Goal: Information Seeking & Learning: Understand process/instructions

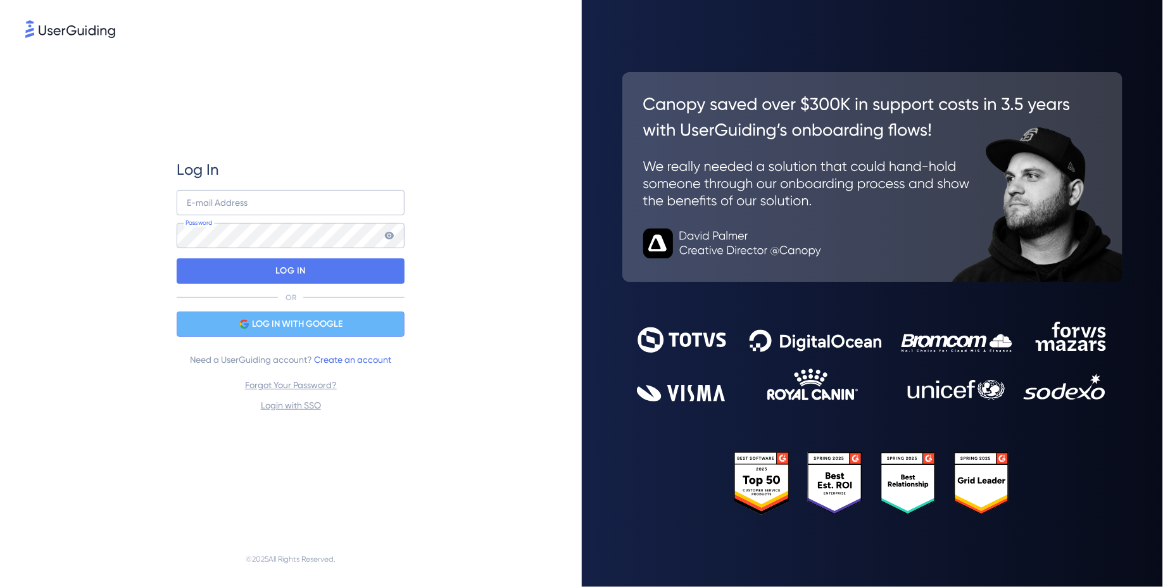
click at [247, 330] on div "LOG IN WITH GOOGLE" at bounding box center [291, 323] width 228 height 25
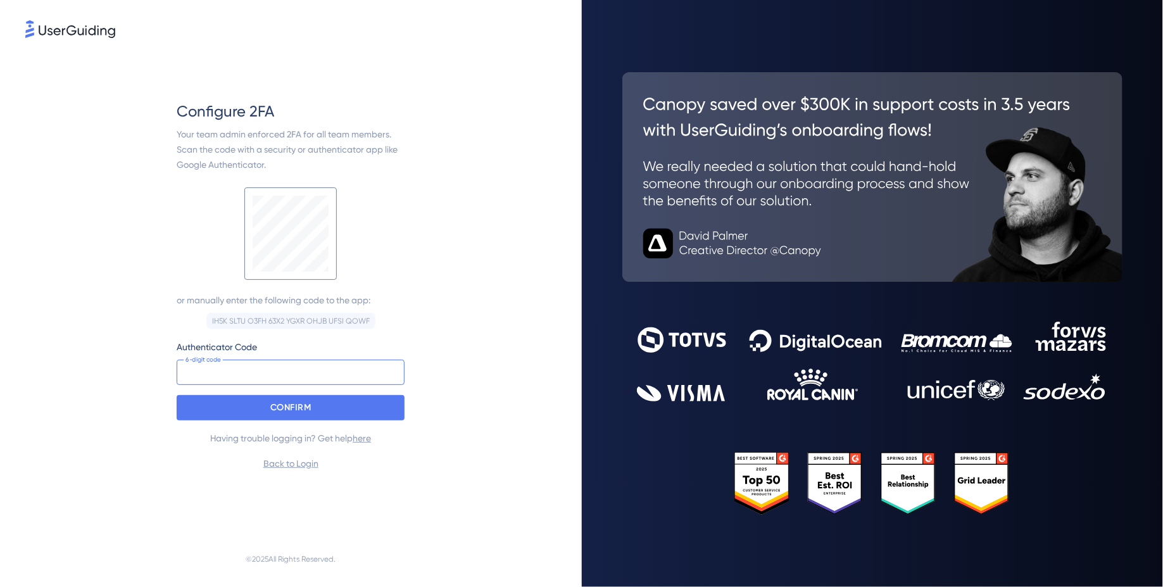
click at [243, 370] on input at bounding box center [291, 371] width 228 height 25
drag, startPoint x: 240, startPoint y: 149, endPoint x: 302, endPoint y: 156, distance: 61.8
click at [302, 157] on div "Your team admin enforced 2FA for all team members. Scan the code with a securit…" at bounding box center [291, 150] width 228 height 46
click at [302, 156] on div "Your team admin enforced 2FA for all team members. Scan the code with a securit…" at bounding box center [291, 150] width 228 height 46
click at [208, 373] on input at bounding box center [291, 371] width 228 height 25
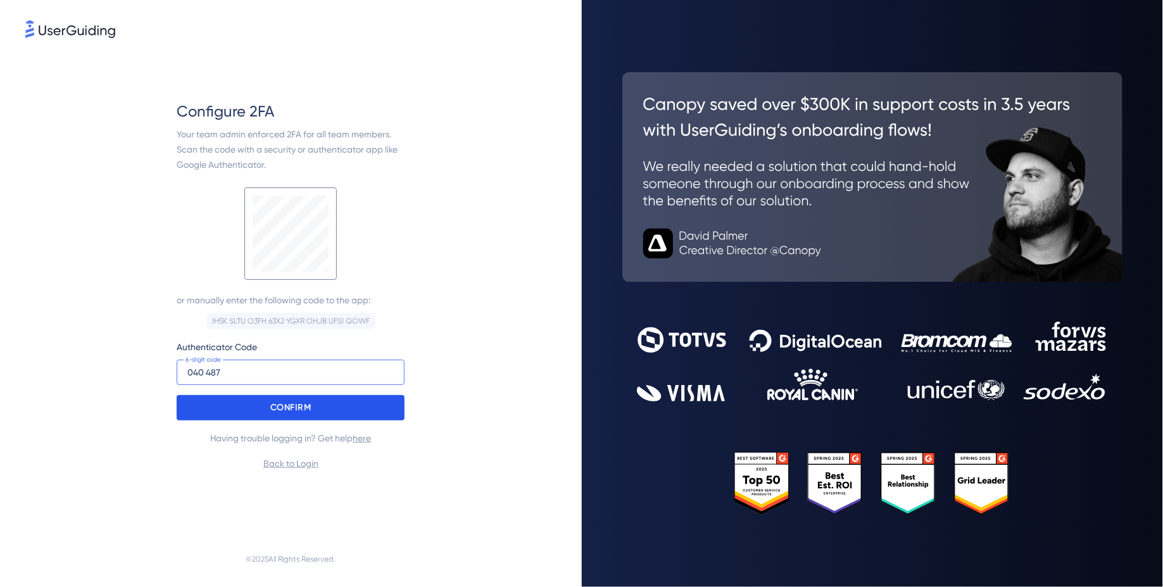
type input "040 487"
click at [246, 396] on div "CONFIRM" at bounding box center [291, 407] width 228 height 25
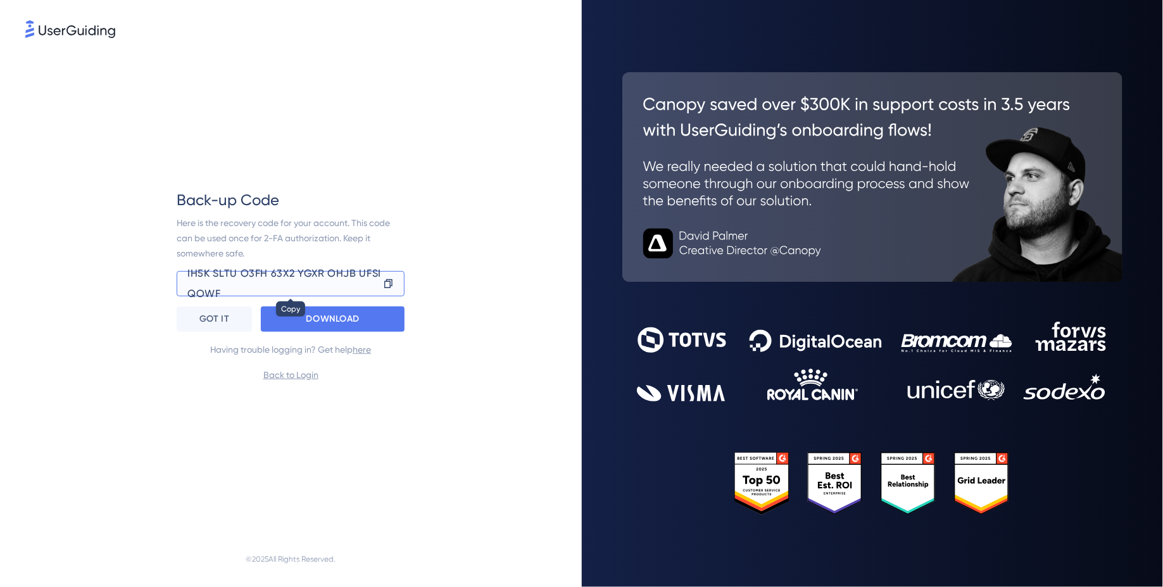
click at [387, 280] on icon at bounding box center [388, 282] width 8 height 9
click at [265, 253] on div "Here is the recovery code for your account. This code can be used once for 2-FA…" at bounding box center [291, 238] width 228 height 46
click at [387, 286] on icon at bounding box center [388, 283] width 11 height 13
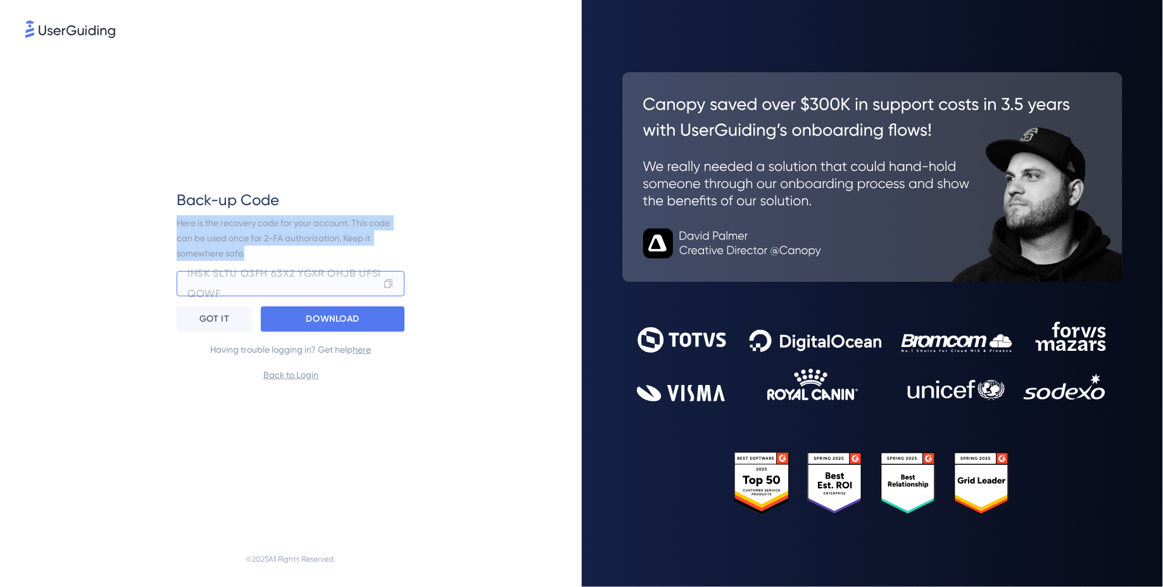
drag, startPoint x: 263, startPoint y: 252, endPoint x: 166, endPoint y: 218, distance: 103.3
click at [166, 218] on div "Back-up Code Here is the recovery code for your account. This code can be used …" at bounding box center [290, 286] width 531 height 490
copy span "Here is the recovery code for your account. This code can be used once for 2-FA…"
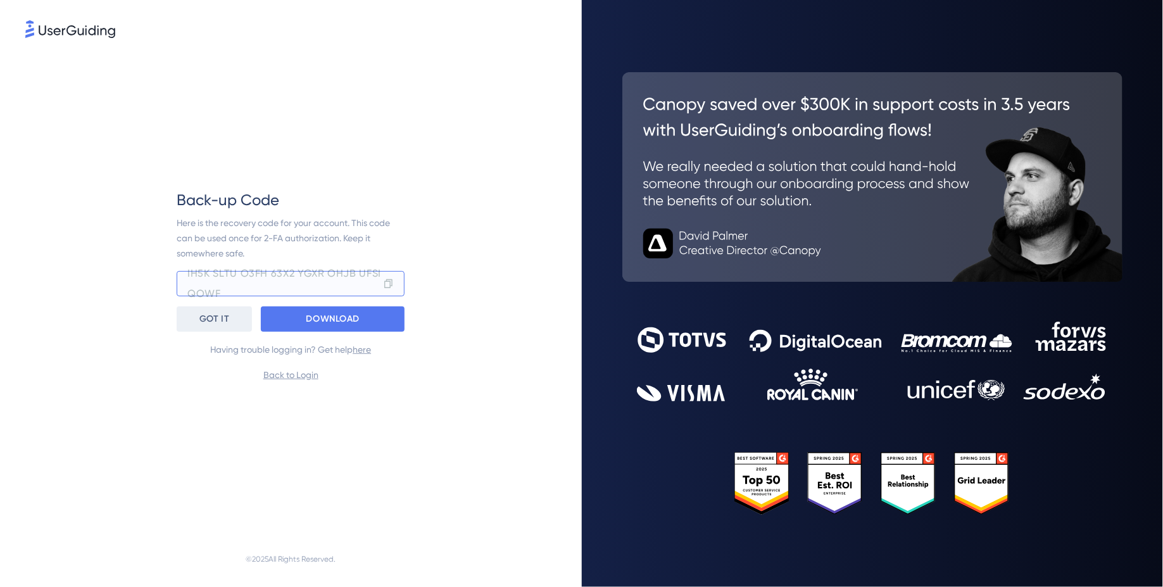
click at [213, 318] on p "GOT IT" at bounding box center [214, 319] width 30 height 20
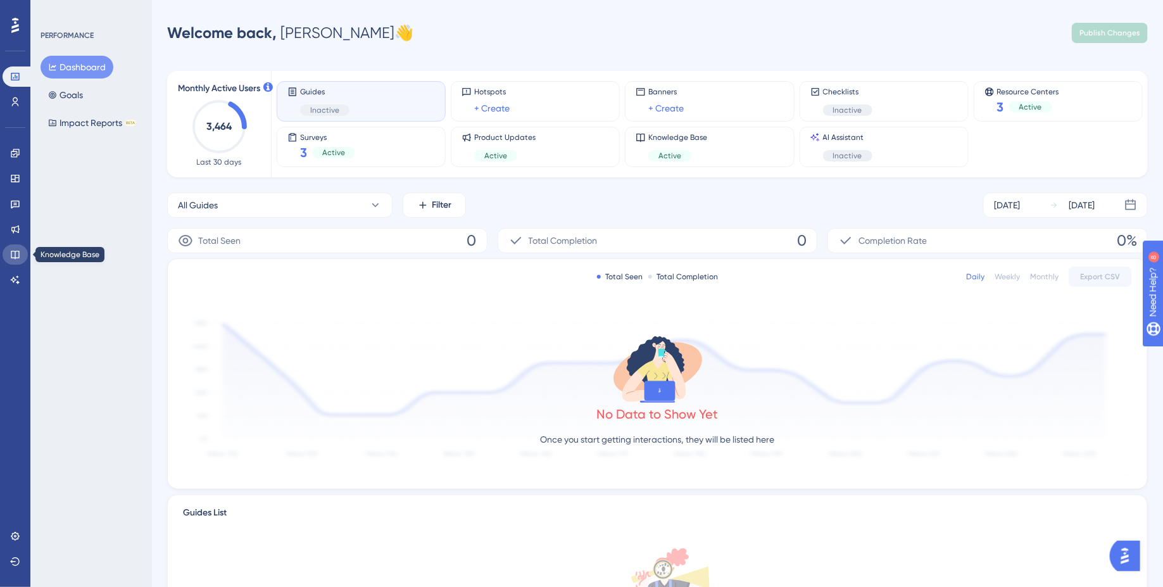
click at [15, 247] on link at bounding box center [15, 254] width 25 height 20
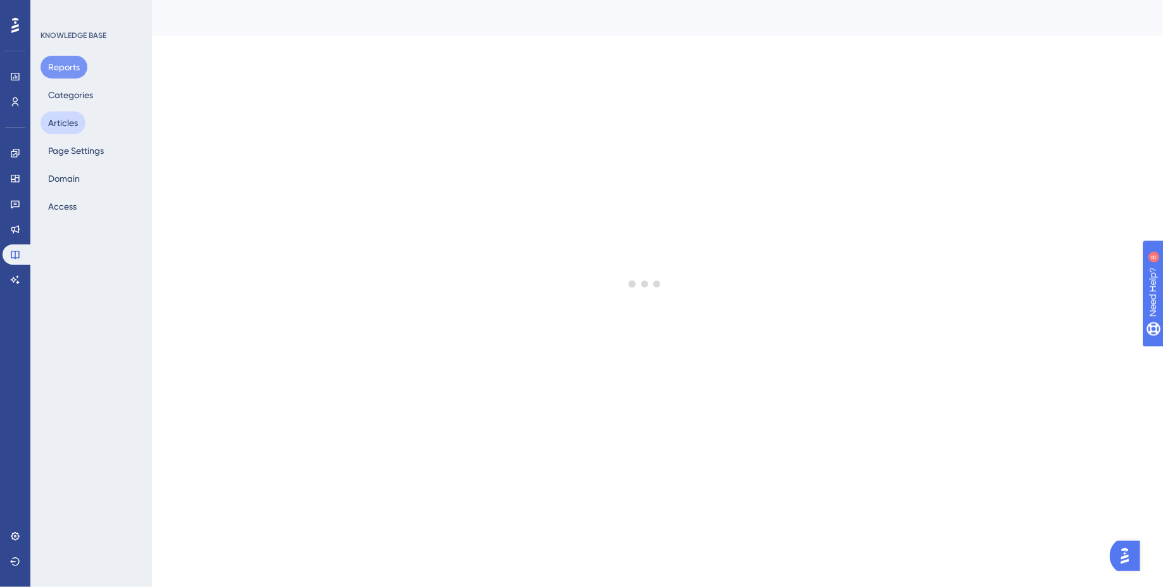
click at [54, 120] on button "Articles" at bounding box center [63, 122] width 45 height 23
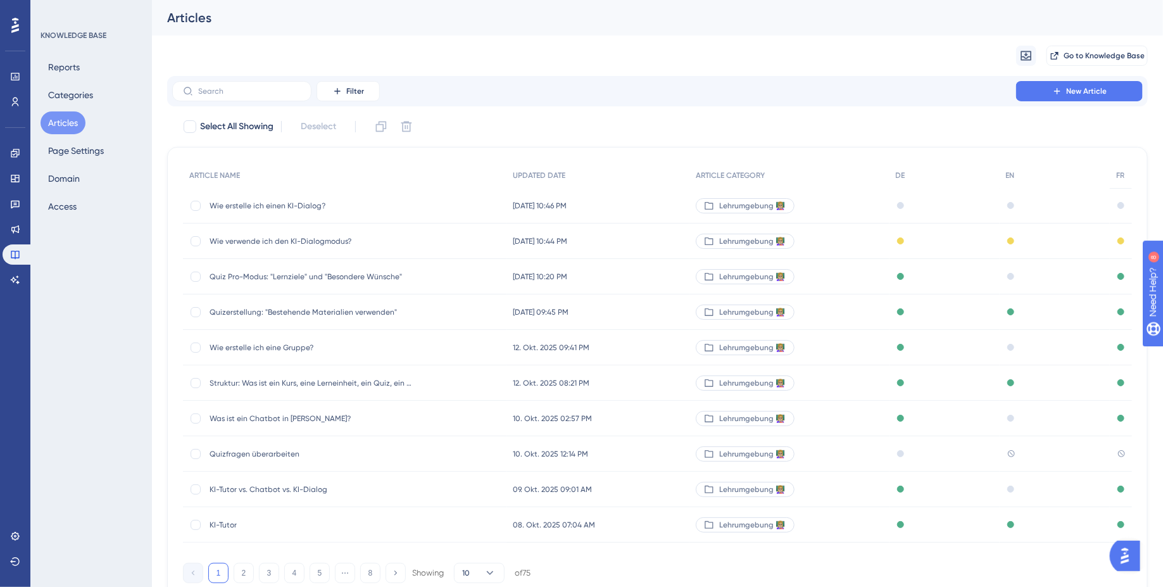
click at [851, 454] on div "Lehrumgebung 👩🏼‍🏫" at bounding box center [788, 453] width 199 height 35
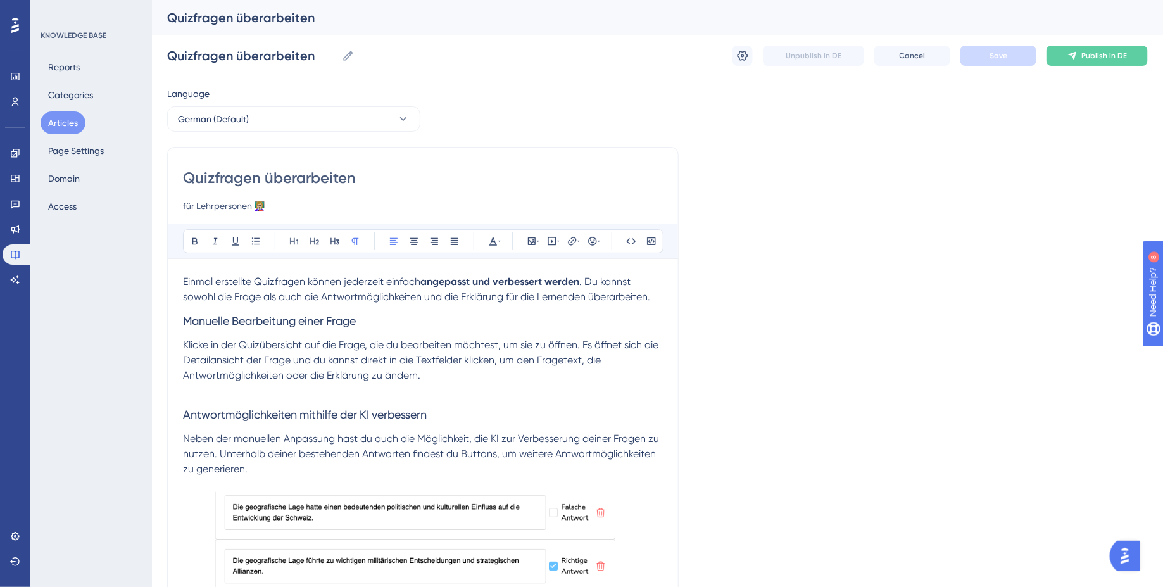
click at [327, 179] on input "Quizfragen überarbeiten" at bounding box center [423, 178] width 480 height 20
click at [392, 337] on h3 "Manuelle Bearbeitung einer Frage" at bounding box center [423, 320] width 480 height 33
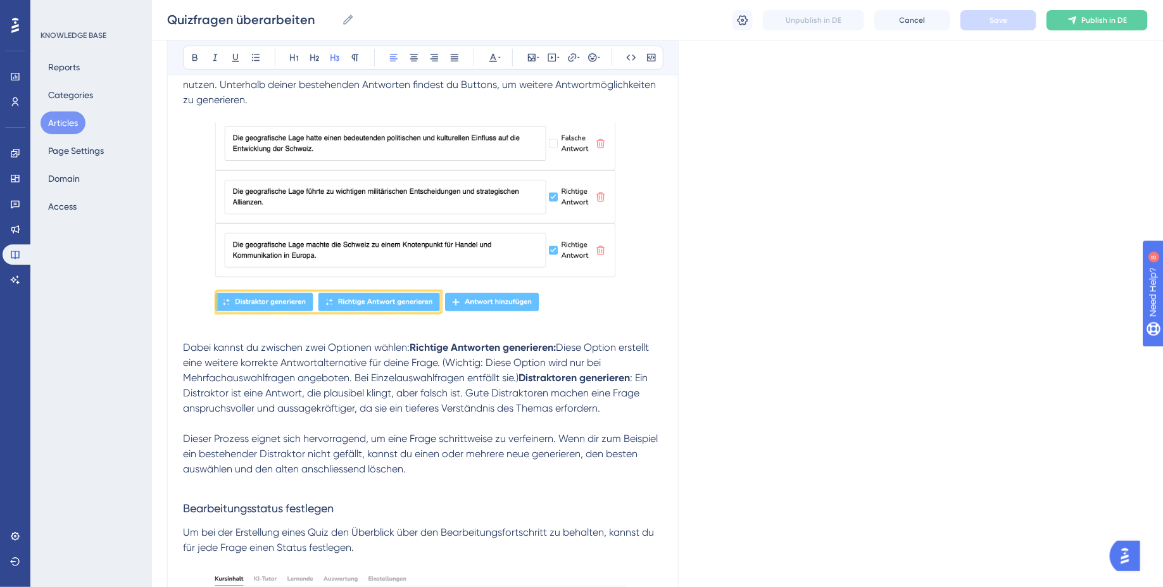
scroll to position [76, 0]
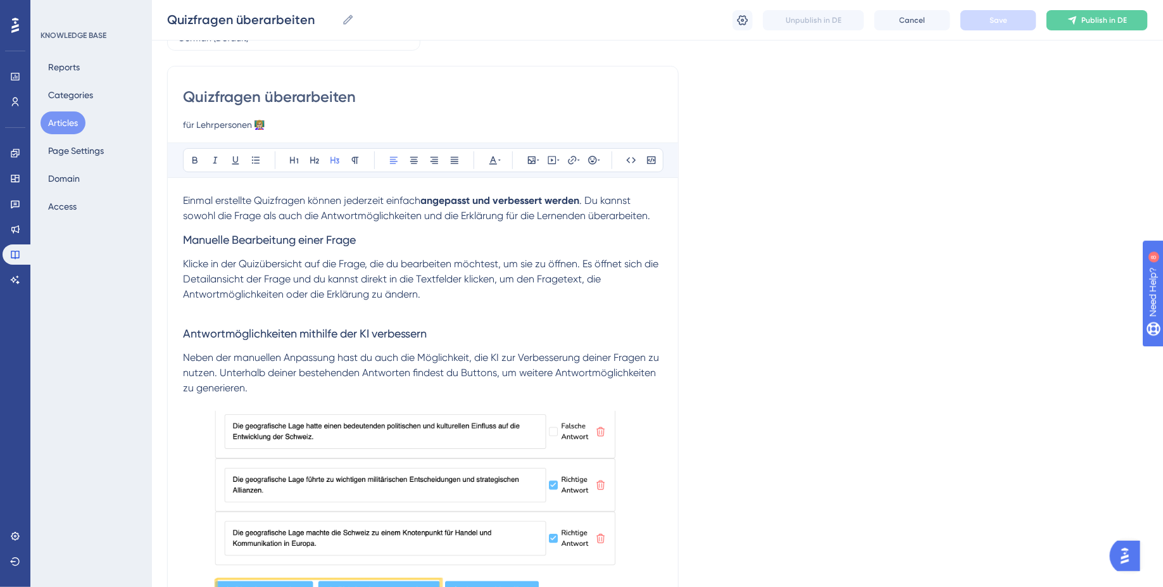
click at [187, 199] on span "Einmal erstellte Quizfragen können jederzeit einfach" at bounding box center [301, 200] width 237 height 12
click at [184, 199] on span "Einmal erstellte Quizfragen können jederzeit einfach" at bounding box center [301, 200] width 237 height 12
click at [179, 196] on div "Quizfragen überarbeiten für Lehrpersonen 👩🏼‍🏫 Bold Italic Underline Bullet Poin…" at bounding box center [422, 542] width 511 height 953
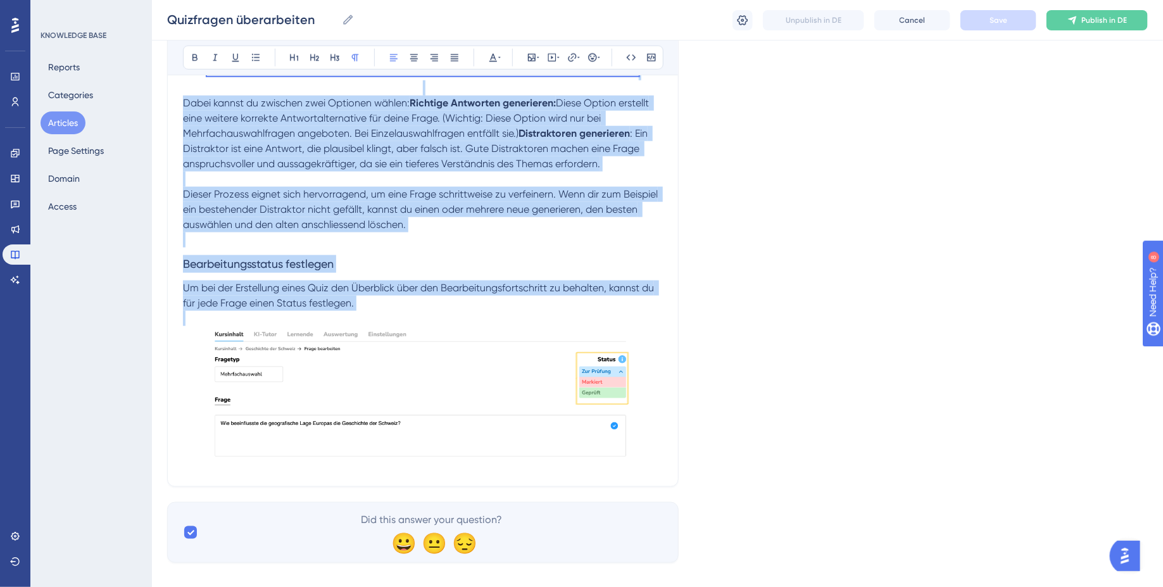
scroll to position [702, 0]
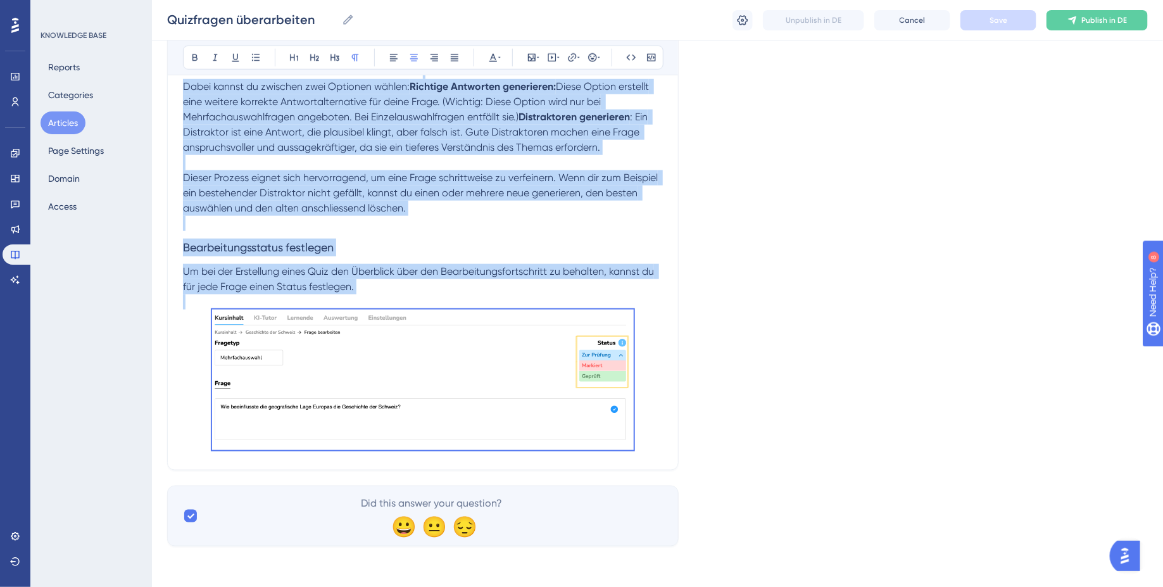
drag, startPoint x: 184, startPoint y: 199, endPoint x: 466, endPoint y: 380, distance: 335.0
click at [466, 380] on div "Einmal erstellte Quizfragen können jederzeit einfach angepasst und verbessert w…" at bounding box center [423, 49] width 480 height 810
copy div "Einmal erstellte Quizfragen können jederzeit einfach angepasst und verbessert w…"
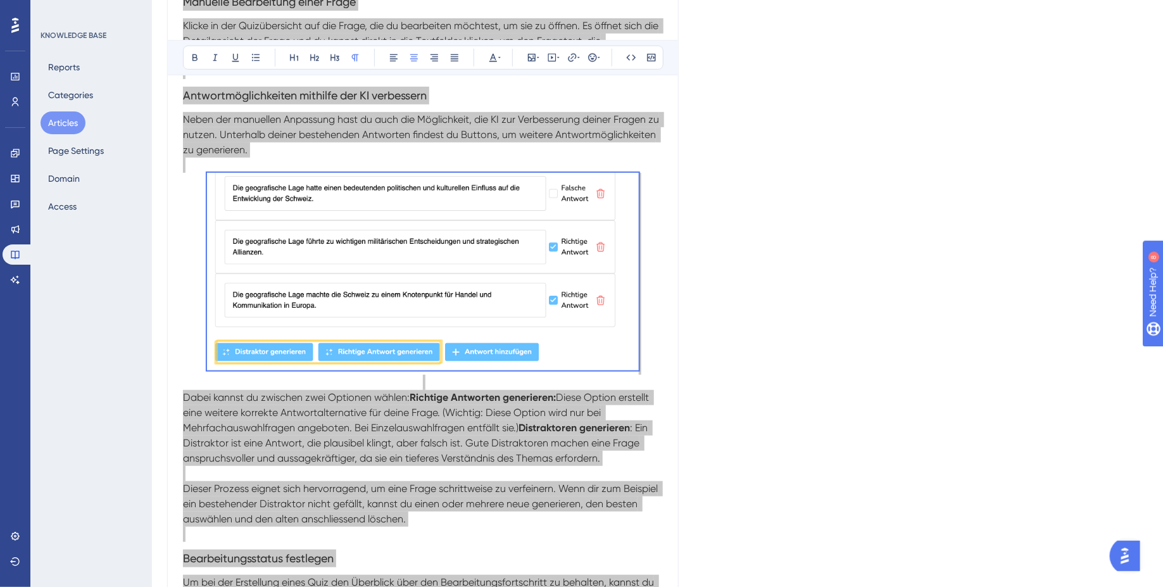
scroll to position [0, 0]
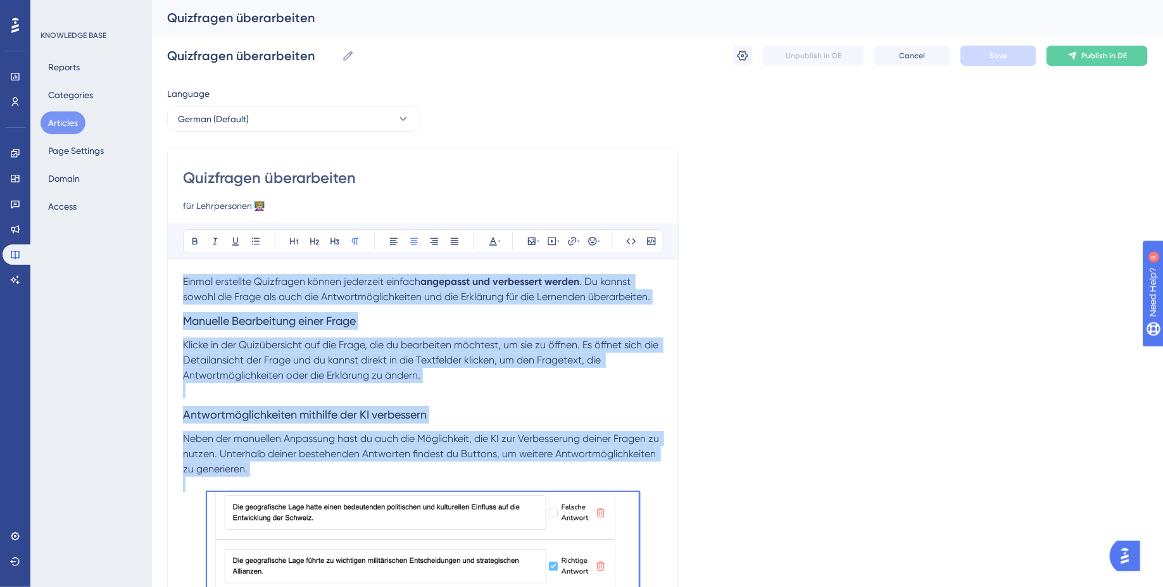
copy div "Einmal erstellte Quizfragen können jederzeit einfach angepasst und verbessert w…"
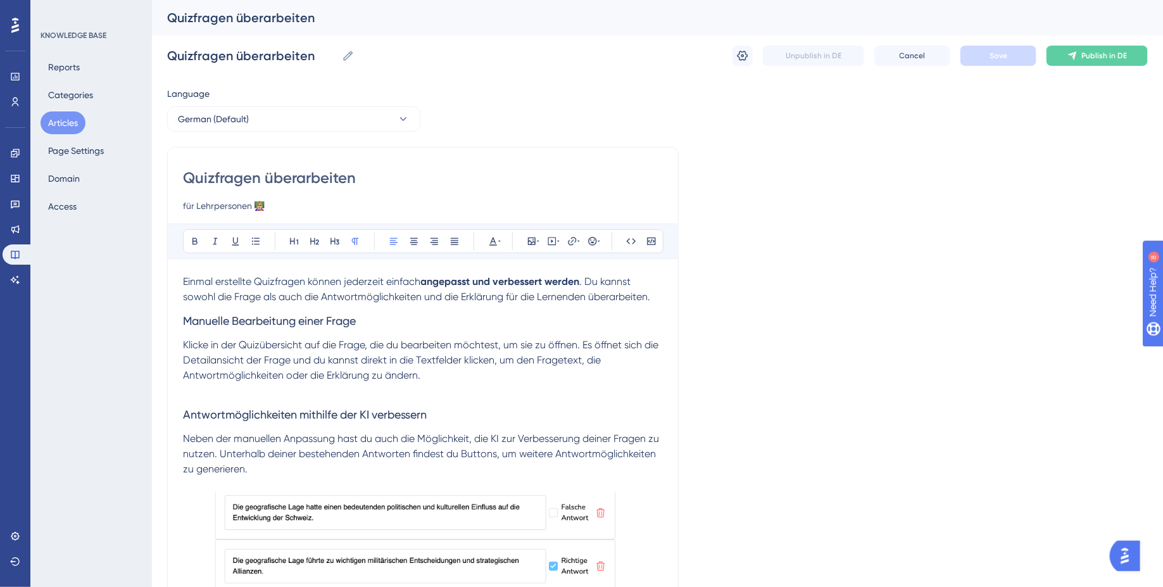
click at [449, 301] on span ". Du kannst sowohl die Frage als auch die Antwortmöglichkeiten und die Erklärun…" at bounding box center [416, 288] width 467 height 27
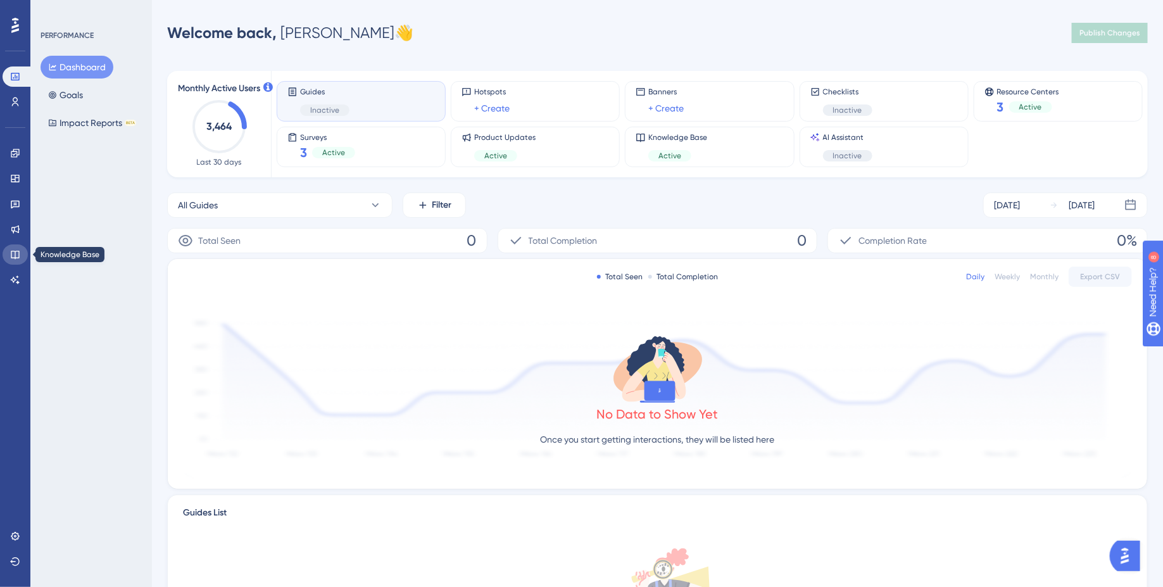
click at [16, 249] on icon at bounding box center [15, 254] width 10 height 10
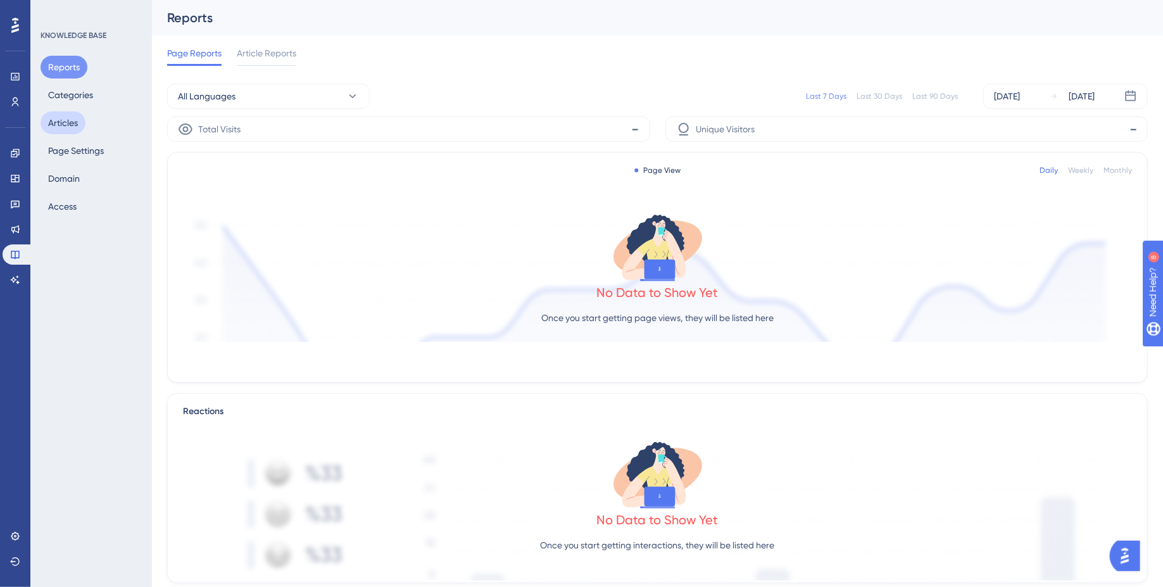
click at [70, 118] on button "Articles" at bounding box center [63, 122] width 45 height 23
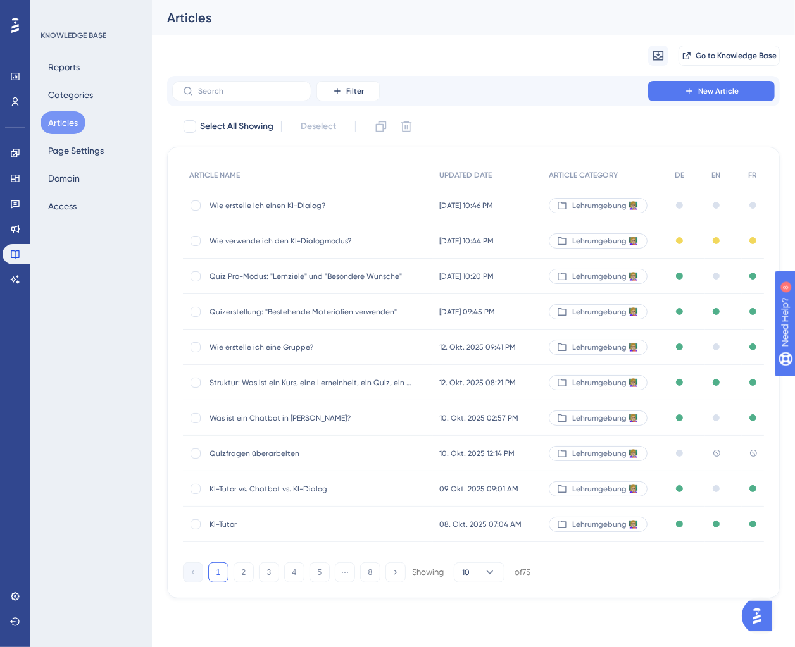
click at [275, 449] on span "Quizfragen überarbeiten" at bounding box center [310, 454] width 203 height 10
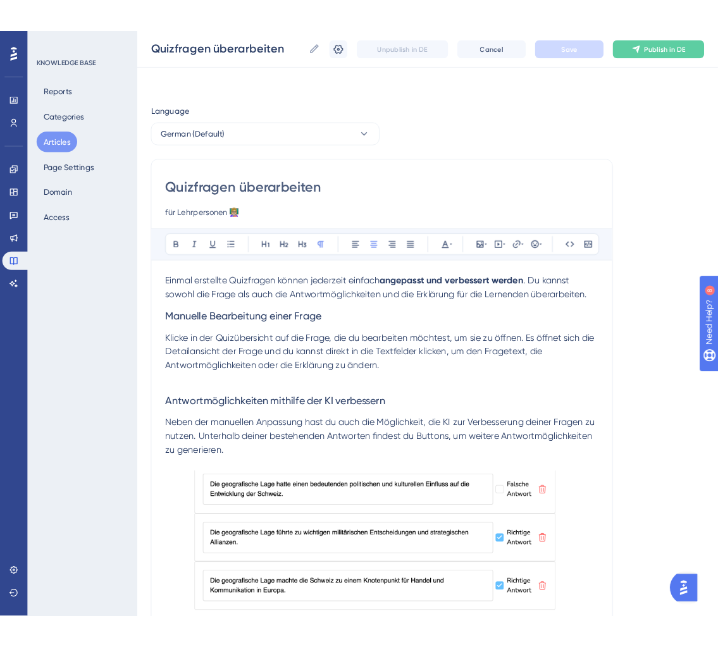
scroll to position [197, 0]
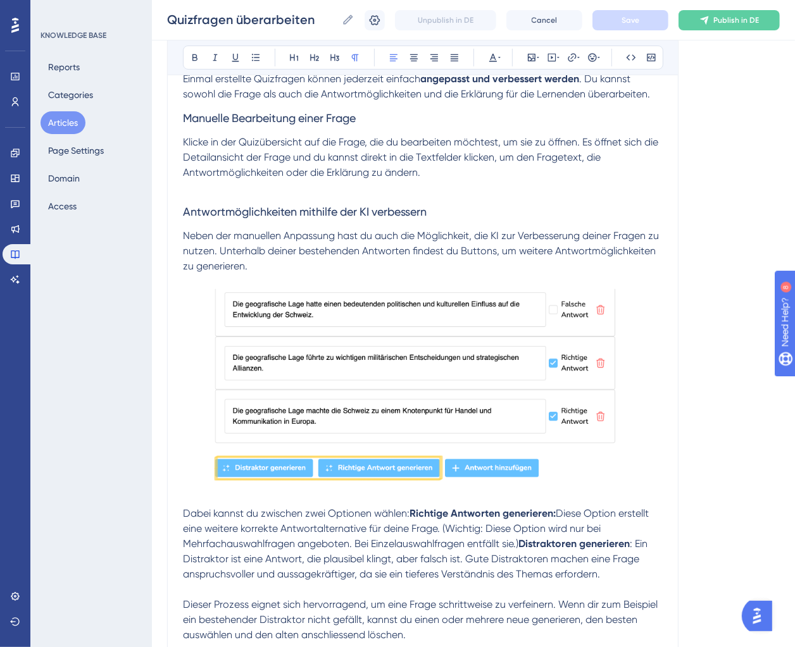
click at [792, 170] on div "Performance Users Engagement Widgets Feedback Product Updates Knowledge Base AI…" at bounding box center [473, 398] width 643 height 1191
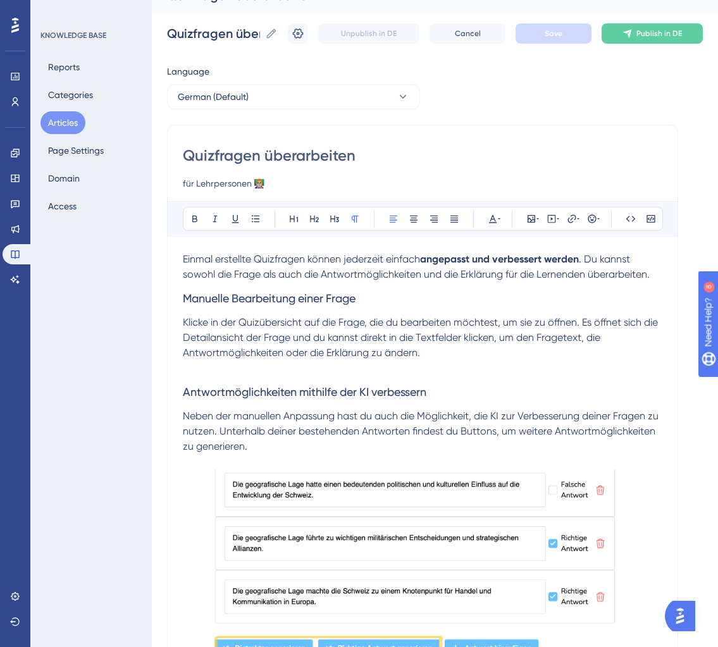
scroll to position [0, 0]
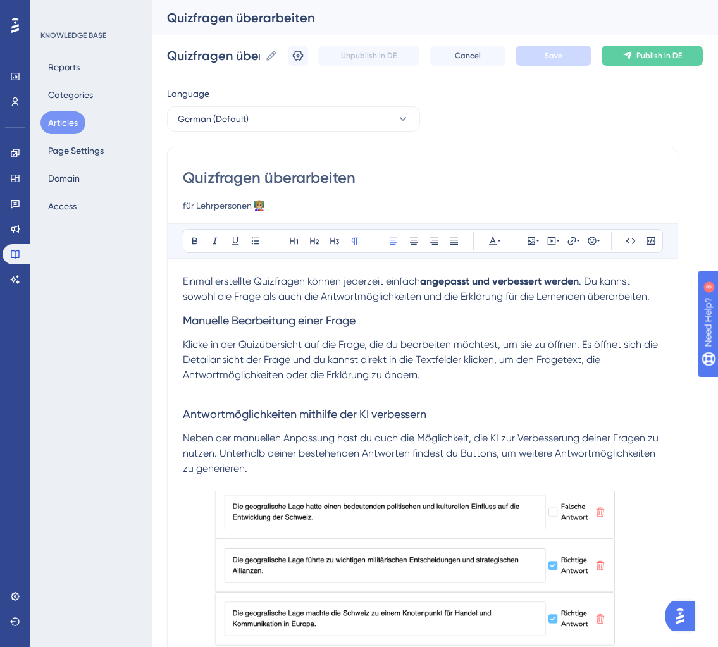
drag, startPoint x: 182, startPoint y: 280, endPoint x: 373, endPoint y: 375, distance: 213.1
click at [373, 375] on div "Quizfragen überarbeiten für Lehrpersonen 👩🏼‍🏫 Bold Italic Underline Bullet Poin…" at bounding box center [422, 623] width 511 height 953
click at [245, 308] on h3 "Manuelle Bearbeitung einer Frage" at bounding box center [423, 320] width 480 height 33
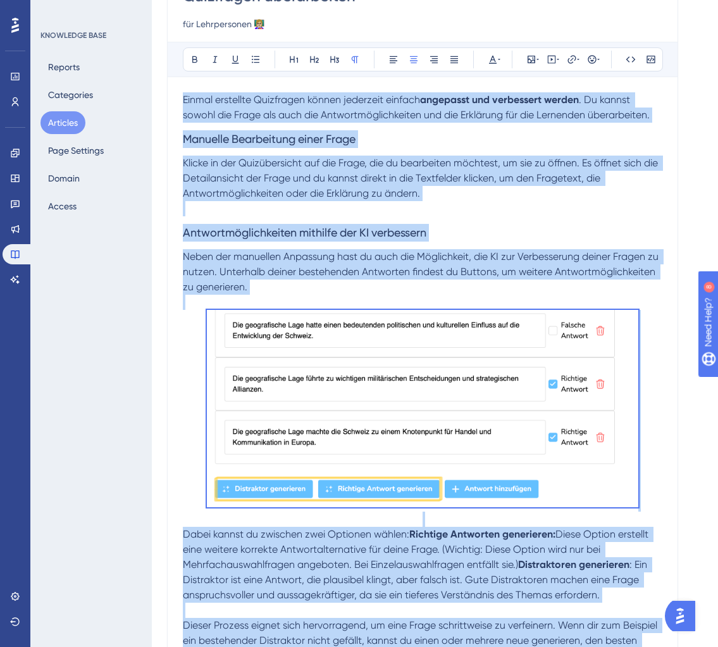
scroll to position [642, 0]
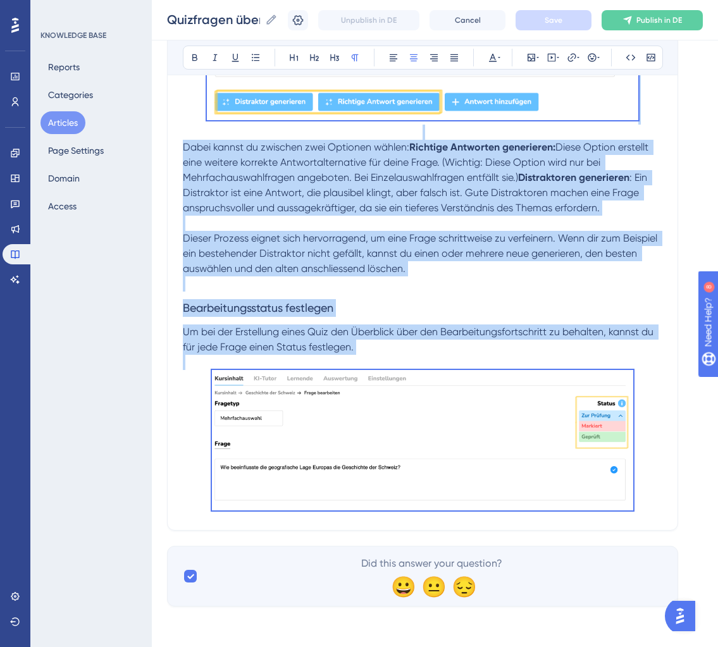
drag, startPoint x: 184, startPoint y: 279, endPoint x: 454, endPoint y: 431, distance: 310.6
click at [454, 431] on div "Einmal erstellte Quizfragen können jederzeit einfach angepasst und verbessert w…" at bounding box center [423, 110] width 480 height 810
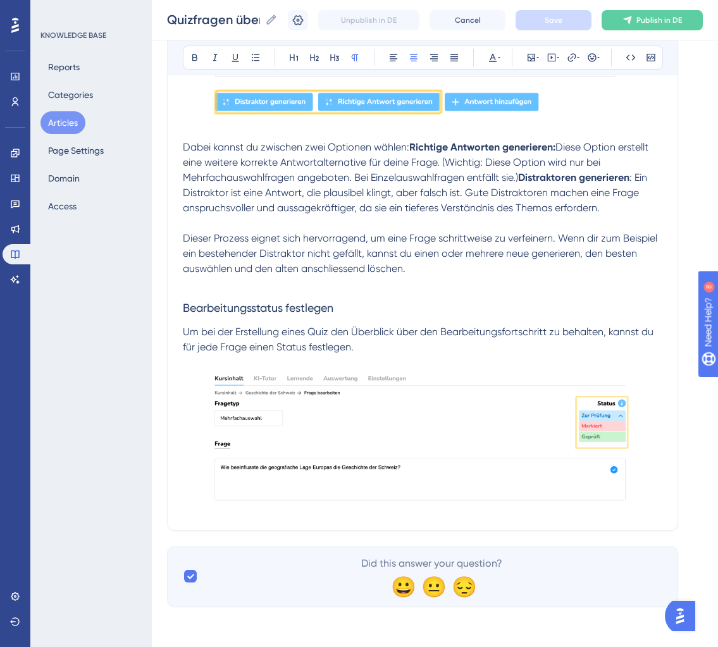
click at [639, 434] on p at bounding box center [423, 442] width 480 height 145
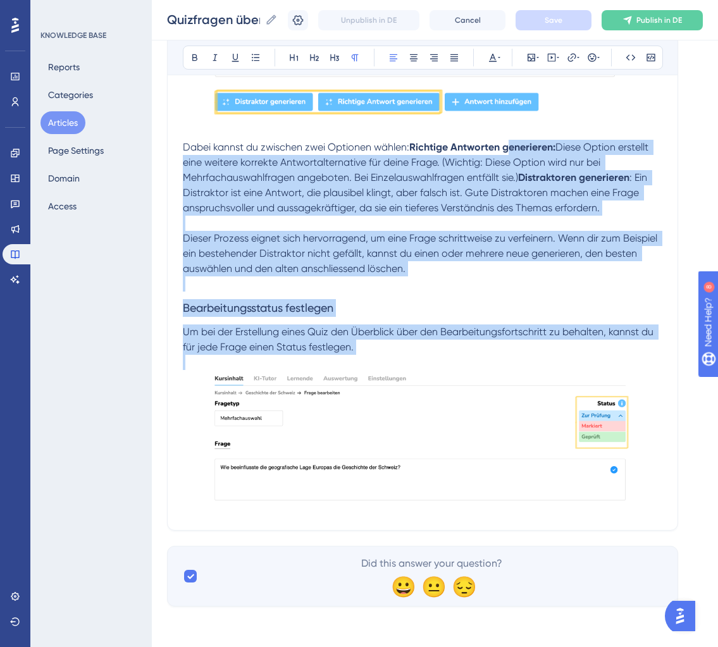
scroll to position [0, 0]
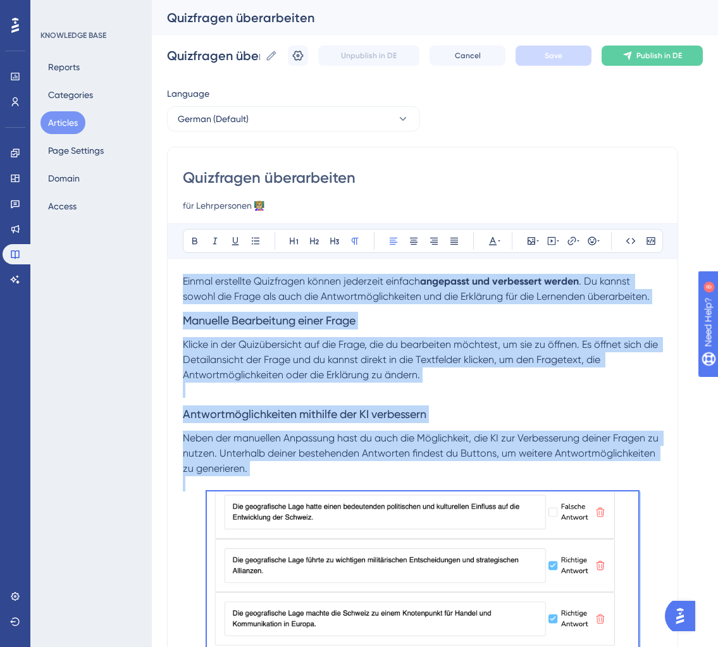
drag, startPoint x: 639, startPoint y: 434, endPoint x: 213, endPoint y: -64, distance: 654.5
click at [213, 0] on html "Performance Users Engagement Widgets Feedback Product Updates Knowledge Base AI…" at bounding box center [359, 608] width 718 height 1216
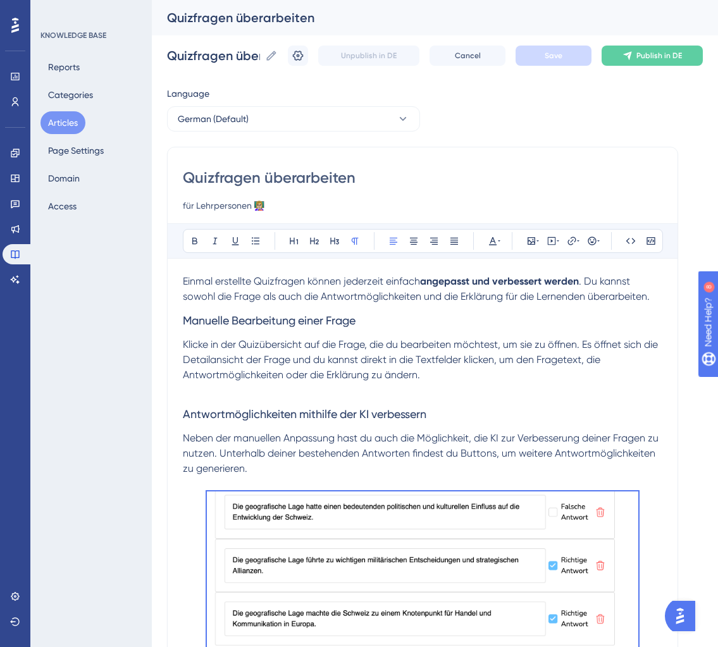
click at [273, 288] on p "Einmal erstellte Quizfragen können jederzeit einfach angepasst und verbessert w…" at bounding box center [423, 289] width 480 height 30
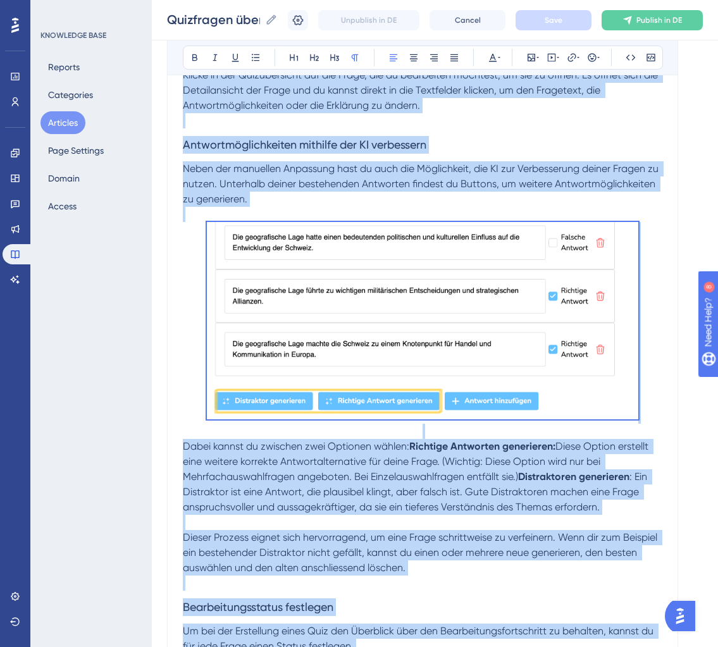
scroll to position [642, 0]
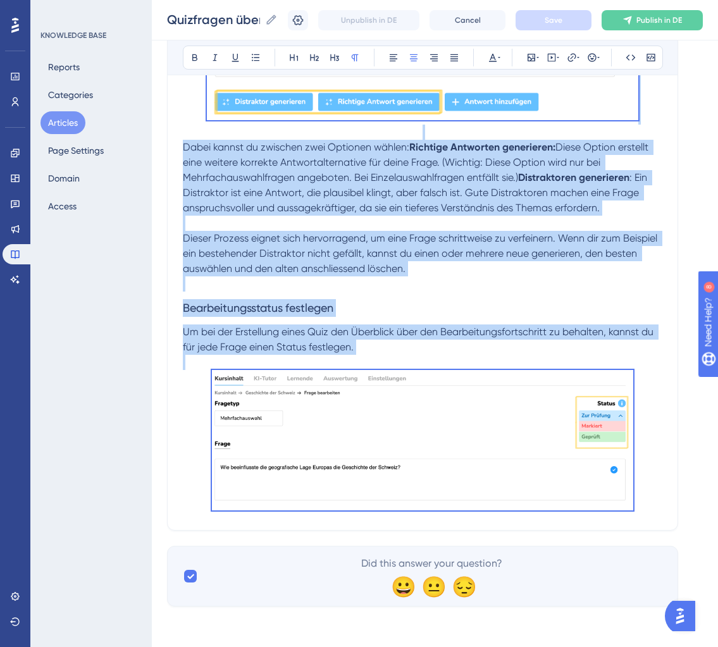
drag, startPoint x: 184, startPoint y: 282, endPoint x: 409, endPoint y: 707, distance: 480.7
click at [409, 586] on html "Performance Users Engagement Widgets Feedback Product Updates Knowledge Base AI…" at bounding box center [359, 41] width 718 height 1211
copy div "Einmal erstellte Quizfragen können jederzeit einfach angepasst und verbessert w…"
click at [533, 322] on h3 "Bearbeitungsstatus festlegen" at bounding box center [423, 308] width 480 height 33
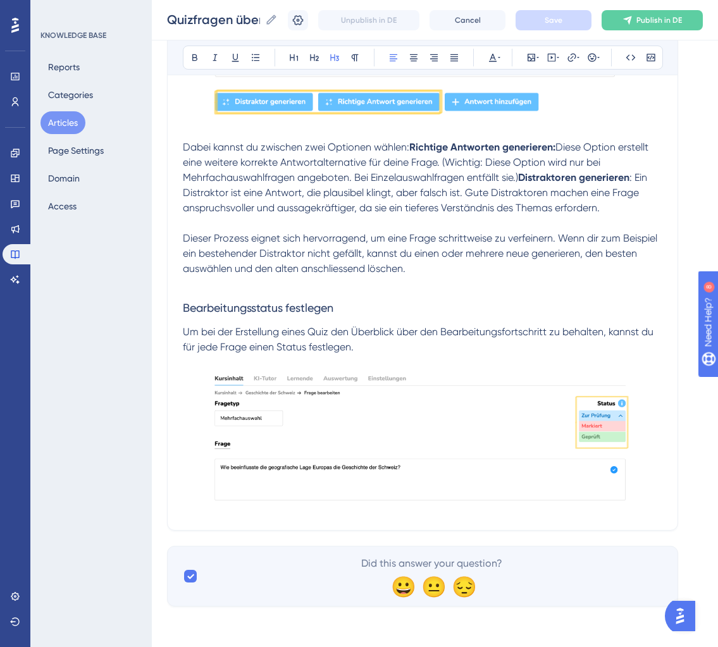
scroll to position [0, 0]
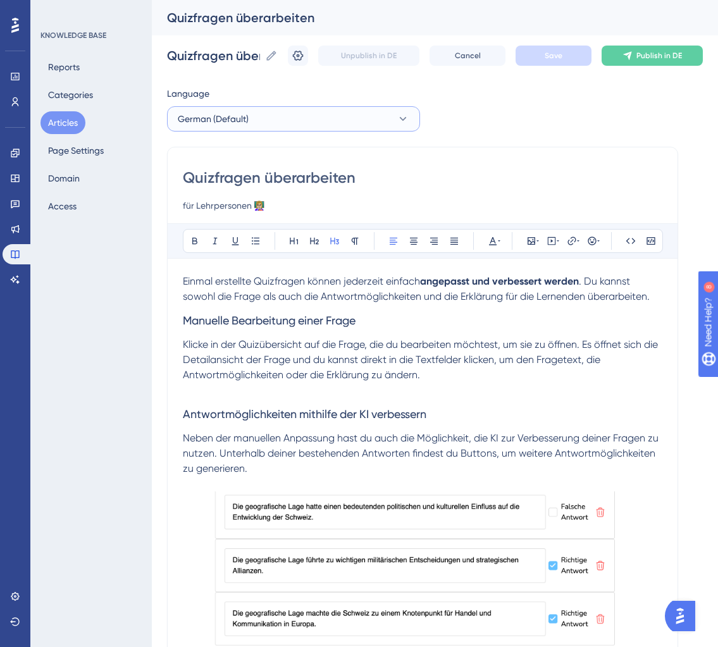
click at [394, 123] on button "German (Default)" at bounding box center [293, 118] width 253 height 25
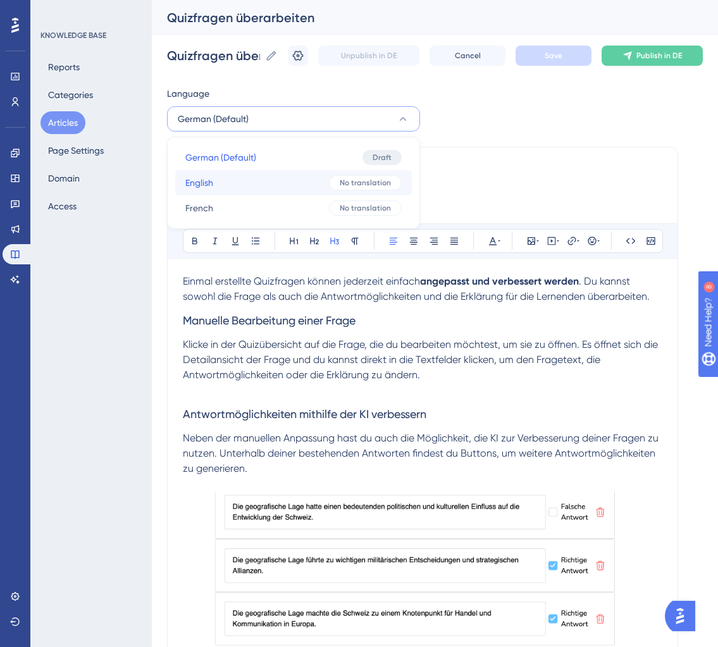
click at [294, 189] on button "English English No translation" at bounding box center [293, 182] width 237 height 25
checkbox input "false"
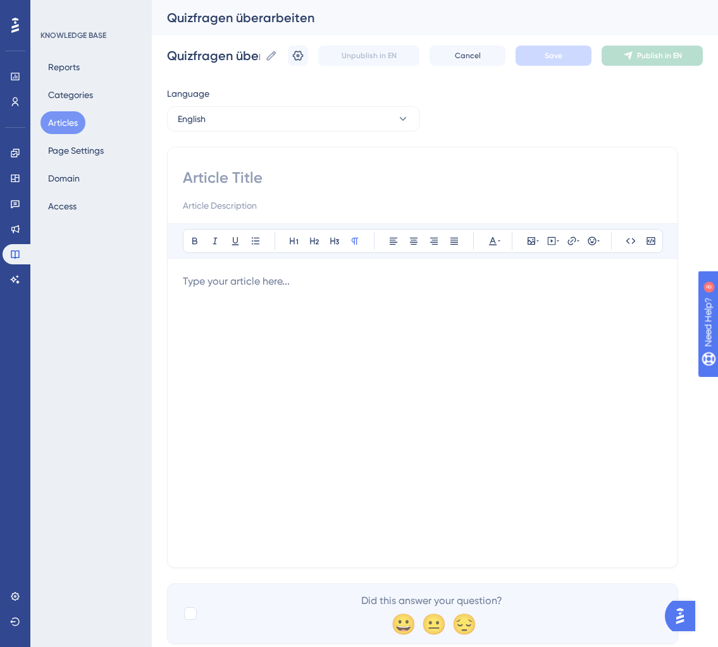
click at [269, 325] on div at bounding box center [423, 413] width 480 height 278
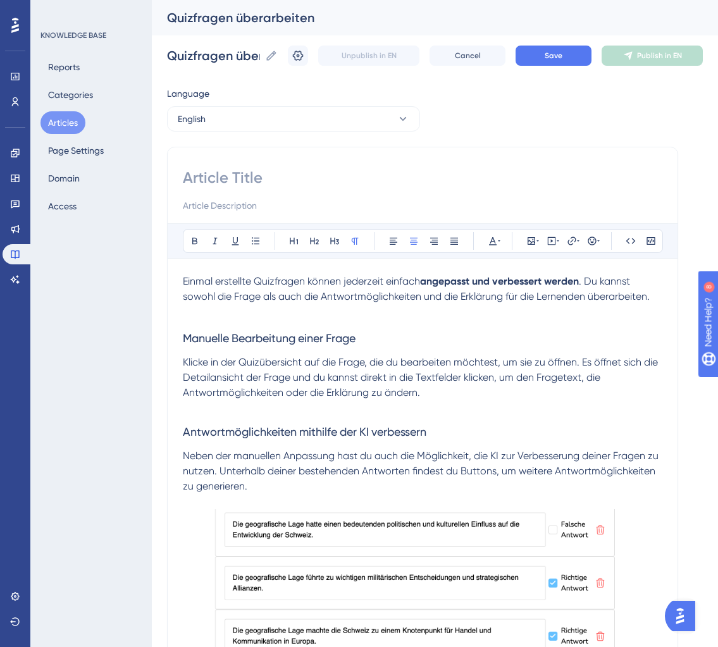
click at [232, 172] on input at bounding box center [423, 178] width 480 height 20
paste input "Revision of quiz questions"
type input "Revision of quiz questions"
click at [230, 207] on input at bounding box center [423, 205] width 480 height 15
paste input "for teachers 👩🏼‍🏫"
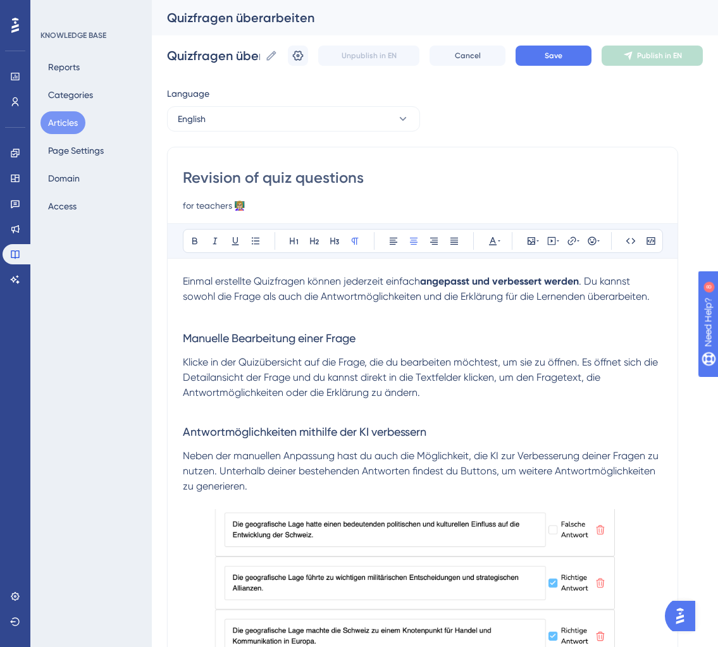
type input "for teachers 👩🏼‍🏫"
click at [389, 323] on h3 "Manuelle Bearbeitung einer Frage" at bounding box center [423, 329] width 480 height 51
click at [550, 56] on span "Save" at bounding box center [554, 56] width 18 height 10
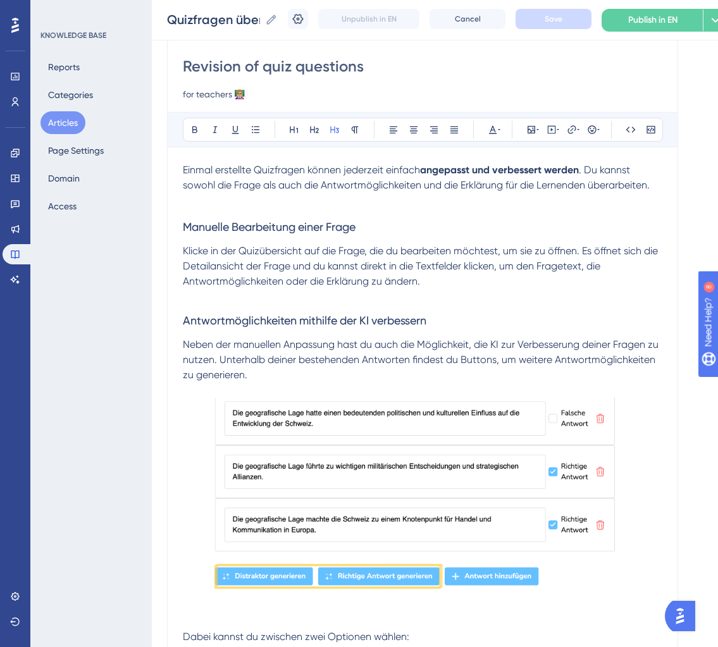
scroll to position [122, 0]
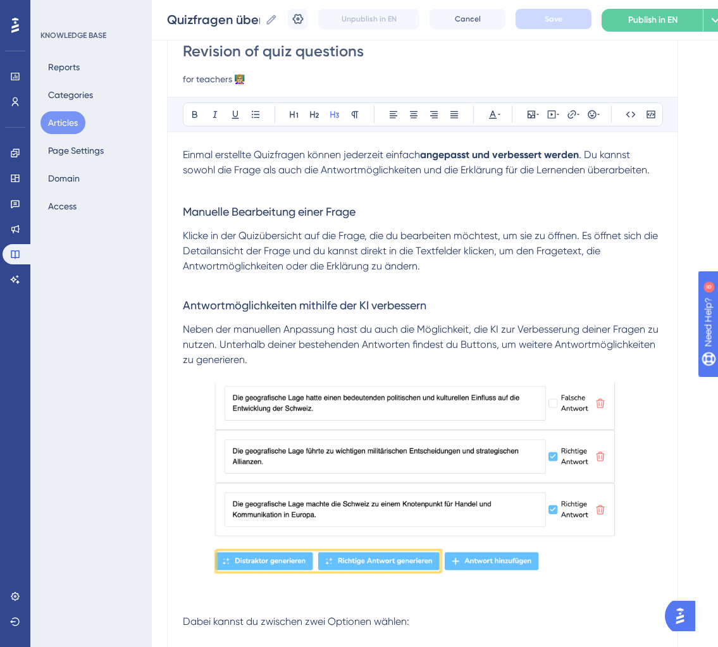
click at [343, 271] on span "Klicke in der Quizübersicht auf die Frage, die du bearbeiten möchtest, um sie z…" at bounding box center [422, 251] width 478 height 42
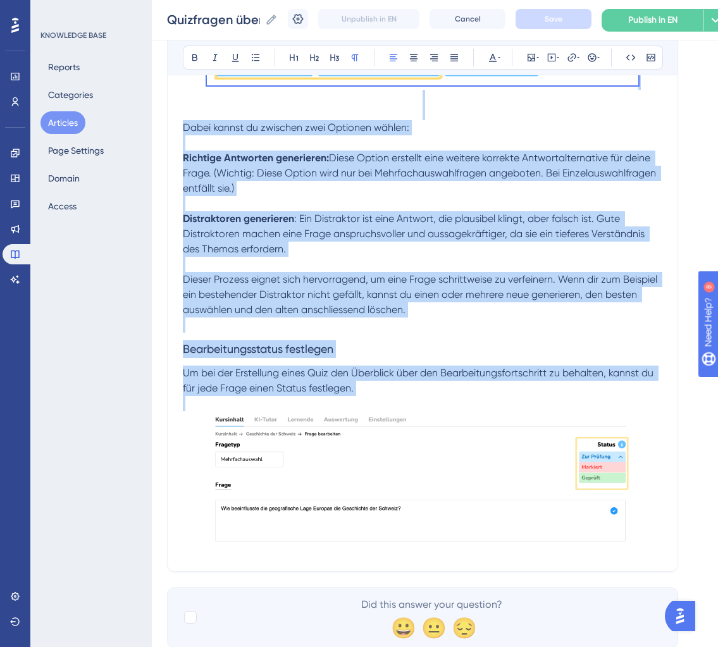
scroll to position [656, 0]
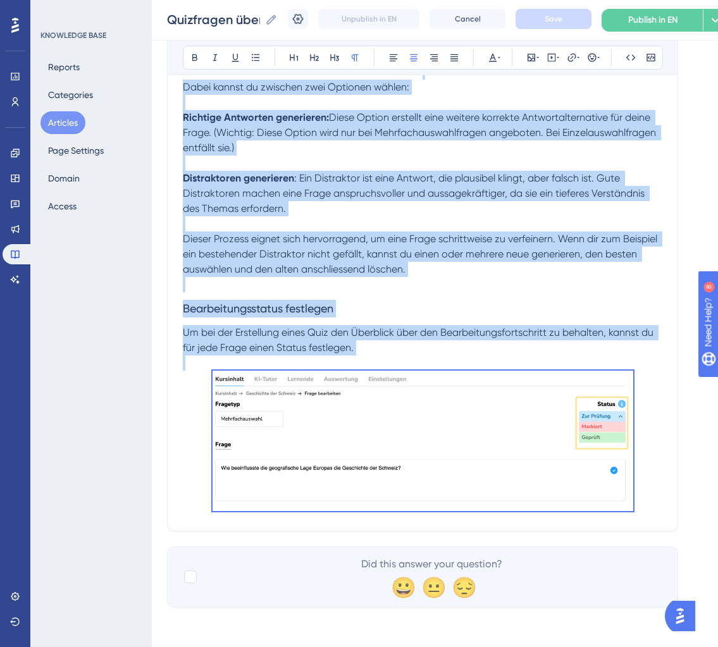
drag, startPoint x: 183, startPoint y: 153, endPoint x: 638, endPoint y: 540, distance: 597.6
click at [638, 540] on div "Language English Revision of quiz questions for teachers 👩🏼‍🏫 Bold Italic Under…" at bounding box center [435, 16] width 536 height 1183
copy div "Einmal erstellte Quizfragen können jederzeit einfach angepasst und verbessert w…"
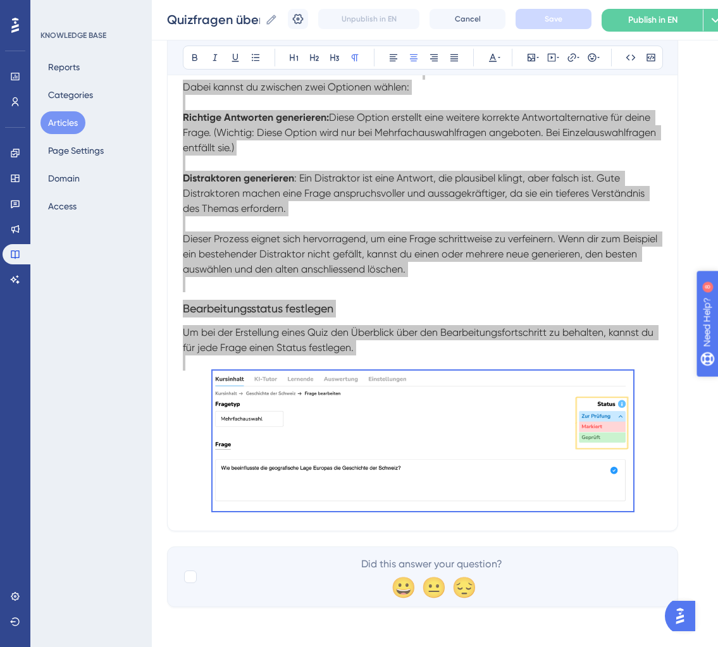
scroll to position [0, 0]
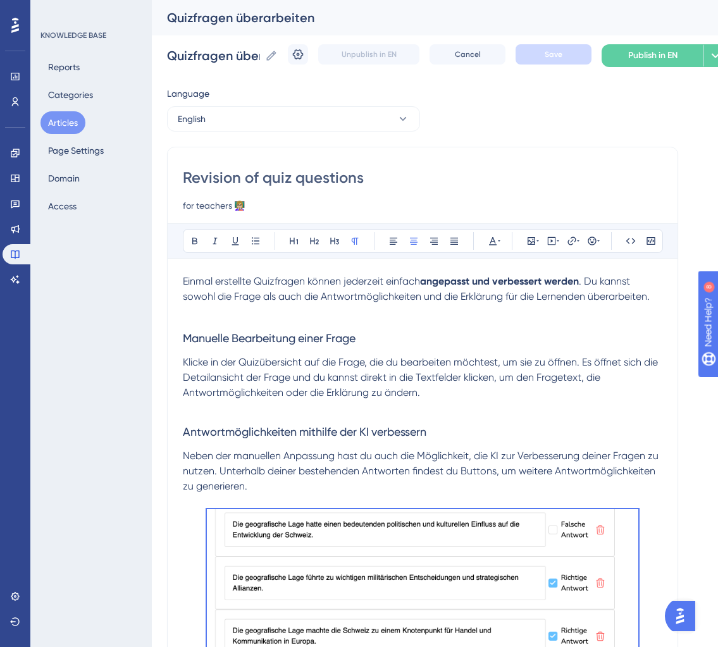
click at [473, 317] on h3 "Manuelle Bearbeitung einer Frage" at bounding box center [423, 329] width 480 height 51
click at [183, 284] on span "Einmal erstellte Quizfragen können jederzeit einfach" at bounding box center [301, 281] width 237 height 12
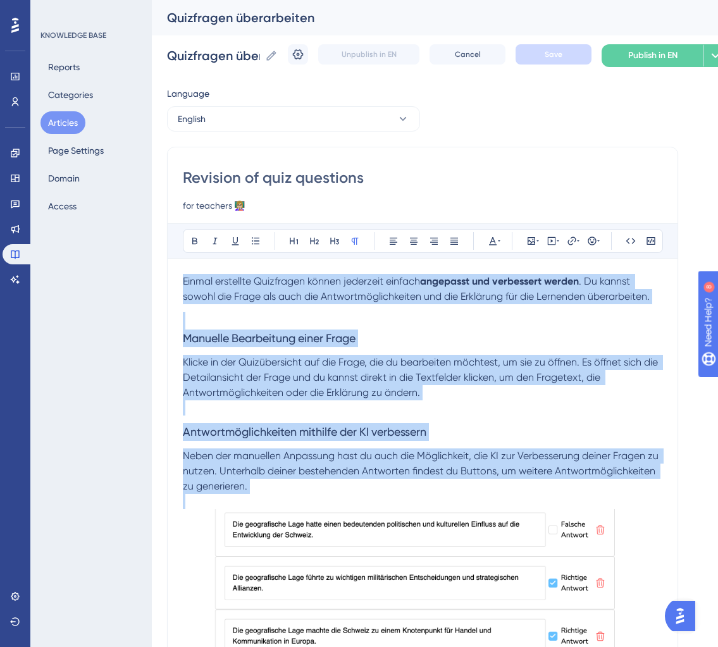
drag, startPoint x: 182, startPoint y: 284, endPoint x: 354, endPoint y: 496, distance: 272.7
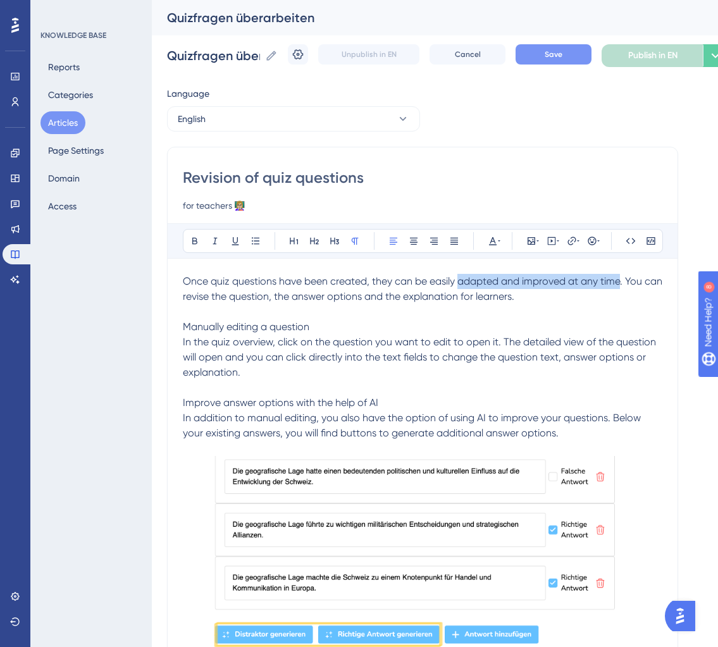
drag, startPoint x: 459, startPoint y: 284, endPoint x: 620, endPoint y: 284, distance: 160.8
click at [620, 284] on span "Once quiz questions have been created, they can be easily adapted and improved …" at bounding box center [424, 357] width 482 height 164
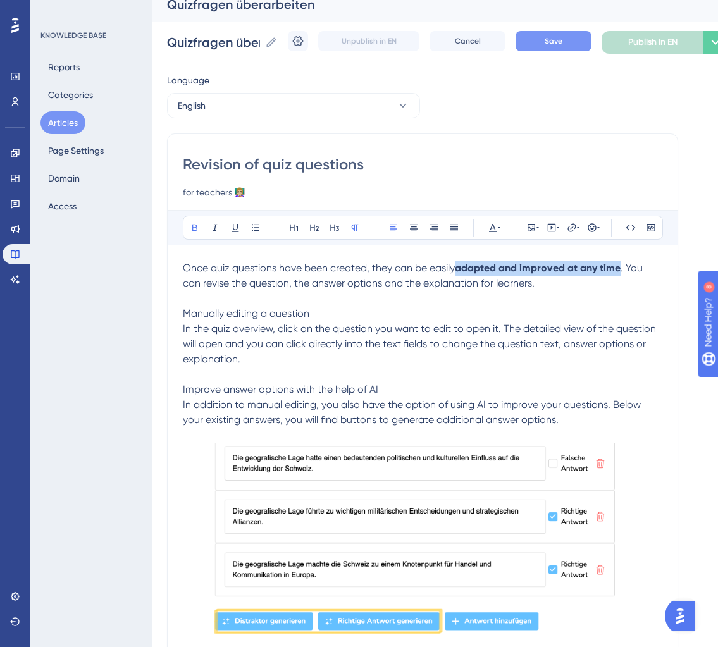
scroll to position [14, 0]
click at [520, 278] on span ". You can revise the question, the answer options and the explanation for learn…" at bounding box center [421, 343] width 476 height 164
click at [179, 327] on div "Revision of quiz questions for teachers 👩🏼‍🏫 Bold Italic Underline Bullet Point…" at bounding box center [422, 629] width 511 height 993
click at [183, 328] on span ". You can revise the question, the answer options and the explanation for stude…" at bounding box center [421, 343] width 476 height 164
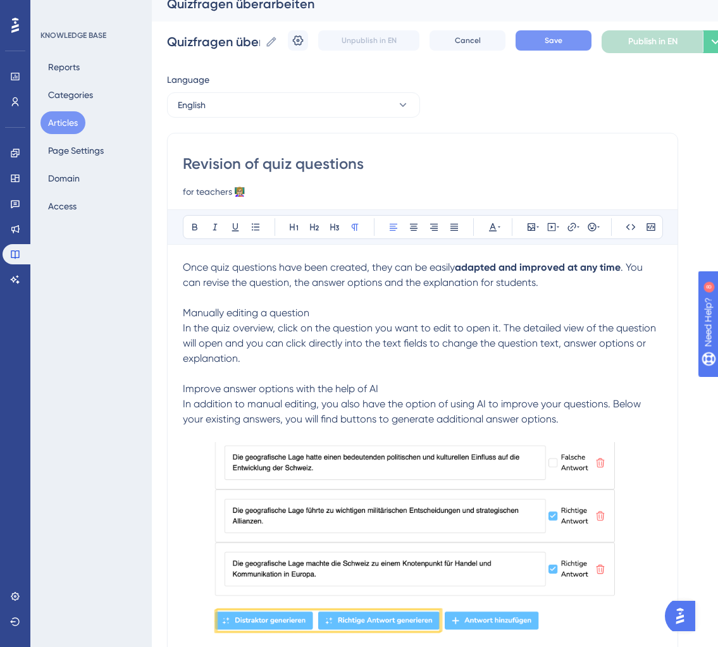
click at [199, 294] on p "Once quiz questions have been created, they can be easily adapted and improved …" at bounding box center [423, 290] width 480 height 61
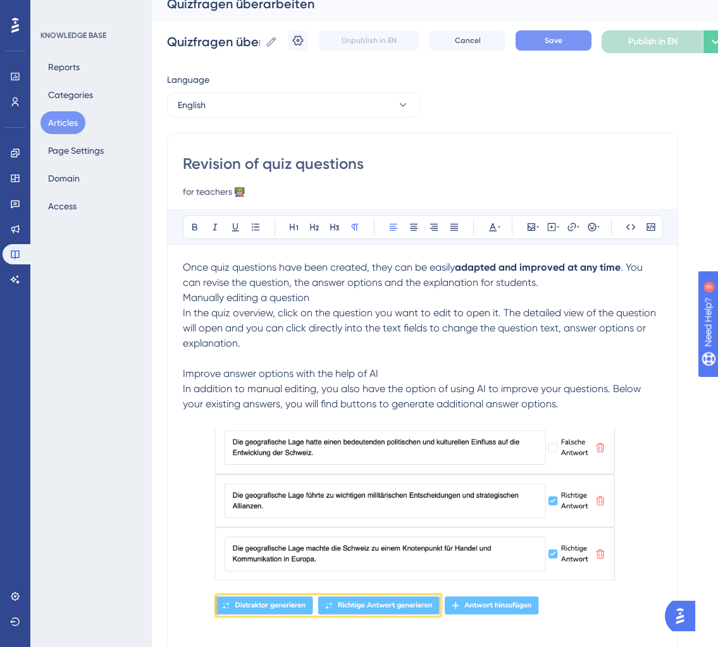
click at [207, 304] on span "Manually editing a question" at bounding box center [246, 298] width 127 height 12
click at [345, 227] on div "Bold Italic Underline Bullet Point Heading 1 Heading 2 Heading 3 Normal Align L…" at bounding box center [423, 227] width 480 height 24
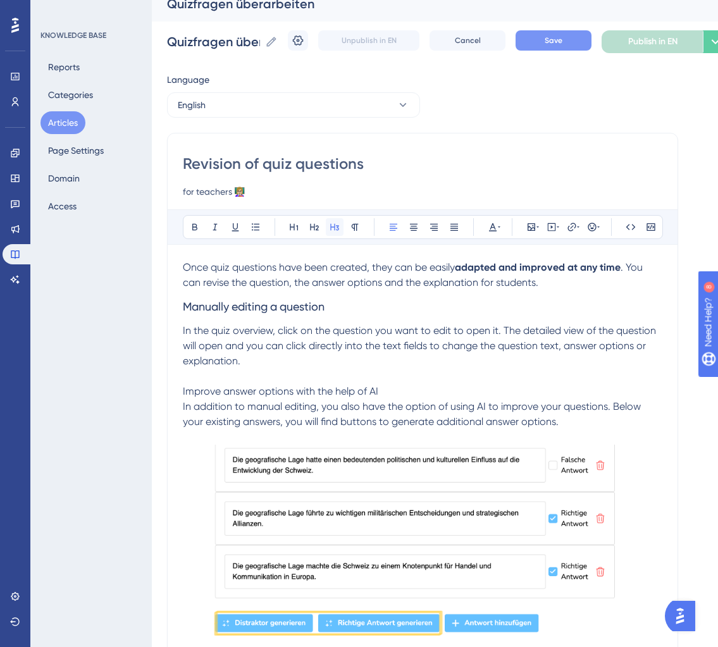
click at [337, 227] on icon at bounding box center [335, 227] width 10 height 10
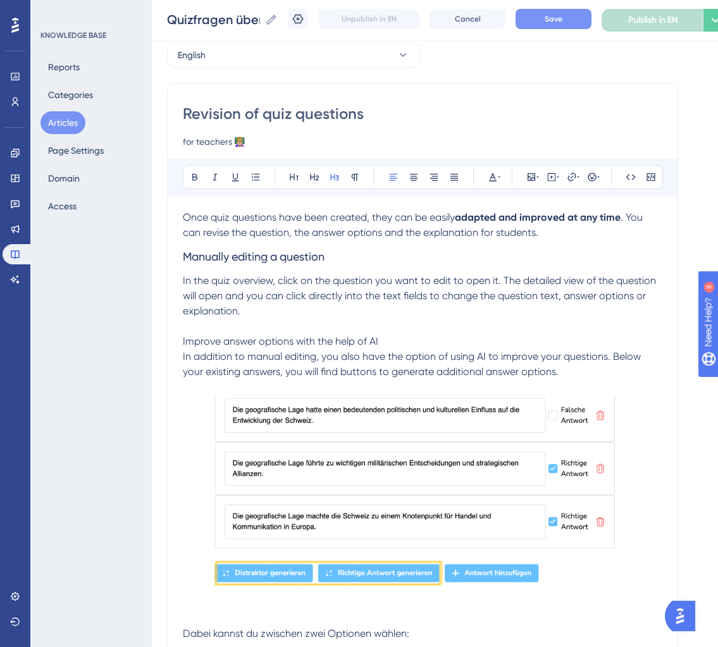
scroll to position [65, 0]
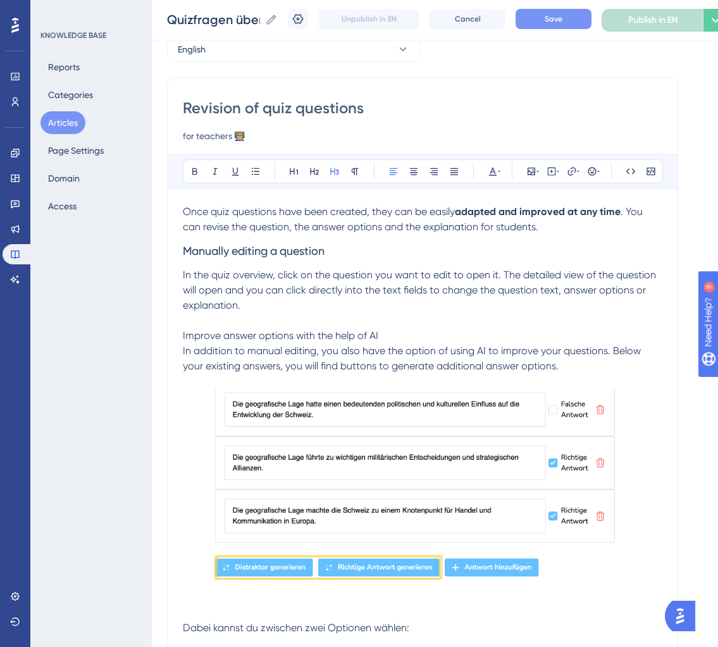
click at [235, 307] on span "In the quiz overview, click on the question you want to edit to open it. The de…" at bounding box center [421, 320] width 476 height 103
click at [550, 326] on p "In the quiz overview, click on the question you want to edit to open it. The de…" at bounding box center [423, 321] width 480 height 106
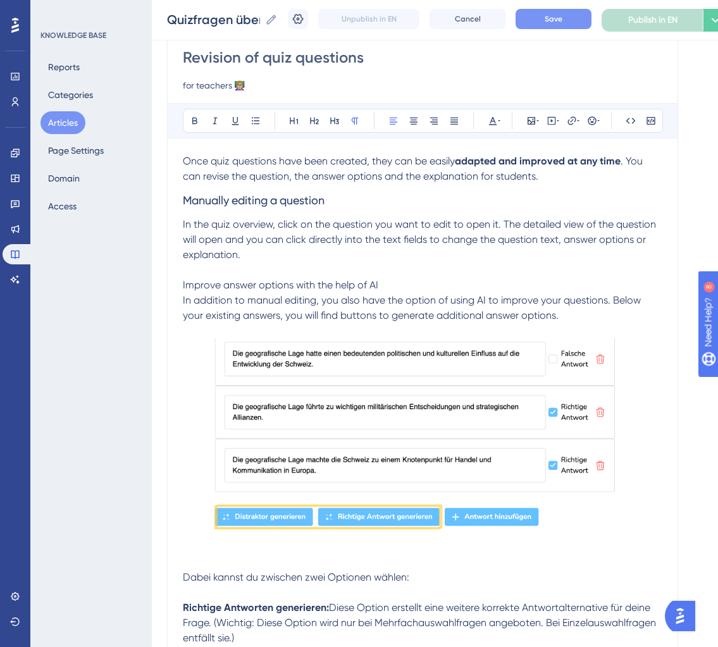
scroll to position [150, 0]
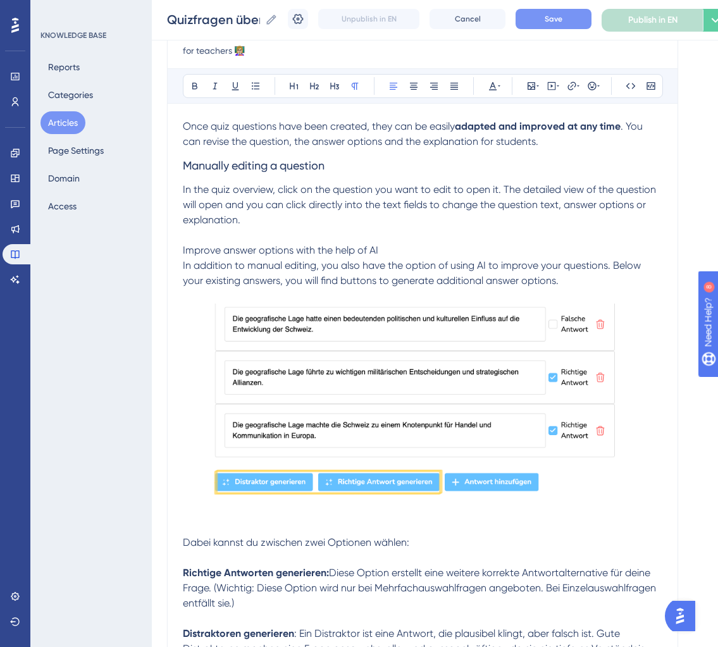
click at [184, 282] on span "In the quiz overview, click on the question you want to edit to open it. The de…" at bounding box center [421, 235] width 476 height 103
click at [181, 269] on div "Revision of quiz questions for teachers 👩🏼‍🏫 Bold Italic Underline Bullet Point…" at bounding box center [422, 490] width 511 height 996
click at [183, 256] on span "In the quiz overview, click on the question you want to edit to open it. The de…" at bounding box center [421, 220] width 476 height 73
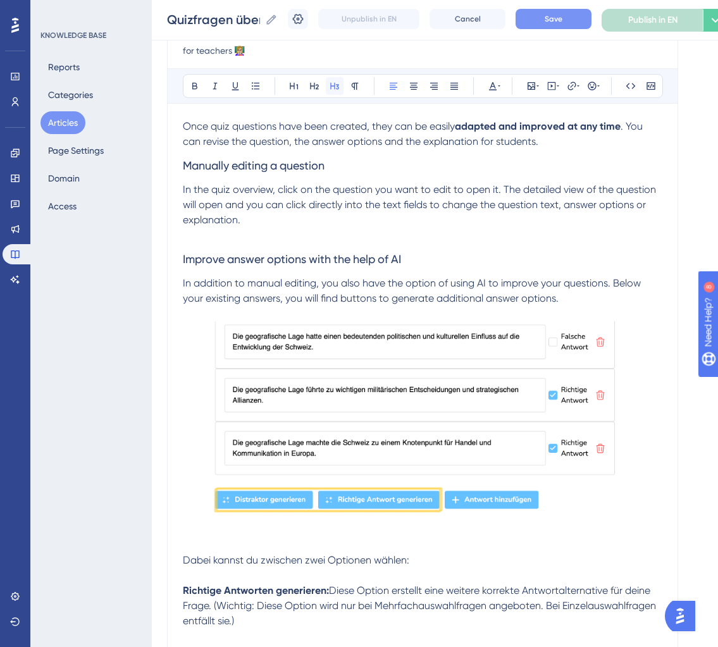
click at [337, 84] on icon at bounding box center [335, 86] width 10 height 10
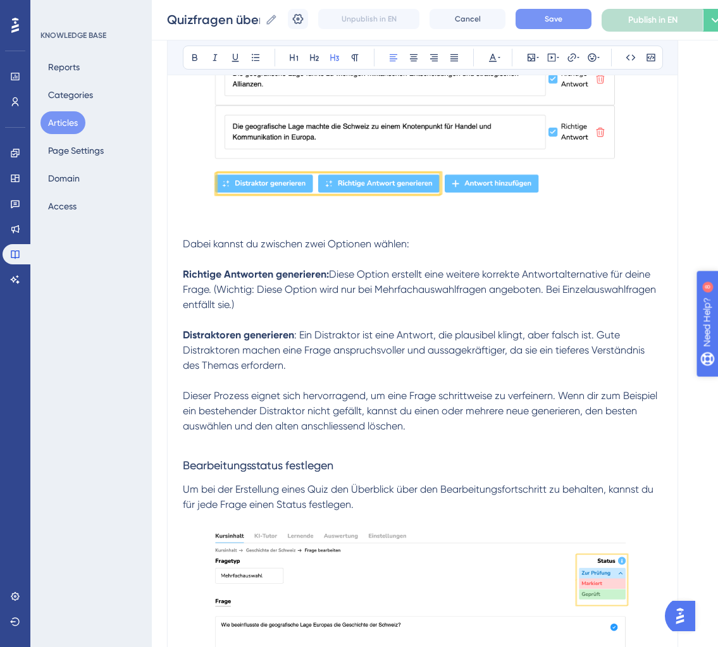
scroll to position [470, 0]
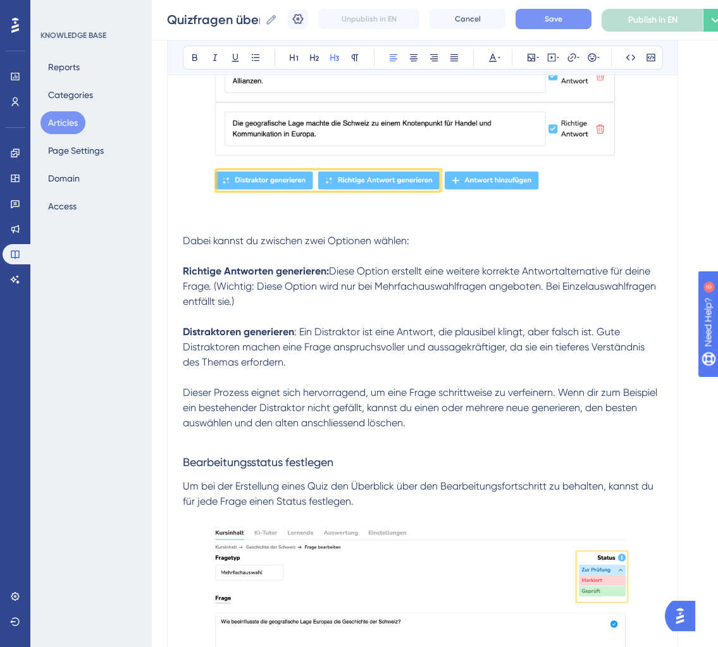
click at [483, 548] on img at bounding box center [423, 595] width 421 height 140
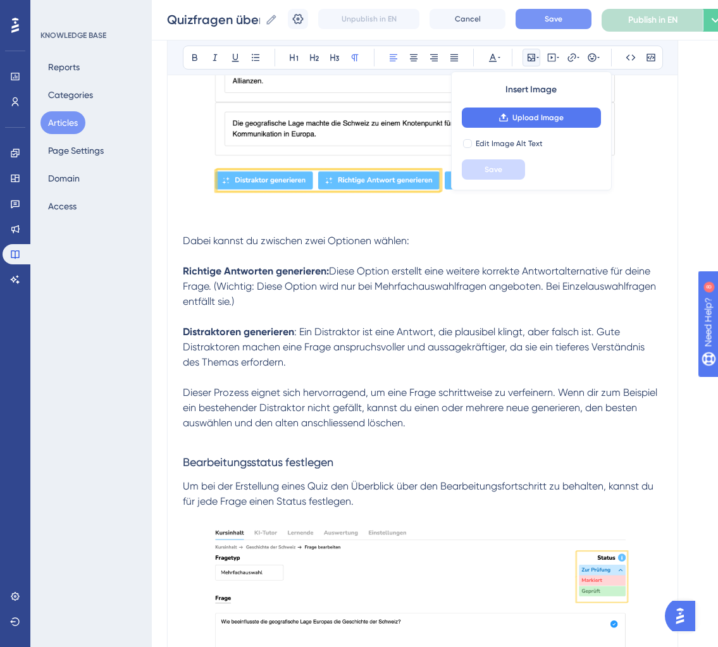
click at [444, 506] on span "Um bei der Erstellung eines Quiz den Überblick über den Bearbeitungsfortschritt…" at bounding box center [419, 493] width 473 height 27
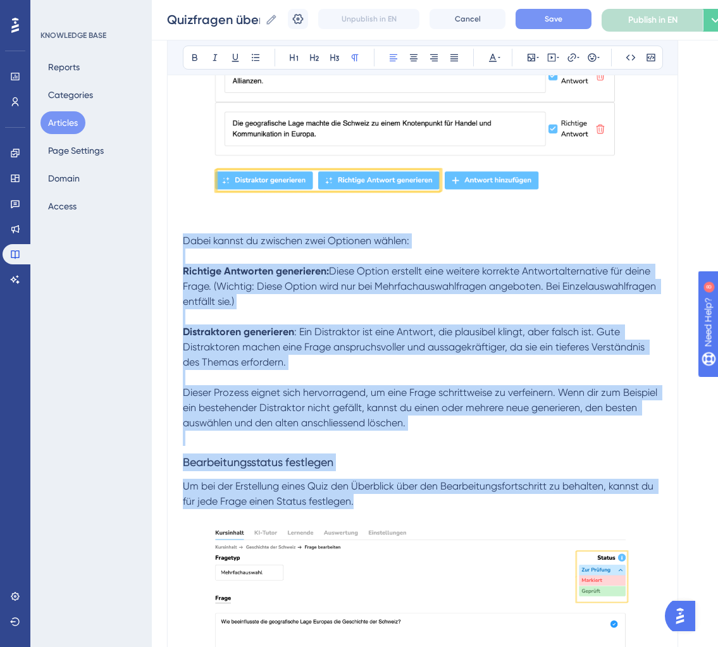
drag, startPoint x: 360, startPoint y: 521, endPoint x: 165, endPoint y: 253, distance: 332.2
click at [165, 253] on div "Performance Users Engagement Widgets Feedback Product Updates Knowledge Base AI…" at bounding box center [435, 155] width 566 height 1251
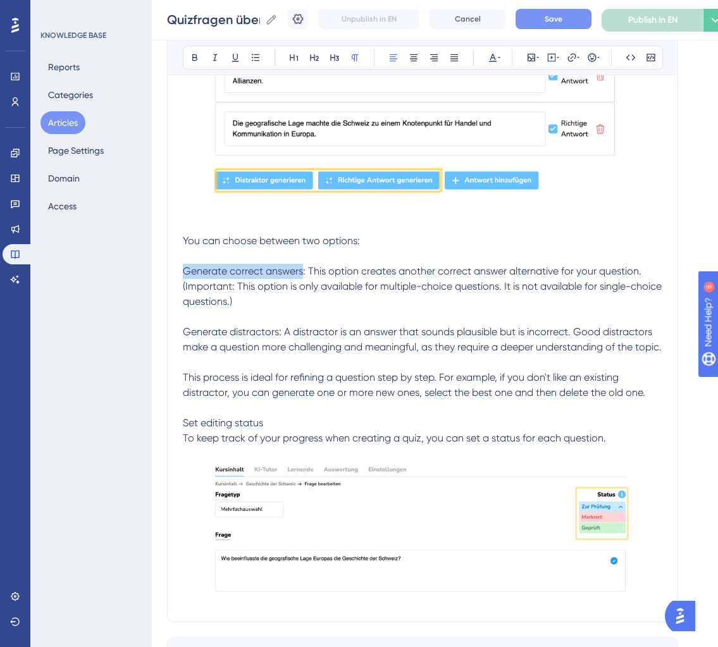
drag, startPoint x: 185, startPoint y: 287, endPoint x: 302, endPoint y: 286, distance: 116.5
click at [302, 286] on span "You can choose between two options: Generate correct answers: This option creat…" at bounding box center [424, 339] width 482 height 209
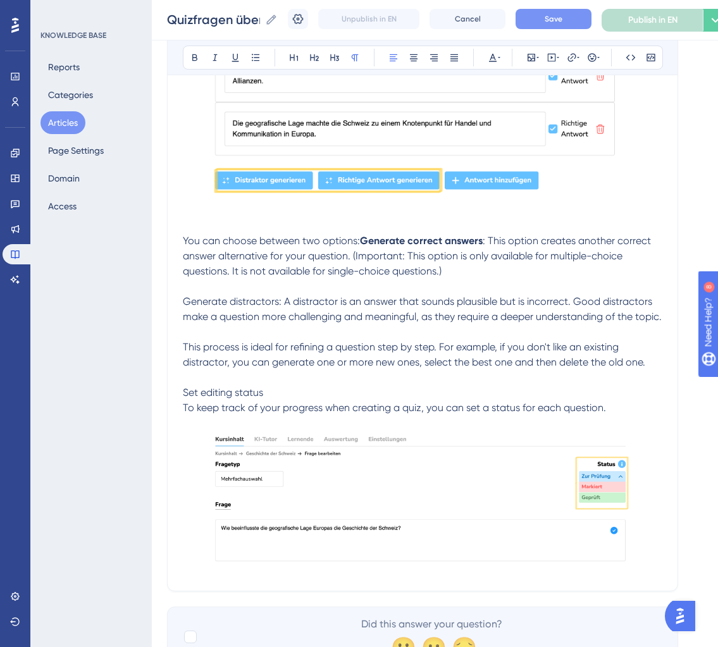
click at [354, 342] on p "You can choose between two options: Generate correct answers : This option crea…" at bounding box center [423, 325] width 480 height 182
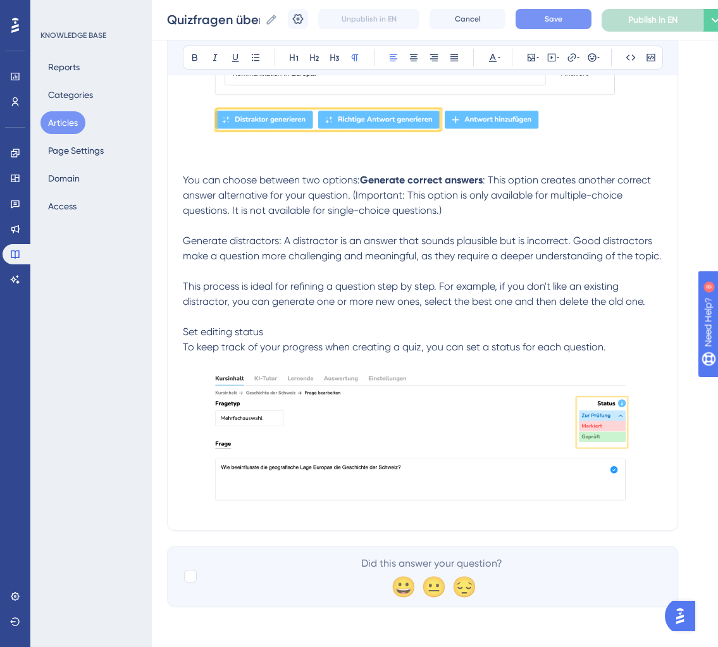
scroll to position [545, 0]
drag, startPoint x: 277, startPoint y: 279, endPoint x: 140, endPoint y: 279, distance: 136.1
click at [152, 279] on div "Performance Users Engagement Widgets Feedback Product Updates Knowledge Base AI…" at bounding box center [435, 49] width 566 height 1158
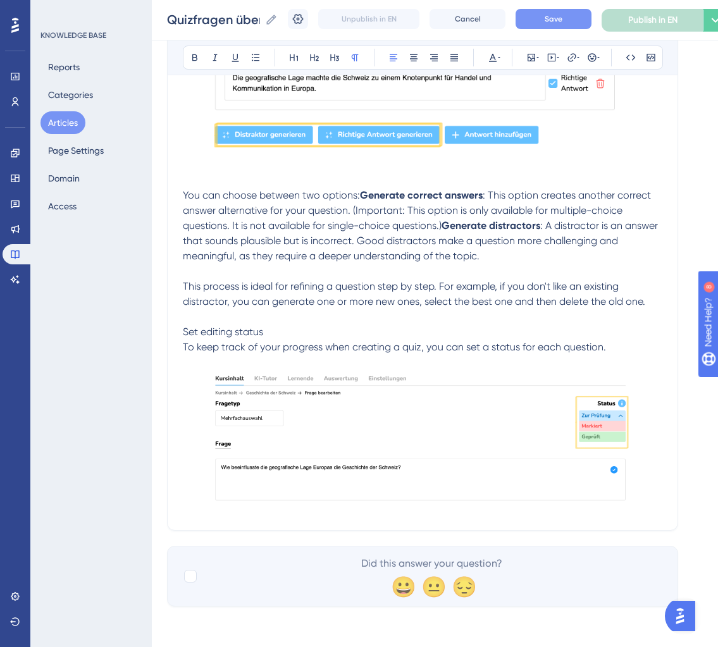
click at [271, 318] on p "You can choose between two options: Generate correct answers : This option crea…" at bounding box center [423, 271] width 480 height 167
click at [204, 342] on span ": A distractor is an answer that sounds plausible but is incorrect. Good distra…" at bounding box center [422, 287] width 478 height 134
click at [183, 330] on p "You can choose between two options: Generate correct answers : This option crea…" at bounding box center [423, 271] width 480 height 167
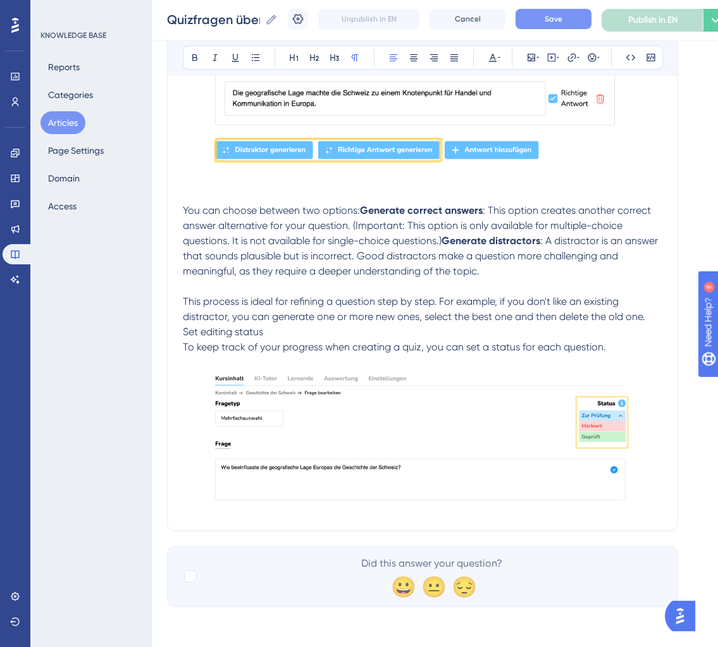
click at [183, 353] on span "Set editing status To keep track of your progress when creating a quiz, you can…" at bounding box center [394, 339] width 423 height 27
click at [221, 334] on p "Set editing status" at bounding box center [423, 332] width 480 height 15
click at [220, 338] on span "Set editing status" at bounding box center [223, 332] width 80 height 12
click at [330, 59] on icon at bounding box center [334, 57] width 9 height 7
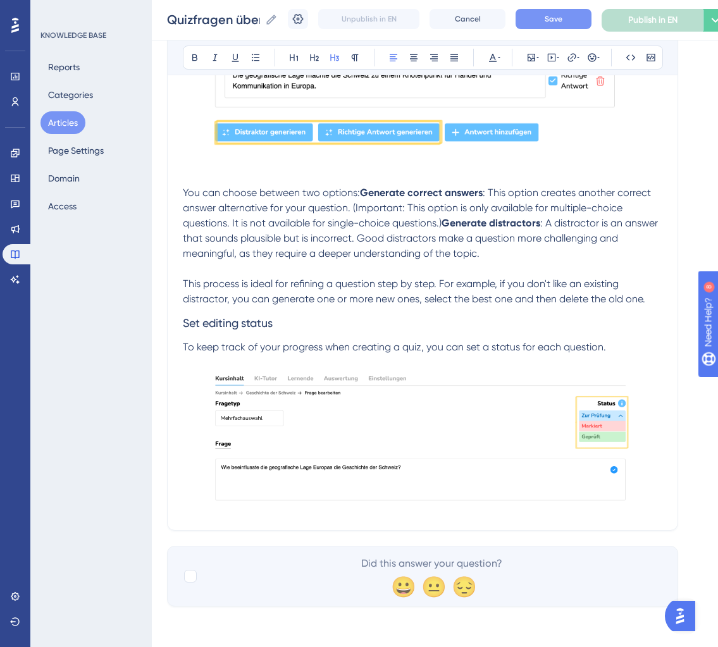
scroll to position [614, 0]
click at [606, 347] on p "To keep track of your progress when creating a quiz, you can set a status for e…" at bounding box center [423, 347] width 480 height 15
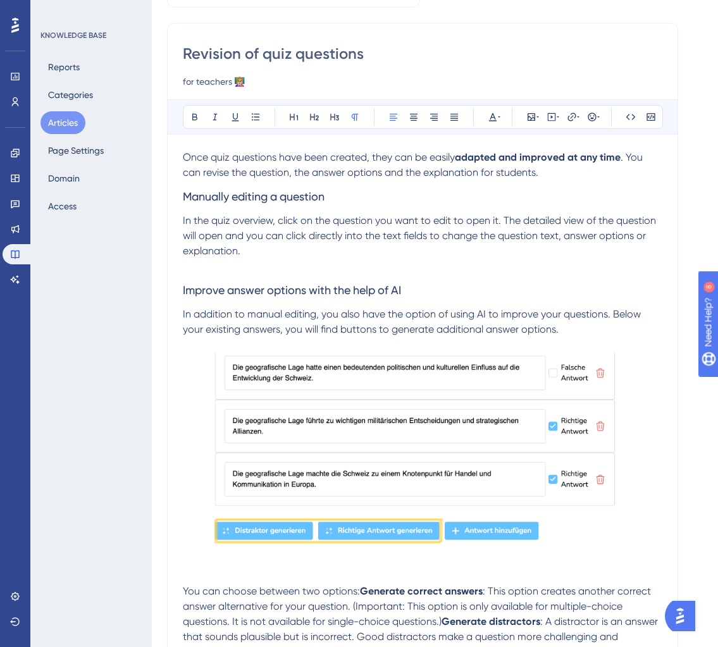
scroll to position [0, 0]
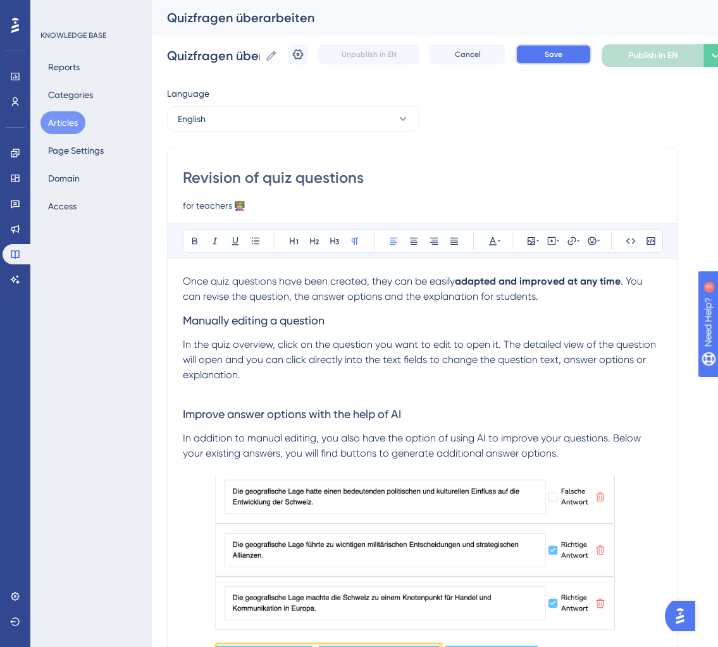
click at [563, 47] on button "Save" at bounding box center [554, 54] width 76 height 20
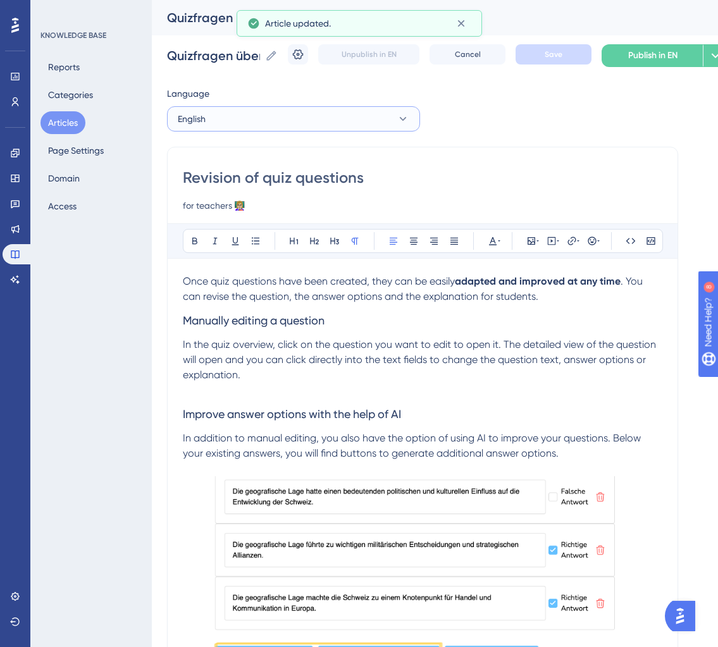
click at [348, 122] on button "English" at bounding box center [293, 118] width 253 height 25
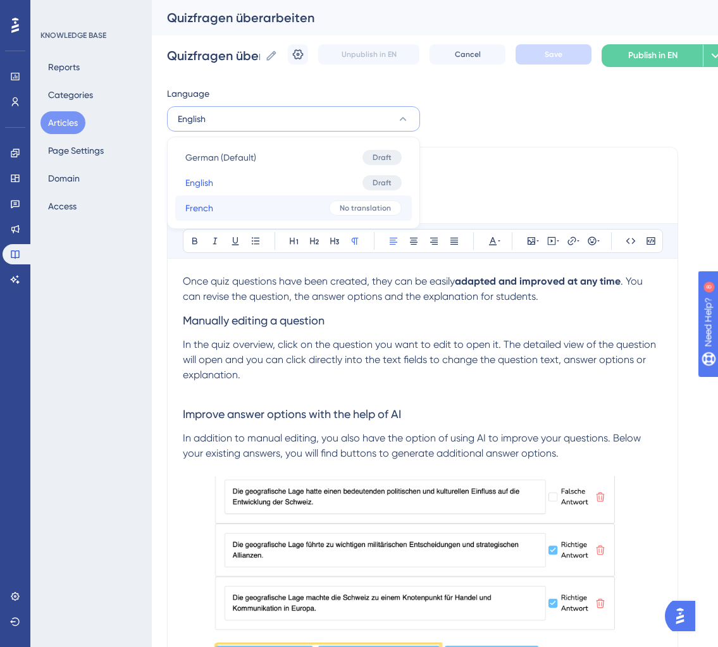
click at [301, 212] on button "French French No translation" at bounding box center [293, 208] width 237 height 25
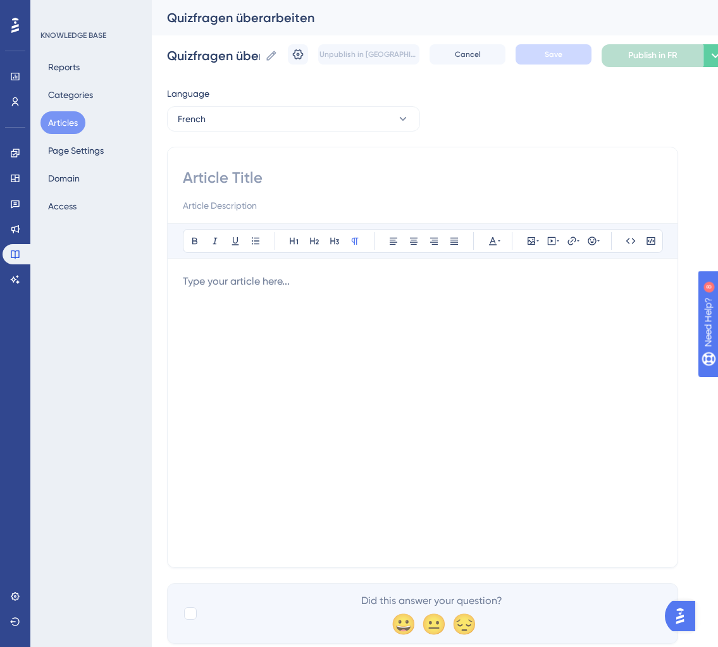
click at [434, 425] on div at bounding box center [423, 413] width 480 height 278
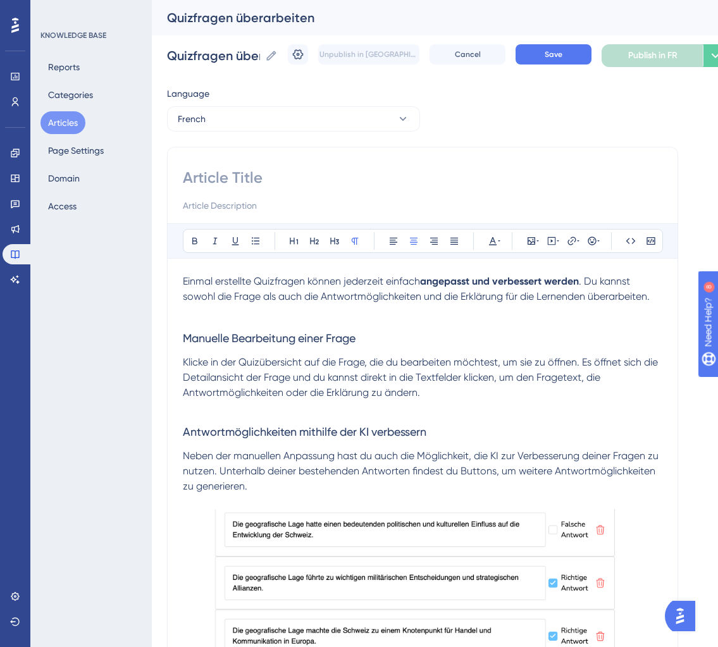
click at [256, 172] on input at bounding box center [423, 178] width 480 height 20
paste input "Réviser les questions du quiz"
type input "Réviser les questions du quiz"
click at [308, 203] on input at bounding box center [423, 205] width 480 height 15
paste input "pour les enseignants 👩🏼‍🏫"
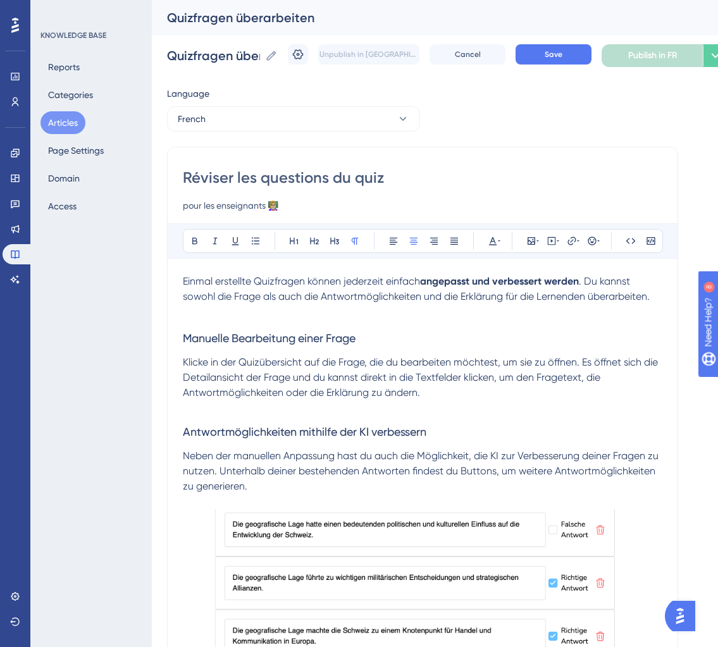
type input "pour les enseignants 👩🏼‍🏫"
click at [290, 339] on span "Manuelle Bearbeitung einer Frage" at bounding box center [269, 338] width 173 height 13
click at [551, 51] on span "Save" at bounding box center [554, 54] width 18 height 10
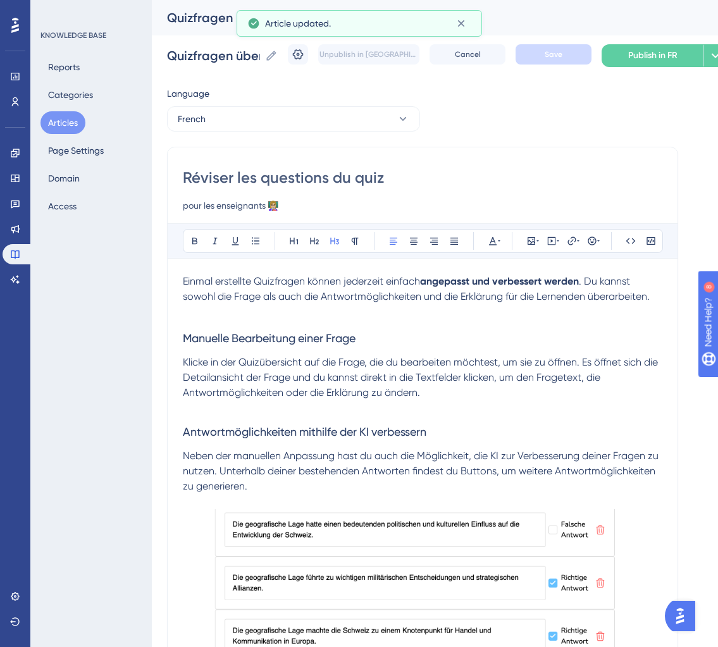
click at [313, 443] on h3 "Antwortmöglichkeiten mithilfe der KI verbessern" at bounding box center [423, 432] width 480 height 33
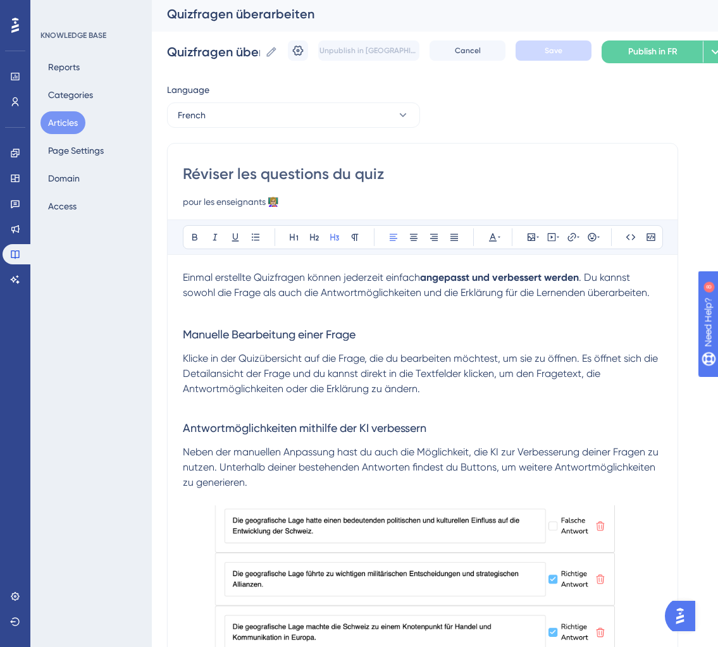
scroll to position [2, 0]
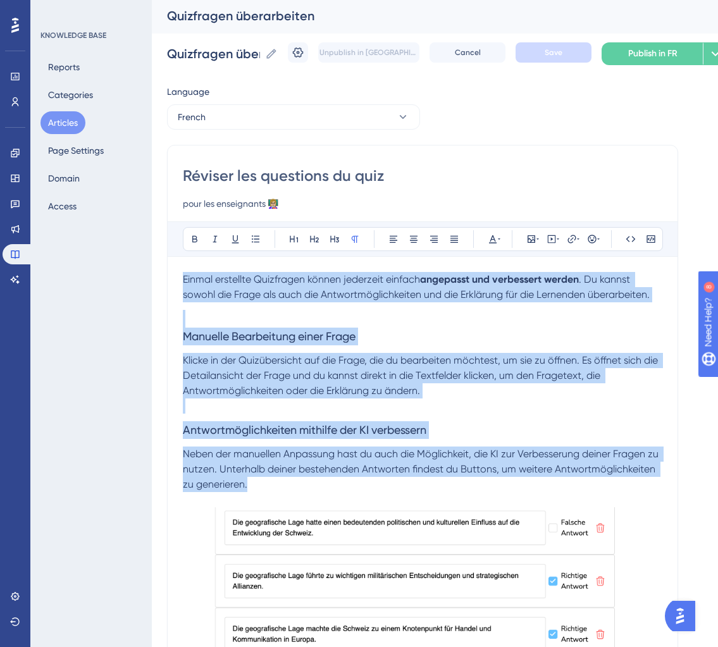
drag, startPoint x: 185, startPoint y: 277, endPoint x: 417, endPoint y: 489, distance: 314.5
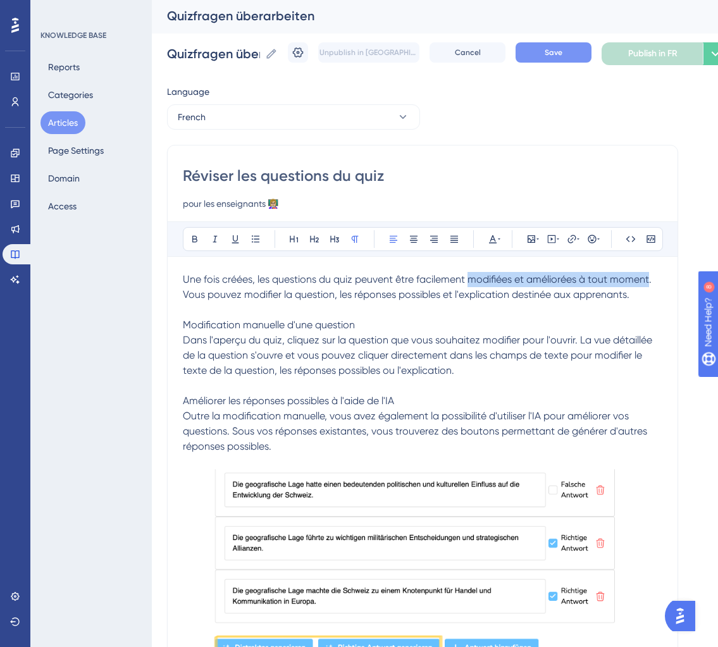
drag, startPoint x: 469, startPoint y: 280, endPoint x: 649, endPoint y: 276, distance: 180.4
click at [649, 276] on span "Une fois créées, les questions du quiz peuvent être facilement modifiées et amé…" at bounding box center [419, 362] width 472 height 179
click at [557, 322] on p "Une fois créées, les questions du quiz peuvent être facilement modifiées et amé…" at bounding box center [423, 363] width 480 height 182
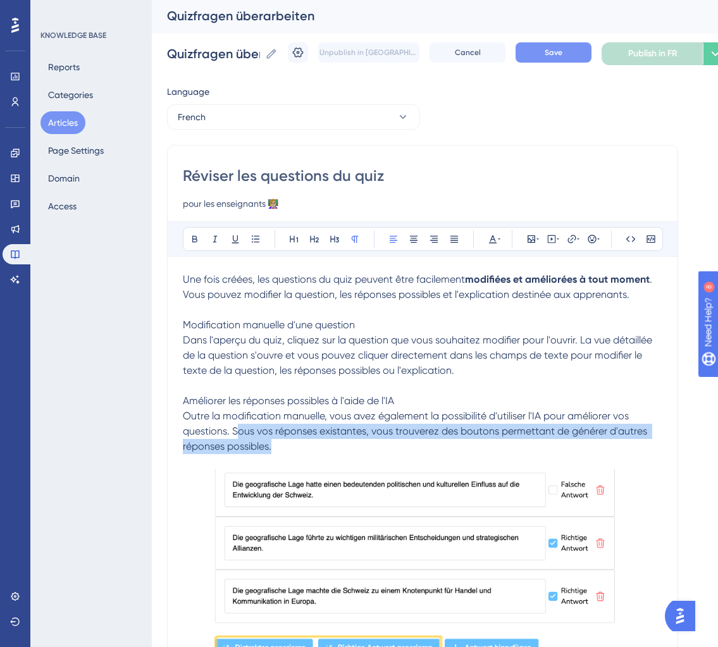
drag, startPoint x: 289, startPoint y: 446, endPoint x: 238, endPoint y: 425, distance: 55.1
click at [238, 425] on p "Une fois créées, les questions du quiz peuvent être facilement modifiées et amé…" at bounding box center [423, 363] width 480 height 182
click at [304, 446] on p "Une fois créées, les questions du quiz peuvent être facilement modifiées et amé…" at bounding box center [423, 363] width 480 height 182
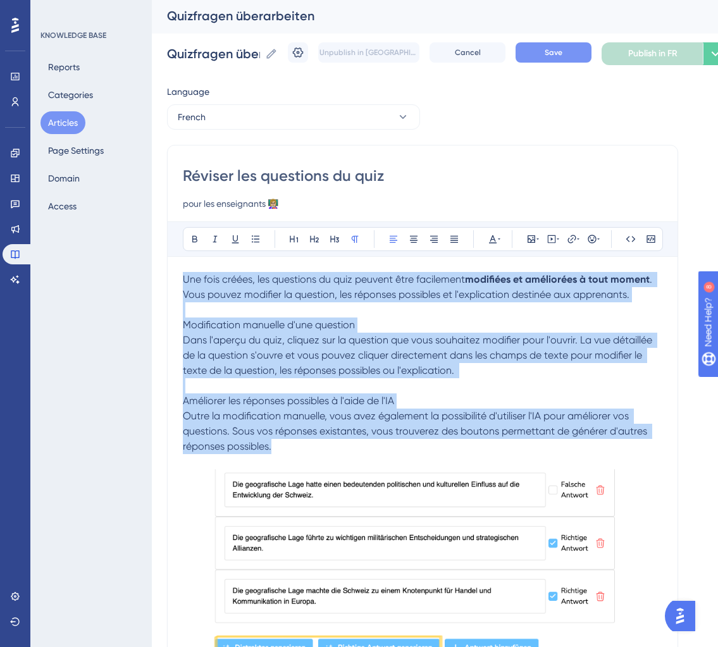
drag, startPoint x: 283, startPoint y: 450, endPoint x: 105, endPoint y: 252, distance: 266.2
click at [152, 252] on div "Performance Users Engagement Widgets Feedback Product Updates Knowledge Base AI…" at bounding box center [435, 623] width 566 height 1251
copy p "Une fois créées, les questions du quiz peuvent être facilement modifiées et amé…"
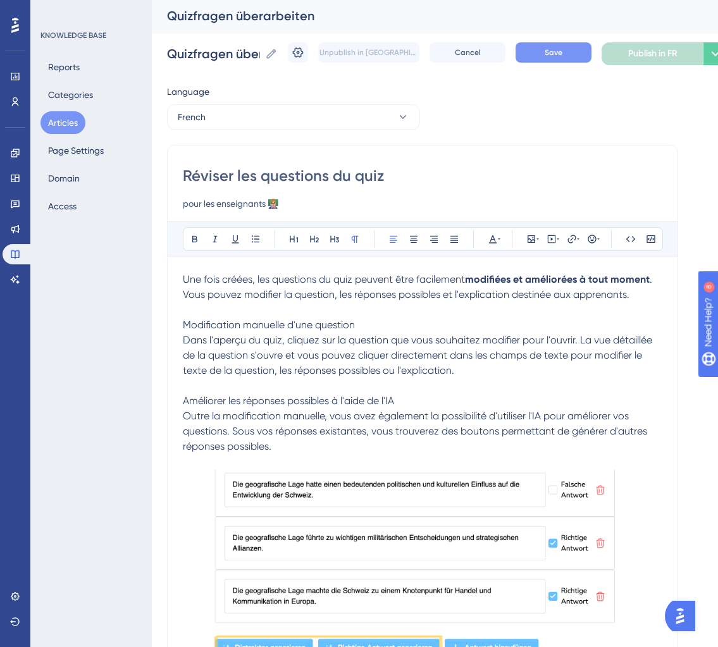
click at [292, 466] on p at bounding box center [423, 461] width 480 height 15
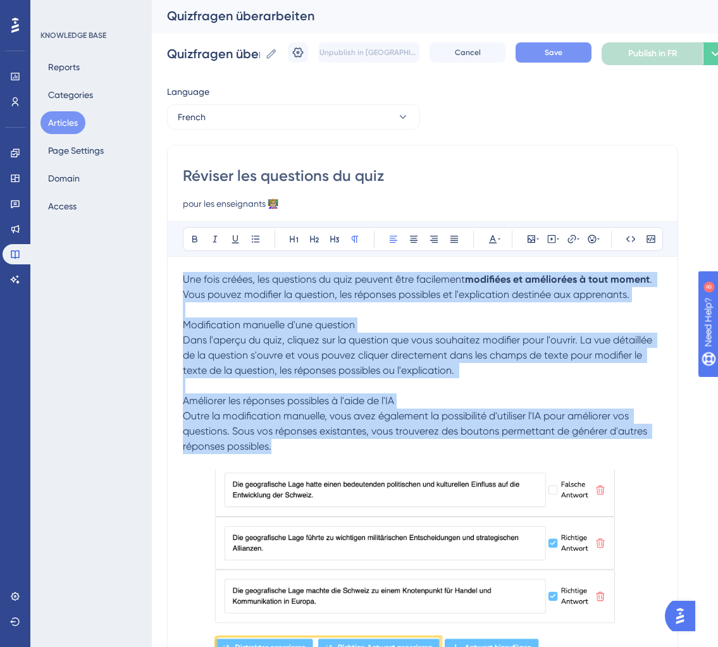
drag, startPoint x: 281, startPoint y: 451, endPoint x: 134, endPoint y: 266, distance: 236.4
click at [152, 266] on div "Performance Users Engagement Widgets Feedback Product Updates Knowledge Base AI…" at bounding box center [435, 623] width 566 height 1251
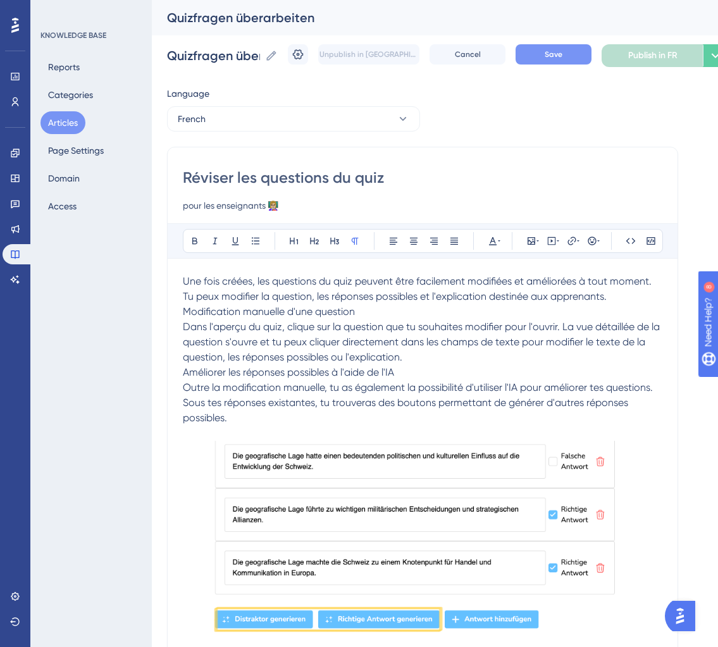
click at [404, 418] on p "Améliorer les réponses possibles à l'aide de l'IA Outre la modification manuell…" at bounding box center [423, 395] width 480 height 61
click at [184, 293] on span "Une fois créées, les questions du quiz peuvent être facilement modifiées et amé…" at bounding box center [418, 288] width 471 height 27
click at [184, 311] on span "Modification manuelle d'une question" at bounding box center [269, 312] width 172 height 12
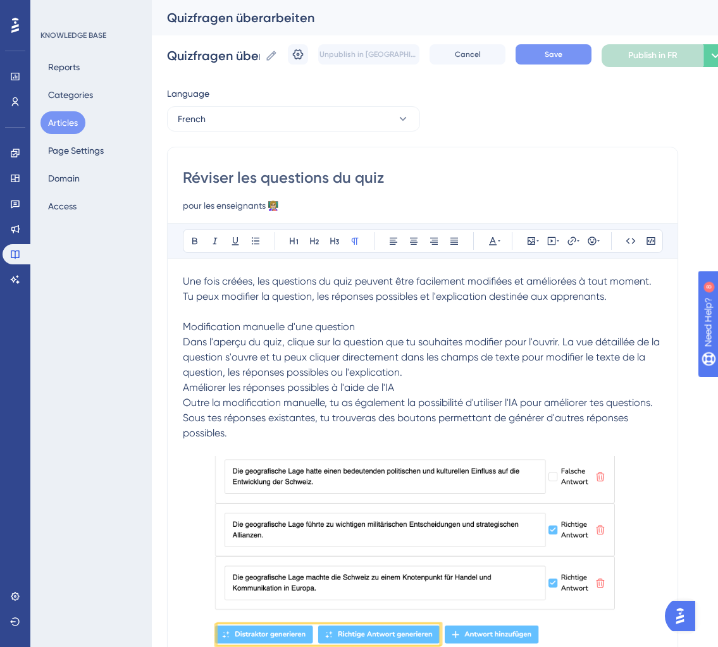
click at [501, 286] on span "Une fois créées, les questions du quiz peuvent être facilement modifiées et amé…" at bounding box center [418, 288] width 471 height 27
drag, startPoint x: 470, startPoint y: 282, endPoint x: 649, endPoint y: 282, distance: 179.1
click at [649, 282] on span "Une fois créées, les questions du quiz peuvent être facilement modifiées et amé…" at bounding box center [418, 288] width 471 height 27
click at [566, 318] on p at bounding box center [423, 311] width 480 height 15
click at [182, 325] on div "Réviser les questions du quiz pour les enseignants 👩🏼‍🏫 Bold Italic Underline B…" at bounding box center [422, 643] width 511 height 993
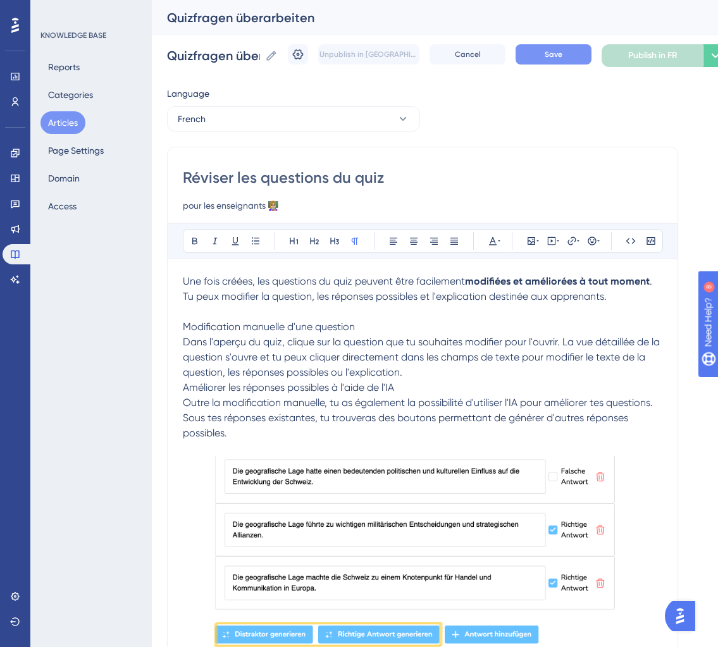
click at [184, 340] on span "Dans l'aperçu du quiz, clique sur la question que tu souhaites modifier pour l'…" at bounding box center [423, 357] width 480 height 42
click at [228, 330] on span "Modification manuelle d'une question" at bounding box center [269, 327] width 172 height 12
click at [338, 239] on icon at bounding box center [335, 241] width 10 height 10
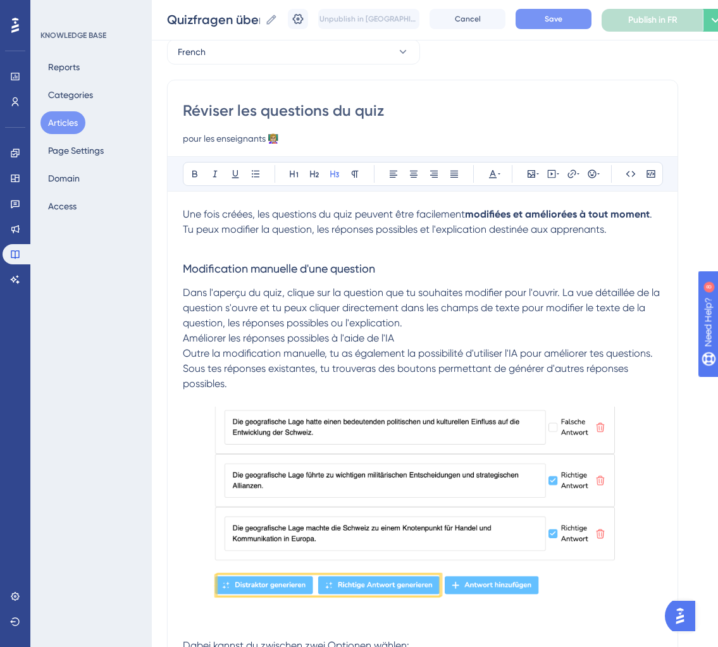
scroll to position [64, 0]
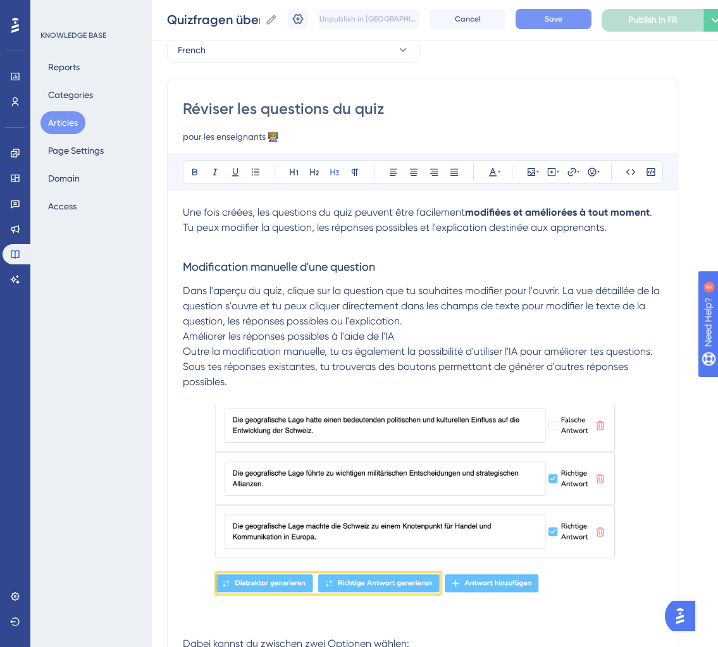
click at [418, 316] on p "Dans l'aperçu du quiz, clique sur la question que tu souhaites modifier pour l'…" at bounding box center [423, 307] width 480 height 46
click at [185, 335] on span "Améliorer les réponses possibles à l'aide de l'IA" at bounding box center [288, 336] width 211 height 12
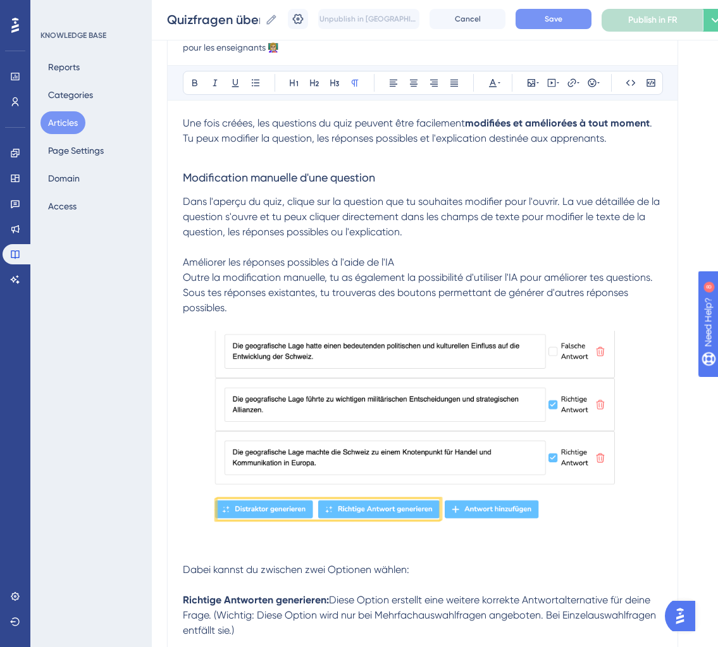
scroll to position [152, 0]
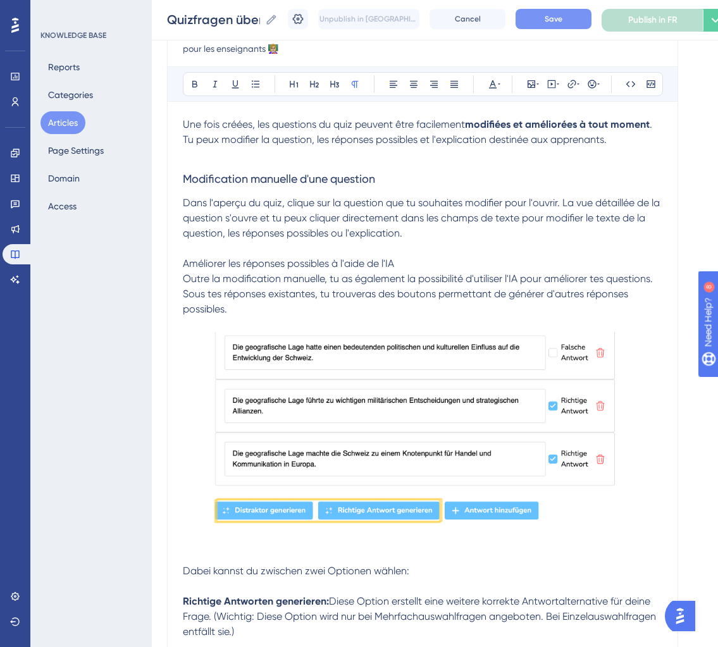
click at [184, 277] on span "Outre la modification manuelle, tu as également la possibilité d'utiliser l'IA …" at bounding box center [419, 294] width 473 height 42
click at [188, 268] on span "Améliorer les réponses possibles à l'aide de l'IA" at bounding box center [288, 264] width 211 height 12
click at [334, 82] on icon at bounding box center [334, 84] width 9 height 7
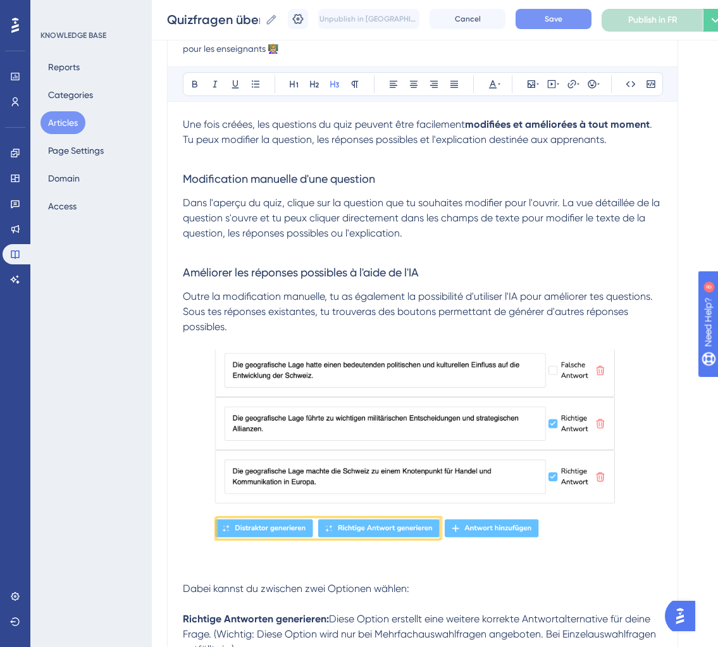
click at [282, 320] on p "Outre la modification manuelle, tu as également la possibilité d'utiliser l'IA …" at bounding box center [423, 312] width 480 height 46
drag, startPoint x: 182, startPoint y: 296, endPoint x: 216, endPoint y: 296, distance: 34.8
click at [216, 296] on div "Réviser les questions du quiz pour les enseignants 👩🏼‍🏫 Bold Italic Underline B…" at bounding box center [422, 512] width 511 height 1044
drag, startPoint x: 227, startPoint y: 296, endPoint x: 172, endPoint y: 296, distance: 54.4
click at [172, 296] on div "Réviser les questions du quiz pour les enseignants 👩🏼‍🏫 Bold Italic Underline B…" at bounding box center [422, 512] width 511 height 1044
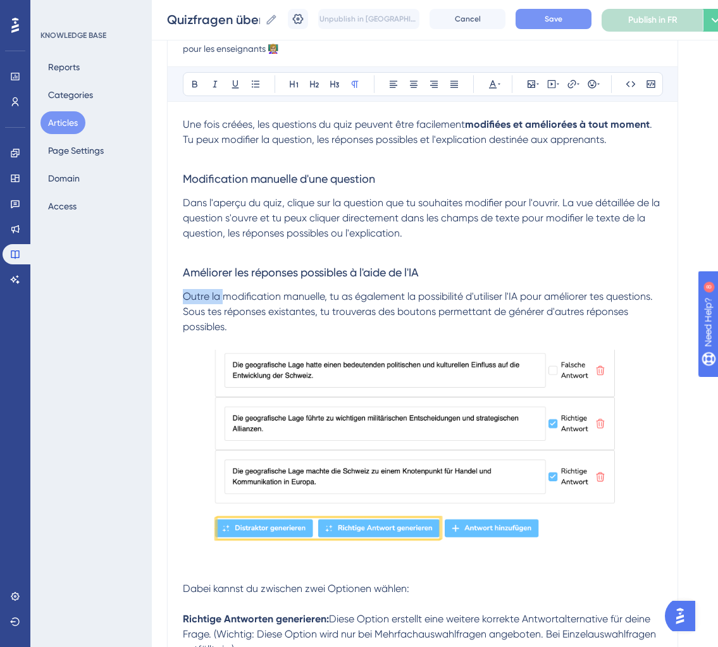
paste div
click at [292, 318] on span "En plus de la modification manuelle, tu as également la possibilité d'utiliser …" at bounding box center [409, 311] width 453 height 42
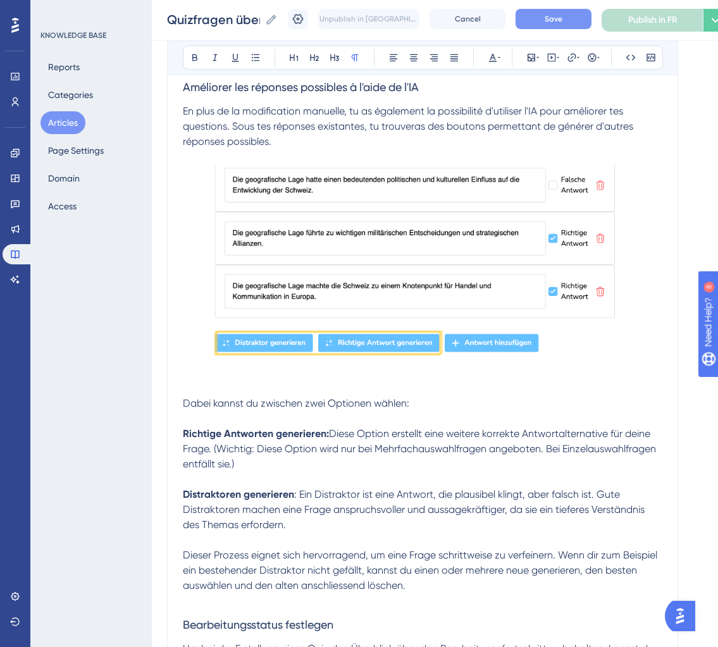
scroll to position [375, 0]
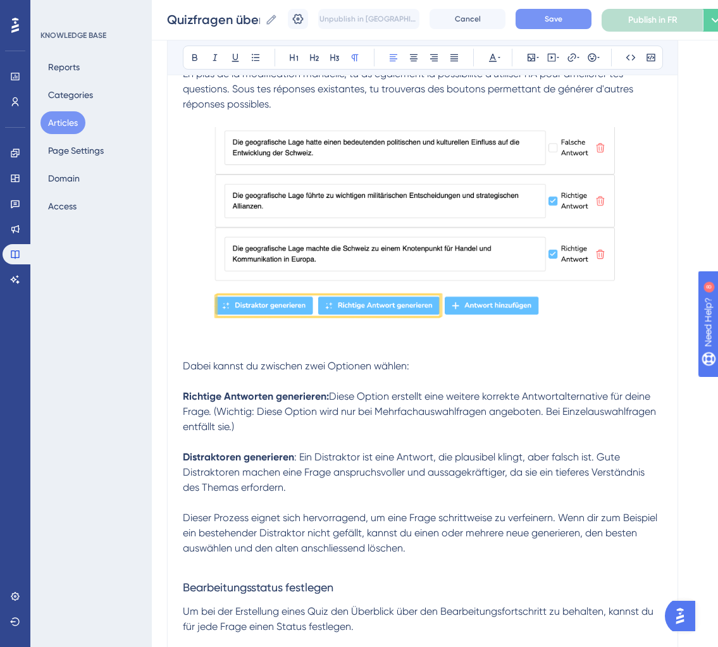
click at [183, 367] on span "Dabei kannst du zwischen zwei Optionen wählen:" at bounding box center [296, 366] width 227 height 12
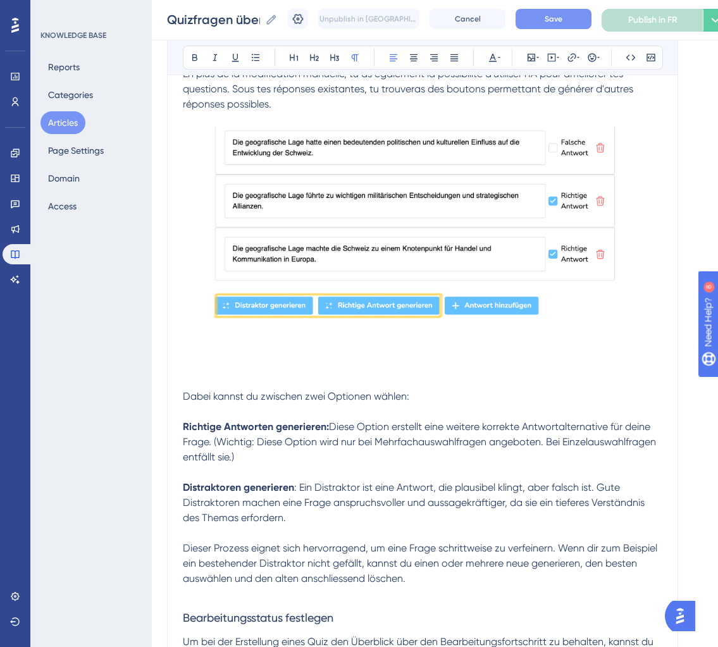
click at [192, 362] on p at bounding box center [423, 366] width 480 height 15
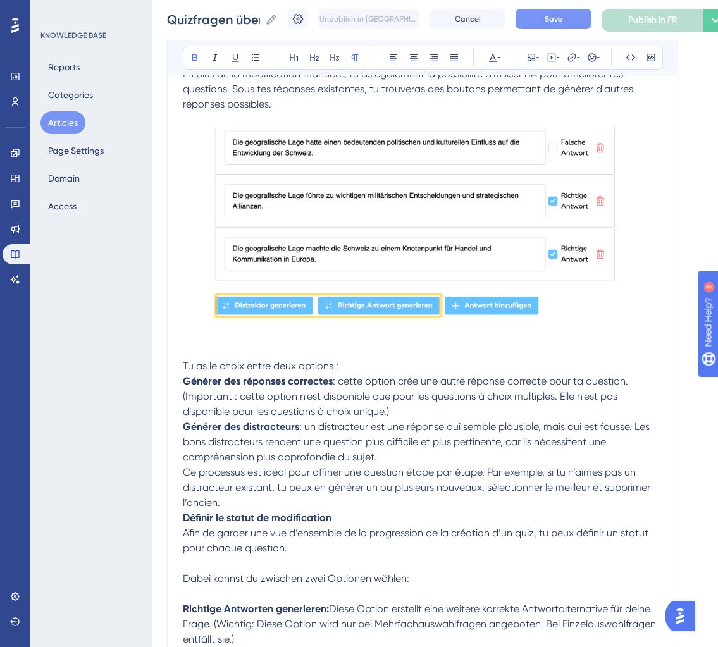
click at [187, 380] on strong "Générer des réponses correctes" at bounding box center [258, 381] width 150 height 12
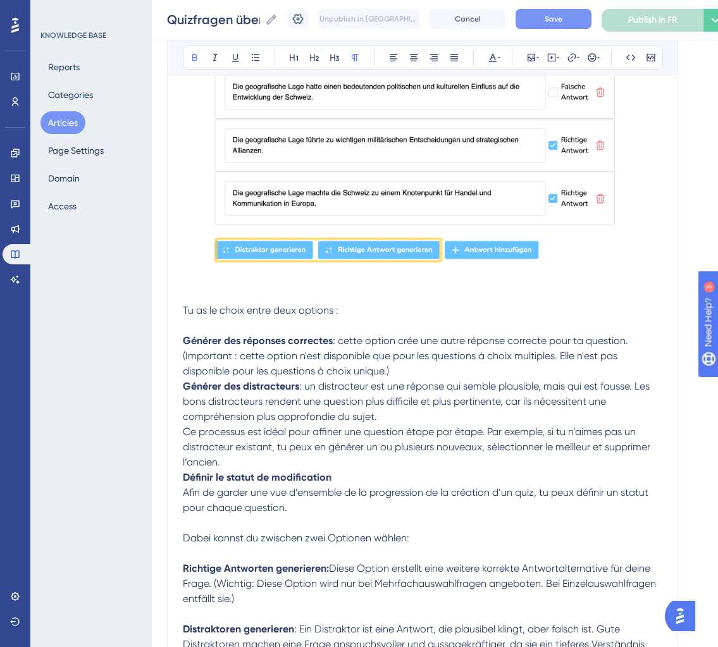
scroll to position [432, 0]
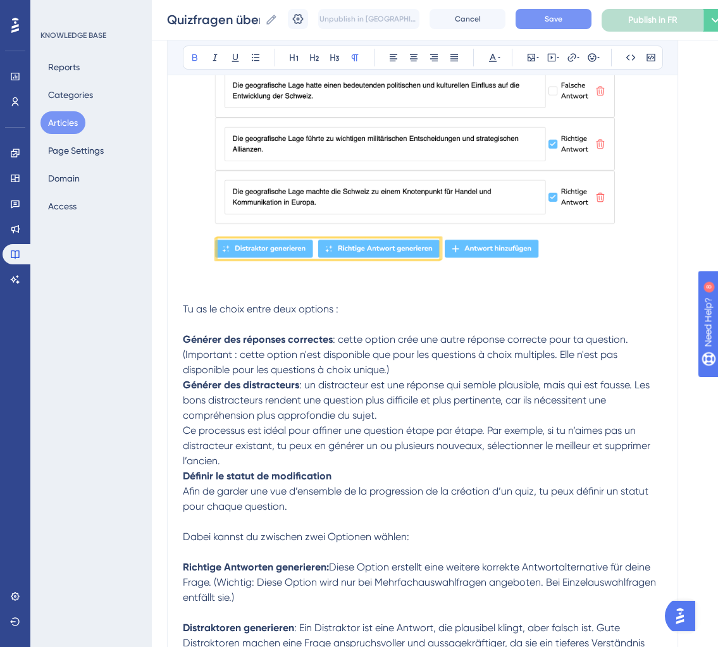
click at [419, 378] on p "Générer des distracteurs : un distracteur est une réponse qui semble plausible,…" at bounding box center [423, 401] width 480 height 46
click at [412, 368] on p "Générer des réponses correctes : cette option crée une autre réponse correcte p…" at bounding box center [423, 355] width 480 height 46
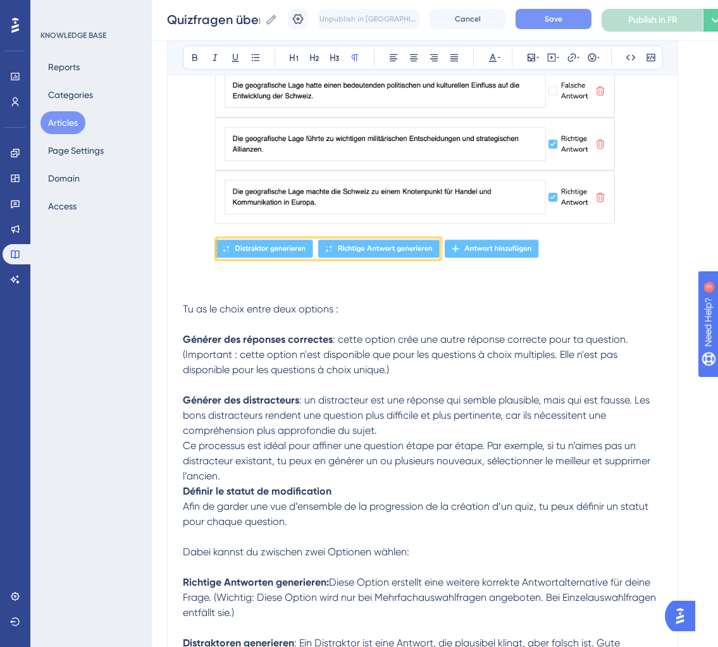
click at [389, 434] on p "Générer des distracteurs : un distracteur est une réponse qui semble plausible,…" at bounding box center [423, 416] width 480 height 46
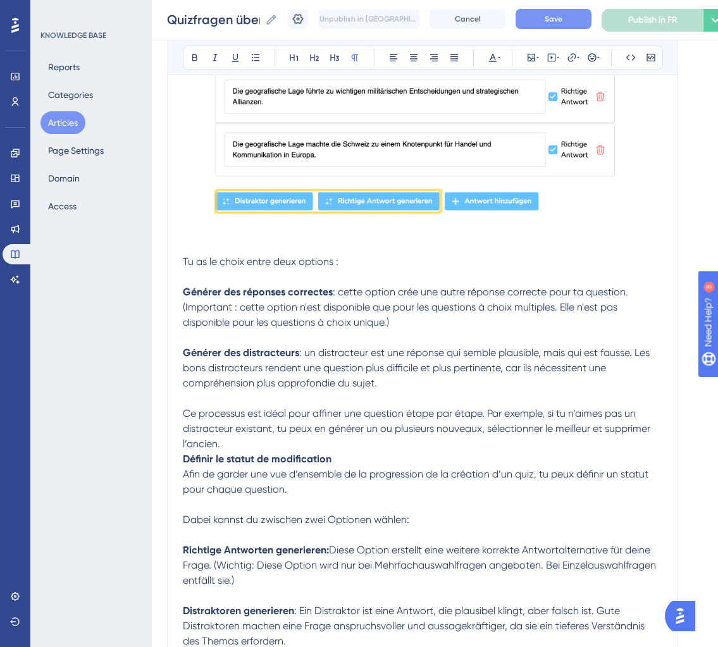
scroll to position [475, 0]
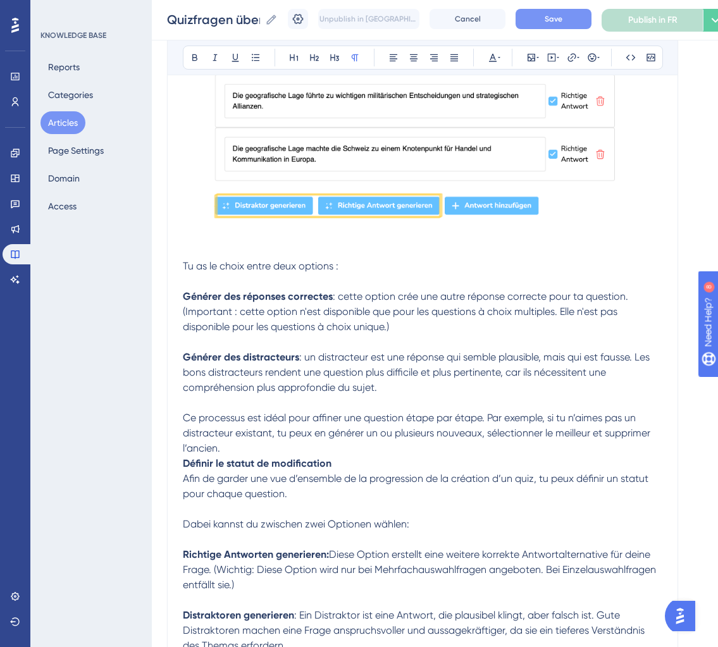
click at [233, 449] on p "Ce processus est idéal pour affiner une question étape par étape. Par exemple, …" at bounding box center [423, 434] width 480 height 46
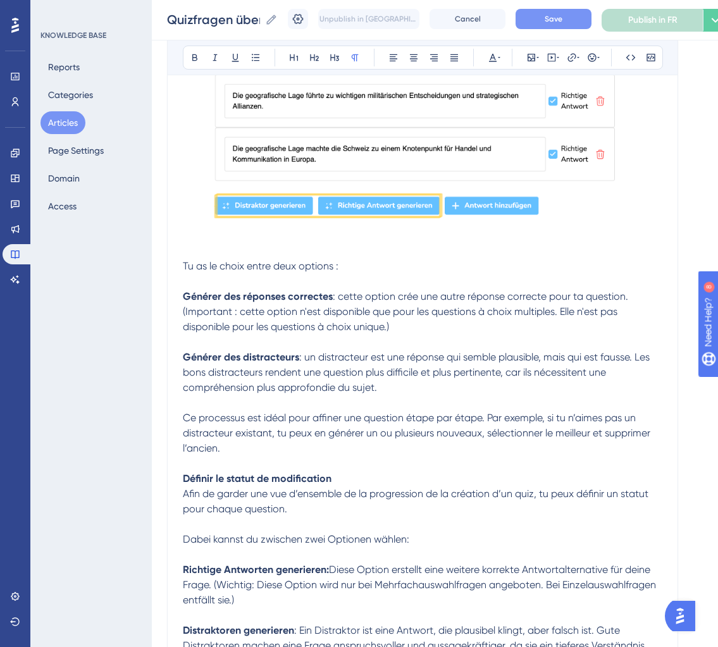
click at [184, 493] on span "Afin de garder une vue d’ensemble de la progression de la création d’un quiz, t…" at bounding box center [417, 501] width 468 height 27
click at [252, 489] on span "Afin de garder une vue d’ensemble de la progression de la création d’un quiz, t…" at bounding box center [417, 501] width 468 height 27
click at [247, 446] on p "Ce processus est idéal pour affiner une question étape par étape. Par exemple, …" at bounding box center [423, 434] width 480 height 46
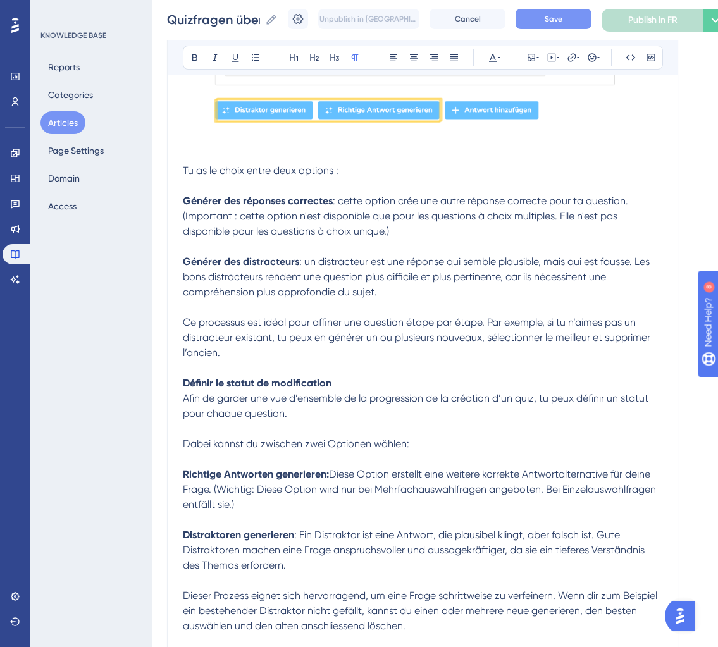
scroll to position [570, 0]
click at [324, 359] on p "Ce processus est idéal pour affiner une question étape par étape. Par exemple, …" at bounding box center [423, 339] width 480 height 46
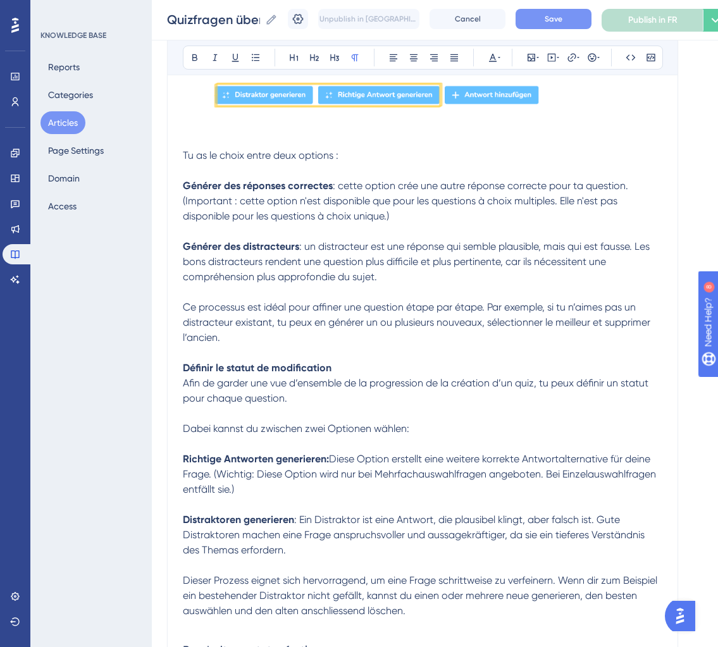
scroll to position [587, 0]
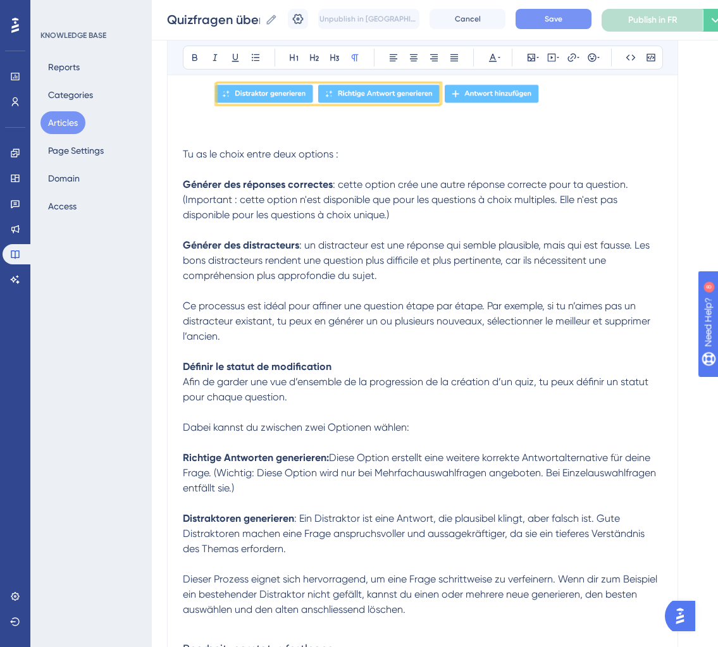
click at [246, 259] on span ": un distracteur est une réponse qui semble plausible, mais qui est fausse. Les…" at bounding box center [418, 260] width 470 height 42
click at [482, 342] on p "Ce processus est idéal pour affiner une question étape par étape. Par exemple, …" at bounding box center [423, 322] width 480 height 46
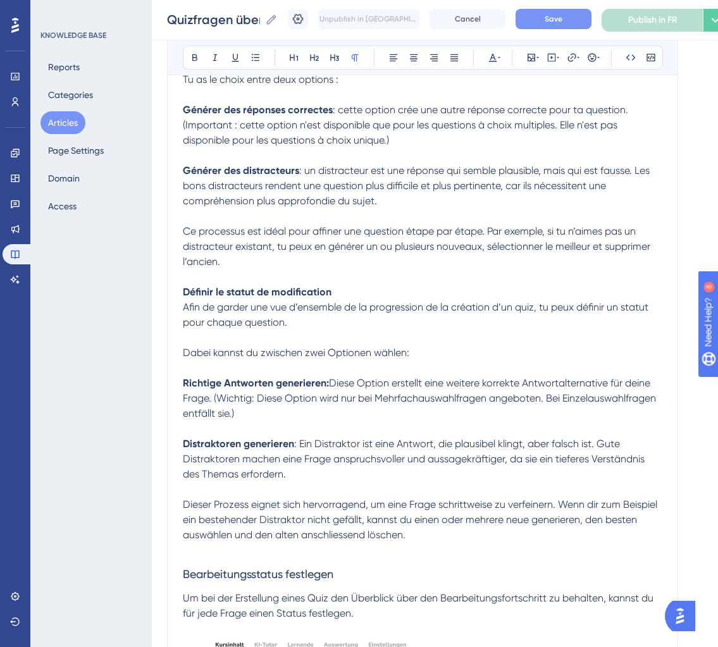
scroll to position [670, 0]
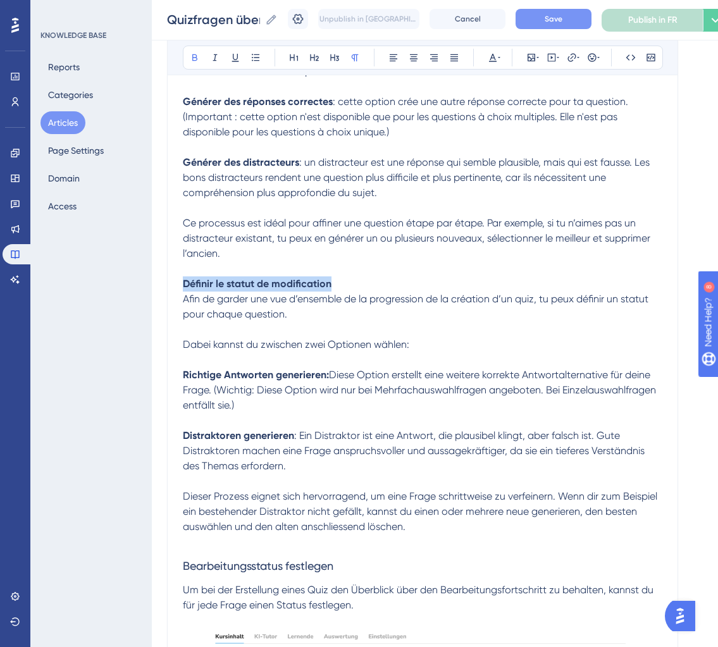
drag, startPoint x: 346, startPoint y: 284, endPoint x: 145, endPoint y: 279, distance: 201.3
click at [152, 279] on div "Performance Users Engagement Widgets Feedback Product Updates Knowledge Base AI…" at bounding box center [435, 107] width 566 height 1555
click at [184, 299] on span "Afin de garder une vue d’ensemble de la progression de la création d’un quiz, t…" at bounding box center [417, 306] width 468 height 27
click at [216, 285] on span "Définir le statut de modification" at bounding box center [255, 284] width 145 height 12
click at [334, 59] on icon at bounding box center [335, 58] width 10 height 10
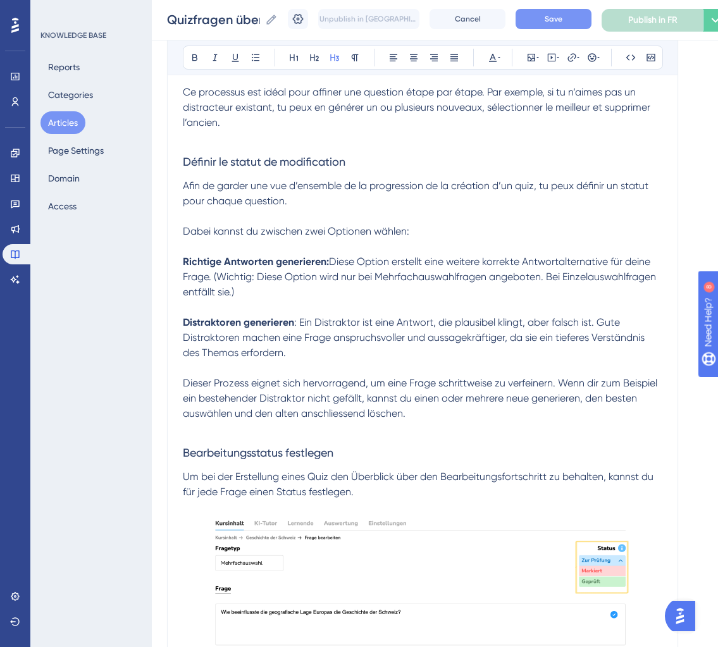
scroll to position [789, 0]
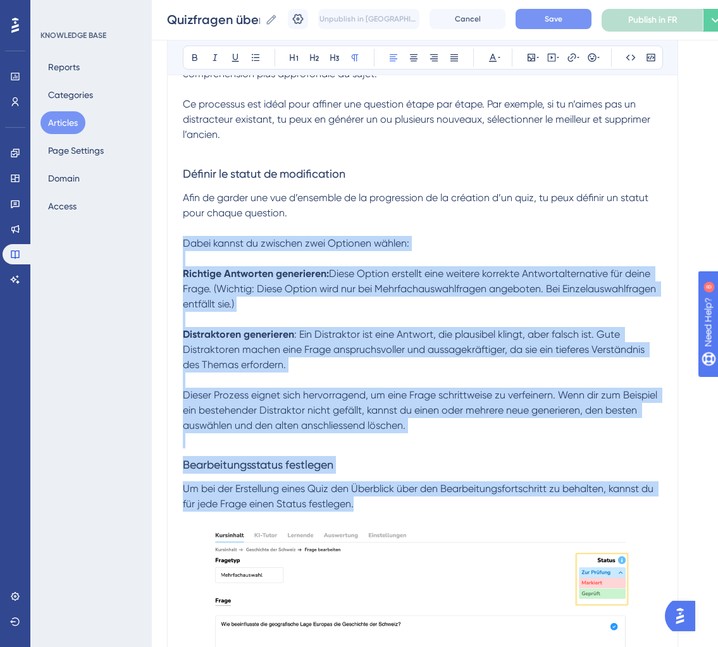
drag, startPoint x: 362, startPoint y: 505, endPoint x: 177, endPoint y: 239, distance: 324.1
click at [177, 239] on div "Réviser les questions du quiz pour les enseignants 👩🏼‍🏫 Bold Italic Underline B…" at bounding box center [422, 20] width 511 height 1335
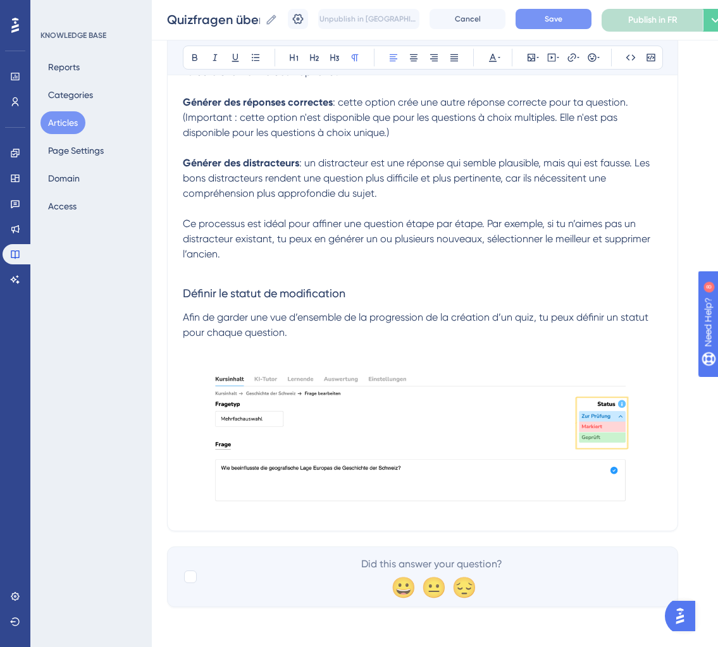
scroll to position [654, 0]
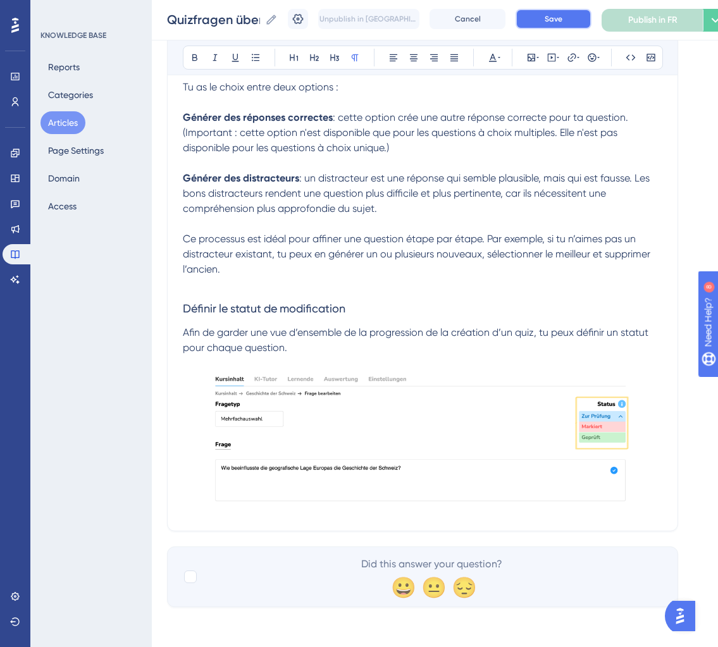
click at [566, 9] on button "Save" at bounding box center [554, 19] width 76 height 20
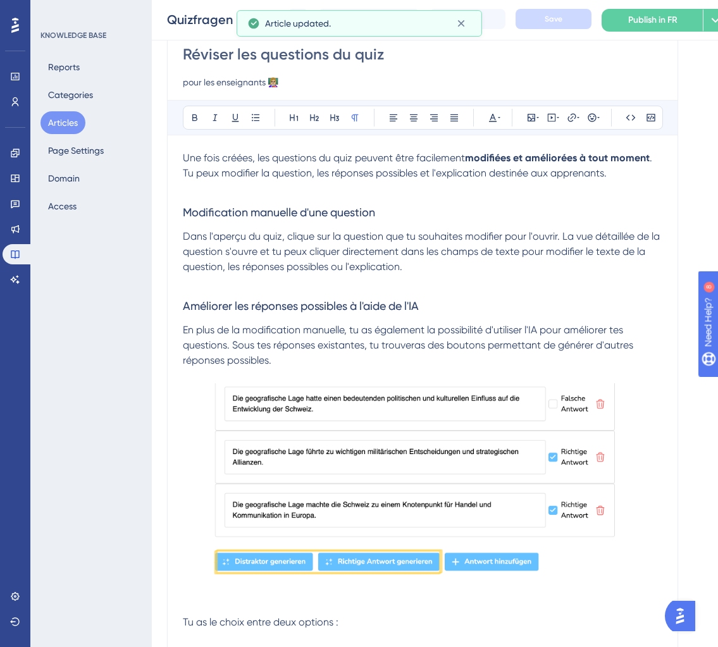
scroll to position [0, 0]
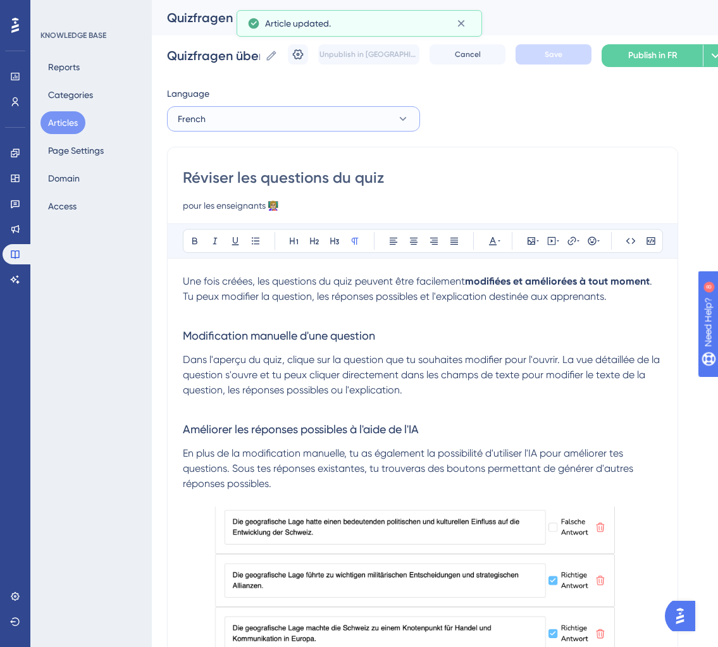
click at [366, 116] on button "French" at bounding box center [293, 118] width 253 height 25
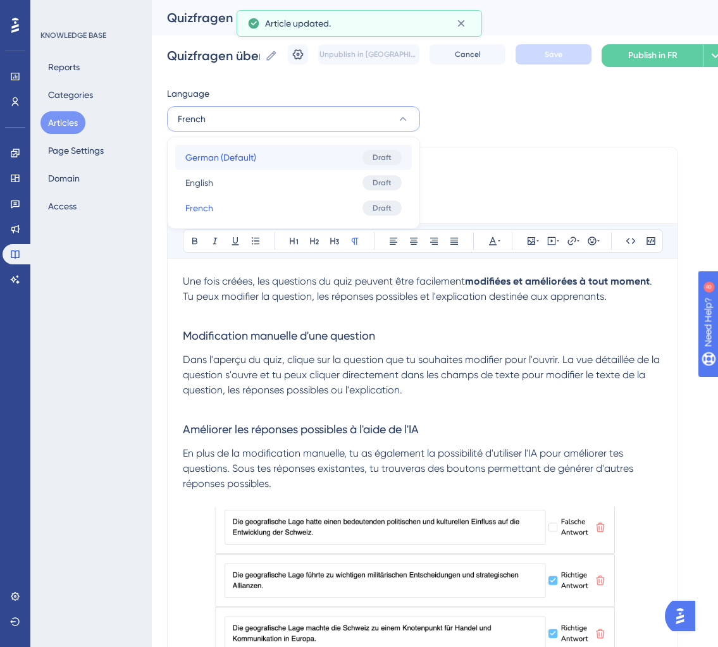
click at [311, 158] on button "German (Default) German (Default) Draft" at bounding box center [293, 157] width 237 height 25
checkbox input "true"
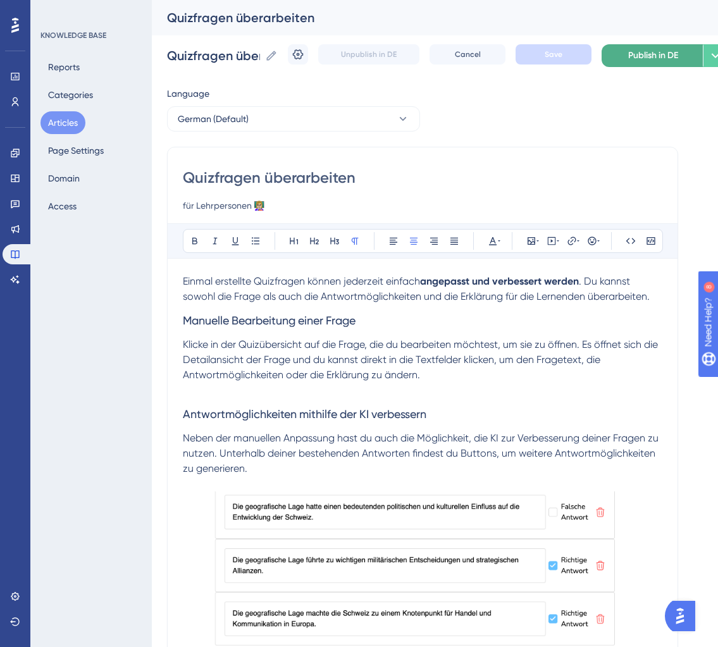
click at [646, 48] on span "Publish in DE" at bounding box center [653, 55] width 50 height 15
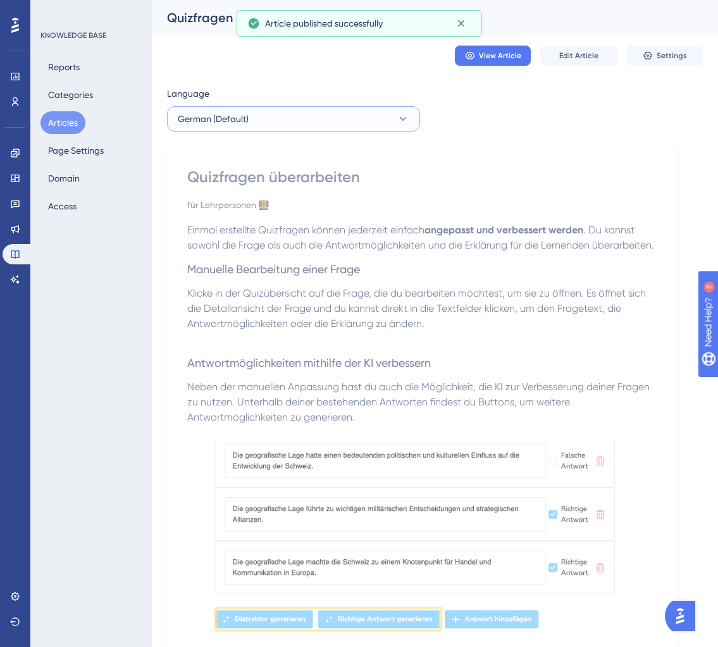
click at [373, 119] on button "German (Default)" at bounding box center [293, 118] width 253 height 25
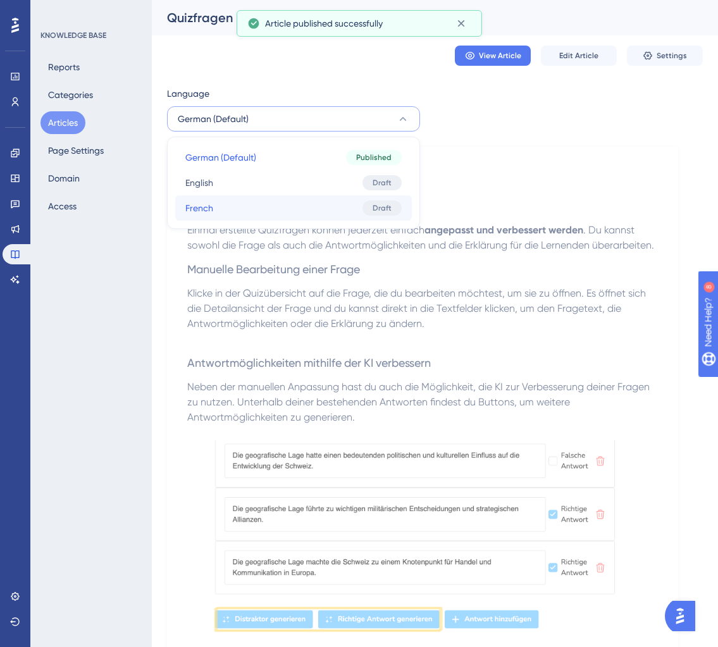
click at [308, 209] on button "French French Draft" at bounding box center [293, 208] width 237 height 25
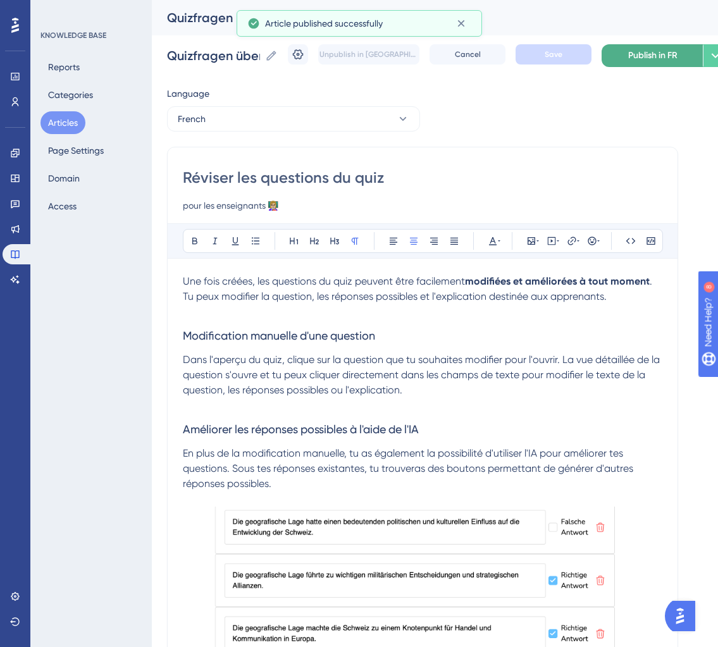
click at [664, 49] on span "Publish in FR" at bounding box center [652, 55] width 49 height 15
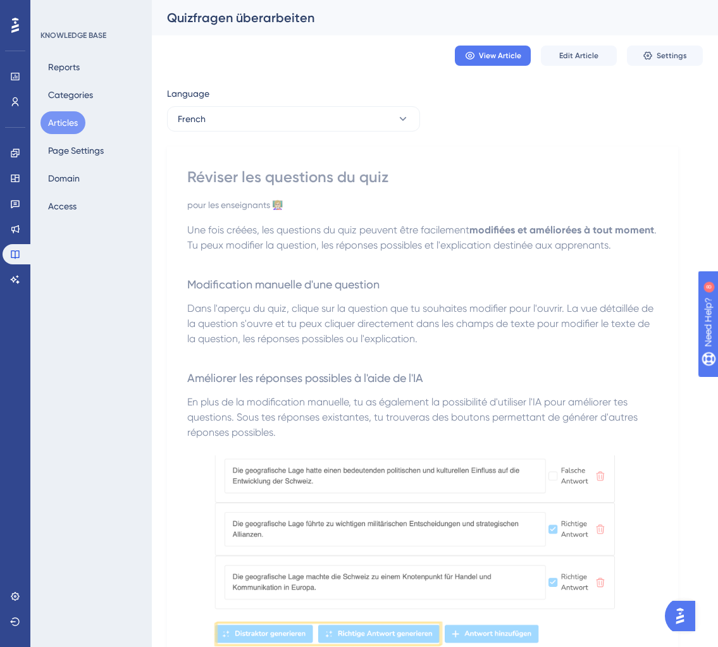
click at [70, 125] on button "Articles" at bounding box center [63, 122] width 45 height 23
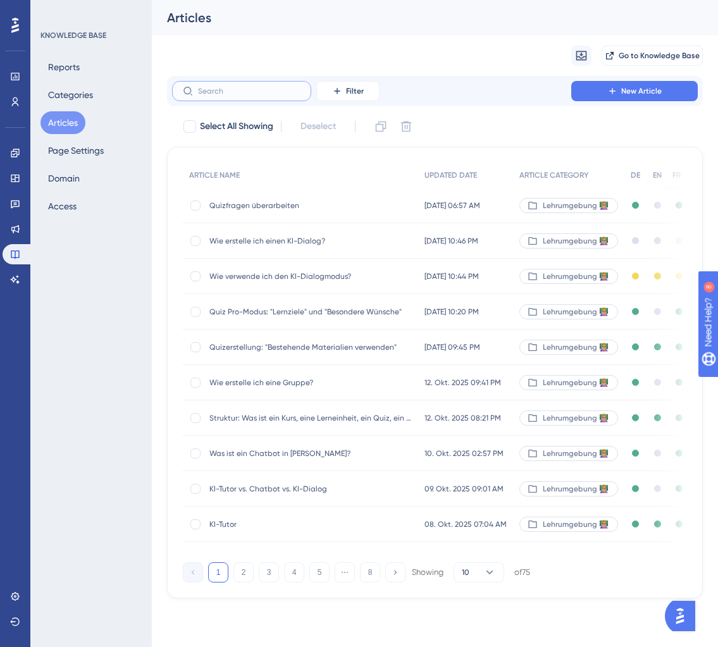
click at [235, 91] on input "text" at bounding box center [249, 91] width 103 height 9
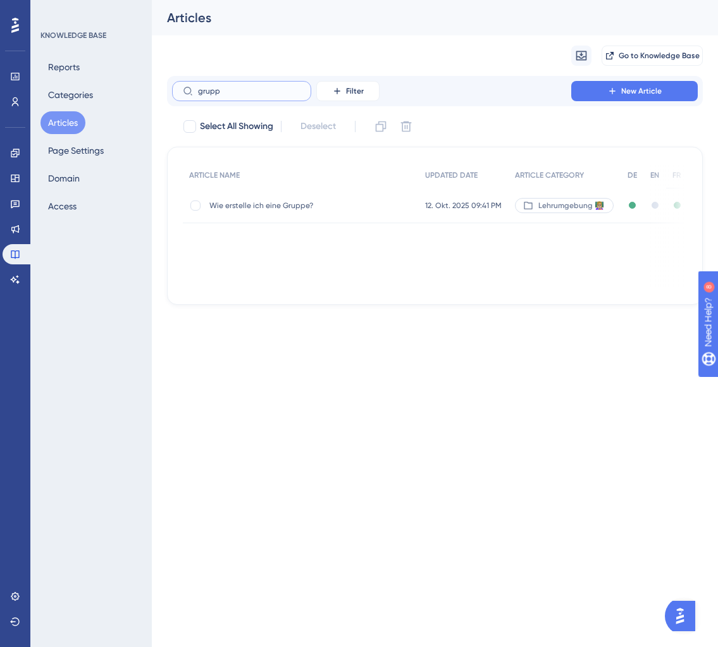
type input "grupp"
click at [318, 205] on span "Wie erstelle ich eine Gruppe?" at bounding box center [310, 206] width 203 height 10
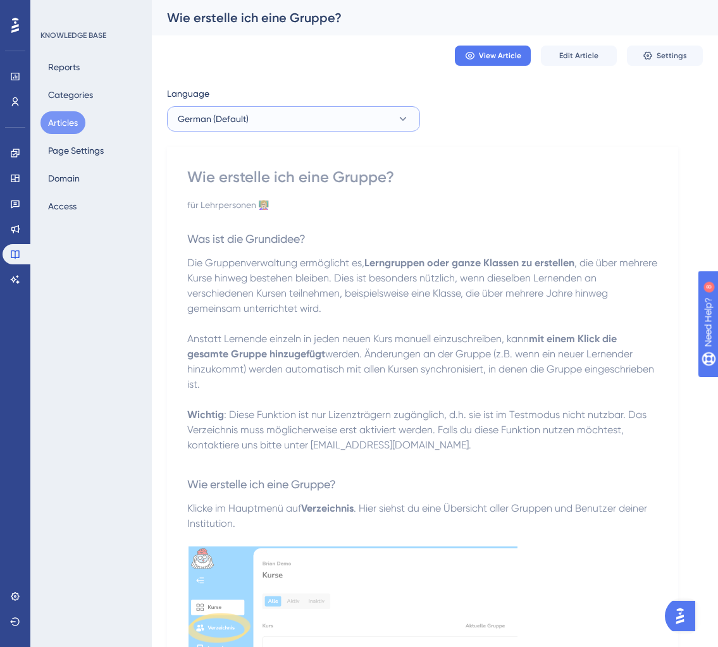
click at [349, 119] on button "German (Default)" at bounding box center [293, 118] width 253 height 25
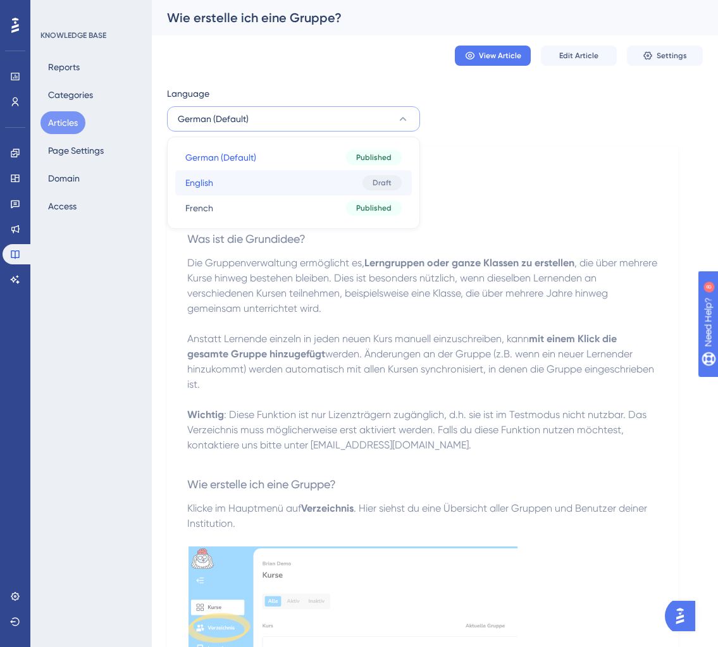
click at [349, 183] on button "English English Draft" at bounding box center [293, 182] width 237 height 25
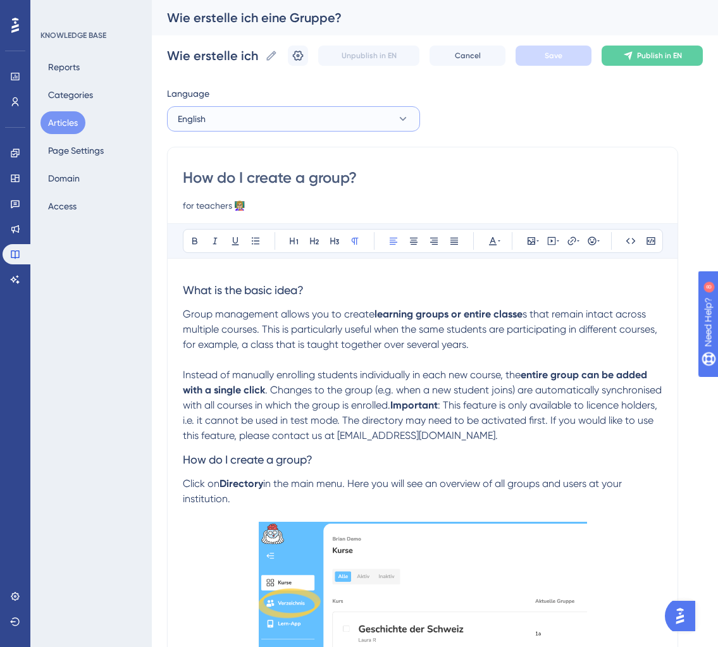
click at [326, 121] on button "English" at bounding box center [293, 118] width 253 height 25
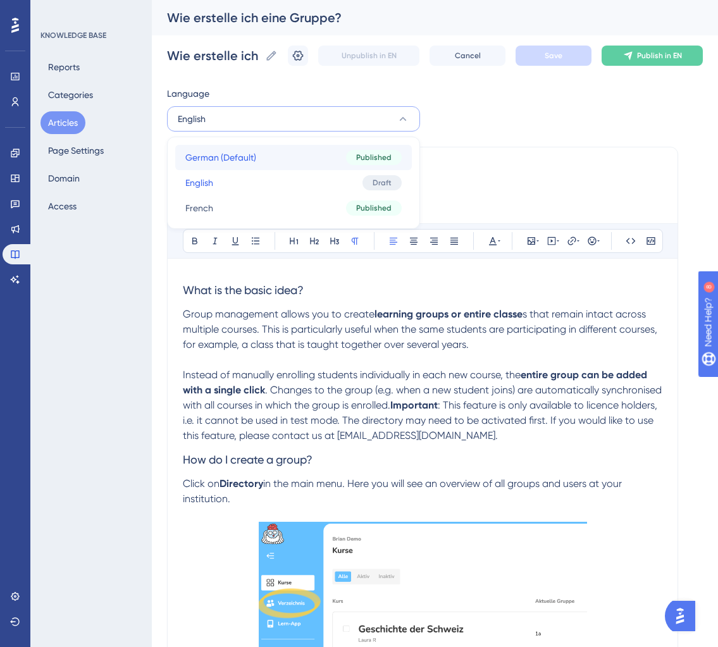
click at [273, 156] on button "German (Default) German (Default) Published" at bounding box center [293, 157] width 237 height 25
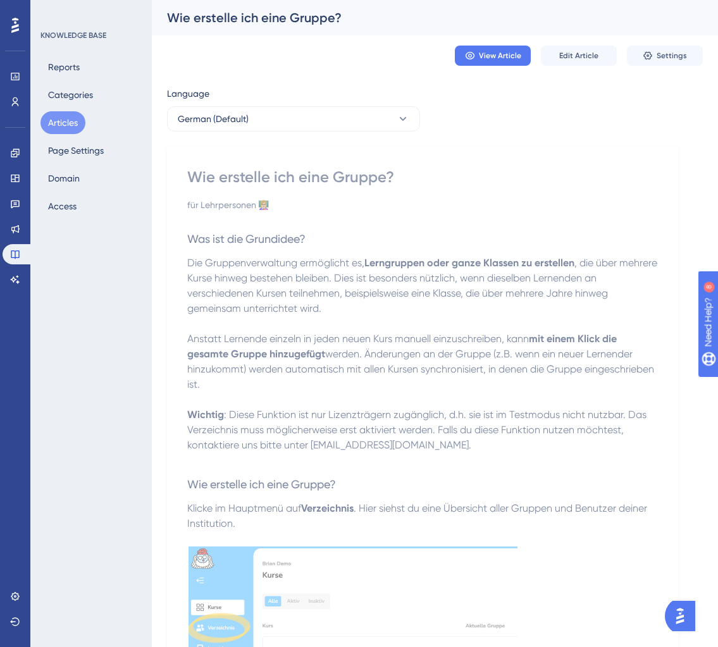
click at [46, 120] on button "Articles" at bounding box center [63, 122] width 45 height 23
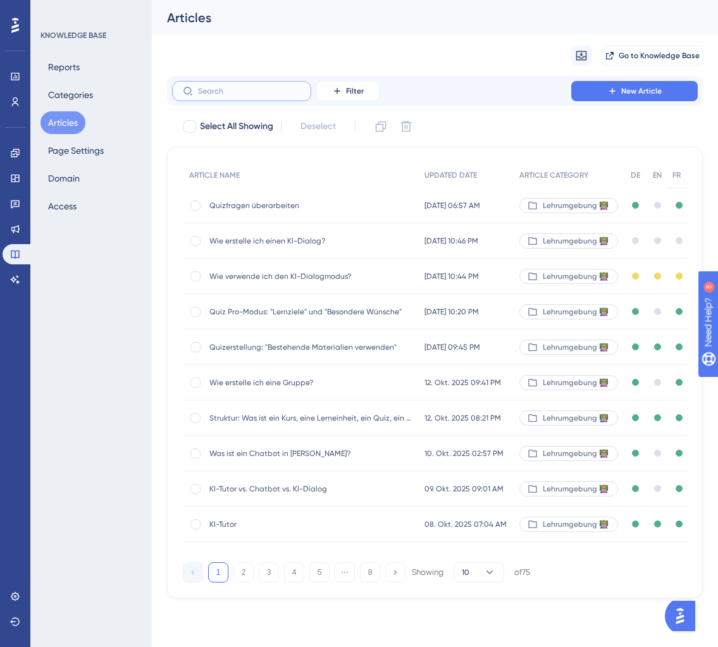
click at [225, 92] on input "text" at bounding box center [249, 91] width 103 height 9
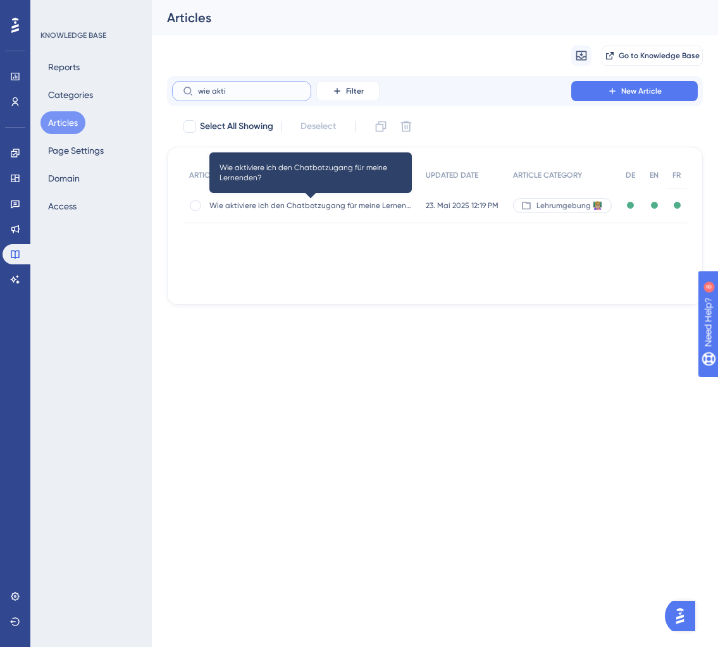
type input "wie akti"
click at [325, 208] on span "Wie aktiviere ich den Chatbotzugang für meine Lernenden?" at bounding box center [310, 206] width 203 height 10
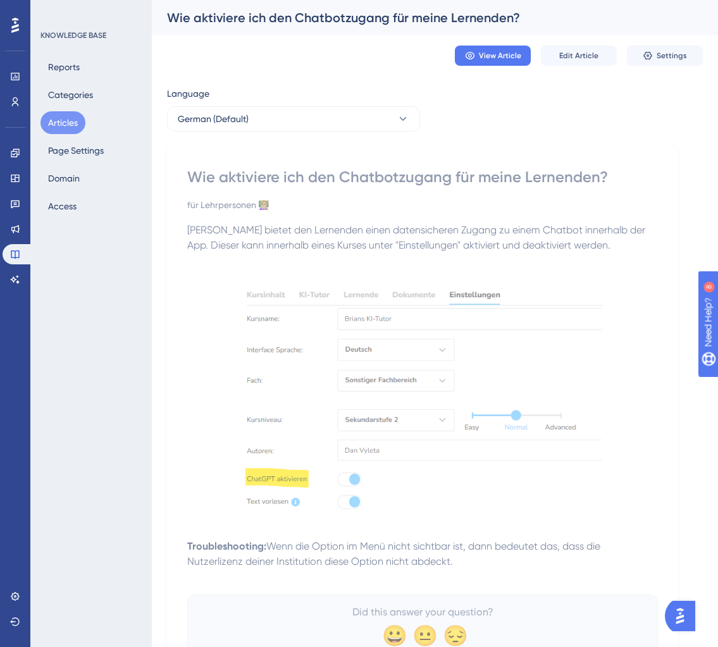
click at [356, 103] on div "Language" at bounding box center [293, 96] width 253 height 20
click at [597, 55] on span "Edit Article" at bounding box center [578, 56] width 39 height 10
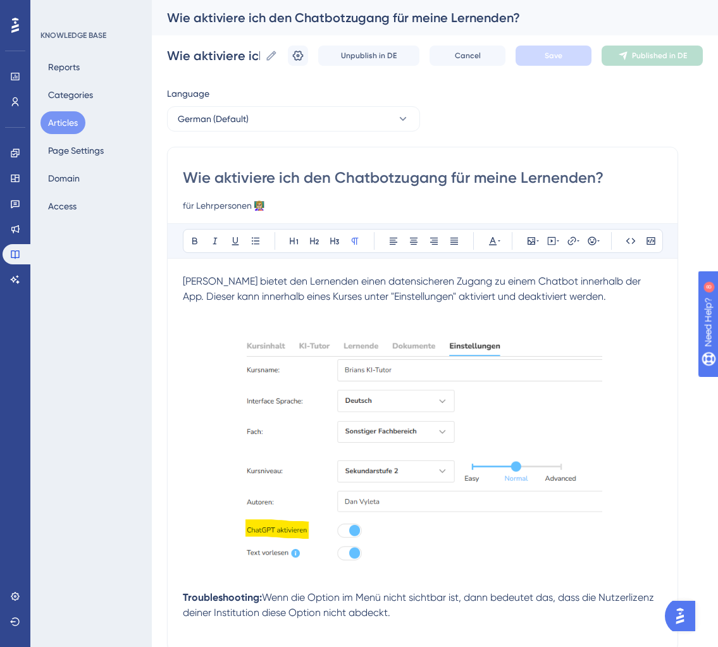
click at [389, 172] on input "Wie aktiviere ich den Chatbotzugang für meine Lernenden?" at bounding box center [423, 178] width 480 height 20
type input "Wie aktiviere ich den KI für meine Lernenden?"
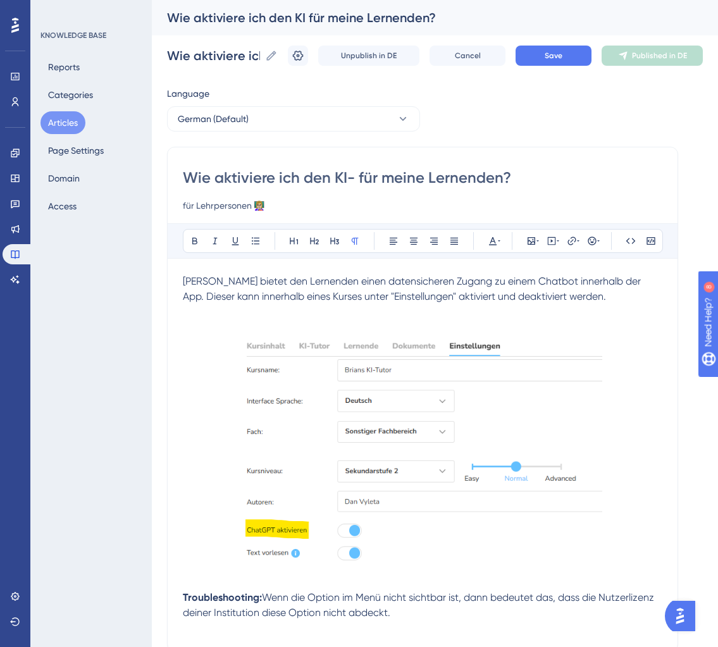
type input "Wie aktiviere ich den KI-T für meine Lernenden?"
type input "Wie aktiviere ich den KI-Tut für meine Lernenden?"
type input "Wie aktiviere ich den KI-Tutor für meine Lernenden?"
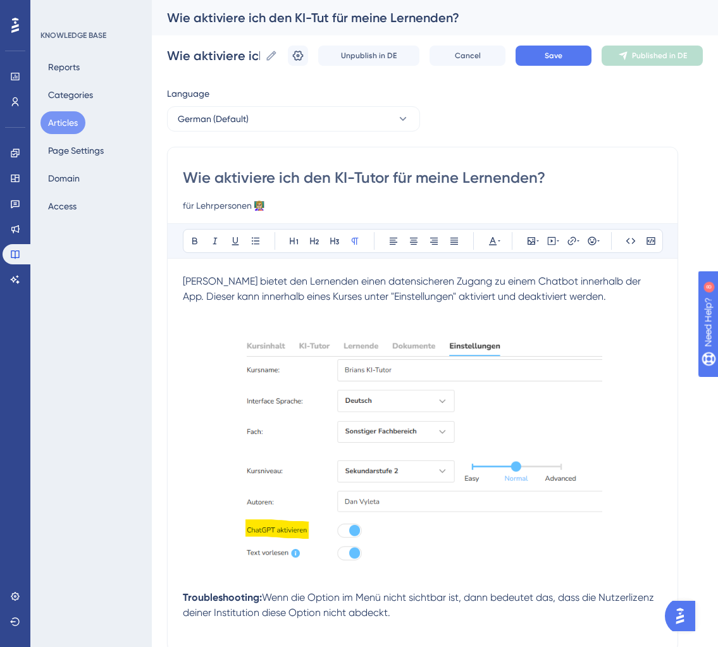
type input "Wie aktiviere ich den KI-Tutor für meine Lernenden?"
click at [307, 296] on span "[PERSON_NAME] bietet den Lernenden einen datensicheren Zugang zu einem Chatbot …" at bounding box center [413, 288] width 461 height 27
drag, startPoint x: 490, startPoint y: 281, endPoint x: 530, endPoint y: 280, distance: 40.5
click at [530, 280] on span "Brian bietet den Lernenden einen datensicheren Zugang zu einem Chatbot innerhal…" at bounding box center [413, 288] width 461 height 27
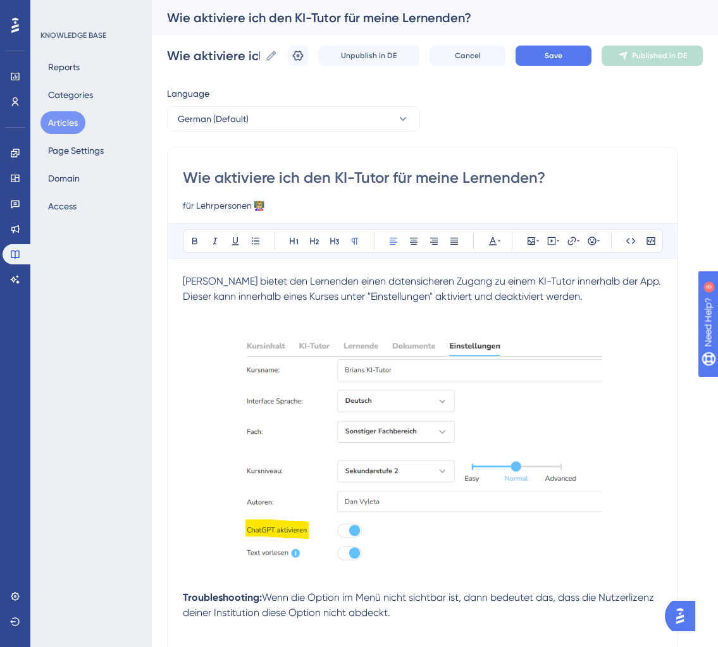
click at [580, 292] on p "Brian bietet den Lernenden einen datensicheren Zugang zu einem KI-Tutor innerha…" at bounding box center [423, 289] width 480 height 30
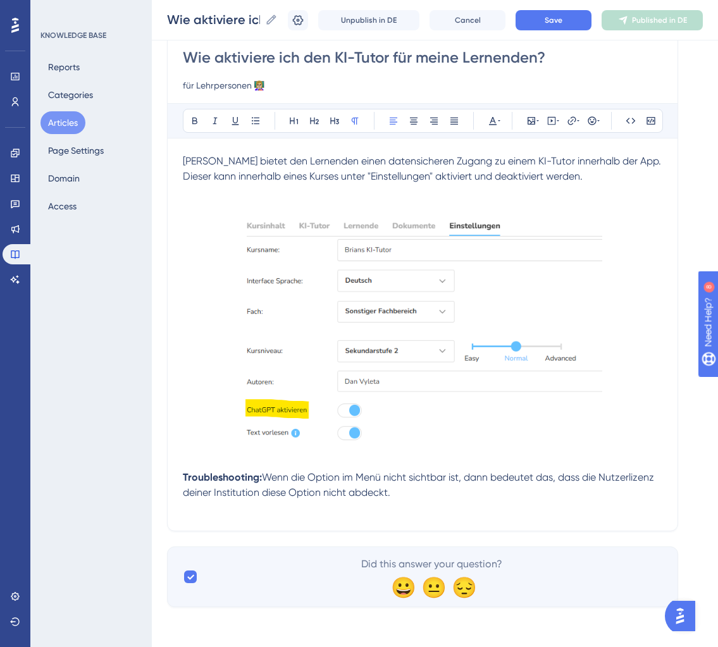
scroll to position [116, 0]
click at [560, 15] on span "Save" at bounding box center [554, 20] width 18 height 10
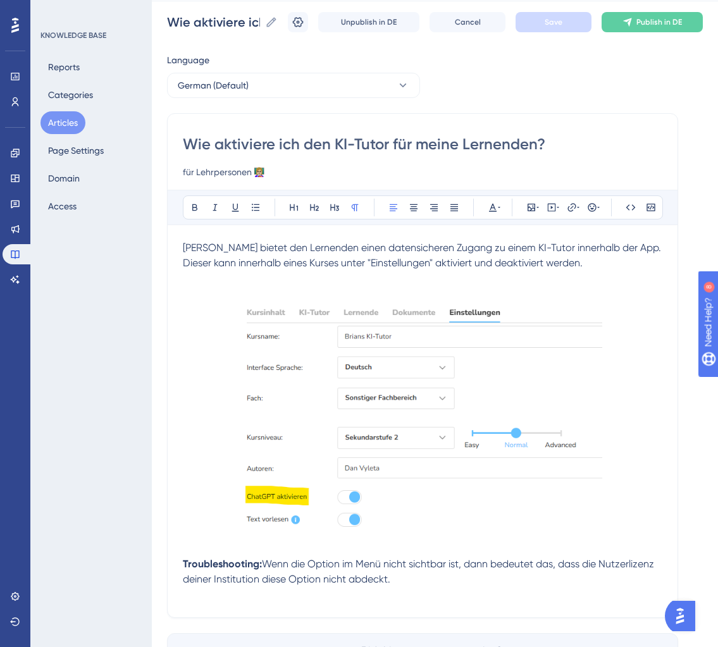
scroll to position [0, 0]
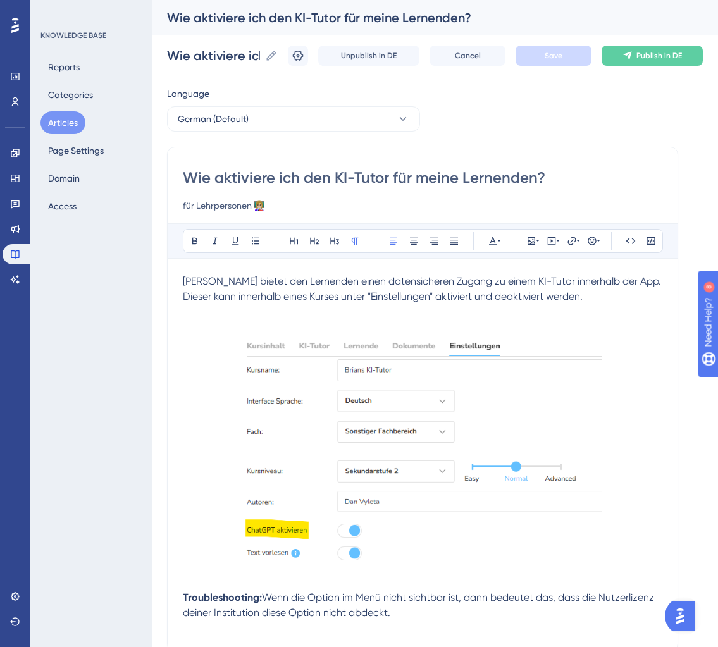
drag, startPoint x: 335, startPoint y: 177, endPoint x: 388, endPoint y: 176, distance: 52.5
click at [388, 176] on input "Wie aktiviere ich den KI-Tutor für meine Lernenden?" at bounding box center [423, 178] width 480 height 20
type input "Wie aktiviere ich den Chatbot für meine Lernenden?"
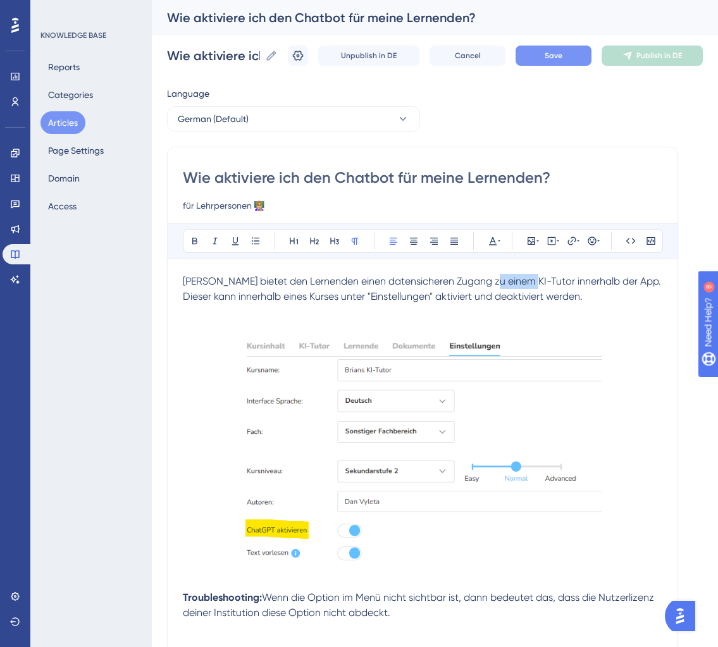
drag, startPoint x: 489, startPoint y: 283, endPoint x: 526, endPoint y: 282, distance: 36.7
click at [526, 282] on span "Brian bietet den Lernenden einen datensicheren Zugang zu einem KI-Tutor innerha…" at bounding box center [423, 288] width 481 height 27
click at [560, 56] on span "Save" at bounding box center [554, 56] width 18 height 10
click at [659, 61] on button "Publish in DE" at bounding box center [652, 56] width 101 height 20
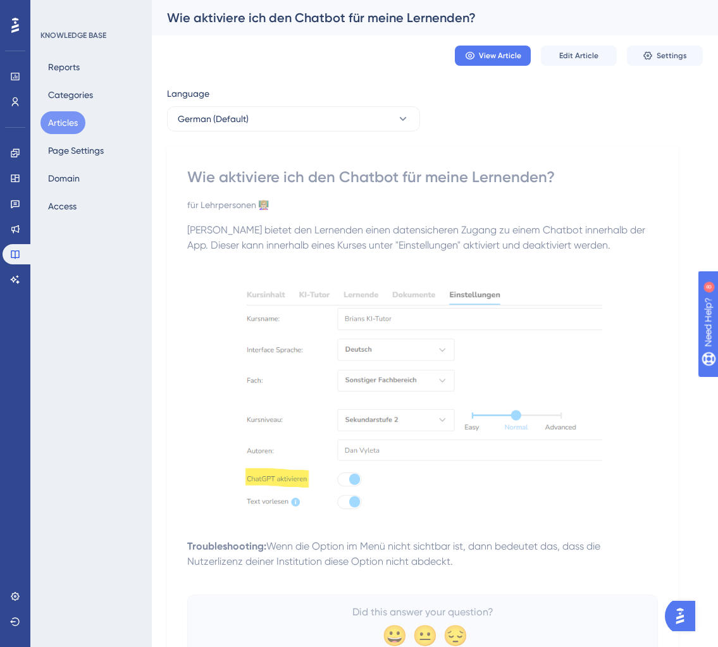
click at [59, 120] on button "Articles" at bounding box center [63, 122] width 45 height 23
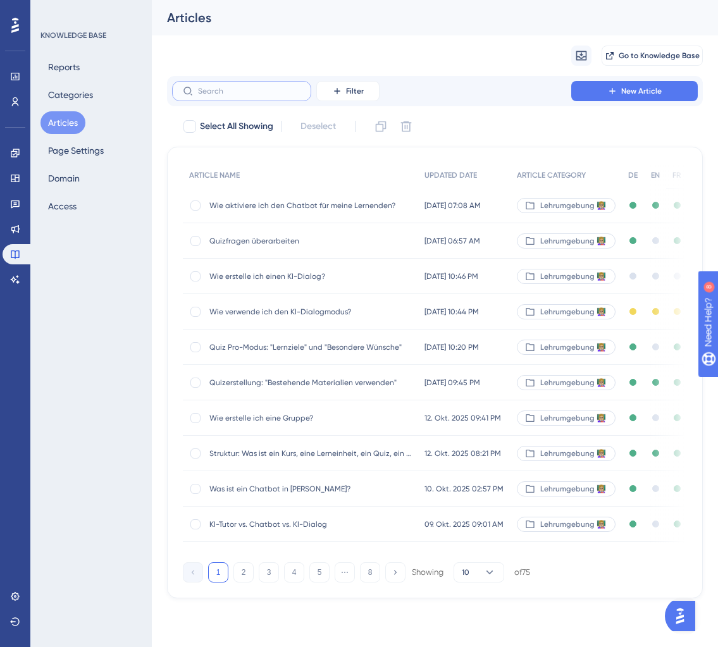
click at [209, 94] on input "text" at bounding box center [249, 91] width 103 height 9
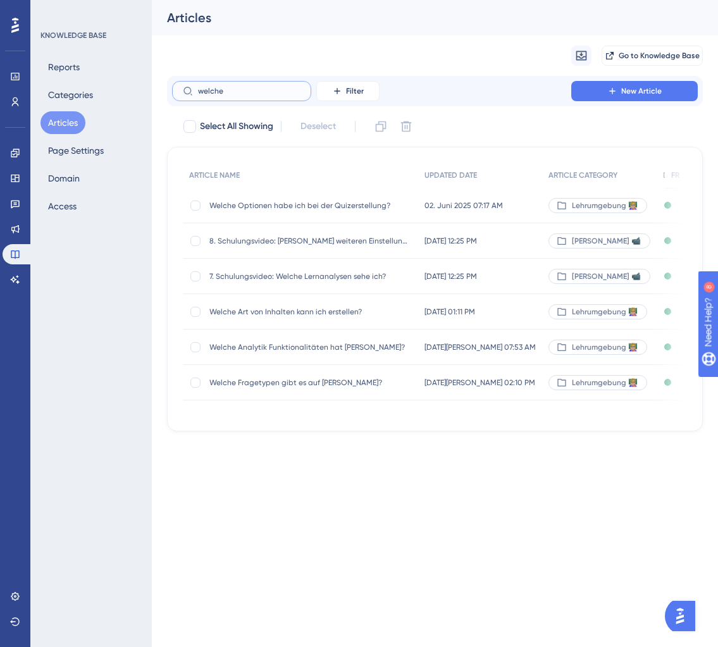
type input "welche"
click at [285, 313] on span "Welche Art von Inhalten kann ich erstellen?" at bounding box center [310, 312] width 203 height 10
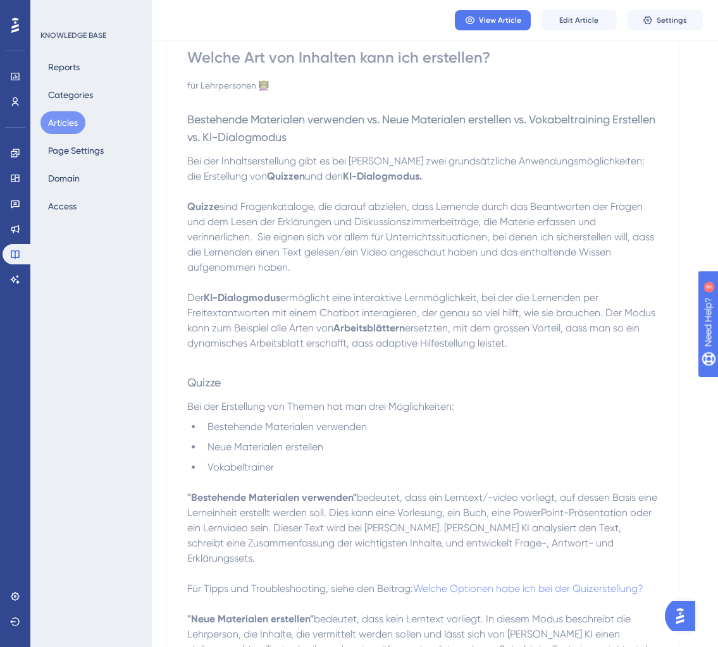
scroll to position [112, 0]
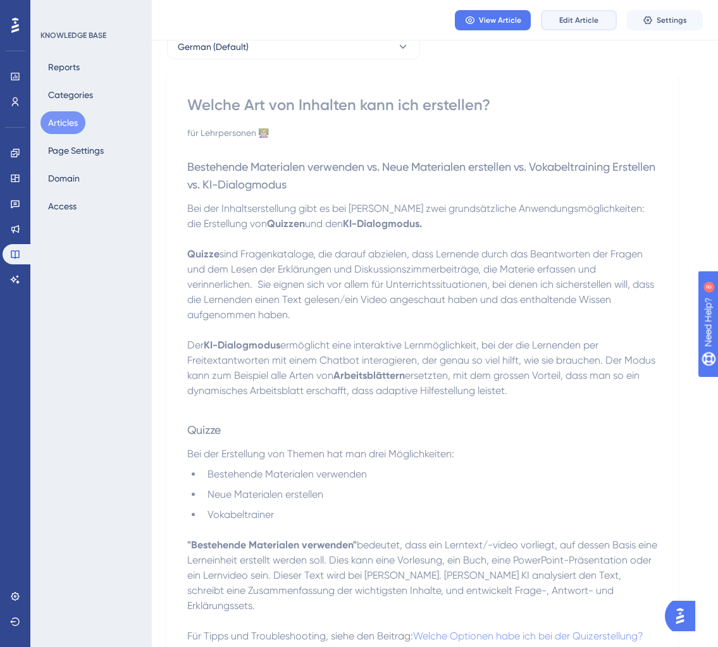
click at [581, 18] on span "Edit Article" at bounding box center [578, 20] width 39 height 10
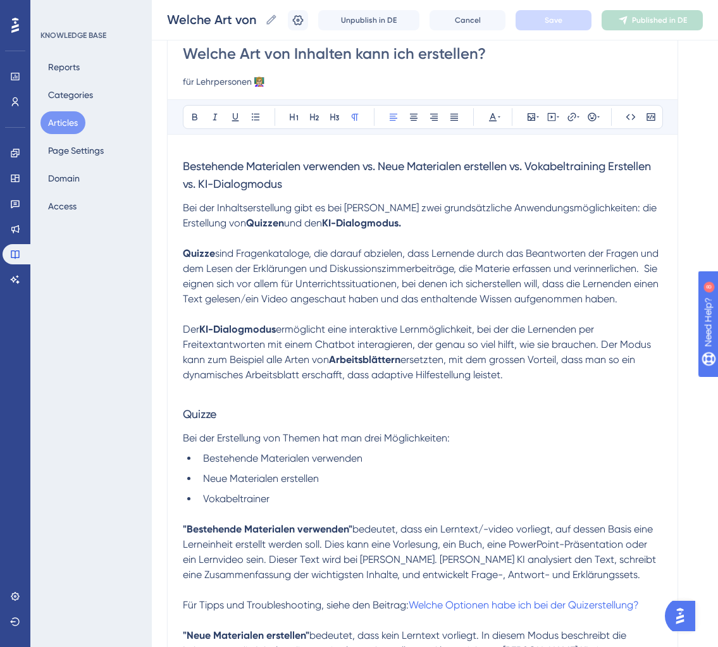
scroll to position [0, 0]
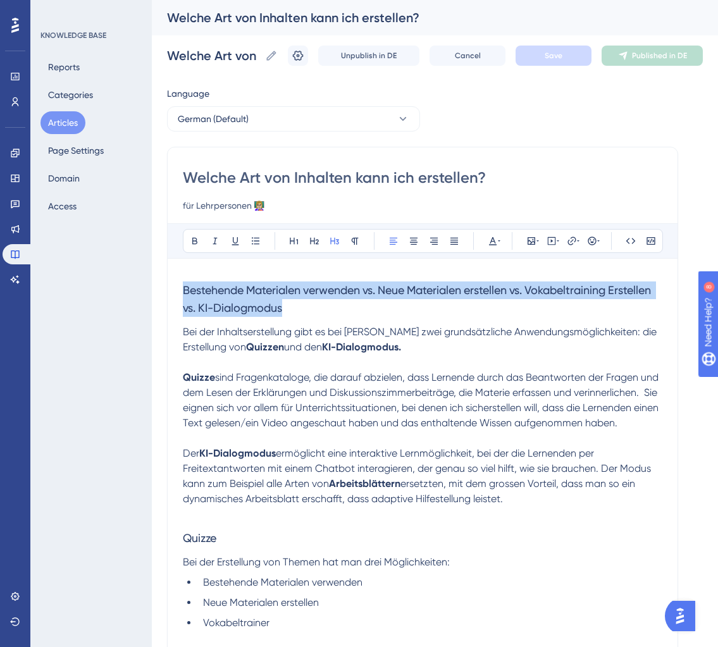
drag, startPoint x: 336, startPoint y: 311, endPoint x: 165, endPoint y: 292, distance: 172.6
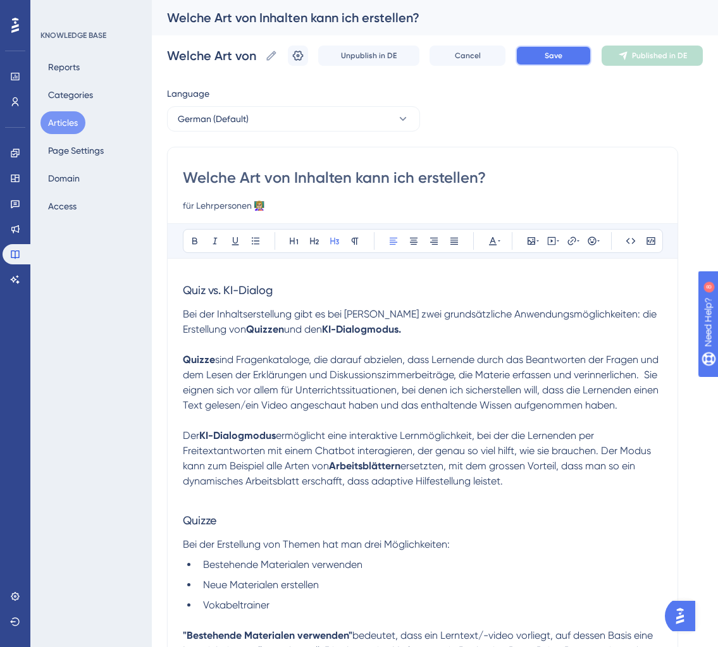
click at [563, 51] on button "Save" at bounding box center [554, 56] width 76 height 20
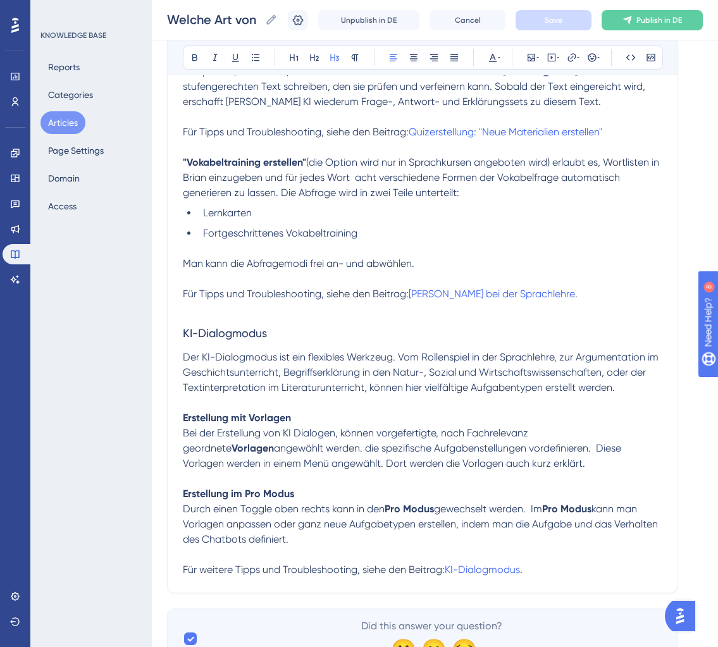
scroll to position [744, 0]
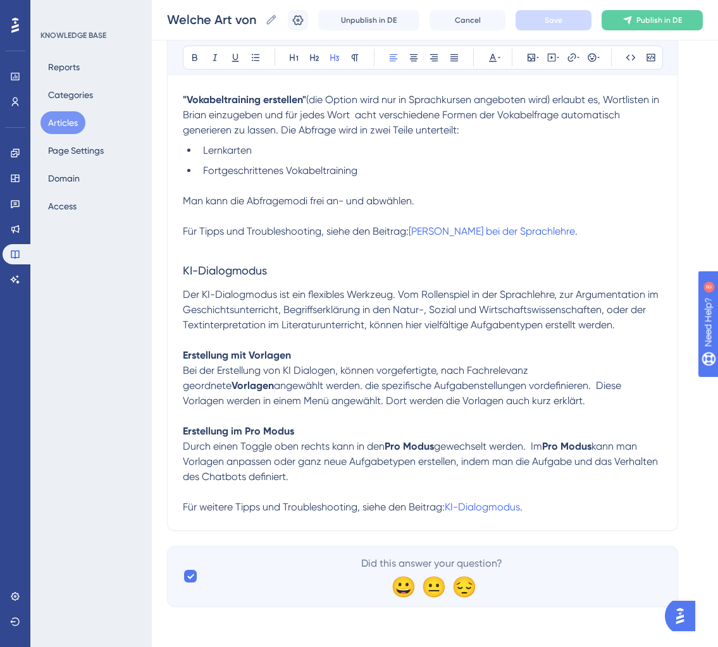
click at [307, 475] on p "Durch einen Toggle oben rechts kann in den Pro Modus gewechselt werden. Im Pro …" at bounding box center [423, 462] width 480 height 46
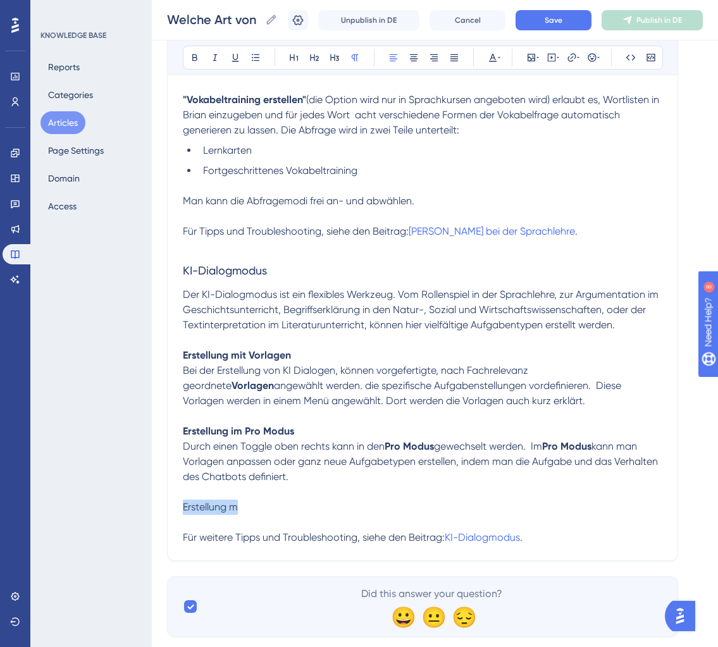
drag, startPoint x: 241, startPoint y: 509, endPoint x: 147, endPoint y: 509, distance: 93.7
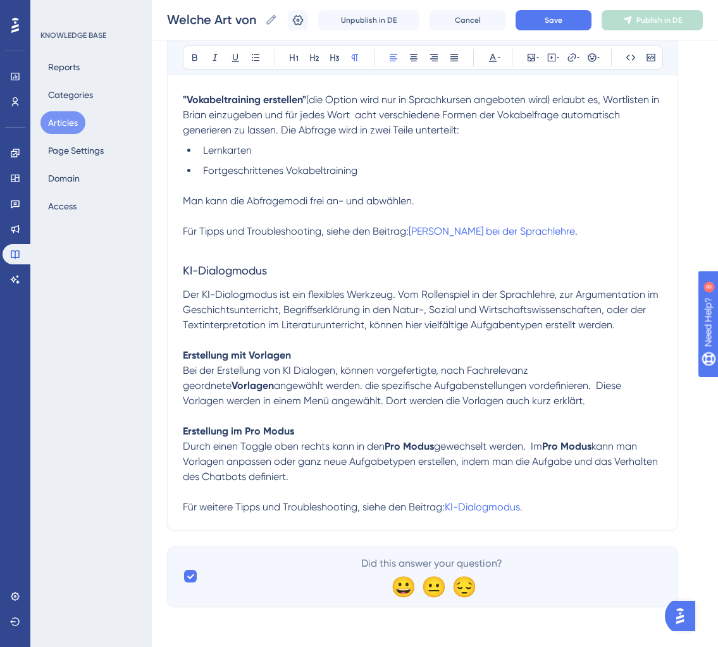
click at [630, 332] on p "Der KI-Dialogmodus ist ein flexibles Werkzeug. Vom Rollenspiel in der Sprachleh…" at bounding box center [423, 310] width 480 height 46
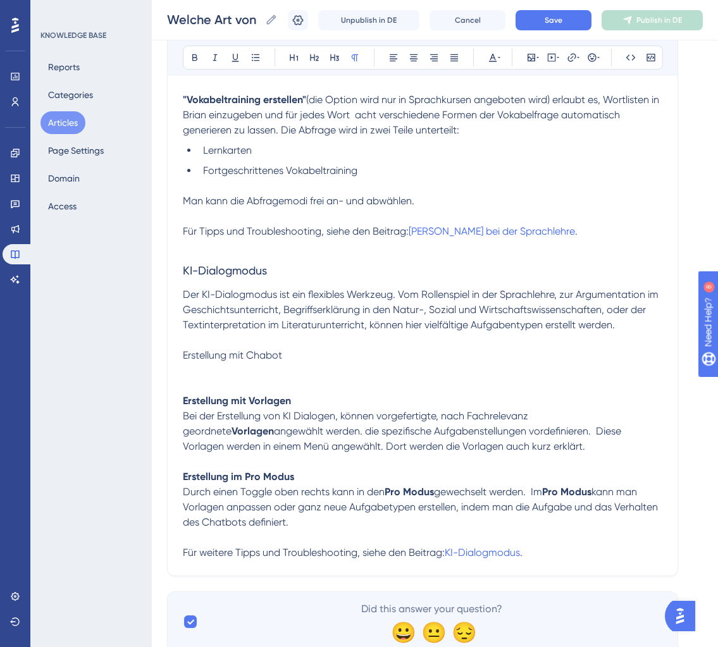
click at [265, 358] on span "Erstellung mit Chabot" at bounding box center [232, 355] width 99 height 12
click at [289, 355] on p "Erstellung mit Chatbot" at bounding box center [423, 355] width 480 height 15
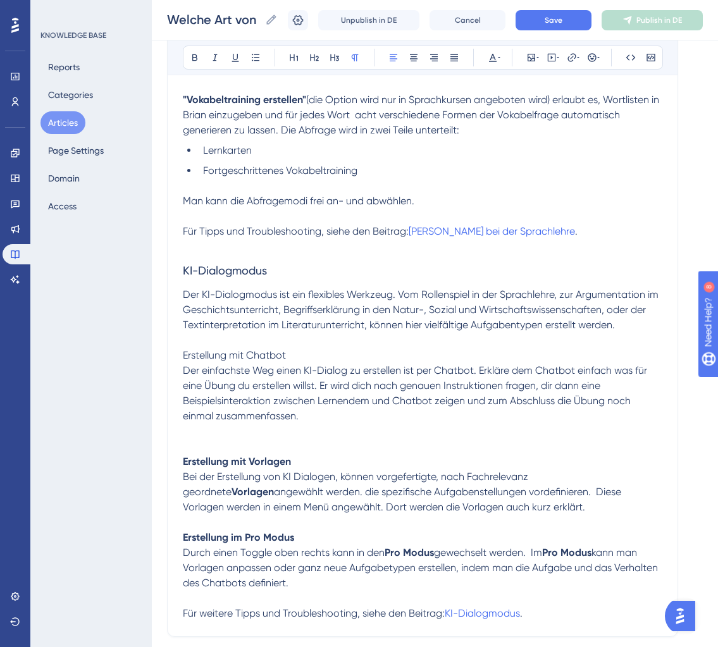
click at [482, 371] on span "Der einfachste Weg einen KI-Dialog zu erstellen ist per Chatbot. Erkläre dem Ch…" at bounding box center [416, 394] width 467 height 58
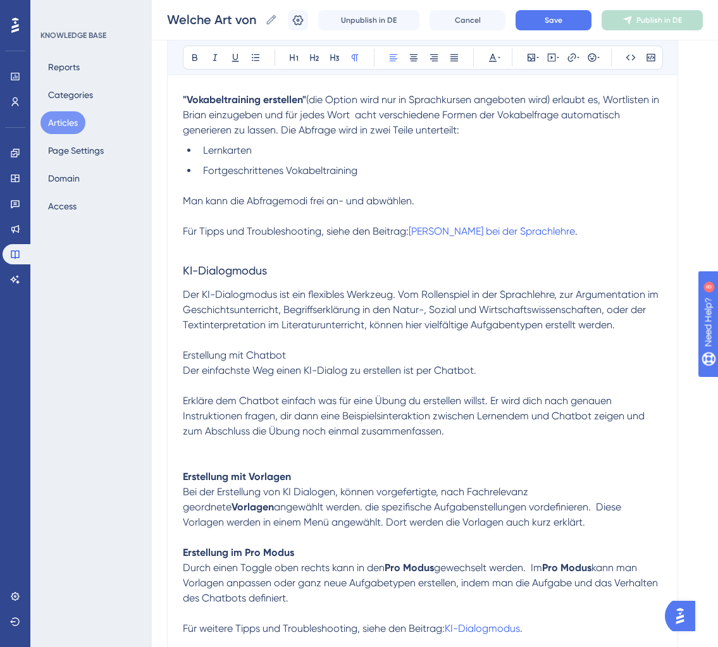
click at [518, 368] on p "Der einfachste Weg einen KI-Dialog zu erstellen ist per Chatbot." at bounding box center [423, 370] width 480 height 15
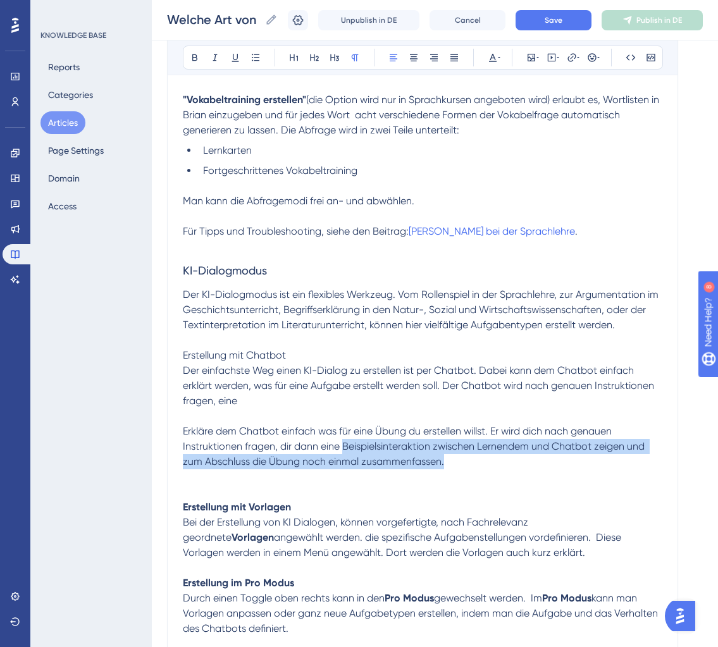
drag, startPoint x: 346, startPoint y: 448, endPoint x: 634, endPoint y: 460, distance: 288.2
click at [634, 460] on p "Erkläre dem Chatbot einfach was für eine Übung du erstellen willst. Er wird dic…" at bounding box center [423, 447] width 480 height 46
copy span "Beispielsinteraktion zwischen Lernendem und Chatbot zeigen und zum Abschluss di…"
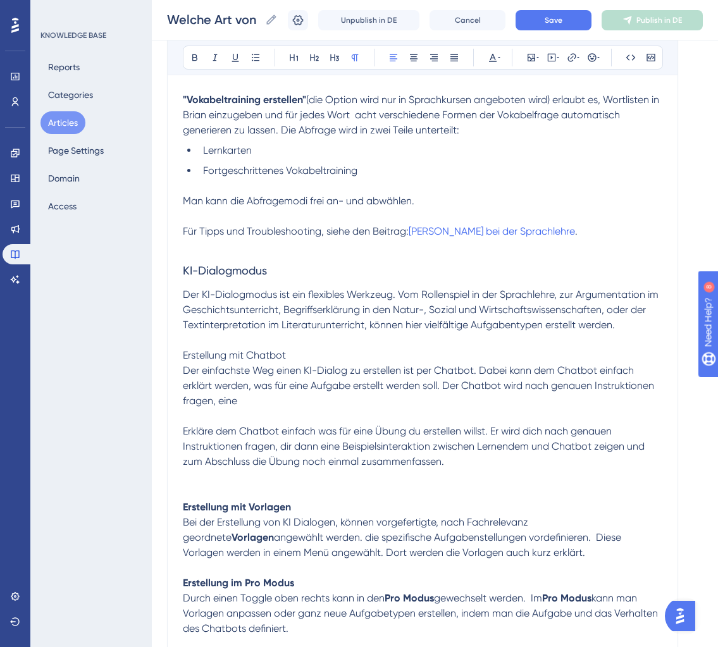
click at [275, 407] on p "Der einfachste Weg einen KI-Dialog zu erstellen ist per Chatbot. Dabei kann dem…" at bounding box center [423, 386] width 480 height 46
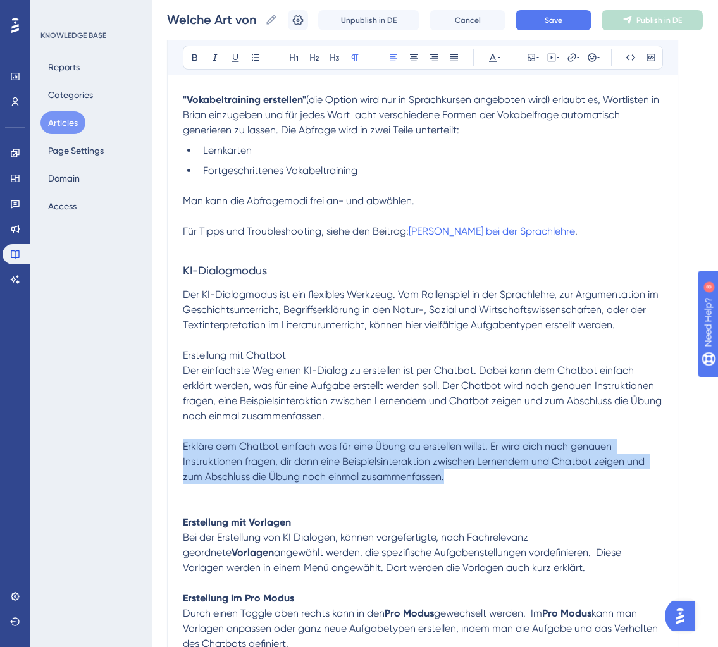
drag, startPoint x: 466, startPoint y: 482, endPoint x: 158, endPoint y: 451, distance: 309.8
click at [157, 451] on div "Performance Users Engagement Widgets Feedback Product Updates Knowledge Base AI…" at bounding box center [435, 25] width 566 height 1538
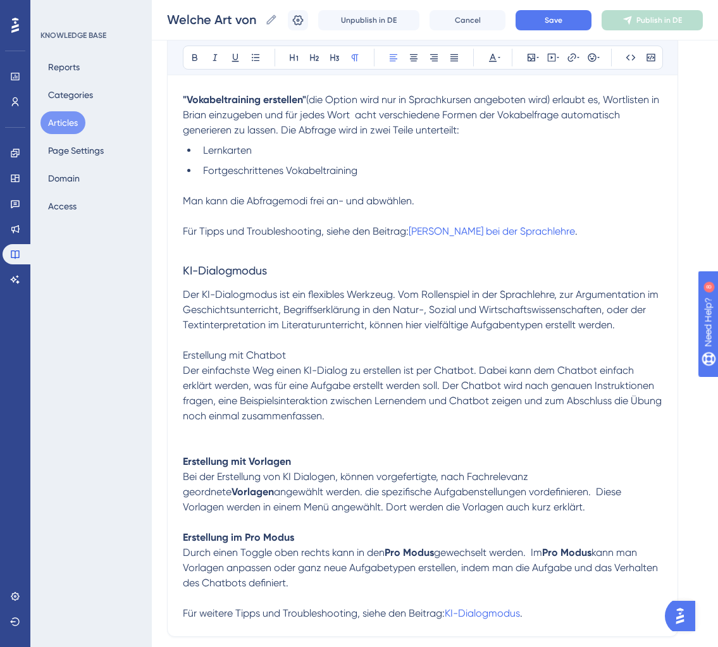
click at [204, 425] on p at bounding box center [423, 431] width 480 height 15
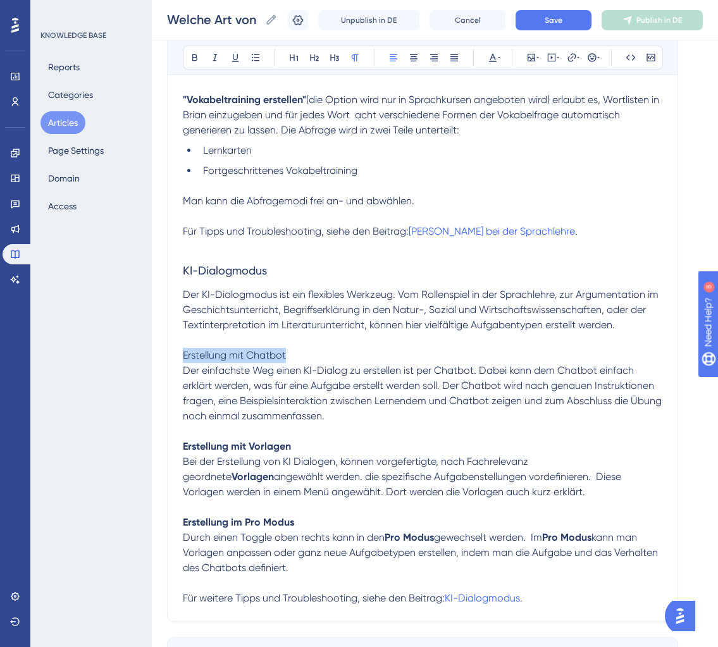
drag, startPoint x: 289, startPoint y: 359, endPoint x: 108, endPoint y: 359, distance: 181.6
click at [413, 430] on p at bounding box center [423, 431] width 480 height 15
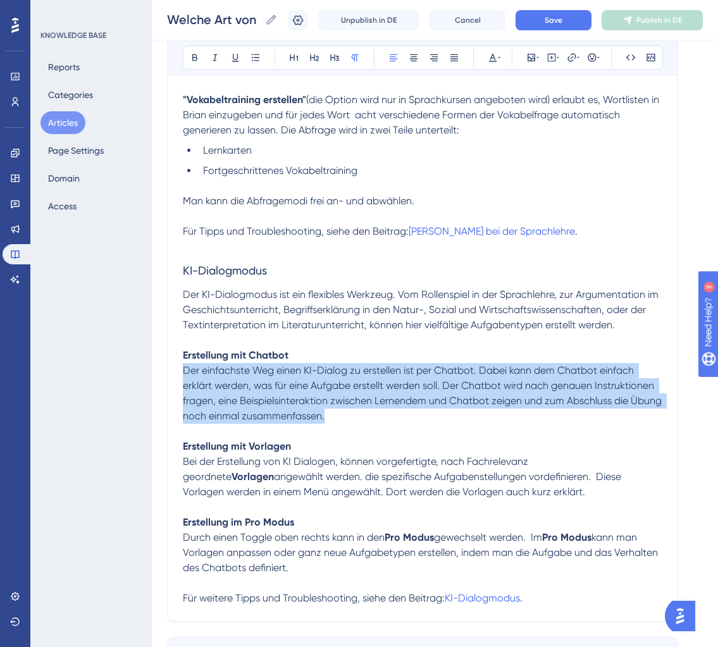
drag, startPoint x: 359, startPoint y: 419, endPoint x: 184, endPoint y: 375, distance: 180.2
click at [184, 375] on p "Der einfachste Weg einen KI-Dialog zu erstellen ist per Chatbot. Dabei kann dem…" at bounding box center [423, 393] width 480 height 61
copy span "Der einfachste Weg einen KI-Dialog zu erstellen ist per Chatbot. Dabei kann dem…"
click at [578, 414] on p "Der einfachste Weg einen KI-Dialog zu erstellen ist per Chatbot. Dabei kann dem…" at bounding box center [423, 393] width 480 height 61
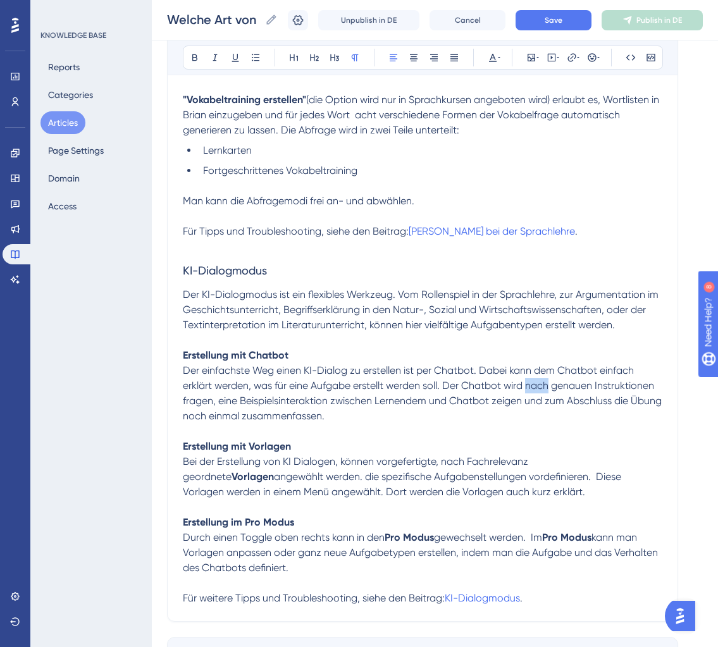
drag, startPoint x: 527, startPoint y: 389, endPoint x: 551, endPoint y: 389, distance: 23.4
click at [551, 389] on span "Der einfachste Weg einen KI-Dialog zu erstellen ist per Chatbot. Dabei kann dem…" at bounding box center [424, 394] width 482 height 58
click at [567, 389] on span "Der einfachste Weg einen KI-Dialog zu erstellen ist per Chatbot. Dabei kann dem…" at bounding box center [424, 394] width 482 height 58
click at [628, 383] on span "Der einfachste Weg einen KI-Dialog zu erstellen ist per Chatbot. Dabei kann dem…" at bounding box center [422, 394] width 478 height 58
click at [287, 404] on span "Der einfachste Weg einen KI-Dialog zu erstellen ist per Chatbot. Dabei kann dem…" at bounding box center [411, 394] width 457 height 58
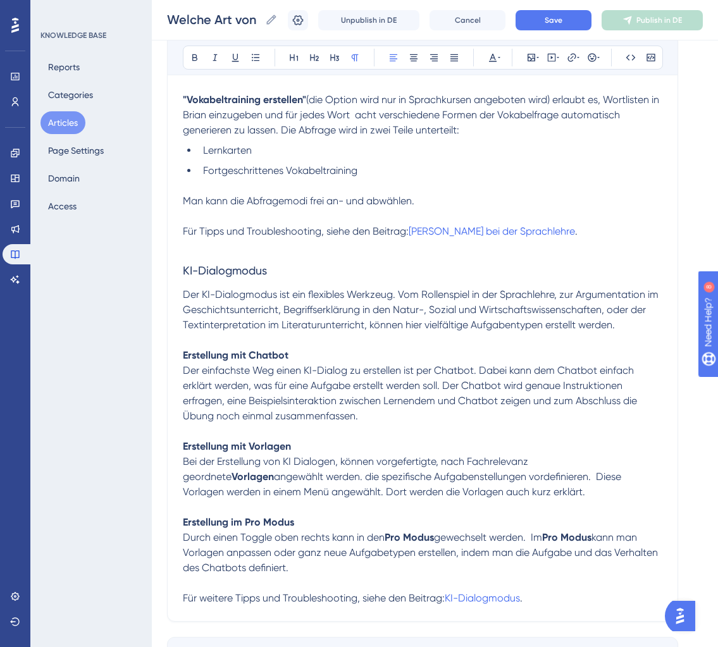
click at [513, 419] on p "Der einfachste Weg einen KI-Dialog zu erstellen ist per Chatbot. Dabei kann dem…" at bounding box center [423, 393] width 480 height 61
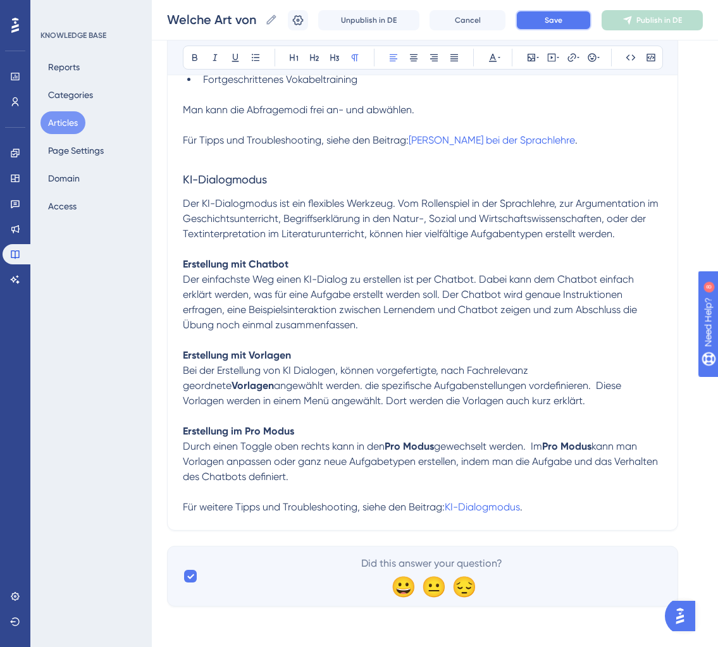
click at [556, 27] on button "Save" at bounding box center [554, 20] width 76 height 20
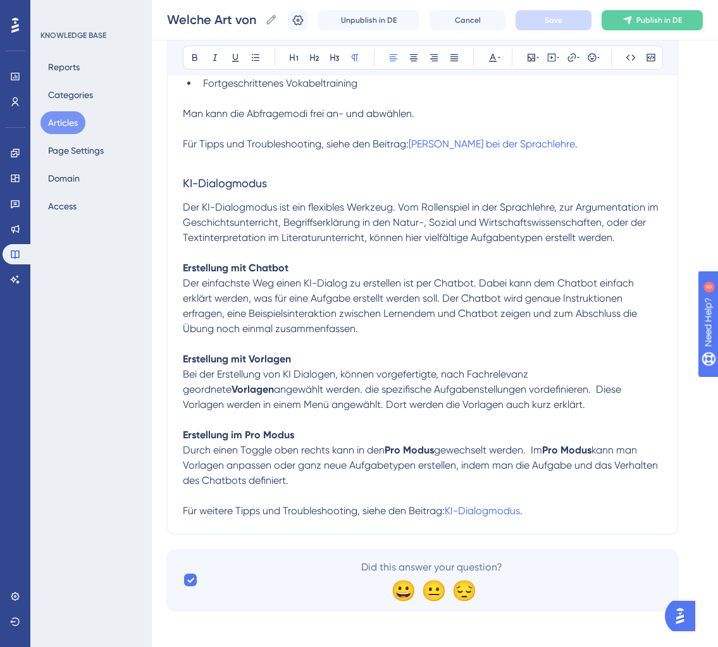
scroll to position [832, 0]
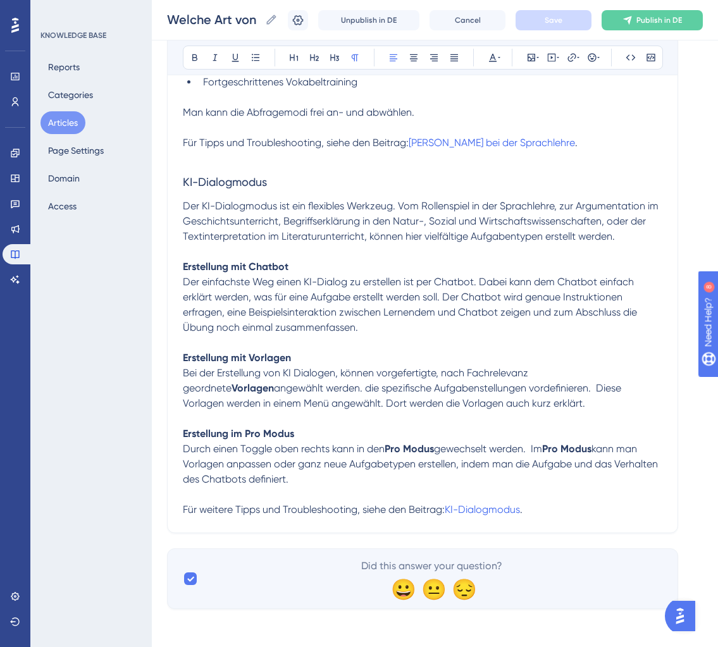
click at [365, 328] on p "Der einfachste Weg einen KI-Dialog zu erstellen ist per Chatbot. Dabei kann dem…" at bounding box center [423, 305] width 480 height 61
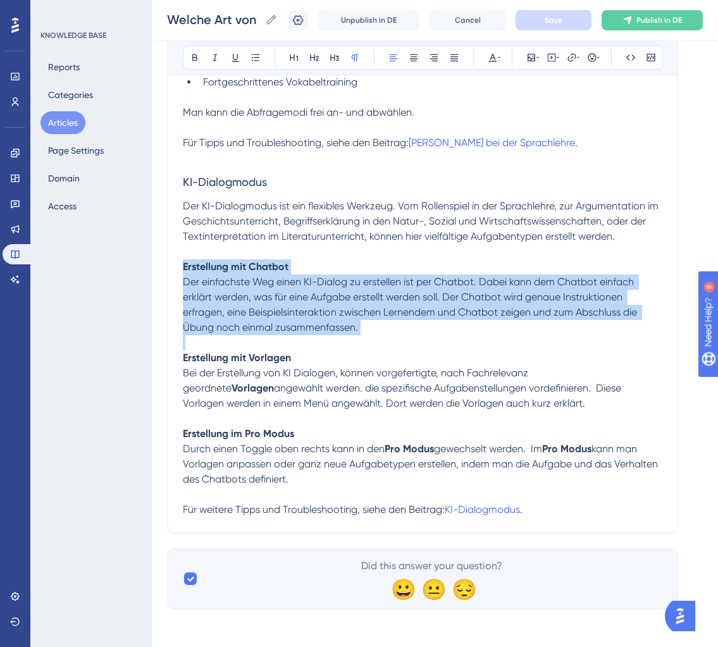
drag, startPoint x: 365, startPoint y: 328, endPoint x: 178, endPoint y: 264, distance: 197.5
copy div "Erstellung mit Chatbot Der einfachste Weg einen KI-Dialog zu erstellen ist per …"
click at [349, 269] on p "Erstellung mit Chatbot" at bounding box center [423, 266] width 480 height 15
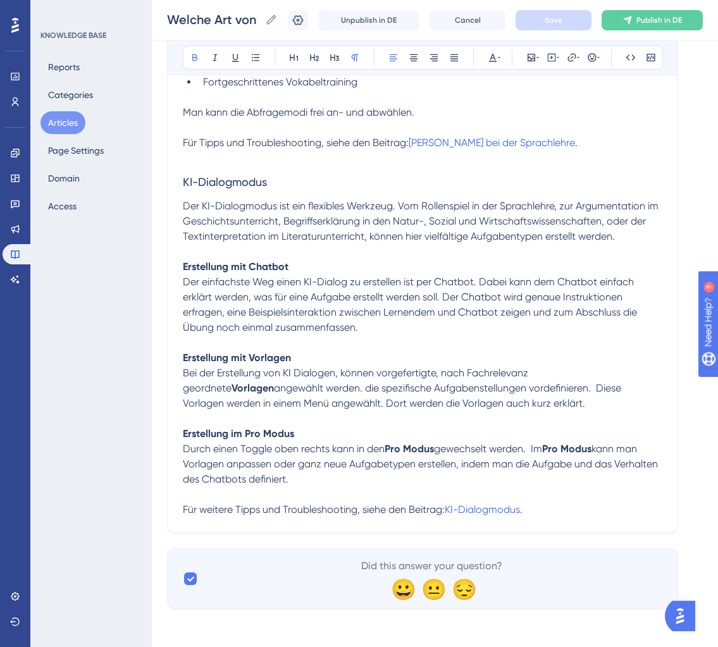
click at [239, 269] on strong "Erstellung mit Chatbot" at bounding box center [236, 267] width 106 height 12
drag, startPoint x: 267, startPoint y: 263, endPoint x: 149, endPoint y: 263, distance: 118.3
copy strong "Erstellung mit Chatbot"
click at [350, 269] on p "Erstellung mit Chatbot" at bounding box center [423, 266] width 480 height 15
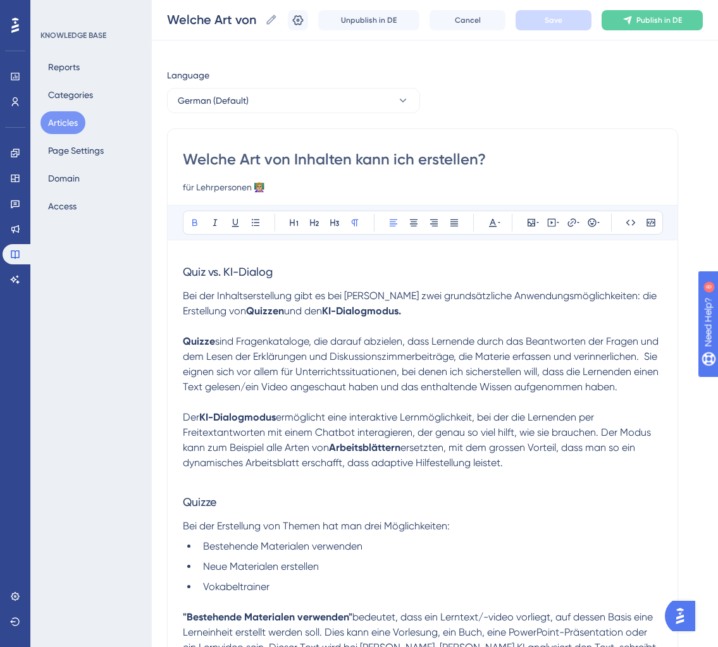
scroll to position [0, 0]
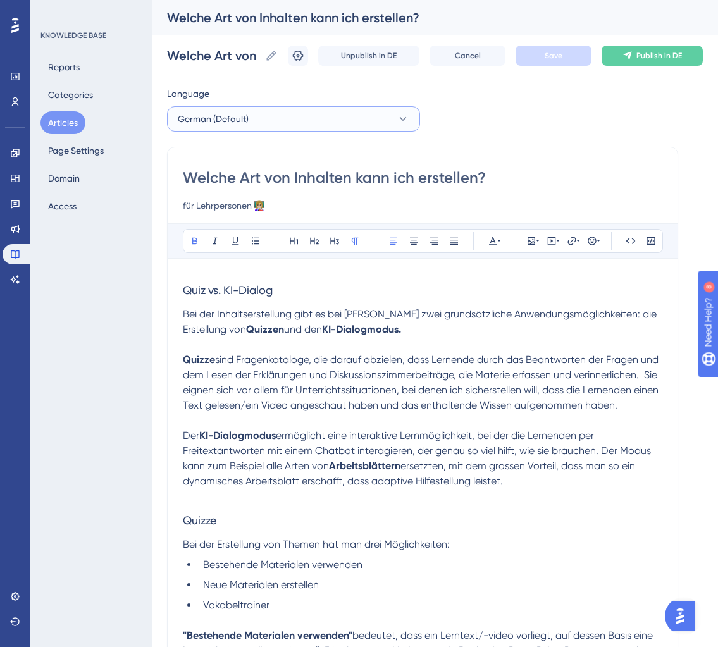
click at [313, 127] on button "German (Default)" at bounding box center [293, 118] width 253 height 25
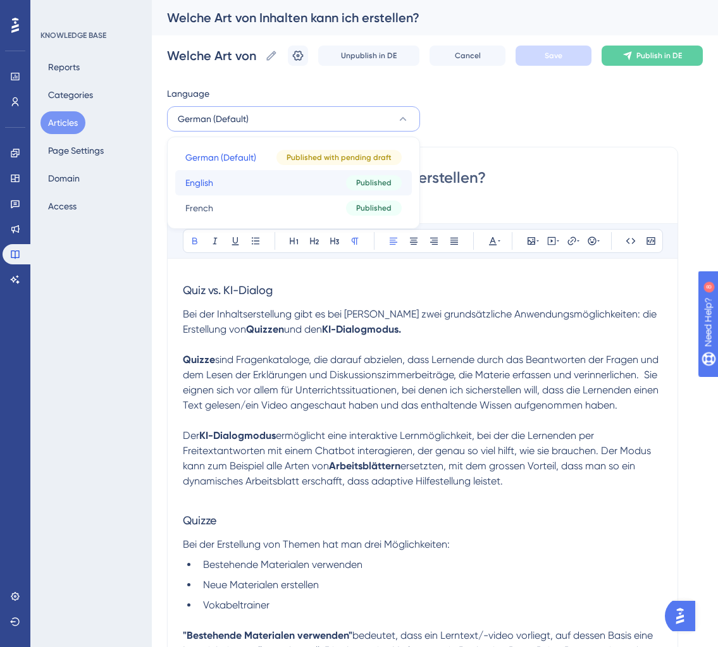
click at [277, 177] on button "English English Published" at bounding box center [293, 182] width 237 height 25
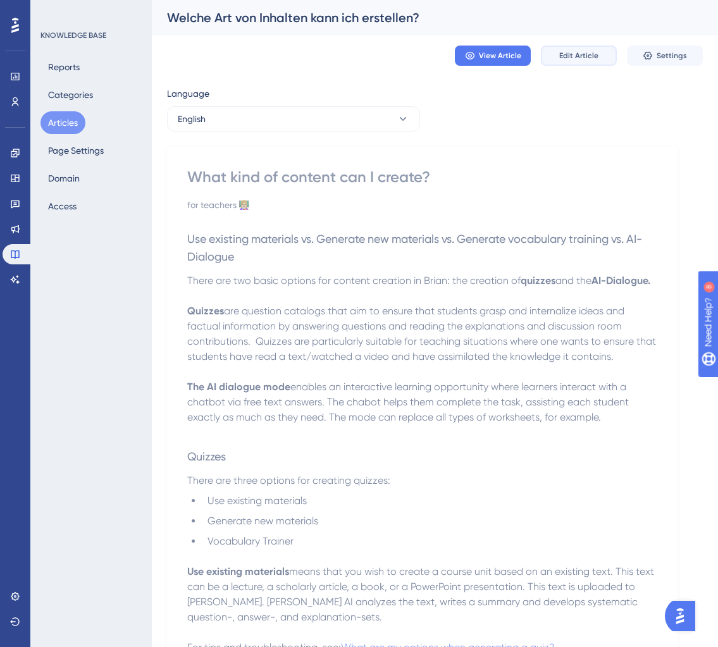
click at [584, 57] on span "Edit Article" at bounding box center [578, 56] width 39 height 10
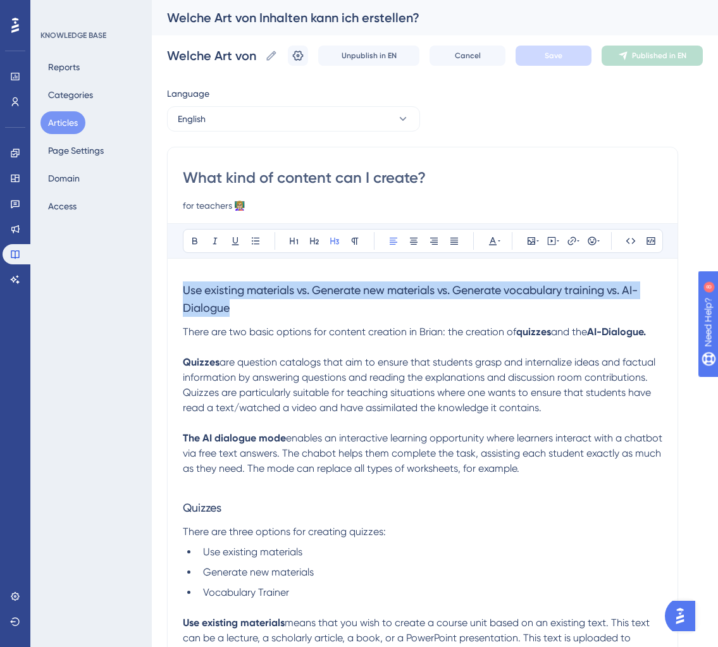
drag, startPoint x: 238, startPoint y: 309, endPoint x: 158, endPoint y: 289, distance: 82.3
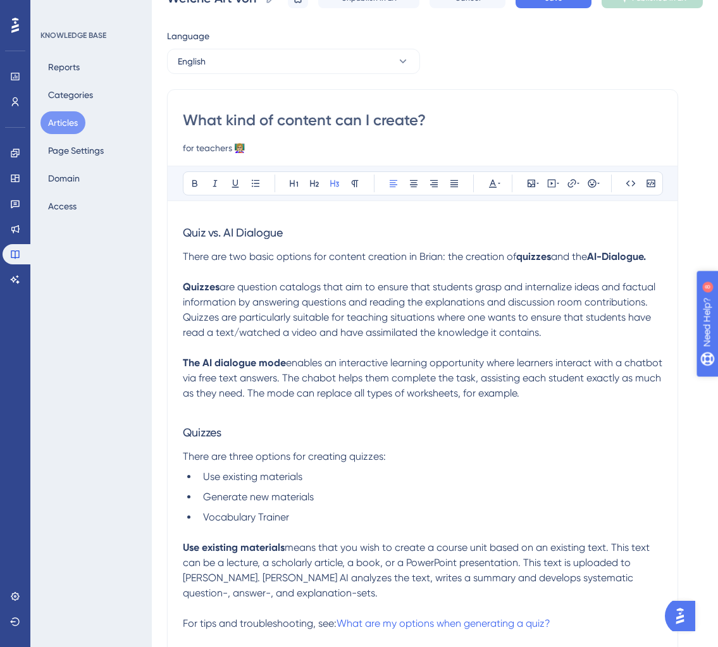
scroll to position [80, 0]
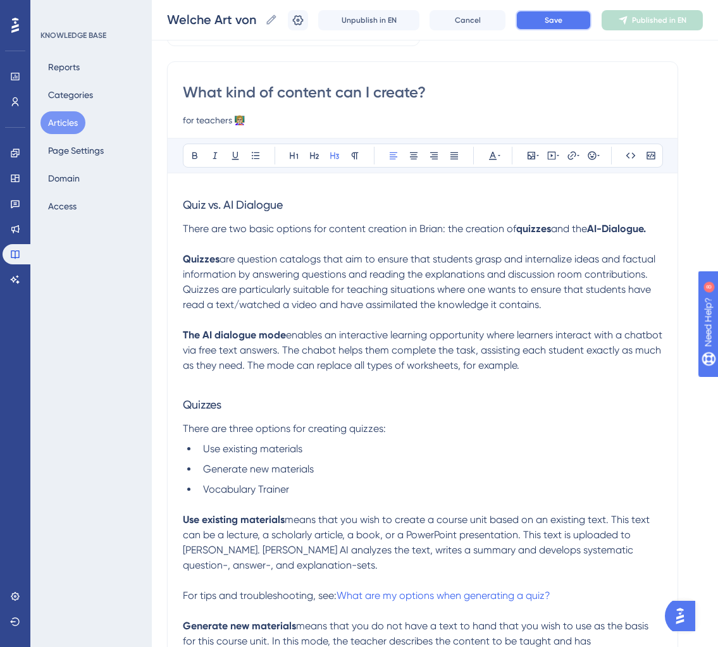
click at [548, 23] on span "Save" at bounding box center [554, 20] width 18 height 10
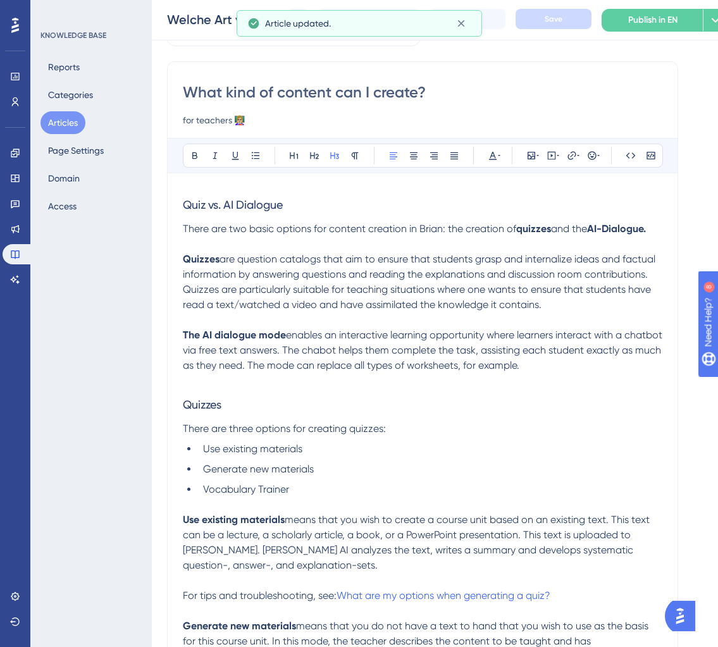
scroll to position [0, 0]
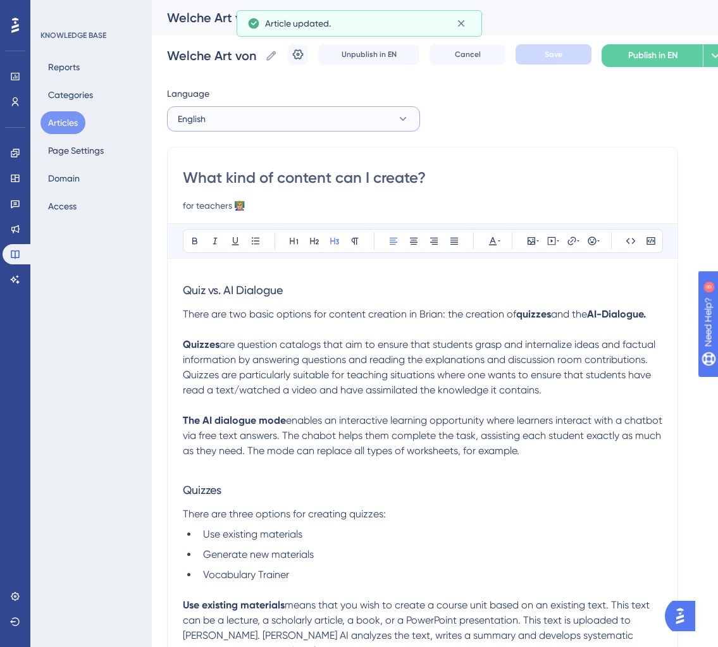
click at [297, 117] on button "English" at bounding box center [293, 118] width 253 height 25
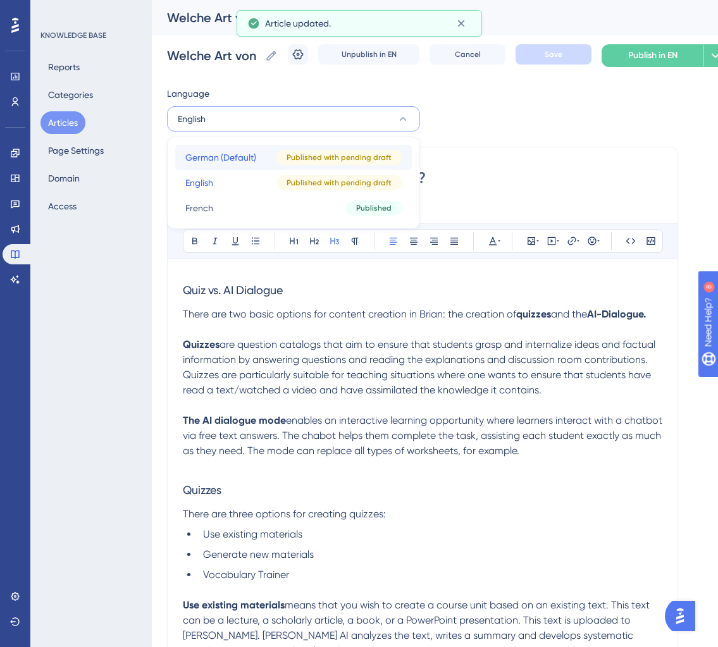
click at [262, 149] on button "German (Default) German (Default) Published with pending draft" at bounding box center [293, 157] width 237 height 25
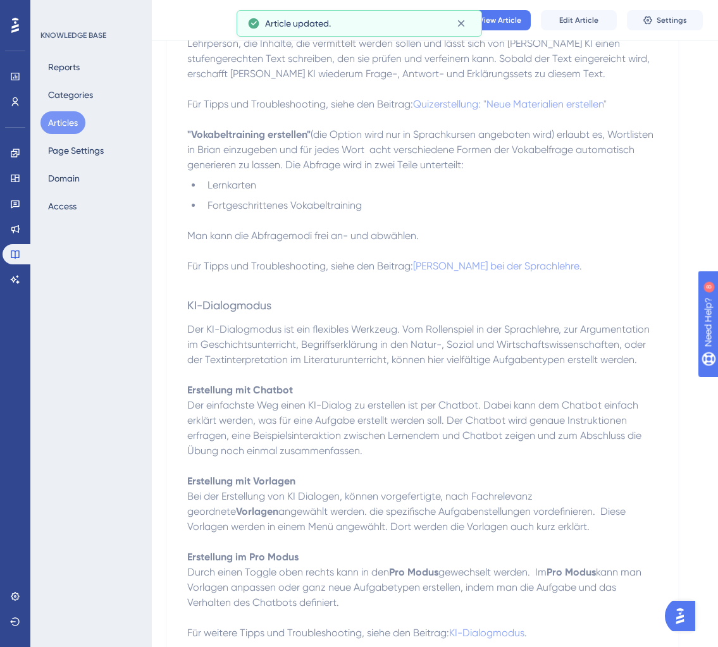
scroll to position [855, 0]
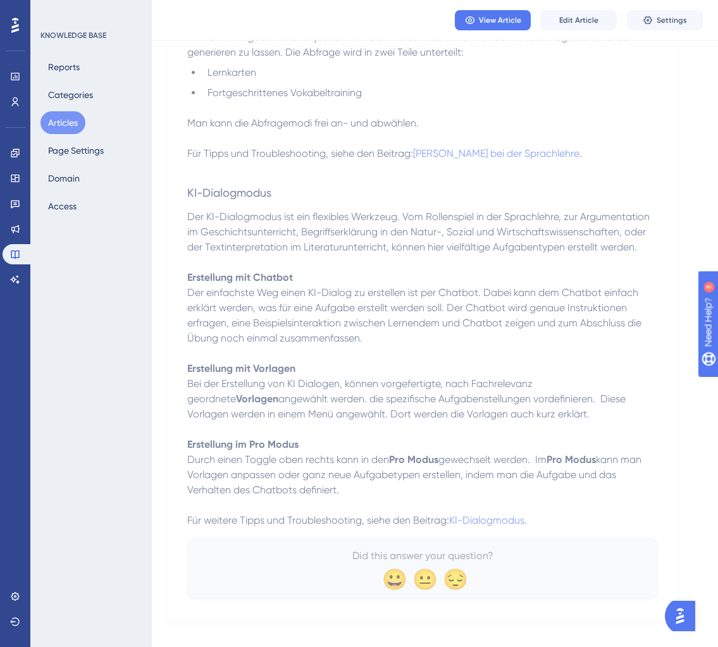
click at [369, 288] on span "Der einfachste Weg einen KI-Dialog zu erstellen ist per Chatbot. Dabei kann dem…" at bounding box center [415, 316] width 457 height 58
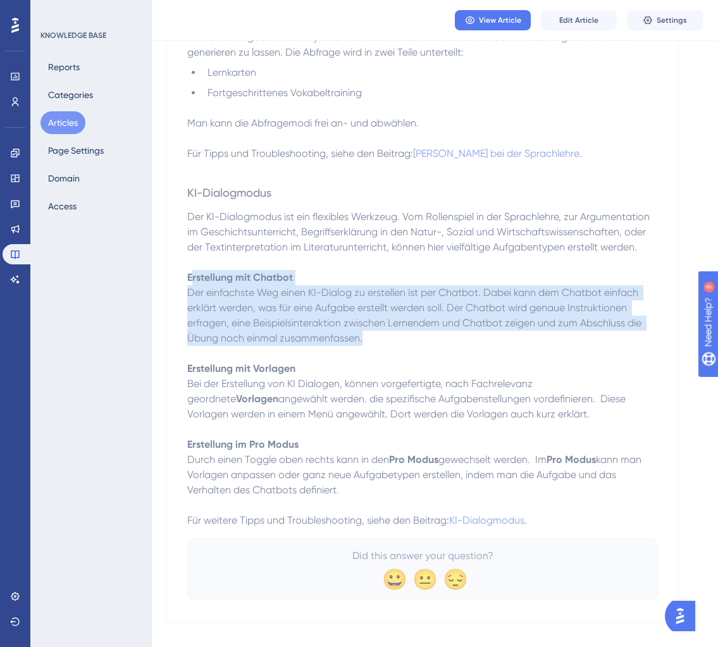
drag, startPoint x: 373, startPoint y: 318, endPoint x: 191, endPoint y: 259, distance: 191.1
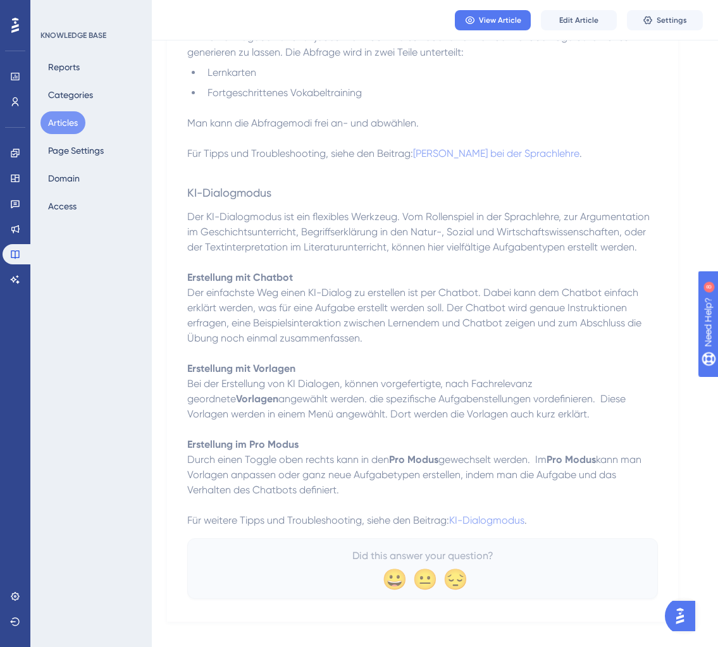
click at [189, 272] on strong "Erstellung mit Chatbot" at bounding box center [240, 278] width 106 height 12
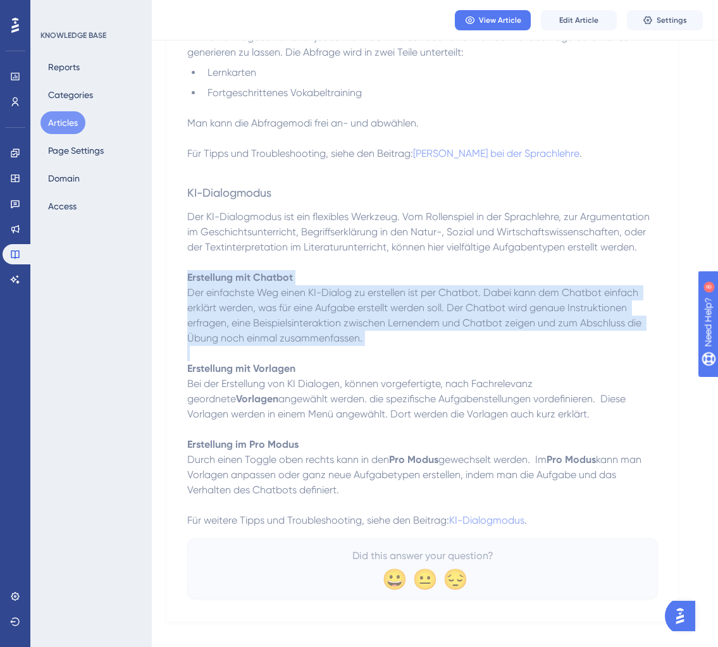
drag, startPoint x: 201, startPoint y: 259, endPoint x: 365, endPoint y: 318, distance: 174.2
copy div "Erstellung mit Chatbot Der einfachste Weg einen KI-Dialog zu erstellen ist per …"
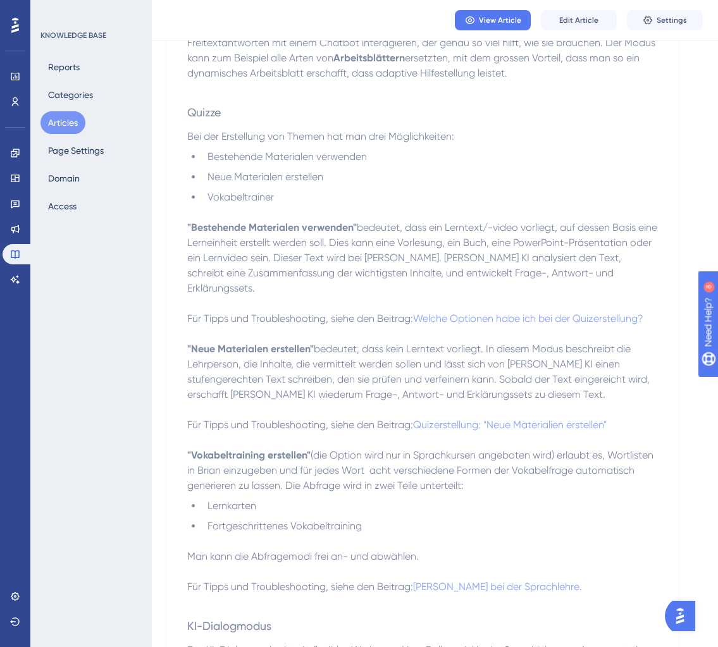
scroll to position [0, 0]
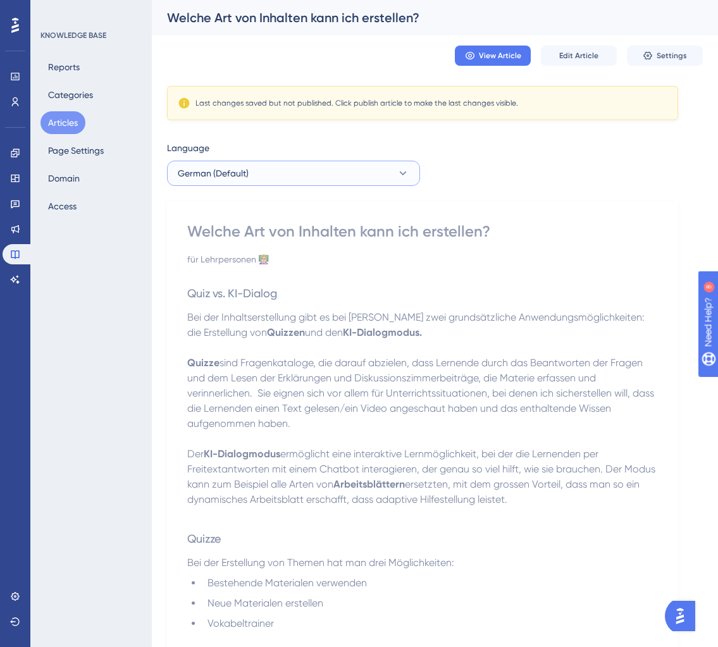
click at [294, 184] on button "German (Default)" at bounding box center [293, 173] width 253 height 25
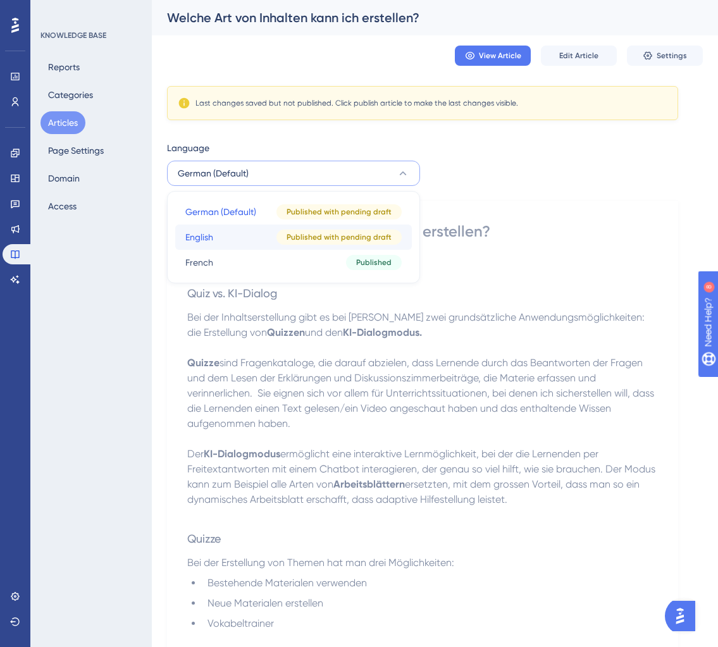
click at [259, 244] on button "English English Published with pending draft" at bounding box center [293, 237] width 237 height 25
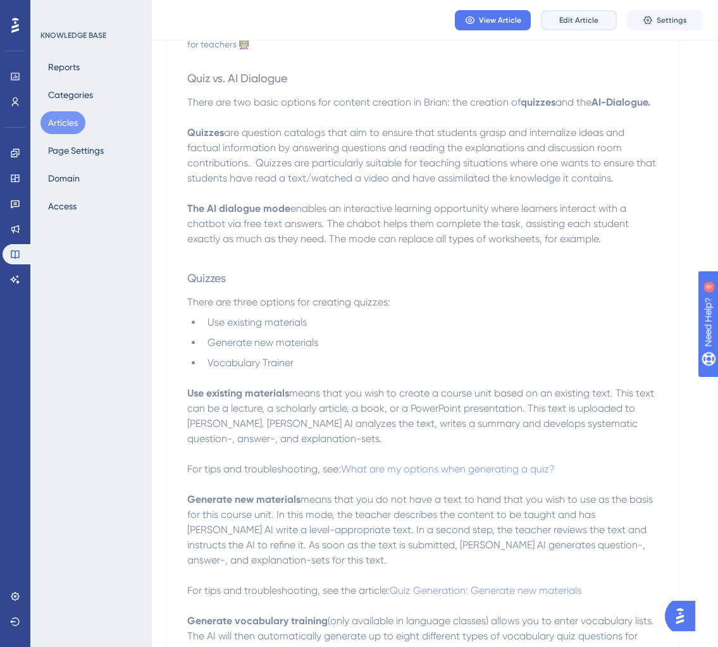
click at [593, 18] on span "Edit Article" at bounding box center [578, 20] width 39 height 10
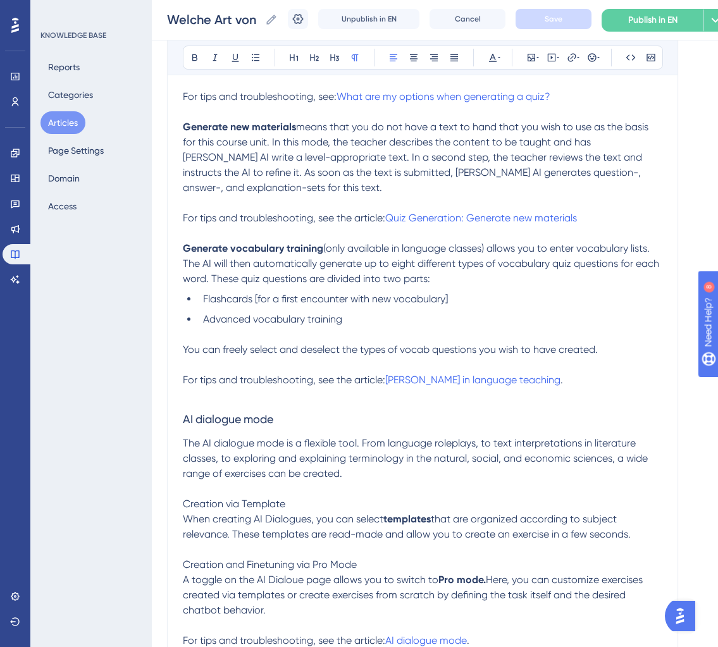
scroll to position [713, 0]
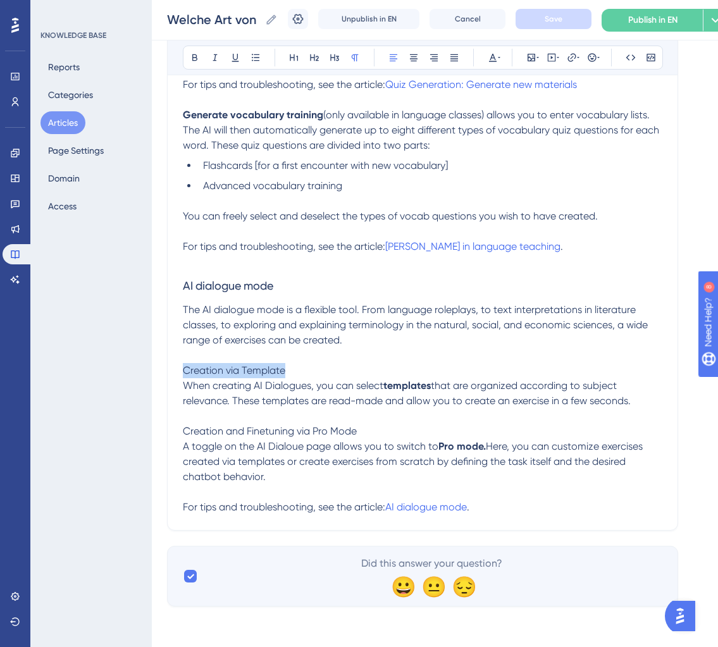
drag, startPoint x: 290, startPoint y: 377, endPoint x: 106, endPoint y: 377, distance: 183.5
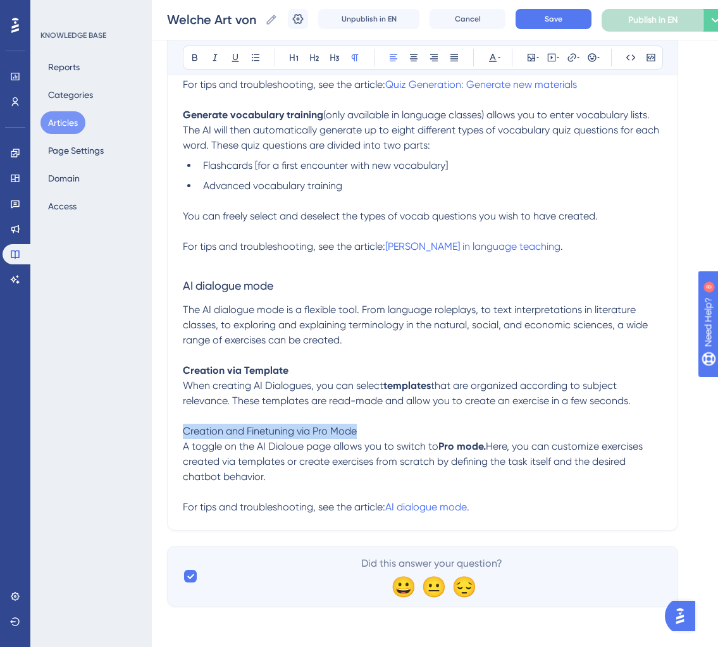
drag, startPoint x: 362, startPoint y: 430, endPoint x: 68, endPoint y: 430, distance: 293.7
click at [375, 334] on p "The AI dialogue mode is a flexible tool. From language roleplays, to text inter…" at bounding box center [423, 326] width 480 height 46
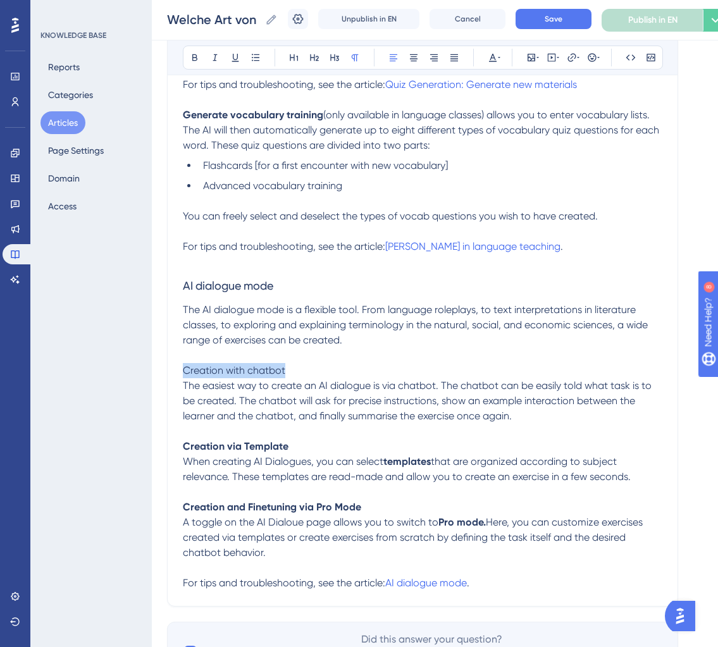
drag, startPoint x: 296, startPoint y: 371, endPoint x: 156, endPoint y: 371, distance: 139.9
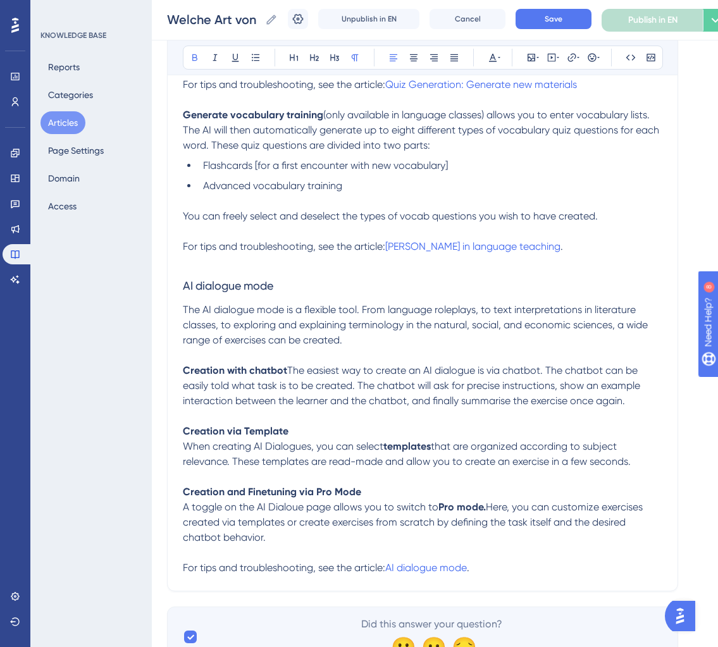
click at [249, 375] on strong "Creation with chatbot" at bounding box center [235, 371] width 104 height 12
click at [235, 373] on strong "Creation with chatbot" at bounding box center [235, 371] width 104 height 12
click at [338, 401] on span "The easiest way to create an AI dialogue is via chatbot. The chatbot can be eas…" at bounding box center [423, 386] width 480 height 42
click at [541, 409] on p "Creation via chatbot The easiest way to create an AI dialogue is via chatbot. T…" at bounding box center [423, 386] width 480 height 46
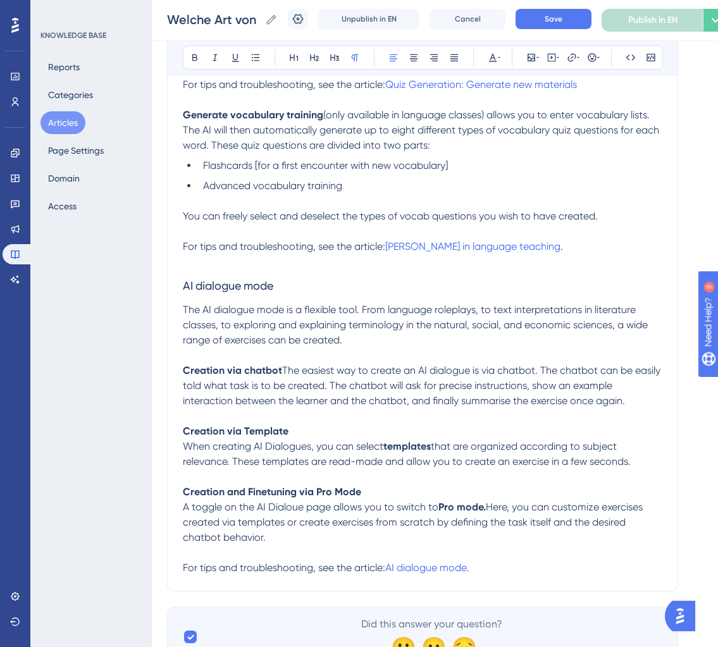
click at [624, 389] on span "The easiest way to create an AI dialogue is via chatbot. The chatbot can be eas…" at bounding box center [423, 386] width 480 height 42
click at [558, 409] on p "Creation via chatbot The easiest way to create an AI dialogue is via chatbot. T…" at bounding box center [423, 386] width 480 height 46
click at [178, 420] on div "What kind of content can I create? for teachers 👩🏼‍🏫 Bold Italic Underline Bull…" at bounding box center [422, 10] width 511 height 1163
click at [197, 407] on span "The easiest way to create an AI dialogue is via chatbot. The chatbot can be eas…" at bounding box center [423, 386] width 480 height 42
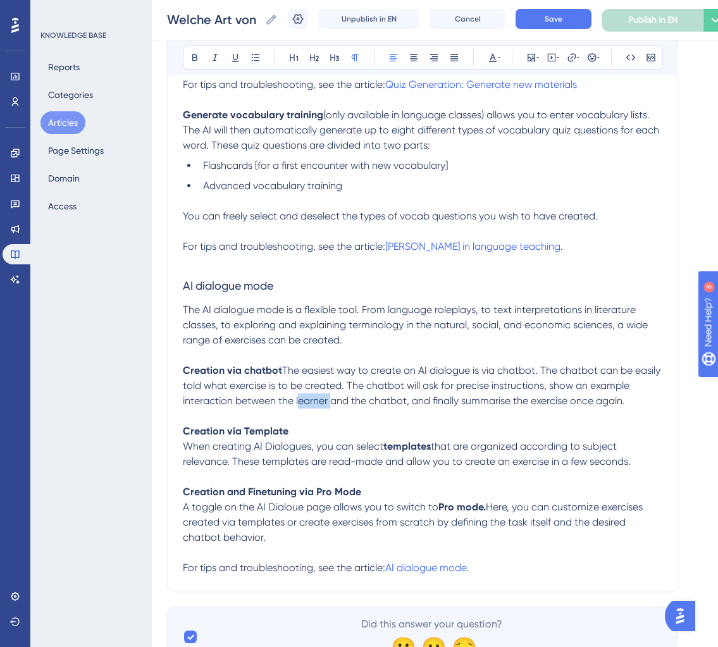
click at [197, 407] on span "The easiest way to create an AI dialogue is via chatbot. The chatbot can be eas…" at bounding box center [423, 386] width 480 height 42
click at [292, 468] on p "When creating AI Dialogues, you can select templates that are organized accordi…" at bounding box center [423, 454] width 480 height 30
click at [560, 23] on span "Save" at bounding box center [554, 19] width 18 height 10
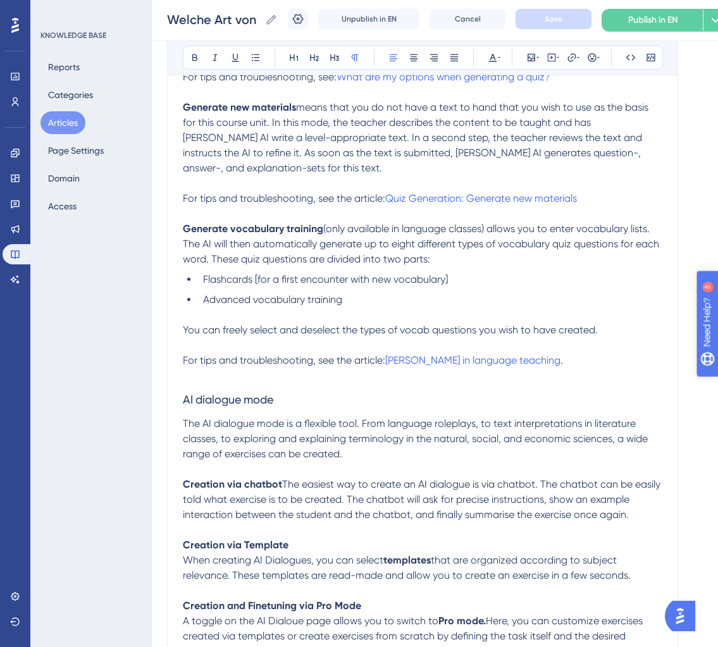
scroll to position [0, 0]
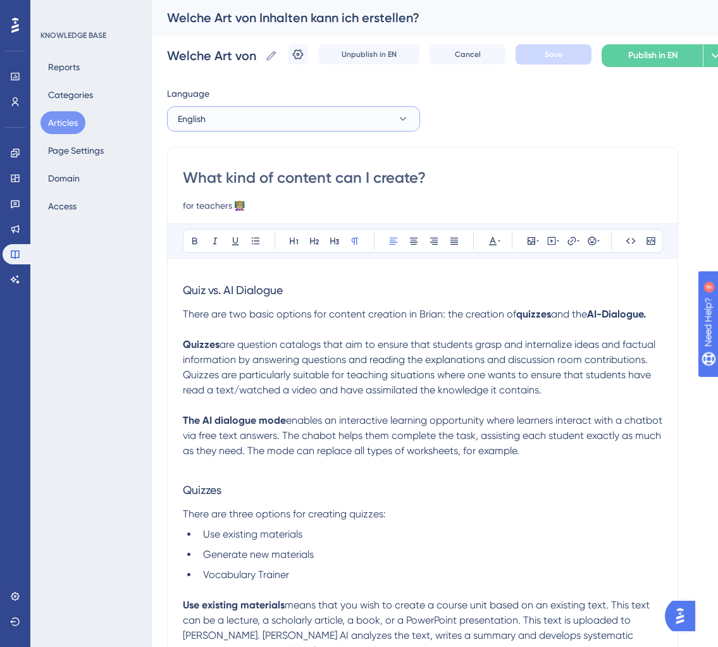
click at [297, 117] on button "English" at bounding box center [293, 118] width 253 height 25
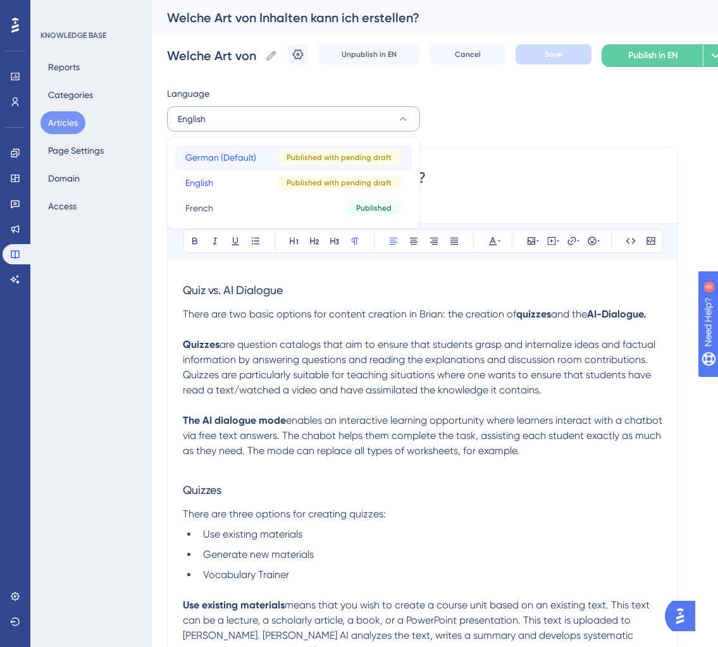
click at [247, 156] on span "German (Default)" at bounding box center [220, 157] width 71 height 15
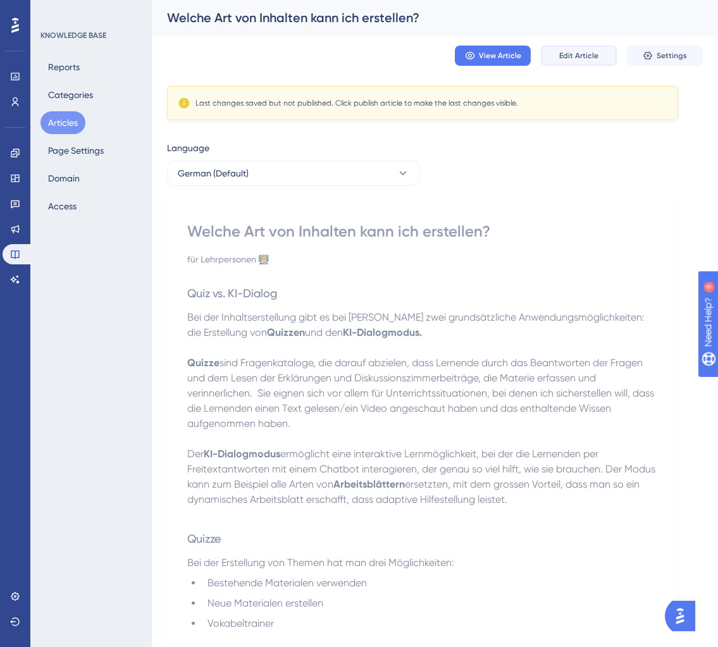
click at [592, 49] on button "Edit Article" at bounding box center [579, 56] width 76 height 20
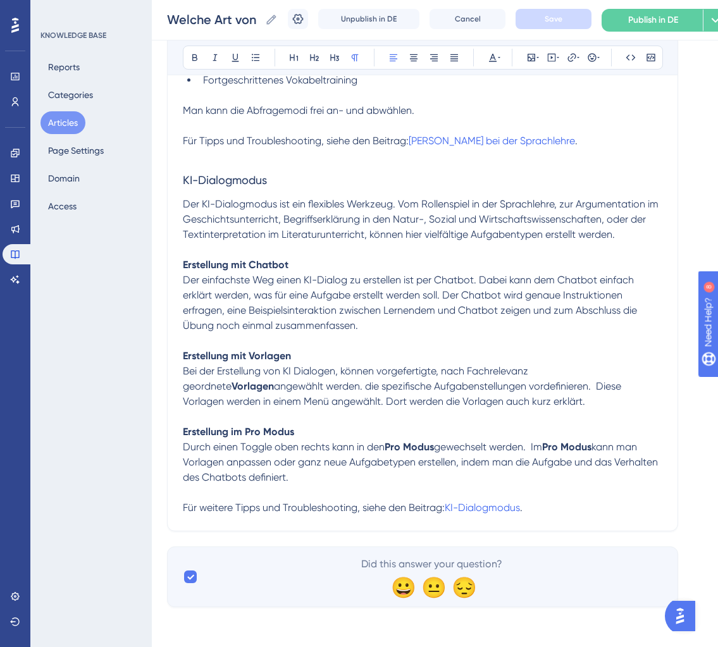
scroll to position [835, 0]
click at [247, 263] on strong "Erstellung mit Chatbot" at bounding box center [236, 264] width 106 height 12
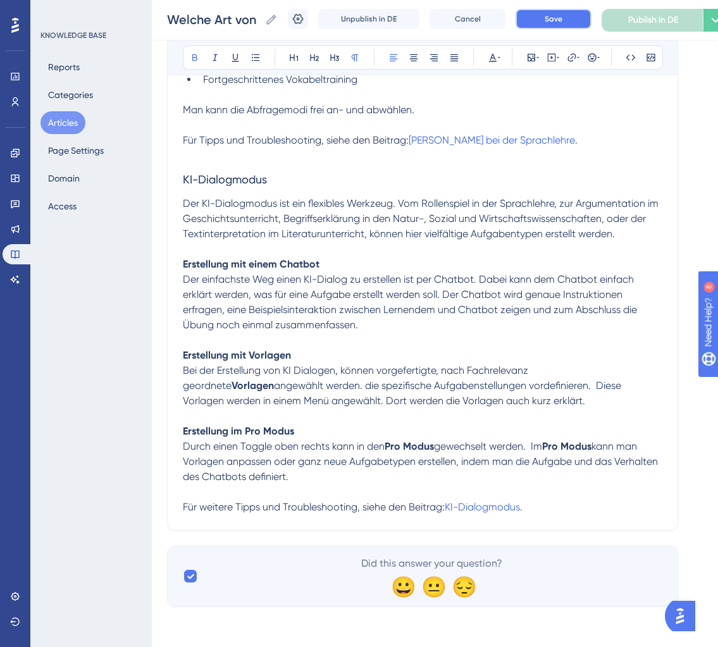
click at [566, 23] on button "Save" at bounding box center [554, 19] width 76 height 20
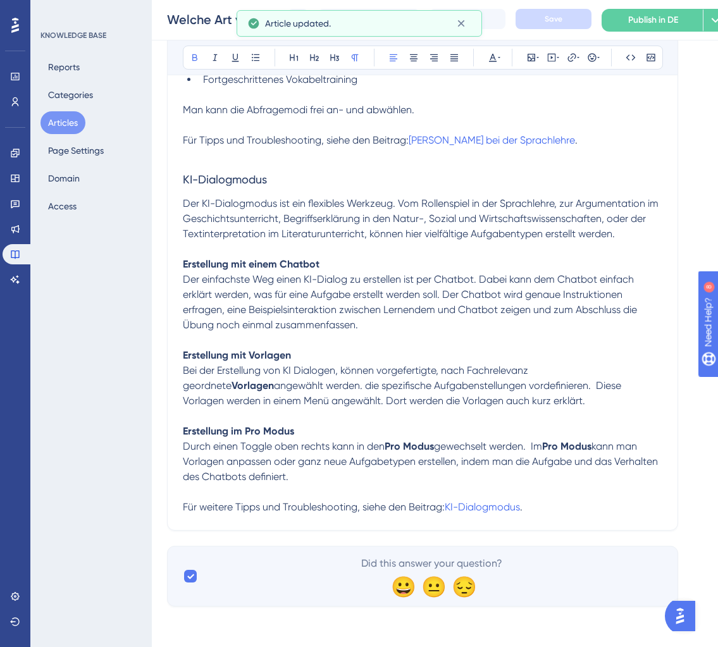
click at [346, 348] on p "Erstellung mit Vorlagen" at bounding box center [423, 355] width 480 height 15
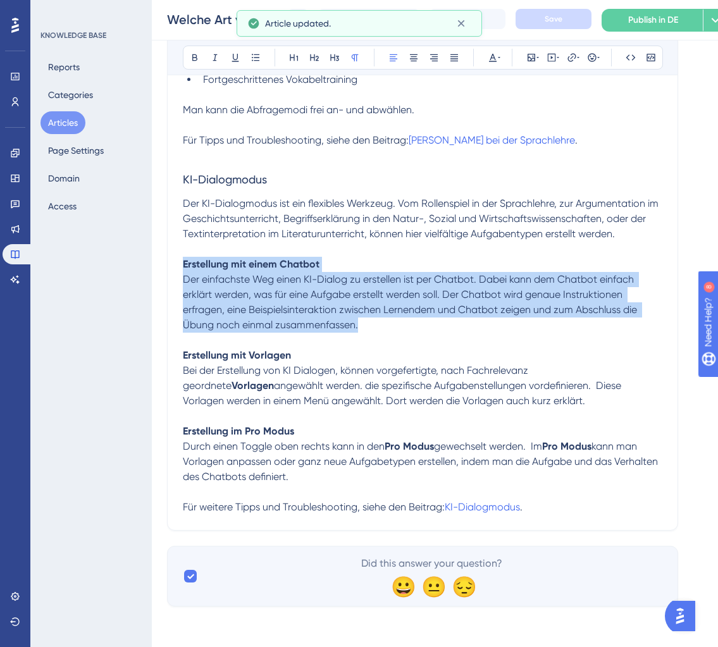
drag, startPoint x: 371, startPoint y: 326, endPoint x: 180, endPoint y: 264, distance: 200.9
copy div "Erstellung mit einem Chatbot Der einfachste Weg einen KI-Dialog zu erstellen is…"
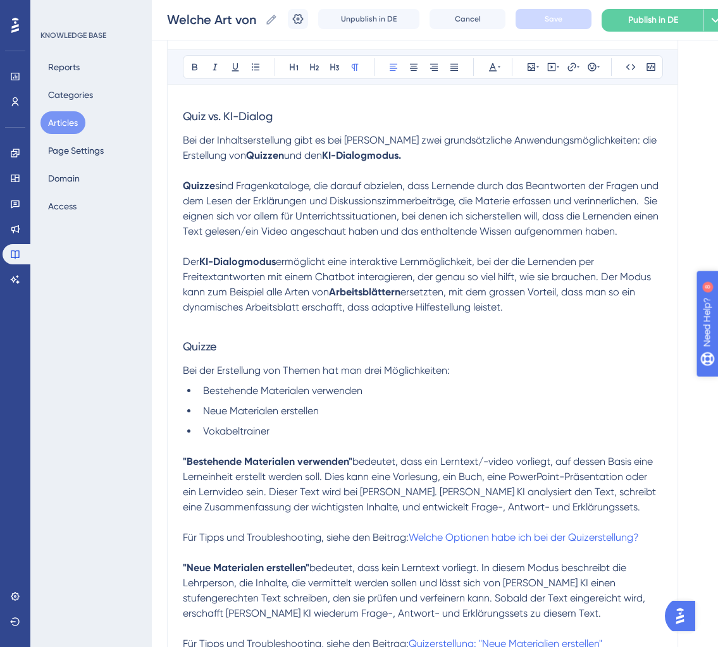
scroll to position [0, 0]
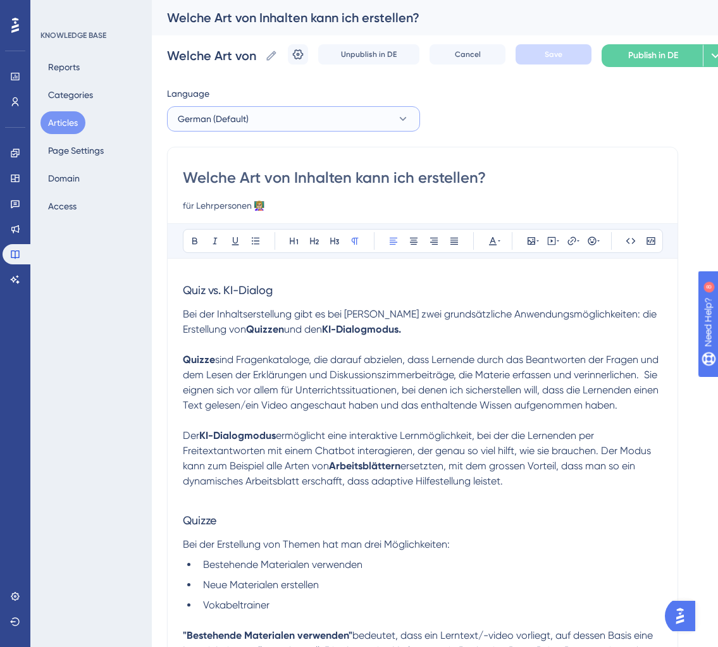
click at [346, 125] on button "German (Default)" at bounding box center [293, 118] width 253 height 25
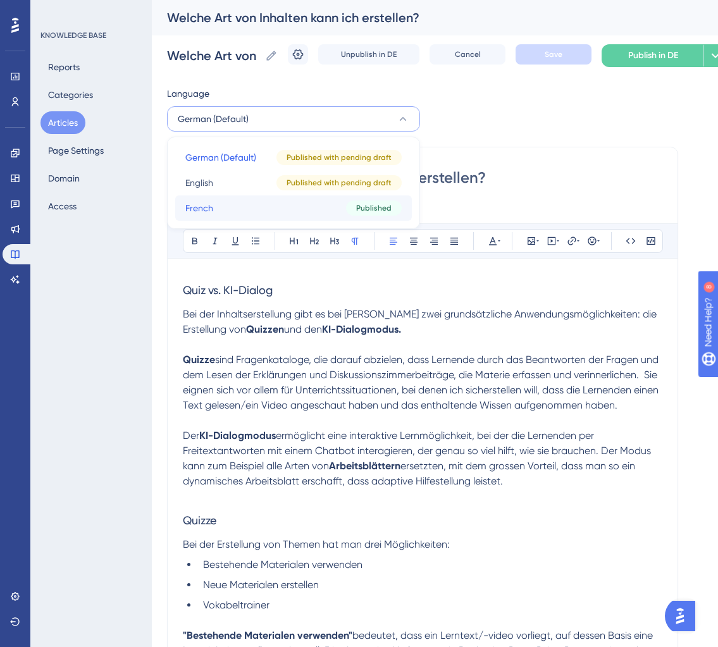
click at [325, 215] on button "French French Published" at bounding box center [293, 208] width 237 height 25
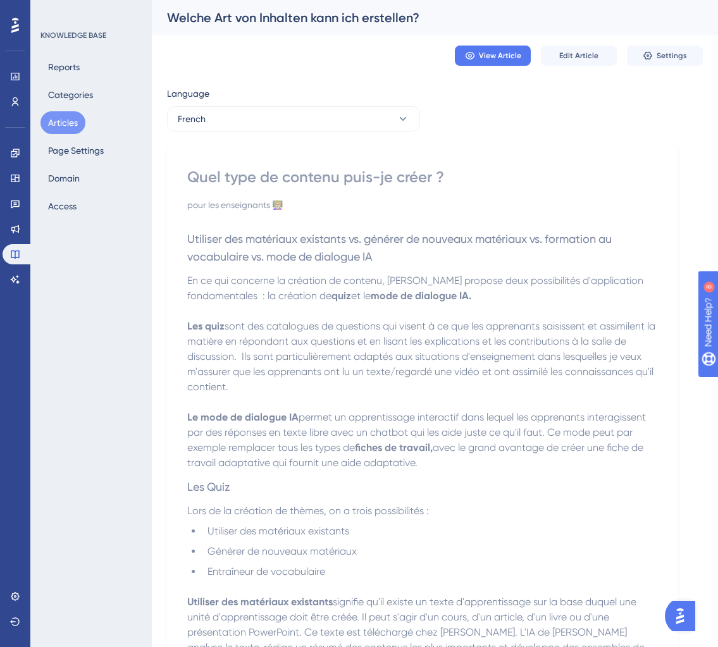
click at [584, 44] on div "View Article Edit Article Settings" at bounding box center [435, 55] width 536 height 41
click at [578, 52] on span "Edit Article" at bounding box center [578, 56] width 39 height 10
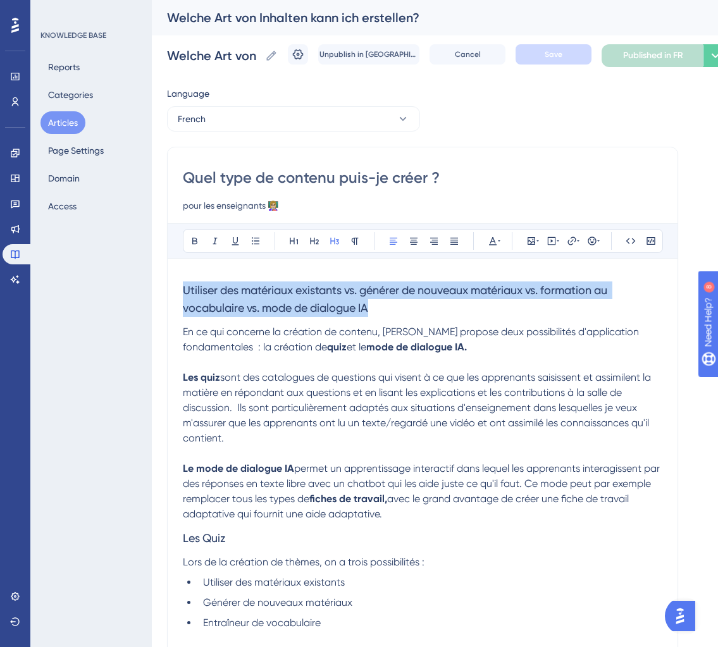
drag, startPoint x: 392, startPoint y: 311, endPoint x: 135, endPoint y: 292, distance: 257.6
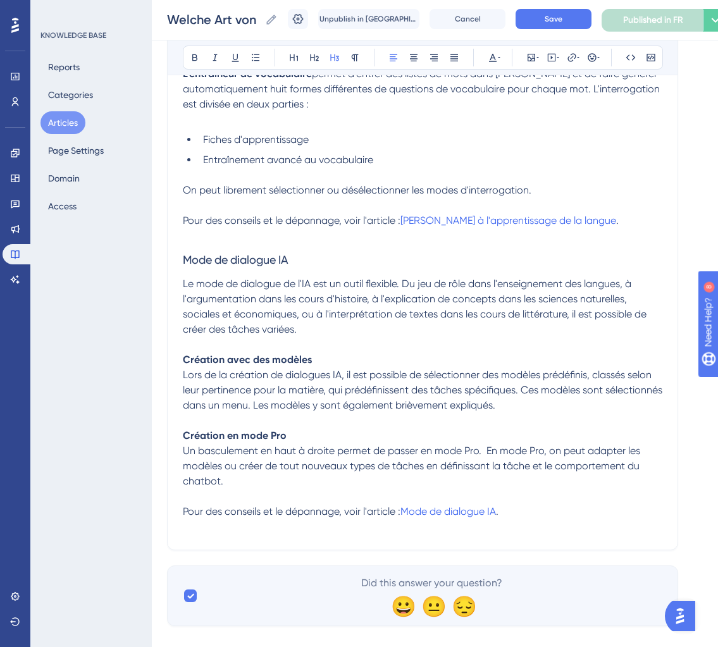
scroll to position [804, 0]
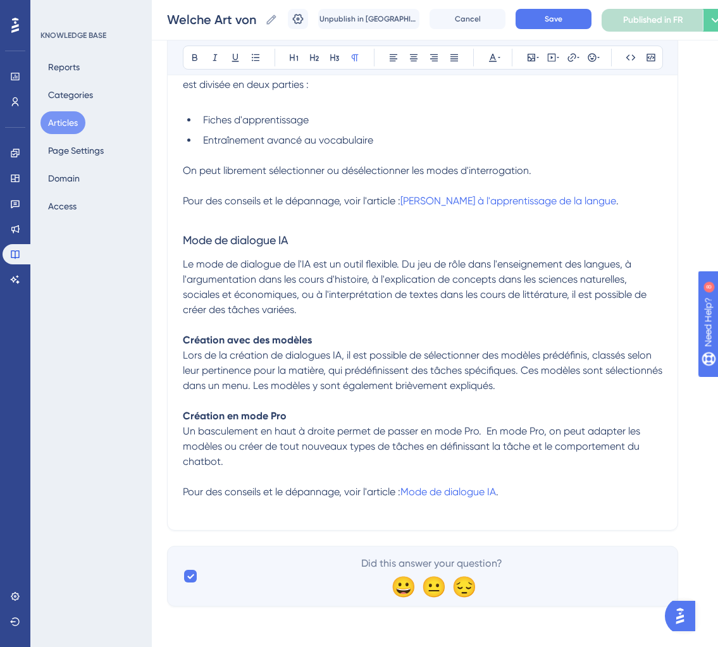
click at [359, 318] on p at bounding box center [423, 325] width 480 height 15
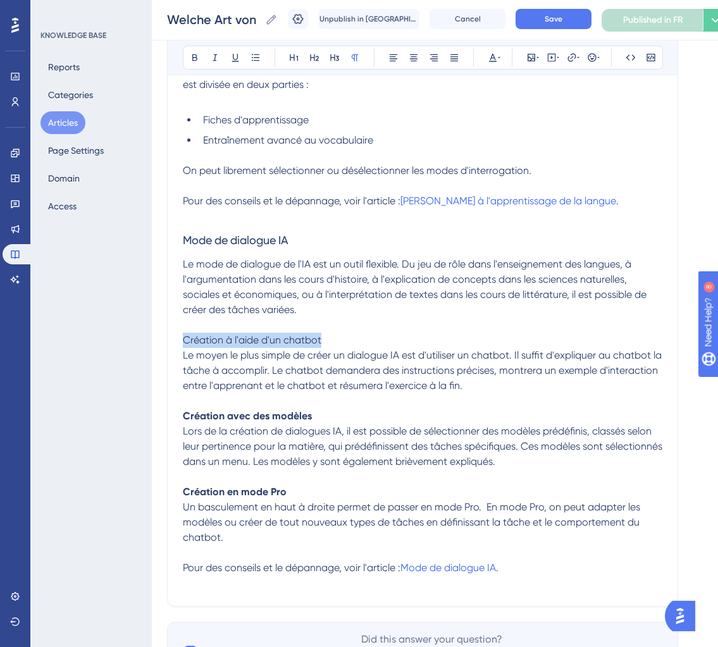
drag, startPoint x: 349, startPoint y: 335, endPoint x: 27, endPoint y: 337, distance: 321.5
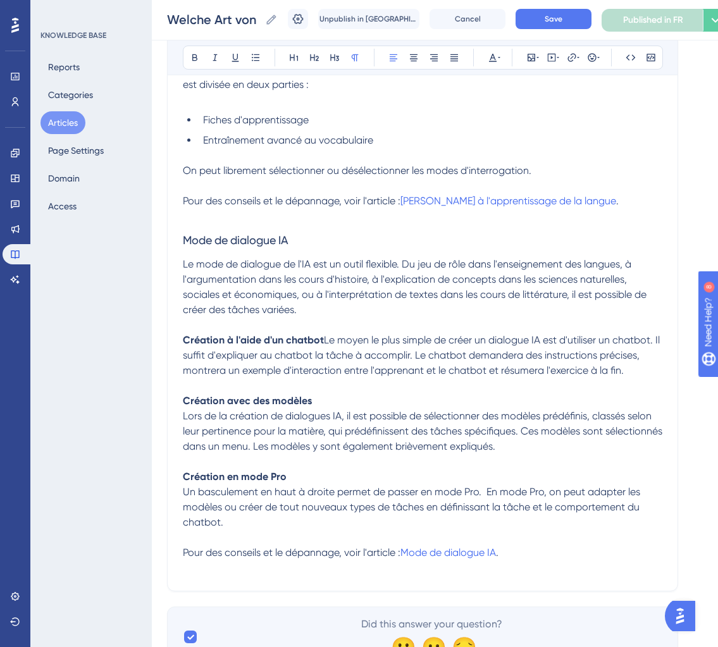
click at [305, 443] on span "Lors de la création de dialogues IA, il est possible de sélectionner des modèle…" at bounding box center [424, 431] width 482 height 42
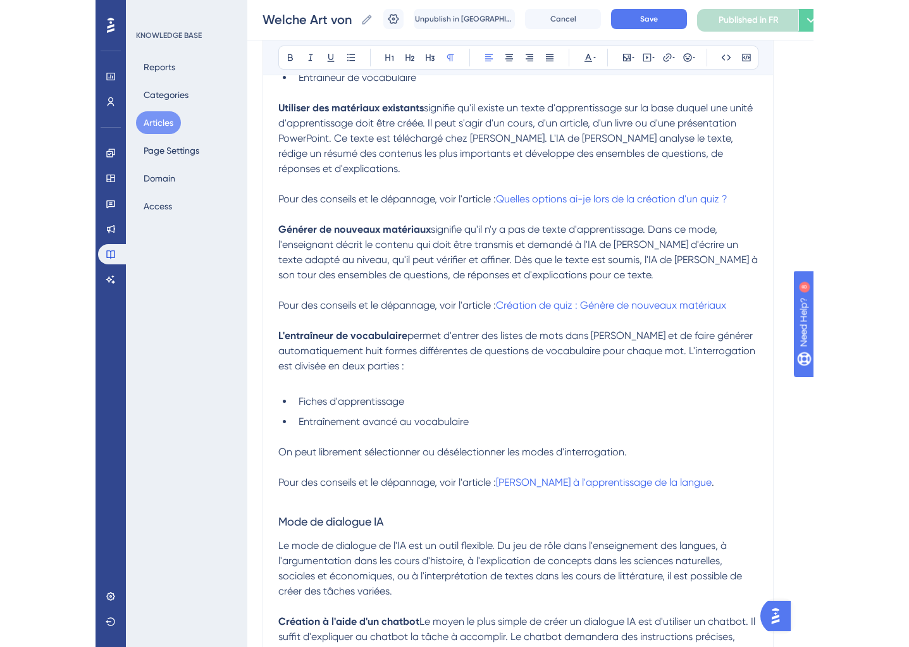
scroll to position [0, 0]
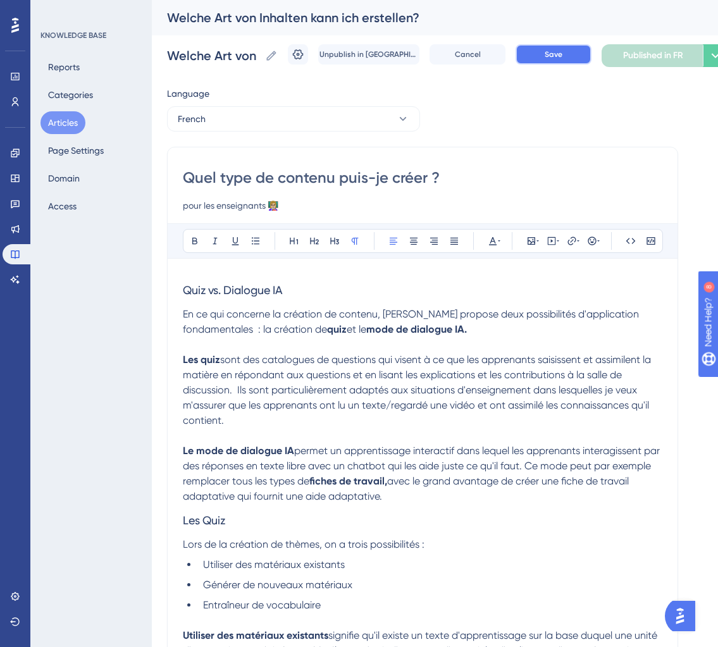
click at [554, 57] on span "Save" at bounding box center [554, 54] width 18 height 10
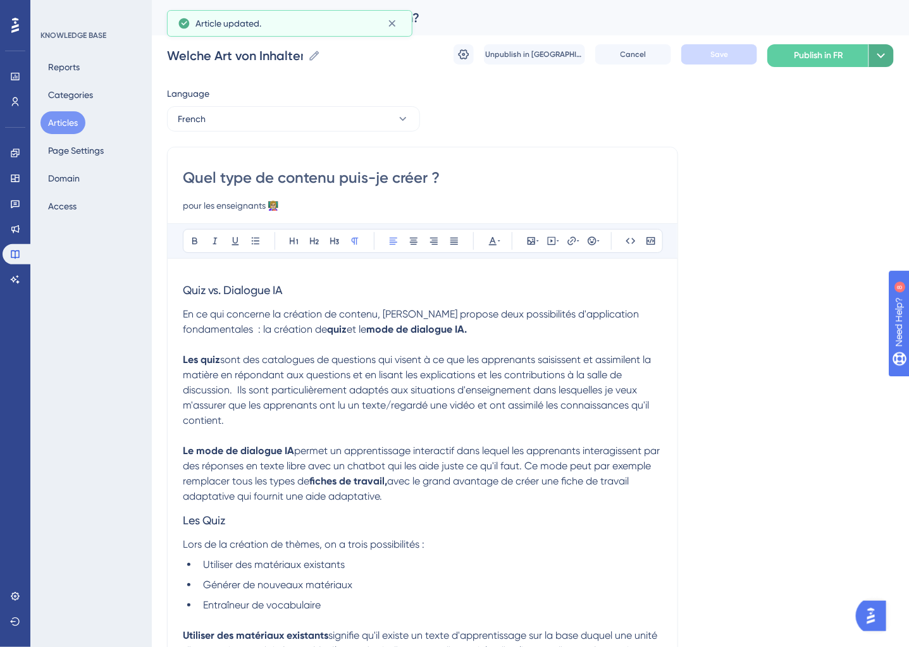
click at [878, 50] on icon at bounding box center [881, 55] width 15 height 15
click at [858, 88] on span "Publish in all languages" at bounding box center [820, 92] width 94 height 15
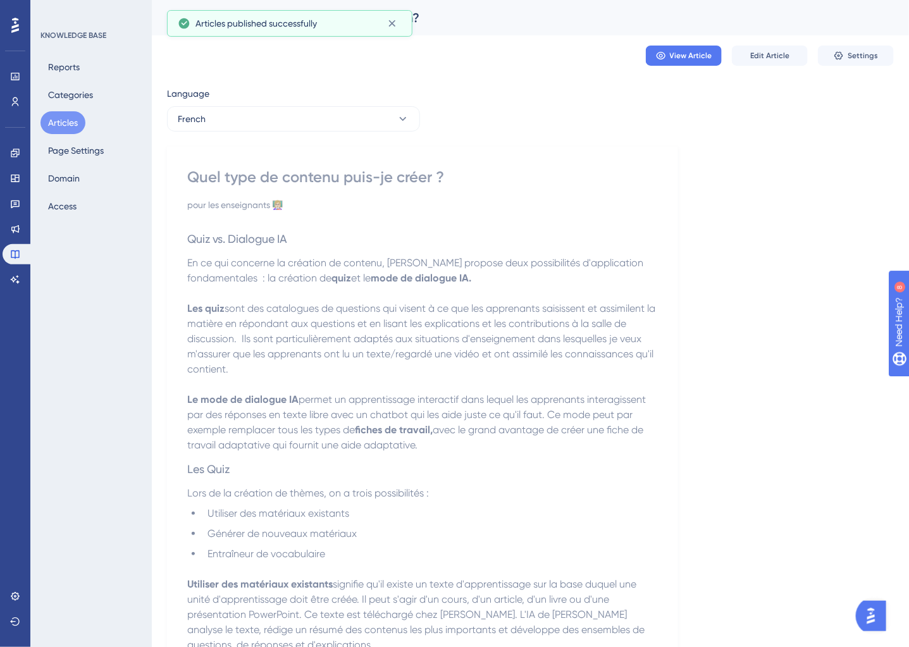
click at [82, 118] on button "Articles" at bounding box center [63, 122] width 45 height 23
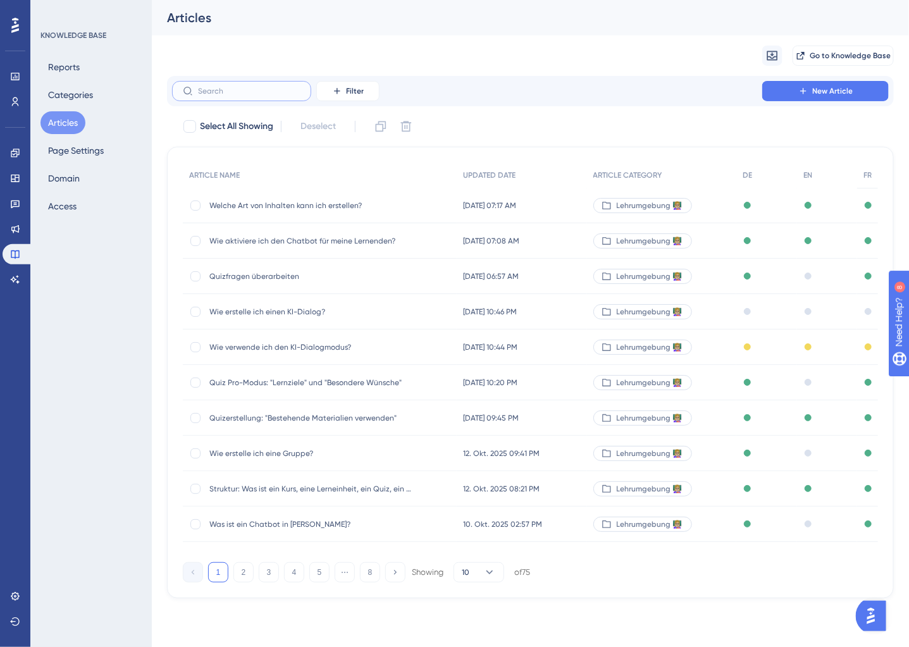
click at [230, 92] on input "text" at bounding box center [249, 91] width 103 height 9
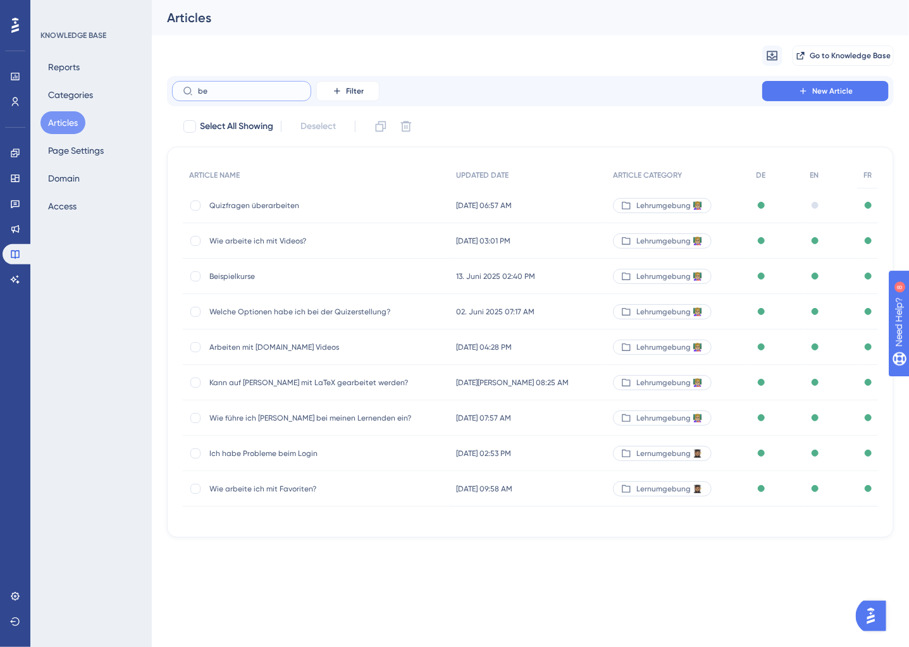
type input "b"
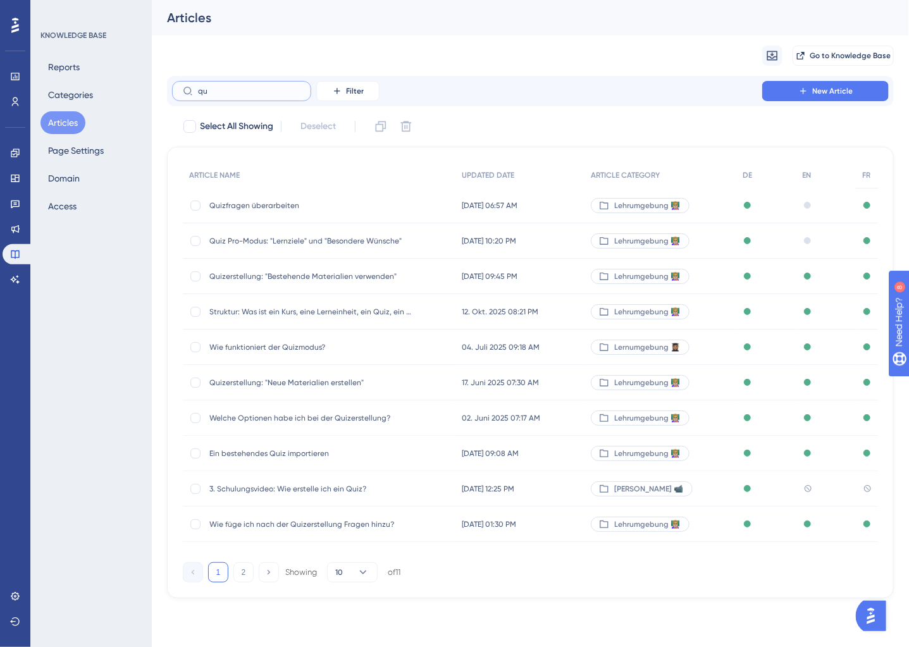
type input "q"
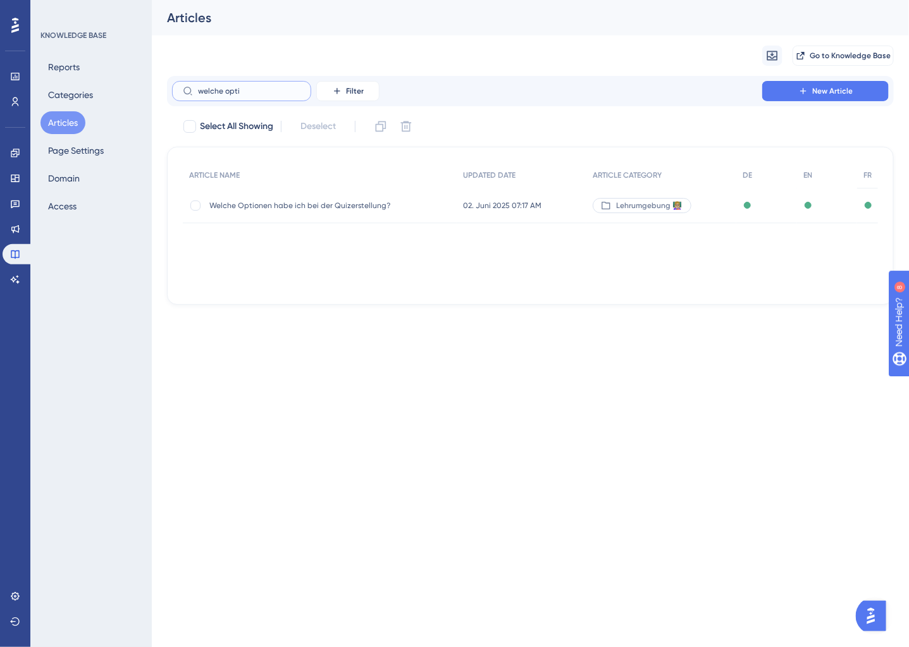
type input "welche opti"
click at [311, 218] on div "Welche Optionen habe ich bei der Quizerstellung? Welche Optionen habe ich bei d…" at bounding box center [310, 205] width 203 height 35
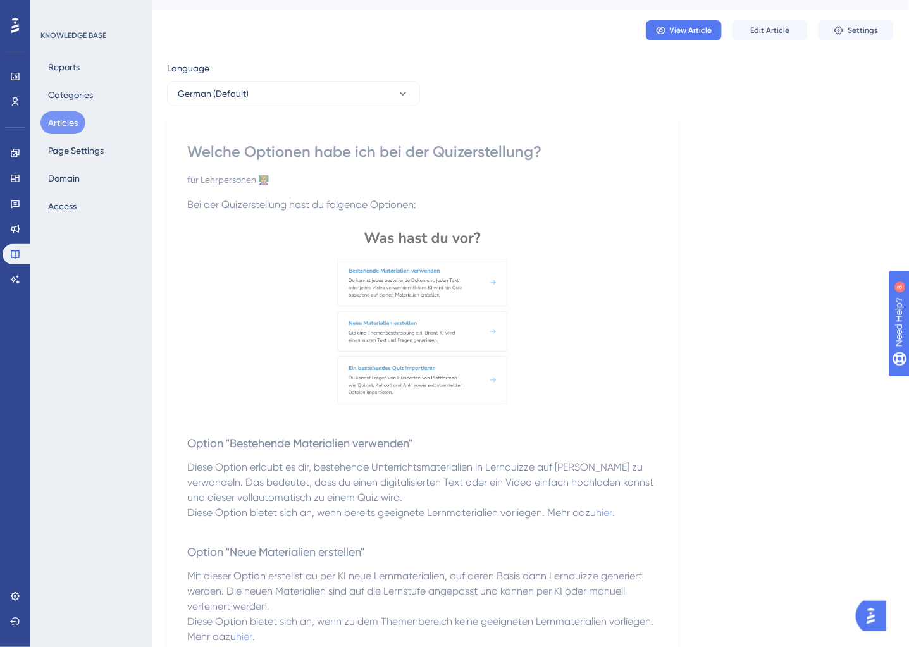
scroll to position [37, 0]
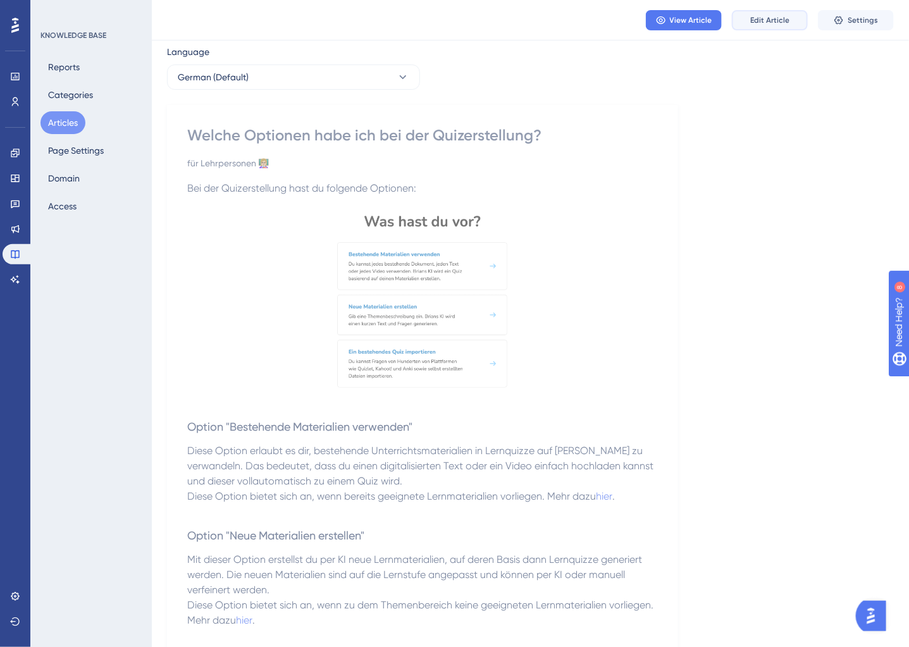
click at [765, 16] on span "Edit Article" at bounding box center [770, 20] width 39 height 10
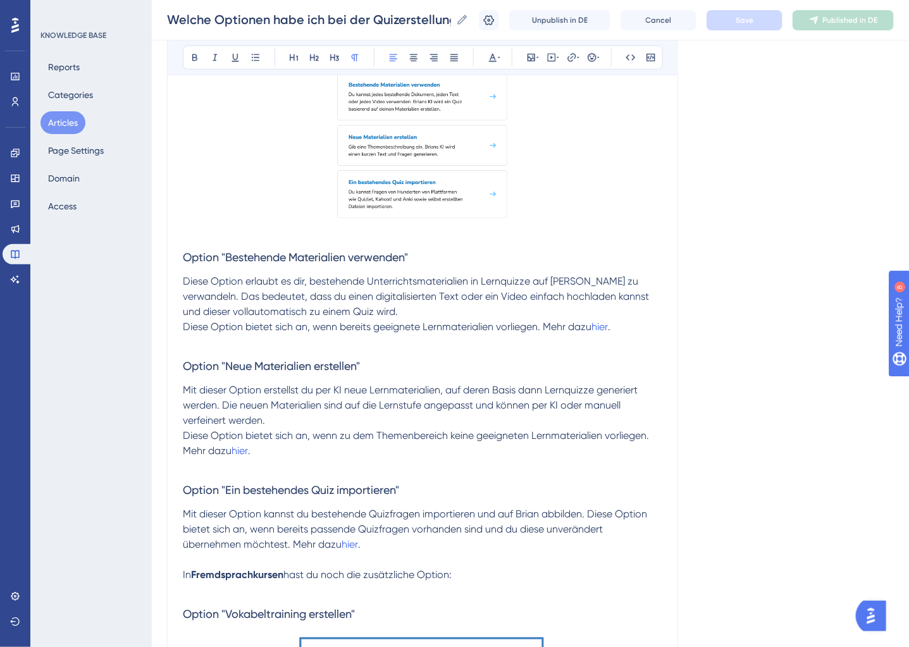
scroll to position [260, 0]
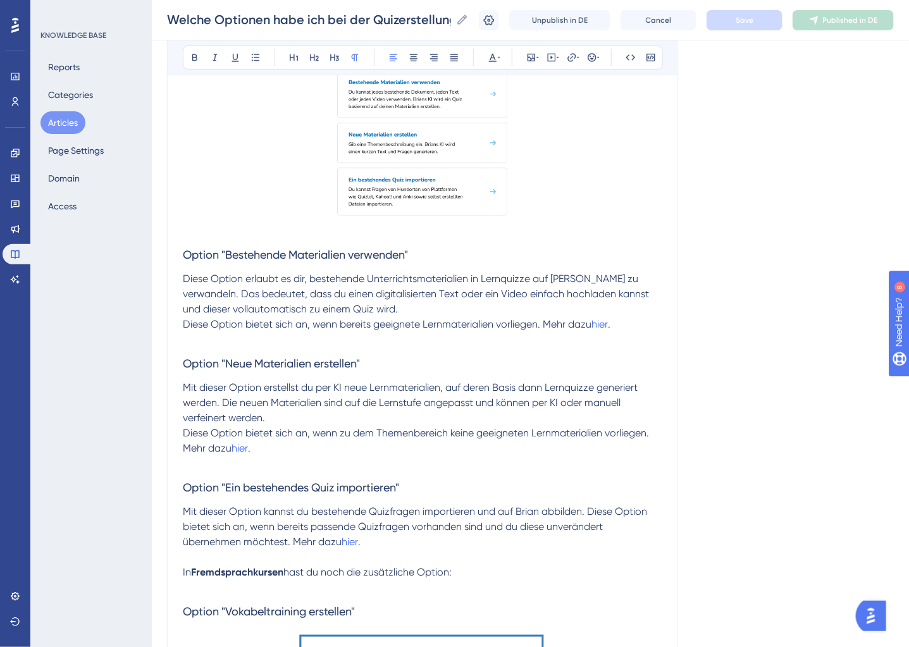
click at [389, 309] on p "Diese Option erlaubt es dir, bestehende Unterrichtsmaterialien in Lernquizze au…" at bounding box center [423, 302] width 480 height 61
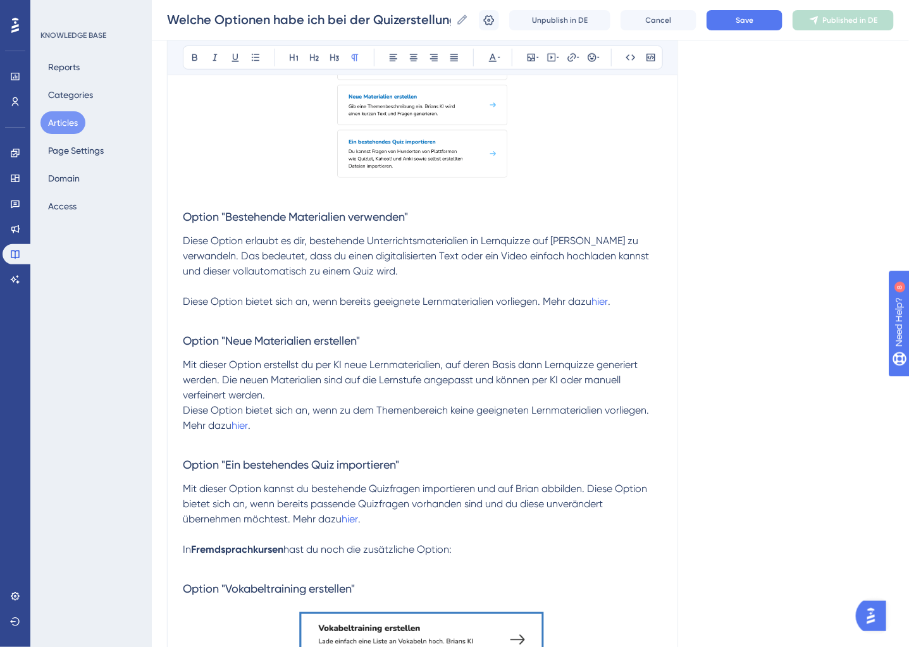
scroll to position [328, 0]
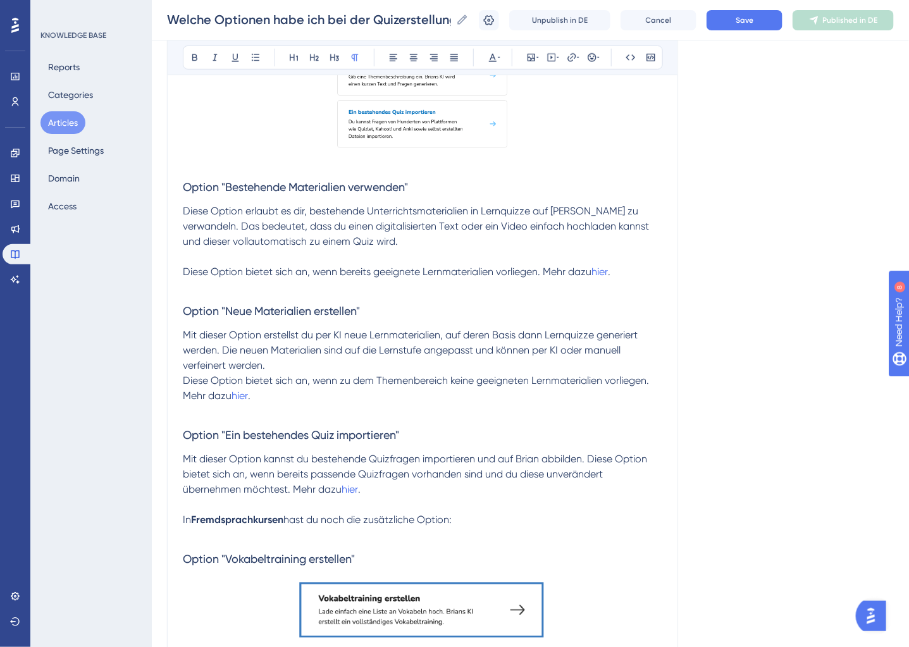
click at [185, 396] on span "Diese Option bietet sich an, wenn zu dem Themenbereich keine geeigneten Lernmat…" at bounding box center [417, 388] width 469 height 27
click at [184, 380] on span "Diese Option bietet sich an, wenn zu dem Themenbereich keine geeigneten Lernmat…" at bounding box center [417, 388] width 469 height 27
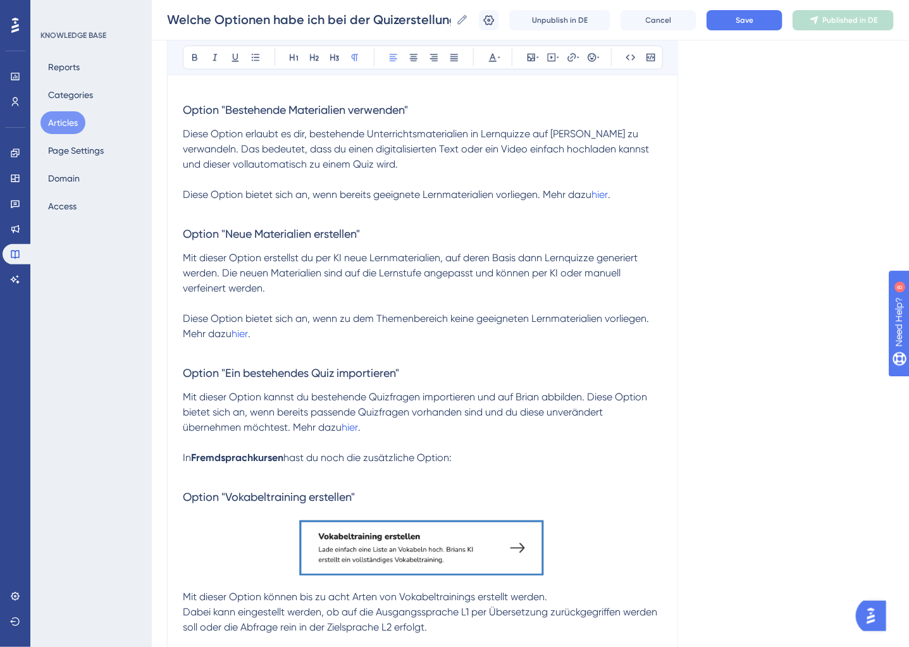
scroll to position [444, 0]
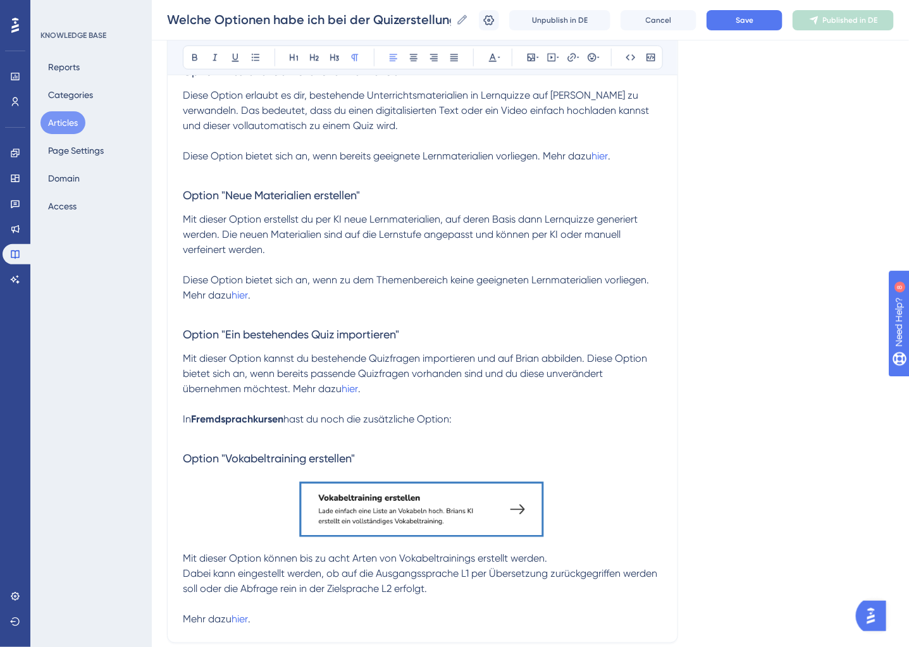
click at [293, 388] on span "Mit dieser Option kannst du bestehende Quizfragen importieren und auf Brian abb…" at bounding box center [416, 374] width 467 height 42
click at [183, 278] on span "Diese Option bietet sich an, wenn zu dem Themenbereich keine geeigneten Lernmat…" at bounding box center [417, 287] width 469 height 27
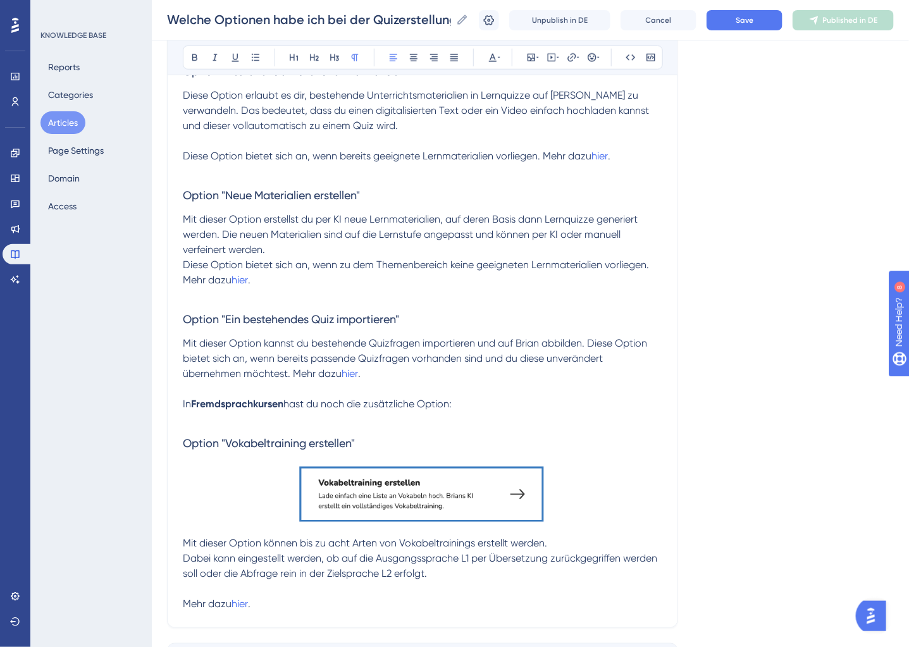
click at [184, 157] on span "Diese Option bietet sich an, wenn bereits geeignete Lernmaterialien vorliegen. …" at bounding box center [387, 156] width 409 height 12
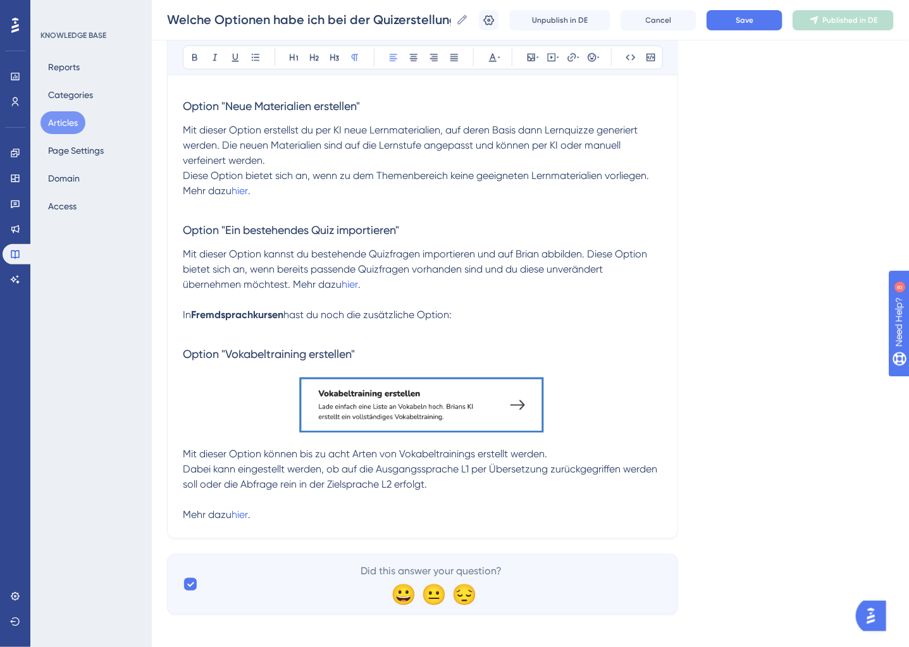
scroll to position [525, 0]
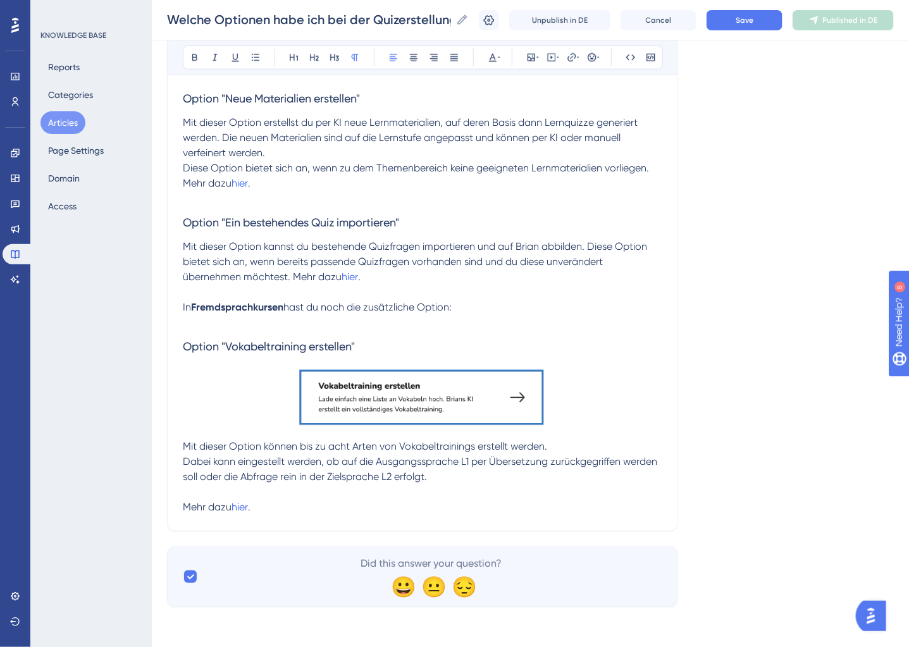
click at [290, 277] on span "Mit dieser Option kannst du bestehende Quizfragen importieren und auf Brian abb…" at bounding box center [416, 261] width 467 height 42
click at [293, 277] on span "Mit dieser Option kannst du bestehende Quizfragen importieren und auf Brian abb…" at bounding box center [416, 261] width 467 height 42
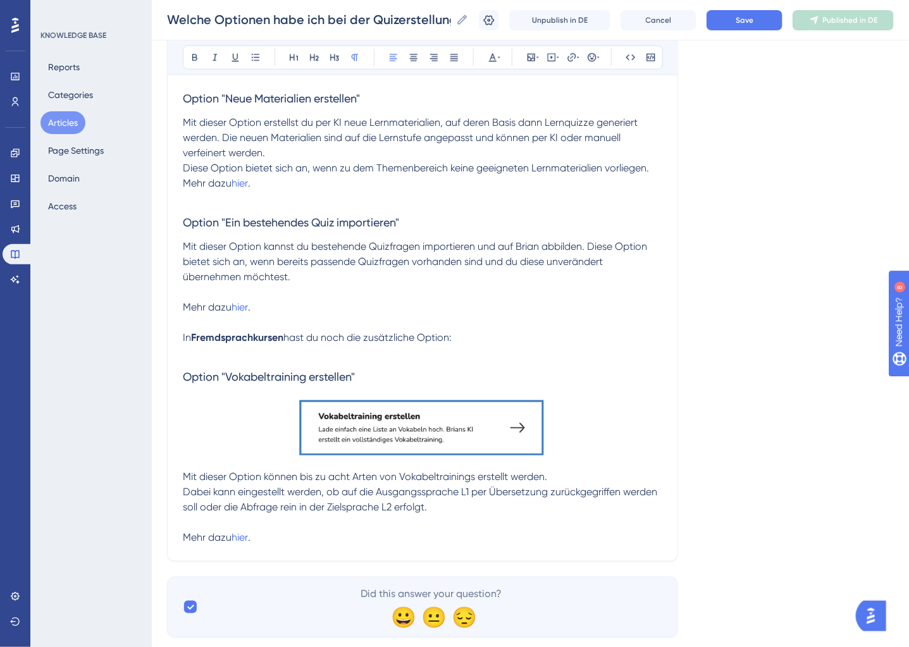
click at [184, 185] on span "Diese Option bietet sich an, wenn zu dem Themenbereich keine geeigneten Lernmat…" at bounding box center [417, 175] width 469 height 27
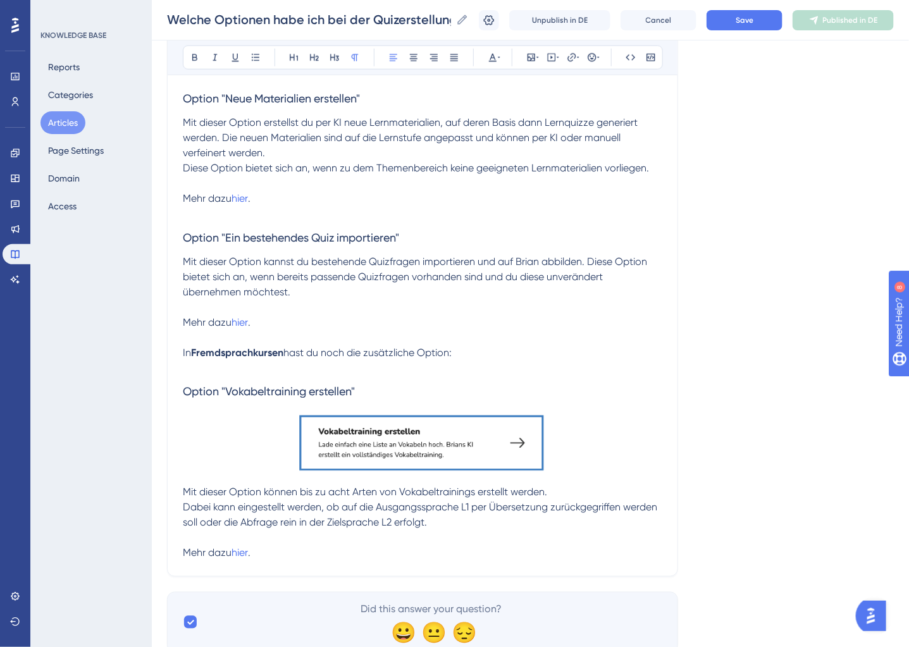
click at [183, 173] on span "Diese Option bietet sich an, wenn zu dem Themenbereich keine geeigneten Lernmat…" at bounding box center [416, 168] width 466 height 12
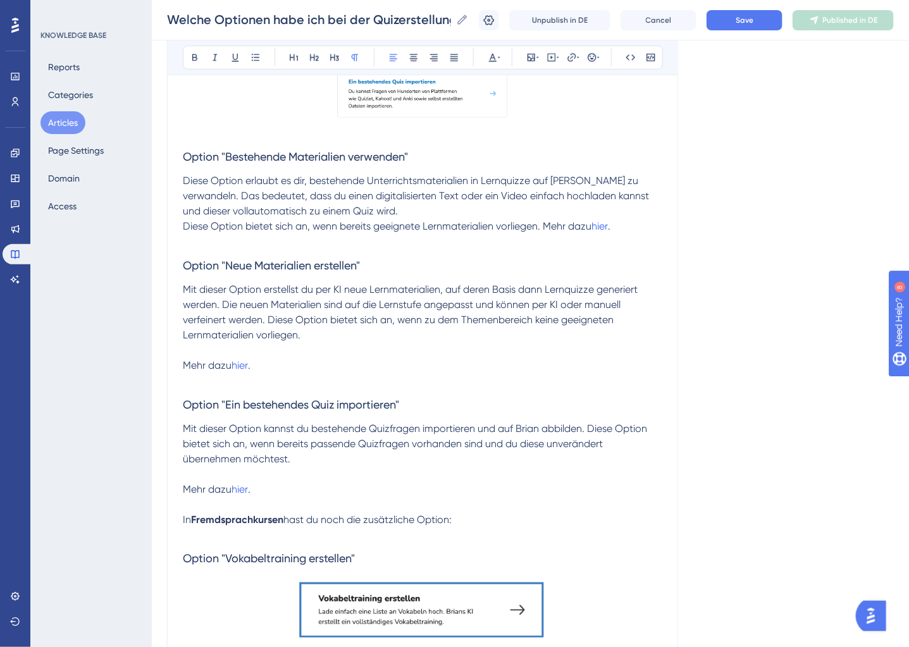
scroll to position [355, 0]
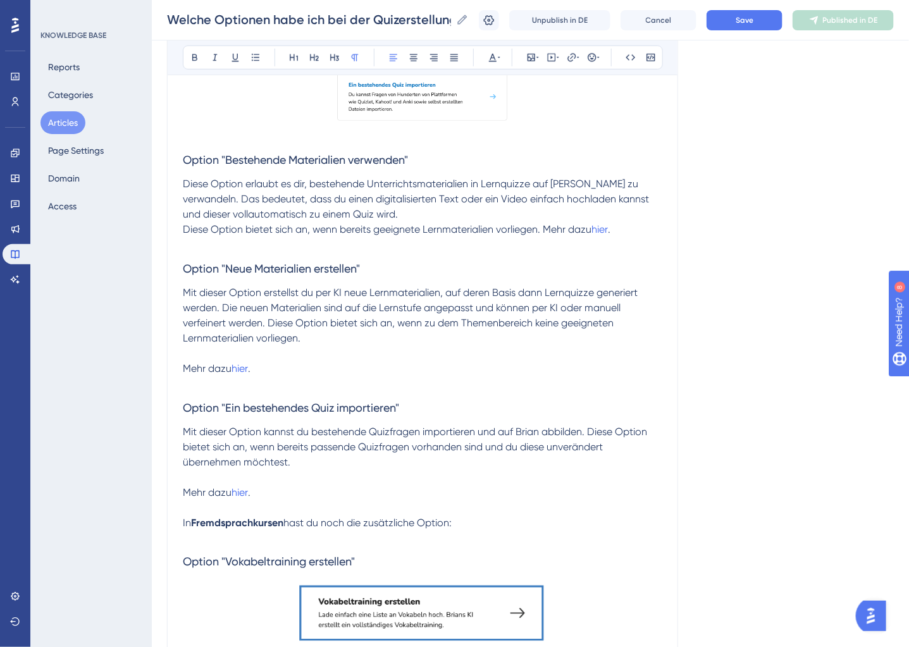
click at [184, 231] on span "Diese Option bietet sich an, wenn bereits geeignete Lernmaterialien vorliegen. …" at bounding box center [387, 229] width 409 height 12
click at [302, 231] on span "Diese Option erlaubt es dir, bestehende Unterrichtsmaterialien in Lernquizze au…" at bounding box center [417, 207] width 469 height 58
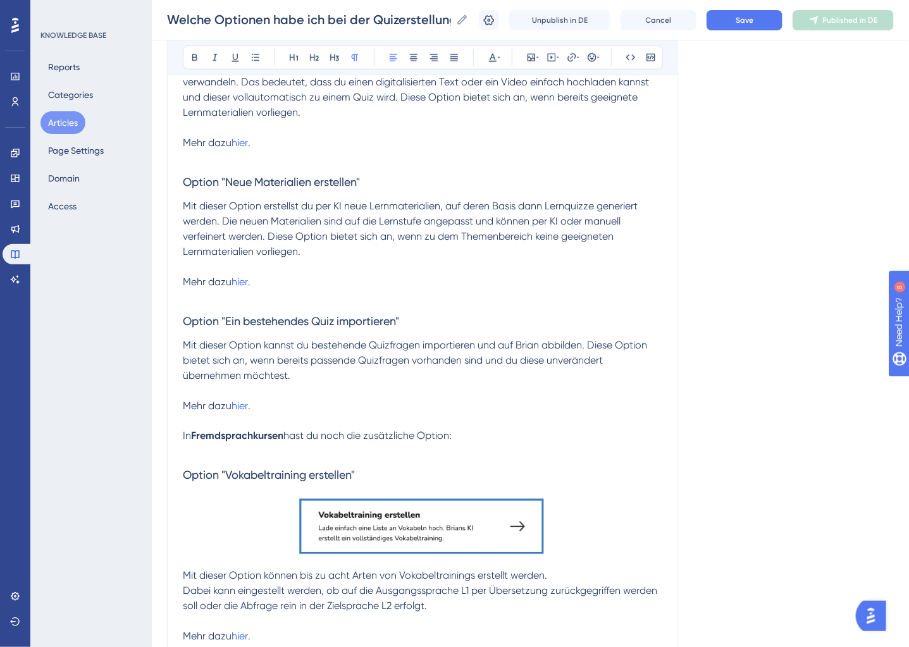
scroll to position [475, 0]
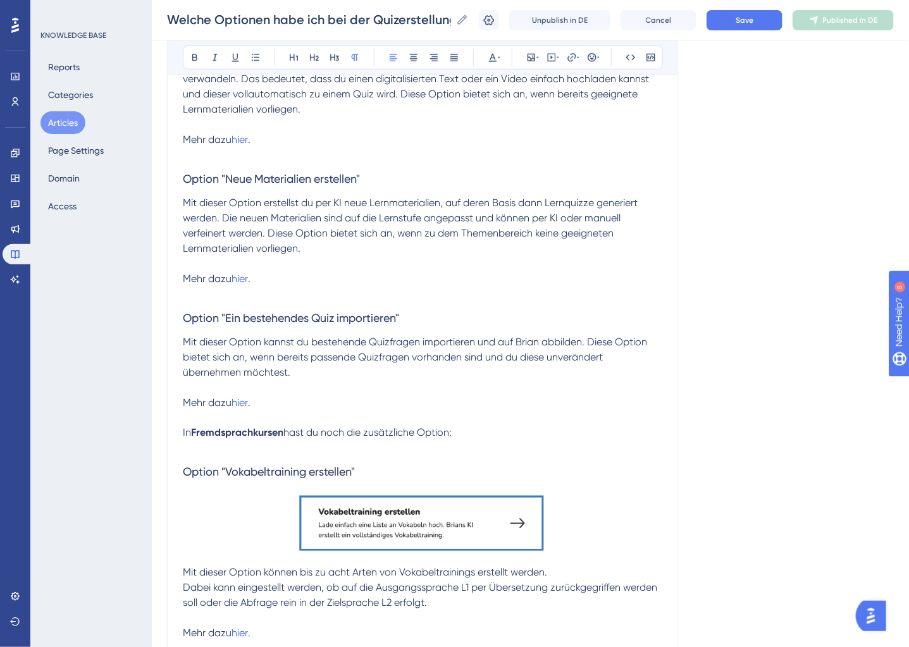
click at [183, 279] on span "Mehr dazu" at bounding box center [207, 279] width 49 height 12
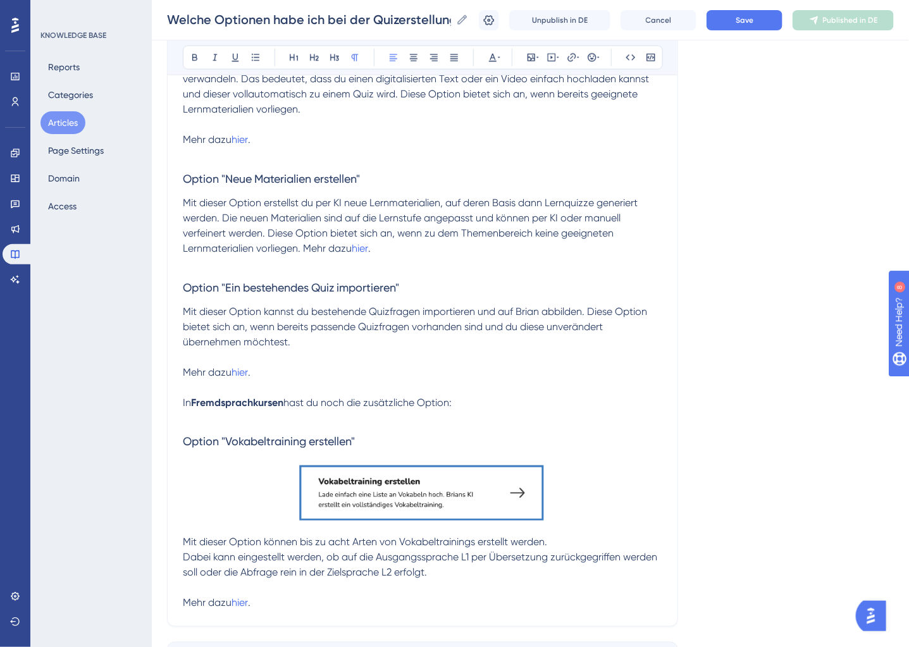
click at [183, 376] on span "Mehr dazu" at bounding box center [207, 372] width 49 height 12
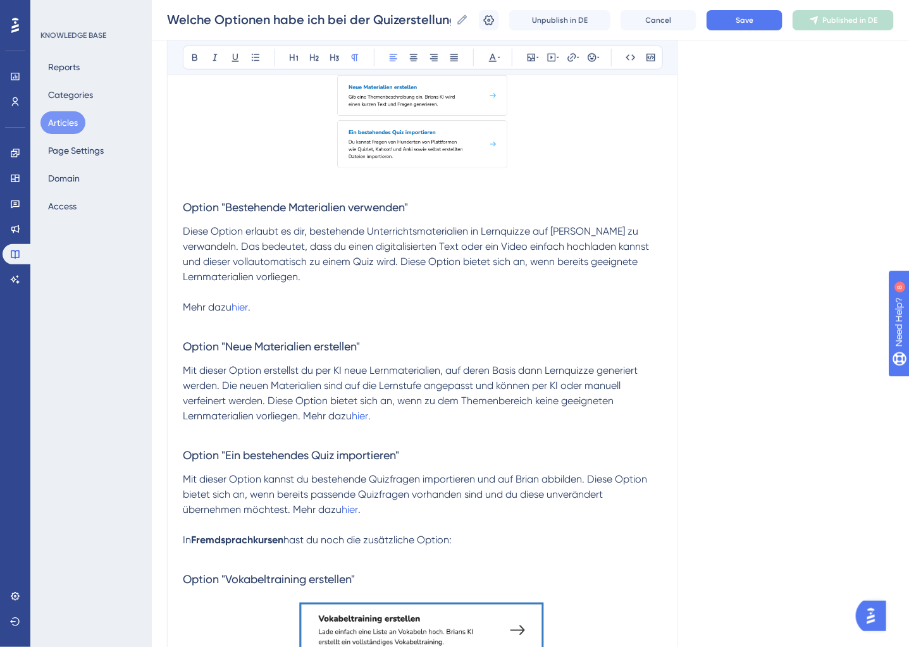
scroll to position [304, 0]
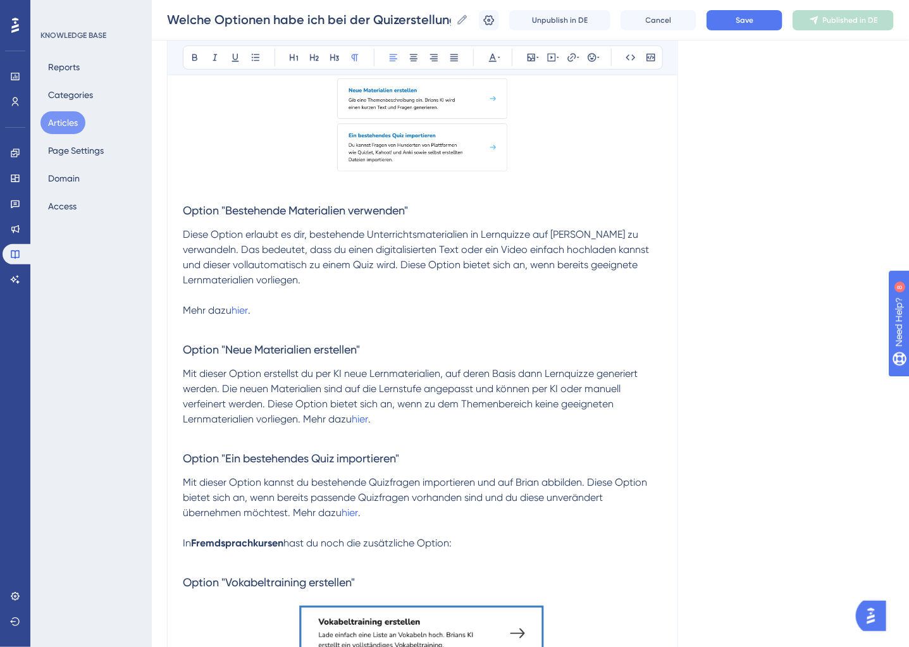
click at [183, 309] on span "Mehr dazu" at bounding box center [207, 310] width 49 height 12
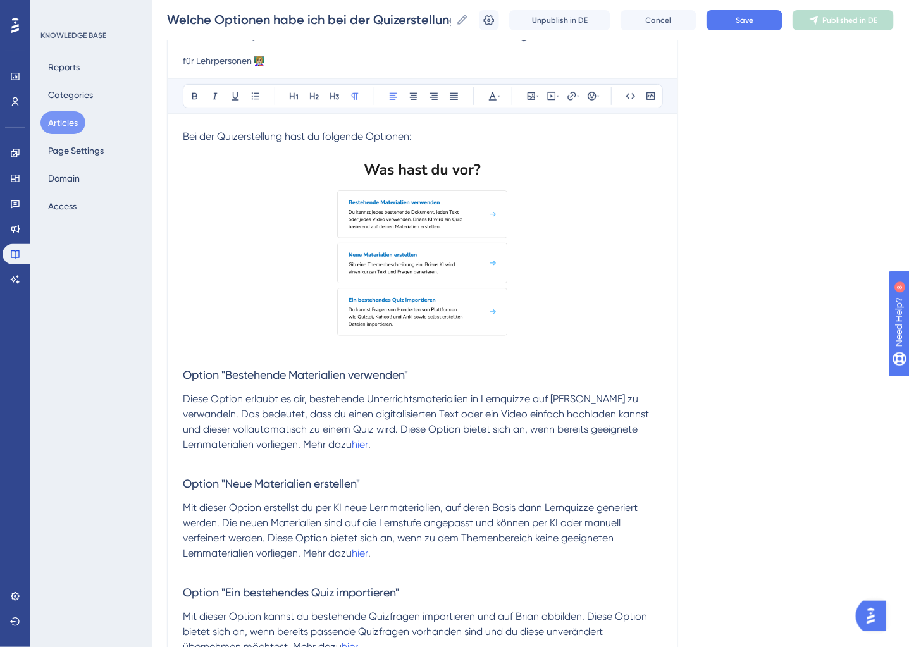
scroll to position [114, 0]
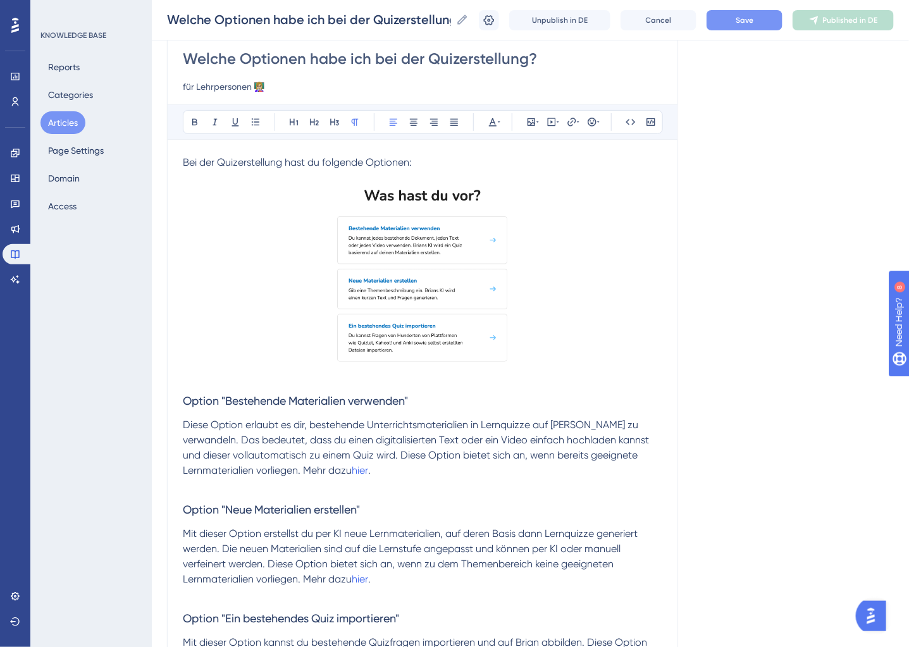
click at [736, 18] on span "Save" at bounding box center [745, 20] width 18 height 10
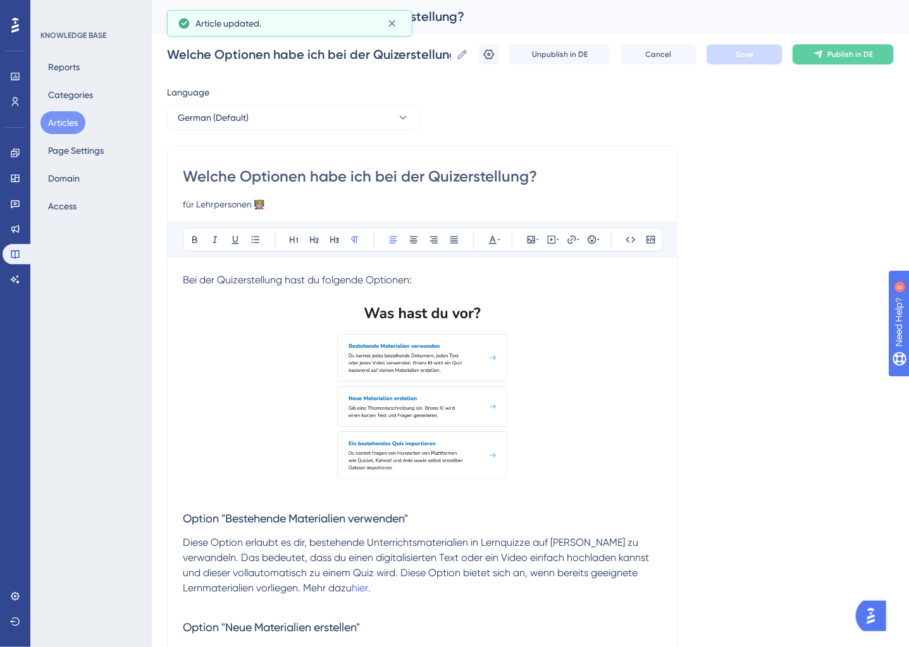
scroll to position [0, 0]
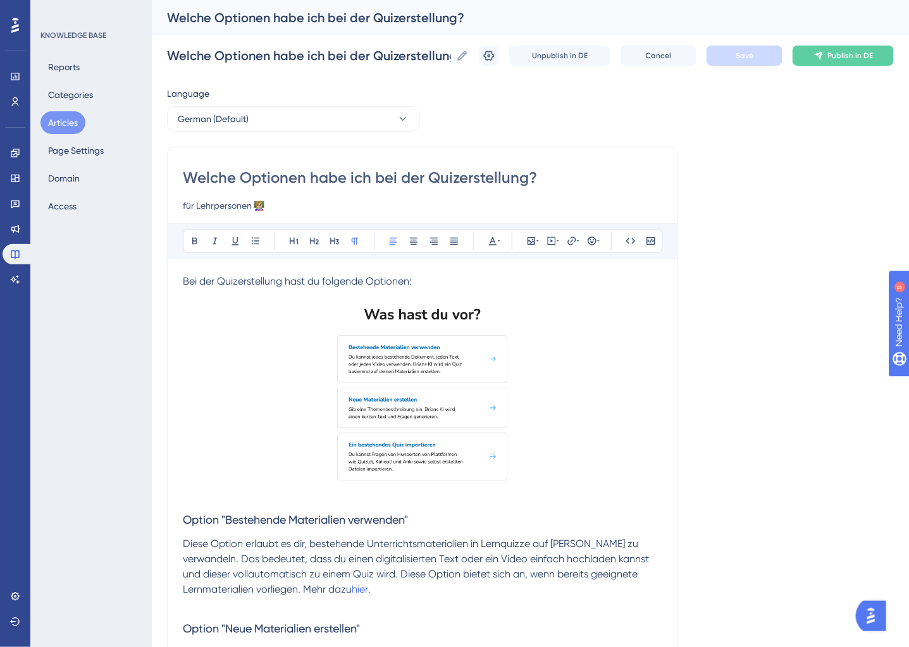
click at [73, 124] on button "Articles" at bounding box center [63, 122] width 45 height 23
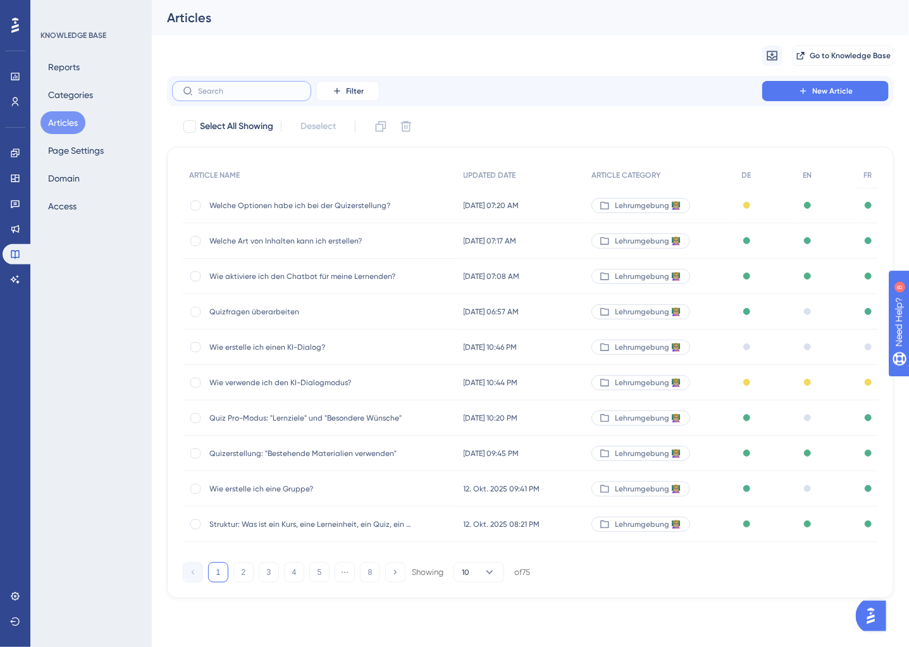
click at [220, 95] on input "text" at bounding box center [249, 91] width 103 height 9
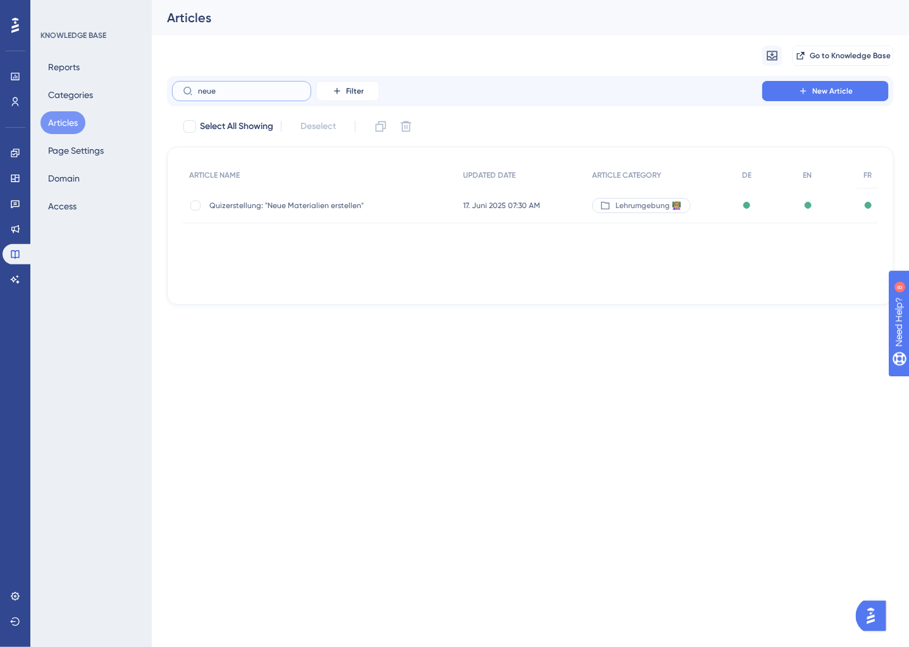
type input "neue"
click at [319, 202] on span "Quizerstellung: "Neue Materialien erstellen"" at bounding box center [310, 206] width 203 height 10
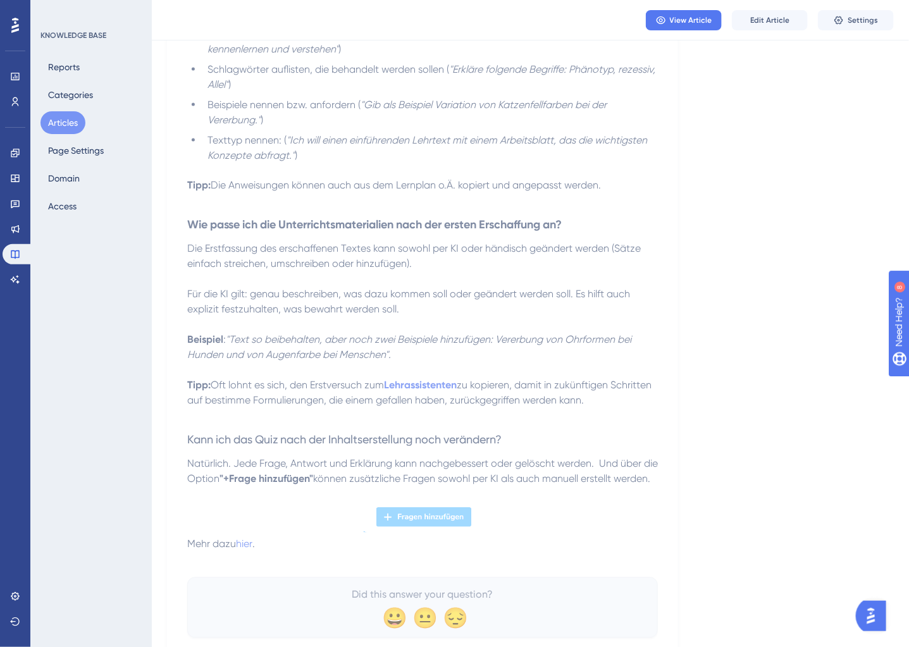
scroll to position [303, 0]
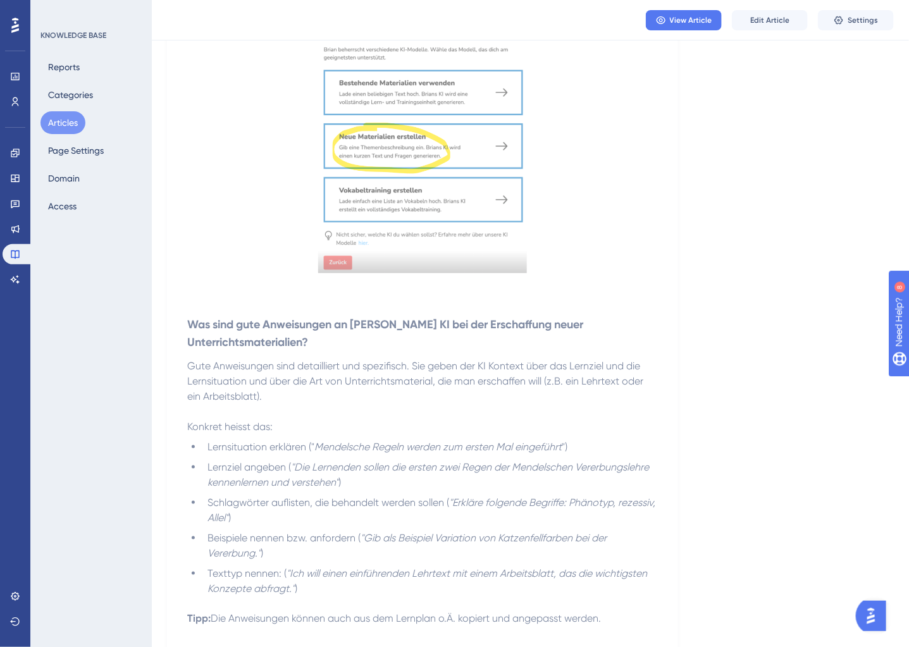
click at [368, 380] on span "Gute Anweisungen sind detailliert und spezifisch. Sie geben der KI Kontext über…" at bounding box center [416, 381] width 459 height 42
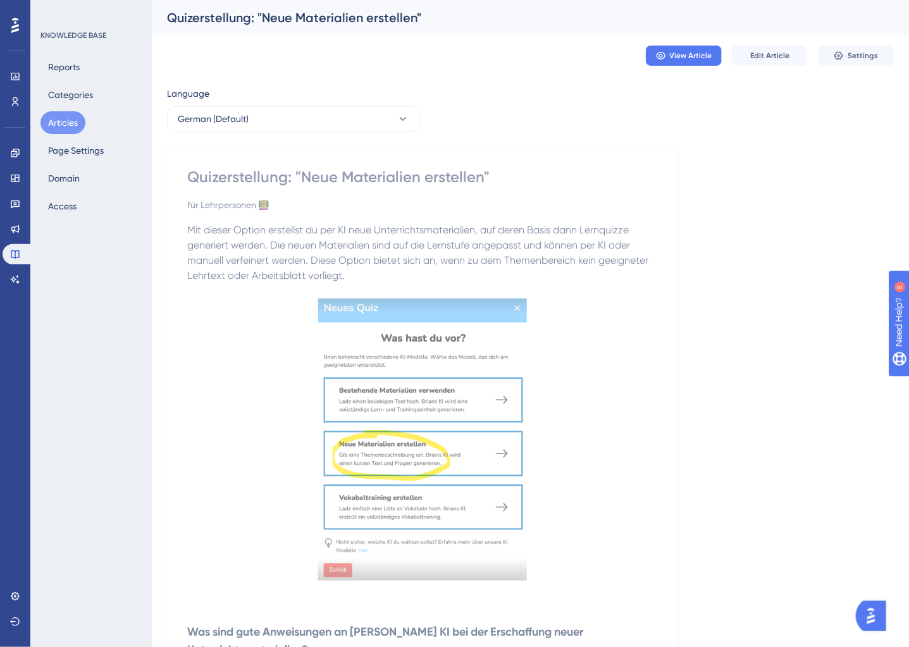
click at [72, 126] on button "Articles" at bounding box center [63, 122] width 45 height 23
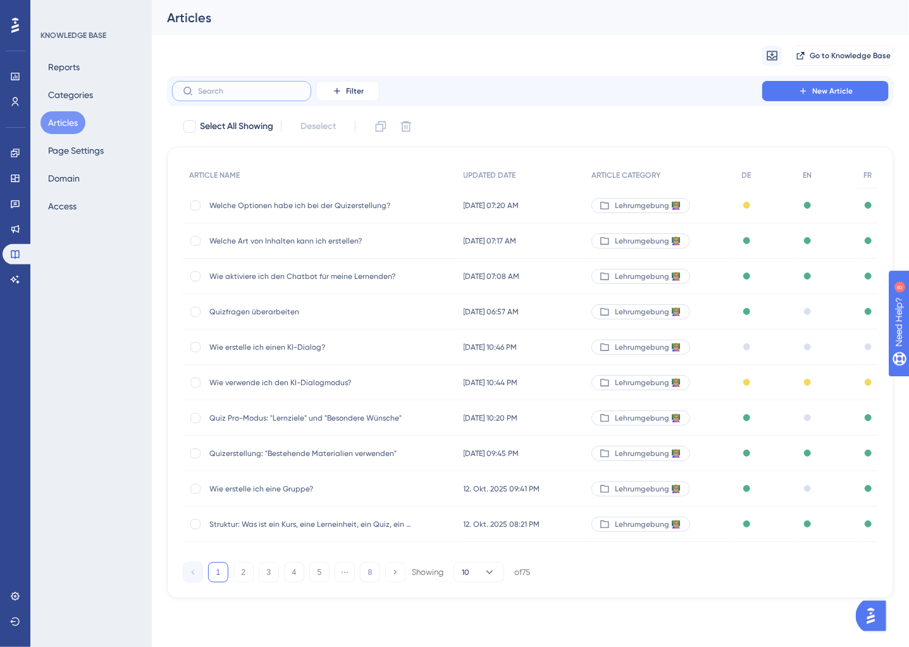
click at [263, 89] on input "text" at bounding box center [249, 91] width 103 height 9
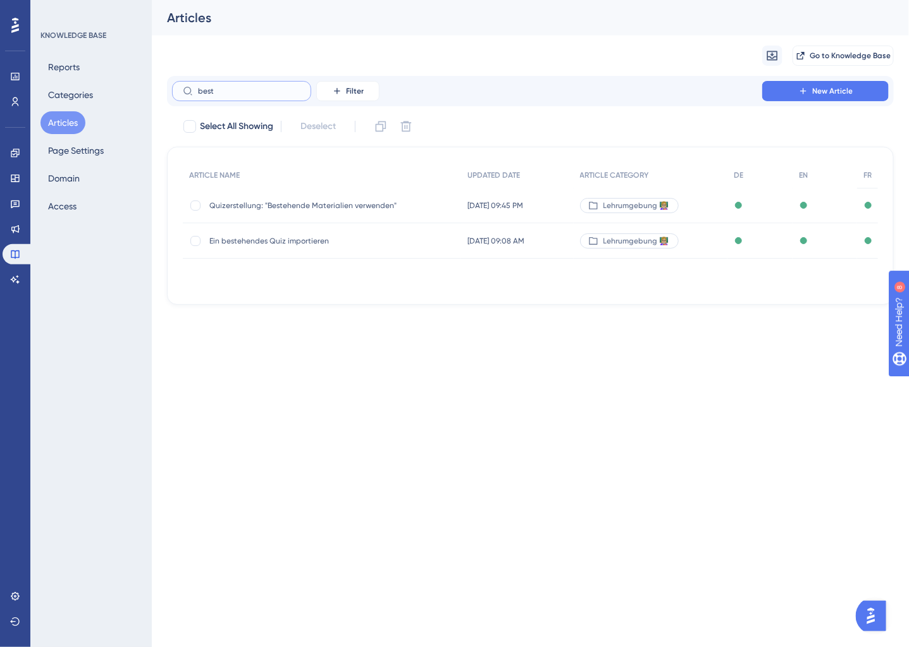
type input "besth"
checkbox input "true"
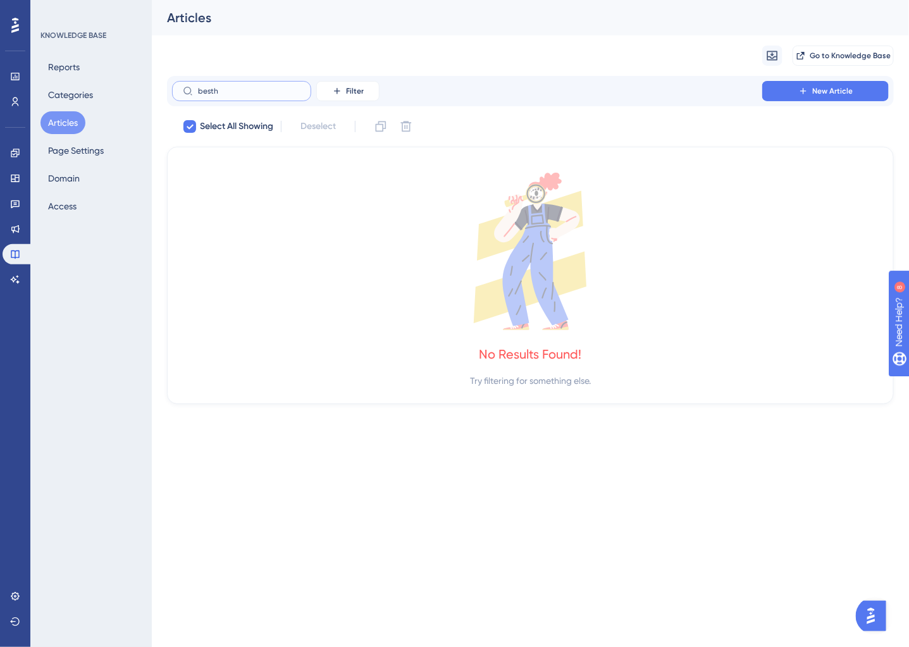
type input "best"
checkbox input "false"
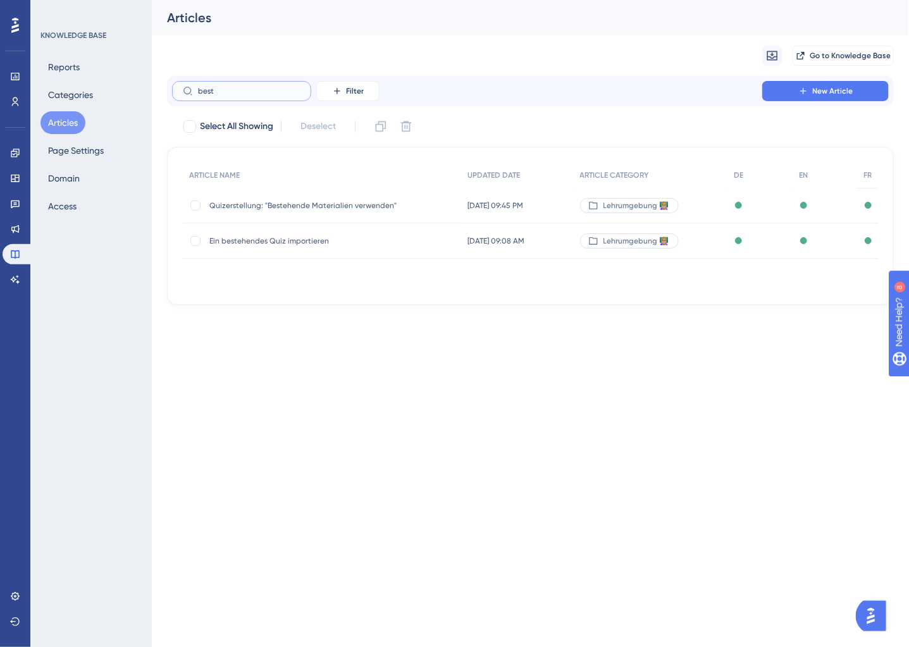
type input "best"
click at [316, 196] on div "Quizerstellung: "Bestehende Materialien verwenden" Quizerstellung: "Bestehende …" at bounding box center [310, 205] width 203 height 35
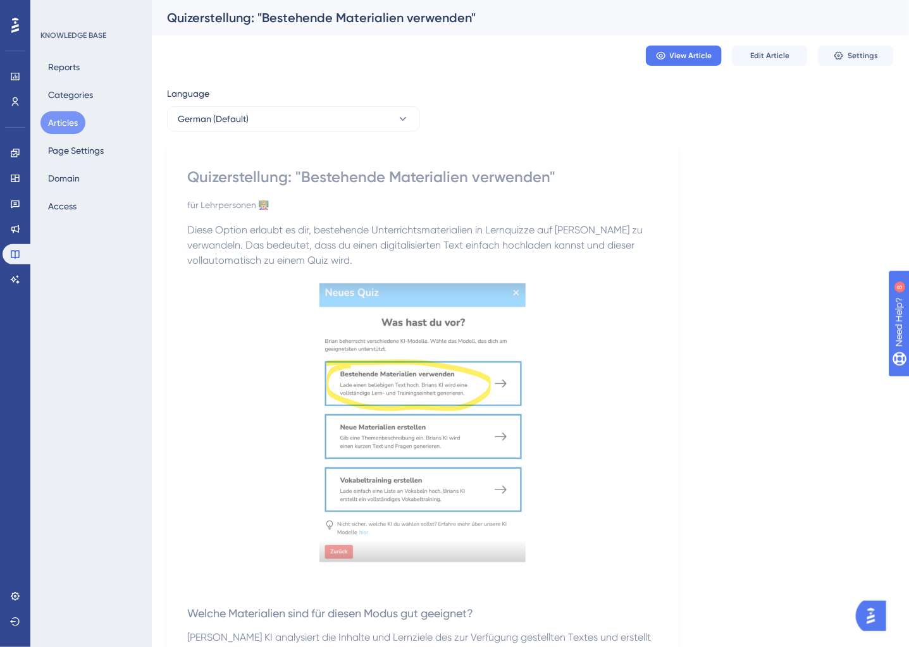
click at [58, 122] on button "Articles" at bounding box center [63, 122] width 45 height 23
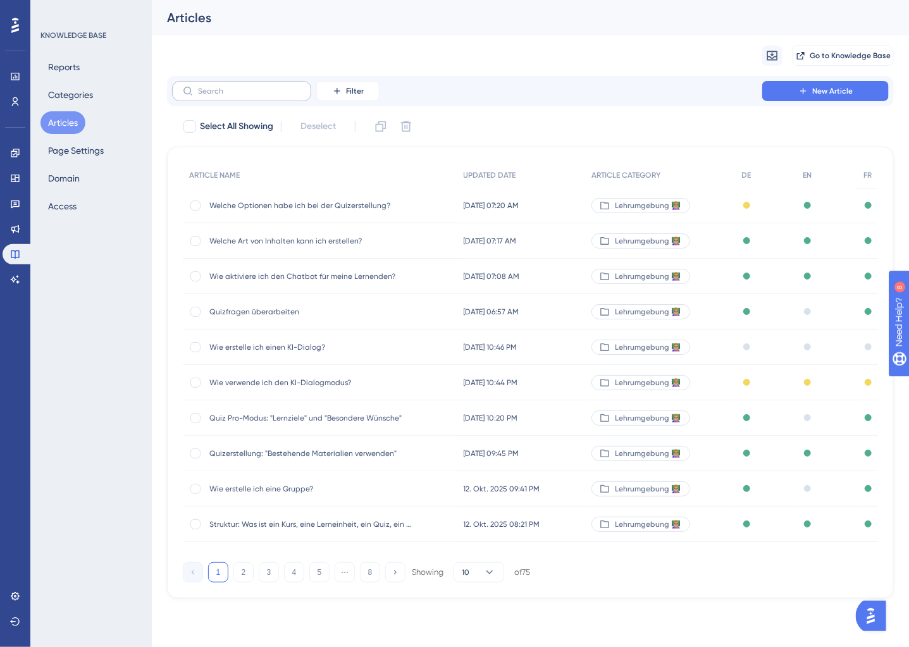
click at [223, 96] on label at bounding box center [241, 91] width 139 height 20
click at [223, 96] on input "text" at bounding box center [249, 91] width 103 height 9
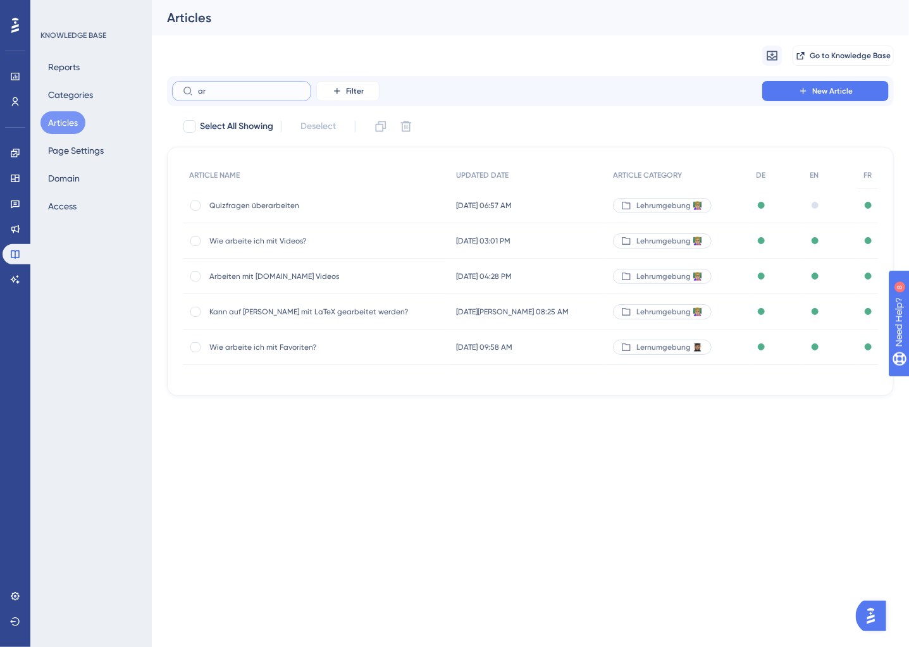
type input "a"
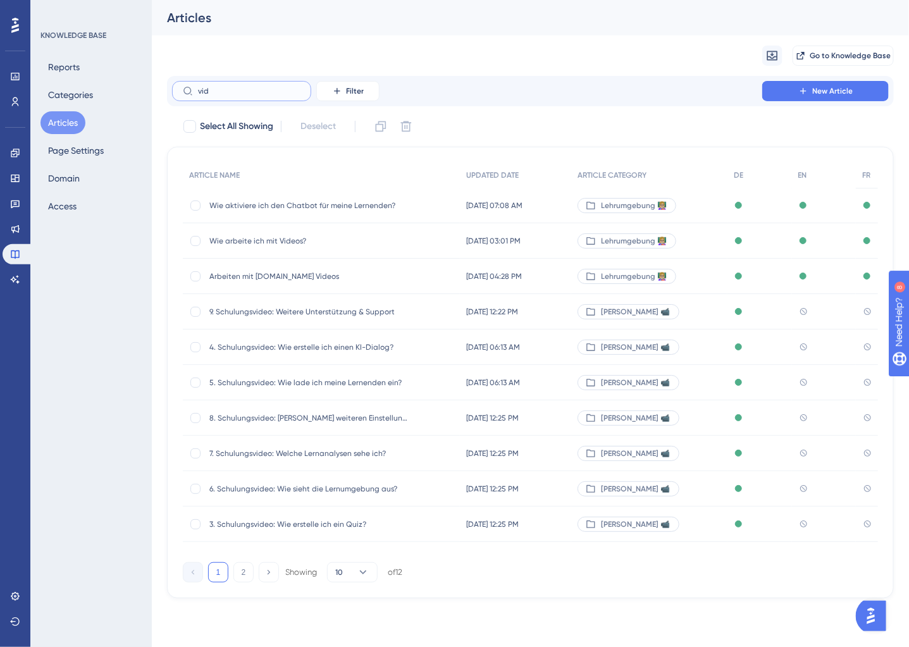
type input "vido"
checkbox input "true"
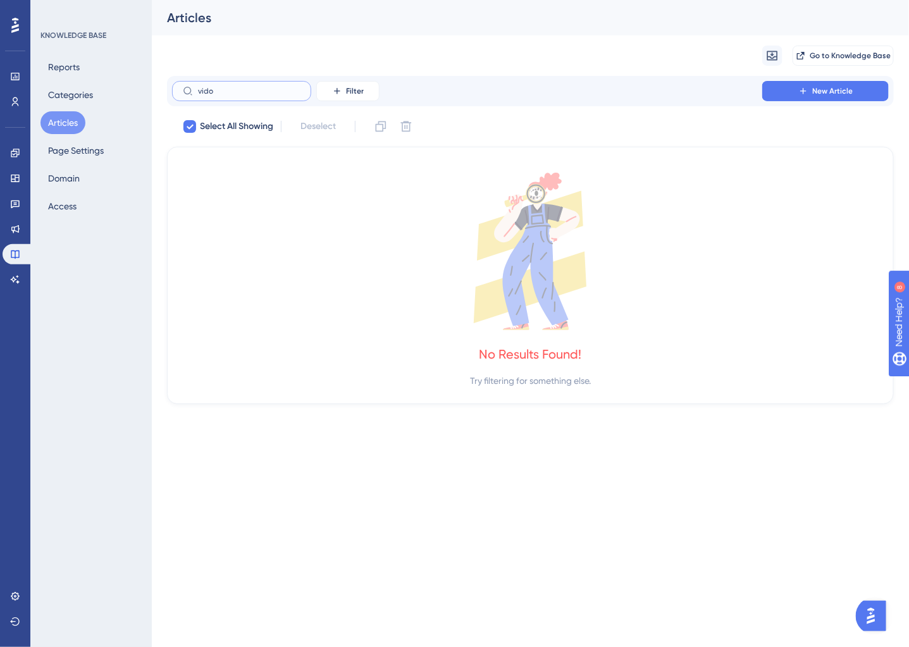
type input "vid"
checkbox input "false"
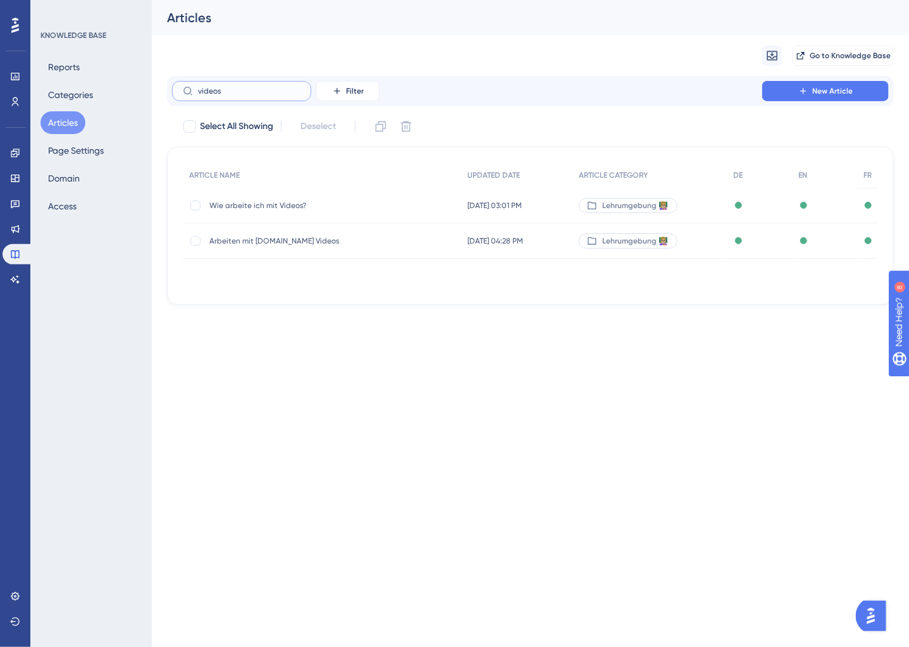
type input "videos"
click at [350, 211] on div "Wie arbeite ich mit Videos? Wie arbeite ich mit Videos?" at bounding box center [310, 205] width 203 height 35
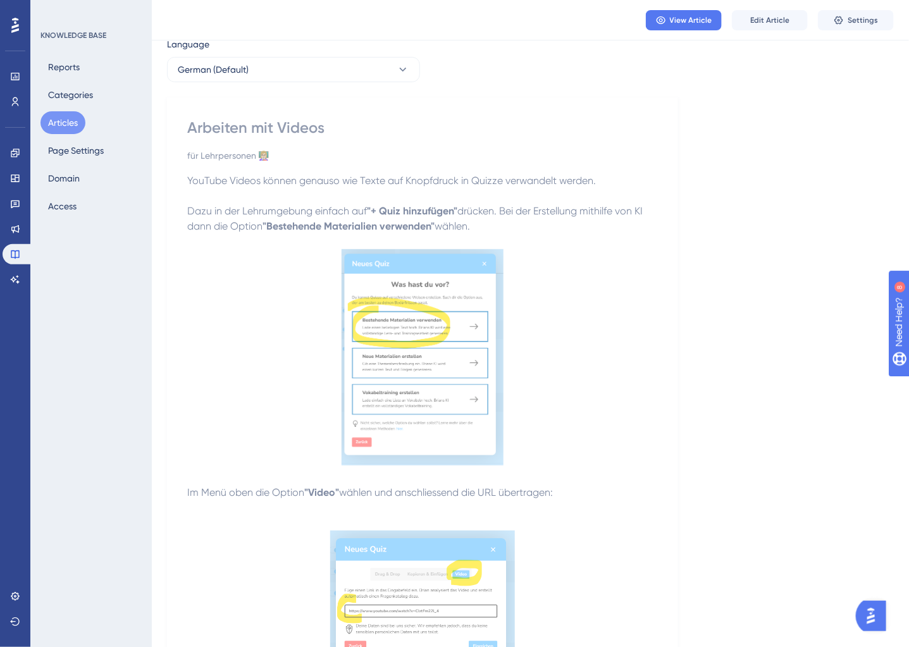
scroll to position [47, 0]
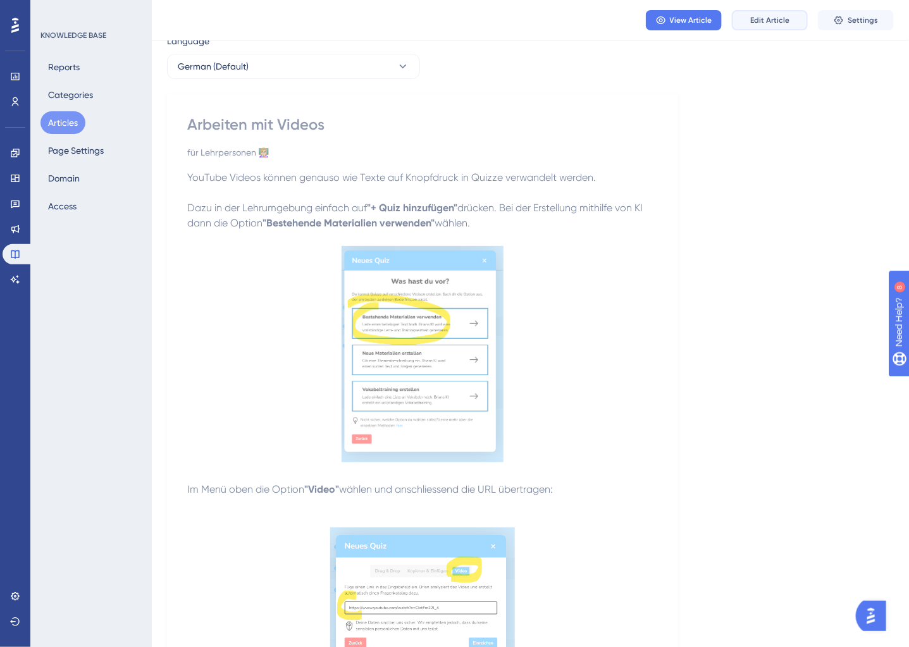
click at [765, 17] on span "Edit Article" at bounding box center [770, 20] width 39 height 10
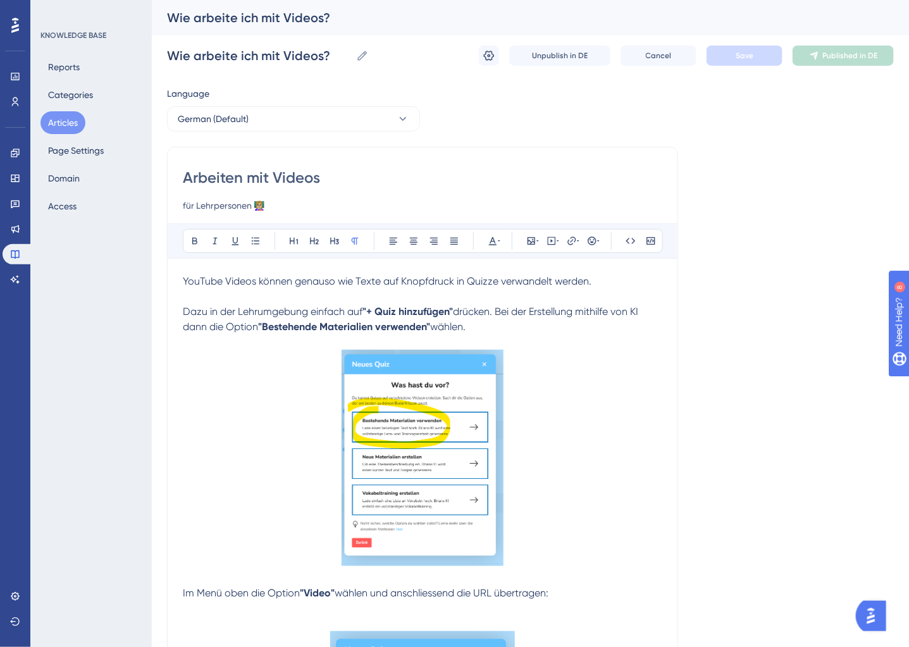
scroll to position [4, 0]
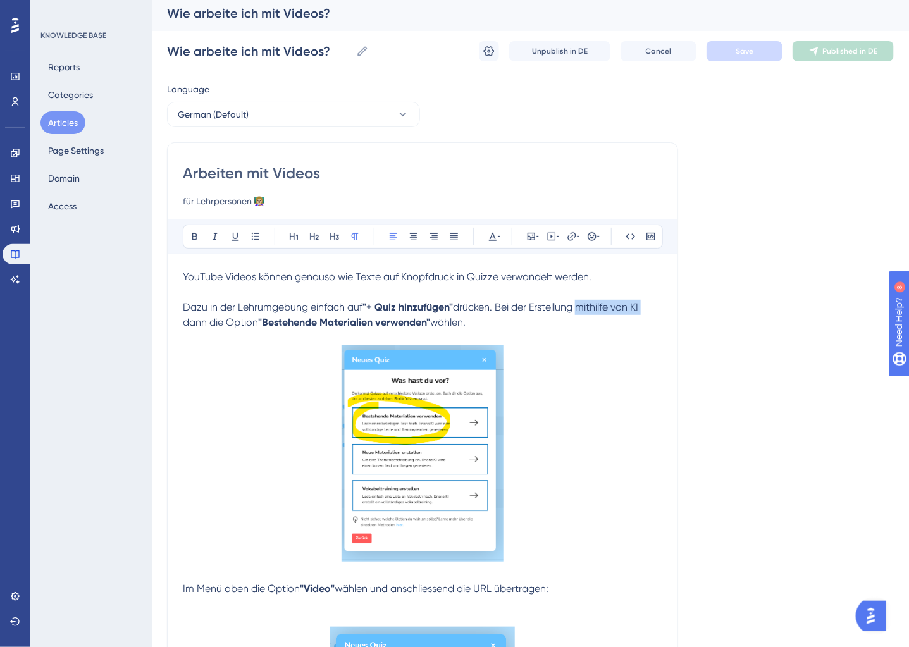
drag, startPoint x: 582, startPoint y: 308, endPoint x: 659, endPoint y: 306, distance: 76.6
click at [659, 306] on p "Dazu in der Lehrumgebung einfach auf "+ Quiz hinzufügen" drücken. Bei der Erste…" at bounding box center [423, 315] width 480 height 30
click at [592, 304] on span "drücken. Bei der Erstellung dann die Option" at bounding box center [400, 314] width 435 height 27
click at [426, 325] on p "Dazu in der Lehrumgebung einfach auf "+ Quiz hinzufügen" drücken. Bei der Erste…" at bounding box center [423, 315] width 480 height 30
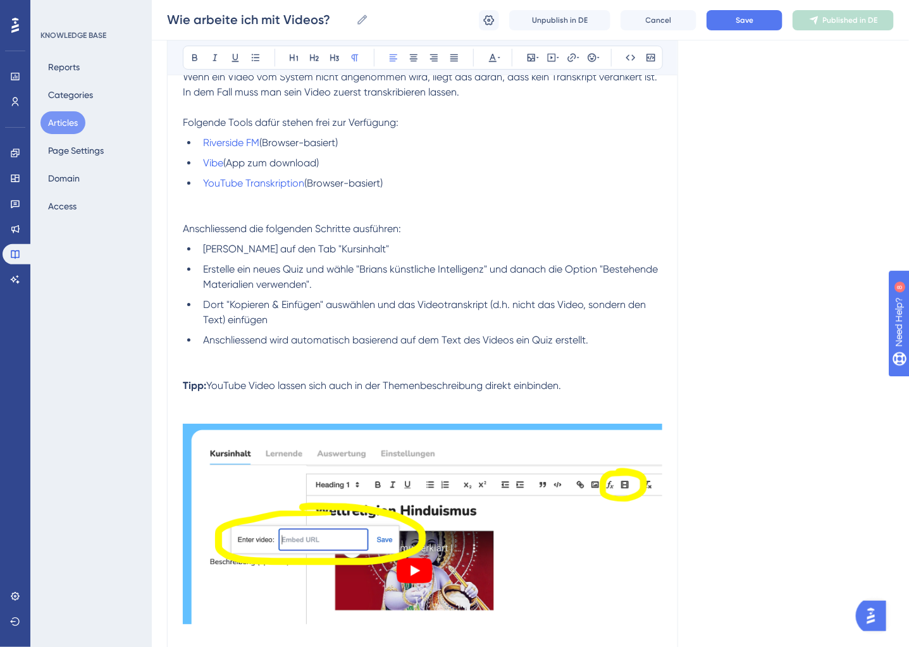
scroll to position [1508, 0]
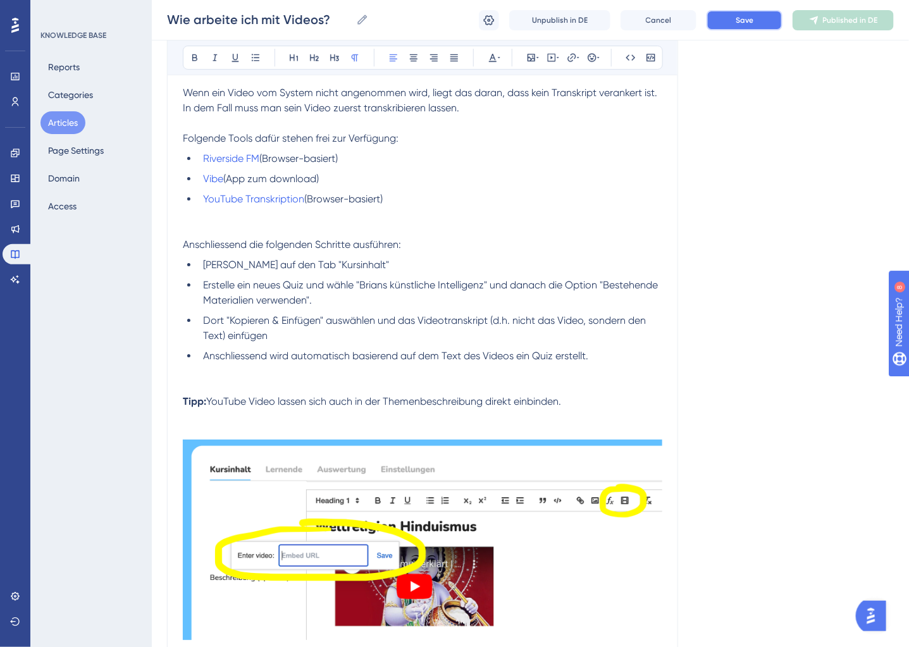
click at [758, 27] on button "Save" at bounding box center [745, 20] width 76 height 20
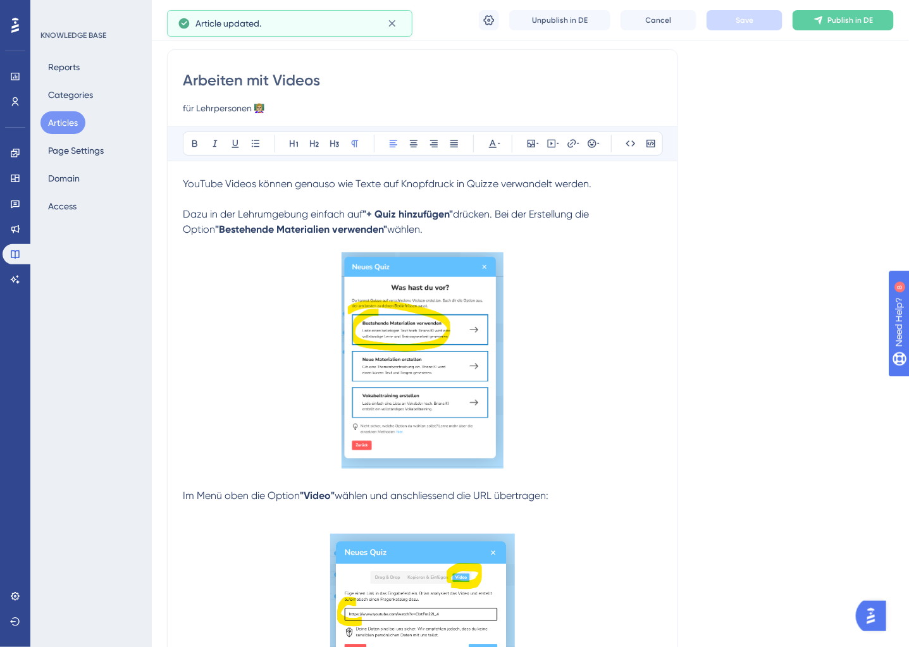
scroll to position [0, 0]
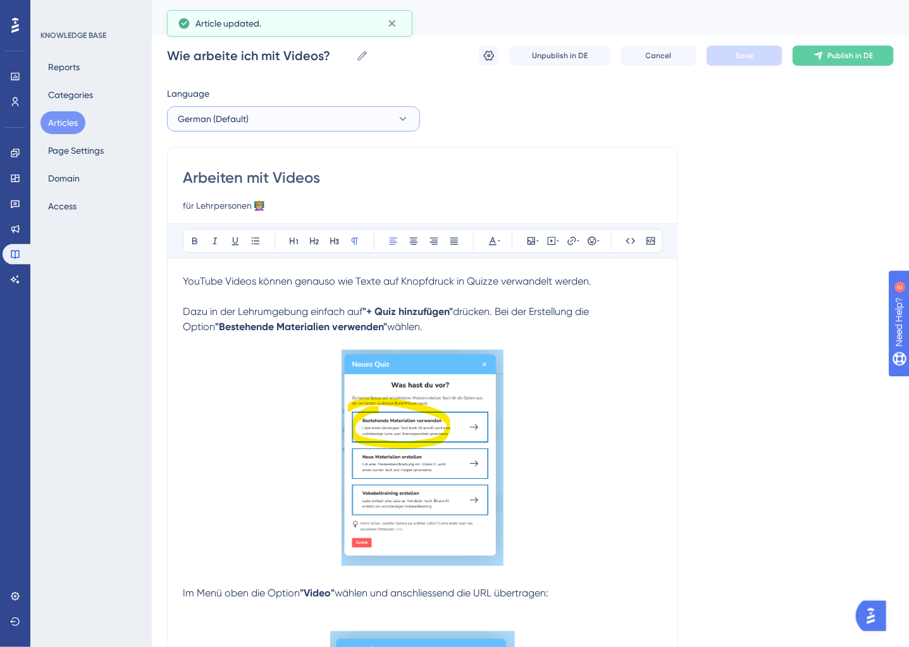
click at [269, 108] on button "German (Default)" at bounding box center [293, 118] width 253 height 25
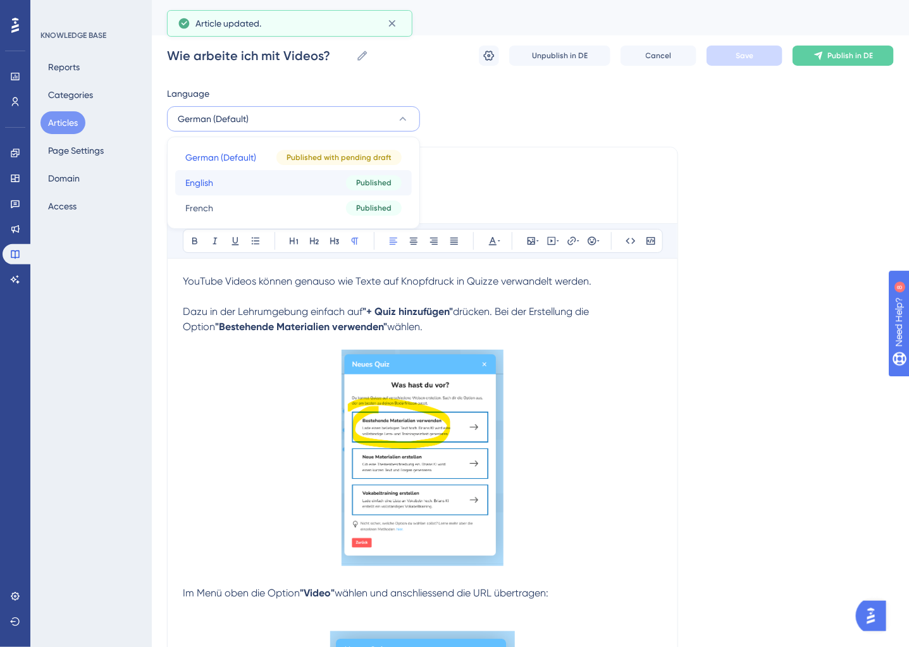
click at [248, 179] on button "English English Published" at bounding box center [293, 182] width 237 height 25
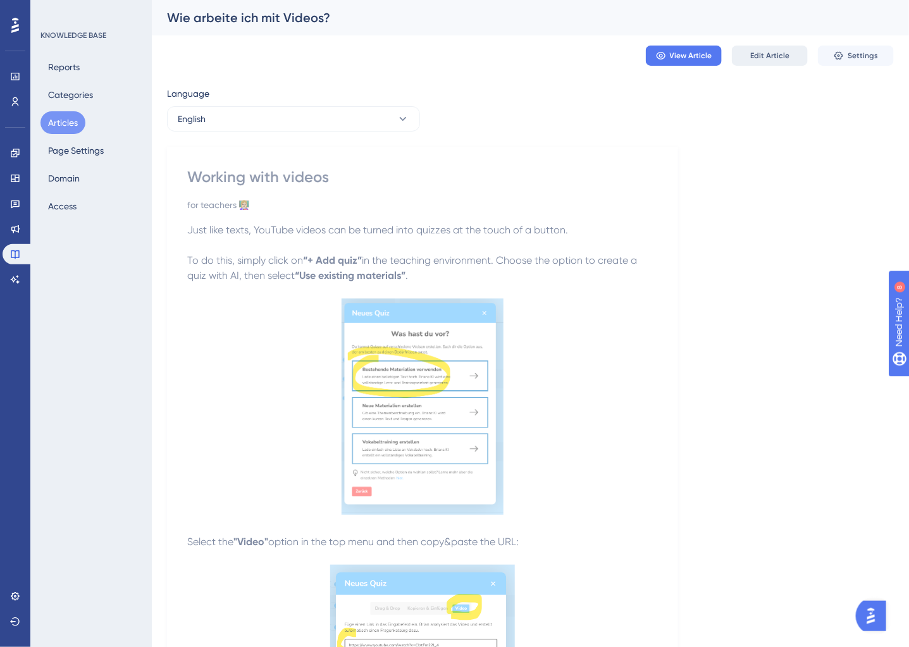
click at [785, 53] on span "Edit Article" at bounding box center [770, 56] width 39 height 10
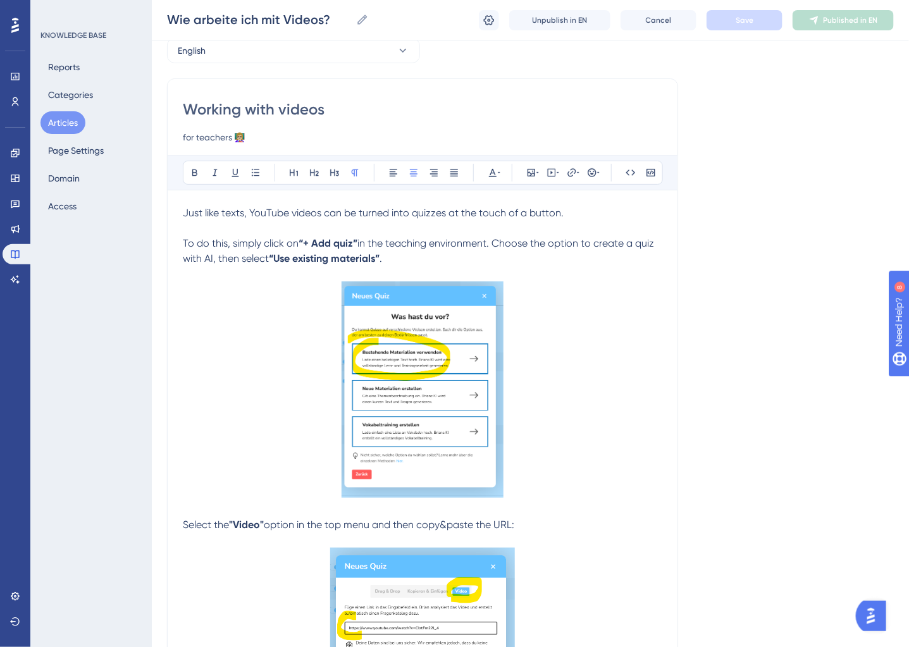
scroll to position [32, 0]
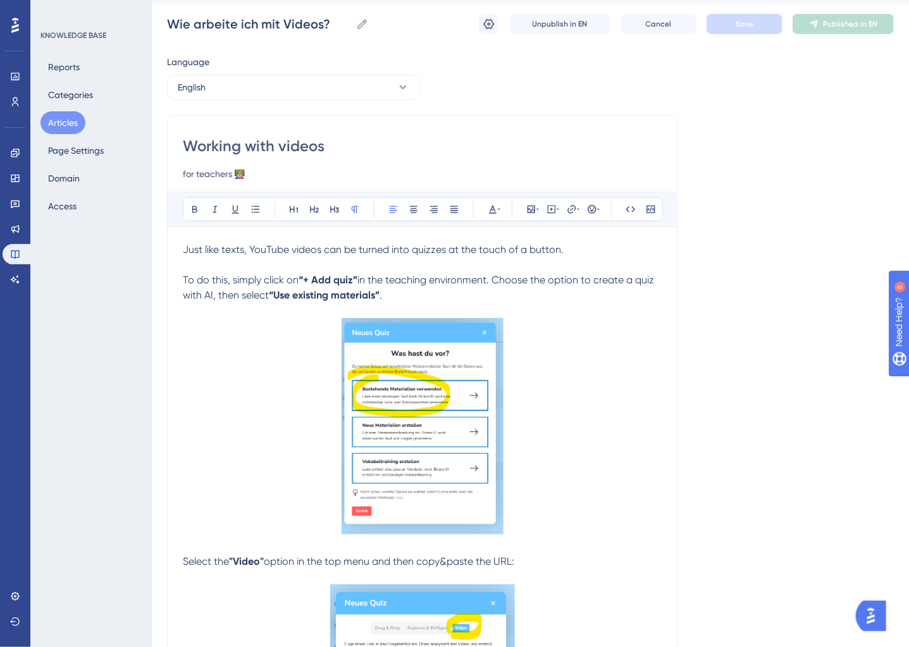
drag, startPoint x: 588, startPoint y: 282, endPoint x: 270, endPoint y: 296, distance: 318.0
click at [270, 296] on span "in the teaching environment. Choose the option to create a quiz with AI, then s…" at bounding box center [420, 287] width 474 height 27
click at [747, 23] on span "Save" at bounding box center [745, 24] width 18 height 10
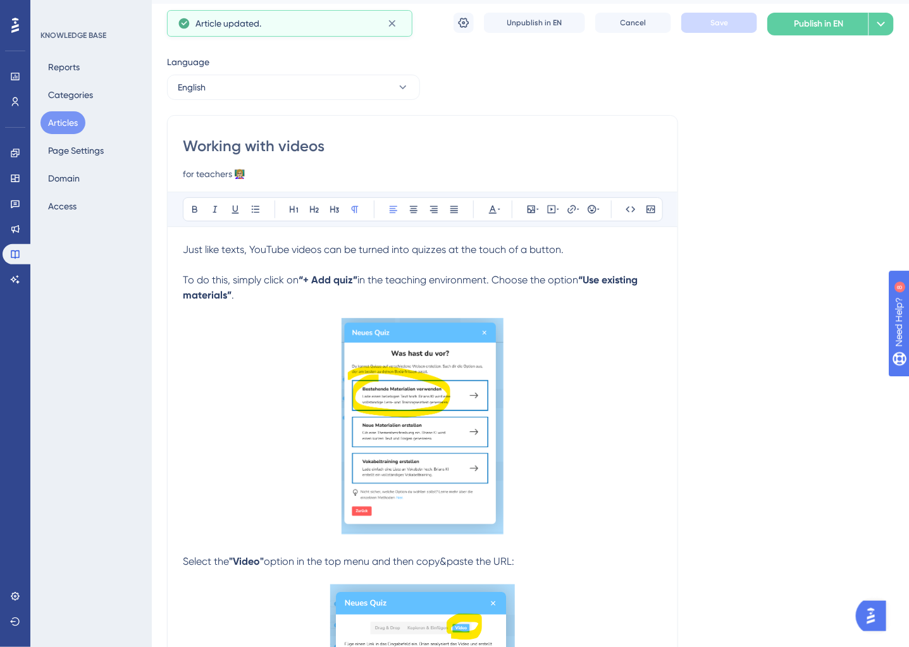
click at [268, 87] on button "English" at bounding box center [293, 87] width 253 height 25
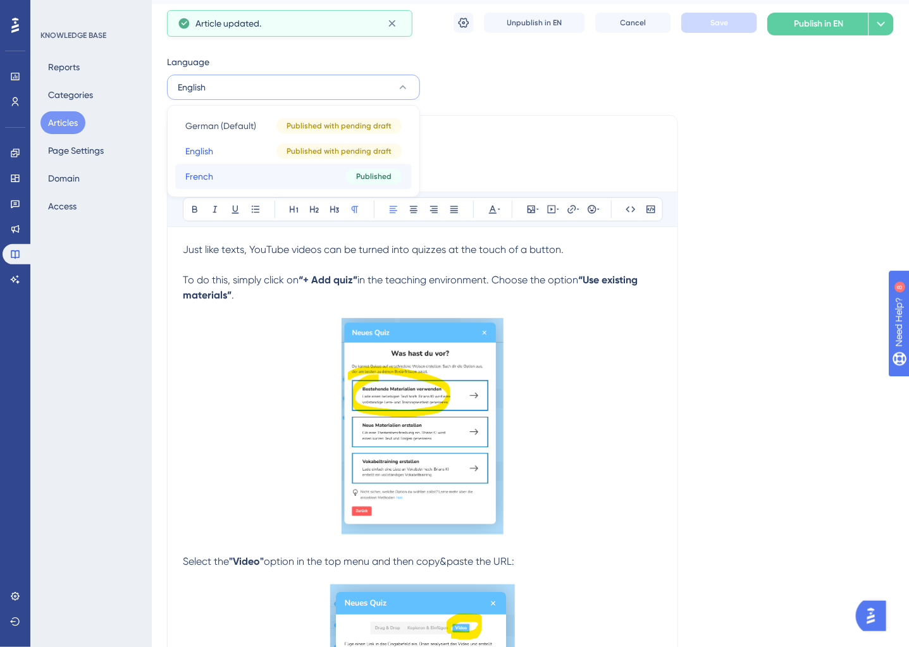
click at [235, 168] on button "French French Published" at bounding box center [293, 176] width 237 height 25
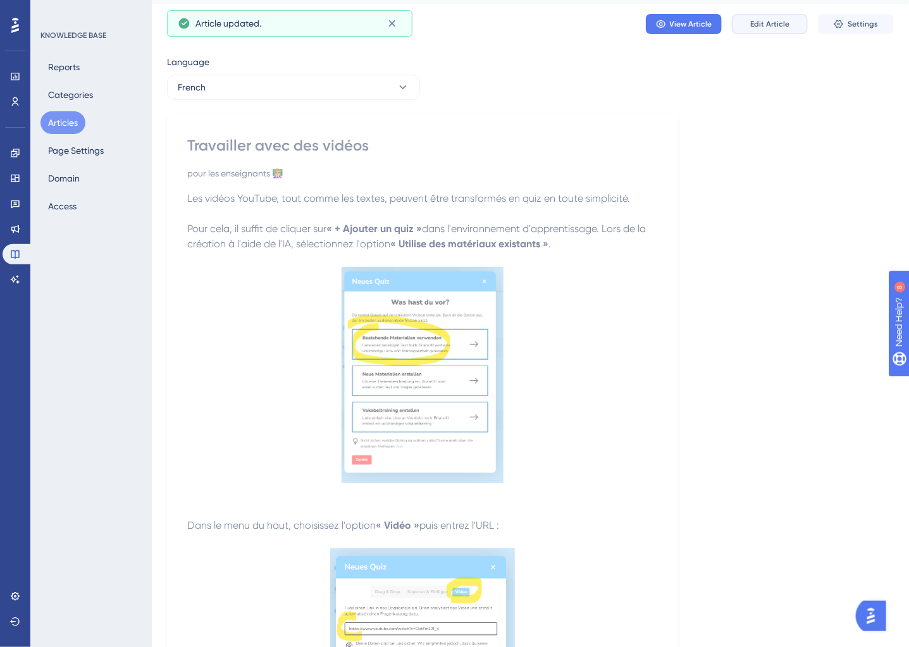
click at [782, 27] on span "Edit Article" at bounding box center [770, 24] width 39 height 10
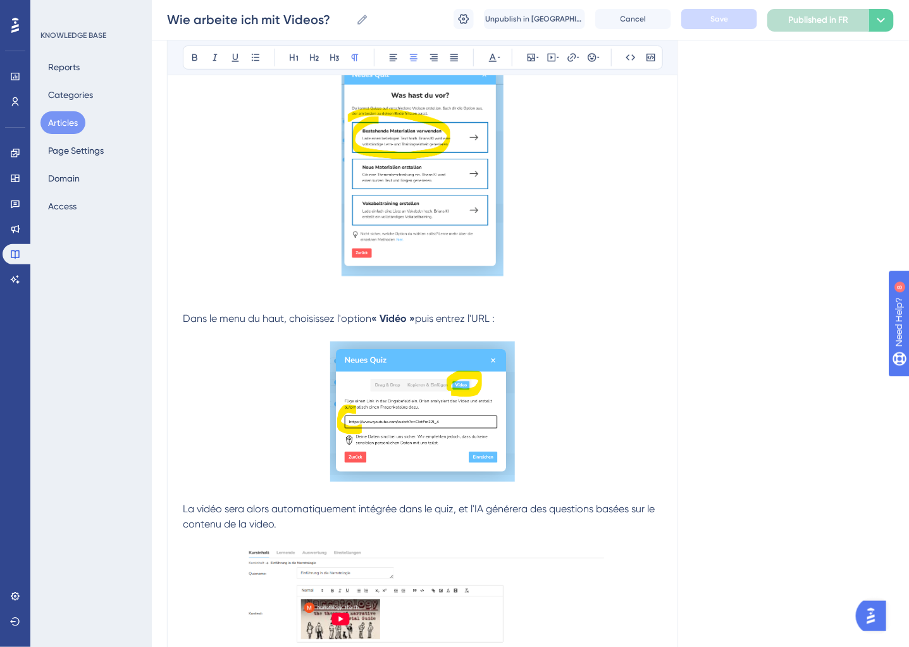
scroll to position [0, 0]
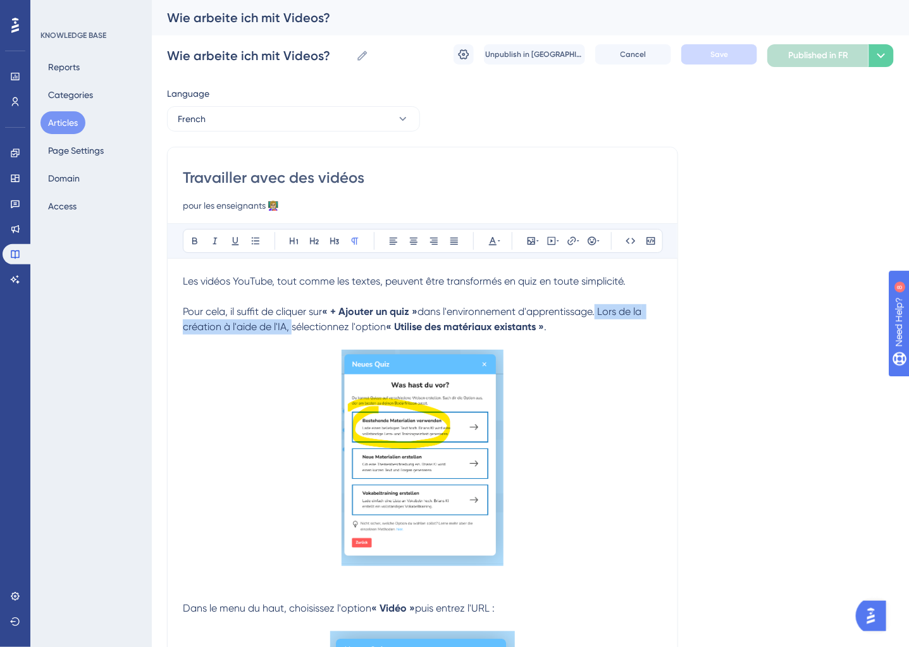
drag, startPoint x: 292, startPoint y: 330, endPoint x: 603, endPoint y: 315, distance: 311.1
click at [603, 315] on span "dans l'environnement d'apprentissage. Lors de la création à l'aide de l'IA, sél…" at bounding box center [413, 319] width 461 height 27
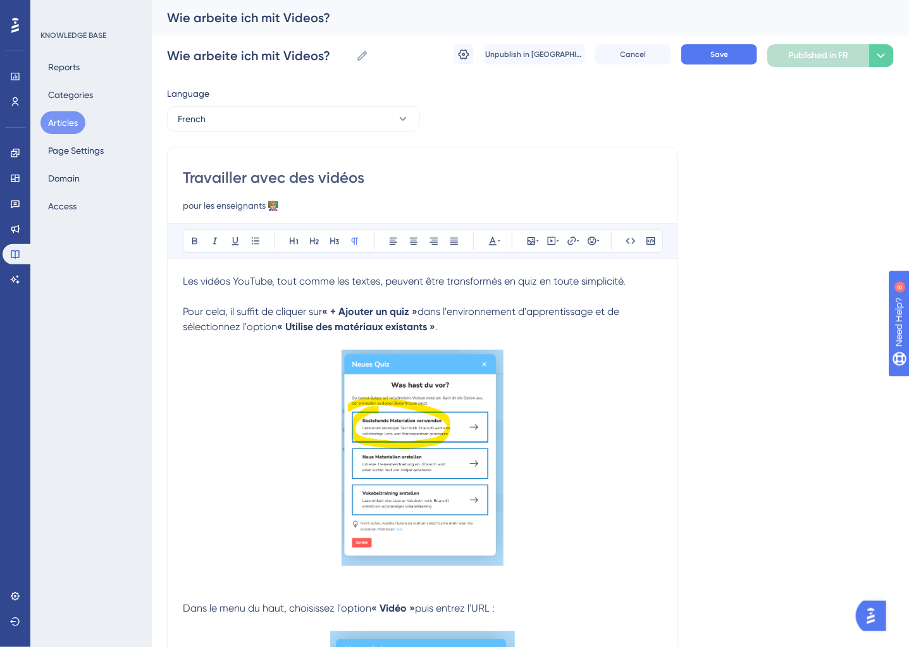
click at [241, 327] on span "dans l'environnement d'apprentissage et de sélectionnez l'option" at bounding box center [402, 319] width 439 height 27
click at [506, 327] on p "Pour cela, il suffit de cliquer sur « + Ajouter un quiz » dans l'environnement …" at bounding box center [423, 319] width 480 height 30
click at [742, 46] on button "Save" at bounding box center [720, 54] width 76 height 20
click at [319, 124] on button "French" at bounding box center [293, 118] width 253 height 25
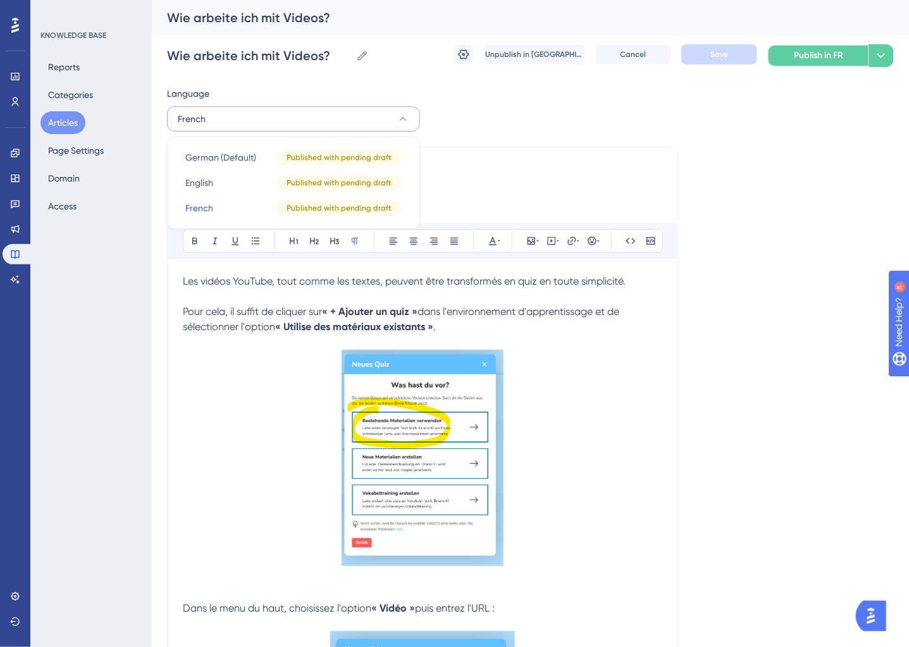
click at [837, 56] on span "Publish in FR" at bounding box center [818, 55] width 49 height 15
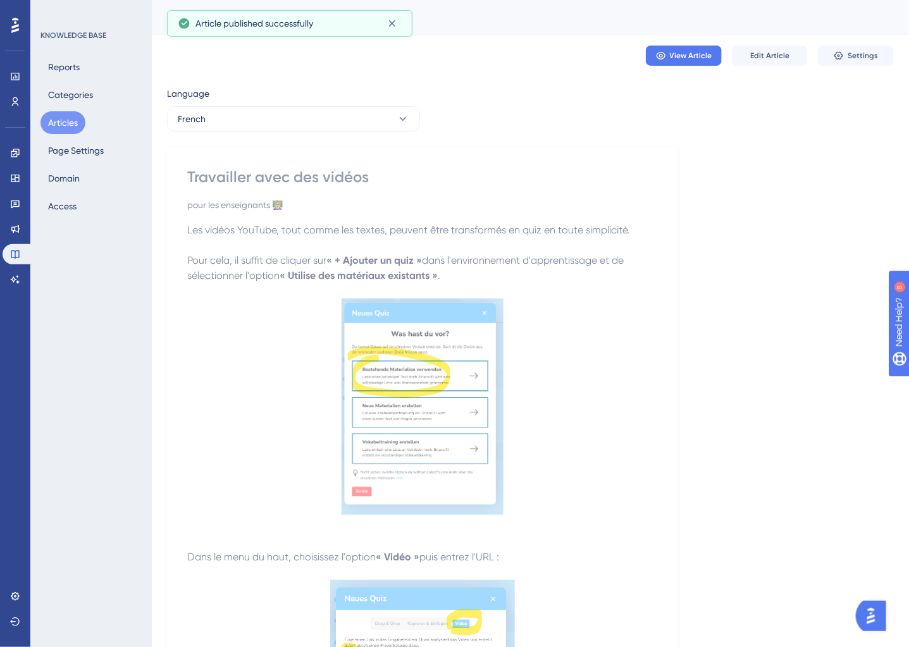
click at [225, 131] on div "French" at bounding box center [293, 118] width 253 height 25
click at [234, 118] on button "French" at bounding box center [293, 118] width 253 height 25
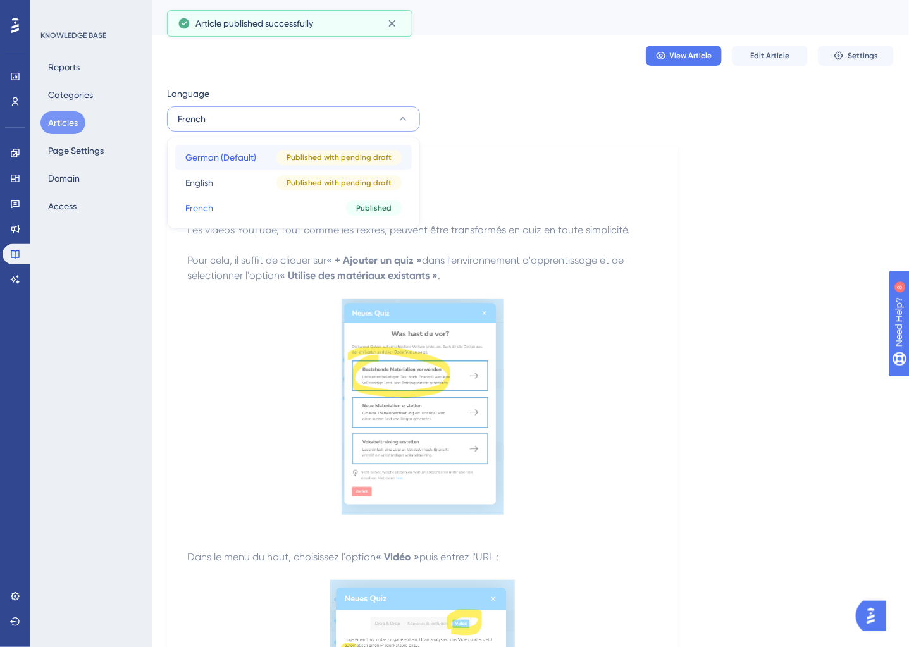
click at [227, 156] on span "German (Default)" at bounding box center [220, 157] width 71 height 15
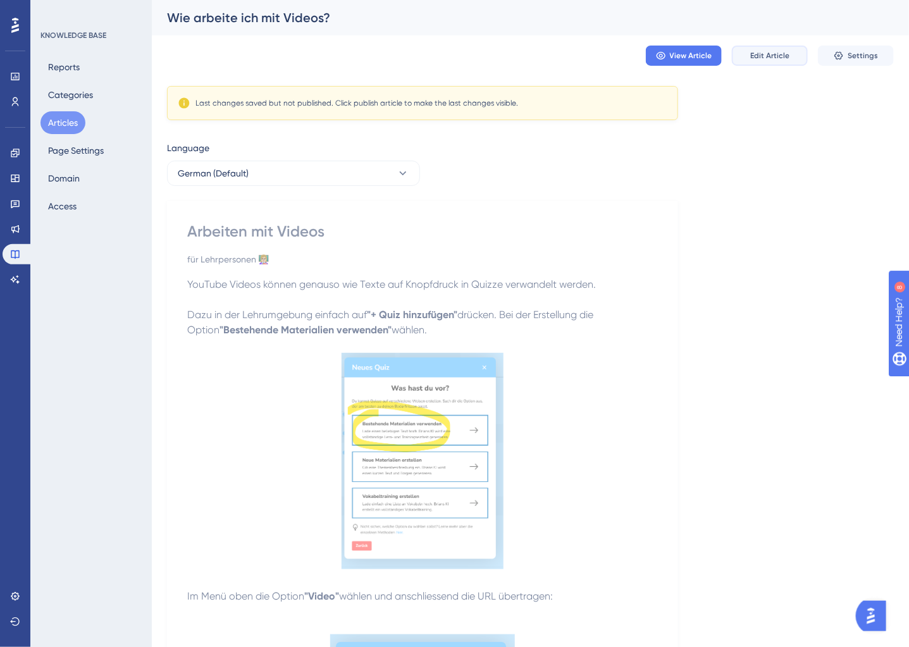
click at [784, 53] on span "Edit Article" at bounding box center [770, 56] width 39 height 10
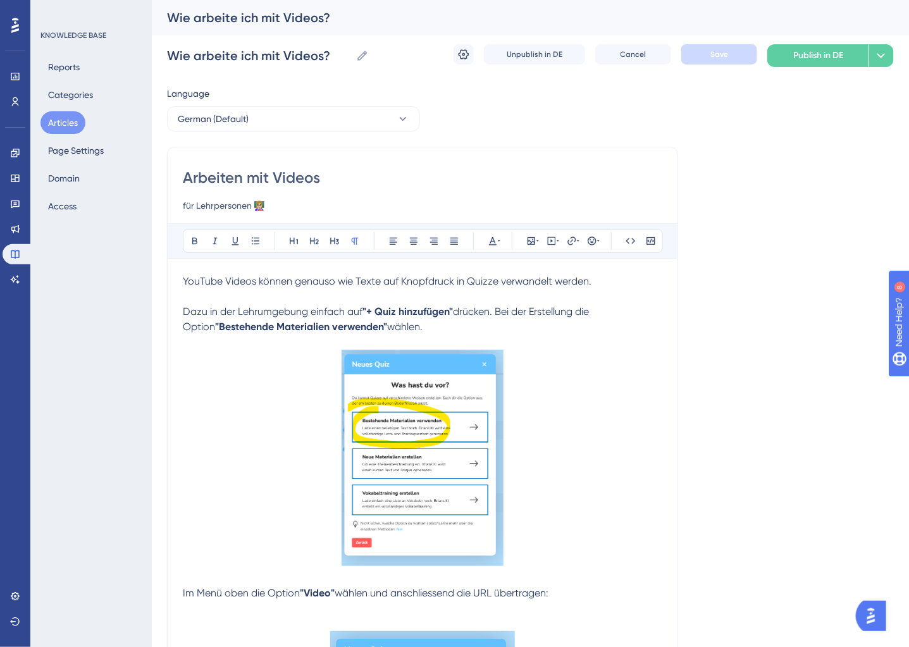
scroll to position [1086, 0]
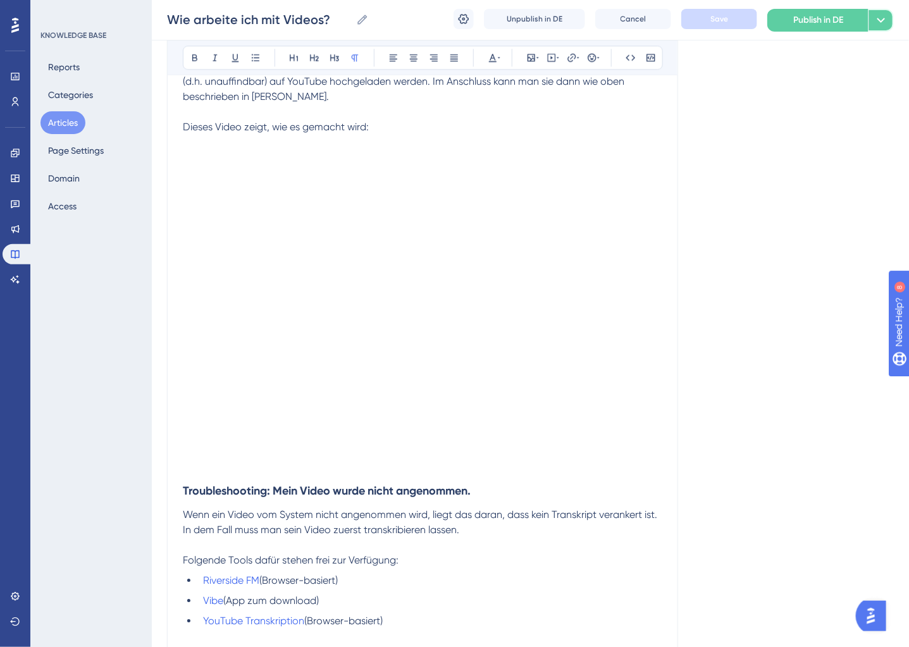
click at [883, 25] on icon at bounding box center [881, 20] width 15 height 15
click at [871, 53] on div "Publish in all languages Publish in all languages" at bounding box center [824, 57] width 103 height 25
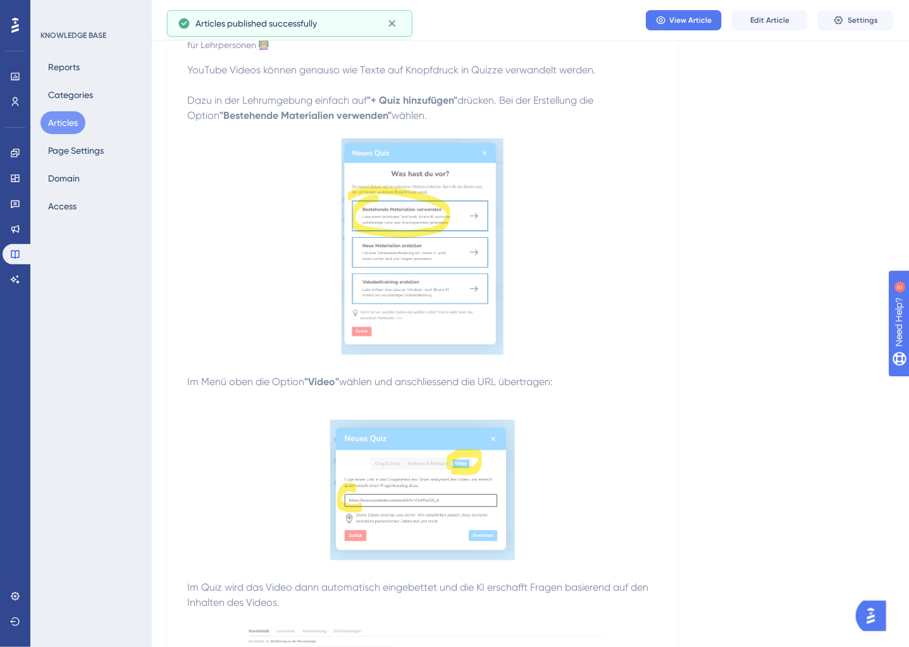
scroll to position [0, 0]
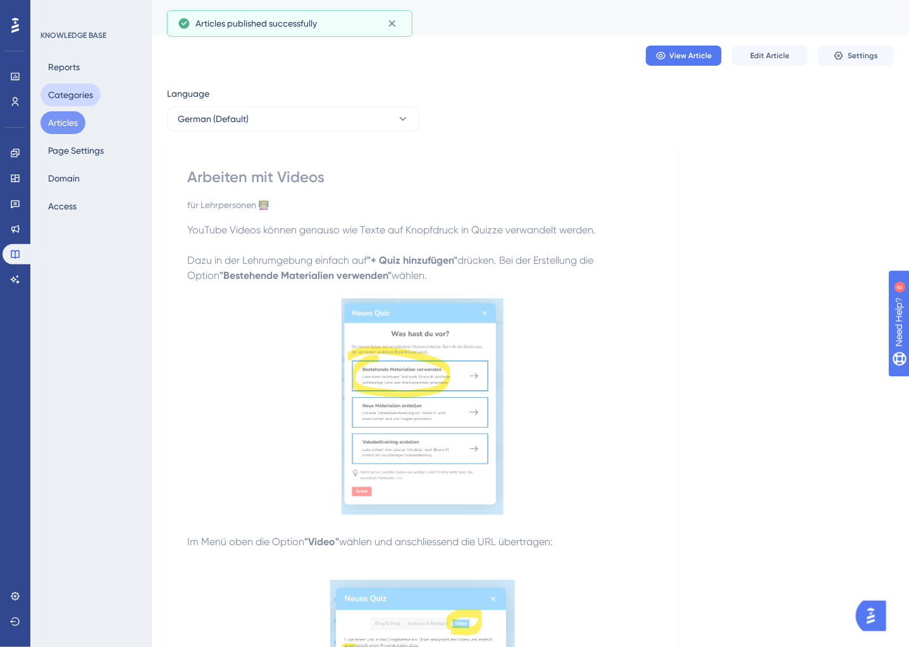
click at [70, 114] on button "Articles" at bounding box center [63, 122] width 45 height 23
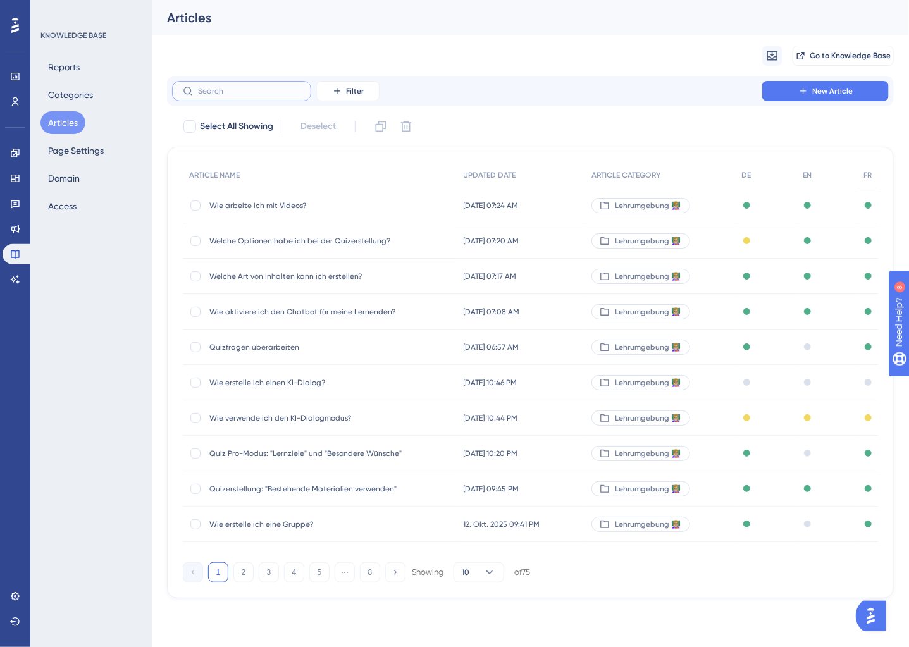
click at [246, 91] on input "text" at bounding box center [249, 91] width 103 height 9
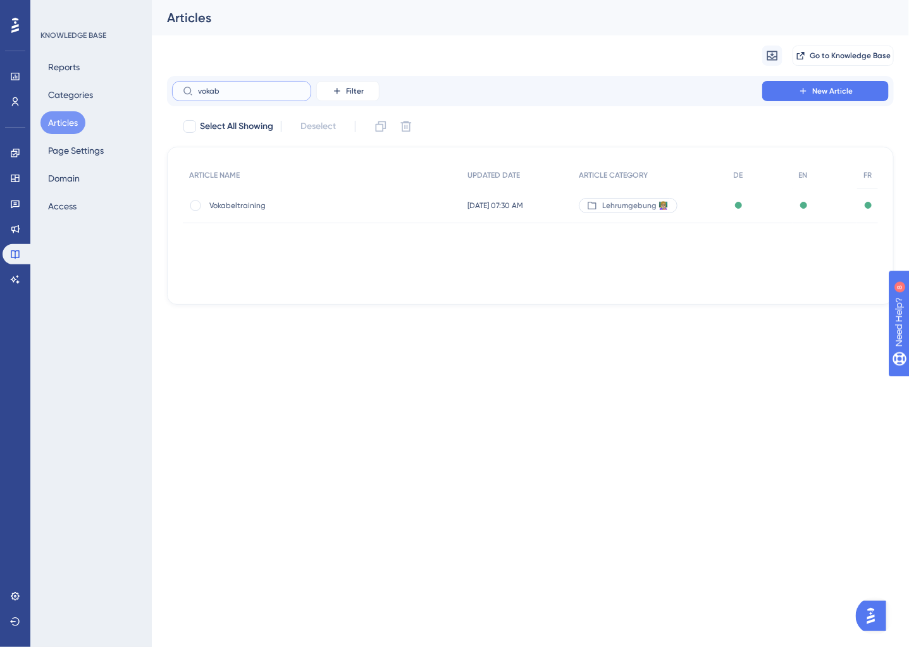
type input "vokab"
click at [299, 194] on div "Vokabeltraining Vokabeltraining" at bounding box center [310, 205] width 203 height 35
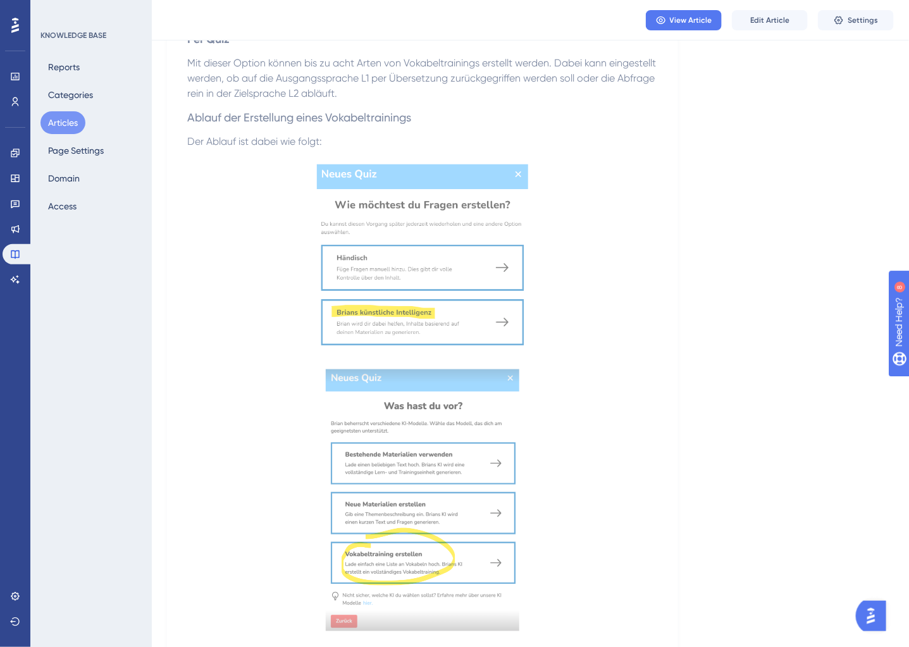
scroll to position [339, 0]
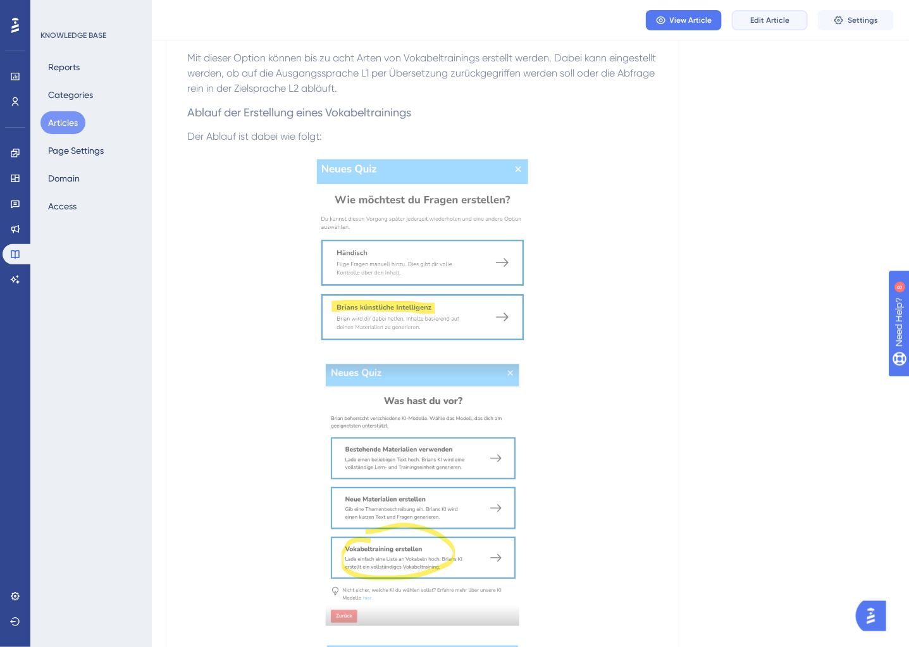
click at [773, 24] on span "Edit Article" at bounding box center [770, 20] width 39 height 10
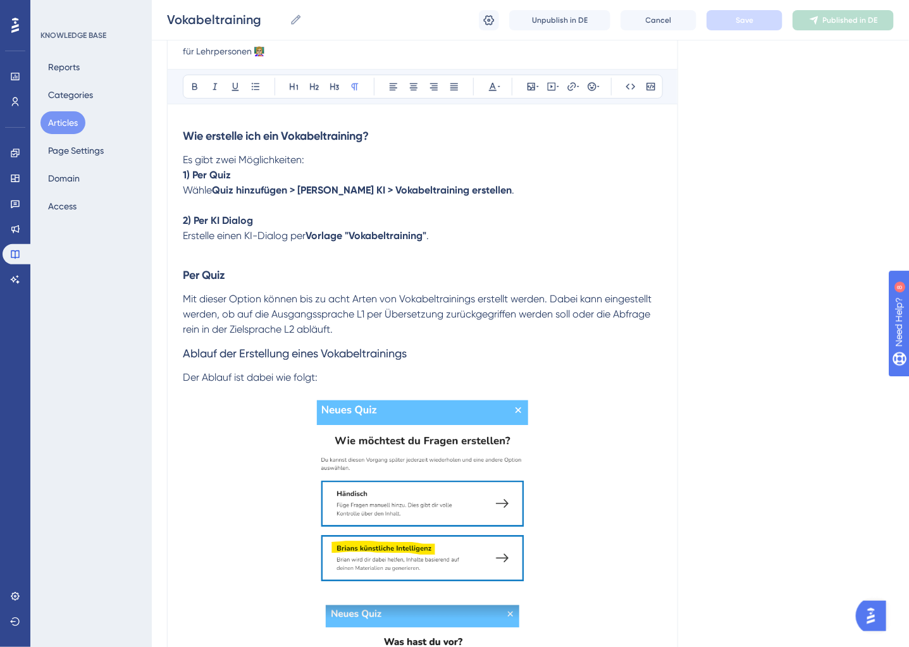
scroll to position [153, 0]
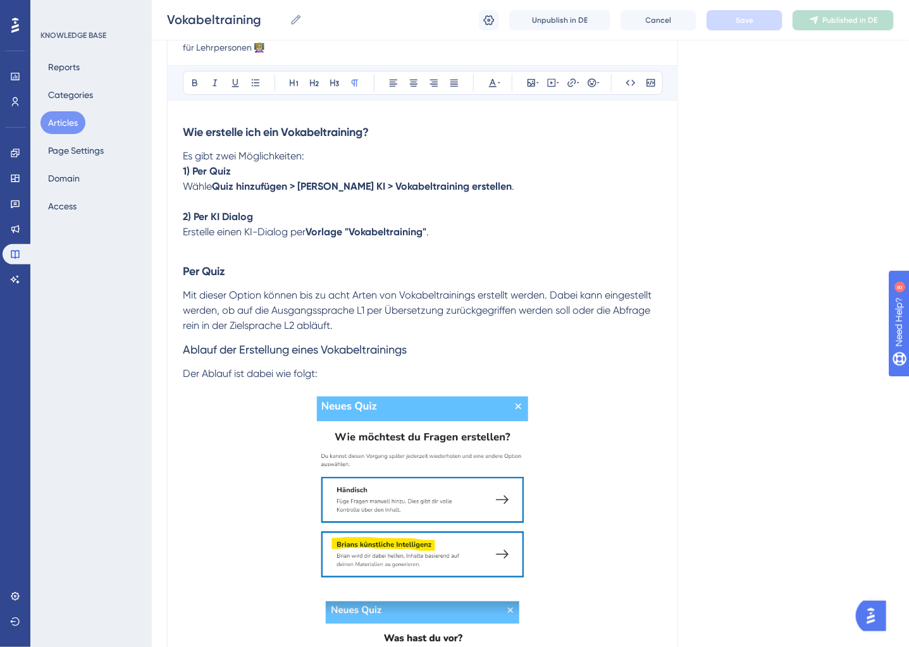
click at [343, 263] on h3 "Per Quiz" at bounding box center [423, 271] width 480 height 33
click at [456, 237] on p "Erstelle einen KI-Dialog per Vorlage "Vokabeltraining" ." at bounding box center [423, 232] width 480 height 15
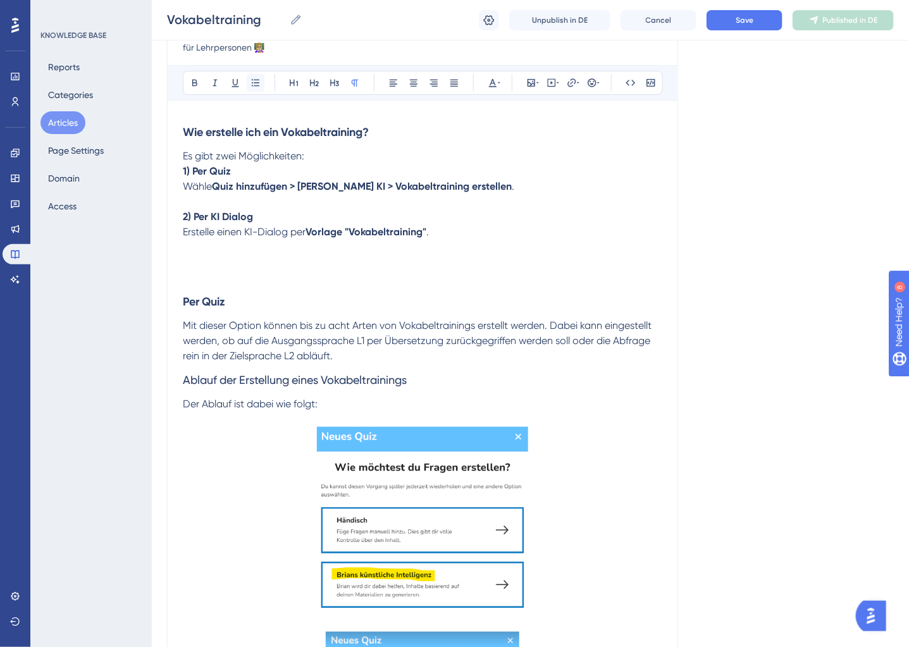
click at [254, 79] on icon at bounding box center [256, 83] width 10 height 10
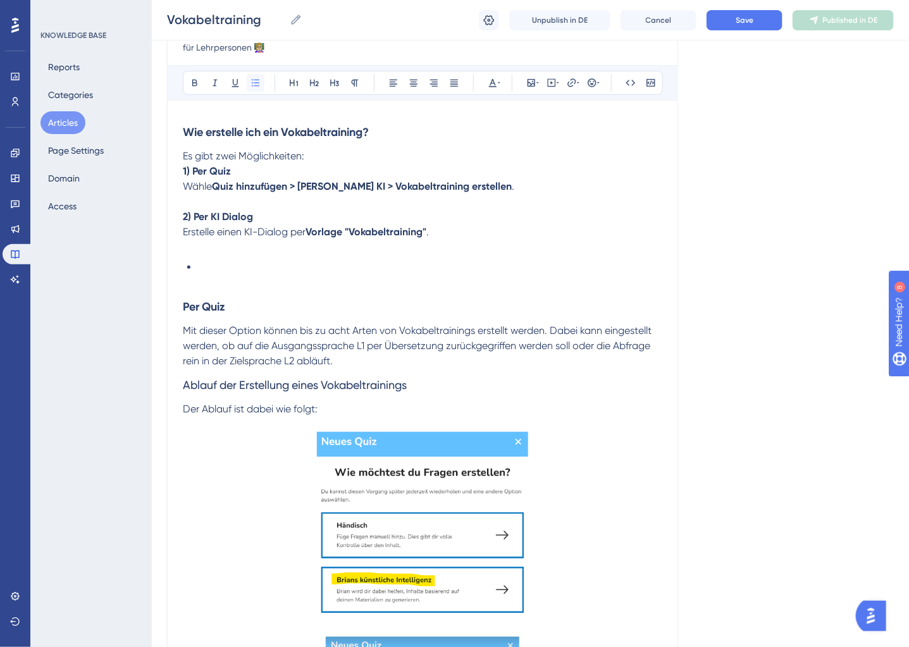
click at [254, 79] on icon at bounding box center [256, 83] width 10 height 10
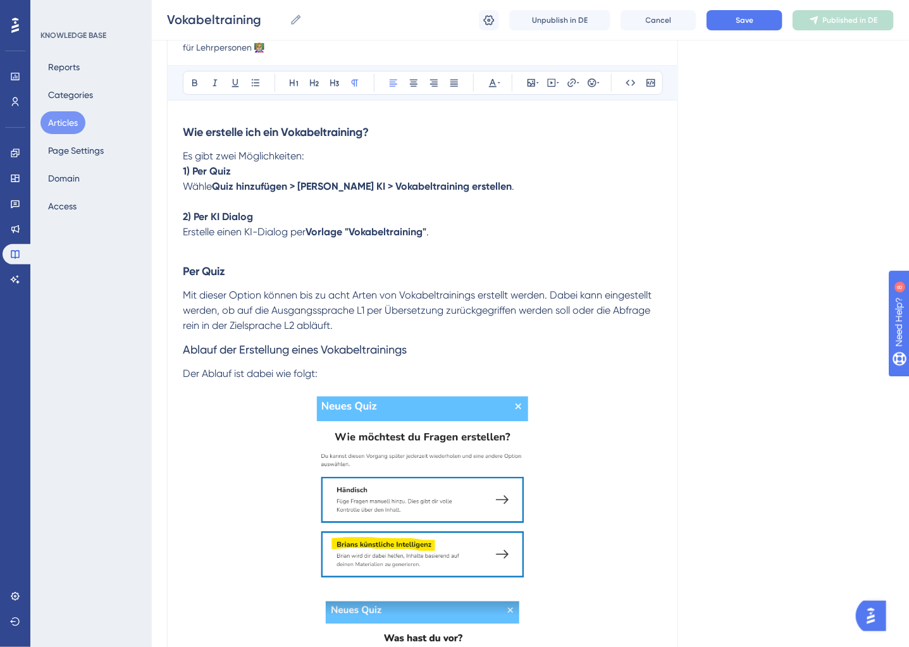
click at [323, 164] on p "1) Per Quiz" at bounding box center [423, 171] width 480 height 15
click at [325, 156] on p "Es gibt zwei Möglichkeiten:" at bounding box center [423, 156] width 480 height 15
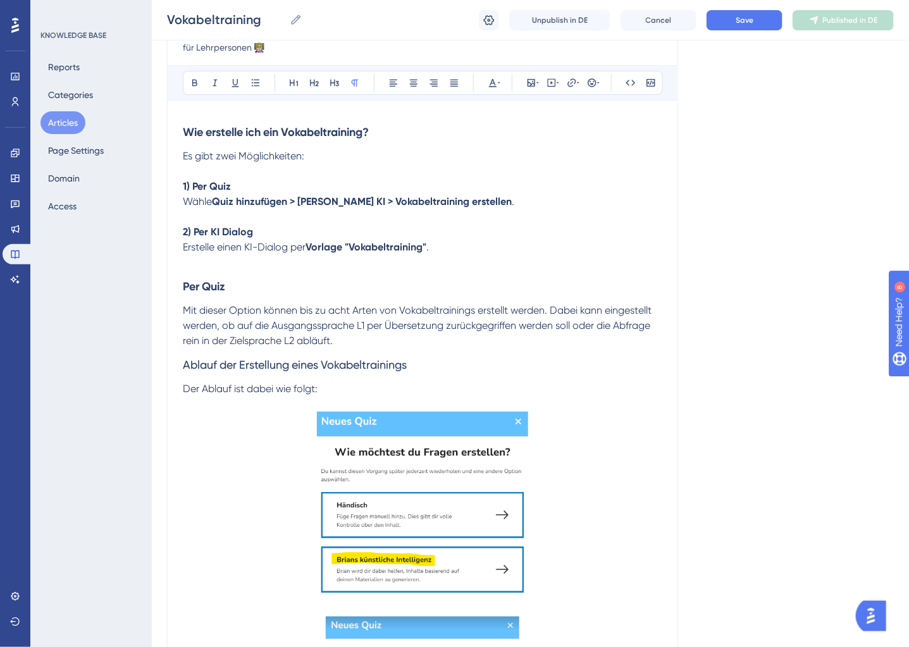
click at [334, 351] on h3 "Ablauf der Erstellung eines Vokabeltrainings" at bounding box center [423, 365] width 480 height 33
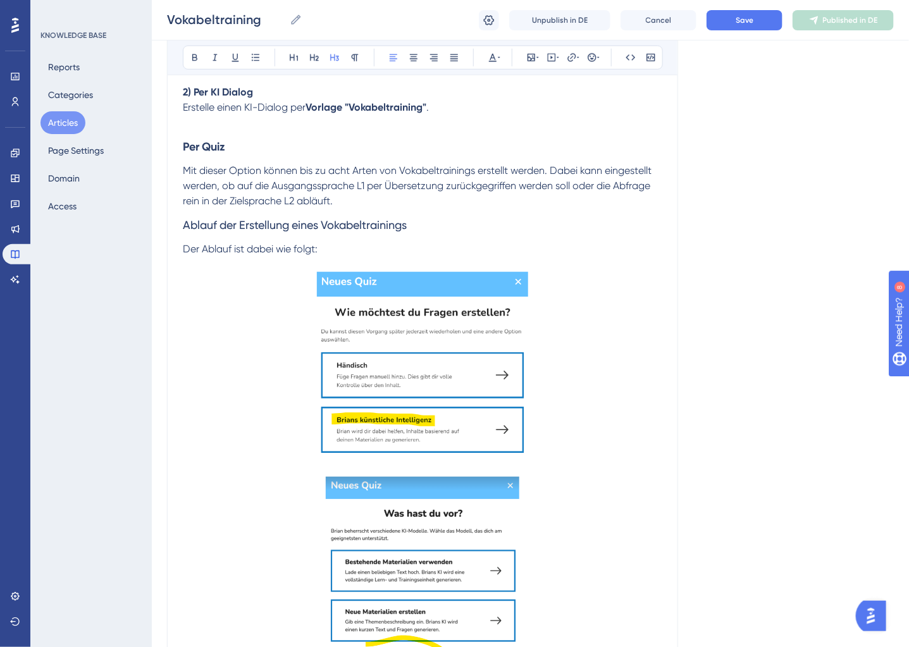
scroll to position [294, 0]
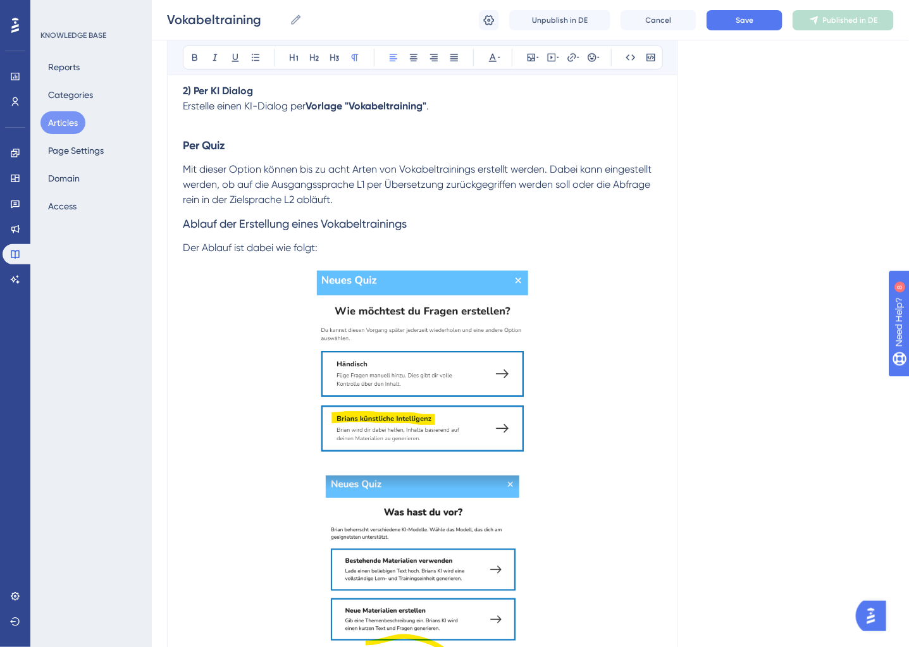
click at [336, 202] on span "Mit dieser Option können bis zu acht Arten von Vokabeltrainings erstellt werden…" at bounding box center [418, 184] width 471 height 42
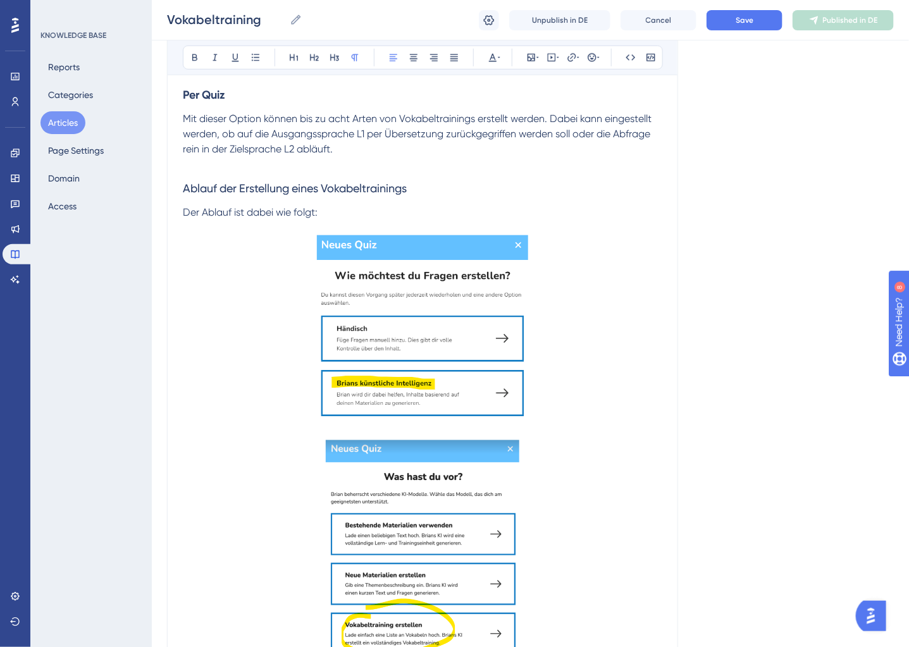
scroll to position [358, 0]
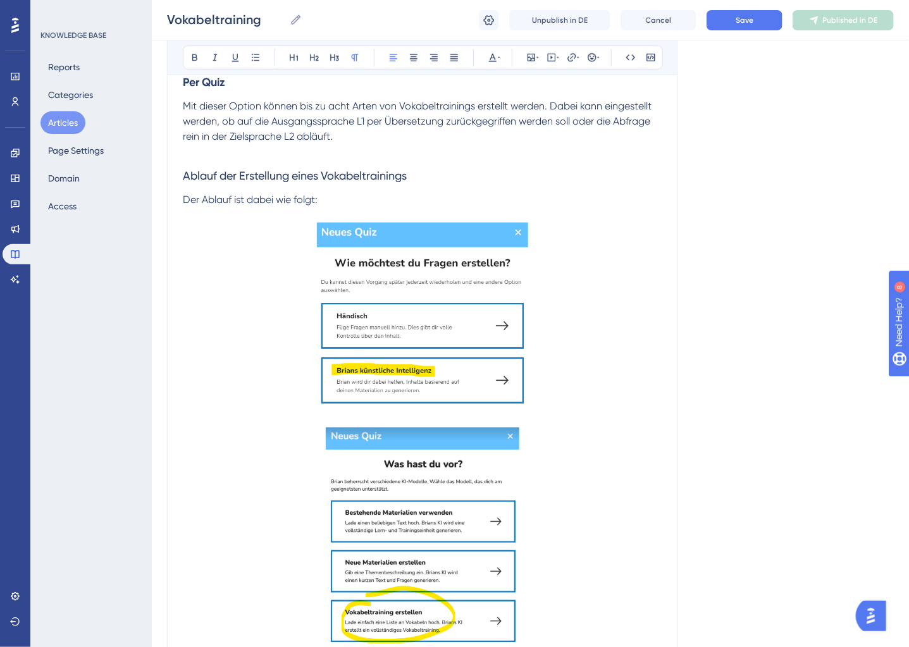
click at [382, 308] on img at bounding box center [423, 315] width 212 height 185
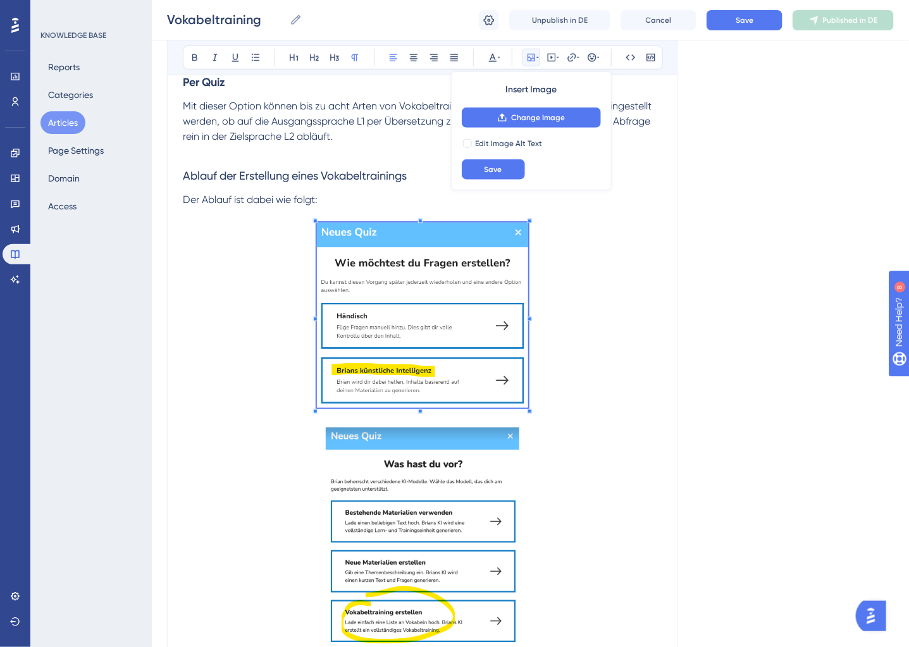
click at [371, 202] on p "Der Ablauf ist dabei wie folgt:" at bounding box center [423, 199] width 480 height 15
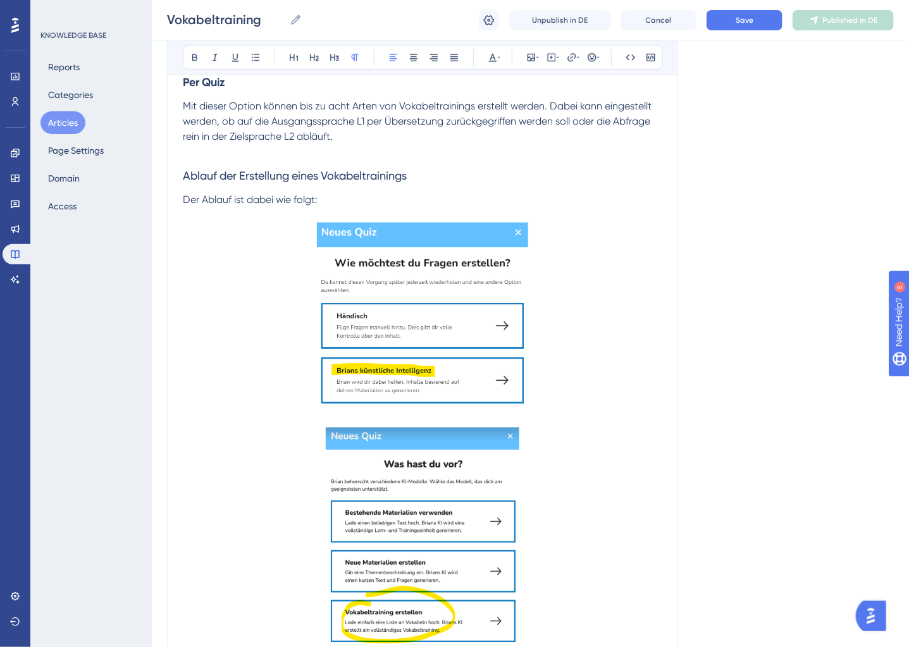
click at [389, 278] on img at bounding box center [423, 315] width 212 height 185
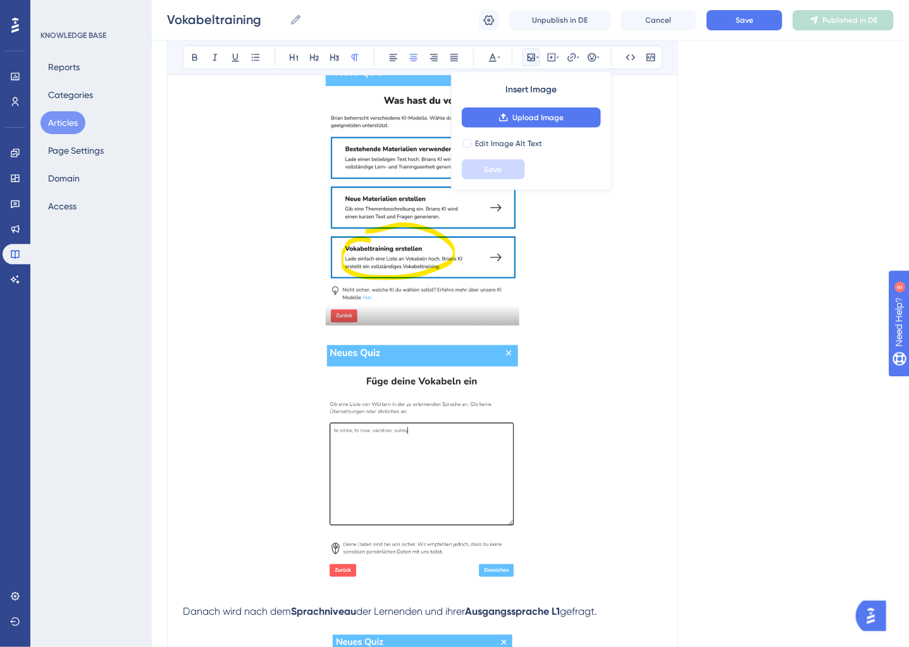
click at [263, 268] on p at bounding box center [423, 197] width 480 height 266
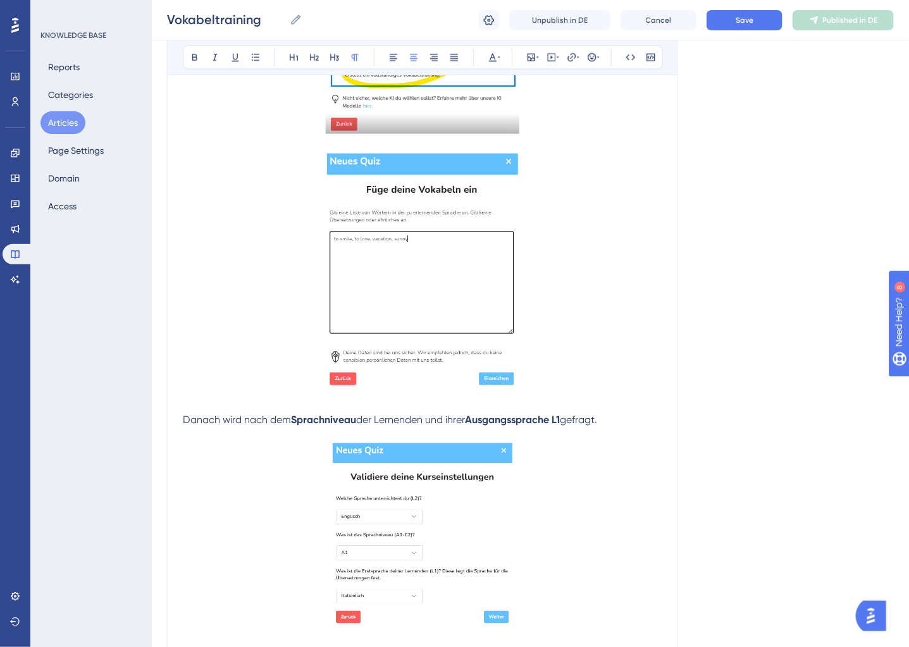
scroll to position [726, 0]
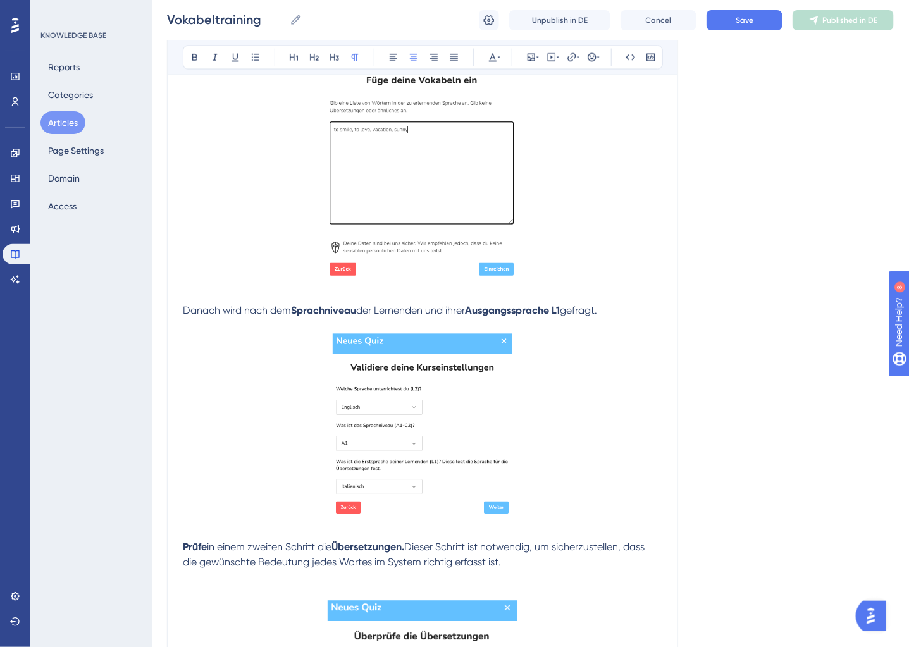
click at [375, 409] on img at bounding box center [423, 427] width 180 height 187
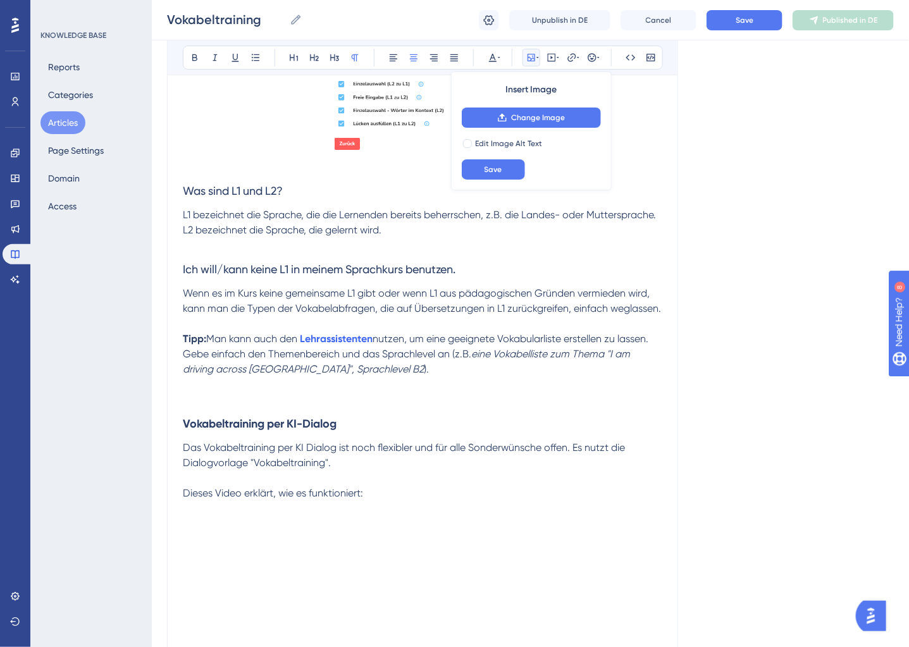
scroll to position [1738, 0]
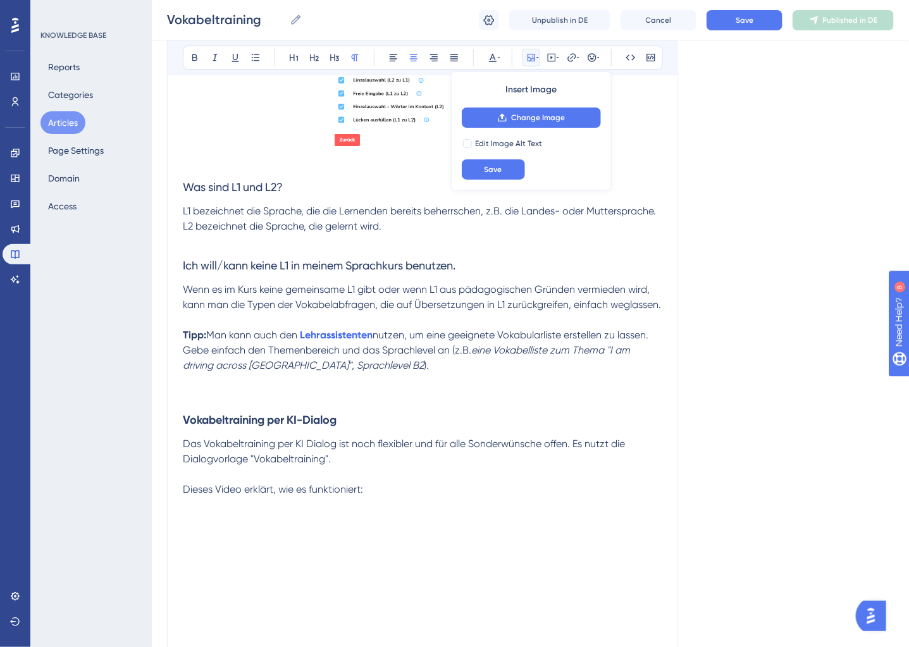
click at [337, 389] on p at bounding box center [423, 380] width 480 height 15
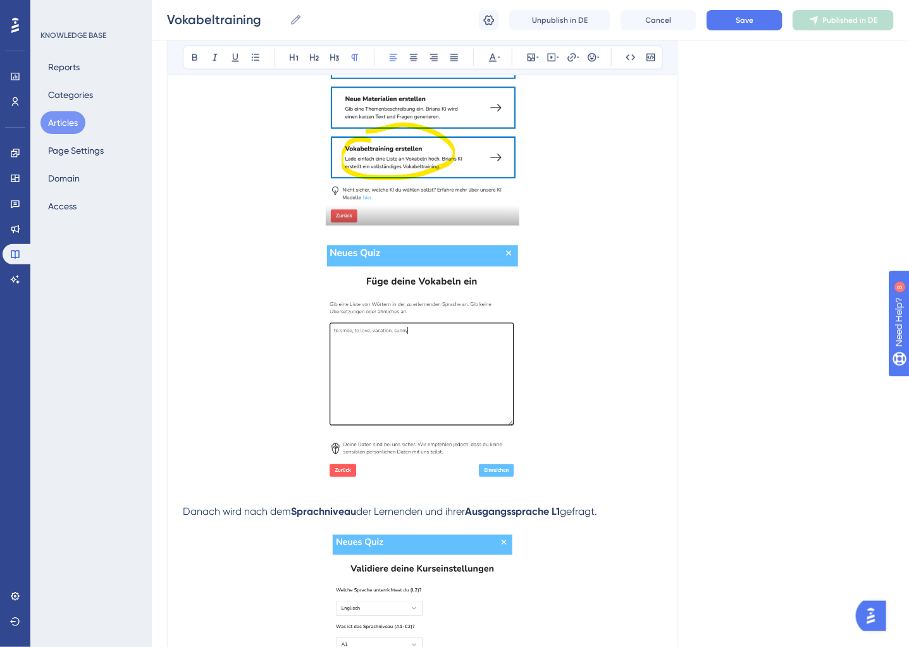
scroll to position [2, 0]
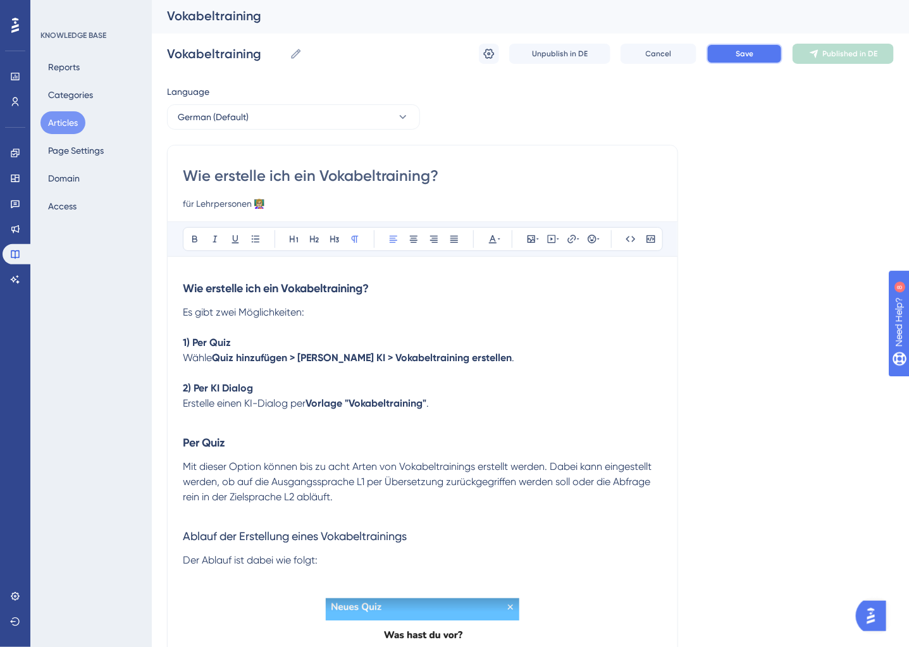
click at [745, 51] on span "Save" at bounding box center [745, 54] width 18 height 10
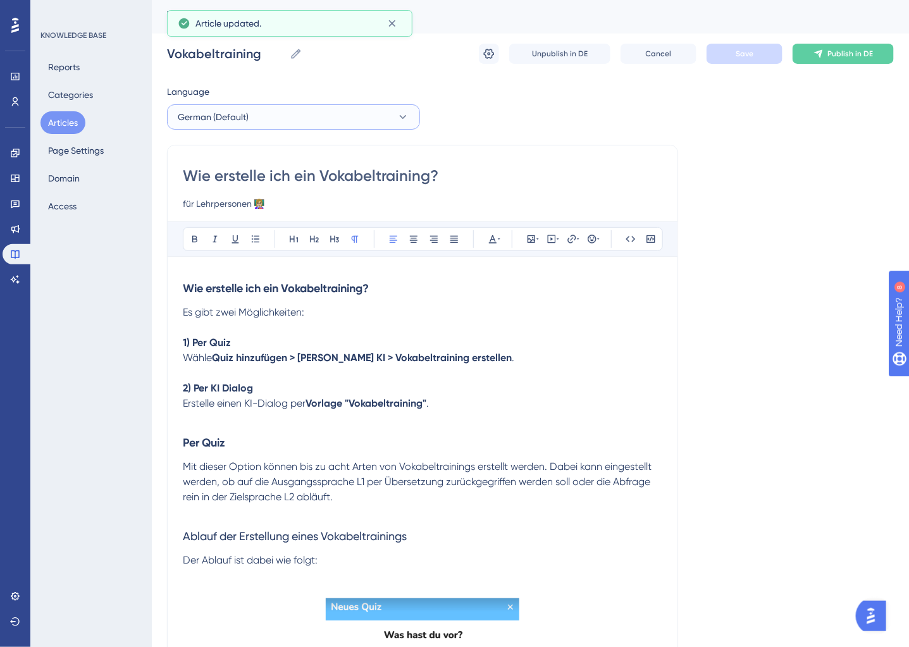
click at [249, 117] on button "German (Default)" at bounding box center [293, 116] width 253 height 25
click at [245, 188] on button "English English Published" at bounding box center [293, 180] width 237 height 25
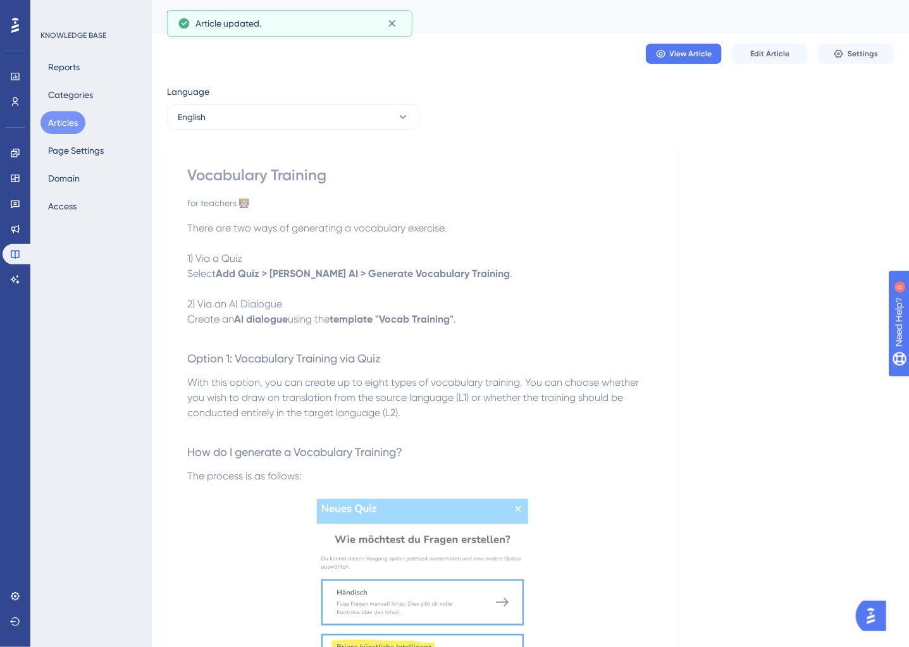
scroll to position [57, 0]
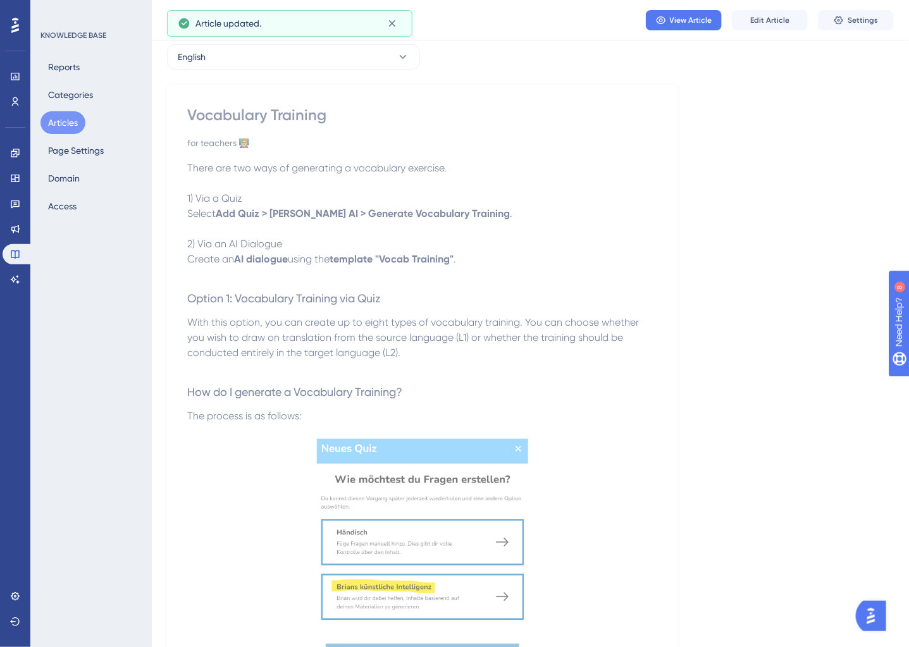
click at [287, 276] on p at bounding box center [422, 274] width 471 height 15
click at [282, 193] on p "1) Via a Quiz" at bounding box center [422, 198] width 471 height 15
click at [758, 24] on span "Edit Article" at bounding box center [770, 20] width 39 height 10
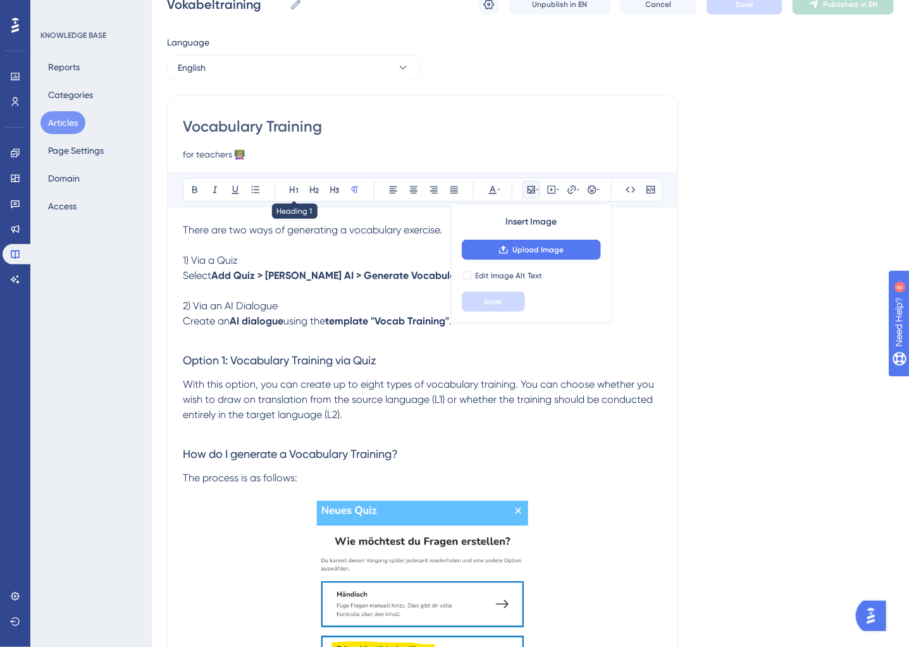
scroll to position [0, 0]
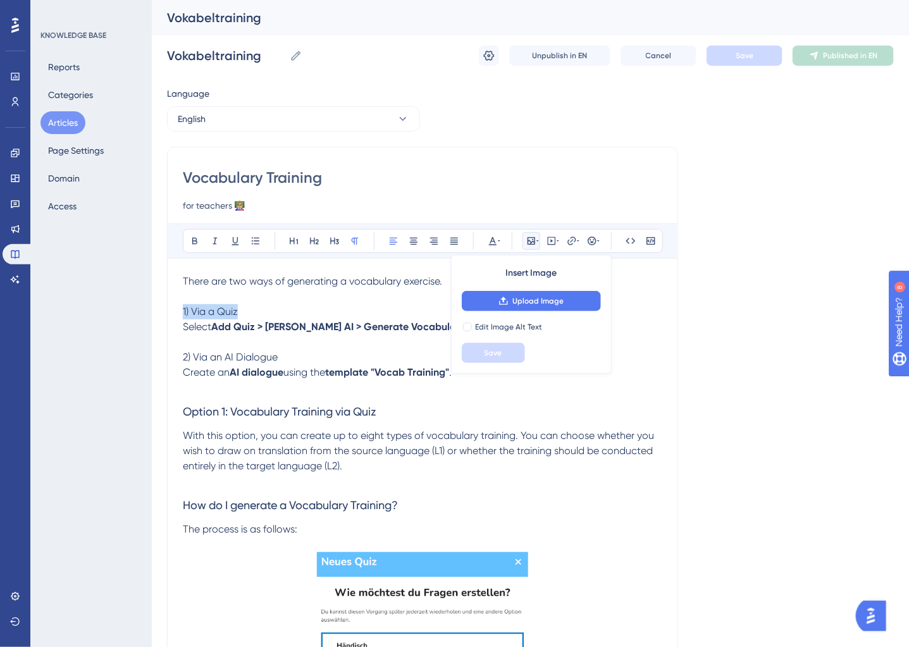
drag, startPoint x: 244, startPoint y: 309, endPoint x: 137, endPoint y: 309, distance: 106.3
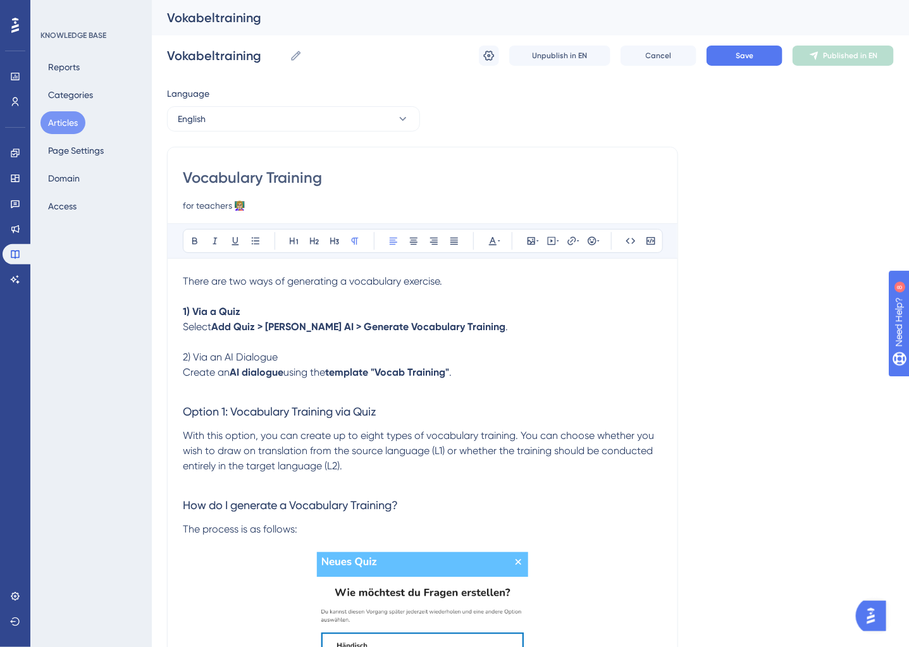
drag, startPoint x: 296, startPoint y: 353, endPoint x: 51, endPoint y: 351, distance: 245.6
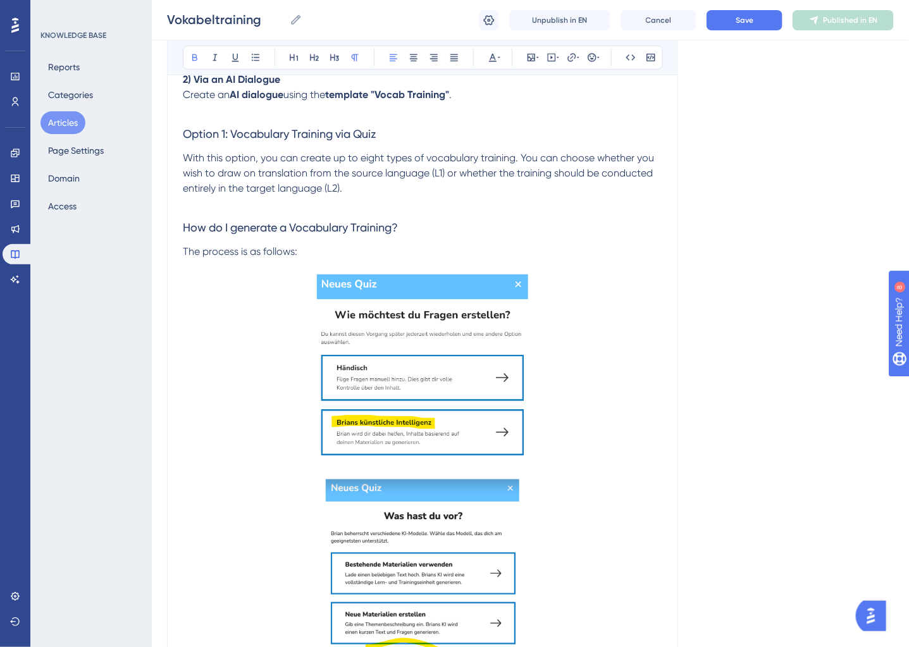
scroll to position [272, 0]
click at [454, 390] on img at bounding box center [423, 367] width 212 height 185
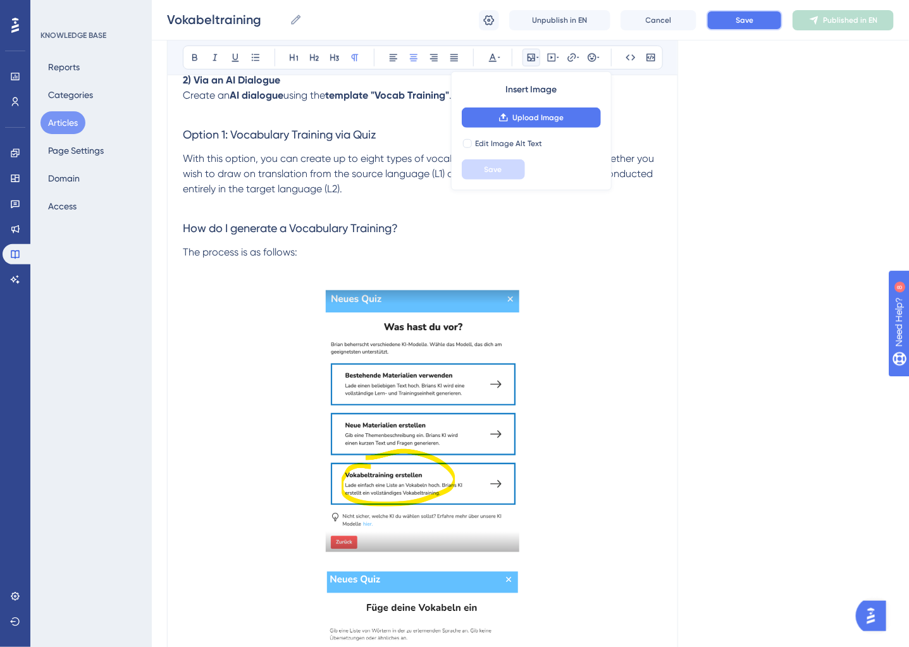
click at [752, 22] on span "Save" at bounding box center [745, 20] width 18 height 10
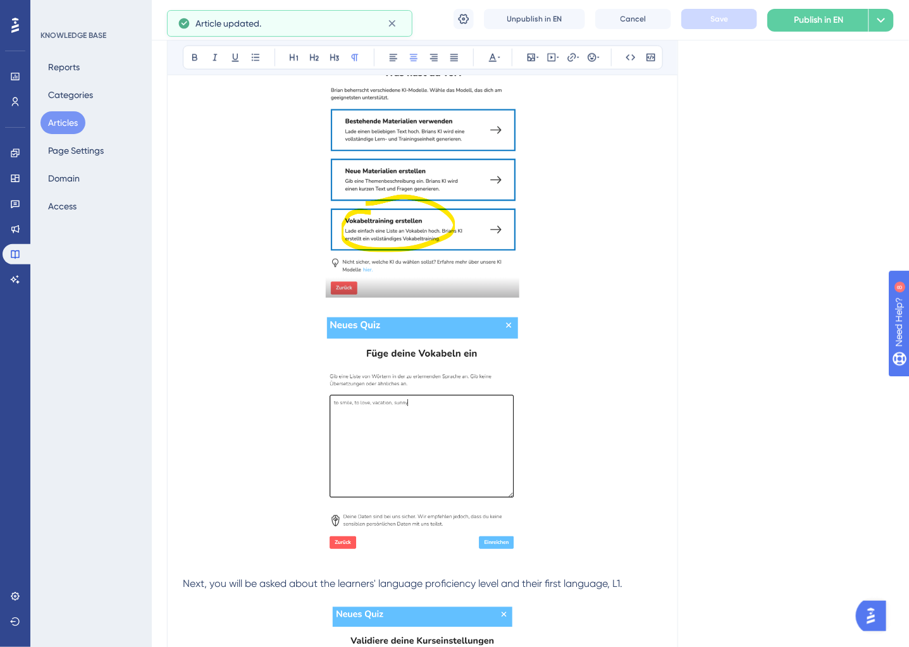
scroll to position [0, 0]
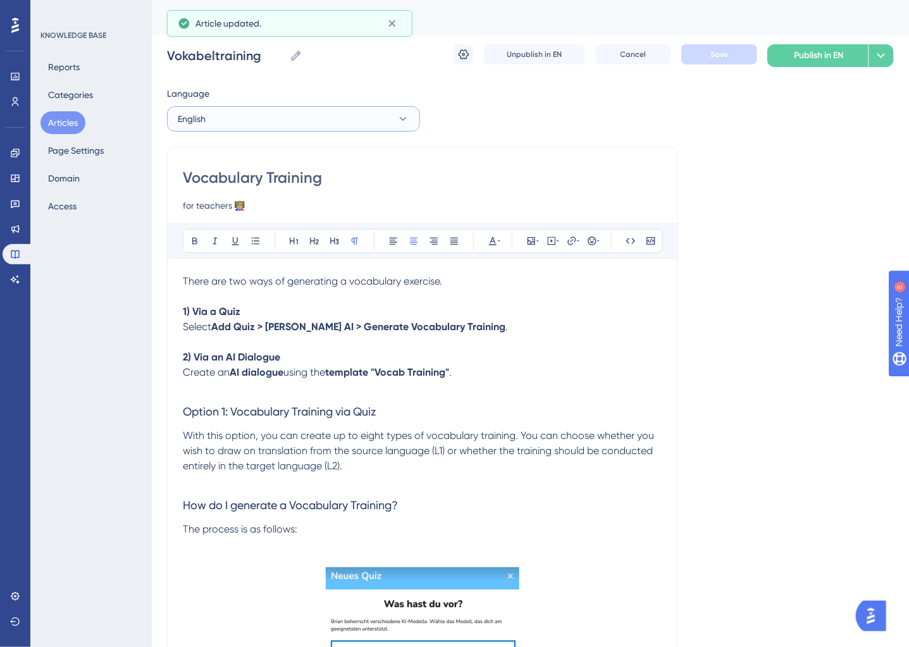
click at [316, 124] on button "English" at bounding box center [293, 118] width 253 height 25
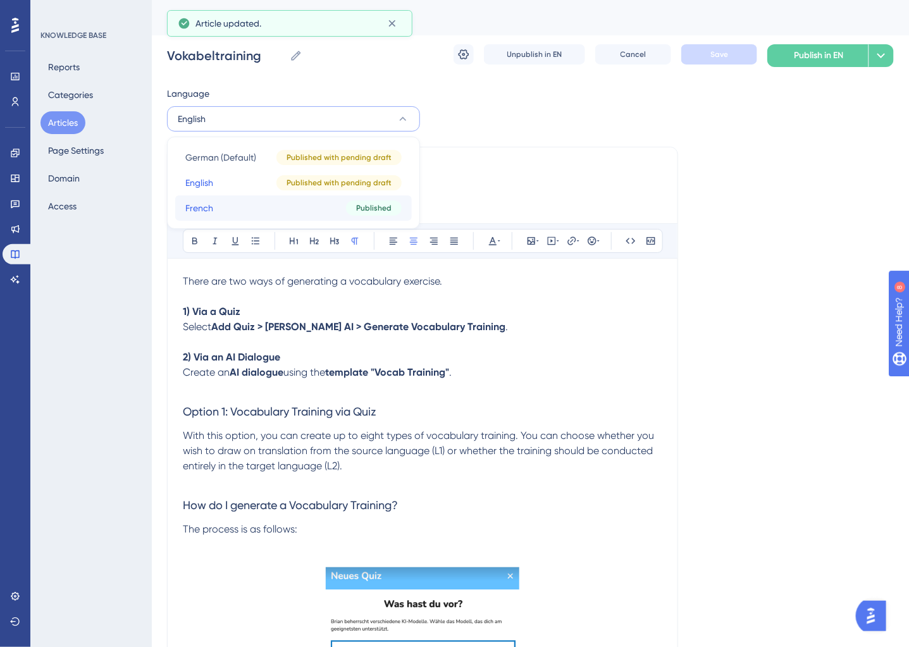
click at [259, 202] on button "French French Published" at bounding box center [293, 208] width 237 height 25
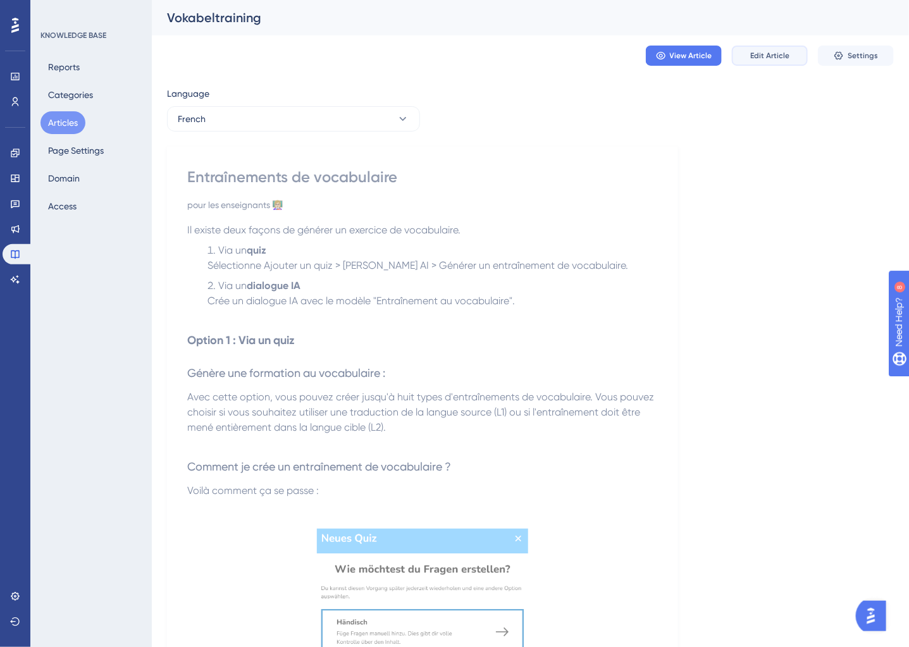
click at [785, 56] on span "Edit Article" at bounding box center [770, 56] width 39 height 10
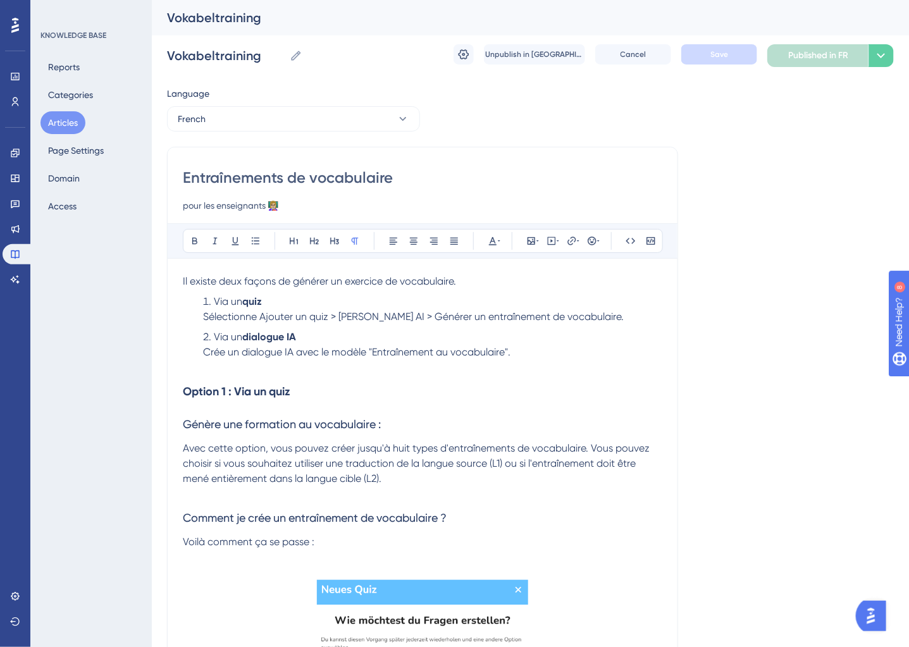
click at [210, 303] on li "Via un quiz Sélectionne Ajouter un quiz > Brian's AI > Générer un entraînement …" at bounding box center [430, 309] width 465 height 30
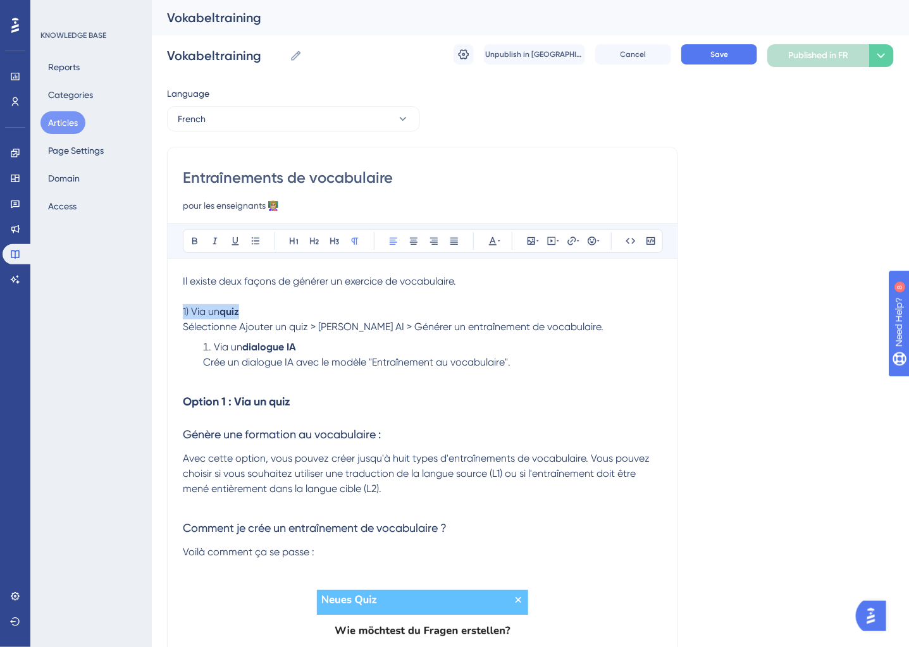
drag, startPoint x: 243, startPoint y: 309, endPoint x: 121, endPoint y: 309, distance: 122.1
click at [216, 350] on span "Via un" at bounding box center [228, 347] width 28 height 12
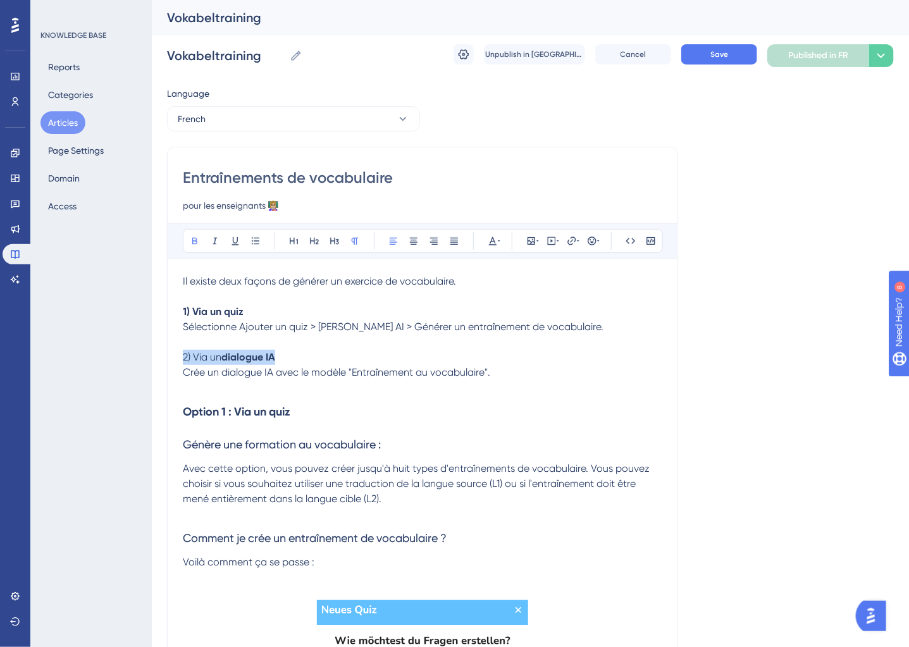
drag, startPoint x: 290, startPoint y: 359, endPoint x: 108, endPoint y: 359, distance: 182.3
click at [303, 406] on h3 "Option 1 : Via un quiz" at bounding box center [423, 412] width 480 height 33
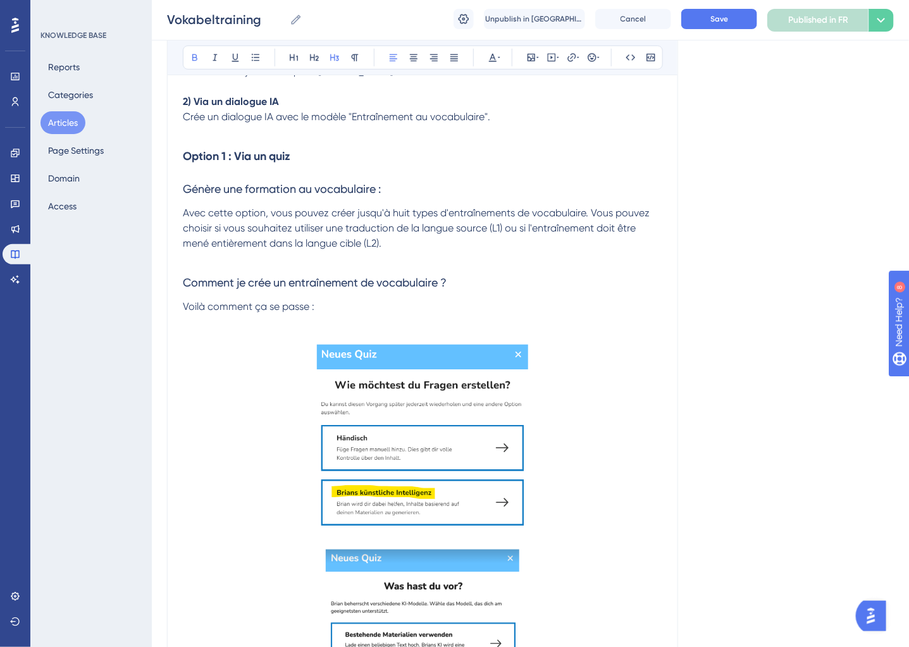
scroll to position [266, 0]
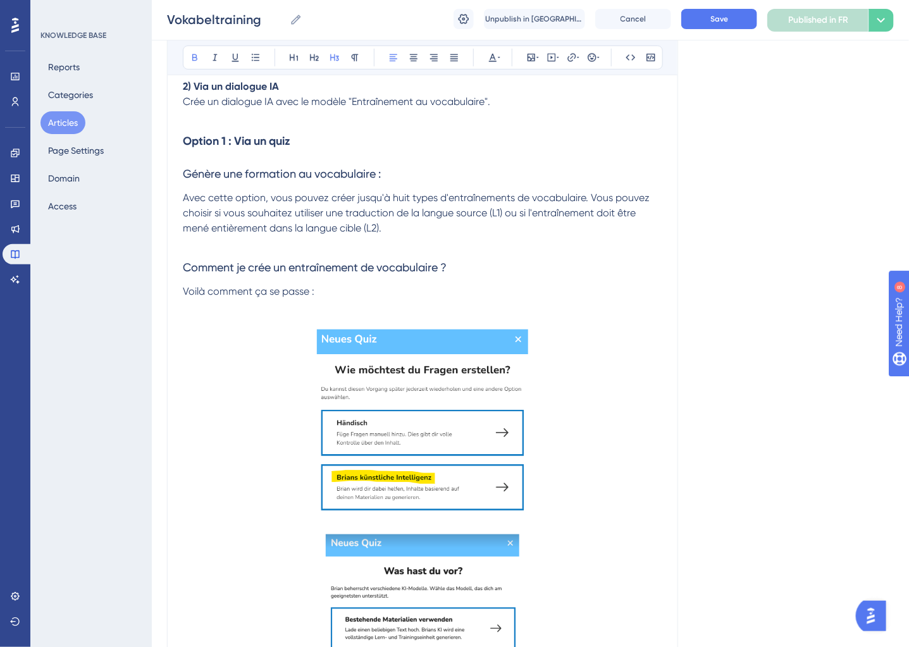
click at [387, 444] on img at bounding box center [423, 422] width 212 height 185
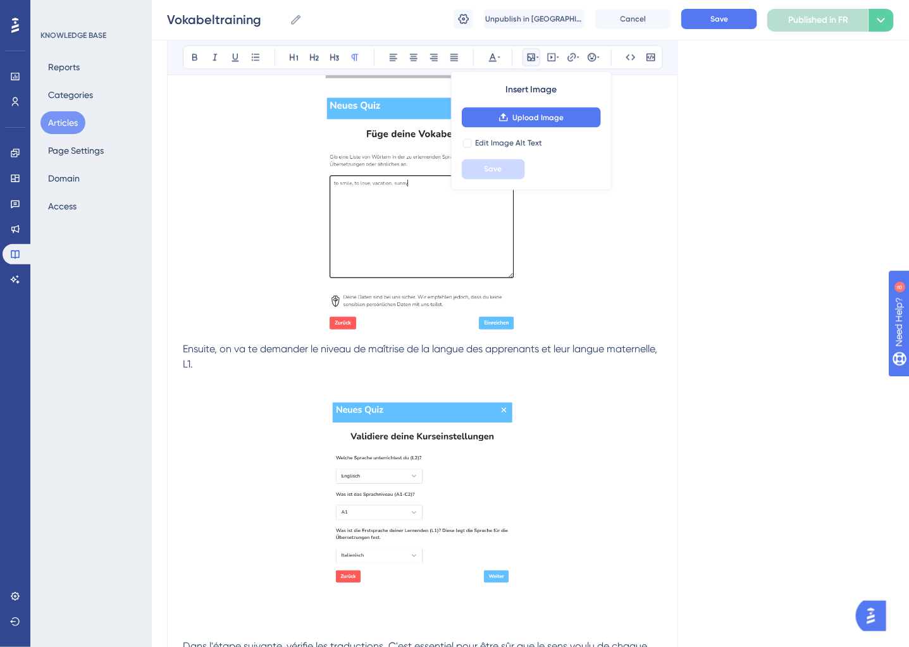
scroll to position [954, 0]
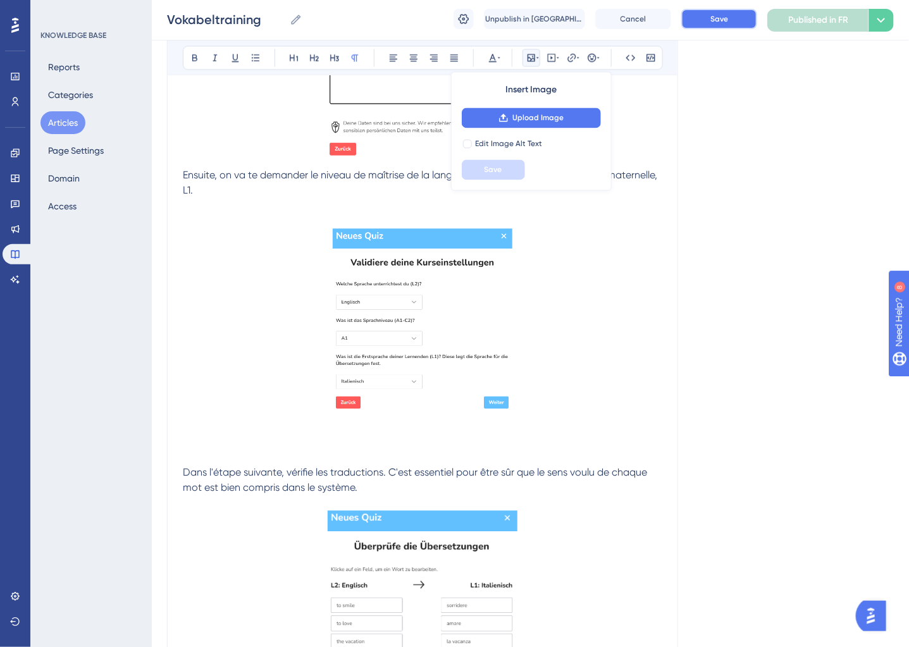
click at [728, 16] on span "Save" at bounding box center [720, 19] width 18 height 10
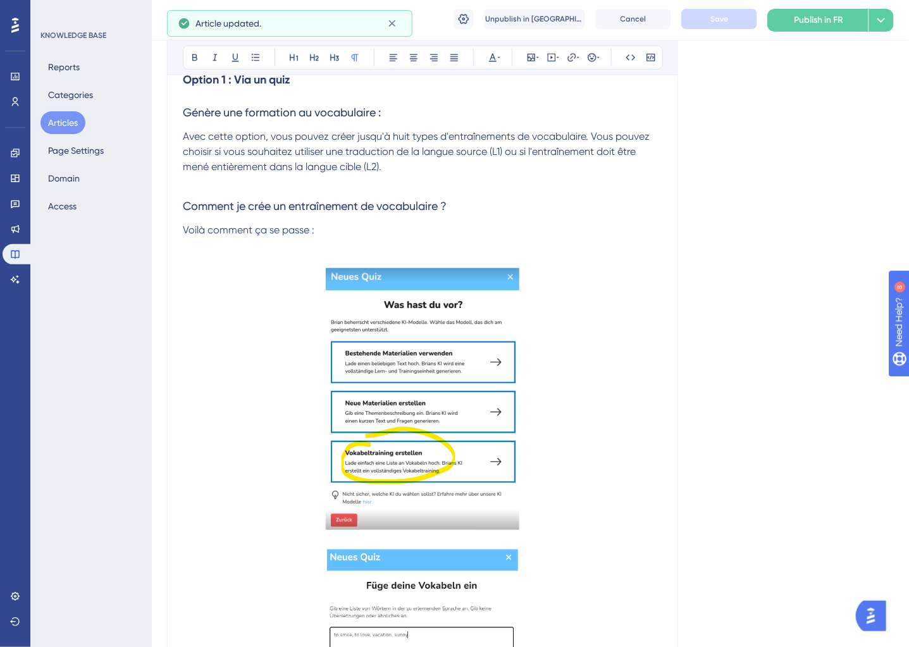
scroll to position [0, 0]
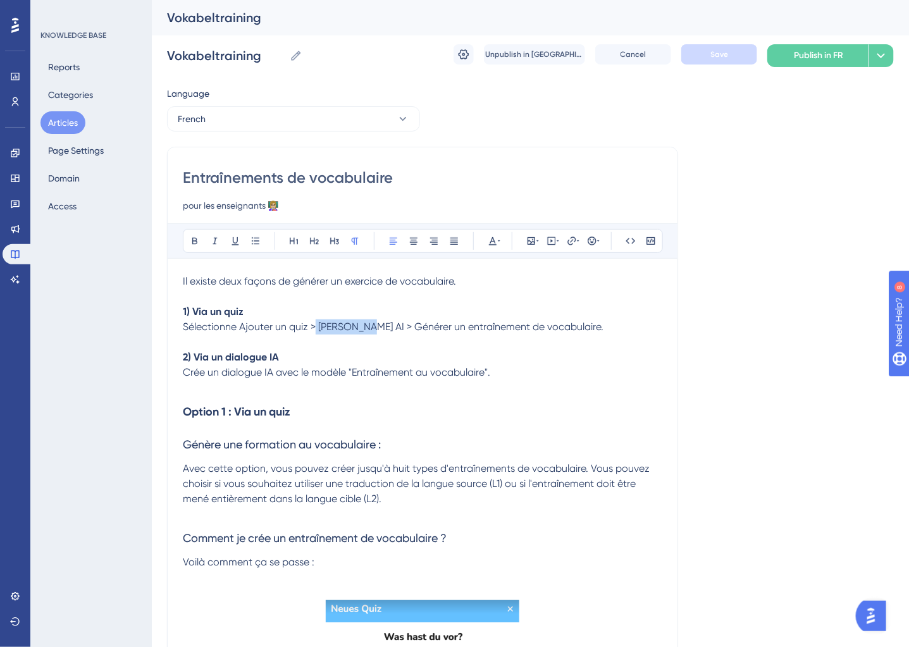
drag, startPoint x: 359, startPoint y: 328, endPoint x: 315, endPoint y: 328, distance: 44.3
click at [315, 328] on span "Sélectionne Ajouter un quiz > Brian's AI > Générer un entraînement de vocabulai…" at bounding box center [393, 327] width 421 height 12
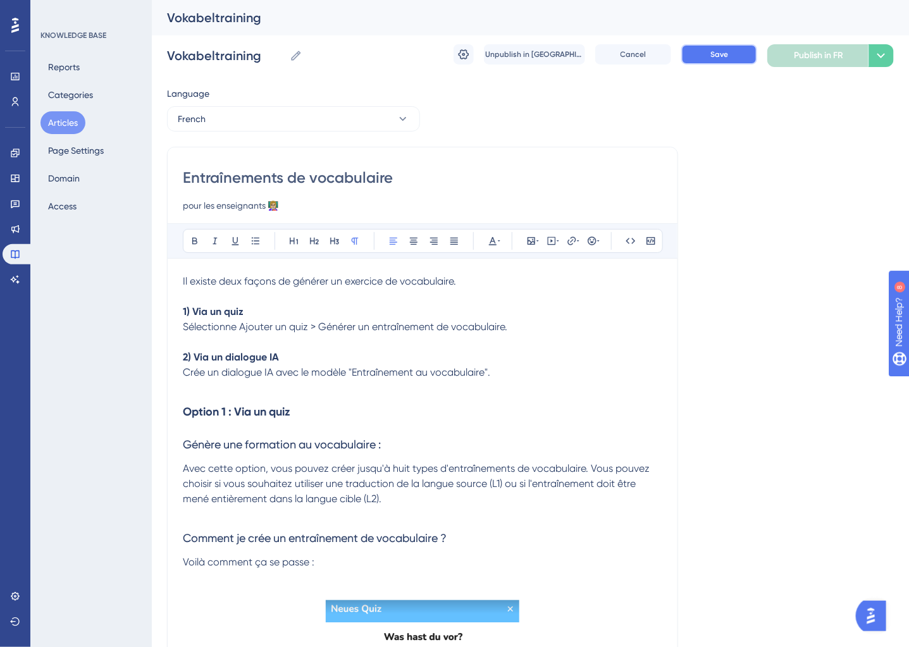
click at [735, 53] on button "Save" at bounding box center [720, 54] width 76 height 20
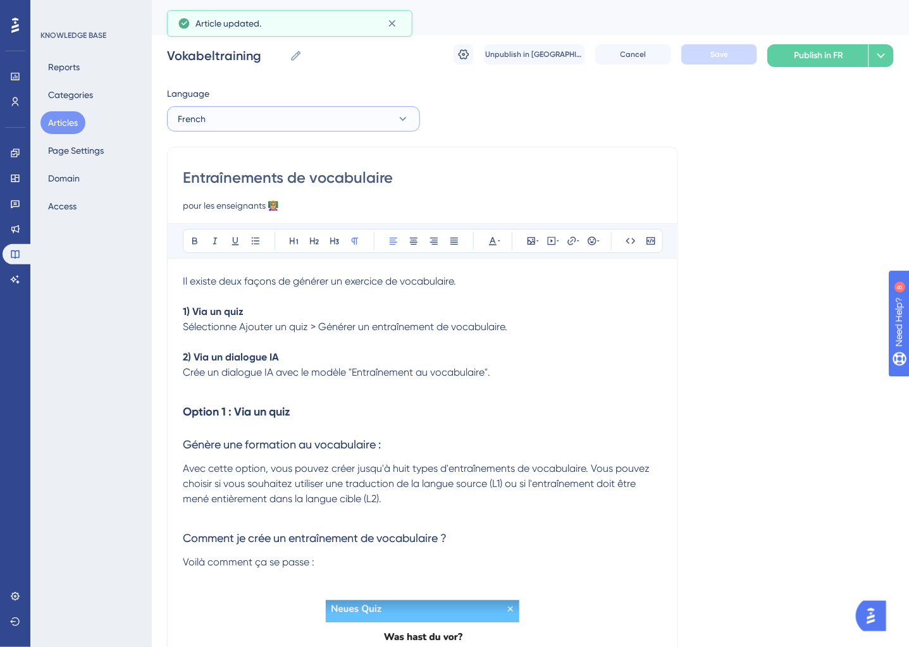
click at [331, 119] on button "French" at bounding box center [293, 118] width 253 height 25
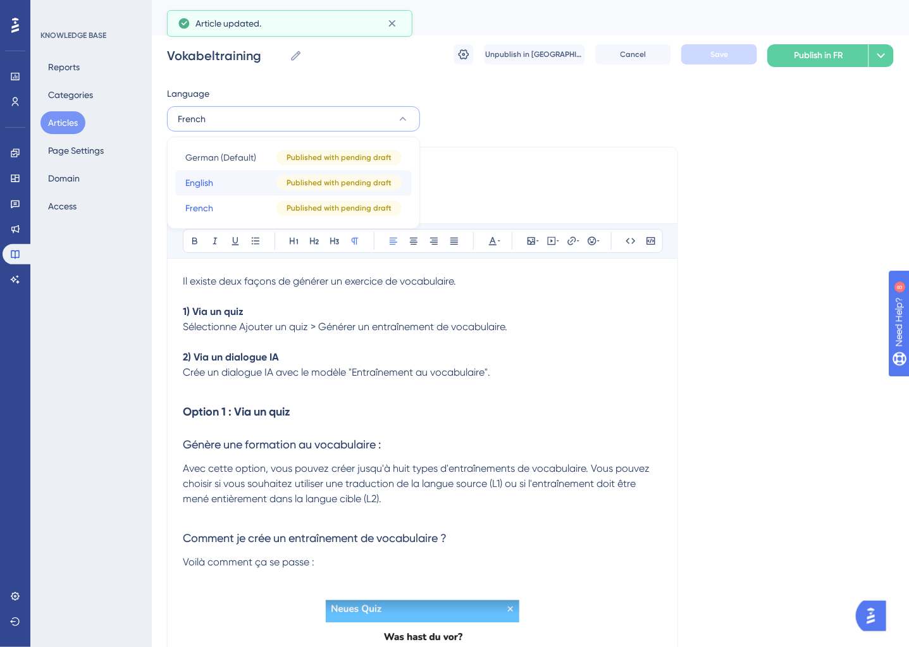
click at [239, 188] on button "English English Published with pending draft" at bounding box center [293, 182] width 237 height 25
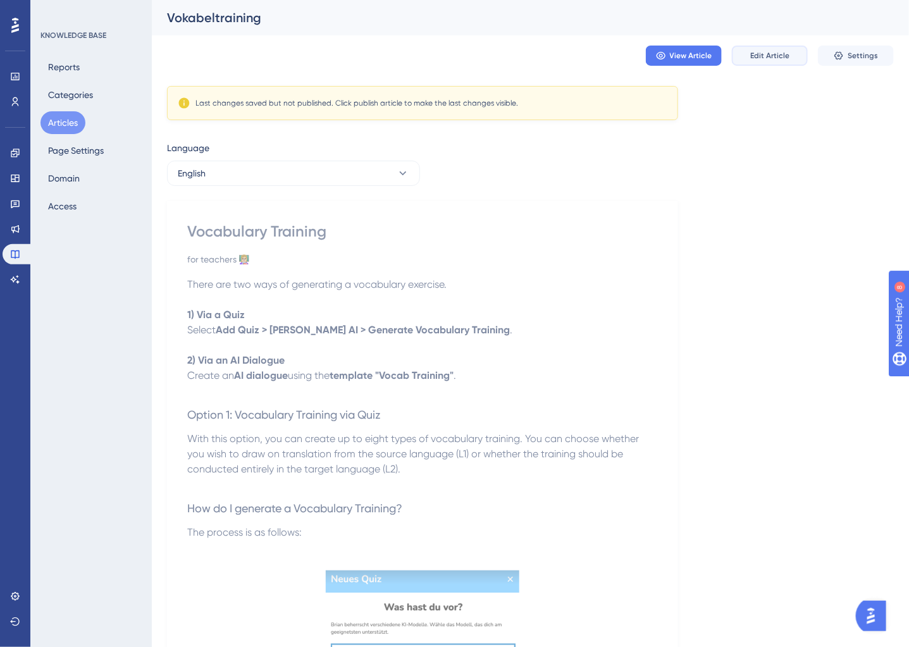
click at [778, 55] on span "Edit Article" at bounding box center [770, 56] width 39 height 10
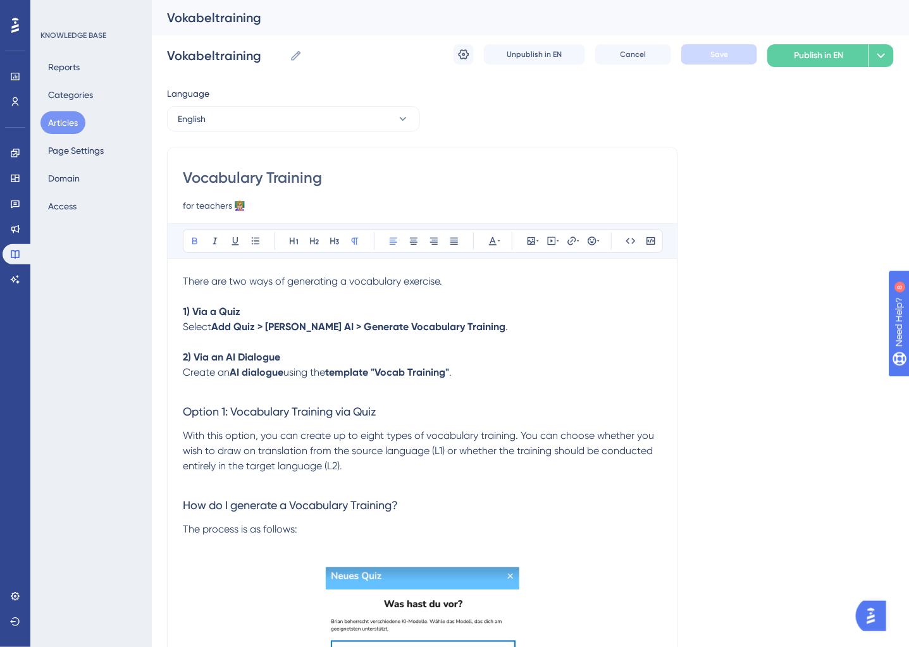
click at [310, 328] on strong "Add Quiz > Brian's AI > Generate Vocabulary Training" at bounding box center [358, 327] width 294 height 12
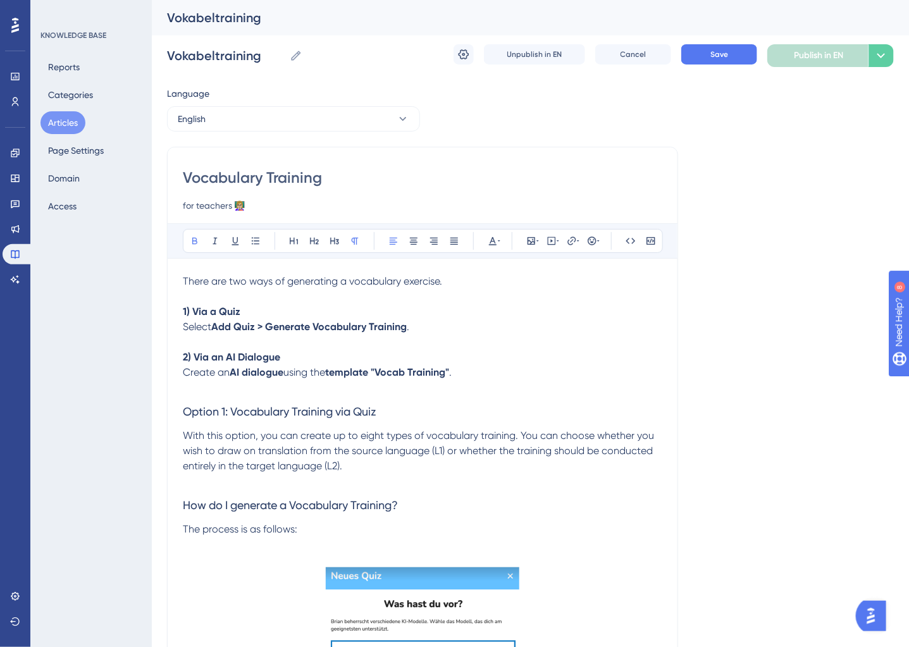
click at [743, 39] on div "Vokabeltraining Vokabeltraining Unpublish in EN Cancel Save Publish in EN Optio…" at bounding box center [530, 55] width 727 height 41
click at [734, 48] on button "Save" at bounding box center [720, 54] width 76 height 20
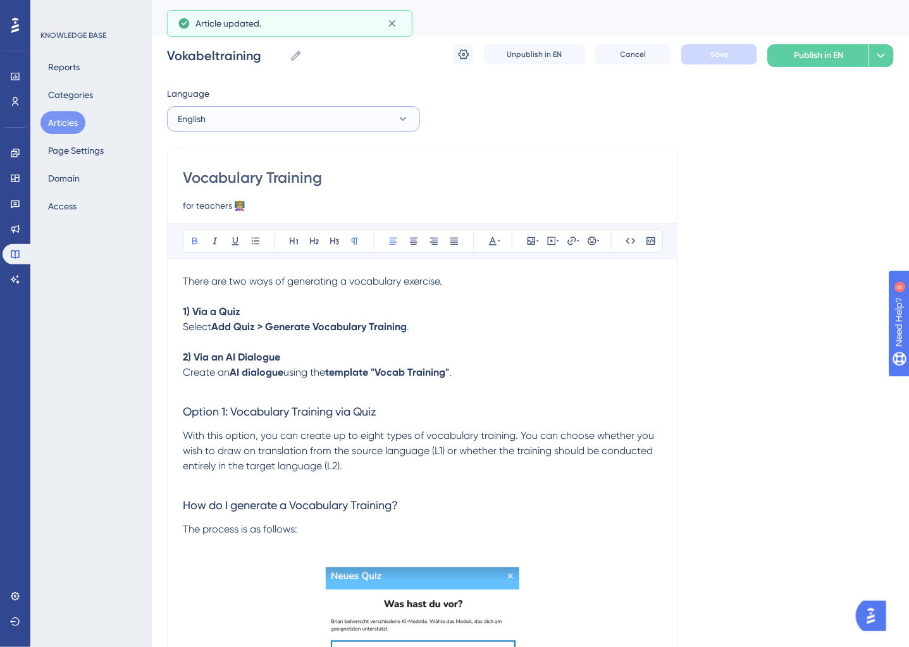
click at [310, 122] on button "English" at bounding box center [293, 118] width 253 height 25
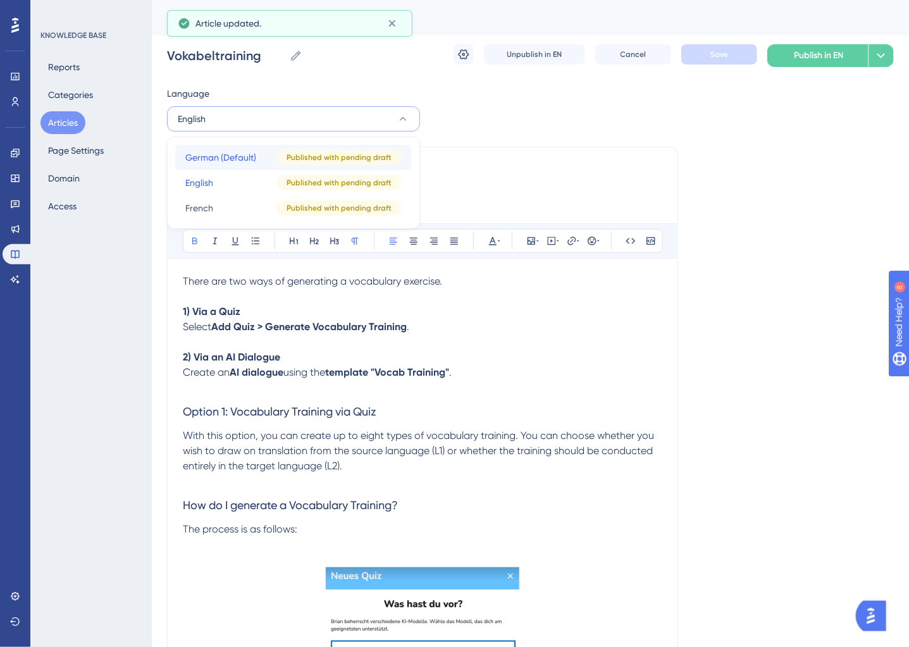
click at [248, 161] on span "German (Default)" at bounding box center [220, 157] width 71 height 15
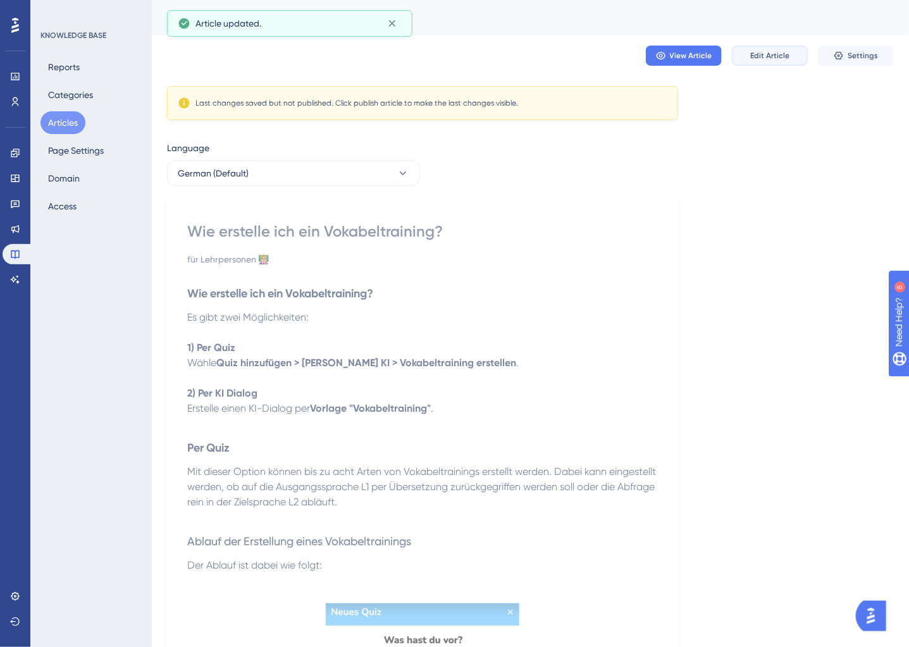
click at [784, 55] on span "Edit Article" at bounding box center [770, 56] width 39 height 10
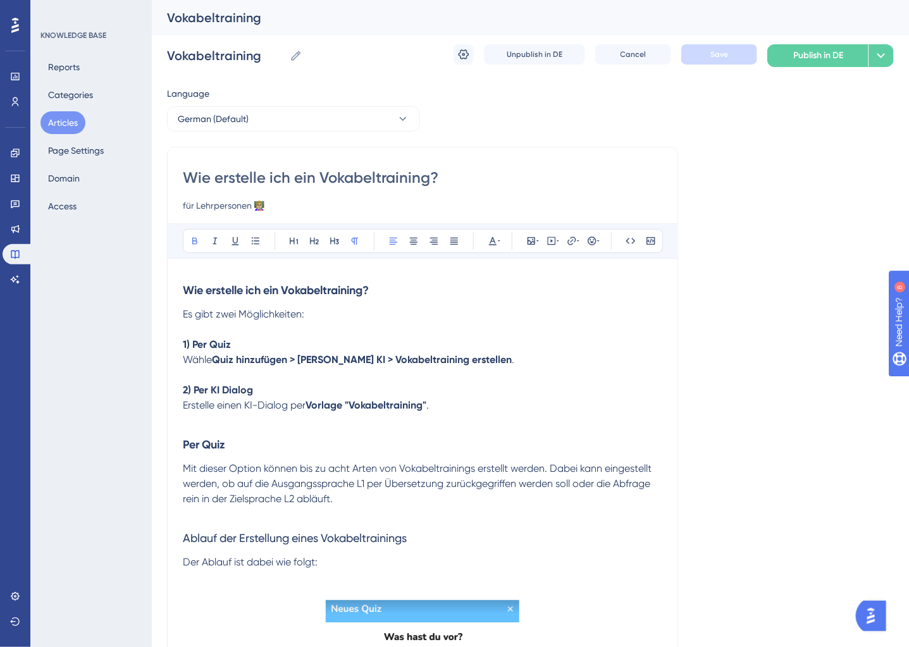
click at [344, 359] on strong "Quiz hinzufügen > Brians KI > Vokabeltraining erstellen" at bounding box center [362, 360] width 300 height 12
click at [716, 46] on button "Save" at bounding box center [720, 54] width 76 height 20
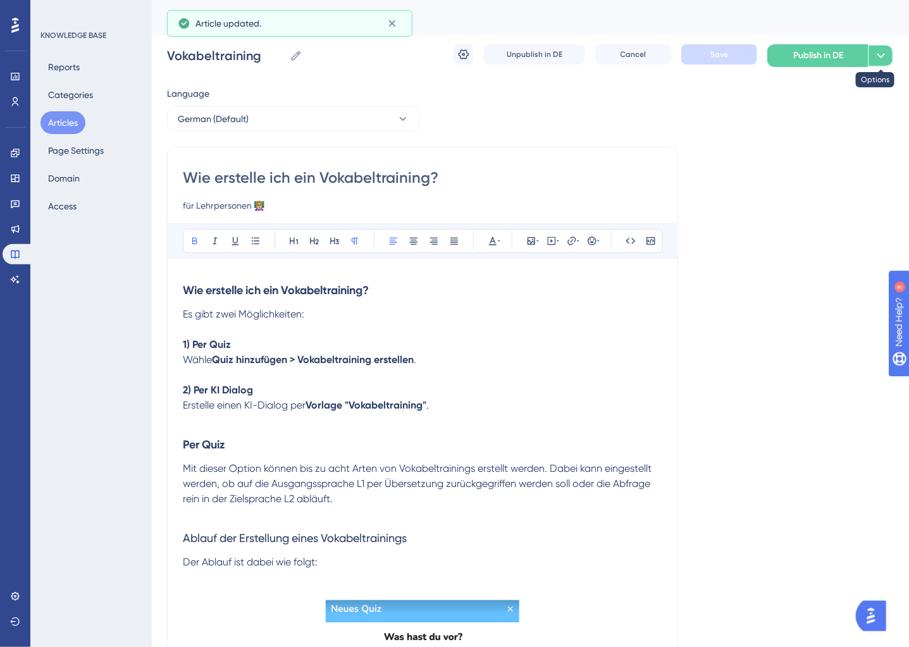
click at [889, 53] on icon at bounding box center [881, 55] width 15 height 15
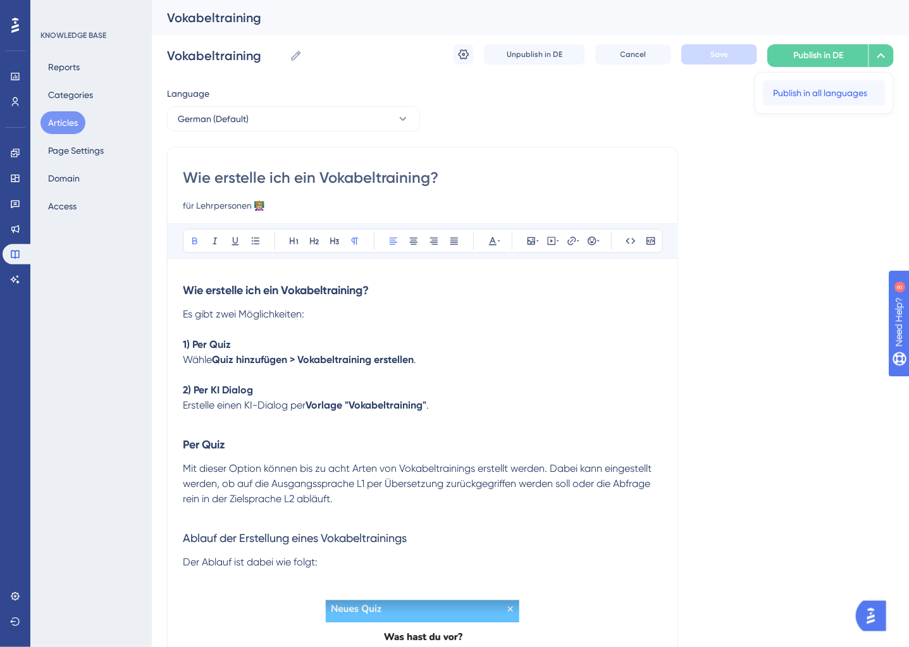
click at [852, 94] on span "Publish in all languages" at bounding box center [820, 92] width 94 height 15
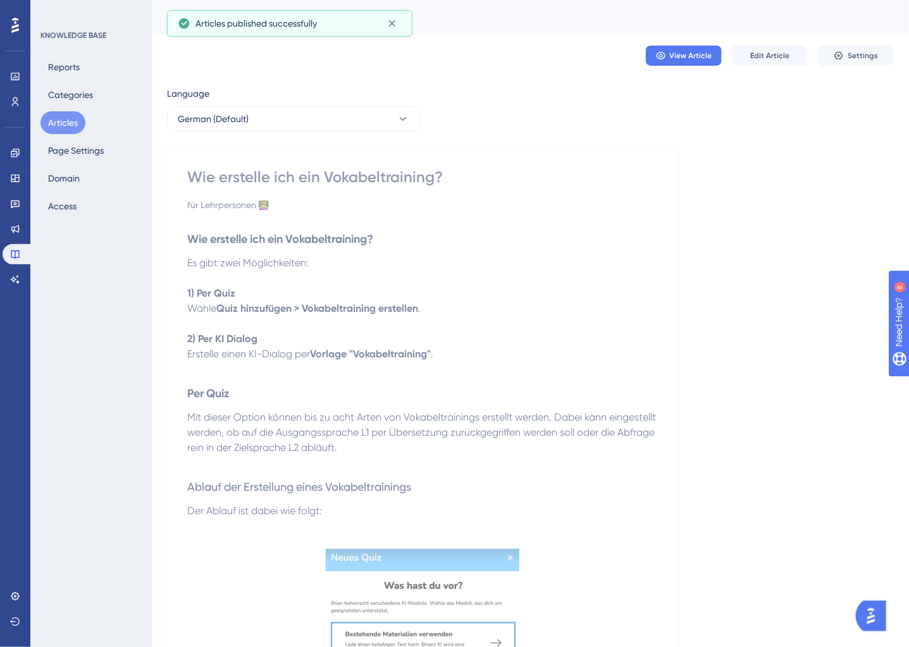
click at [71, 123] on button "Articles" at bounding box center [63, 122] width 45 height 23
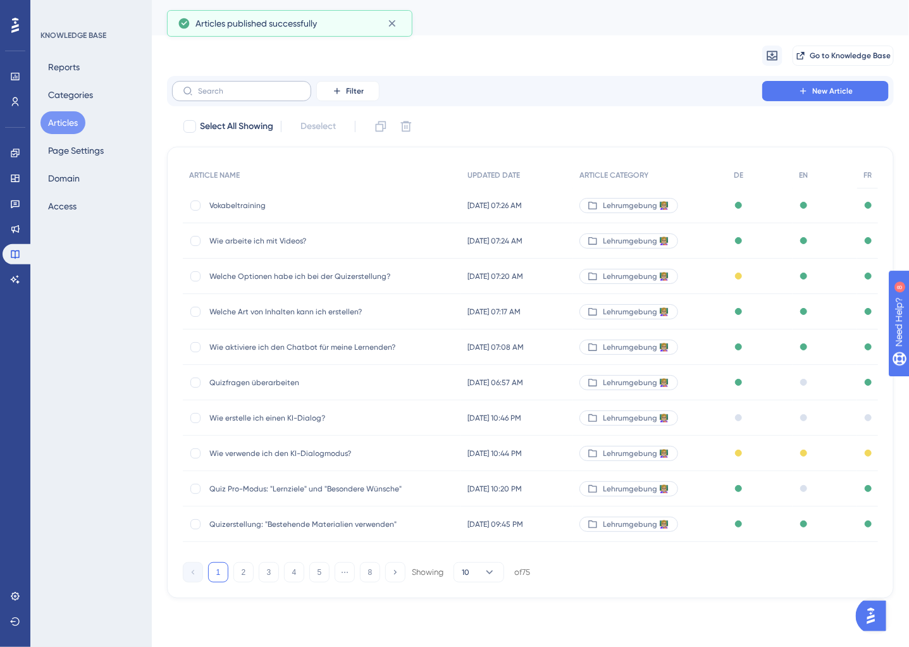
click at [272, 81] on label at bounding box center [241, 91] width 139 height 20
click at [272, 87] on input "text" at bounding box center [249, 91] width 103 height 9
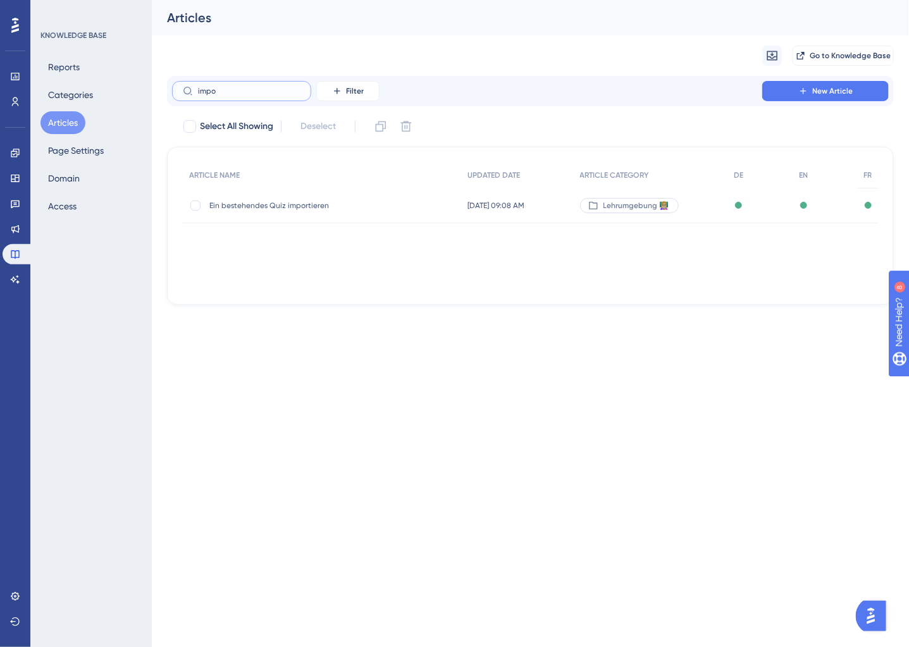
type input "impo"
click at [308, 203] on span "Ein bestehendes Quiz importieren" at bounding box center [310, 206] width 203 height 10
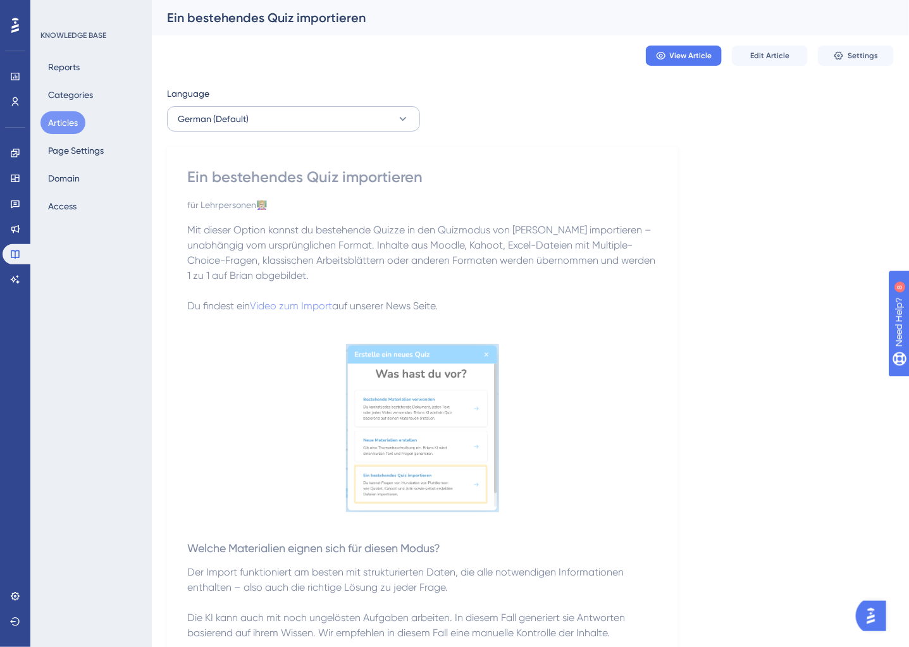
click at [358, 115] on button "German (Default)" at bounding box center [293, 118] width 253 height 25
click at [62, 122] on button "Articles" at bounding box center [63, 122] width 45 height 23
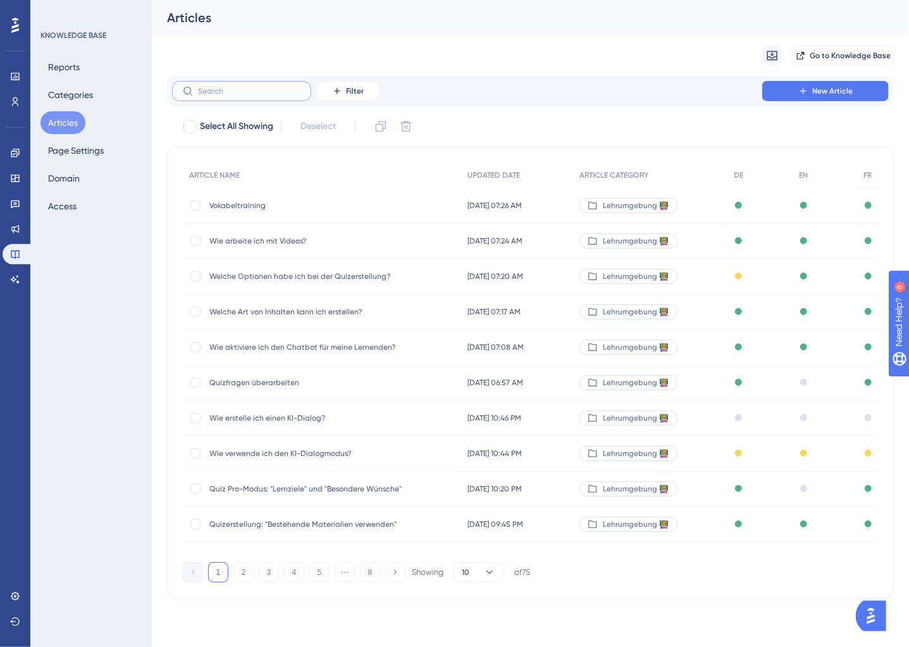
click at [209, 94] on input "text" at bounding box center [249, 91] width 103 height 9
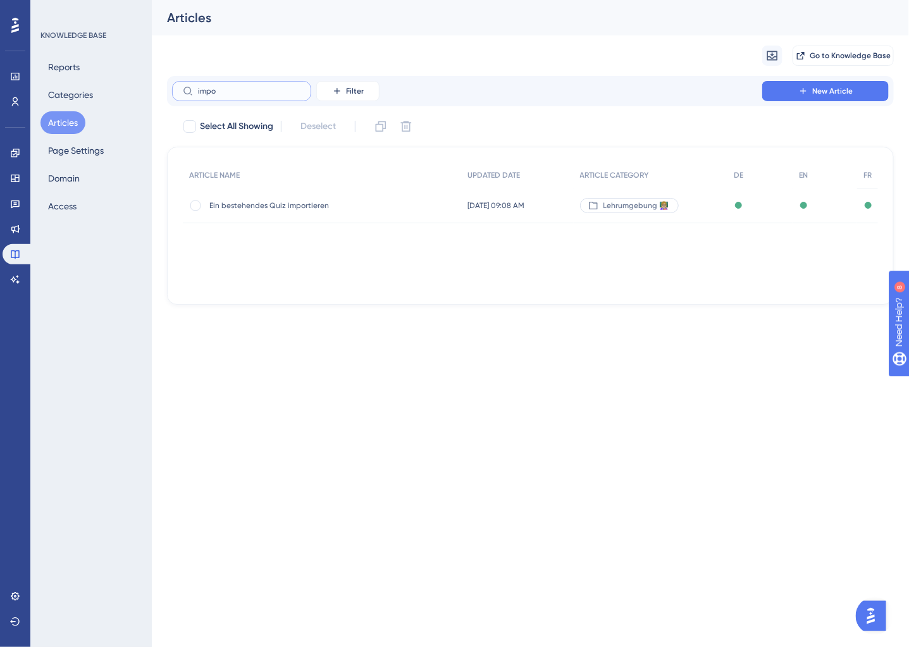
click at [244, 94] on input "impo" at bounding box center [249, 91] width 103 height 9
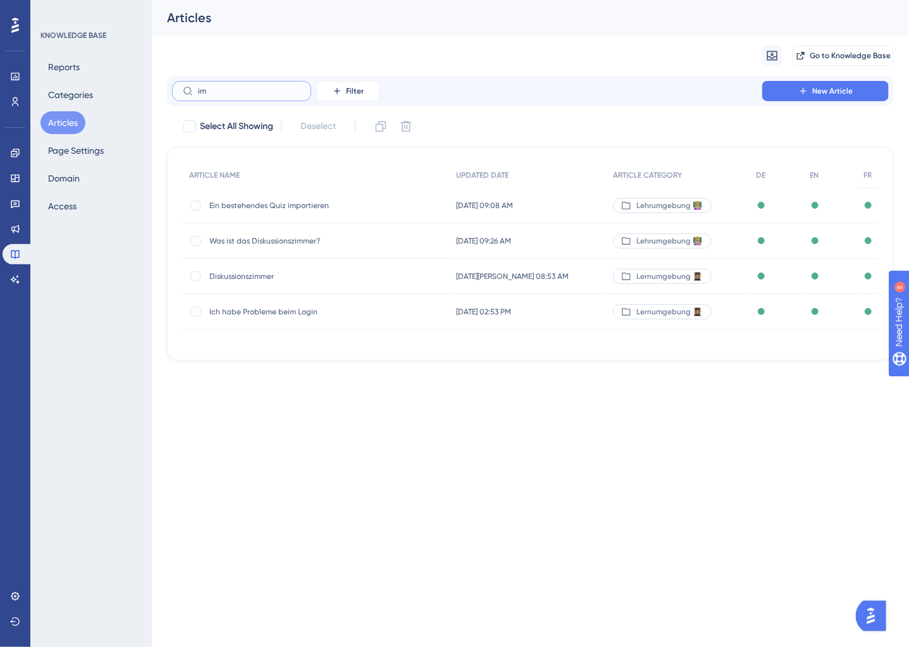
type input "i"
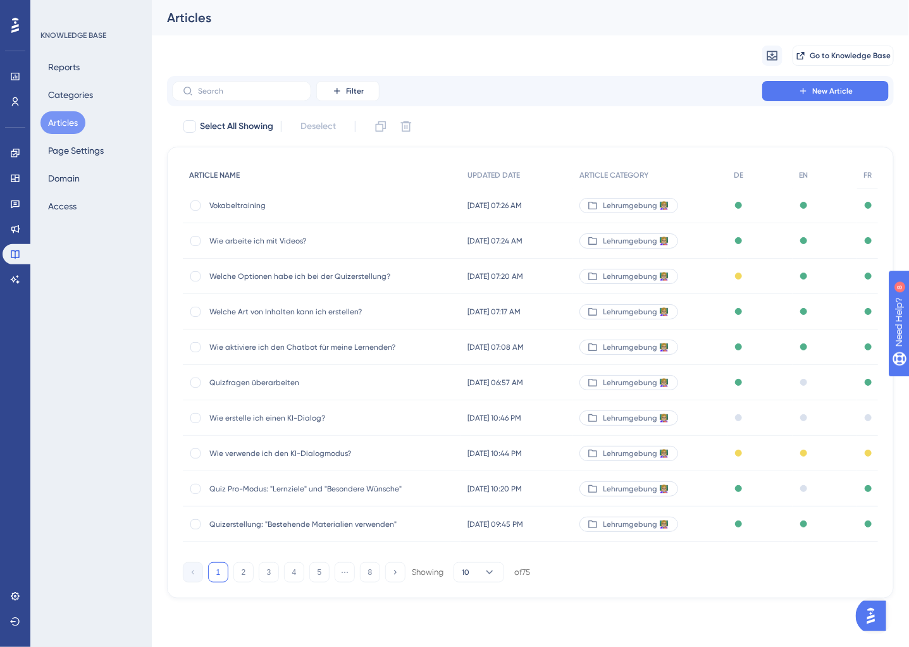
click at [44, 124] on button "Articles" at bounding box center [63, 122] width 45 height 23
click at [237, 89] on input "text" at bounding box center [249, 91] width 103 height 9
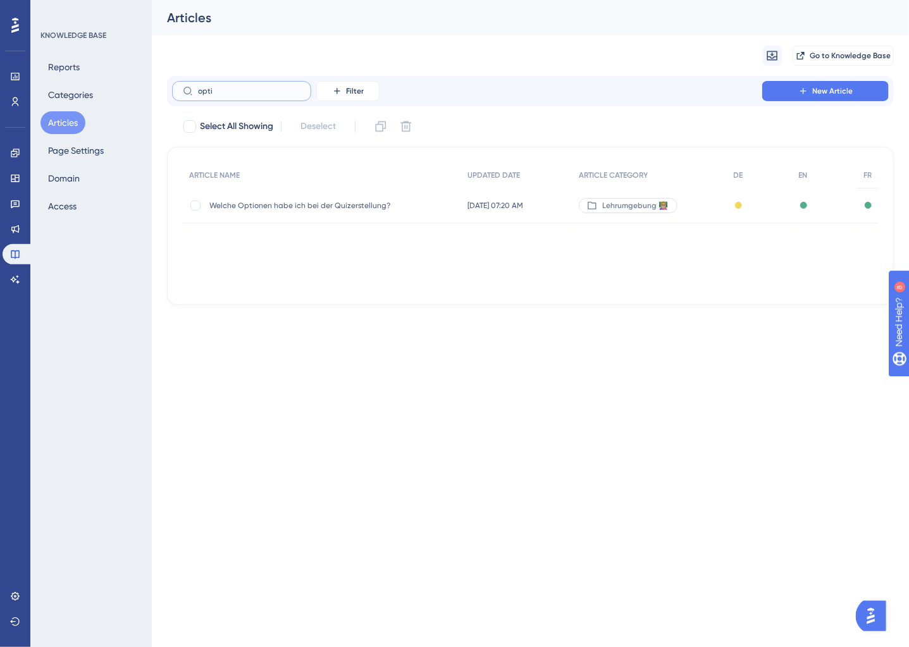
type input "opti"
click at [287, 206] on span "Welche Optionen habe ich bei der Quizerstellung?" at bounding box center [310, 206] width 203 height 10
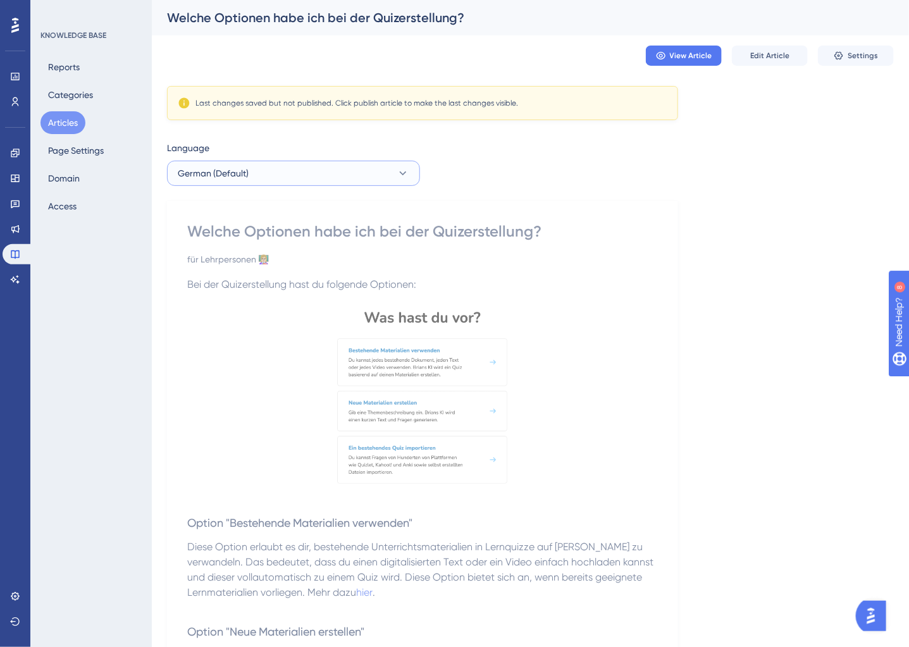
click at [357, 181] on button "German (Default)" at bounding box center [293, 173] width 253 height 25
click at [259, 209] on button "German (Default) German (Default) Published with pending draft" at bounding box center [293, 211] width 237 height 25
click at [797, 51] on button "Edit Article" at bounding box center [770, 56] width 76 height 20
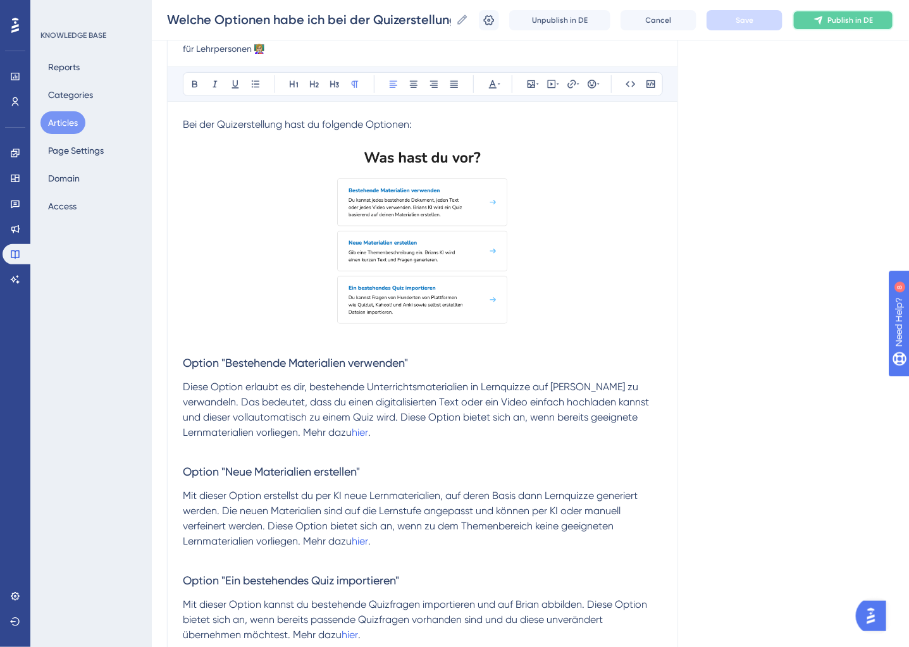
click at [876, 18] on button "Publish in DE" at bounding box center [843, 20] width 101 height 20
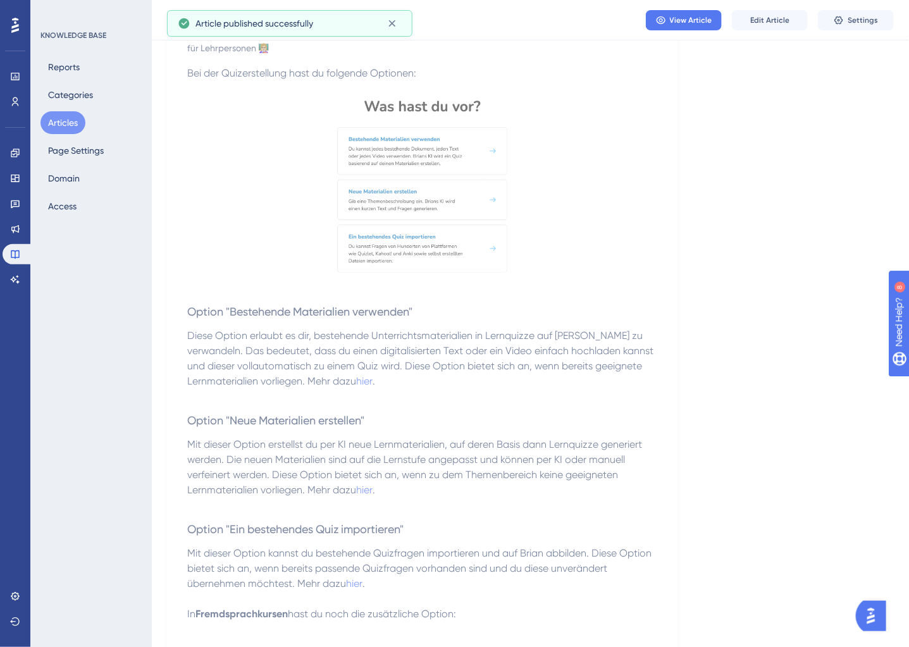
scroll to position [0, 0]
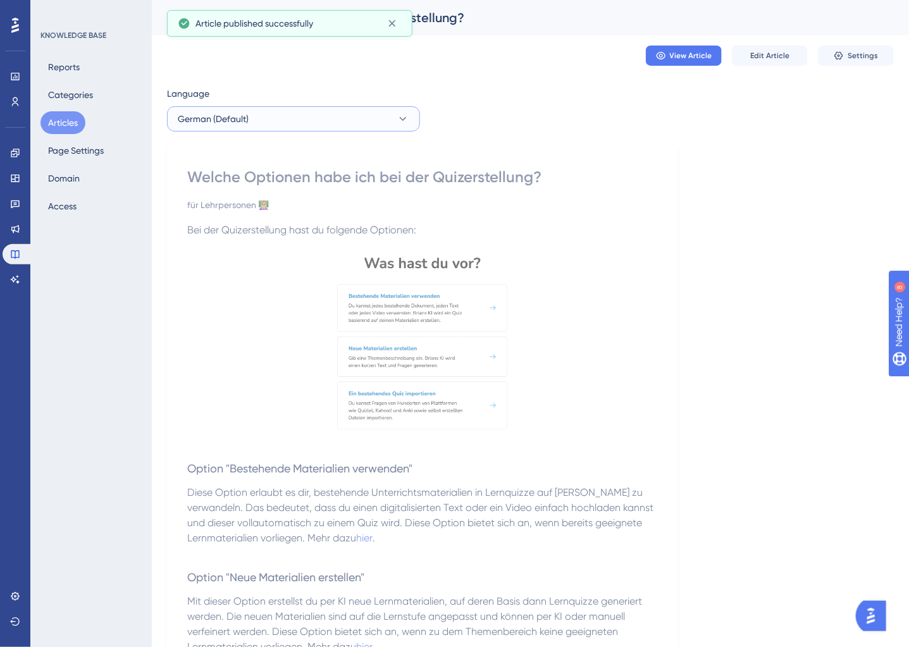
click at [261, 113] on button "German (Default)" at bounding box center [293, 118] width 253 height 25
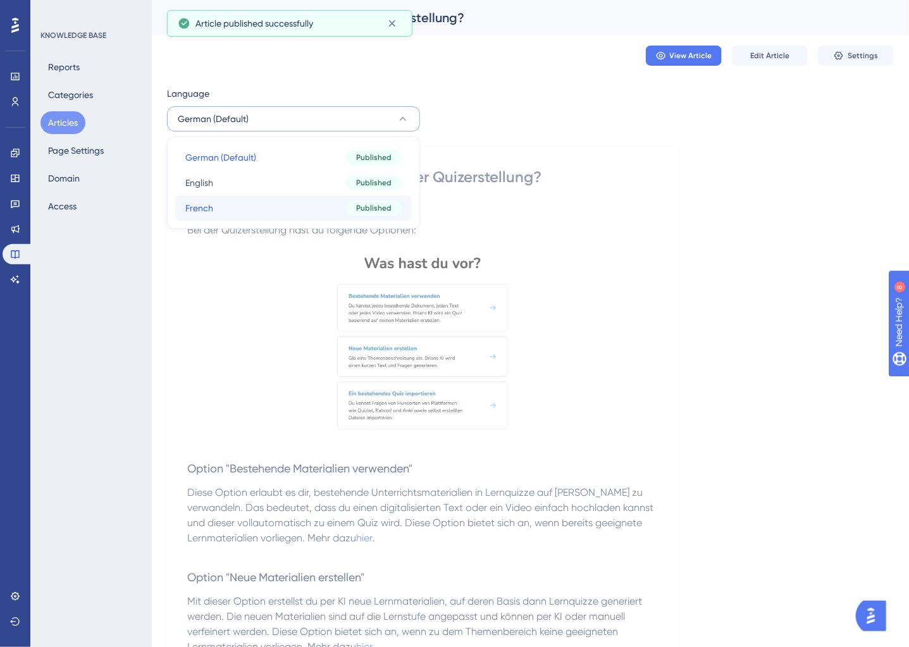
click at [247, 197] on button "French French Published" at bounding box center [293, 208] width 237 height 25
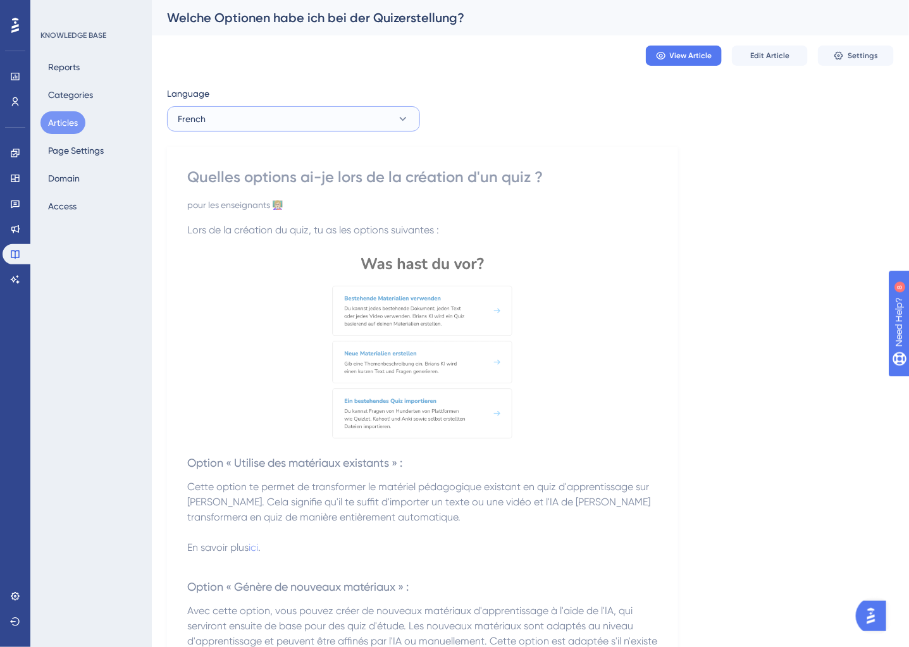
click at [275, 123] on button "French" at bounding box center [293, 118] width 253 height 25
click at [251, 187] on button "English English Published" at bounding box center [293, 182] width 237 height 25
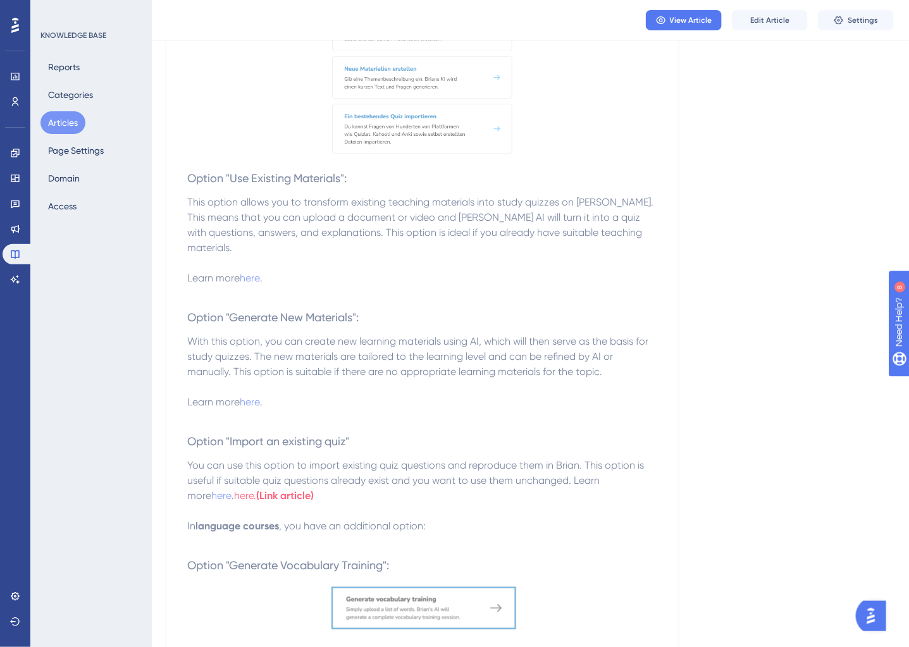
scroll to position [284, 0]
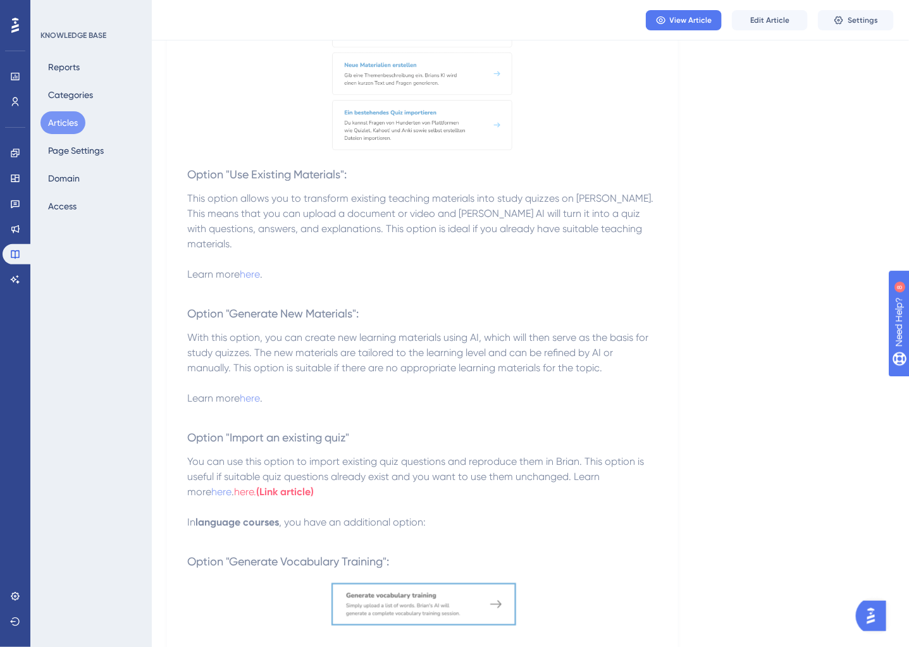
click at [462, 500] on p "In language courses , you have an additional option:" at bounding box center [422, 515] width 471 height 30
click at [777, 22] on span "Edit Article" at bounding box center [770, 20] width 39 height 10
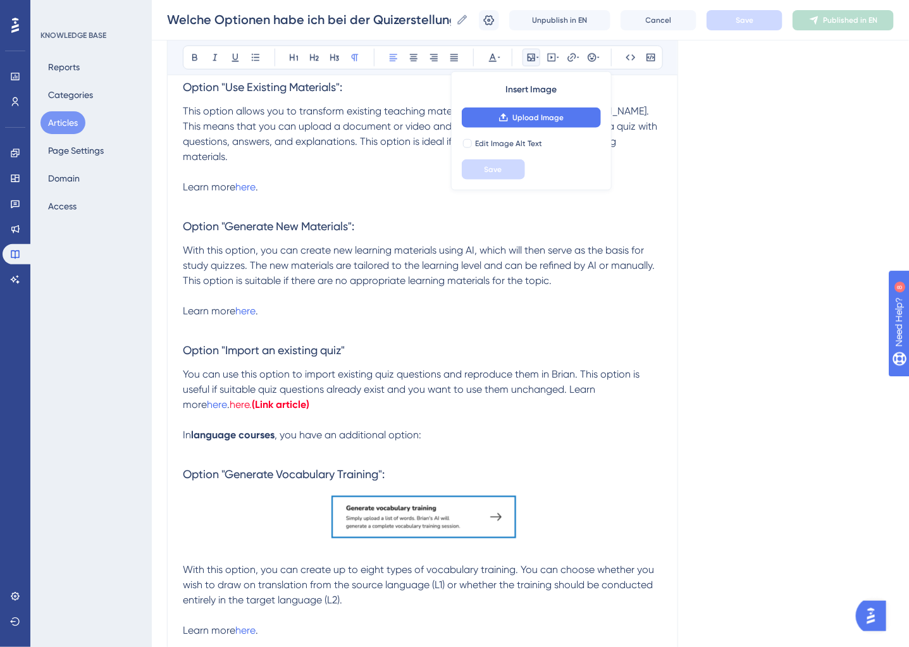
scroll to position [530, 0]
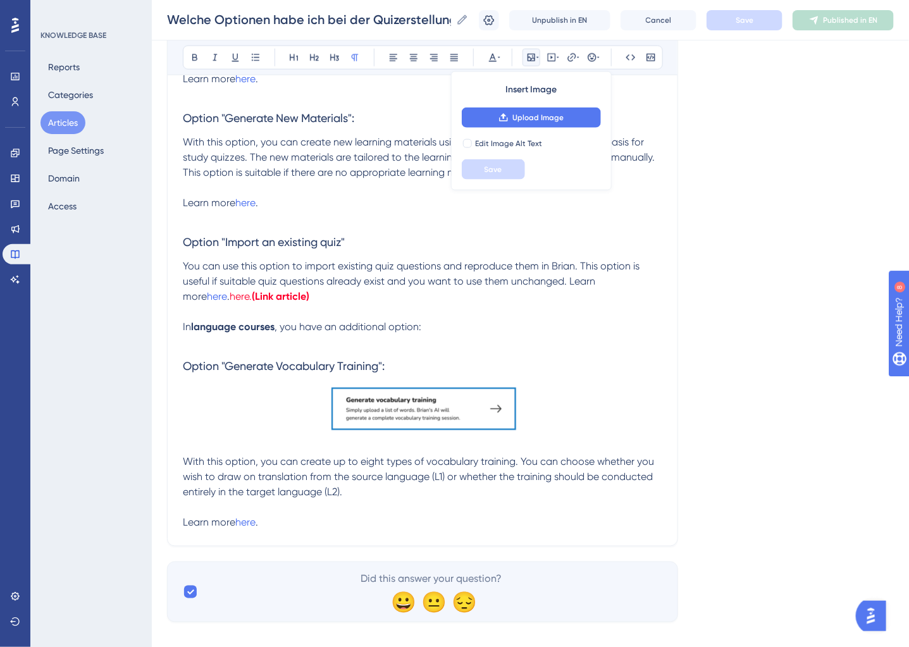
click at [425, 304] on p "In language courses , you have an additional option:" at bounding box center [423, 319] width 480 height 30
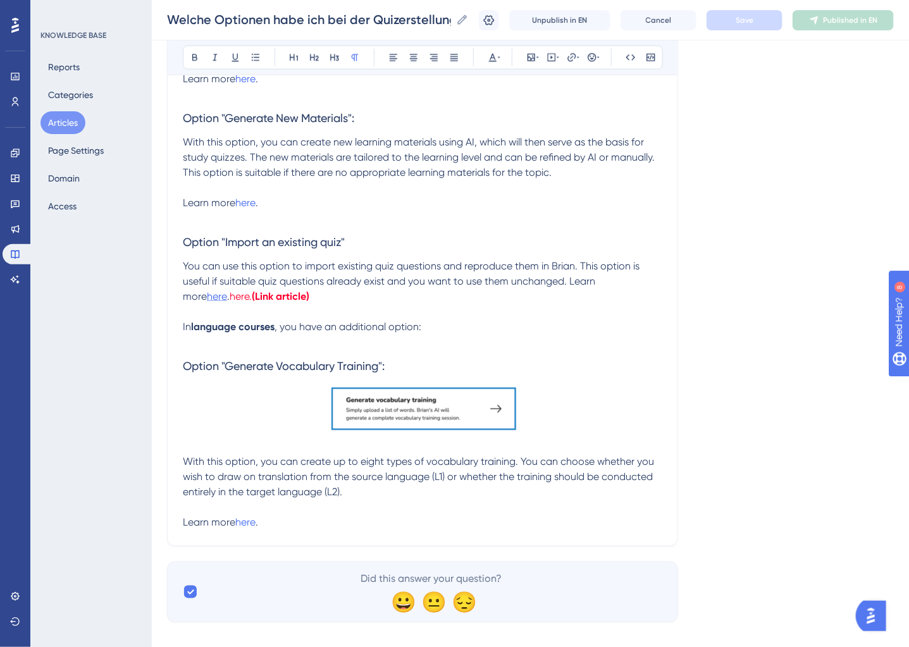
click at [227, 290] on span "here" at bounding box center [217, 296] width 20 height 12
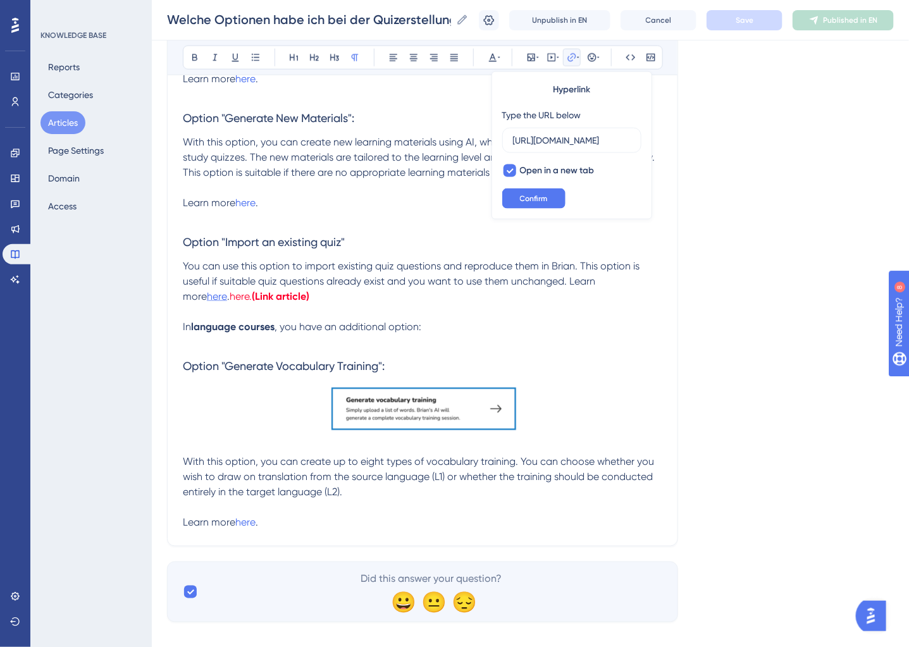
scroll to position [0, 156]
click at [579, 139] on input "https://help.brian.study/en/articles/9732-import-an-existing-quiz" at bounding box center [572, 141] width 118 height 14
drag, startPoint x: 524, startPoint y: 139, endPoint x: 504, endPoint y: 139, distance: 20.3
click at [504, 139] on label "https://help.brian.study/en/articles/9732-import-an-existing-quiz" at bounding box center [572, 140] width 139 height 25
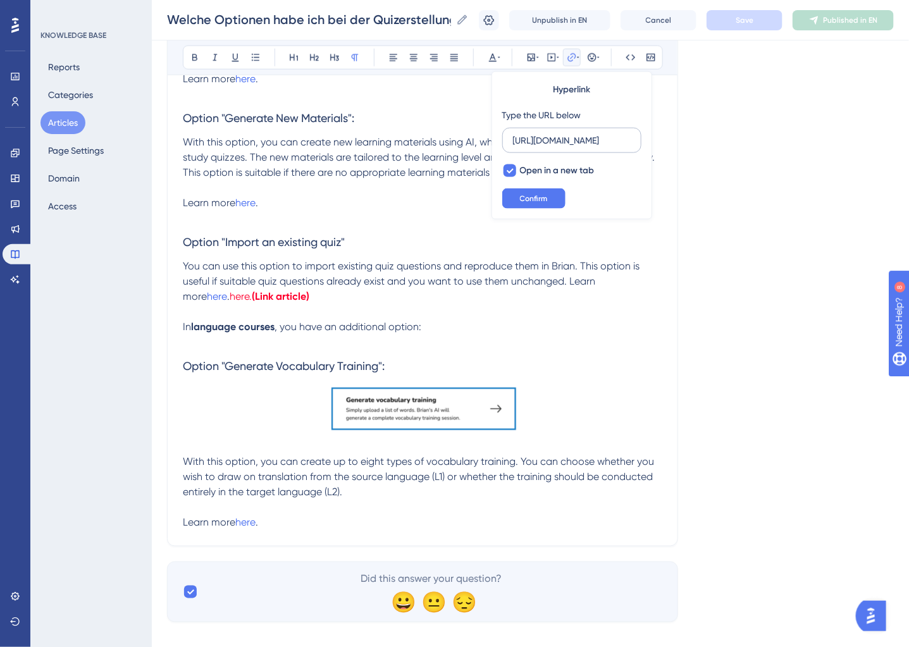
click at [513, 139] on input "https://help.brian.study/en/articles/9732-import-an-existing-quiz" at bounding box center [572, 141] width 118 height 14
click at [624, 142] on input "https://help.brian.study/en/articles/9732-import-an-existing-quiz" at bounding box center [572, 141] width 118 height 14
click at [547, 197] on span "Confirm" at bounding box center [534, 199] width 28 height 10
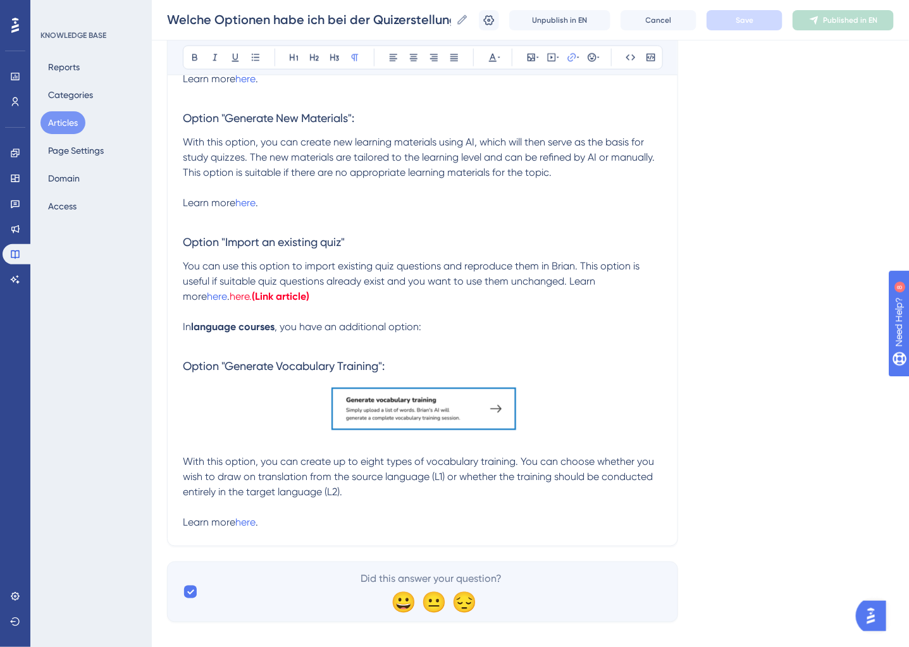
click at [294, 281] on p "You can use this option to import existing quiz questions and reproduce them in…" at bounding box center [423, 282] width 480 height 46
drag, startPoint x: 294, startPoint y: 281, endPoint x: 164, endPoint y: 280, distance: 129.7
click at [164, 280] on div "Performance Users Engagement Widgets Feedback Product Updates Knowledge Base AI…" at bounding box center [531, 56] width 758 height 1173
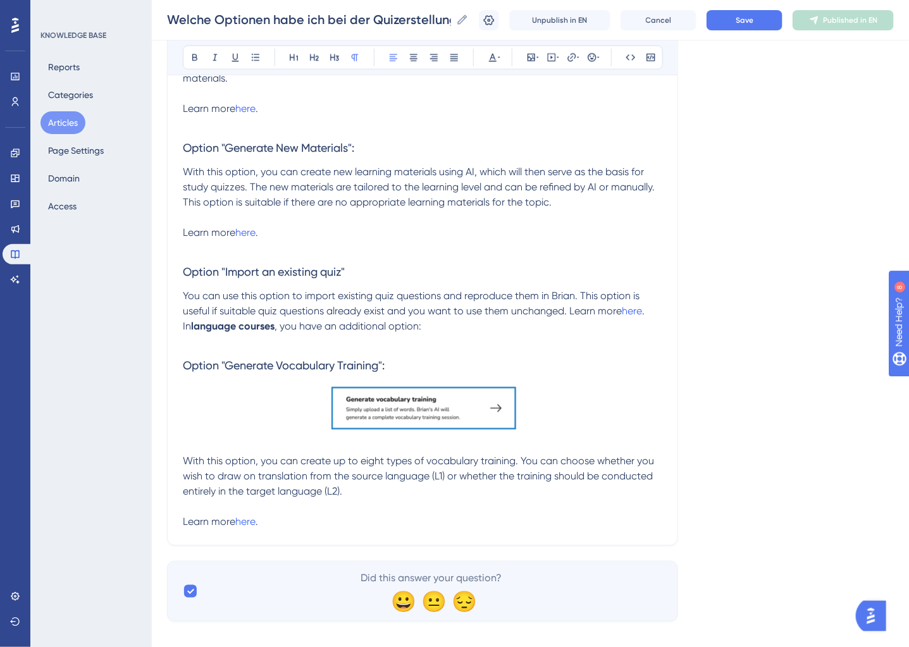
click at [183, 320] on span "In" at bounding box center [187, 326] width 8 height 12
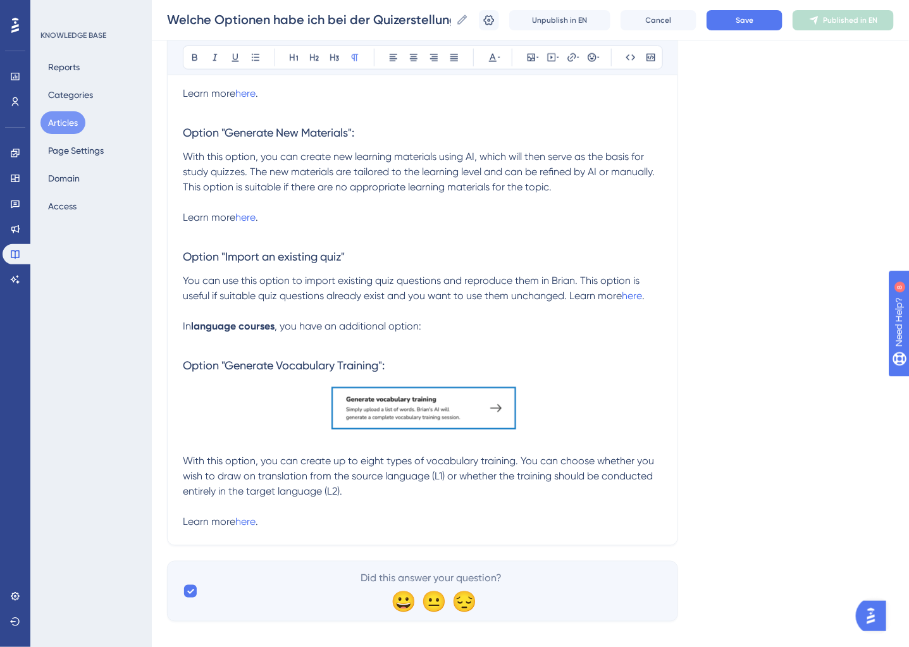
click at [239, 334] on p at bounding box center [423, 341] width 480 height 15
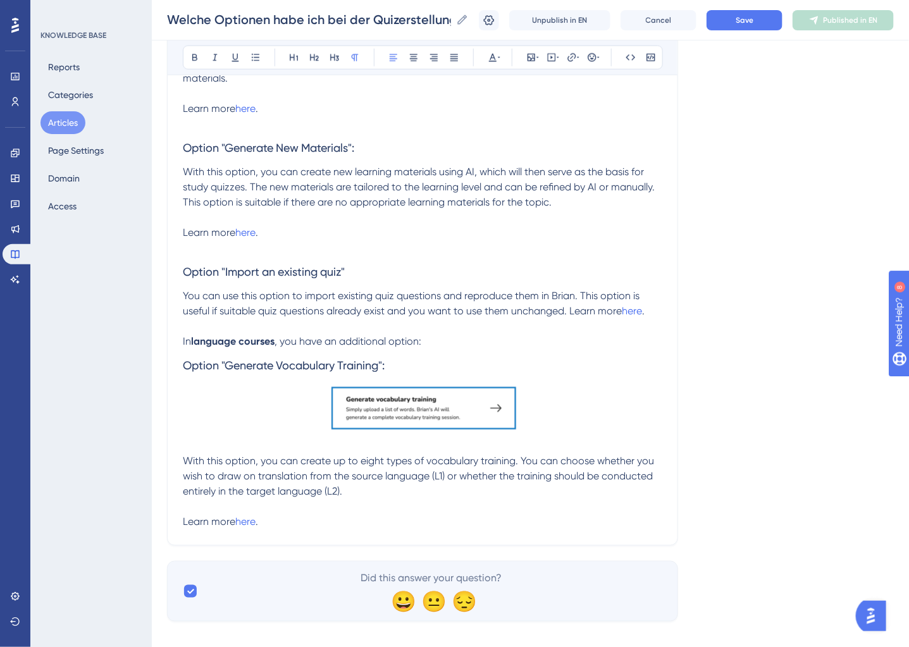
click at [182, 327] on div "What are my options when generating a quiz? for teachers 👩🏼‍🏫 Bold Italic Under…" at bounding box center [422, 93] width 511 height 905
click at [185, 335] on span "In" at bounding box center [187, 341] width 8 height 12
click at [737, 15] on span "Save" at bounding box center [745, 20] width 18 height 10
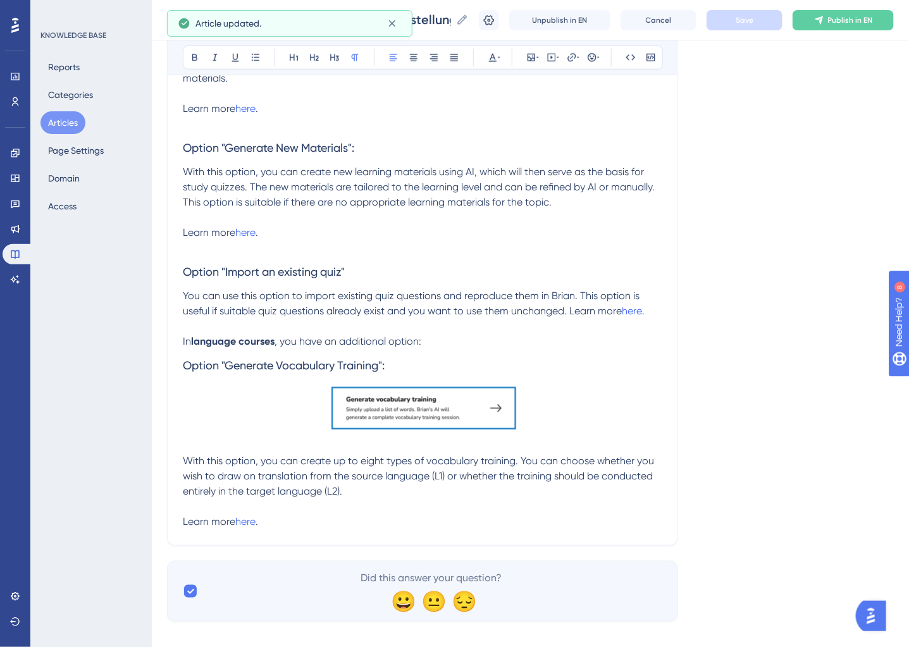
scroll to position [0, 0]
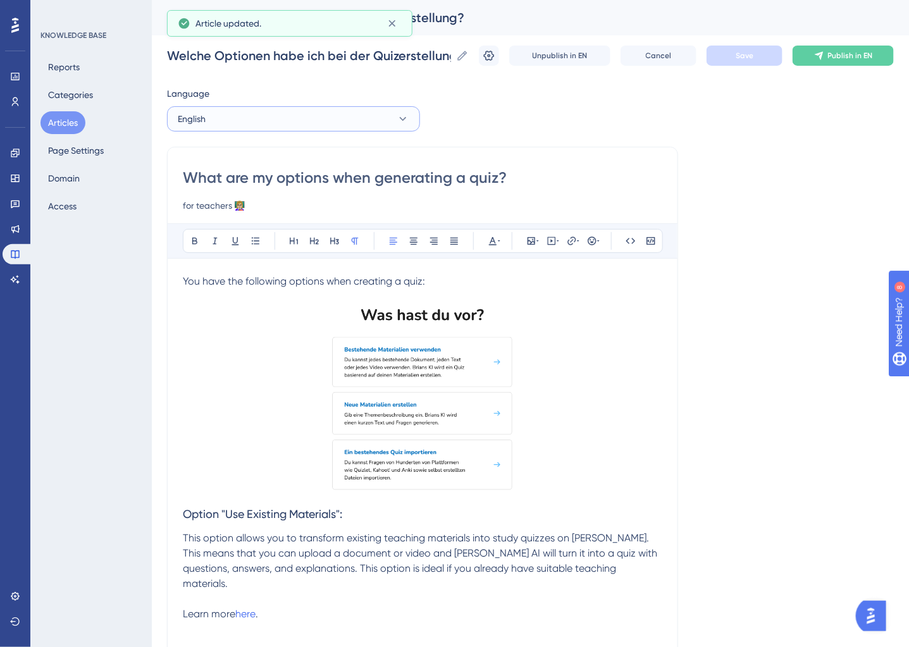
click at [294, 119] on button "English" at bounding box center [293, 118] width 253 height 25
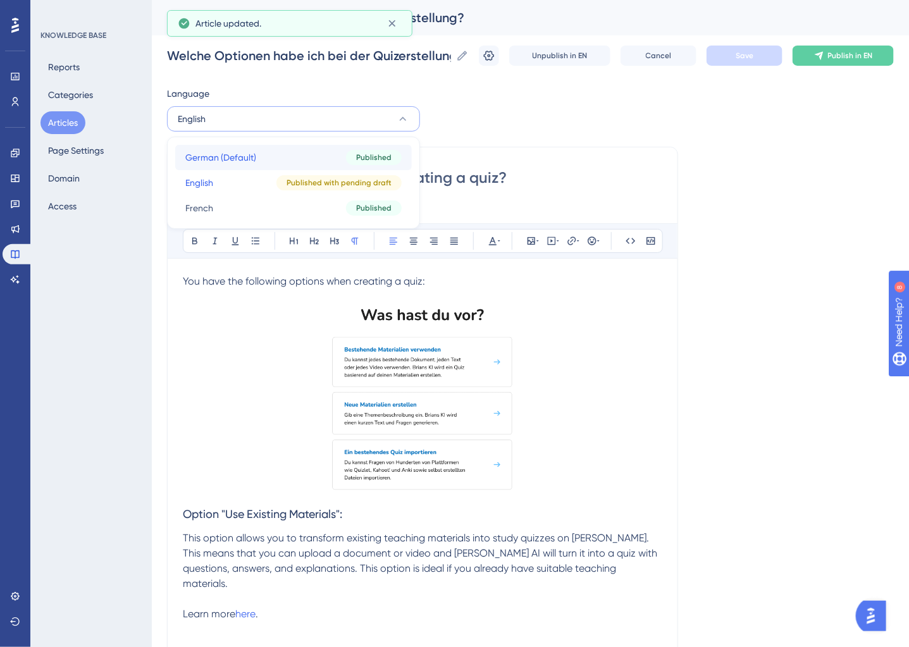
click at [269, 153] on button "German (Default) German (Default) Published" at bounding box center [293, 157] width 237 height 25
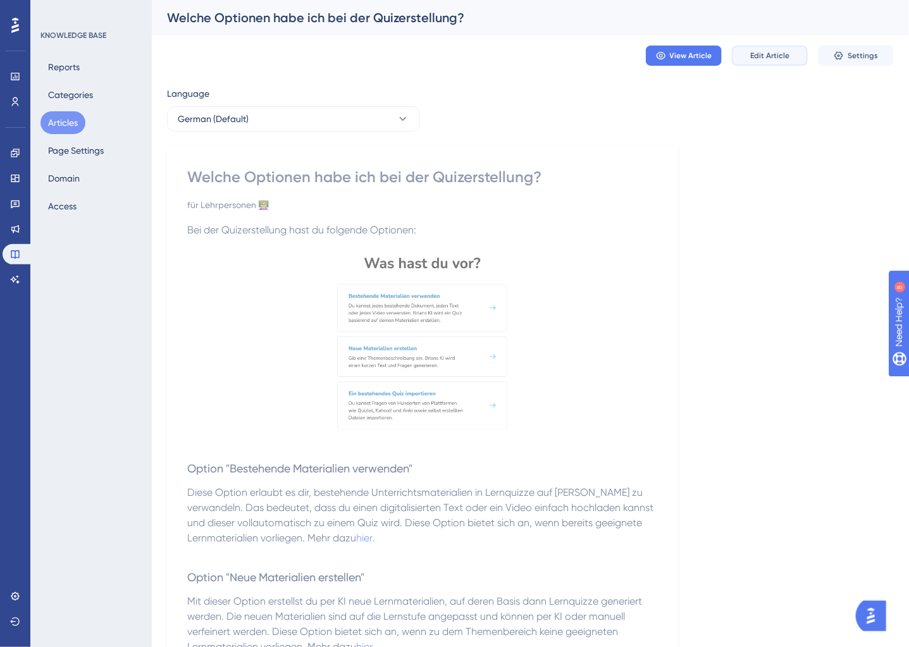
click at [775, 51] on span "Edit Article" at bounding box center [770, 56] width 39 height 10
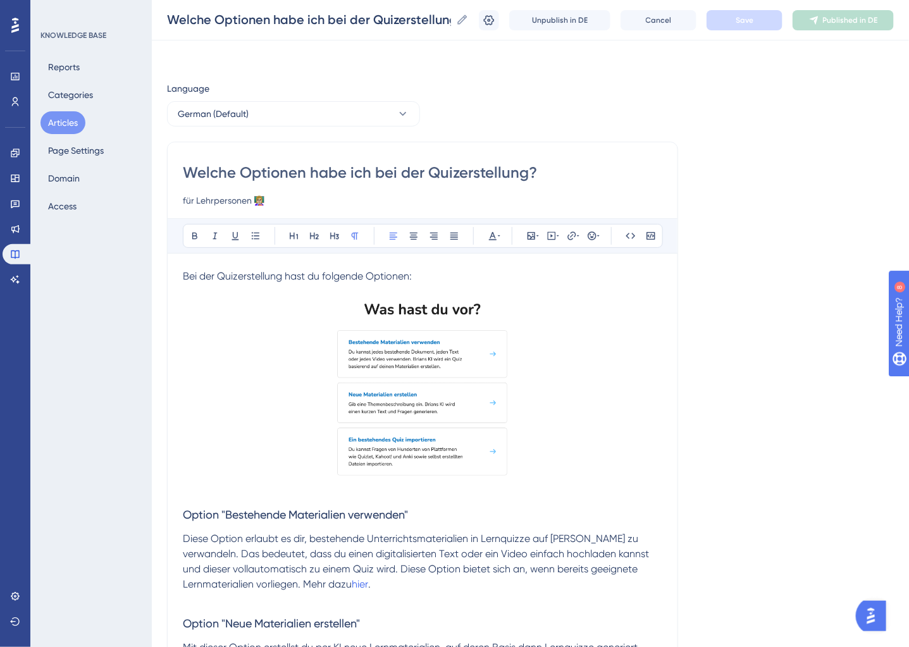
scroll to position [152, 0]
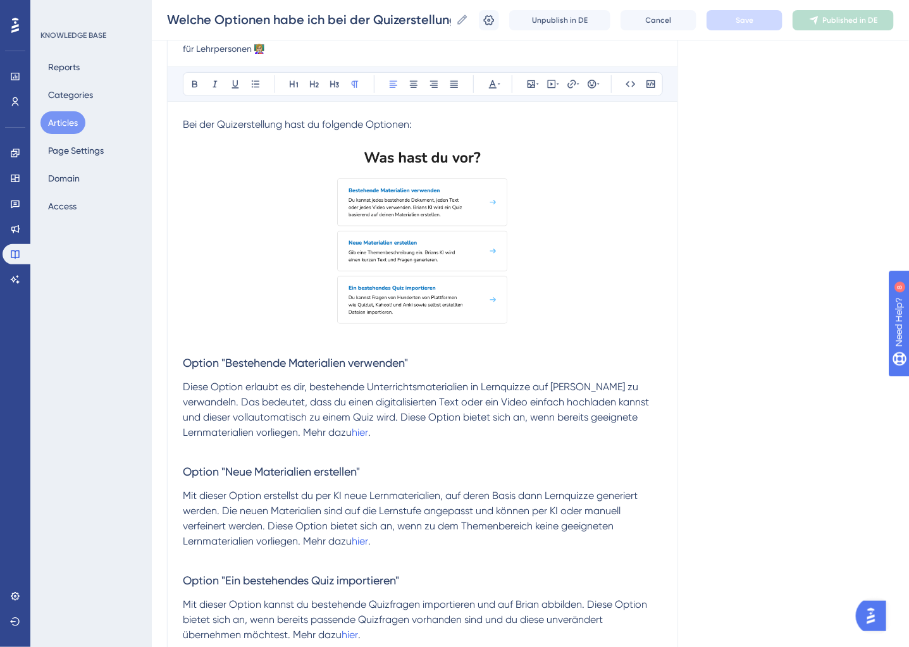
click at [306, 428] on span "Diese Option erlaubt es dir, bestehende Unterrichtsmaterialien in Lernquizze au…" at bounding box center [417, 410] width 469 height 58
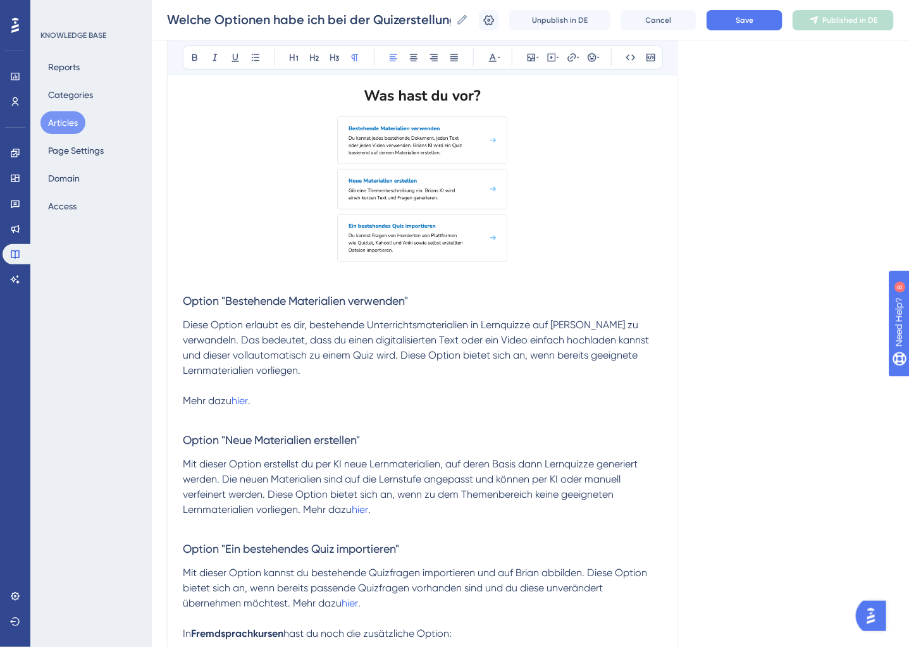
scroll to position [220, 0]
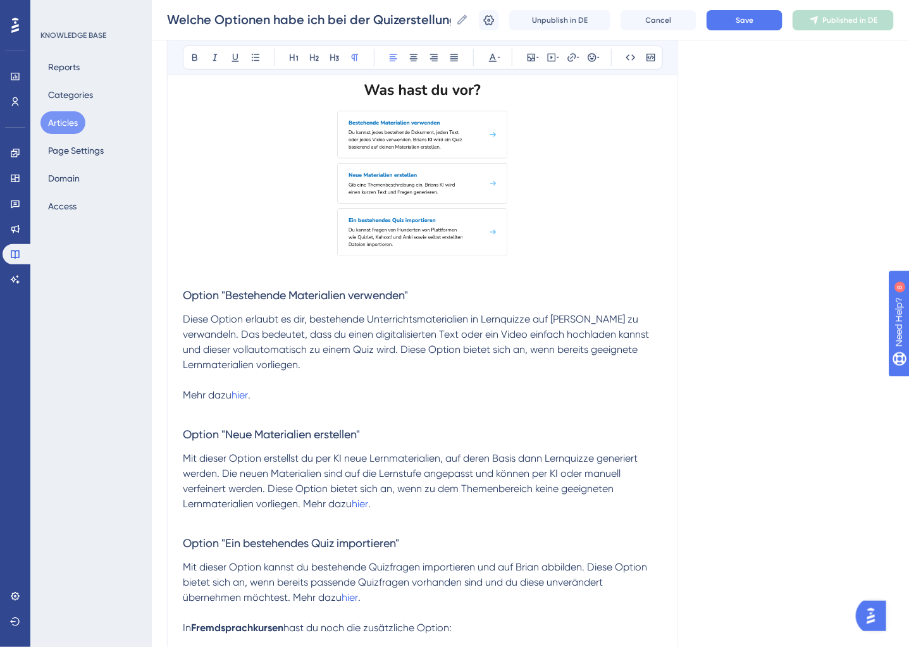
click at [304, 504] on span "Mit dieser Option erstellst du per KI neue Lernmaterialien, auf deren Basis dan…" at bounding box center [412, 482] width 458 height 58
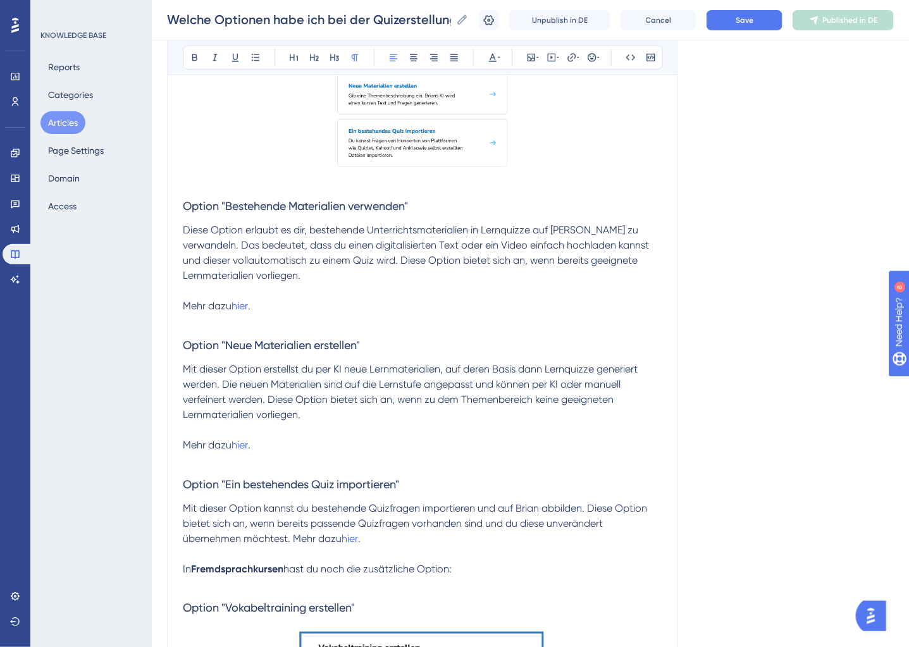
scroll to position [318, 0]
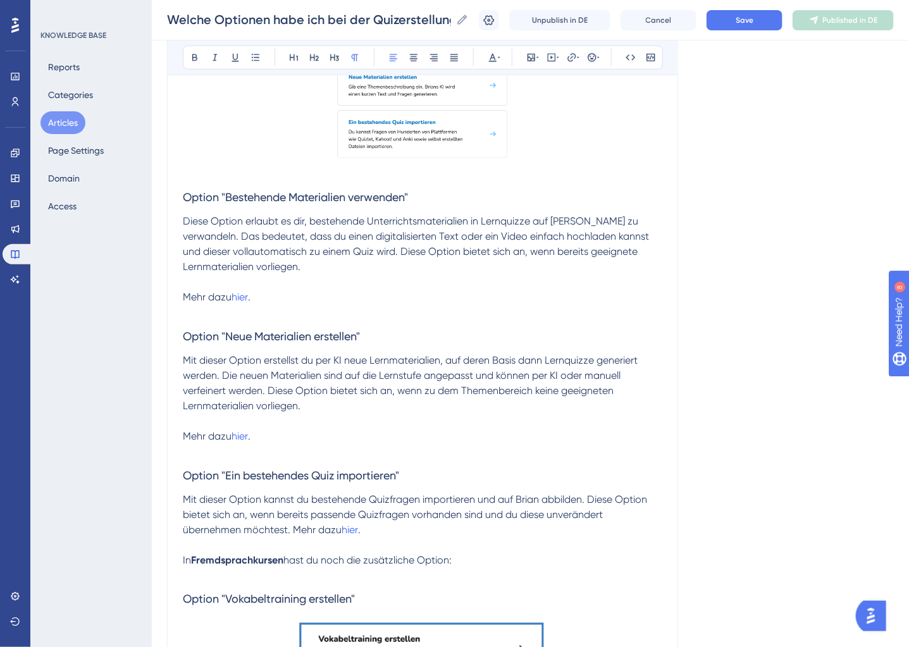
click at [292, 534] on span "Mit dieser Option kannst du bestehende Quizfragen importieren und auf Brian abb…" at bounding box center [416, 515] width 467 height 42
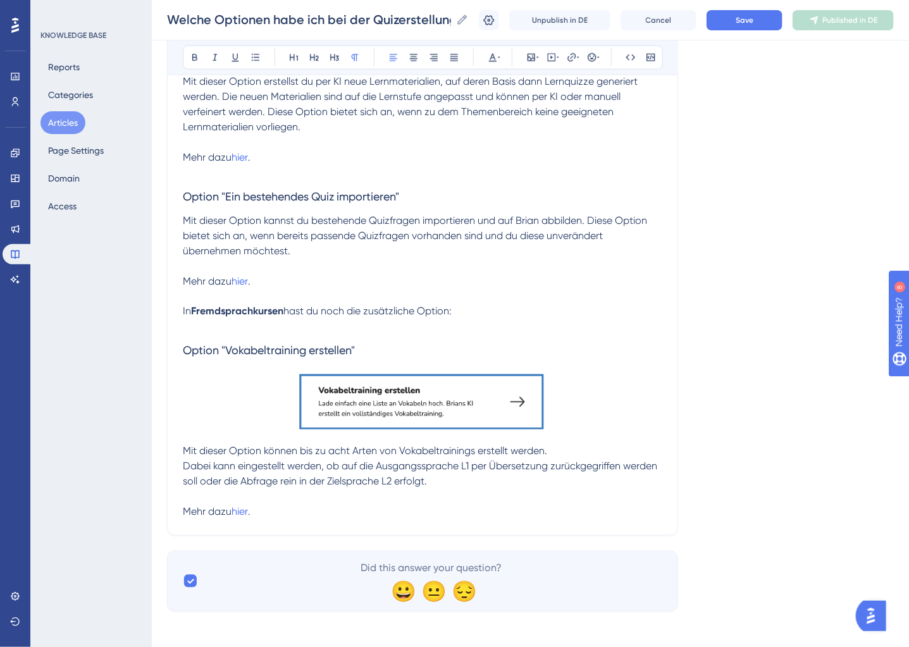
scroll to position [600, 0]
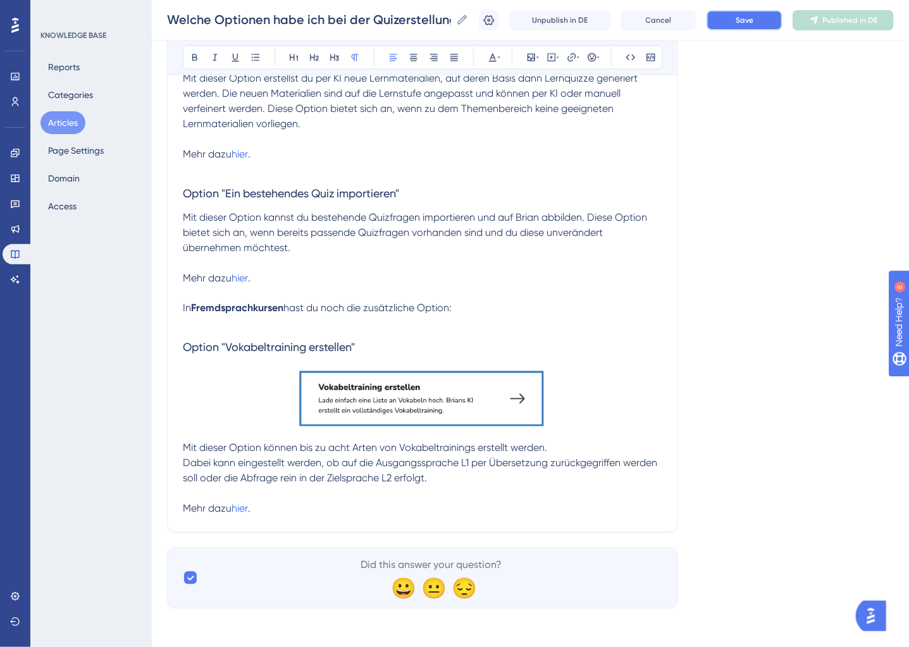
click at [766, 26] on button "Save" at bounding box center [745, 20] width 76 height 20
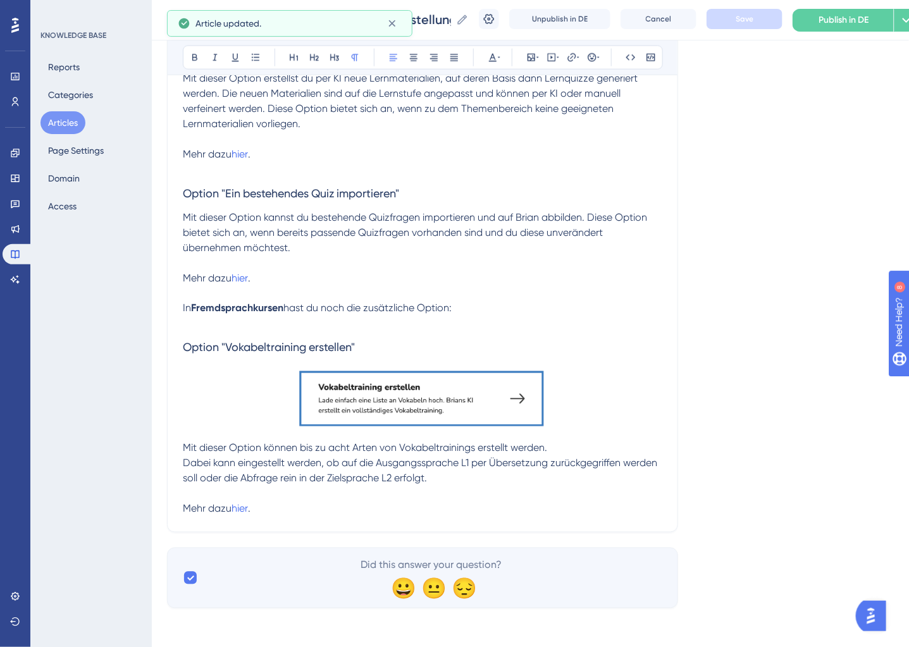
scroll to position [0, 0]
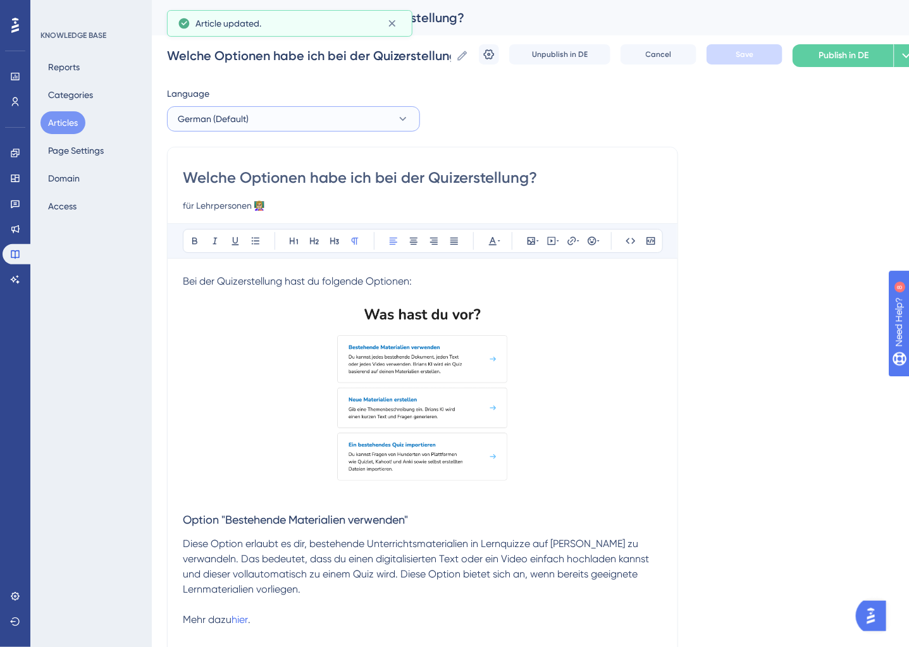
click at [352, 123] on button "German (Default)" at bounding box center [293, 118] width 253 height 25
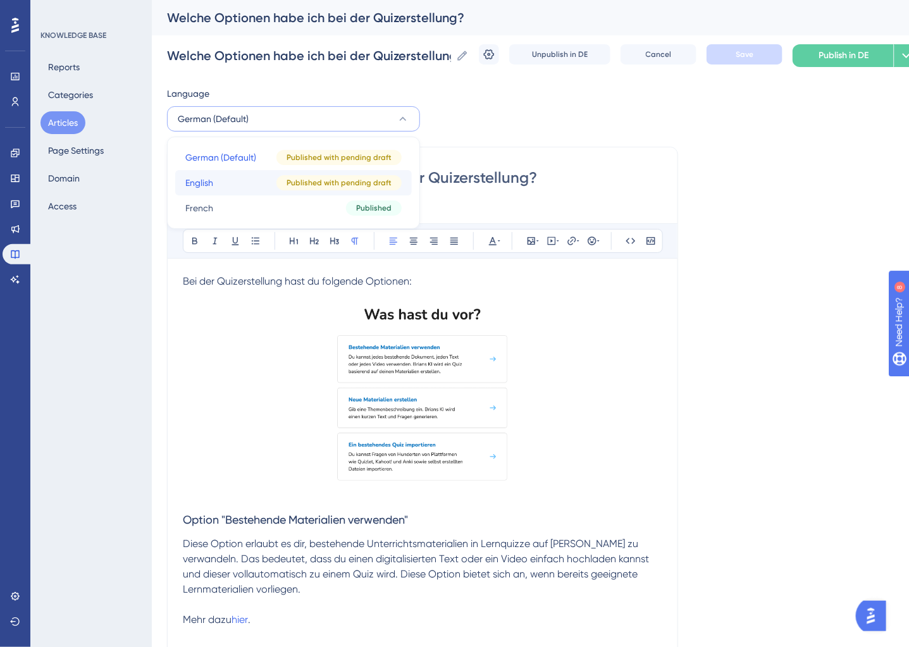
click at [286, 177] on div "Published with pending draft" at bounding box center [339, 182] width 125 height 15
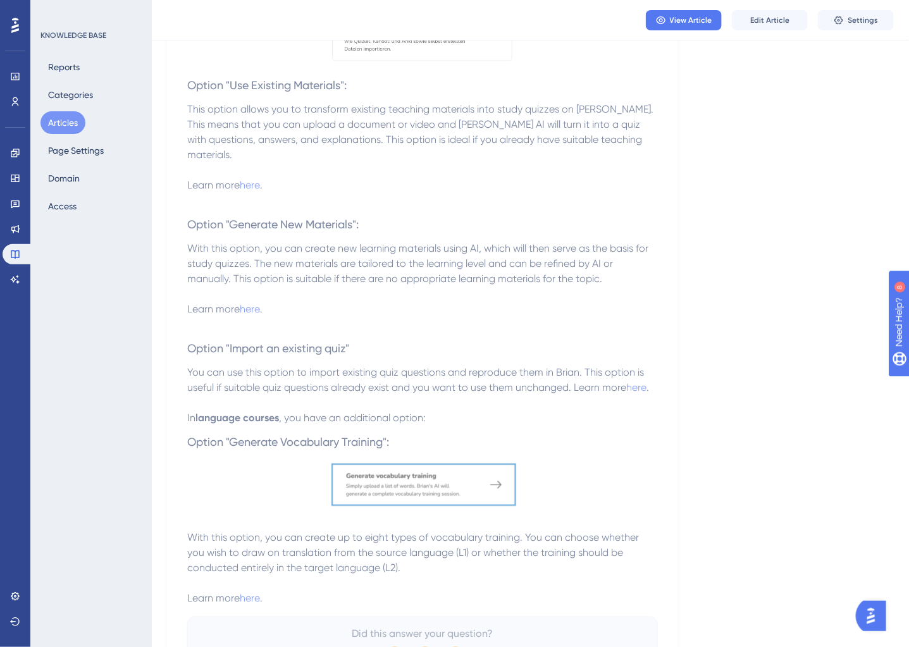
scroll to position [428, 0]
click at [794, 16] on button "Edit Article" at bounding box center [770, 20] width 76 height 20
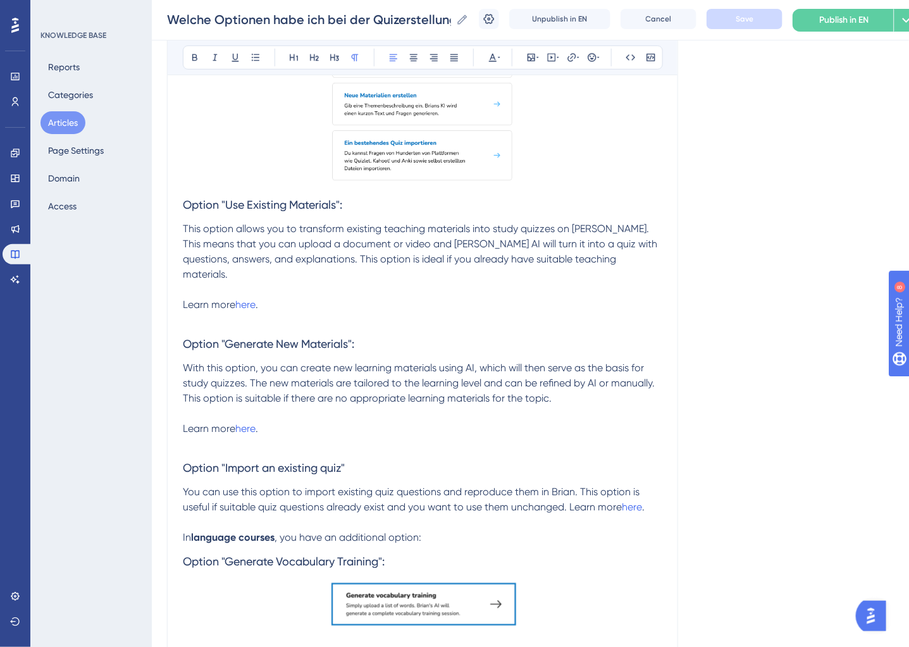
scroll to position [316, 0]
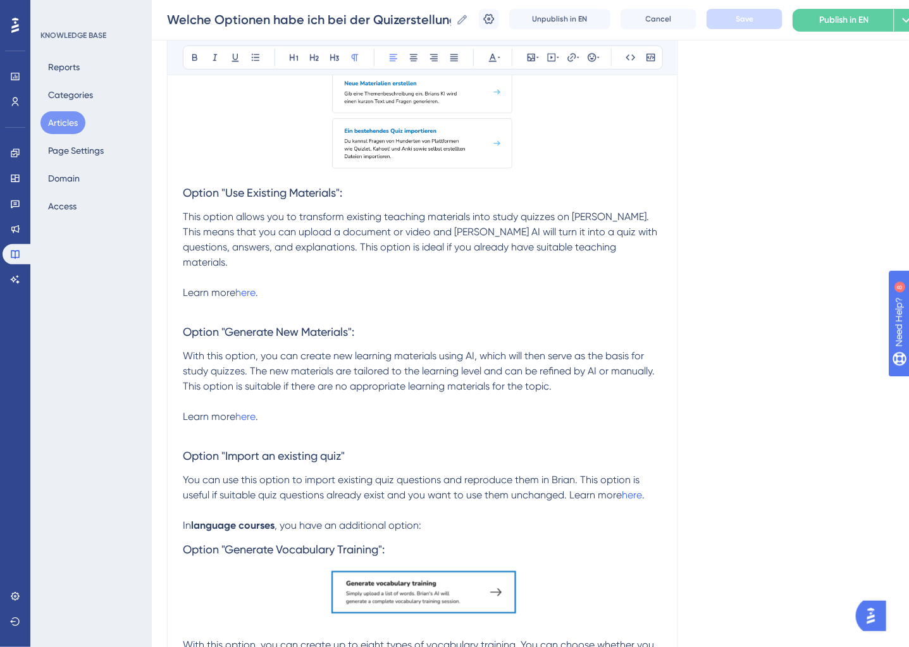
click at [478, 518] on p "In language courses , you have an additional option:" at bounding box center [423, 525] width 480 height 15
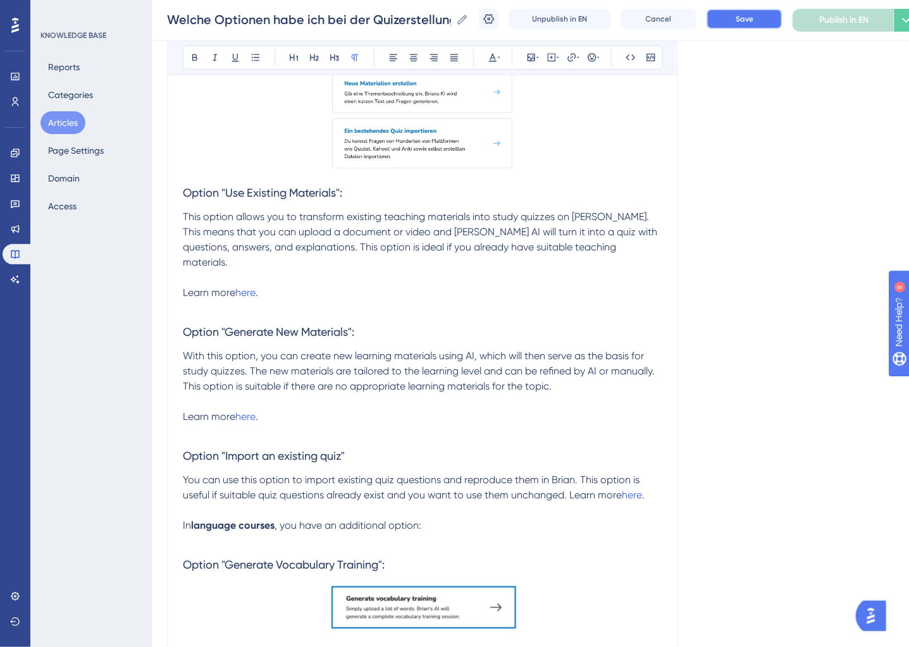
click at [747, 14] on span "Save" at bounding box center [745, 19] width 18 height 10
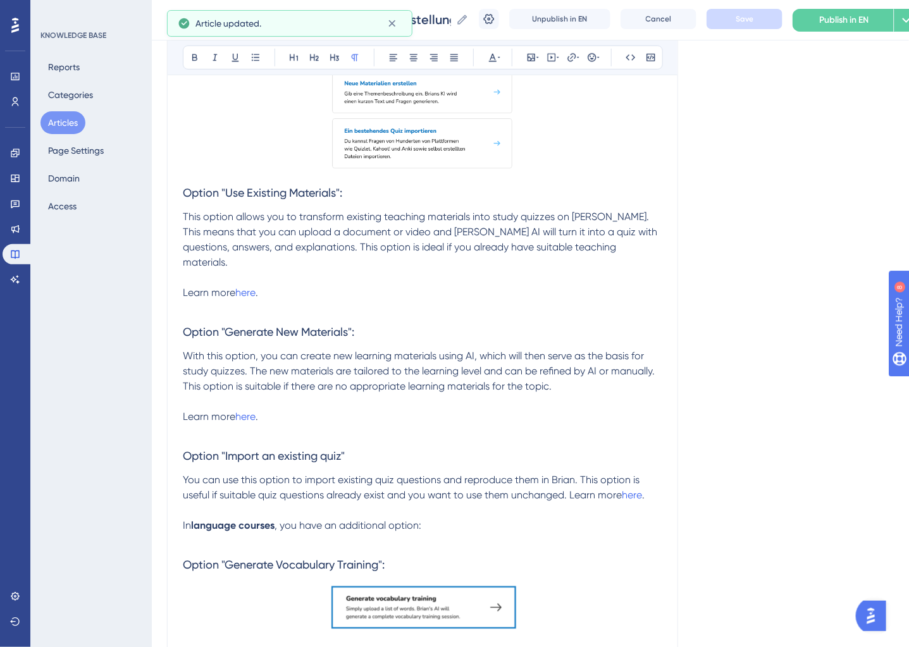
scroll to position [0, 0]
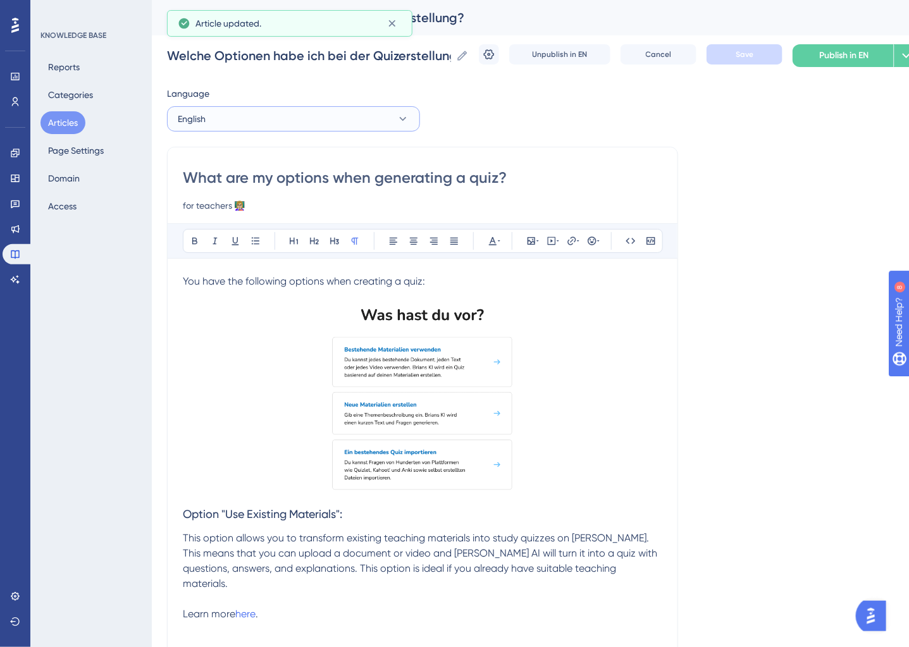
click at [303, 122] on button "English" at bounding box center [293, 118] width 253 height 25
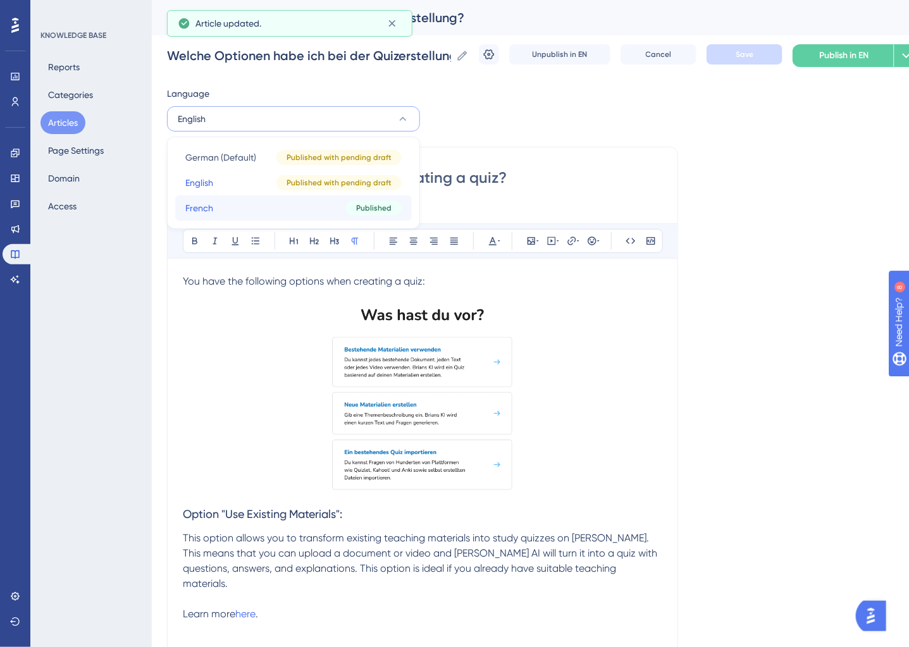
click at [266, 199] on button "French French Published" at bounding box center [293, 208] width 237 height 25
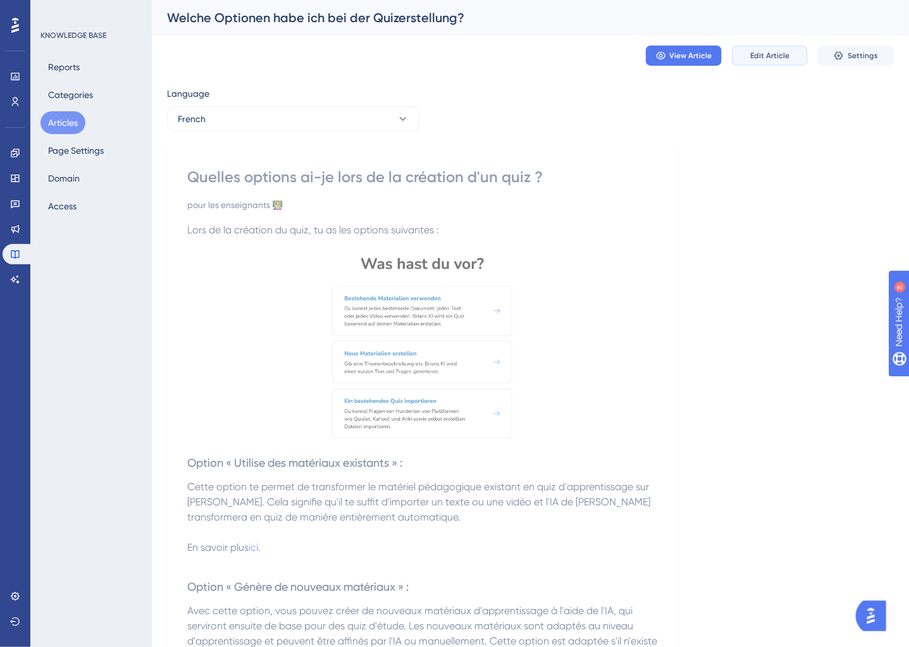
click at [760, 54] on span "Edit Article" at bounding box center [770, 56] width 39 height 10
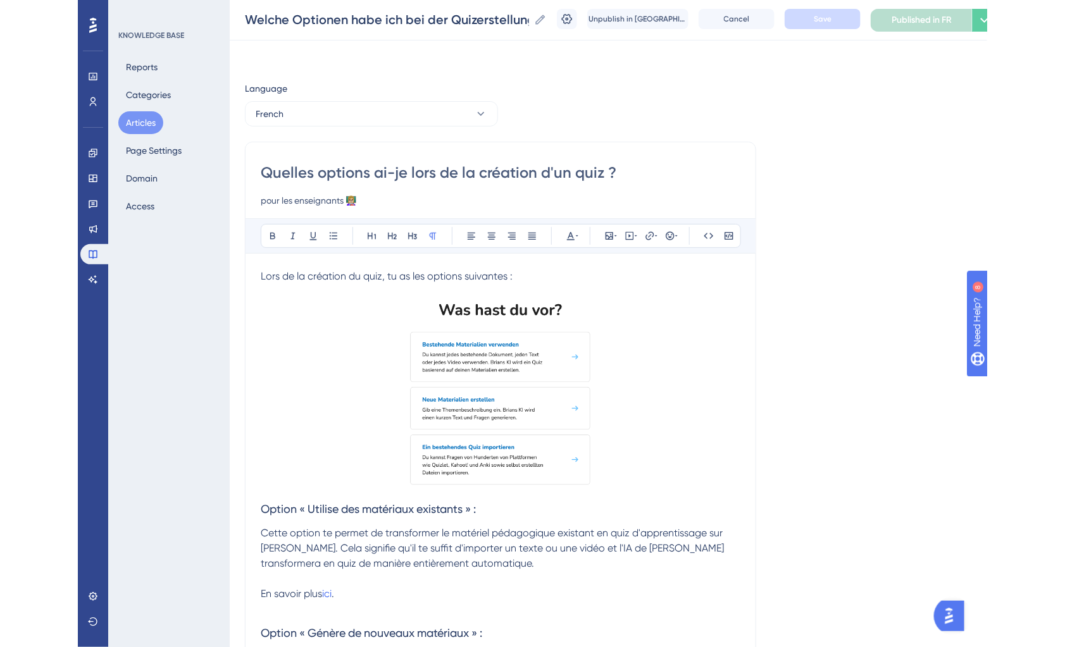
scroll to position [233, 0]
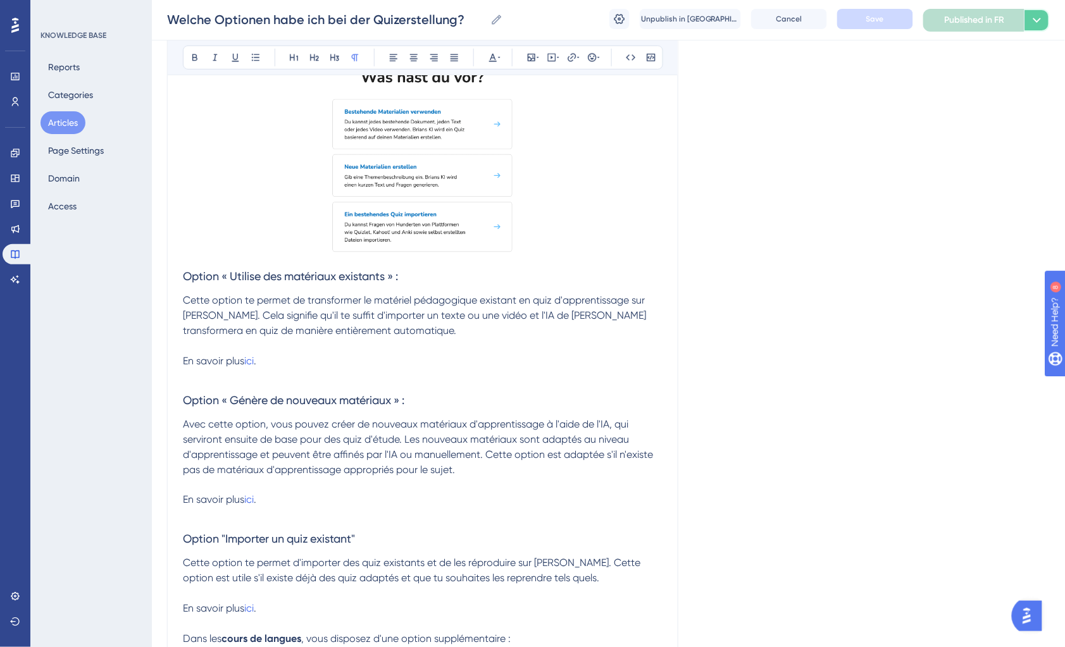
click at [1037, 13] on icon at bounding box center [1037, 20] width 15 height 15
click at [999, 63] on span "Publish in all languages" at bounding box center [976, 57] width 94 height 15
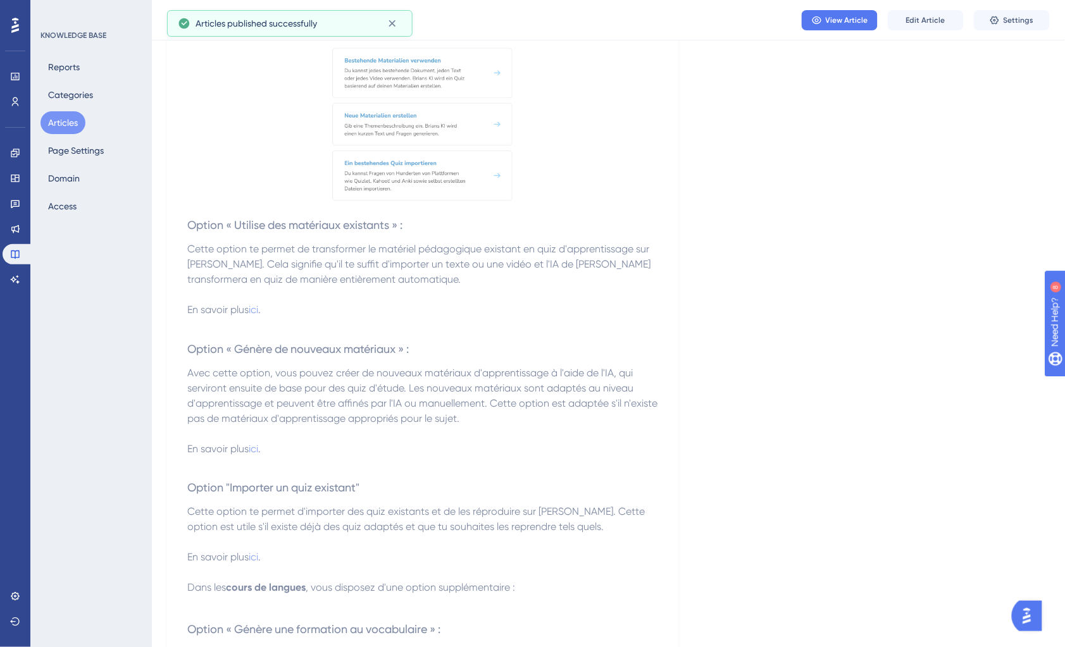
click at [61, 123] on button "Articles" at bounding box center [63, 122] width 45 height 23
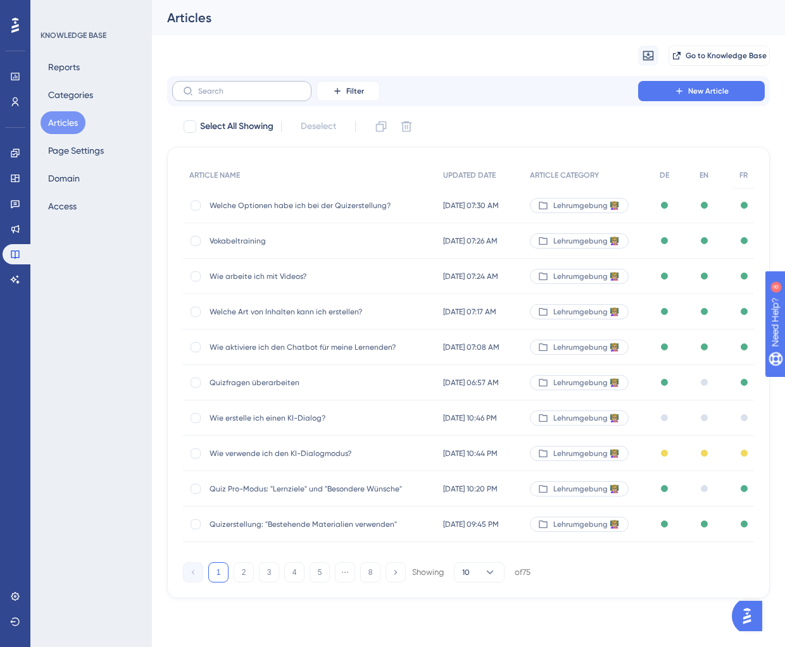
click at [234, 96] on label at bounding box center [241, 91] width 139 height 20
click at [234, 96] on input "text" at bounding box center [249, 91] width 103 height 9
type input "f"
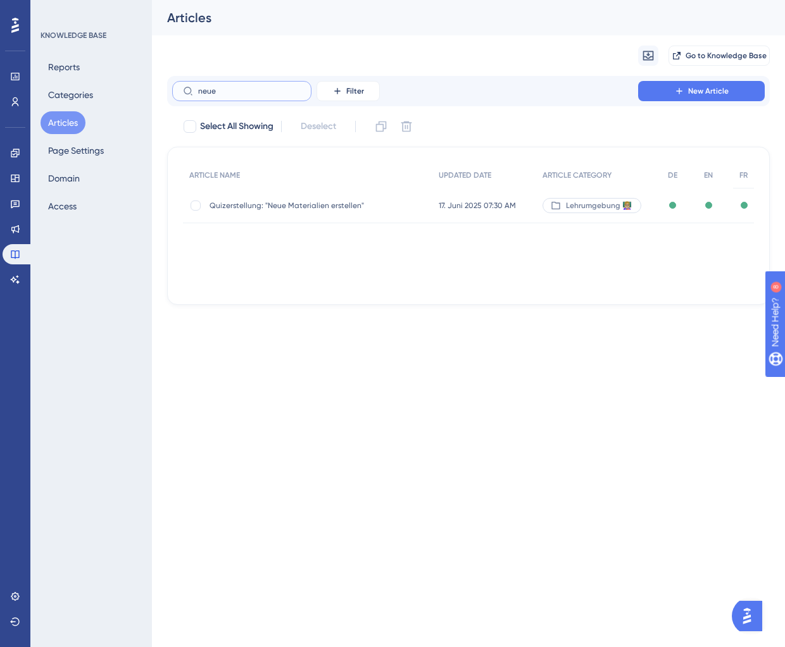
type input "neue"
click at [266, 207] on span "Quizerstellung: "Neue Materialien erstellen"" at bounding box center [310, 206] width 203 height 10
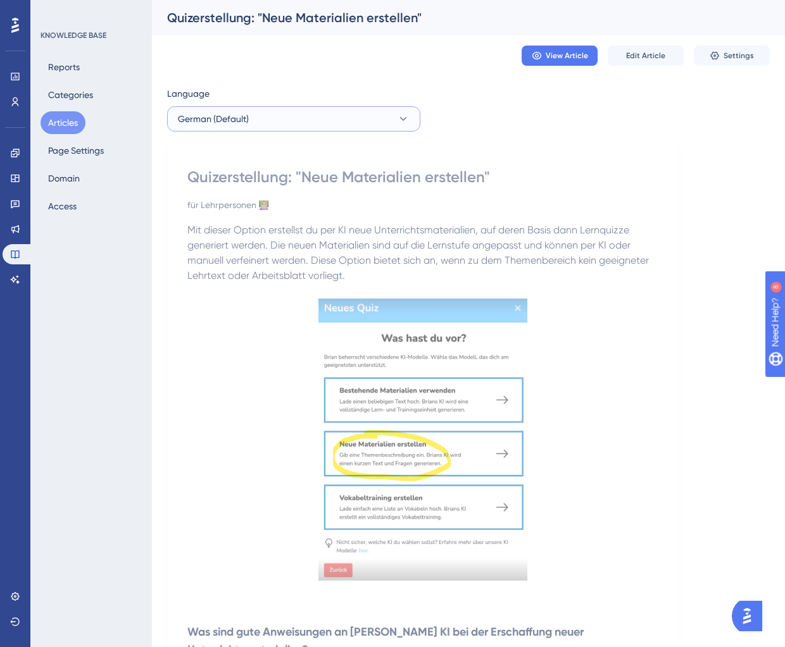
click at [319, 121] on button "German (Default)" at bounding box center [293, 118] width 253 height 25
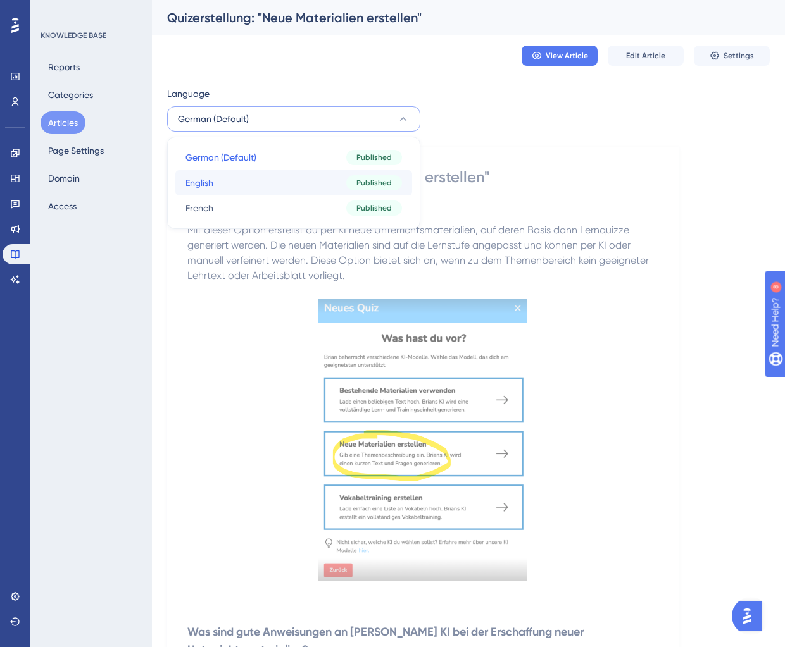
click at [298, 189] on button "English English Published" at bounding box center [293, 182] width 237 height 25
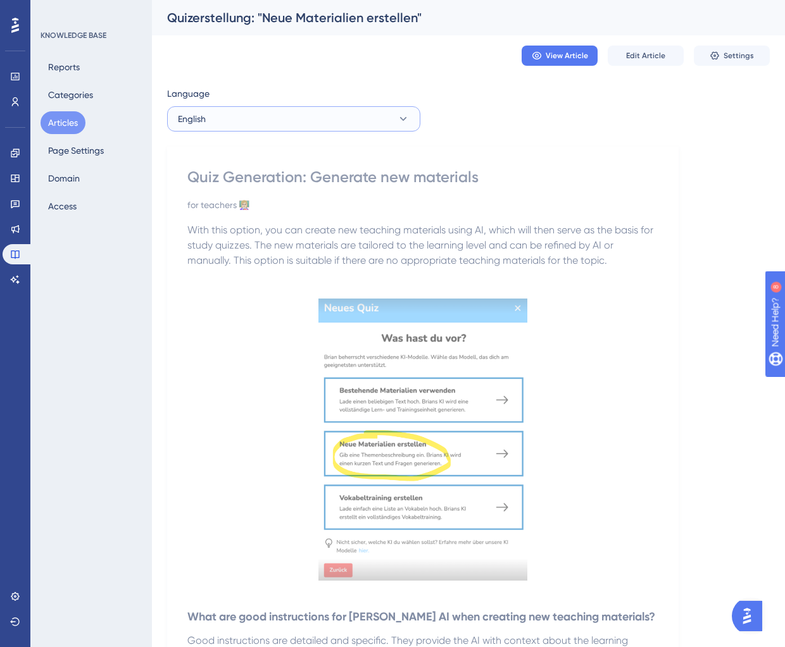
click at [237, 115] on button "English" at bounding box center [293, 118] width 253 height 25
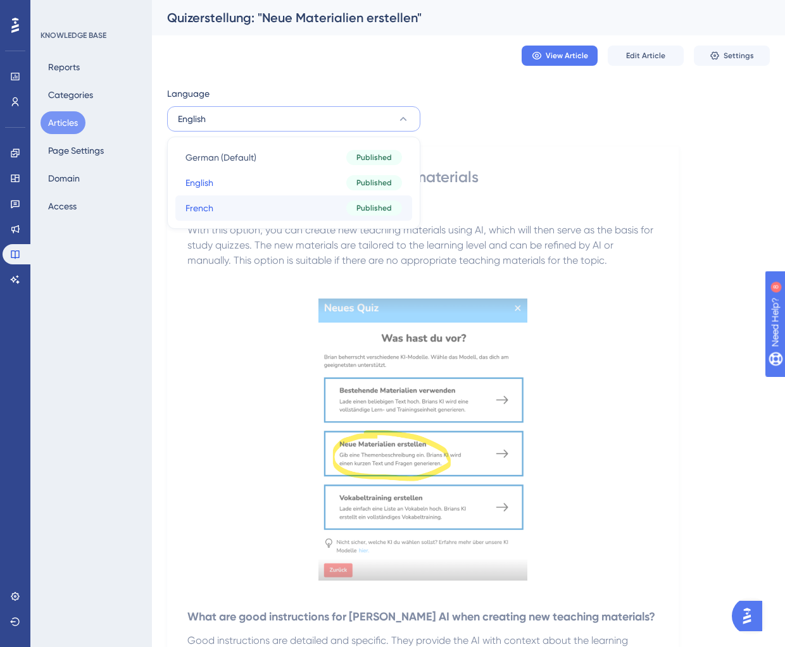
click at [225, 207] on button "French French Published" at bounding box center [293, 208] width 237 height 25
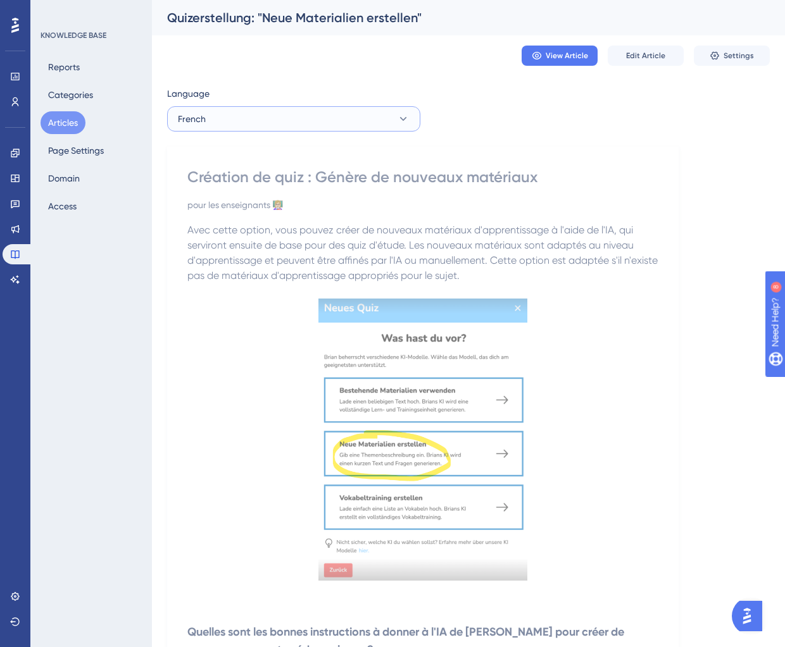
click at [289, 118] on button "French" at bounding box center [293, 118] width 253 height 25
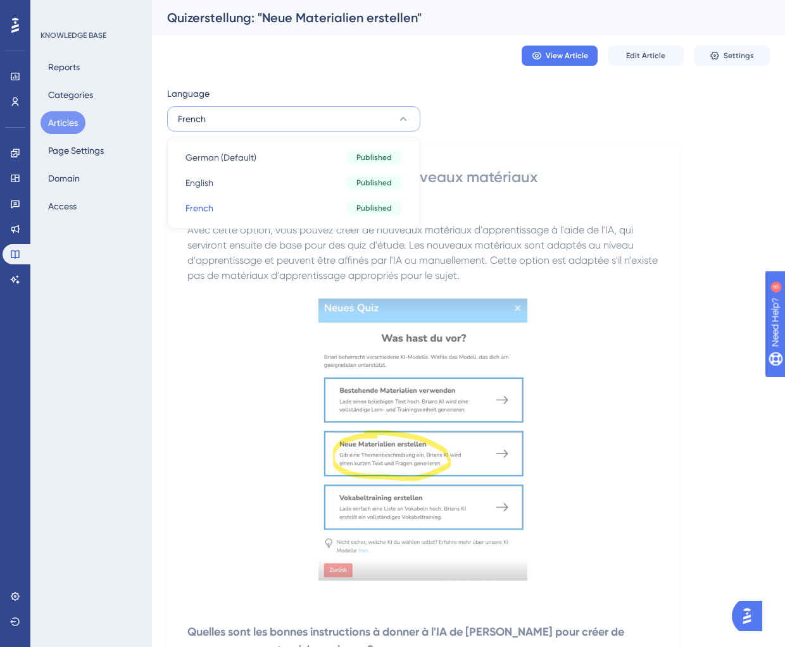
click at [75, 120] on button "Articles" at bounding box center [63, 122] width 45 height 23
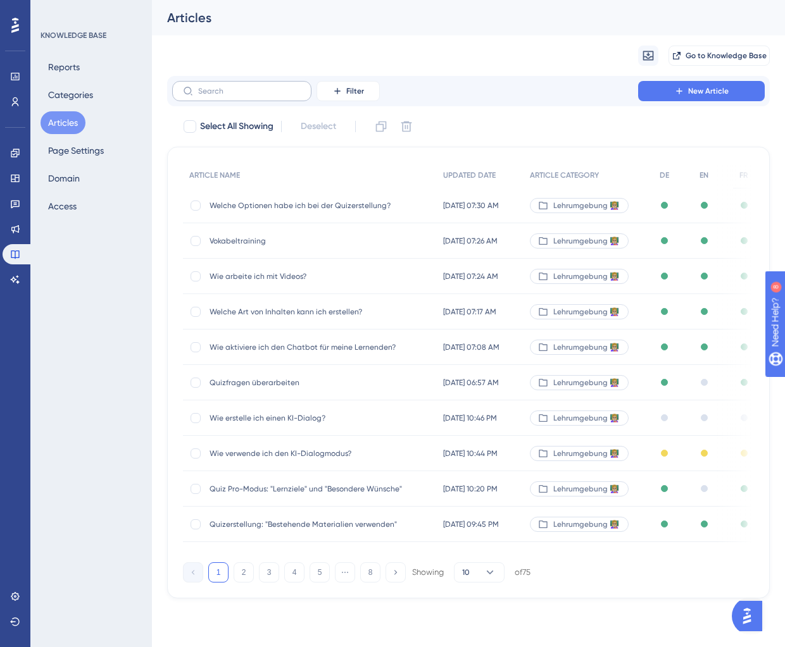
click at [244, 96] on label at bounding box center [241, 91] width 139 height 20
click at [244, 96] on input "text" at bounding box center [249, 91] width 103 height 9
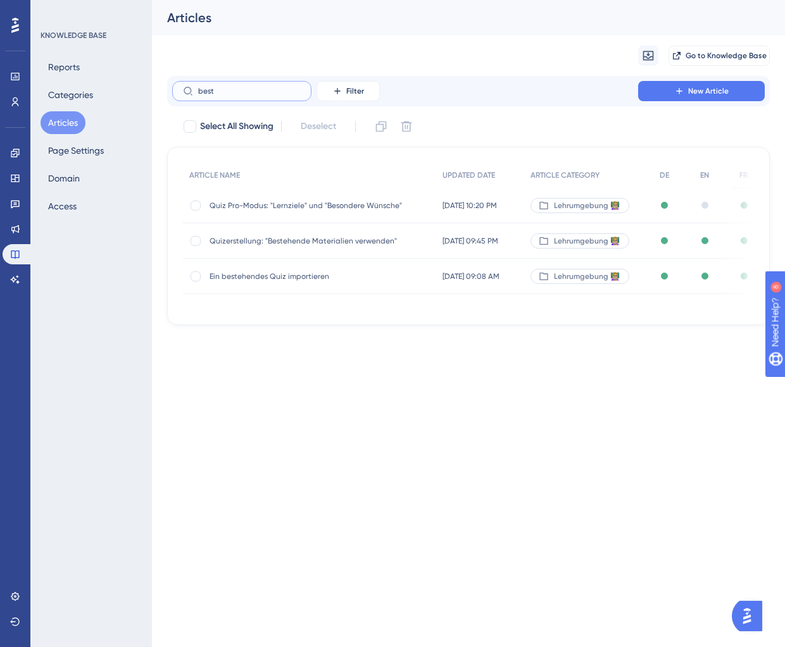
type input "beste"
click at [299, 204] on span "Quizerstellung: "Bestehende Materialien verwenden"" at bounding box center [310, 206] width 203 height 10
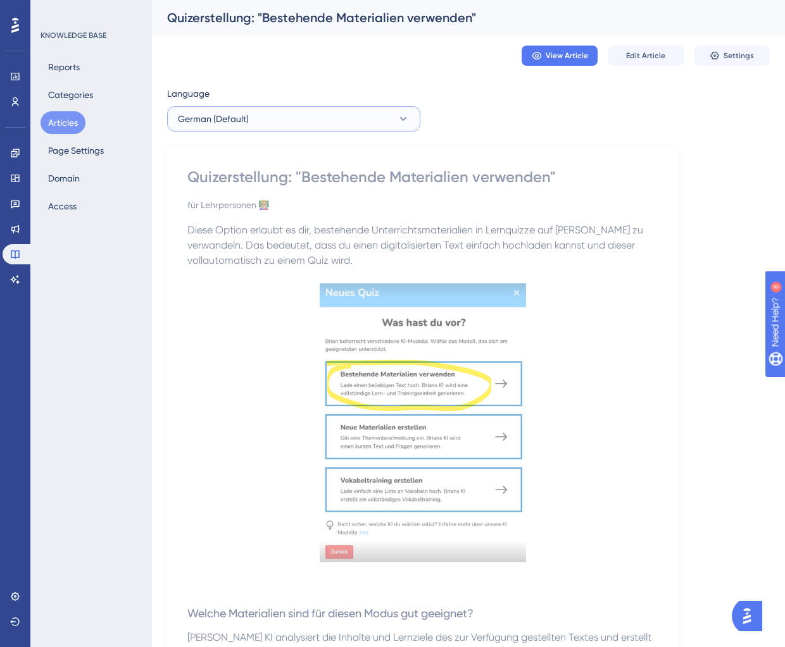
click at [271, 117] on button "German (Default)" at bounding box center [293, 118] width 253 height 25
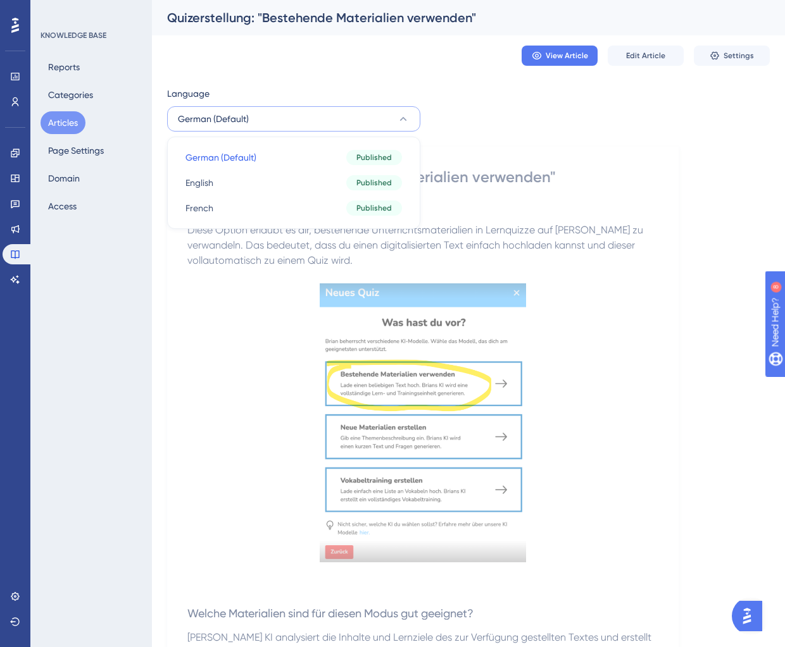
click at [80, 121] on button "Articles" at bounding box center [63, 122] width 45 height 23
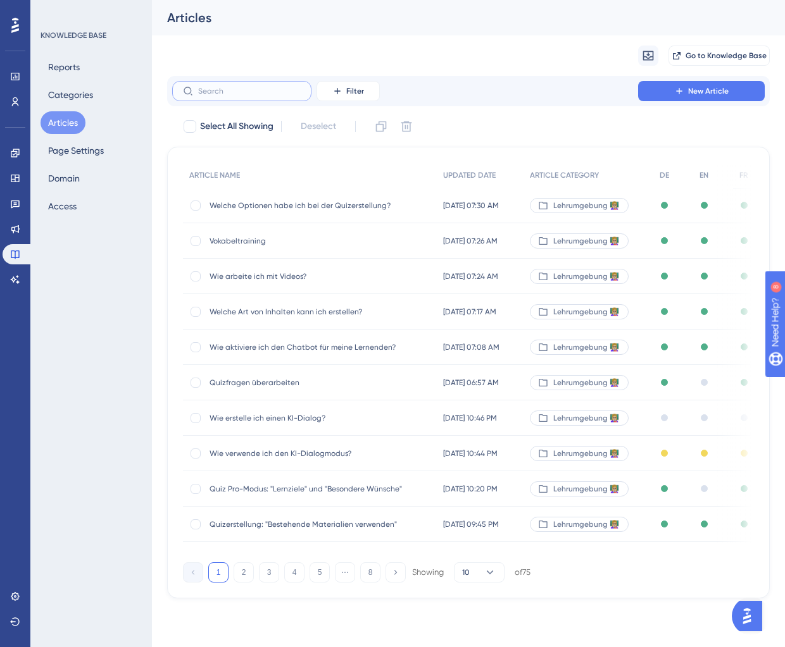
click at [243, 91] on input "text" at bounding box center [249, 91] width 103 height 9
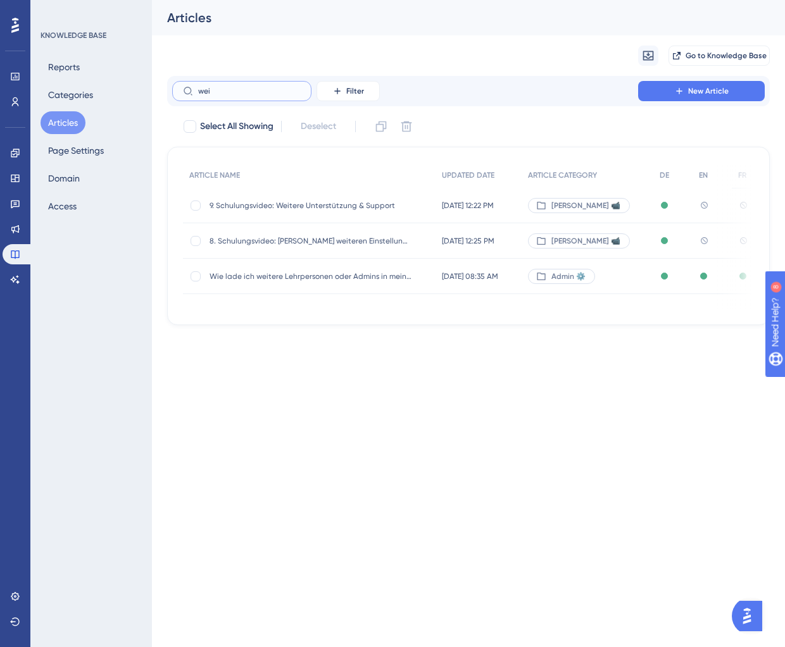
type input "wei"
checkbox input "true"
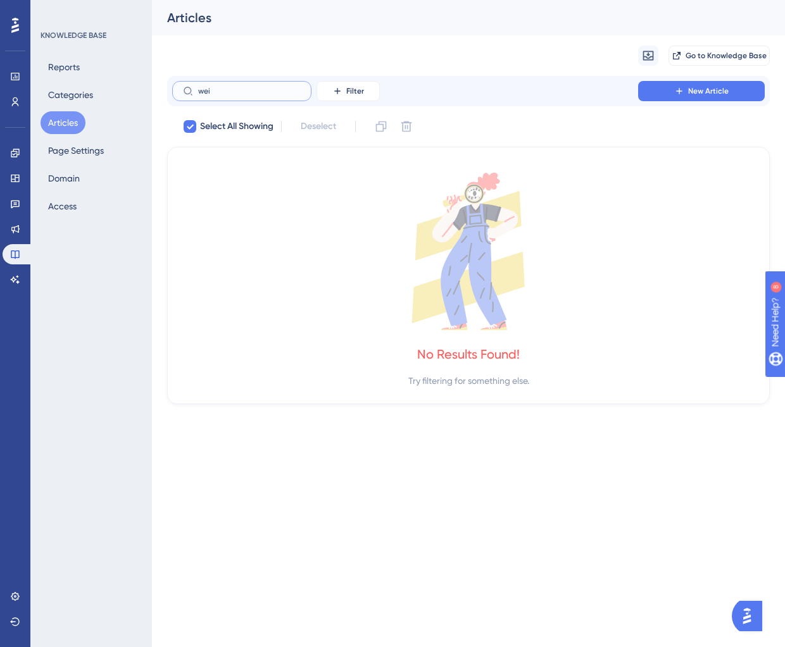
type input "wei"
checkbox input "false"
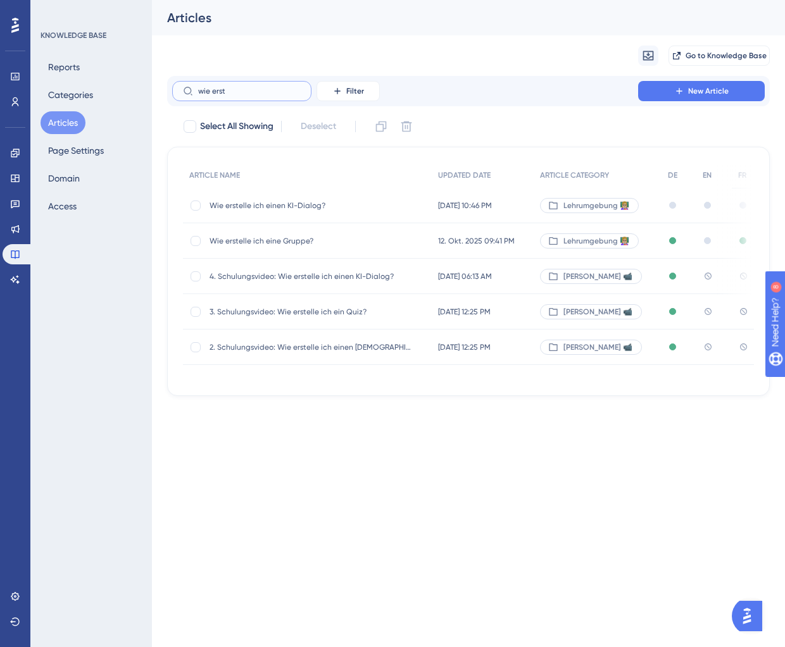
type input "wie erst"
click at [270, 208] on span "Wie erstelle ich einen KI-Dialog?" at bounding box center [310, 206] width 203 height 10
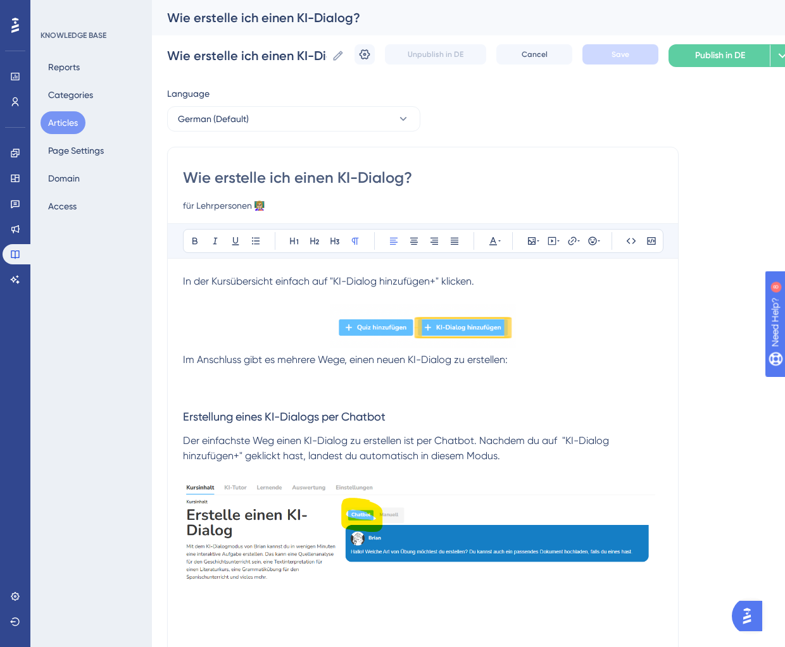
click at [340, 387] on h3 at bounding box center [423, 384] width 480 height 33
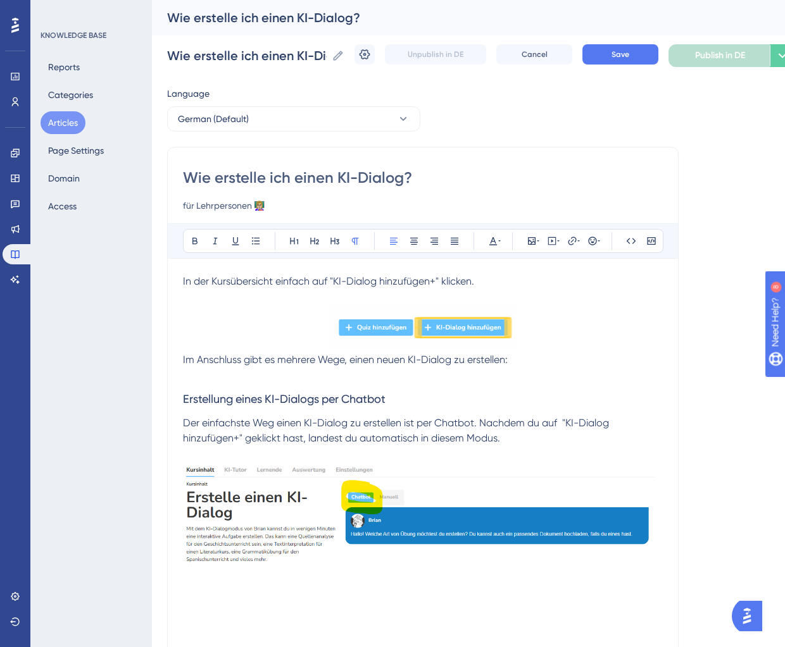
click at [413, 397] on h3 "Erstellung eines KI-Dialogs per Chatbot" at bounding box center [423, 399] width 480 height 33
click at [285, 109] on button "German (Default)" at bounding box center [293, 118] width 253 height 25
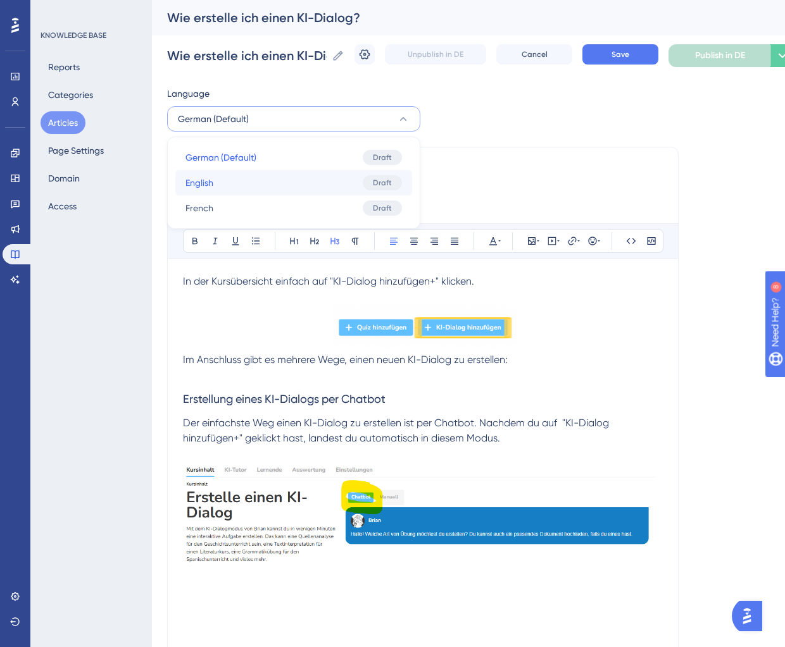
click at [265, 185] on button "English English Draft" at bounding box center [293, 182] width 237 height 25
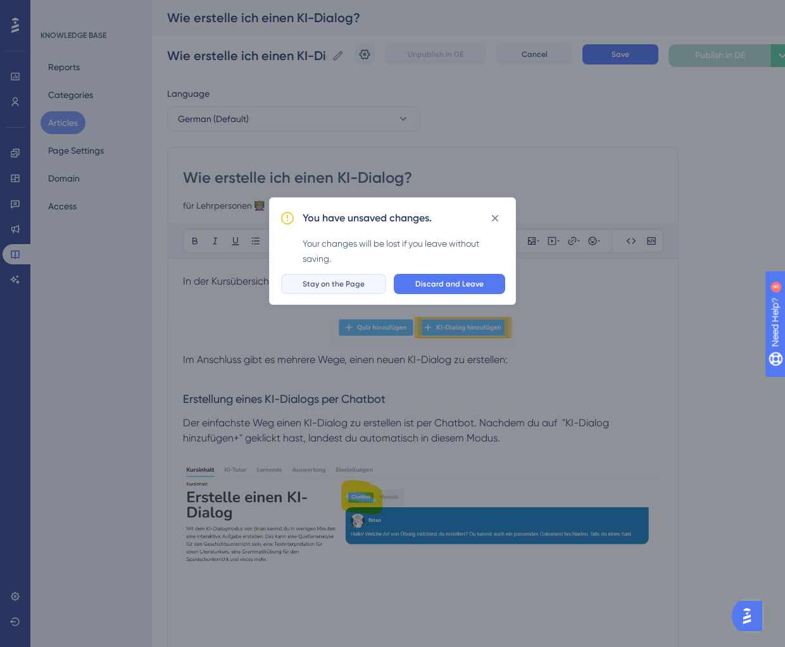
click at [348, 286] on span "Stay on the Page" at bounding box center [334, 284] width 62 height 10
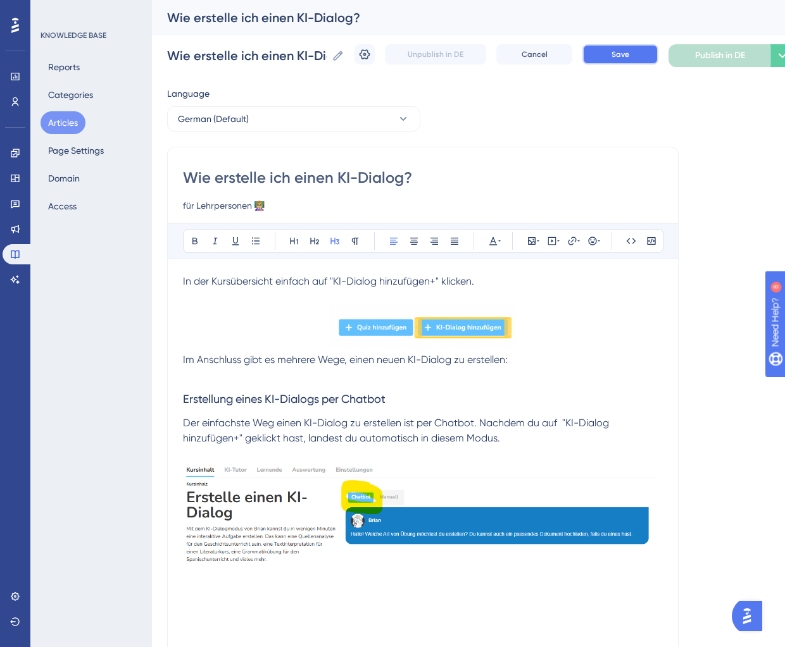
click at [630, 45] on button "Save" at bounding box center [620, 54] width 76 height 20
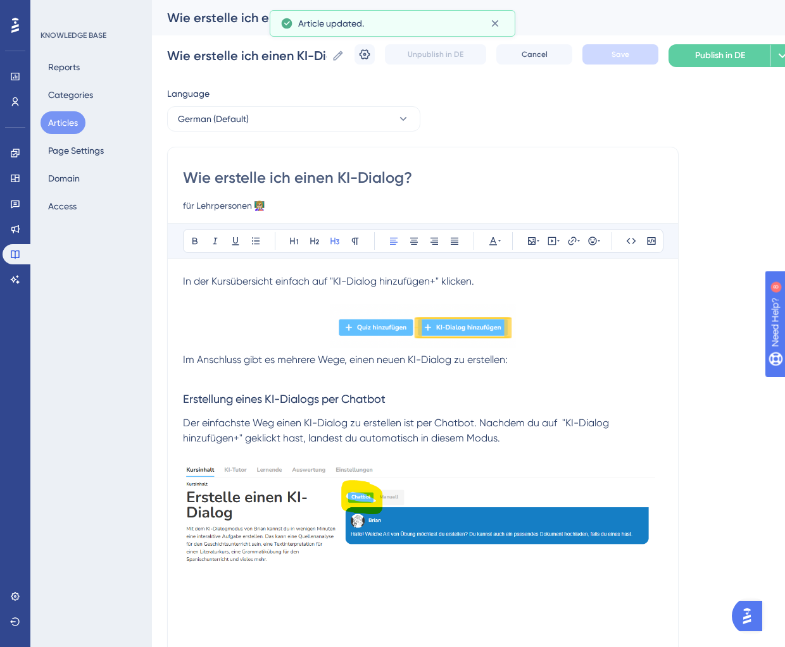
click at [252, 120] on button "German (Default)" at bounding box center [293, 118] width 253 height 25
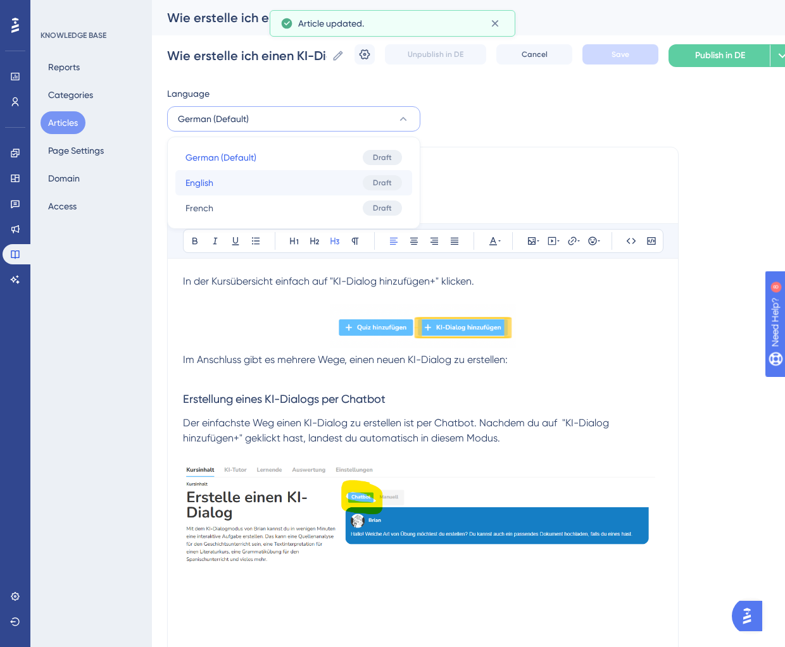
click at [235, 192] on button "English English Draft" at bounding box center [293, 182] width 237 height 25
checkbox input "false"
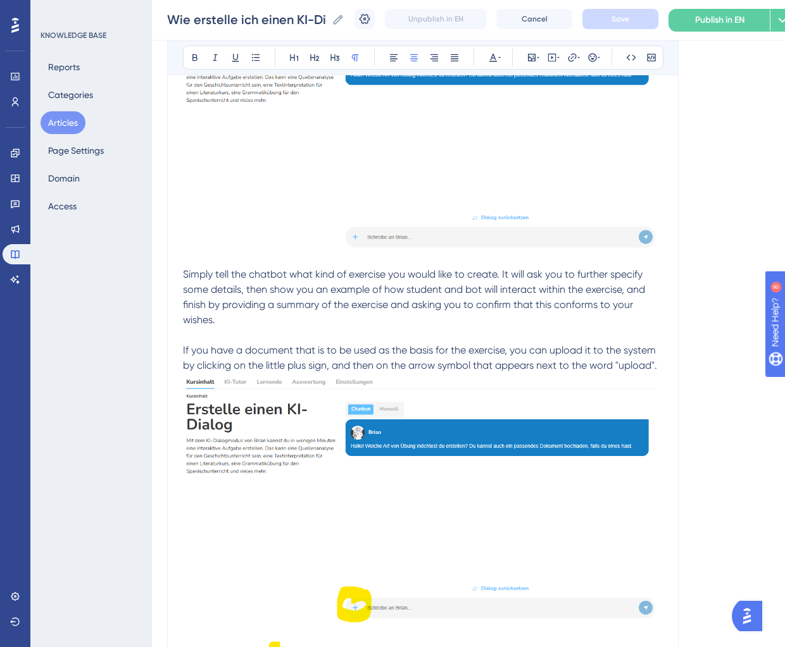
scroll to position [473, 0]
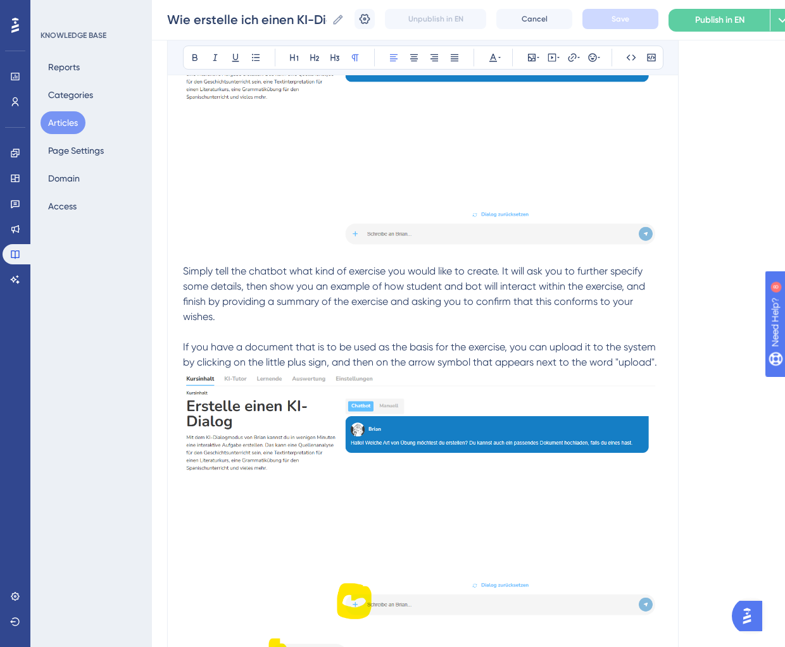
click at [658, 362] on span "If you have a document that is to be used as the basis for the exercise, you ca…" at bounding box center [420, 354] width 475 height 27
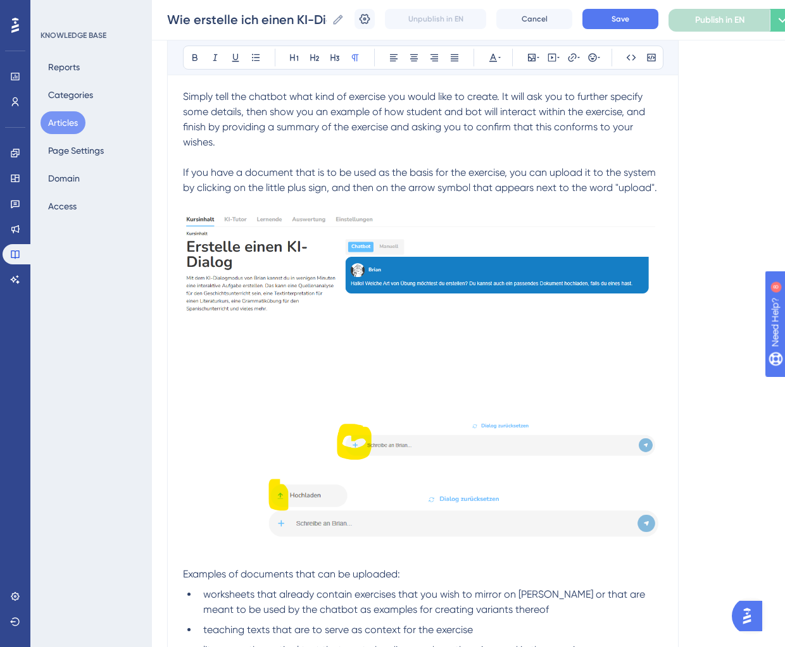
scroll to position [675, 0]
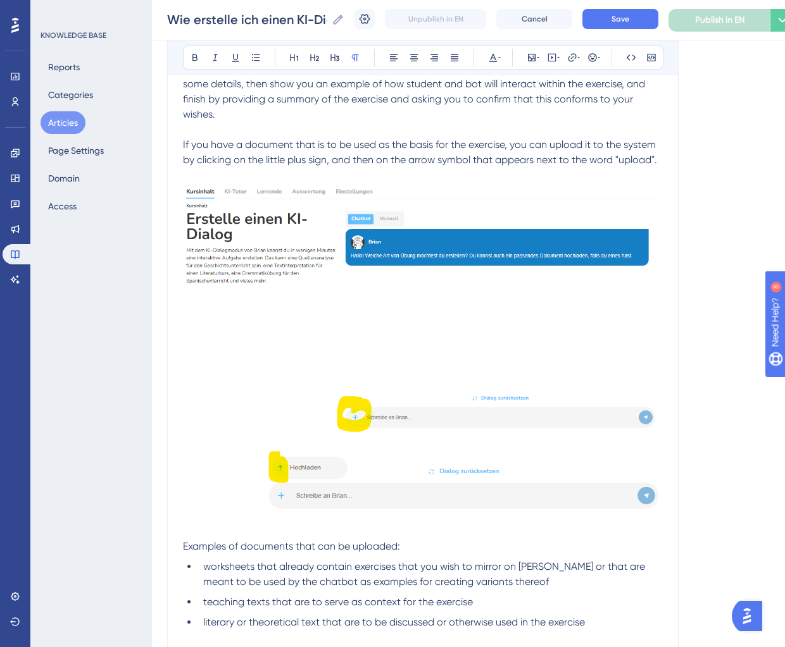
click at [473, 355] on img at bounding box center [423, 313] width 480 height 261
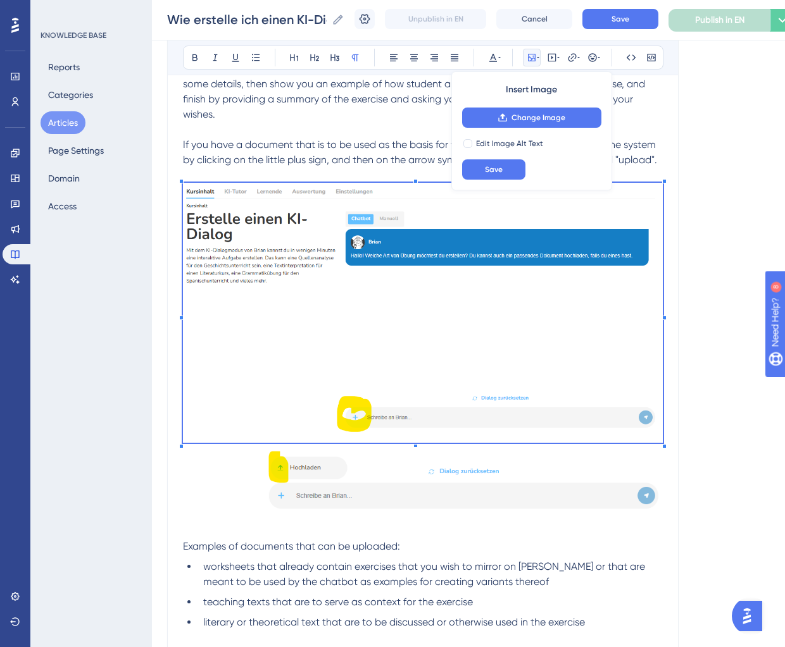
click at [456, 496] on img at bounding box center [460, 483] width 406 height 72
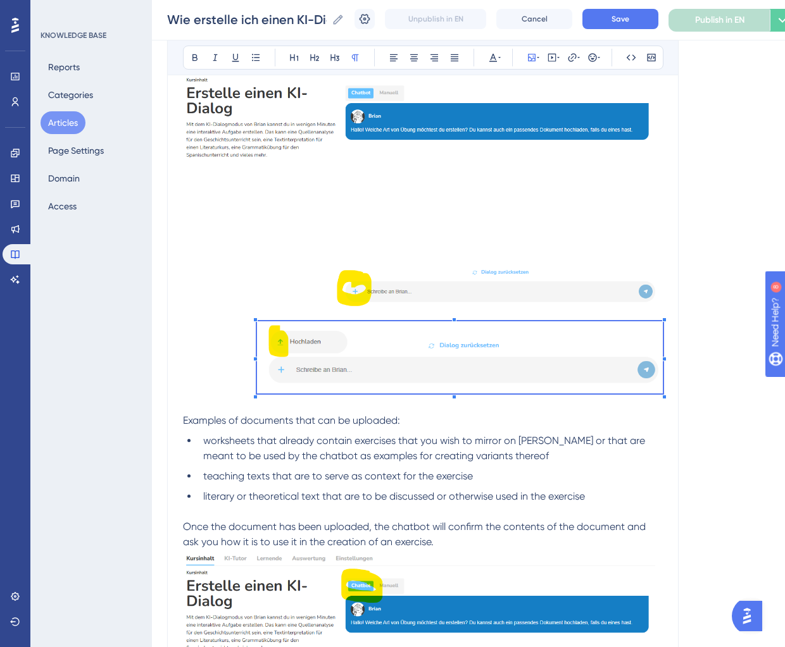
scroll to position [855, 0]
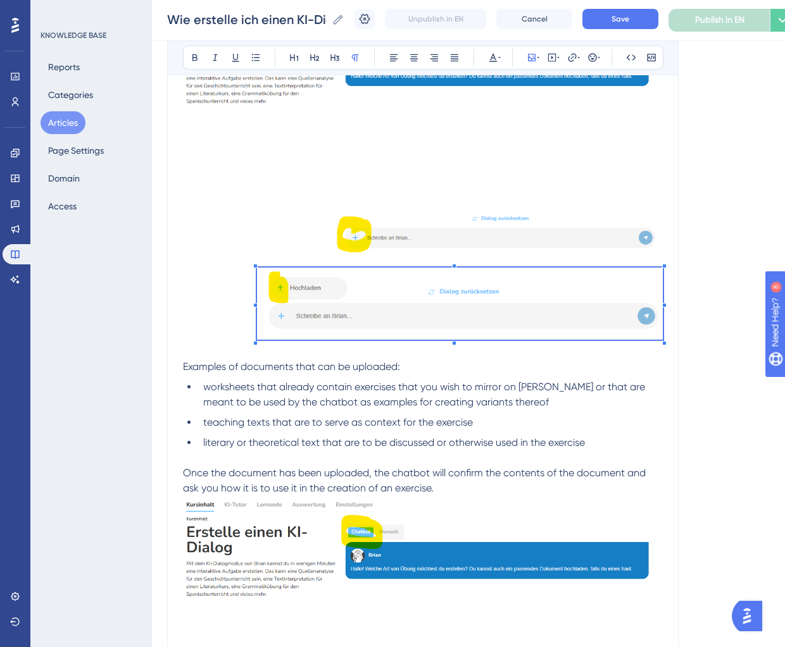
click at [517, 353] on p at bounding box center [423, 351] width 480 height 15
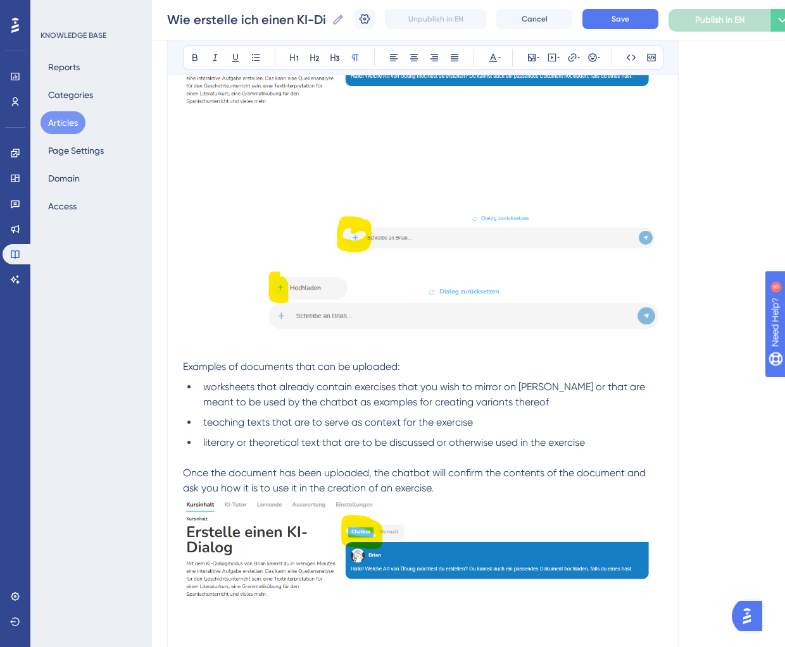
scroll to position [979, 0]
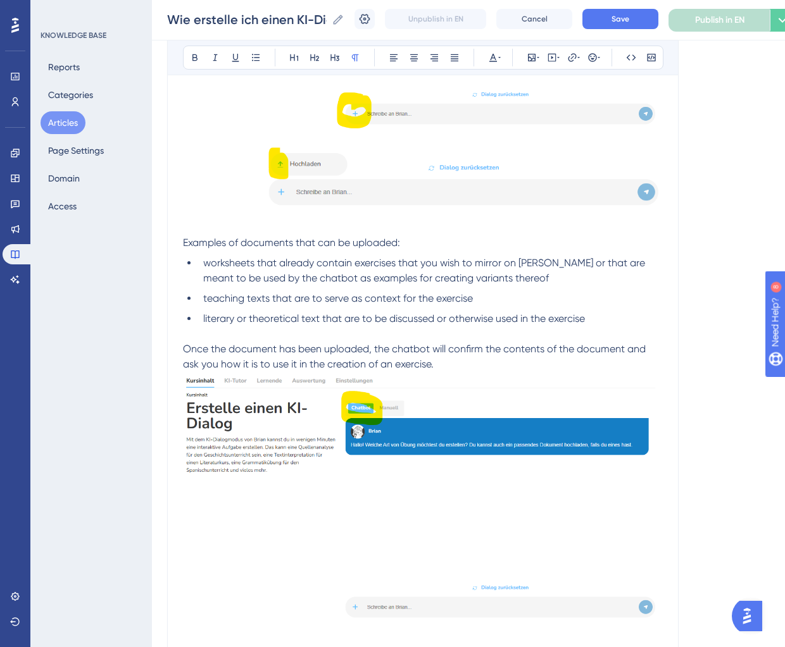
click at [445, 365] on p "Once the document has been uploaded, the chatbot will confirm the contents of t…" at bounding box center [423, 357] width 480 height 30
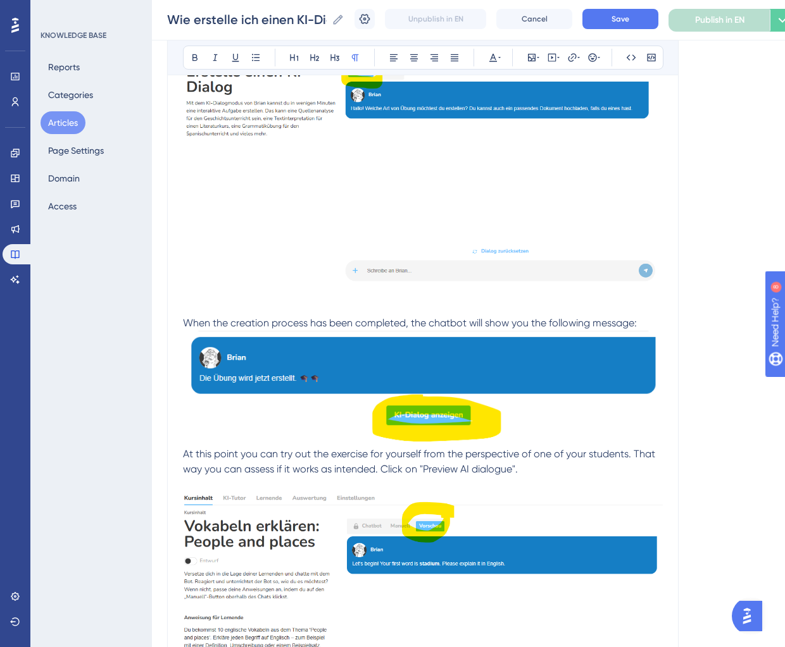
scroll to position [1343, 0]
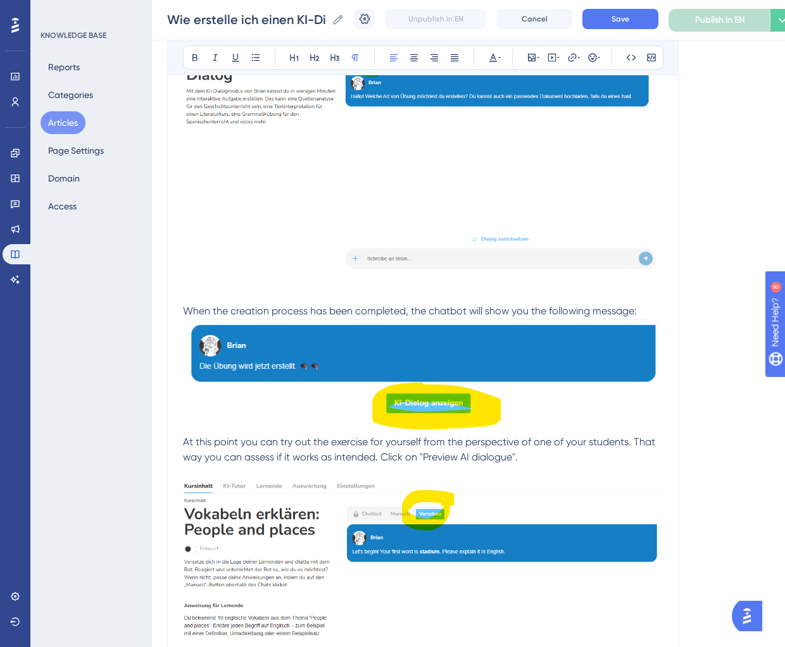
click at [185, 311] on span "When the creation process has been completed, the chatbot will show you the fol…" at bounding box center [410, 311] width 454 height 12
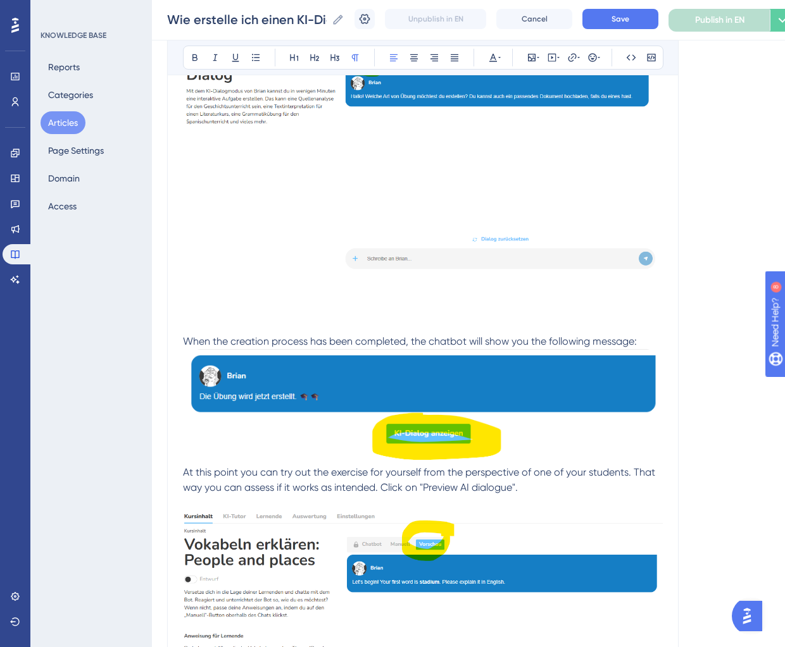
click at [237, 305] on p at bounding box center [423, 311] width 480 height 15
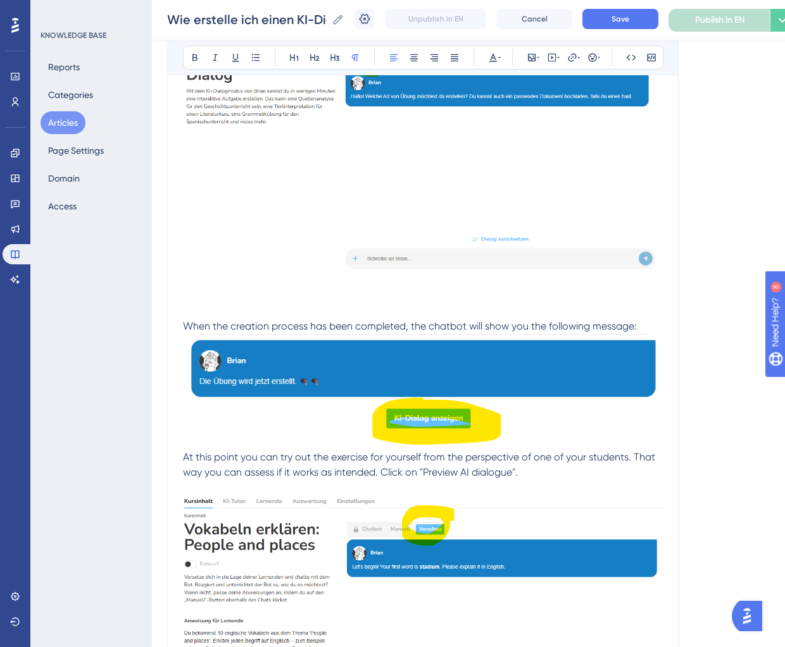
click at [644, 321] on p "When the creation process has been completed, the chatbot will show you the fol…" at bounding box center [423, 326] width 480 height 15
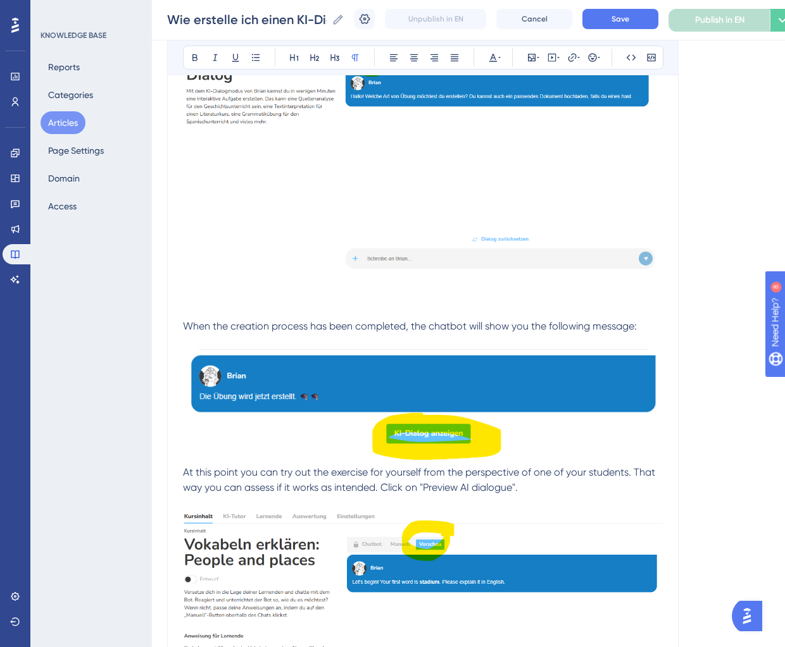
click at [180, 472] on div "How do I create an AI dialogue? for teachers 👩🏼‍🏫 Bold Italic Underline Bullet …" at bounding box center [422, 458] width 511 height 3319
click at [185, 472] on span "At this point you can try out the exercise for yourself from the perspective of…" at bounding box center [420, 479] width 475 height 27
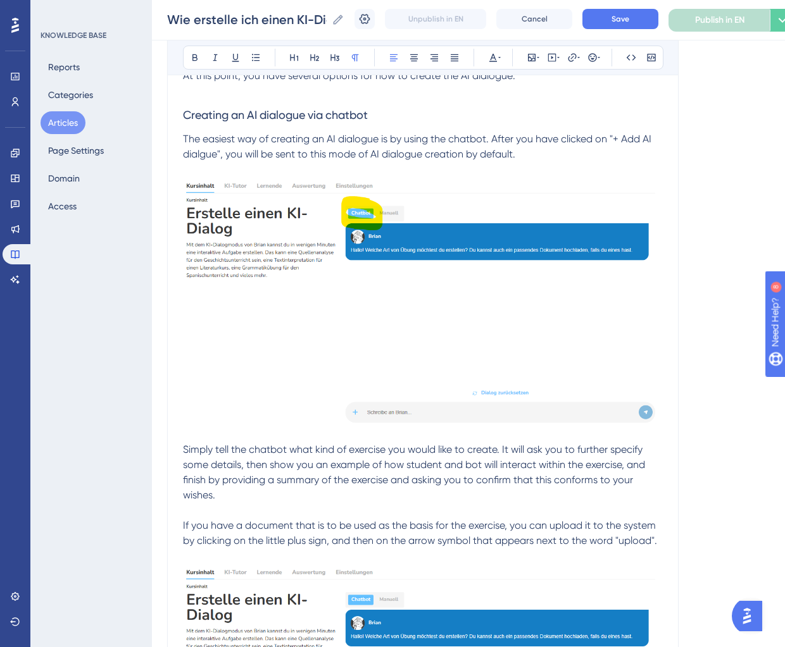
scroll to position [292, 0]
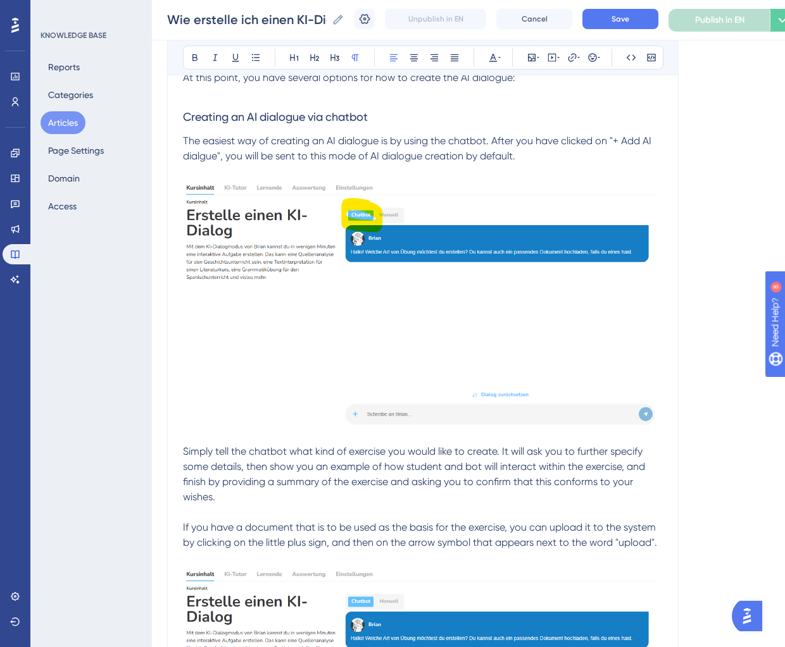
click at [397, 307] on img at bounding box center [423, 309] width 480 height 261
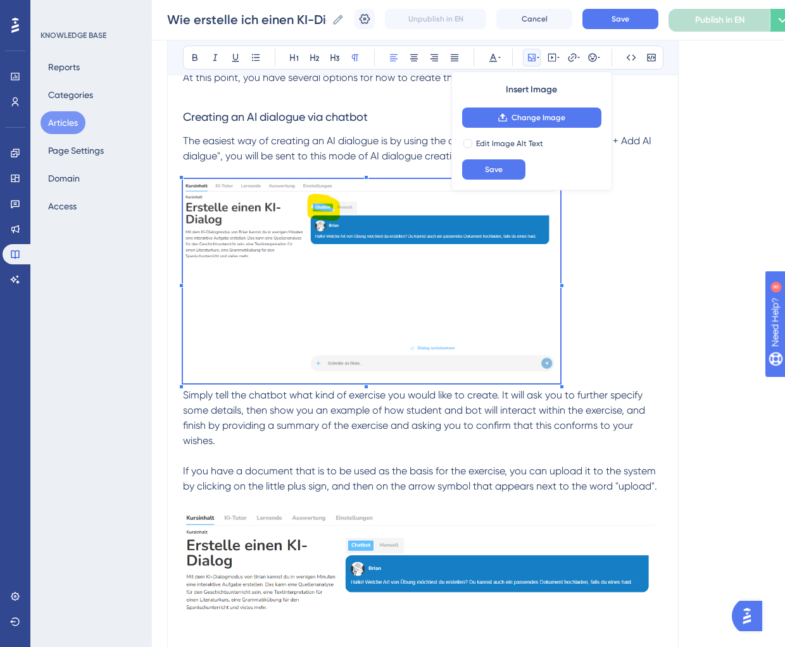
click at [559, 308] on span at bounding box center [371, 283] width 377 height 209
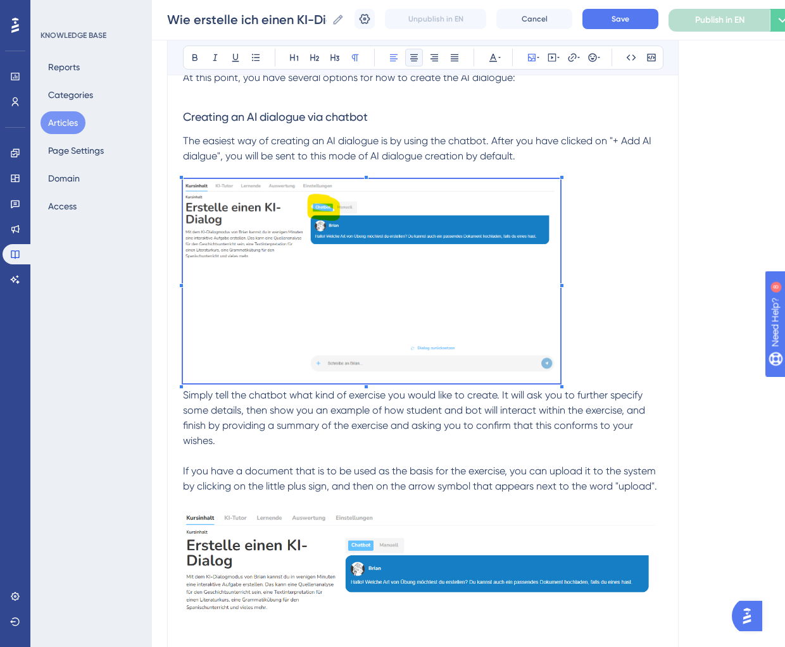
click at [409, 58] on icon at bounding box center [414, 58] width 10 height 10
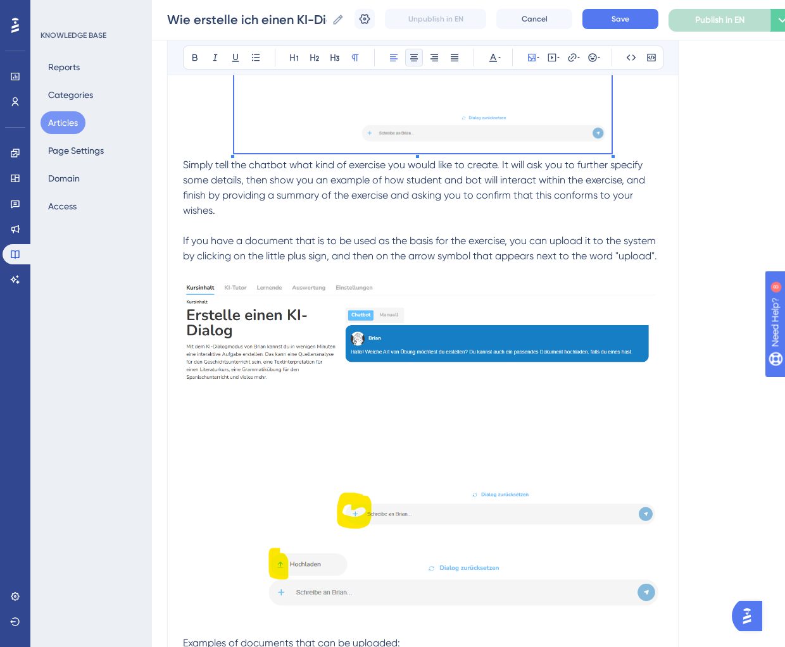
scroll to position [528, 0]
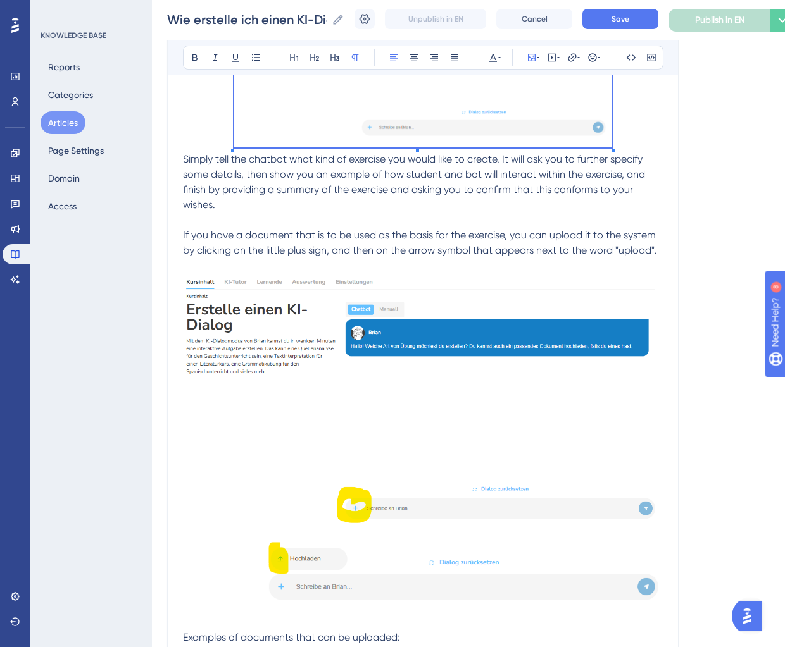
click at [476, 386] on img at bounding box center [423, 403] width 480 height 261
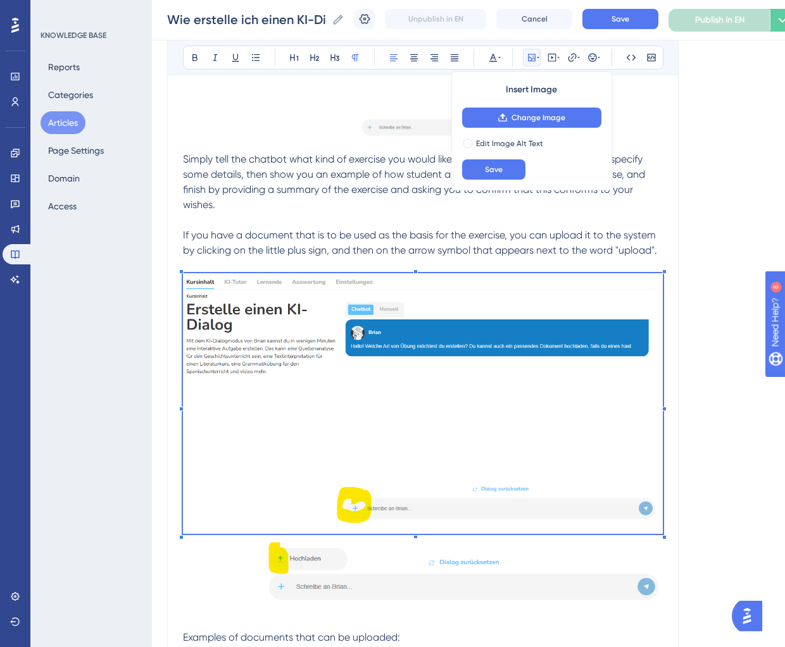
click at [661, 408] on img at bounding box center [423, 403] width 480 height 261
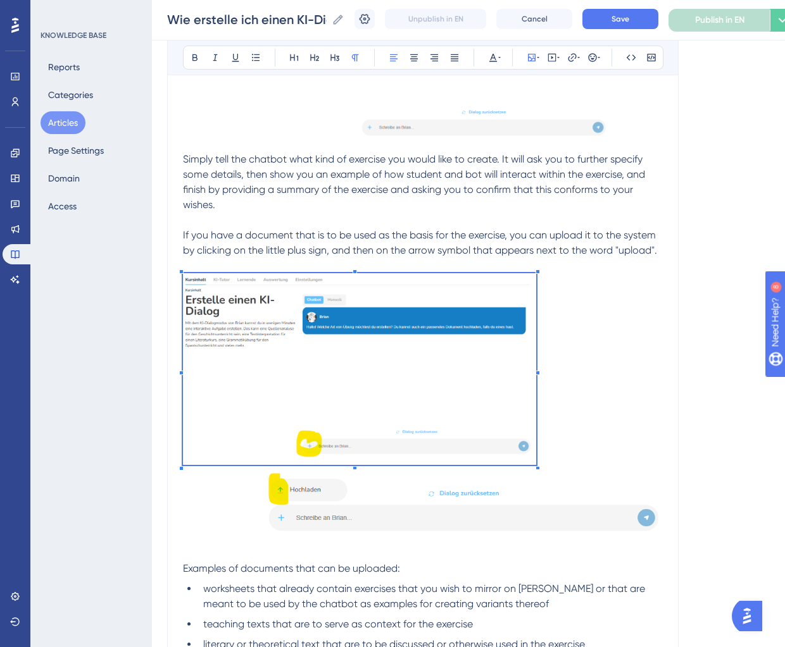
click at [530, 407] on span at bounding box center [359, 371] width 353 height 196
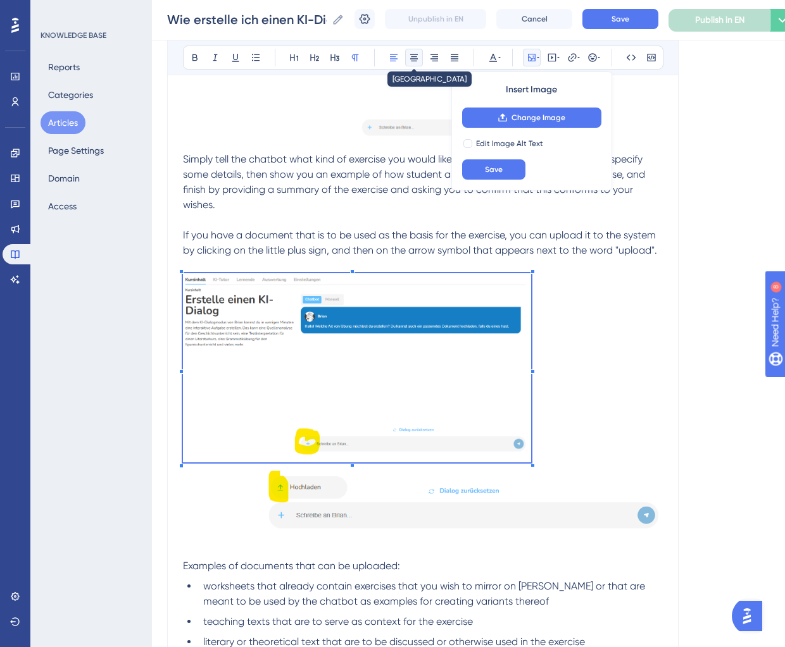
click at [418, 53] on icon at bounding box center [414, 58] width 10 height 10
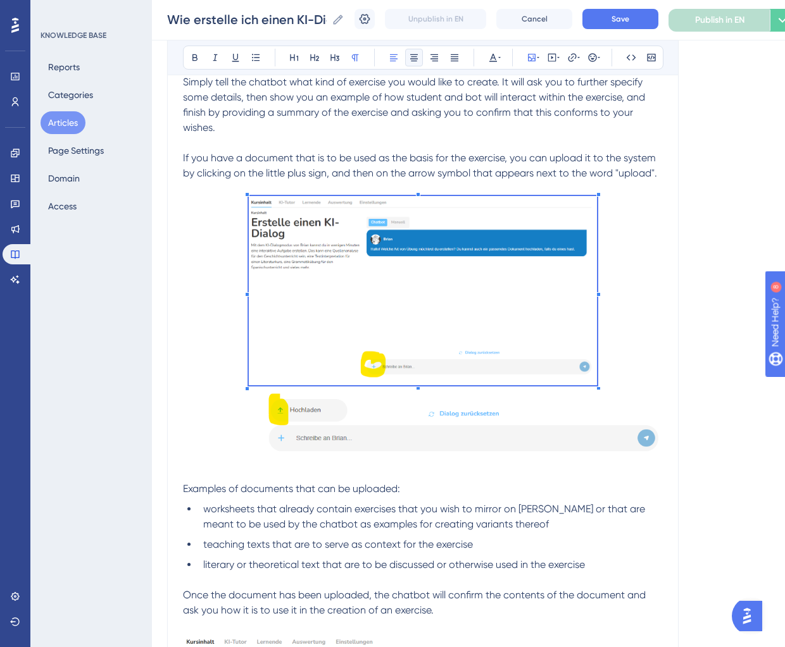
scroll to position [658, 0]
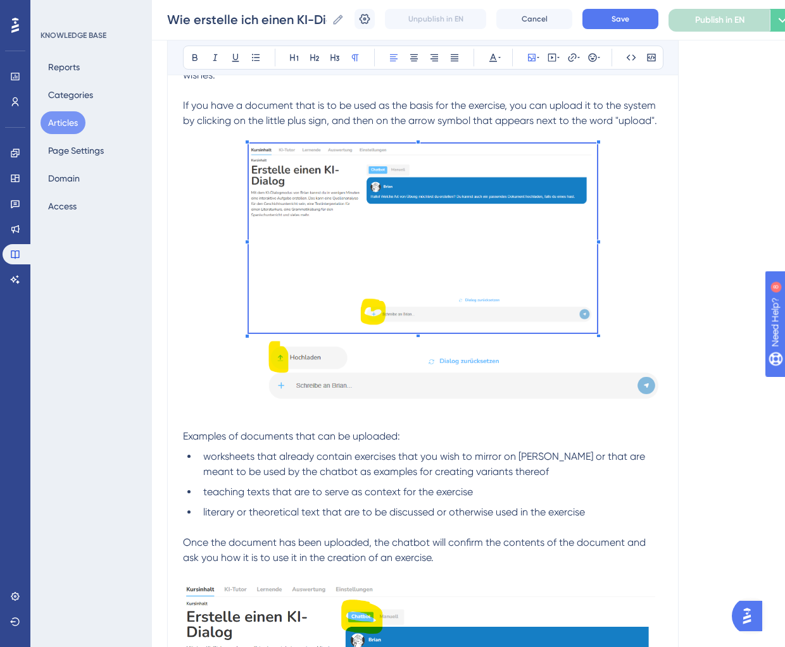
click at [439, 367] on img at bounding box center [460, 373] width 406 height 72
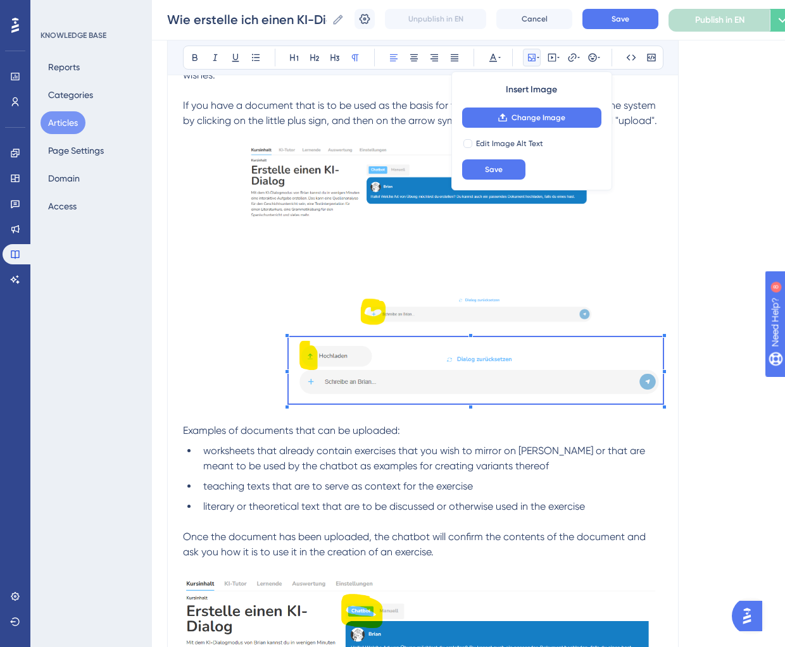
click at [626, 373] on span at bounding box center [476, 372] width 374 height 71
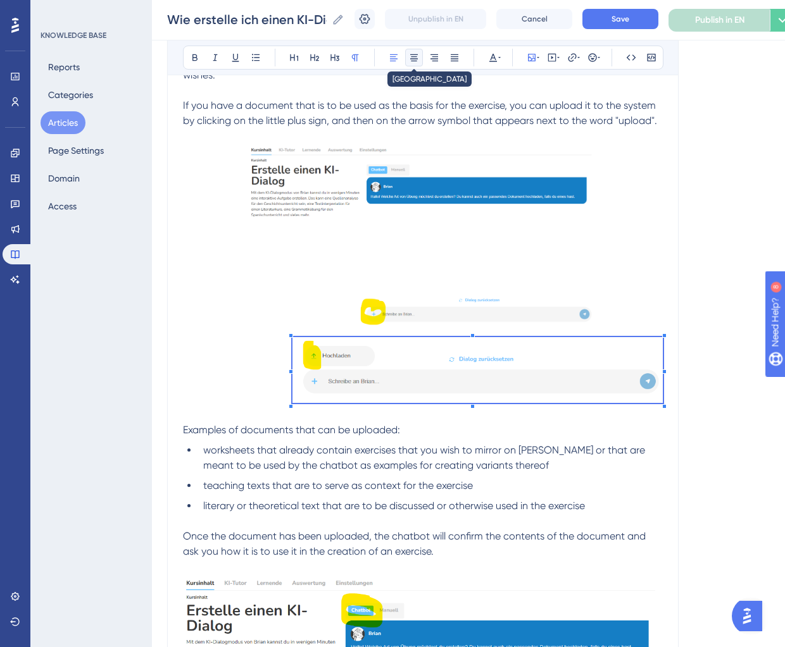
click at [410, 55] on icon at bounding box center [414, 58] width 10 height 10
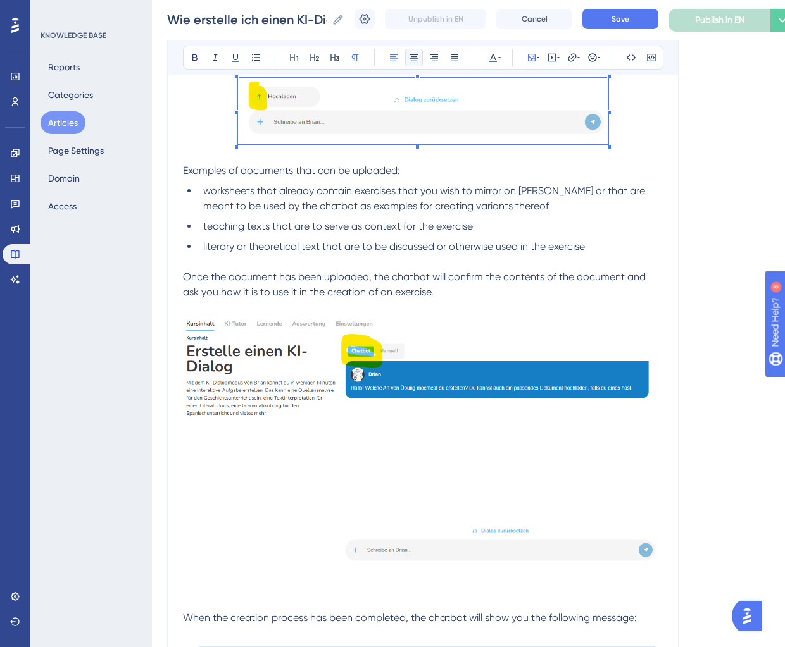
scroll to position [920, 0]
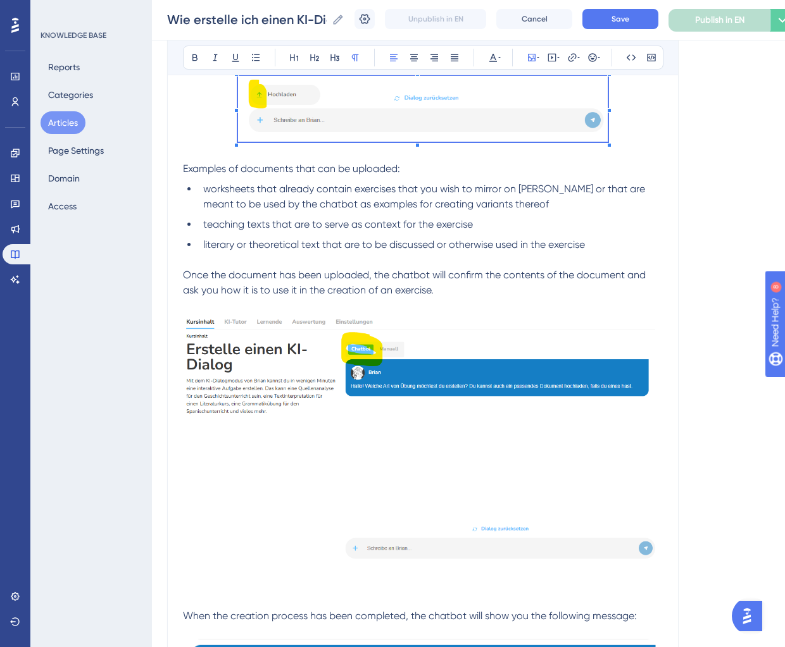
click at [431, 394] on img at bounding box center [423, 443] width 480 height 261
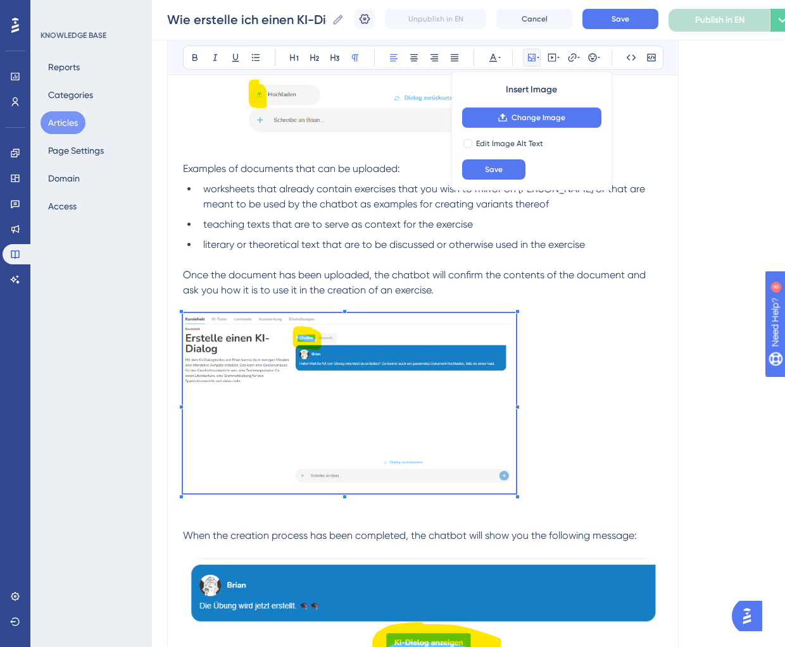
click at [516, 449] on p at bounding box center [423, 405] width 480 height 185
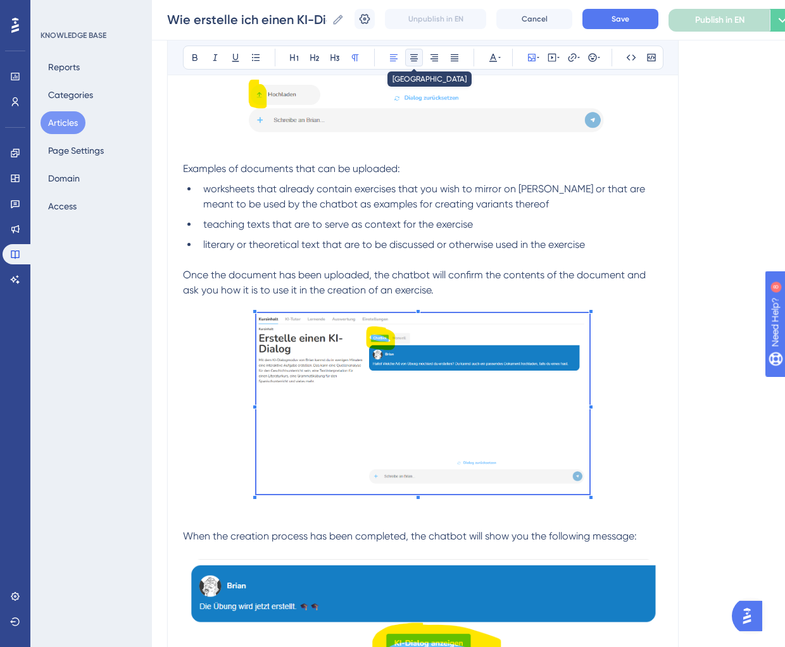
click at [416, 55] on icon at bounding box center [414, 57] width 8 height 7
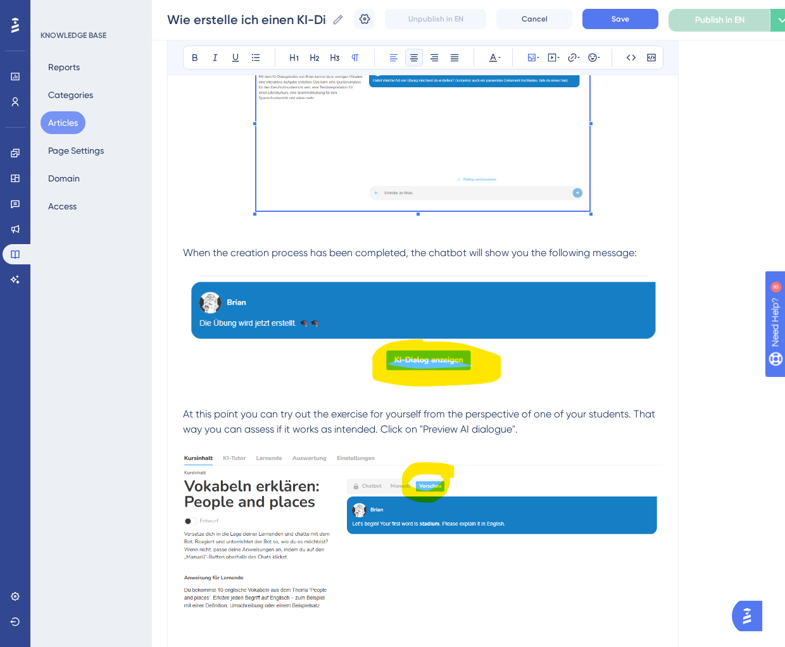
scroll to position [1204, 0]
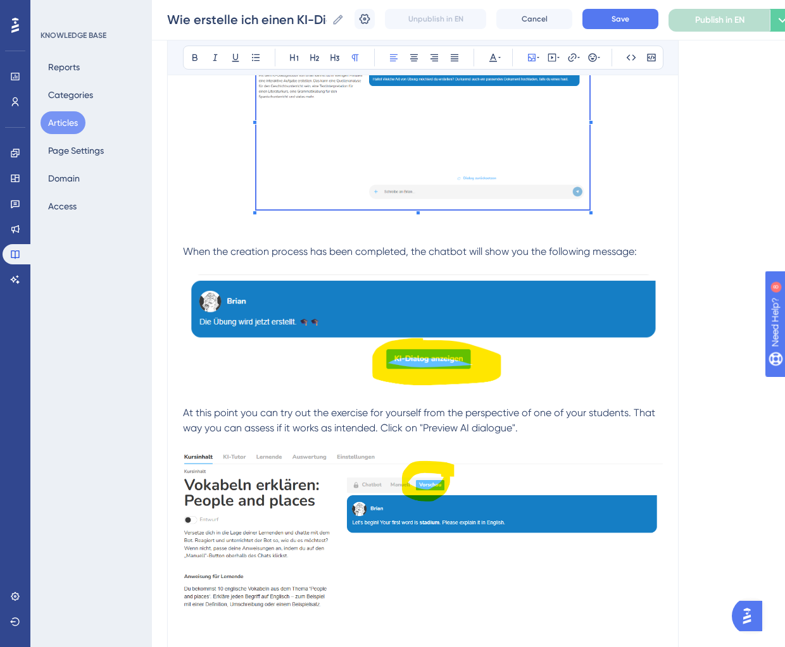
click at [444, 378] on img at bounding box center [423, 330] width 480 height 111
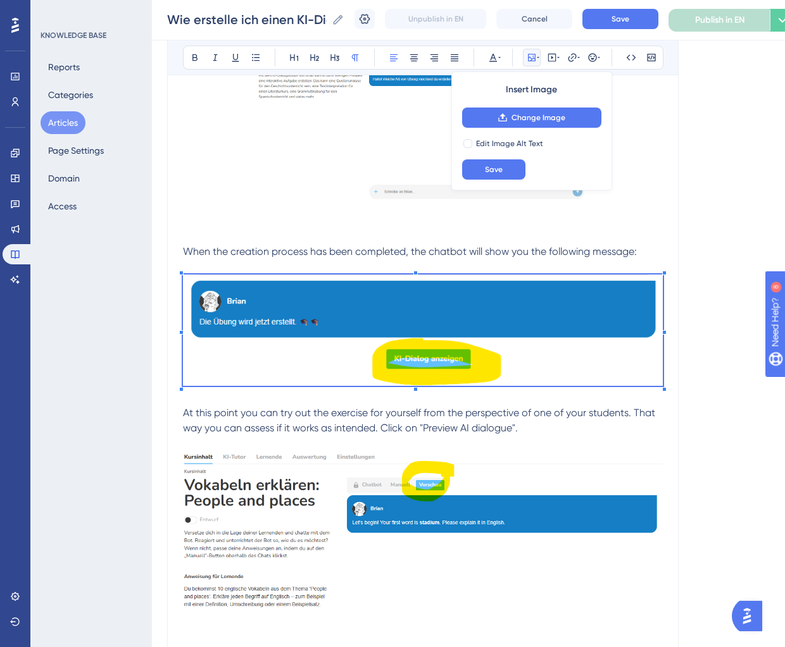
click at [661, 331] on img at bounding box center [423, 330] width 480 height 111
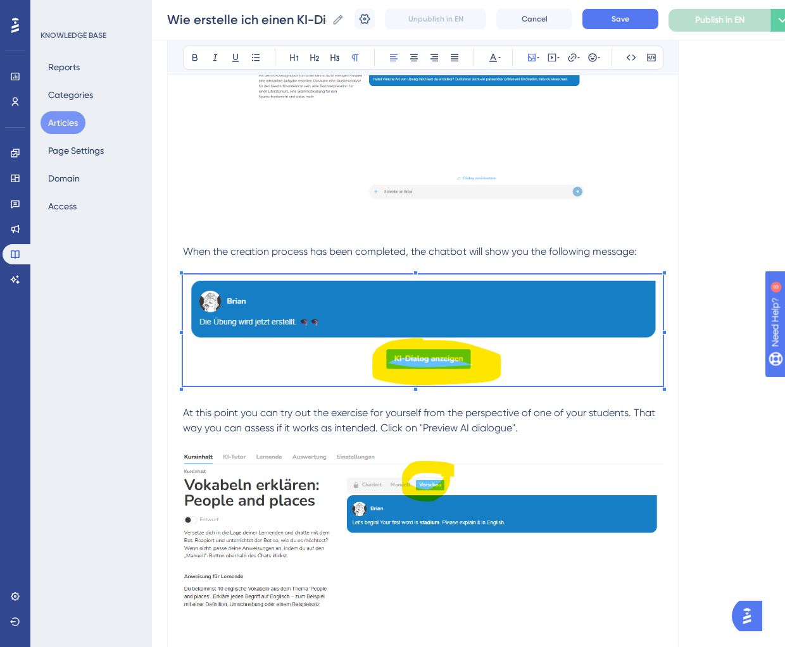
click at [663, 334] on div "How do I create an AI dialogue? for teachers 👩🏼‍🏫 Bold Italic Underline Bullet …" at bounding box center [422, 497] width 511 height 3121
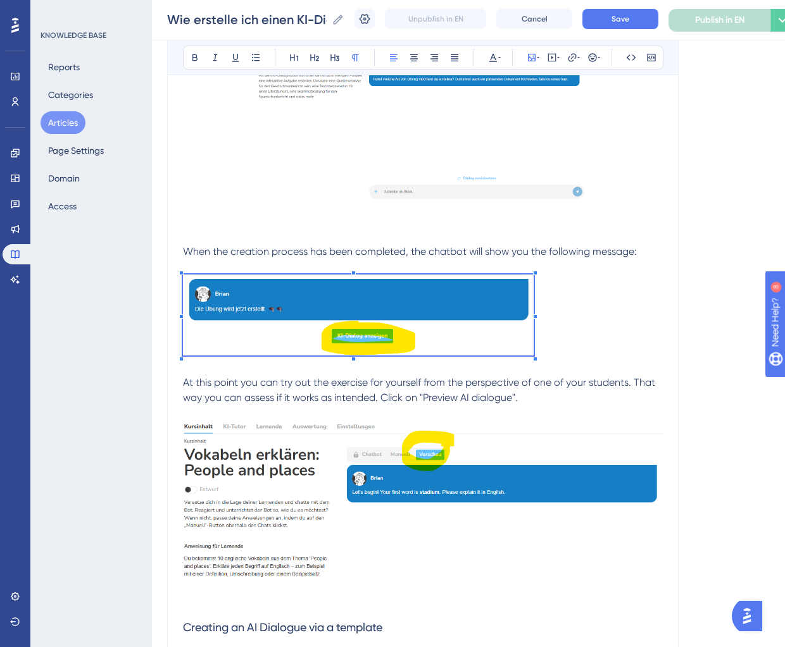
click at [534, 331] on p at bounding box center [423, 317] width 480 height 85
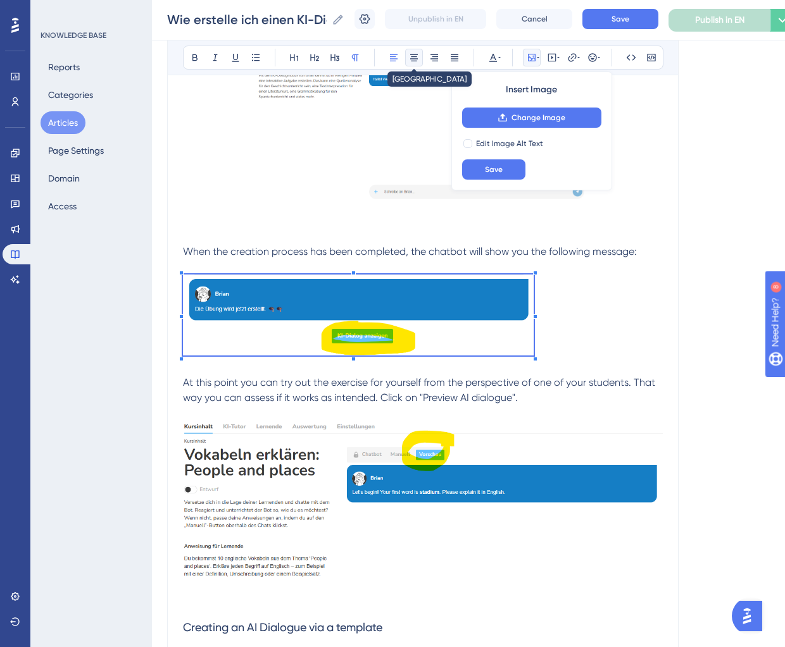
click at [415, 65] on button at bounding box center [414, 58] width 18 height 18
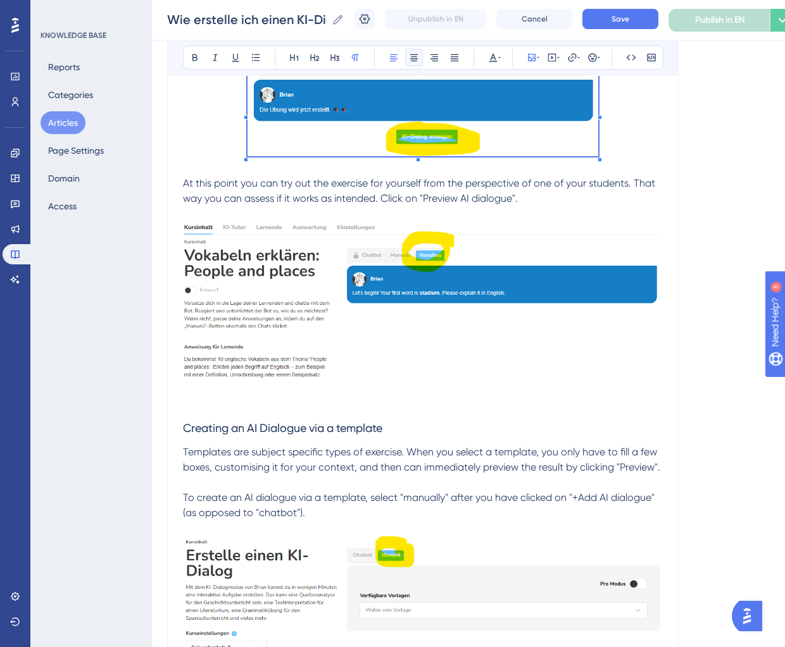
scroll to position [1504, 0]
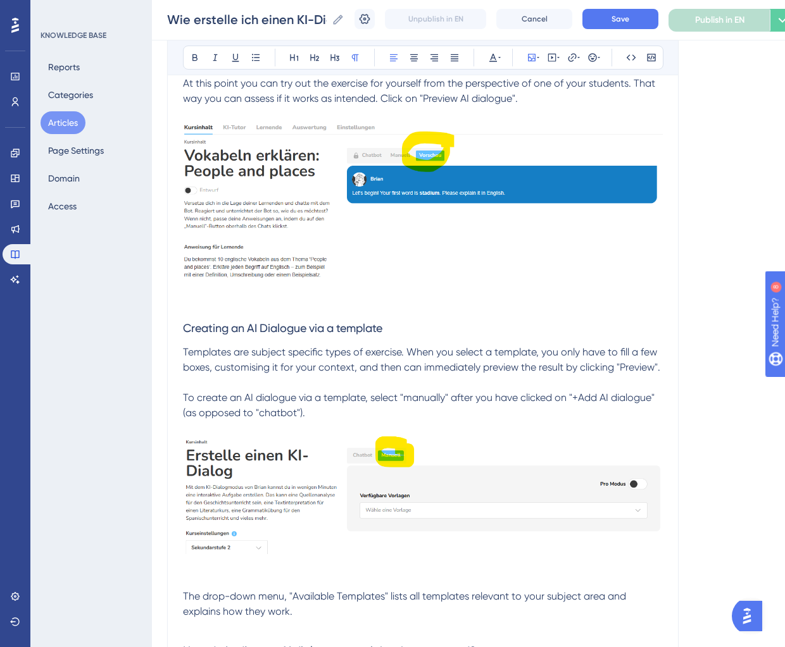
click at [425, 284] on img at bounding box center [423, 207] width 480 height 171
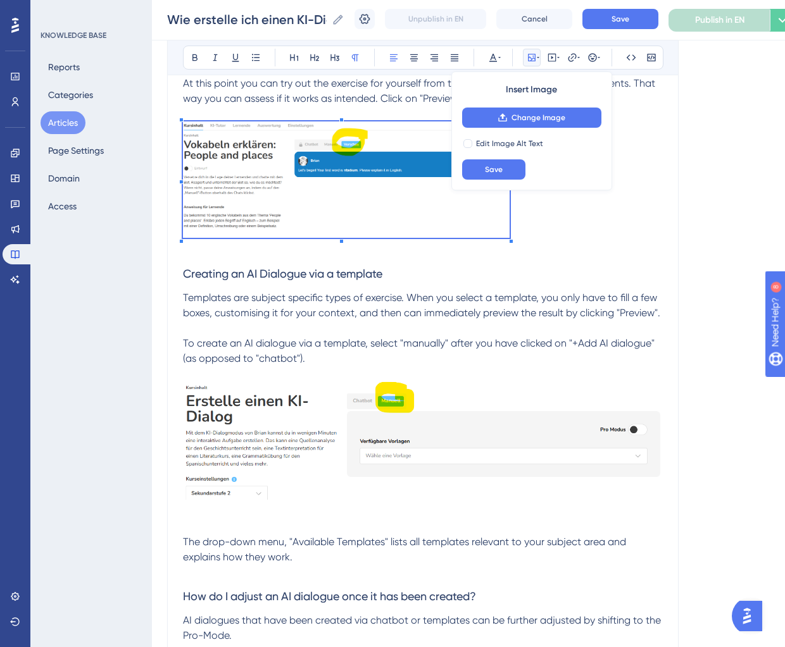
click at [509, 211] on span at bounding box center [346, 182] width 327 height 121
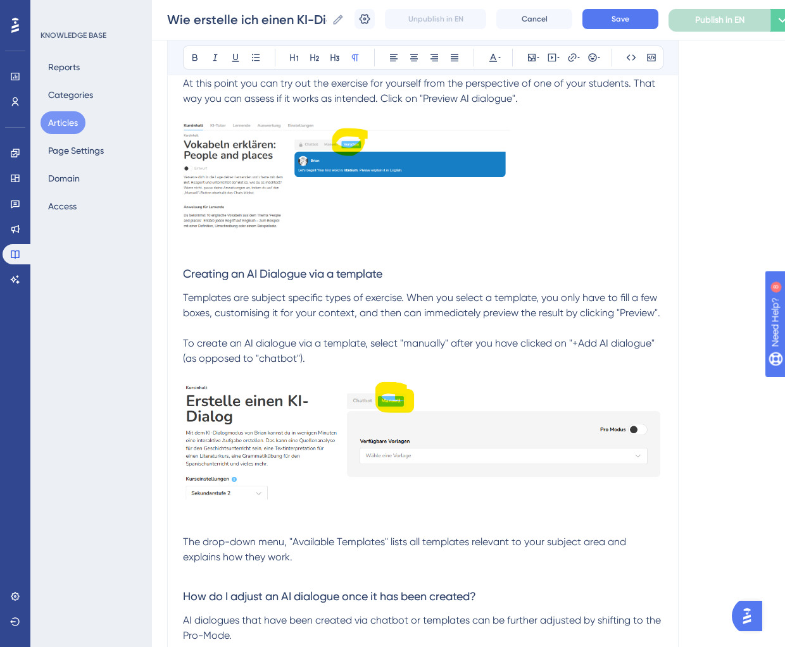
click at [511, 183] on p at bounding box center [423, 182] width 480 height 121
click at [457, 181] on img at bounding box center [346, 180] width 327 height 116
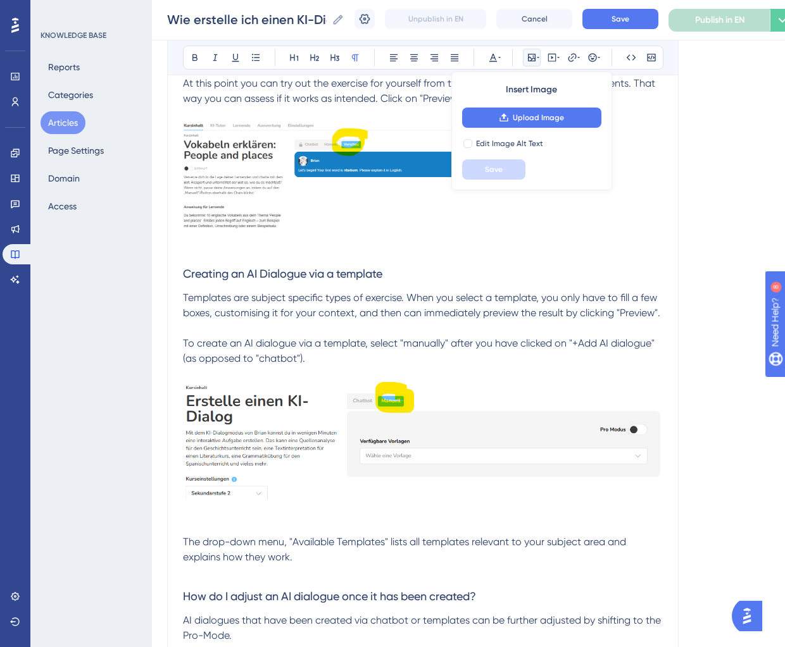
click at [540, 227] on p at bounding box center [423, 182] width 480 height 121
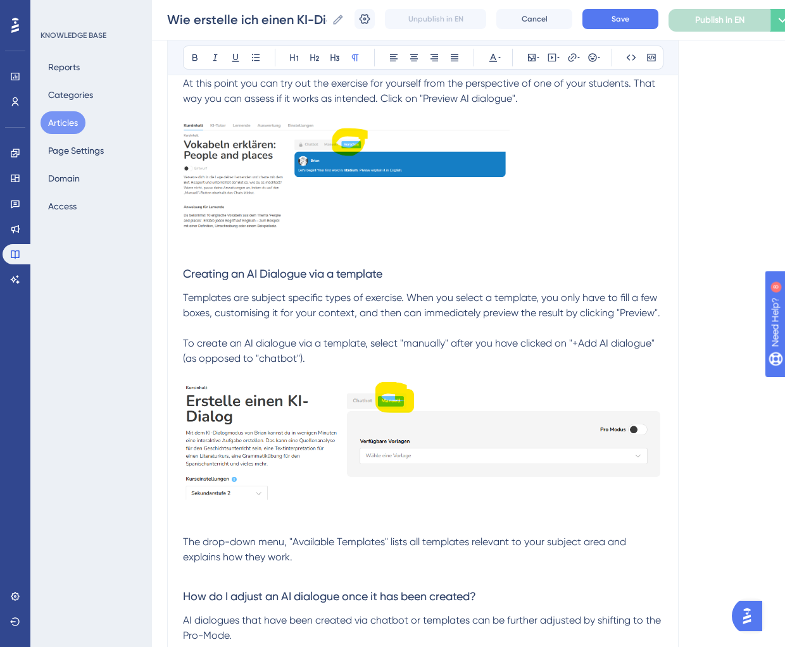
click at [497, 180] on img at bounding box center [346, 180] width 327 height 116
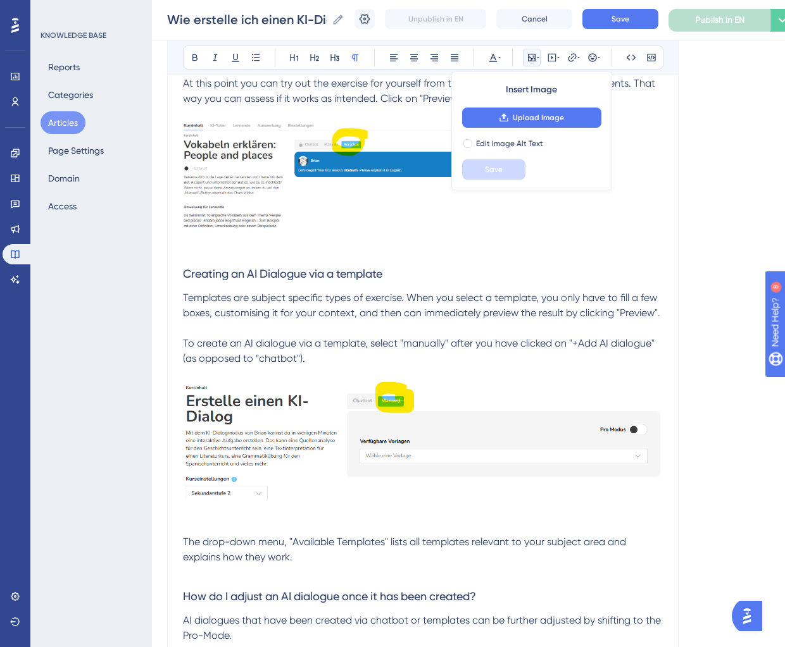
click at [526, 212] on p at bounding box center [423, 182] width 480 height 121
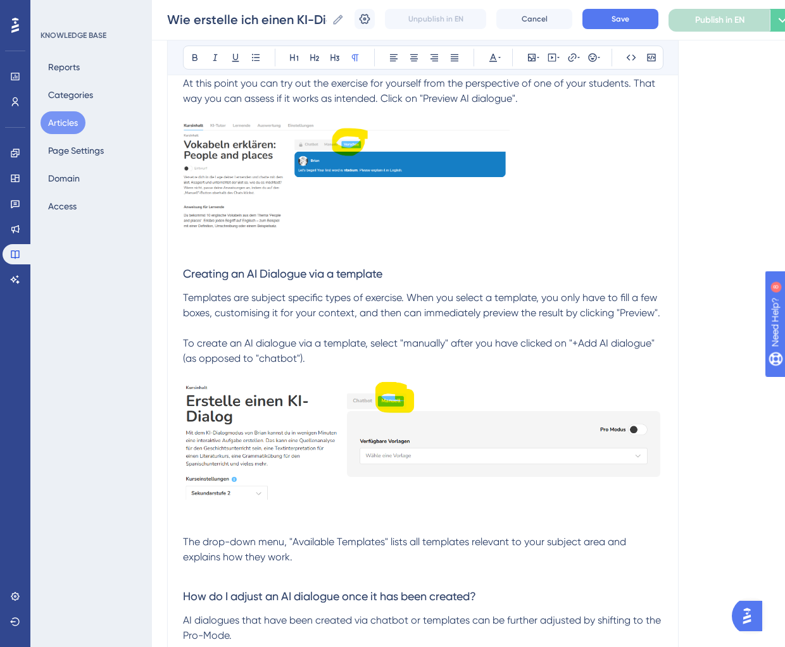
click at [496, 181] on img at bounding box center [346, 180] width 327 height 116
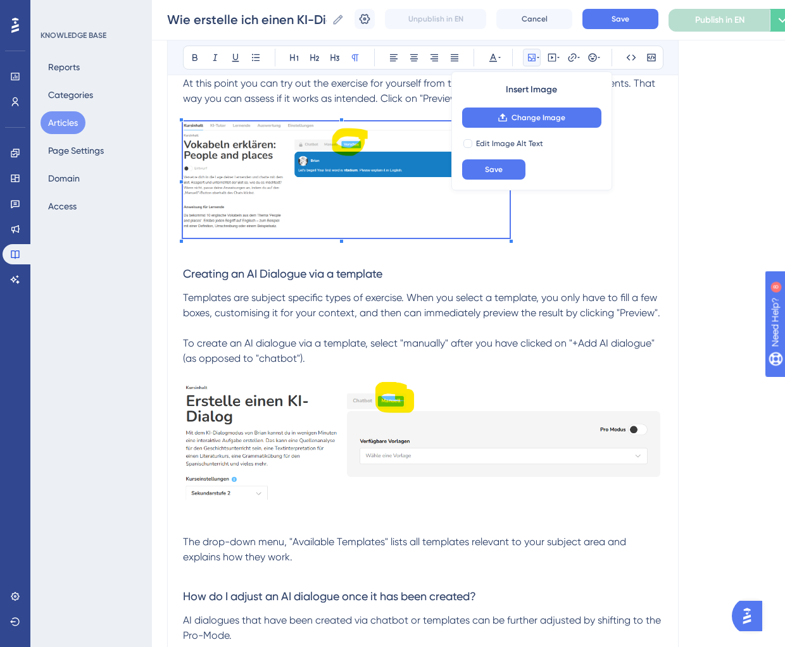
click at [553, 220] on p at bounding box center [423, 182] width 480 height 121
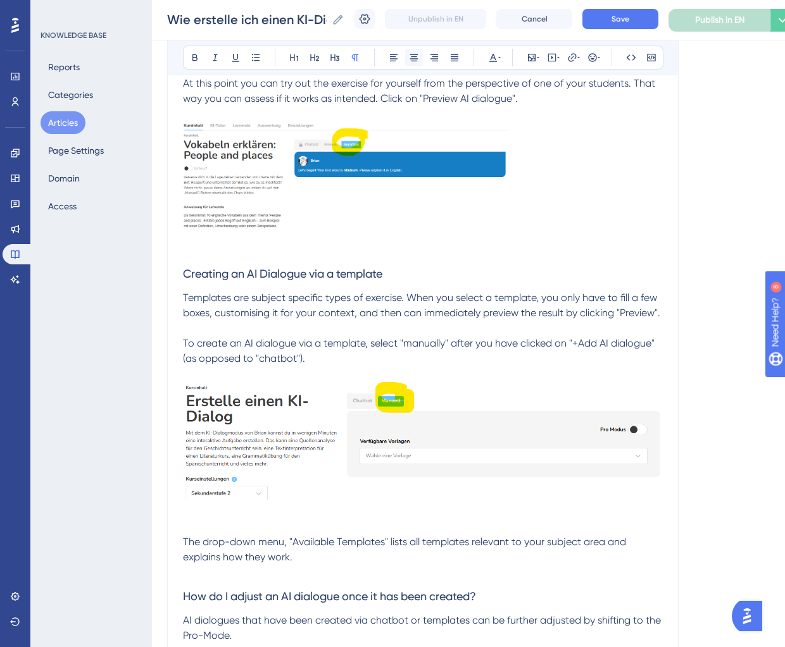
click at [413, 54] on icon at bounding box center [414, 57] width 8 height 7
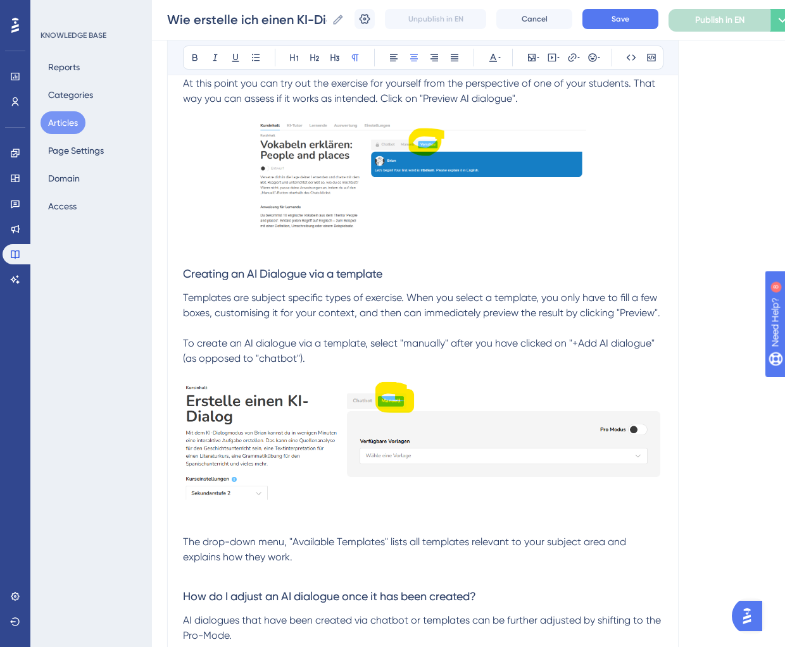
click at [472, 426] on img at bounding box center [423, 441] width 480 height 118
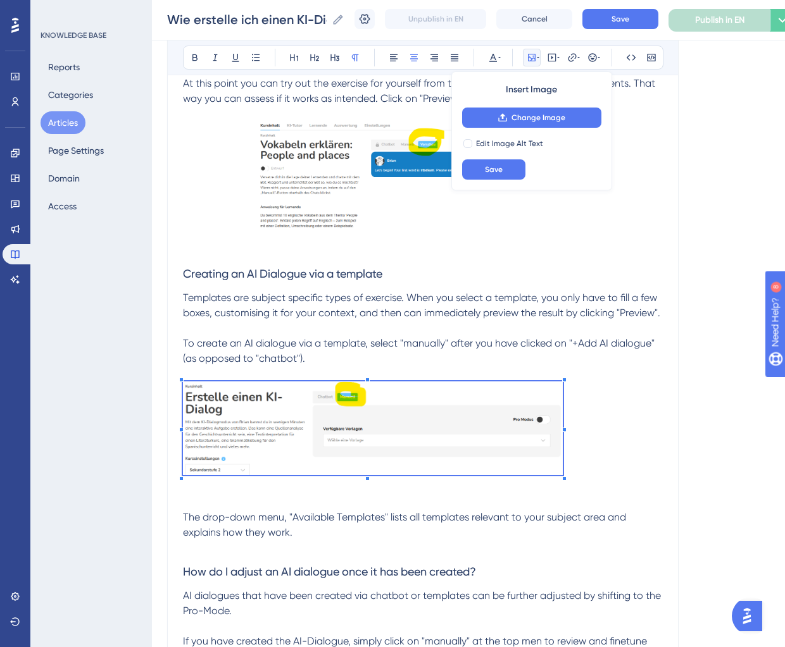
click at [558, 437] on p at bounding box center [423, 431] width 480 height 98
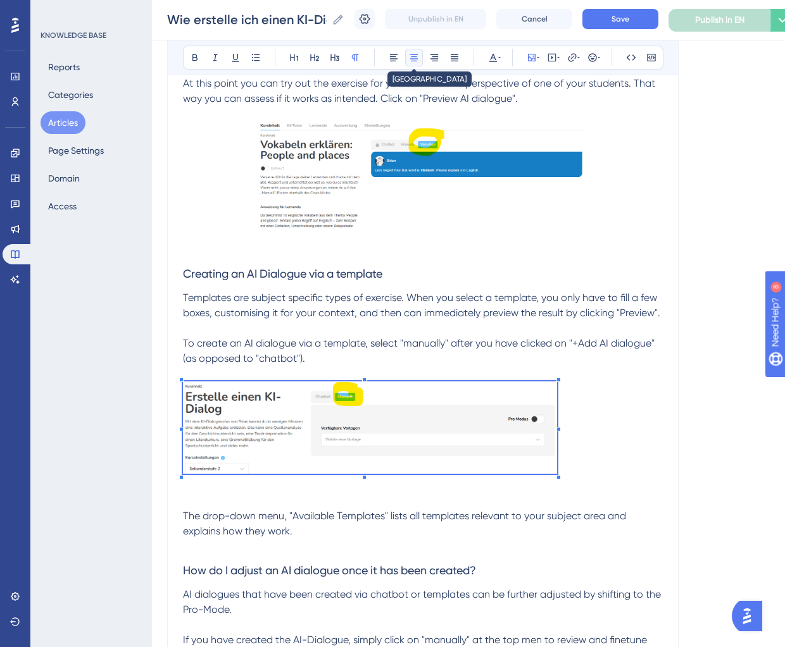
click at [414, 54] on icon at bounding box center [414, 57] width 8 height 7
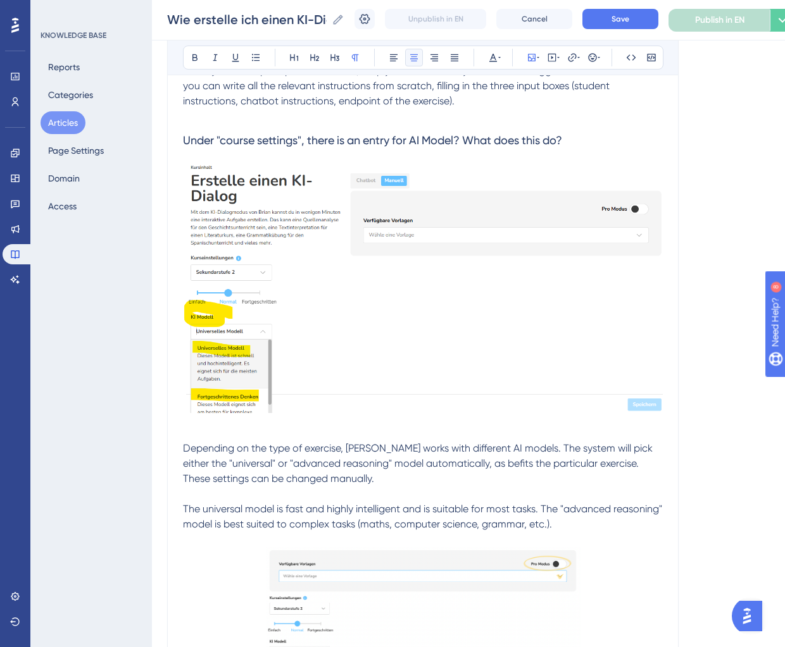
scroll to position [2481, 0]
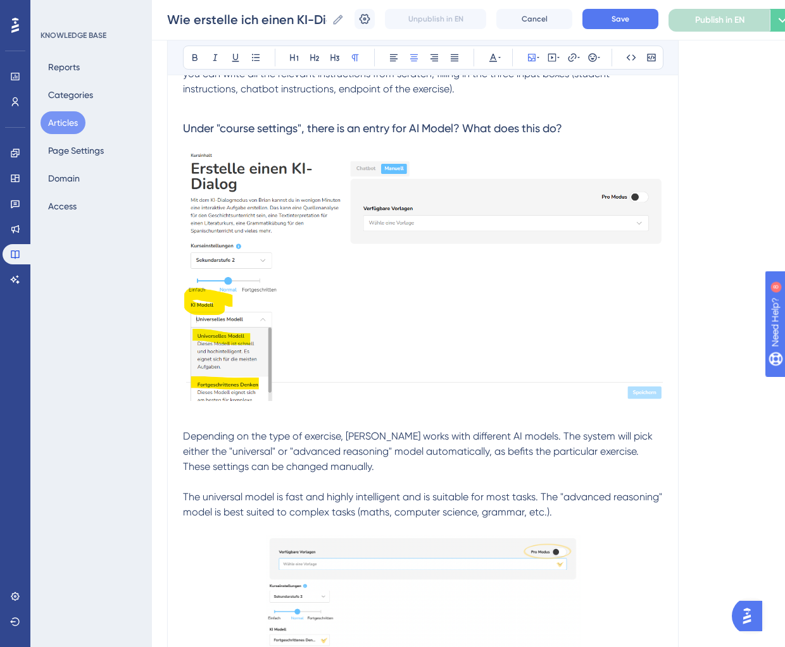
click at [452, 262] on img at bounding box center [423, 277] width 480 height 249
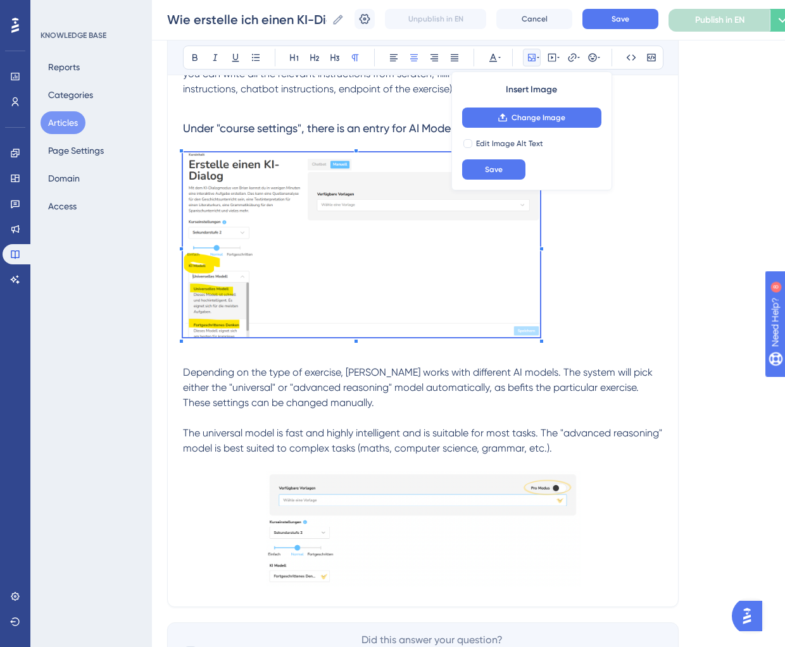
click at [530, 297] on h3 at bounding box center [423, 247] width 480 height 205
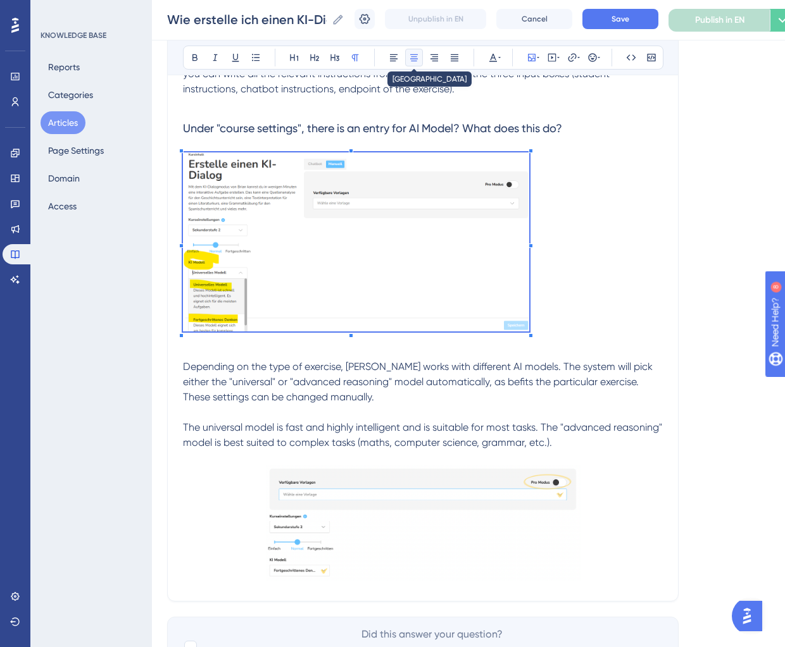
click at [416, 58] on icon at bounding box center [414, 58] width 10 height 10
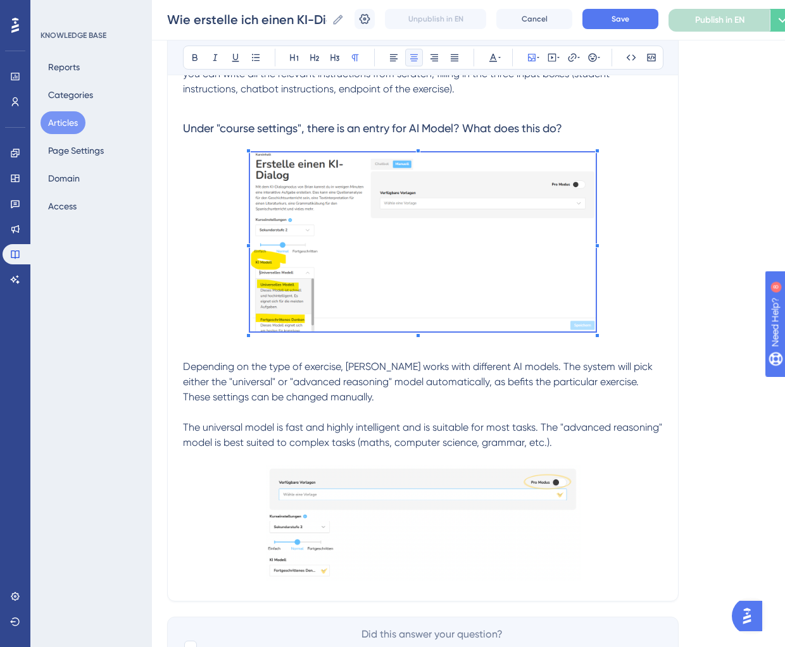
scroll to position [2549, 0]
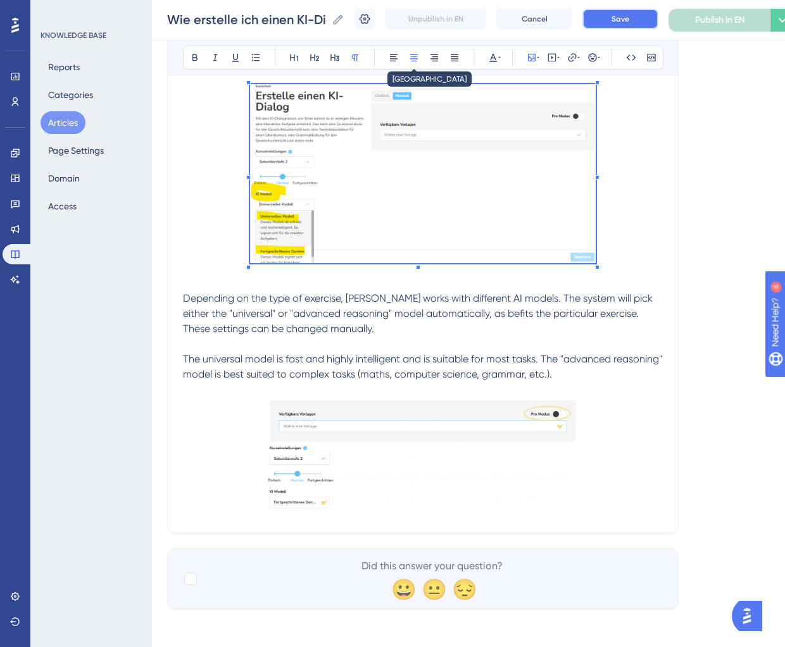
click at [627, 24] on button "Save" at bounding box center [620, 19] width 76 height 20
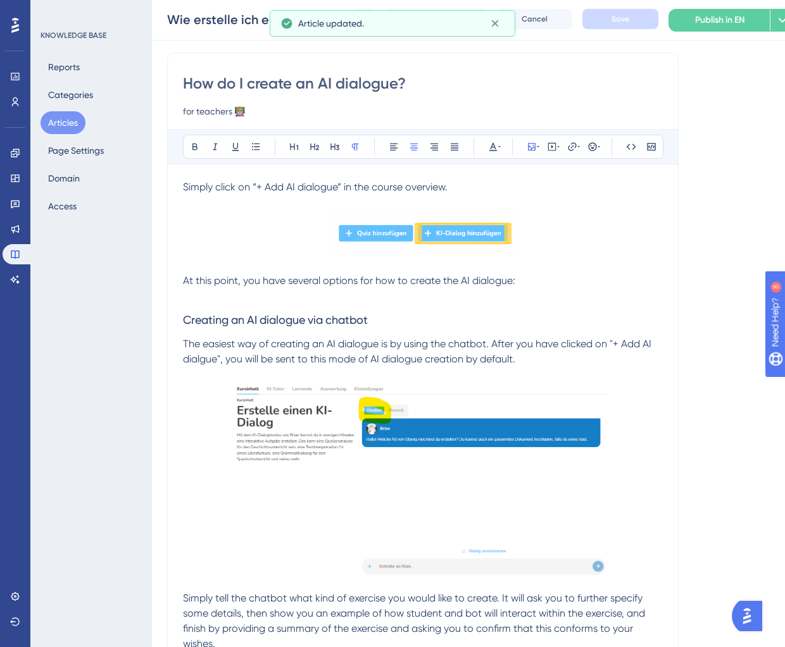
scroll to position [0, 0]
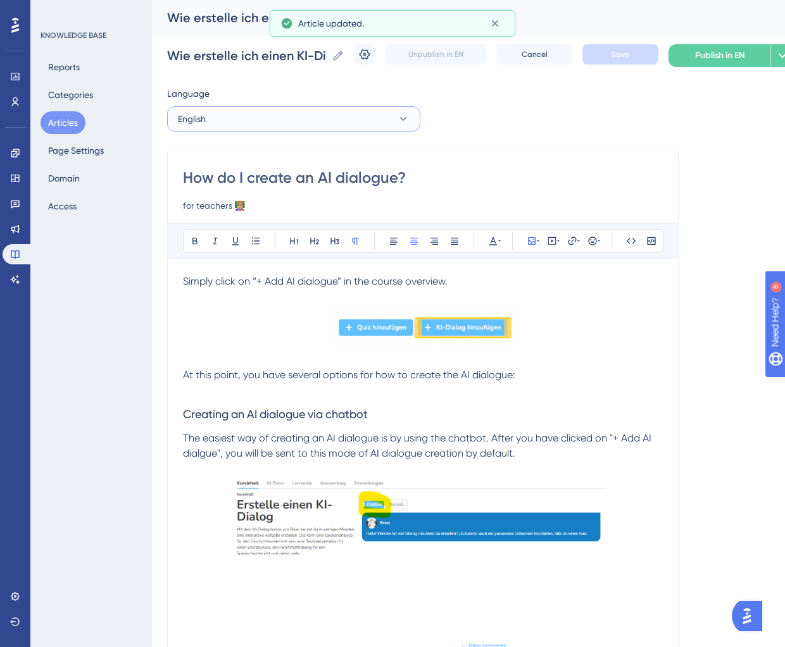
click at [244, 127] on button "English" at bounding box center [293, 118] width 253 height 25
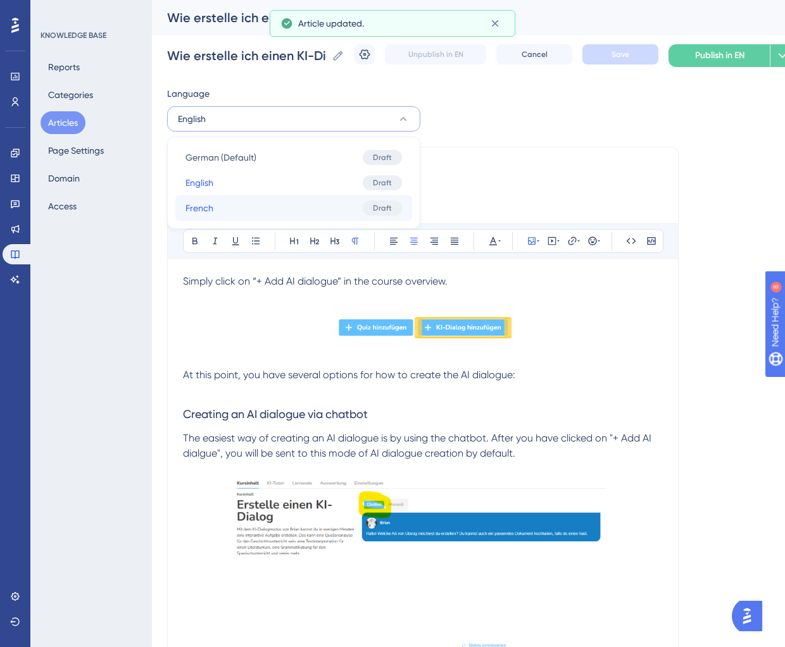
click at [232, 197] on button "French French Draft" at bounding box center [293, 208] width 237 height 25
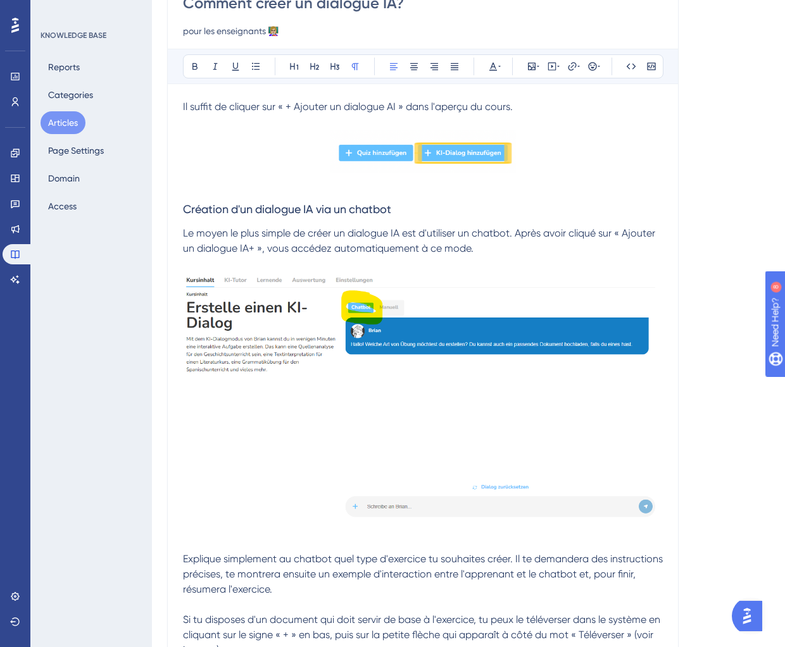
scroll to position [207, 0]
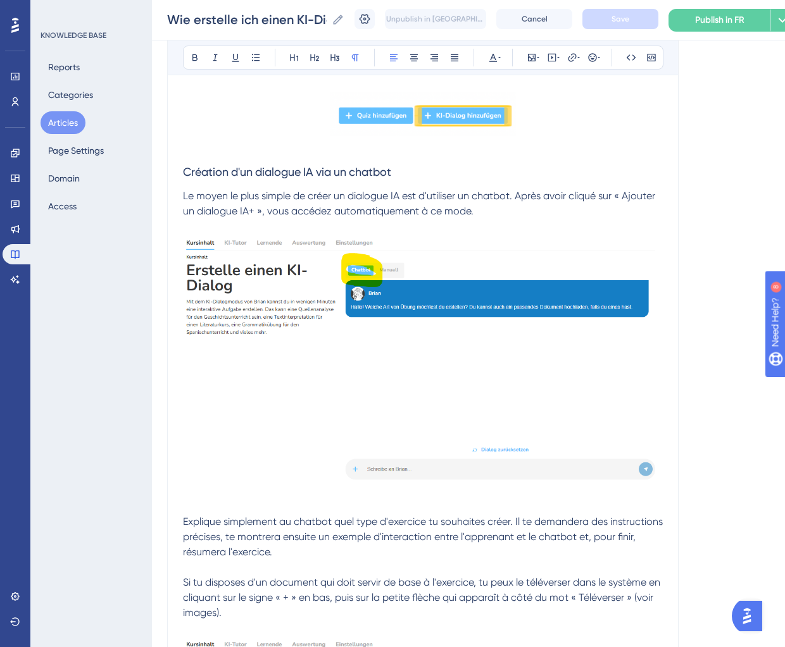
click at [355, 323] on img at bounding box center [423, 364] width 480 height 261
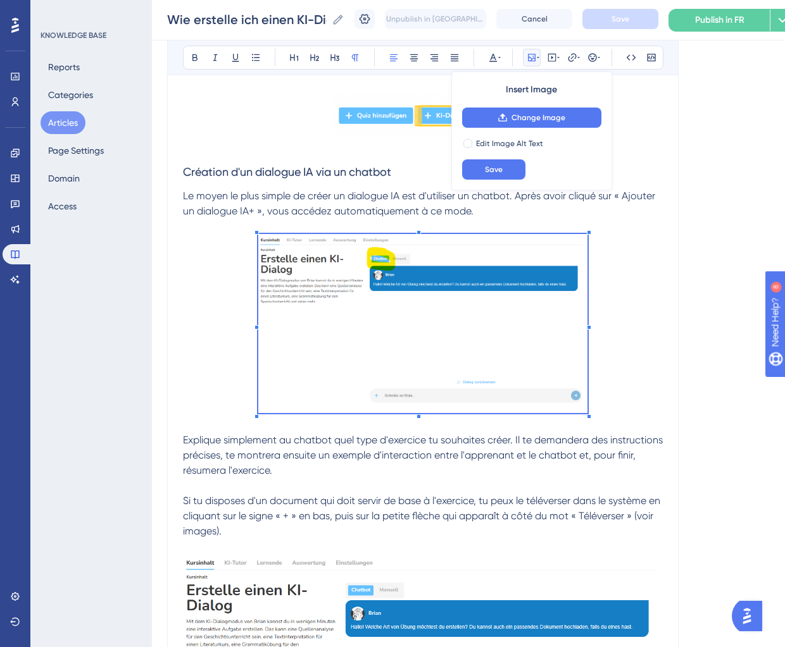
click at [498, 368] on span at bounding box center [423, 326] width 330 height 184
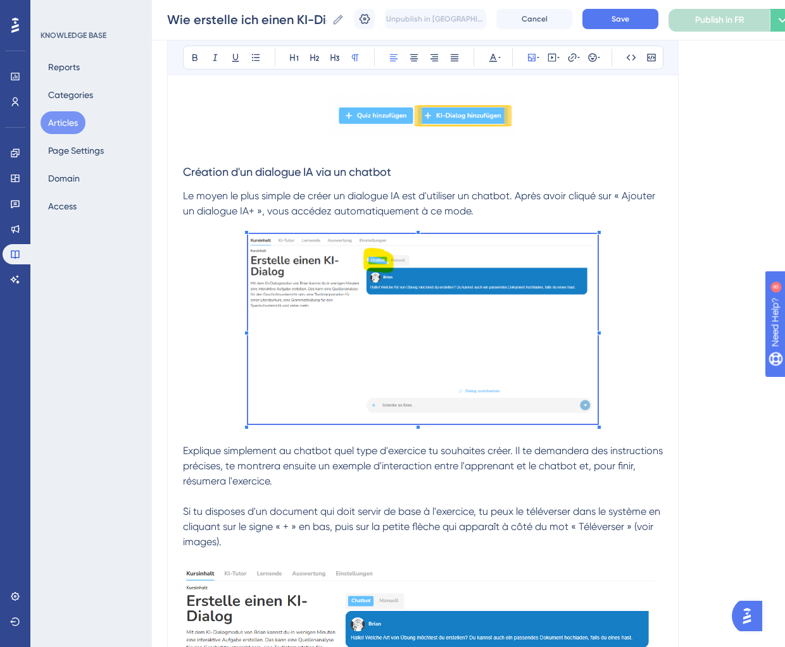
click at [614, 325] on p at bounding box center [423, 331] width 480 height 194
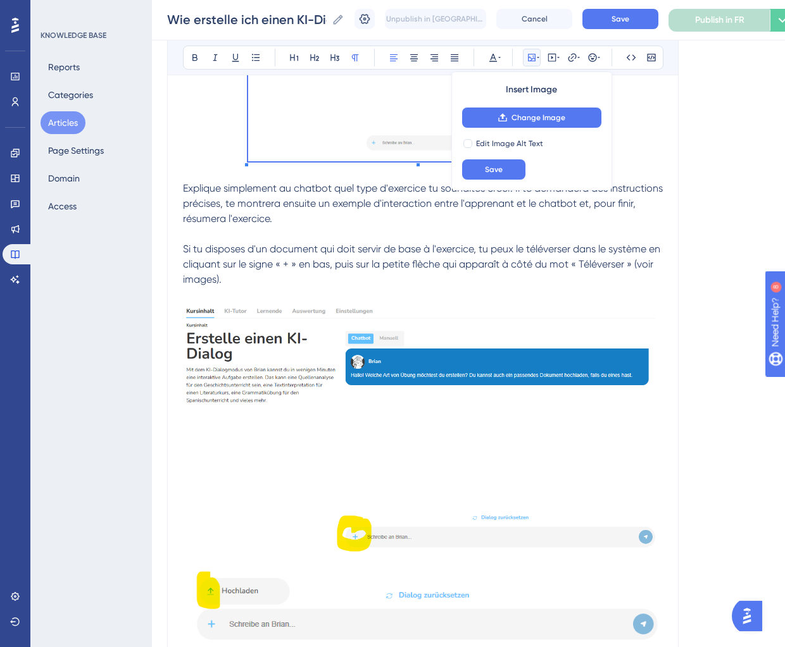
scroll to position [511, 0]
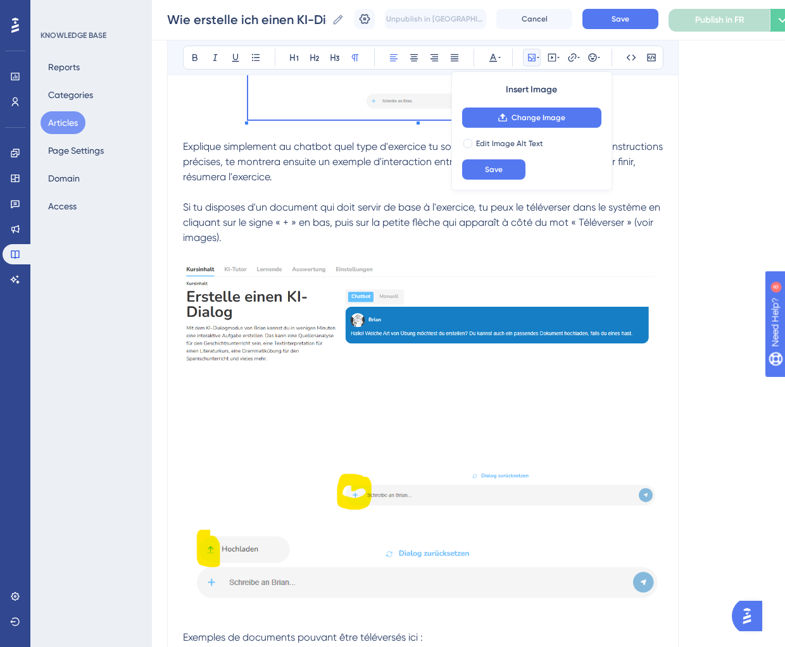
click at [513, 408] on img at bounding box center [423, 391] width 480 height 261
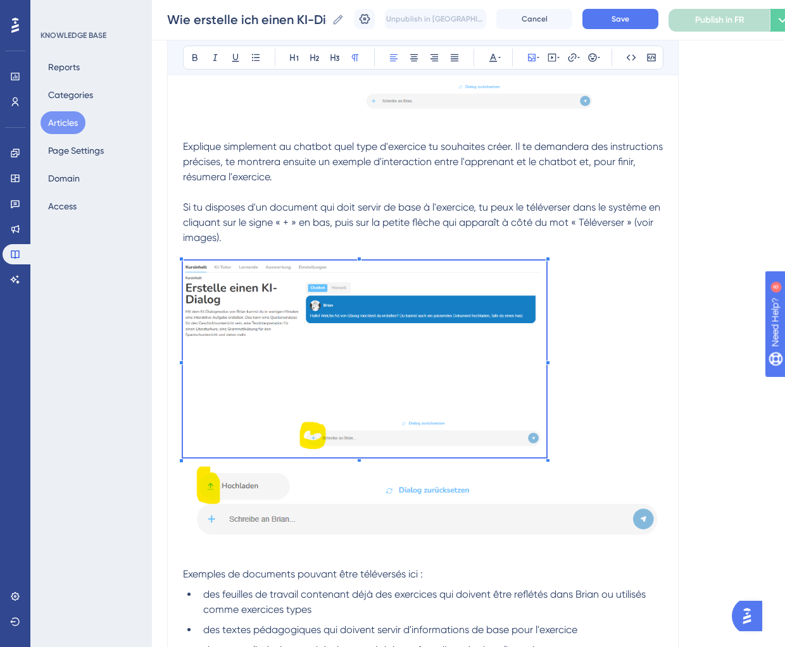
click at [545, 394] on p at bounding box center [423, 361] width 480 height 201
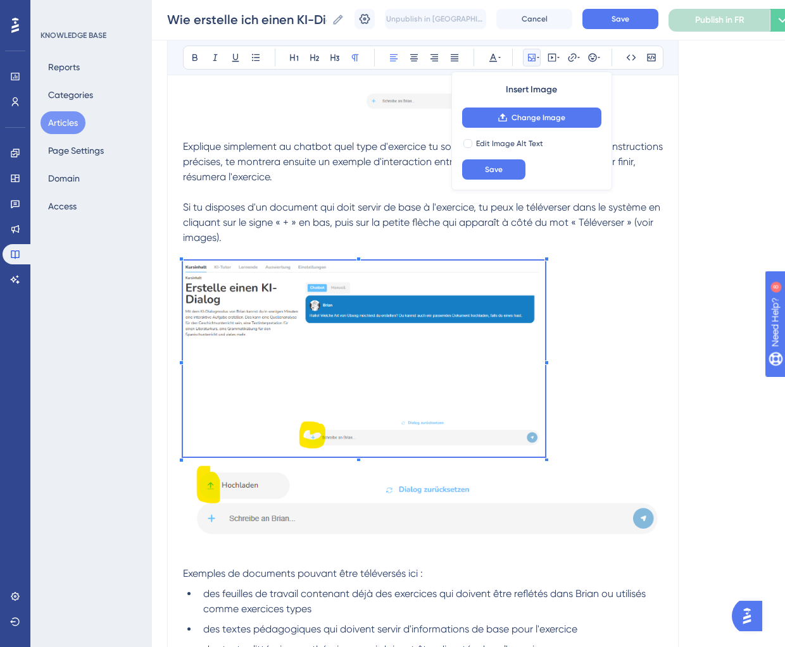
click at [489, 502] on img at bounding box center [423, 503] width 480 height 85
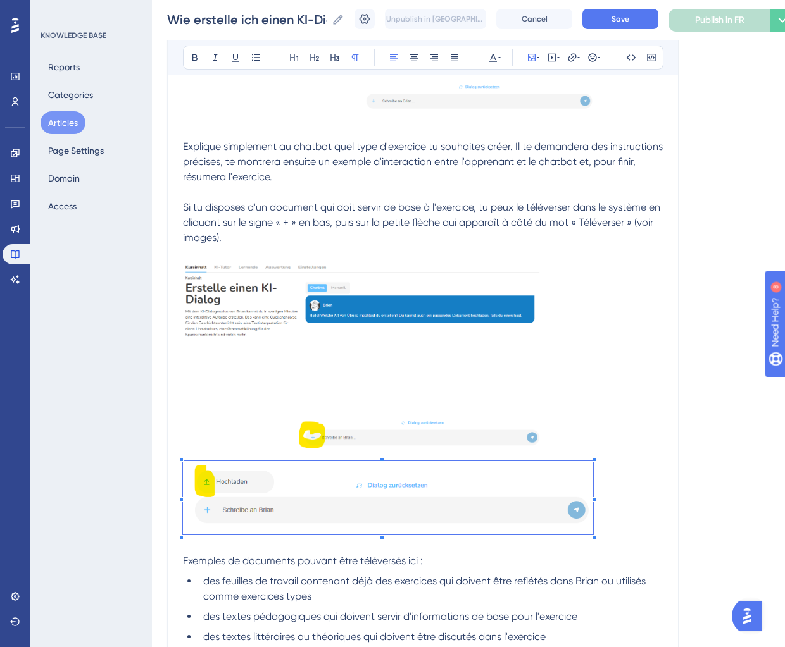
click at [592, 506] on span at bounding box center [388, 499] width 410 height 77
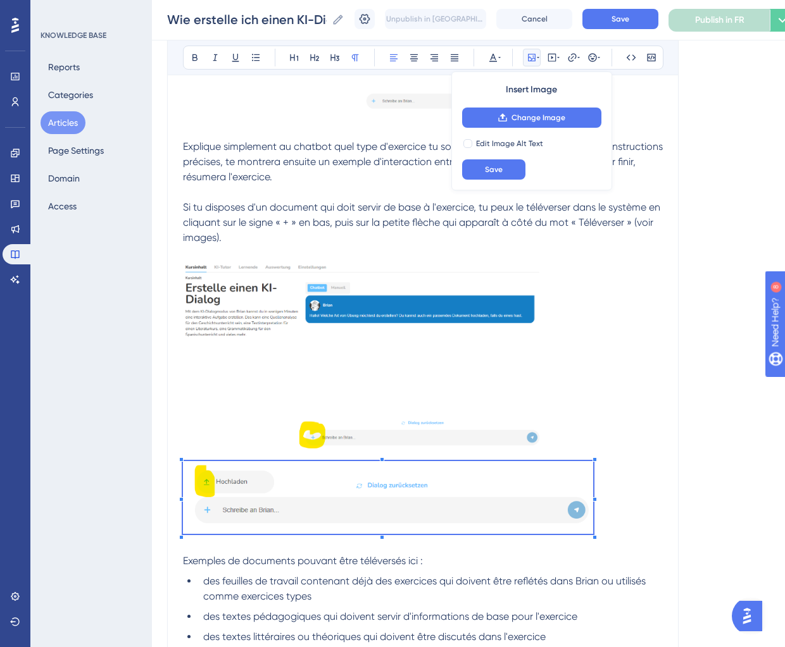
click at [468, 363] on img at bounding box center [364, 359] width 362 height 196
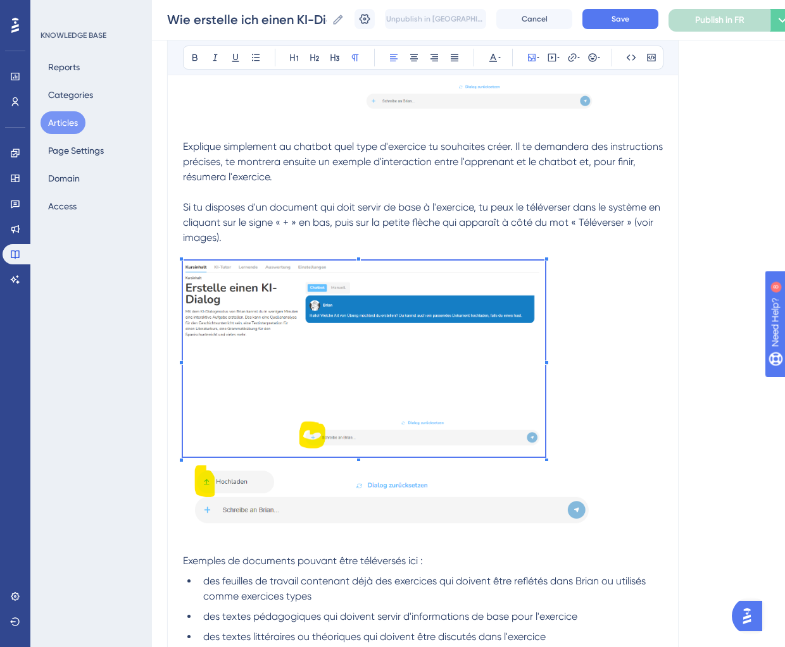
click at [552, 502] on img at bounding box center [388, 497] width 410 height 73
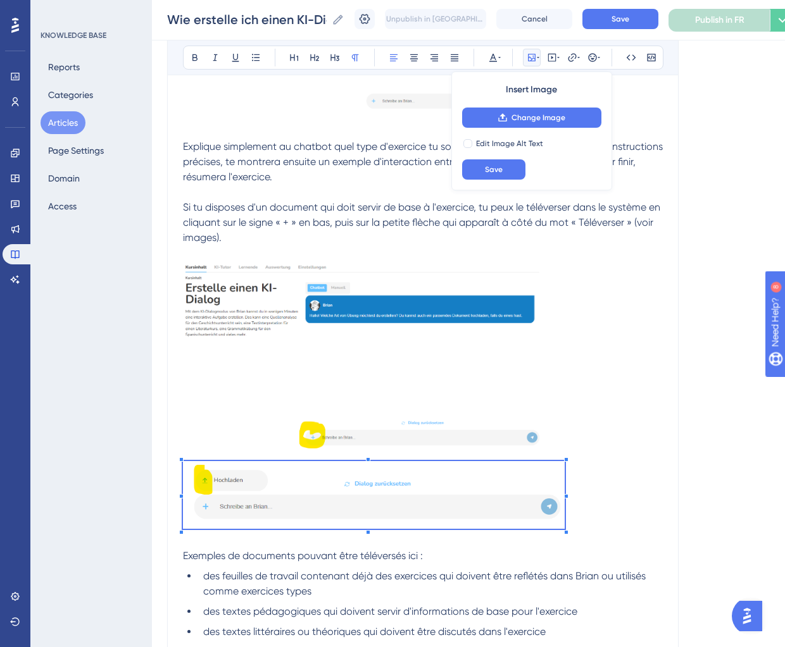
click at [565, 498] on p at bounding box center [423, 497] width 480 height 72
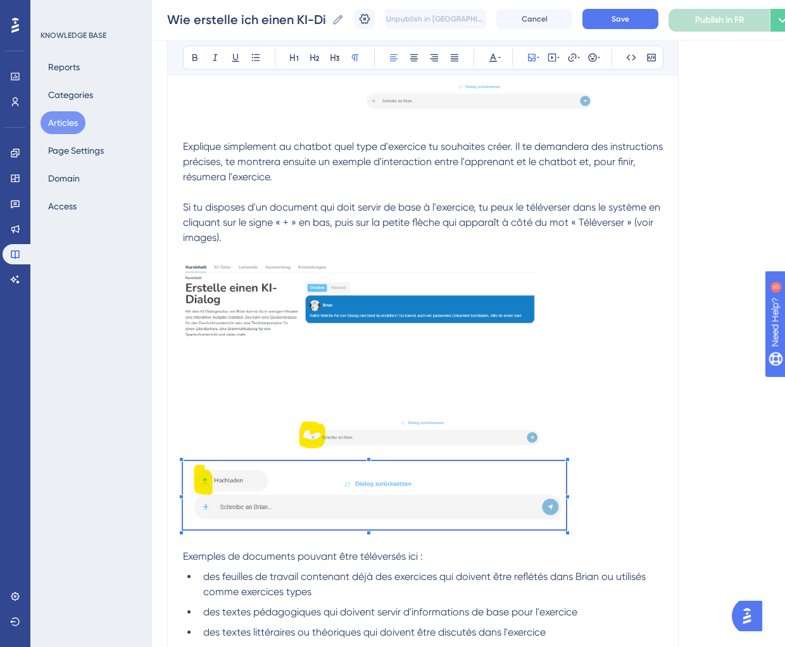
click at [449, 377] on img at bounding box center [364, 359] width 362 height 196
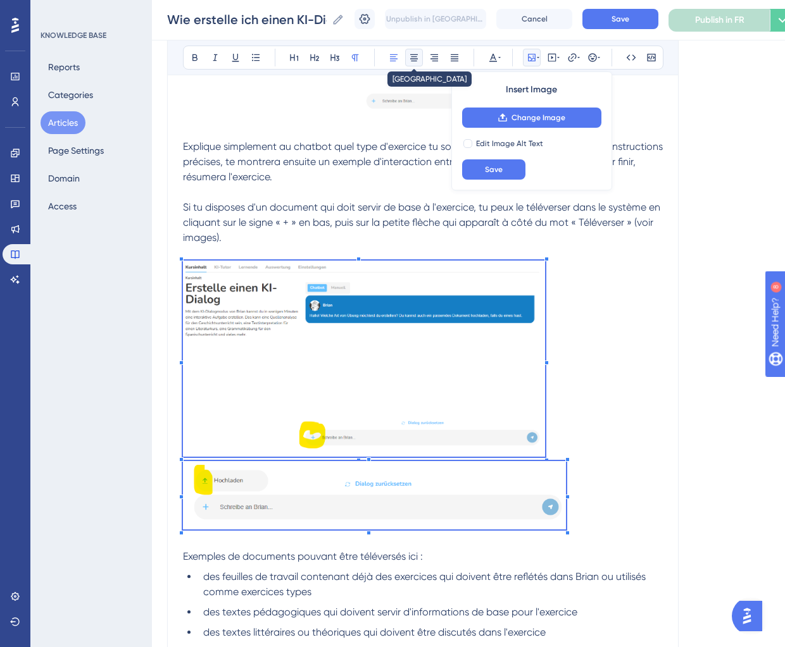
click at [413, 57] on icon at bounding box center [414, 57] width 8 height 7
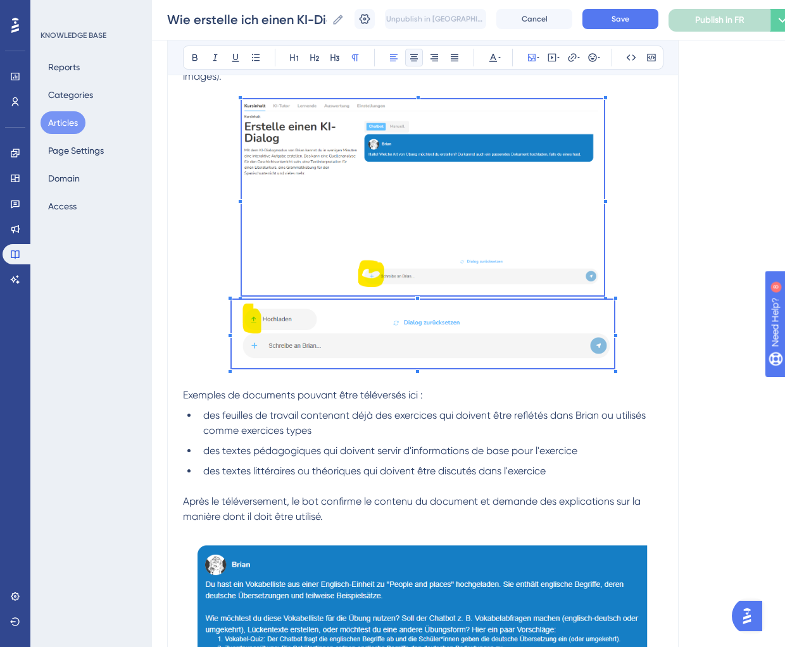
scroll to position [676, 0]
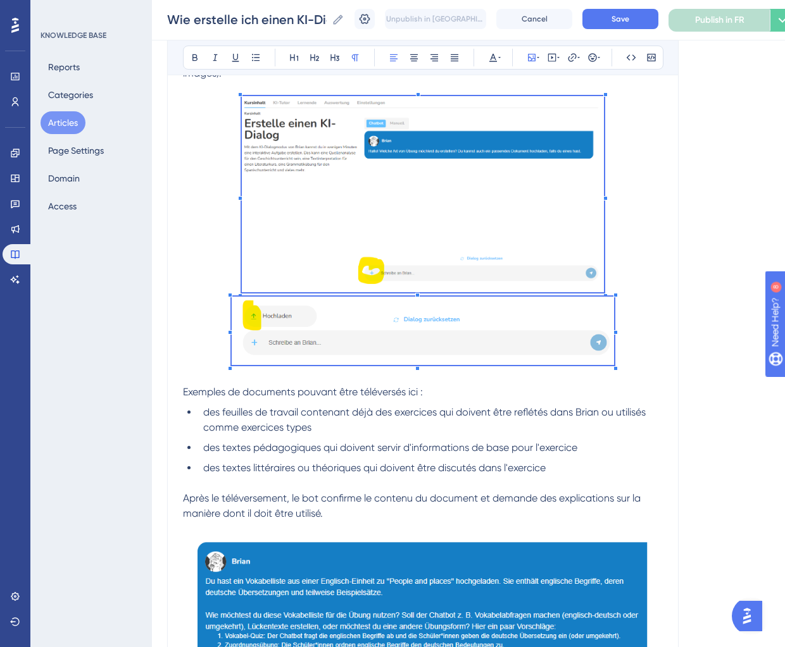
click at [658, 385] on p "Exemples de documents pouvant être téléversés ici :" at bounding box center [423, 392] width 480 height 15
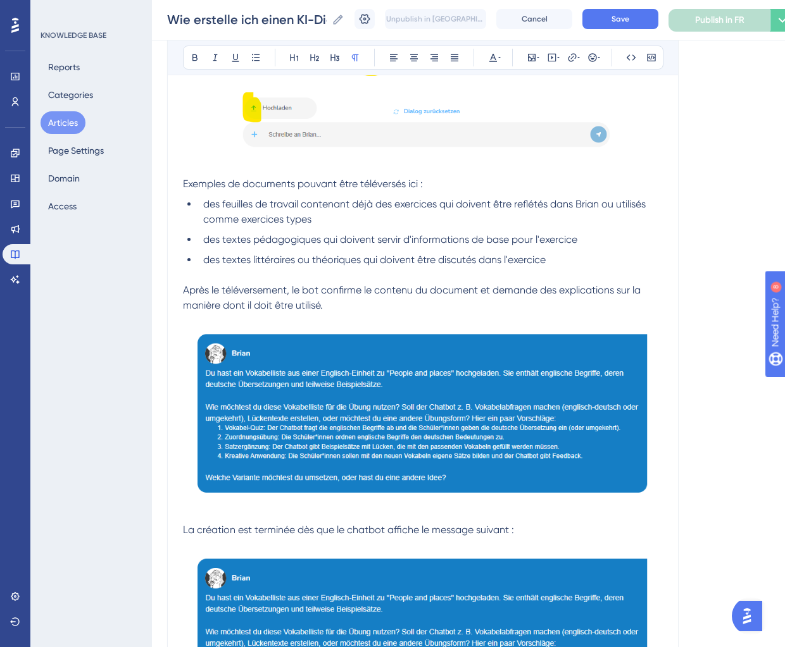
scroll to position [892, 0]
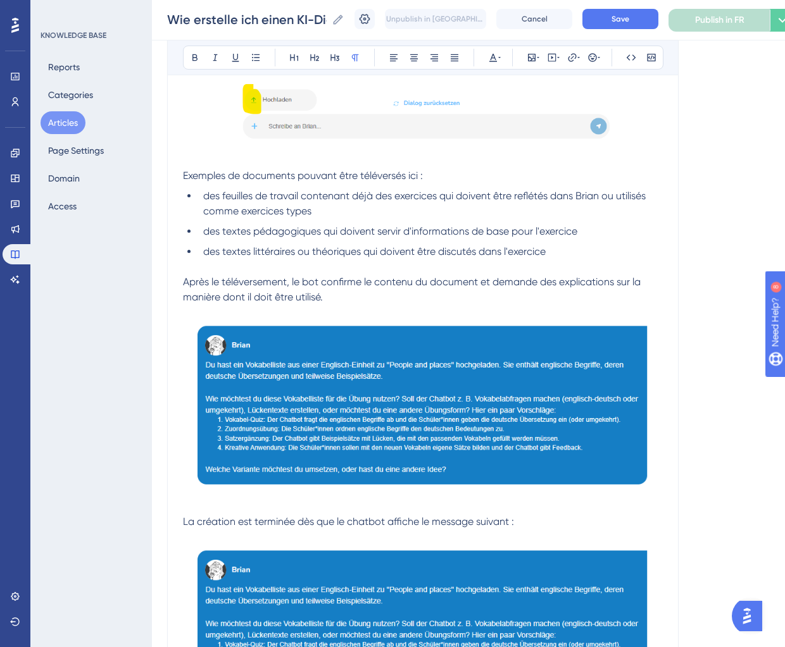
click at [417, 456] on img at bounding box center [423, 407] width 480 height 175
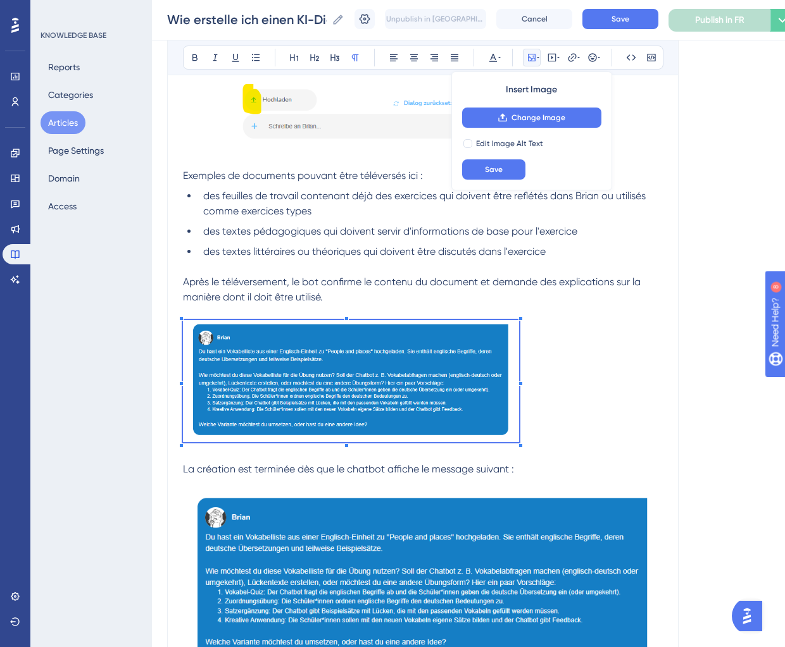
click at [517, 408] on span at bounding box center [351, 383] width 336 height 127
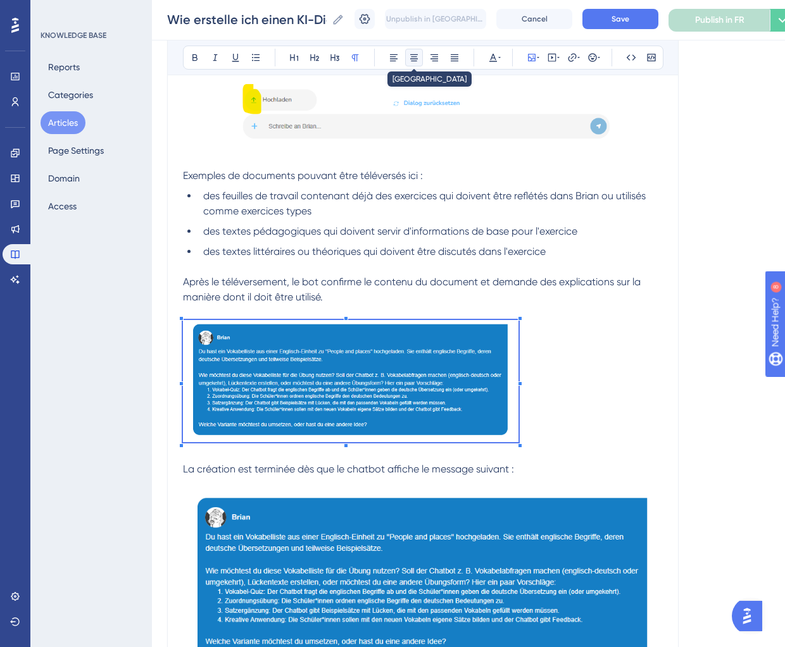
click at [411, 54] on icon at bounding box center [414, 58] width 10 height 10
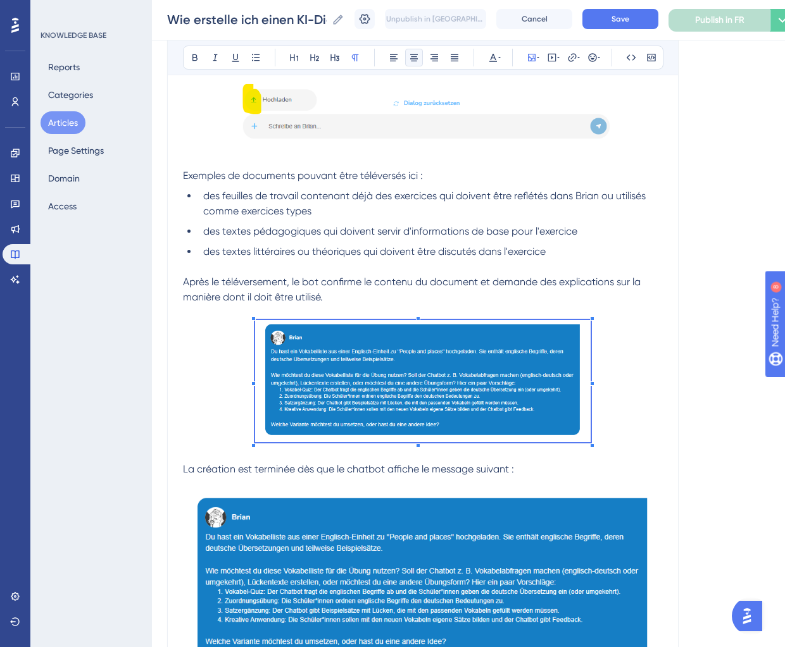
scroll to position [1059, 0]
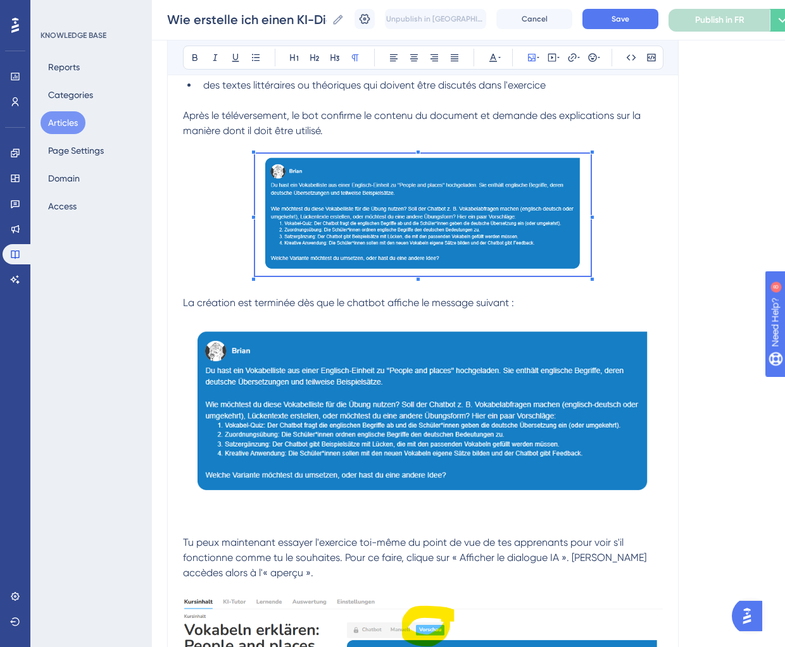
click at [413, 489] on img at bounding box center [423, 413] width 480 height 175
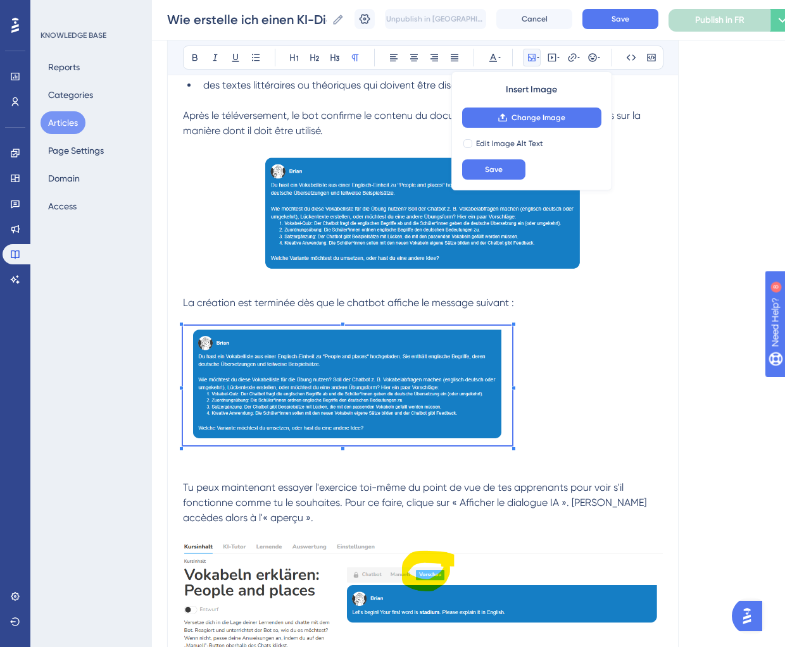
click at [515, 405] on p at bounding box center [423, 388] width 480 height 125
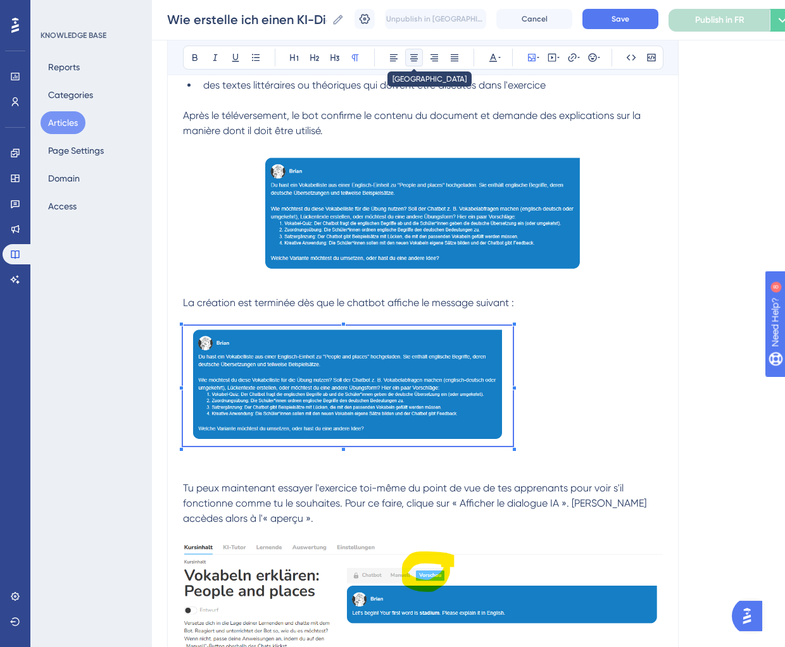
click at [412, 59] on icon at bounding box center [414, 57] width 8 height 7
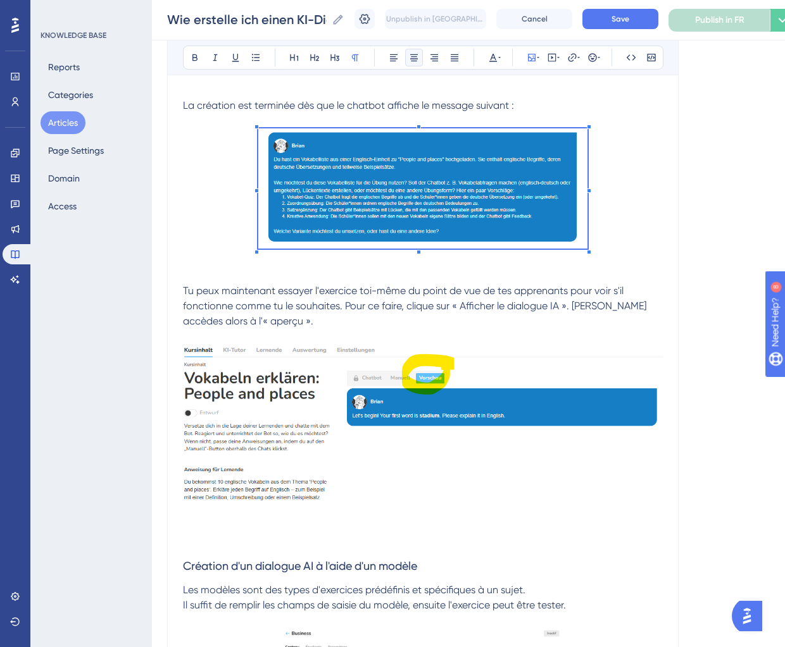
scroll to position [1263, 0]
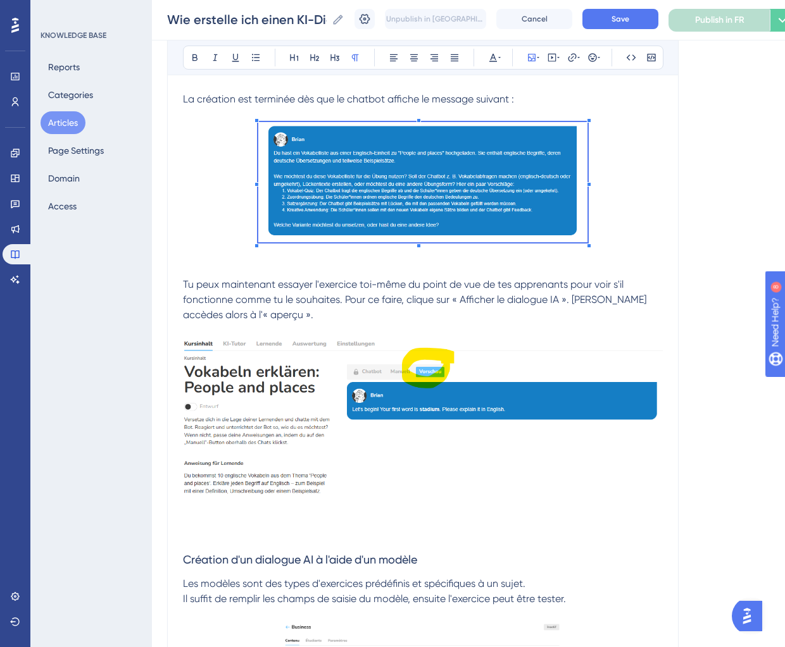
click at [451, 382] on img at bounding box center [423, 423] width 480 height 171
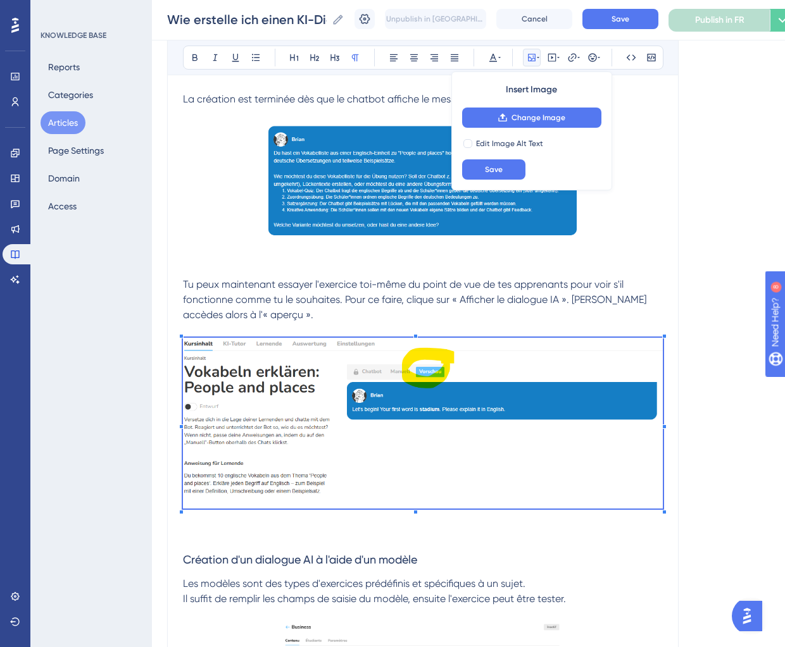
click at [660, 420] on img at bounding box center [423, 423] width 480 height 171
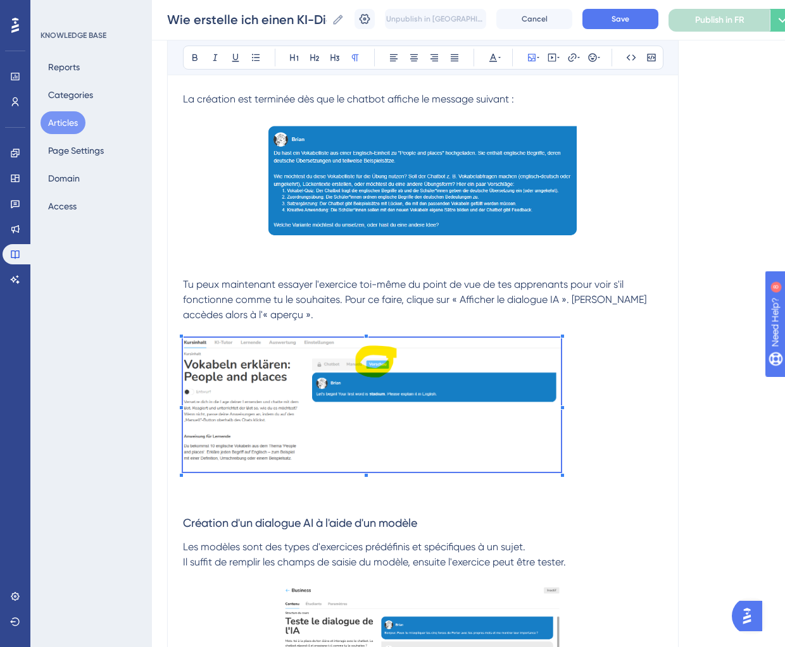
click at [562, 423] on p at bounding box center [423, 407] width 480 height 139
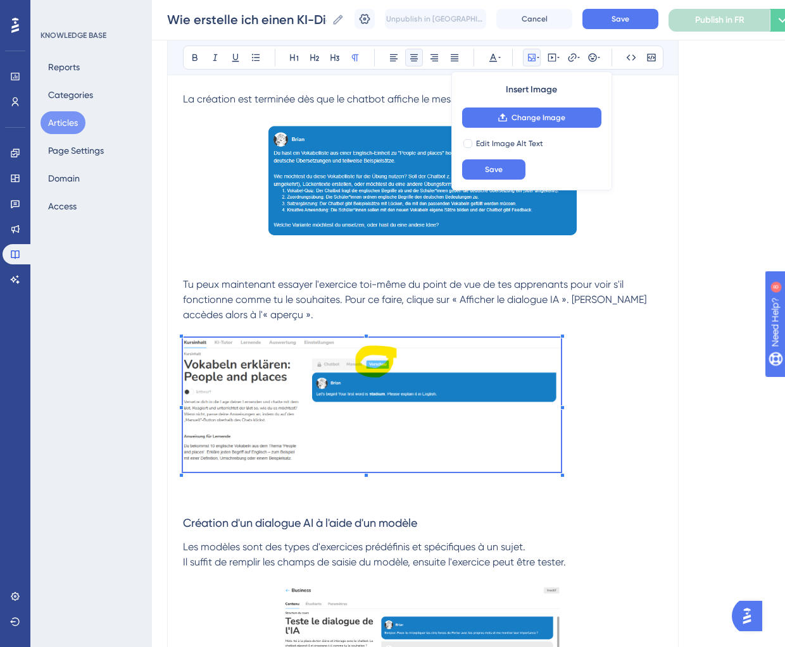
click at [415, 56] on icon at bounding box center [414, 58] width 10 height 10
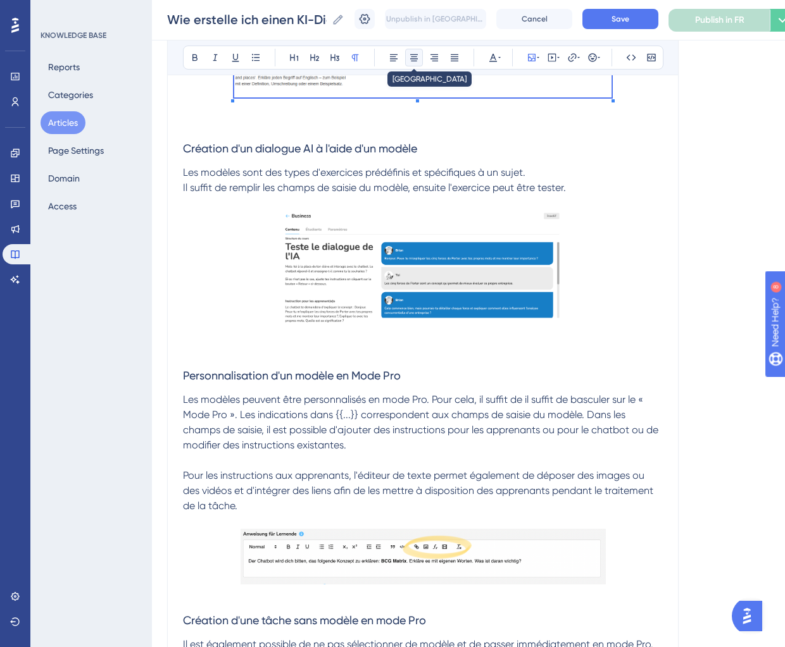
scroll to position [1787, 0]
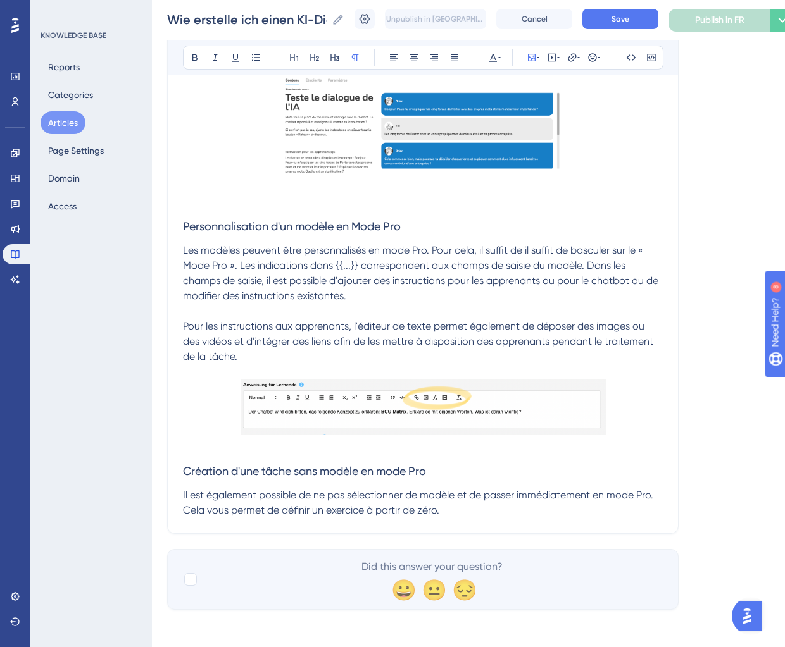
click at [453, 511] on p "Il est également possible de ne pas sélectionner de modèle et de passer immédia…" at bounding box center [423, 503] width 480 height 30
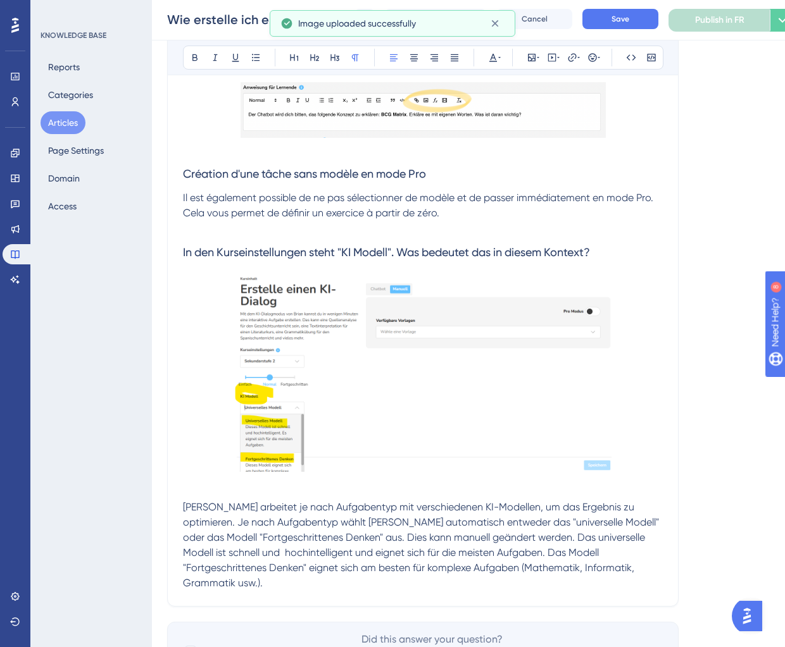
scroll to position [2143, 0]
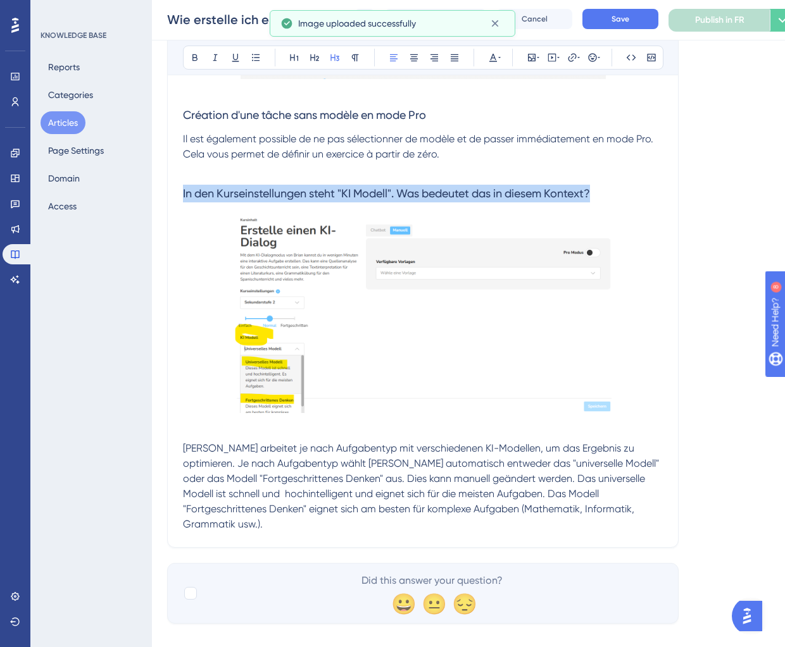
drag, startPoint x: 615, startPoint y: 187, endPoint x: 25, endPoint y: 187, distance: 589.8
copy span "In den Kurseinstellungen steht "KI Modell". Was bedeutet das in diesem Kontext?"
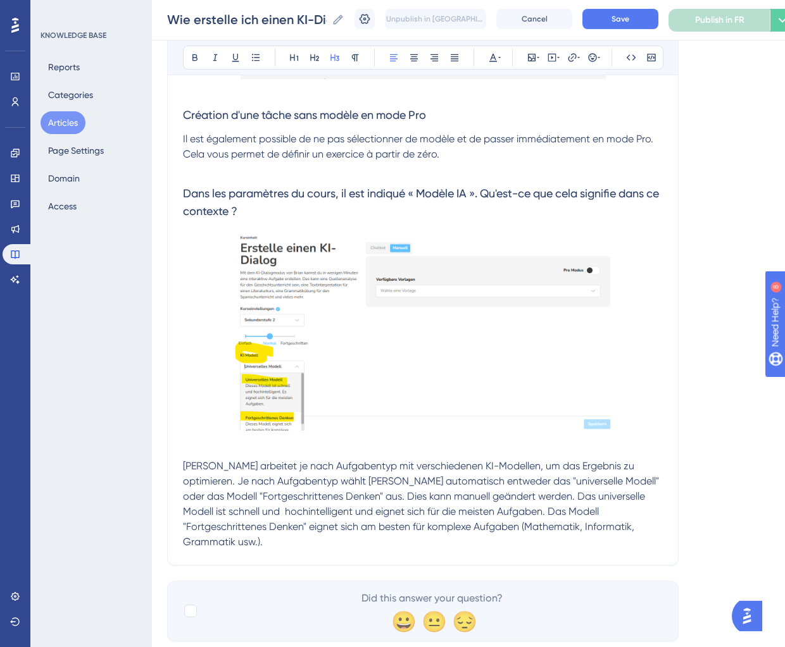
click at [331, 497] on span "Brian arbeitet je nach Aufgabentyp mit verschiedenen KI-Modellen, um das Ergebn…" at bounding box center [422, 504] width 478 height 88
click at [562, 521] on span "Brian arbeitet je nach Aufgabentyp mit verschiedenen KI-Modellen, um das Ergebn…" at bounding box center [422, 504] width 478 height 88
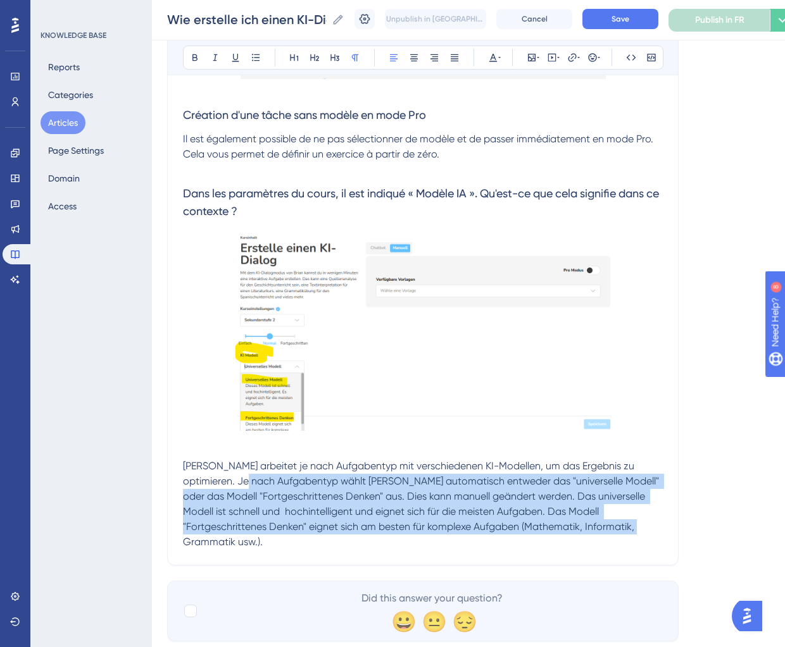
drag, startPoint x: 595, startPoint y: 521, endPoint x: 218, endPoint y: 483, distance: 378.5
click at [218, 483] on p "Brian arbeitet je nach Aufgabentyp mit verschiedenen KI-Modellen, um das Ergebn…" at bounding box center [423, 504] width 480 height 91
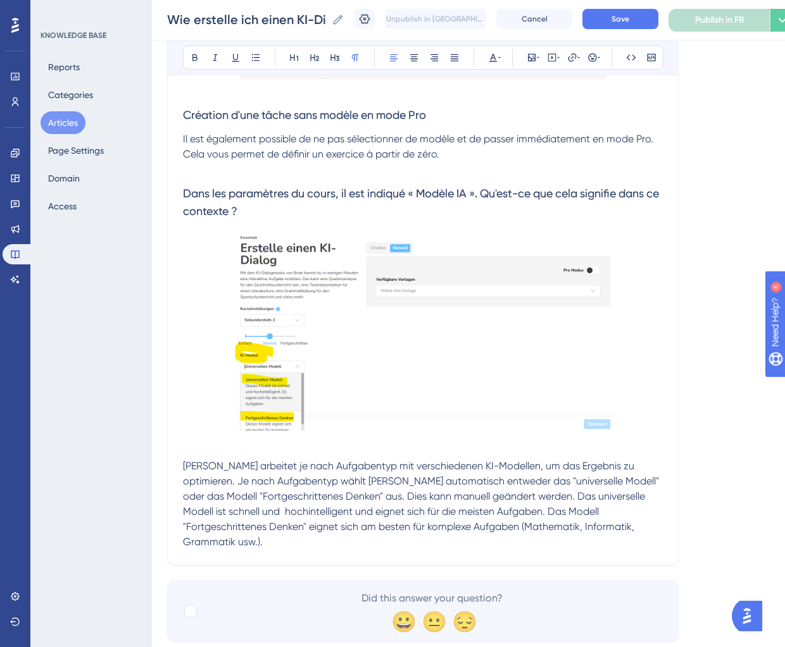
click at [511, 501] on p "Brian arbeitet je nach Aufgabentyp mit verschiedenen KI-Modellen, um das Ergebn…" at bounding box center [423, 504] width 480 height 91
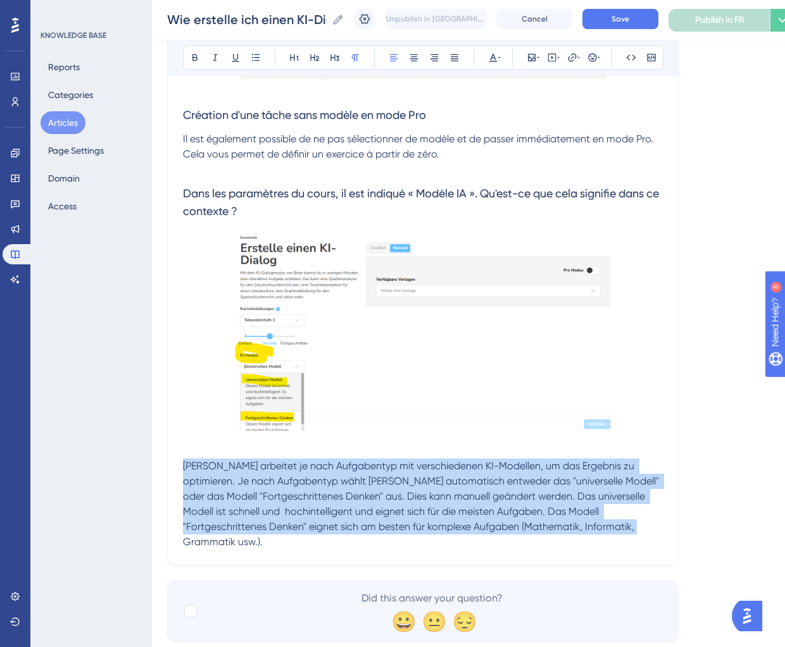
drag, startPoint x: 596, startPoint y: 528, endPoint x: 183, endPoint y: 461, distance: 418.7
click at [183, 461] on p "Brian arbeitet je nach Aufgabentyp mit verschiedenen KI-Modellen, um das Ergebn…" at bounding box center [423, 504] width 480 height 91
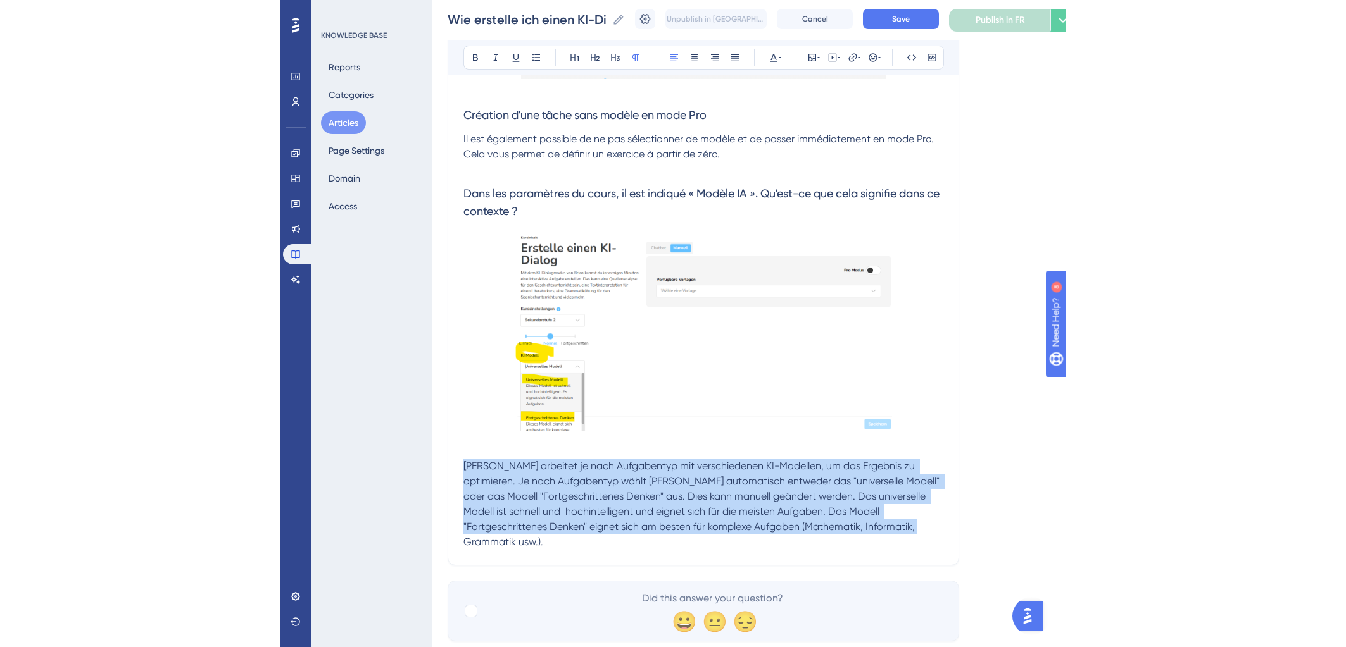
scroll to position [2161, 0]
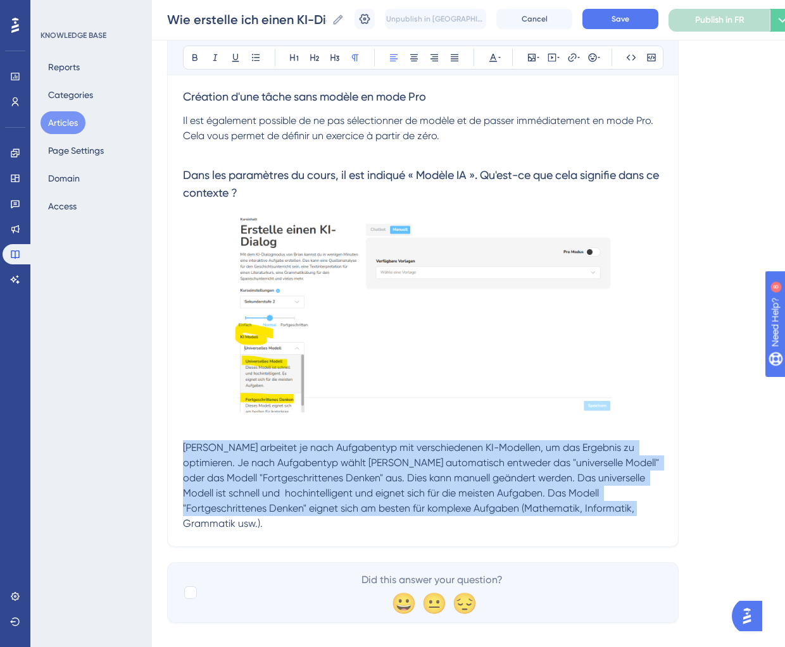
click at [557, 460] on span "Brian arbeitet je nach Aufgabentyp mit verschiedenen KI-Modellen, um das Ergebn…" at bounding box center [422, 486] width 478 height 88
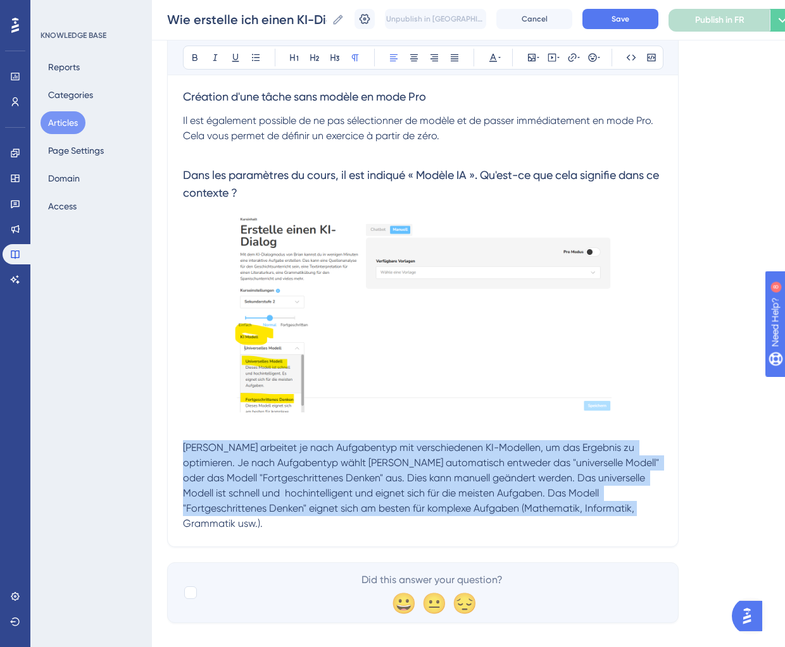
drag, startPoint x: 601, startPoint y: 506, endPoint x: 130, endPoint y: 452, distance: 473.3
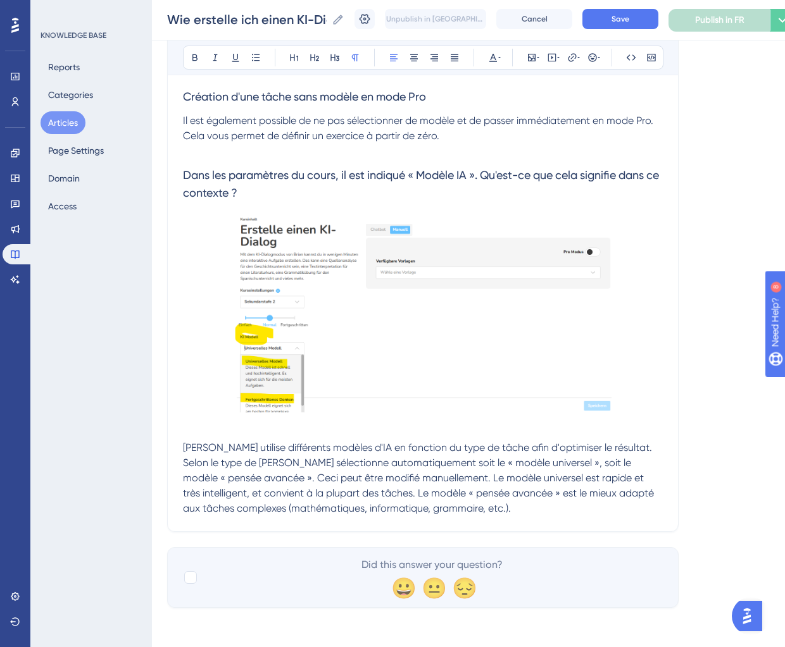
click at [504, 506] on p "Brian utilise différents modèles d'IA en fonction du type de tâche afin d'optim…" at bounding box center [423, 478] width 480 height 76
click at [503, 509] on p "Brian utilise différents modèles d'IA en fonction du type de tâche afin d'optim…" at bounding box center [423, 478] width 480 height 76
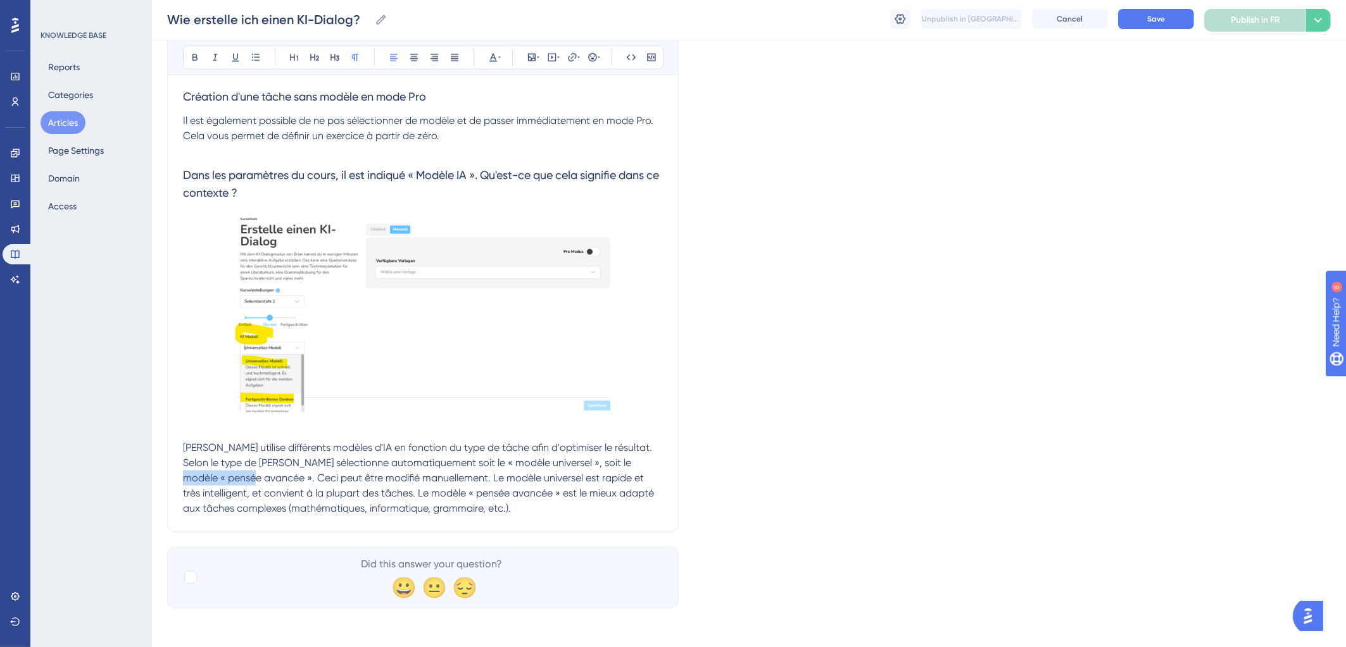
drag, startPoint x: 625, startPoint y: 458, endPoint x: 223, endPoint y: 477, distance: 401.7
click at [223, 477] on span "Brian utilise différents modèles d'IA en fonction du type de tâche afin d'optim…" at bounding box center [419, 478] width 473 height 73
drag, startPoint x: 287, startPoint y: 479, endPoint x: 151, endPoint y: 479, distance: 136.1
click at [183, 479] on span "Brian utilise différents modèles d'IA en fonction du type de tâche afin d'optim…" at bounding box center [422, 478] width 478 height 73
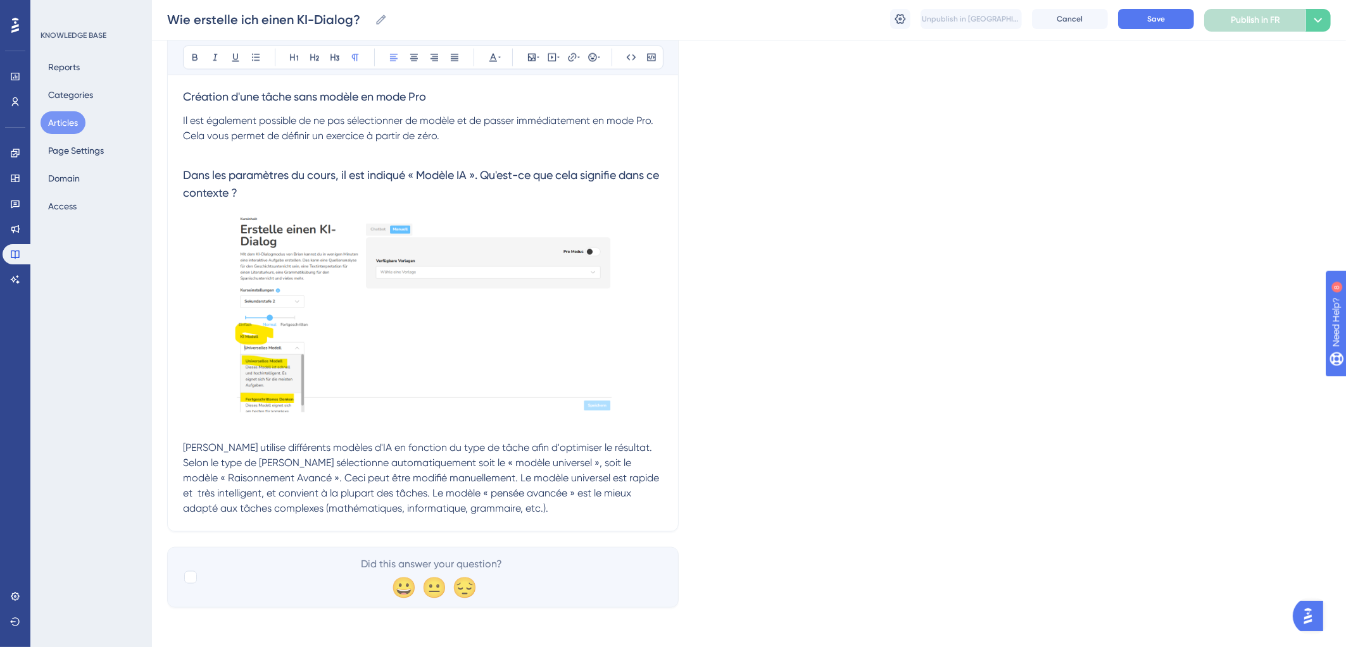
click at [322, 494] on span "Brian utilise différents modèles d'IA en fonction du type de tâche afin d'optim…" at bounding box center [422, 478] width 478 height 73
click at [190, 480] on span "Brian utilise différents modèles d'IA en fonction du type de tâche afin d'optim…" at bounding box center [422, 478] width 478 height 73
drag, startPoint x: 182, startPoint y: 479, endPoint x: 248, endPoint y: 479, distance: 66.5
click at [252, 479] on span "Brian utilise différents modèles d'IA en fonction du type de tâche afin d'optim…" at bounding box center [420, 478] width 475 height 73
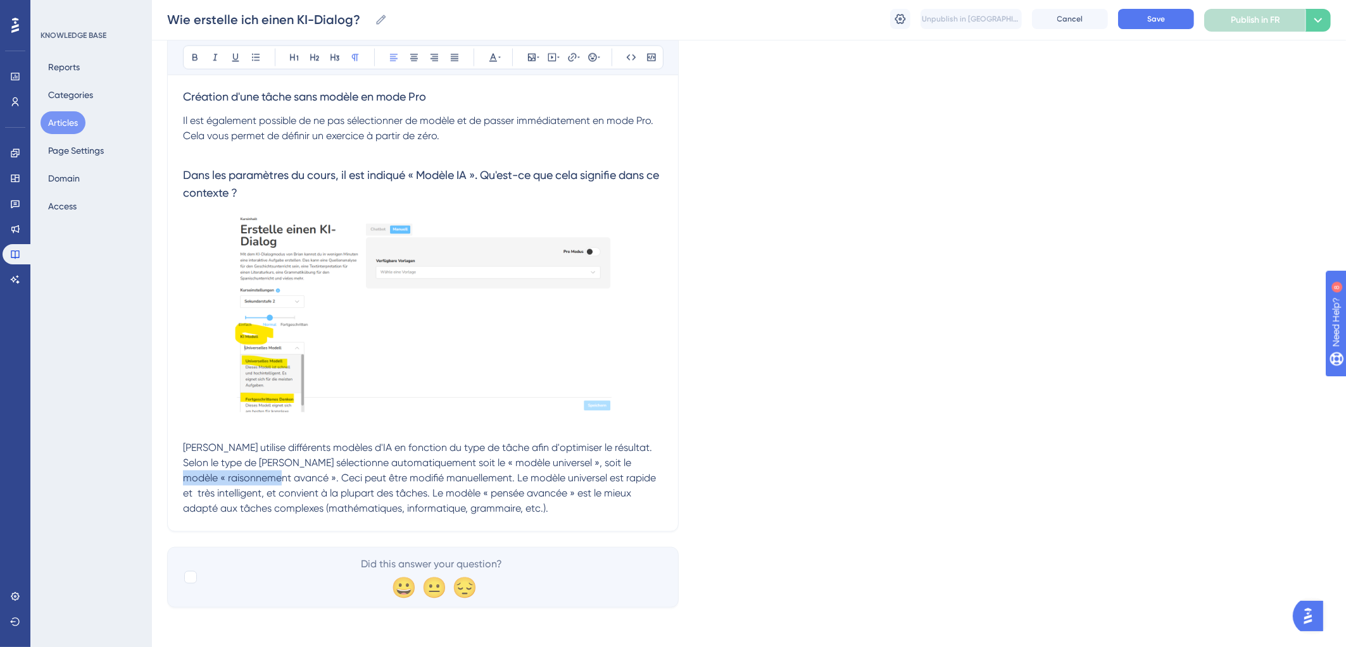
drag, startPoint x: 183, startPoint y: 478, endPoint x: 282, endPoint y: 480, distance: 98.7
click at [282, 480] on span "Brian utilise différents modèles d'IA en fonction du type de tâche afin d'optim…" at bounding box center [420, 478] width 475 height 73
click at [478, 506] on span "Brian utilise différents modèles d'IA en fonction du type de tâche afin d'optim…" at bounding box center [420, 478] width 475 height 73
drag, startPoint x: 459, startPoint y: 494, endPoint x: 534, endPoint y: 494, distance: 75.3
click at [534, 494] on span "Brian utilise différents modèles d'IA en fonction du type de tâche afin d'optim…" at bounding box center [420, 478] width 475 height 73
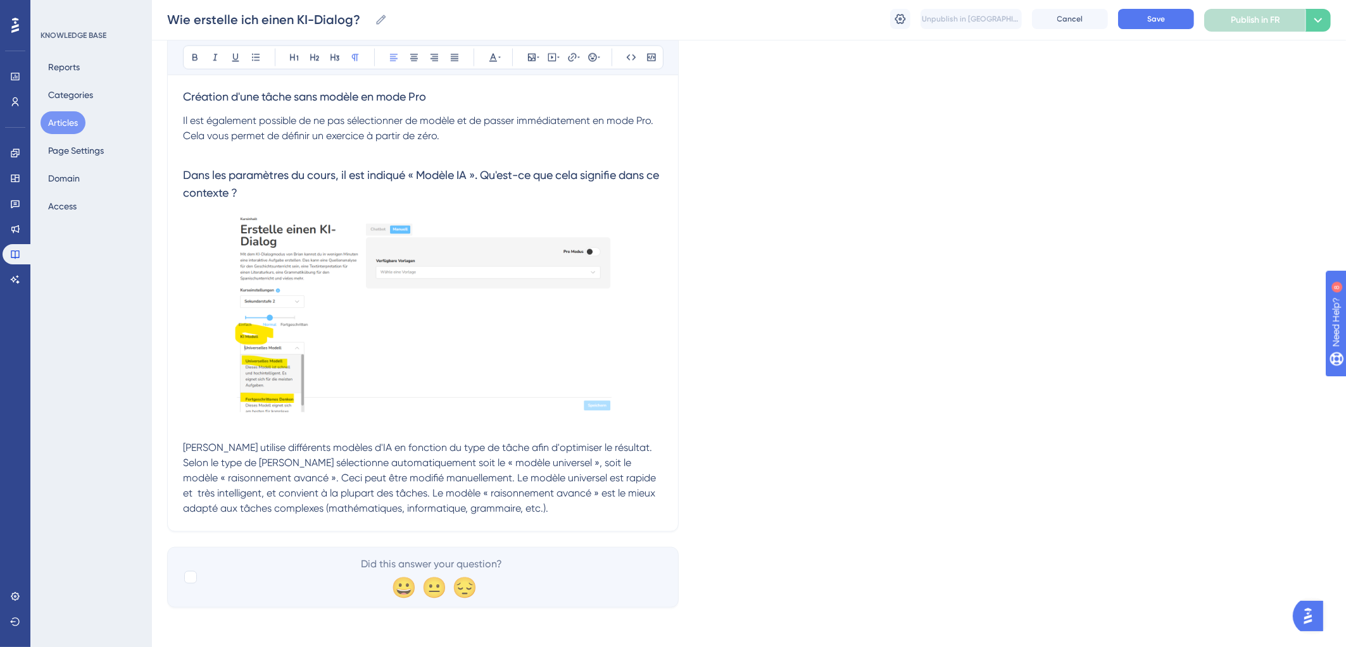
click at [554, 509] on p "Brian utilise différents modèles d'IA en fonction du type de tâche afin d'optim…" at bounding box center [423, 478] width 480 height 76
click at [1162, 23] on button "Save" at bounding box center [1156, 19] width 76 height 20
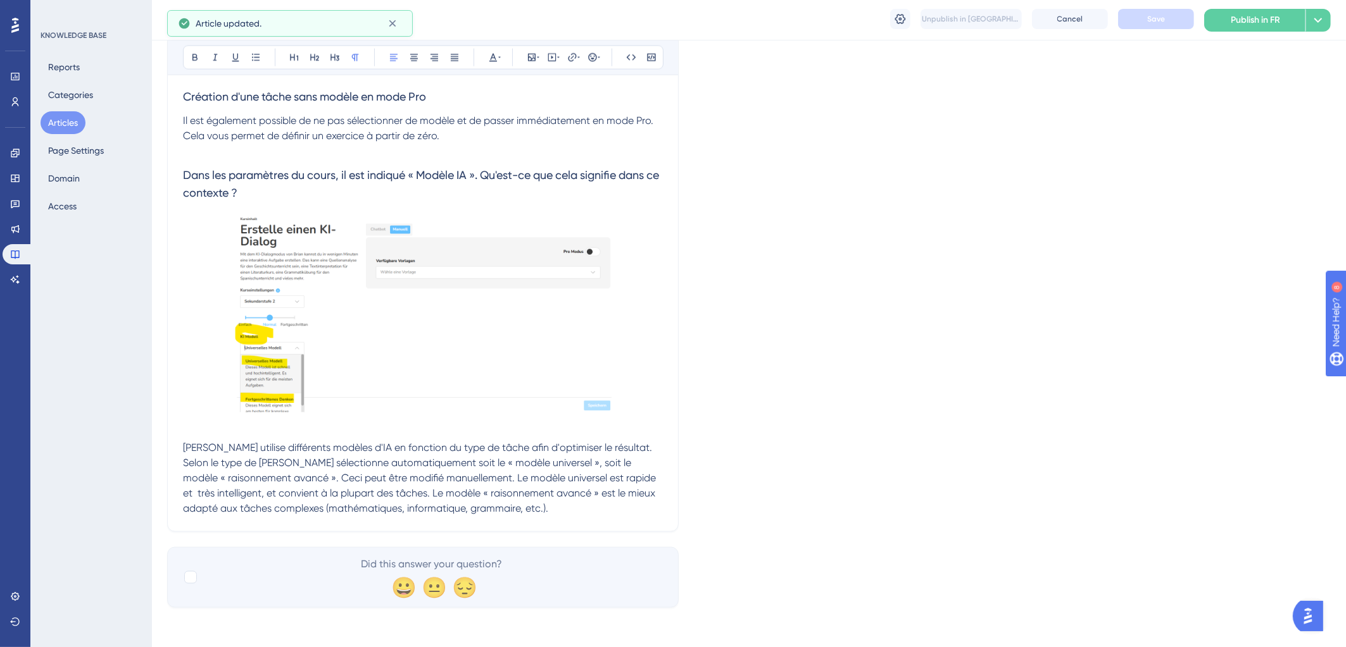
click at [284, 178] on span "Dans les paramètres du cours, il est indiqué « Modèle IA ». Qu'est-ce que cela …" at bounding box center [422, 183] width 478 height 31
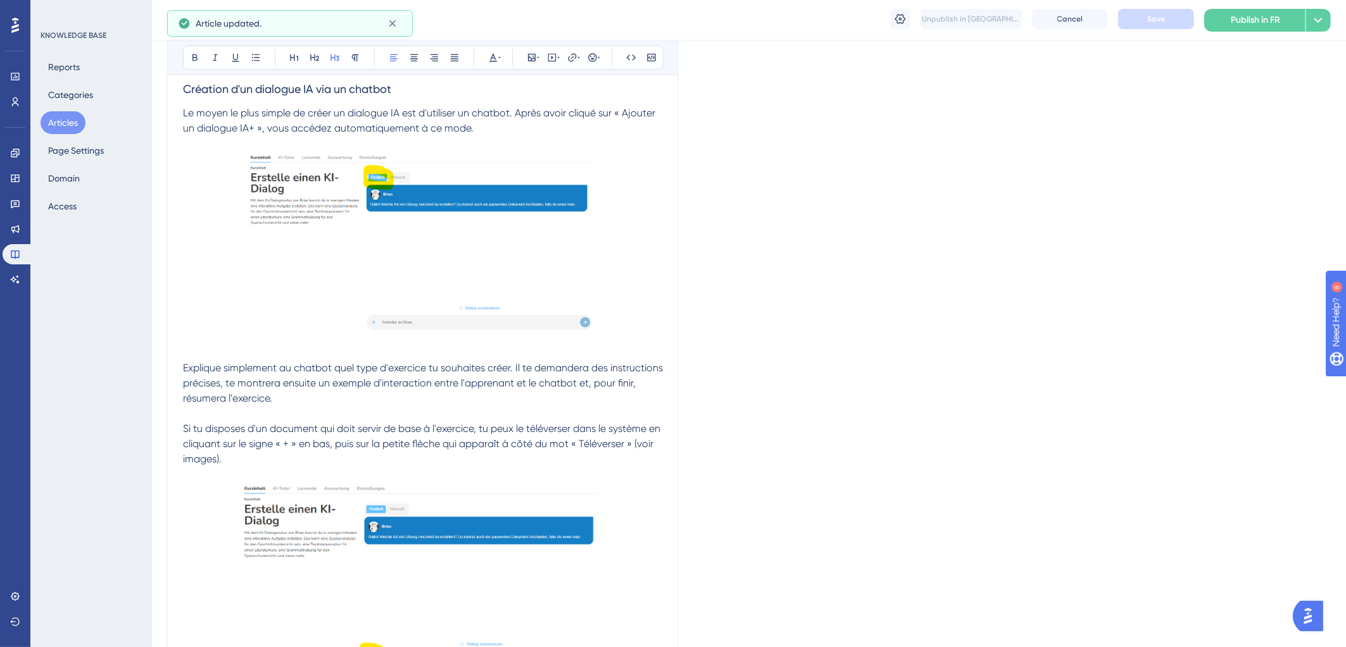
scroll to position [0, 0]
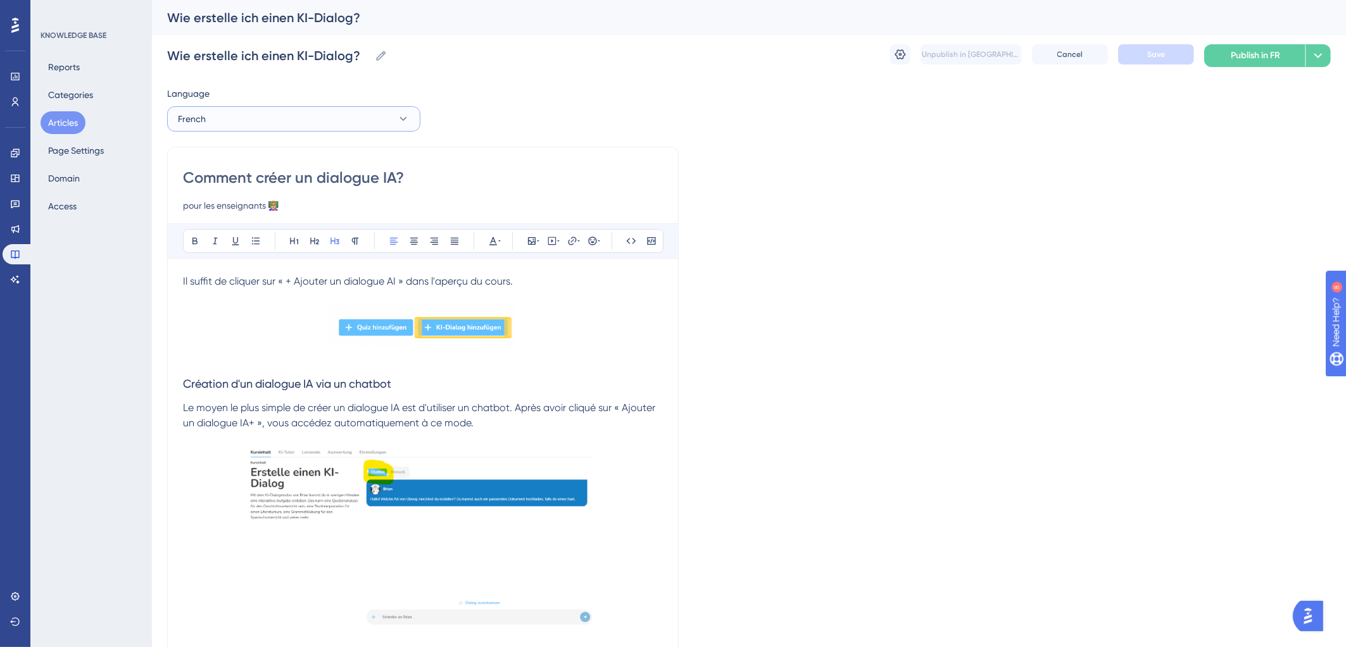
click at [328, 117] on button "French" at bounding box center [293, 118] width 253 height 25
click at [269, 184] on button "English English Draft" at bounding box center [293, 182] width 237 height 25
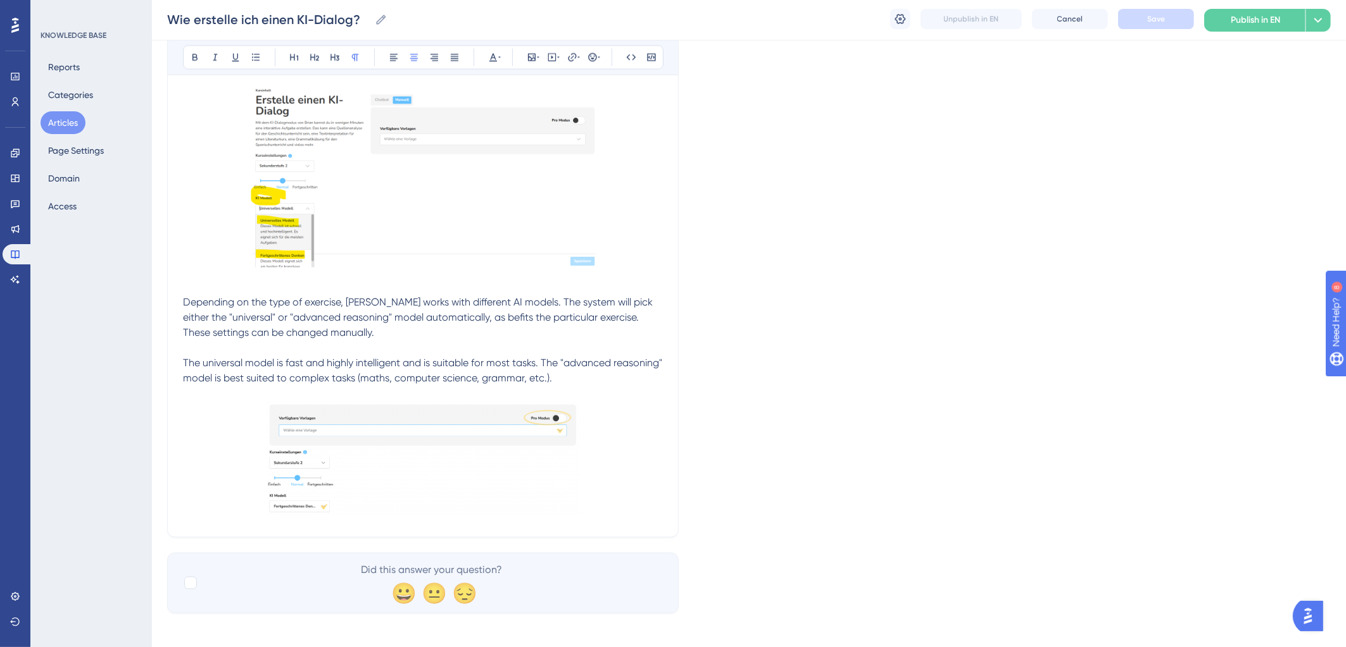
scroll to position [2542, 0]
click at [418, 482] on img at bounding box center [423, 462] width 315 height 116
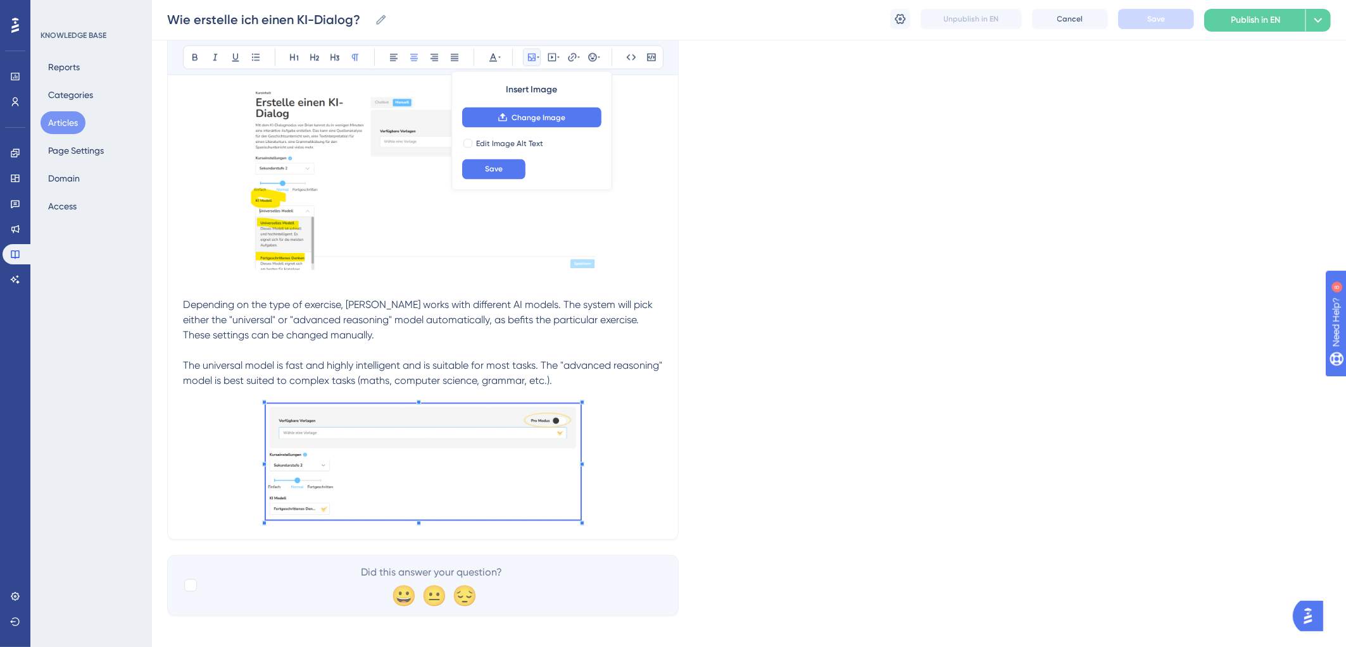
click at [473, 477] on img at bounding box center [423, 462] width 315 height 116
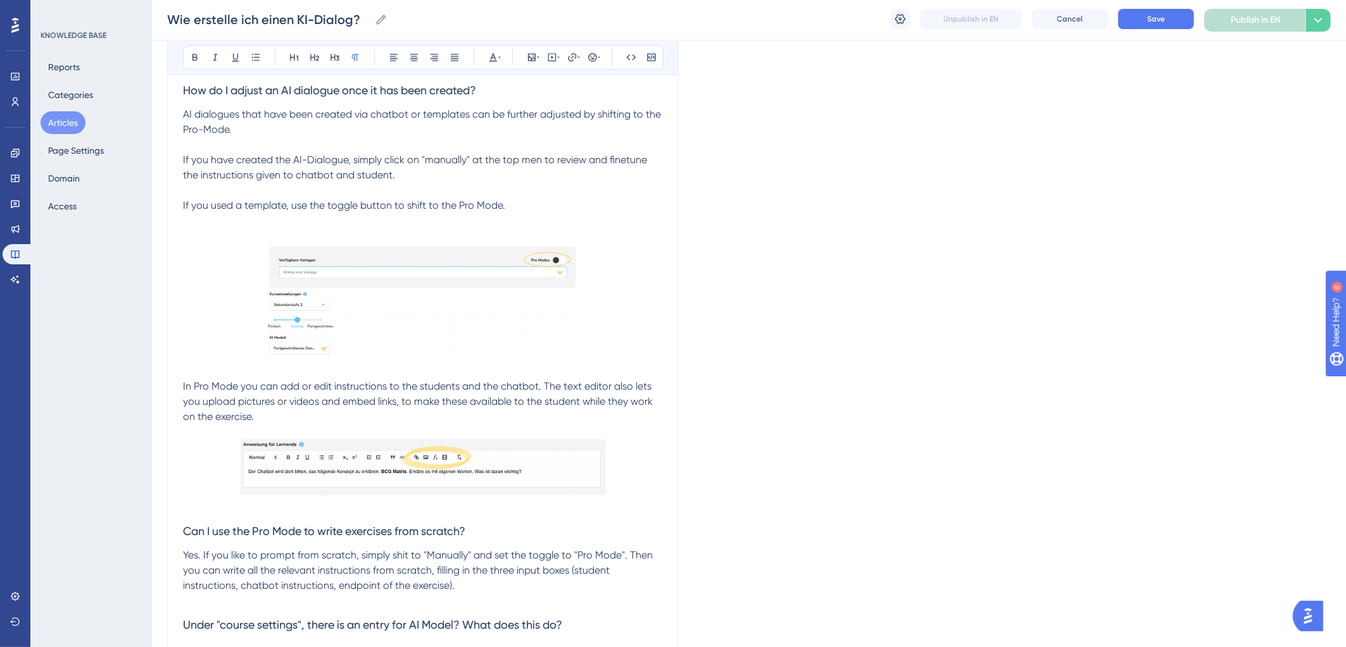
scroll to position [2429, 0]
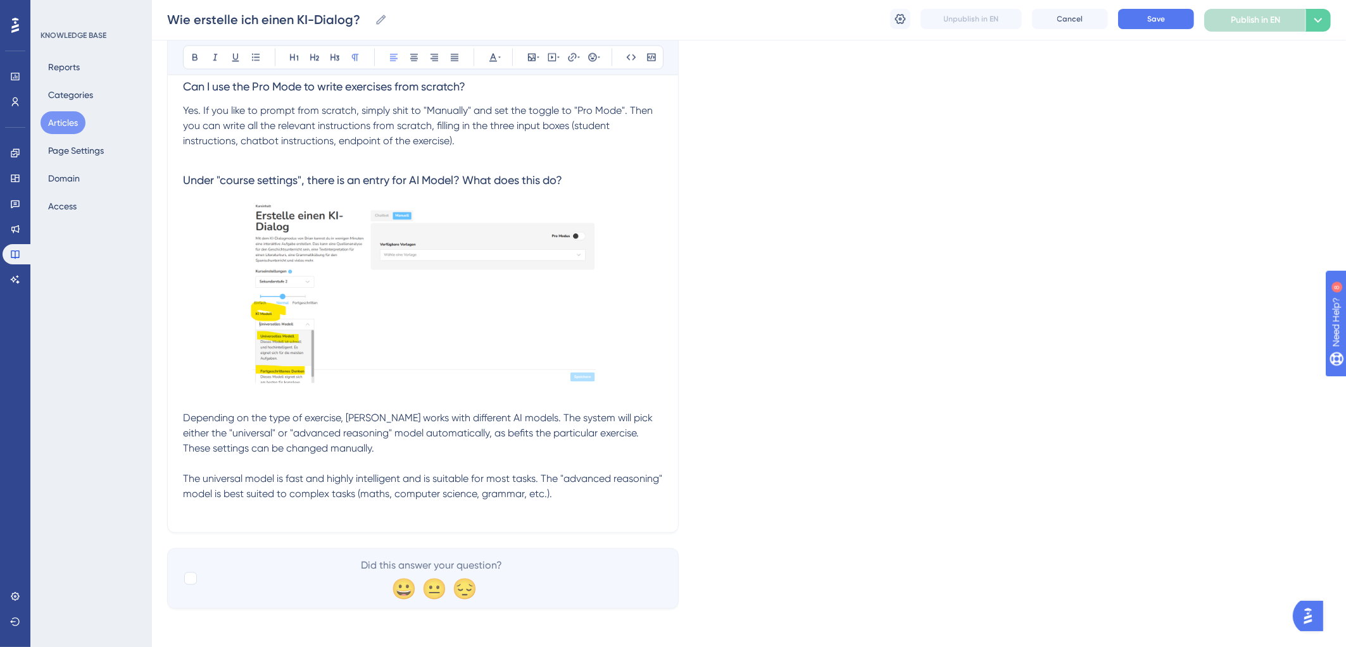
click at [310, 477] on span "The universal model is fast and highly intelligent and is suitable for most tas…" at bounding box center [424, 486] width 482 height 27
click at [185, 476] on span "The universal model is fast and highly intelligent and is suitable for most tas…" at bounding box center [424, 486] width 482 height 27
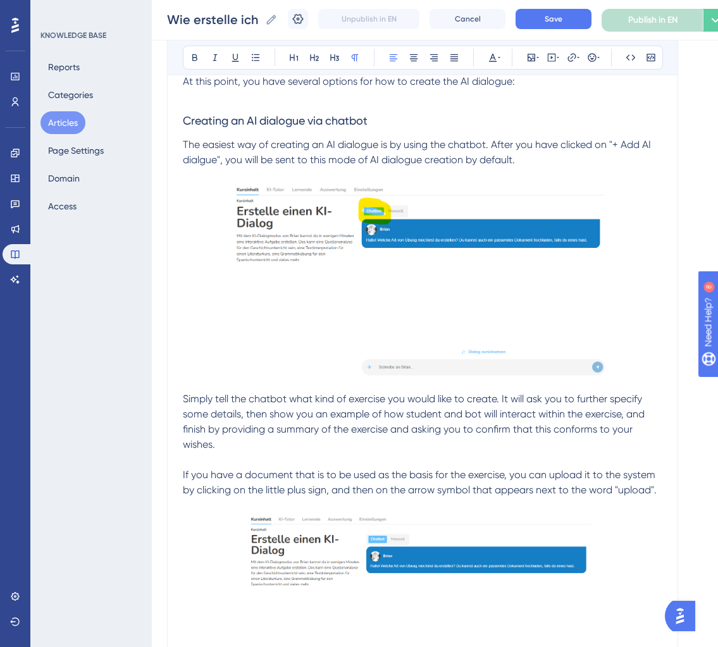
scroll to position [0, 0]
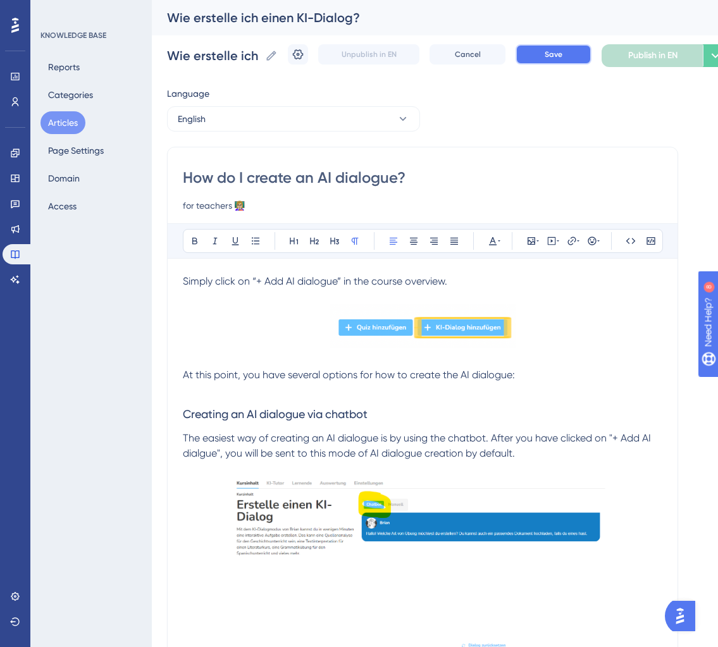
click at [559, 57] on span "Save" at bounding box center [554, 54] width 18 height 10
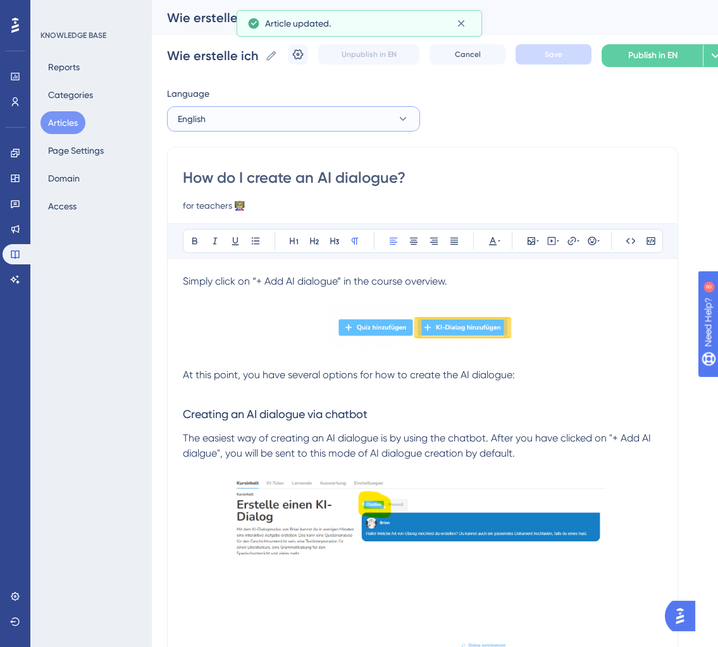
click at [363, 116] on button "English" at bounding box center [293, 118] width 253 height 25
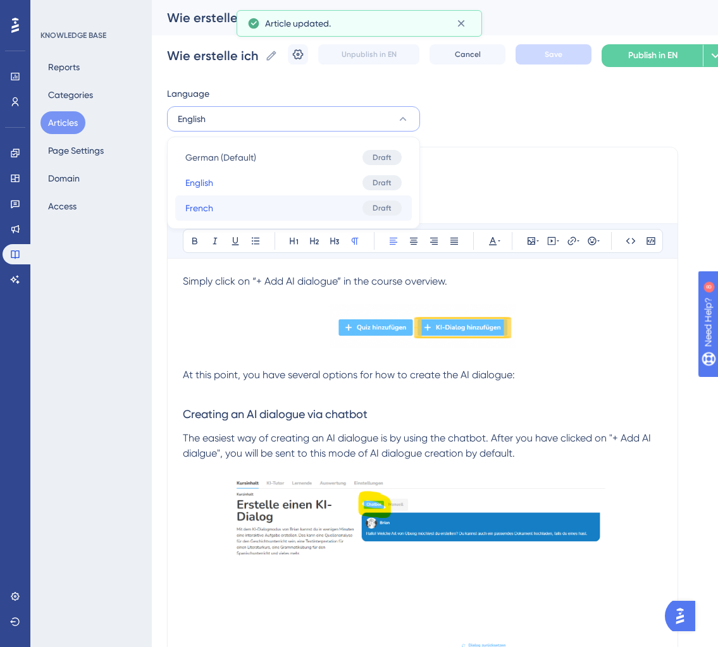
click at [297, 214] on button "French French Draft" at bounding box center [293, 208] width 237 height 25
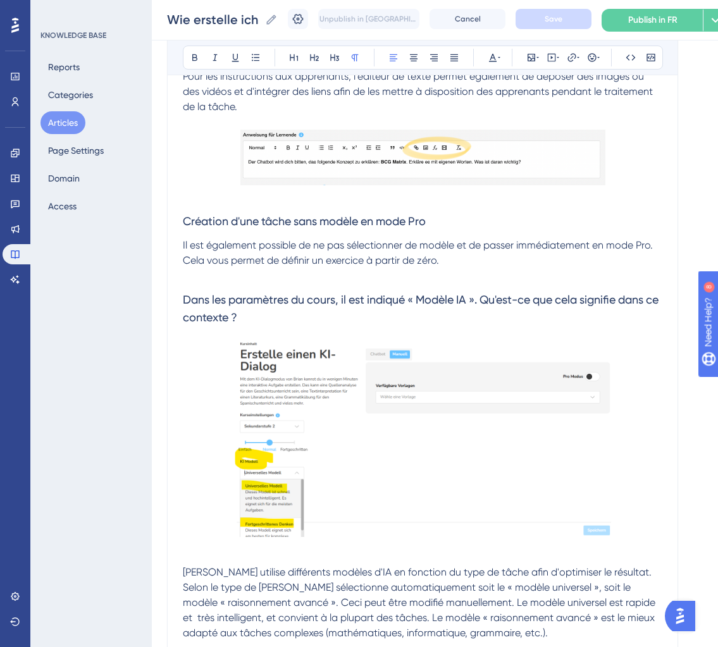
scroll to position [2026, 0]
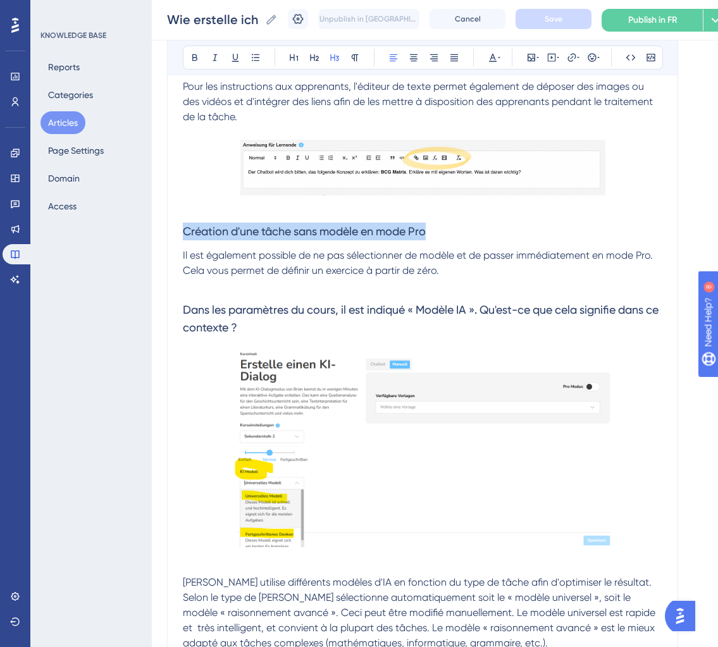
drag, startPoint x: 444, startPoint y: 232, endPoint x: 128, endPoint y: 232, distance: 316.4
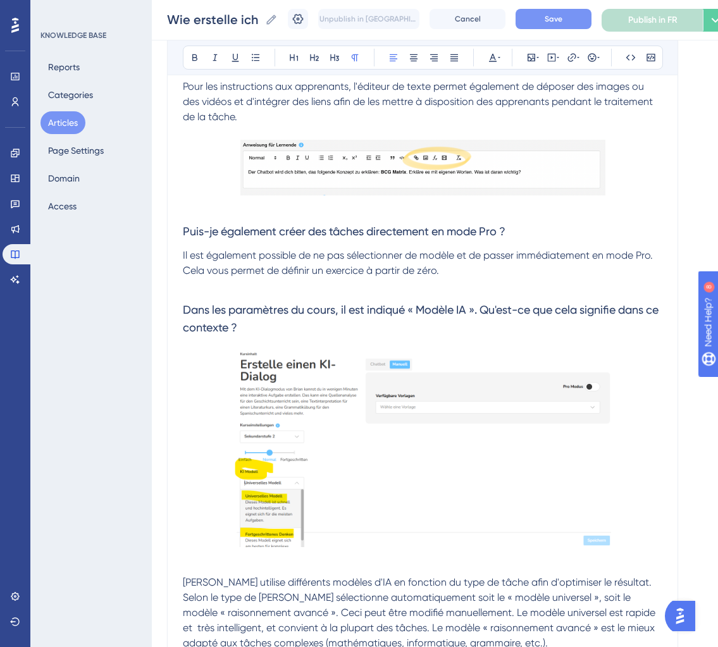
click at [449, 268] on p "Il est également possible de ne pas sélectionner de modèle et de passer immédia…" at bounding box center [423, 263] width 480 height 30
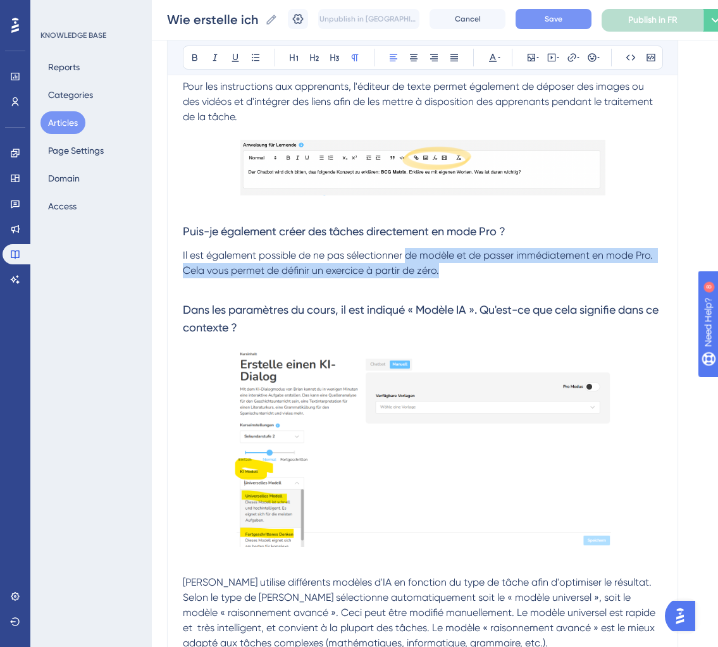
drag, startPoint x: 449, startPoint y: 268, endPoint x: 409, endPoint y: 260, distance: 40.1
click at [409, 260] on p "Il est également possible de ne pas sélectionner de modèle et de passer immédia…" at bounding box center [423, 263] width 480 height 30
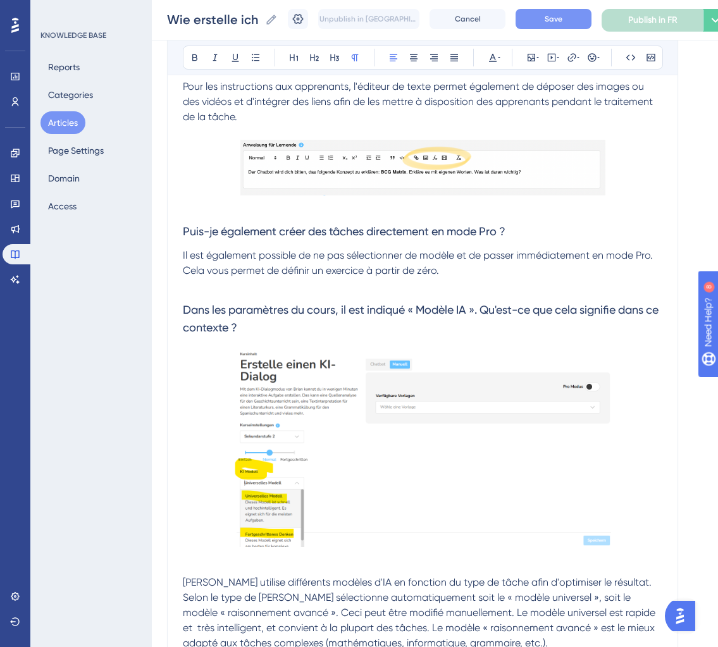
click at [461, 266] on p "Il est également possible de ne pas sélectionner de modèle et de passer immédia…" at bounding box center [423, 263] width 480 height 30
click at [216, 267] on span "Il est également possible de ne pas sélectionner de modèle et de passer immédia…" at bounding box center [419, 262] width 473 height 27
click at [442, 264] on p "Il est également possible de ne pas sélectionner de modèle et de passer immédia…" at bounding box center [423, 263] width 480 height 30
drag, startPoint x: 445, startPoint y: 264, endPoint x: 110, endPoint y: 264, distance: 334.8
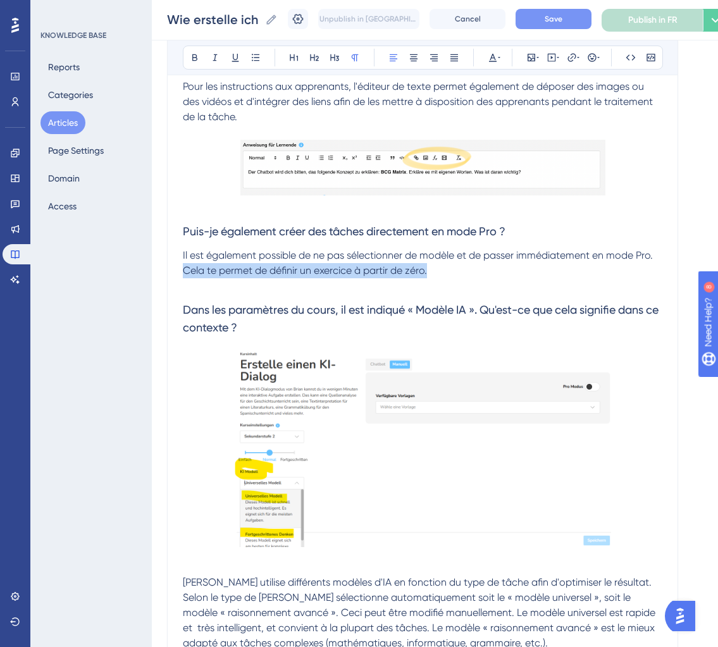
click at [461, 272] on p "Il est également possible de ne pas sélectionner de modèle et de passer immédia…" at bounding box center [423, 263] width 480 height 30
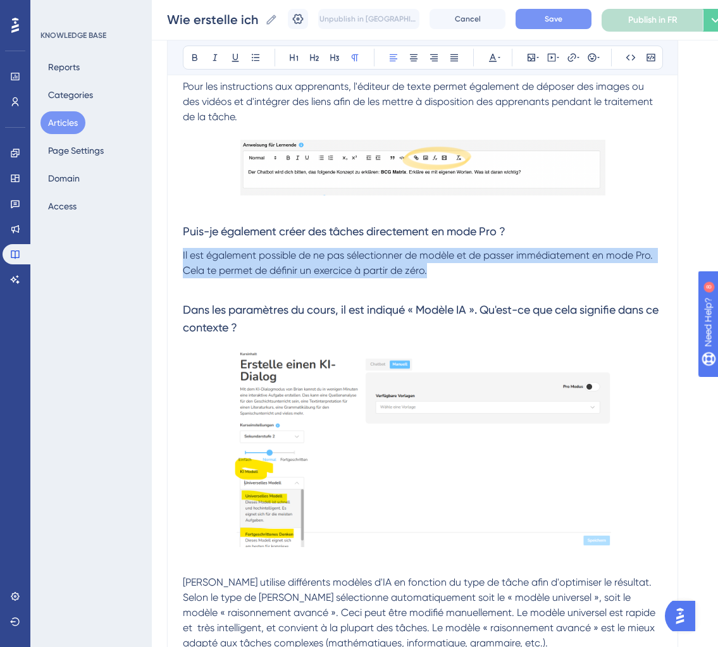
drag, startPoint x: 432, startPoint y: 270, endPoint x: 175, endPoint y: 249, distance: 257.8
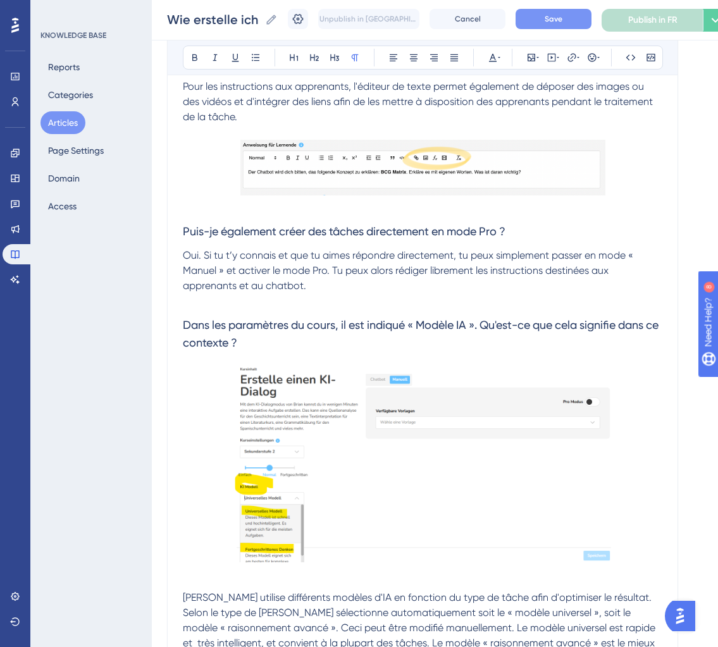
click at [346, 294] on p at bounding box center [423, 301] width 480 height 15
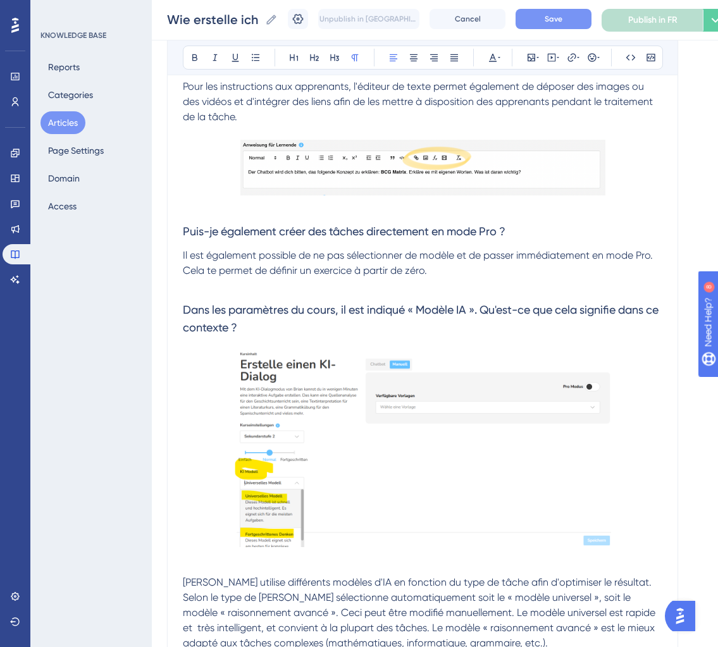
click at [474, 269] on p "Il est également possible de ne pas sélectionner de modèle et de passer immédia…" at bounding box center [423, 263] width 480 height 30
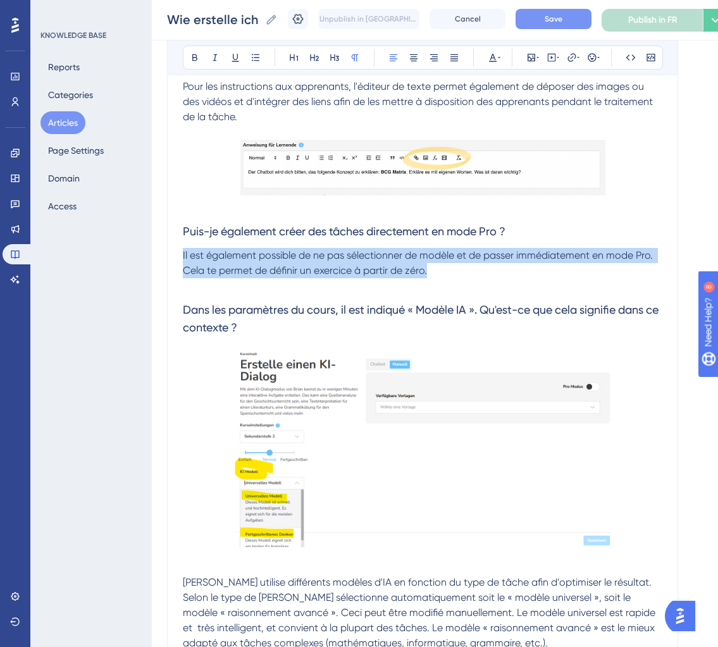
drag, startPoint x: 443, startPoint y: 272, endPoint x: 166, endPoint y: 254, distance: 277.8
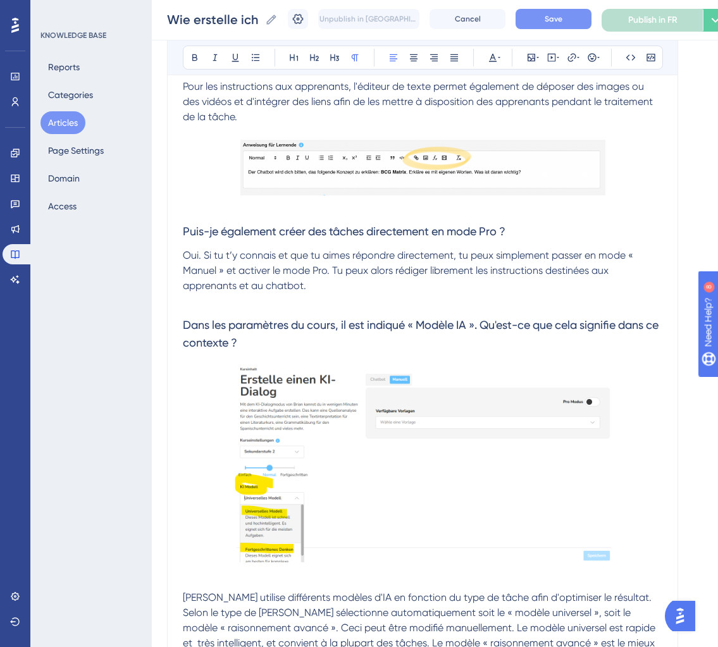
click at [203, 251] on span "Oui. Si tu t’y connais et que tu aimes répondre directement, tu peux simplement…" at bounding box center [409, 270] width 453 height 42
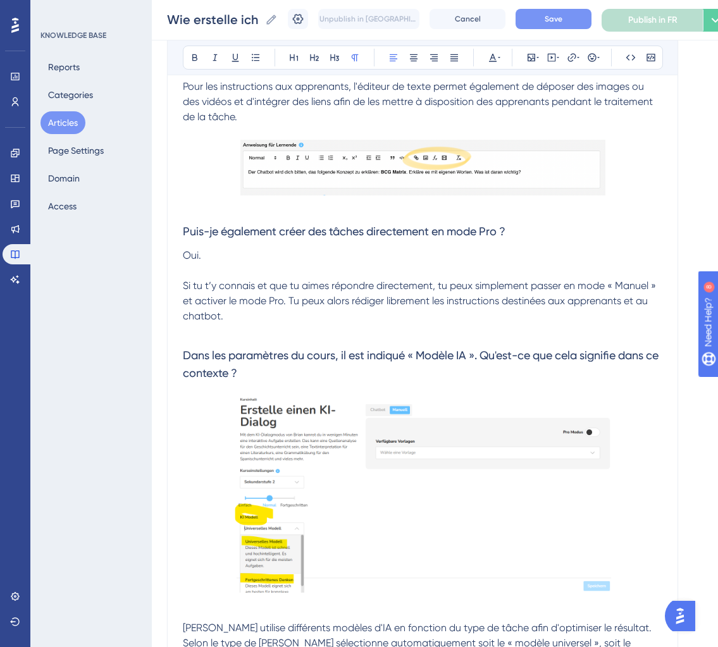
click at [271, 251] on p "Oui." at bounding box center [423, 255] width 480 height 15
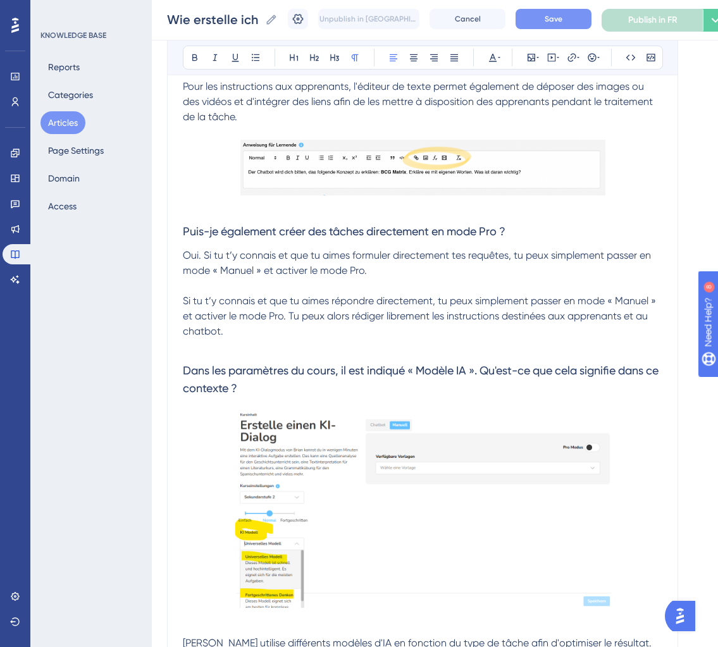
click at [292, 316] on span "Si tu t’y connais et que tu aimes répondre directement, tu peux simplement pass…" at bounding box center [421, 316] width 476 height 42
click at [288, 313] on span "Si tu t’y connais et que tu aimes répondre directement, tu peux simplement pass…" at bounding box center [421, 316] width 476 height 42
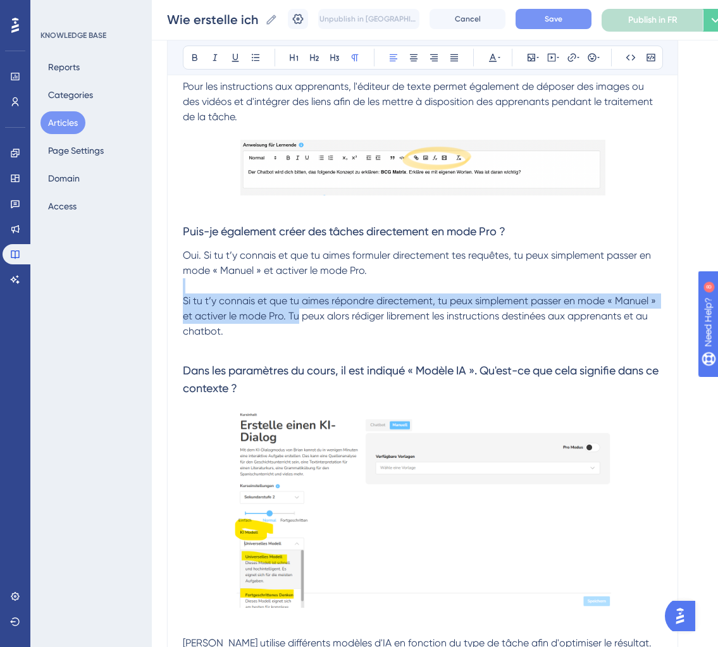
drag, startPoint x: 288, startPoint y: 313, endPoint x: 167, endPoint y: 289, distance: 123.4
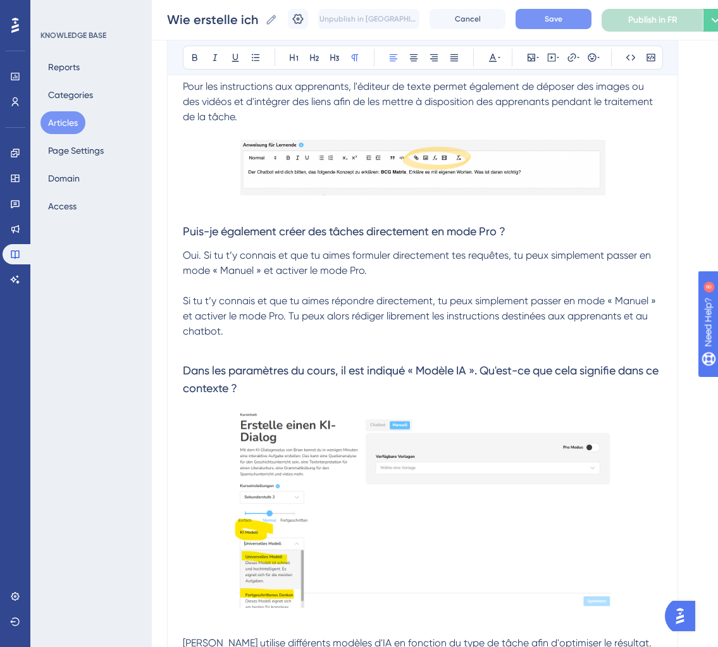
click at [306, 318] on span "Si tu t’y connais et que tu aimes répondre directement, tu peux simplement pass…" at bounding box center [421, 316] width 476 height 42
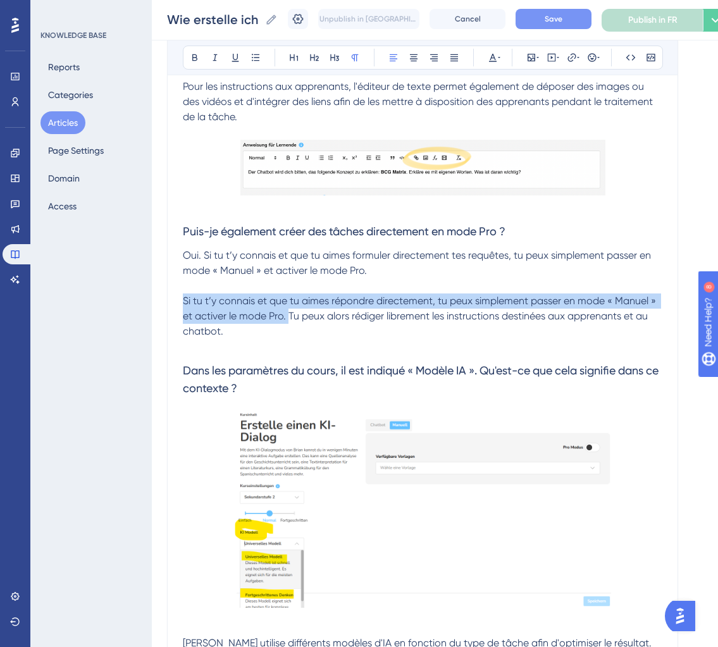
drag, startPoint x: 291, startPoint y: 318, endPoint x: 156, endPoint y: 294, distance: 137.6
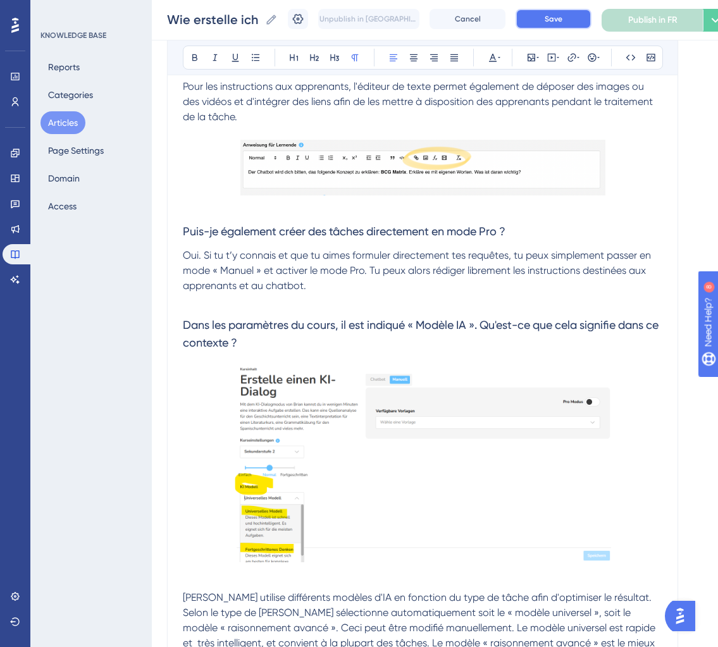
click at [545, 18] on span "Save" at bounding box center [554, 19] width 18 height 10
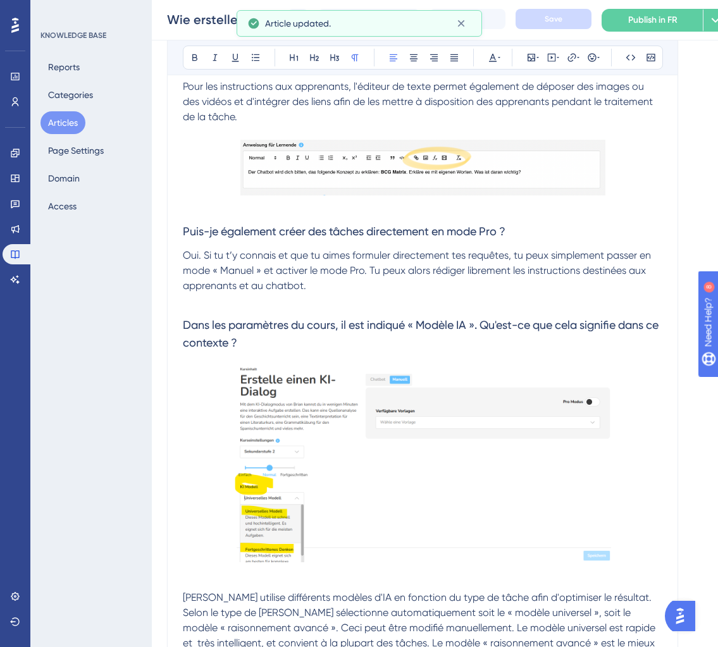
click at [352, 287] on p "Oui. Si tu t’y connais et que tu aimes formuler directement tes requêtes, tu pe…" at bounding box center [423, 271] width 480 height 46
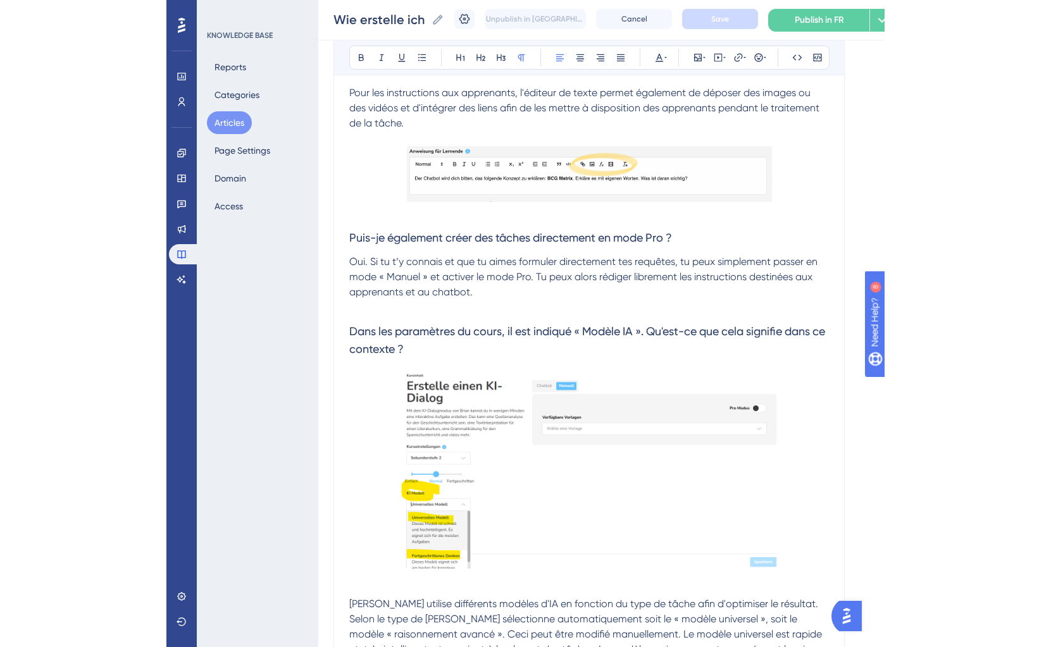
scroll to position [2176, 0]
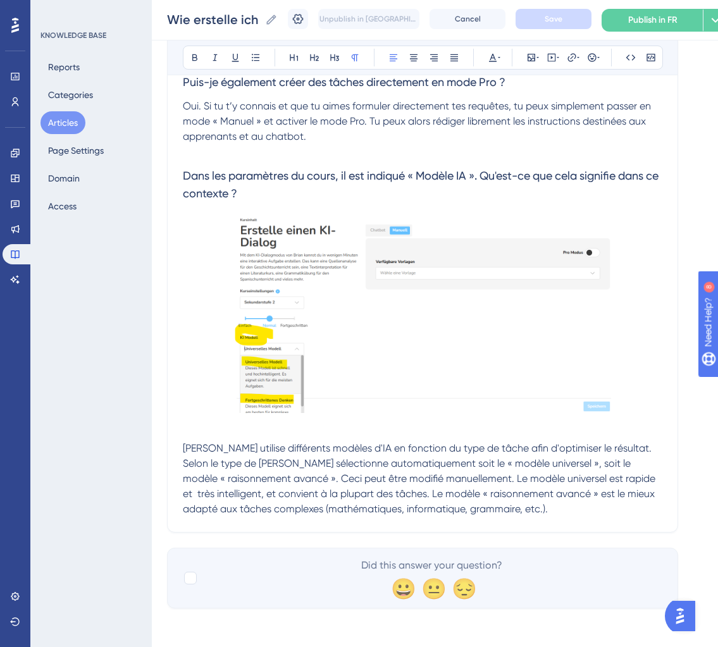
click at [358, 139] on p "Oui. Si tu t’y connais et que tu aimes formuler directement tes requêtes, tu pe…" at bounding box center [423, 122] width 480 height 46
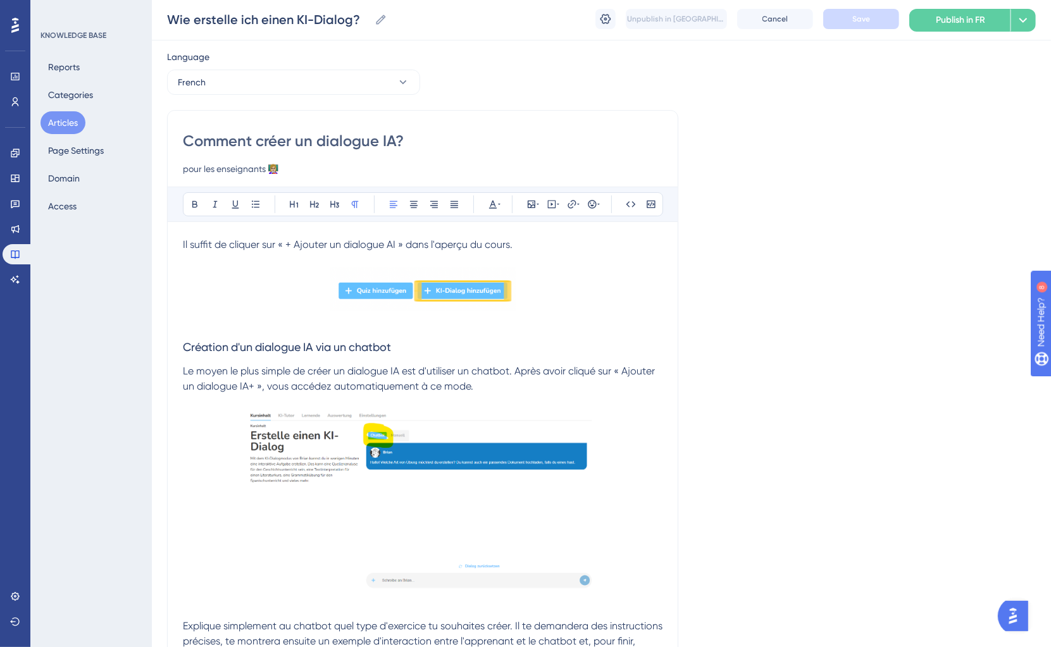
scroll to position [0, 0]
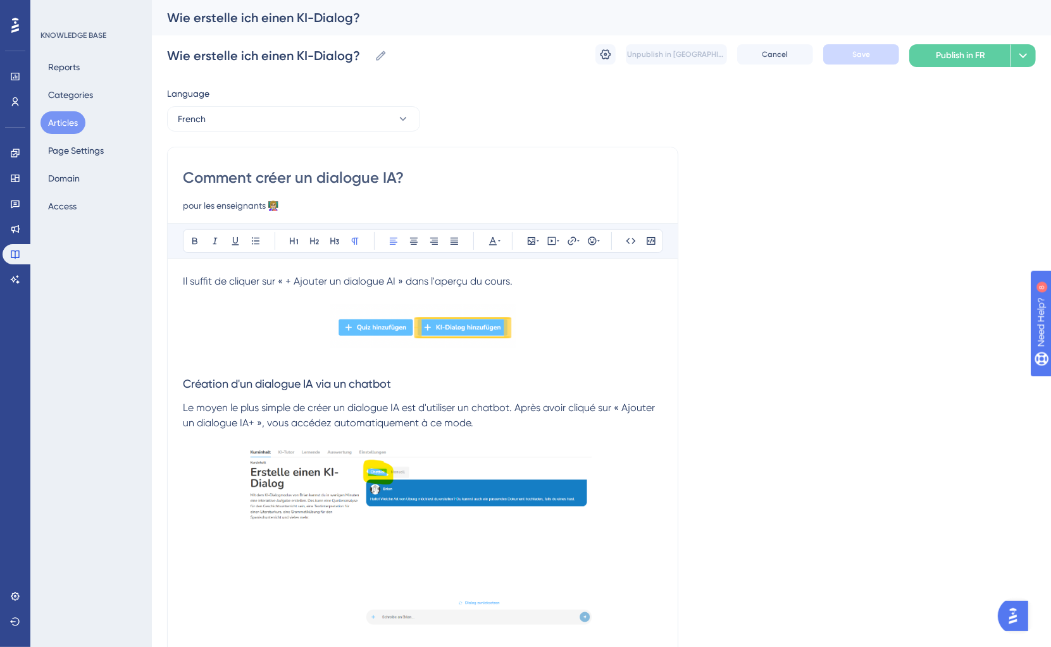
click at [873, 40] on div "Wie erstelle ich einen KI-Dialog? Wie erstelle ich einen KI-Dialog? Unpublish i…" at bounding box center [601, 55] width 869 height 41
click at [349, 125] on button "French" at bounding box center [293, 118] width 253 height 25
click at [400, 399] on h3 "Création d'un dialogue IA via un chatbot" at bounding box center [423, 384] width 480 height 33
click at [329, 106] on button "French" at bounding box center [293, 118] width 253 height 25
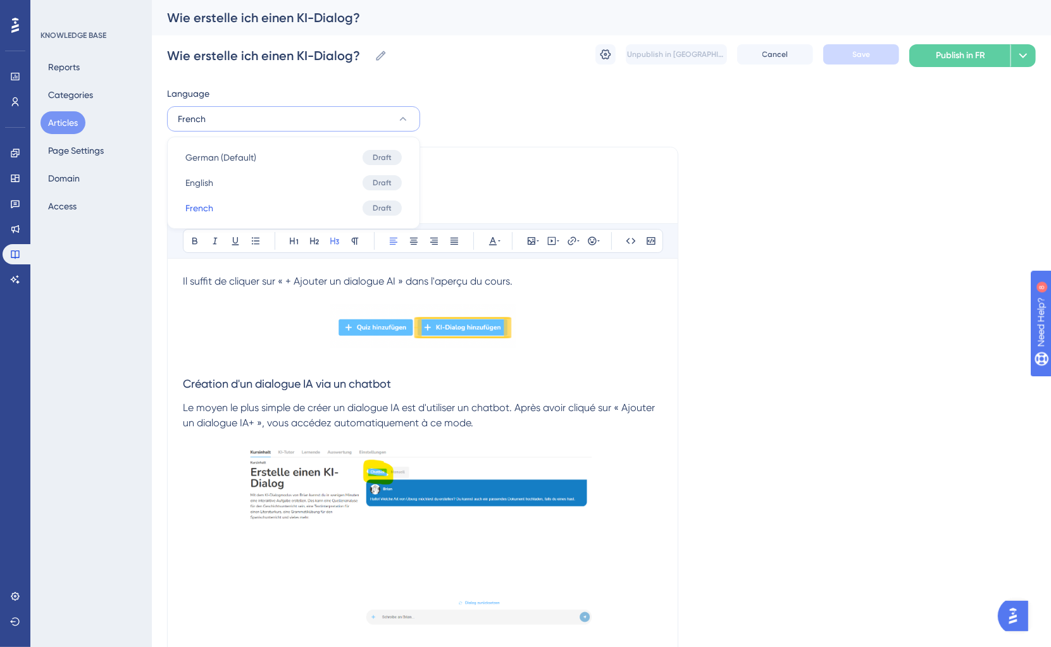
click at [315, 409] on span "Le moyen le plus simple de créer un dialogue IA est d'utiliser un chatbot. Aprè…" at bounding box center [420, 415] width 475 height 27
click at [183, 282] on span "Il suffit de cliquer sur « + Ajouter un dialogue AI » dans l'aperçu du cours." at bounding box center [348, 281] width 330 height 12
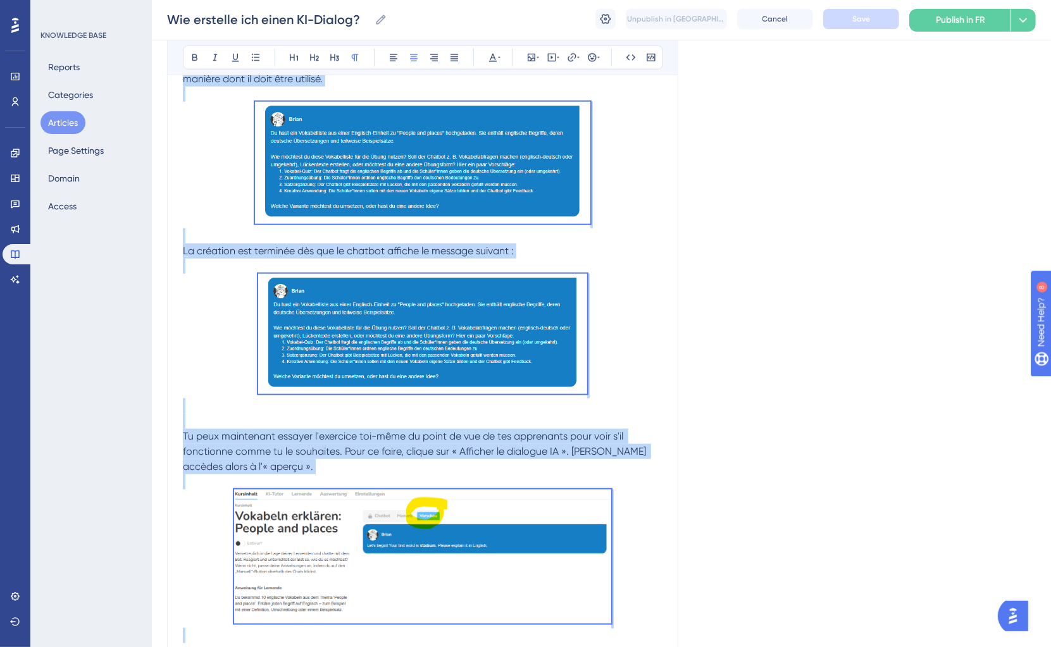
scroll to position [2176, 0]
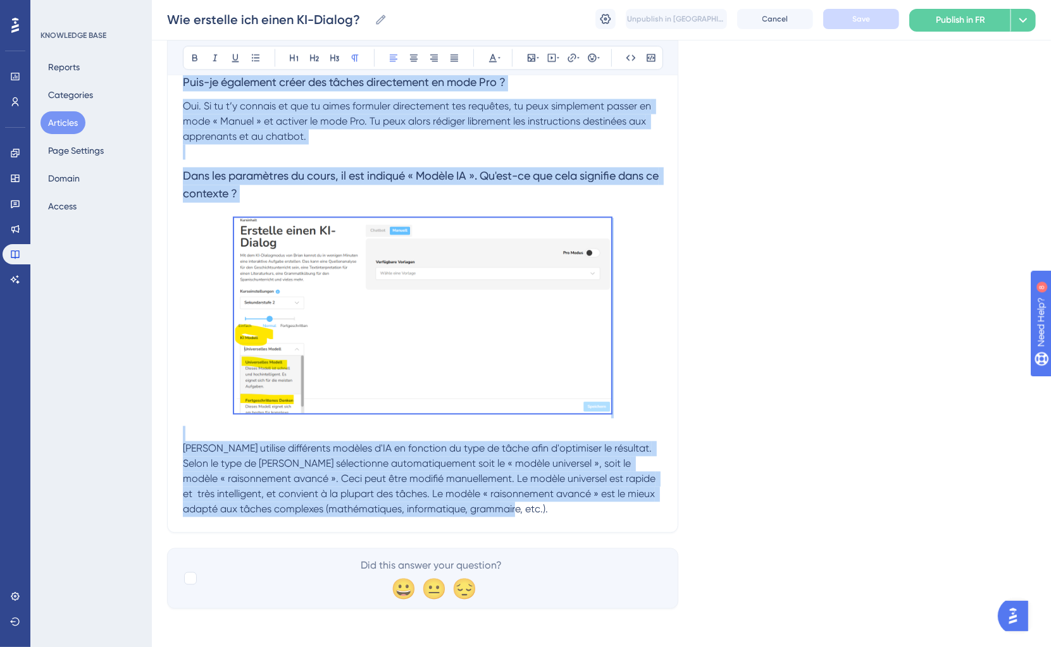
drag, startPoint x: 182, startPoint y: 282, endPoint x: 547, endPoint y: 530, distance: 441.5
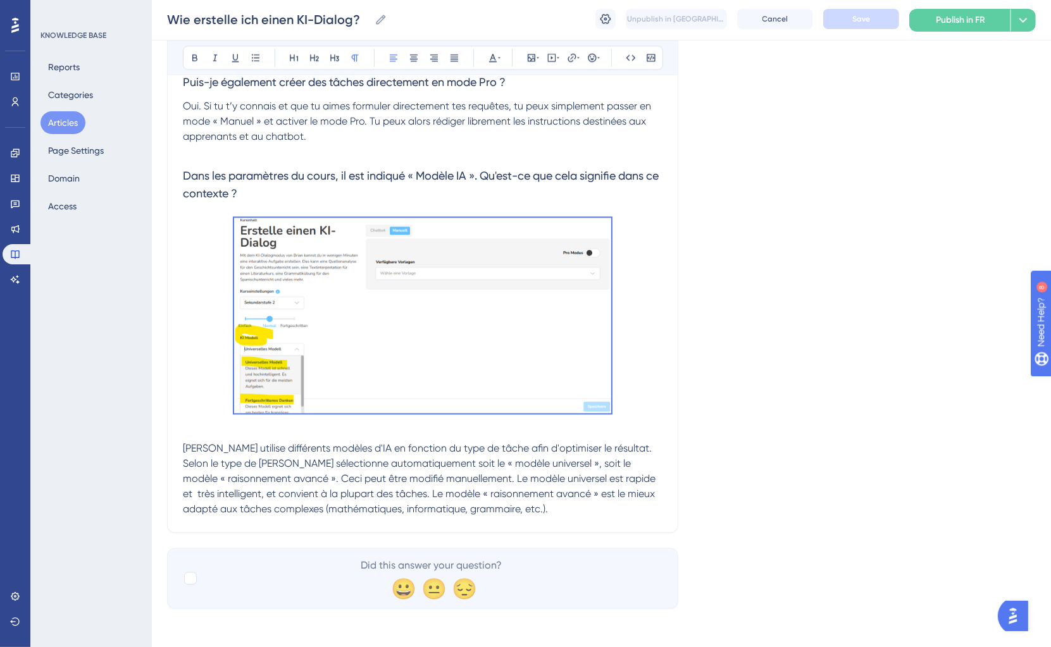
click at [518, 497] on span "Brian utilise différents modèles d'IA en fonction du type de tâche afin d'optim…" at bounding box center [420, 478] width 475 height 73
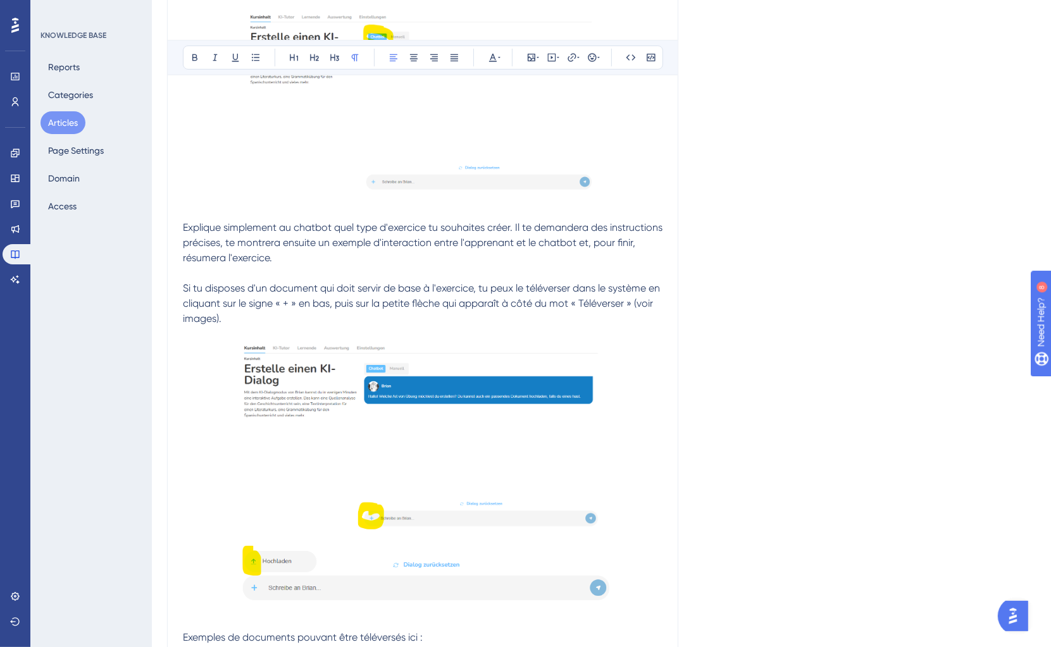
scroll to position [0, 0]
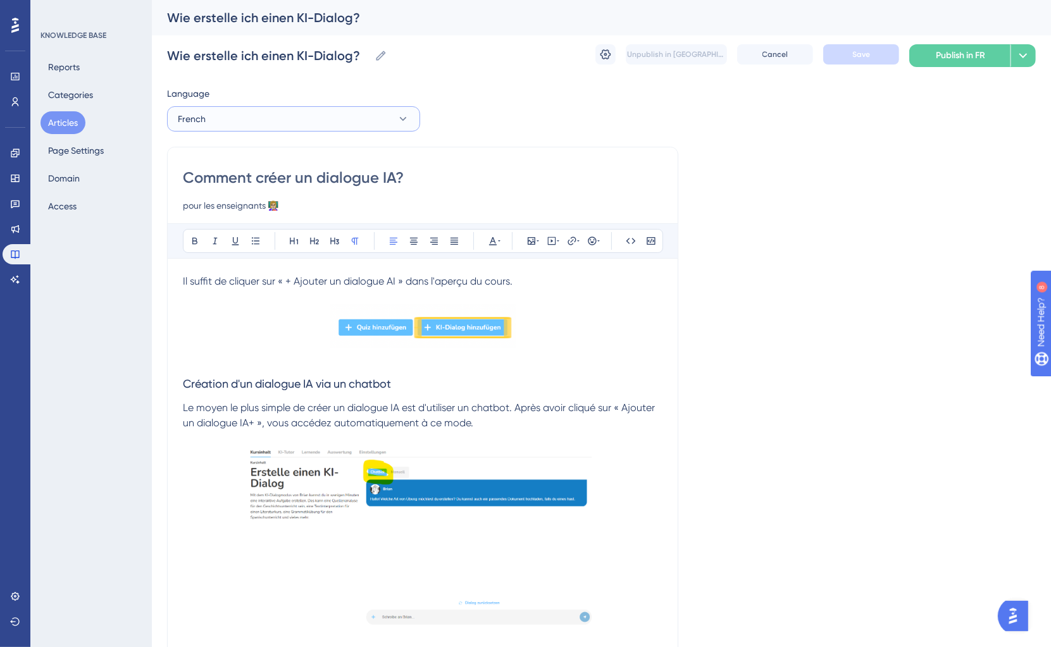
click at [342, 113] on button "French" at bounding box center [293, 118] width 253 height 25
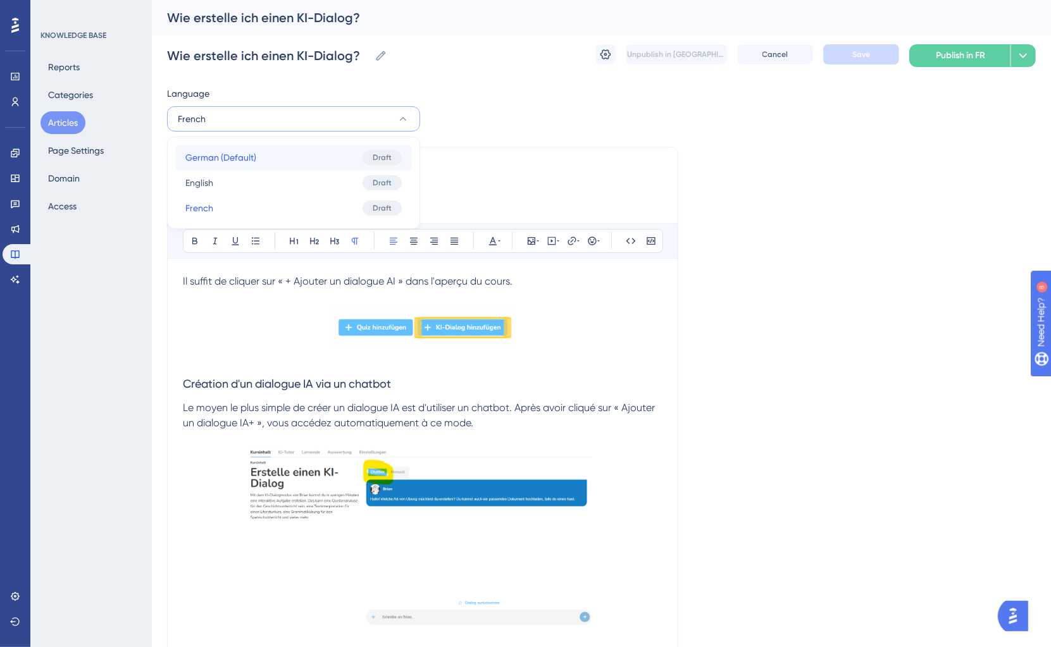
click at [277, 165] on button "German (Default) German (Default) Draft" at bounding box center [293, 157] width 237 height 25
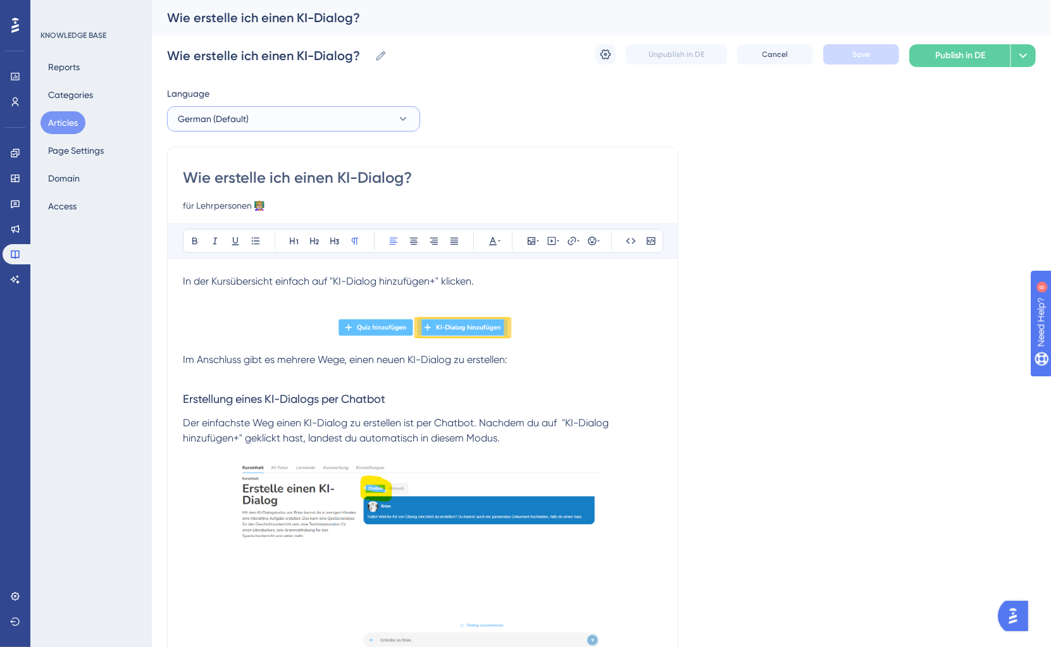
click at [334, 118] on button "German (Default)" at bounding box center [293, 118] width 253 height 25
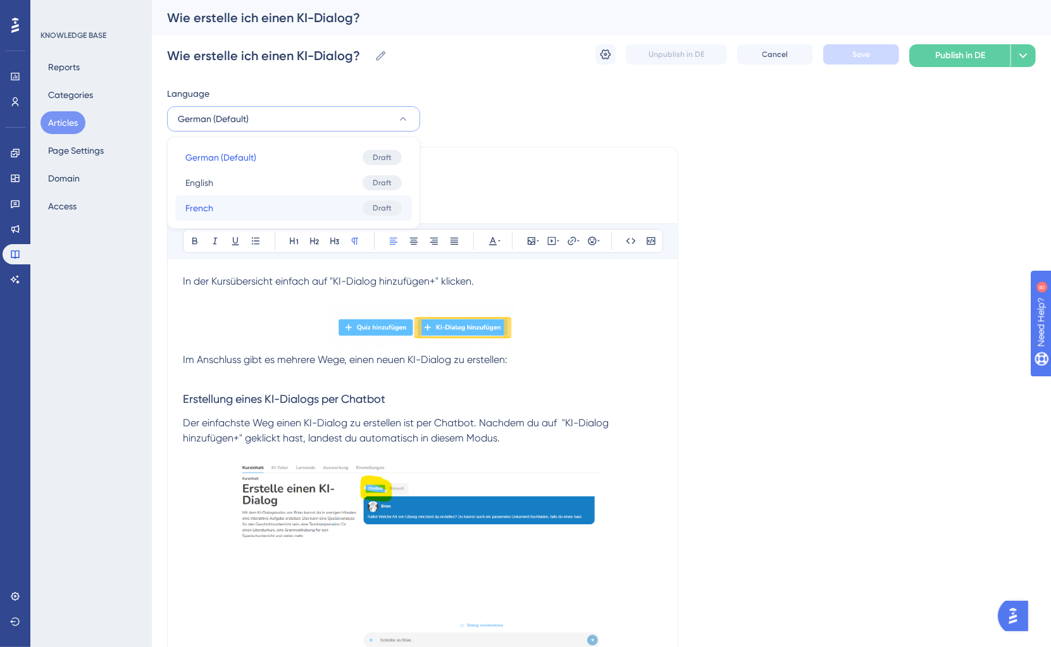
click at [281, 207] on button "French French Draft" at bounding box center [293, 208] width 237 height 25
checkbox input "false"
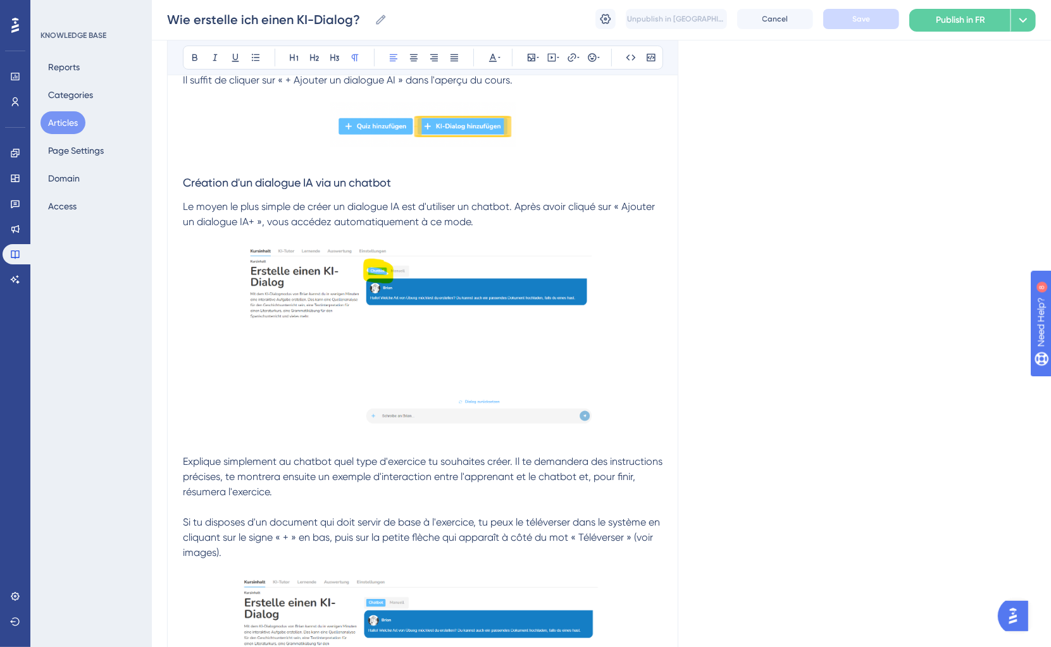
scroll to position [87, 0]
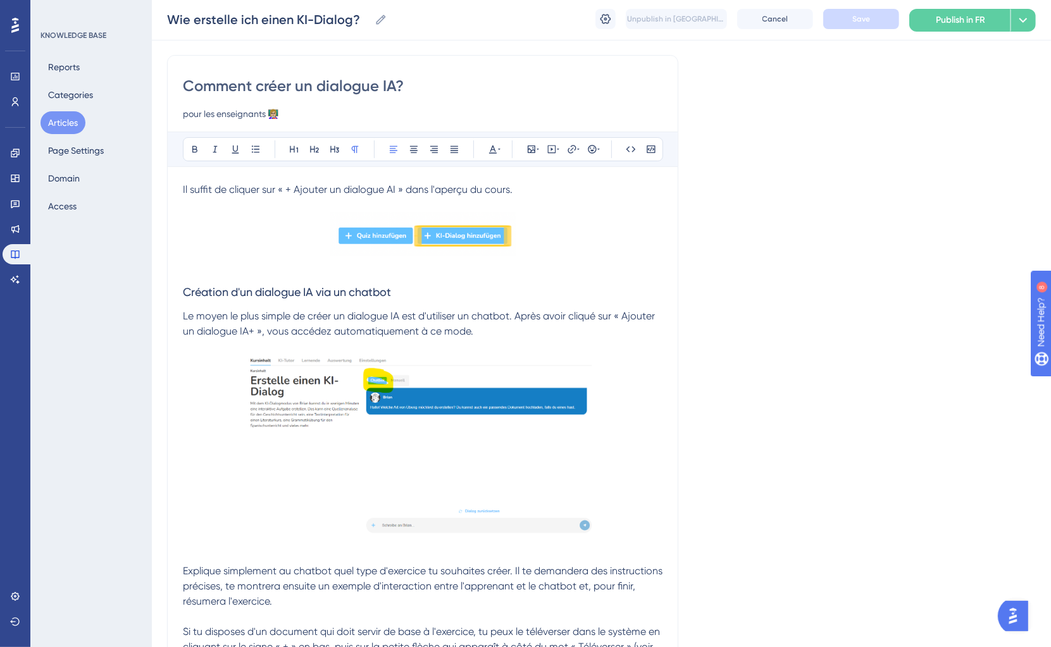
click at [70, 130] on button "Articles" at bounding box center [63, 122] width 45 height 23
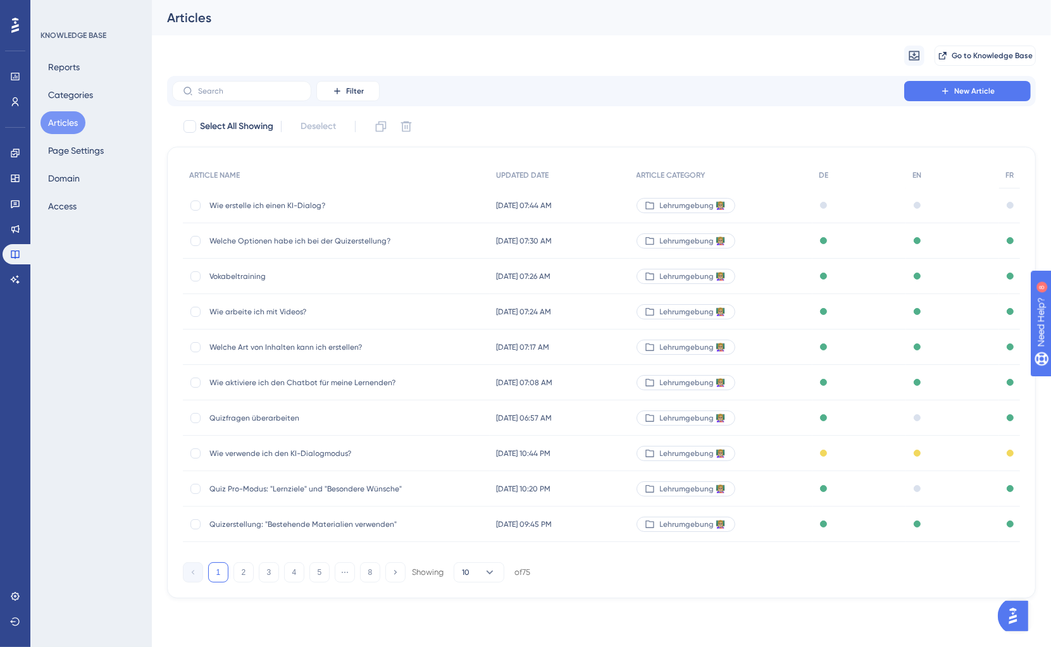
click at [377, 211] on div "Wie erstelle ich einen KI-Dialog? Wie erstelle ich einen KI-Dialog?" at bounding box center [310, 205] width 203 height 35
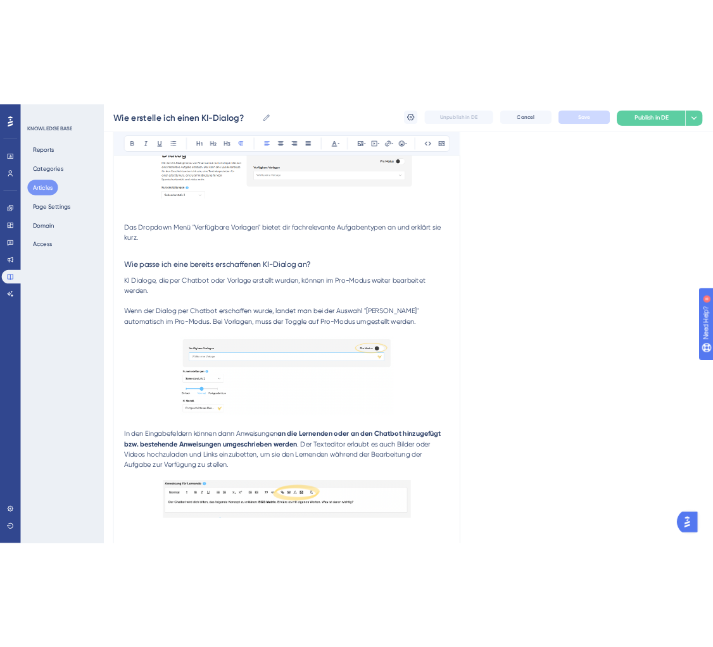
scroll to position [2378, 0]
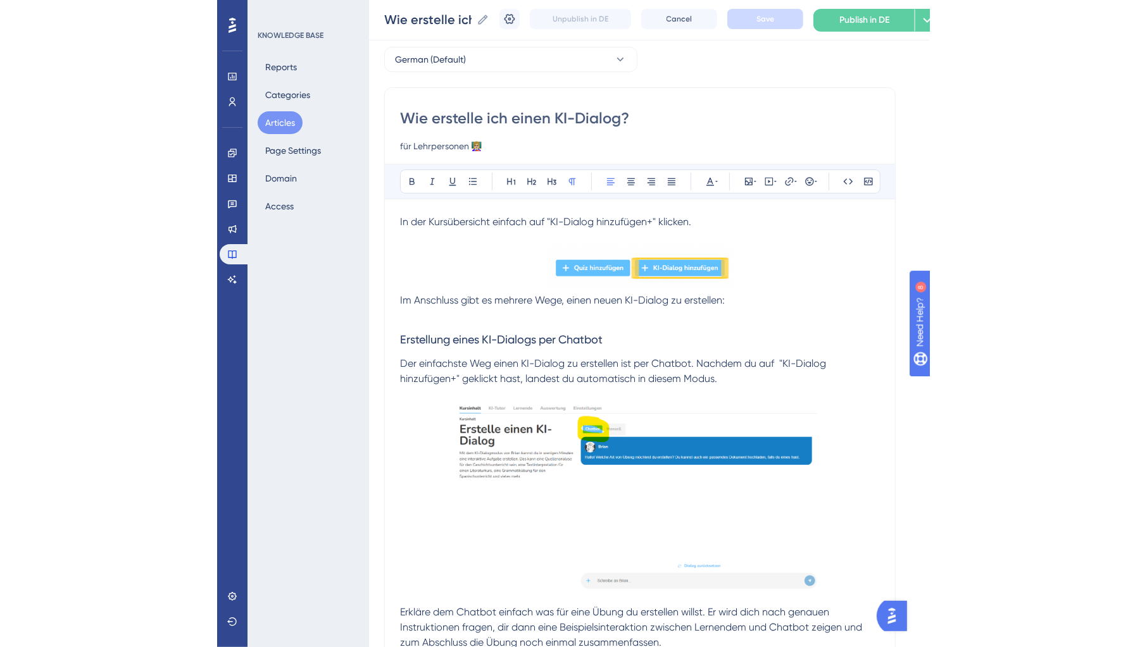
scroll to position [0, 0]
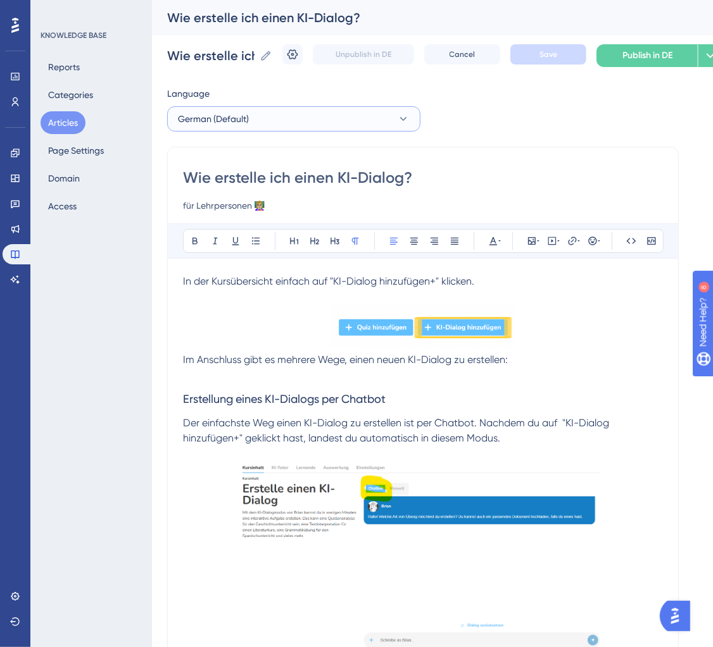
click at [330, 114] on button "German (Default)" at bounding box center [293, 118] width 253 height 25
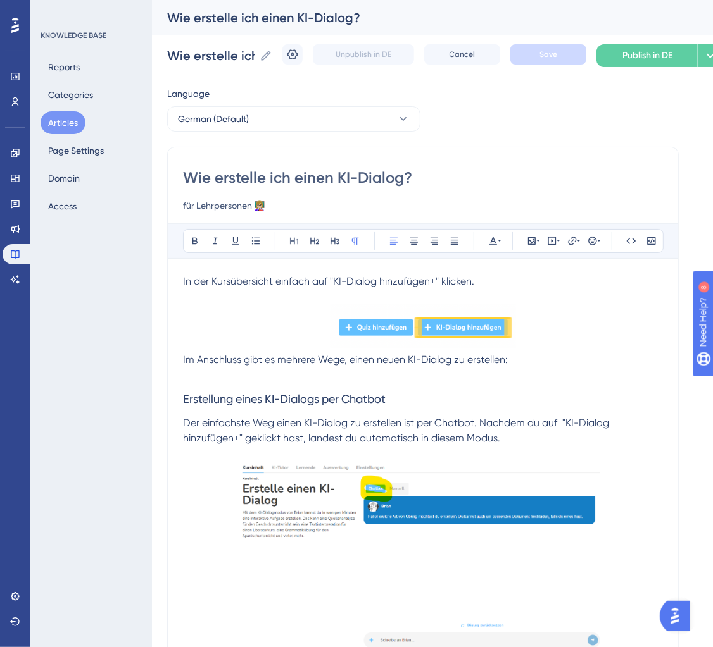
click at [61, 115] on button "Articles" at bounding box center [63, 122] width 45 height 23
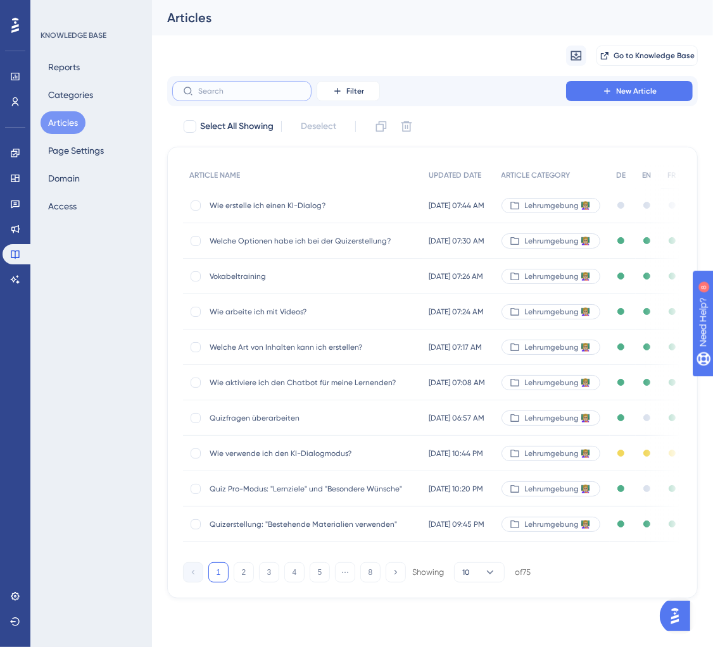
click at [229, 91] on input "text" at bounding box center [249, 91] width 103 height 9
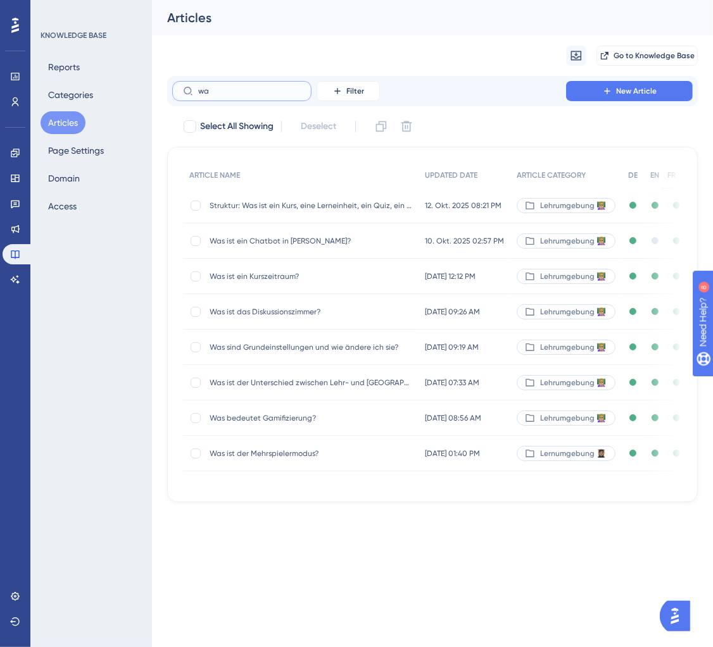
type input "w"
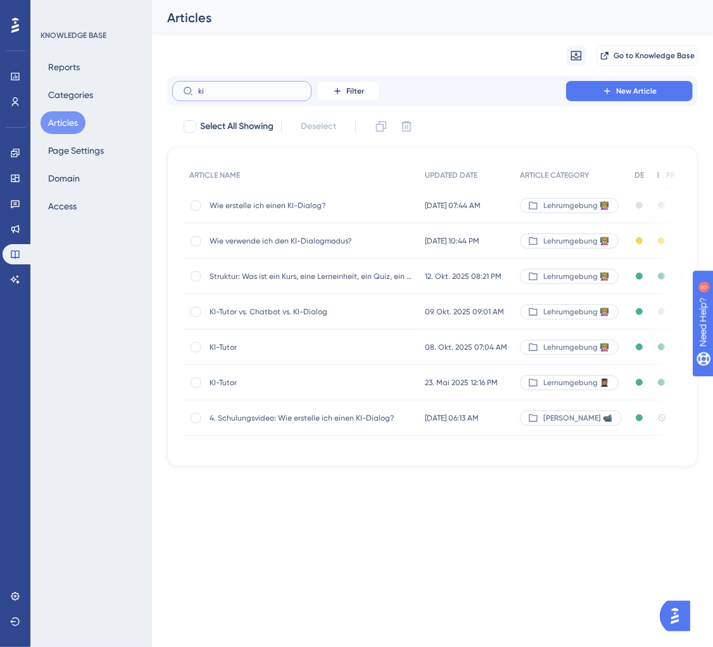
type input "kid"
checkbox input "true"
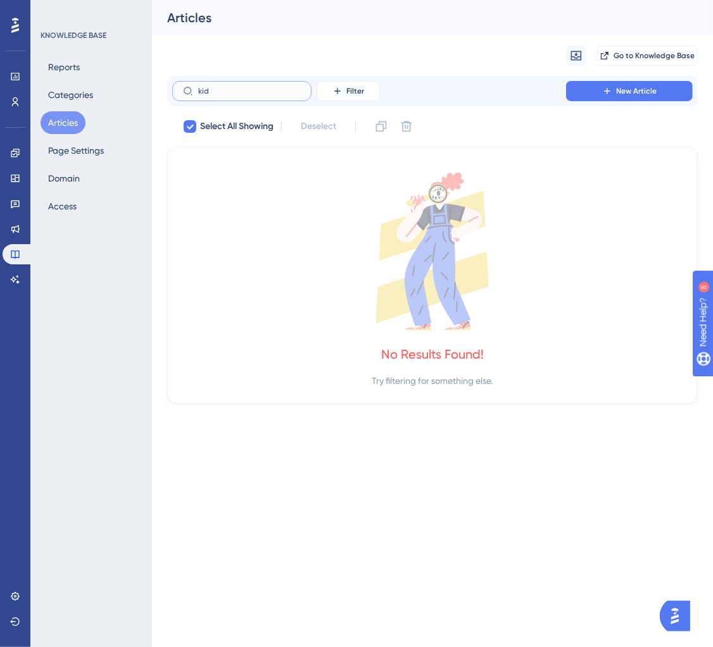
type input "ki"
checkbox input "false"
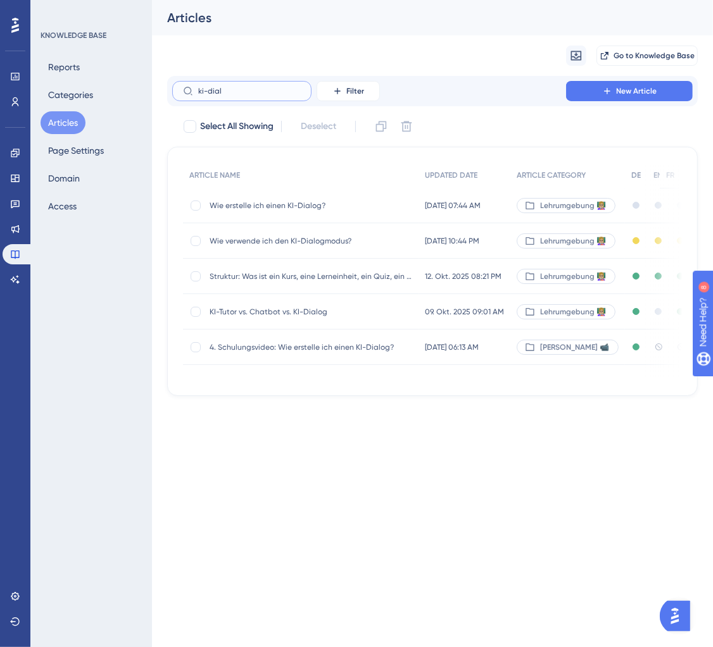
type input "ki-dialo"
click at [300, 248] on div "Wie verwende ich den KI-Dialogmodus? Wie verwende ich den KI-Dialogmodus?" at bounding box center [310, 240] width 203 height 35
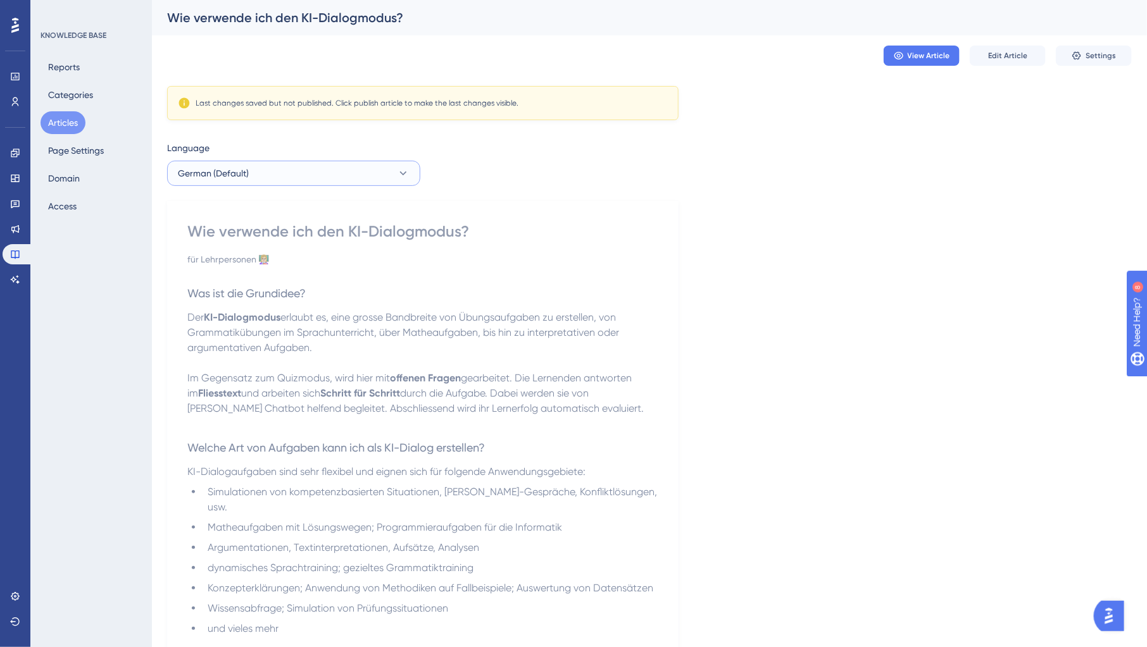
click at [288, 177] on button "German (Default)" at bounding box center [293, 173] width 253 height 25
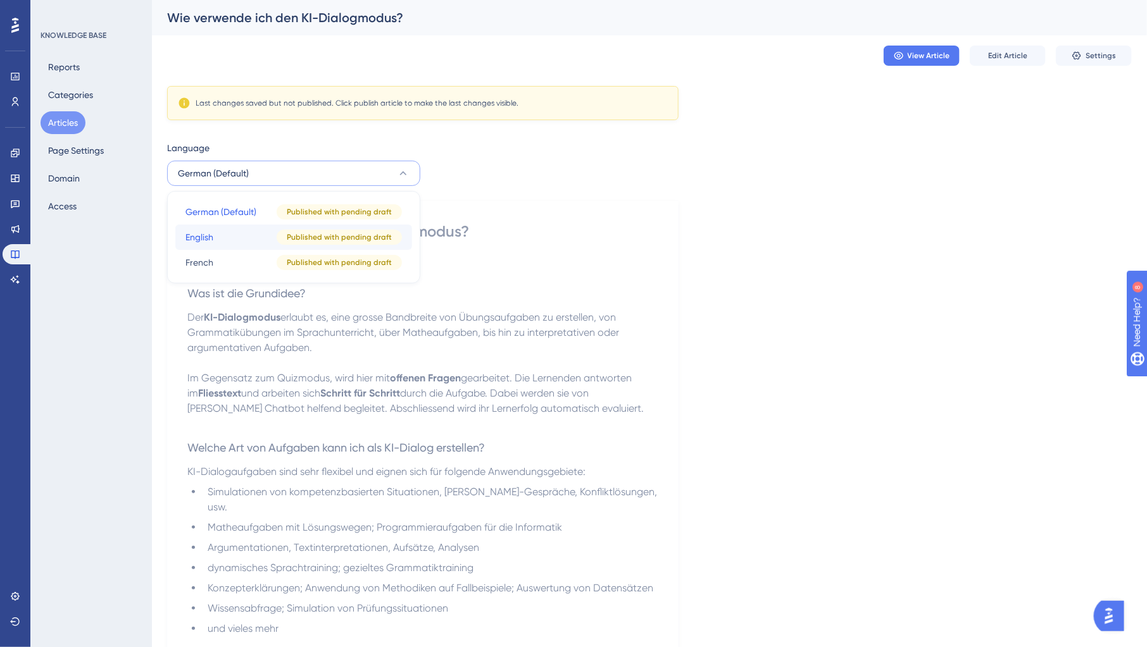
click at [270, 235] on button "English English Published with pending draft" at bounding box center [293, 237] width 237 height 25
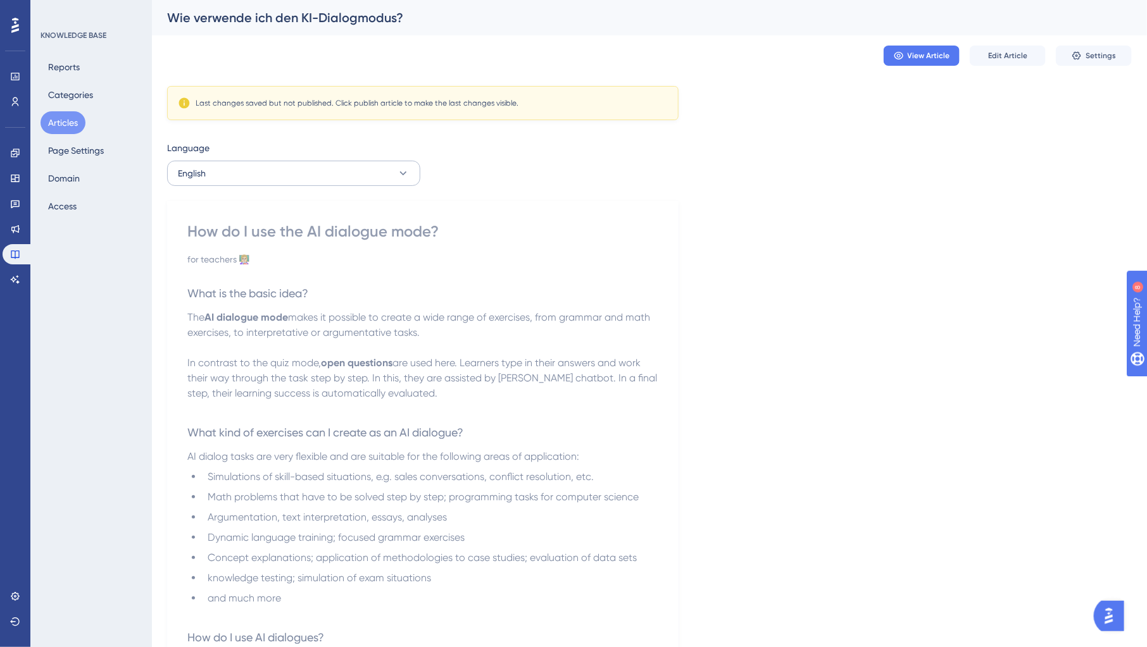
click at [320, 187] on div "Language English How do I use the AI dialogue mode? for teachers 👩🏼‍🏫 What is t…" at bounding box center [649, 627] width 965 height 975
click at [319, 175] on button "English" at bounding box center [293, 173] width 253 height 25
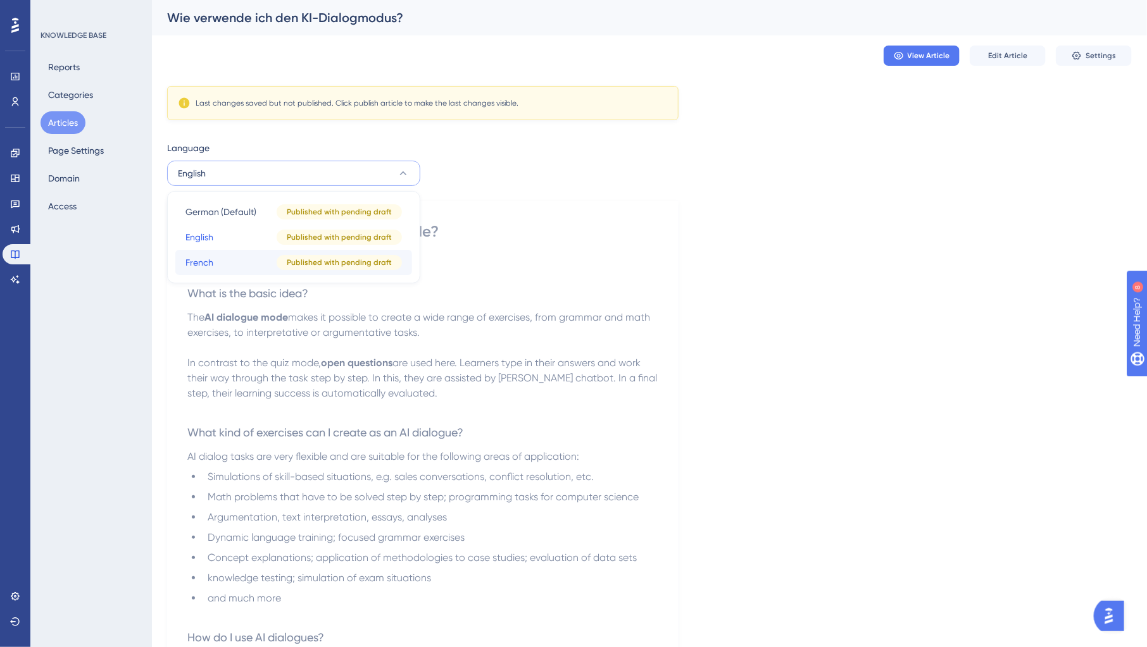
click at [236, 258] on button "French French Published with pending draft" at bounding box center [293, 262] width 237 height 25
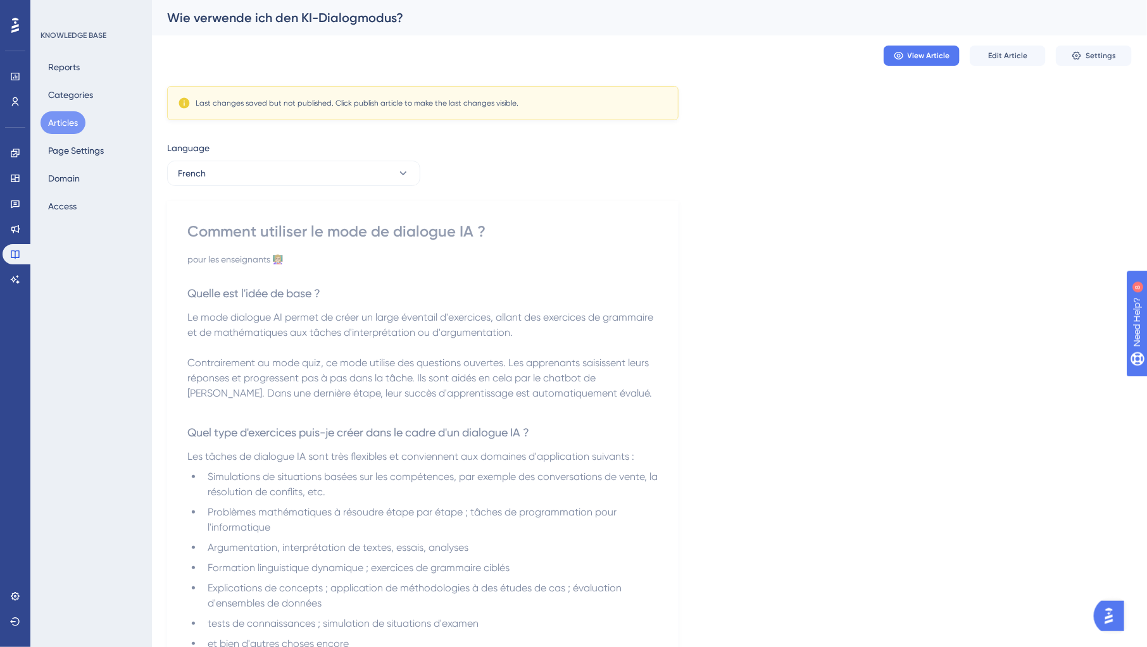
click at [63, 127] on button "Articles" at bounding box center [63, 122] width 45 height 23
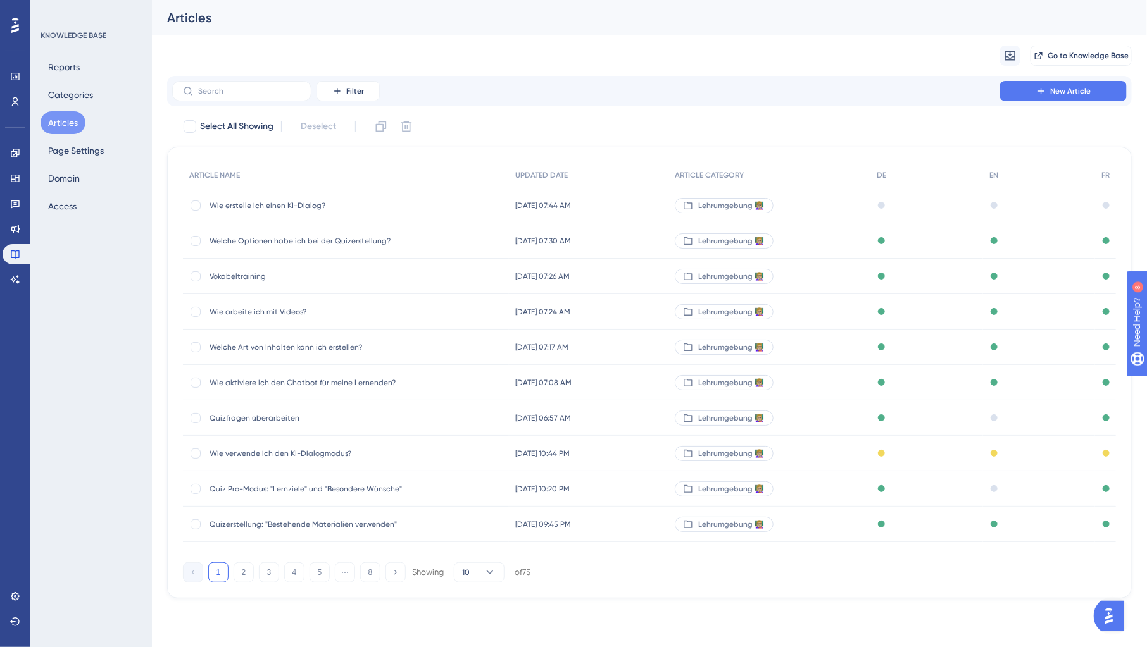
click at [412, 204] on div "Wie erstelle ich einen KI-Dialog? Wie erstelle ich einen KI-Dialog?" at bounding box center [346, 205] width 326 height 35
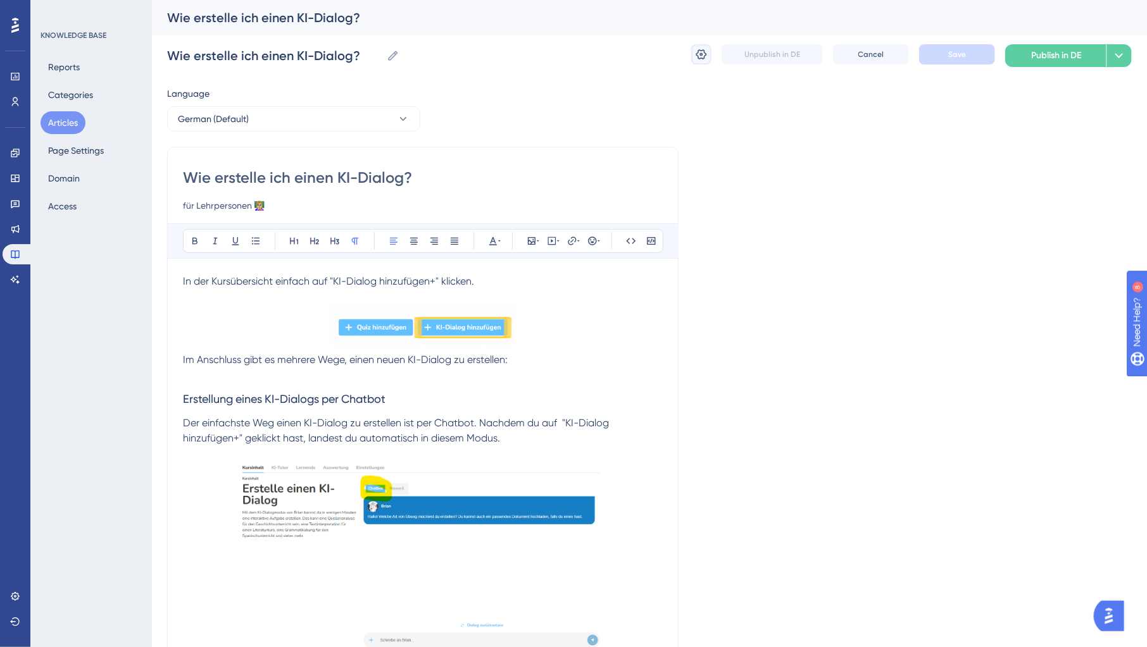
click at [703, 58] on icon at bounding box center [701, 54] width 11 height 10
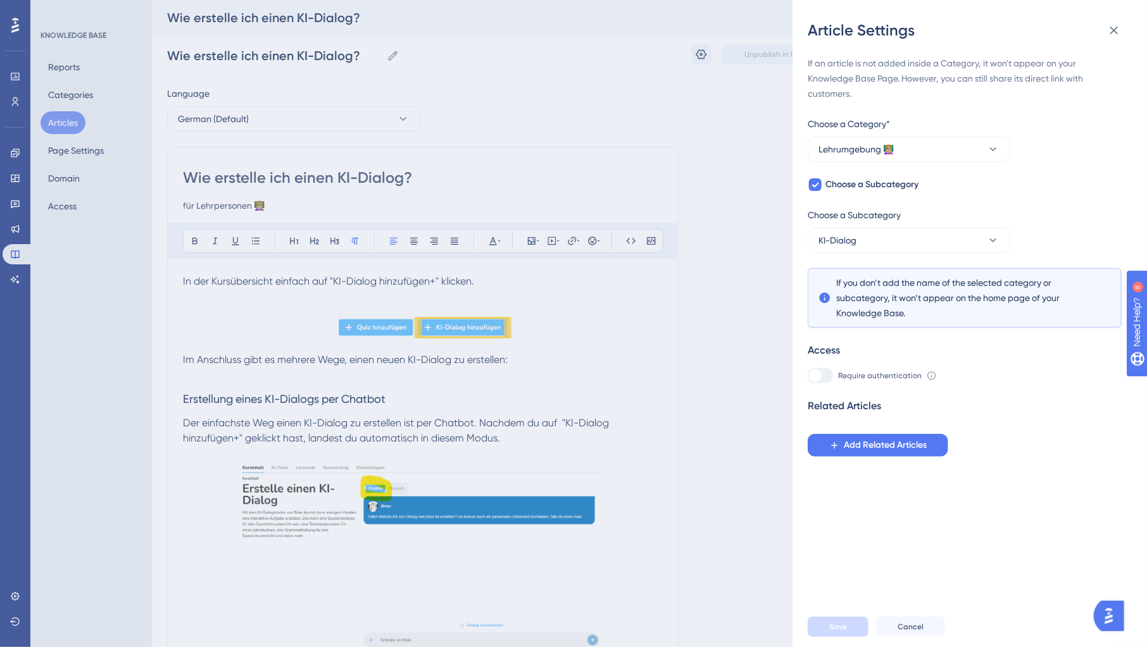
click at [721, 236] on div "Article Settings If an article is not added inside a Category, it won't appear …" at bounding box center [573, 323] width 1147 height 647
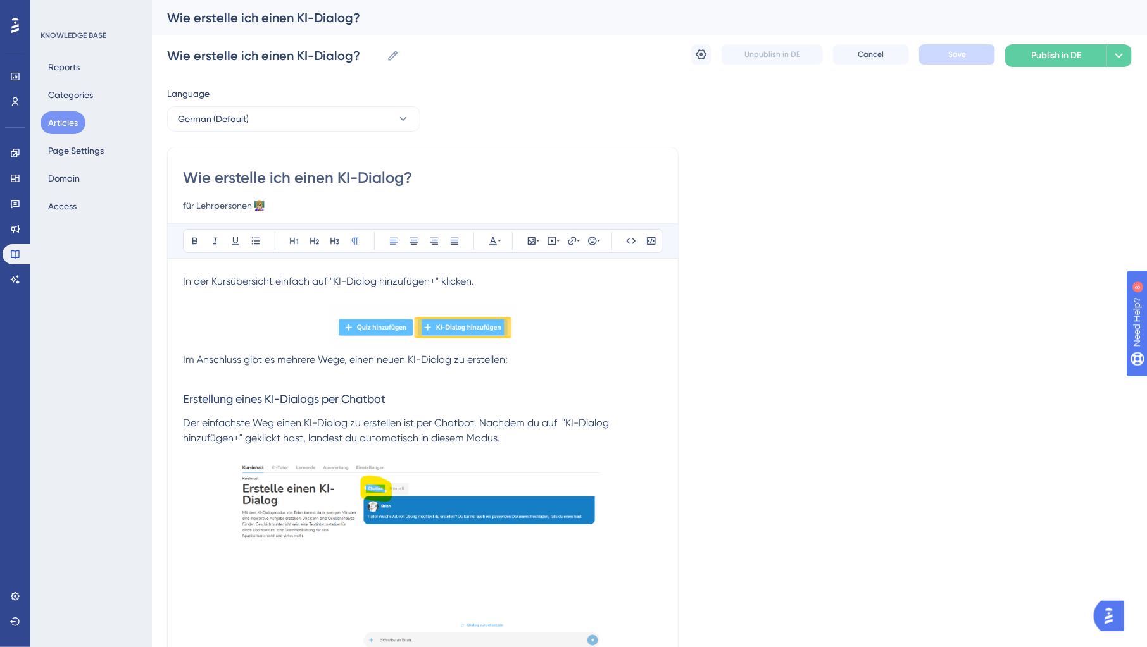
click at [70, 124] on button "Articles" at bounding box center [63, 122] width 45 height 23
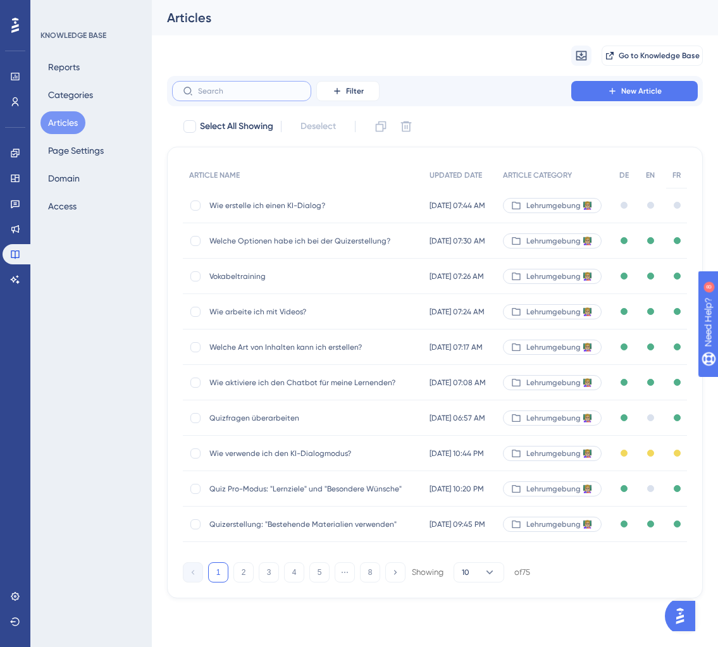
click at [228, 91] on input "text" at bounding box center [249, 91] width 103 height 9
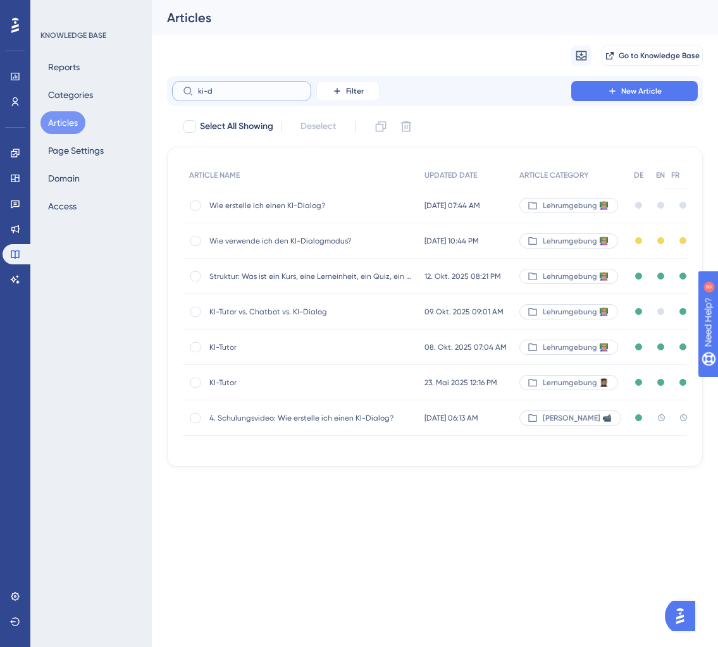
type input "ki-di"
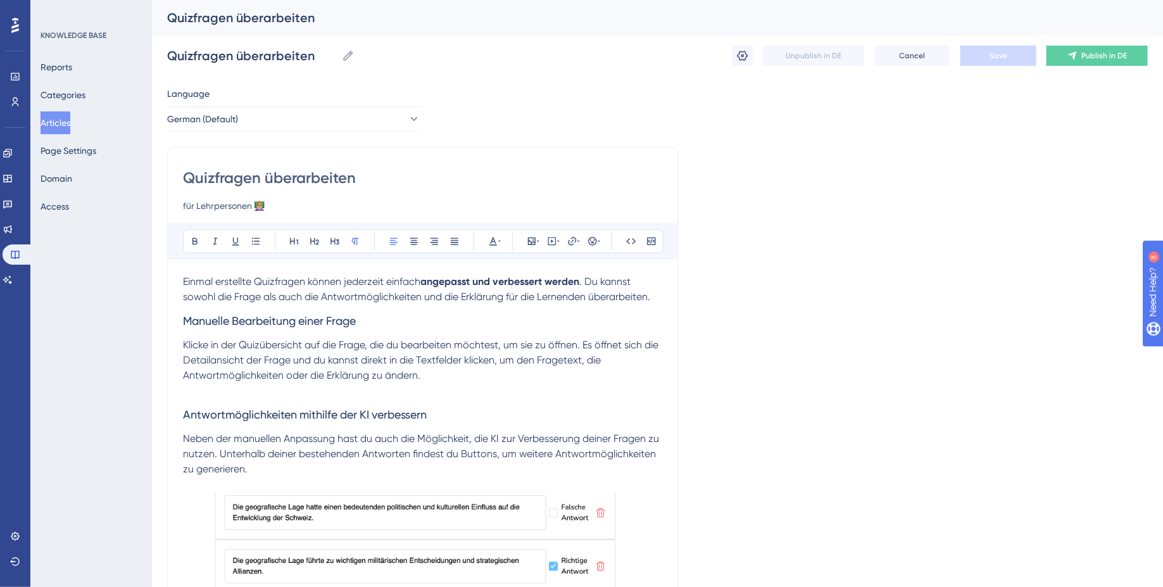
click at [70, 120] on button "Articles" at bounding box center [56, 122] width 30 height 23
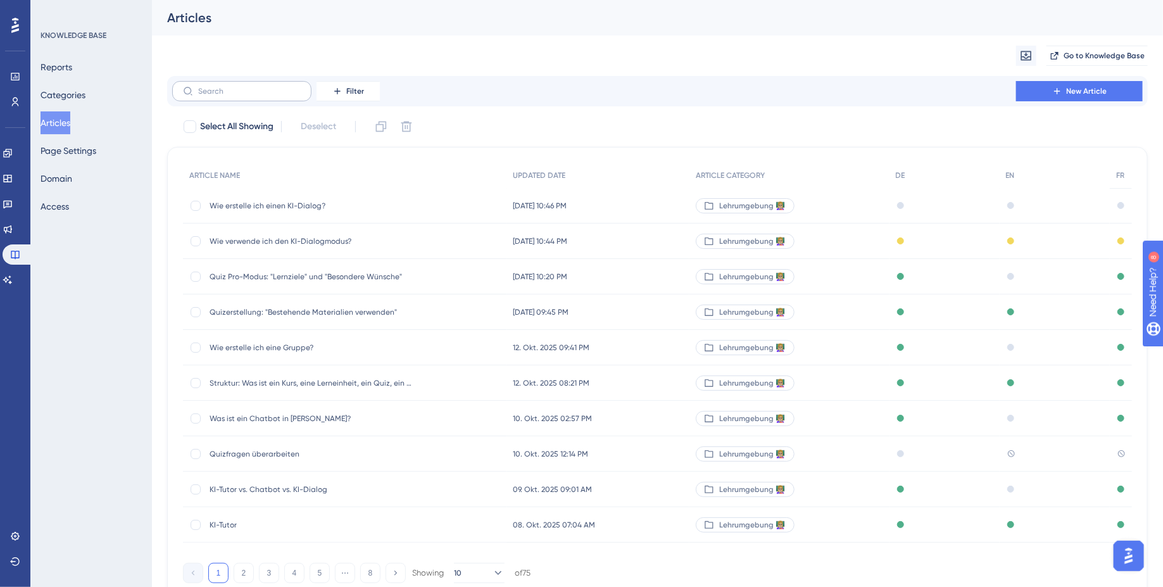
click at [261, 99] on label at bounding box center [241, 91] width 139 height 20
click at [261, 96] on input "text" at bounding box center [249, 91] width 103 height 9
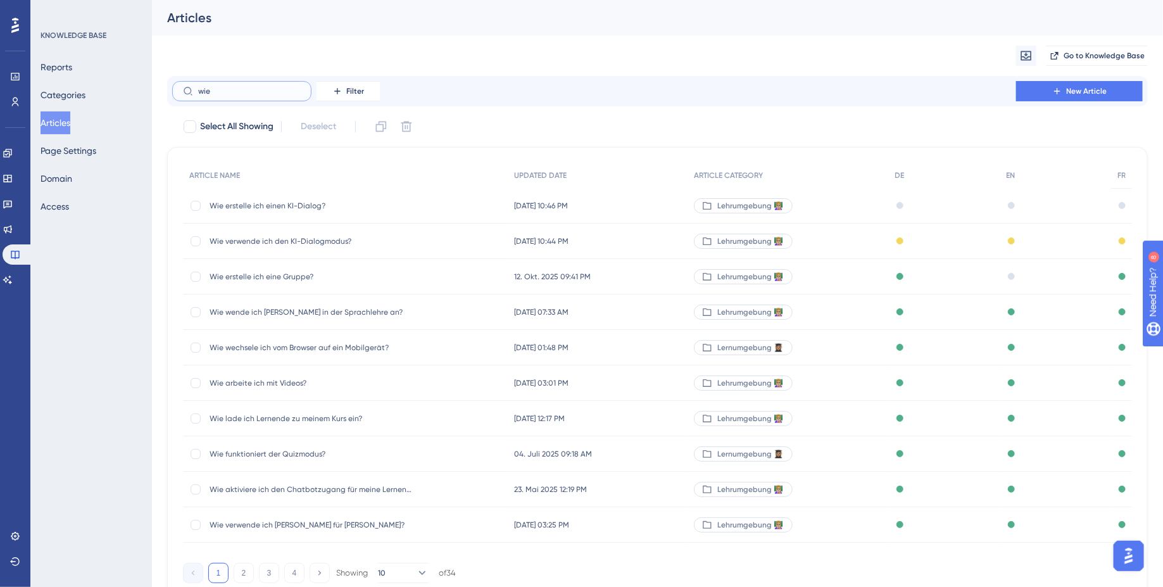
type input "wie"
click at [349, 209] on span "Wie erstelle ich einen KI-Dialog?" at bounding box center [310, 206] width 203 height 10
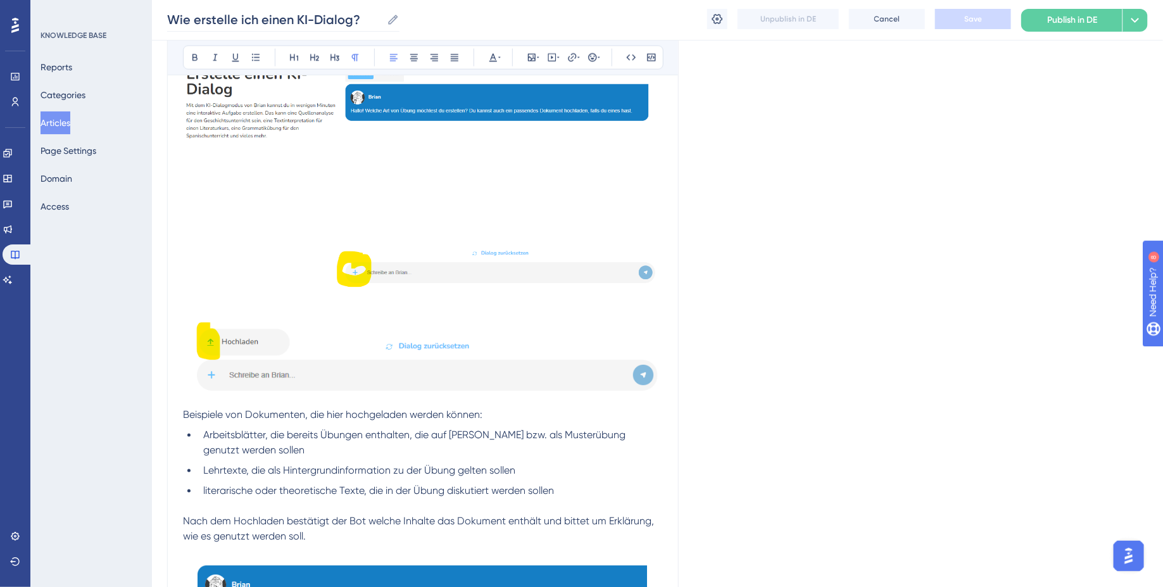
scroll to position [957, 0]
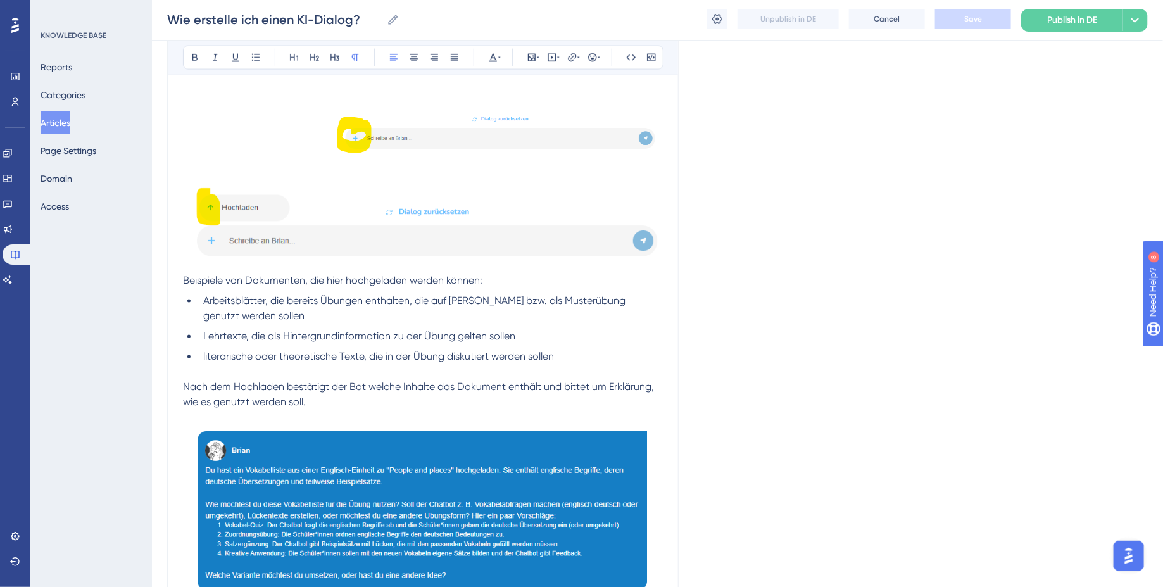
click at [414, 223] on img at bounding box center [423, 226] width 480 height 85
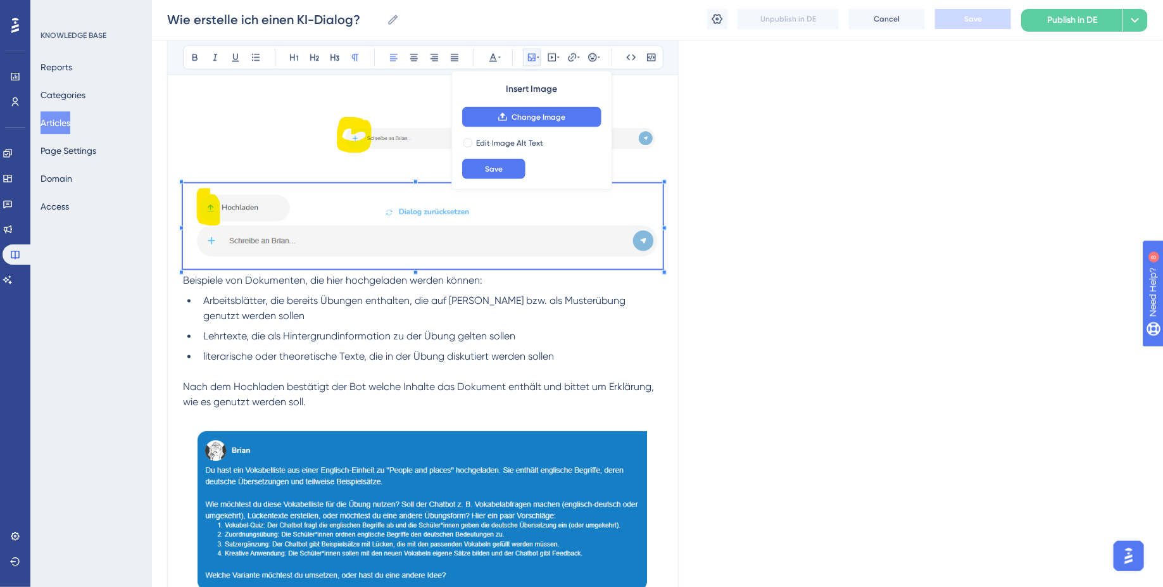
click at [429, 312] on li "Arbeitsblätter, die bereits Übungen enthalten, die auf [PERSON_NAME] bzw. als M…" at bounding box center [430, 309] width 465 height 30
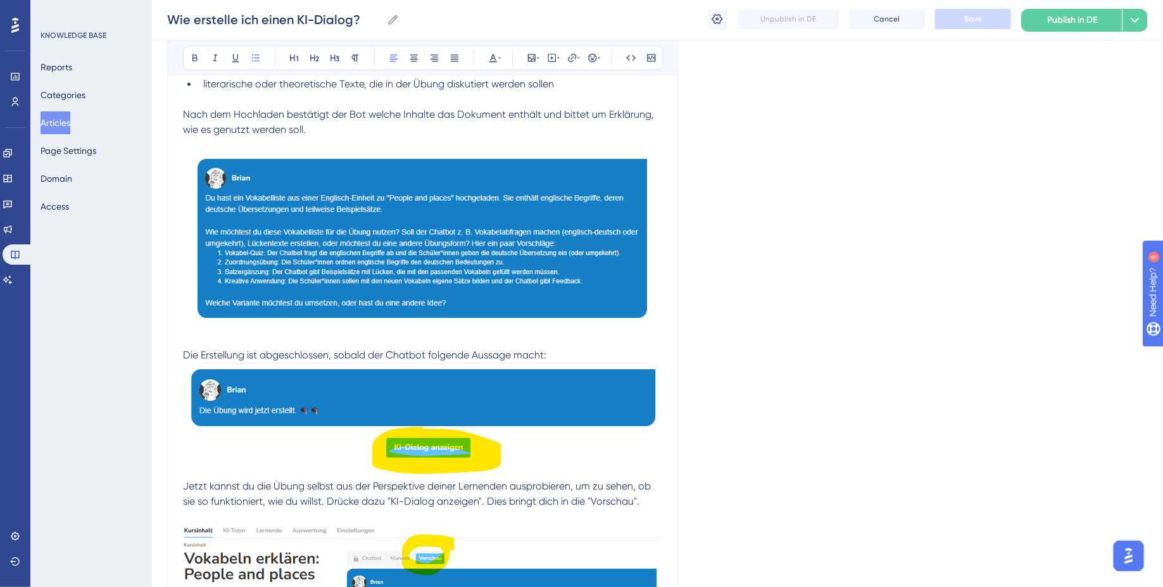
scroll to position [1250, 0]
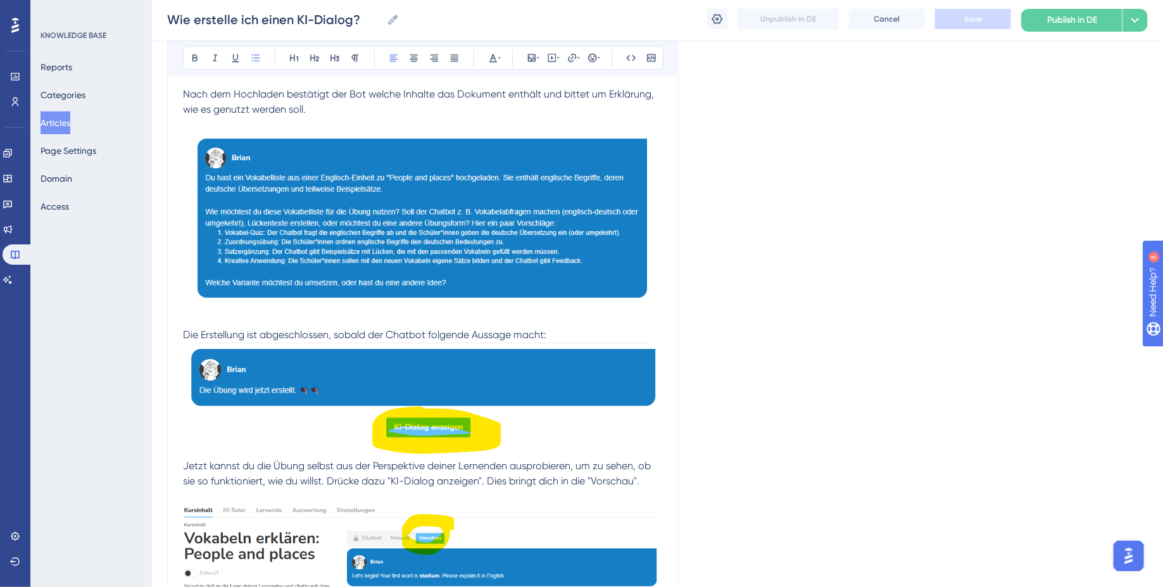
click at [565, 332] on p "Die Erstellung ist abgeschlossen, sobald der Chatbot folgende Aussage macht:" at bounding box center [423, 334] width 480 height 15
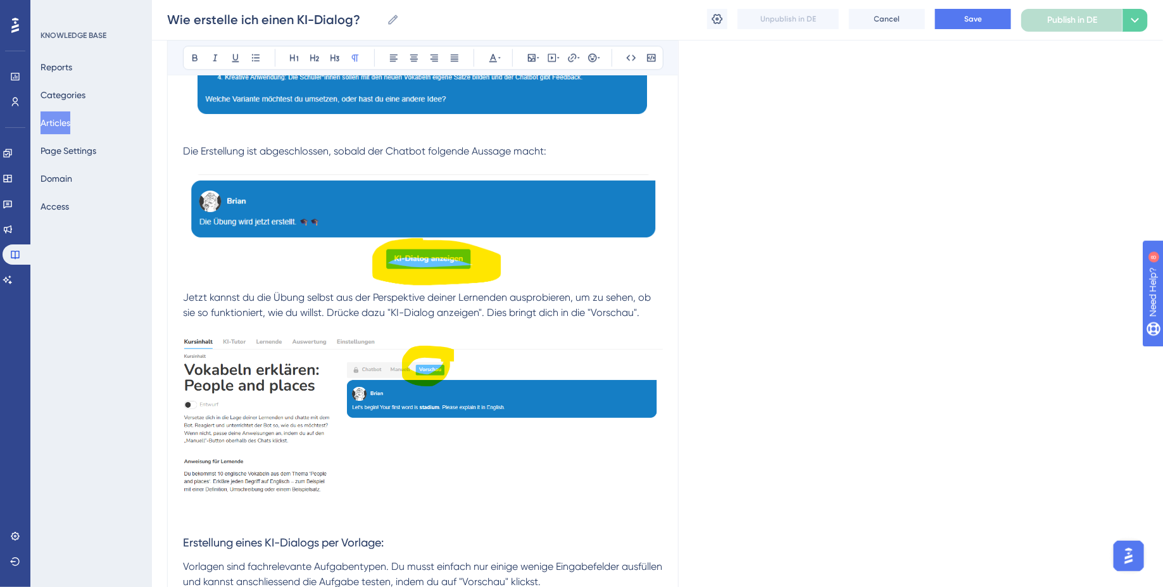
scroll to position [1439, 0]
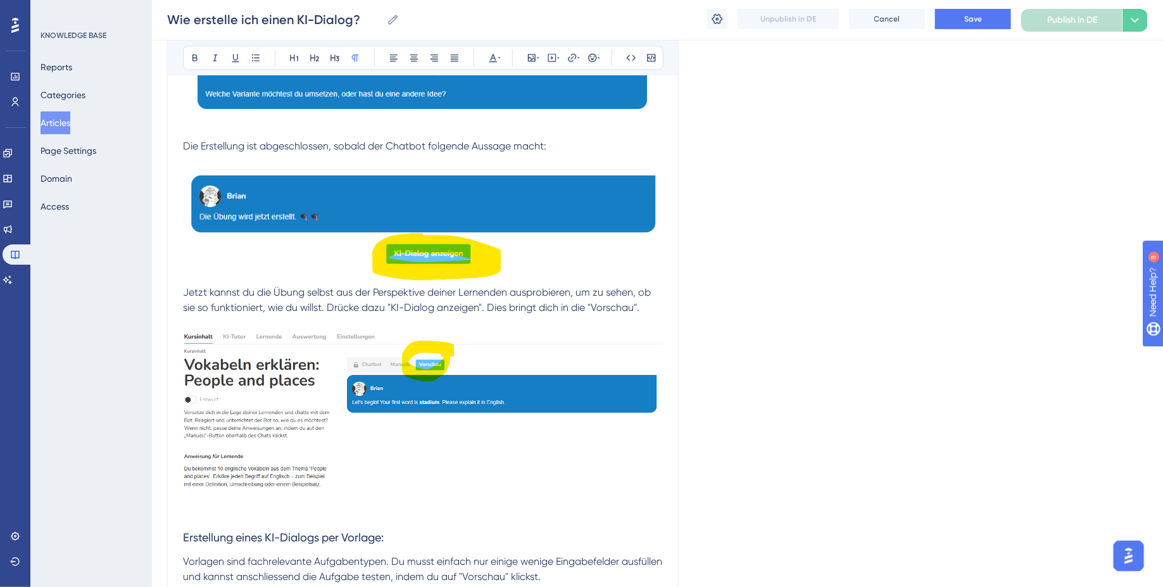
click at [187, 288] on span "Jetzt kannst du die Übung selbst aus der Perspektive deiner Lernenden ausprobie…" at bounding box center [418, 299] width 470 height 27
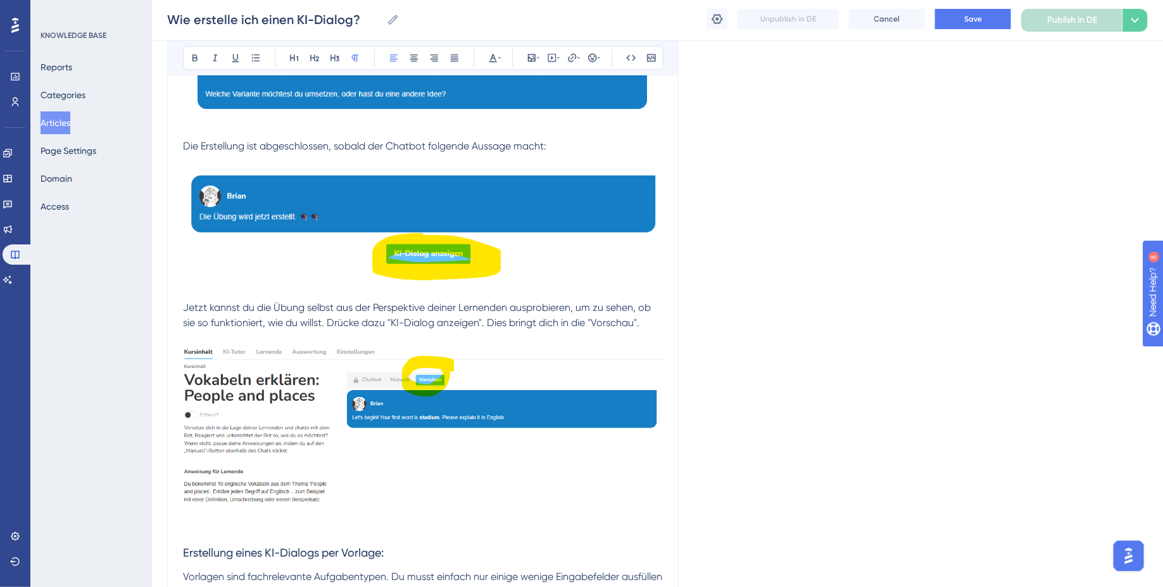
click at [485, 405] on img at bounding box center [423, 431] width 480 height 171
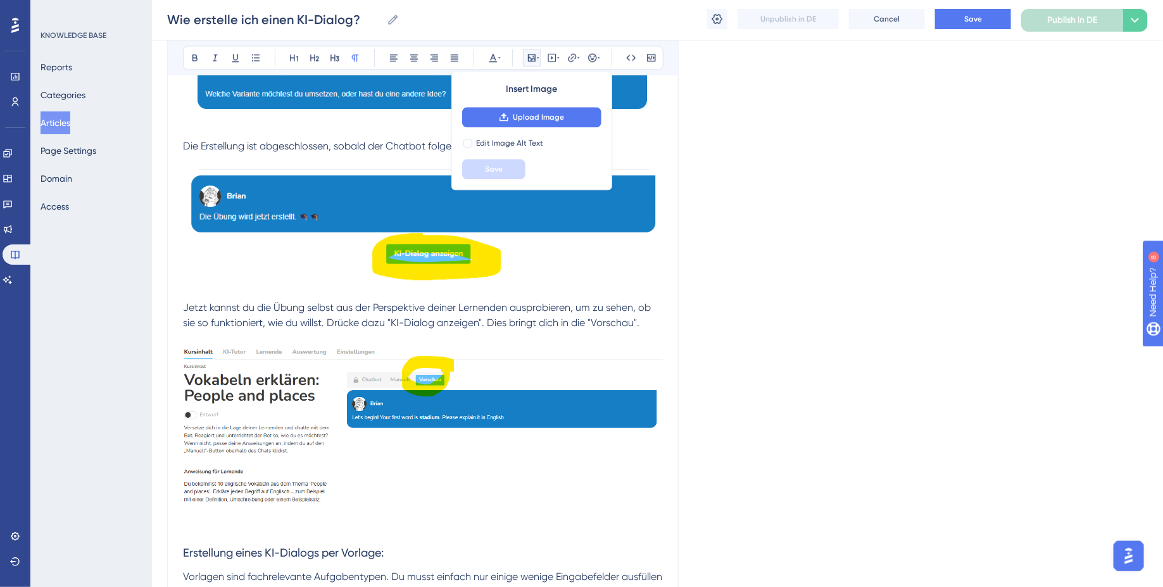
click at [662, 427] on p at bounding box center [423, 433] width 480 height 175
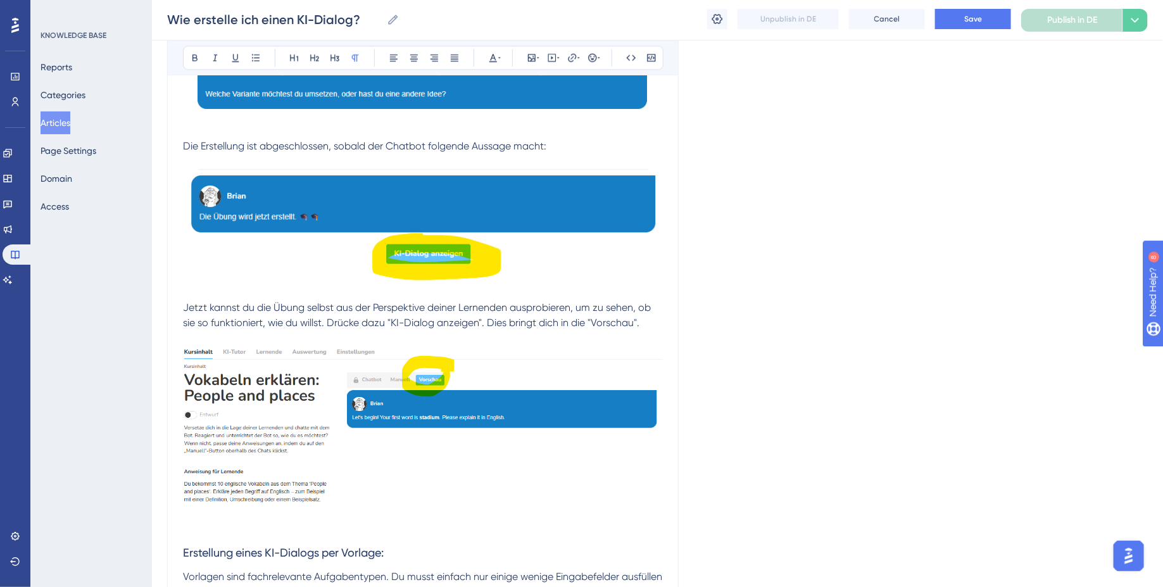
click at [607, 445] on img at bounding box center [423, 431] width 480 height 171
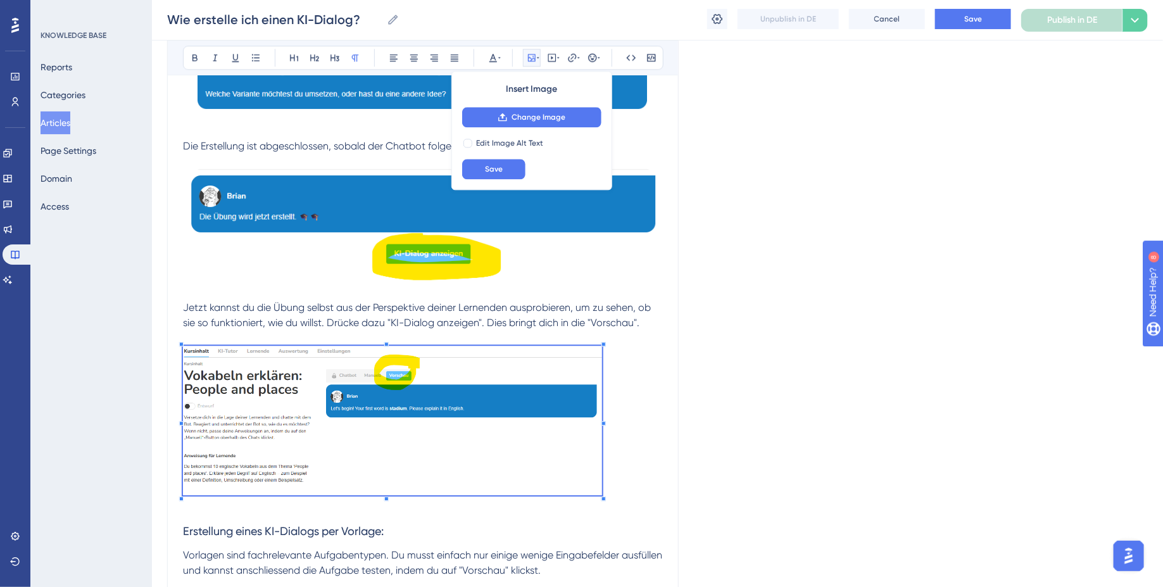
click at [602, 430] on p at bounding box center [423, 423] width 480 height 154
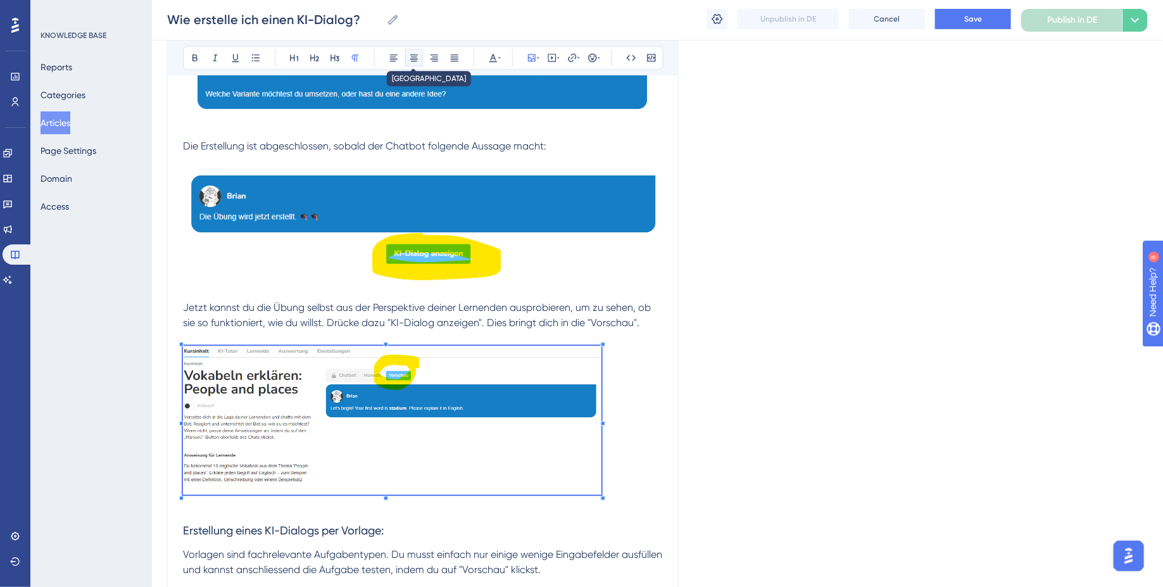
click at [411, 53] on icon at bounding box center [414, 58] width 10 height 10
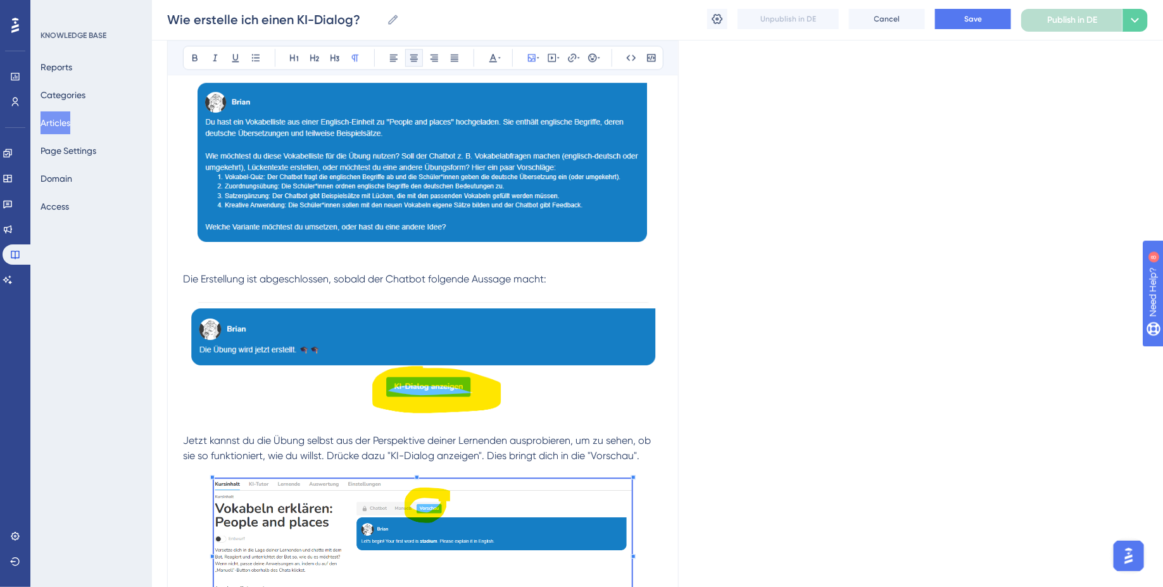
scroll to position [1301, 0]
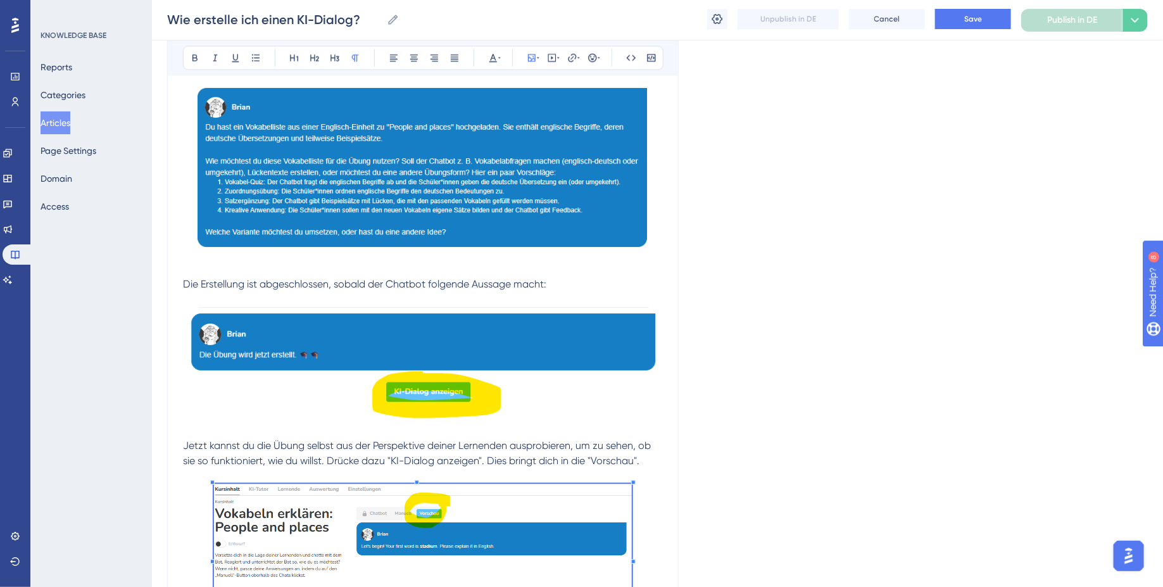
click at [427, 339] on img at bounding box center [423, 362] width 480 height 111
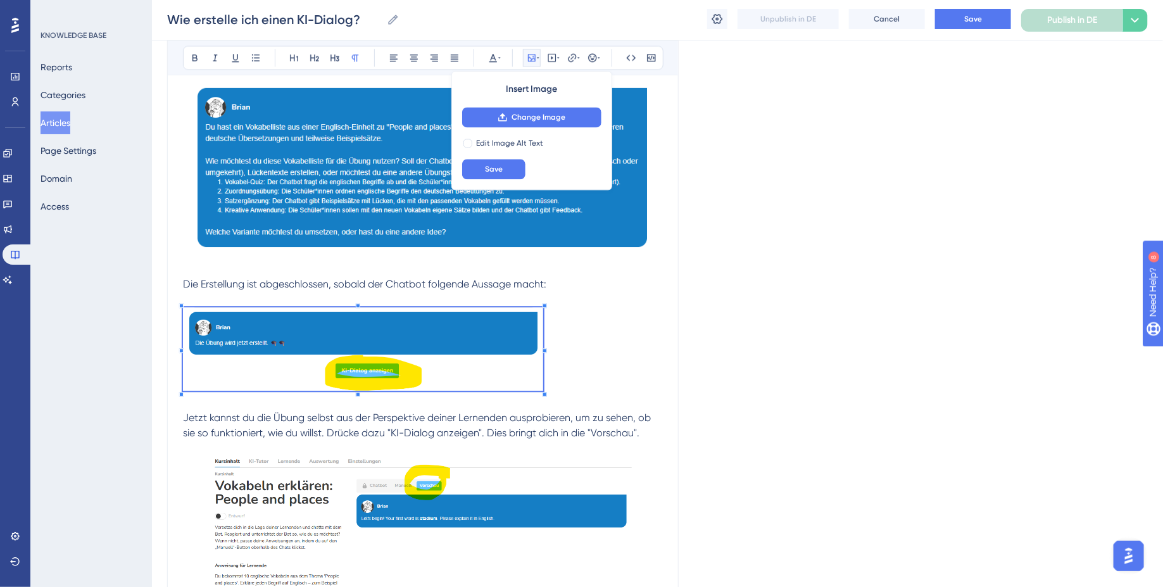
click at [544, 359] on p at bounding box center [423, 351] width 480 height 88
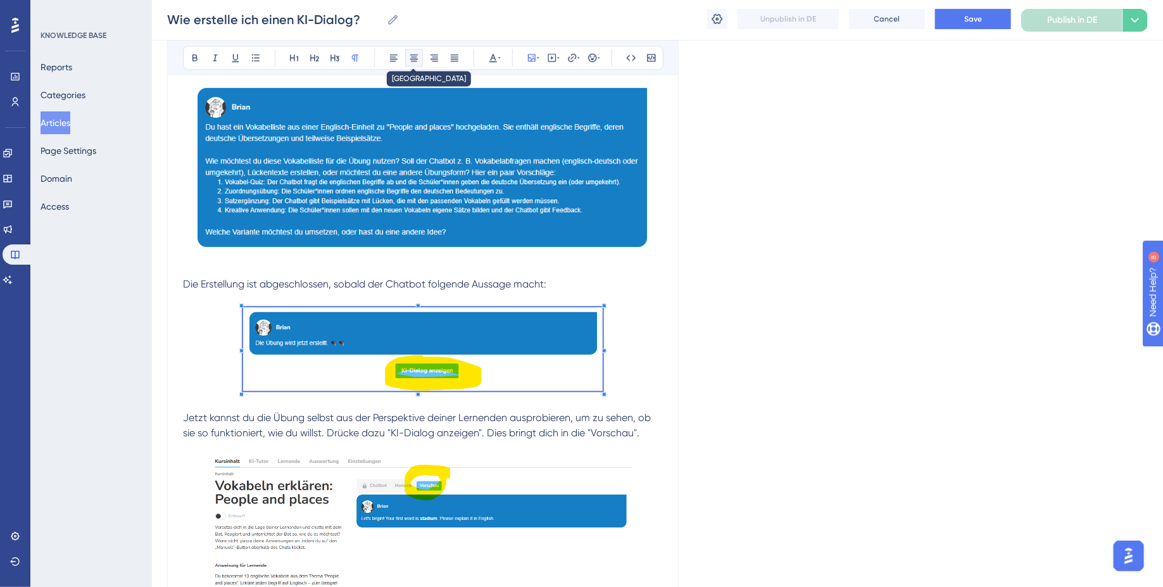
click at [415, 59] on icon at bounding box center [414, 58] width 10 height 10
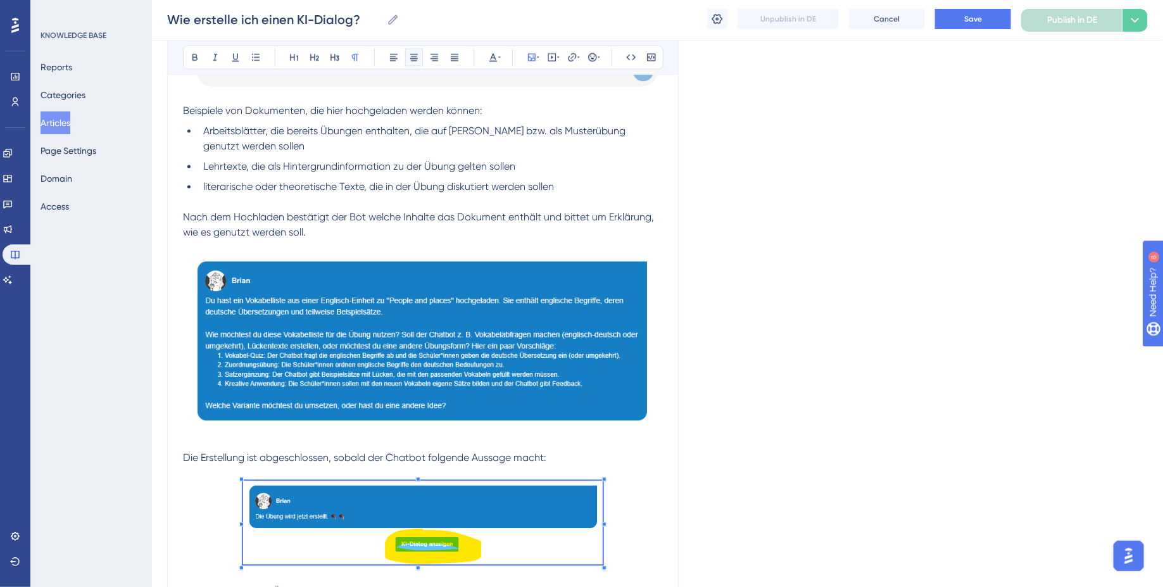
scroll to position [1122, 0]
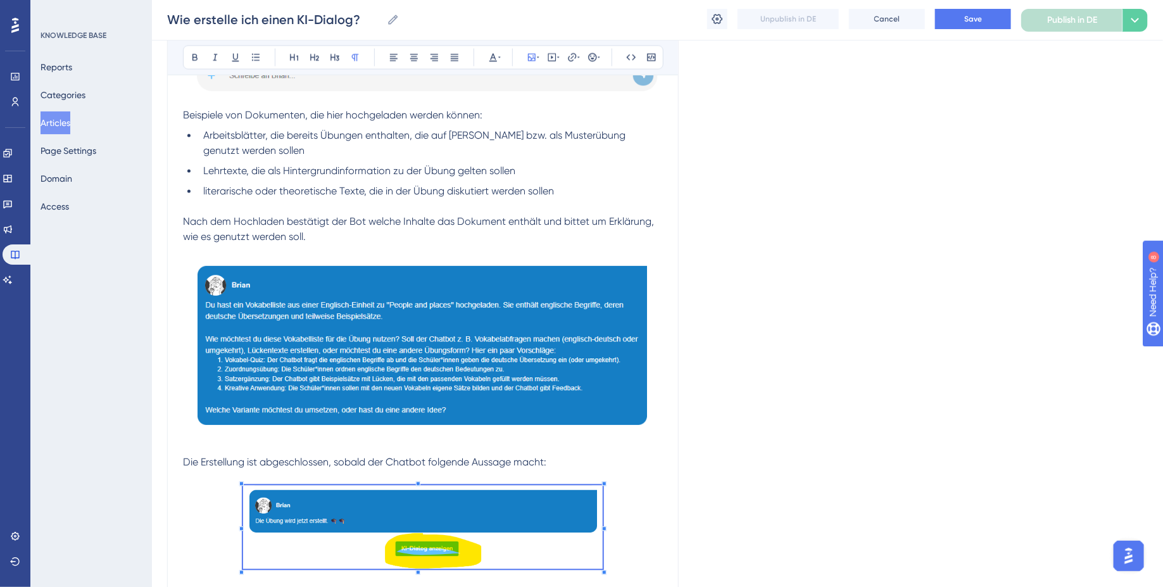
click at [457, 343] on img at bounding box center [423, 347] width 480 height 175
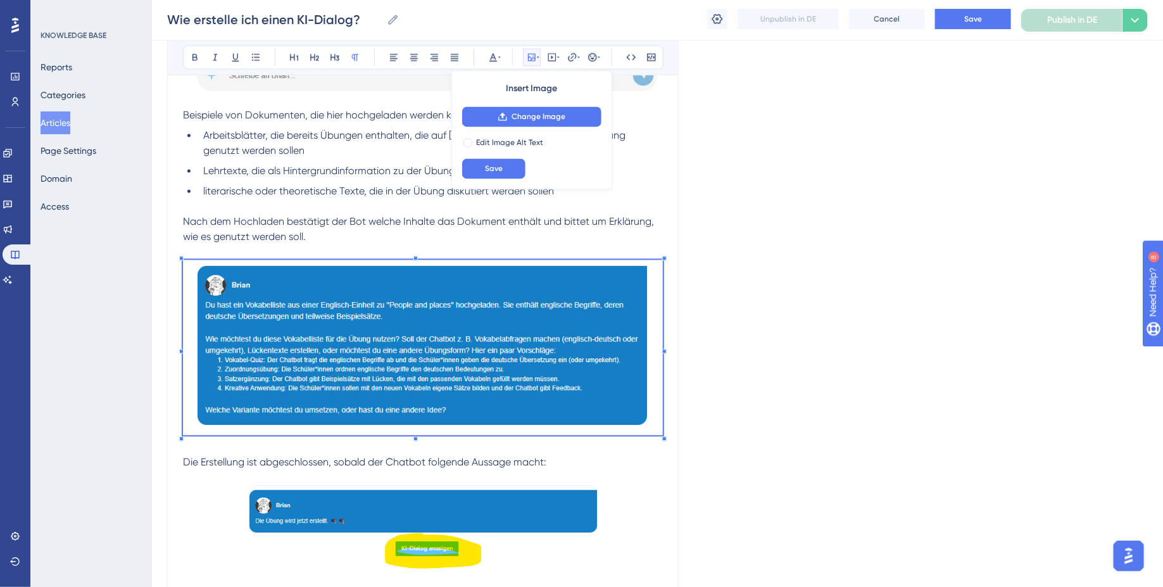
click at [661, 345] on img at bounding box center [423, 347] width 480 height 175
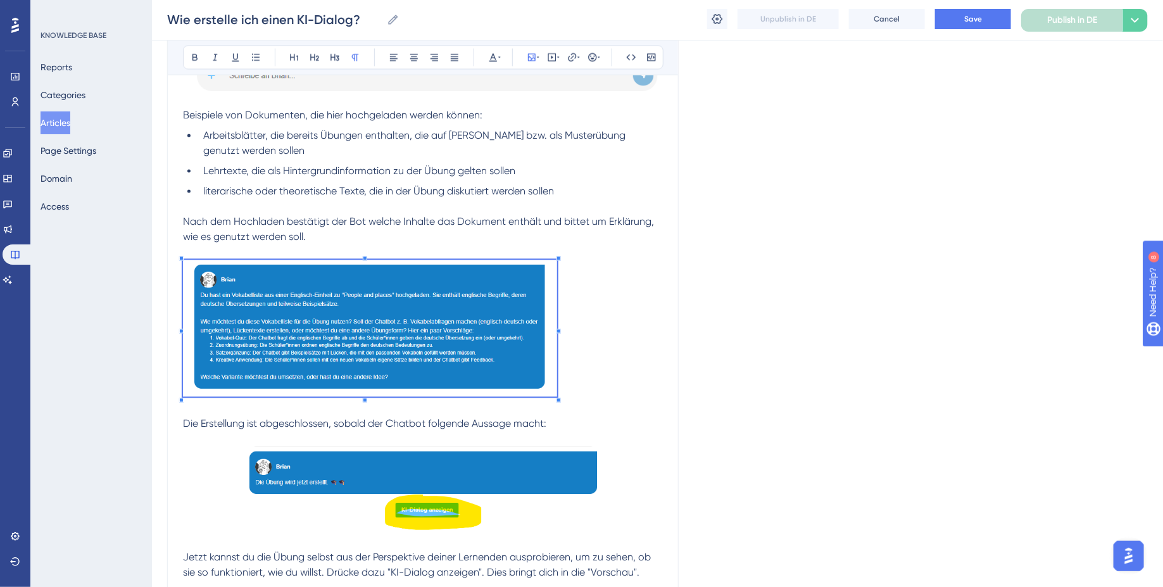
click at [557, 347] on p at bounding box center [423, 330] width 480 height 141
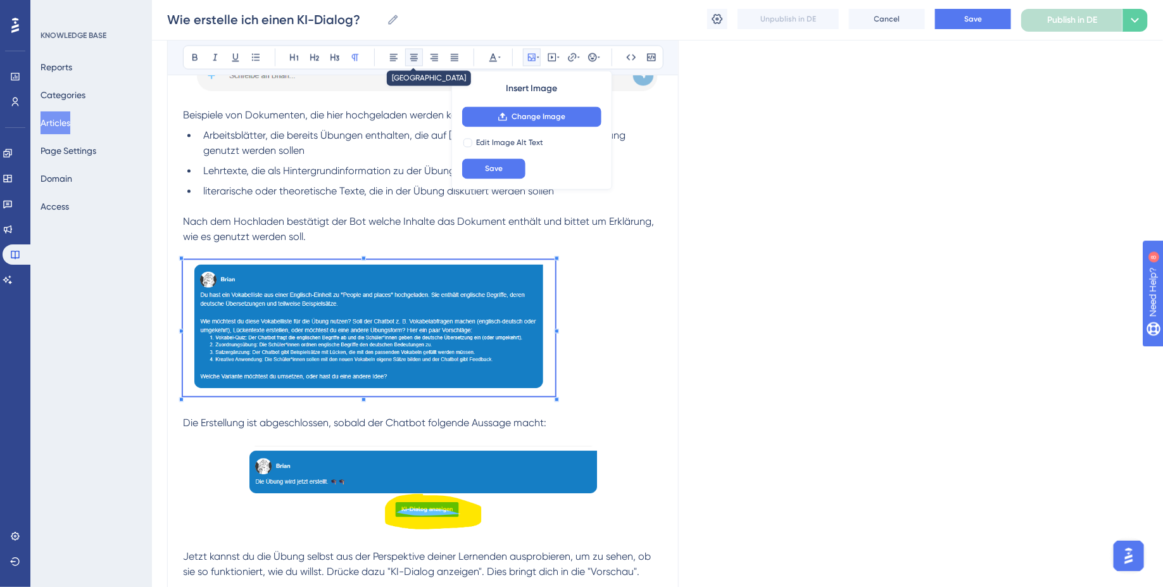
click at [415, 53] on icon at bounding box center [414, 58] width 10 height 10
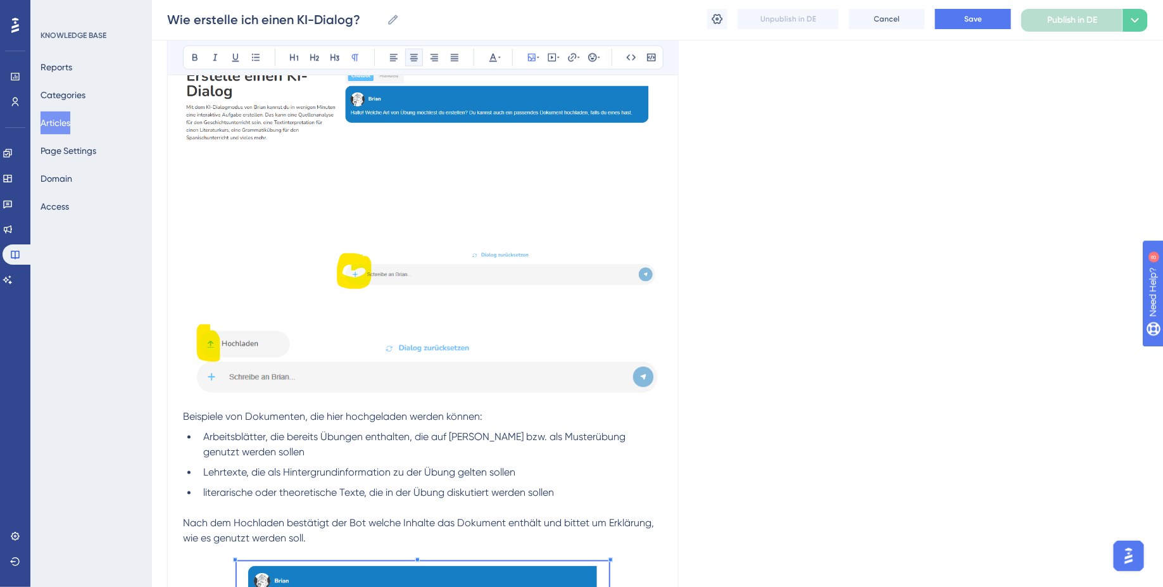
scroll to position [789, 0]
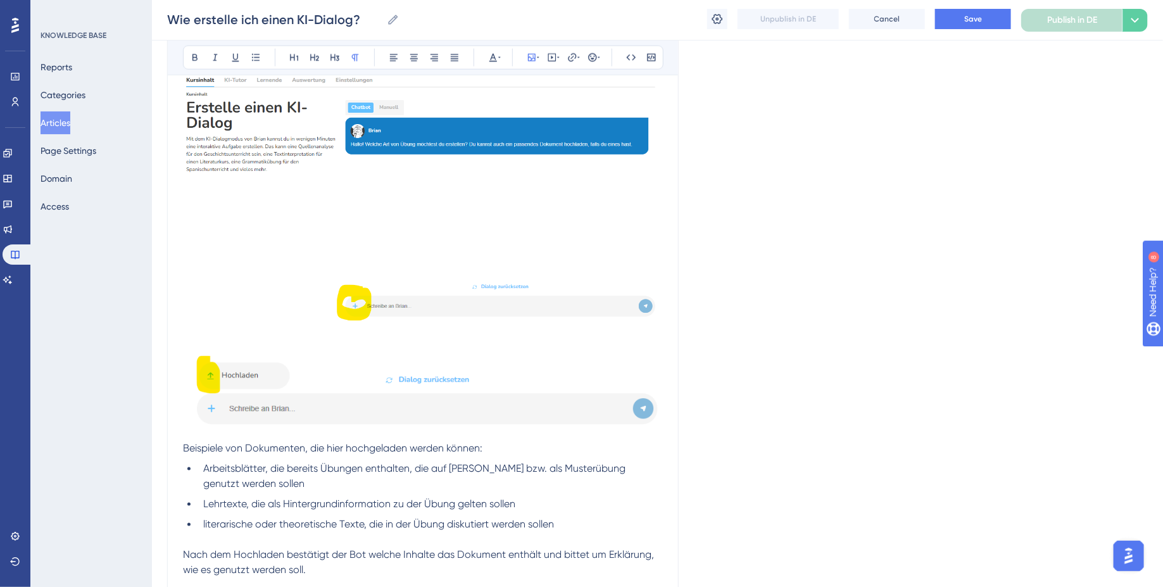
click at [415, 259] on img at bounding box center [423, 202] width 480 height 261
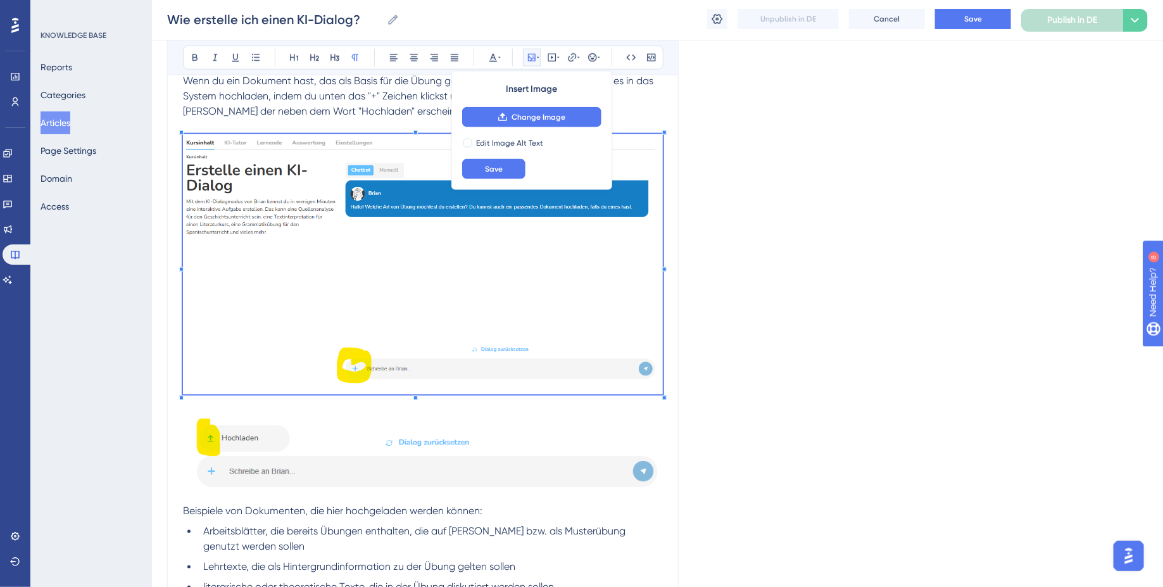
scroll to position [712, 0]
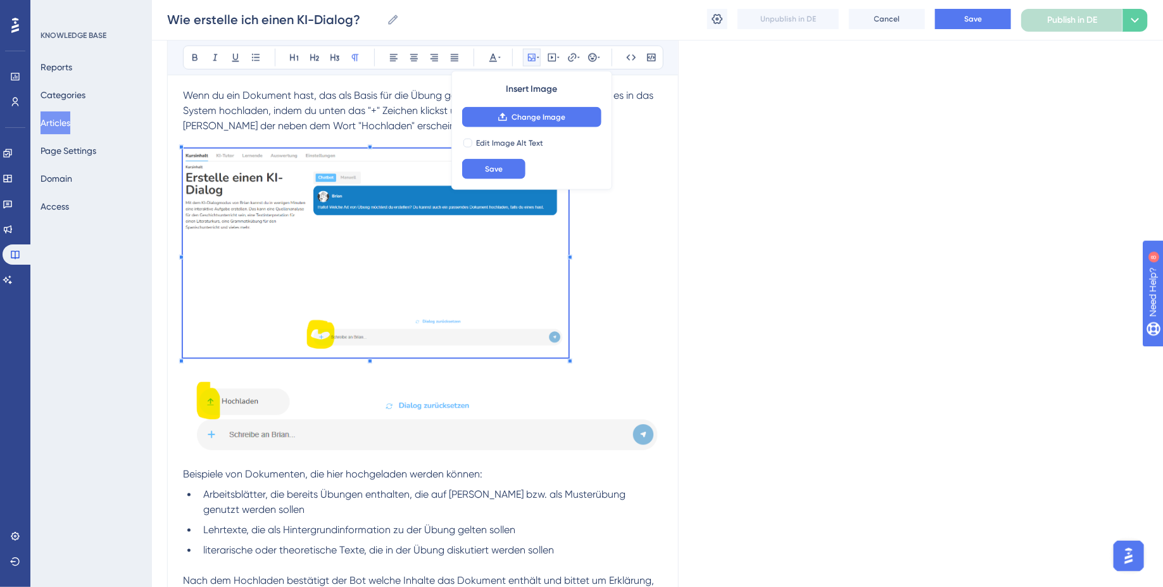
click at [566, 284] on p at bounding box center [423, 256] width 480 height 214
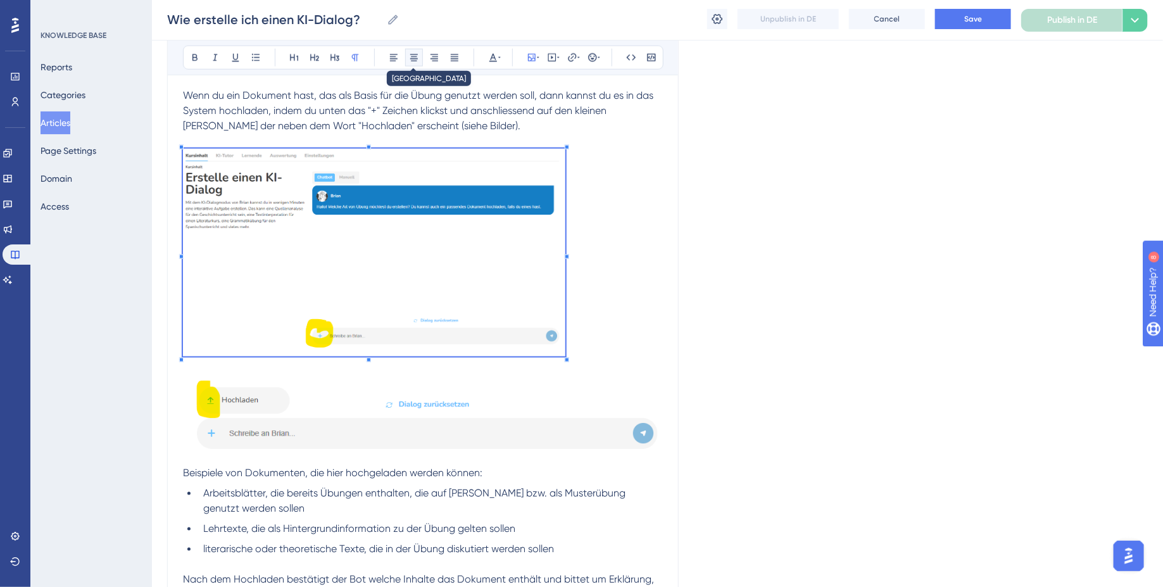
click at [408, 64] on button at bounding box center [414, 58] width 18 height 18
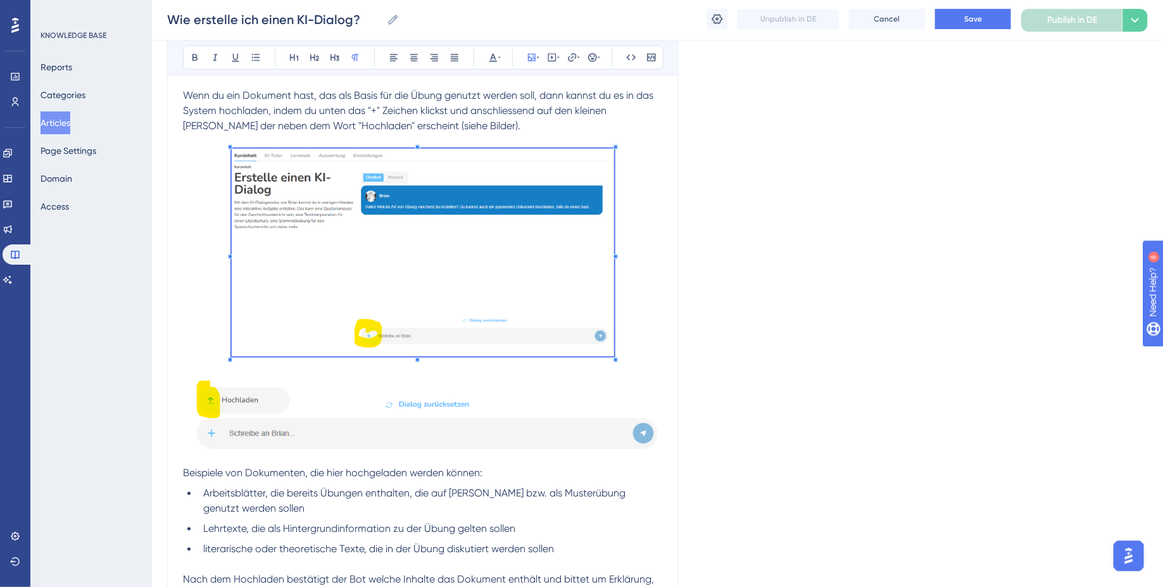
click at [387, 401] on img at bounding box center [423, 418] width 480 height 85
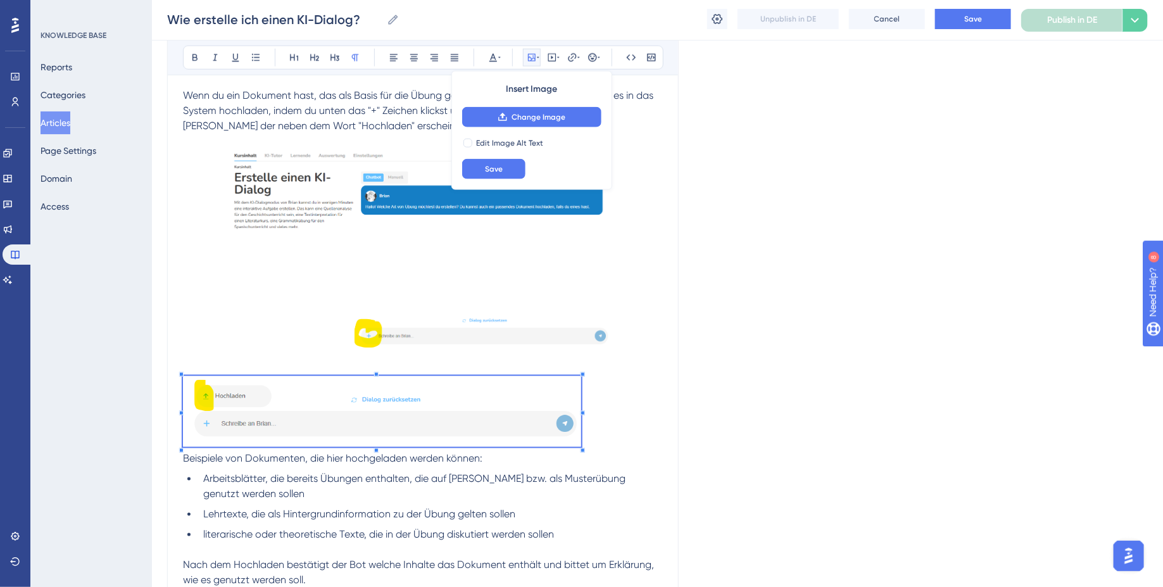
click at [579, 415] on span at bounding box center [382, 413] width 398 height 75
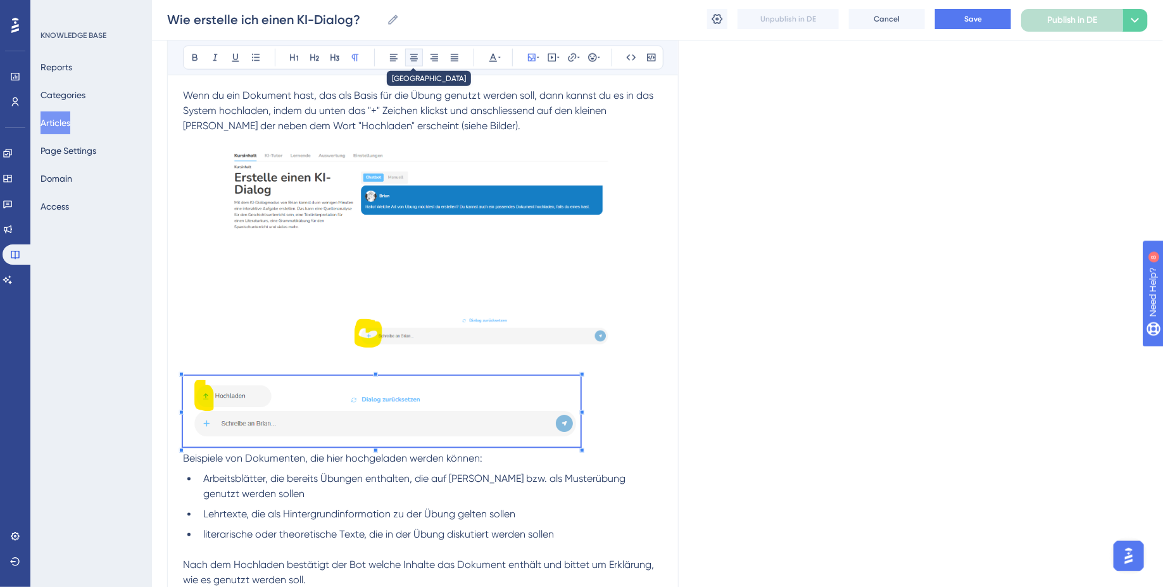
click at [413, 60] on icon at bounding box center [414, 57] width 8 height 7
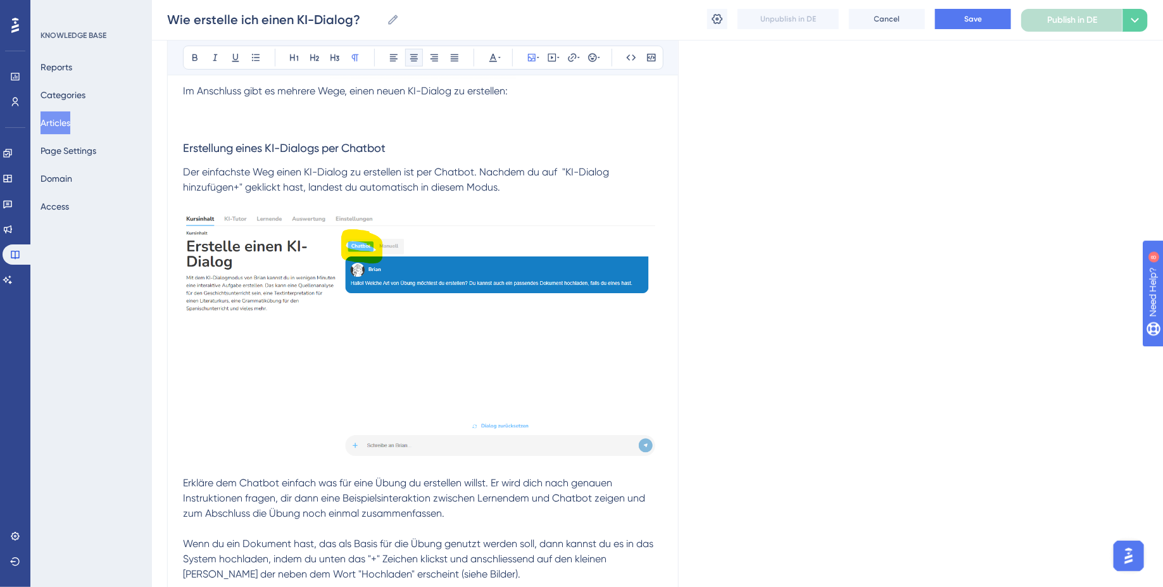
scroll to position [263, 0]
click at [501, 322] on img at bounding box center [423, 341] width 480 height 261
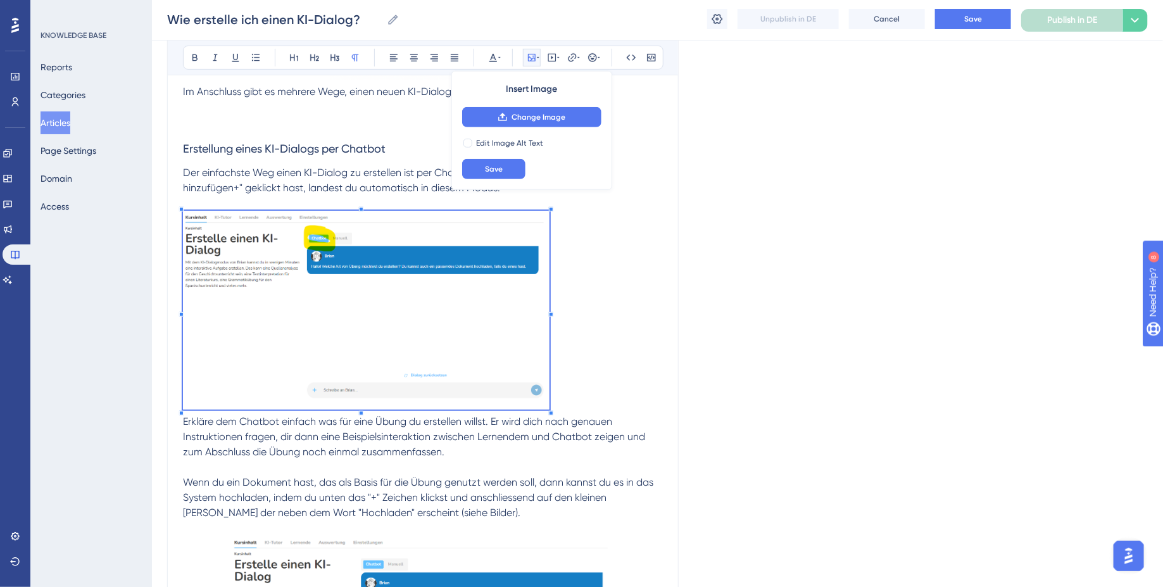
click at [551, 346] on p at bounding box center [423, 312] width 480 height 203
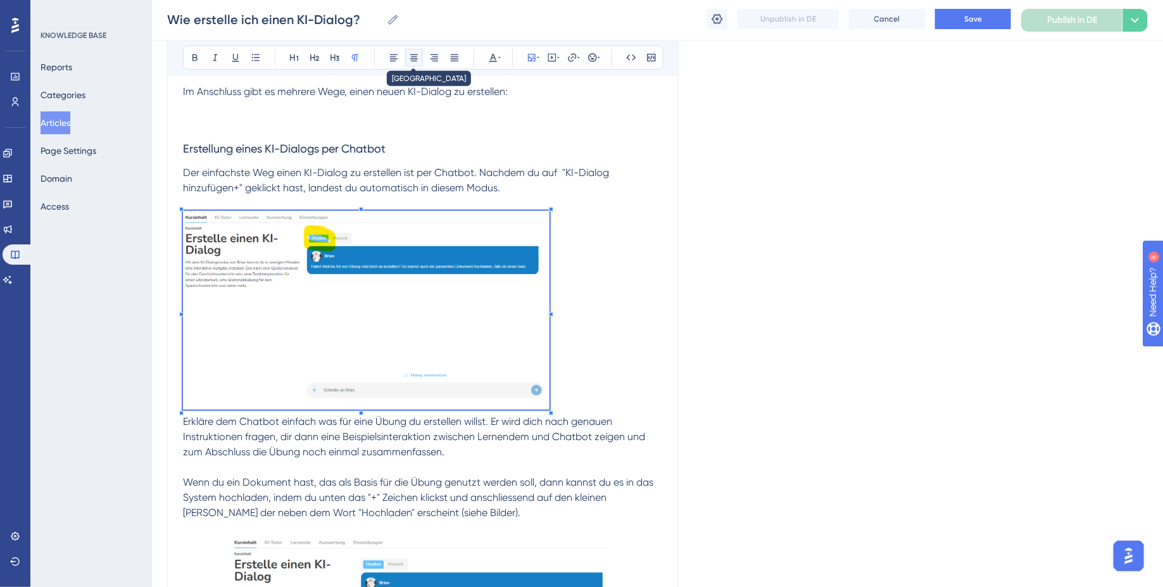
click at [409, 60] on icon at bounding box center [414, 58] width 10 height 10
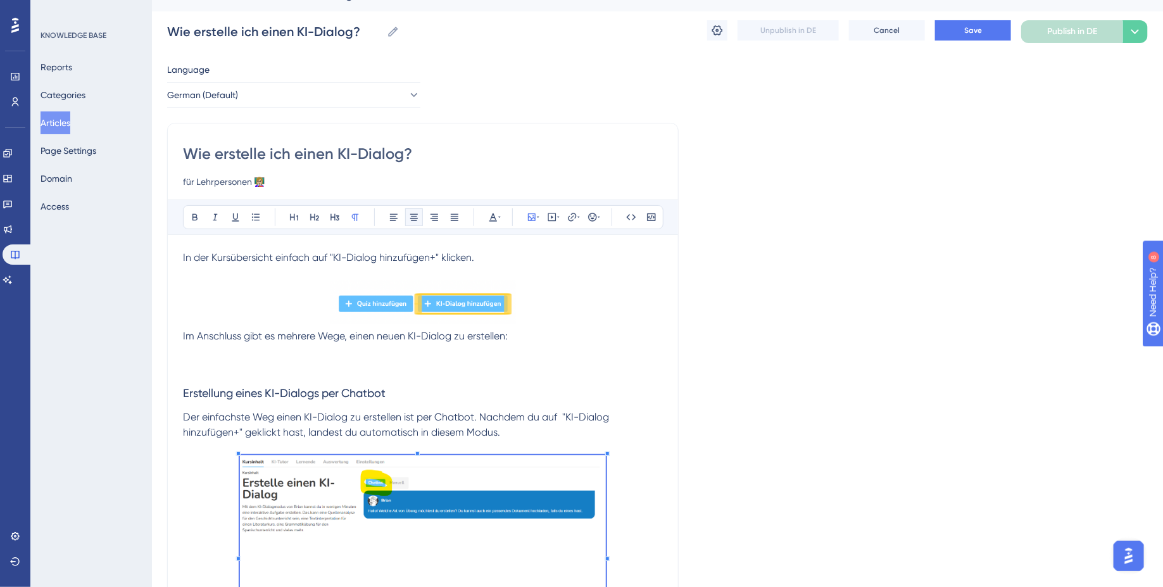
scroll to position [22, 0]
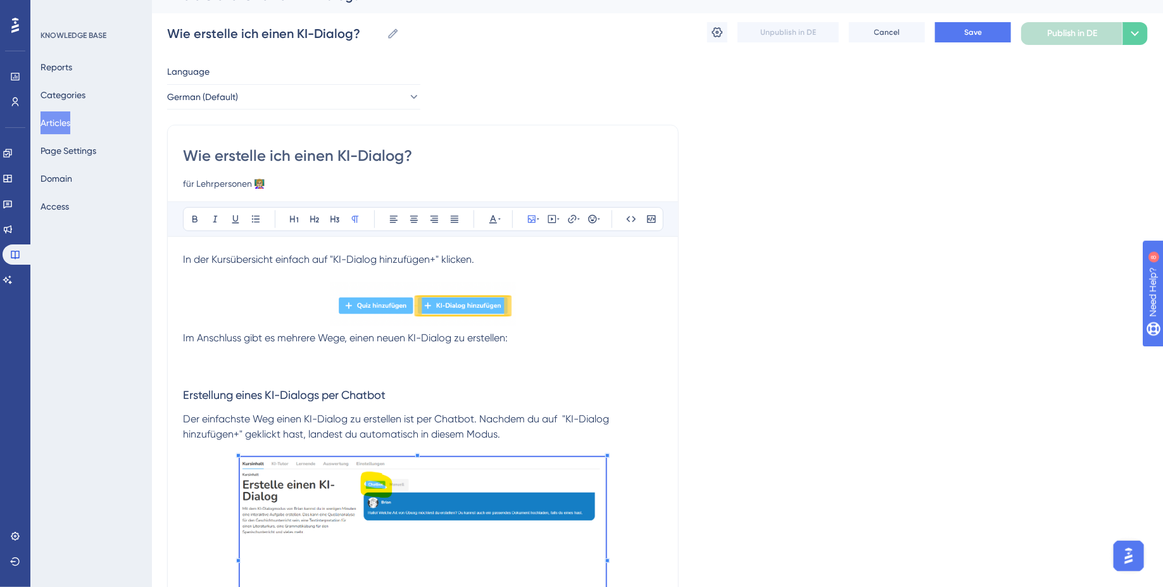
click at [396, 302] on img at bounding box center [422, 304] width 185 height 44
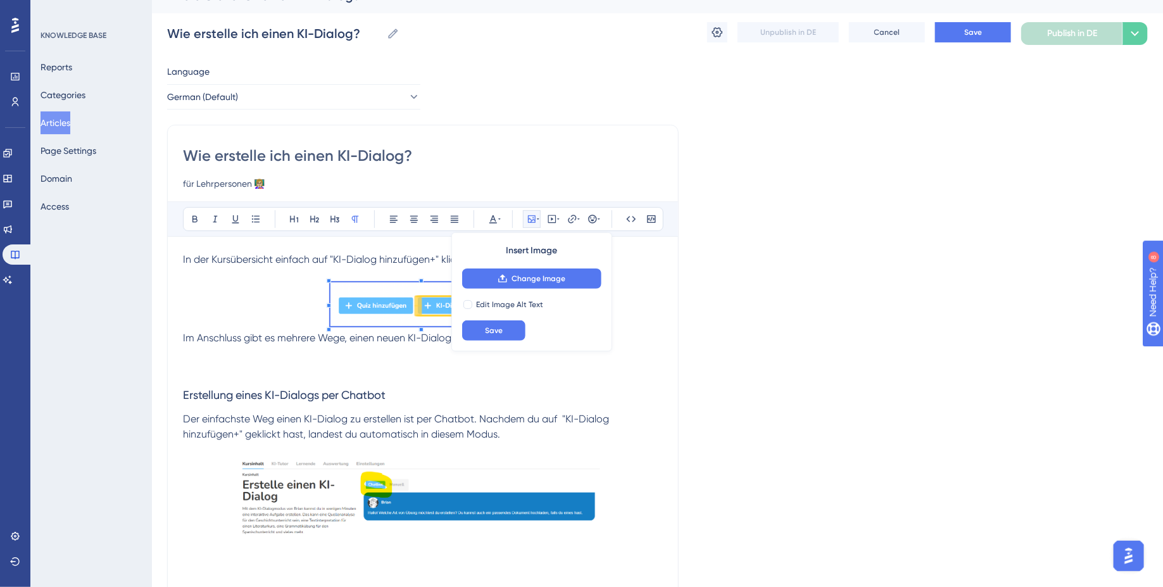
click at [316, 353] on h3 at bounding box center [423, 362] width 480 height 33
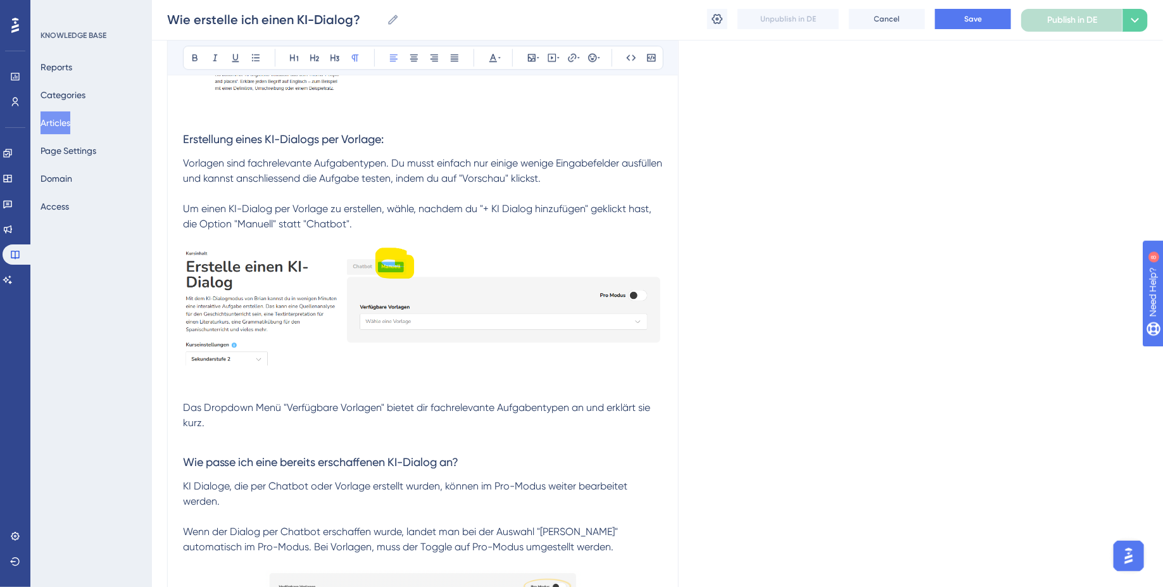
scroll to position [1628, 0]
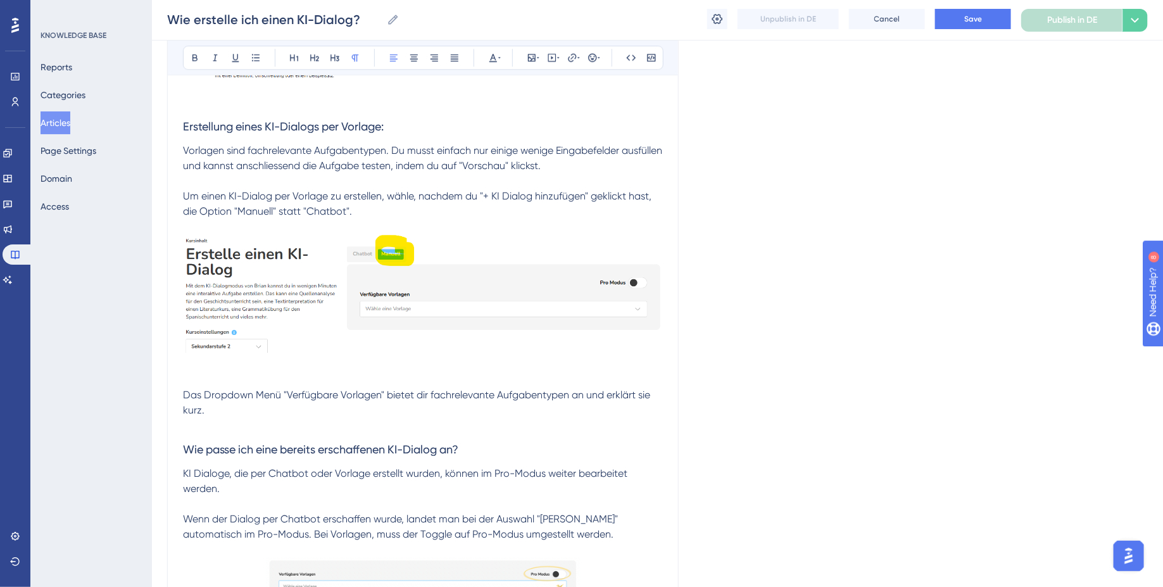
click at [435, 291] on img at bounding box center [423, 293] width 480 height 118
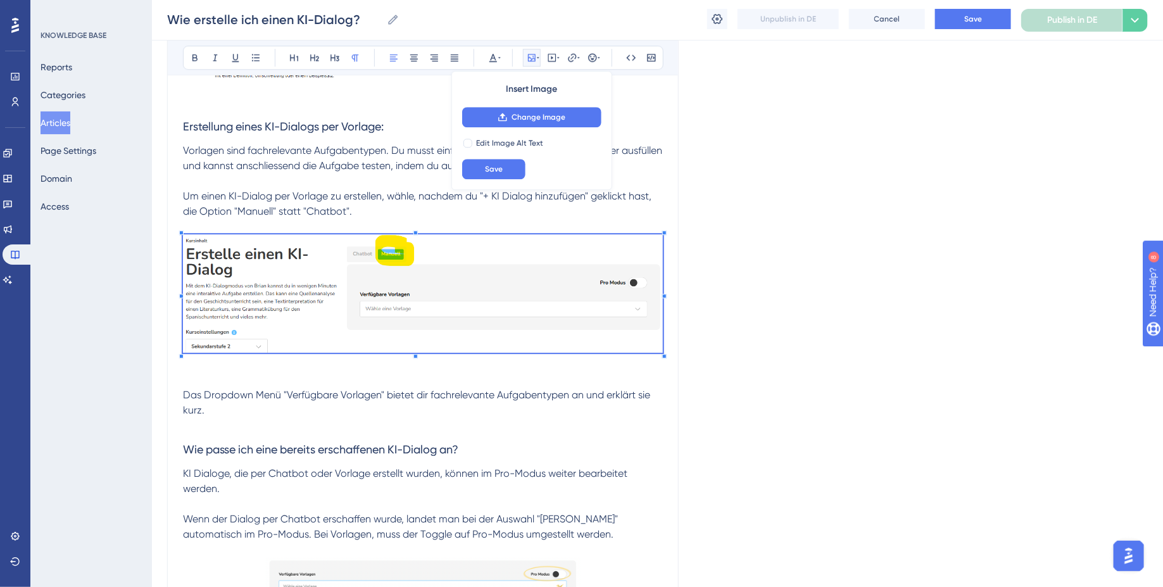
drag, startPoint x: 665, startPoint y: 289, endPoint x: 585, endPoint y: 289, distance: 79.1
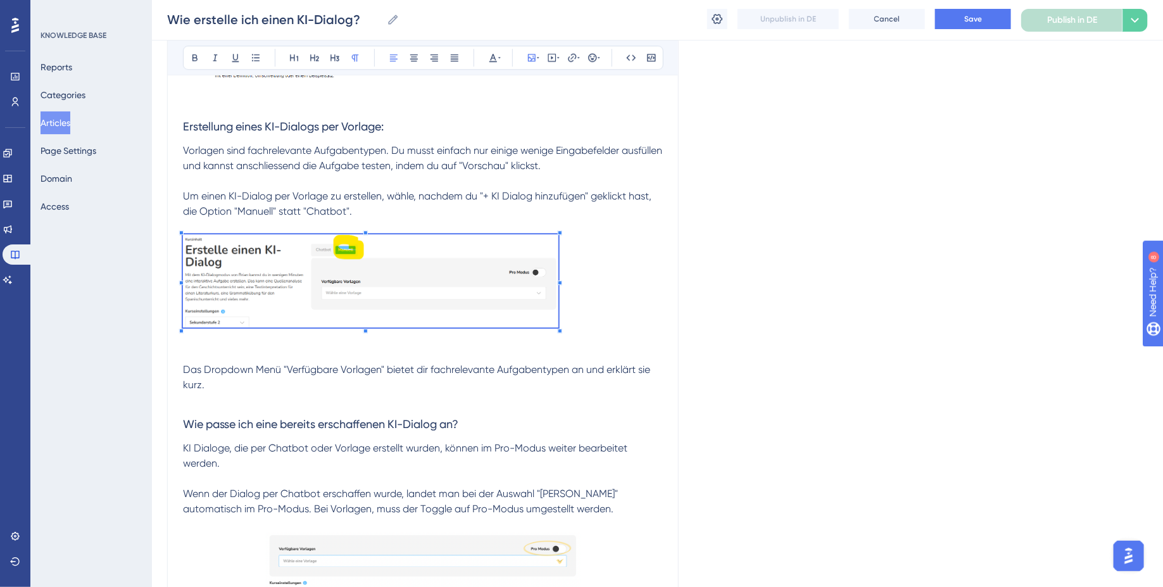
click at [555, 290] on span at bounding box center [370, 282] width 375 height 97
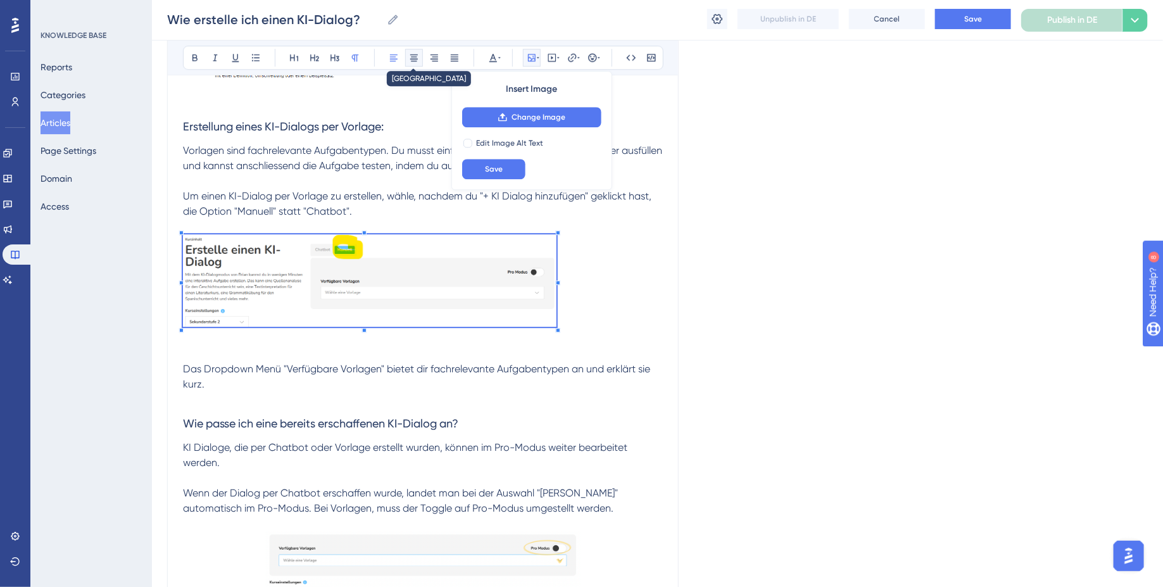
click at [411, 58] on icon at bounding box center [414, 57] width 8 height 7
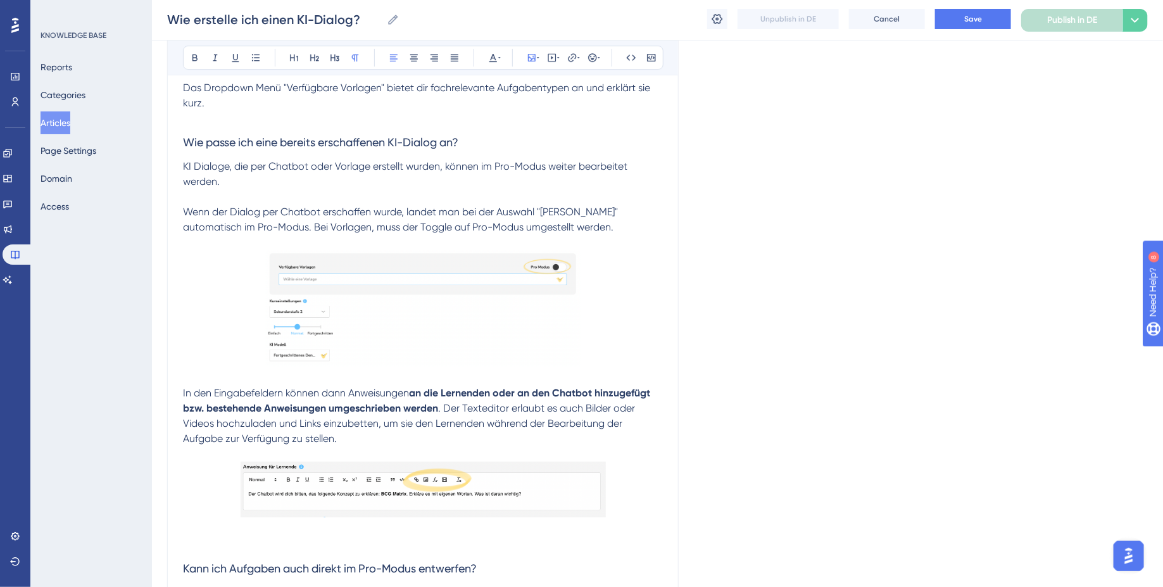
click at [411, 316] on img at bounding box center [423, 308] width 315 height 116
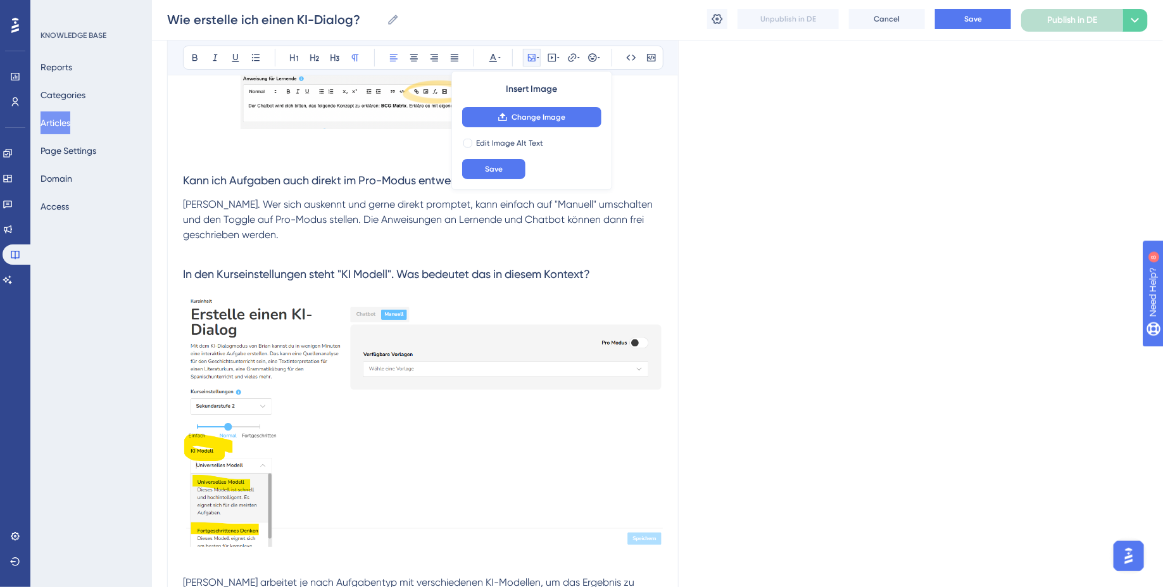
click at [410, 389] on img at bounding box center [423, 422] width 480 height 249
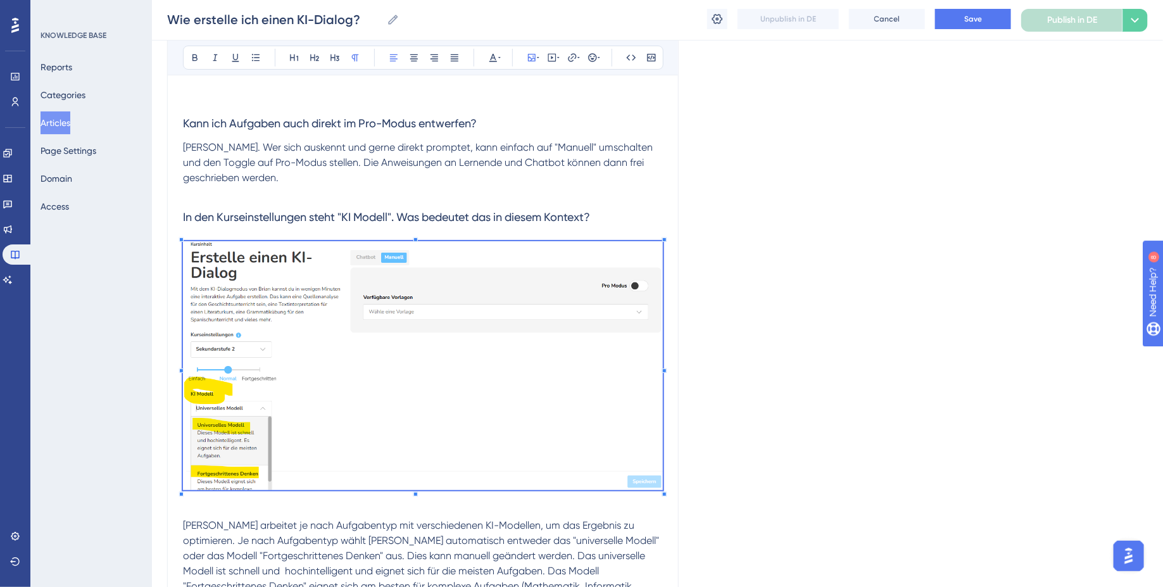
scroll to position [2378, 0]
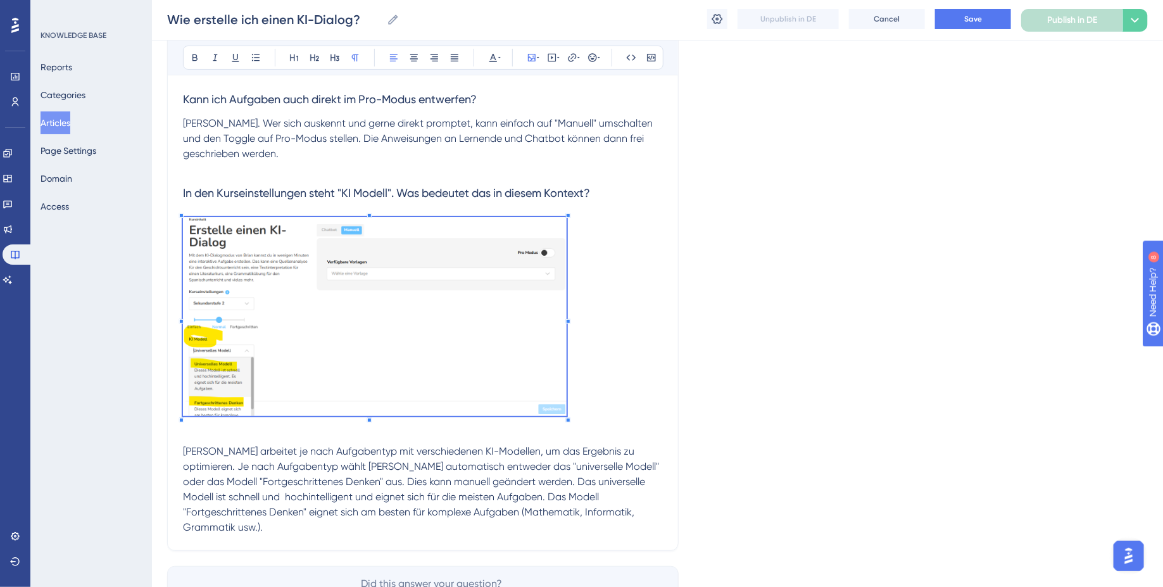
click at [561, 344] on h3 at bounding box center [423, 318] width 480 height 219
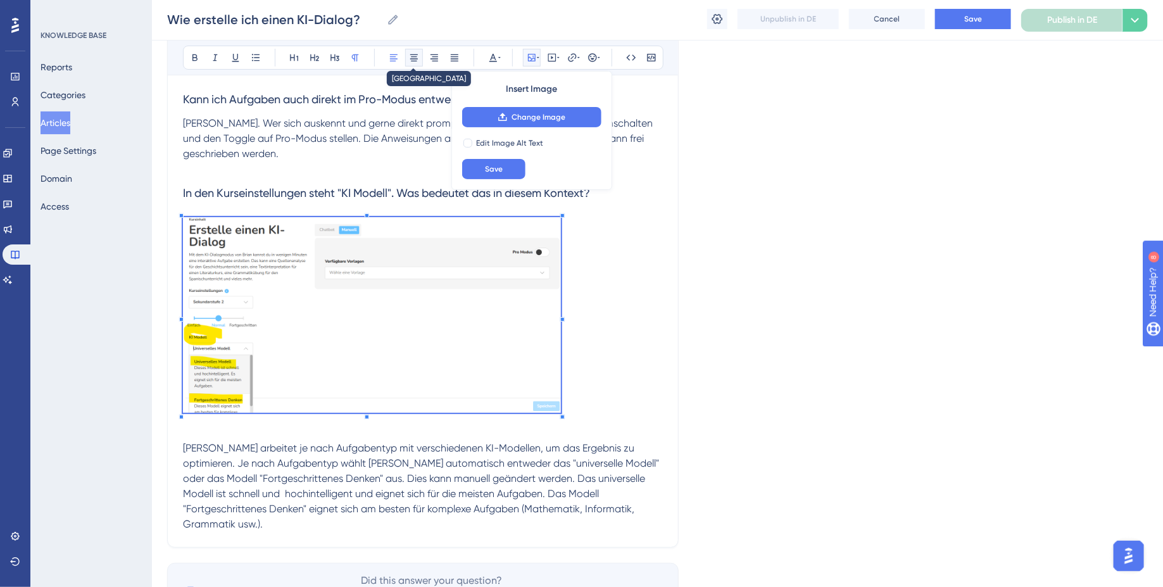
click at [413, 53] on icon at bounding box center [414, 58] width 10 height 10
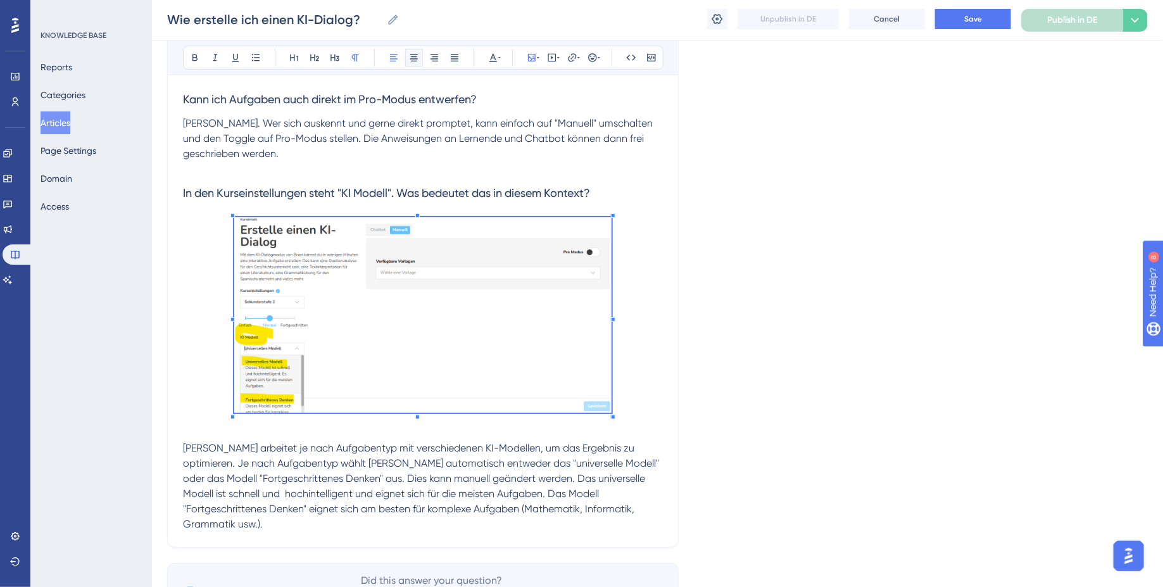
scroll to position [2437, 0]
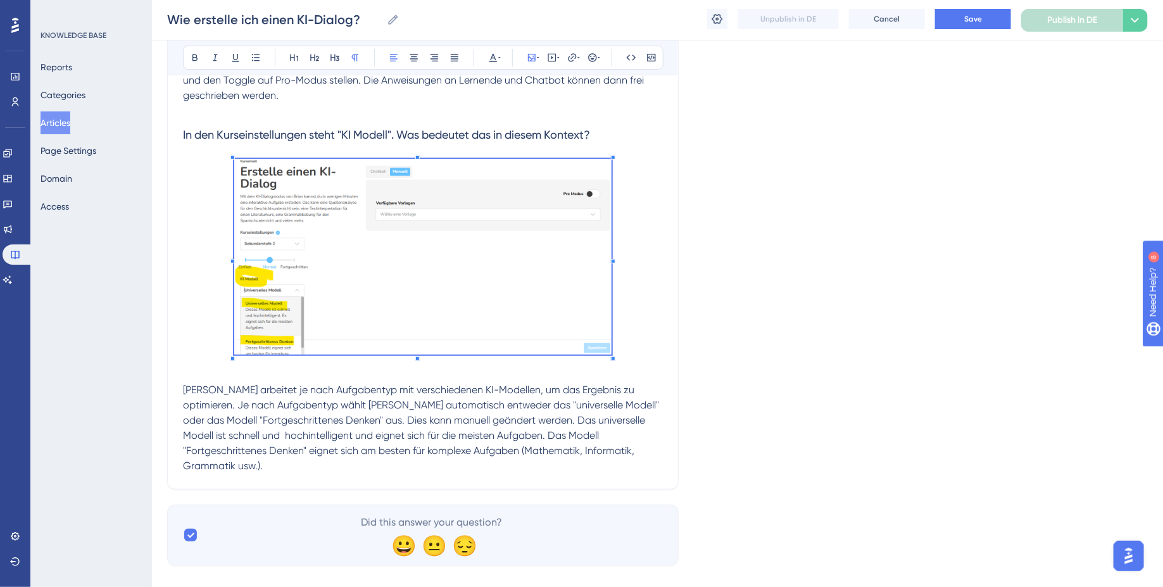
click at [608, 450] on p "Brian arbeitet je nach Aufgabentyp mit verschiedenen KI-Modellen, um das Ergebn…" at bounding box center [423, 427] width 480 height 91
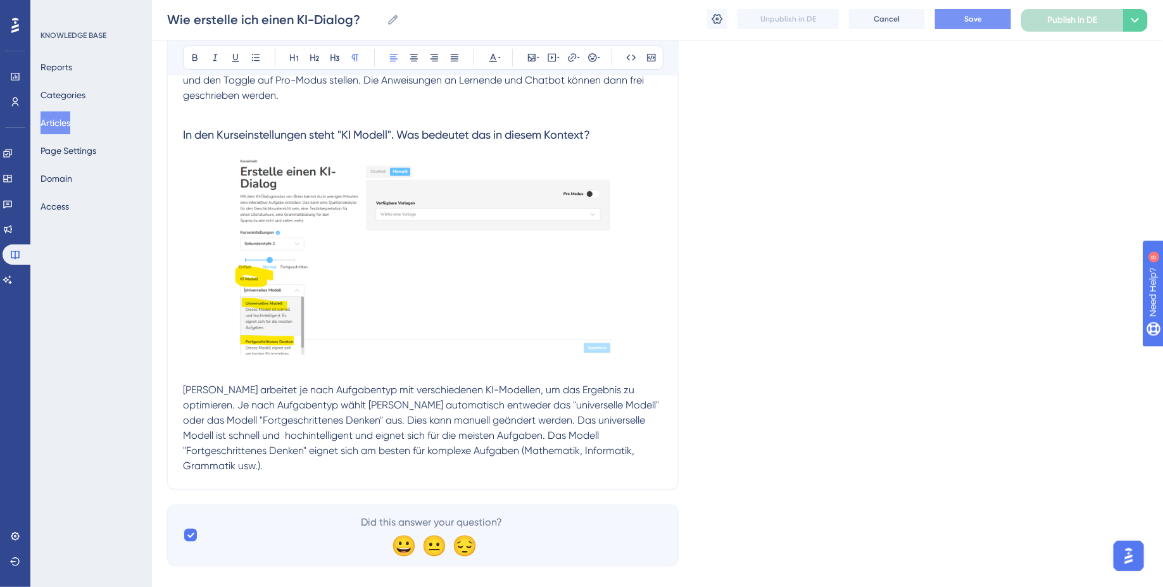
click at [977, 16] on span "Save" at bounding box center [973, 19] width 18 height 10
click at [580, 408] on p "Brian arbeitet je nach Aufgabentyp mit verschiedenen KI-Modellen, um das Ergebn…" at bounding box center [423, 427] width 480 height 91
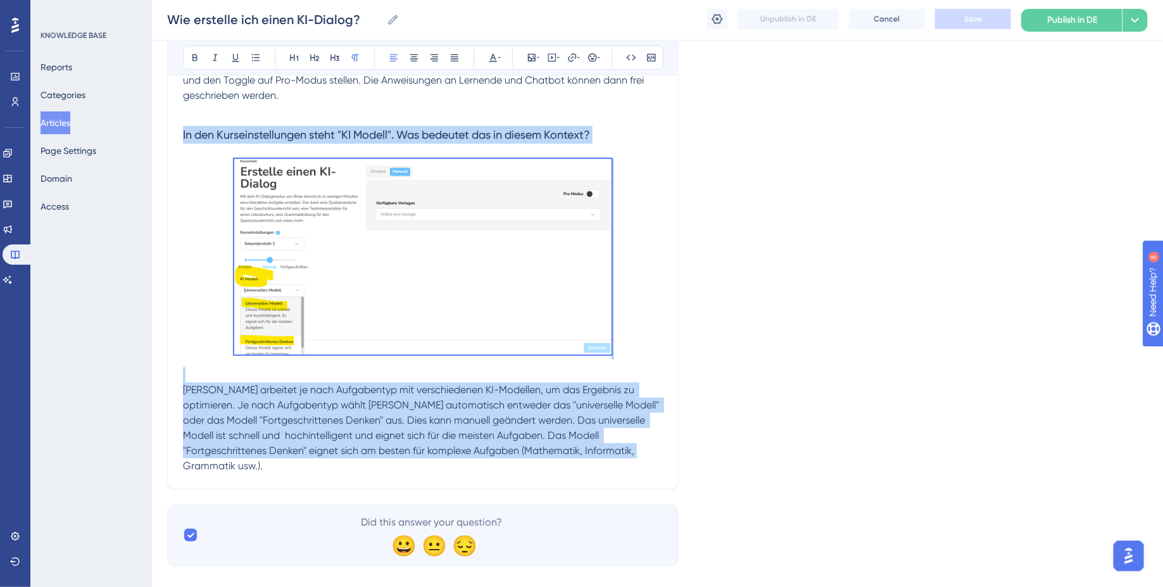
drag, startPoint x: 598, startPoint y: 451, endPoint x: 182, endPoint y: 133, distance: 523.8
copy div "In den Kurseinstellungen steht "KI Modell". Was bedeutet das in diesem Kontext?…"
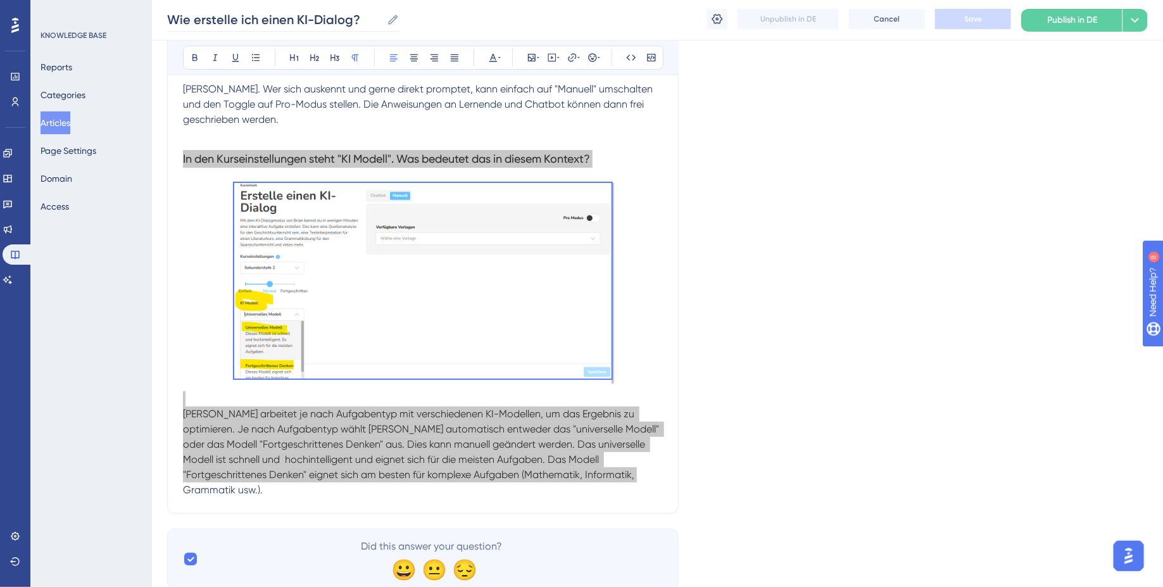
scroll to position [2307, 0]
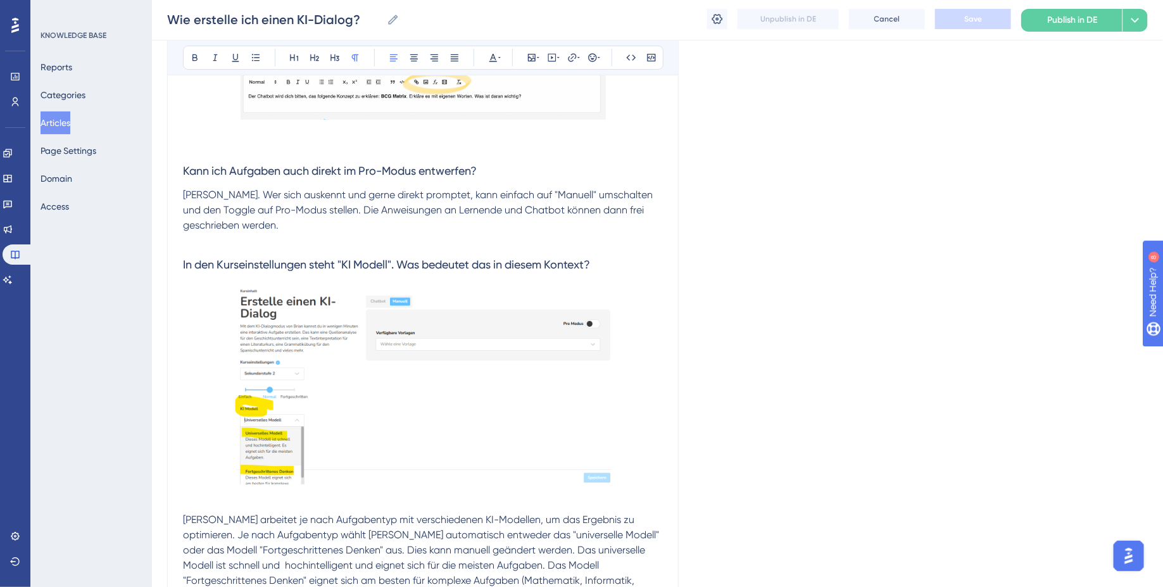
click at [311, 215] on p "Ja. Wer sich auskennt und gerne direkt promptet, kann einfach auf "Manuell" ums…" at bounding box center [423, 210] width 480 height 46
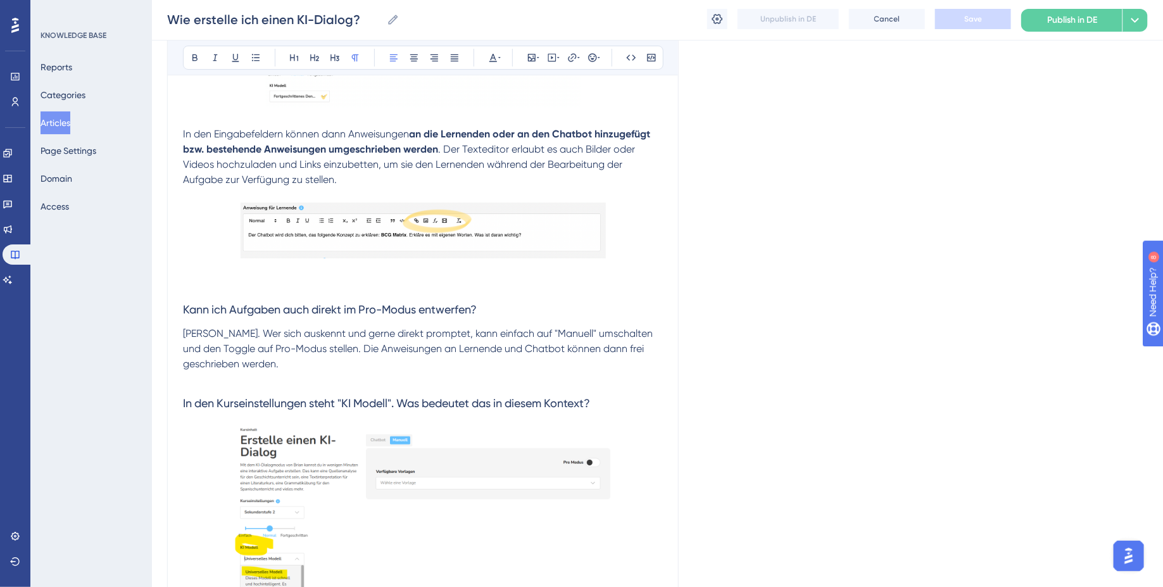
scroll to position [2165, 0]
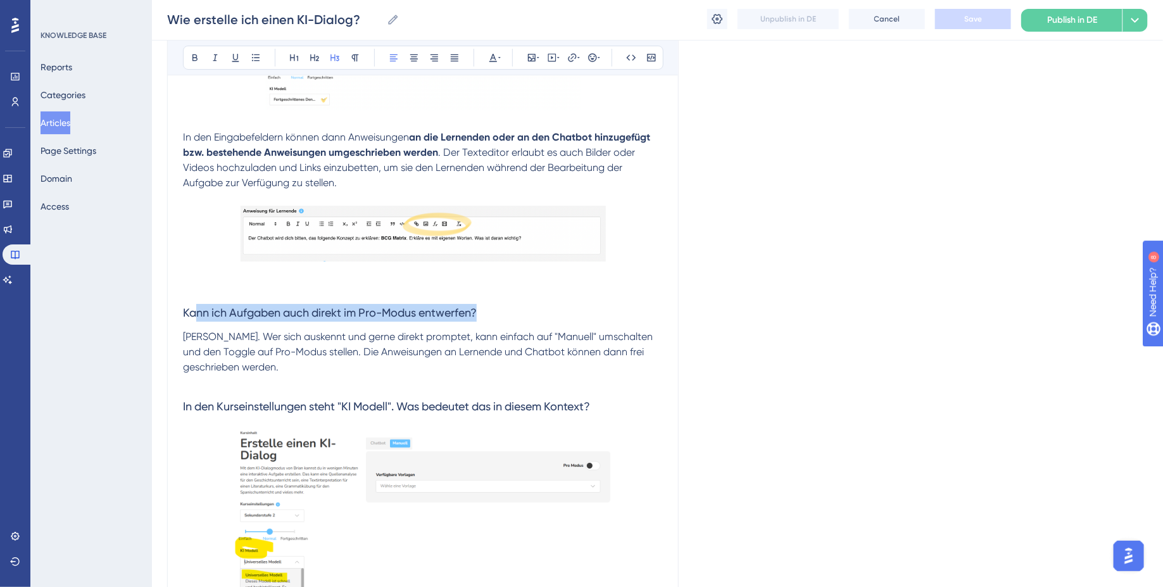
drag, startPoint x: 490, startPoint y: 306, endPoint x: 196, endPoint y: 306, distance: 293.7
click at [196, 306] on h3 "Kann ich Aufgaben auch direkt im Pro-Modus entwerfen?" at bounding box center [423, 312] width 480 height 33
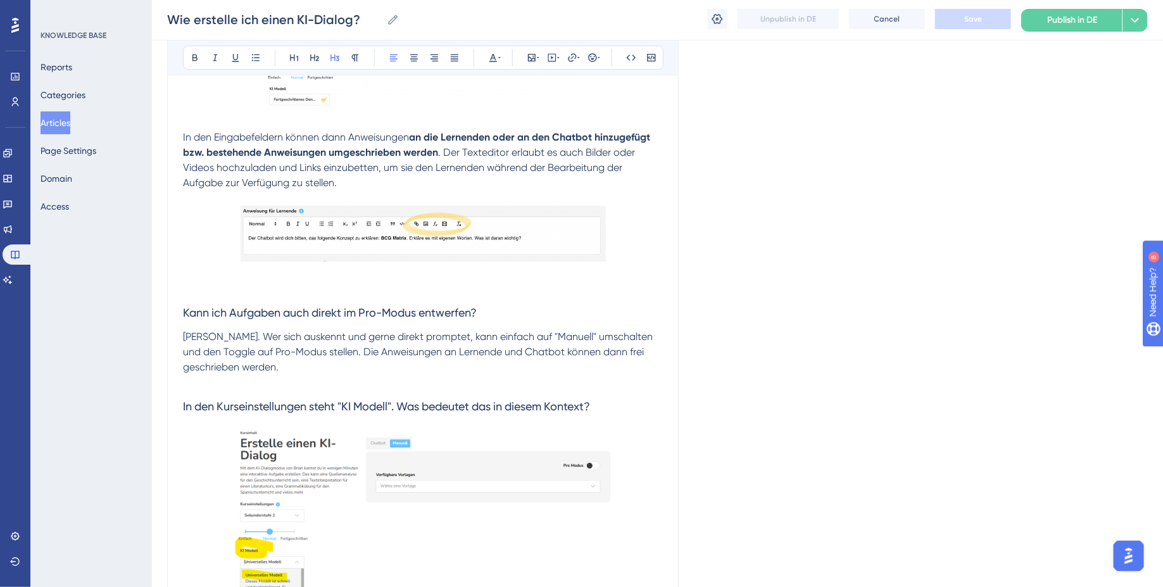
click at [487, 313] on h3 "Kann ich Aufgaben auch direkt im Pro-Modus entwerfen?" at bounding box center [423, 312] width 480 height 33
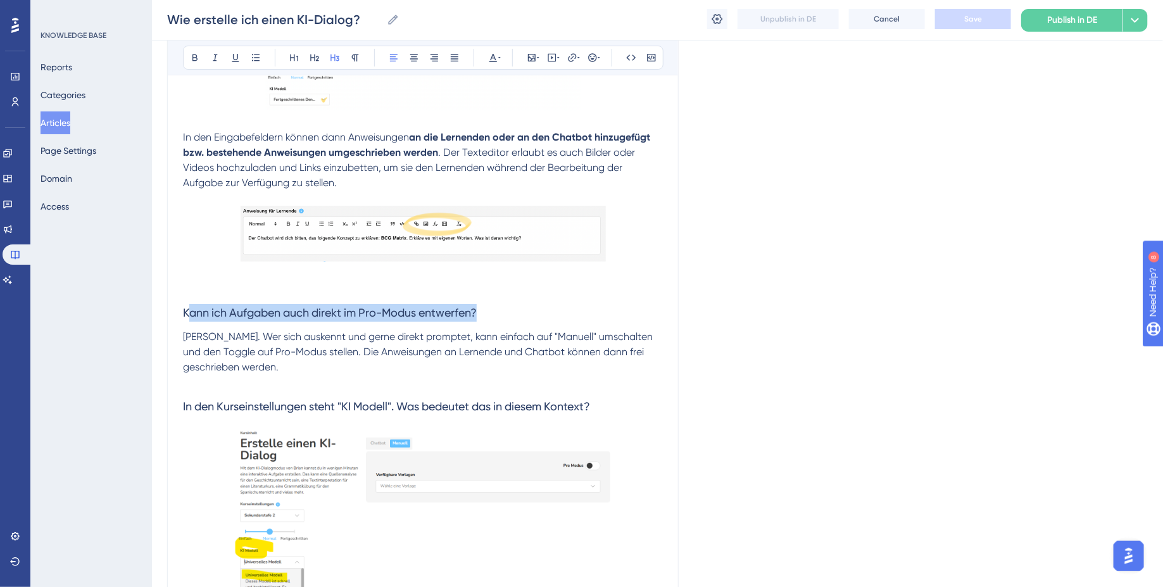
drag, startPoint x: 351, startPoint y: 313, endPoint x: 188, endPoint y: 313, distance: 163.3
click at [188, 313] on h3 "Kann ich Aufgaben auch direkt im Pro-Modus entwerfen?" at bounding box center [423, 312] width 480 height 33
click at [494, 323] on h3 "Kann ich Aufgaben auch direkt im Pro-Modus entwerfen?" at bounding box center [423, 312] width 480 height 33
drag, startPoint x: 495, startPoint y: 319, endPoint x: 176, endPoint y: 313, distance: 319.0
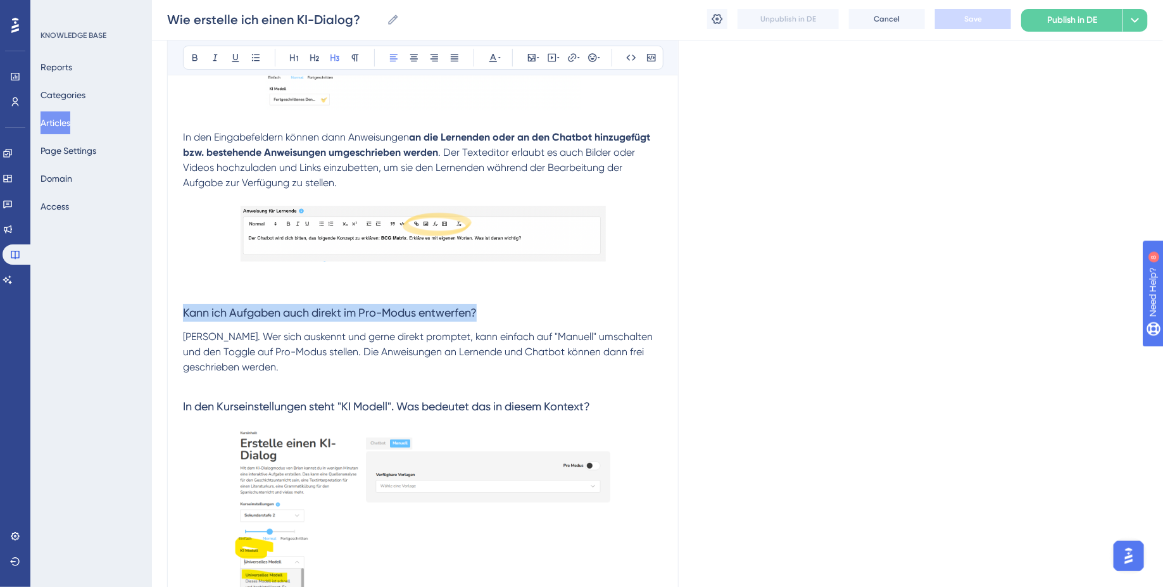
copy span "Kann ich Aufgaben auch direkt im Pro-Modus entwerfen?"
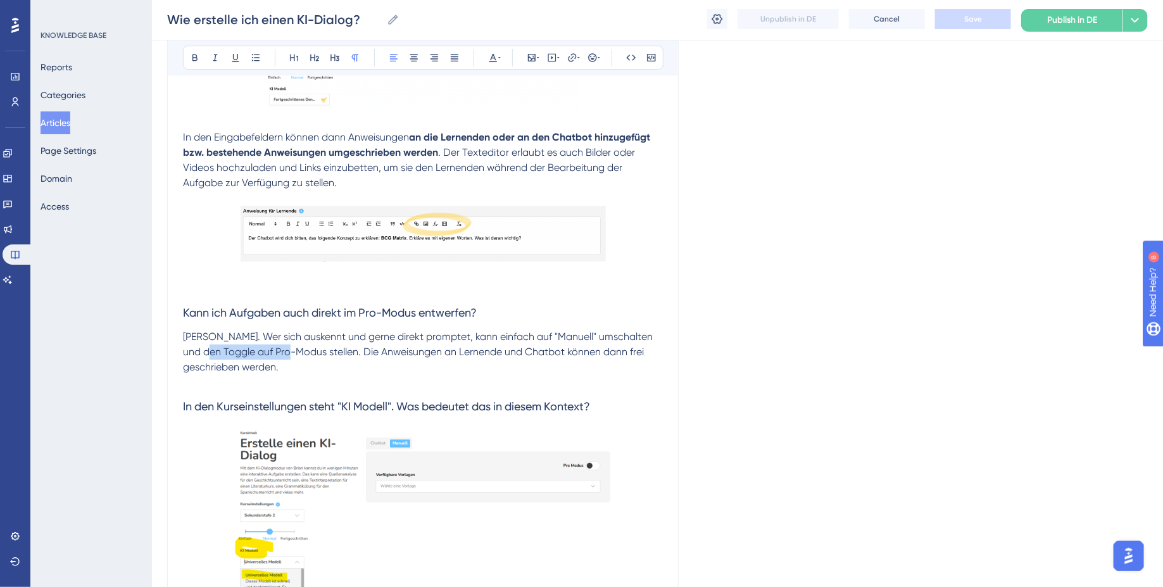
drag, startPoint x: 305, startPoint y: 354, endPoint x: 201, endPoint y: 350, distance: 103.9
click at [201, 351] on p "Ja. Wer sich auskennt und gerne direkt promptet, kann einfach auf "Manuell" ums…" at bounding box center [423, 352] width 480 height 46
click at [290, 355] on p "Ja. Wer sich auskennt und gerne direkt promptet, kann einfach auf "Manuell" ums…" at bounding box center [423, 352] width 480 height 46
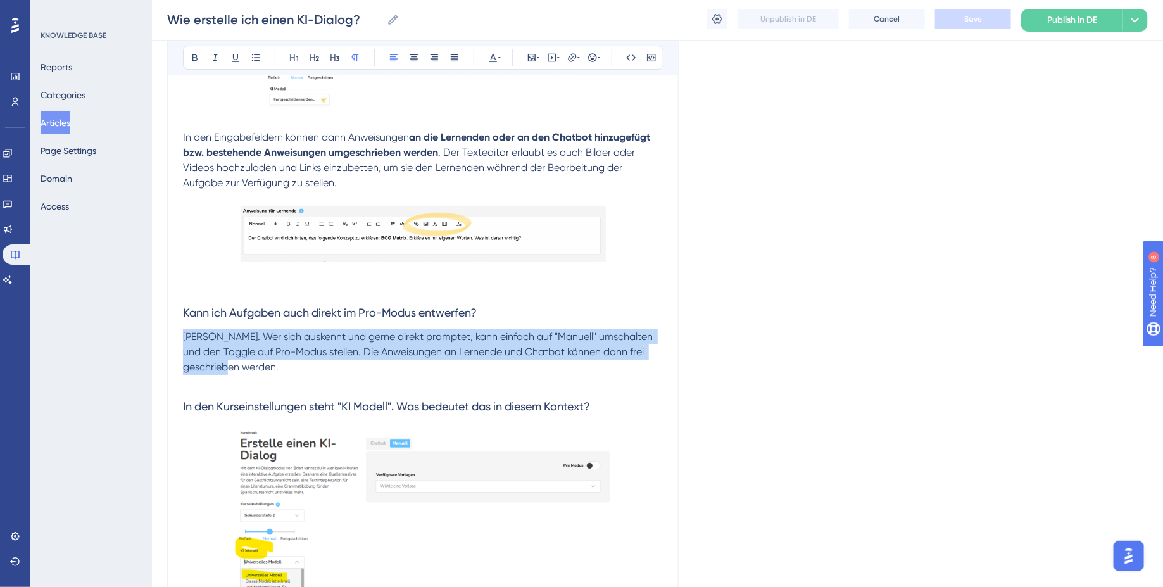
drag, startPoint x: 292, startPoint y: 361, endPoint x: 180, endPoint y: 336, distance: 114.8
copy span "Ja. Wer sich auskennt und gerne direkt promptet, kann einfach auf "Manuell" ums…"
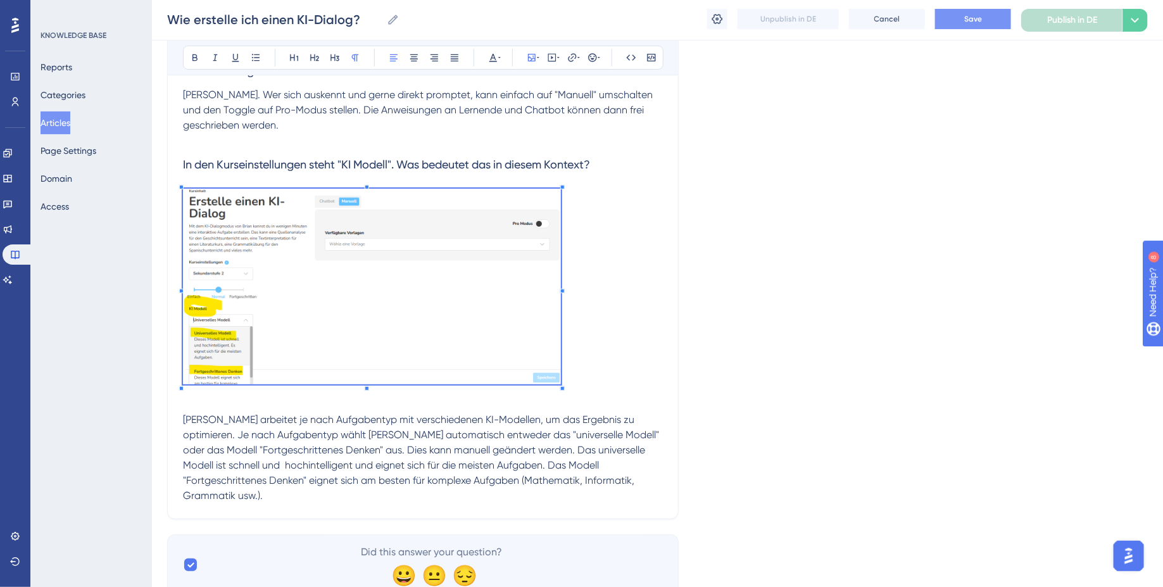
scroll to position [2410, 0]
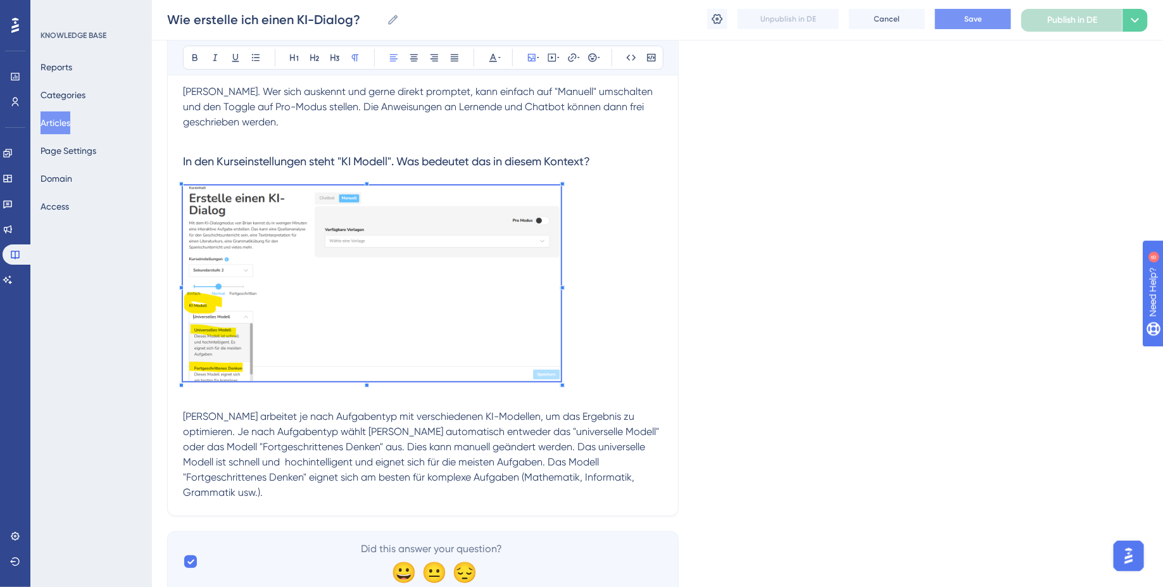
click at [345, 249] on img at bounding box center [372, 283] width 378 height 196
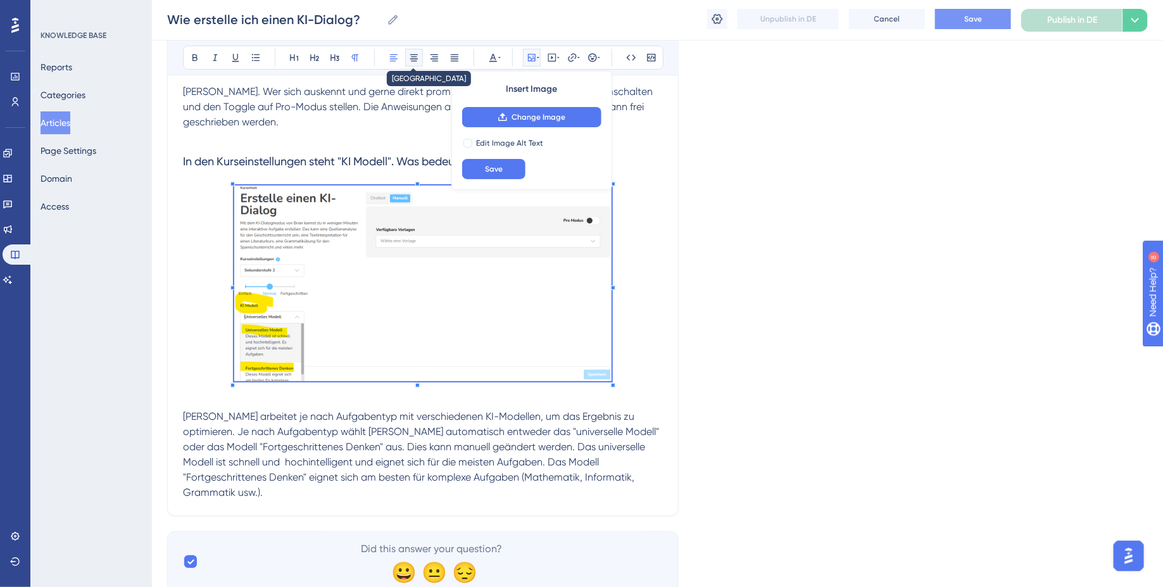
click at [415, 61] on icon at bounding box center [414, 58] width 10 height 10
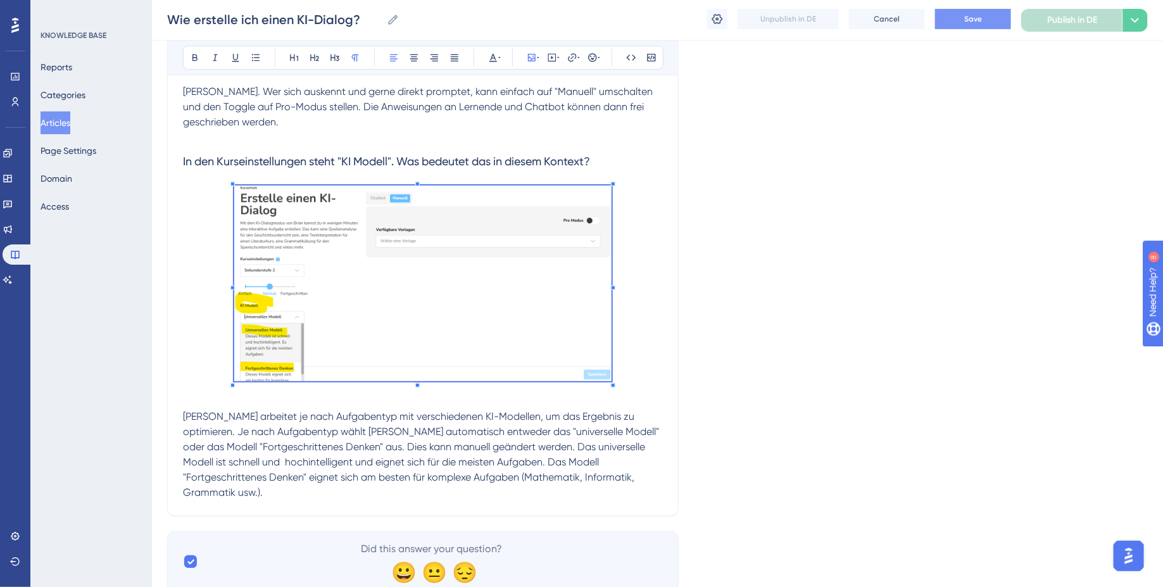
click at [616, 256] on h3 at bounding box center [423, 286] width 480 height 216
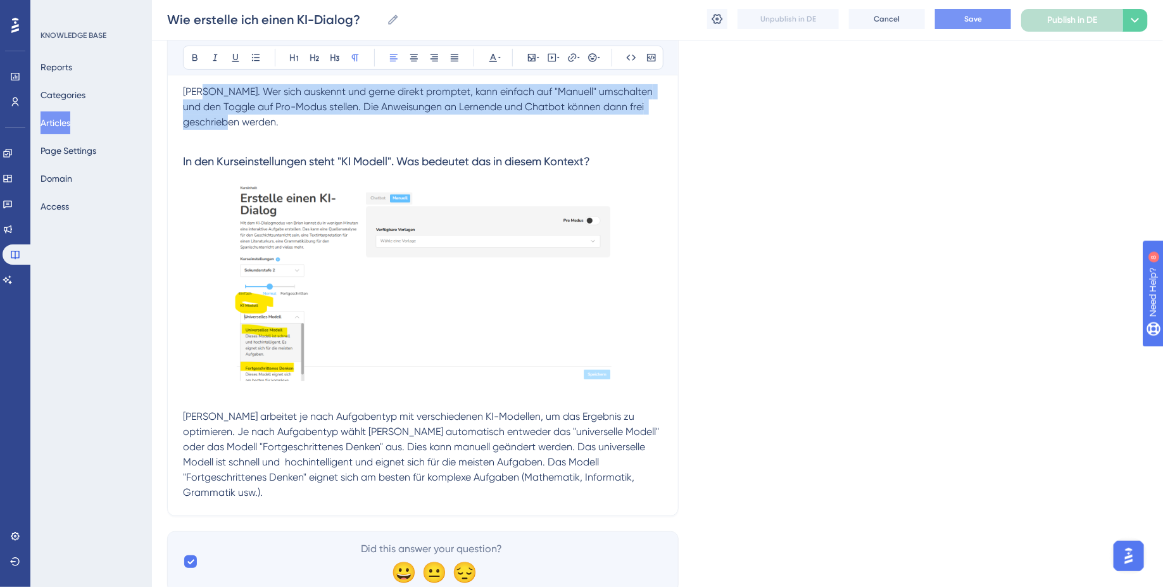
drag, startPoint x: 203, startPoint y: 86, endPoint x: 328, endPoint y: 121, distance: 129.4
click at [328, 121] on p "Ja. Wer sich auskennt und gerne direkt promptet, kann einfach auf "Manuell" ums…" at bounding box center [423, 107] width 480 height 46
copy span "Wer sich auskennt und gerne direkt promptet, kann einfach auf "Manuell" umschal…"
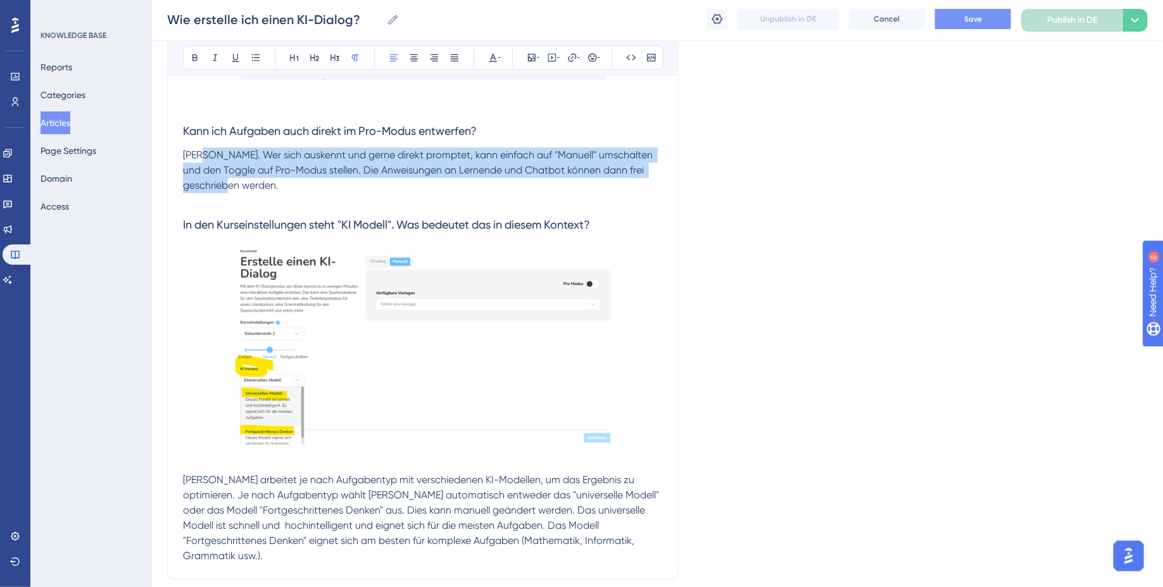
scroll to position [2349, 0]
click at [296, 173] on p "Ja. Wer sich auskennt und gerne direkt promptet, kann einfach auf "Manuell" ums…" at bounding box center [423, 169] width 480 height 46
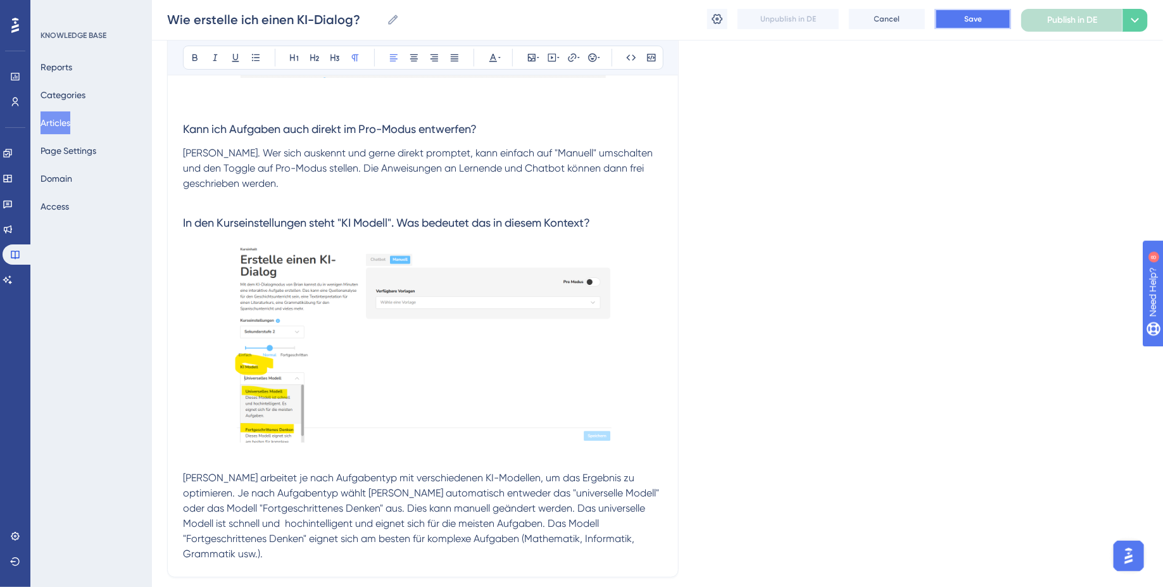
click at [961, 14] on button "Save" at bounding box center [973, 19] width 76 height 20
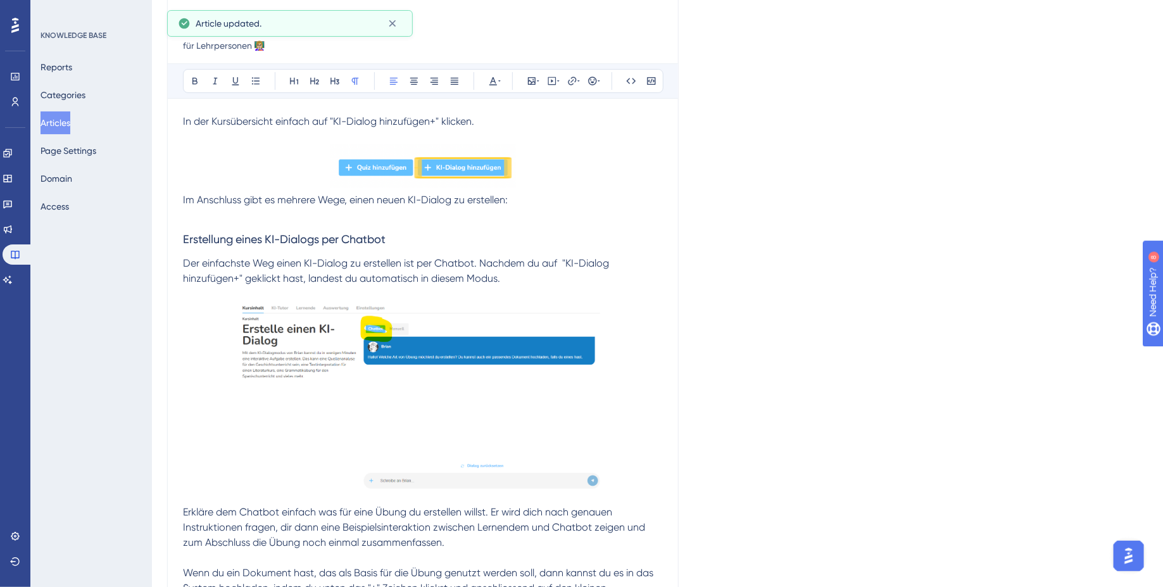
scroll to position [0, 0]
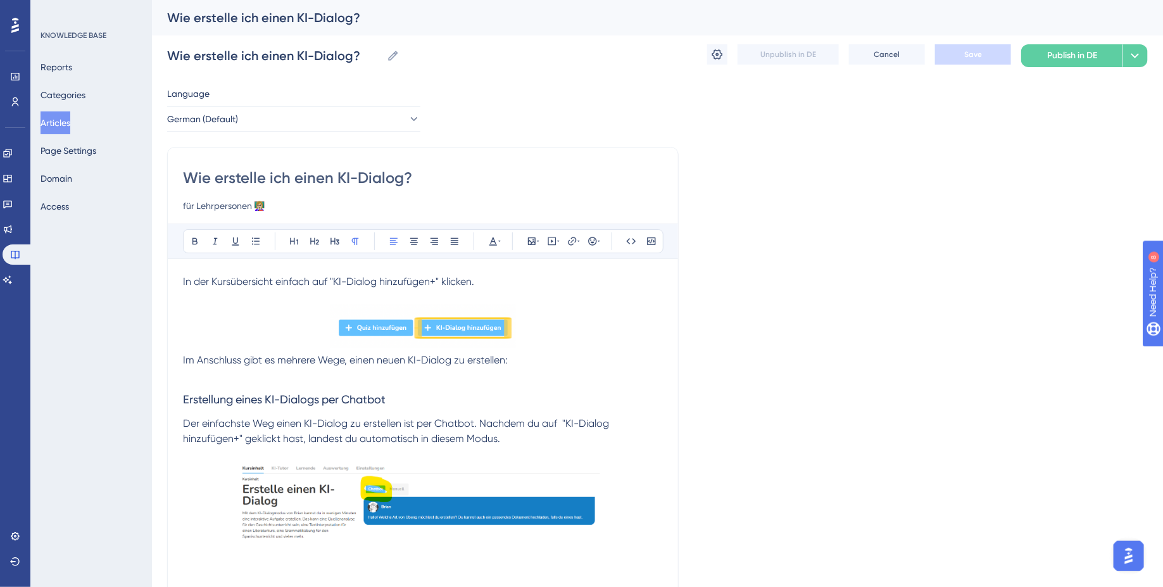
click at [61, 131] on button "Articles" at bounding box center [56, 122] width 30 height 23
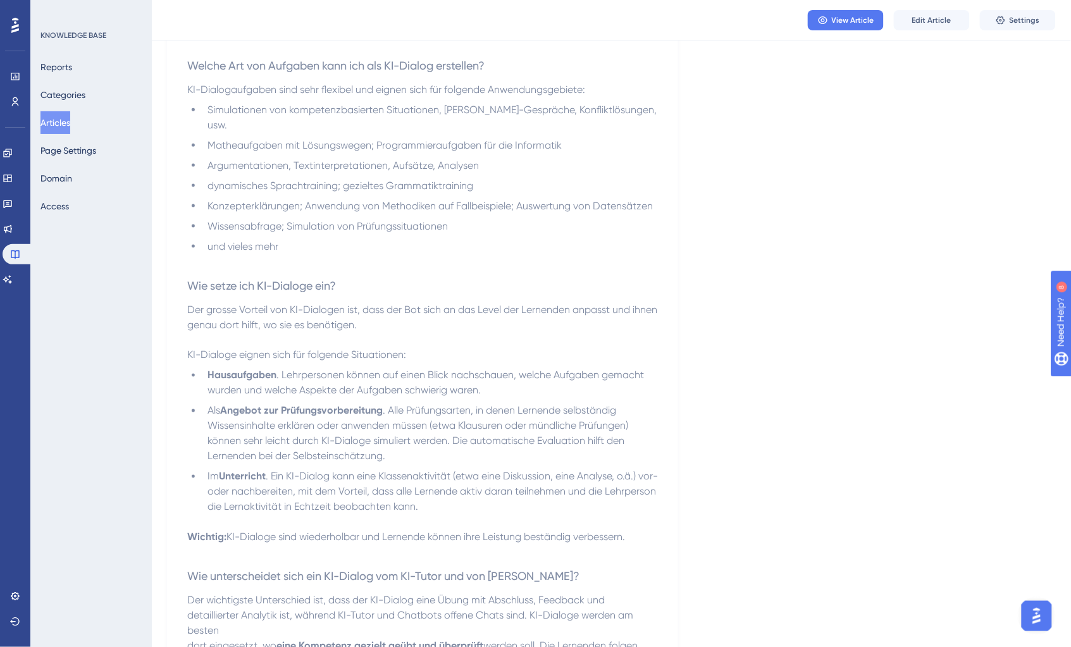
scroll to position [896, 0]
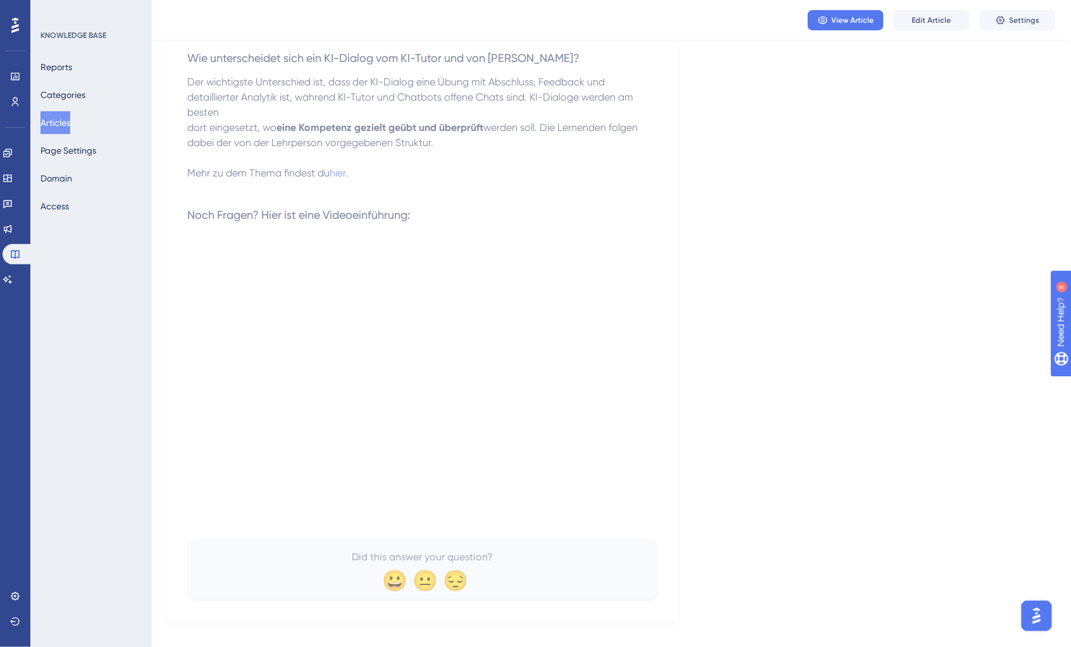
click at [66, 127] on button "Articles" at bounding box center [56, 122] width 30 height 23
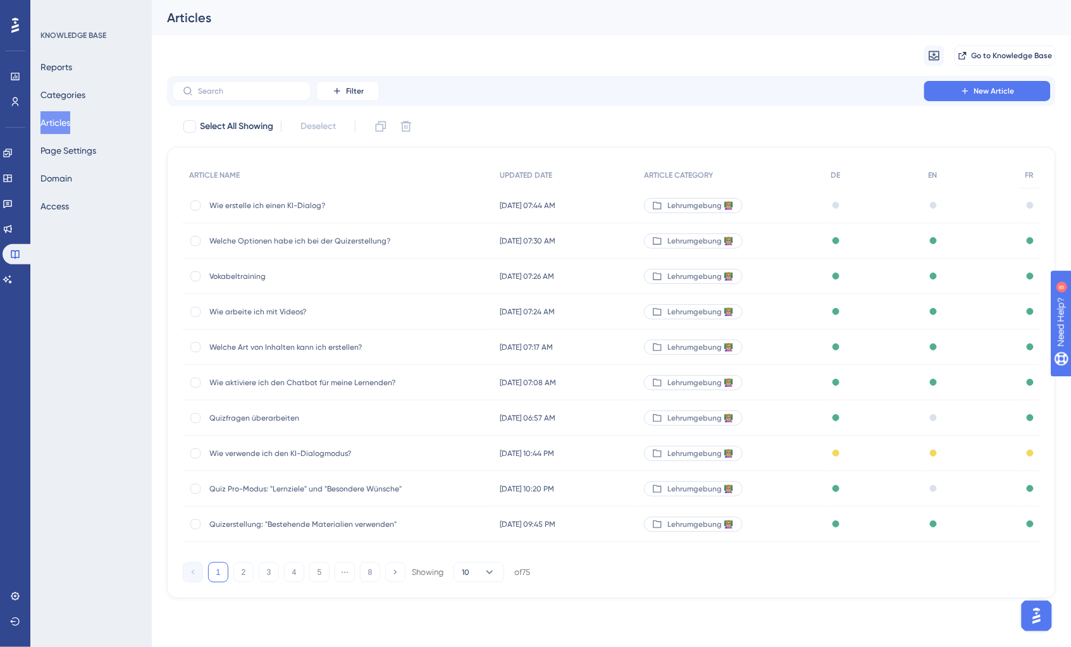
click at [66, 127] on button "Articles" at bounding box center [56, 122] width 30 height 23
click at [258, 84] on label at bounding box center [241, 91] width 139 height 20
click at [258, 87] on input "text" at bounding box center [249, 91] width 103 height 9
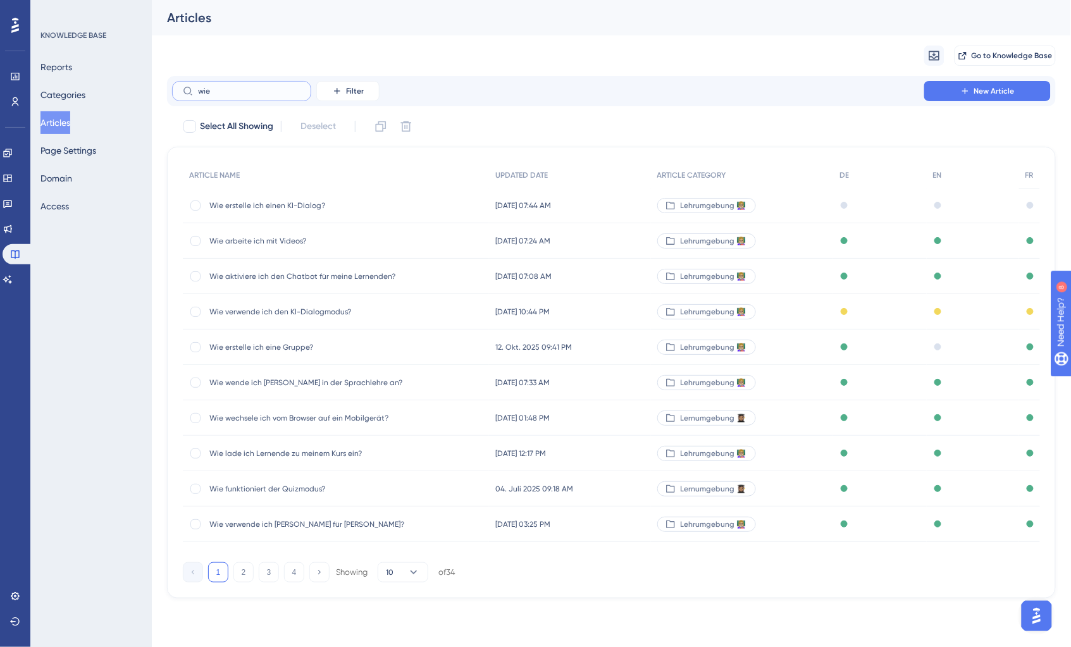
type input "wier"
checkbox input "true"
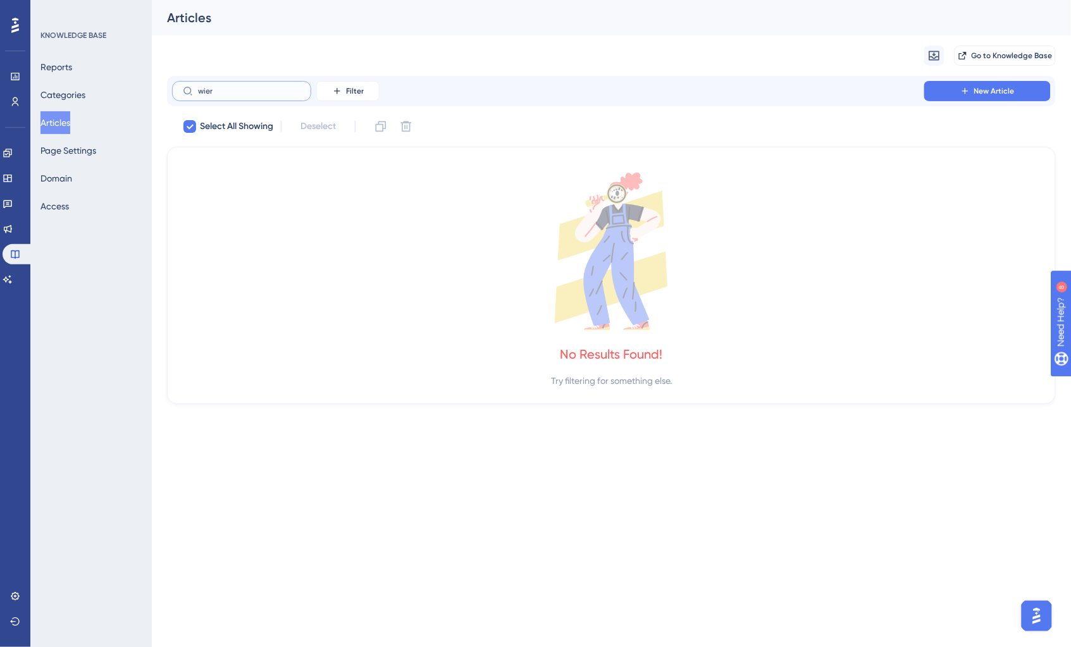
type input "wie"
checkbox input "false"
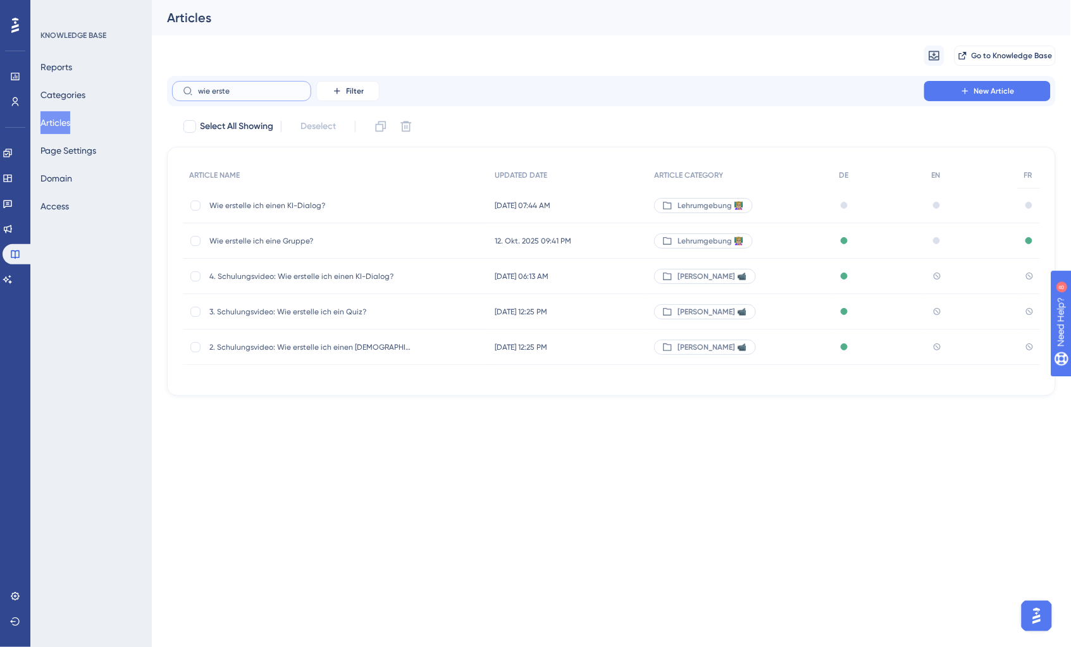
type input "wie erste"
click at [292, 209] on span "Wie erstelle ich einen KI-Dialog?" at bounding box center [310, 206] width 203 height 10
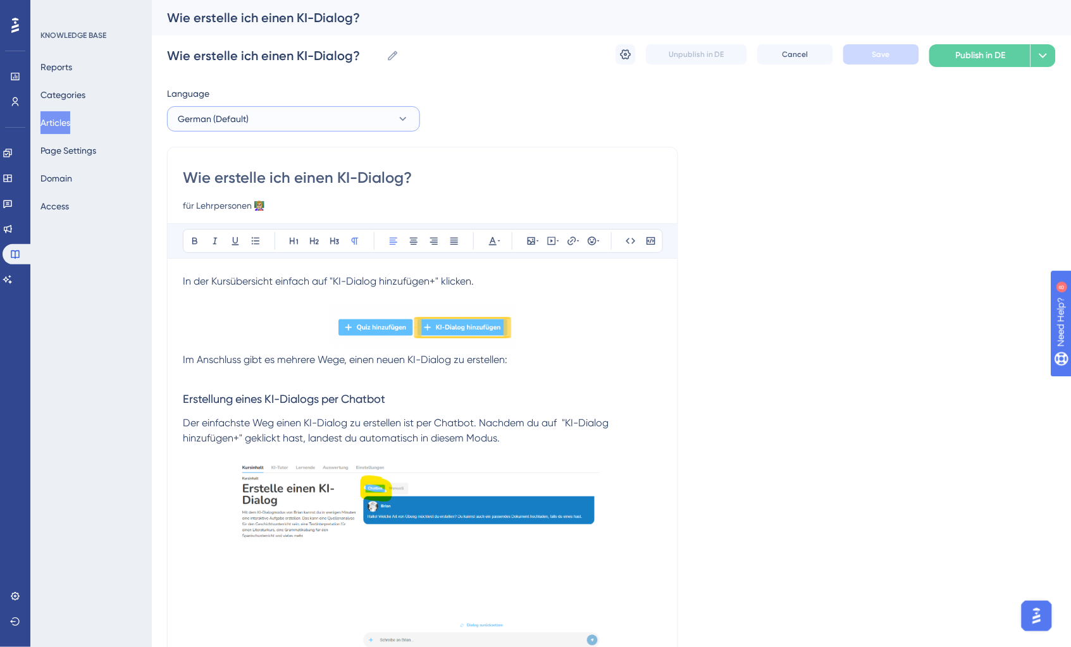
click at [318, 117] on button "German (Default)" at bounding box center [293, 118] width 253 height 25
click at [296, 179] on button "English English Draft" at bounding box center [293, 182] width 237 height 25
checkbox input "false"
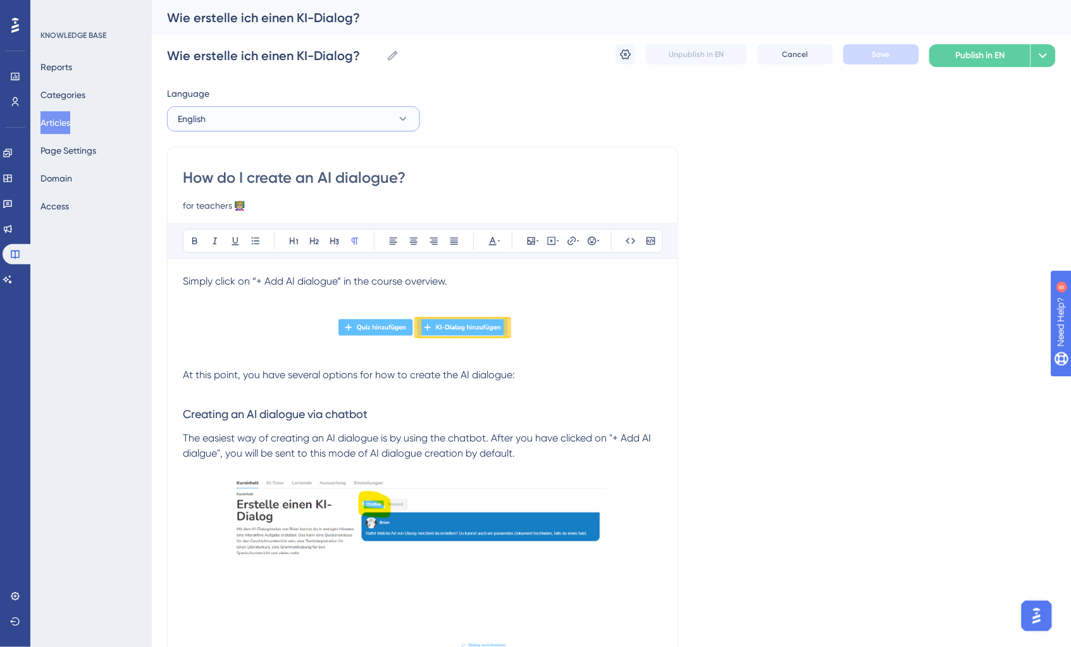
click at [256, 109] on button "English" at bounding box center [293, 118] width 253 height 25
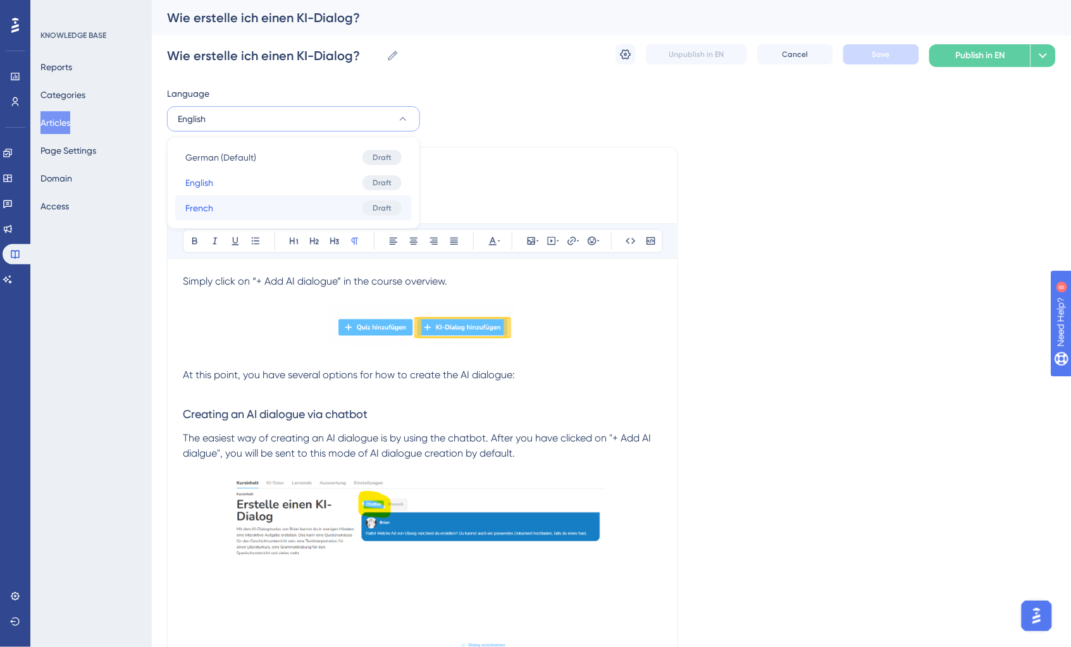
click at [227, 198] on button "French French Draft" at bounding box center [293, 208] width 237 height 25
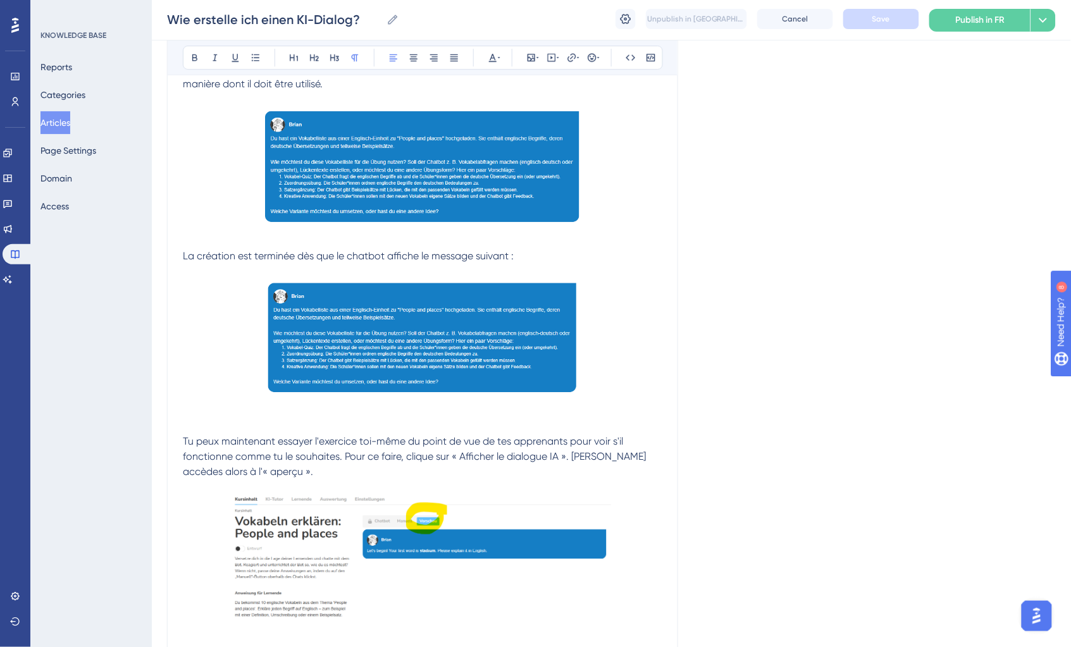
scroll to position [701, 0]
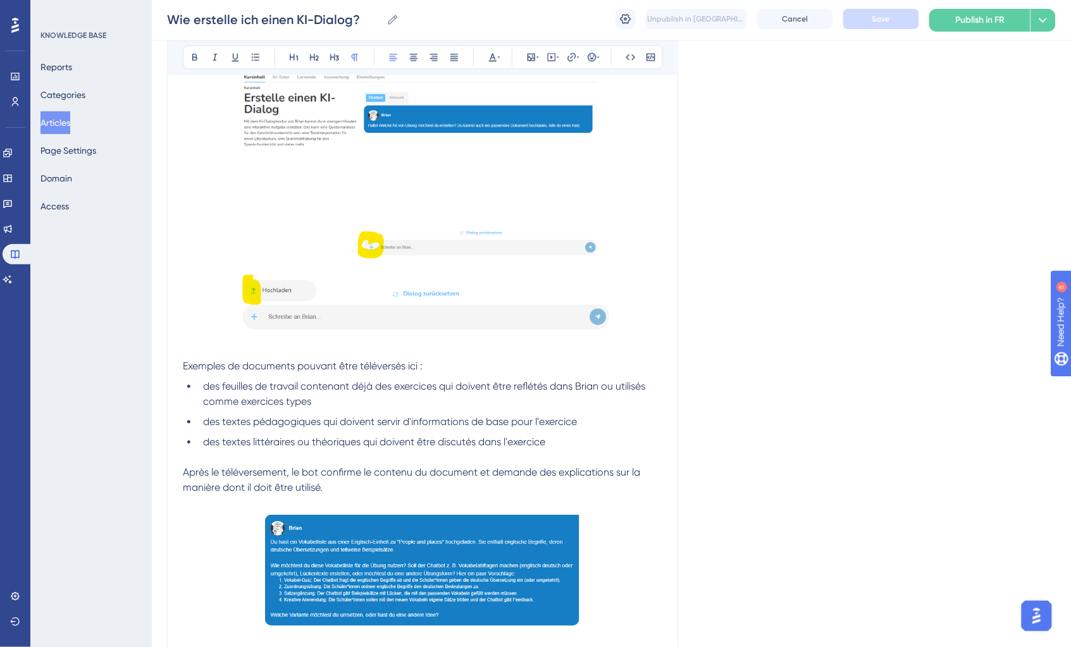
click at [66, 122] on button "Articles" at bounding box center [56, 122] width 30 height 23
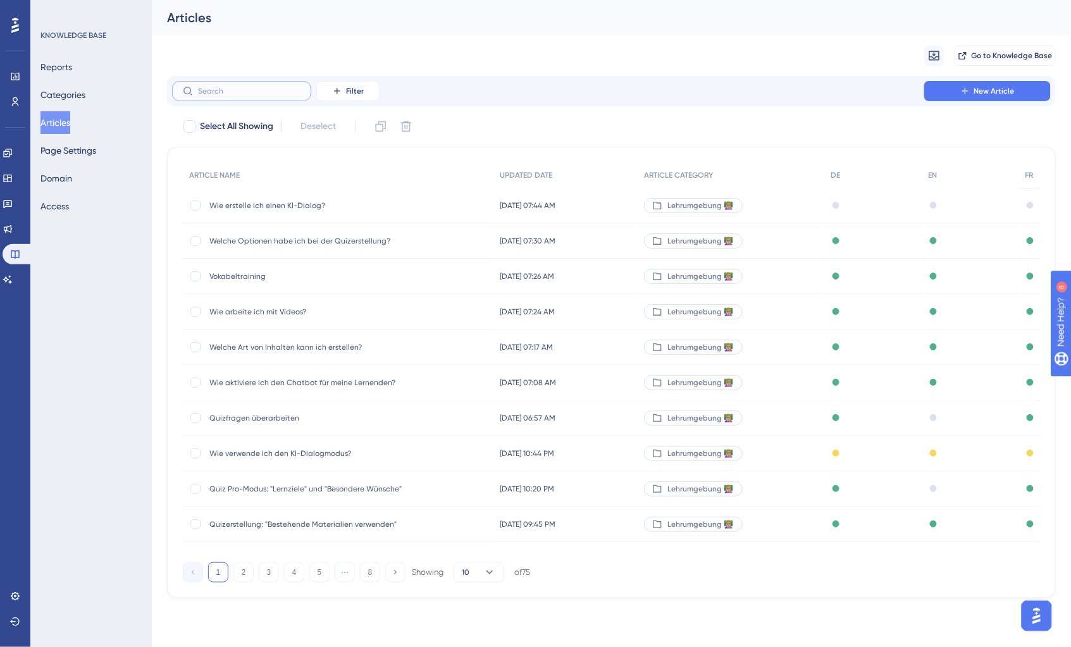
click at [227, 92] on input "text" at bounding box center [249, 91] width 103 height 9
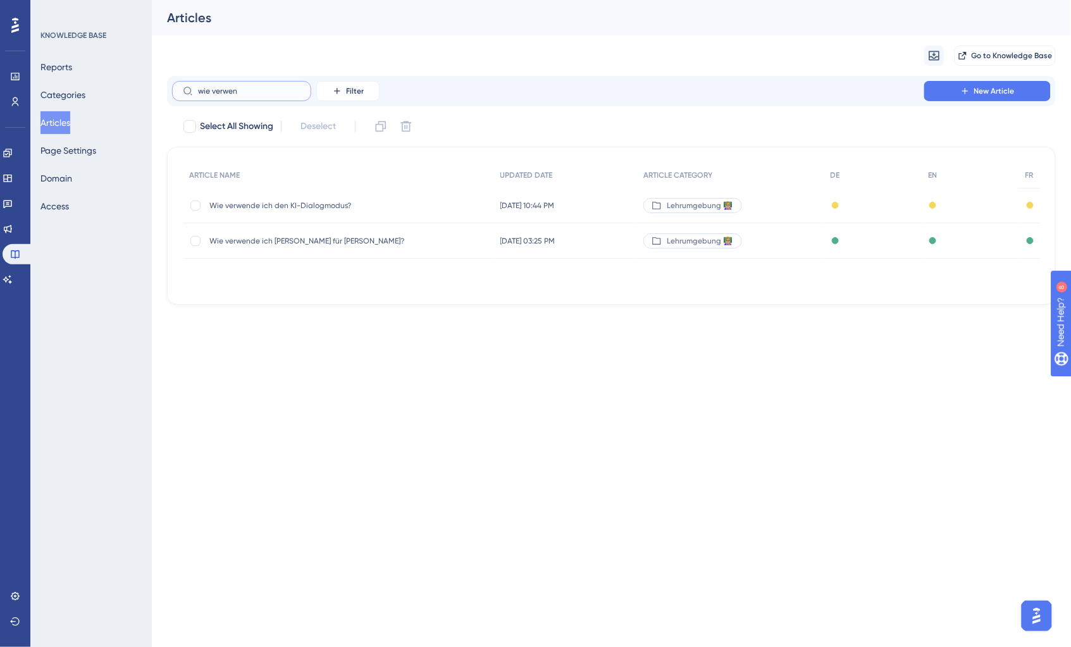
type input "wie verwen"
click at [271, 201] on span "Wie verwende ich den KI-Dialogmodus?" at bounding box center [310, 206] width 203 height 10
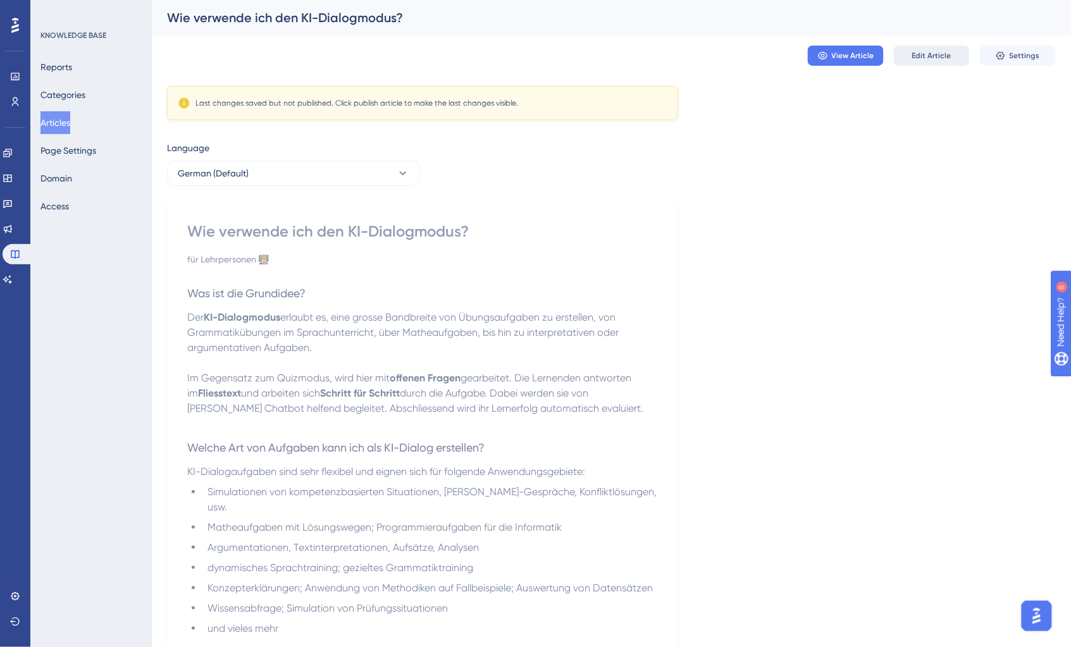
click at [940, 52] on span "Edit Article" at bounding box center [932, 56] width 39 height 10
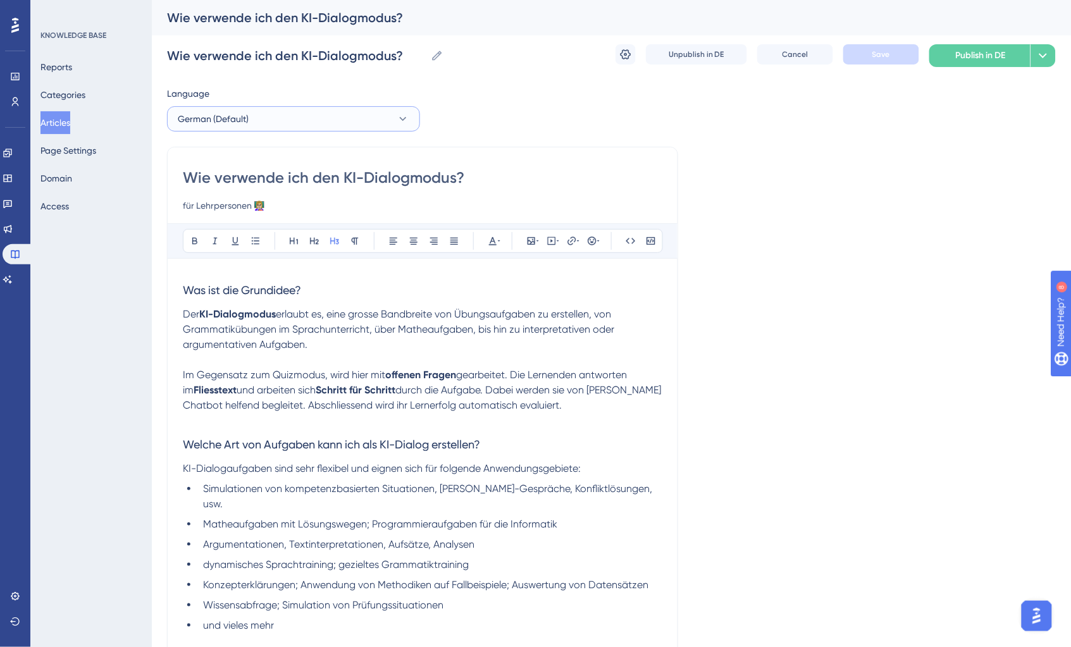
click at [342, 122] on button "German (Default)" at bounding box center [293, 118] width 253 height 25
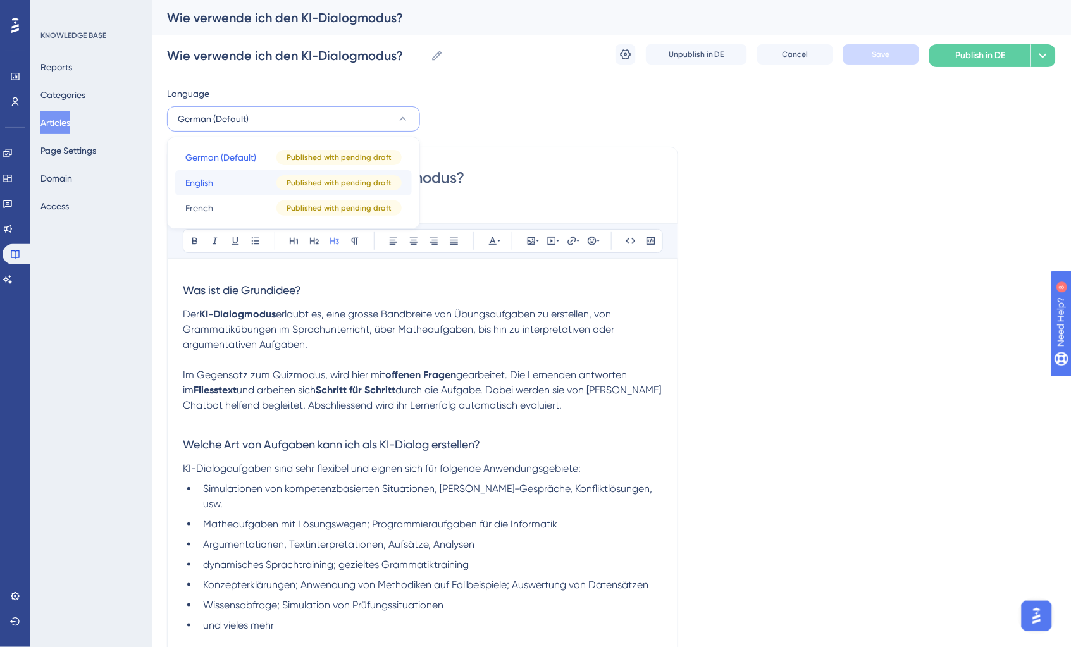
click at [250, 175] on button "English English Published with pending draft" at bounding box center [293, 182] width 237 height 25
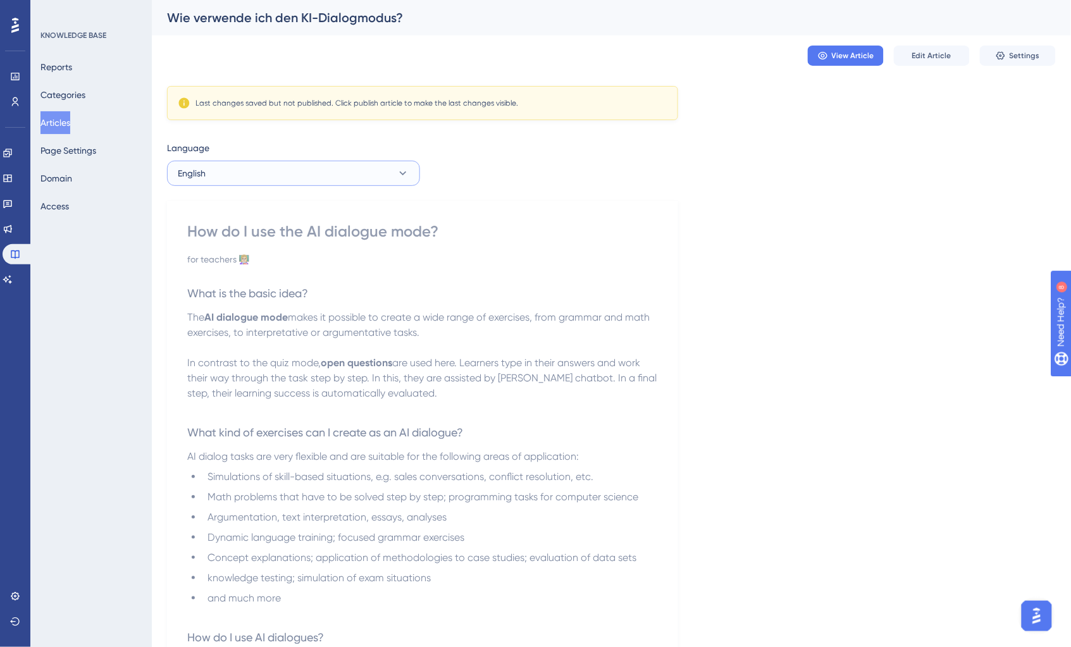
click at [314, 175] on button "English" at bounding box center [293, 173] width 253 height 25
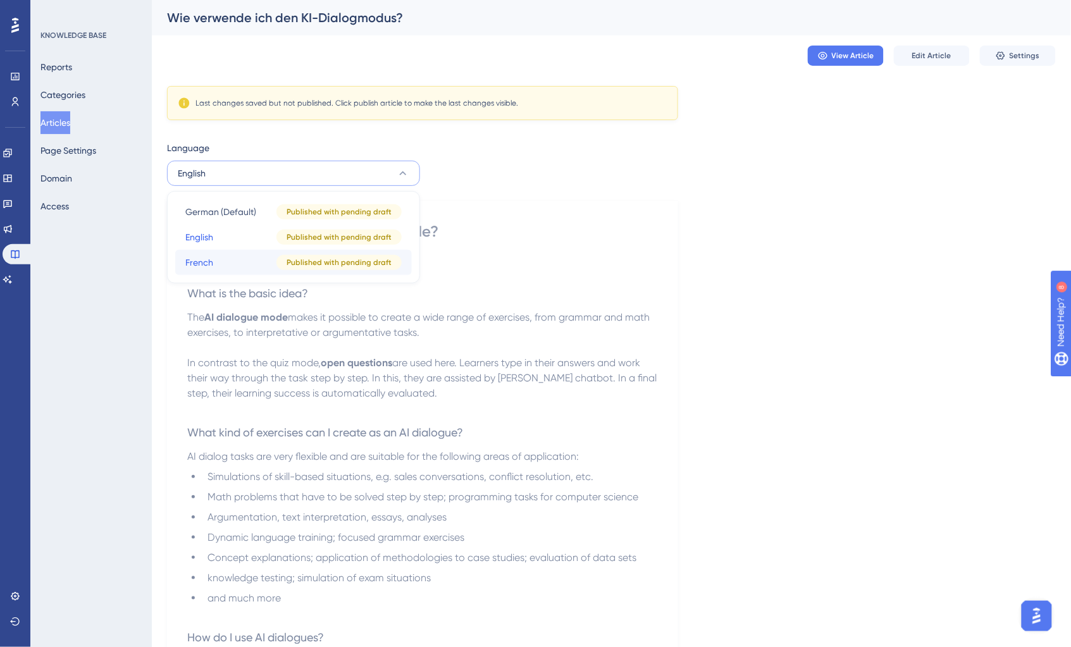
click at [261, 265] on button "French French Published with pending draft" at bounding box center [293, 262] width 237 height 25
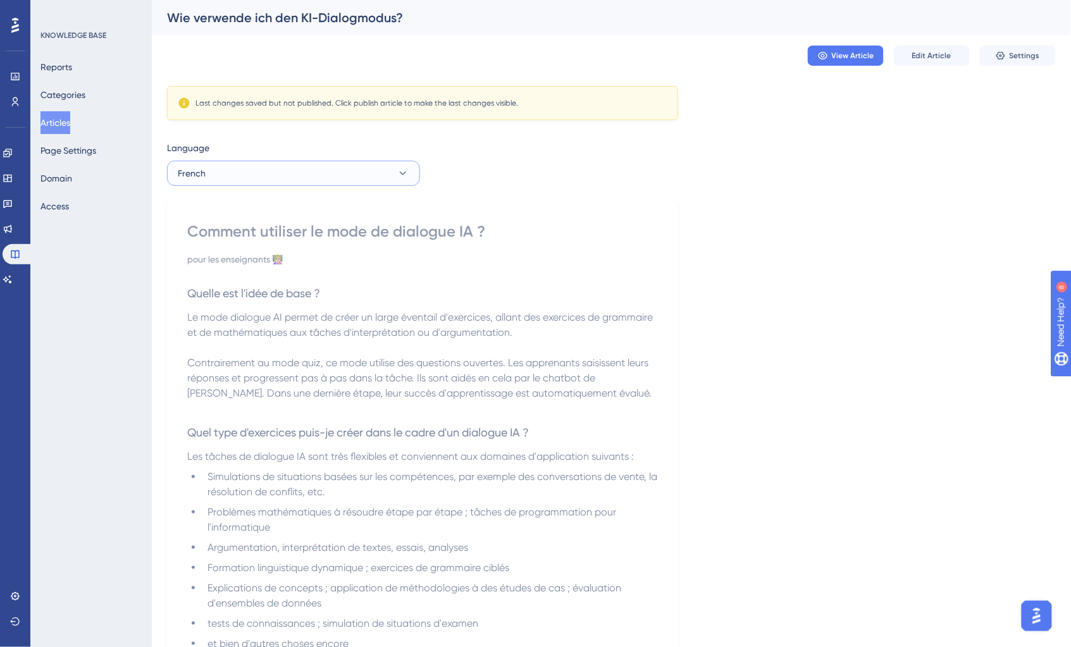
click at [299, 173] on button "French" at bounding box center [293, 173] width 253 height 25
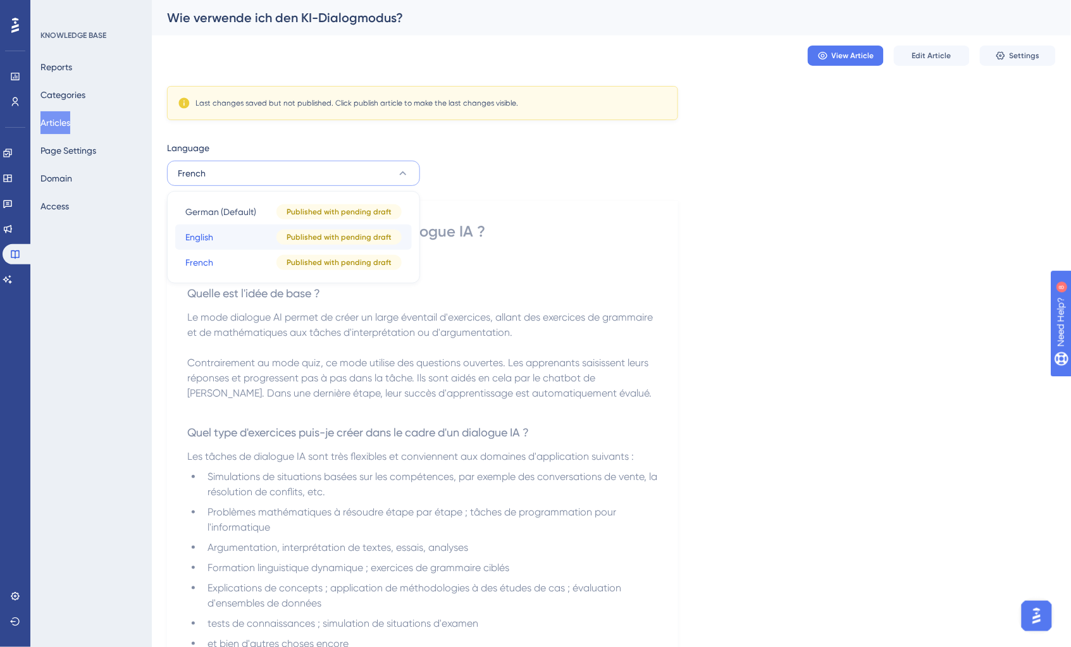
click at [235, 228] on button "English English Published with pending draft" at bounding box center [293, 237] width 237 height 25
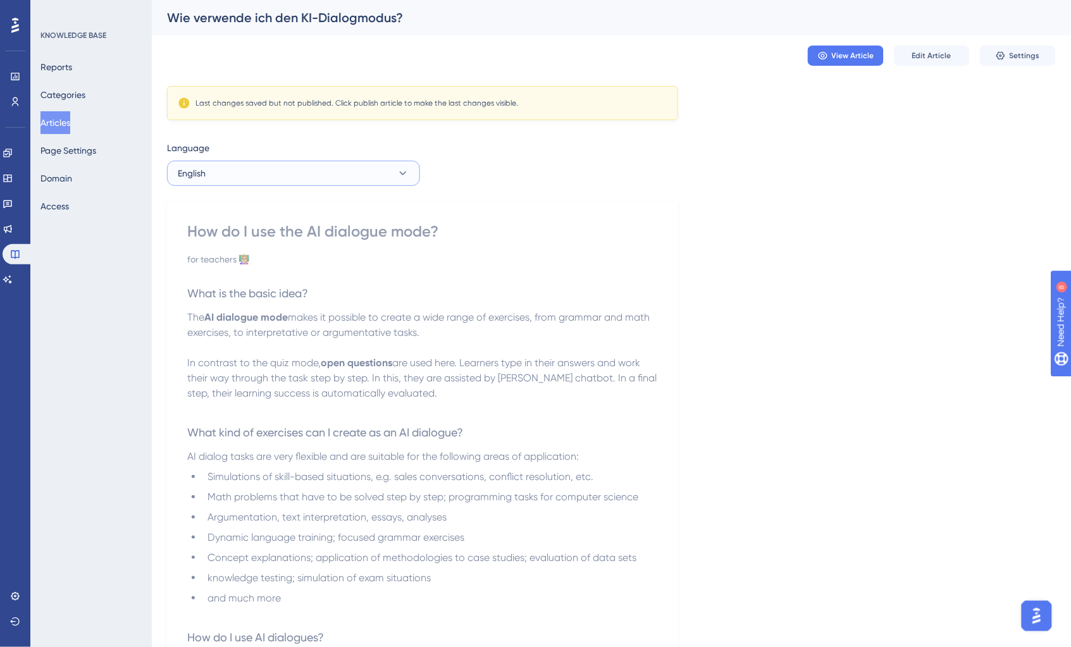
click at [240, 184] on button "English" at bounding box center [293, 173] width 253 height 25
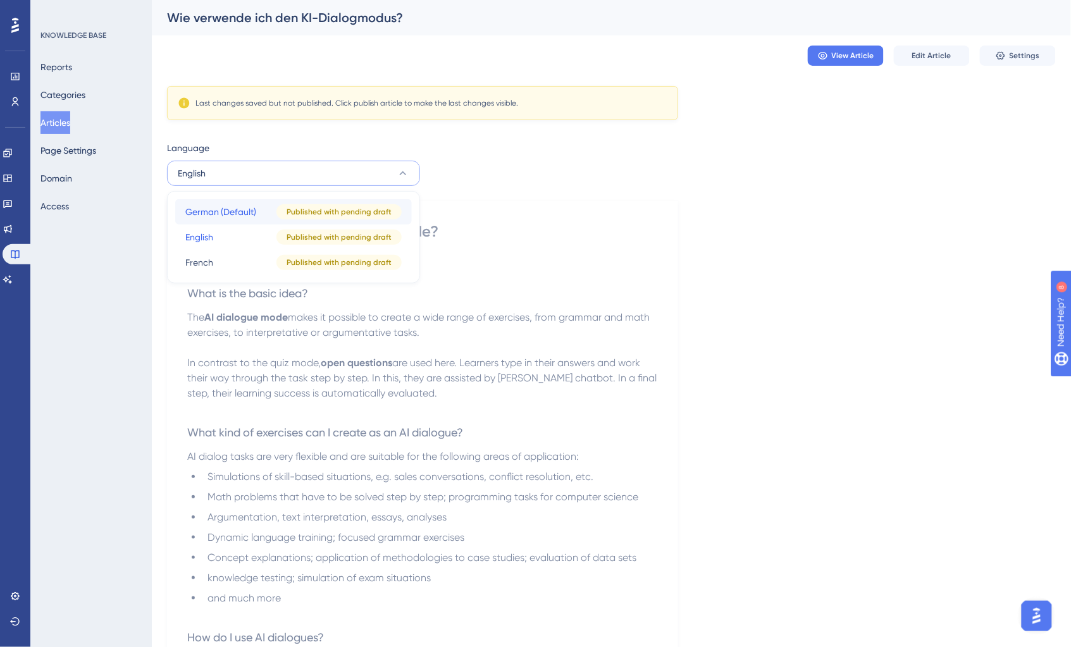
click at [220, 223] on button "German (Default) German (Default) Published with pending draft" at bounding box center [293, 211] width 237 height 25
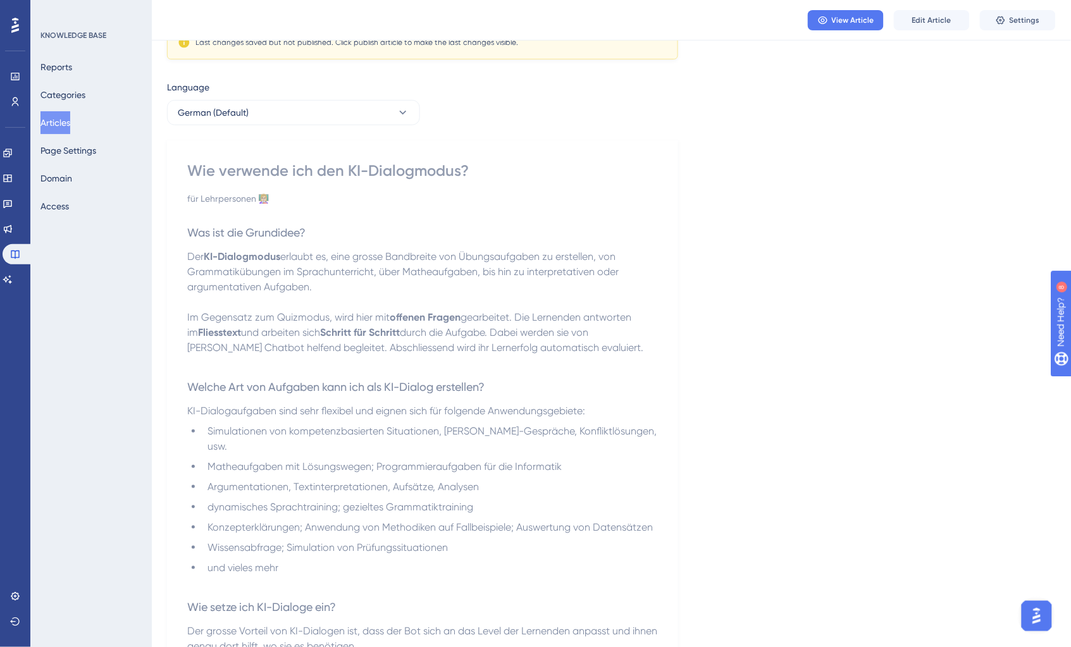
scroll to position [58, 0]
click at [69, 120] on button "Articles" at bounding box center [56, 122] width 30 height 23
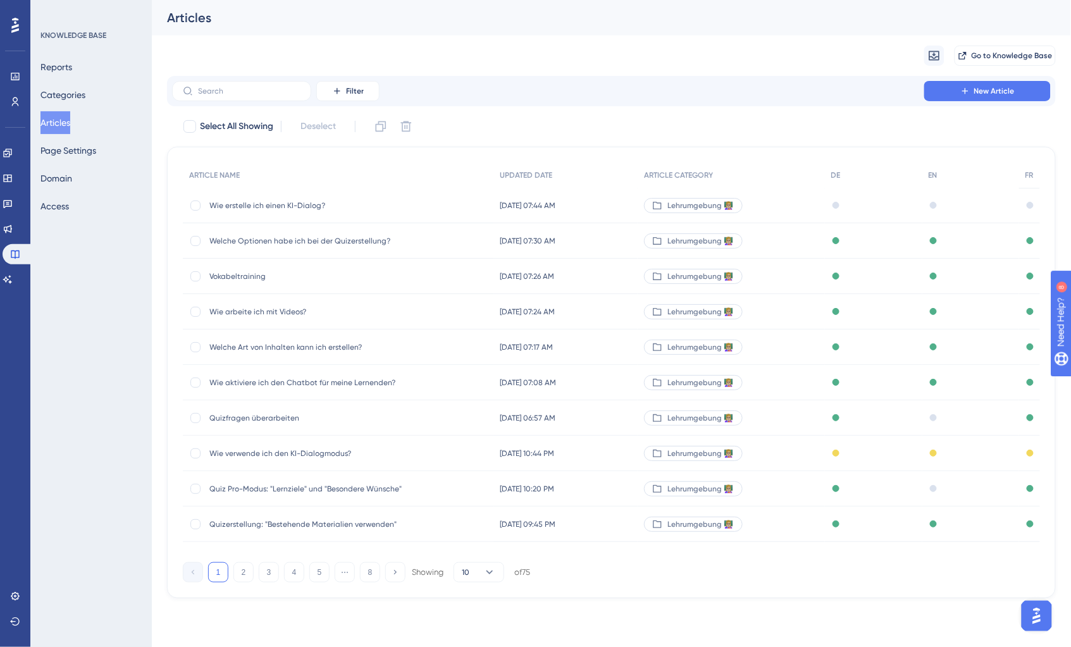
click at [279, 213] on div "Wie erstelle ich einen KI-Dialog? Wie erstelle ich einen KI-Dialog?" at bounding box center [310, 205] width 203 height 35
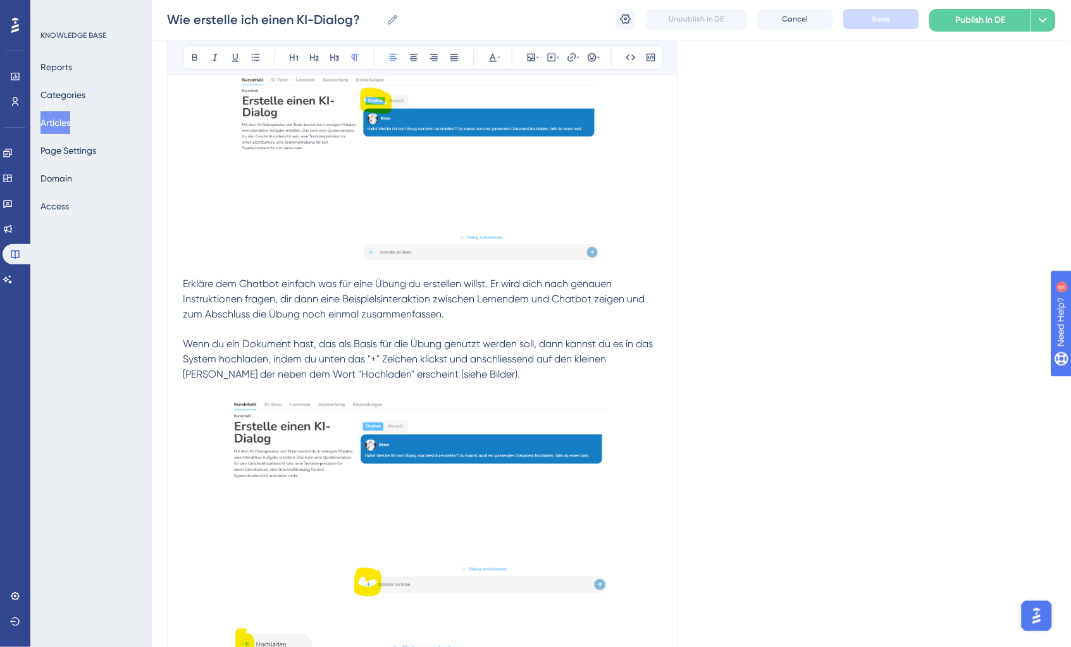
scroll to position [397, 0]
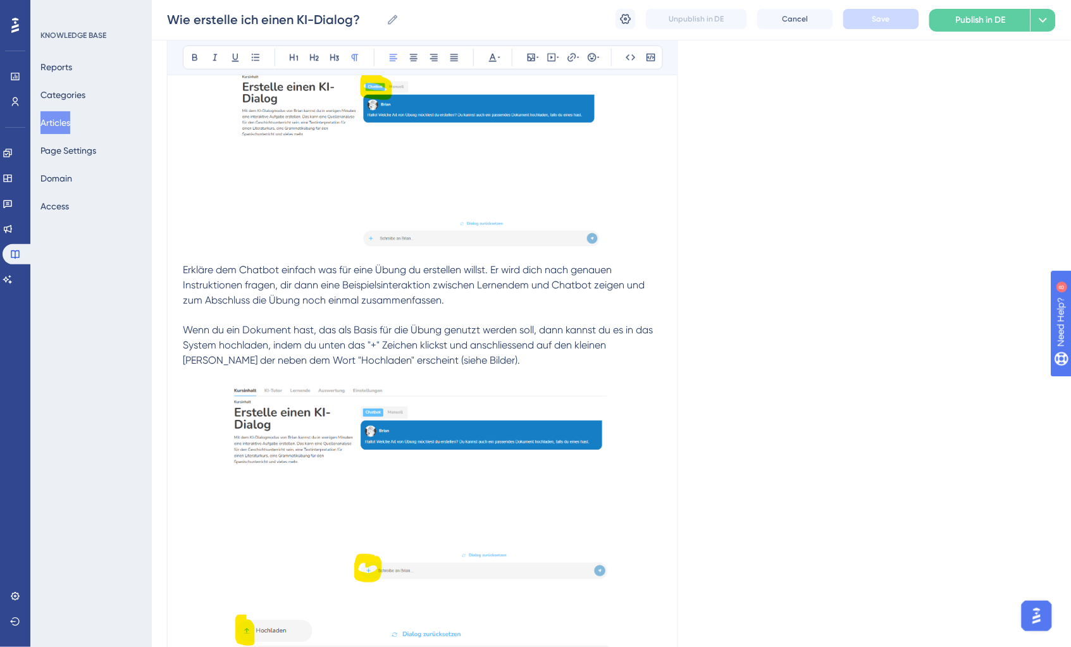
click at [330, 268] on span "Erkläre dem Chatbot einfach was für eine Übung du erstellen willst. Er wird dic…" at bounding box center [415, 285] width 465 height 42
click at [0, 0] on lt-span ", was" at bounding box center [0, 0] width 0 height 0
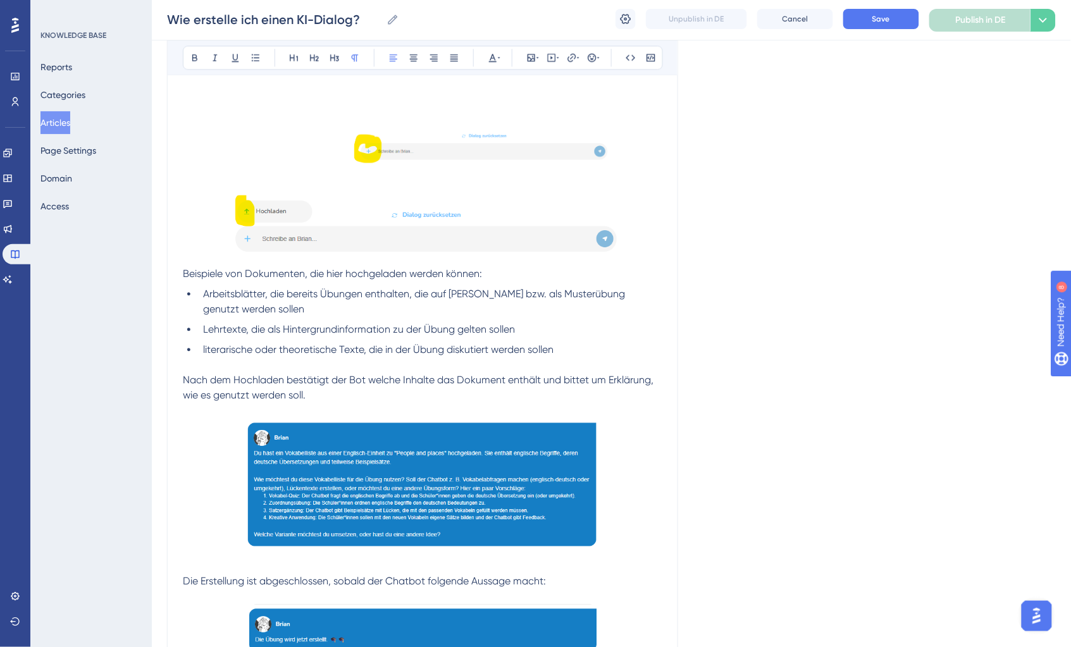
scroll to position [836, 0]
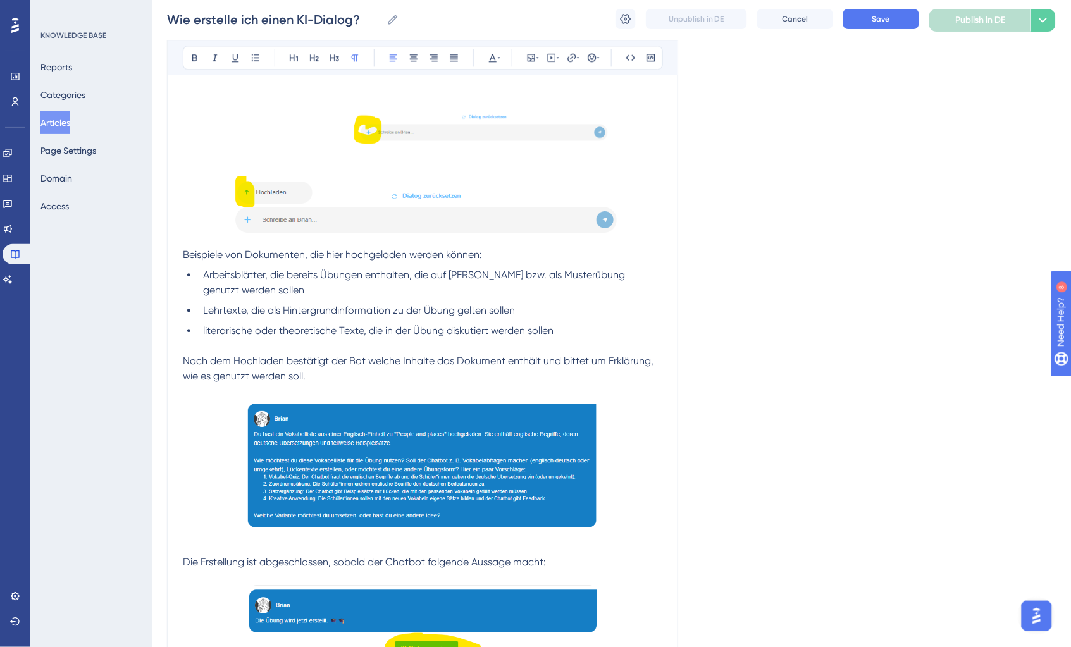
click at [184, 254] on span "Beispiele von Dokumenten, die hier hochgeladen werden können:" at bounding box center [332, 255] width 299 height 12
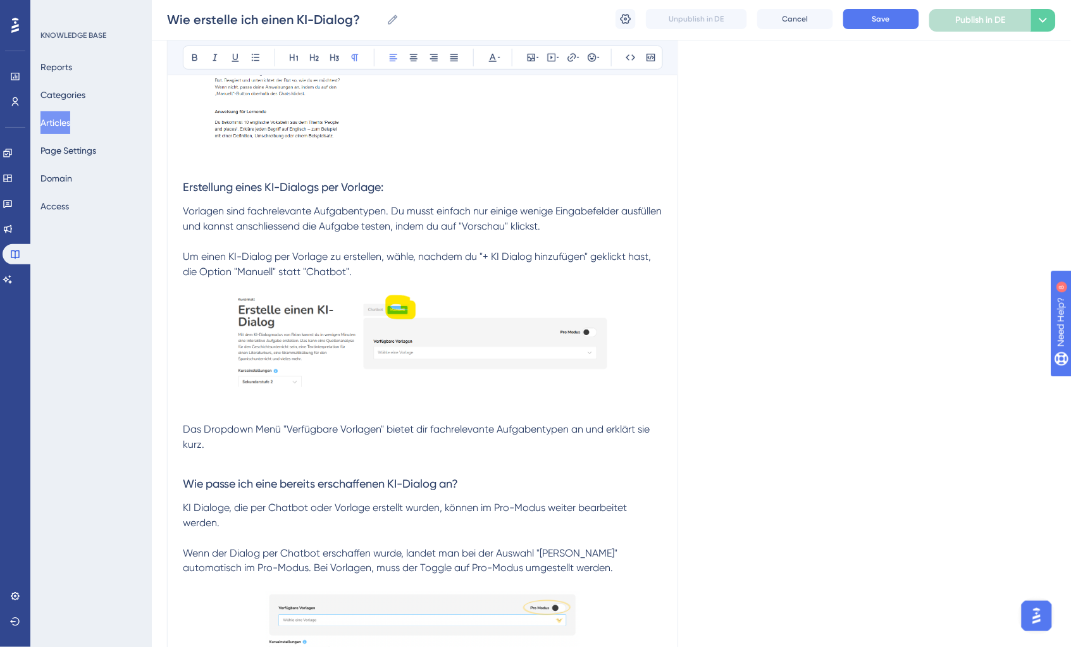
scroll to position [1589, 0]
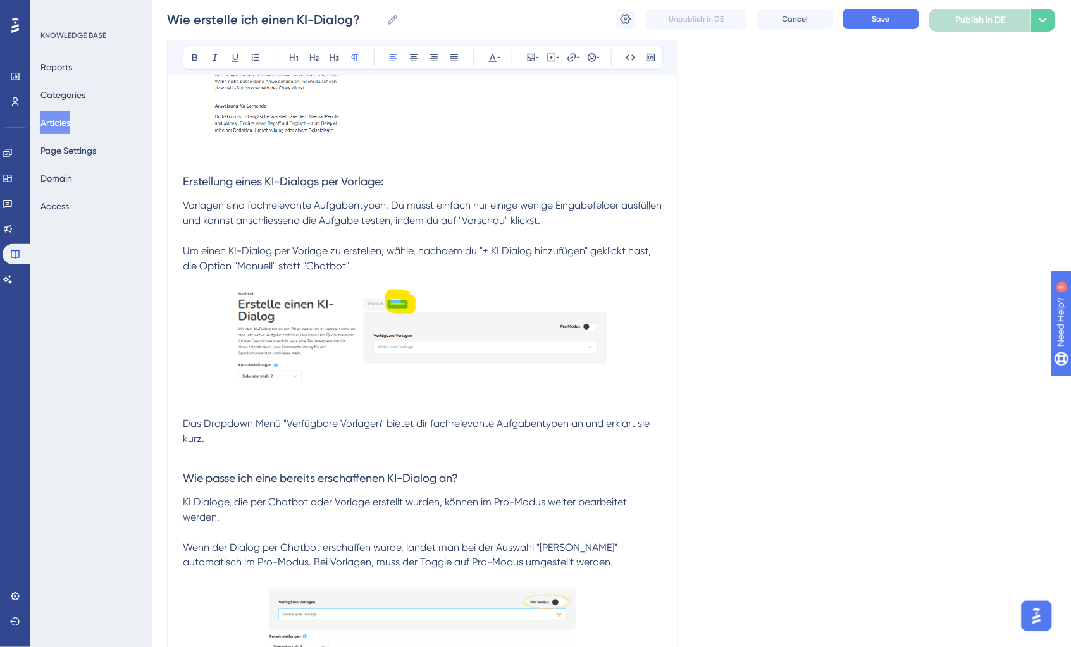
click at [410, 260] on p "Um einen KI-Dialog per Vorlage zu erstellen, wähle, nachdem du "+ KI Dialog hin…" at bounding box center [423, 259] width 480 height 30
click at [246, 324] on img at bounding box center [422, 335] width 373 height 92
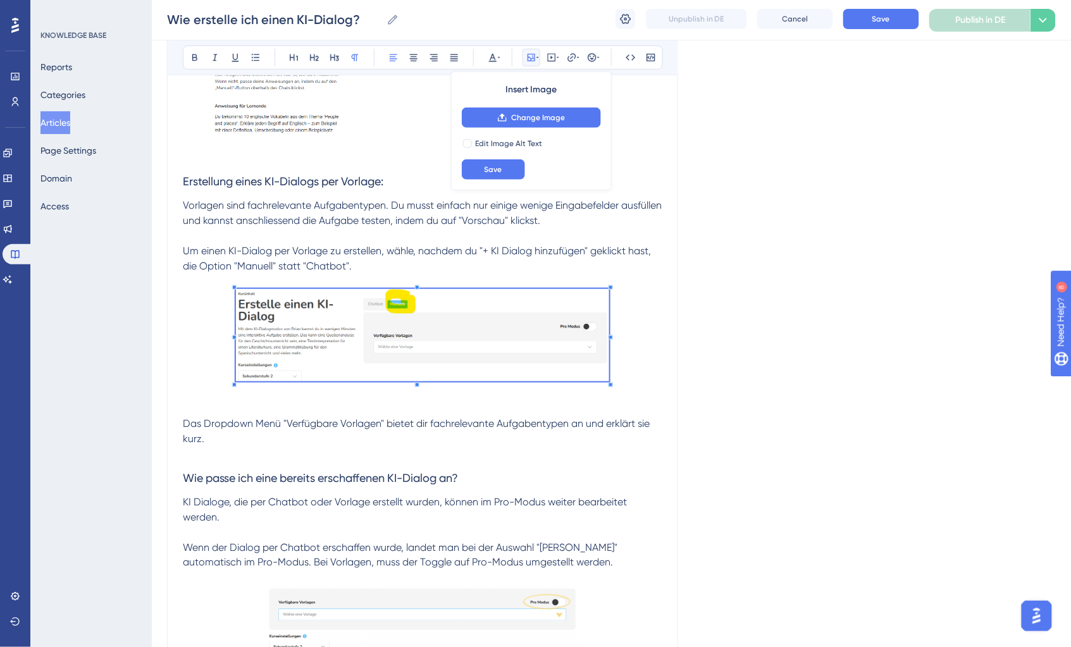
click at [365, 264] on p "Um einen KI-Dialog per Vorlage zu erstellen, wähle, nachdem du "+ KI Dialog hin…" at bounding box center [423, 259] width 480 height 30
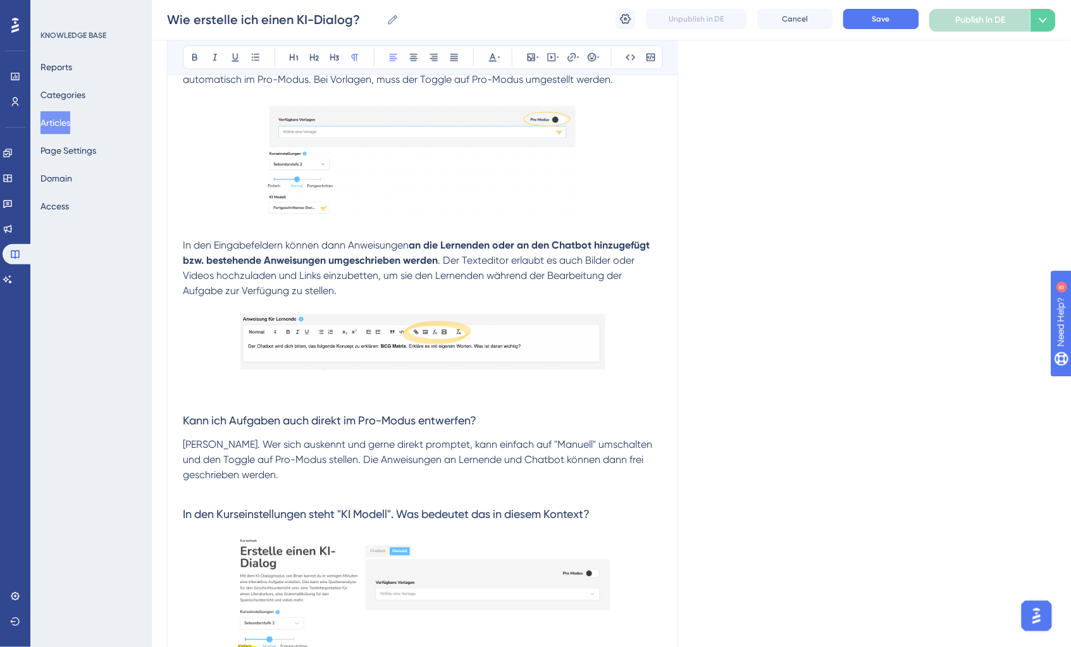
scroll to position [2070, 0]
click at [371, 295] on p "In den Eingabefeldern können dann Anweisungen an die Lernenden oder an den Chat…" at bounding box center [423, 270] width 480 height 61
click at [366, 387] on p at bounding box center [423, 383] width 480 height 15
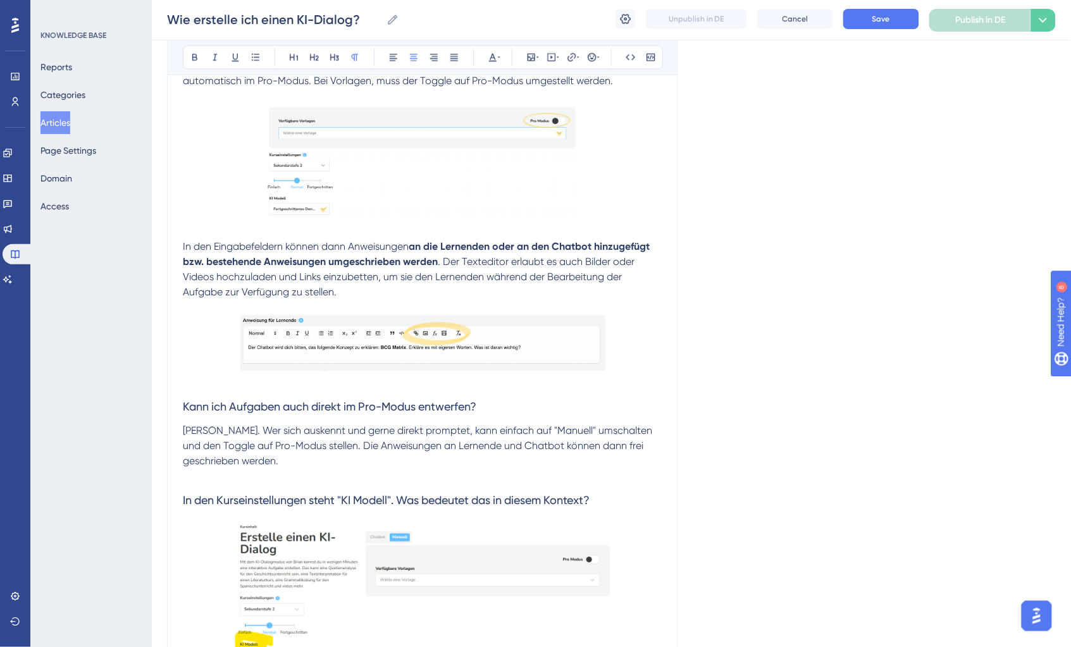
click at [393, 290] on p "In den Eingabefeldern können dann Anweisungen an die Lernenden oder an den Chat…" at bounding box center [423, 270] width 480 height 61
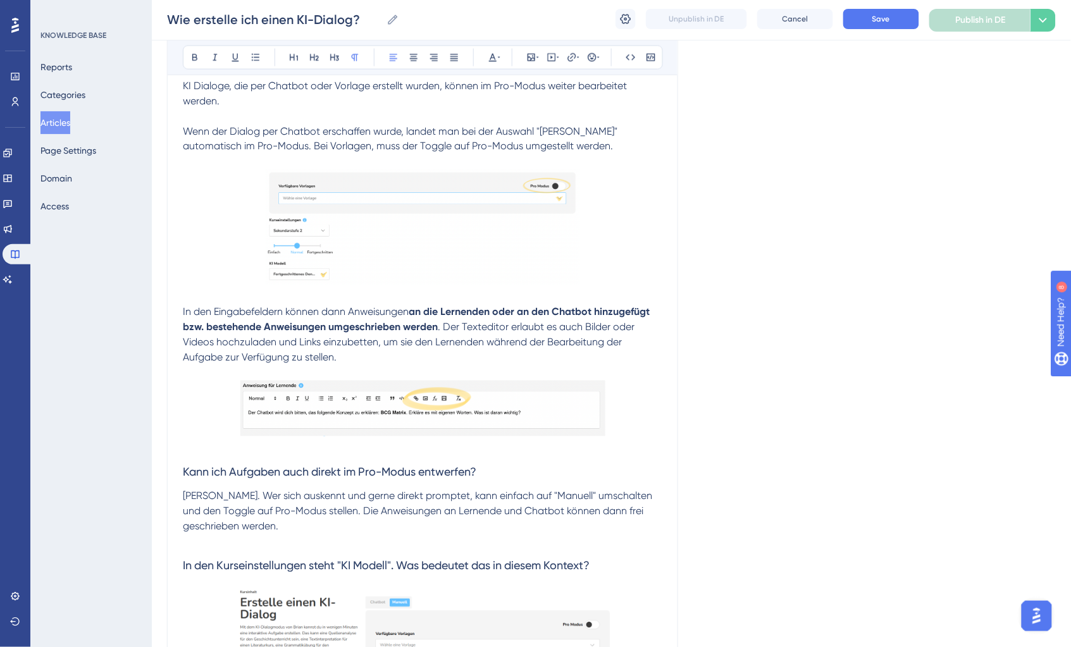
scroll to position [2007, 0]
click at [323, 449] on p at bounding box center [423, 446] width 480 height 15
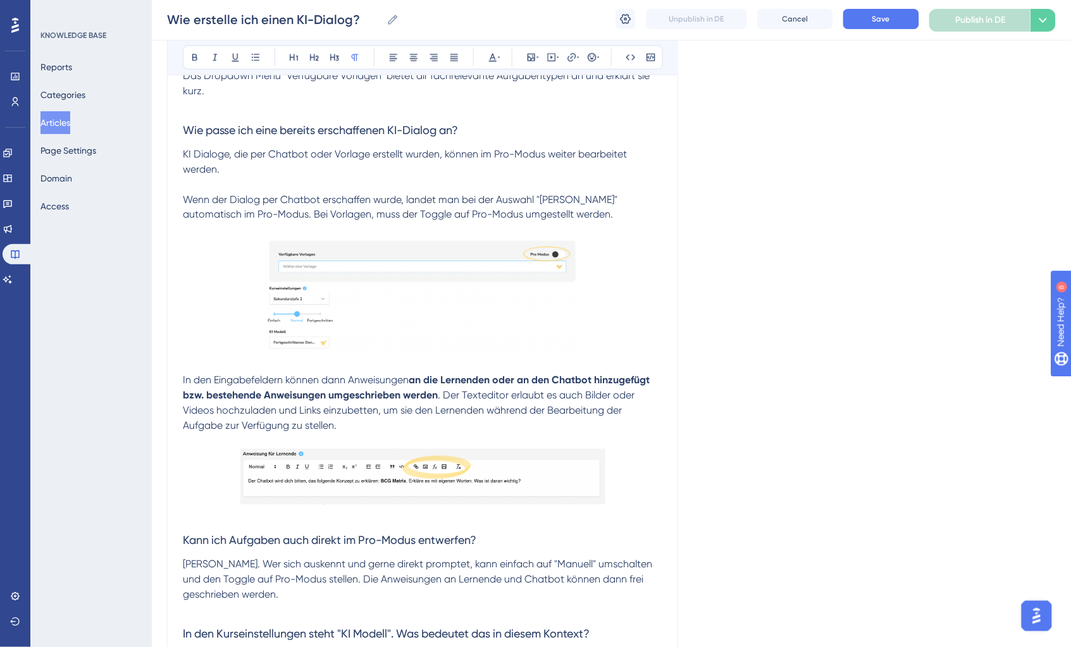
scroll to position [1935, 0]
click at [358, 291] on img at bounding box center [423, 297] width 315 height 116
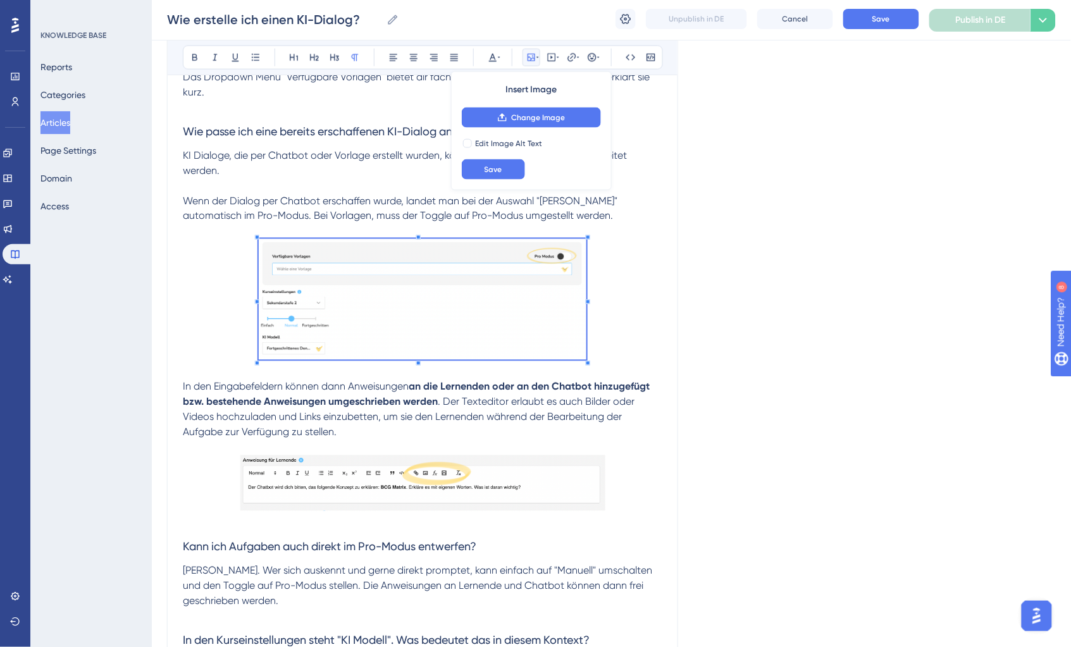
click at [596, 299] on p at bounding box center [423, 301] width 480 height 125
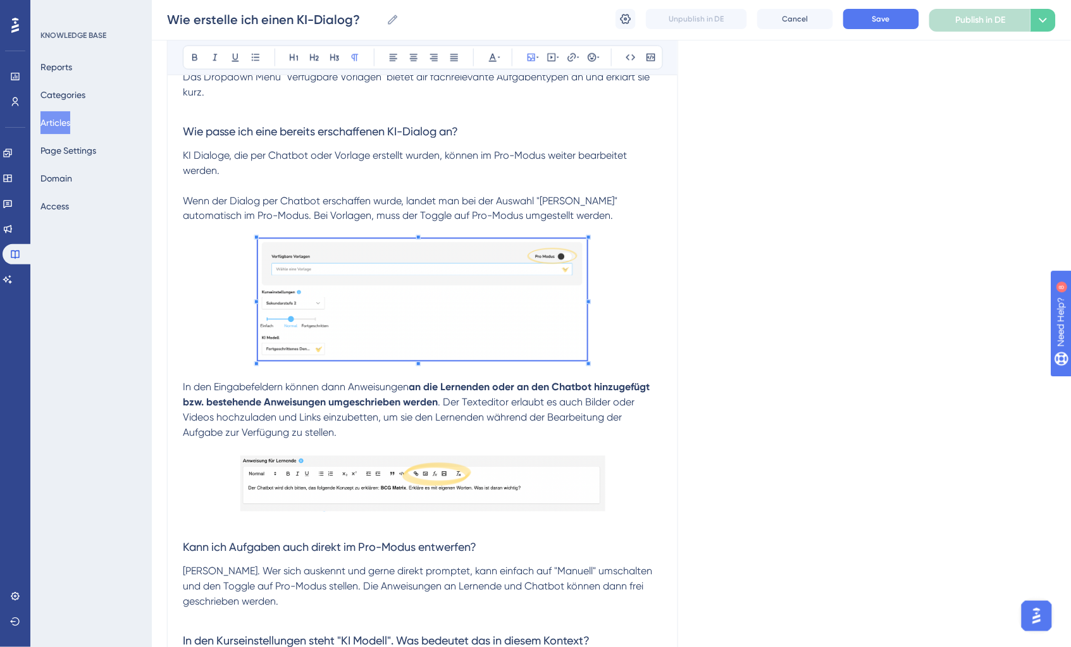
click at [614, 297] on p at bounding box center [423, 302] width 480 height 126
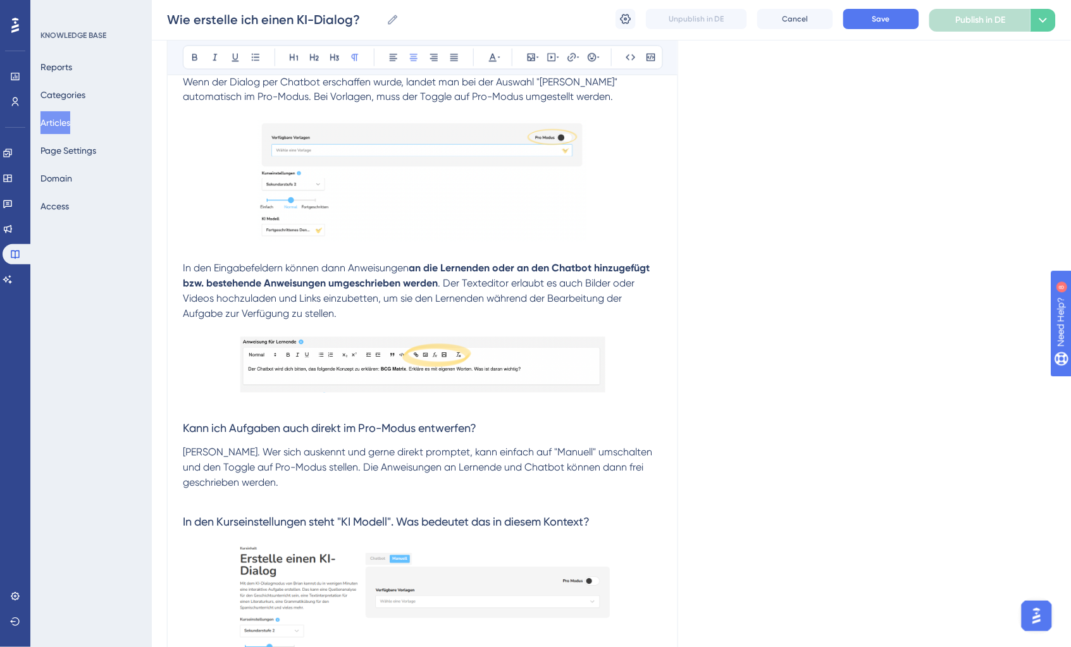
scroll to position [2054, 0]
click at [384, 306] on p "In den Eingabefeldern können dann Anweisungen an die Lernenden oder an den Chat…" at bounding box center [423, 292] width 480 height 61
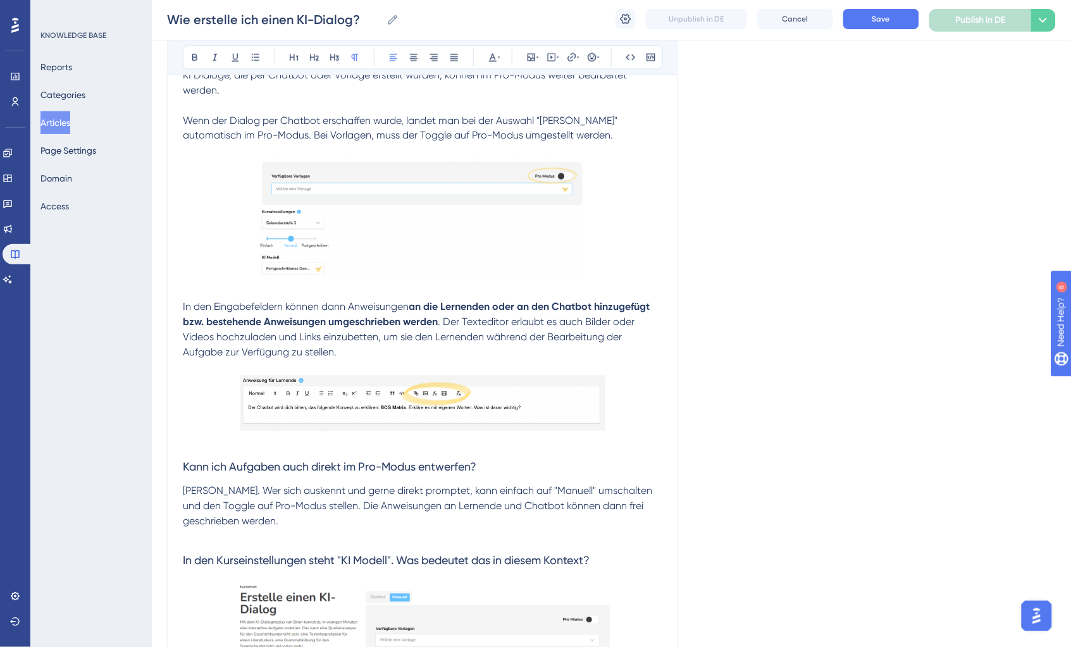
scroll to position [2040, 0]
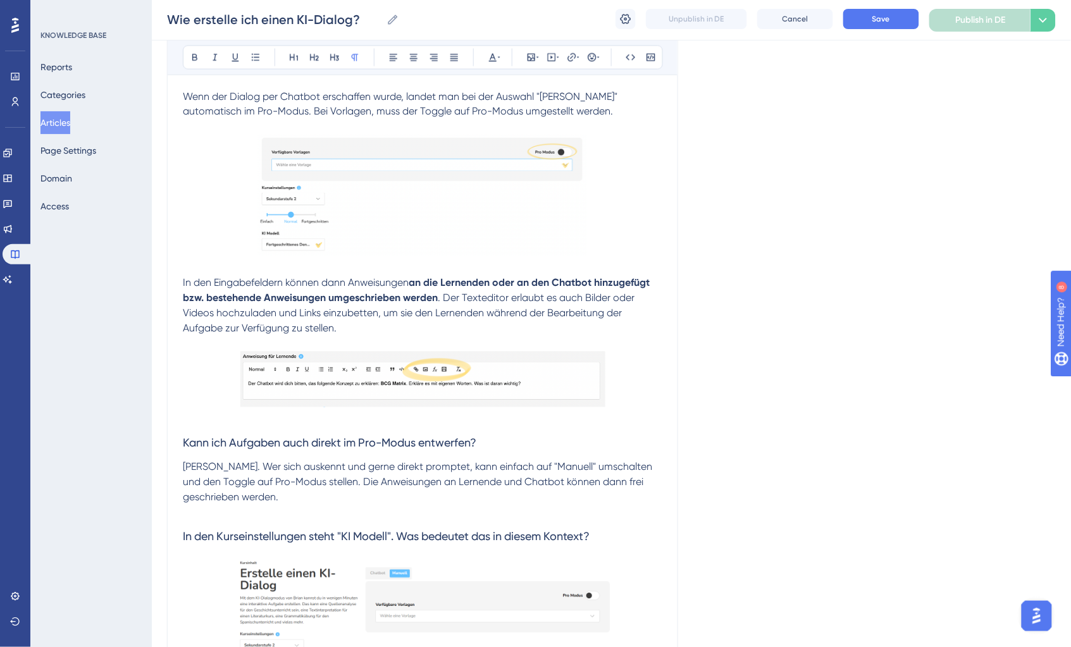
click at [515, 412] on p at bounding box center [423, 419] width 480 height 15
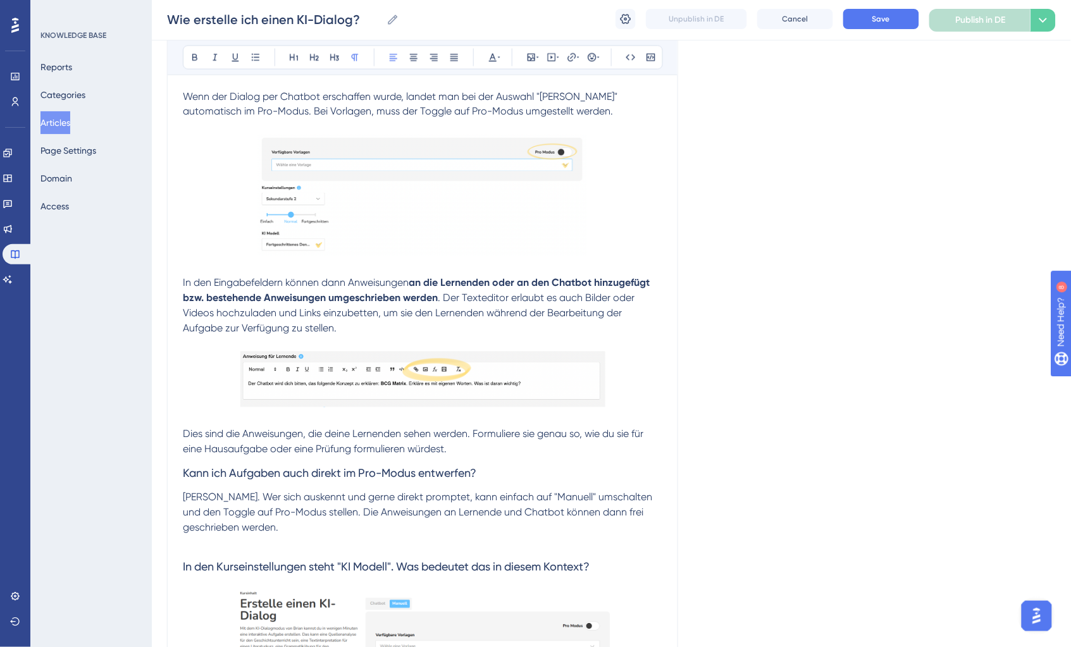
click at [187, 431] on span "Dies sind die Anweisungen, die deine Lernenden sehen werden. Formuliere sie gen…" at bounding box center [414, 441] width 463 height 27
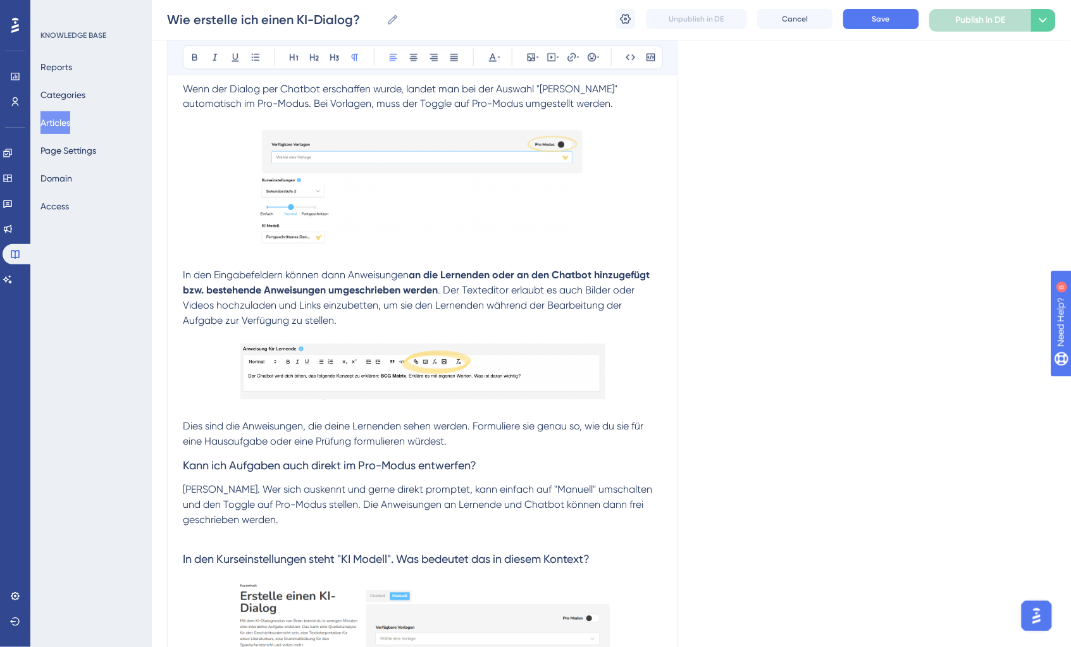
scroll to position [2051, 0]
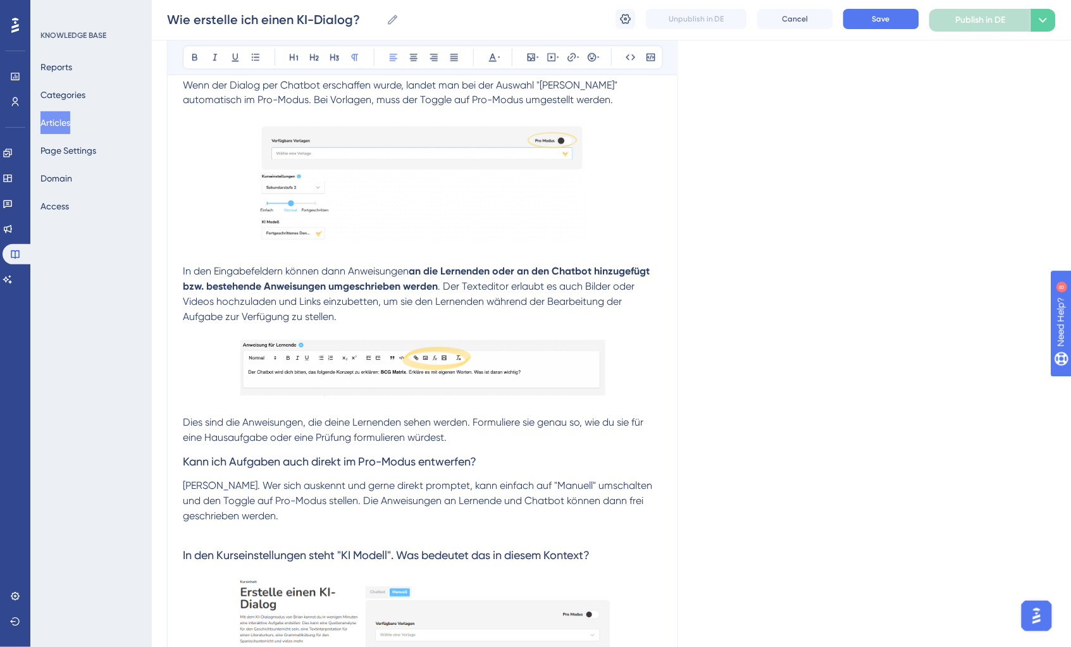
click at [191, 404] on p at bounding box center [423, 408] width 480 height 15
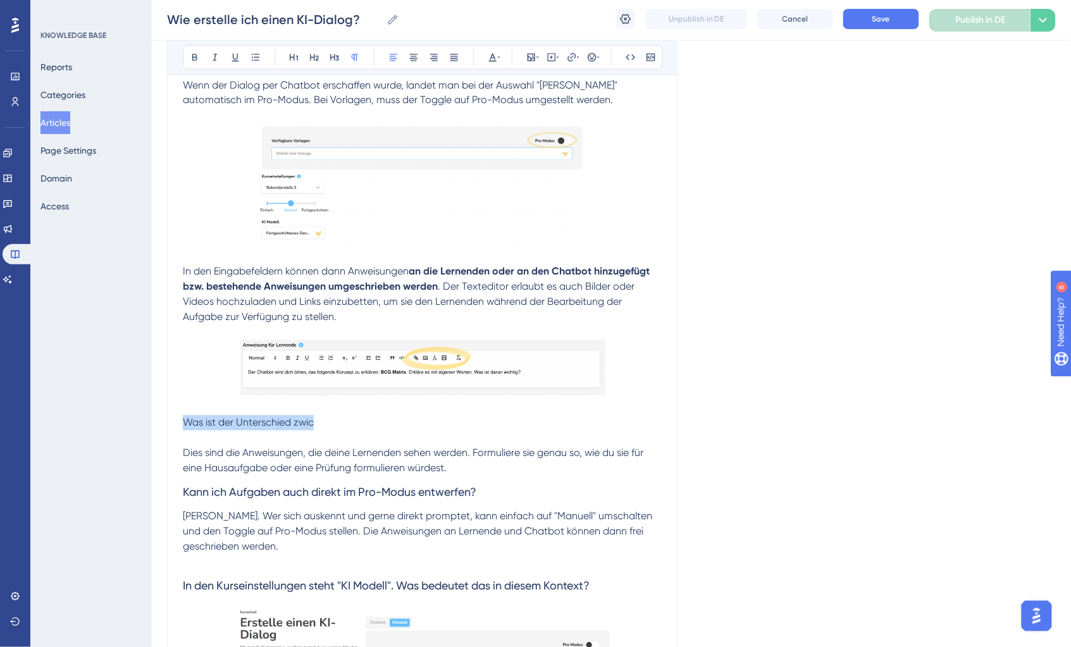
drag, startPoint x: 338, startPoint y: 420, endPoint x: 160, endPoint y: 420, distance: 177.8
click at [389, 59] on icon at bounding box center [394, 58] width 10 height 10
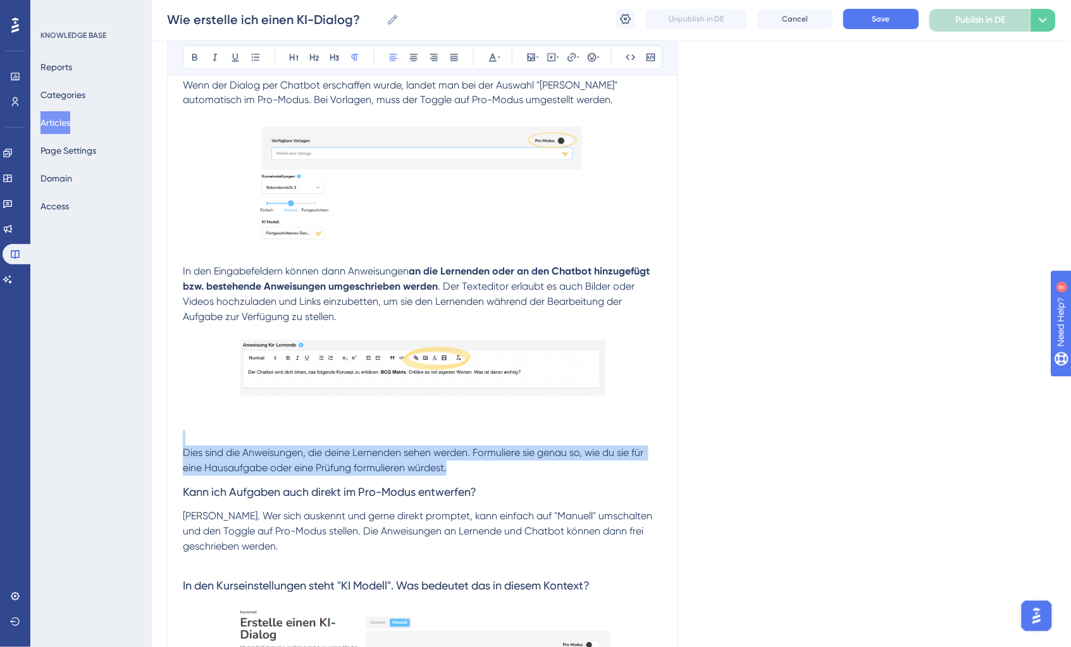
drag, startPoint x: 459, startPoint y: 465, endPoint x: 154, endPoint y: 435, distance: 305.9
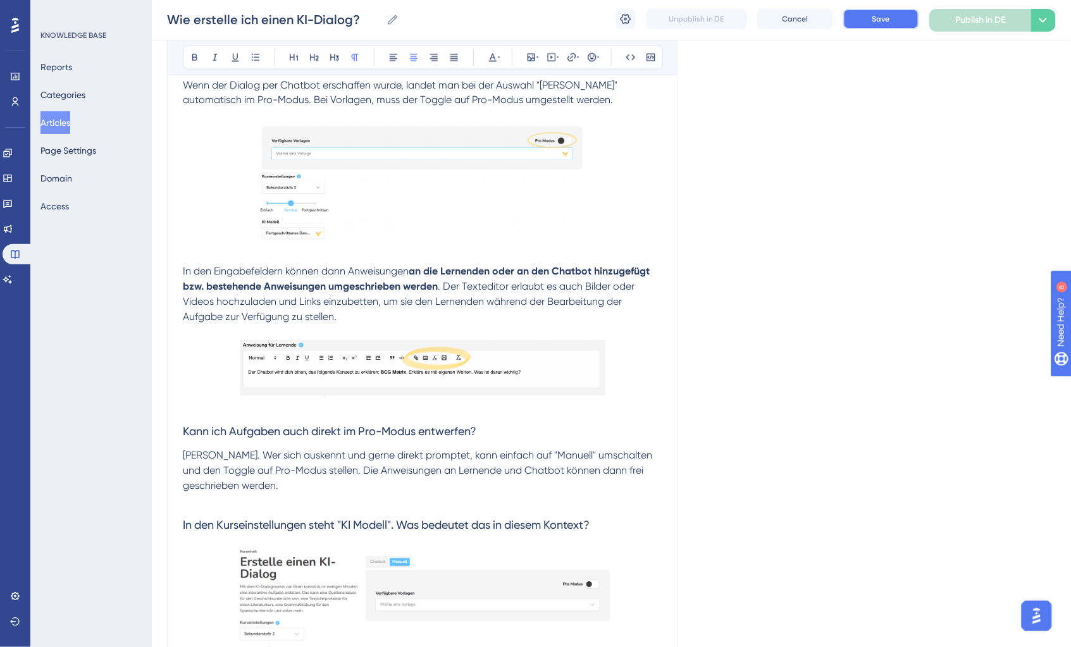
click at [878, 19] on span "Save" at bounding box center [882, 19] width 18 height 10
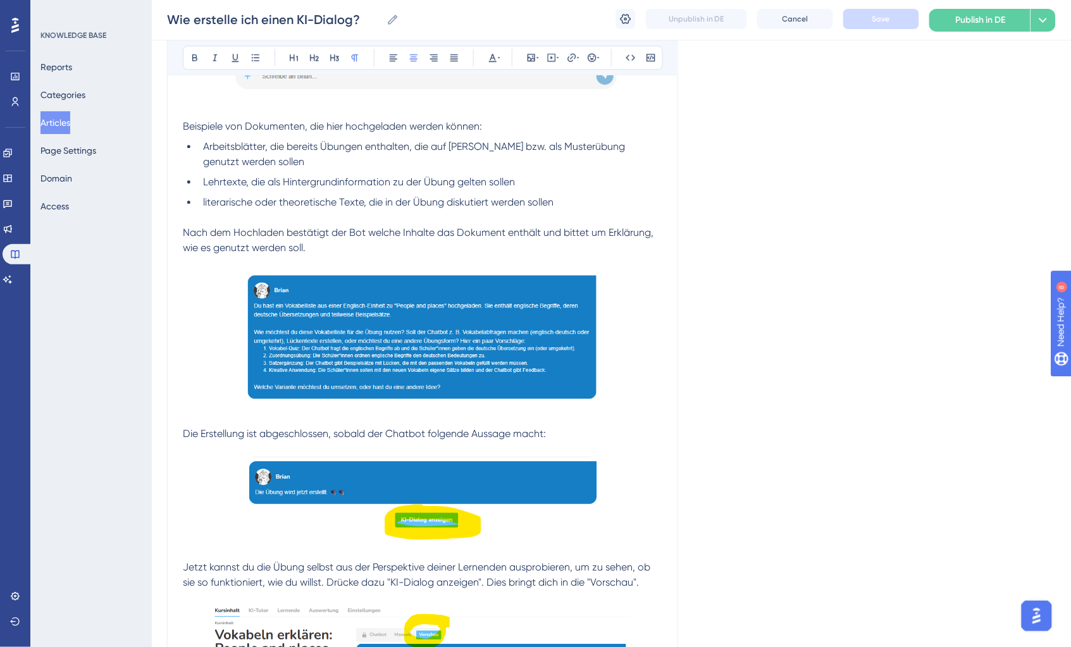
click at [525, 215] on p at bounding box center [423, 217] width 480 height 15
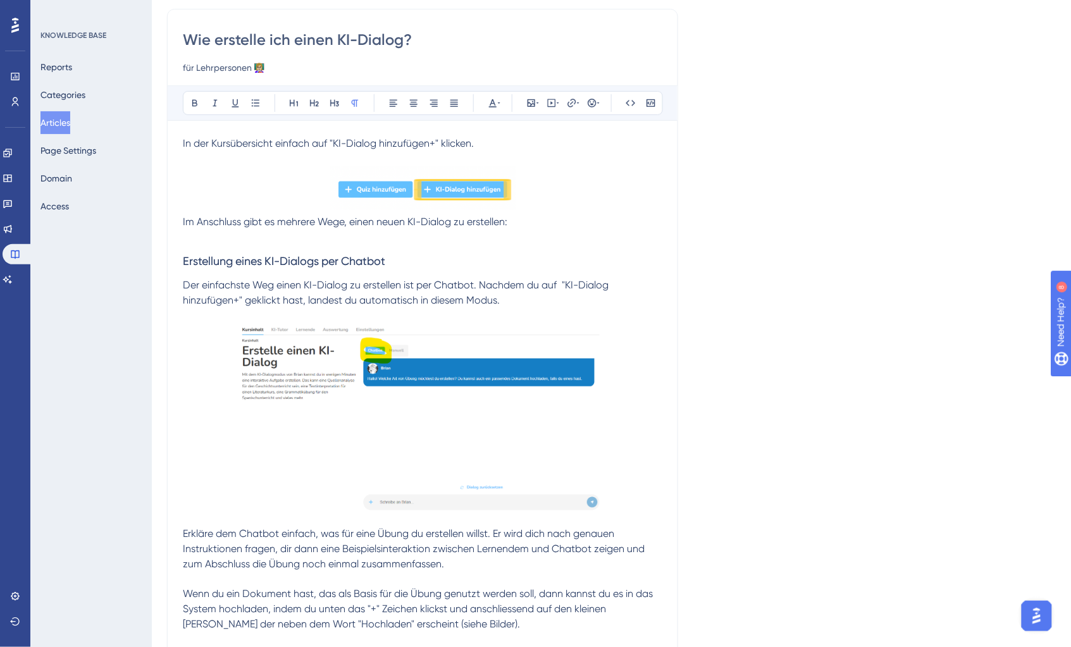
scroll to position [0, 0]
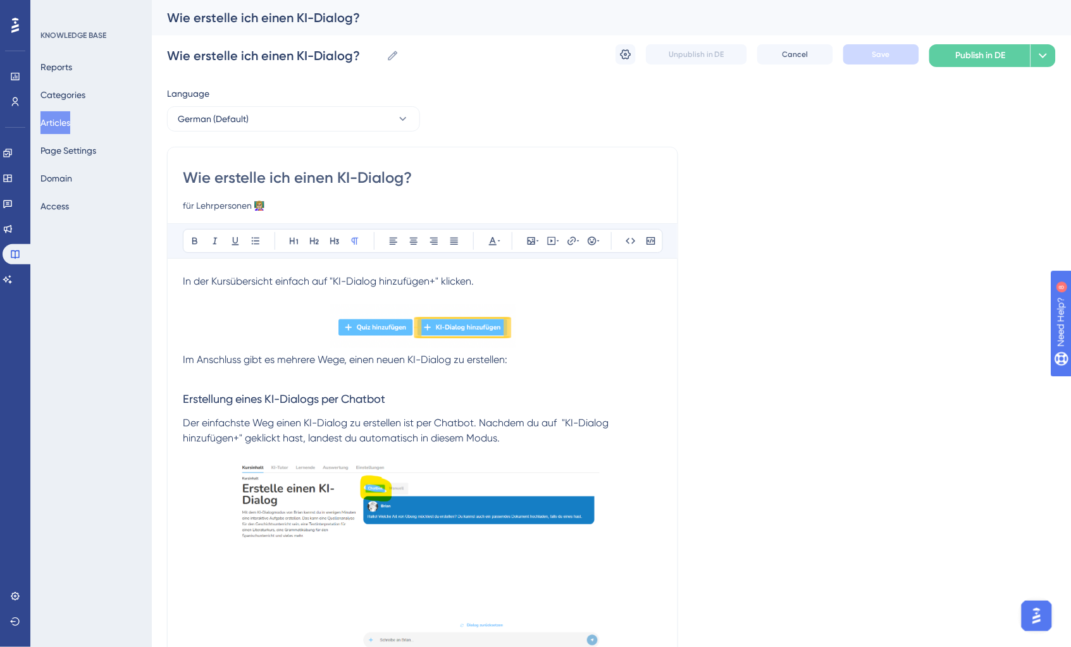
click at [51, 123] on button "Articles" at bounding box center [56, 122] width 30 height 23
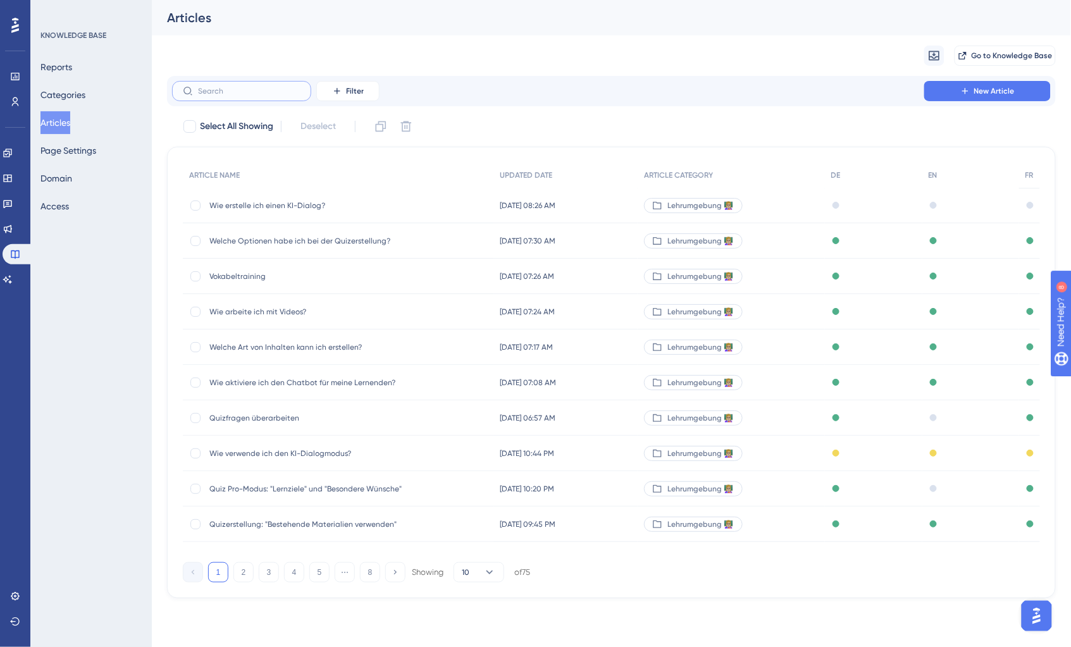
click at [254, 92] on input "text" at bounding box center [249, 91] width 103 height 9
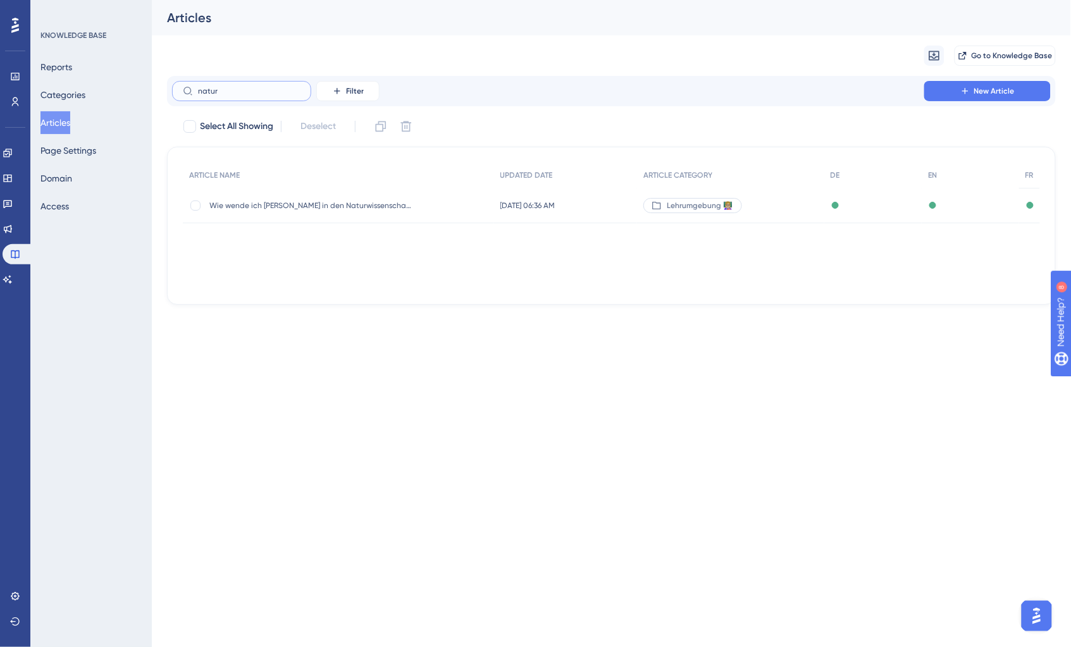
type input "natur"
click at [353, 208] on span "Wie wende ich [PERSON_NAME] in den Naturwissenschaften an?" at bounding box center [310, 206] width 203 height 10
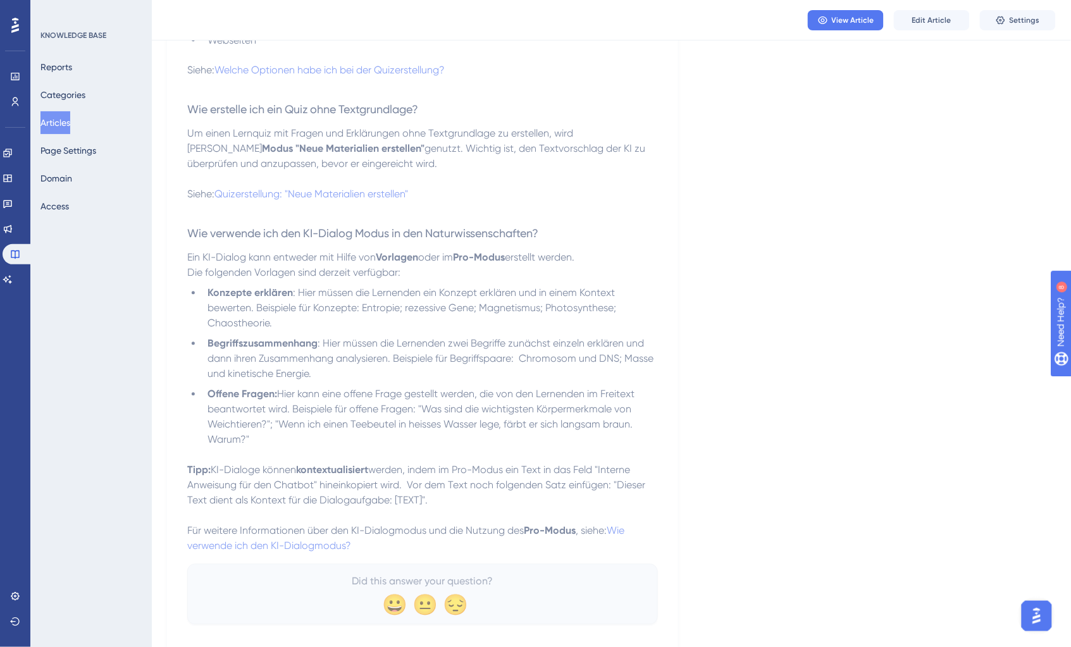
scroll to position [703, 0]
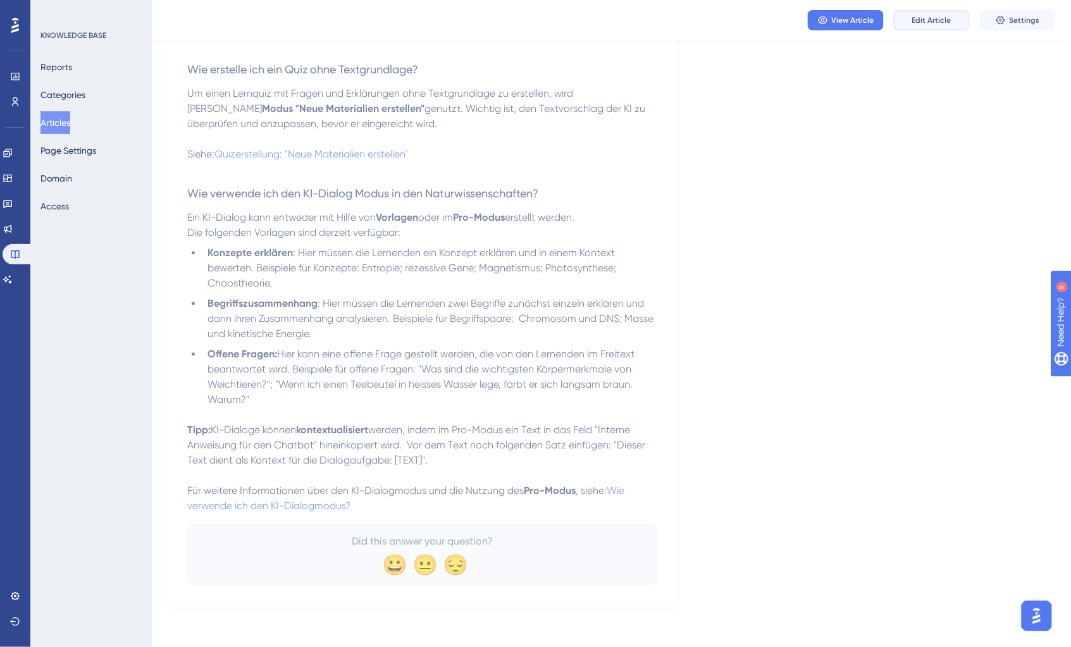
click at [924, 20] on span "Edit Article" at bounding box center [932, 20] width 39 height 10
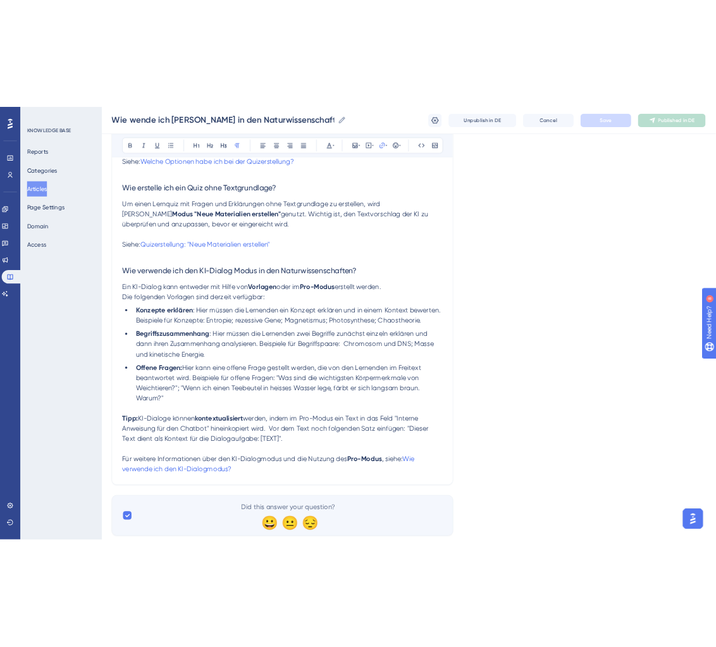
scroll to position [739, 0]
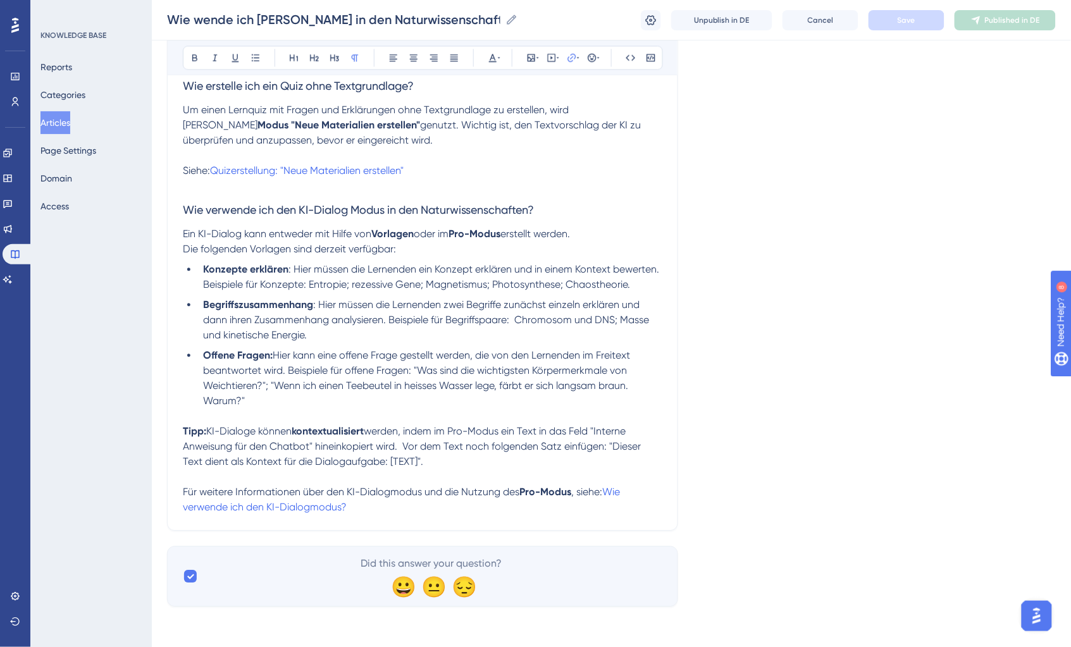
click at [284, 427] on span "KI-Dialoge können" at bounding box center [248, 431] width 85 height 12
click at [529, 461] on p "Tipp: KI-Dialoge können kontextualisiert werden, indem im Pro-Modus ein Text in…" at bounding box center [423, 447] width 480 height 46
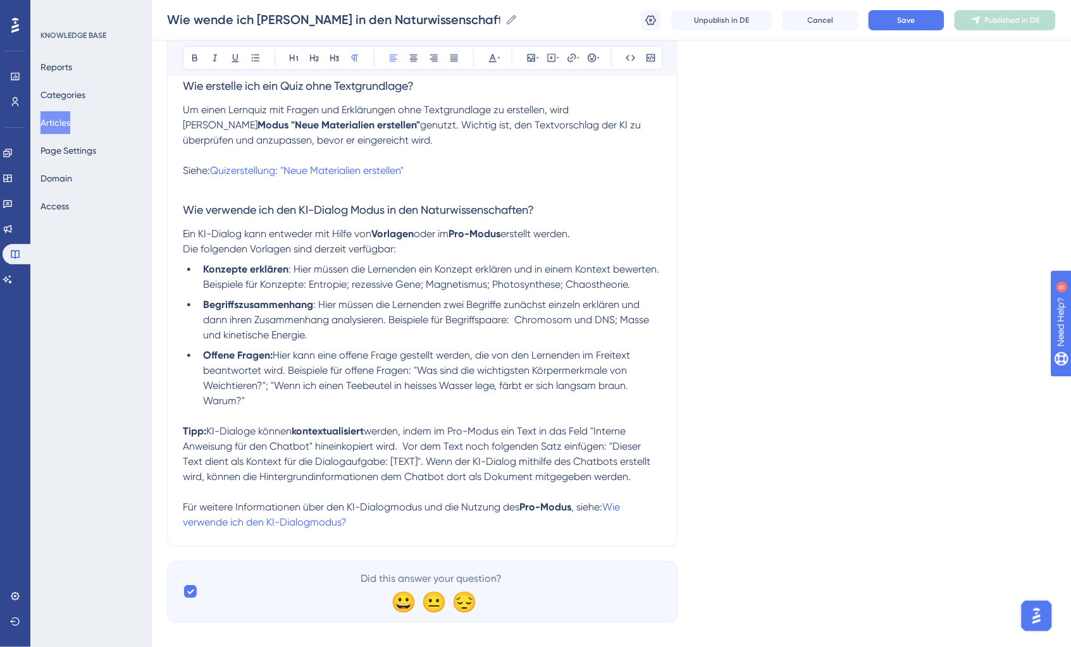
click at [643, 475] on p "Tipp: KI-Dialoge können kontextualisiert werden, indem im Pro-Modus ein Text in…" at bounding box center [423, 454] width 480 height 61
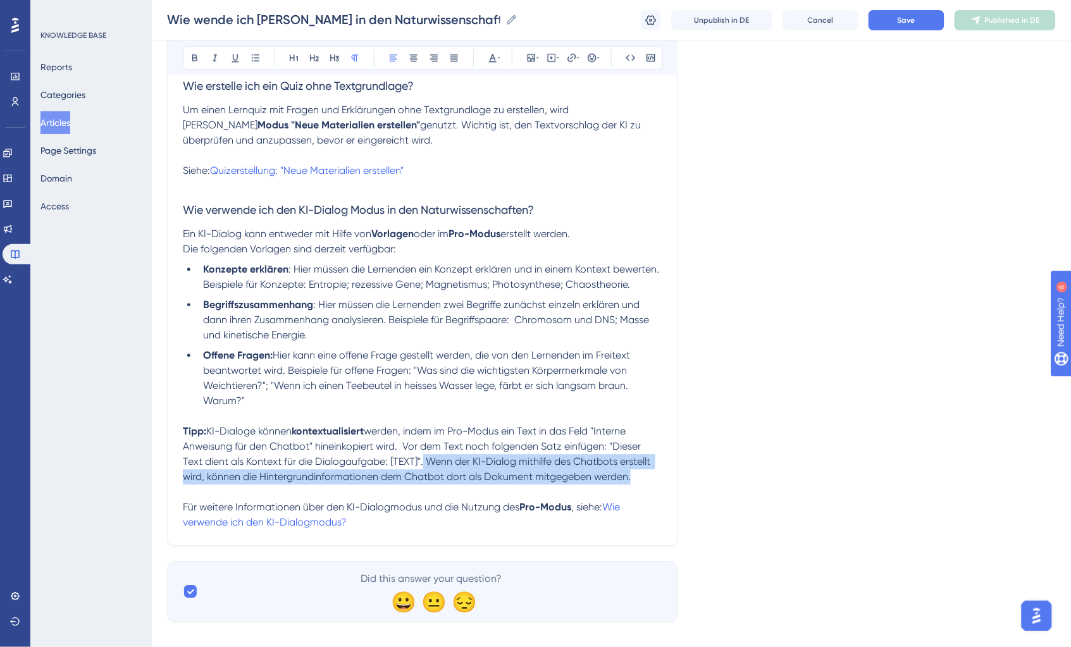
drag, startPoint x: 640, startPoint y: 477, endPoint x: 427, endPoint y: 459, distance: 214.0
click at [427, 459] on p "Tipp: KI-Dialoge können kontextualisiert werden, indem im Pro-Modus ein Text in…" at bounding box center [423, 454] width 480 height 61
copy span "Wenn der KI-Dialog mithilfe des Chatbots erstellt wird, können die Hintergrundi…"
click at [641, 477] on p "Tipp: KI-Dialoge können kontextualisiert werden, indem im Pro-Modus ein Text in…" at bounding box center [423, 454] width 480 height 61
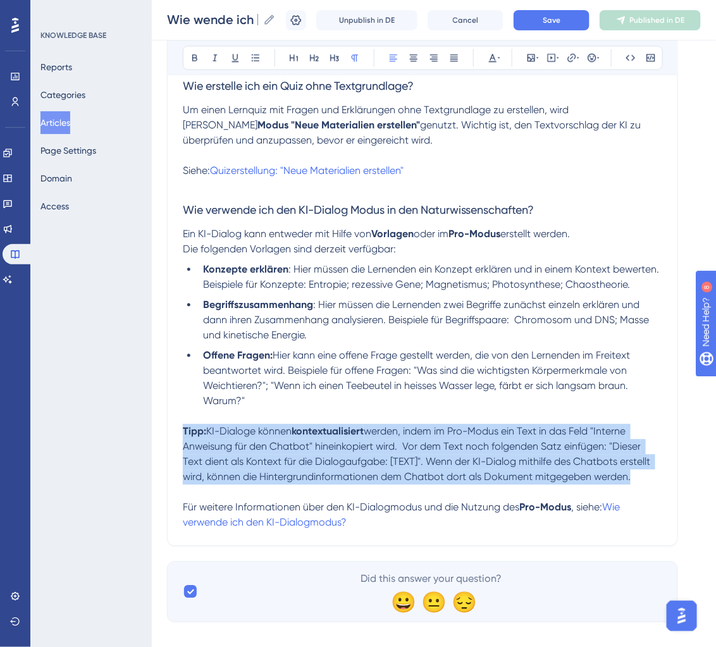
drag, startPoint x: 550, startPoint y: 477, endPoint x: 143, endPoint y: 435, distance: 409.1
copy p "Tipp: KI-Dialoge können kontextualisiert werden, indem im Pro-Modus ein Text in…"
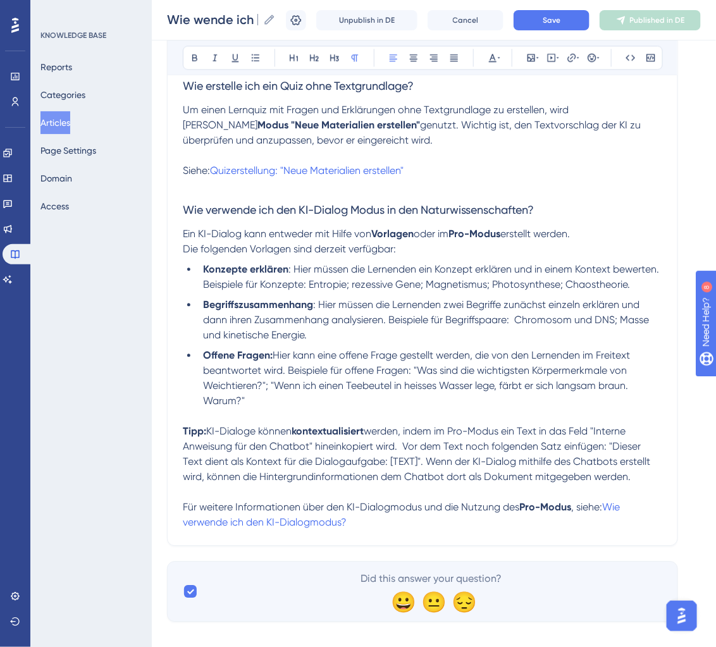
click at [335, 358] on span "Hier kann eine offene Frage gestellt werden, die von den Lernenden im Freitext …" at bounding box center [418, 378] width 430 height 58
click at [632, 488] on p at bounding box center [423, 492] width 480 height 15
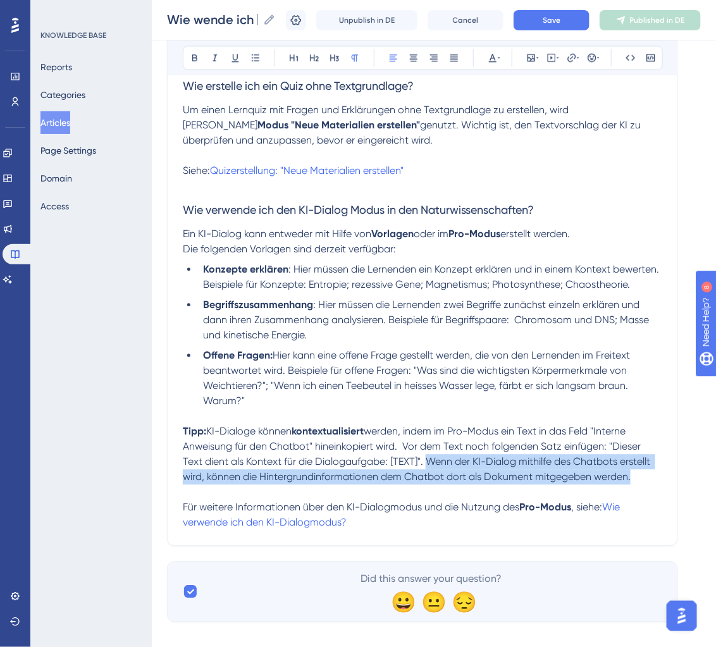
drag, startPoint x: 632, startPoint y: 484, endPoint x: 430, endPoint y: 463, distance: 203.6
click at [430, 463] on p "Tipp: KI-Dialoge können kontextualisiert werden, indem im Pro-Modus ein Text in…" at bounding box center [423, 454] width 480 height 61
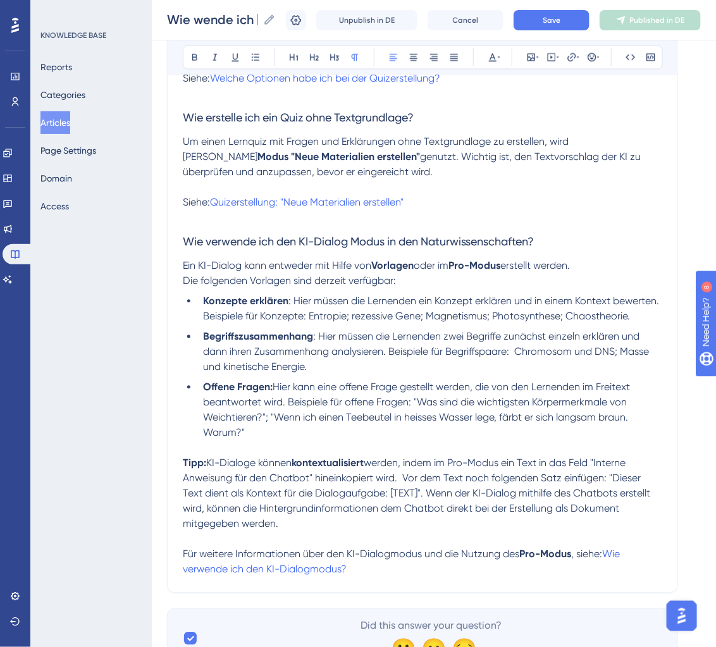
scroll to position [769, 0]
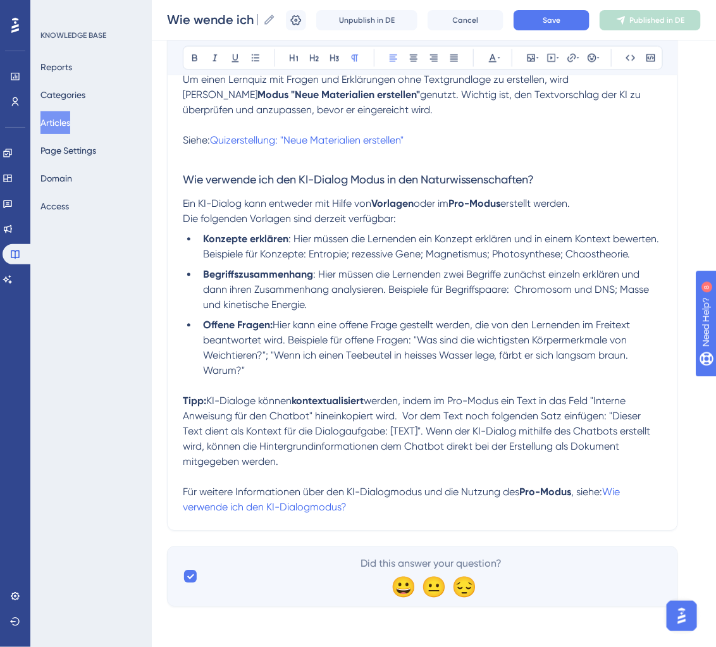
click at [330, 418] on span "werden, indem im Pro-Modus ein Text in das Feld "Interne Anweisung für den Chat…" at bounding box center [418, 431] width 470 height 73
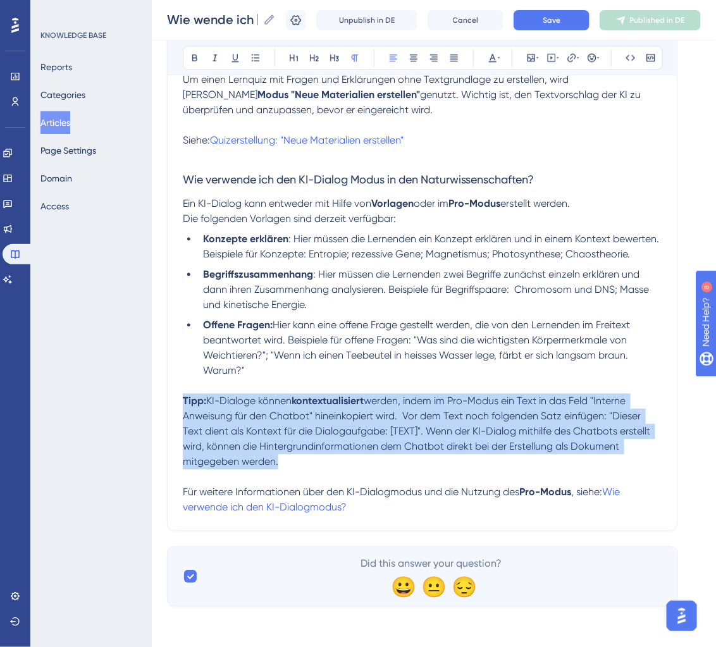
drag, startPoint x: 298, startPoint y: 460, endPoint x: 184, endPoint y: 399, distance: 129.4
click at [183, 399] on p "Tipp: KI-Dialoge können kontextualisiert werden, indem im Pro-Modus ein Text in…" at bounding box center [423, 432] width 480 height 76
copy p "Tipp: KI-Dialoge können kontextualisiert werden, indem im Pro-Modus ein Text in…"
click at [441, 439] on p "Tipp: KI-Dialoge können kontextualisiert werden, indem im Pro-Modus ein Text in…" at bounding box center [423, 432] width 480 height 76
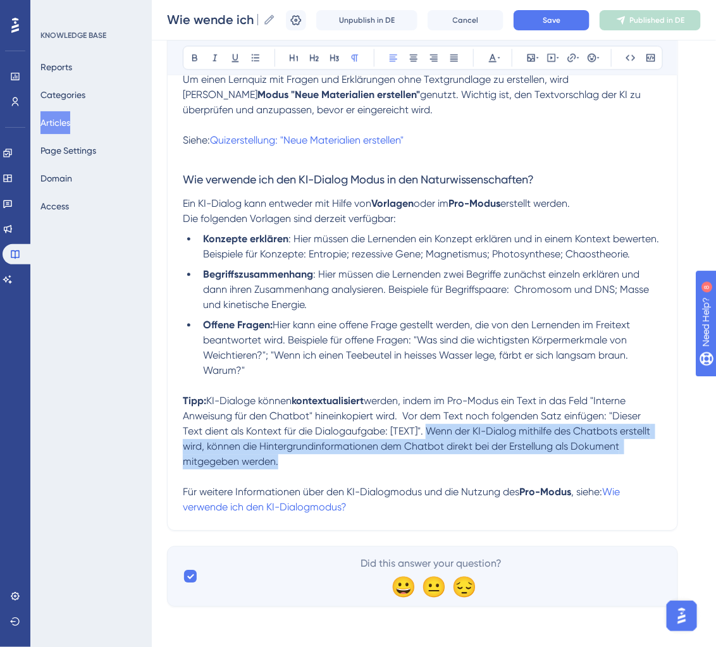
drag, startPoint x: 429, startPoint y: 430, endPoint x: 508, endPoint y: 466, distance: 86.4
click at [508, 466] on p "Tipp: KI-Dialoge können kontextualisiert werden, indem im Pro-Modus ein Text in…" at bounding box center [423, 432] width 480 height 76
copy span "Wenn der KI-Dialog mithilfe des Chatbots erstellt wird, können die Hintergrundi…"
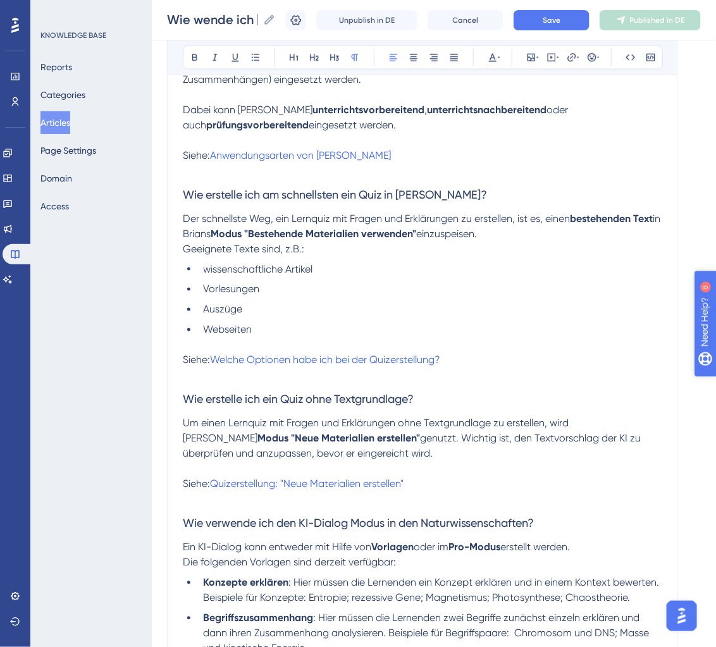
scroll to position [0, 0]
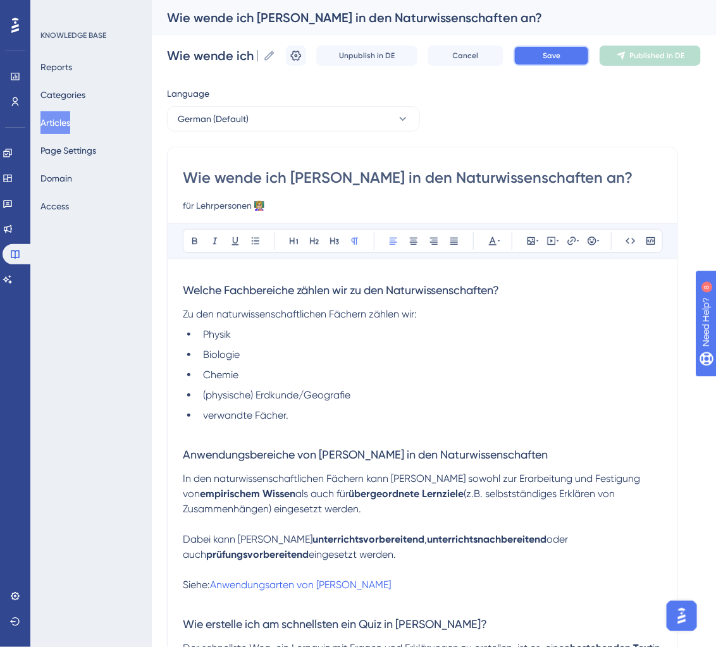
click at [554, 59] on span "Save" at bounding box center [552, 56] width 18 height 10
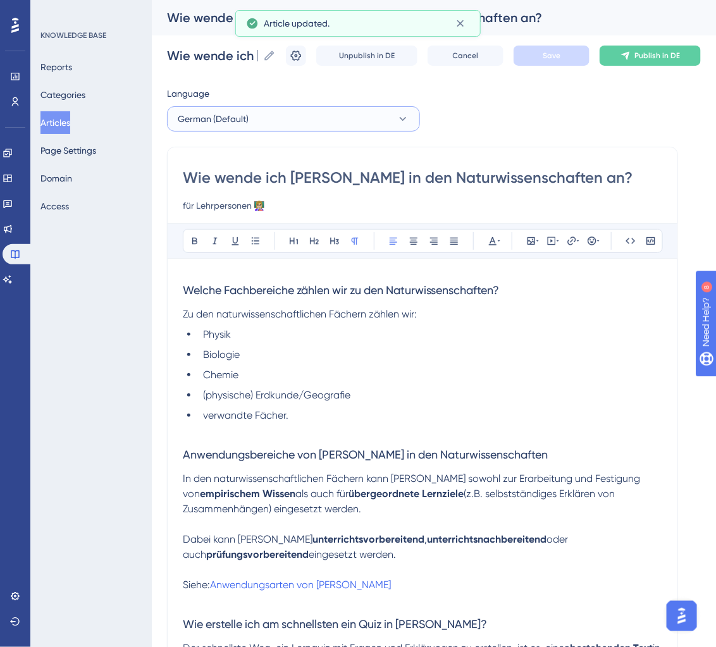
click at [349, 116] on button "German (Default)" at bounding box center [293, 118] width 253 height 25
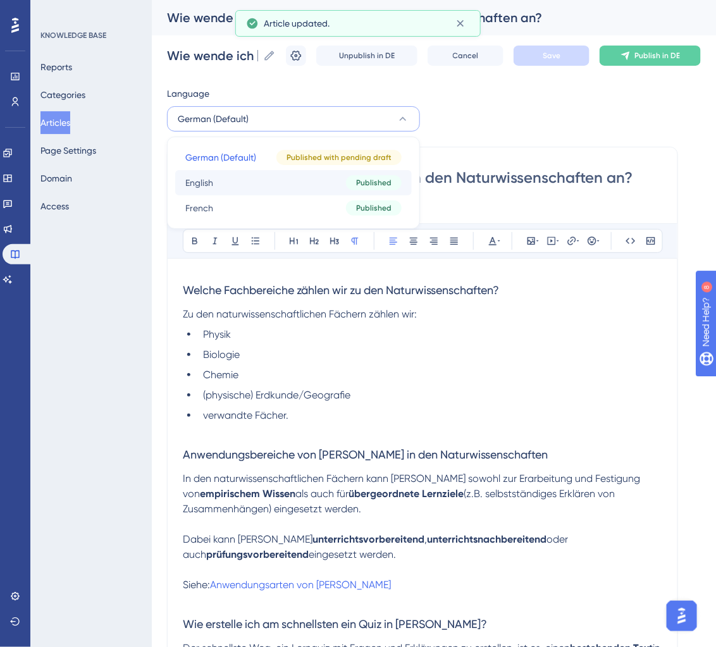
click at [301, 182] on button "English English Published" at bounding box center [293, 182] width 237 height 25
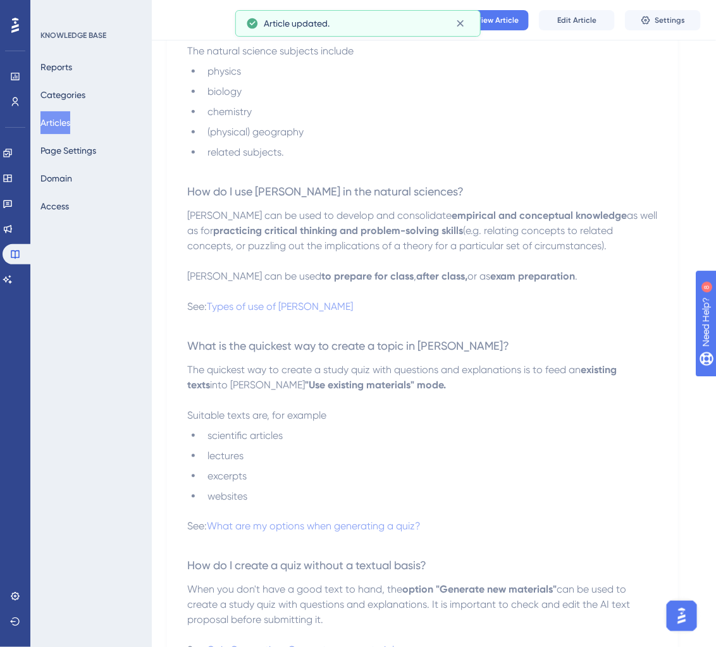
scroll to position [688, 0]
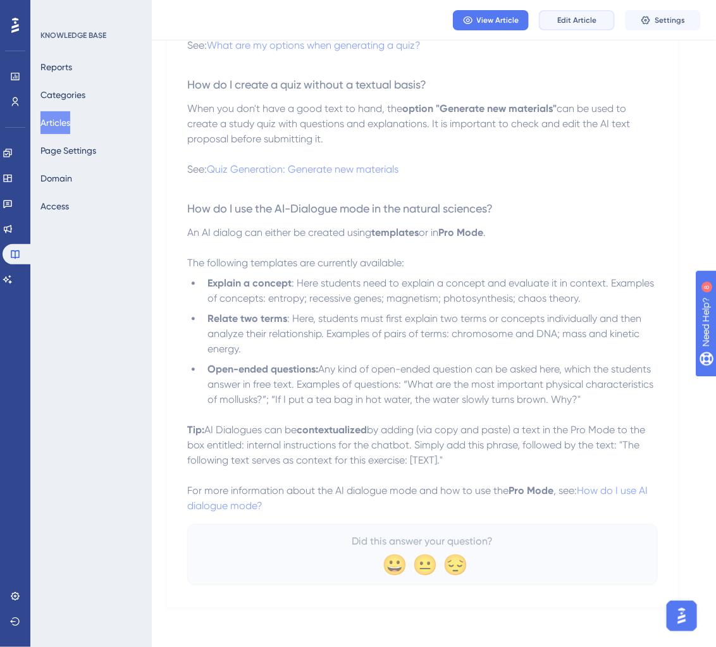
click at [584, 23] on span "Edit Article" at bounding box center [577, 20] width 39 height 10
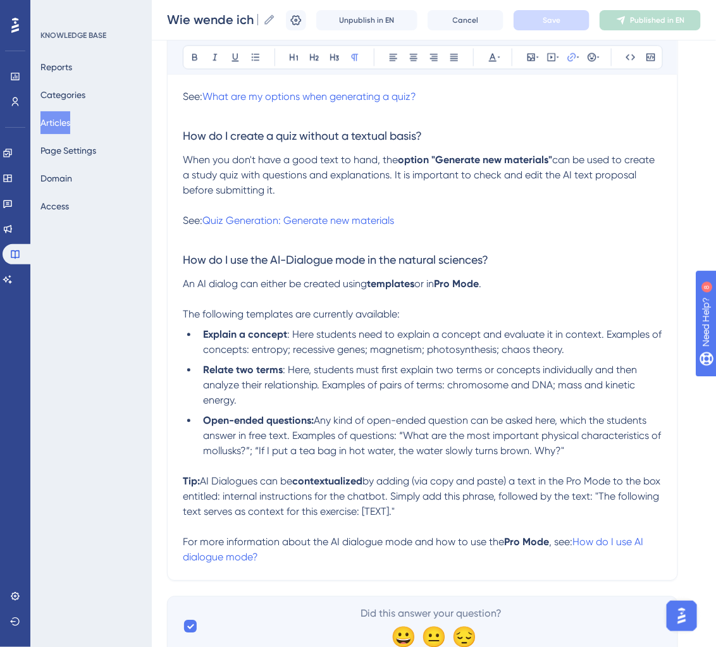
scroll to position [739, 0]
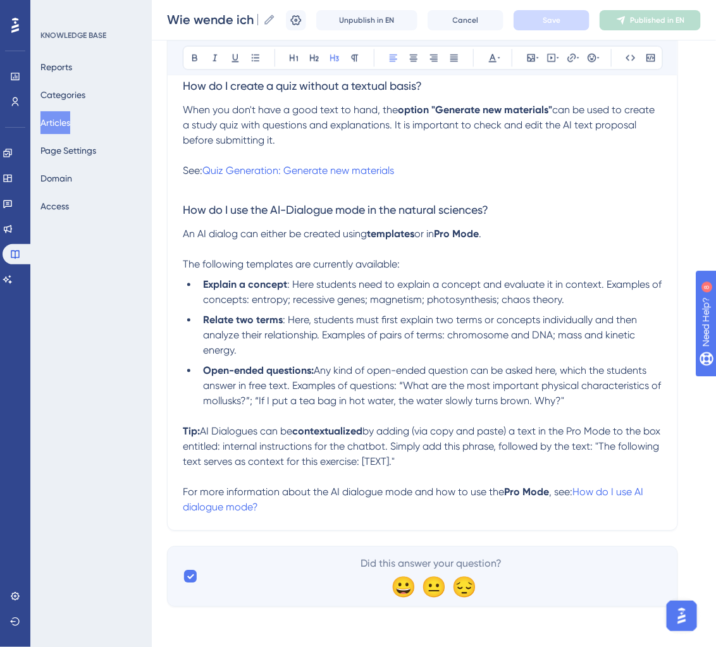
click at [472, 458] on p "Tip: AI Dialogues can be contextualized by adding (via copy and paste) a text i…" at bounding box center [423, 447] width 480 height 46
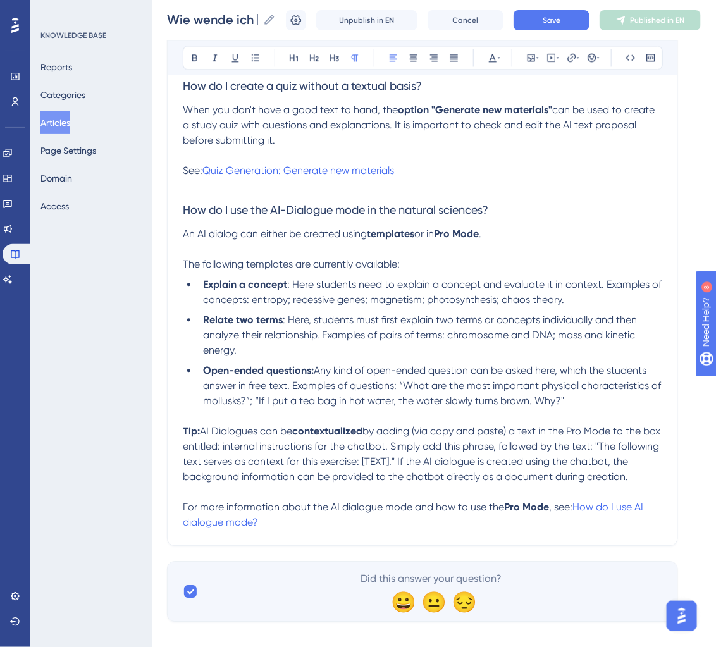
click at [550, 30] on div "Wie wende ich Brian in den Naturwissenschaften an? Wie wende ich Brian in den N…" at bounding box center [434, 20] width 565 height 41
click at [554, 20] on span "Save" at bounding box center [552, 20] width 18 height 10
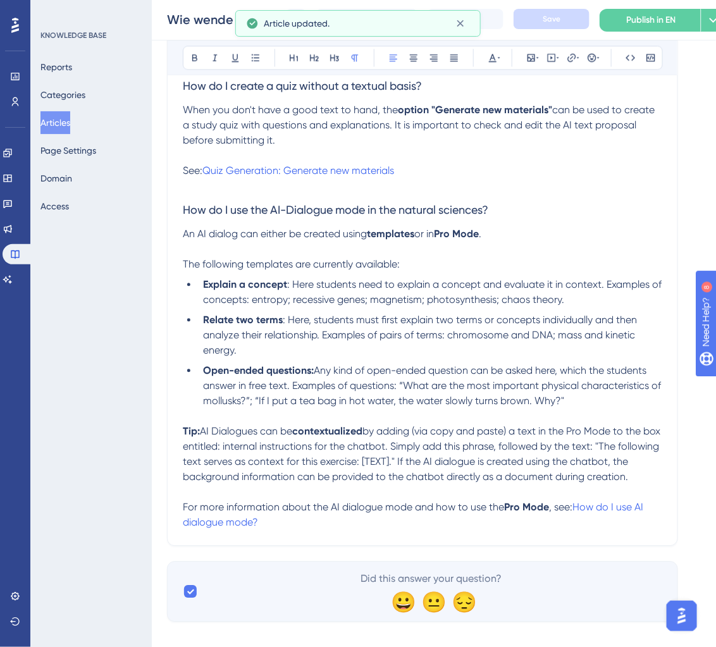
scroll to position [0, 0]
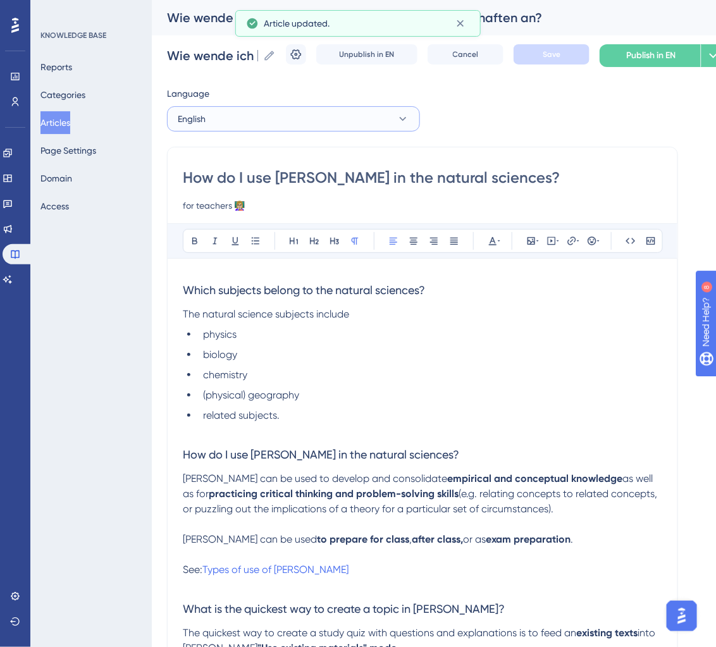
click at [284, 113] on button "English" at bounding box center [293, 118] width 253 height 25
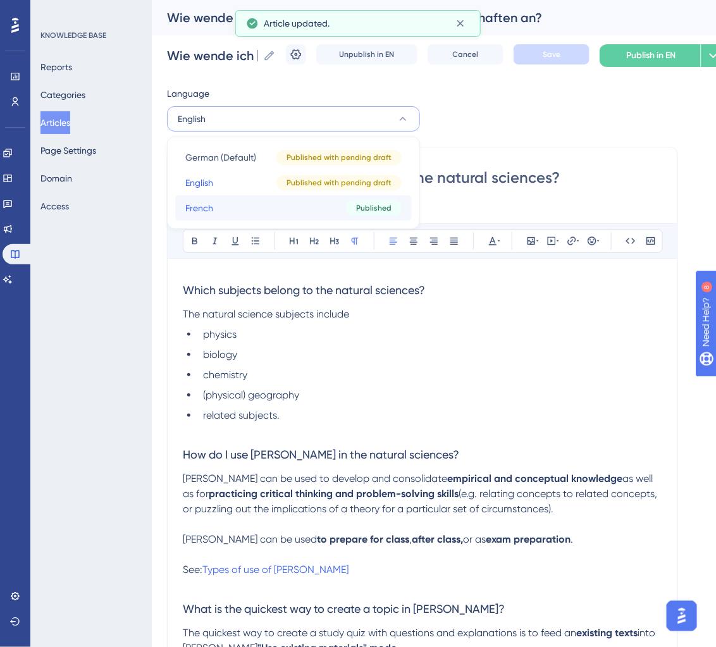
click at [258, 199] on button "French French Published" at bounding box center [293, 208] width 237 height 25
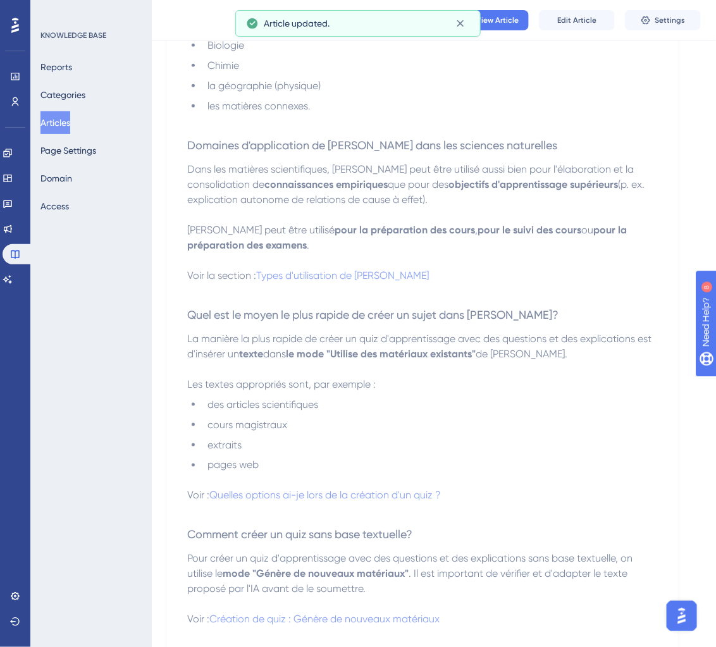
scroll to position [734, 0]
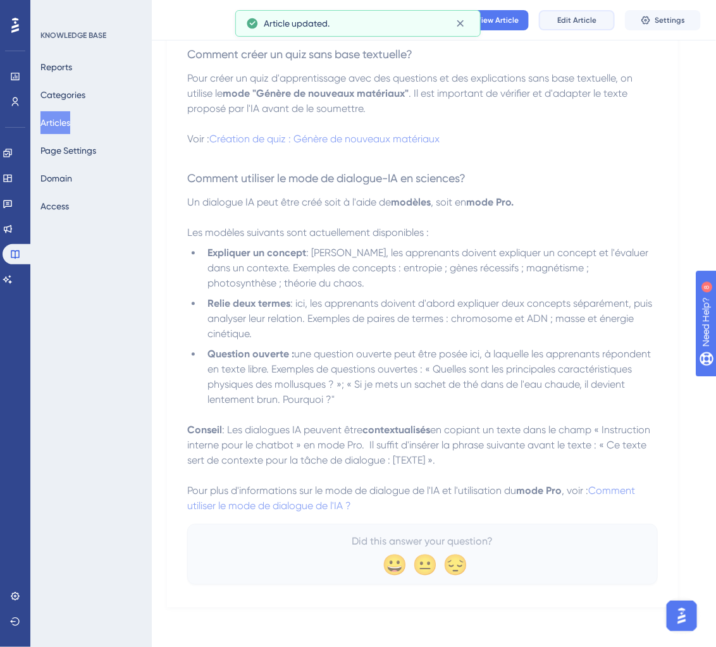
click at [579, 25] on button "Edit Article" at bounding box center [577, 20] width 76 height 20
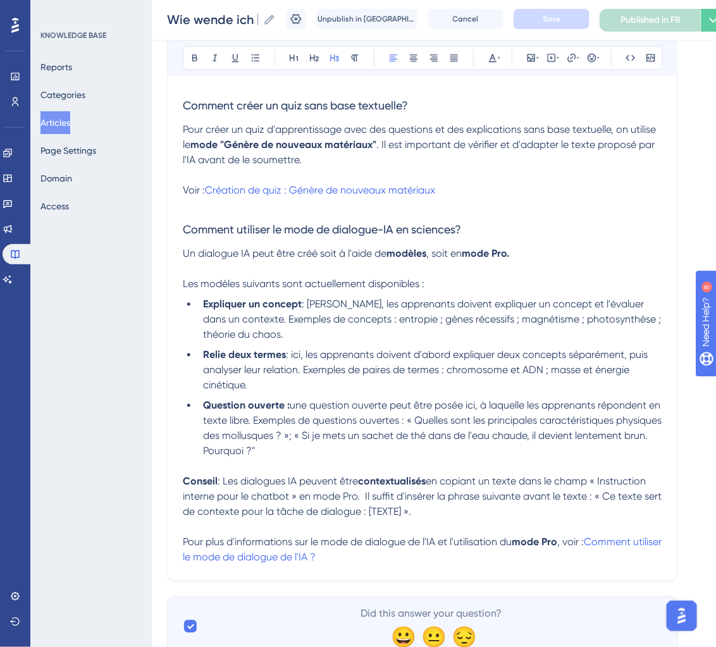
click at [460, 507] on p "Conseil : Les dialogues IA peuvent être contextualisés en copiant un texte dans…" at bounding box center [423, 497] width 480 height 46
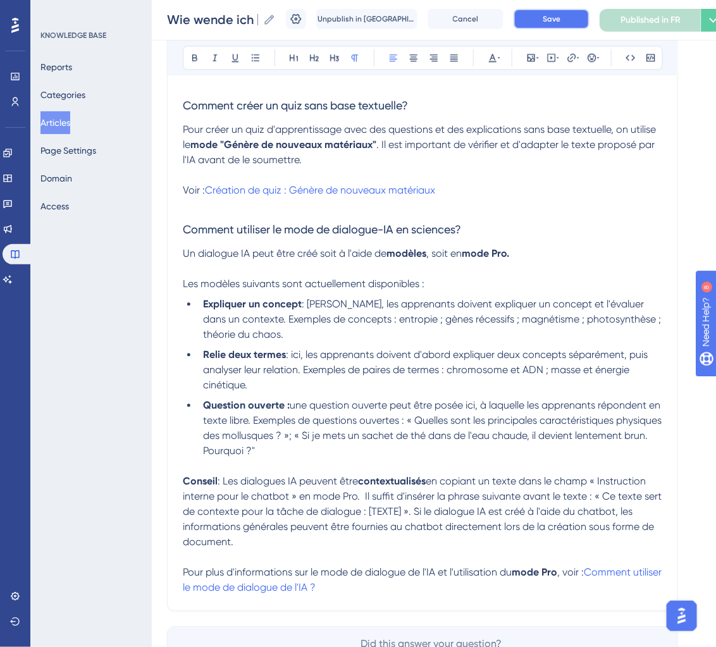
click at [563, 17] on button "Save" at bounding box center [552, 19] width 76 height 20
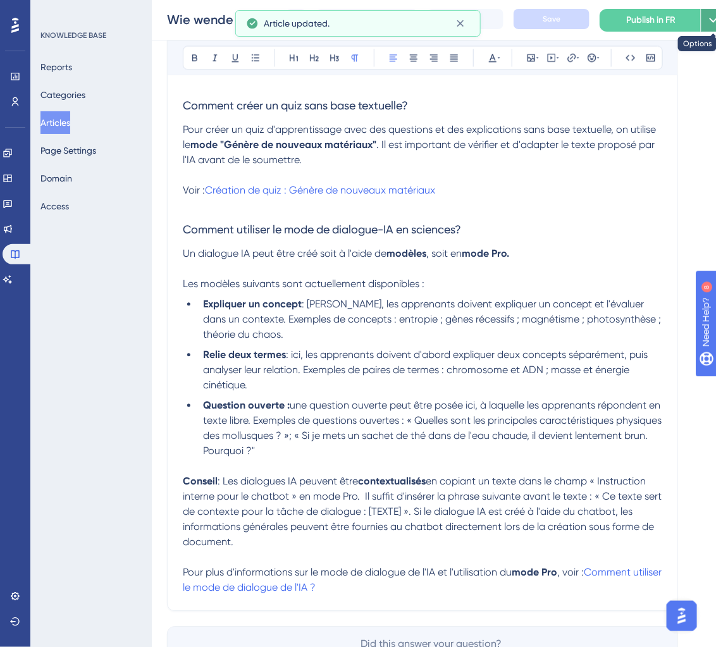
click at [710, 27] on button at bounding box center [713, 20] width 25 height 23
click at [601, 231] on h3 "Comment utiliser le mode de dialogue-IA en sciences?" at bounding box center [423, 229] width 480 height 33
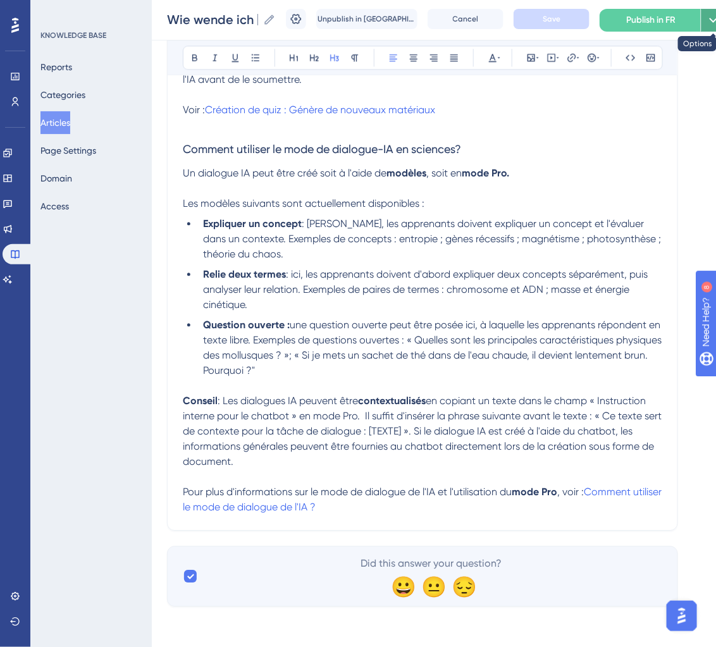
click at [711, 26] on icon at bounding box center [713, 20] width 15 height 15
click at [665, 63] on span "Publish in all languages" at bounding box center [653, 57] width 94 height 15
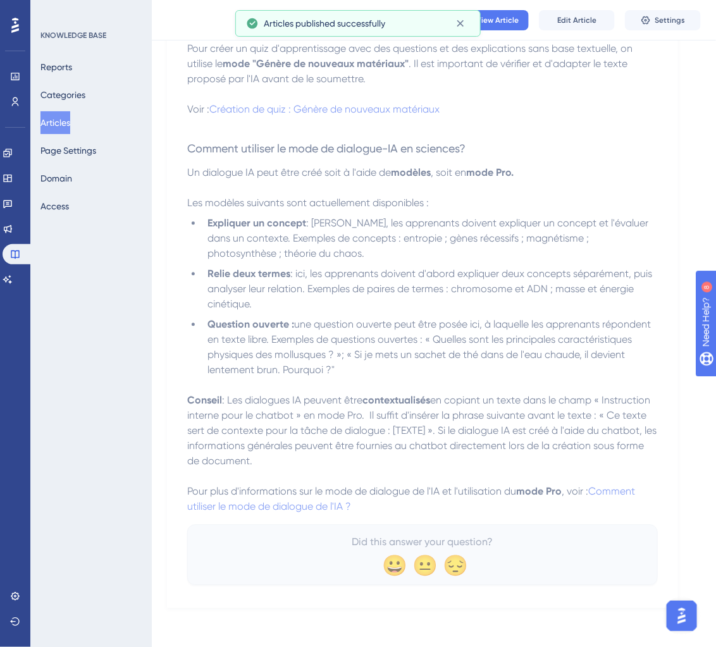
click at [66, 125] on button "Articles" at bounding box center [56, 122] width 30 height 23
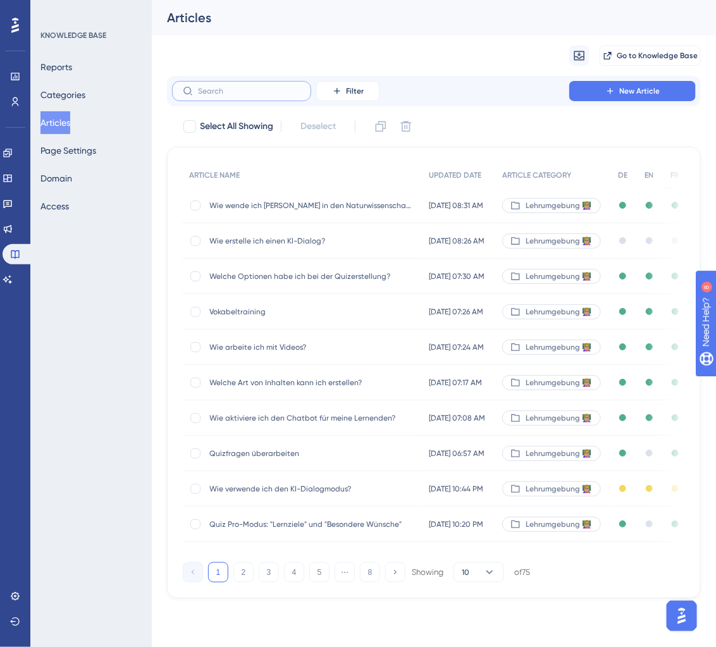
click at [209, 92] on input "text" at bounding box center [249, 91] width 103 height 9
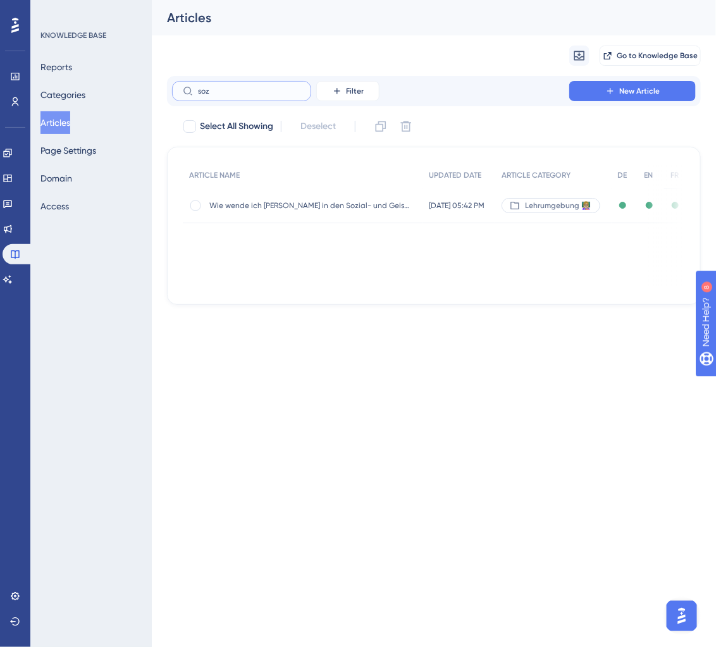
type input "sozu"
checkbox input "true"
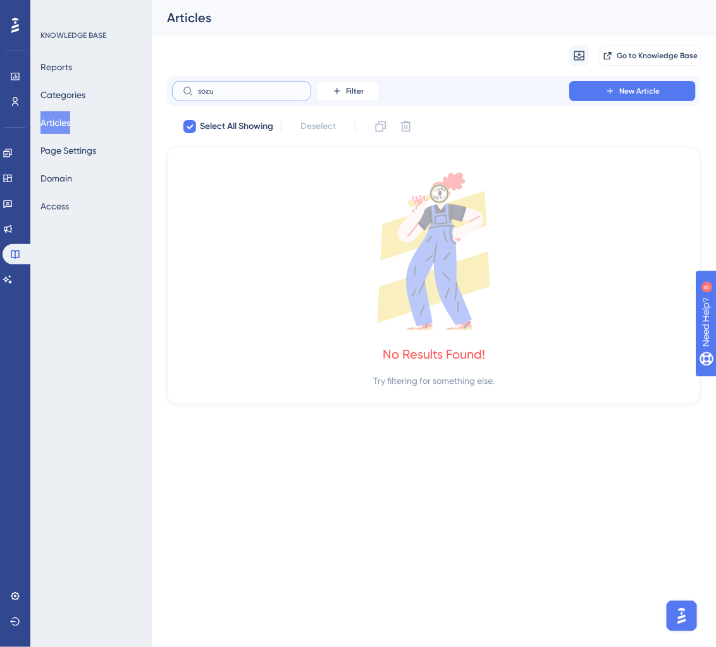
type input "soz"
checkbox input "false"
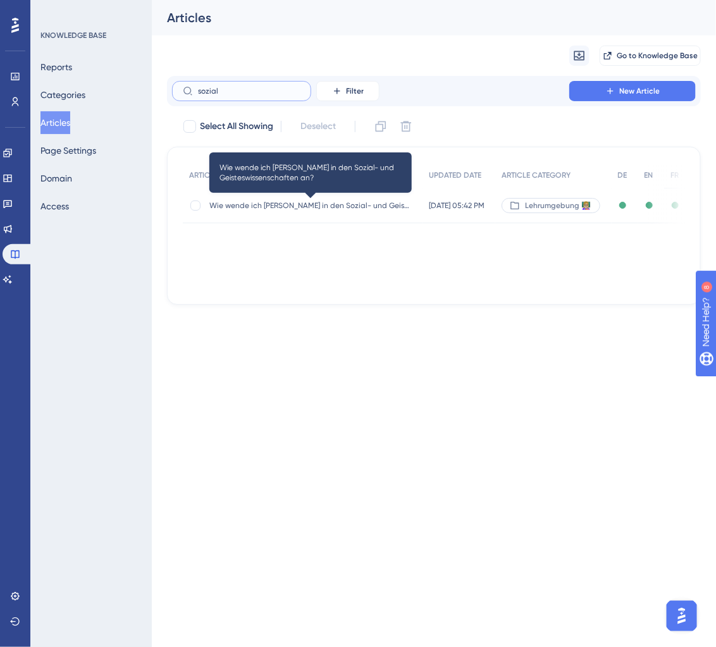
type input "sozial"
click at [290, 208] on span "Wie wende ich [PERSON_NAME] in den Sozial- und Geisteswissenschaften an?" at bounding box center [310, 206] width 203 height 10
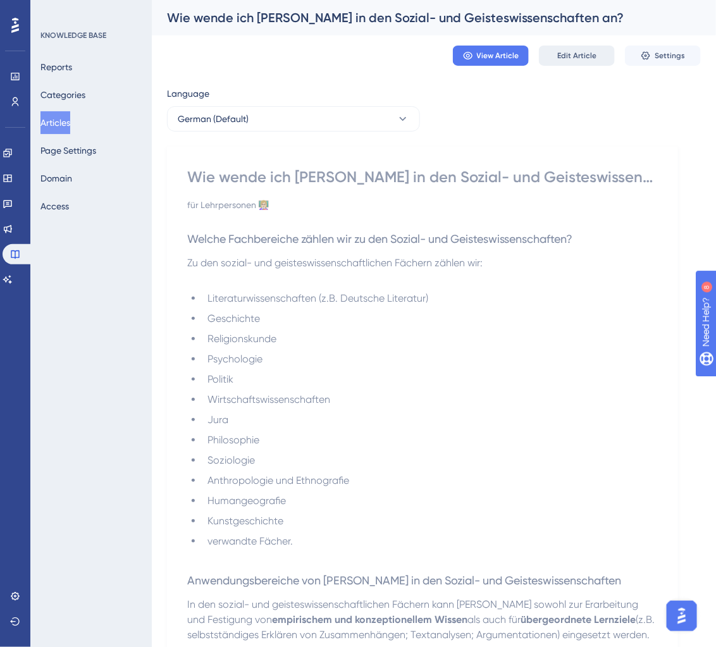
click at [578, 61] on button "Edit Article" at bounding box center [577, 56] width 76 height 20
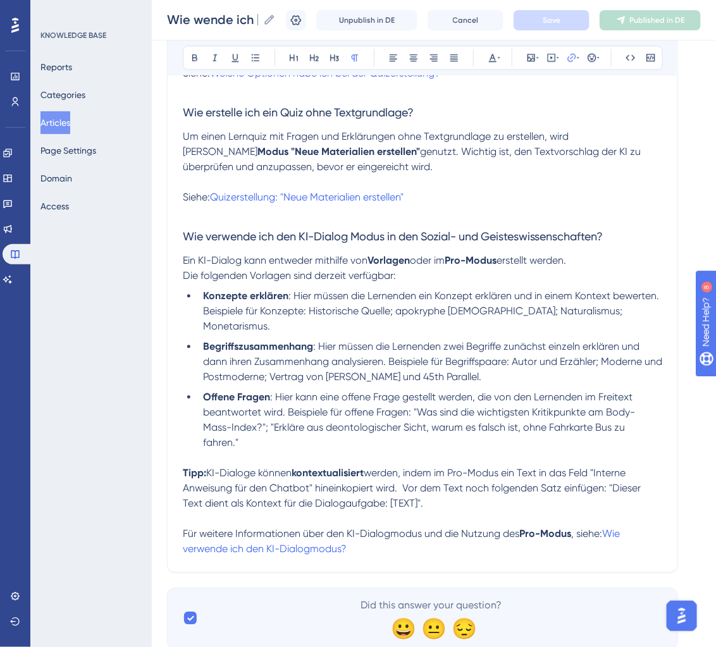
scroll to position [916, 0]
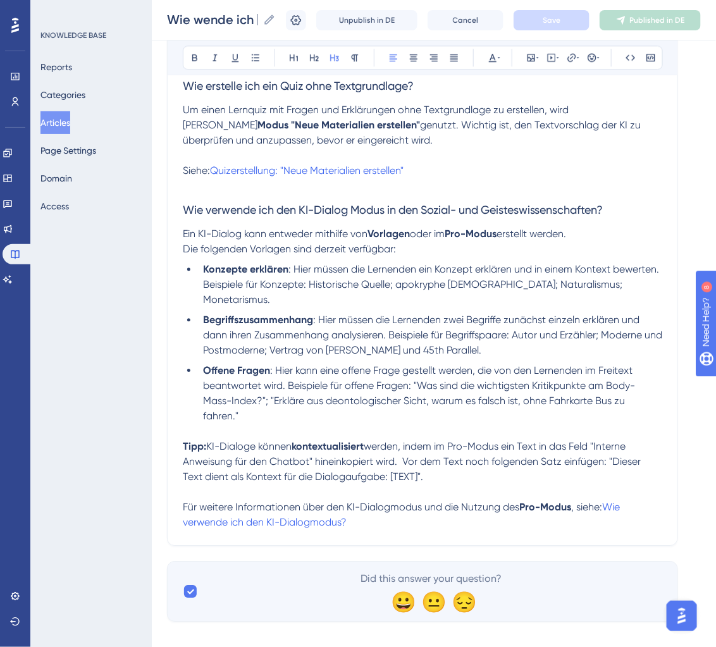
click at [466, 458] on p "Tipp: KI-Dialoge können kontextualisiert werden, indem im Pro-Modus ein Text in…" at bounding box center [423, 462] width 480 height 46
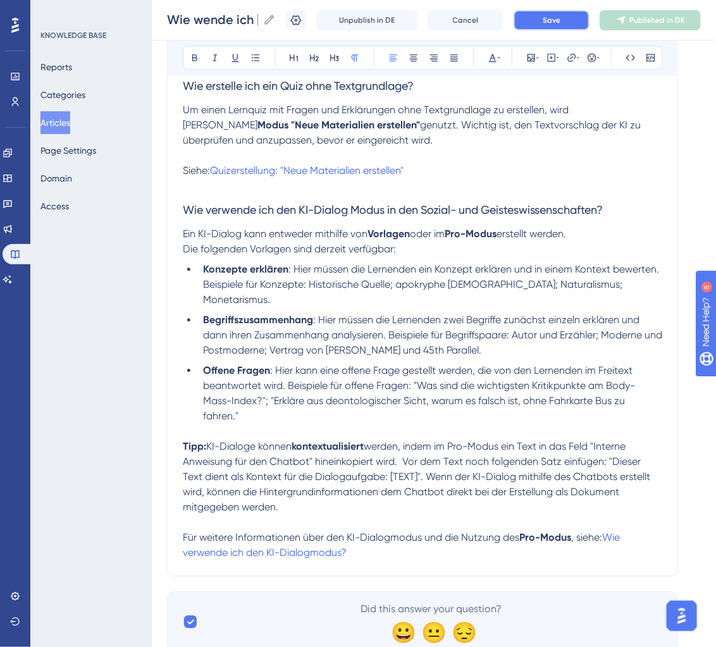
click at [556, 14] on button "Save" at bounding box center [552, 20] width 76 height 20
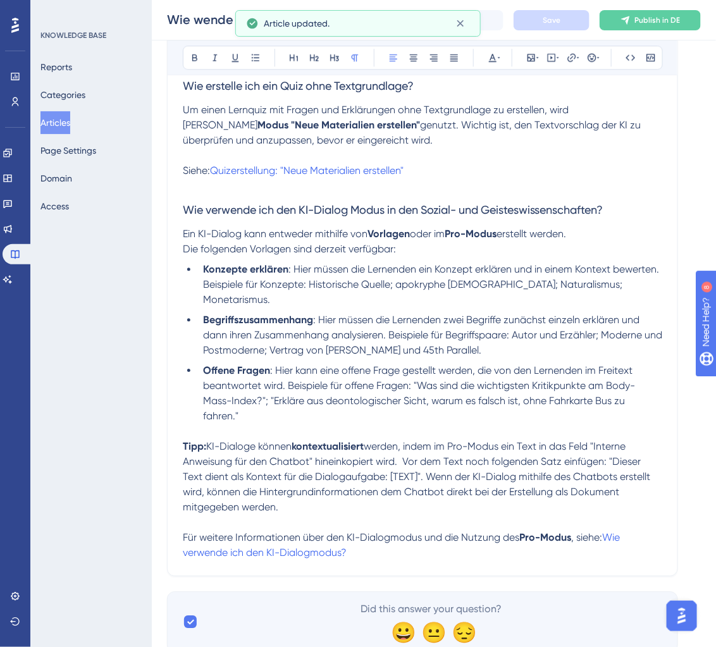
scroll to position [0, 0]
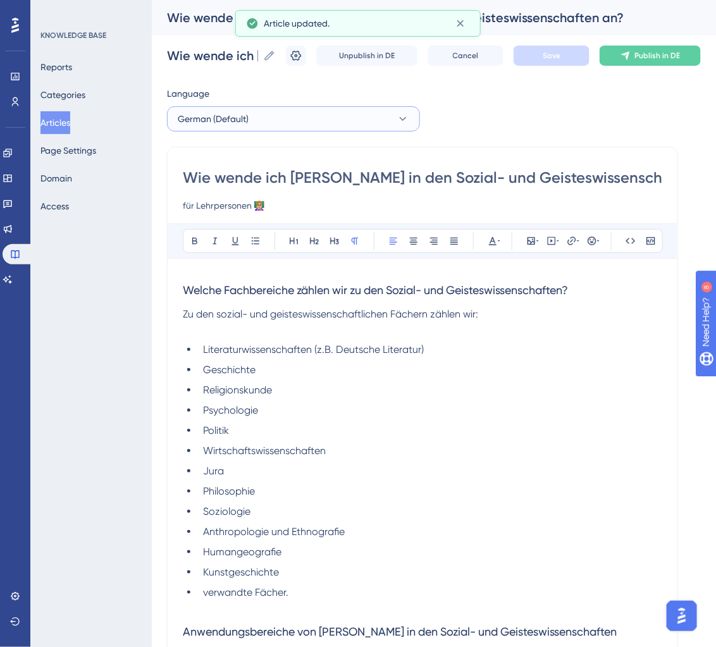
click at [273, 115] on button "German (Default)" at bounding box center [293, 118] width 253 height 25
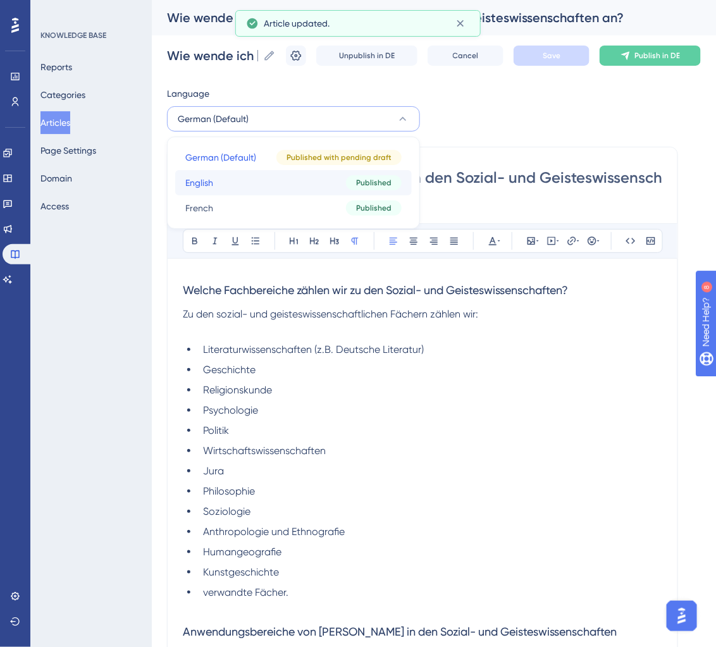
click at [249, 187] on button "English English Published" at bounding box center [293, 182] width 237 height 25
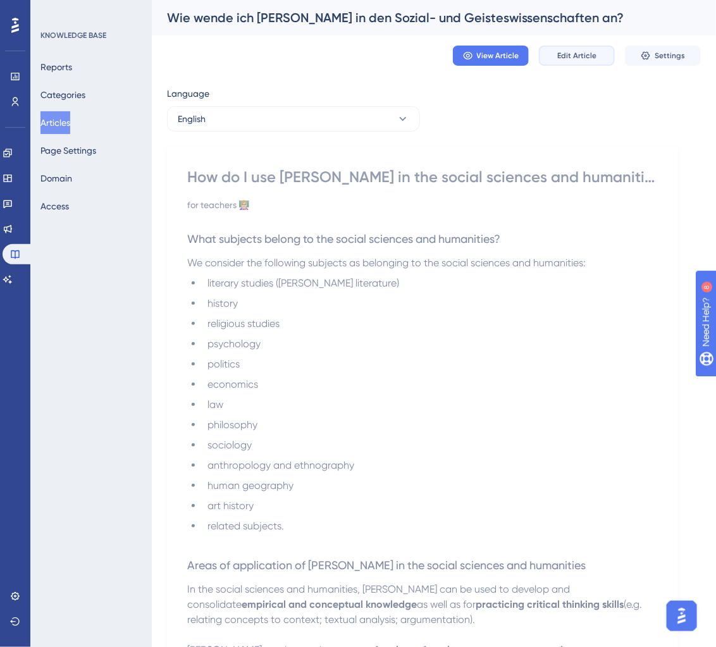
click at [579, 59] on span "Edit Article" at bounding box center [577, 56] width 39 height 10
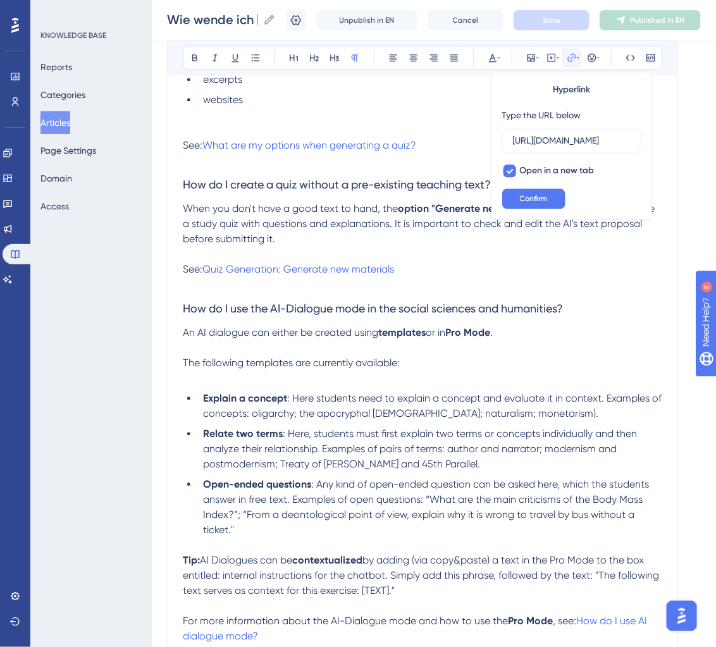
scroll to position [0, 204]
click at [493, 337] on span "." at bounding box center [491, 333] width 3 height 12
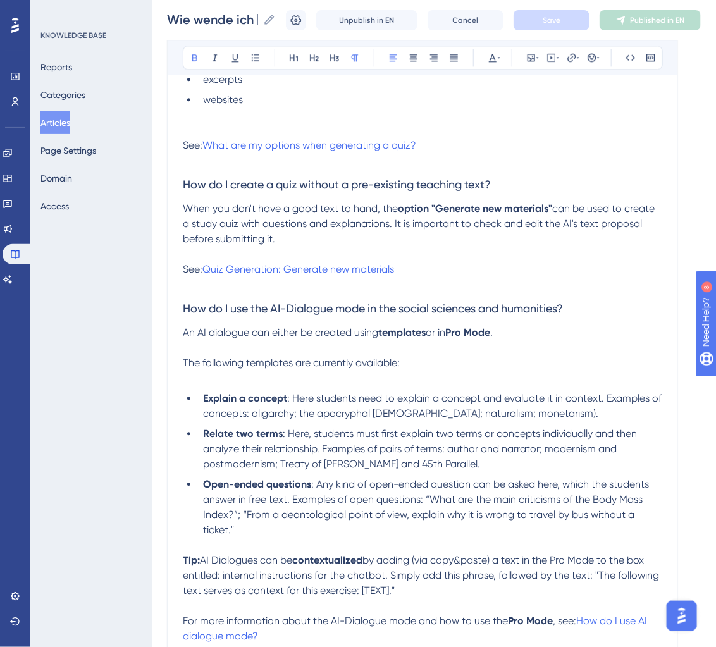
scroll to position [946, 0]
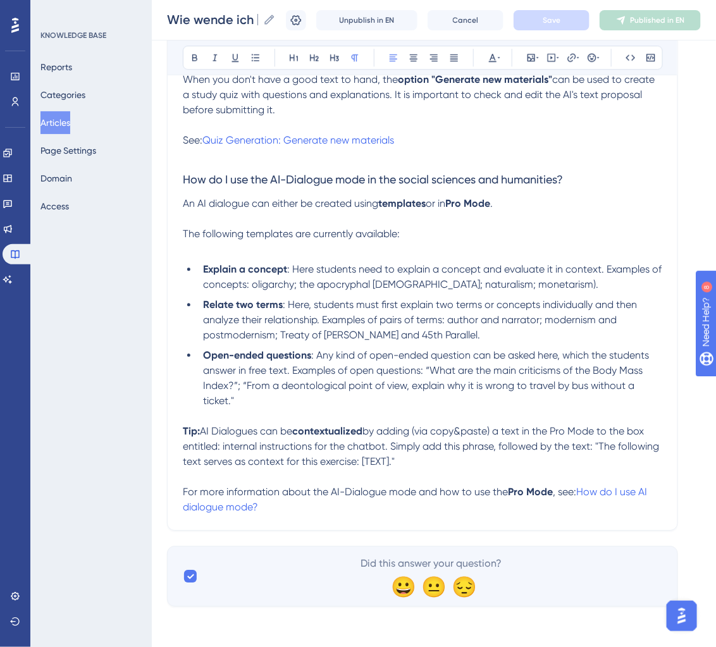
click at [448, 463] on p "Tip: AI Dialogues can be contextualized by adding (via copy&paste) a text in th…" at bounding box center [423, 447] width 480 height 46
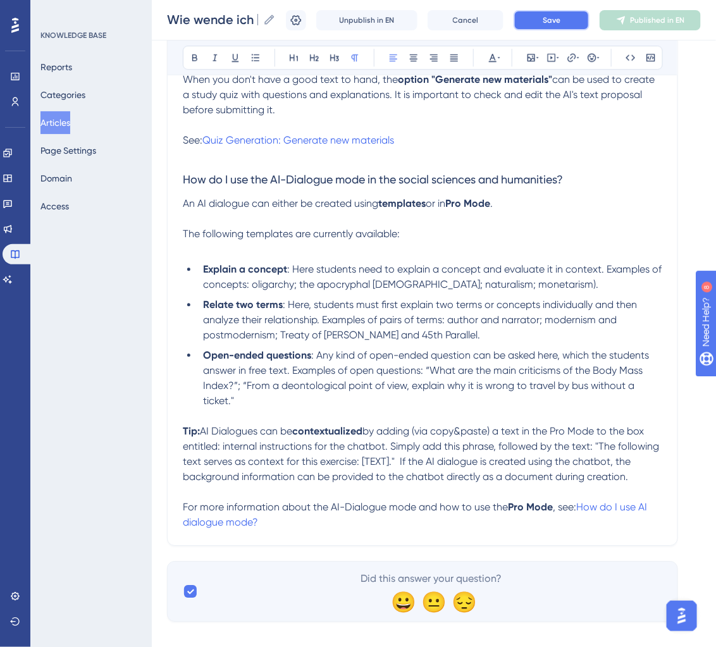
click at [570, 20] on button "Save" at bounding box center [552, 20] width 76 height 20
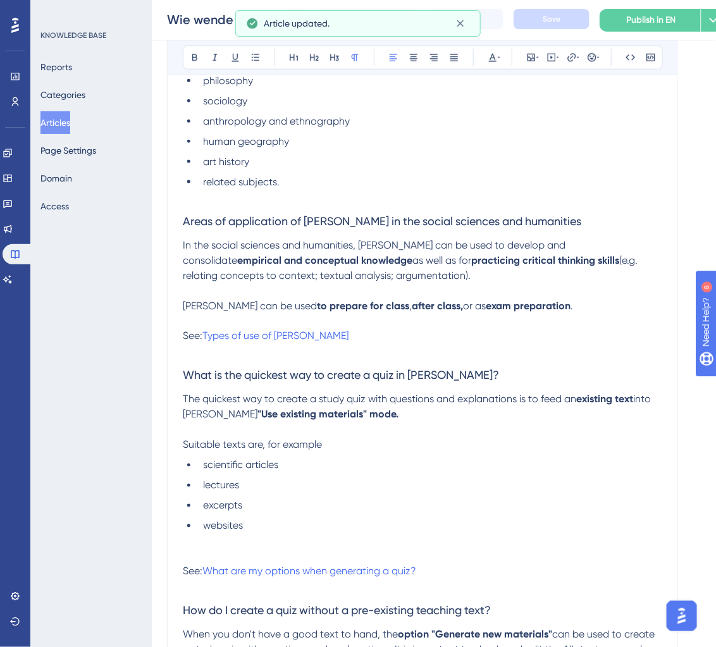
scroll to position [0, 0]
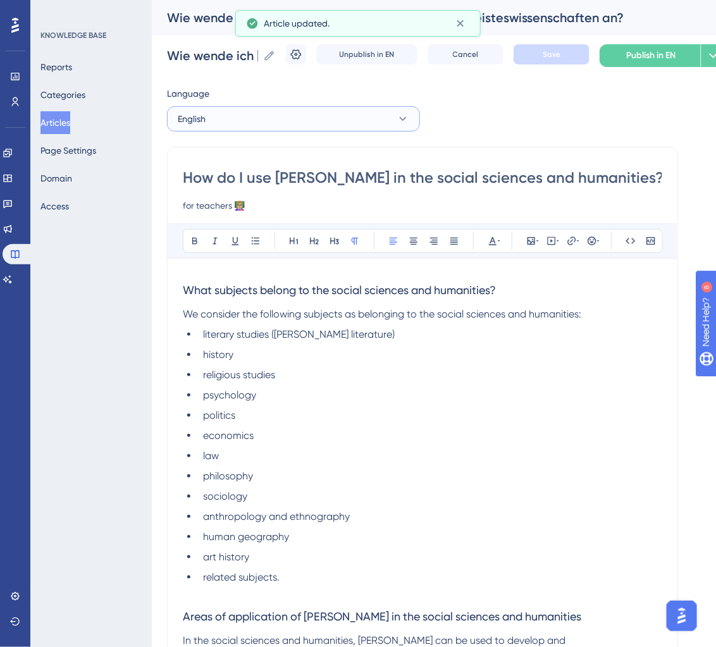
click at [313, 131] on div "English" at bounding box center [293, 118] width 253 height 25
click at [307, 118] on button "English" at bounding box center [293, 118] width 253 height 25
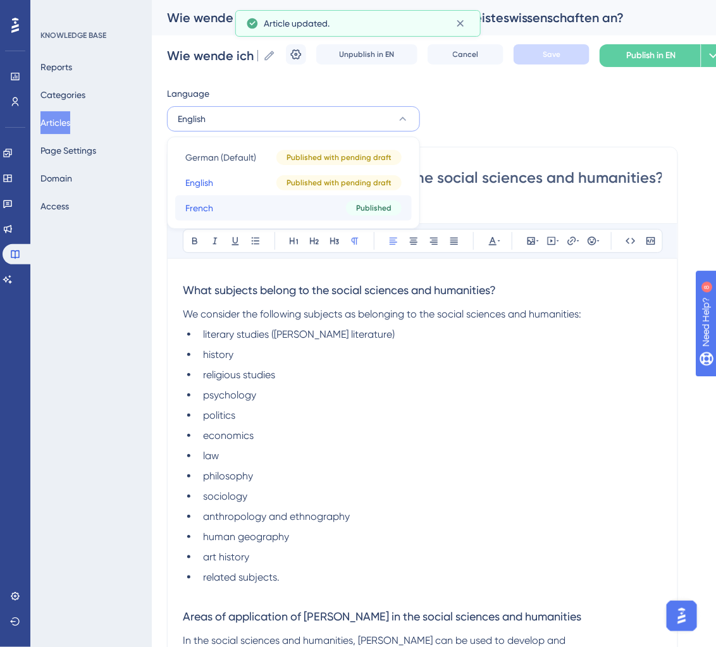
click at [273, 213] on button "French French Published" at bounding box center [293, 208] width 237 height 25
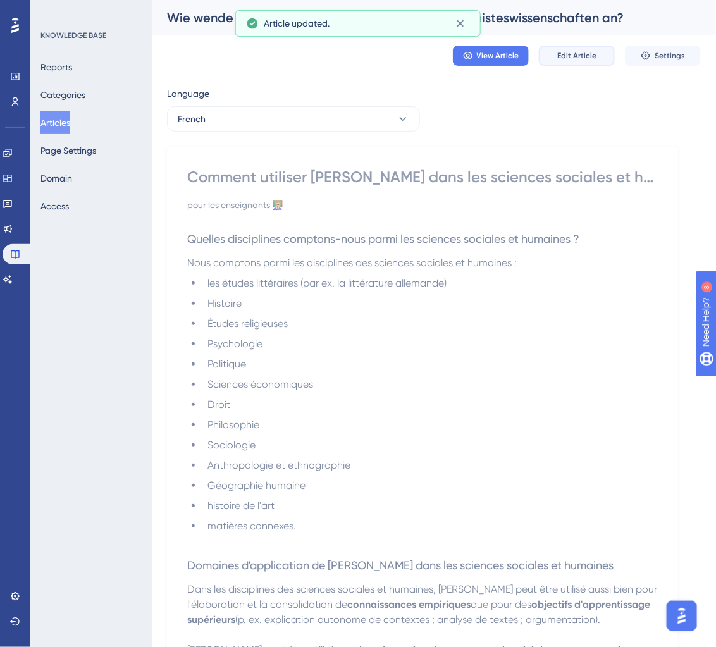
click at [559, 61] on button "Edit Article" at bounding box center [577, 56] width 76 height 20
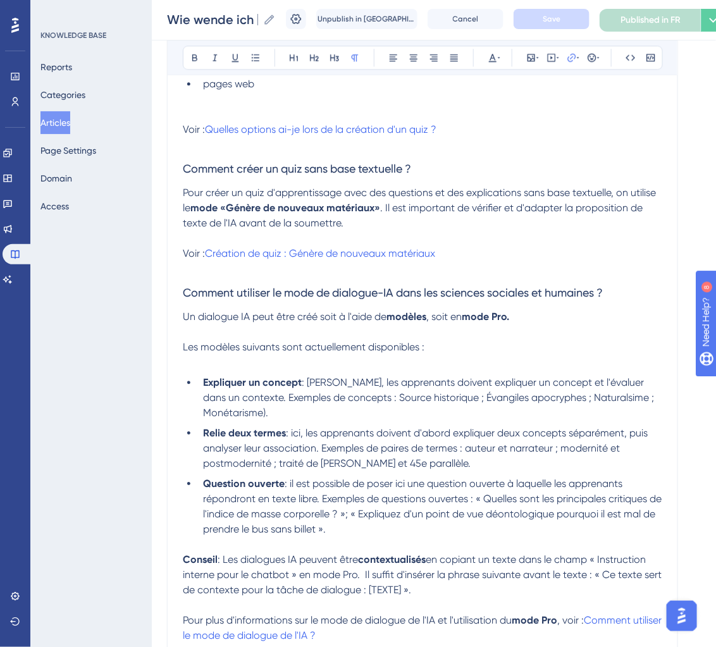
scroll to position [976, 0]
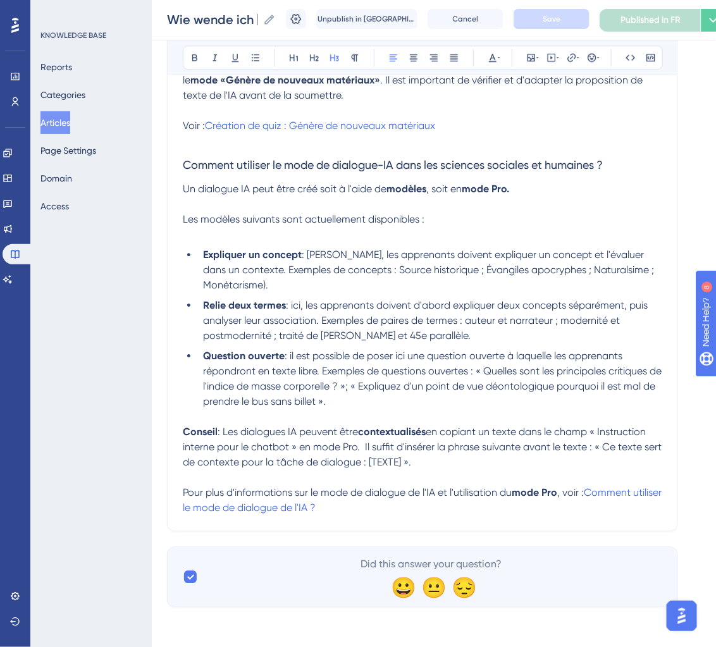
click at [445, 470] on p at bounding box center [423, 477] width 480 height 15
click at [448, 461] on p "Conseil : Les dialogues IA peuvent être contextualisés en copiant un texte dans…" at bounding box center [423, 448] width 480 height 46
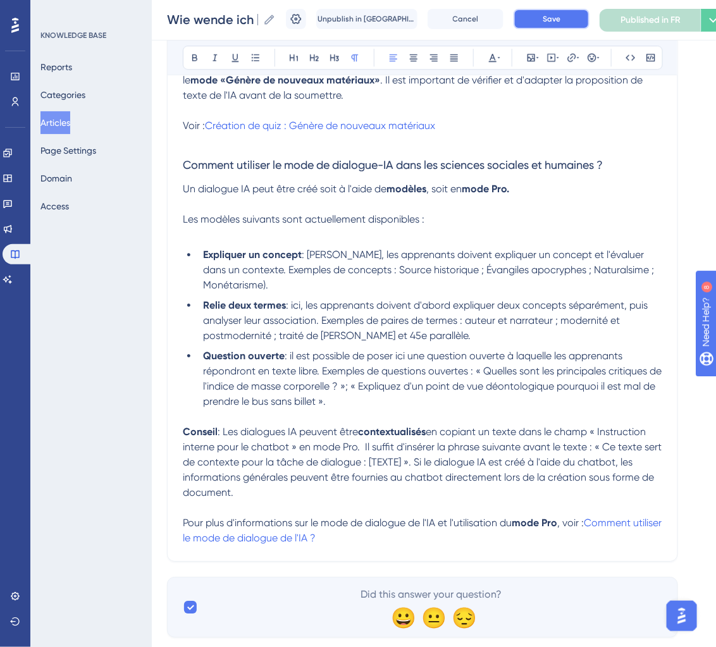
click at [565, 13] on button "Save" at bounding box center [552, 19] width 76 height 20
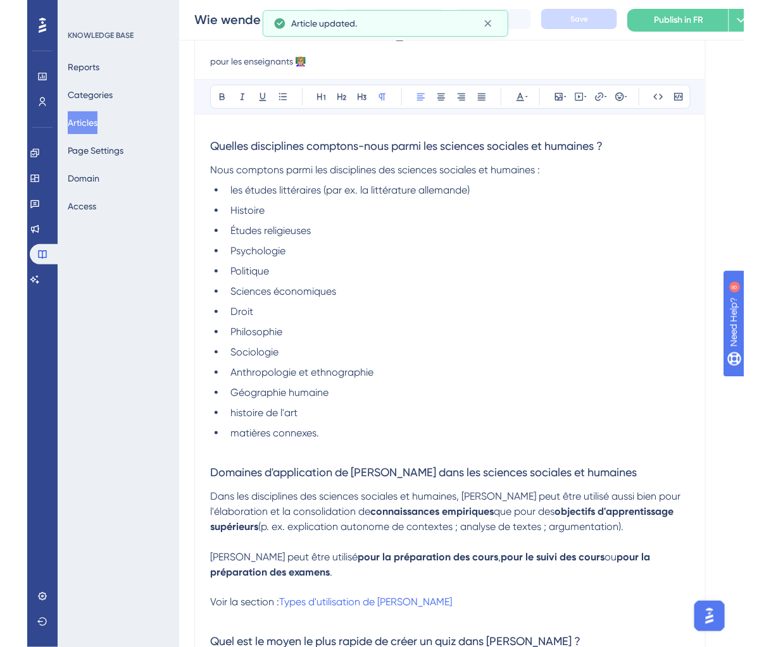
scroll to position [0, 0]
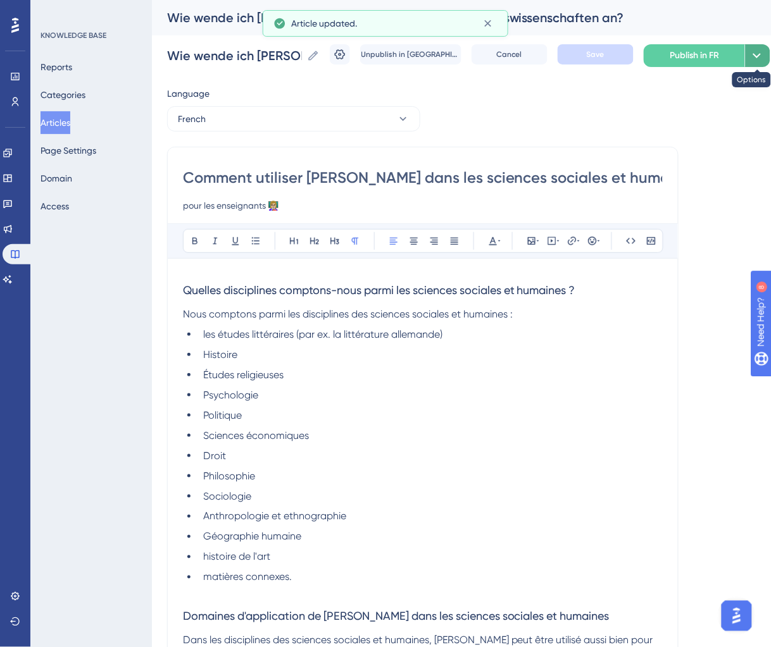
click at [753, 54] on icon at bounding box center [757, 55] width 8 height 5
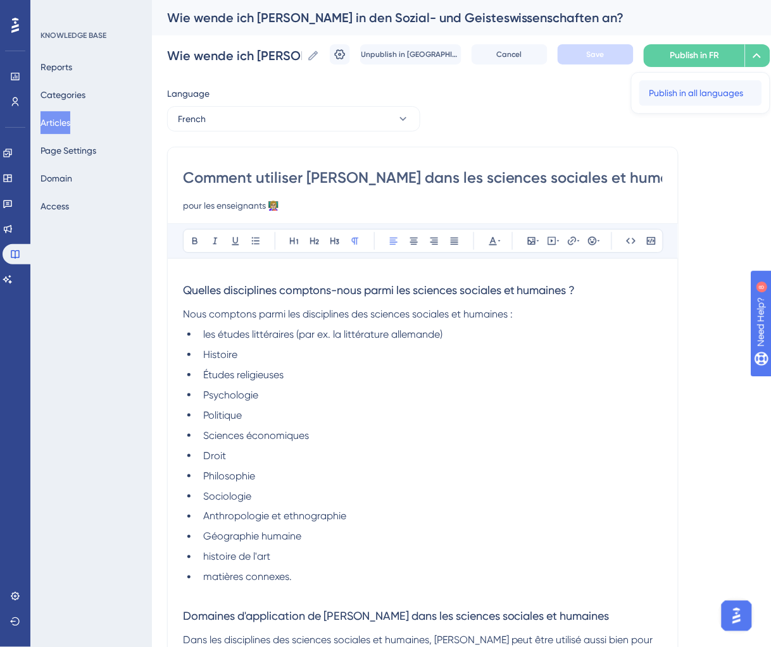
click at [709, 92] on span "Publish in all languages" at bounding box center [696, 92] width 94 height 15
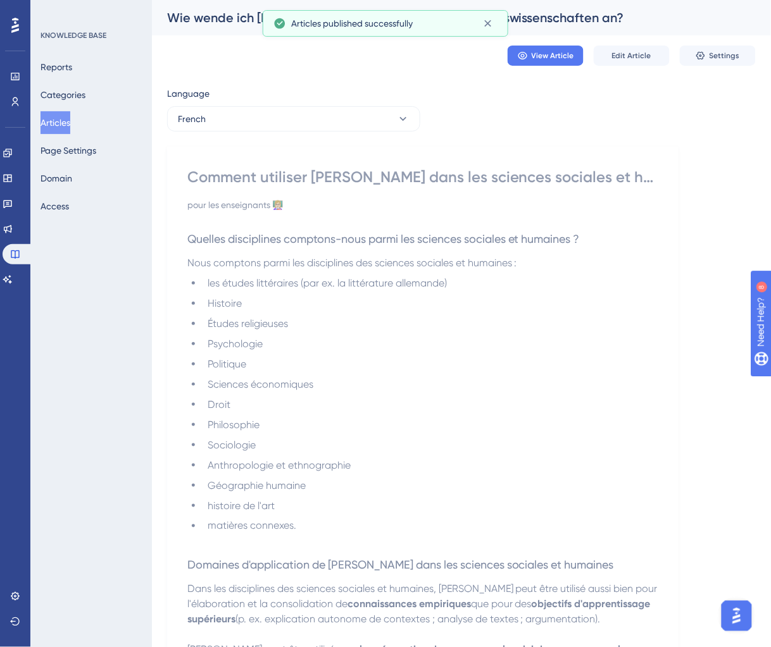
click at [66, 122] on button "Articles" at bounding box center [56, 122] width 30 height 23
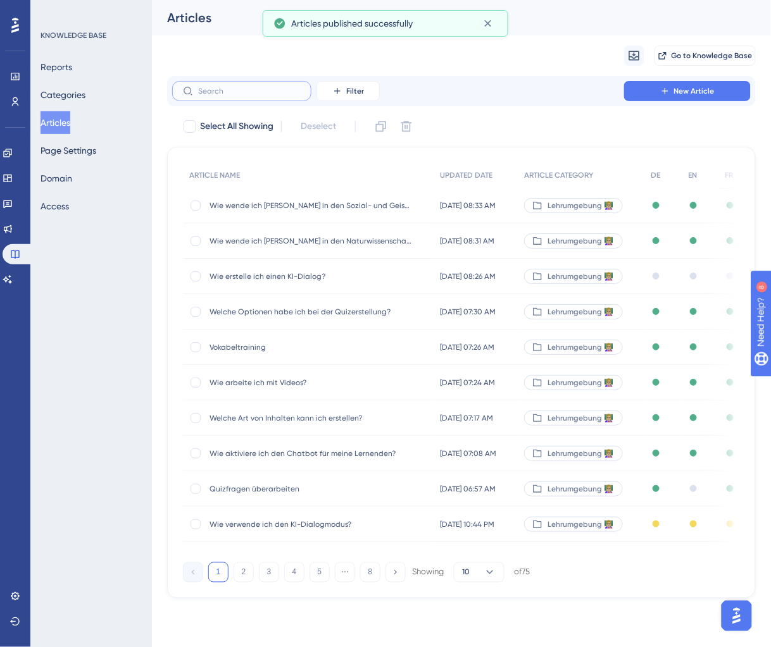
click at [218, 94] on input "text" at bounding box center [249, 91] width 103 height 9
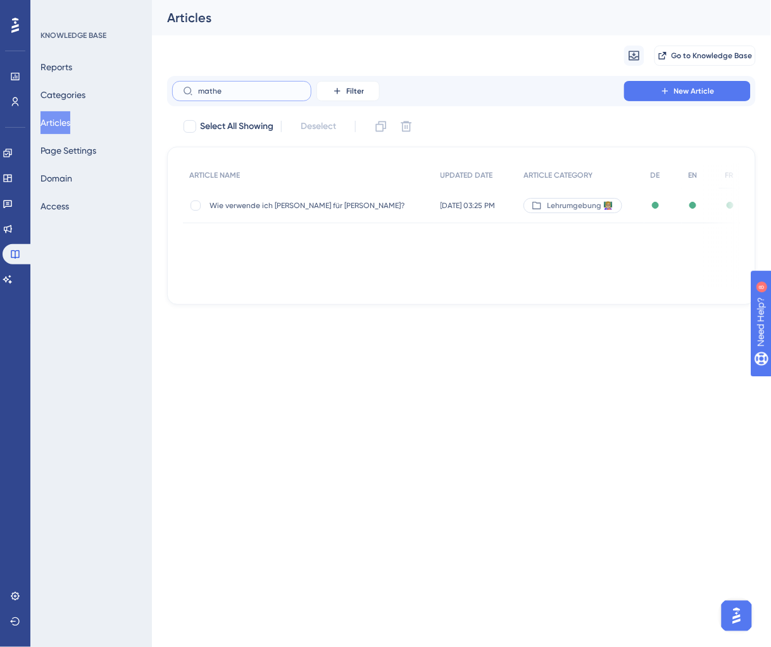
type input "mathe"
click at [296, 205] on span "Wie verwende ich [PERSON_NAME] für [PERSON_NAME]?" at bounding box center [310, 206] width 203 height 10
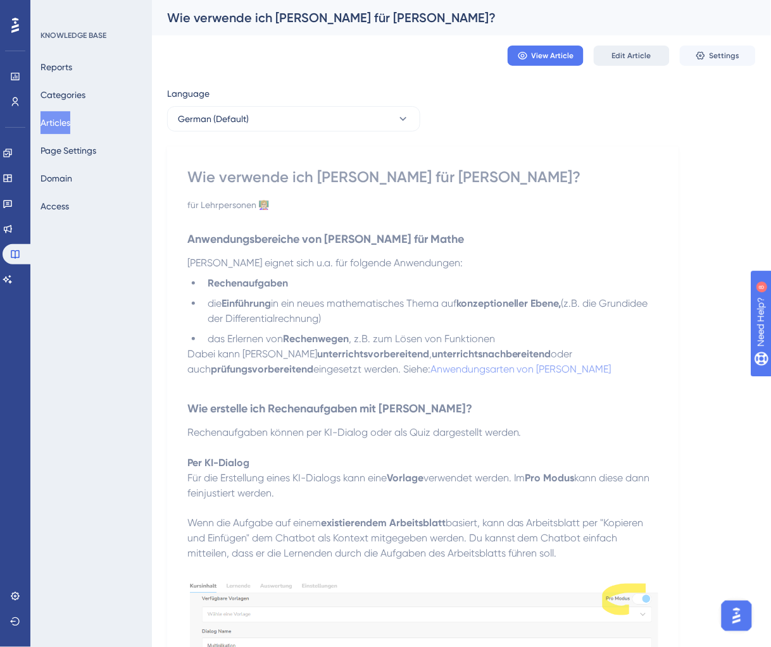
click at [616, 58] on span "Edit Article" at bounding box center [631, 56] width 39 height 10
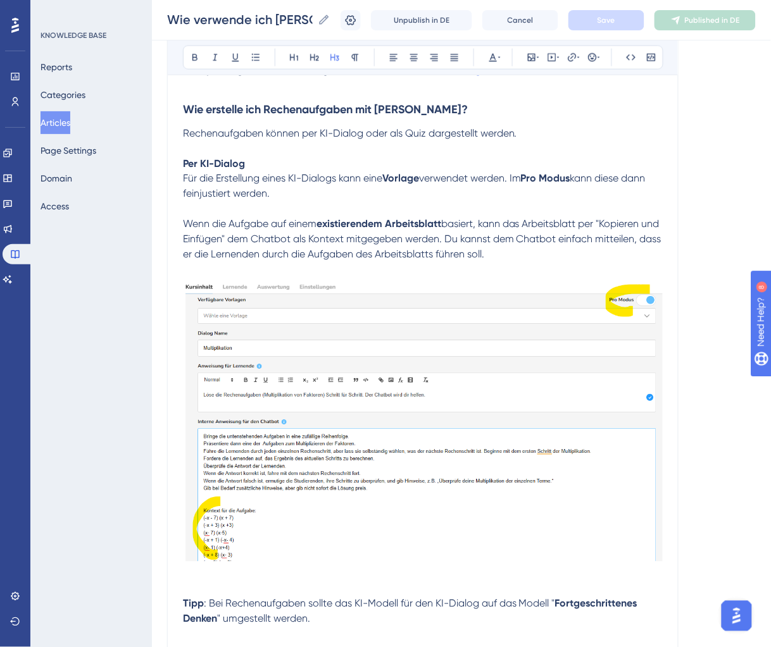
scroll to position [346, 0]
click at [379, 238] on span "basiert, kann das Arbeitsblatt per "Kopieren und Einfügen" dem Chatbot als Kont…" at bounding box center [423, 239] width 481 height 42
click at [391, 209] on p at bounding box center [423, 208] width 480 height 15
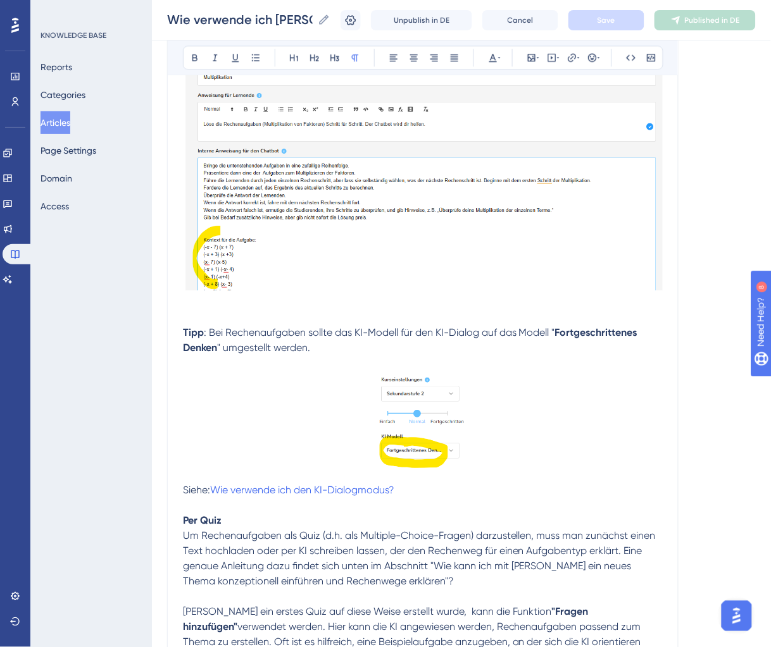
scroll to position [634, 0]
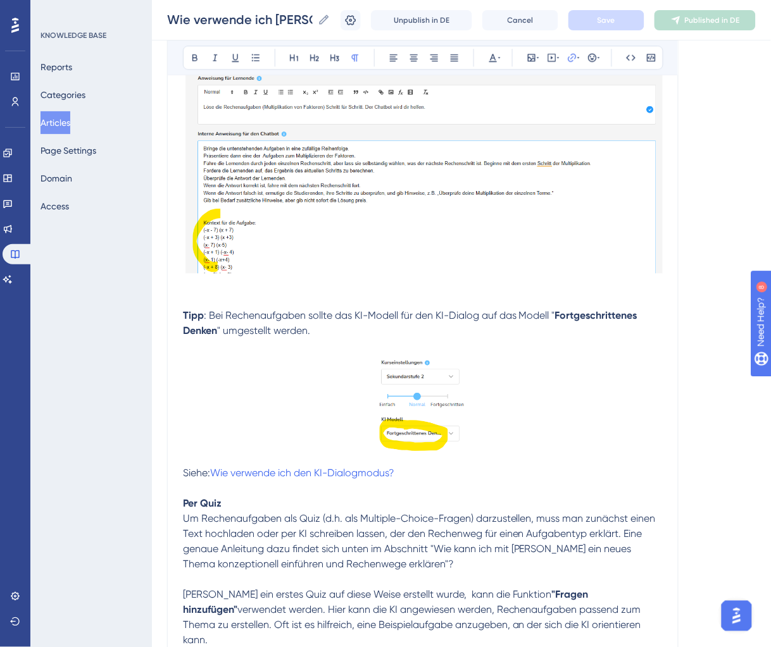
click at [424, 475] on p "Siehe: Wie verwende ich den KI-Dialogmodus?" at bounding box center [423, 473] width 480 height 15
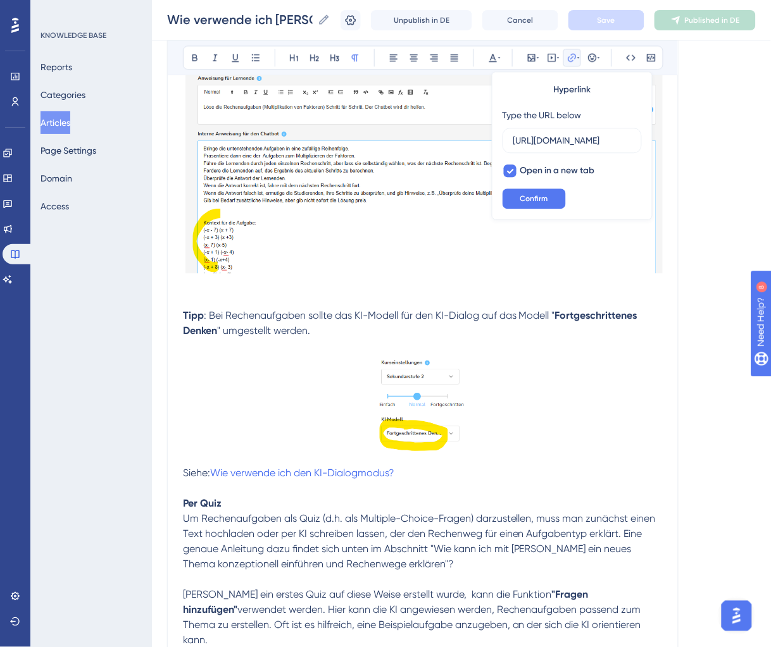
scroll to position [0, 0]
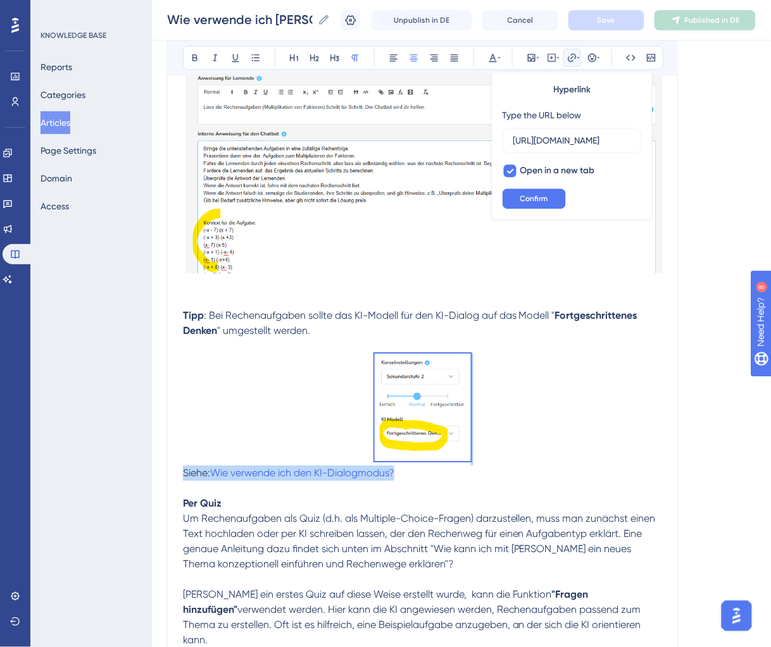
drag, startPoint x: 428, startPoint y: 474, endPoint x: 131, endPoint y: 463, distance: 297.0
click at [152, 463] on div "Performance Users Engagement Widgets Feedback Product Updates Knowledge Base AI…" at bounding box center [461, 398] width 619 height 2065
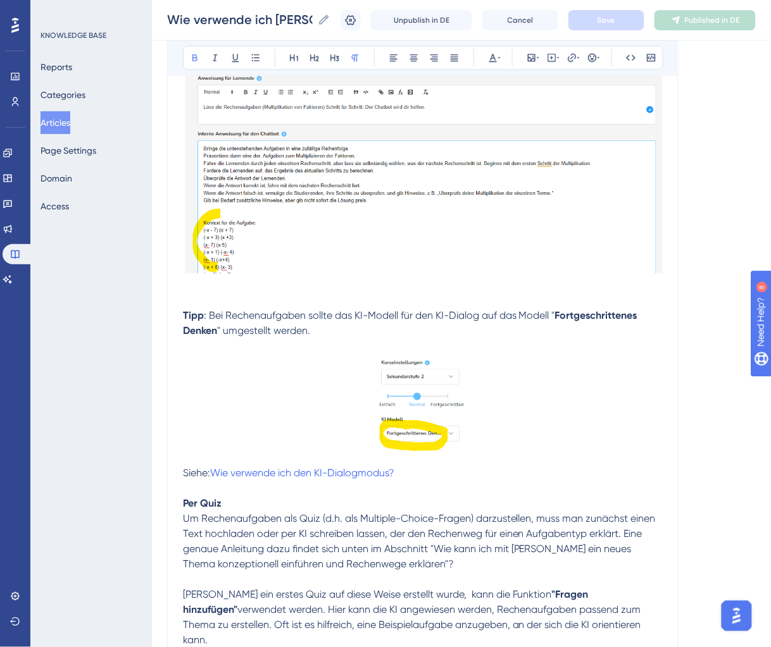
click at [401, 492] on p at bounding box center [423, 488] width 480 height 15
drag, startPoint x: 403, startPoint y: 471, endPoint x: 177, endPoint y: 474, distance: 225.3
click at [177, 474] on div "Wie verwende ich Brian für Mathe? für Lehrpersonen 👩🏼‍🏫 Bold Italic Underline B…" at bounding box center [422, 421] width 511 height 1827
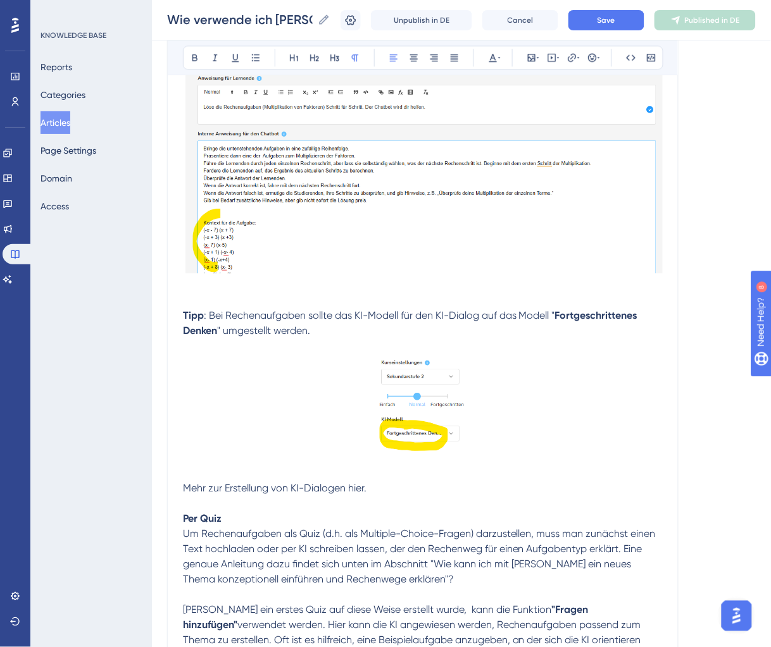
click at [353, 492] on span "Mehr zur Erstellung von KI-Dialogen hier." at bounding box center [275, 488] width 184 height 12
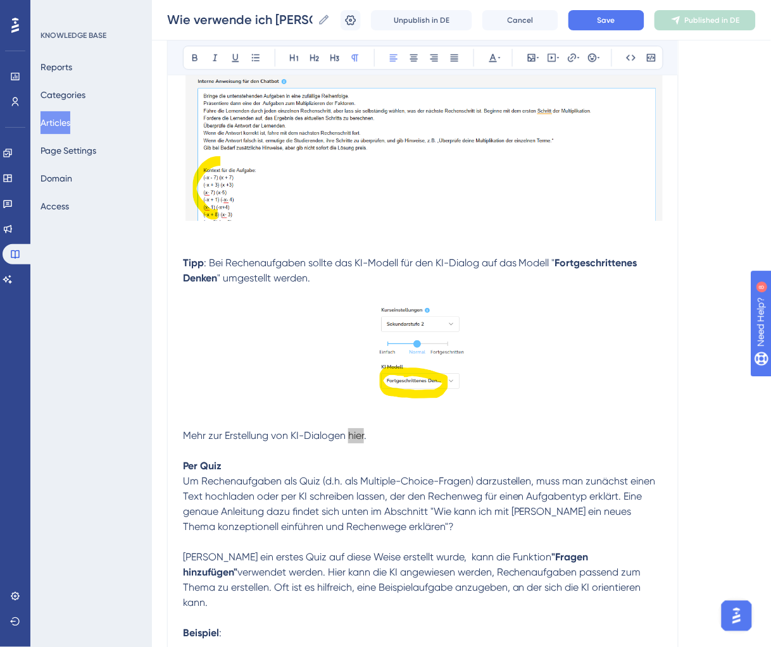
scroll to position [688, 0]
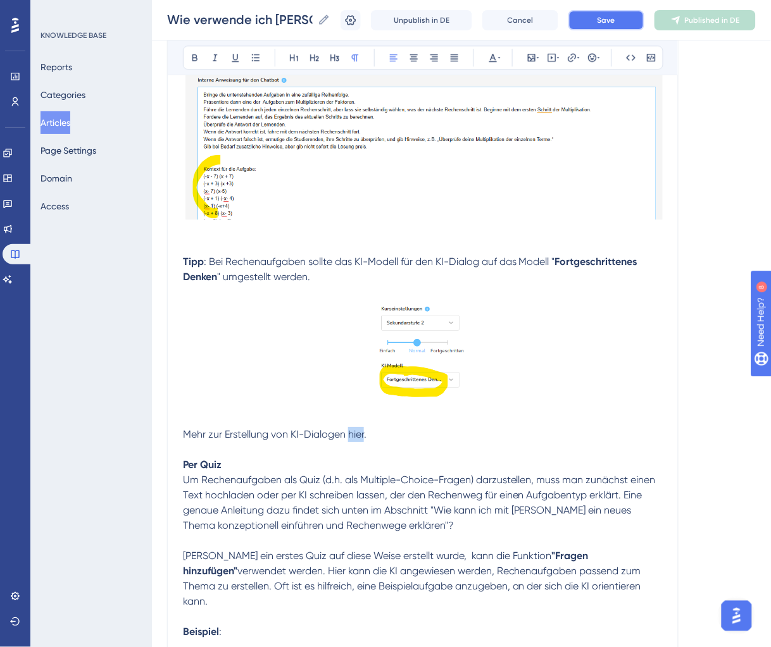
click at [612, 25] on button "Save" at bounding box center [606, 20] width 76 height 20
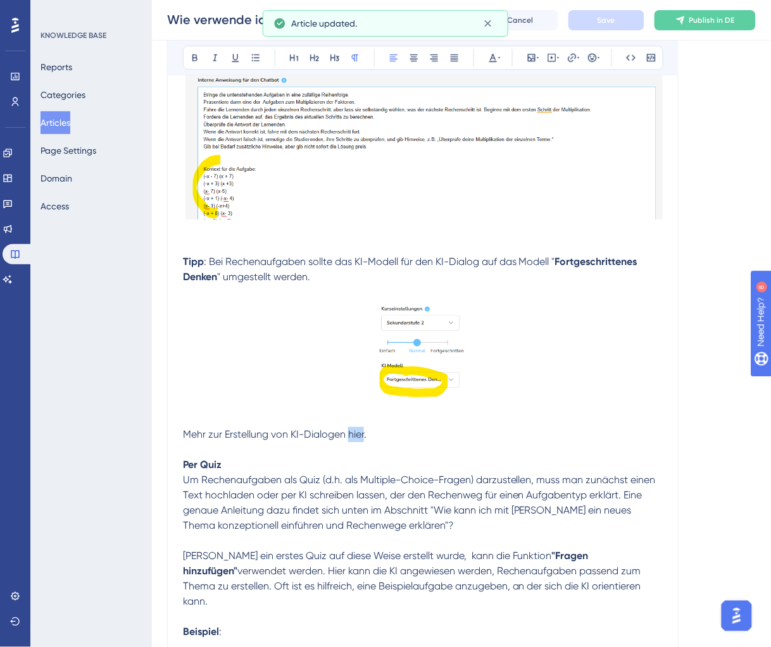
click at [70, 130] on button "Articles" at bounding box center [56, 122] width 30 height 23
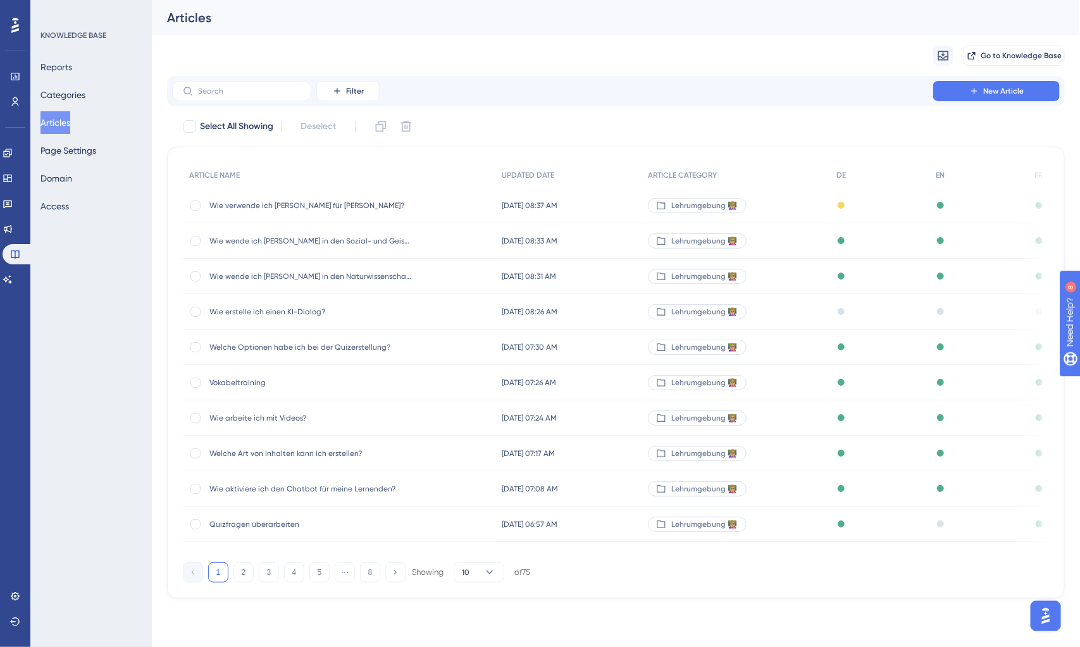
click at [322, 311] on span "Wie erstelle ich einen KI-Dialog?" at bounding box center [310, 312] width 203 height 10
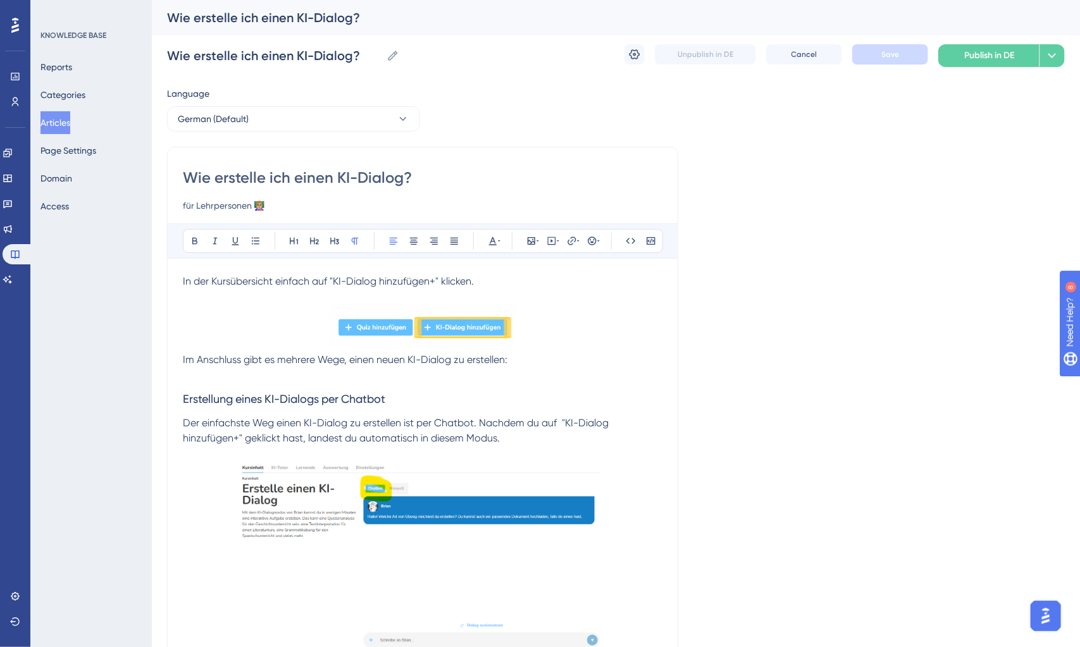
scroll to position [1835, 0]
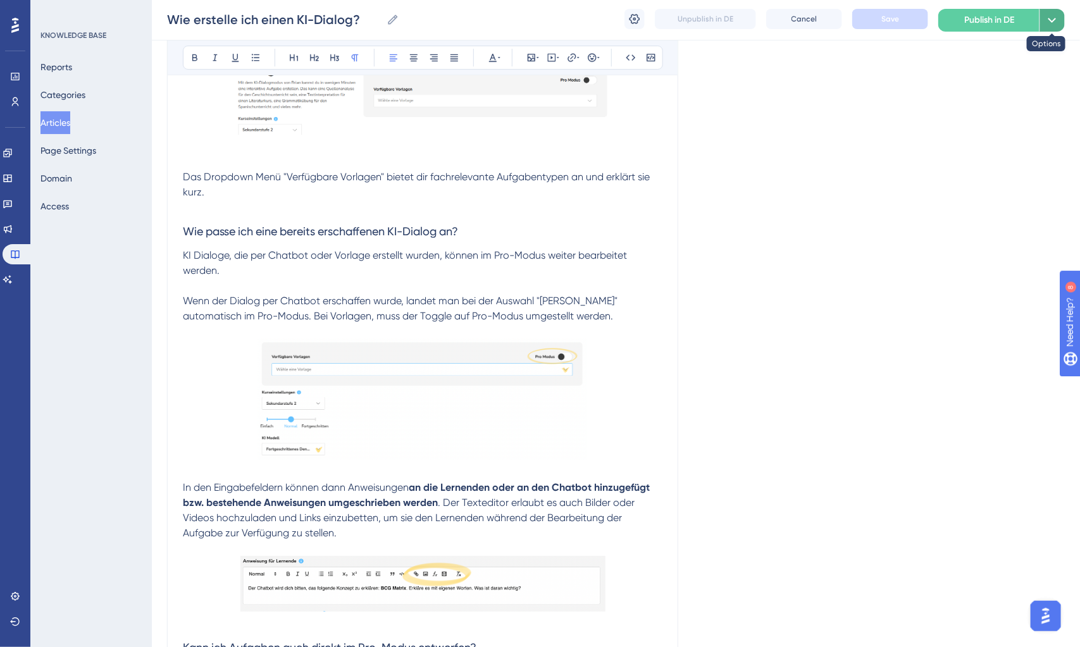
click at [1062, 23] on button at bounding box center [1052, 20] width 25 height 23
click at [1039, 52] on span "Publish in all languages" at bounding box center [991, 57] width 94 height 15
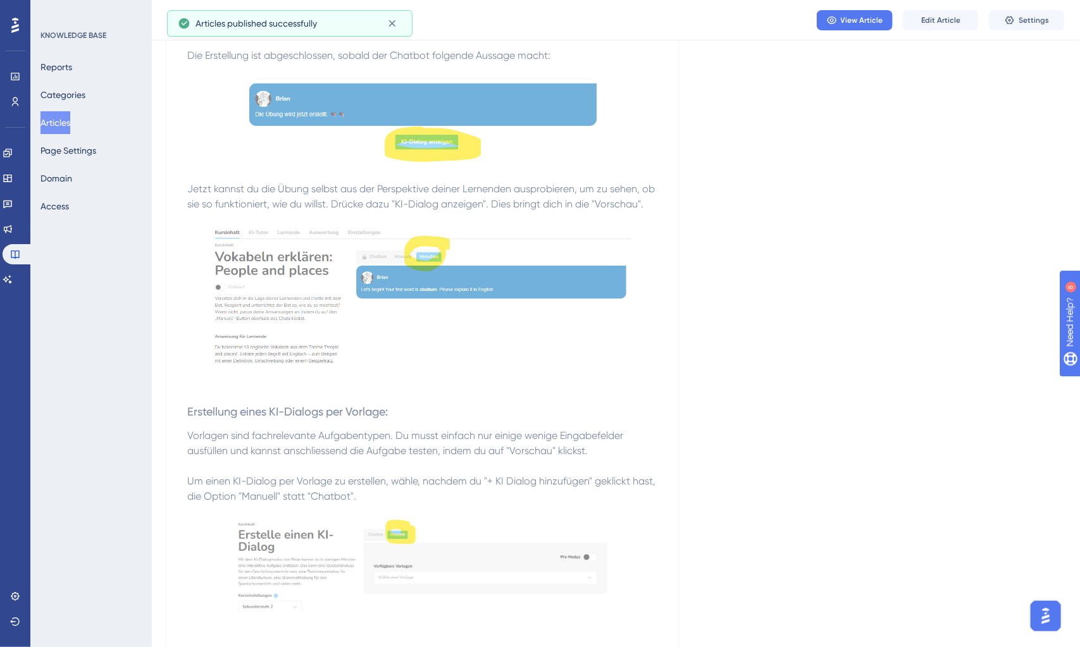
scroll to position [922, 0]
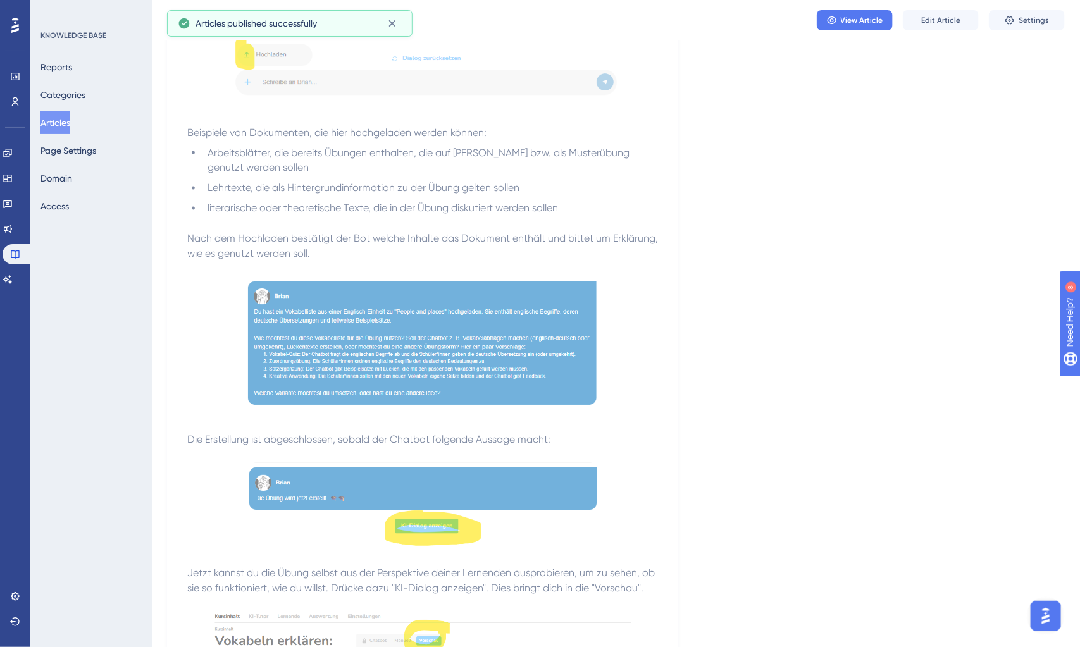
click at [61, 119] on button "Articles" at bounding box center [56, 122] width 30 height 23
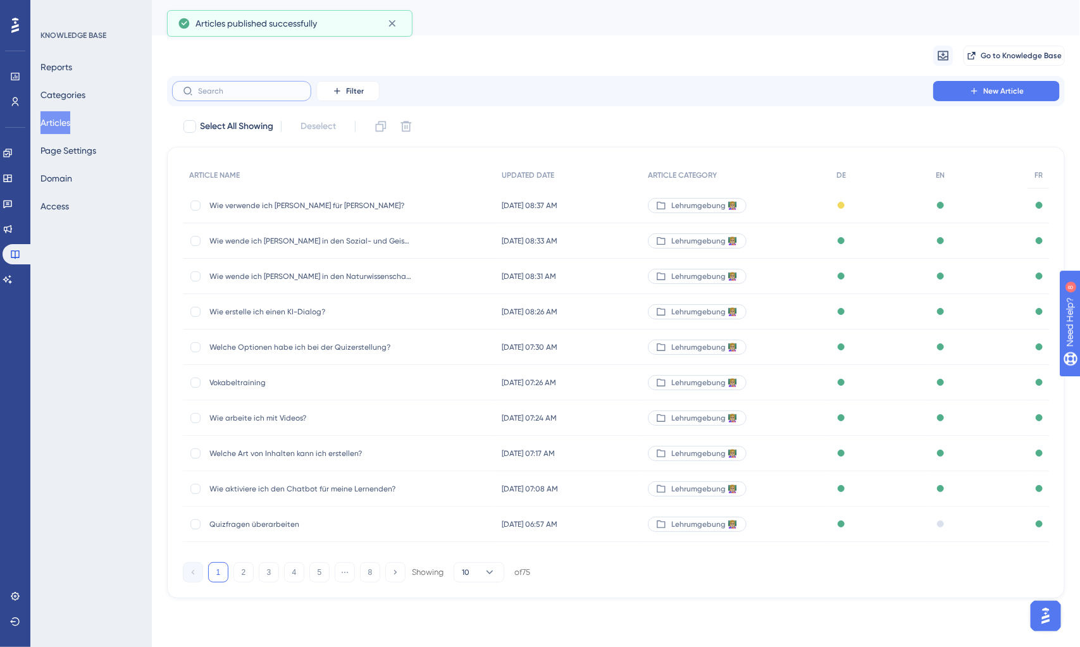
click at [256, 87] on input "text" at bounding box center [249, 91] width 103 height 9
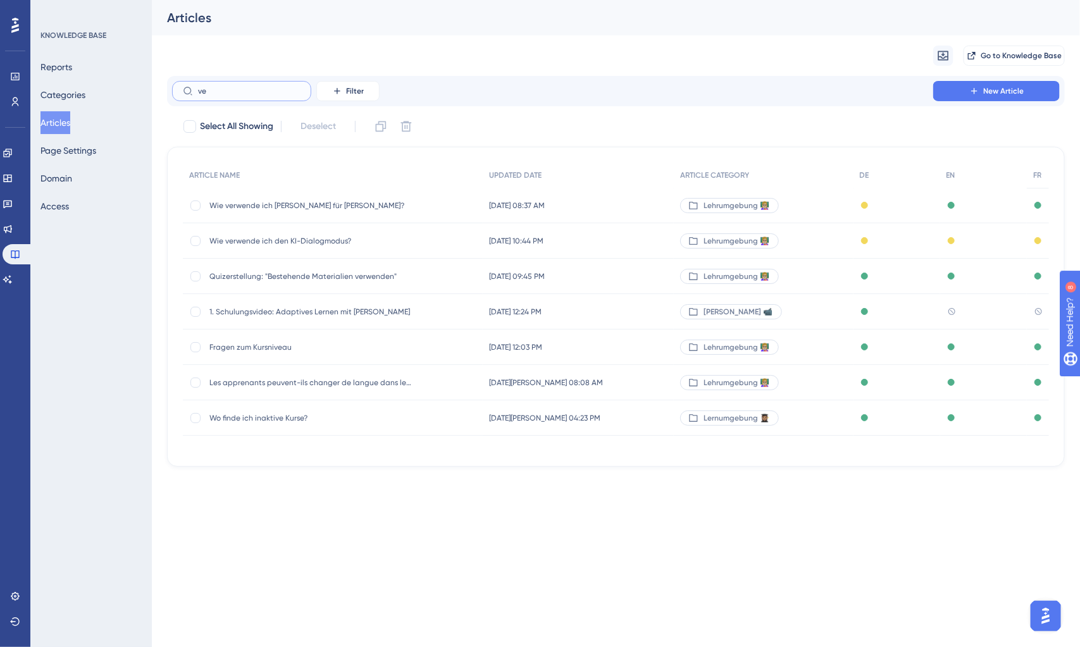
type input "vew"
checkbox input "true"
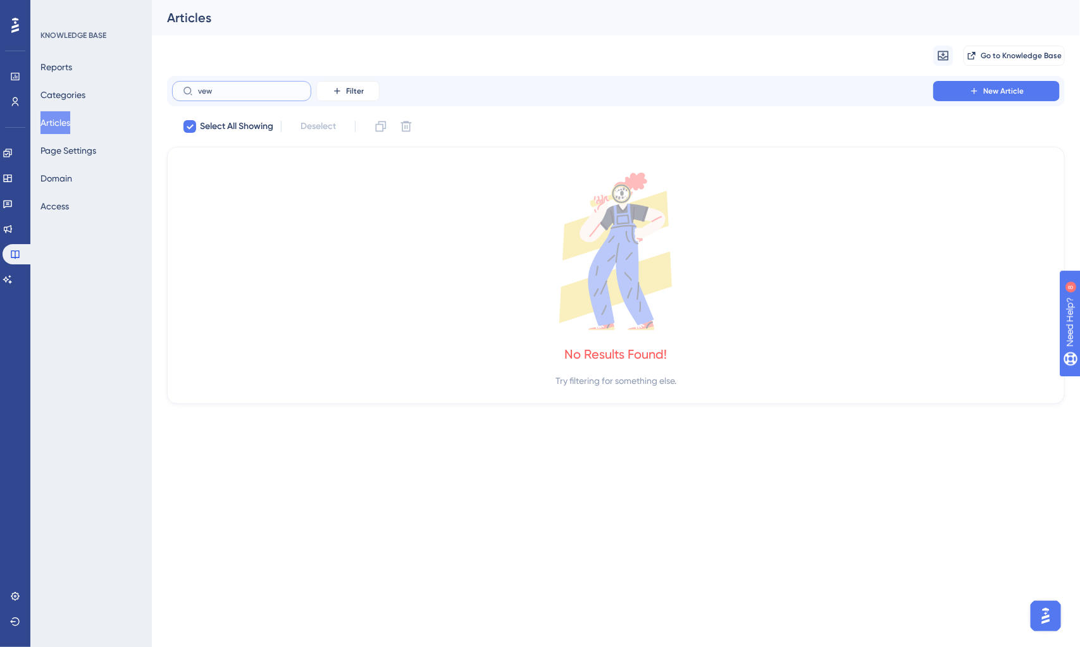
type input "ve"
checkbox input "false"
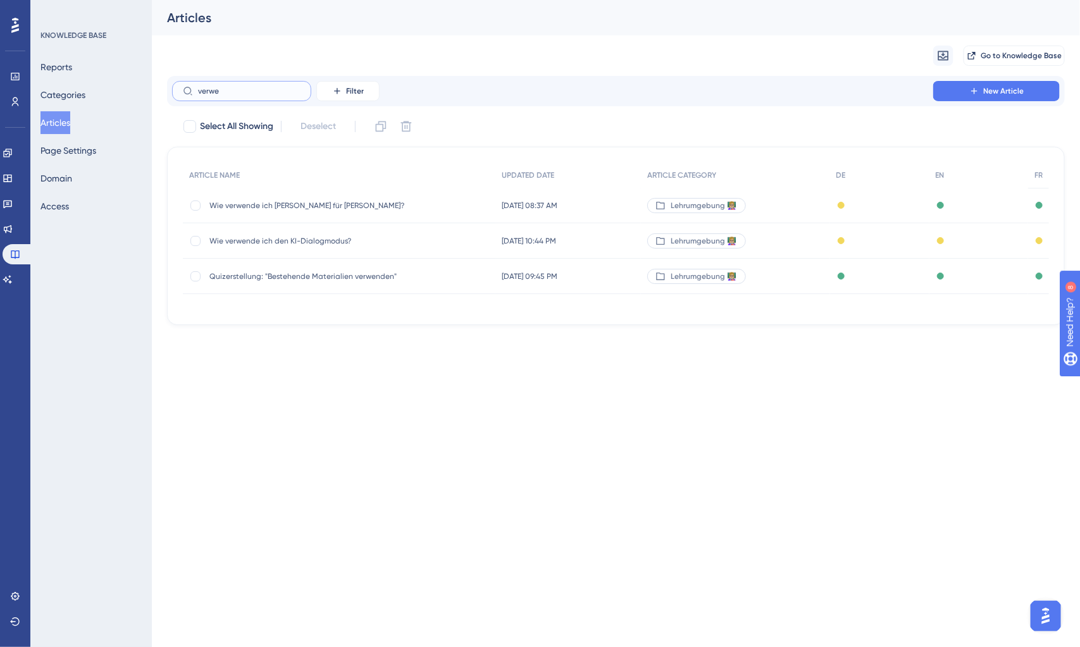
type input "verwe"
click at [312, 242] on span "Wie verwende ich den KI-Dialogmodus?" at bounding box center [310, 241] width 203 height 10
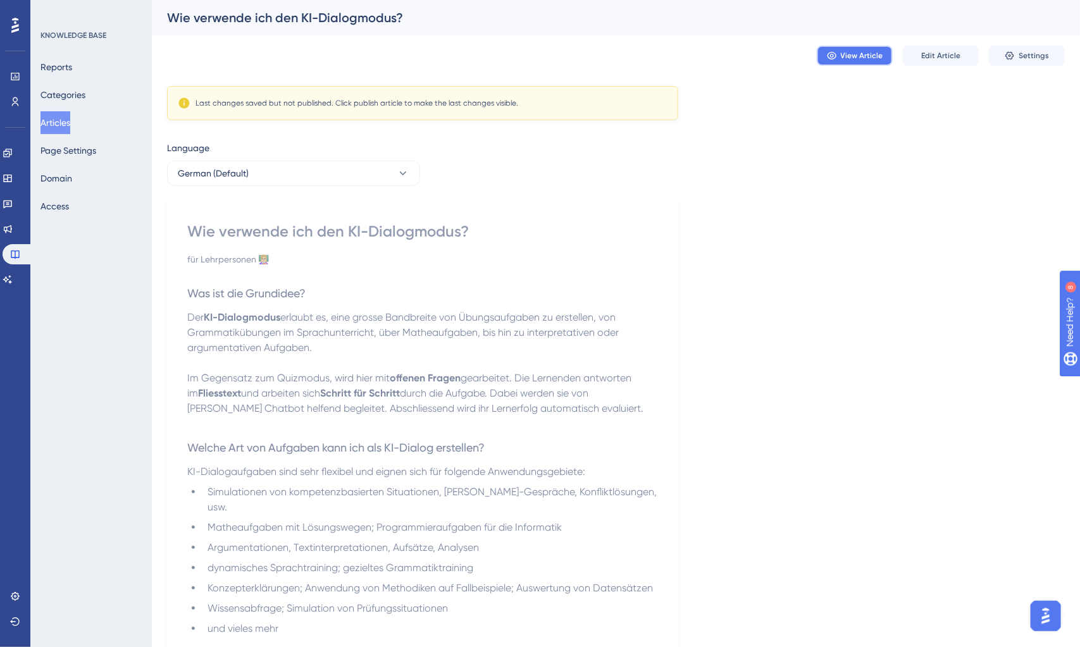
click at [862, 59] on span "View Article" at bounding box center [862, 56] width 42 height 10
click at [959, 52] on span "Edit Article" at bounding box center [940, 56] width 39 height 10
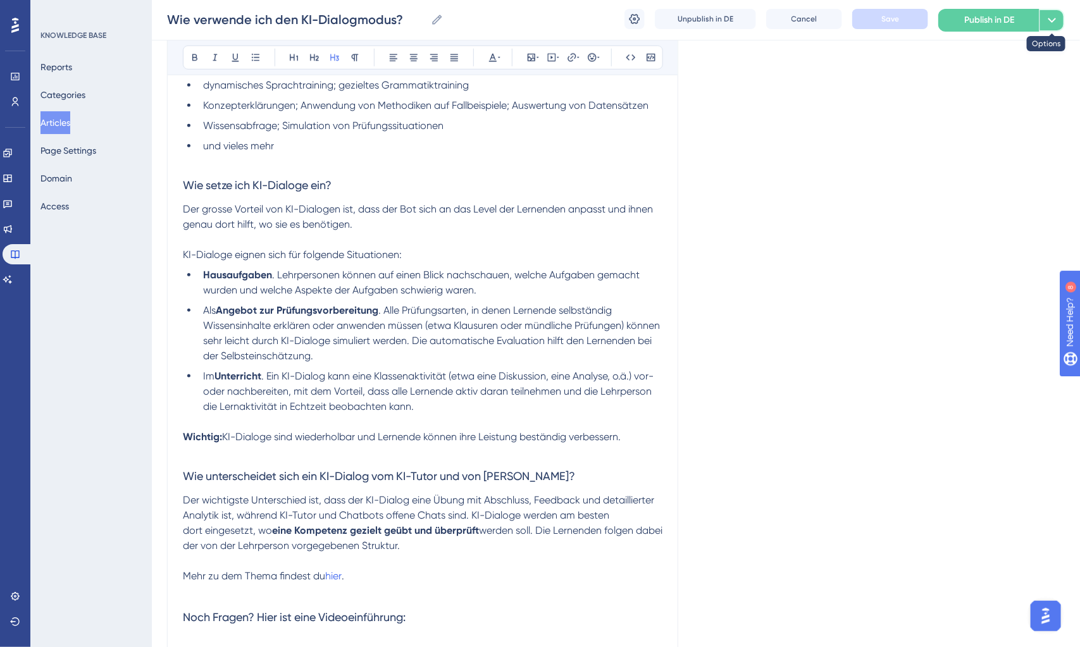
click at [1047, 21] on icon at bounding box center [1052, 20] width 15 height 15
click at [1025, 55] on span "Publish in all languages" at bounding box center [991, 57] width 94 height 15
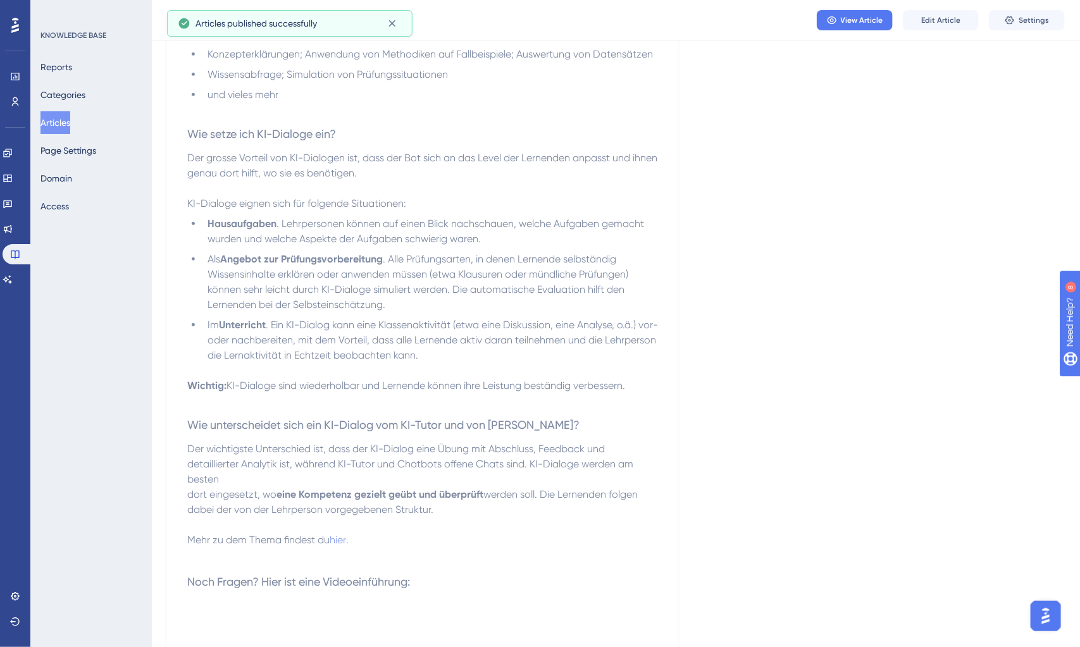
click at [61, 127] on button "Articles" at bounding box center [56, 122] width 30 height 23
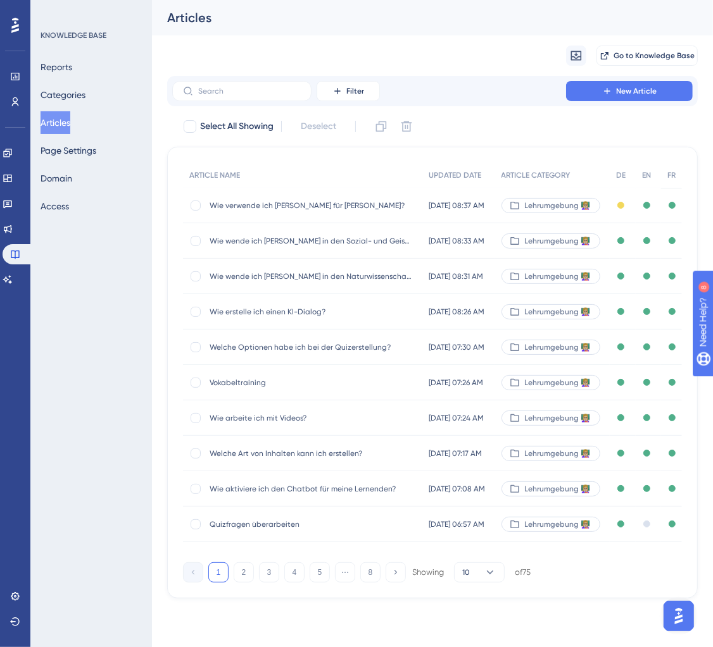
click at [316, 207] on span "Wie verwende ich [PERSON_NAME] für [PERSON_NAME]?" at bounding box center [310, 206] width 203 height 10
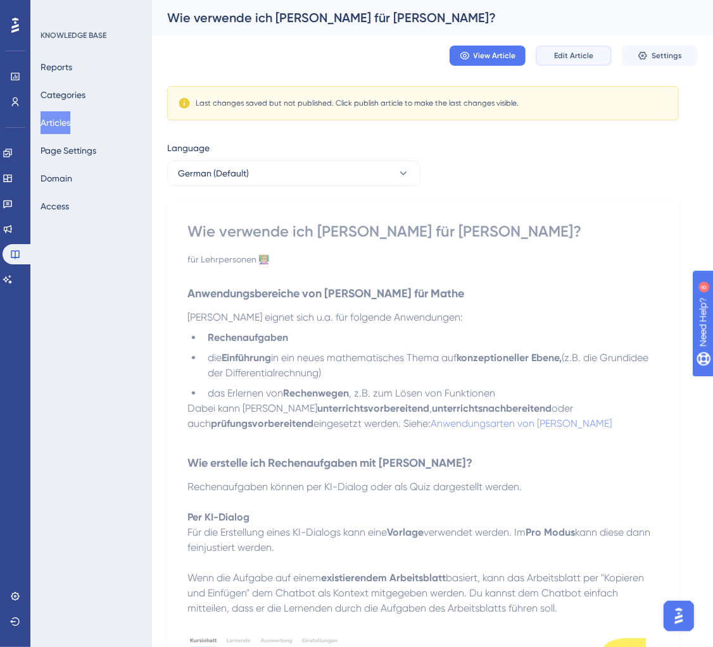
click at [567, 54] on span "Edit Article" at bounding box center [573, 56] width 39 height 10
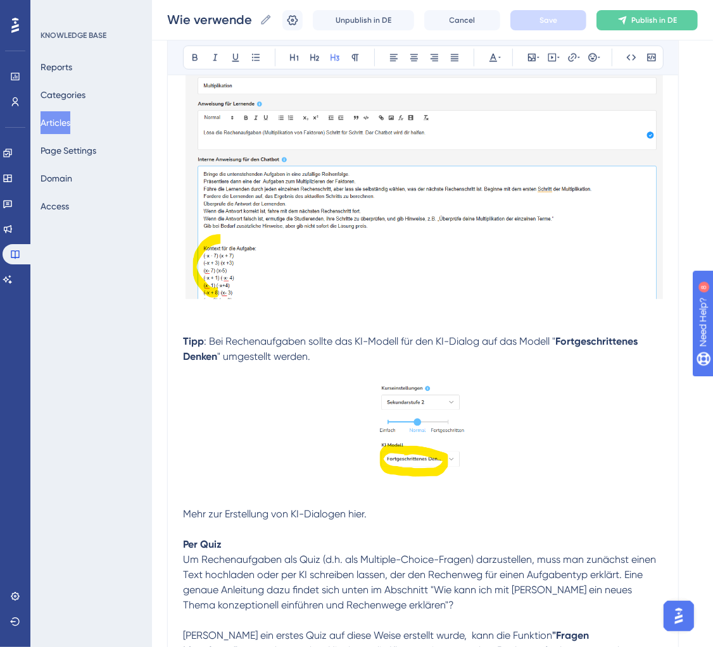
scroll to position [782, 0]
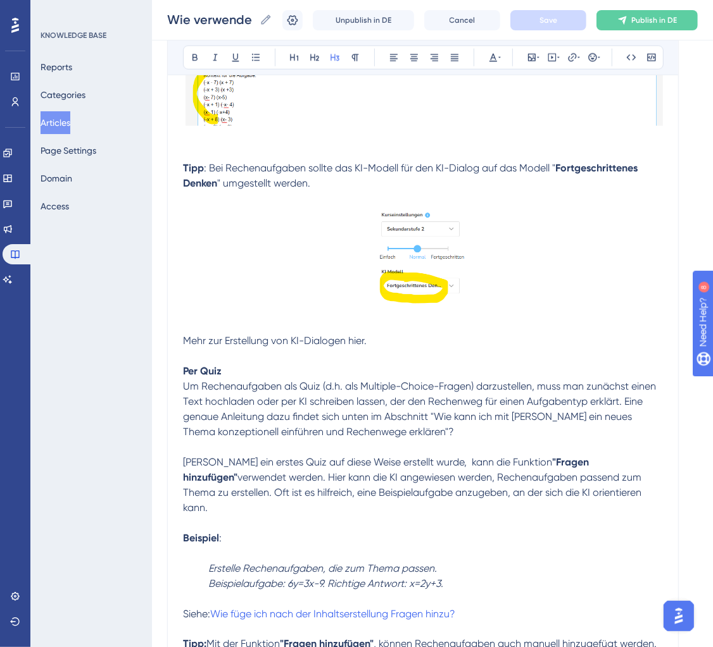
click at [385, 336] on p "Mehr zur Erstellung von KI-Dialogen hier." at bounding box center [423, 341] width 480 height 15
drag, startPoint x: 327, startPoint y: 340, endPoint x: 92, endPoint y: 340, distance: 235.4
click at [152, 340] on div "Performance Users Engagement Widgets Feedback Product Updates Knowledge Base AI…" at bounding box center [432, 258] width 561 height 2080
click at [377, 337] on p "Siehe: Wie erstelle ich einen KI-Dialog?" at bounding box center [423, 341] width 480 height 15
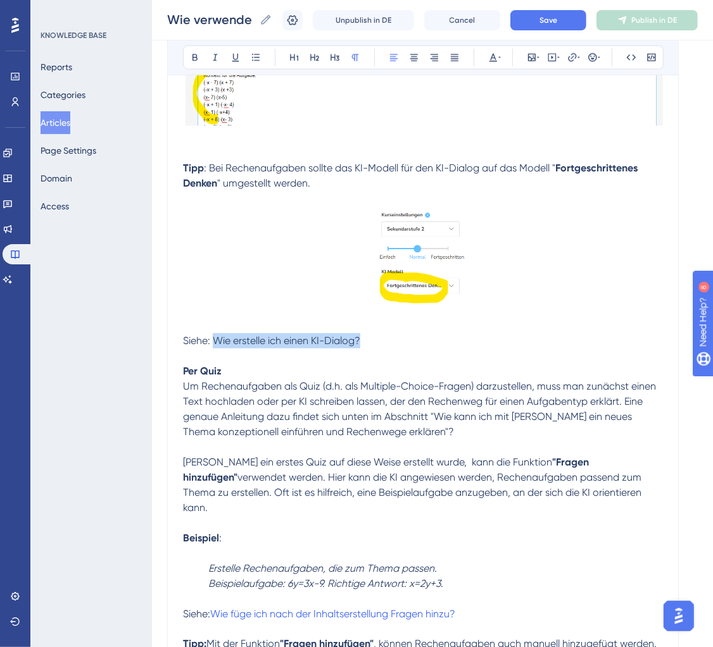
drag, startPoint x: 365, startPoint y: 342, endPoint x: 215, endPoint y: 344, distance: 150.0
click at [215, 344] on p "Siehe: Wie erstelle ich einen KI-Dialog?" at bounding box center [423, 341] width 480 height 15
click at [575, 55] on icon at bounding box center [572, 57] width 8 height 8
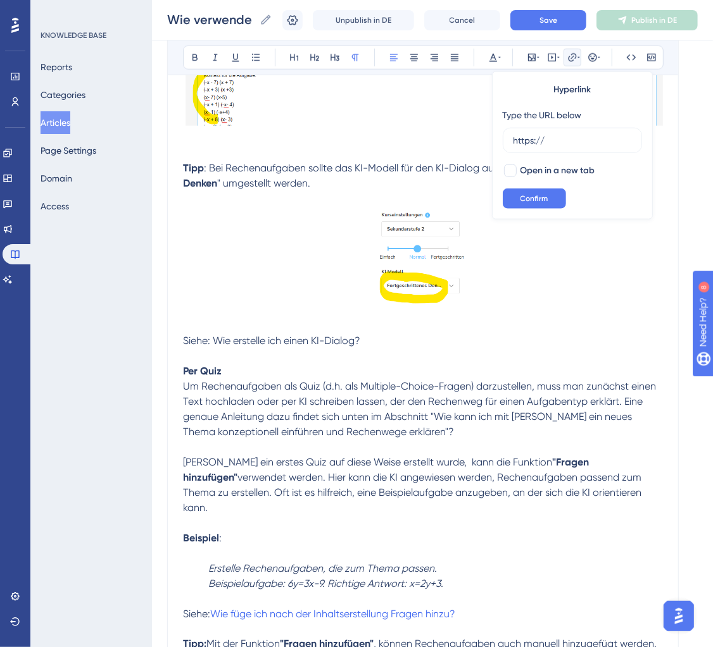
drag, startPoint x: 557, startPoint y: 148, endPoint x: 468, endPoint y: 139, distance: 89.1
click at [470, 140] on div "Bold Italic Underline Bullet Point Heading 1 Heading 2 Heading 3 Normal Align L…" at bounding box center [423, 312] width 480 height 1750
click at [215, 338] on span "Siehe: Wie erstelle ich einen KI-Dialog?" at bounding box center [271, 341] width 177 height 12
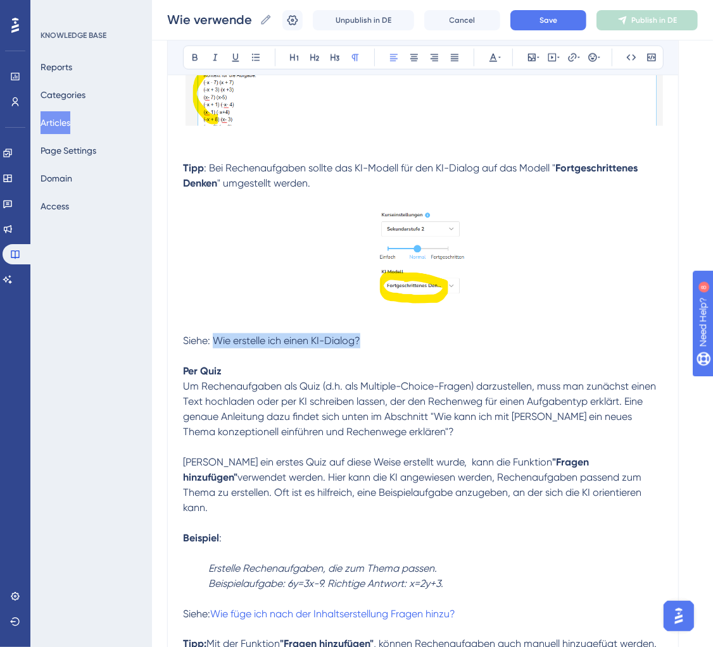
drag, startPoint x: 215, startPoint y: 341, endPoint x: 404, endPoint y: 340, distance: 189.2
click at [404, 340] on p "Siehe: Wie erstelle ich einen KI-Dialog?" at bounding box center [423, 341] width 480 height 15
click at [567, 60] on icon at bounding box center [572, 58] width 10 height 10
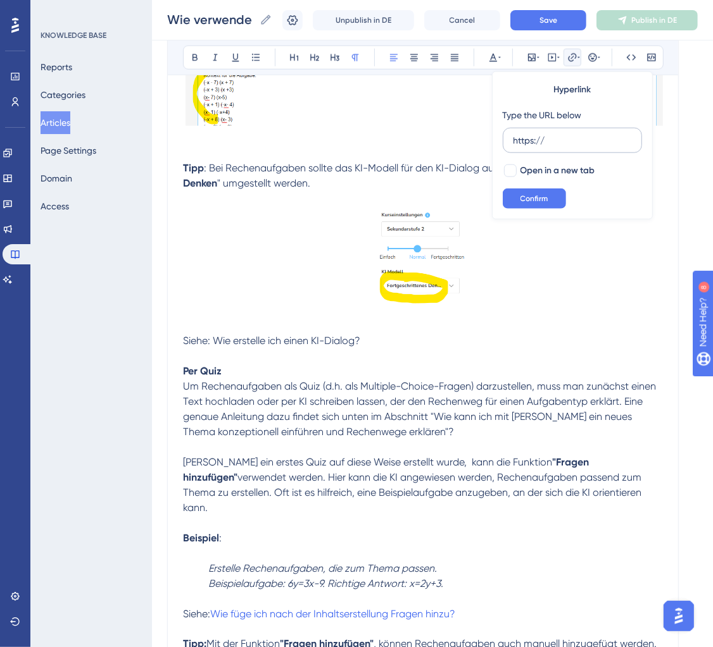
click at [538, 143] on input "https://" at bounding box center [572, 141] width 118 height 14
click at [528, 142] on input "https://" at bounding box center [572, 141] width 118 height 14
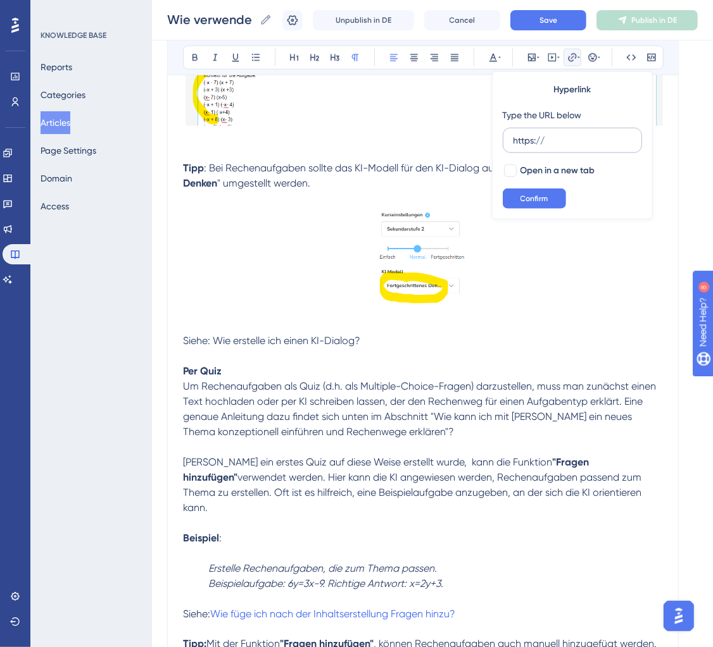
type input "v"
type input "https://help.brian.study/de/articles/16794-wie-erstelle-ich-einen-kidialog"
click at [513, 168] on div at bounding box center [510, 171] width 13 height 13
checkbox input "true"
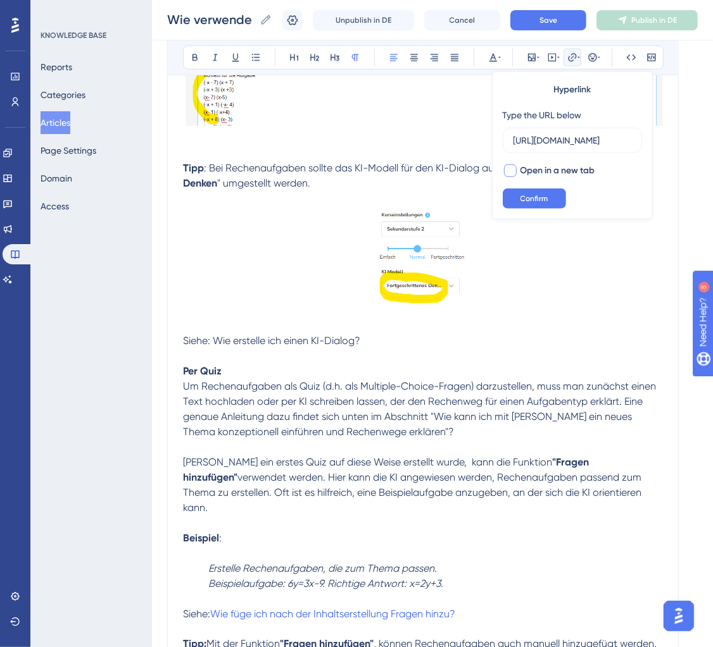
scroll to position [0, 0]
click at [532, 192] on button "Confirm" at bounding box center [534, 199] width 63 height 20
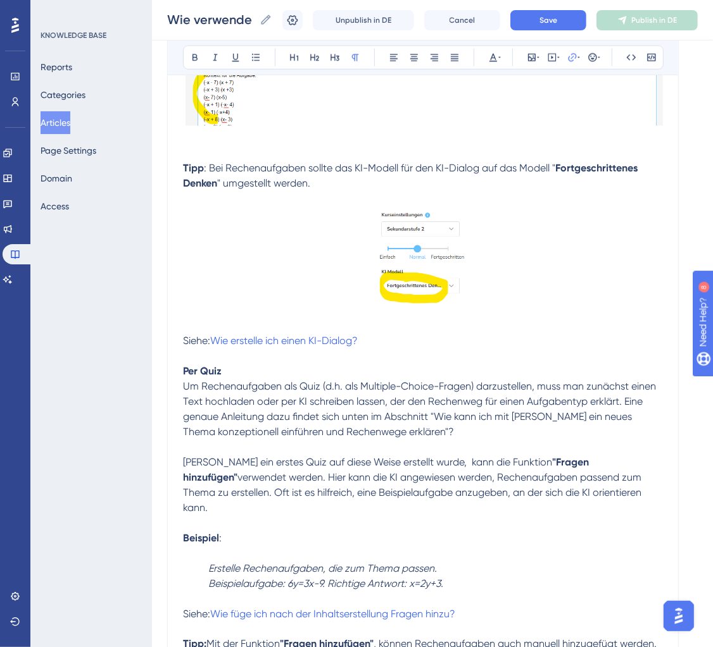
click at [425, 352] on p at bounding box center [423, 356] width 480 height 15
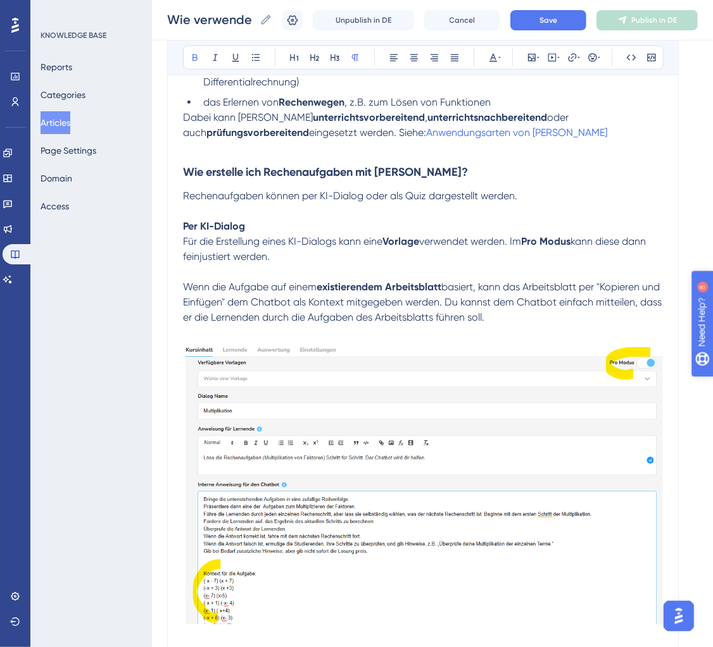
scroll to position [286, 0]
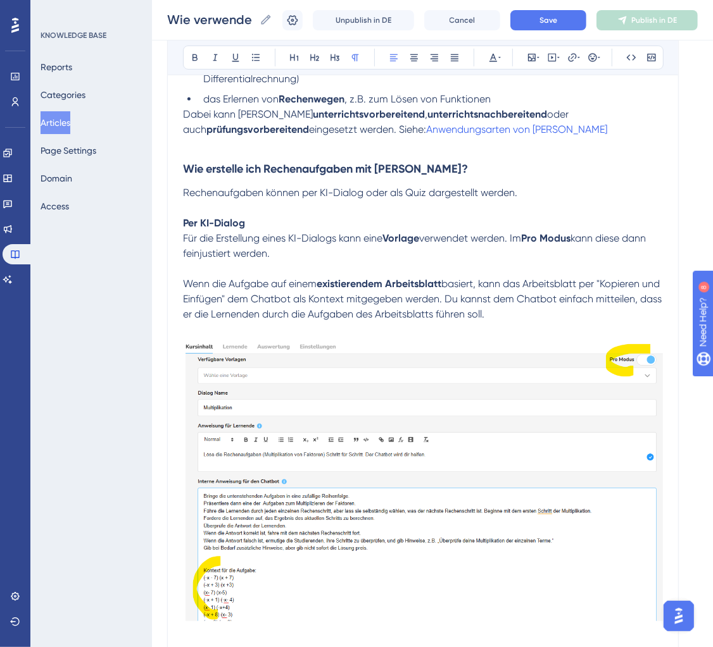
click at [311, 249] on p "Für die Erstellung eines KI-Dialogs kann eine Vorlage verwendet werden. Im Pro …" at bounding box center [423, 246] width 480 height 30
click at [368, 242] on span "Für die Erstellung eines KI-Dialogs kann eine" at bounding box center [282, 238] width 199 height 12
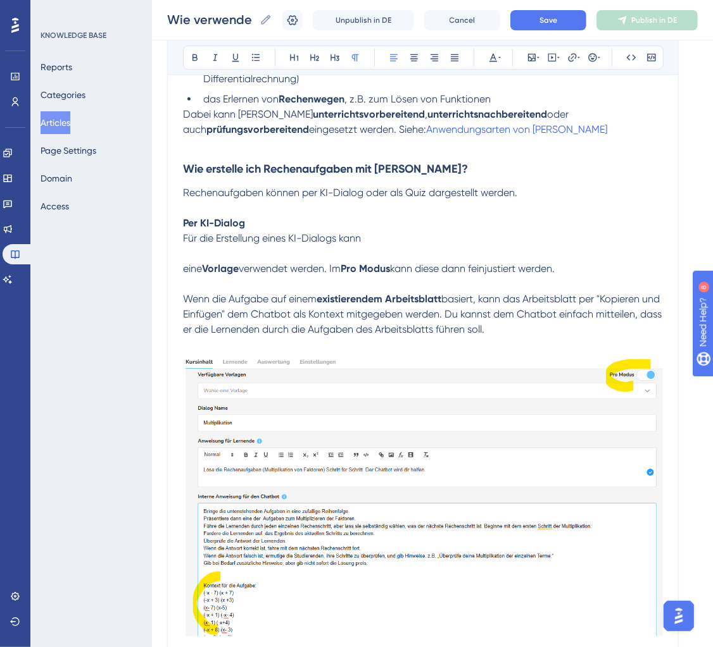
click at [401, 243] on p "Für die Erstellung eines KI-Dialogs kann" at bounding box center [423, 238] width 480 height 15
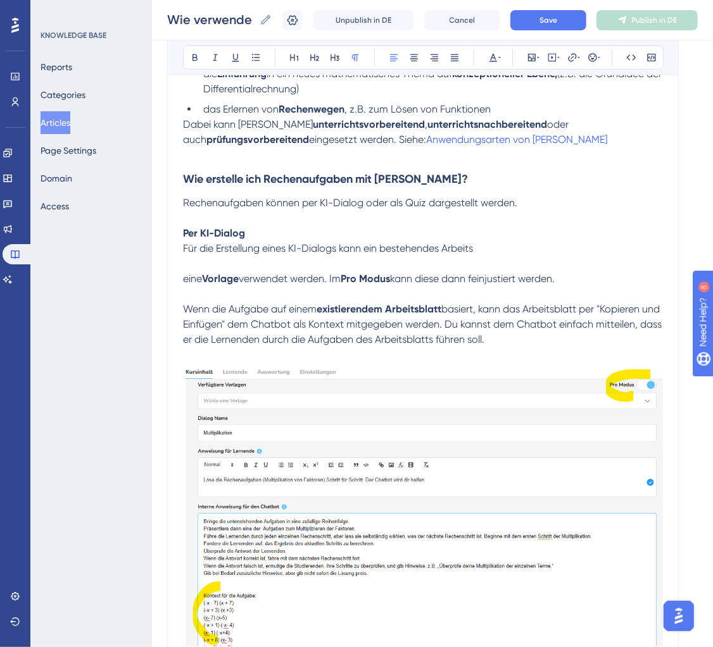
scroll to position [270, 0]
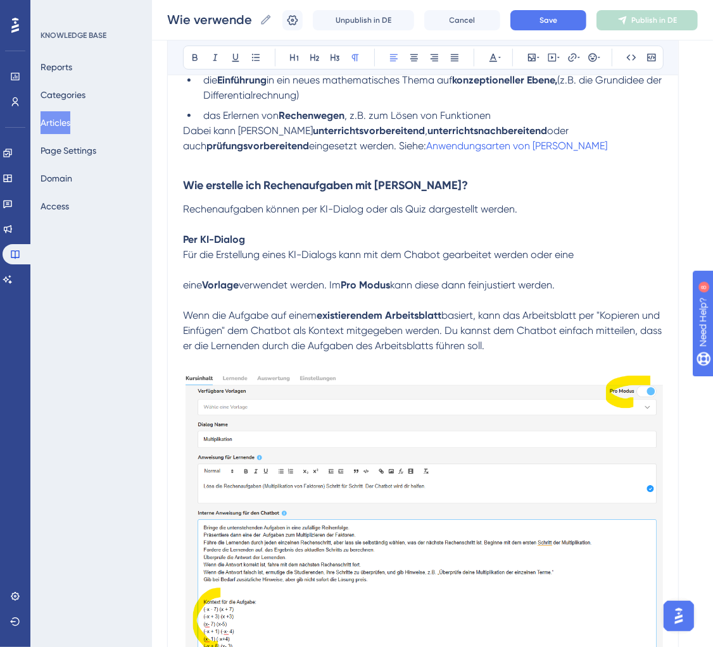
click at [196, 287] on span "eine" at bounding box center [192, 285] width 19 height 12
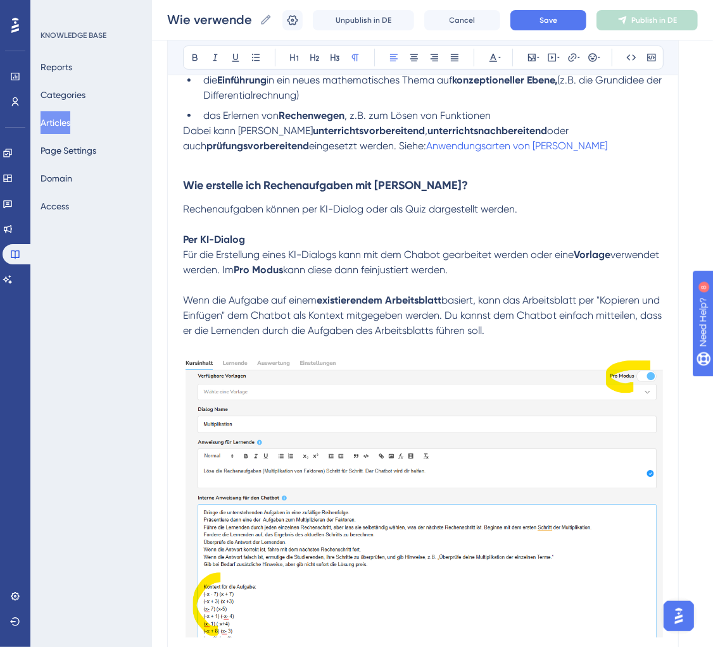
click at [424, 258] on span "Für die Erstellung eines KI-Dialogs kann mit dem Chabot gearbeitet werden oder …" at bounding box center [378, 255] width 390 height 12
click at [427, 260] on span "Für die Erstellung eines KI-Dialogs kann mit dem Chatbot gearbeitet werden oder…" at bounding box center [380, 255] width 394 height 12
click at [552, 268] on p "Für die Erstellung eines KI-Dialogs kann mit dem Chatbot gearbeitet werden oder…" at bounding box center [423, 262] width 480 height 30
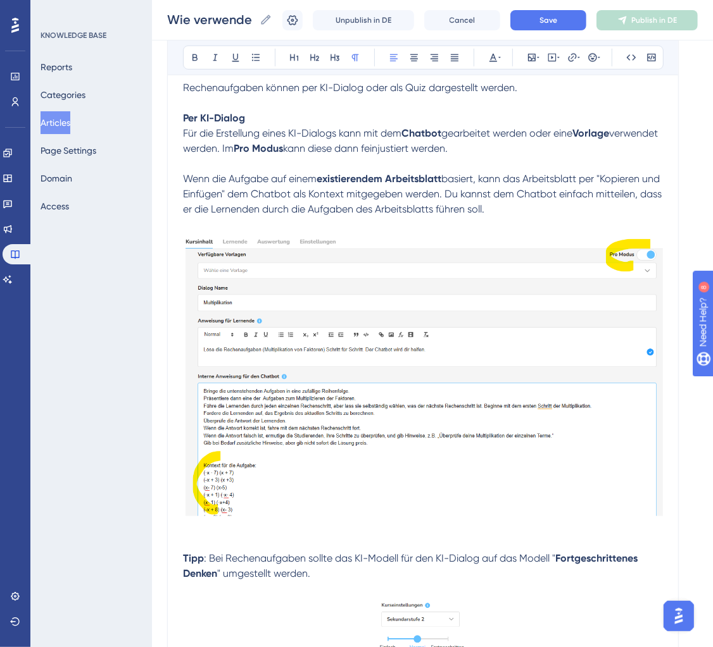
scroll to position [392, 0]
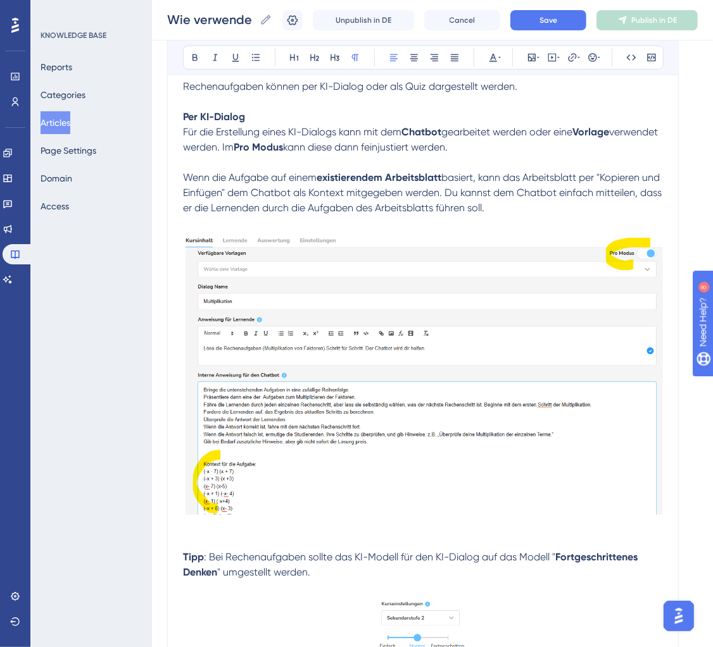
click at [451, 185] on p "Wenn die Aufgabe auf einem existierendem Arbeitsblatt basiert, kann das Arbeits…" at bounding box center [423, 193] width 480 height 46
click at [589, 182] on span "basiert, kann das Arbeitsblatt per "Kopieren und Einfügen" dem Chatbot als Kont…" at bounding box center [423, 193] width 481 height 42
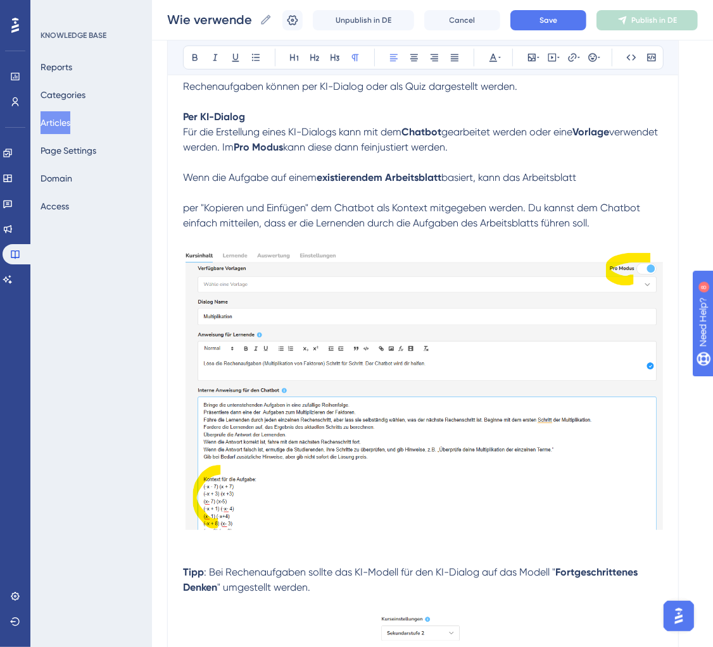
click at [600, 180] on p "Wenn die Aufgabe auf einem existierendem Arbeitsblatt basiert, kann das Arbeits…" at bounding box center [423, 177] width 480 height 15
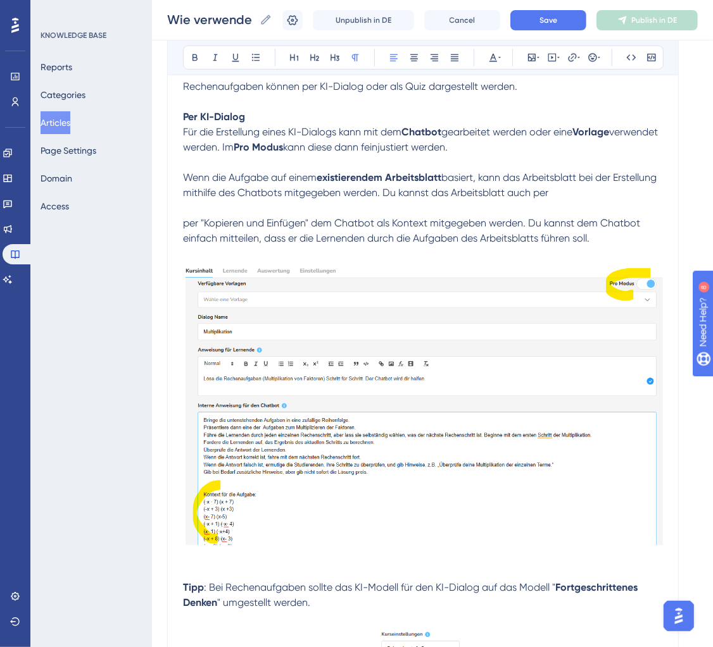
click at [185, 225] on span "per "Kopieren und Einfügen" dem Chatbot als Kontext mitgegeben werden. Du kanns…" at bounding box center [412, 230] width 459 height 27
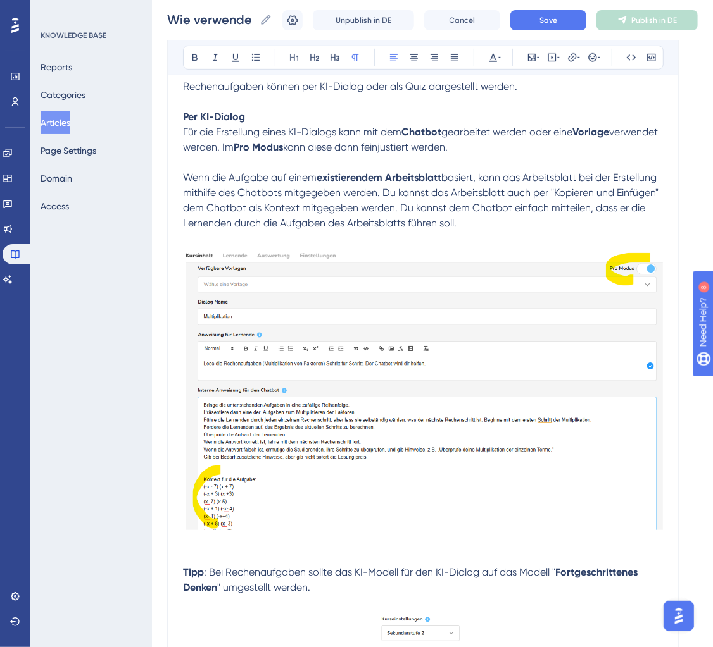
click at [287, 210] on span "basiert, kann das Arbeitsblatt bei der Erstellung mithilfe des Chatbots mitgege…" at bounding box center [422, 201] width 478 height 58
click at [496, 211] on span "basiert, kann das Arbeitsblatt bei der Erstellung mithilfe des Chatbots mitgege…" at bounding box center [422, 201] width 478 height 58
click at [458, 207] on span "basiert, kann das Arbeitsblatt bei der Erstellung mithilfe des Chatbots mitgege…" at bounding box center [424, 201] width 482 height 58
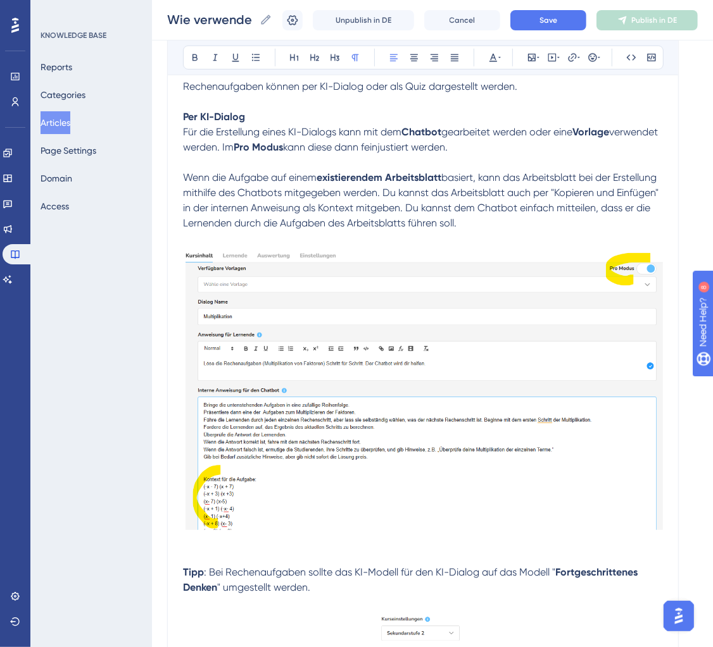
click at [582, 229] on p "Wenn die Aufgabe auf einem existierendem Arbeitsblatt basiert, kann das Arbeits…" at bounding box center [423, 200] width 480 height 61
drag, startPoint x: 475, startPoint y: 211, endPoint x: 572, endPoint y: 227, distance: 98.7
click at [572, 227] on p "Wenn die Aufgabe auf einem existierendem Arbeitsblatt basiert, kann das Arbeits…" at bounding box center [423, 200] width 480 height 61
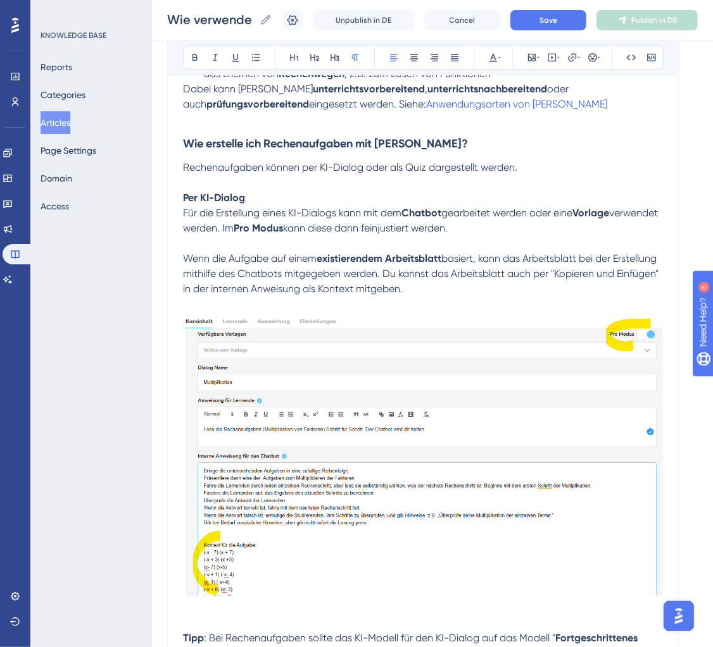
scroll to position [296, 0]
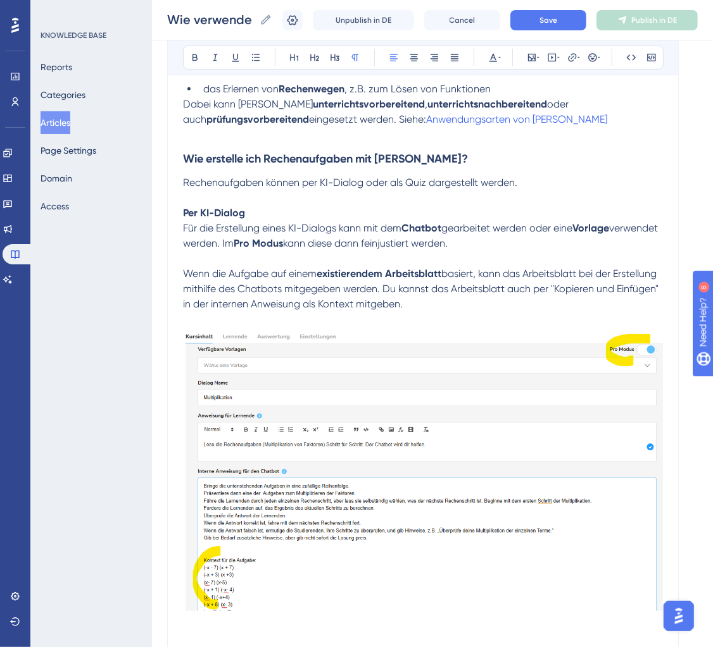
click at [522, 244] on p "Für die Erstellung eines KI-Dialogs kann mit dem Chatbot gearbeitet werden oder…" at bounding box center [423, 236] width 480 height 30
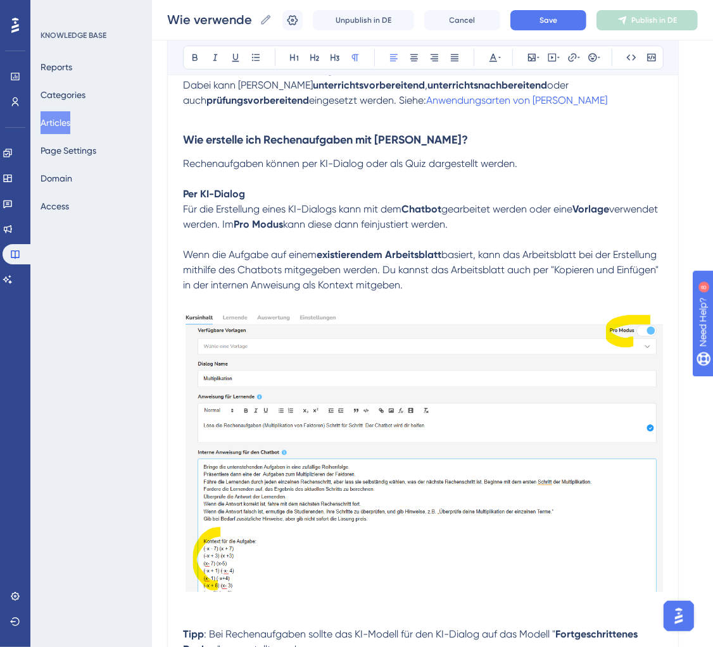
scroll to position [318, 0]
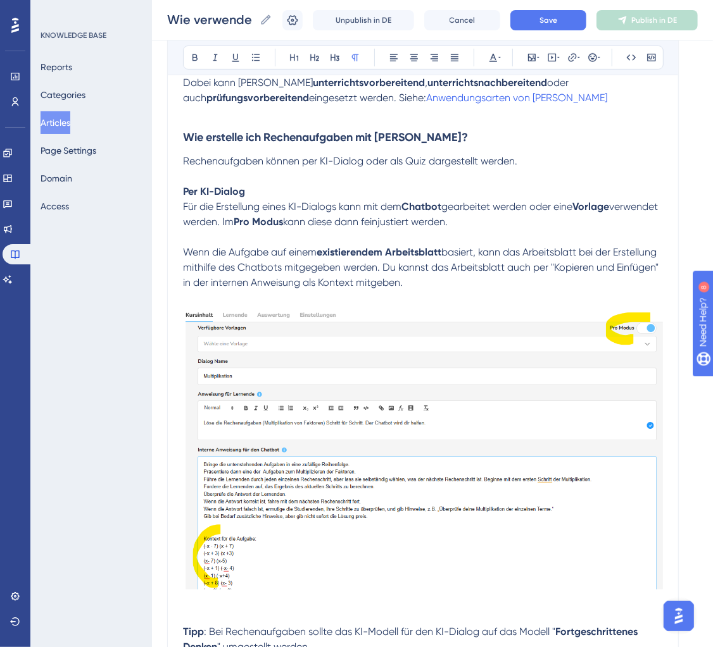
click at [517, 234] on p at bounding box center [423, 237] width 480 height 15
click at [518, 220] on p "Für die Erstellung eines KI-Dialogs kann mit dem Chatbot gearbeitet werden oder…" at bounding box center [423, 214] width 480 height 30
click at [278, 224] on span "verwendet werden. Im" at bounding box center [421, 214] width 477 height 27
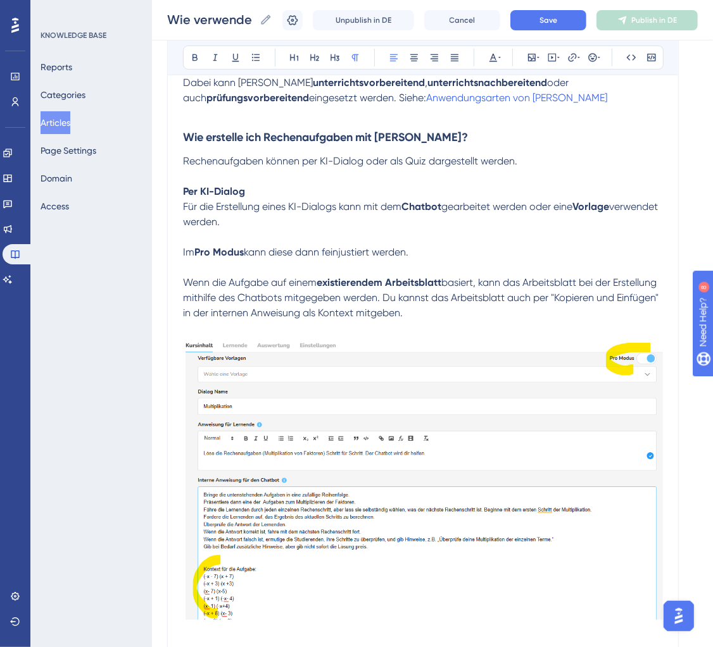
click at [316, 221] on p "Für die Erstellung eines KI-Dialogs kann mit dem Chatbot gearbeitet werden oder…" at bounding box center [423, 214] width 480 height 30
click at [550, 22] on span "Save" at bounding box center [548, 20] width 18 height 10
click at [320, 173] on p at bounding box center [423, 176] width 480 height 15
click at [527, 177] on p at bounding box center [423, 176] width 480 height 15
click at [527, 152] on h3 "Wie erstelle ich Rechenaufgaben mit Brian?" at bounding box center [423, 137] width 480 height 33
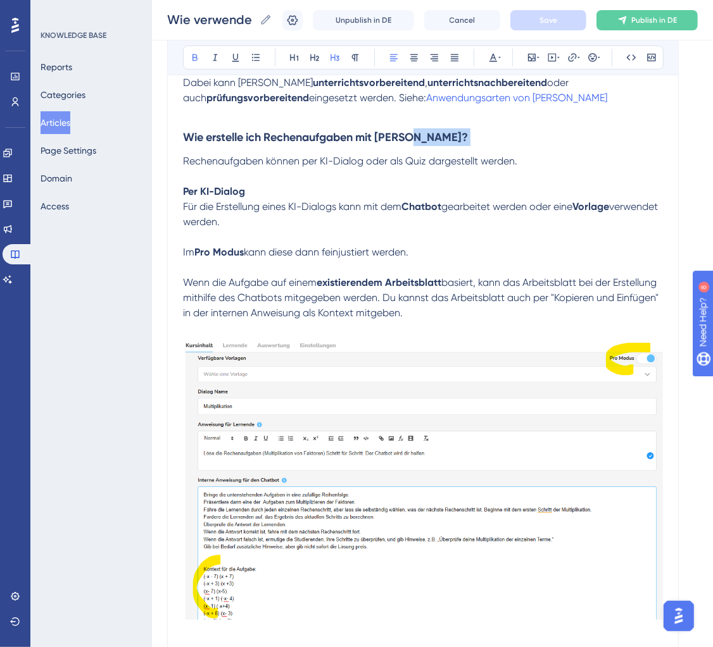
click at [527, 152] on h3 "Wie erstelle ich Rechenaufgaben mit Brian?" at bounding box center [423, 137] width 480 height 33
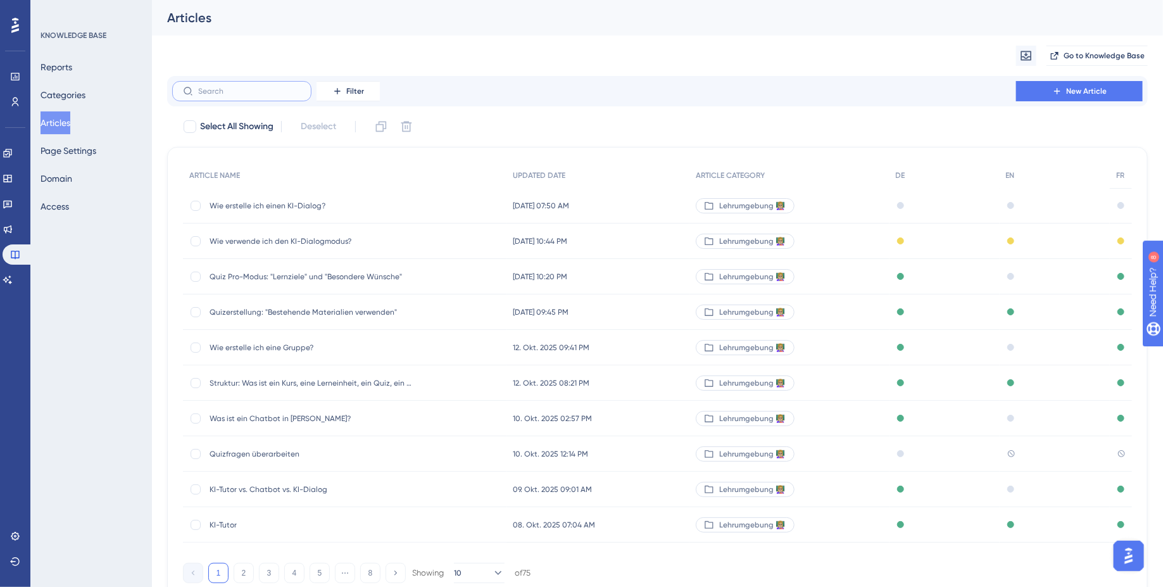
click at [234, 94] on input "text" at bounding box center [249, 91] width 103 height 9
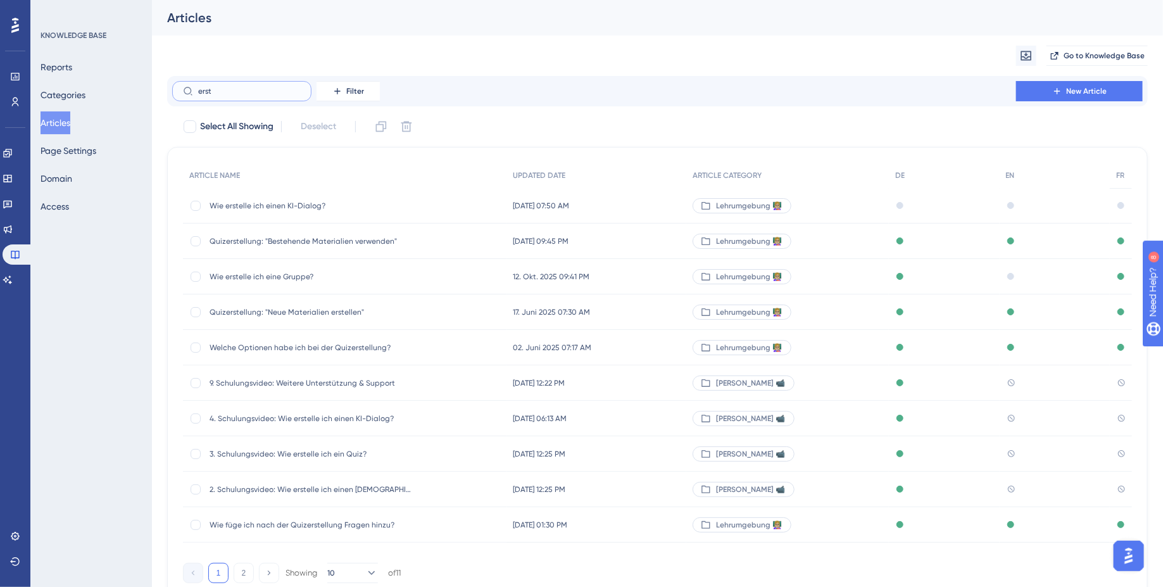
type input "erstl"
checkbox input "true"
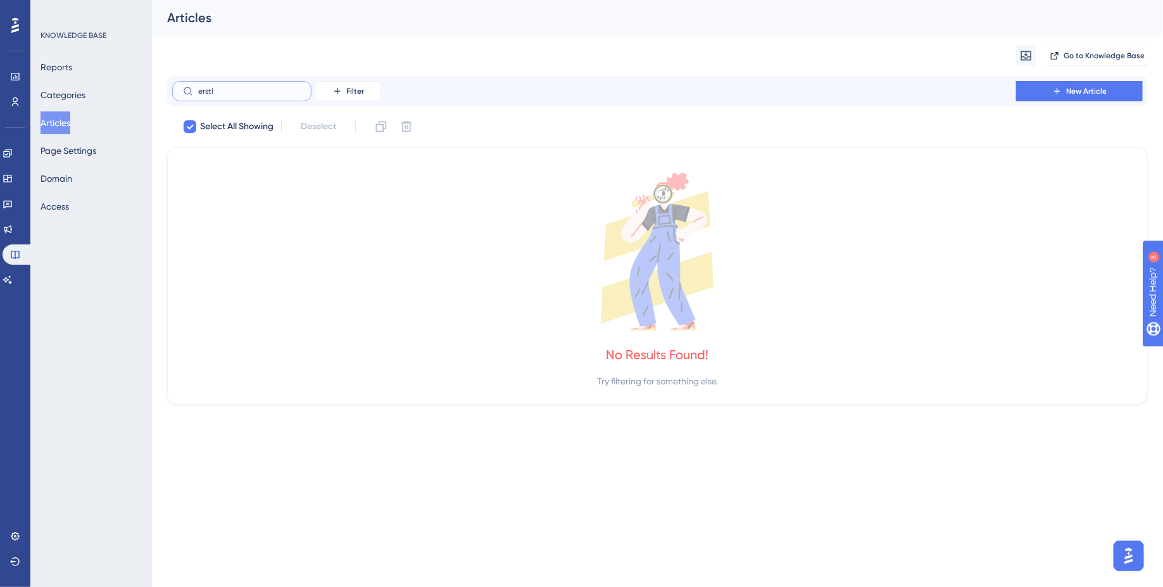
type input "erst"
checkbox input "false"
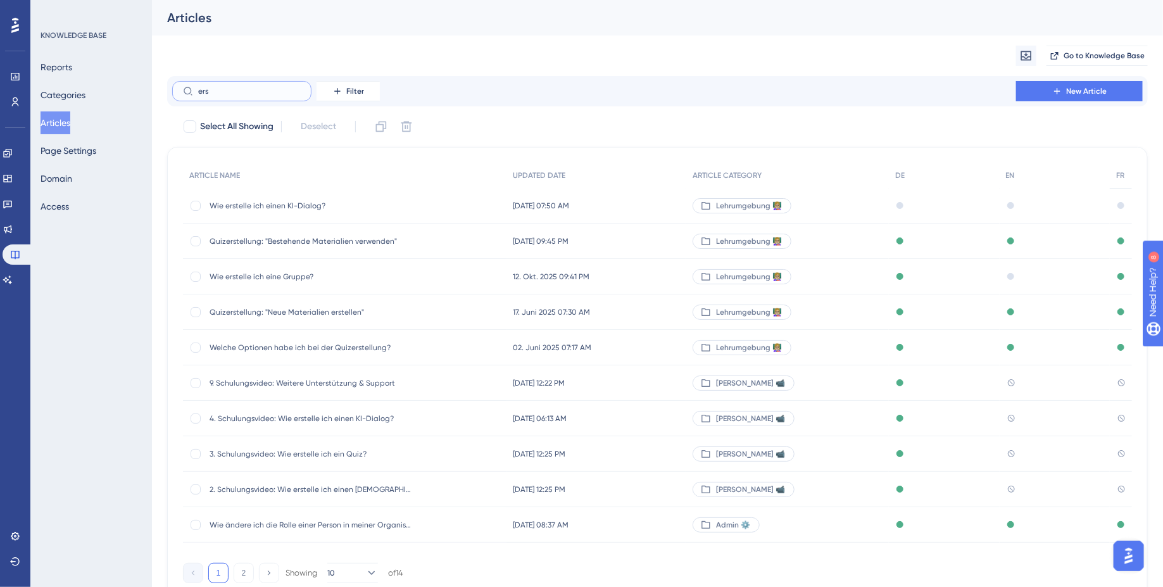
type input "erss"
checkbox input "true"
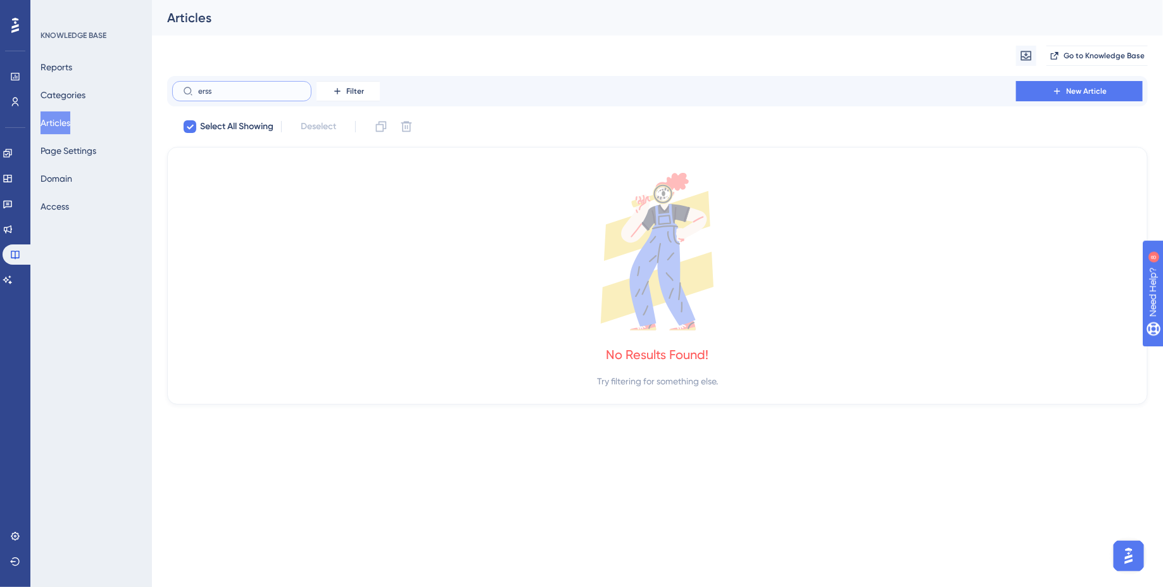
type input "ers"
checkbox input "false"
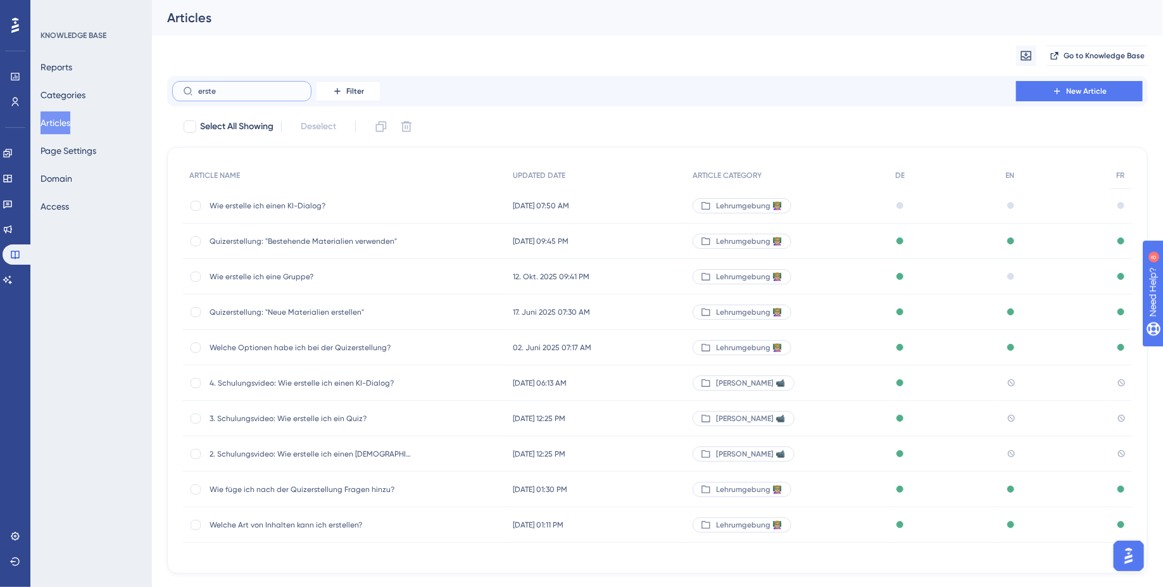
type input "erste"
click at [380, 215] on div "Wie erstelle ich einen KI-Dialog? Wie erstelle ich einen KI-Dialog?" at bounding box center [310, 205] width 203 height 35
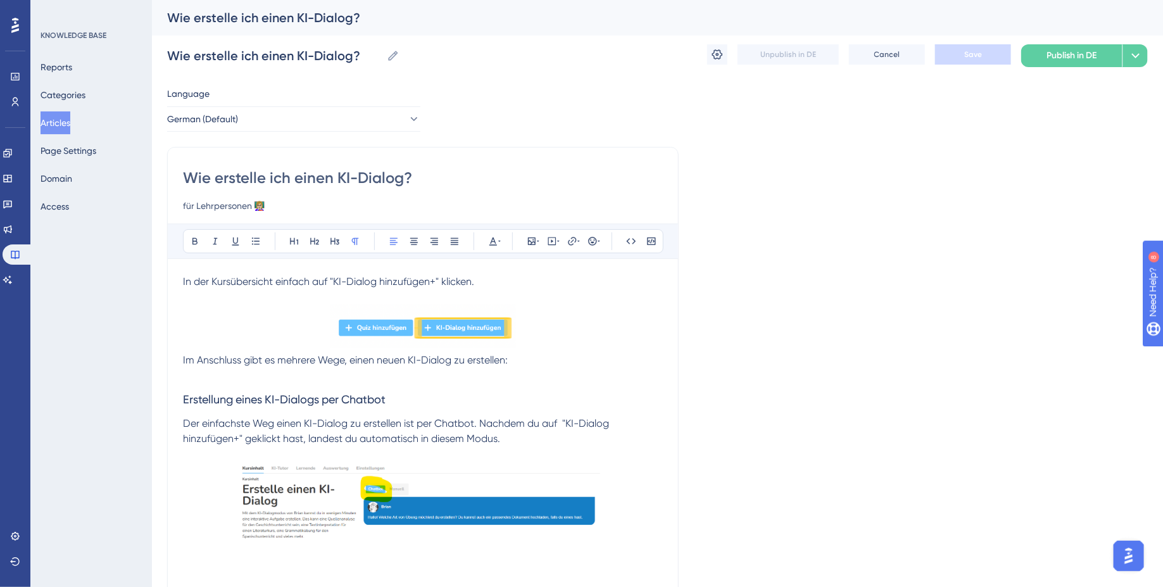
click at [70, 120] on button "Articles" at bounding box center [56, 122] width 30 height 23
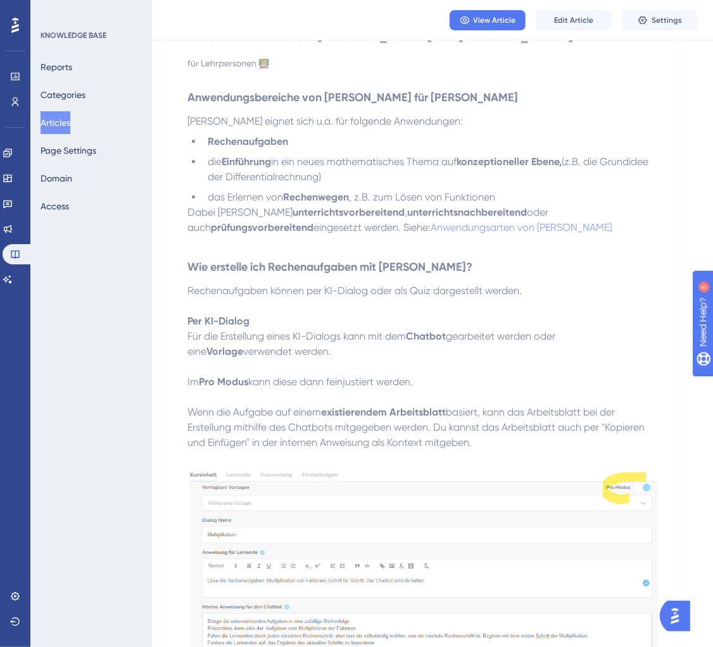
scroll to position [218, 0]
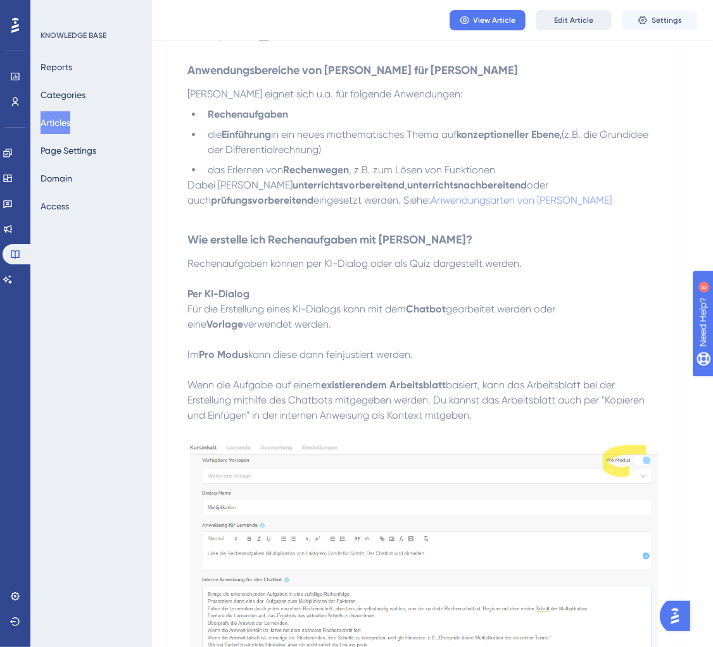
click at [554, 13] on button "Edit Article" at bounding box center [573, 20] width 76 height 20
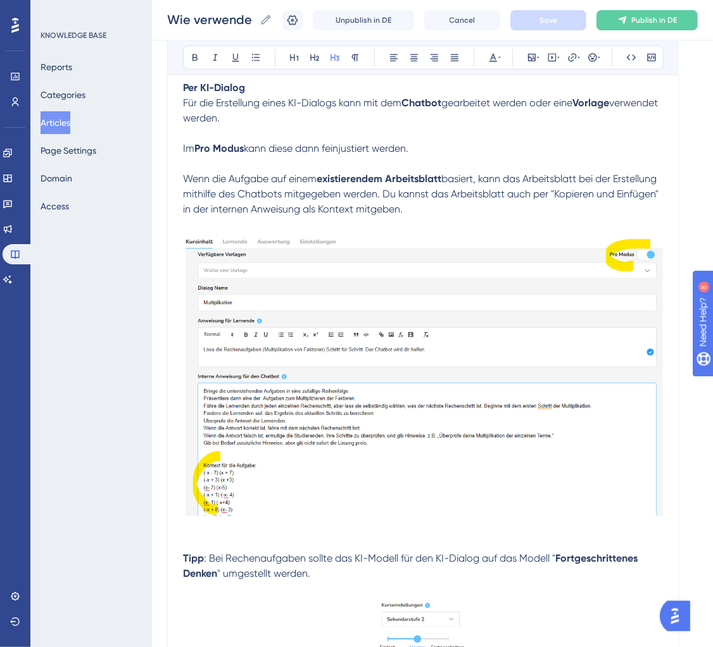
scroll to position [409, 0]
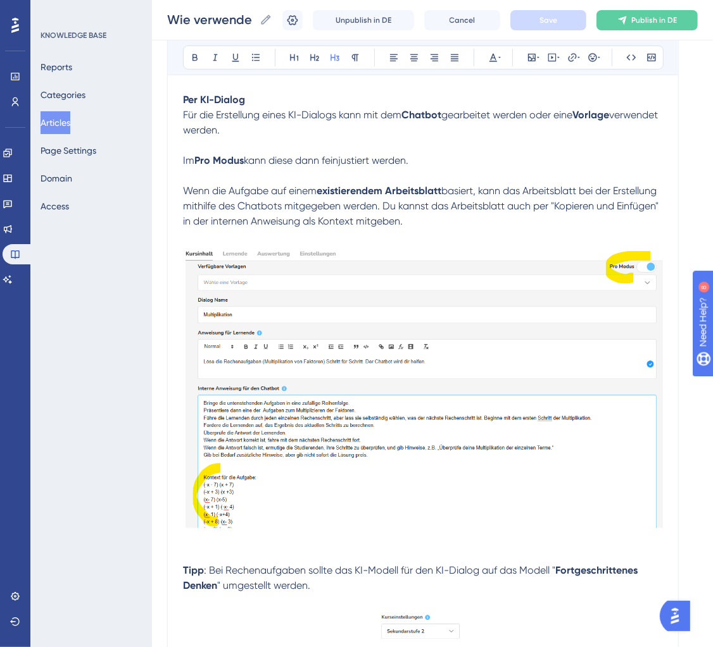
click at [400, 182] on p at bounding box center [423, 175] width 480 height 15
click at [428, 165] on p "Im Pro Modus kann diese dann feinjustiert werden." at bounding box center [423, 160] width 480 height 15
click at [482, 225] on p "Wenn die Aufgabe auf einem existierendem Arbeitsblatt basiert, kann das Arbeits…" at bounding box center [423, 207] width 480 height 46
click at [183, 161] on span "Im" at bounding box center [188, 160] width 11 height 12
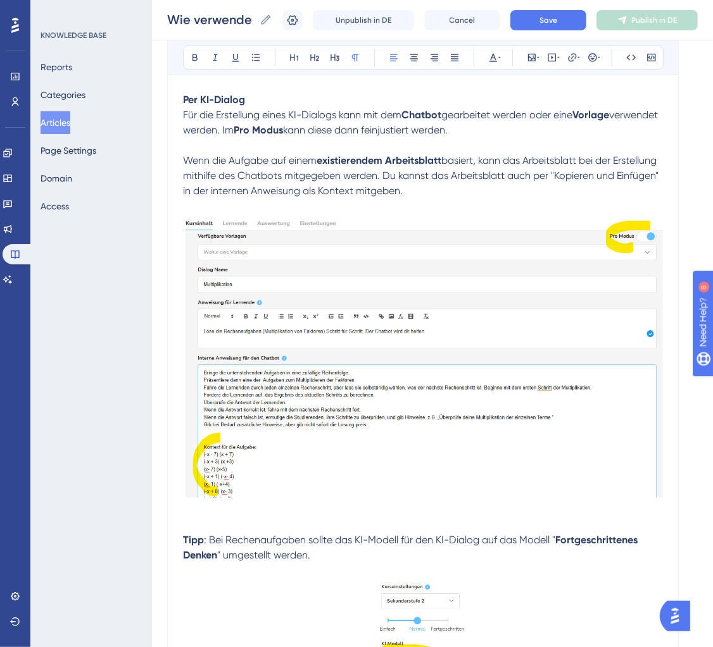
click at [477, 175] on span "basiert, kann das Arbeitsblatt bei der Erstellung mithilfe des Chatbots mitgege…" at bounding box center [422, 175] width 478 height 42
click at [559, 200] on p at bounding box center [423, 206] width 480 height 15
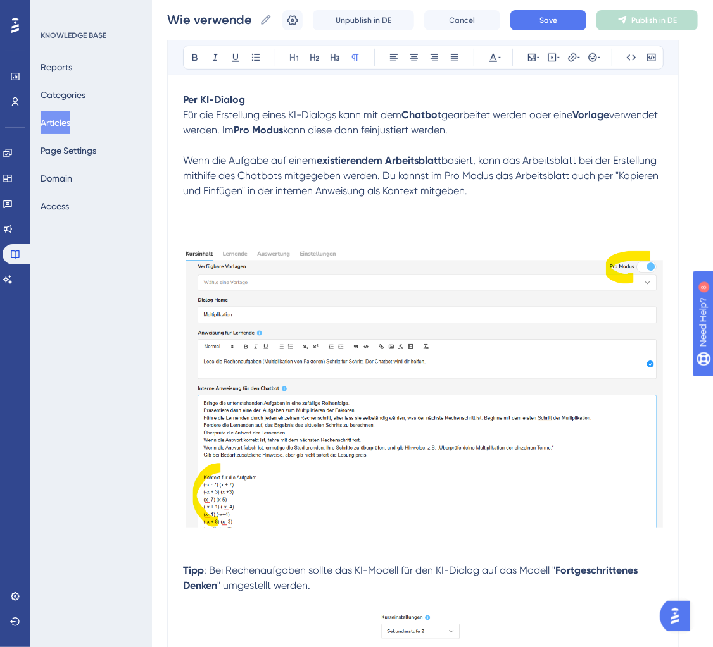
click at [346, 214] on p at bounding box center [423, 206] width 480 height 15
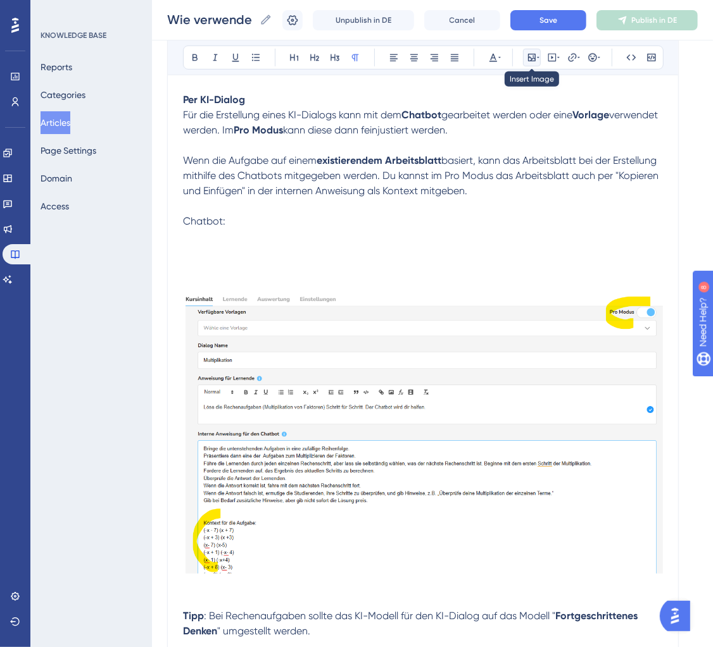
click at [535, 55] on div at bounding box center [532, 58] width 10 height 10
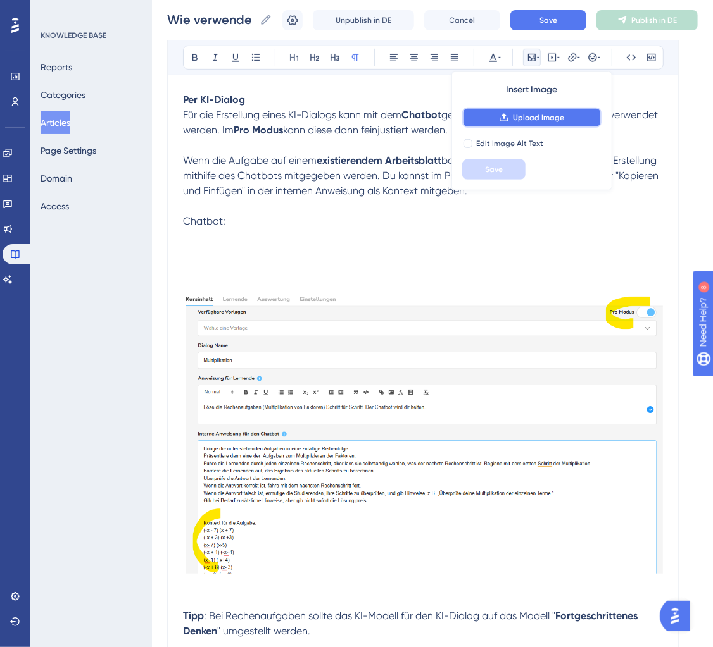
click at [529, 117] on span "Upload Image" at bounding box center [538, 118] width 51 height 10
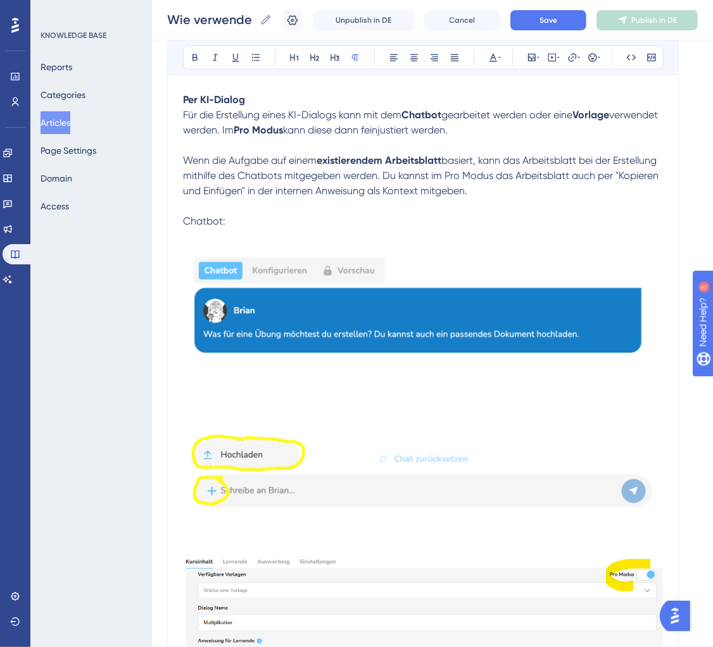
click at [477, 298] on img at bounding box center [423, 380] width 480 height 273
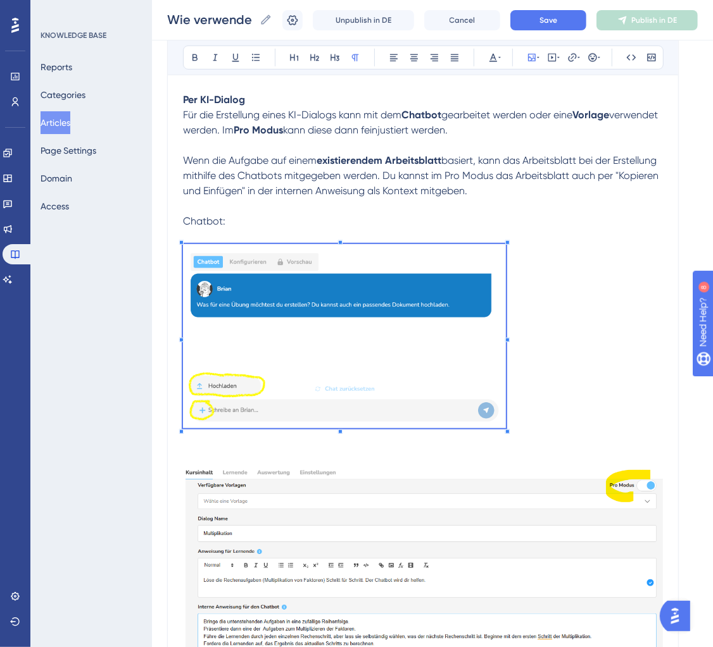
click at [494, 385] on p at bounding box center [423, 338] width 480 height 189
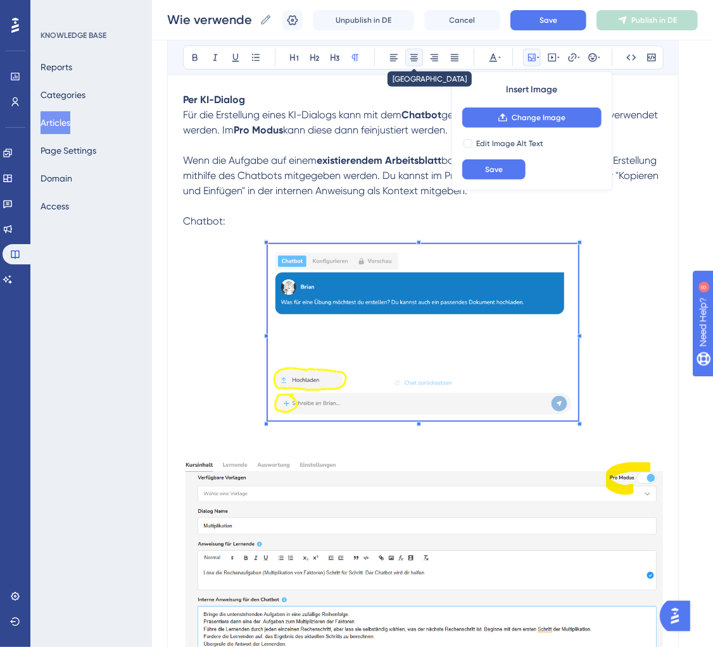
click at [413, 55] on icon at bounding box center [414, 58] width 10 height 10
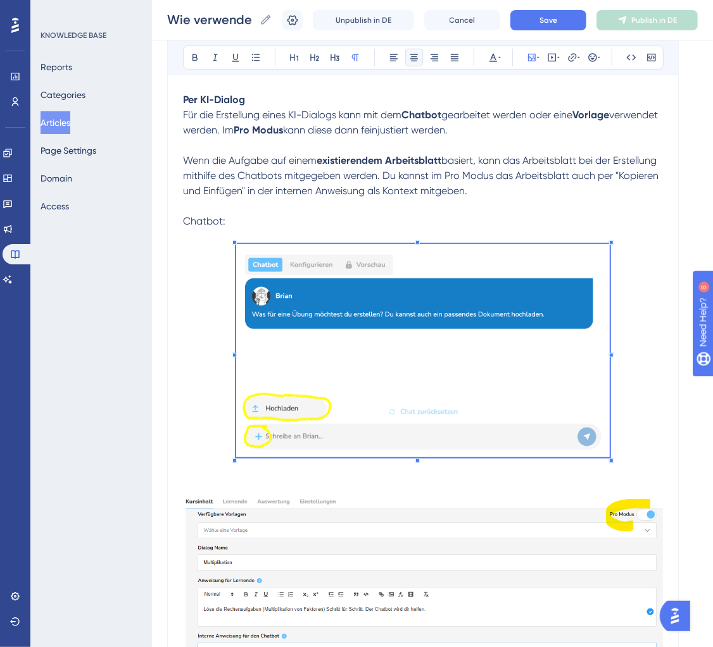
click at [641, 345] on p at bounding box center [423, 353] width 480 height 218
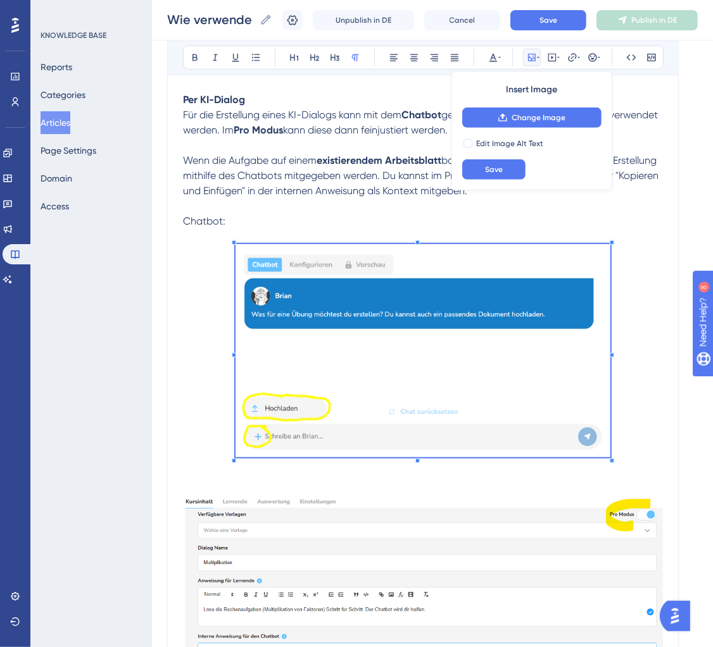
click at [637, 426] on p at bounding box center [423, 353] width 480 height 218
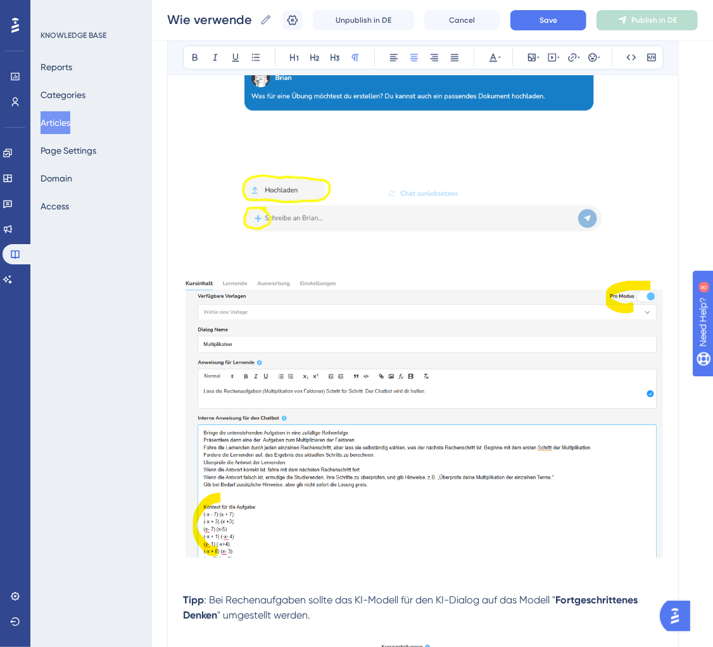
scroll to position [630, 0]
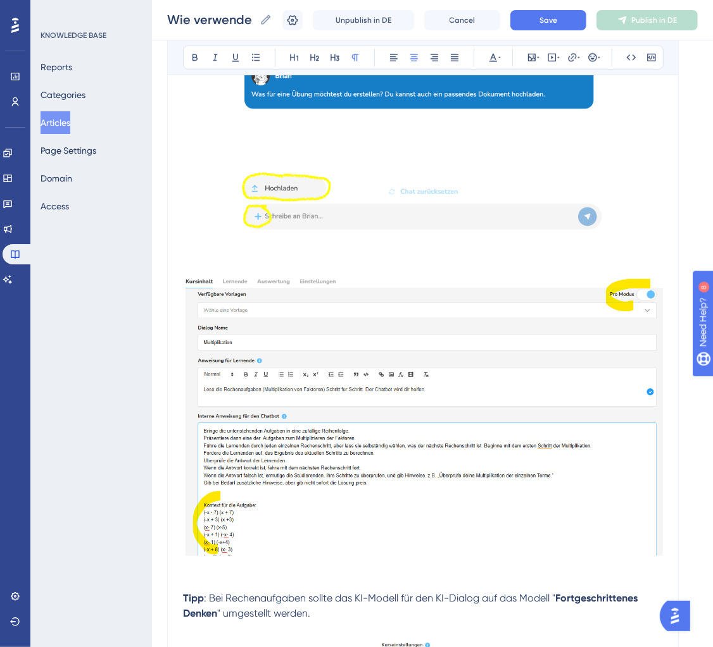
click at [483, 447] on img at bounding box center [423, 414] width 480 height 284
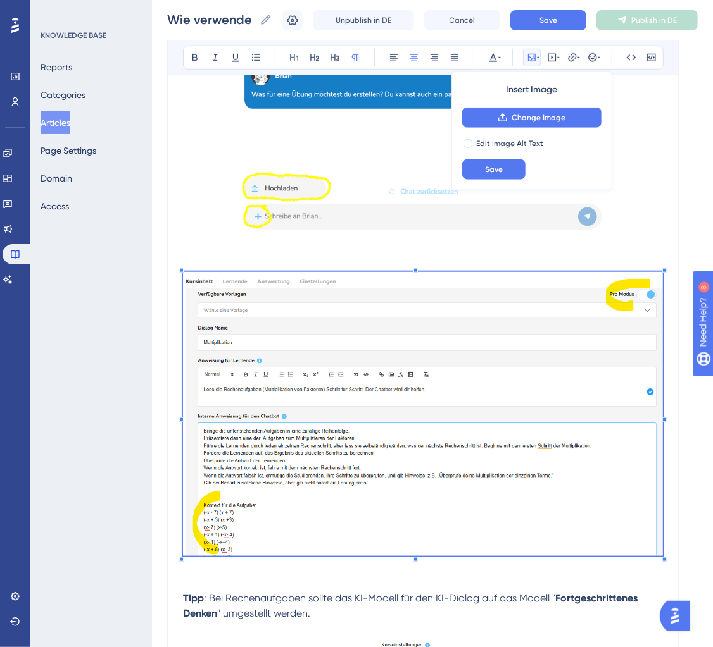
drag, startPoint x: 664, startPoint y: 418, endPoint x: 594, endPoint y: 418, distance: 70.2
click at [594, 418] on div "Wie verwende ich [PERSON_NAME] für [PERSON_NAME]? für Lehrpersonen 👩🏼‍🏫 Bold It…" at bounding box center [422, 572] width 511 height 2121
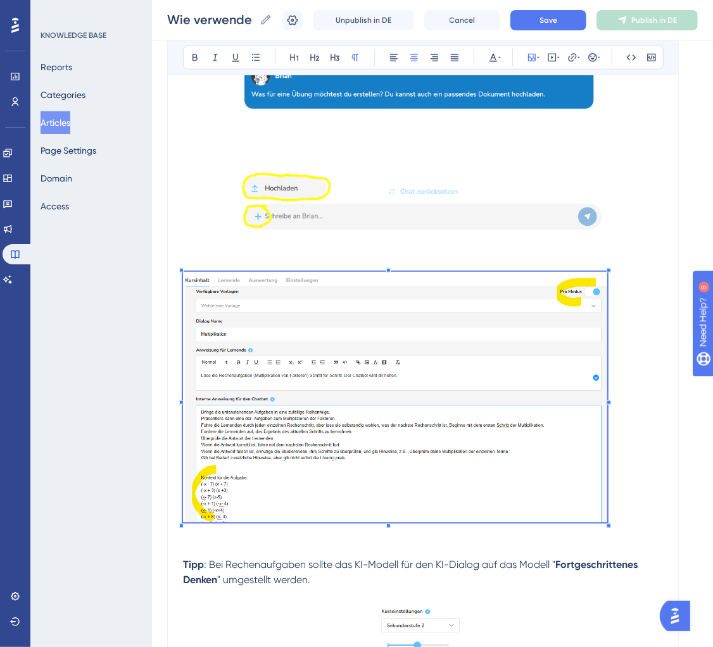
click at [601, 420] on p at bounding box center [423, 399] width 480 height 255
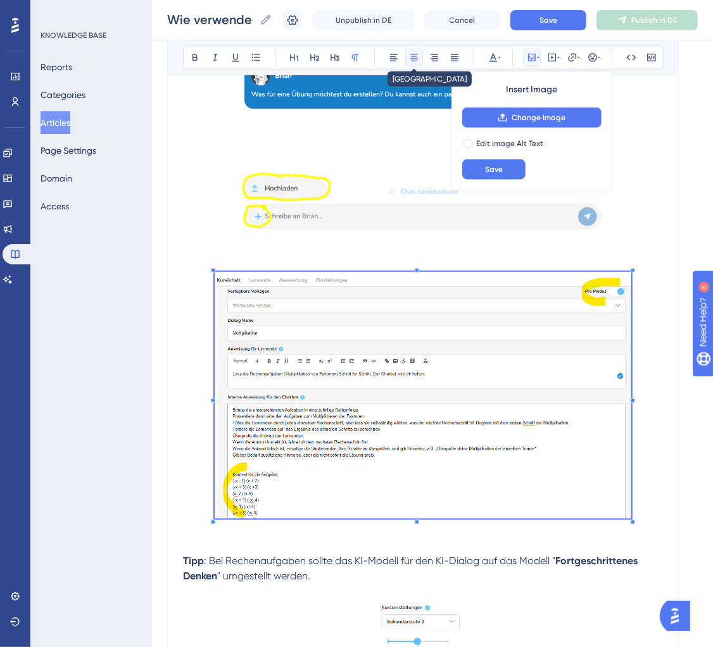
click at [411, 59] on icon at bounding box center [414, 57] width 8 height 7
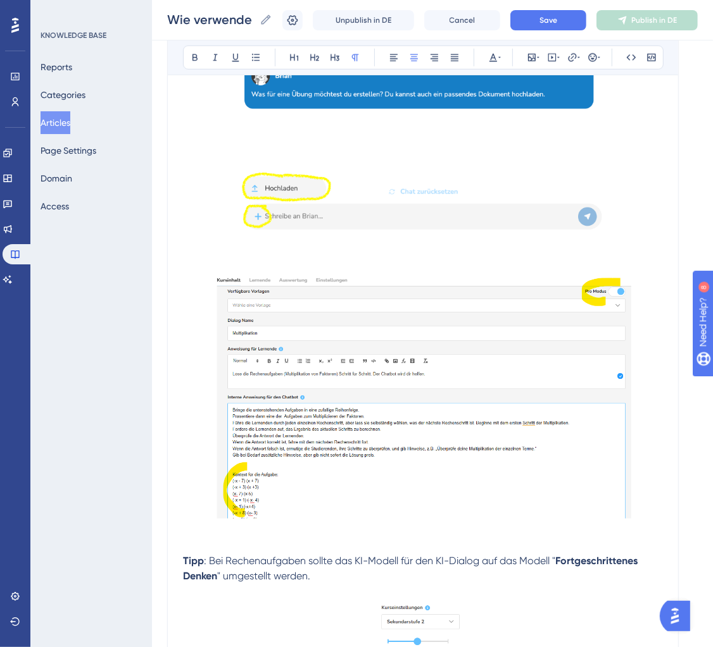
click at [657, 232] on p at bounding box center [423, 133] width 480 height 218
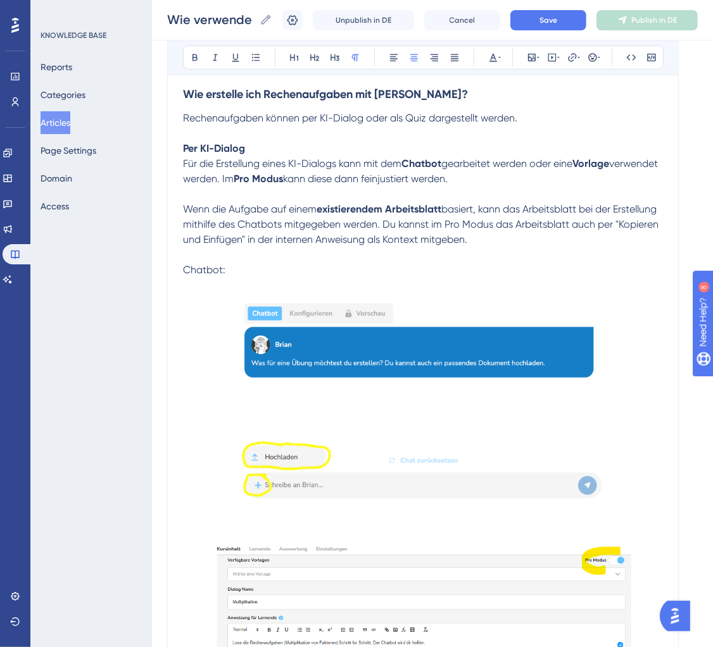
scroll to position [361, 0]
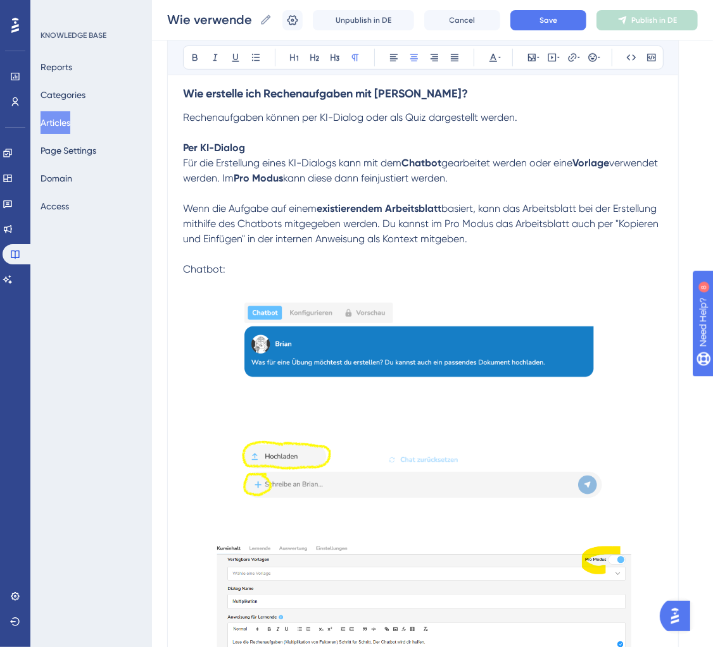
click at [523, 234] on p "Wenn die Aufgabe auf einem existierendem Arbeitsblatt basiert, kann das Arbeits…" at bounding box center [423, 224] width 480 height 46
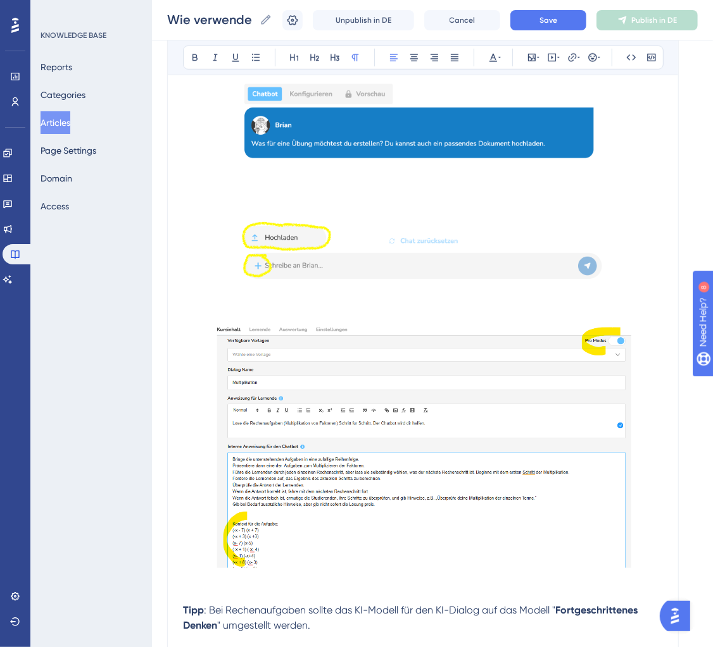
scroll to position [615, 0]
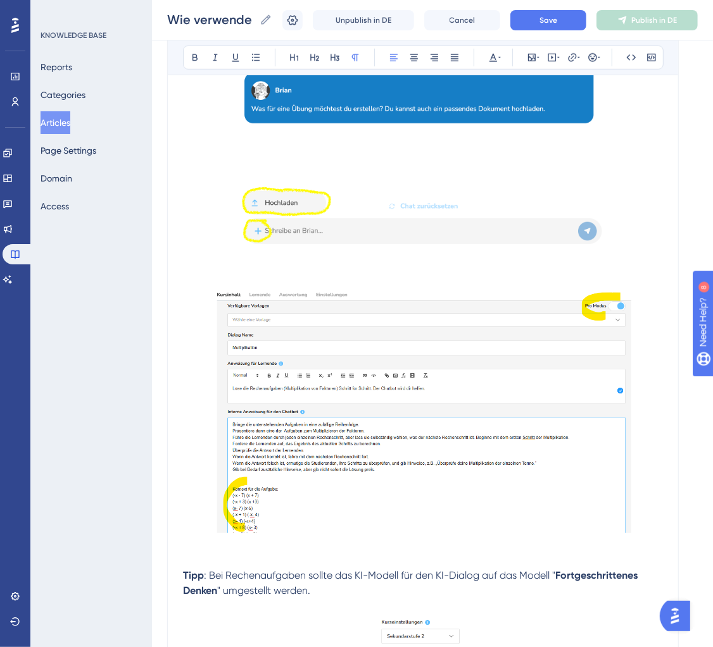
click at [320, 267] on p at bounding box center [423, 263] width 480 height 15
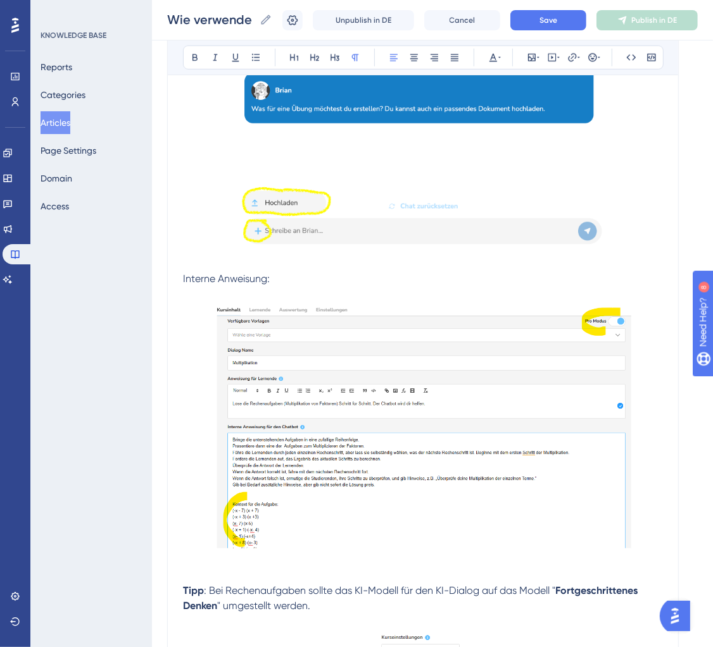
click at [371, 447] on img at bounding box center [423, 425] width 417 height 247
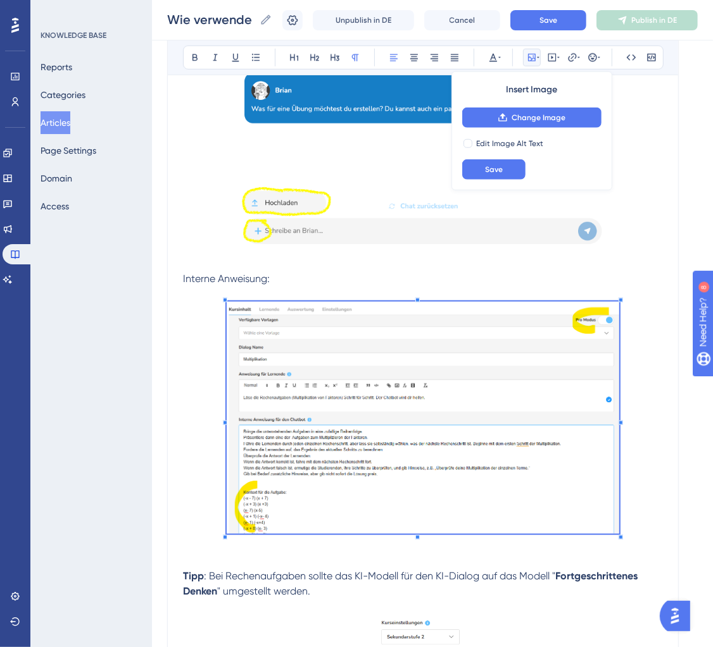
click at [605, 434] on span at bounding box center [423, 420] width 392 height 237
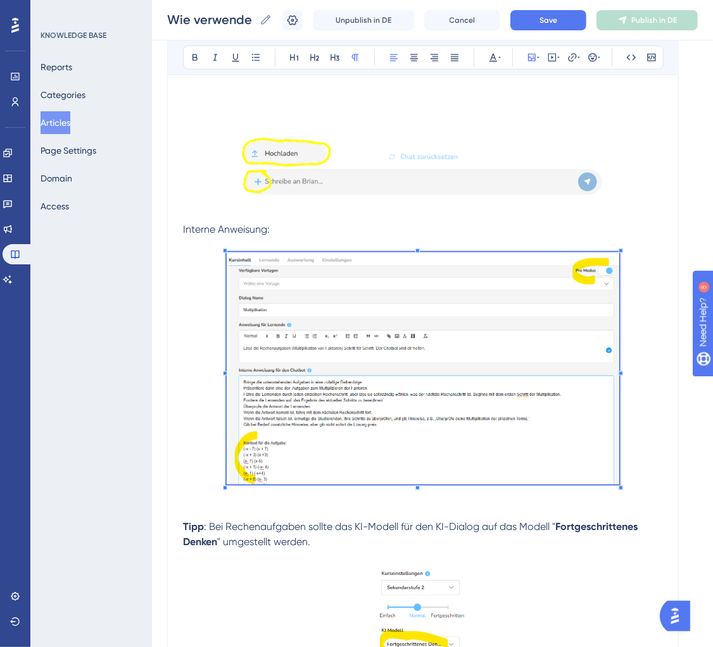
scroll to position [700, 0]
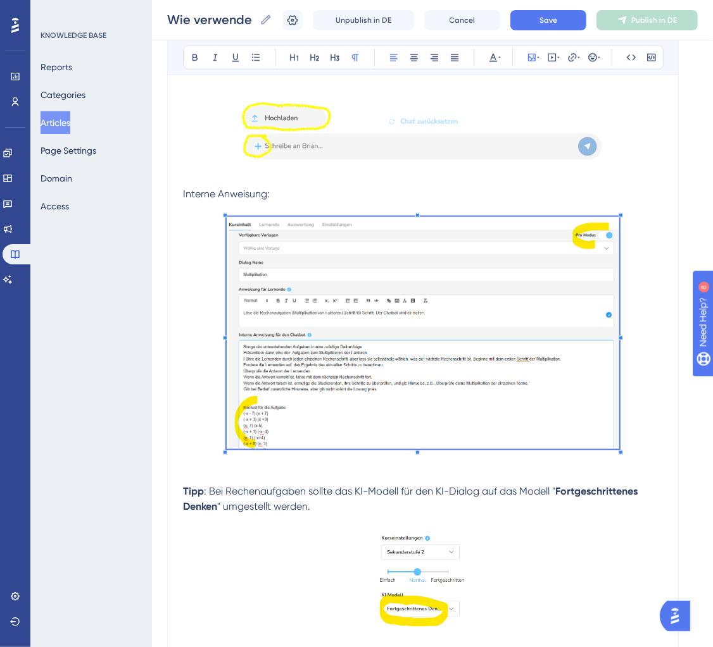
click at [318, 504] on p "Tipp : Bei Rechenaufgaben sollte das KI-Modell für den KI-Dialog auf das Modell…" at bounding box center [423, 499] width 480 height 30
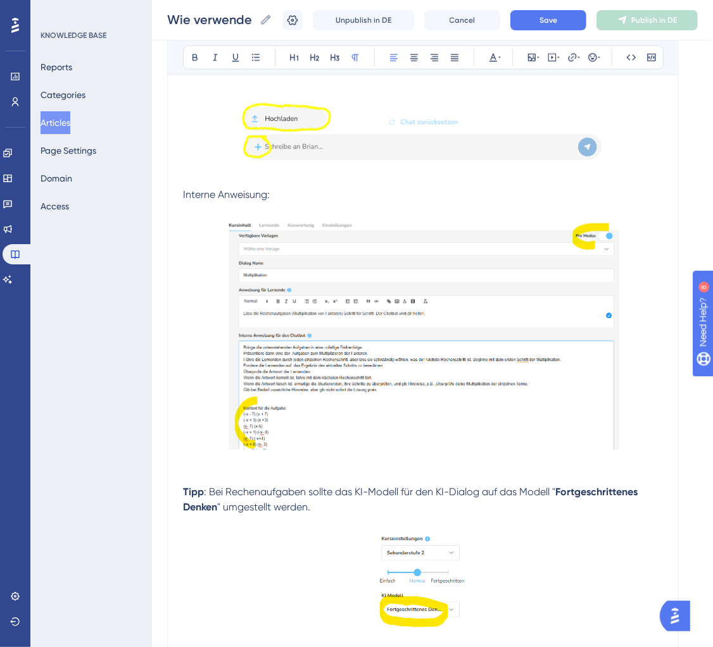
scroll to position [465, 0]
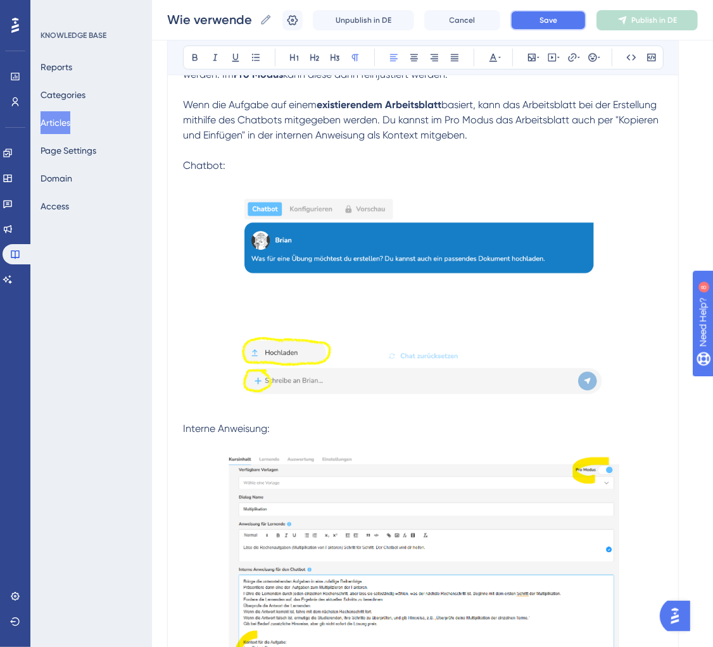
click at [561, 15] on button "Save" at bounding box center [548, 20] width 76 height 20
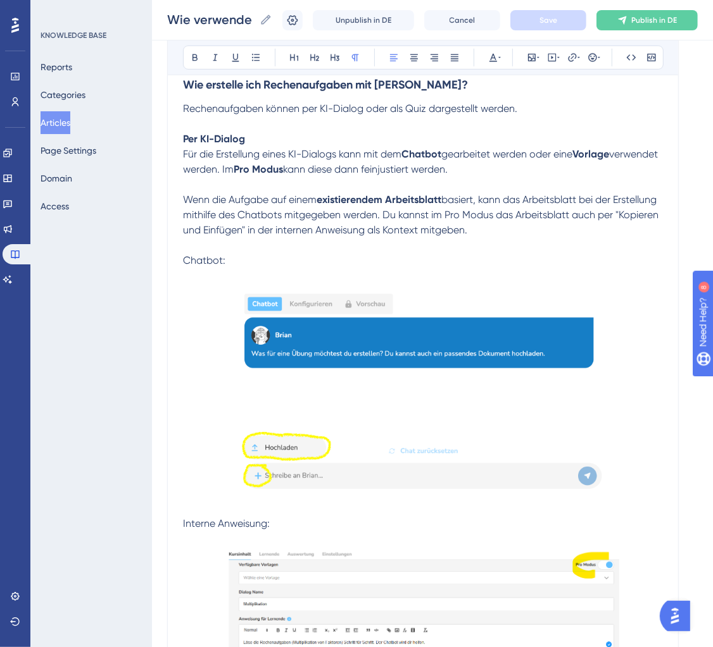
scroll to position [362, 0]
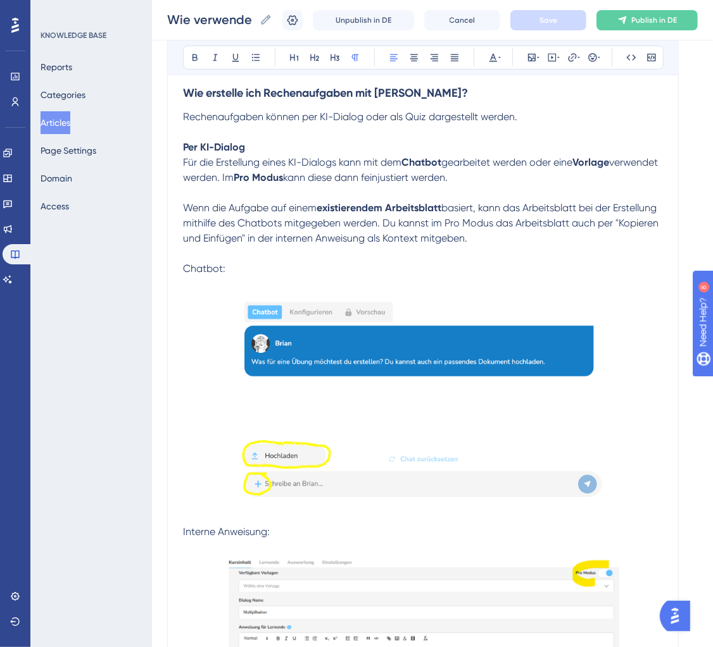
click at [286, 240] on span "basiert, kann das Arbeitsblatt bei der Erstellung mithilfe des Chatbots mitgege…" at bounding box center [422, 223] width 478 height 42
click at [351, 230] on span "basiert, kann das Arbeitsblatt bei der Erstellung mithilfe des Chatbots mitgege…" at bounding box center [422, 223] width 478 height 42
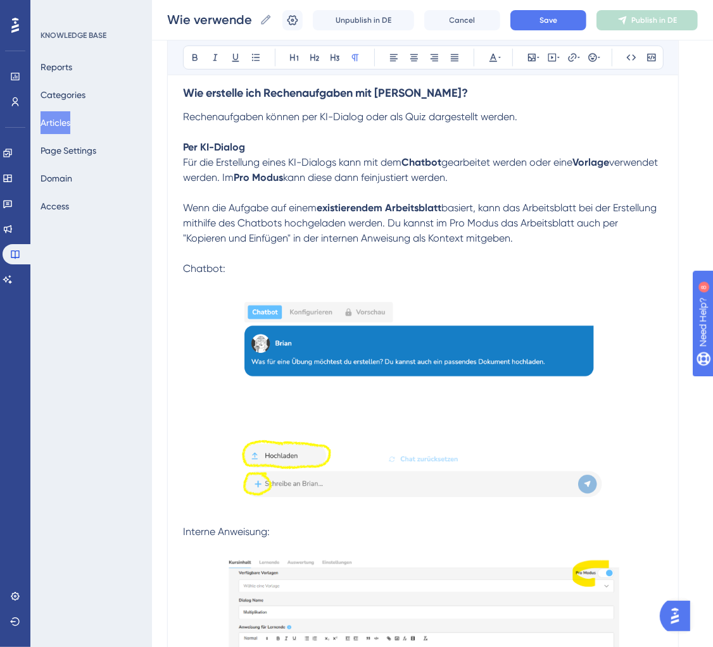
click at [360, 260] on p at bounding box center [423, 253] width 480 height 15
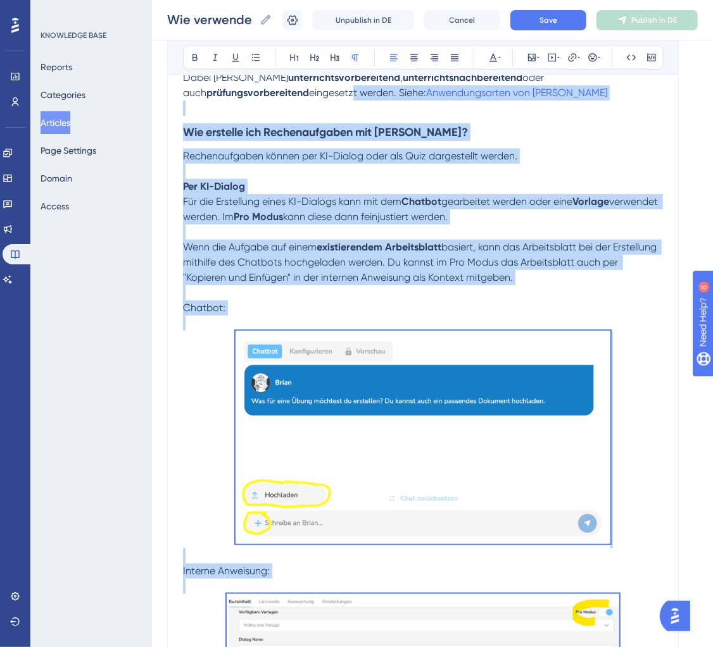
scroll to position [318, 0]
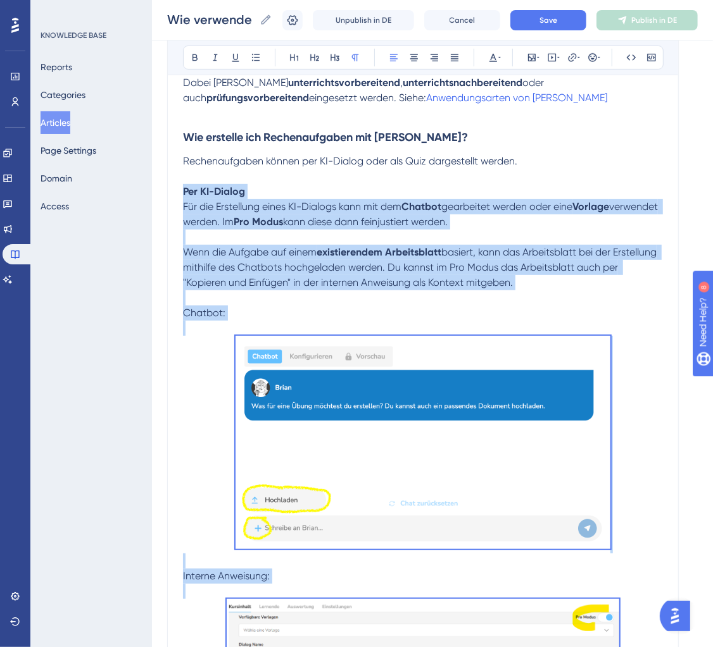
drag, startPoint x: 653, startPoint y: 447, endPoint x: 182, endPoint y: 191, distance: 536.1
copy div "Per KI-Dialog Für die Erstellung eines KI-Dialogs kann mit dem Chatbot gearbeit…"
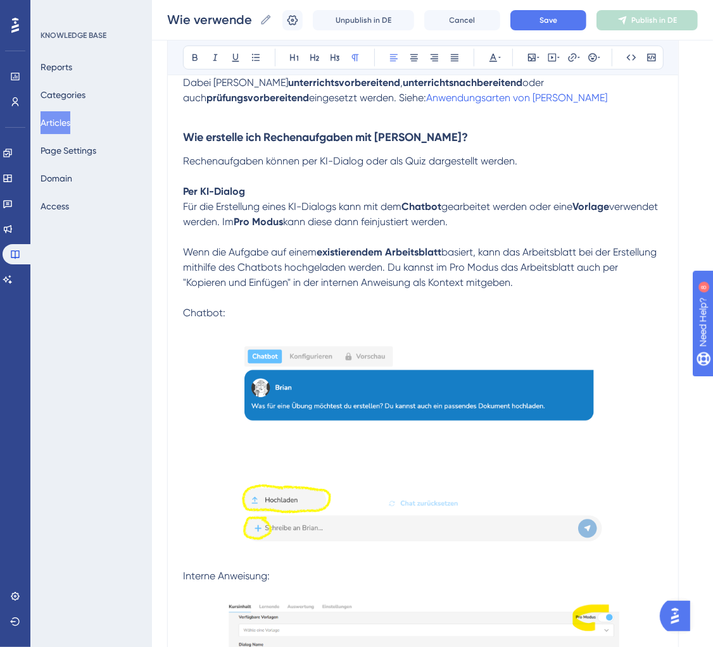
click at [437, 164] on span "Rechenaufgaben können per KI-Dialog oder als Quiz dargestellt werden." at bounding box center [350, 161] width 334 height 12
click at [554, 22] on span "Save" at bounding box center [548, 20] width 18 height 10
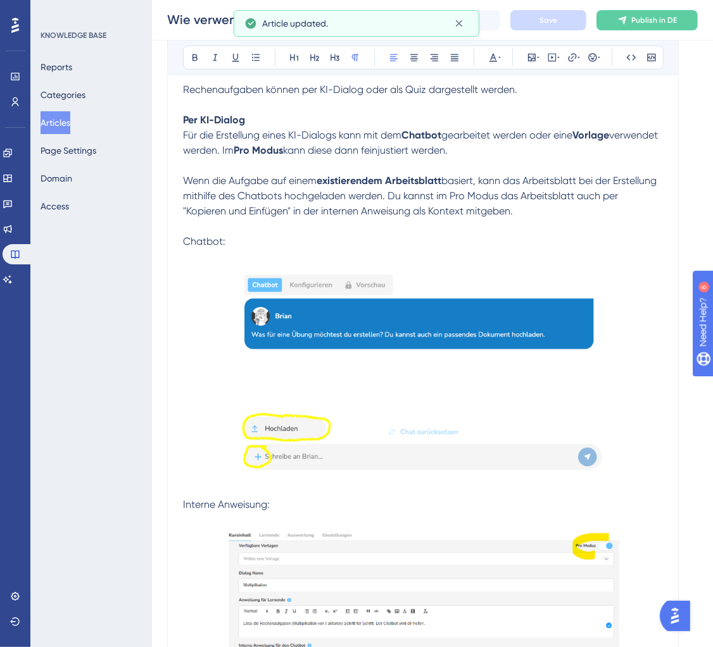
scroll to position [0, 0]
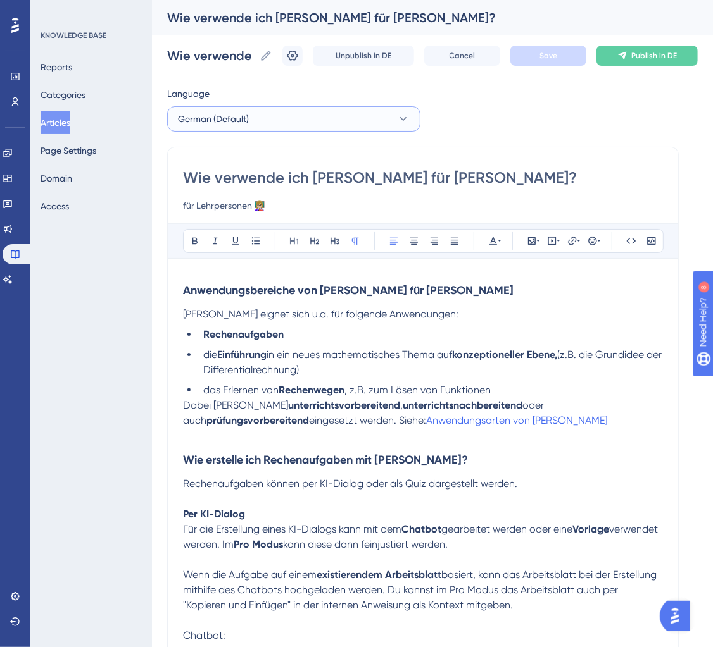
click at [276, 113] on button "German (Default)" at bounding box center [293, 118] width 253 height 25
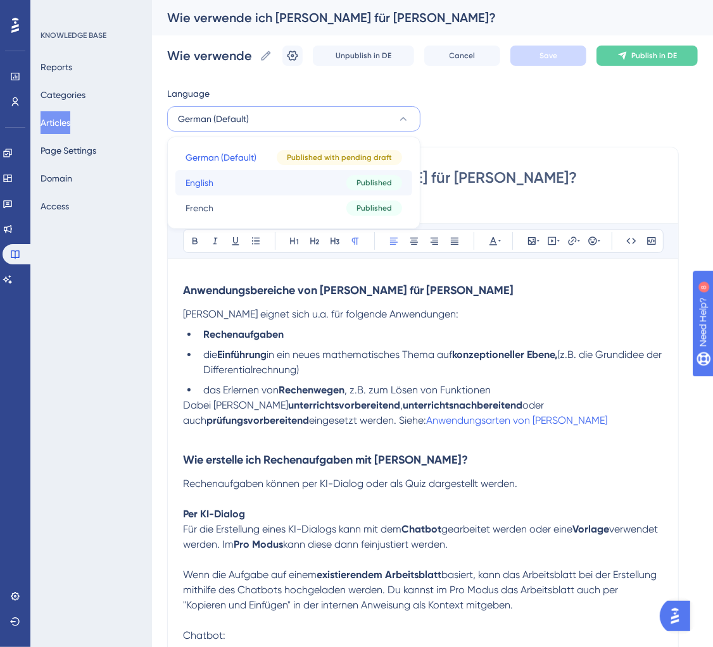
click at [244, 182] on button "English English Published" at bounding box center [293, 182] width 237 height 25
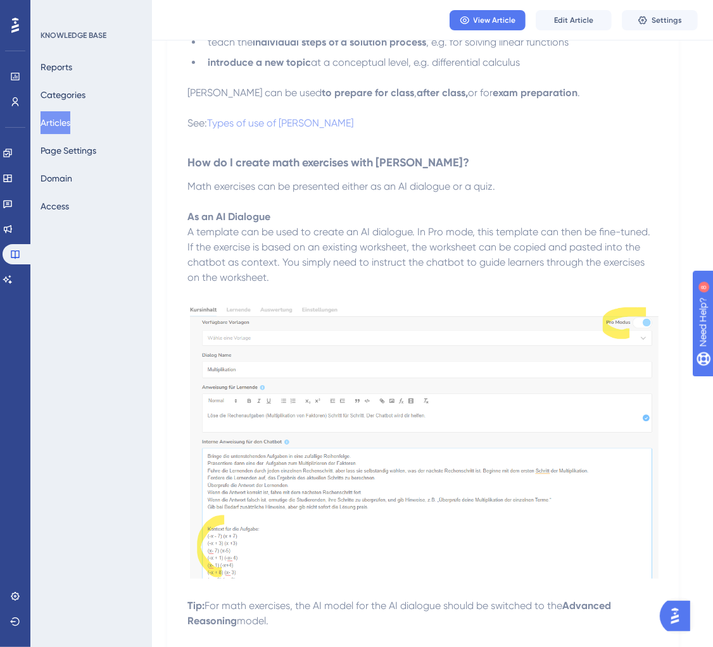
scroll to position [258, 0]
click at [587, 17] on span "Edit Article" at bounding box center [573, 20] width 39 height 10
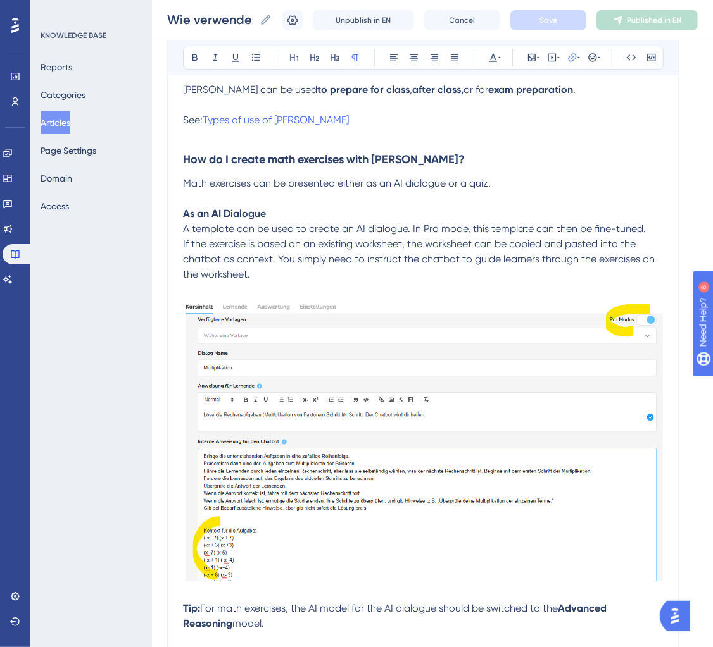
scroll to position [310, 0]
click at [275, 215] on p "As an AI Dialogue" at bounding box center [423, 214] width 480 height 15
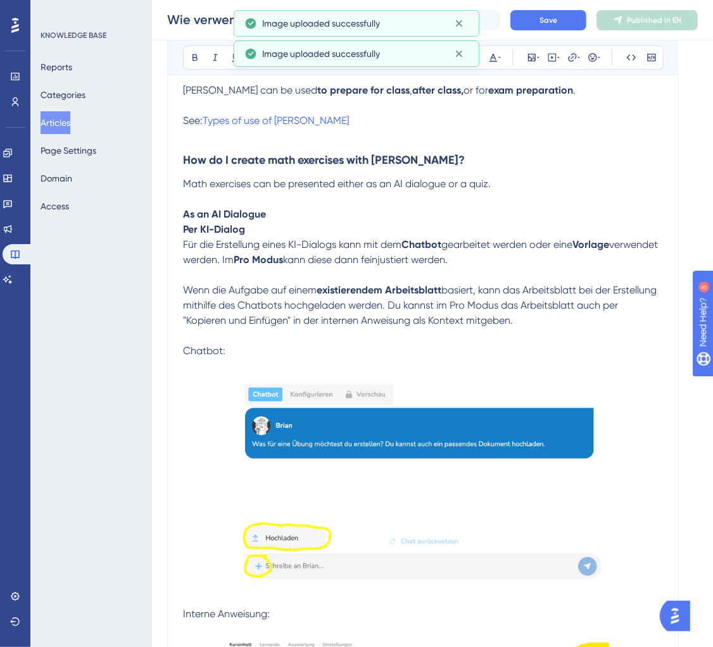
click at [251, 234] on p "Per KI-Dialog" at bounding box center [423, 229] width 480 height 15
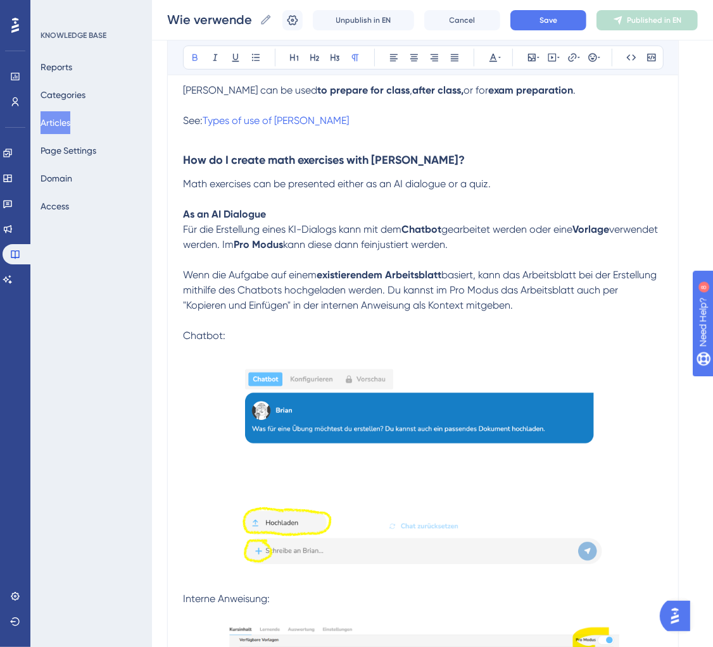
click at [229, 306] on span "basiert, kann das Arbeitsblatt bei der Erstellung mithilfe des Chatbots hochgel…" at bounding box center [421, 290] width 476 height 42
drag, startPoint x: 541, startPoint y: 311, endPoint x: 178, endPoint y: 232, distance: 371.8
copy div "Für die Erstellung eines KI-Dialogs kann mit dem Chatbot gearbeitet werden oder…"
click at [287, 215] on p "As an AI Dialogue" at bounding box center [423, 214] width 480 height 15
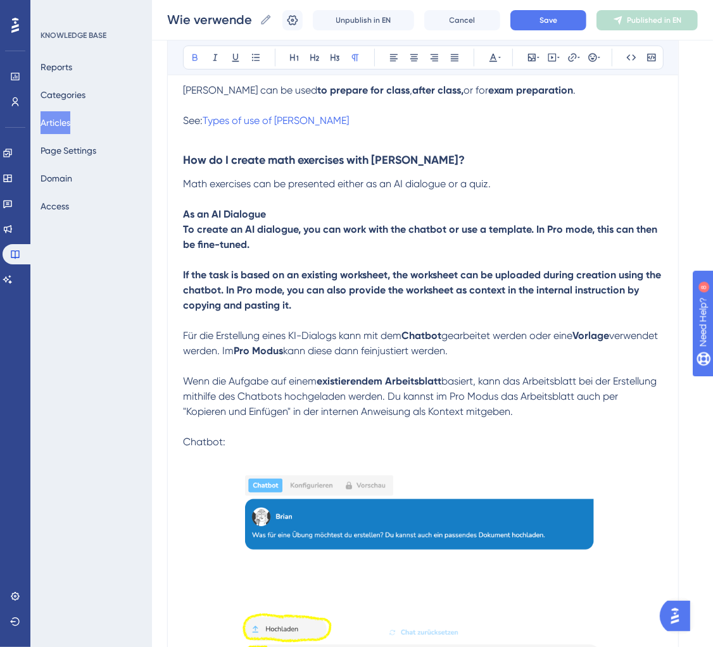
drag, startPoint x: 301, startPoint y: 309, endPoint x: 177, endPoint y: 232, distance: 146.1
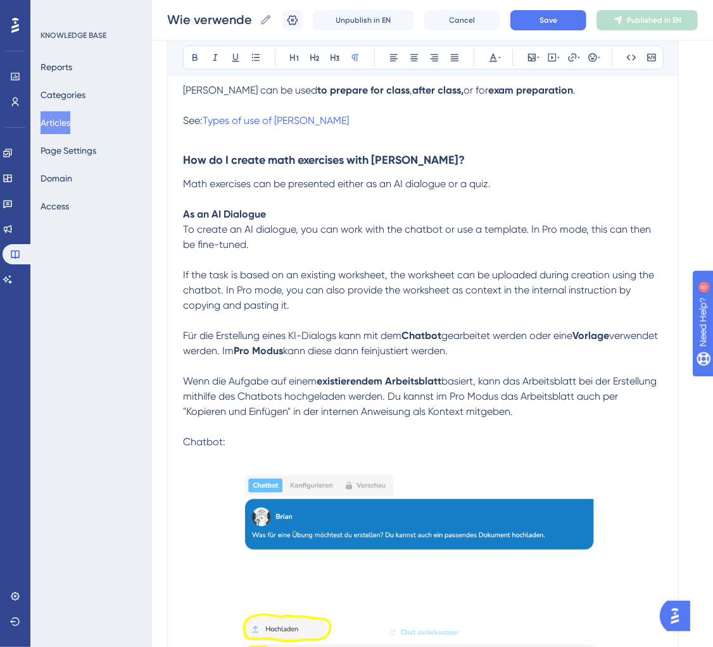
click at [325, 282] on span "To create an AI dialogue, you can work with the chatbot or use a template. In P…" at bounding box center [419, 267] width 473 height 88
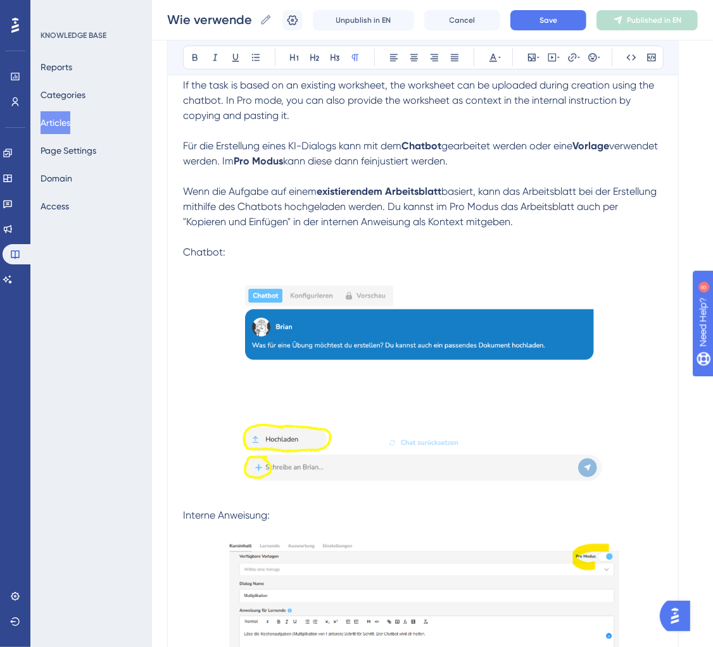
scroll to position [358, 0]
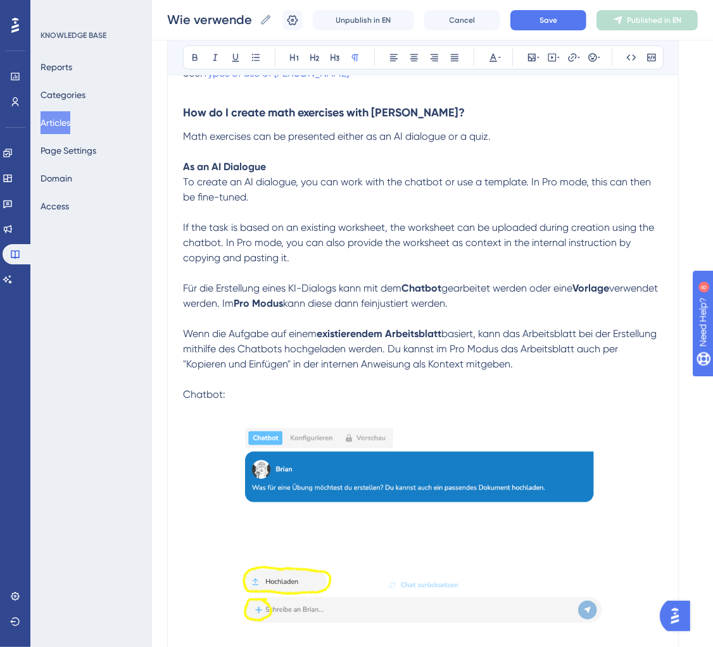
click at [411, 181] on span "To create an AI dialogue, you can work with the chatbot or use a template. In P…" at bounding box center [419, 220] width 473 height 88
click at [494, 178] on span "or use a template. In Pro mode, this can then be fine-tuned. If the task is bas…" at bounding box center [423, 220] width 480 height 88
click at [594, 185] on span ". In Pro mode, this can then be fine-tuned. If the task is based on an existing…" at bounding box center [422, 220] width 478 height 88
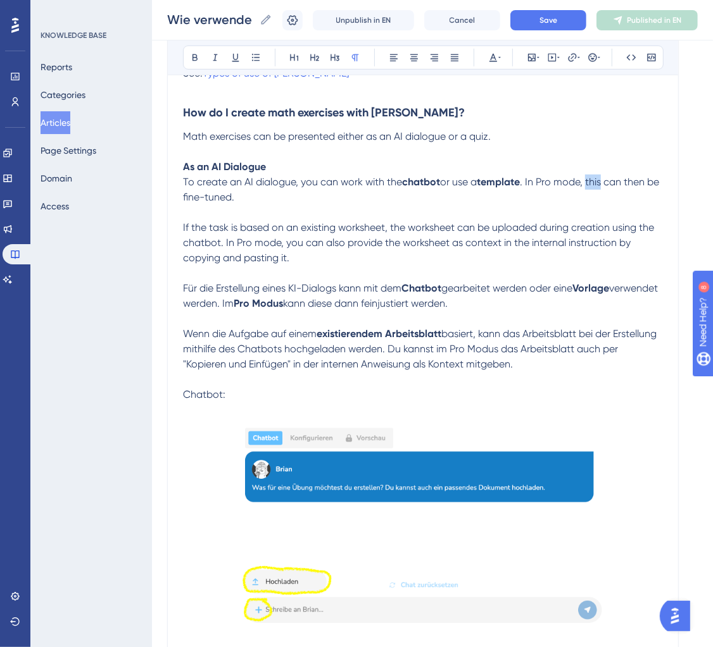
click at [594, 185] on span ". In Pro mode, this can then be fine-tuned. If the task is based on an existing…" at bounding box center [422, 220] width 478 height 88
click at [585, 192] on p "To create an AI dialogue, you can work with the chatbot or use a template . In …" at bounding box center [423, 220] width 480 height 91
click at [519, 307] on p "Für die Erstellung eines KI-Dialogs kann mit dem Chatbot gearbeitet werden oder…" at bounding box center [423, 296] width 480 height 30
click at [292, 232] on span ". In Pro mode, this can then be fine-tuned. If the task is based on an existing…" at bounding box center [422, 220] width 478 height 88
drag, startPoint x: 303, startPoint y: 230, endPoint x: 386, endPoint y: 230, distance: 83.5
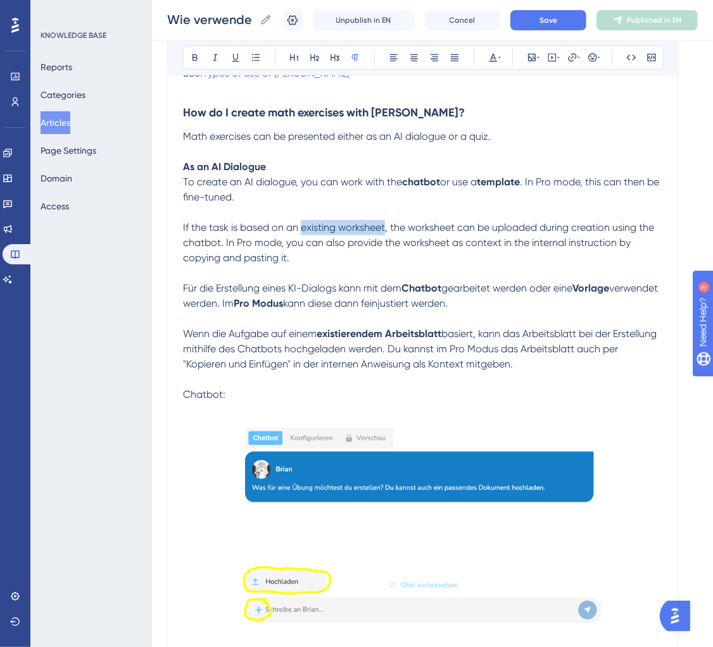
click at [386, 230] on span ". In Pro mode, this can then be fine-tuned. If the task is based on an existing…" at bounding box center [422, 220] width 478 height 88
click at [397, 243] on span ", the worksheet can be uploaded during creation using the chatbot. In Pro mode,…" at bounding box center [419, 243] width 473 height 42
click at [499, 290] on span "gearbeitet werden oder eine" at bounding box center [506, 288] width 131 height 12
click at [546, 356] on span "basiert, kann das Arbeitsblatt bei der Erstellung mithilfe des Chatbots hochgel…" at bounding box center [421, 349] width 476 height 42
drag, startPoint x: 539, startPoint y: 366, endPoint x: 178, endPoint y: 286, distance: 369.6
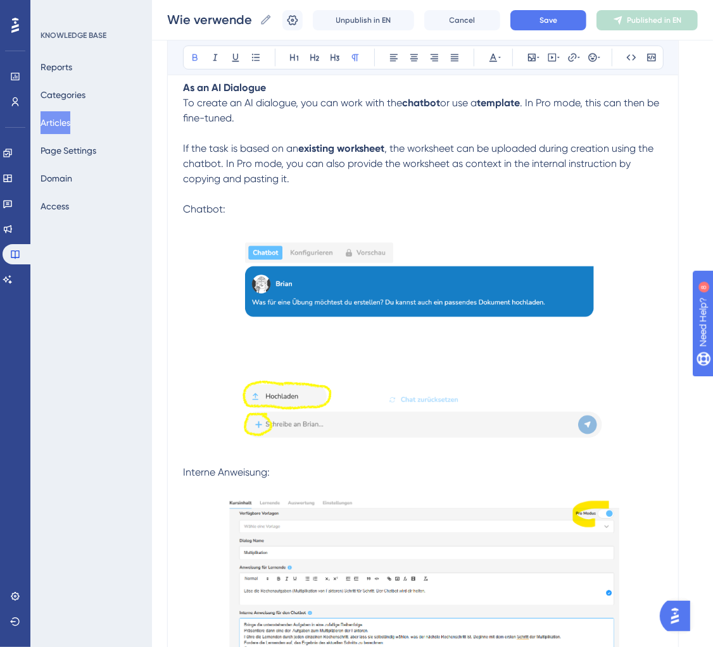
scroll to position [470, 0]
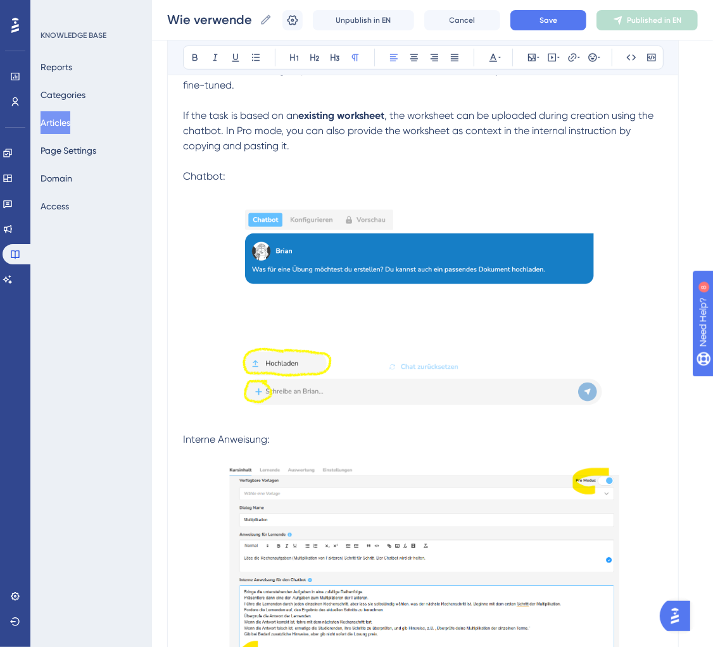
click at [244, 437] on span "Interne Anweisung:" at bounding box center [226, 440] width 87 height 12
click at [539, 11] on button "Save" at bounding box center [548, 20] width 76 height 20
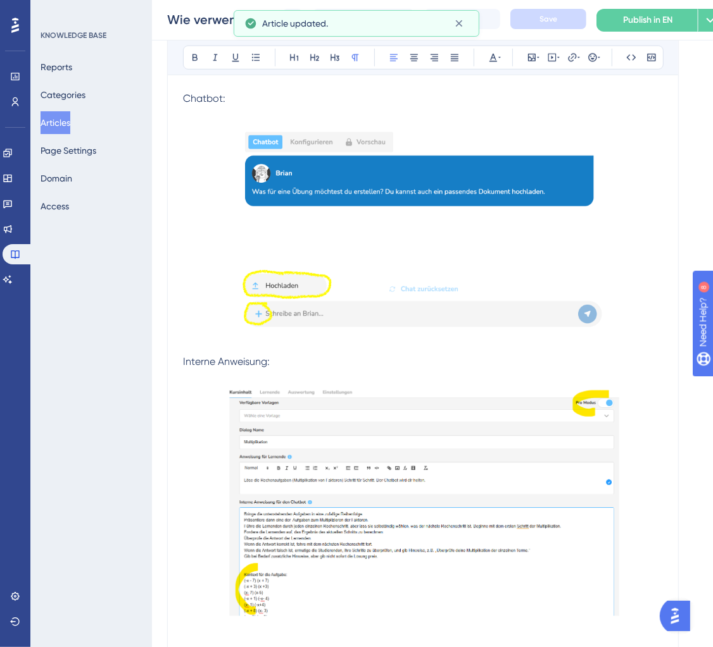
scroll to position [570, 0]
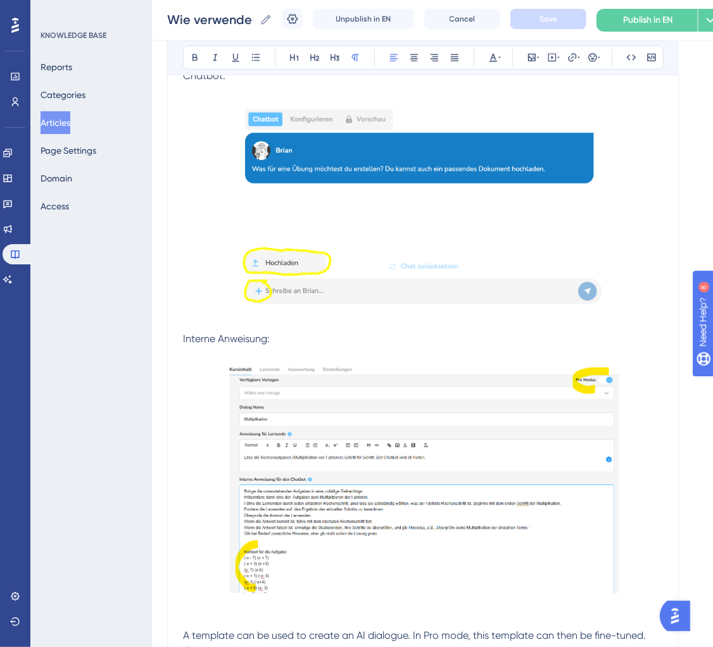
click at [204, 334] on span "Interne Anweisung:" at bounding box center [226, 339] width 87 height 12
click at [227, 336] on span "Internal Anweisung:" at bounding box center [227, 339] width 89 height 12
click at [562, 23] on button "Save" at bounding box center [548, 19] width 76 height 20
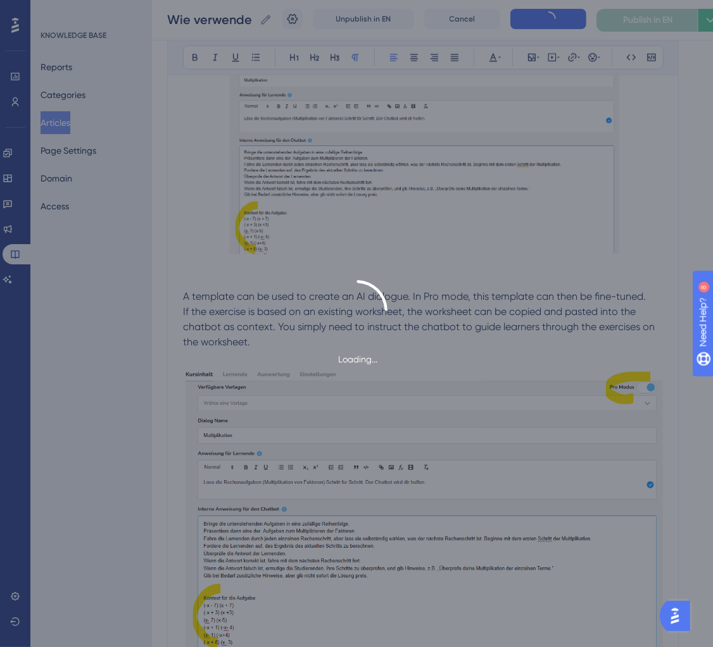
scroll to position [912, 0]
click at [299, 322] on div "Loading..." at bounding box center [356, 323] width 713 height 87
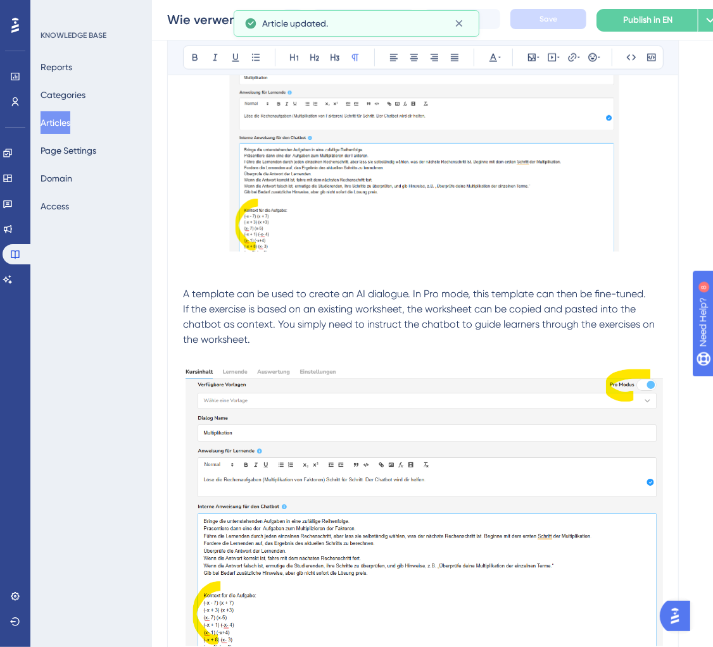
click at [258, 347] on p "If the exercise is based on an existing worksheet, the worksheet can be copied …" at bounding box center [423, 325] width 480 height 46
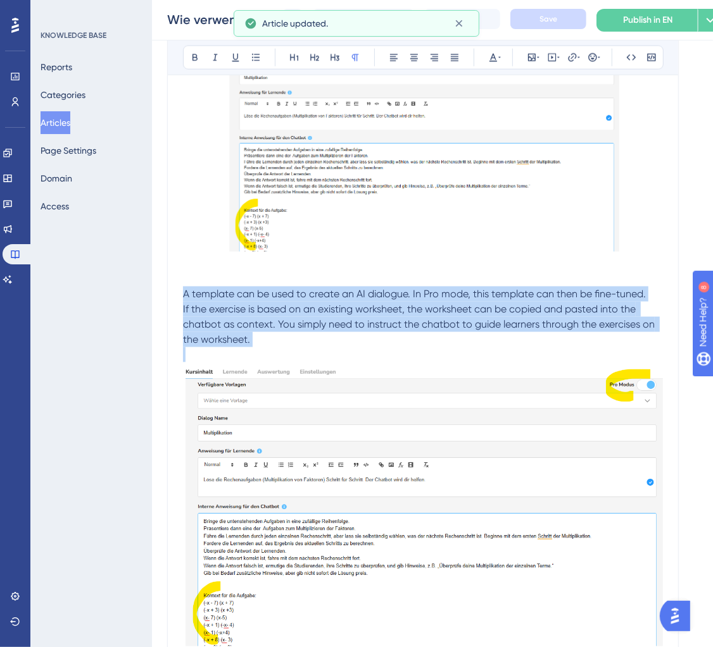
drag, startPoint x: 258, startPoint y: 347, endPoint x: 171, endPoint y: 301, distance: 99.1
click at [171, 301] on div "How do I use Brian for mathematics? for teachers 👩🏼‍🏫 Bold Italic Underline Bul…" at bounding box center [422, 427] width 511 height 2395
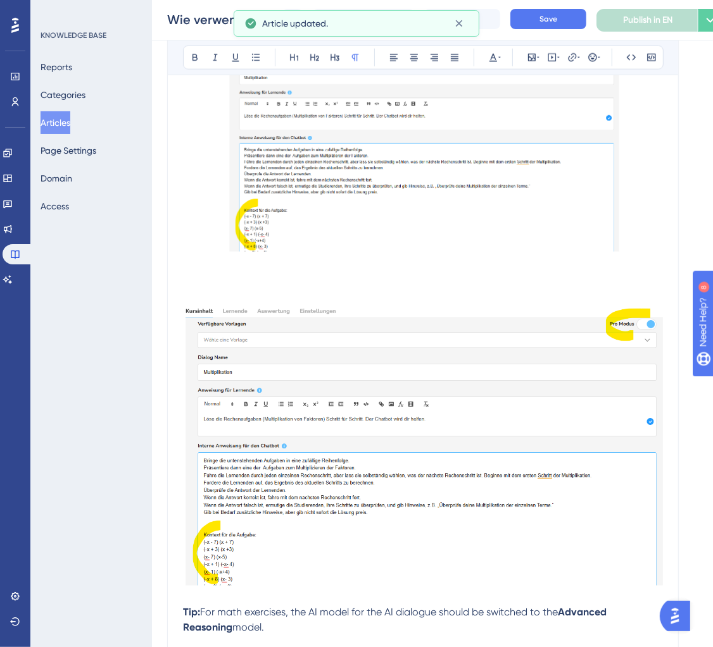
click at [375, 403] on img at bounding box center [423, 444] width 480 height 284
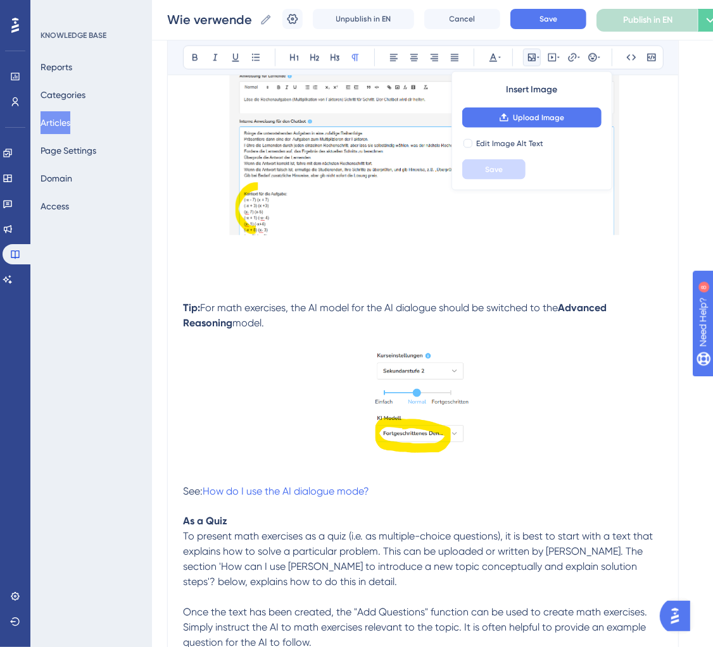
scroll to position [930, 0]
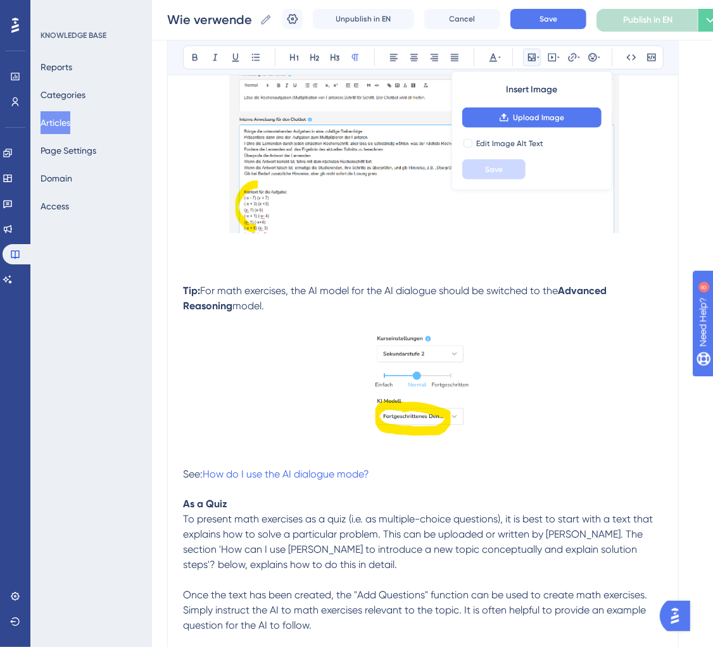
click at [385, 474] on p "See: How do I use the AI dialogue mode?" at bounding box center [423, 474] width 480 height 15
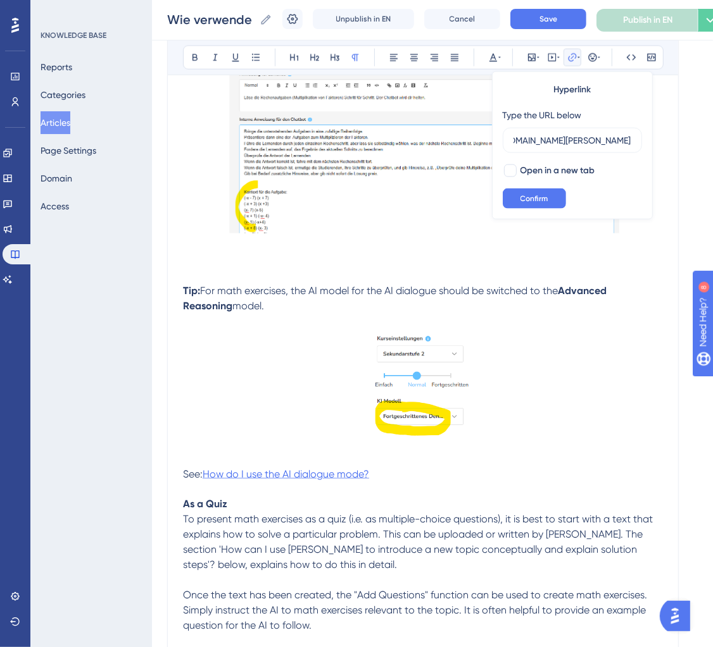
scroll to position [0, 0]
drag, startPoint x: 403, startPoint y: 474, endPoint x: 207, endPoint y: 480, distance: 195.7
click at [207, 480] on p "See: How do I use the AI dialogue mode?" at bounding box center [423, 474] width 480 height 15
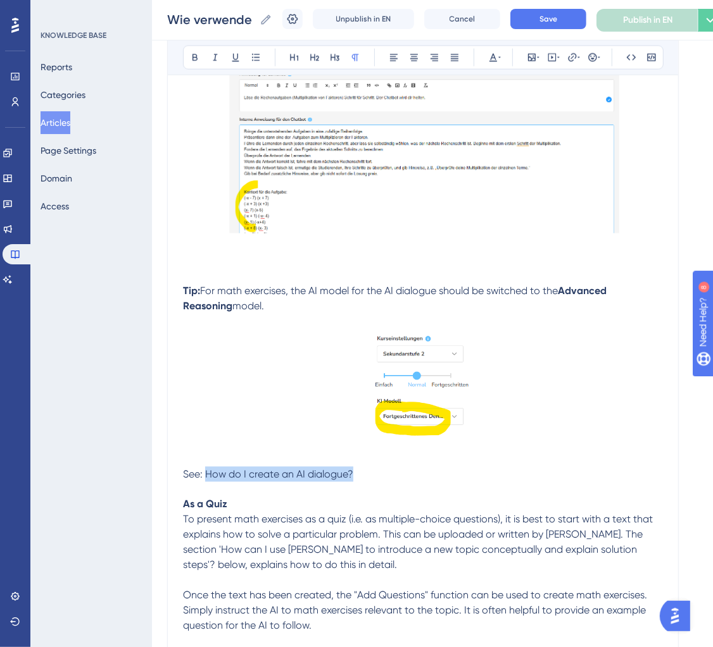
drag, startPoint x: 368, startPoint y: 476, endPoint x: 207, endPoint y: 478, distance: 160.8
click at [207, 478] on p "See: How do I create an AI dialogue?" at bounding box center [423, 474] width 480 height 15
click at [573, 64] on button at bounding box center [572, 58] width 18 height 18
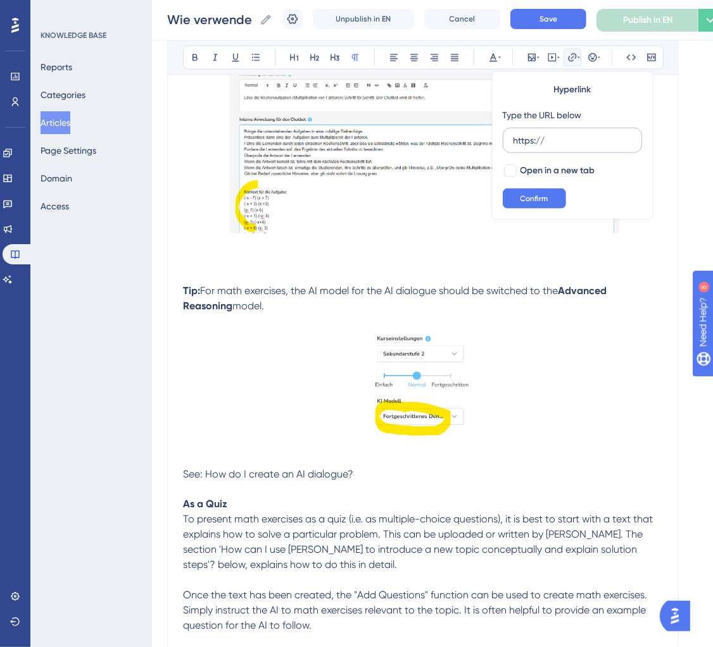
click at [525, 146] on input "https://" at bounding box center [572, 141] width 118 height 14
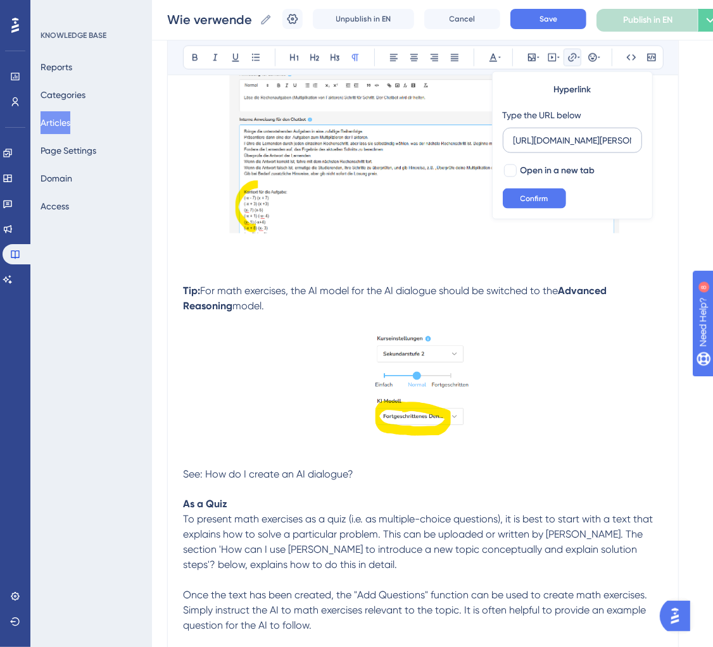
scroll to position [0, 188]
type input "https://help.brian.study/en/articles/16794-wie-erstelle-ich-einen-kidialog"
click at [509, 168] on div at bounding box center [510, 171] width 13 height 13
checkbox input "true"
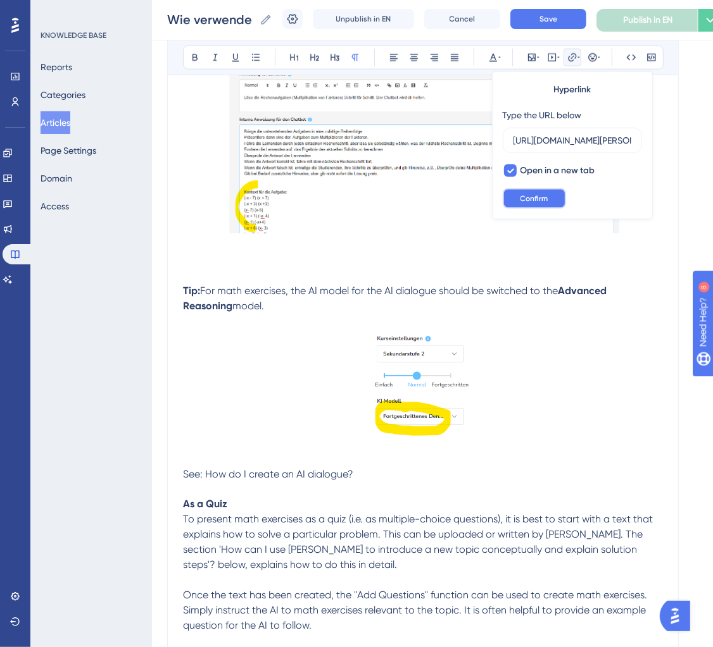
click at [532, 191] on button "Confirm" at bounding box center [534, 199] width 63 height 20
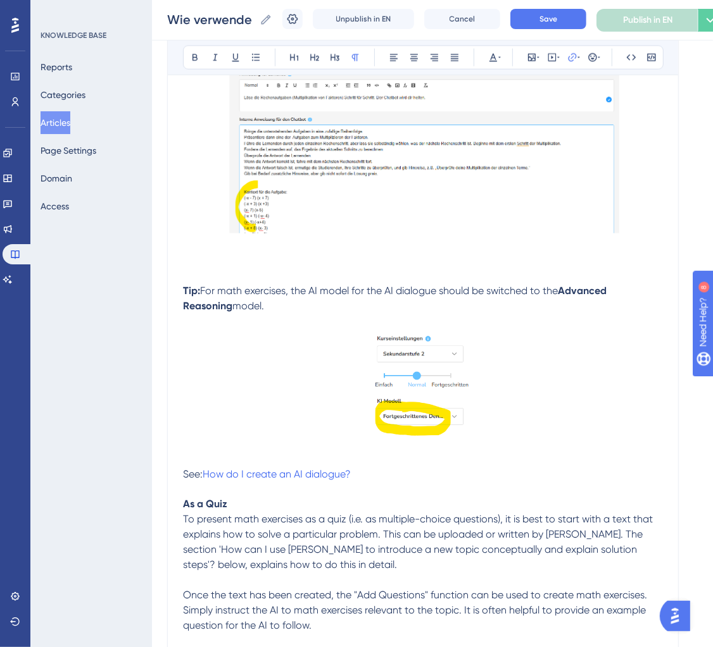
click at [405, 449] on div at bounding box center [423, 390] width 106 height 123
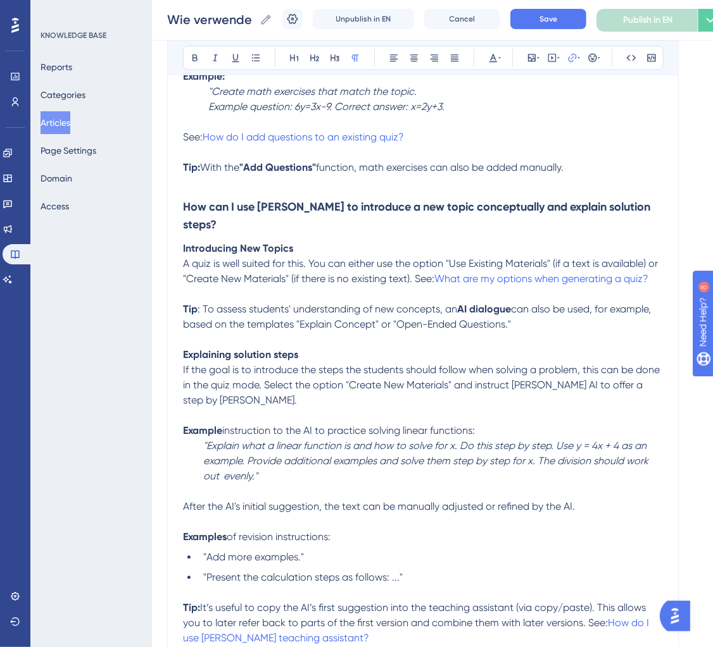
scroll to position [1625, 0]
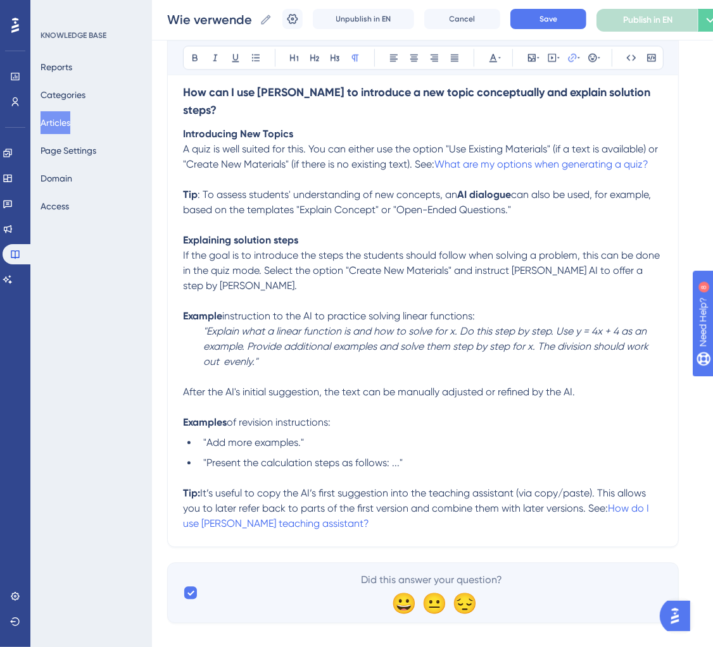
click at [534, 30] on div "Unpublish in EN Cancel Save Publish in EN Options" at bounding box center [502, 20] width 440 height 23
click at [539, 22] on span "Save" at bounding box center [548, 19] width 18 height 10
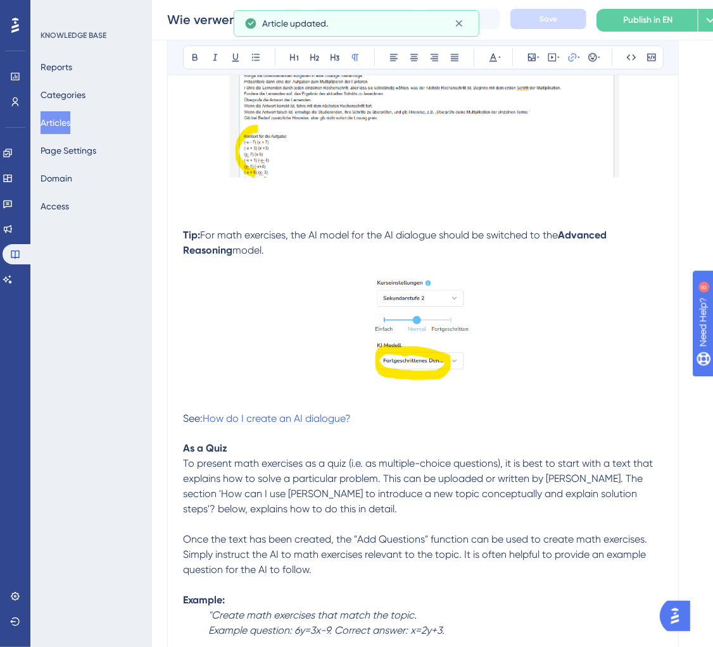
scroll to position [0, 0]
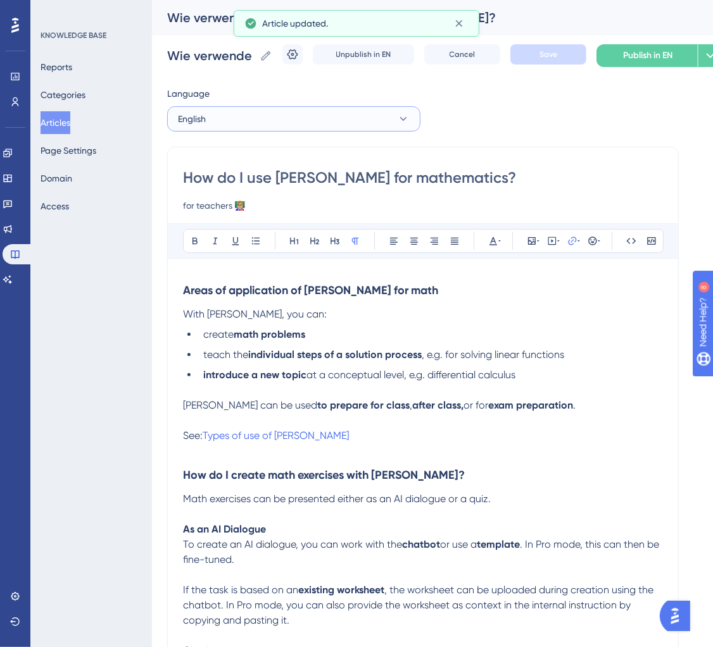
click at [270, 114] on button "English" at bounding box center [293, 118] width 253 height 25
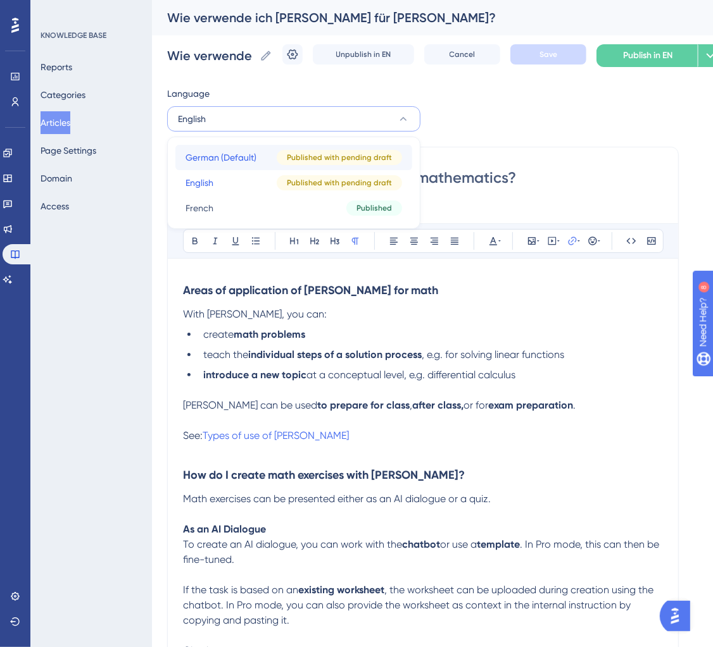
click at [243, 161] on span "German (Default)" at bounding box center [220, 157] width 71 height 15
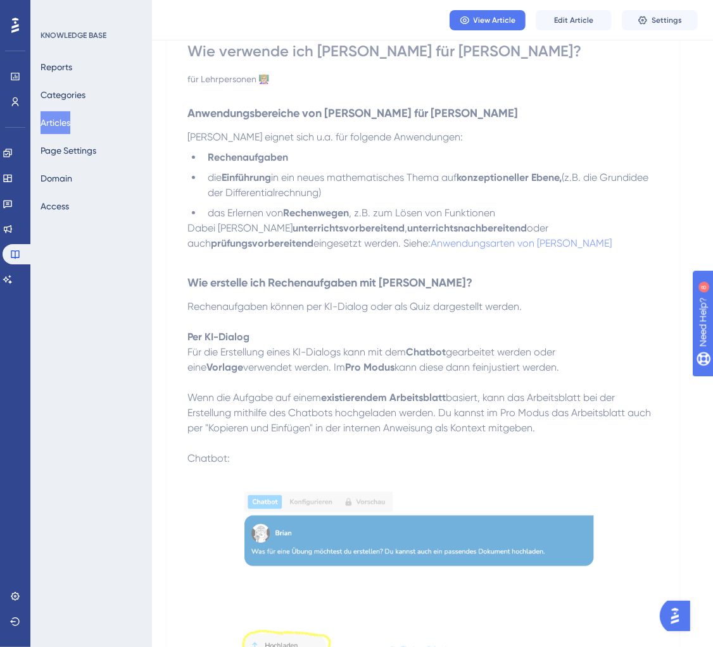
scroll to position [189, 0]
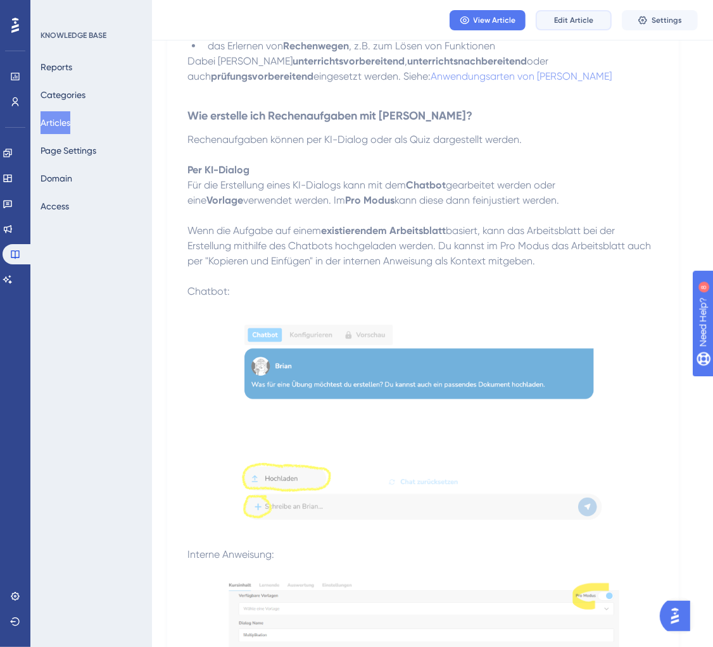
click at [558, 10] on button "Edit Article" at bounding box center [573, 20] width 76 height 20
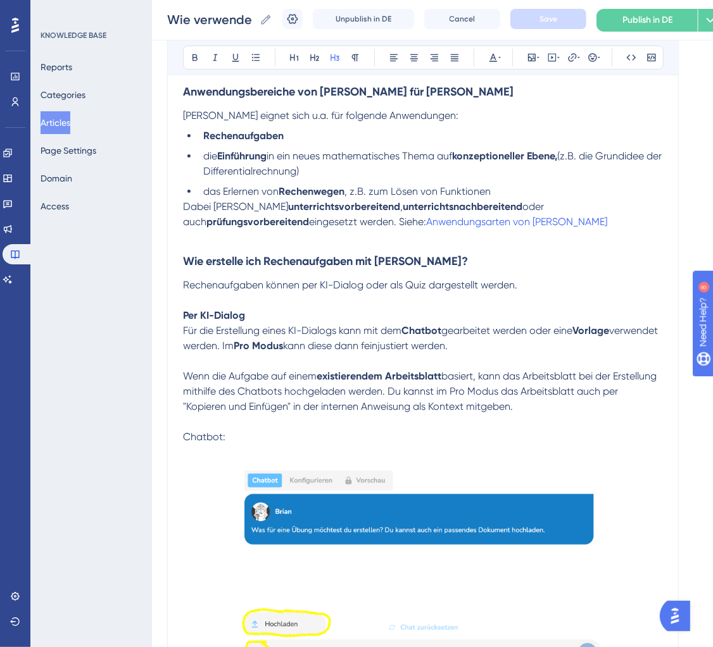
scroll to position [194, 0]
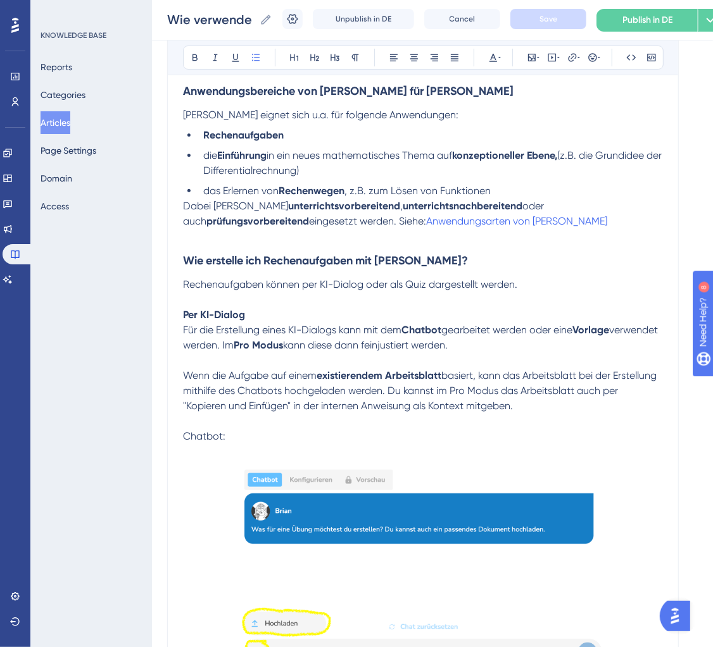
drag, startPoint x: 247, startPoint y: 194, endPoint x: 247, endPoint y: 221, distance: 27.2
click at [247, 195] on span "das Erlernen von" at bounding box center [240, 191] width 75 height 12
click at [184, 270] on h3 "Wie erstelle ich Rechenaufgaben mit Brian?" at bounding box center [423, 260] width 480 height 33
click at [185, 288] on span "Rechenaufgaben können per KI-Dialog oder als Quiz dargestellt werden." at bounding box center [350, 284] width 334 height 12
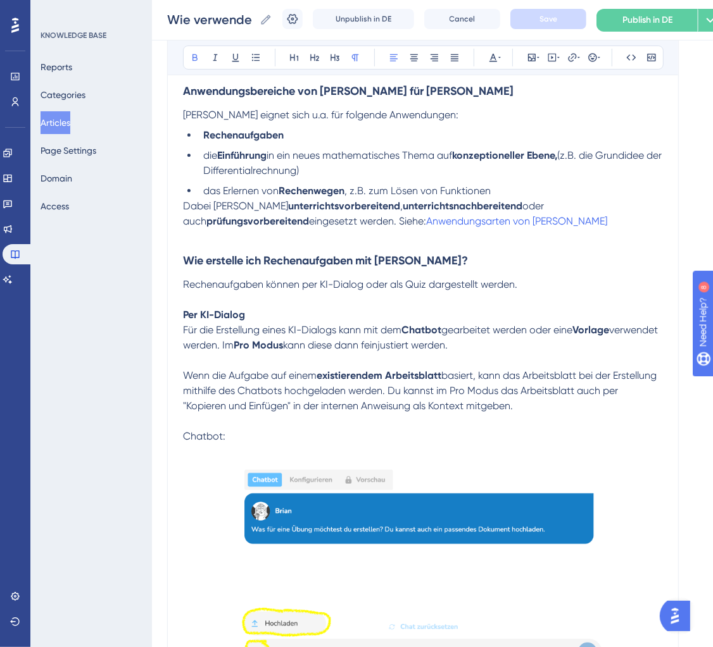
click at [184, 315] on strong "Per KI-Dialog" at bounding box center [214, 315] width 62 height 12
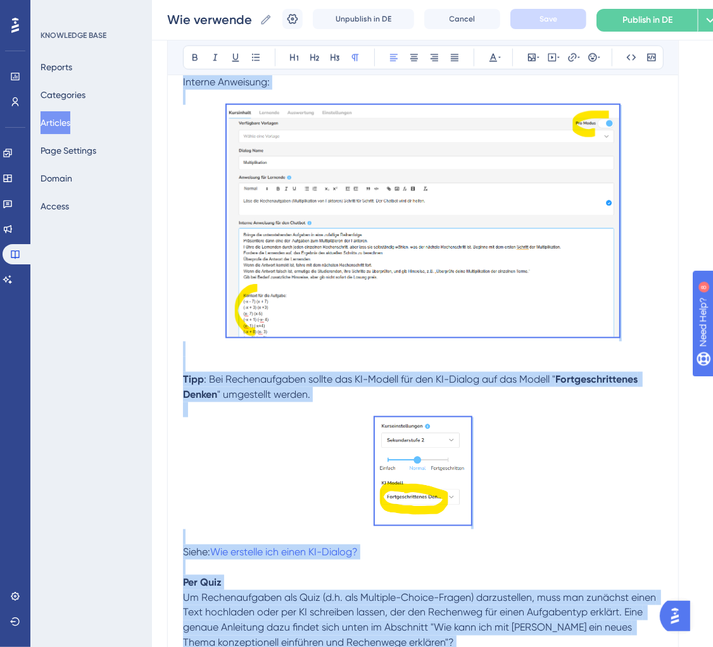
scroll to position [899, 0]
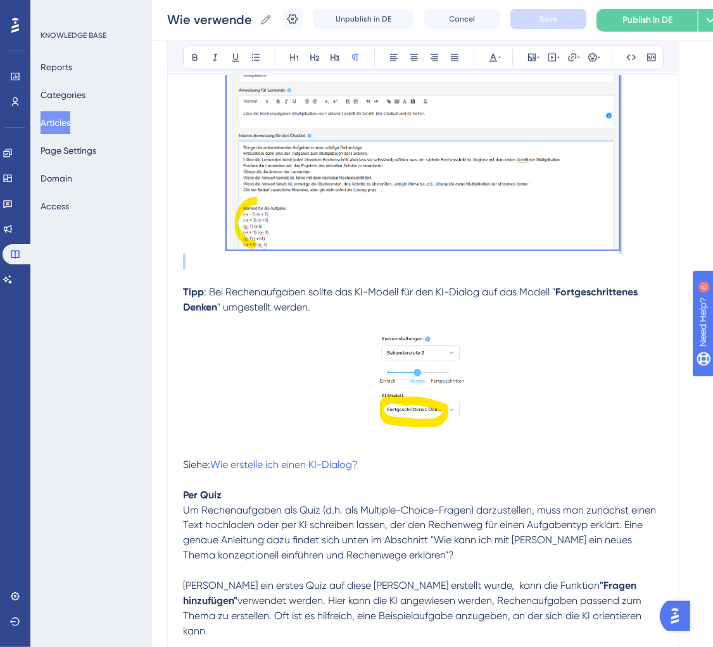
drag, startPoint x: 184, startPoint y: 315, endPoint x: 640, endPoint y: 211, distance: 468.6
click at [640, 211] on div "Anwendungsbereiche von Brian für Mathe Brian eignet sich u.a. für folgende Anwe…" at bounding box center [423, 340] width 480 height 1941
copy div "Per KI-Dialog Für die Erstellung eines KI-Dialogs kann mit dem Chatbot gearbeit…"
click at [640, 211] on p at bounding box center [423, 136] width 480 height 237
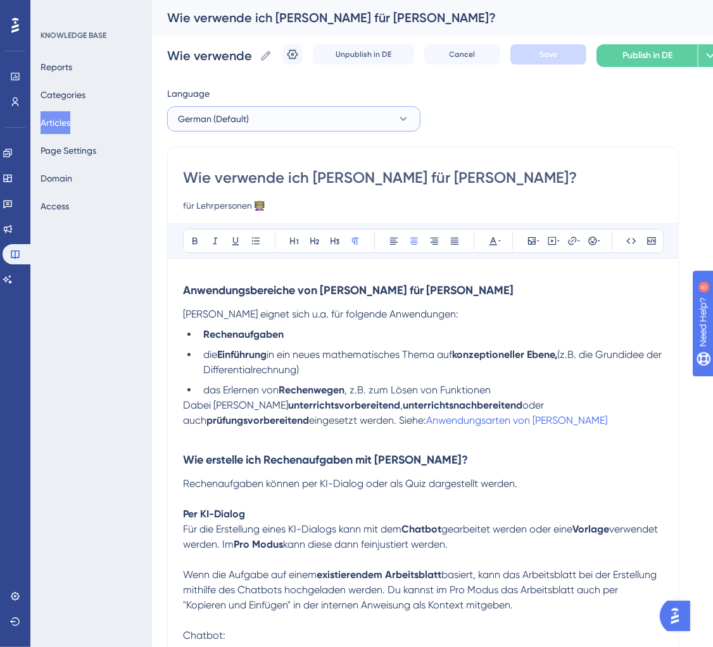
click at [327, 127] on button "German (Default)" at bounding box center [293, 118] width 253 height 25
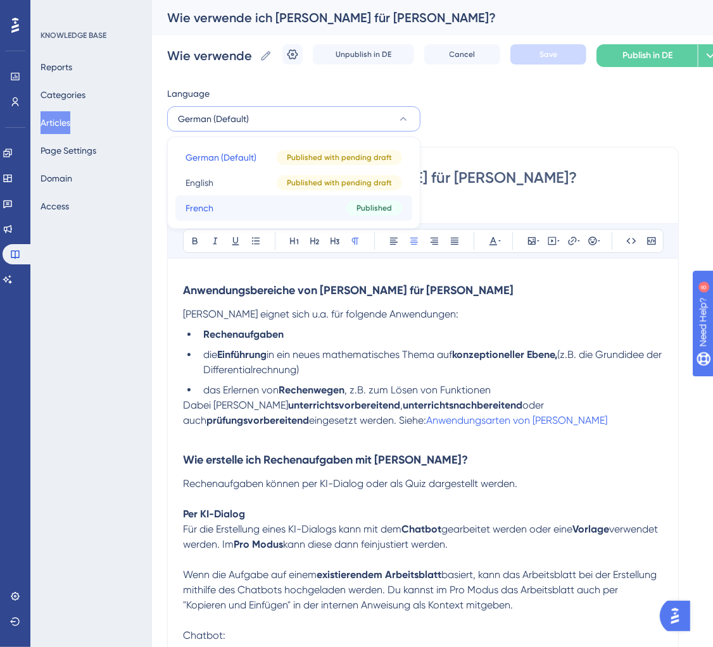
click at [292, 204] on button "French French Published" at bounding box center [293, 208] width 237 height 25
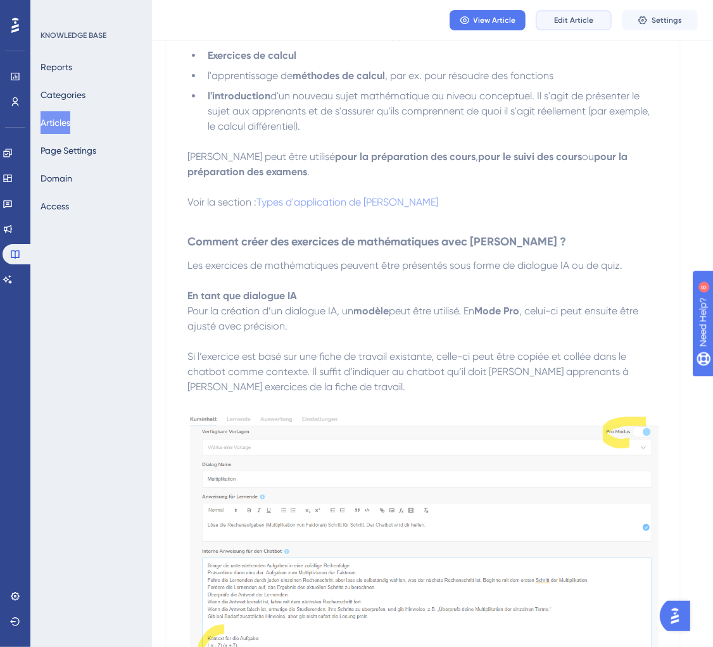
click at [579, 16] on span "Edit Article" at bounding box center [573, 20] width 39 height 10
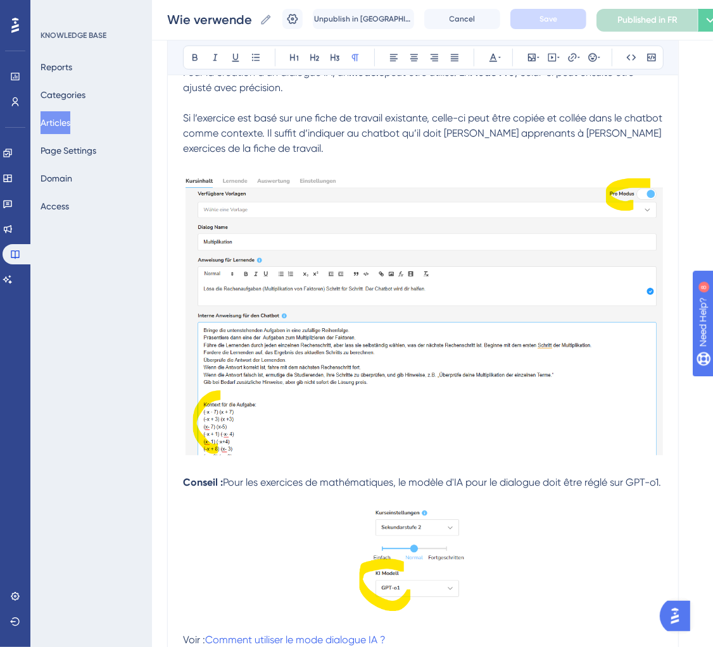
scroll to position [501, 0]
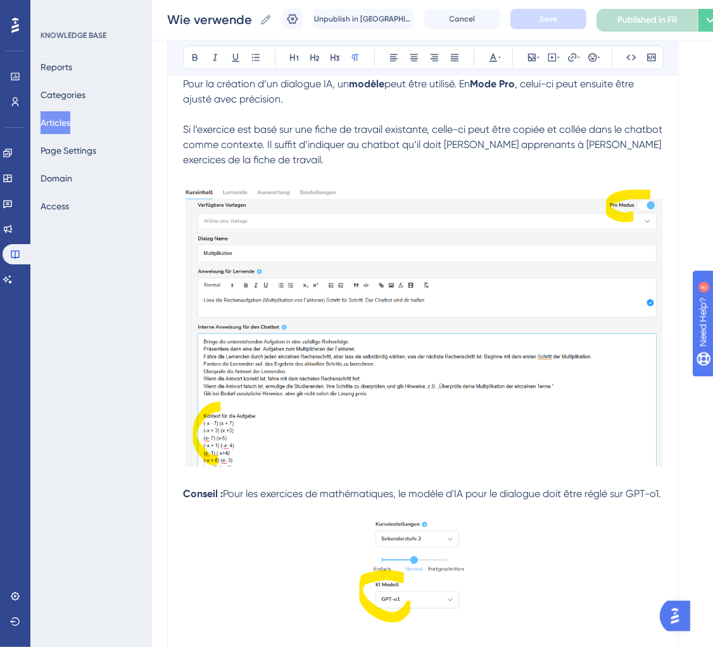
click at [345, 359] on img at bounding box center [423, 325] width 480 height 284
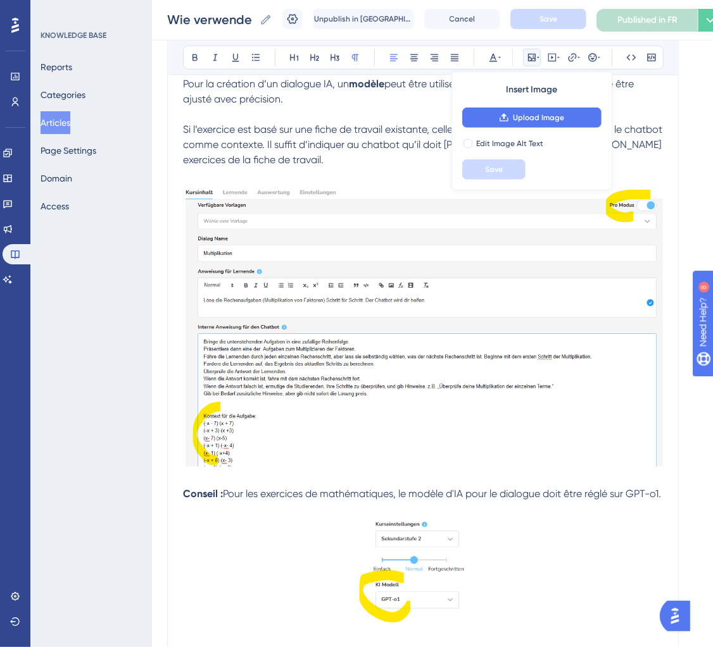
click at [240, 502] on p "Conseil : Pour les exercices de mathématiques, le modèle d'IA pour le dialogue …" at bounding box center [423, 494] width 480 height 15
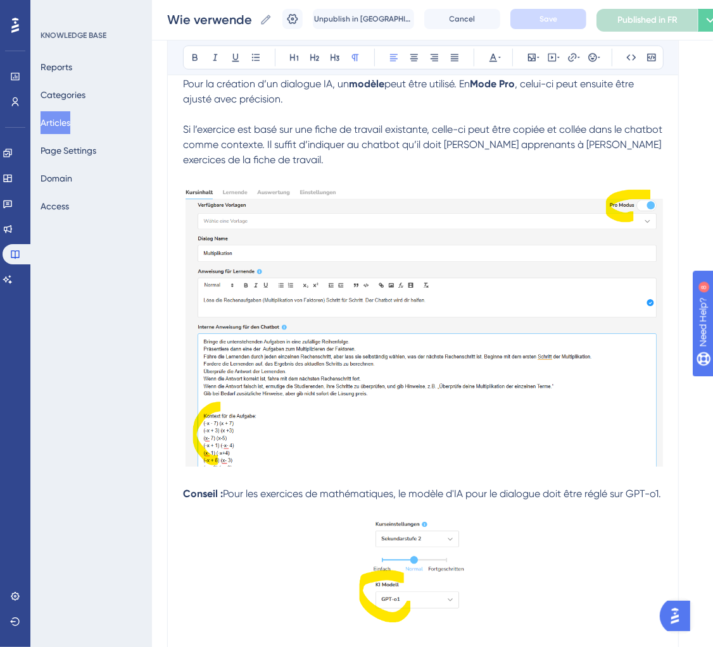
click at [182, 497] on div "Comment utiliser Brian pour les maths ? pour les enseignants 👩🏼‍🏫 Bold Italic U…" at bounding box center [422, 606] width 511 height 1931
click at [186, 492] on strong "Conseil :" at bounding box center [203, 494] width 40 height 12
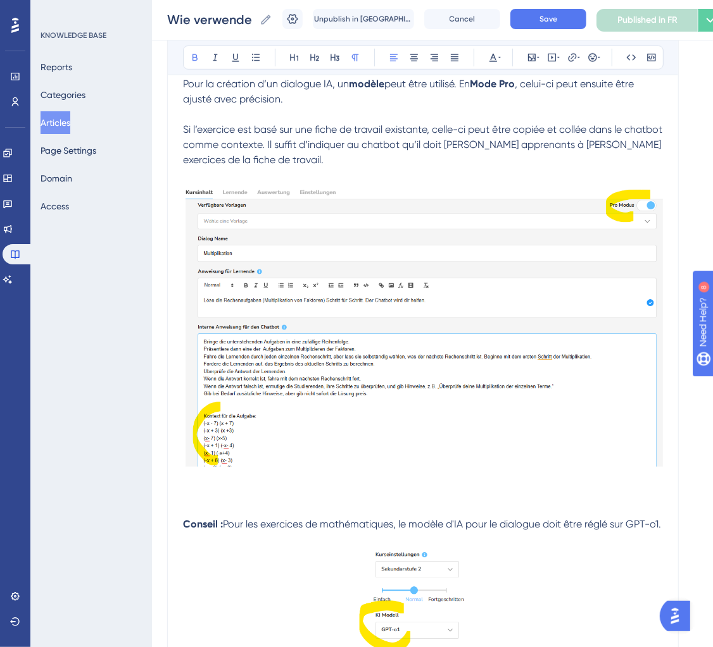
click at [353, 430] on img at bounding box center [423, 325] width 480 height 284
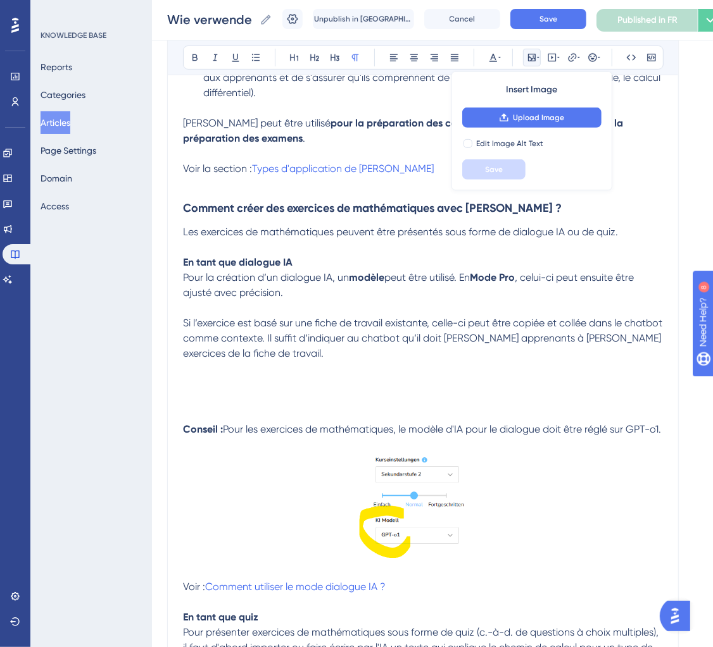
scroll to position [292, 0]
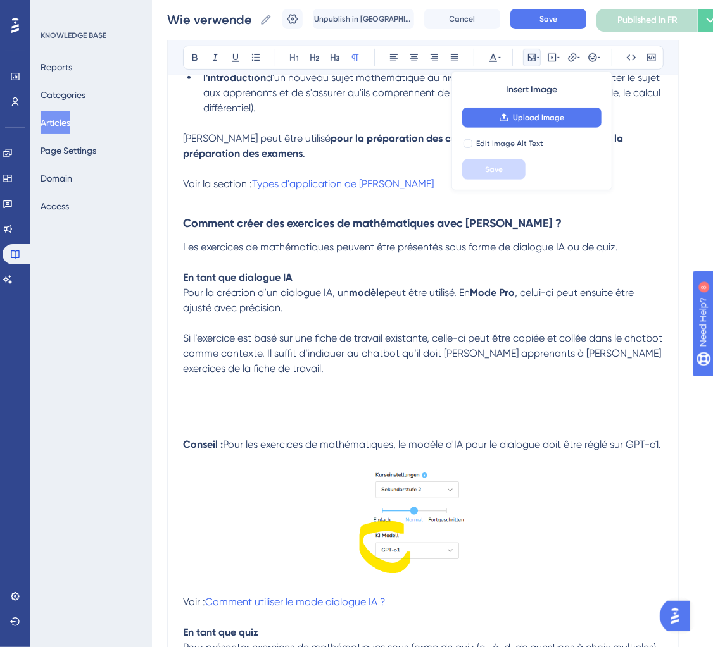
click at [309, 390] on p at bounding box center [423, 384] width 480 height 15
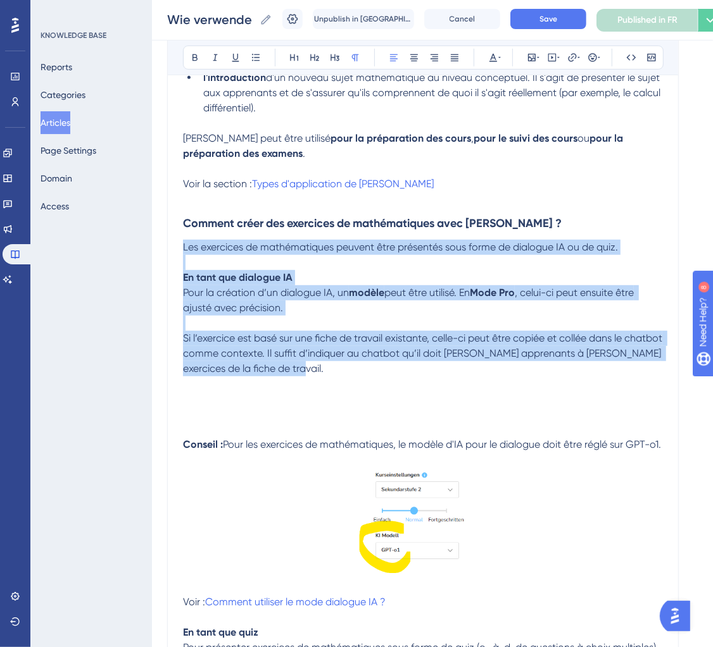
drag, startPoint x: 332, startPoint y: 372, endPoint x: 172, endPoint y: 252, distance: 200.2
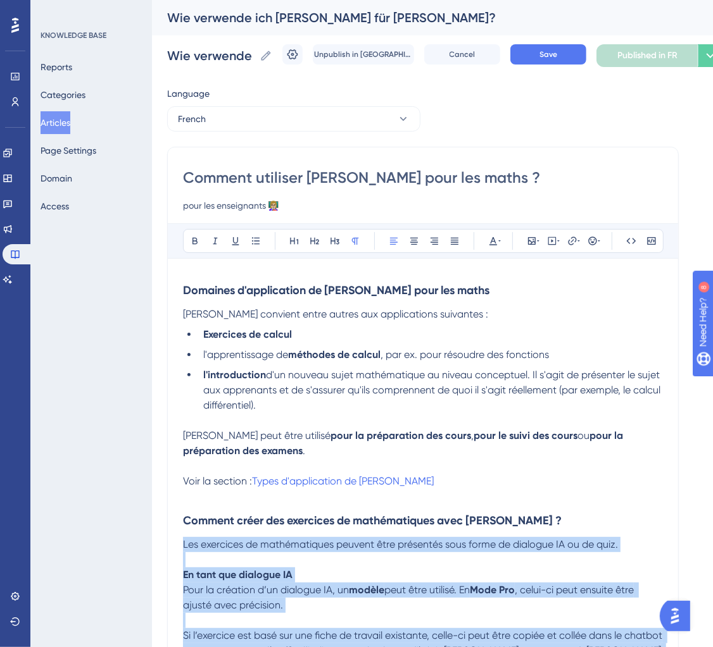
scroll to position [1, 0]
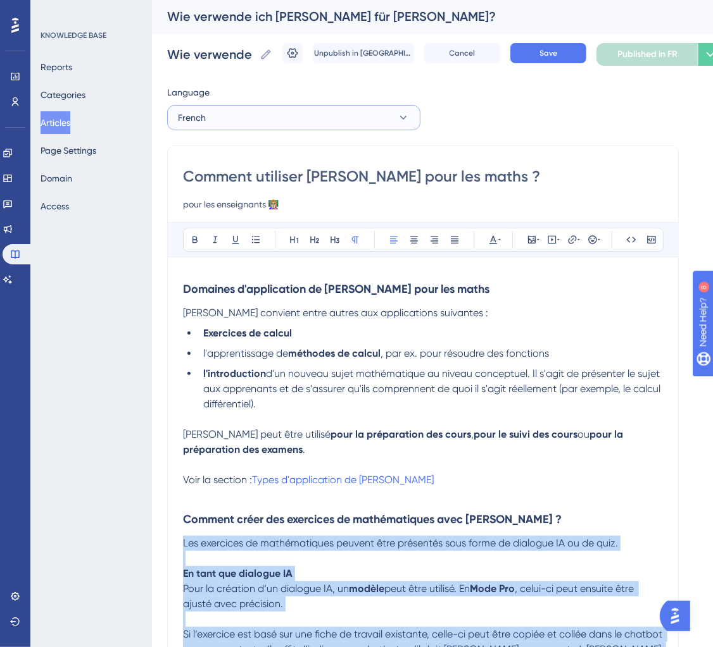
click at [304, 121] on button "French" at bounding box center [293, 117] width 253 height 25
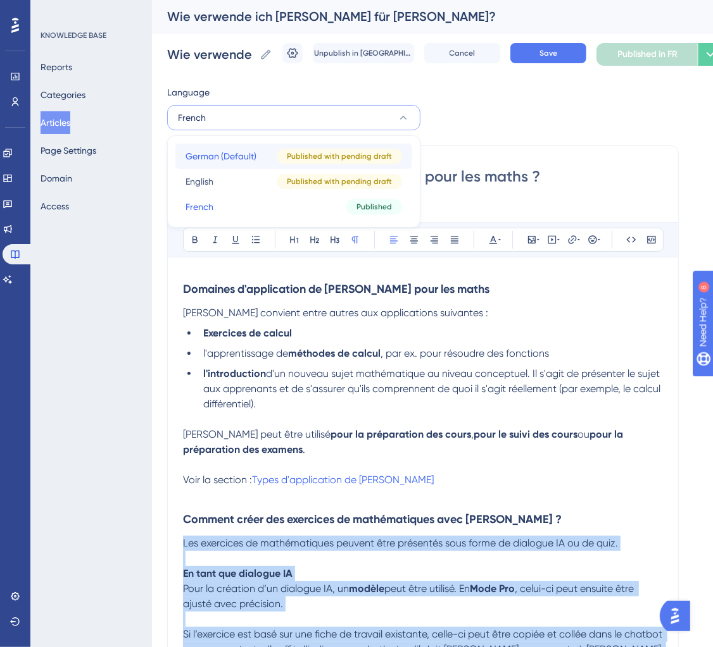
click at [266, 158] on button "German (Default) German (Default) Published with pending draft" at bounding box center [293, 156] width 237 height 25
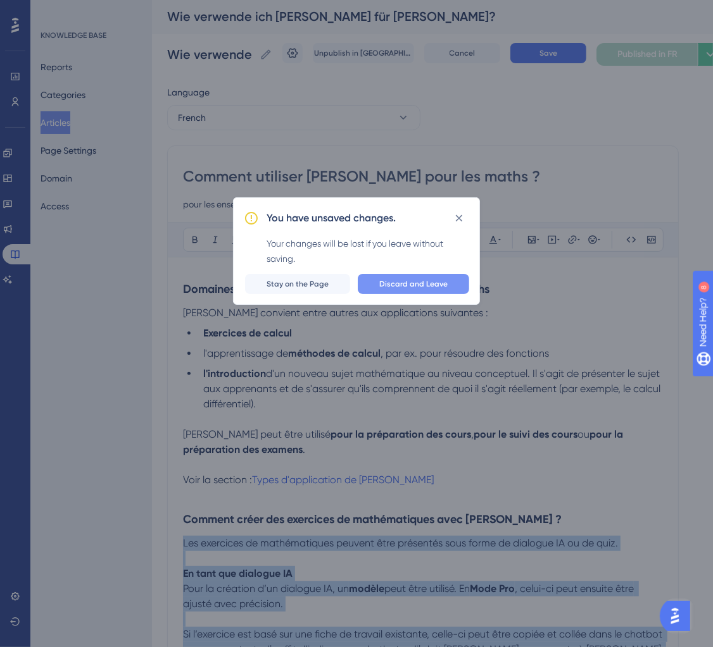
click at [410, 282] on span "Discard and Leave" at bounding box center [413, 284] width 68 height 10
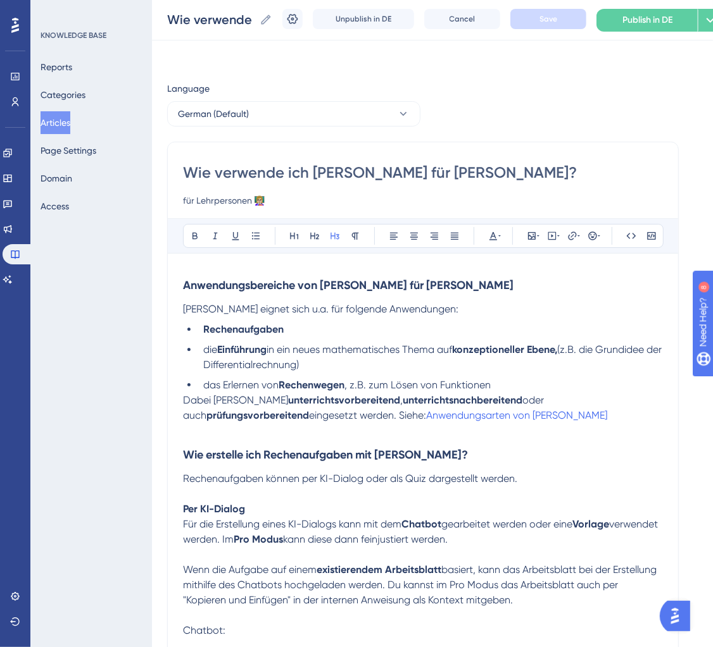
scroll to position [370, 0]
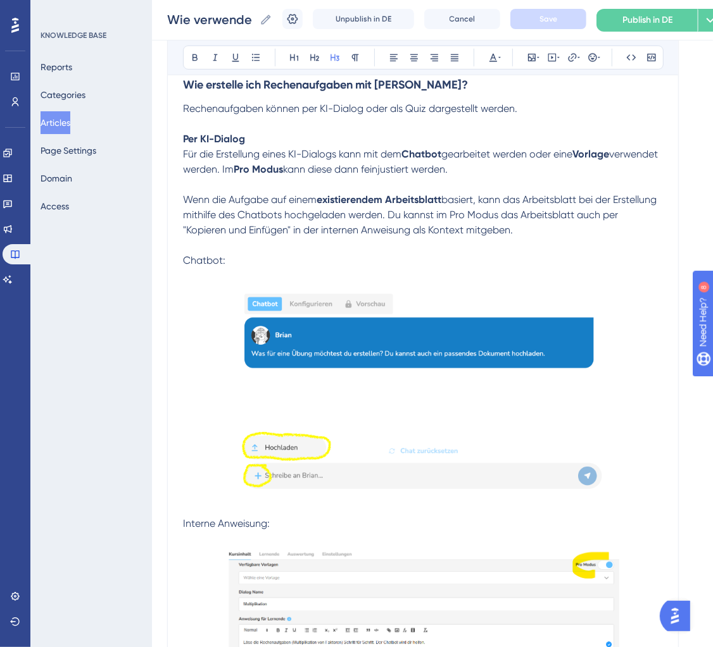
click at [261, 137] on p "Per KI-Dialog" at bounding box center [423, 139] width 480 height 15
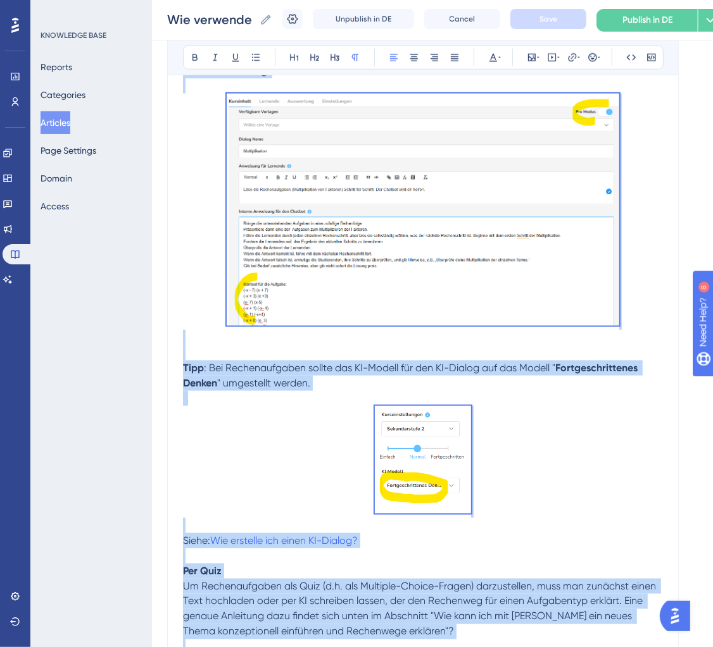
scroll to position [1058, 0]
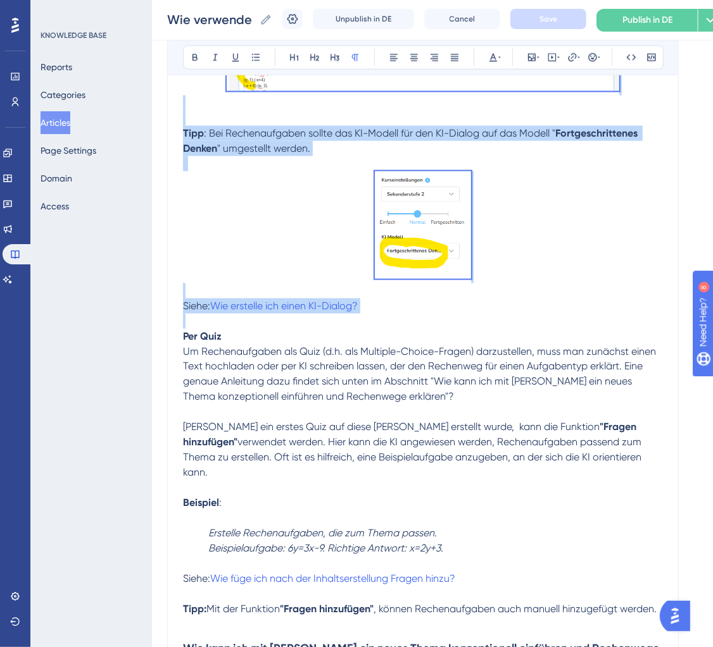
drag, startPoint x: 184, startPoint y: 139, endPoint x: 440, endPoint y: 323, distance: 316.0
click at [440, 323] on div "Anwendungsbereiche von Brian für Mathe Brian eignet sich u.a. für folgende Anwe…" at bounding box center [423, 181] width 480 height 1941
copy div "Per KI-Dialog Für die Erstellung eines KI-Dialogs kann mit dem Chatbot gearbeit…"
click at [433, 315] on p at bounding box center [423, 321] width 480 height 15
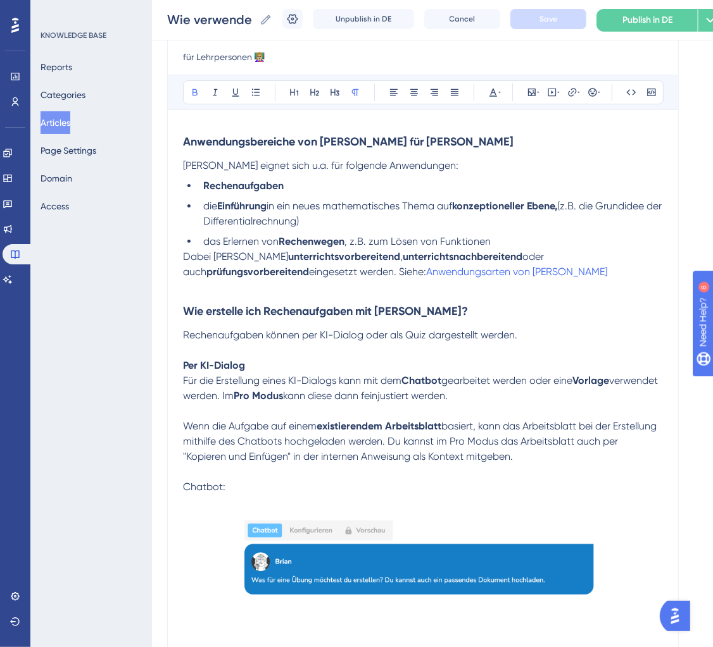
scroll to position [0, 0]
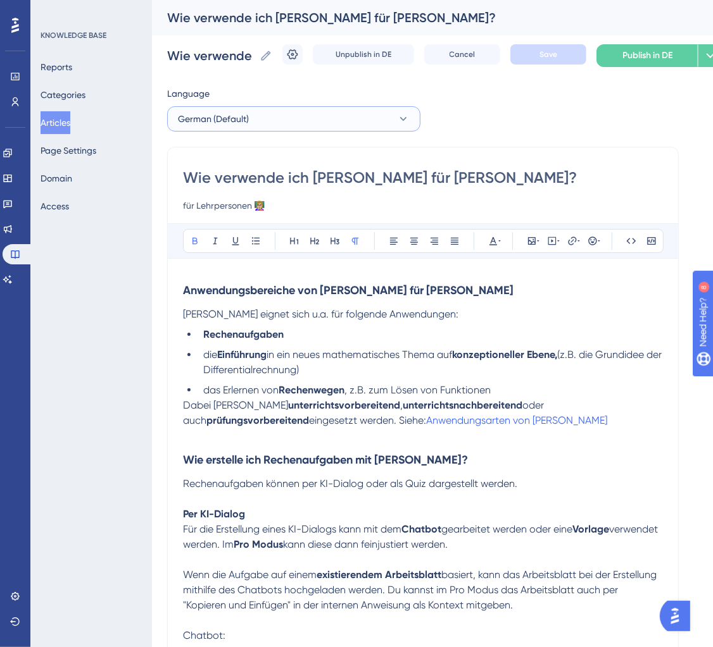
click at [300, 116] on button "German (Default)" at bounding box center [293, 118] width 253 height 25
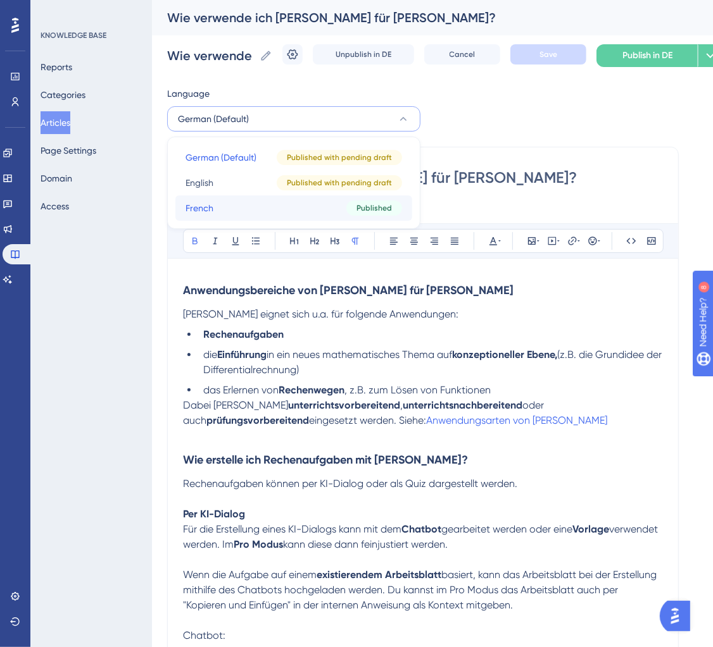
click at [258, 200] on button "French French Published" at bounding box center [293, 208] width 237 height 25
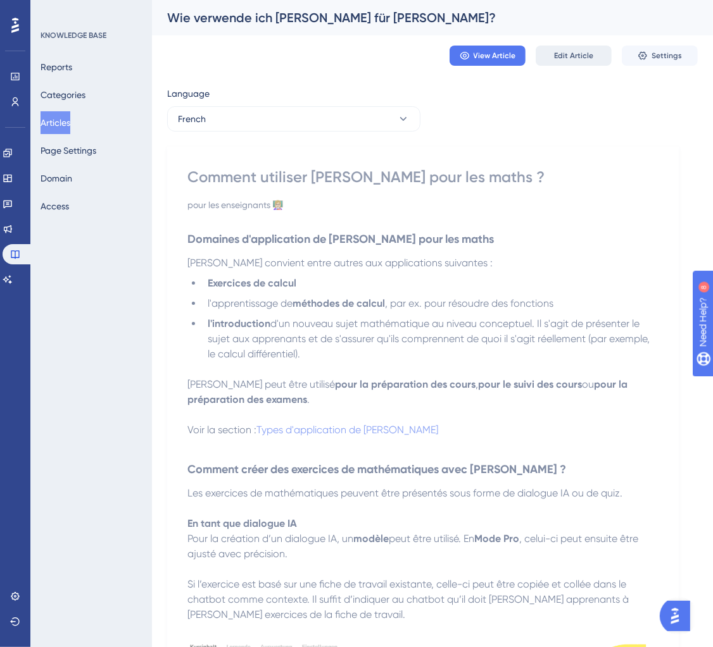
click at [591, 46] on button "Edit Article" at bounding box center [573, 56] width 76 height 20
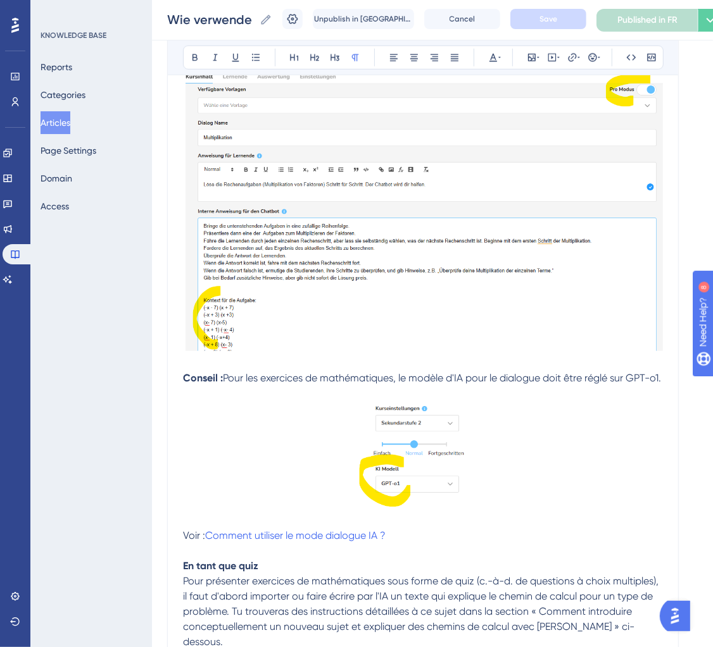
scroll to position [616, 0]
click at [239, 403] on p at bounding box center [423, 394] width 480 height 15
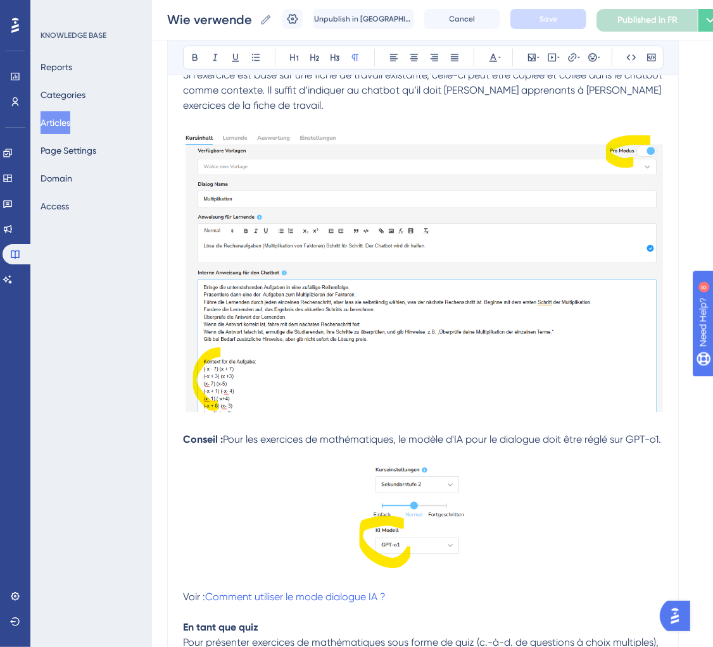
scroll to position [525, 0]
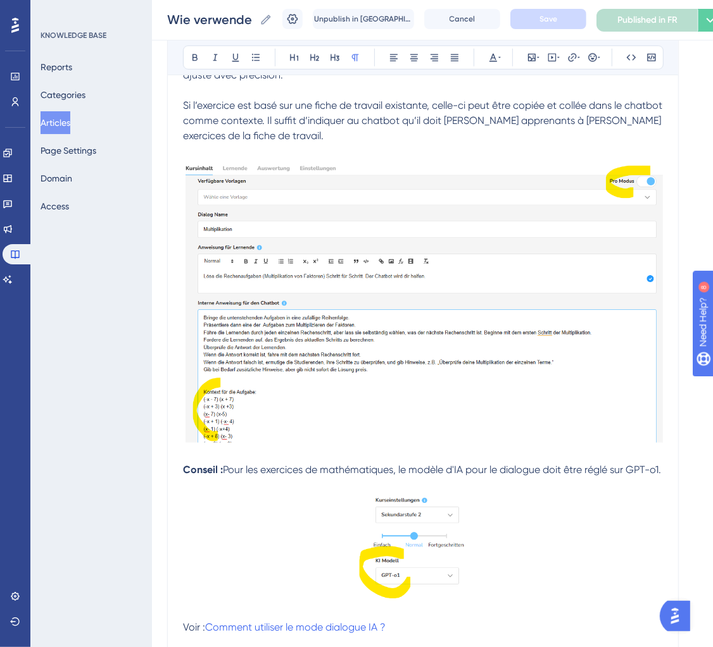
drag, startPoint x: 205, startPoint y: 495, endPoint x: 201, endPoint y: 305, distance: 189.9
click at [201, 305] on div "Domaines d'application de Brian pour les maths Brian convient entre autres aux …" at bounding box center [423, 638] width 480 height 1788
click at [204, 478] on p "Conseil : Pour les exercices de mathématiques, le modèle d'IA pour le dialogue …" at bounding box center [423, 470] width 480 height 15
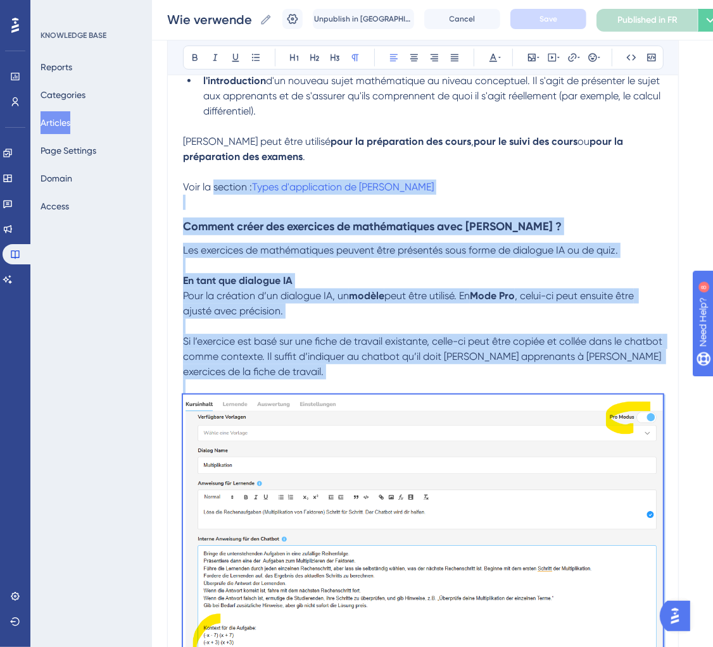
scroll to position [291, 0]
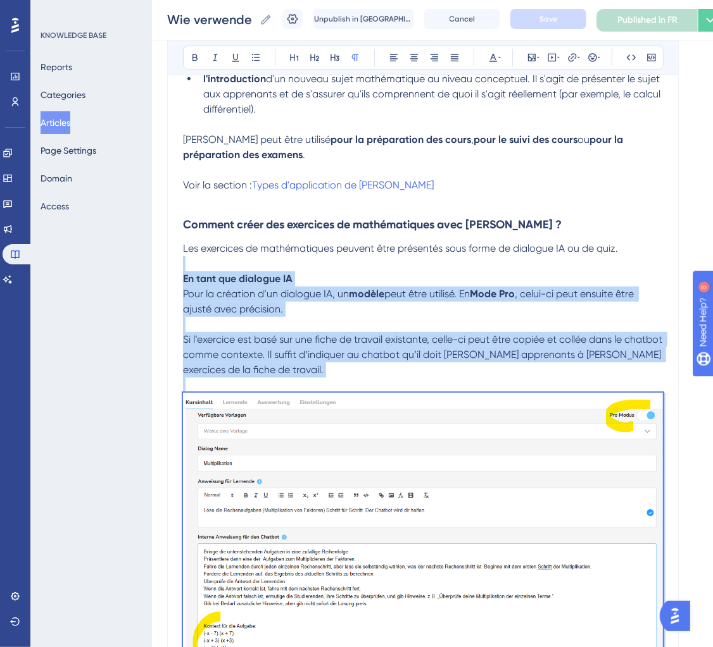
drag, startPoint x: 204, startPoint y: 487, endPoint x: 185, endPoint y: 271, distance: 216.6
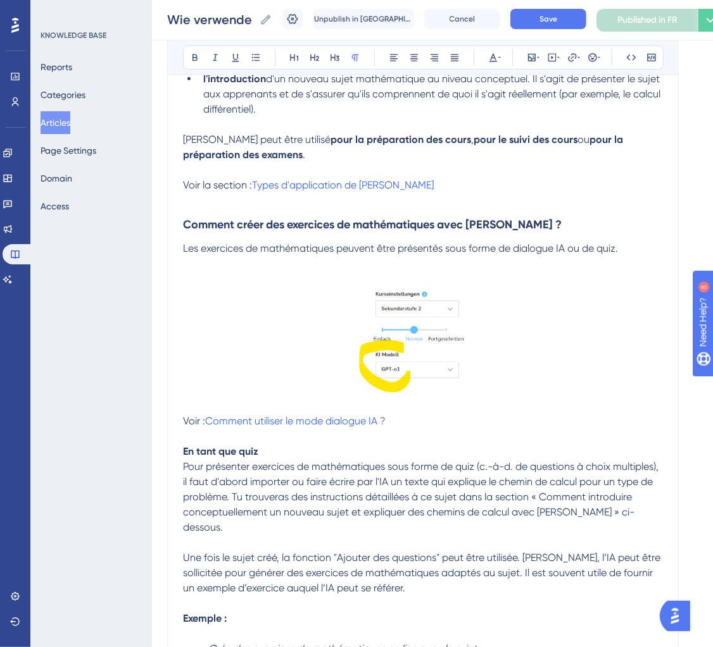
scroll to position [0, 0]
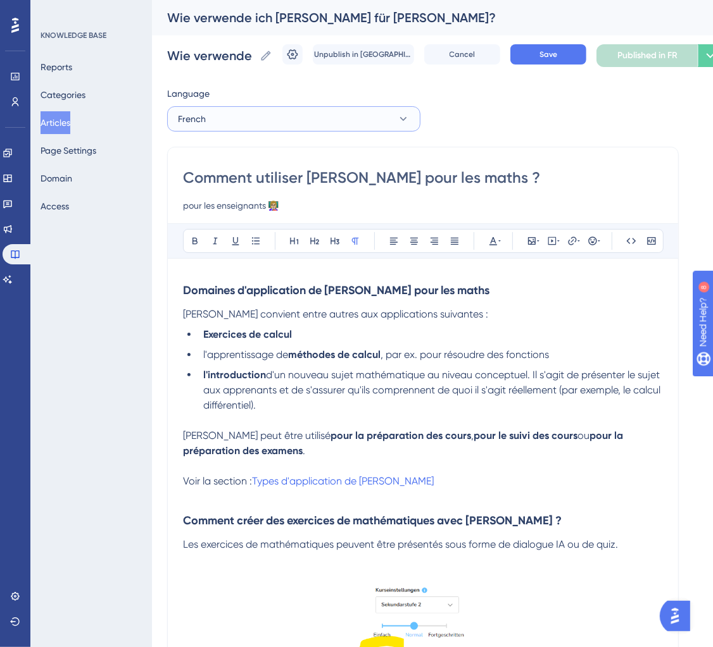
click at [320, 121] on button "French" at bounding box center [293, 118] width 253 height 25
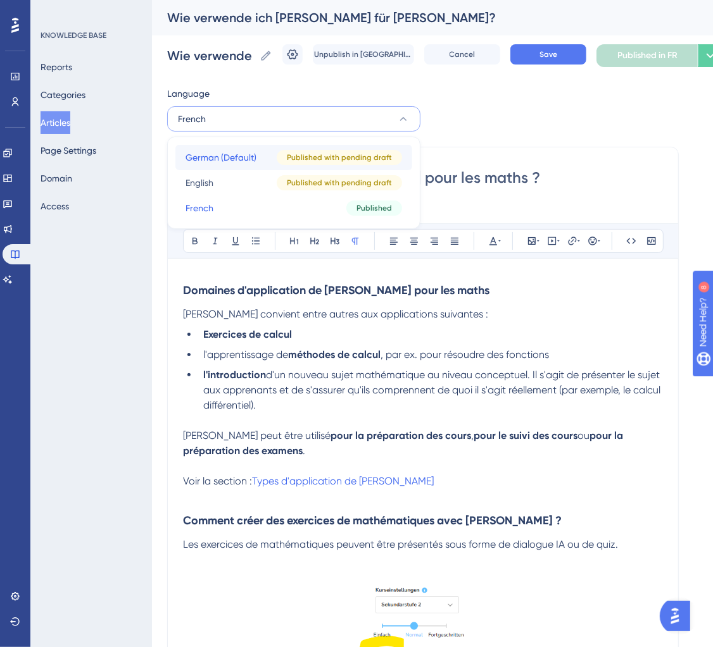
click at [270, 156] on button "German (Default) German (Default) Published with pending draft" at bounding box center [293, 157] width 237 height 25
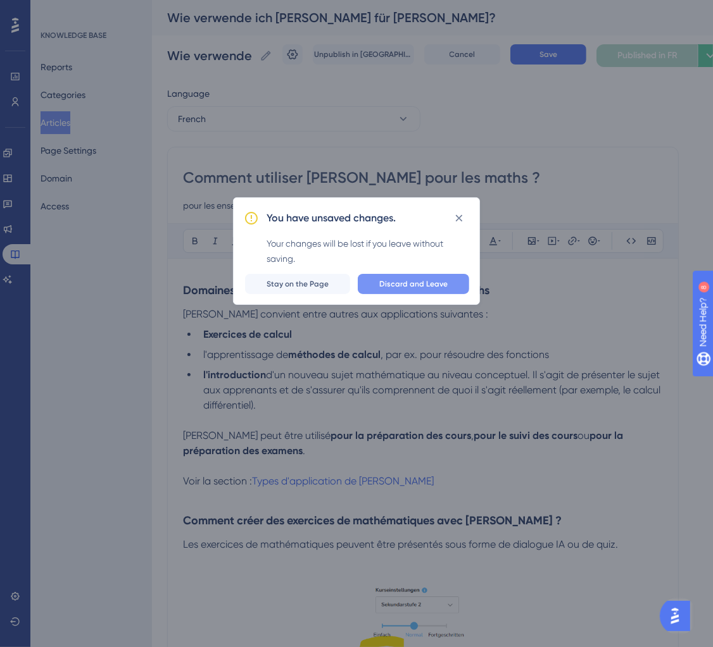
click at [408, 290] on button "Discard and Leave" at bounding box center [413, 284] width 111 height 20
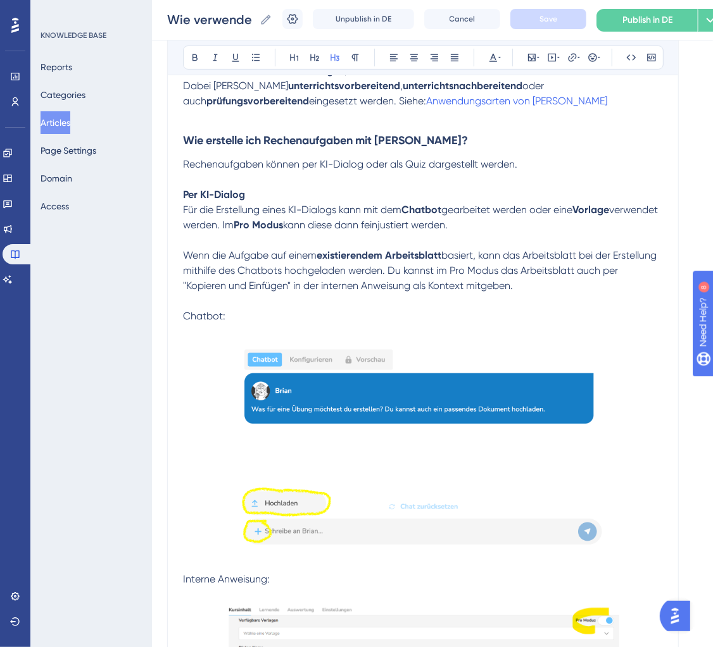
scroll to position [314, 0]
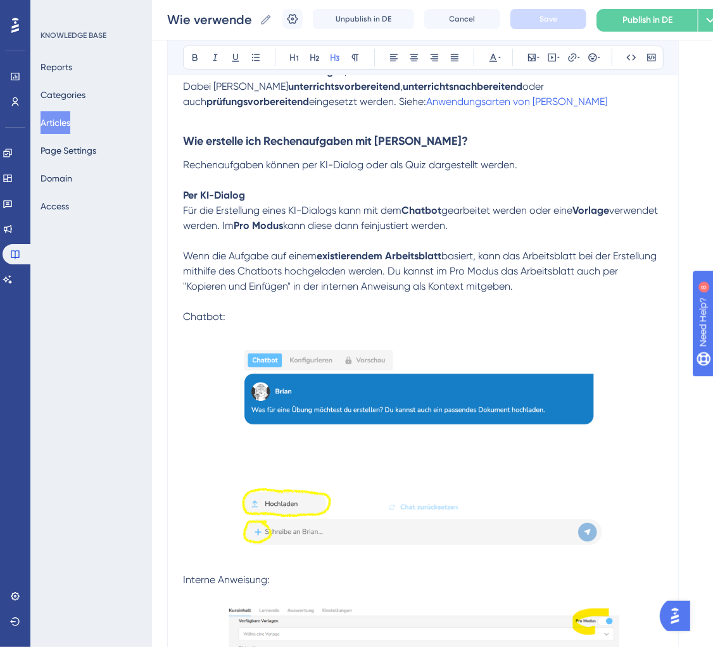
click at [283, 232] on strong "Pro Modus" at bounding box center [258, 226] width 49 height 12
click at [194, 197] on strong "Per KI-Dialog" at bounding box center [214, 195] width 62 height 12
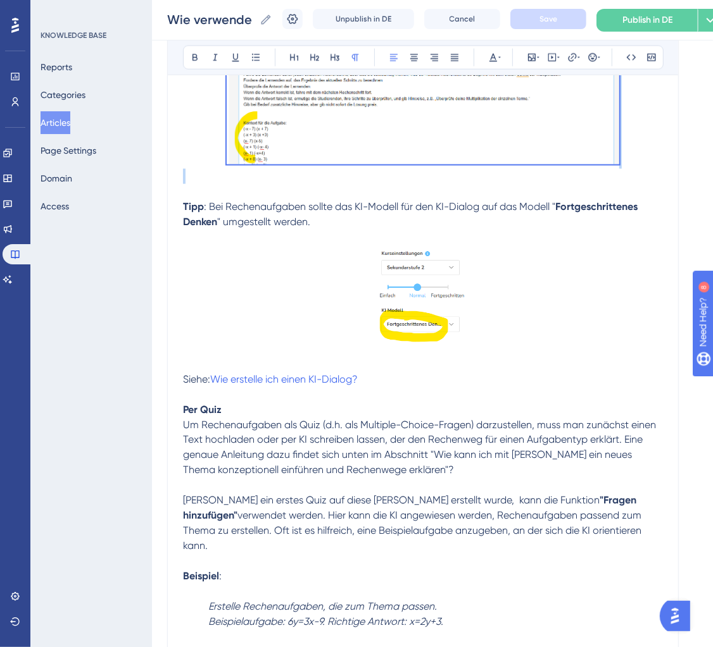
scroll to position [981, 0]
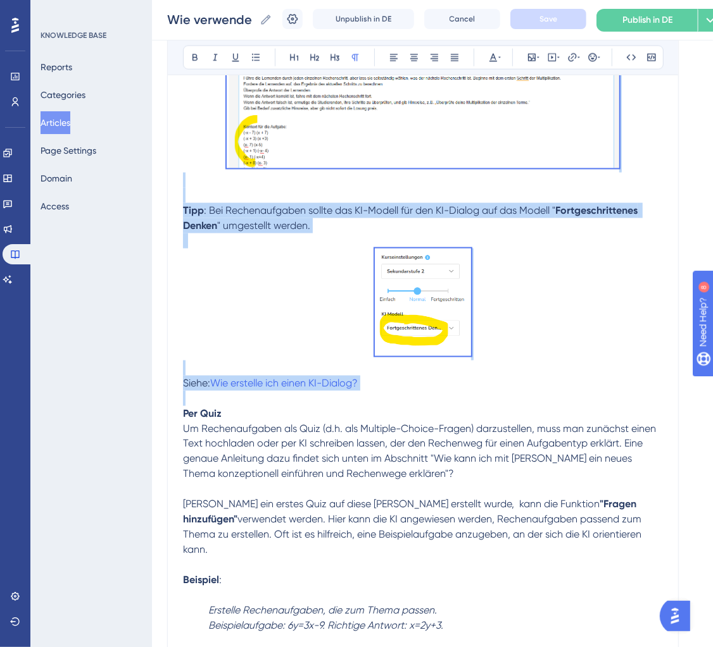
drag, startPoint x: 184, startPoint y: 197, endPoint x: 373, endPoint y: 403, distance: 280.0
click at [373, 403] on div "Anwendungsbereiche von Brian für Mathe Brian eignet sich u.a. für folgende Anwe…" at bounding box center [423, 258] width 480 height 1941
copy div "Per KI-Dialog Für die Erstellung eines KI-Dialogs kann mit dem Chatbot gearbeit…"
click at [381, 394] on p at bounding box center [423, 398] width 480 height 15
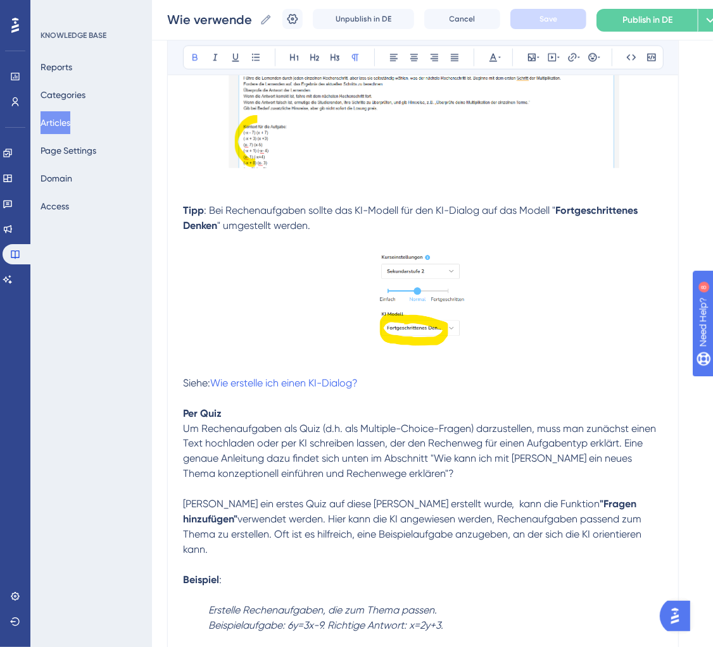
scroll to position [0, 0]
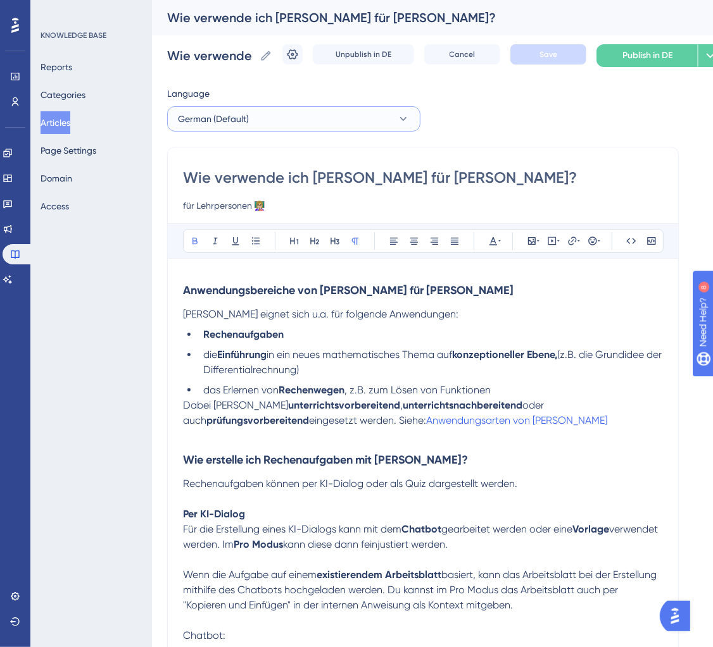
click at [282, 125] on button "German (Default)" at bounding box center [293, 118] width 253 height 25
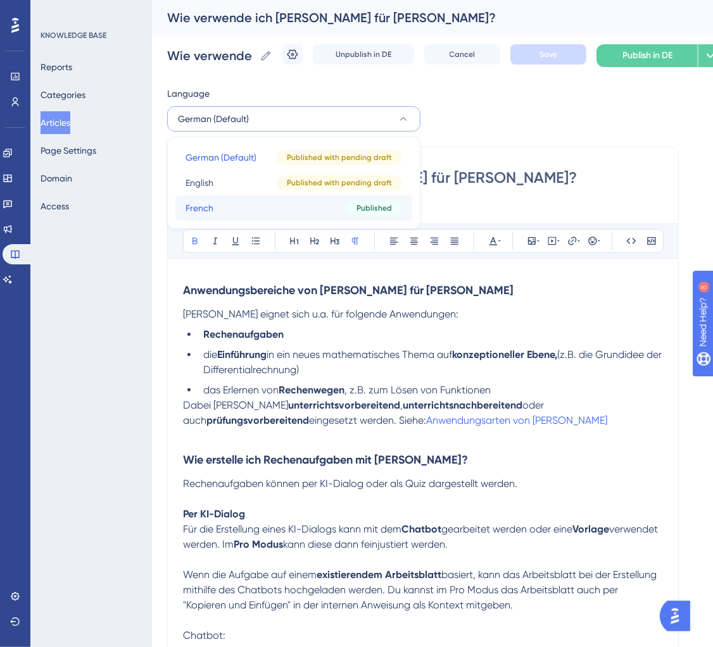
click at [241, 207] on button "French French Published" at bounding box center [293, 208] width 237 height 25
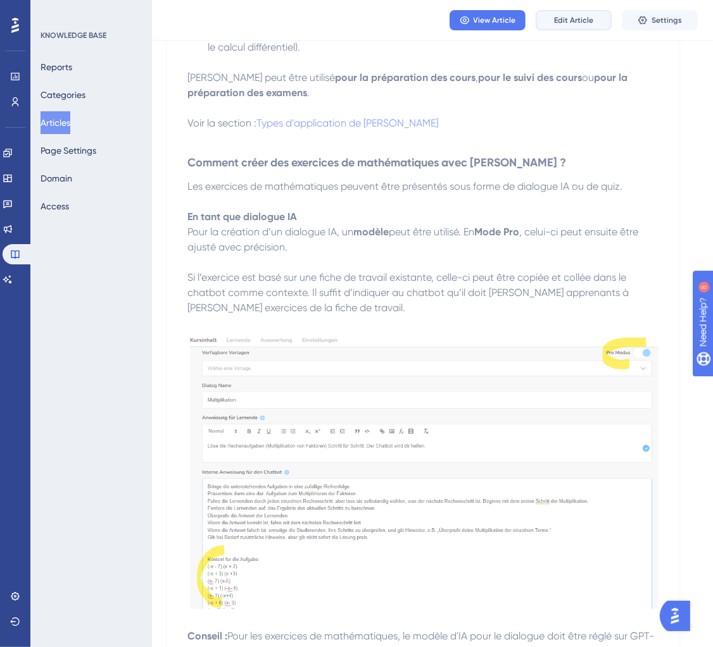
click at [579, 11] on button "Edit Article" at bounding box center [573, 20] width 76 height 20
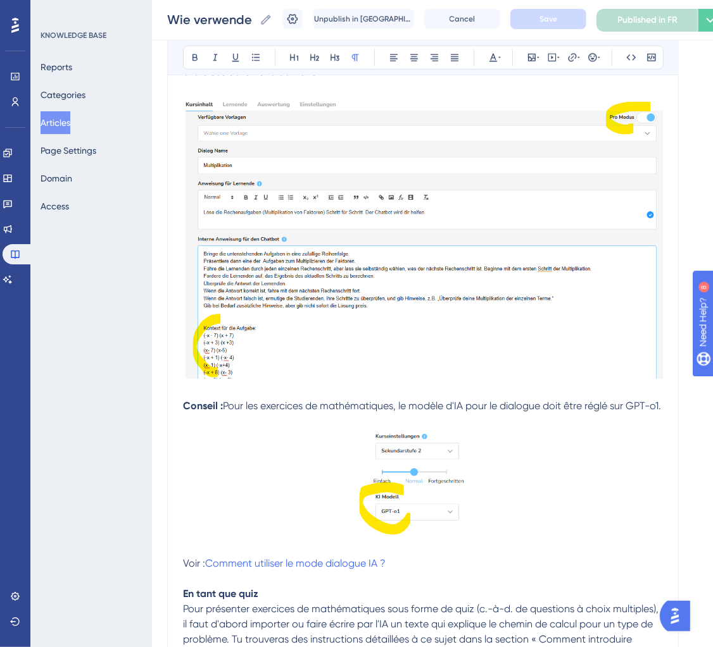
scroll to position [563, 0]
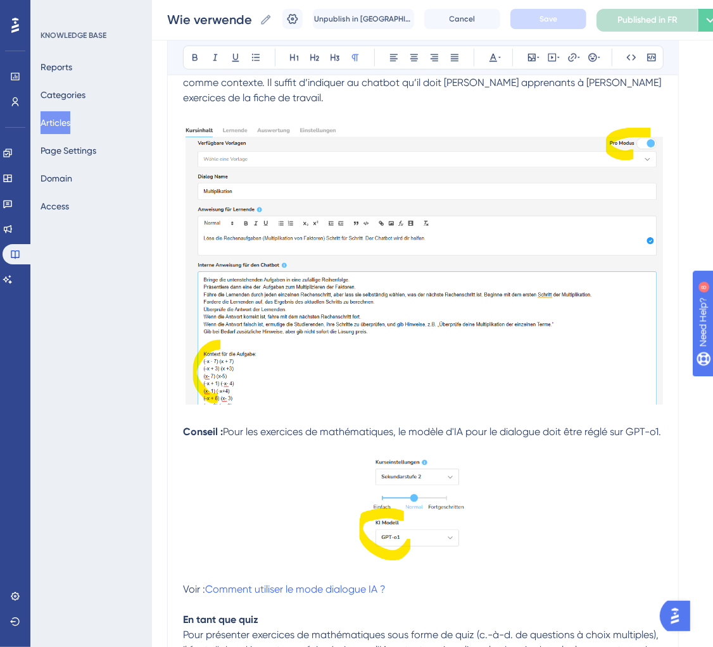
click at [230, 455] on p at bounding box center [423, 447] width 480 height 15
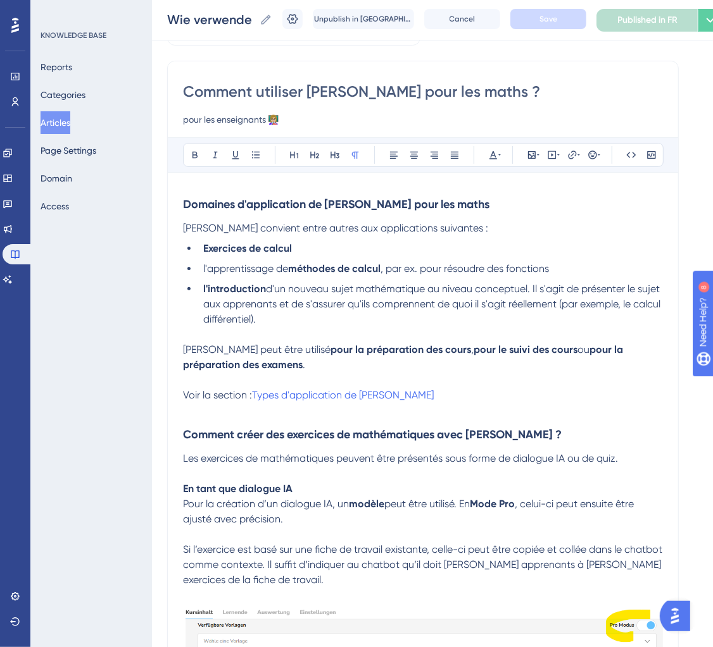
scroll to position [74, 0]
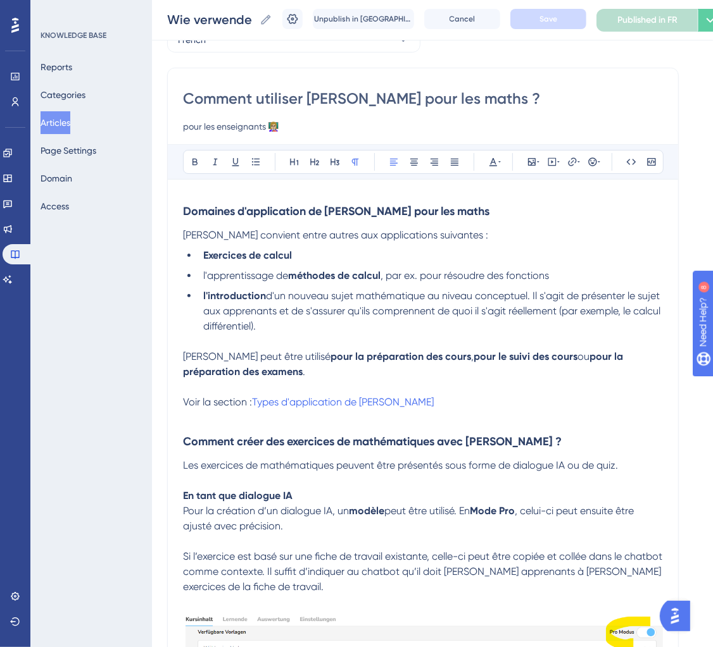
click at [269, 568] on span "Si l’exercice est basé sur une fiche de travail existante, celle-ci peut être c…" at bounding box center [424, 572] width 482 height 42
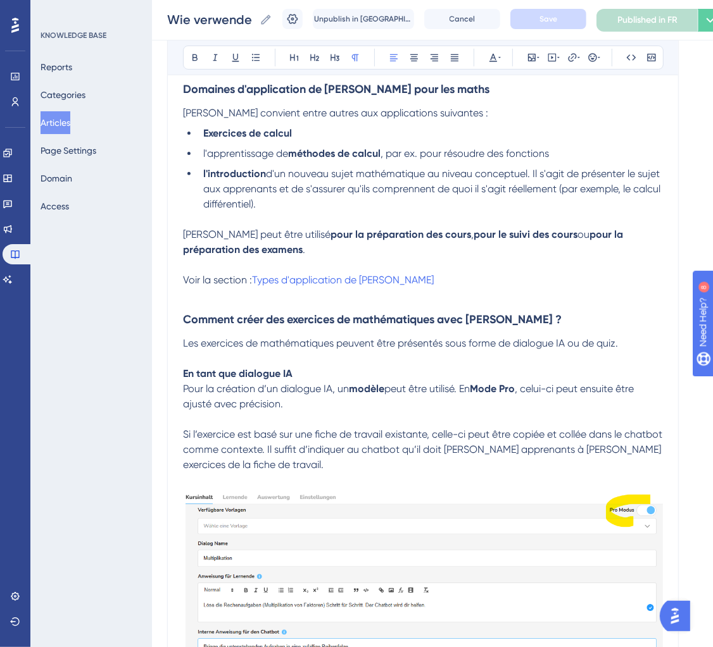
scroll to position [245, 0]
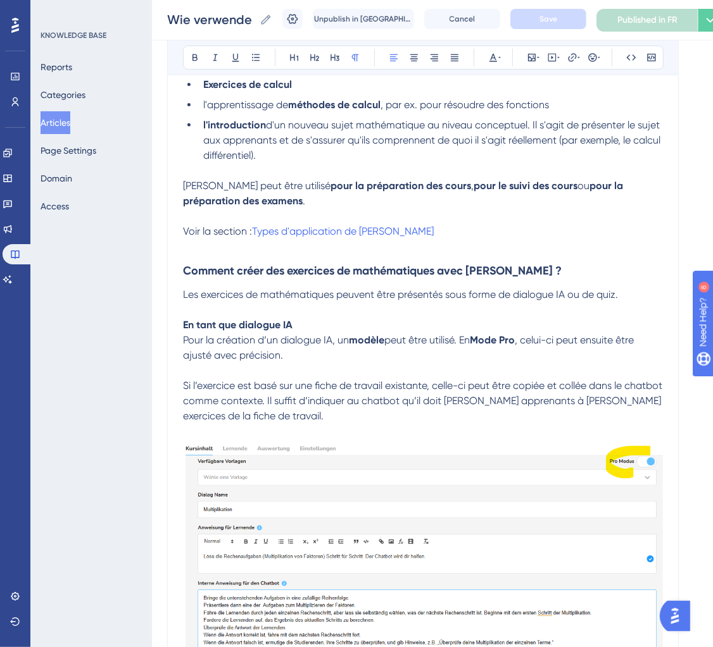
click at [269, 566] on img at bounding box center [423, 581] width 480 height 284
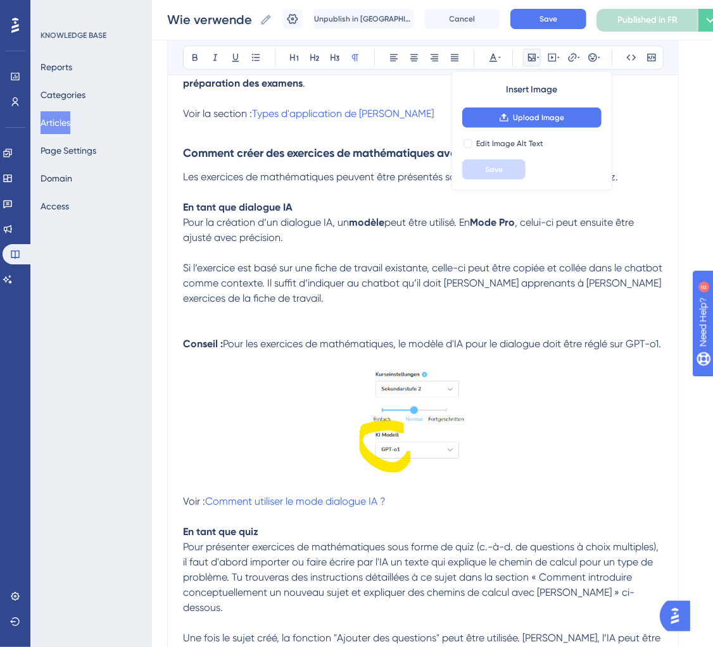
scroll to position [401, 0]
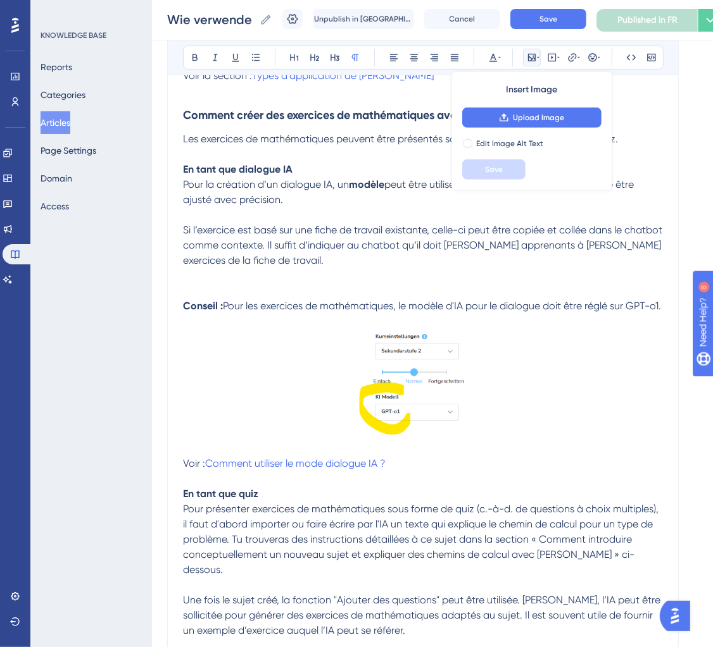
click at [439, 389] on img at bounding box center [423, 383] width 128 height 108
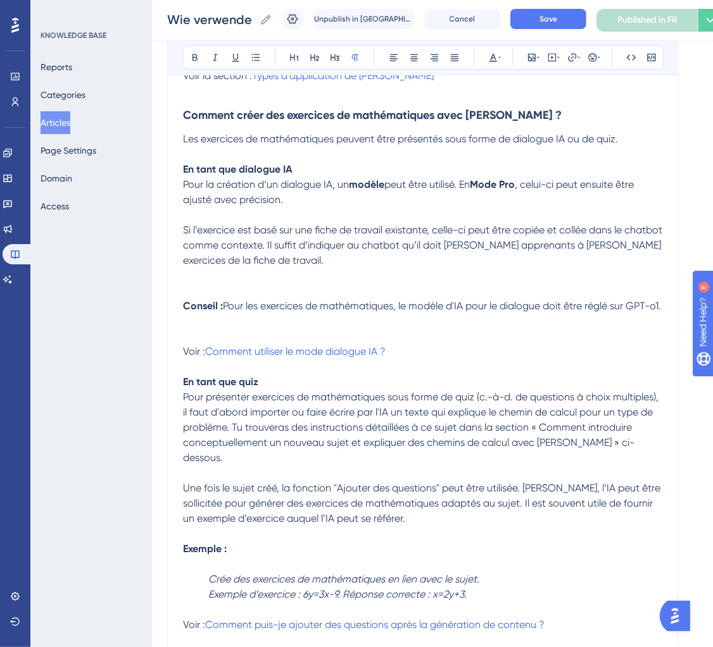
click at [208, 314] on p "Conseil : Pour les exercices de mathématiques, le modèle d'IA pour le dialogue …" at bounding box center [423, 306] width 480 height 15
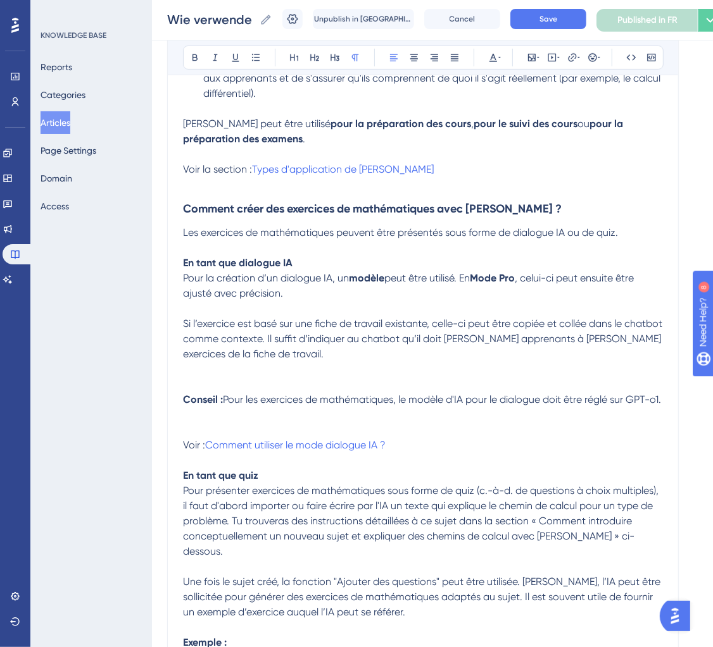
scroll to position [292, 0]
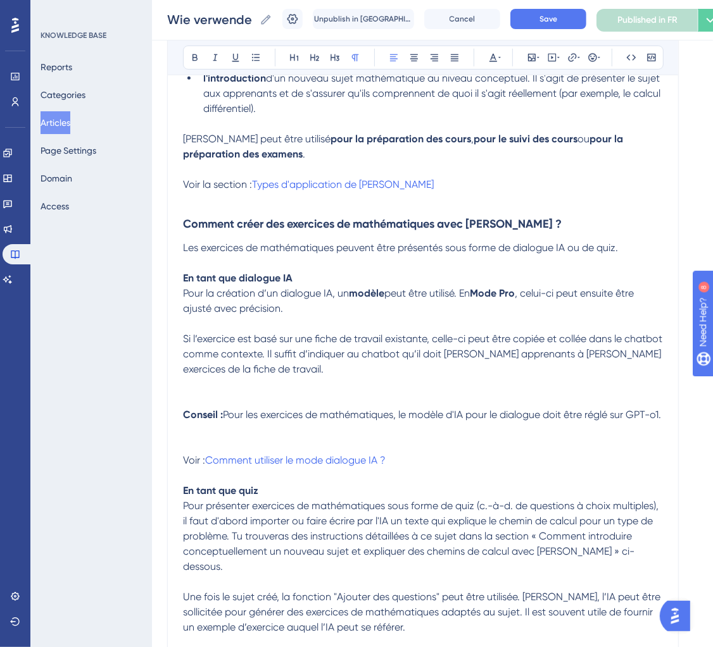
drag, startPoint x: 208, startPoint y: 439, endPoint x: 179, endPoint y: 271, distance: 170.1
click at [179, 271] on div "Comment utiliser Brian pour les maths ? pour les enseignants 👩🏼‍🏫 Bold Italic U…" at bounding box center [422, 615] width 511 height 1530
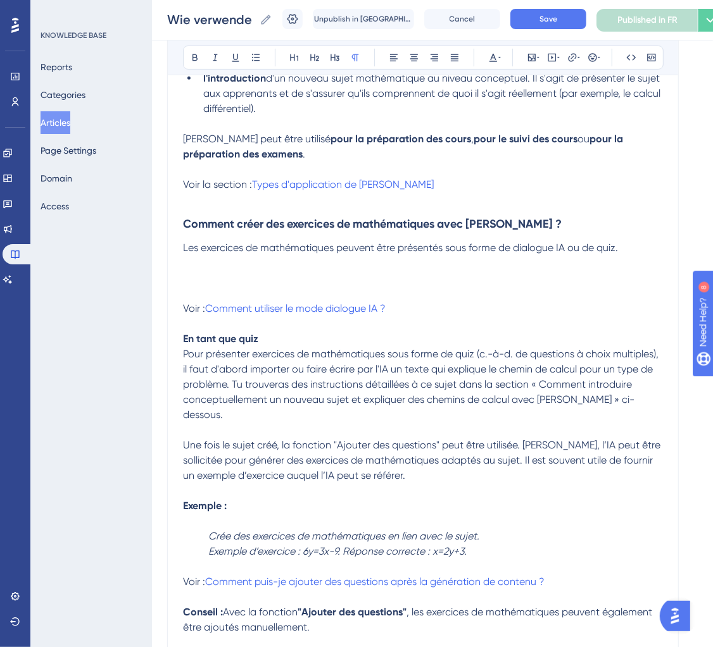
click at [202, 282] on p at bounding box center [423, 278] width 480 height 15
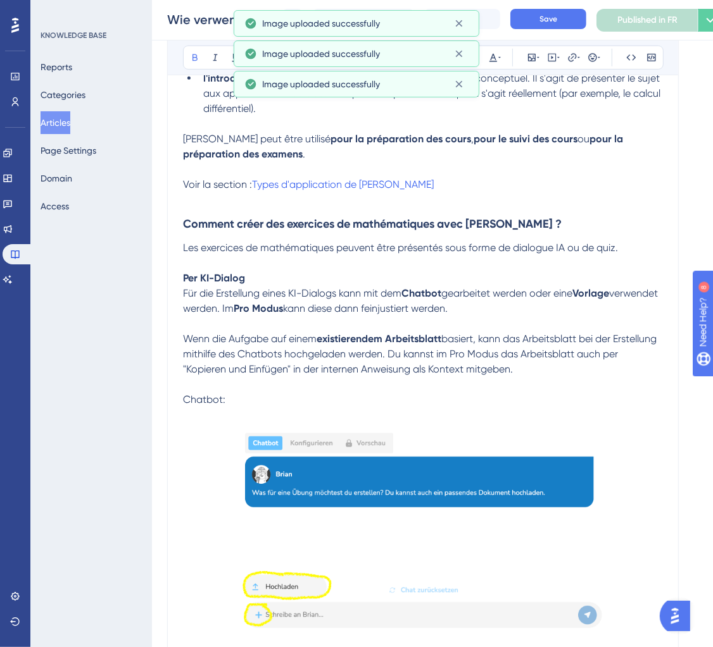
click at [314, 285] on p "Per KI-Dialog" at bounding box center [423, 278] width 480 height 15
click at [230, 402] on p "Chatbot:" at bounding box center [423, 399] width 480 height 15
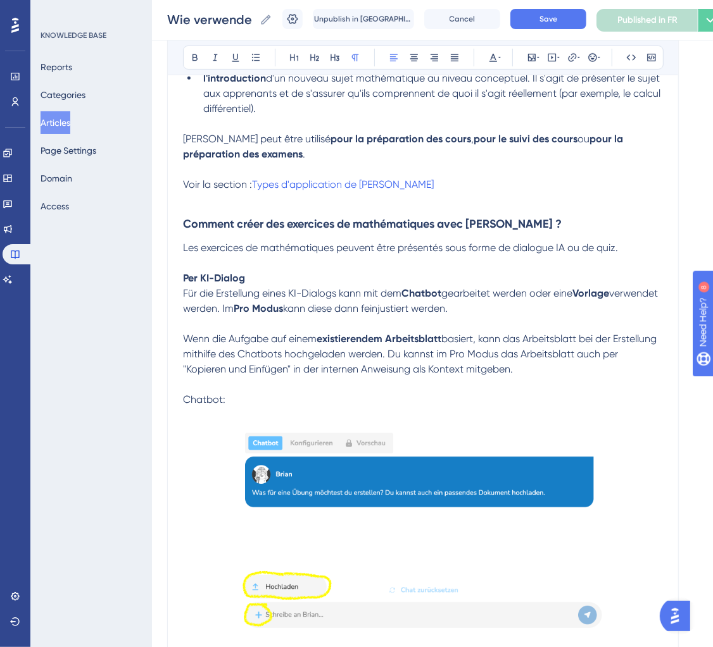
drag, startPoint x: 544, startPoint y: 373, endPoint x: 162, endPoint y: 280, distance: 392.8
copy div "Per KI-Dialog Für die Erstellung eines KI-Dialogs kann mit dem Chatbot gearbeit…"
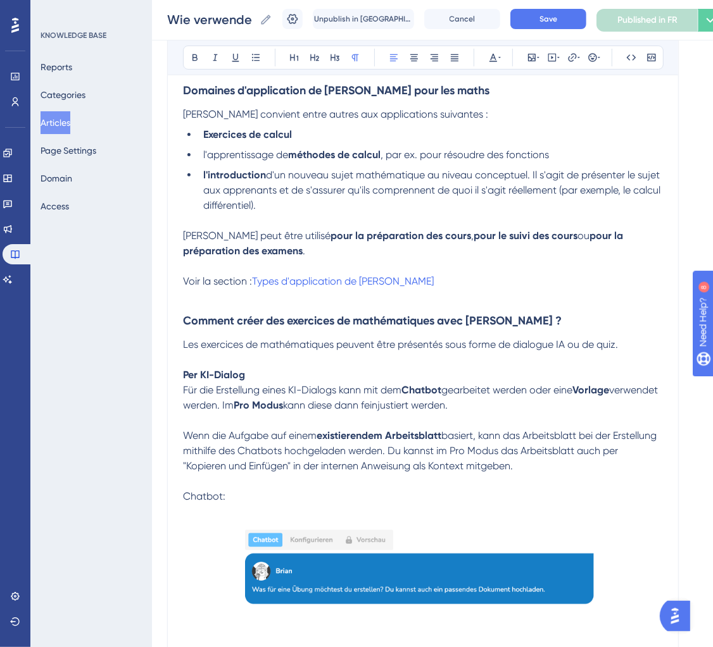
scroll to position [196, 0]
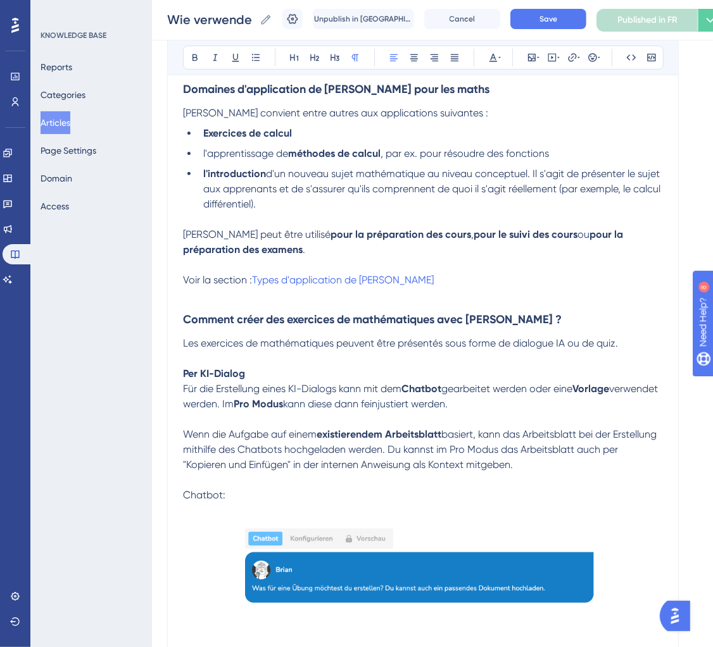
click at [270, 375] on p "Per KI-Dialog" at bounding box center [423, 373] width 480 height 15
drag, startPoint x: 269, startPoint y: 375, endPoint x: 134, endPoint y: 375, distance: 135.4
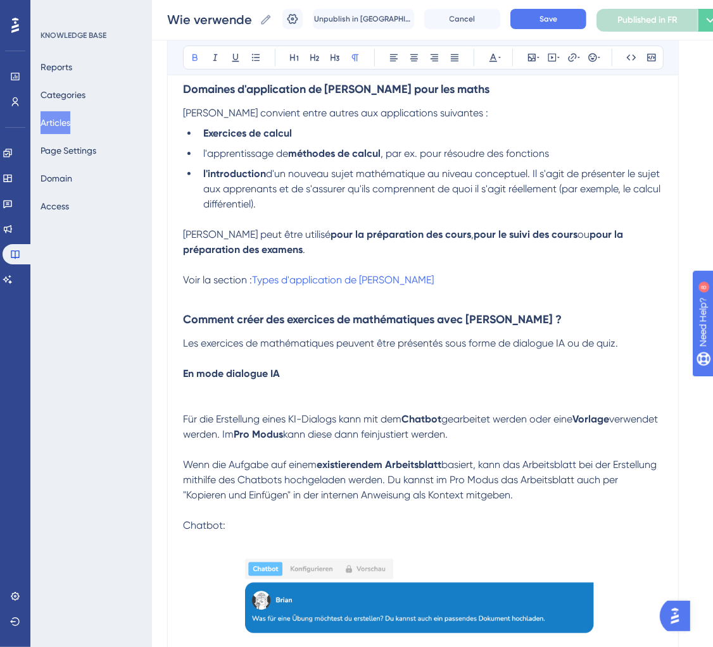
click at [216, 387] on p at bounding box center [423, 389] width 480 height 15
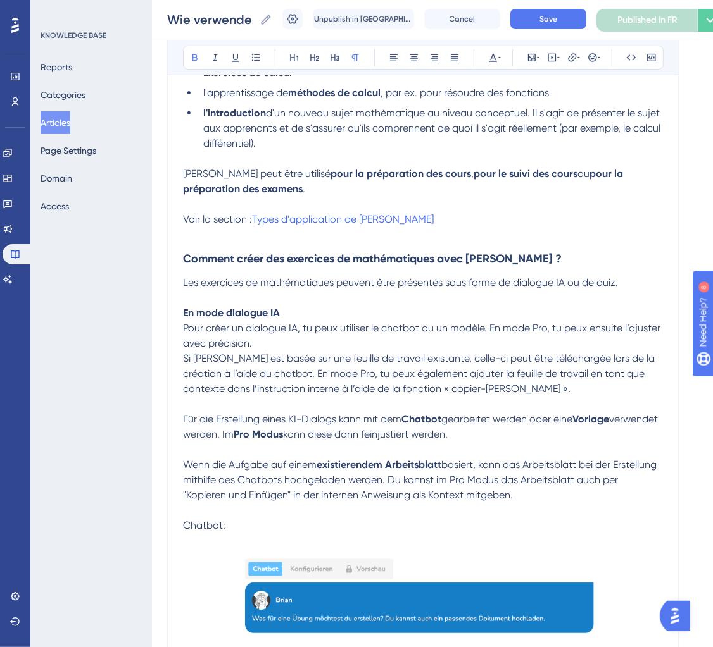
scroll to position [282, 0]
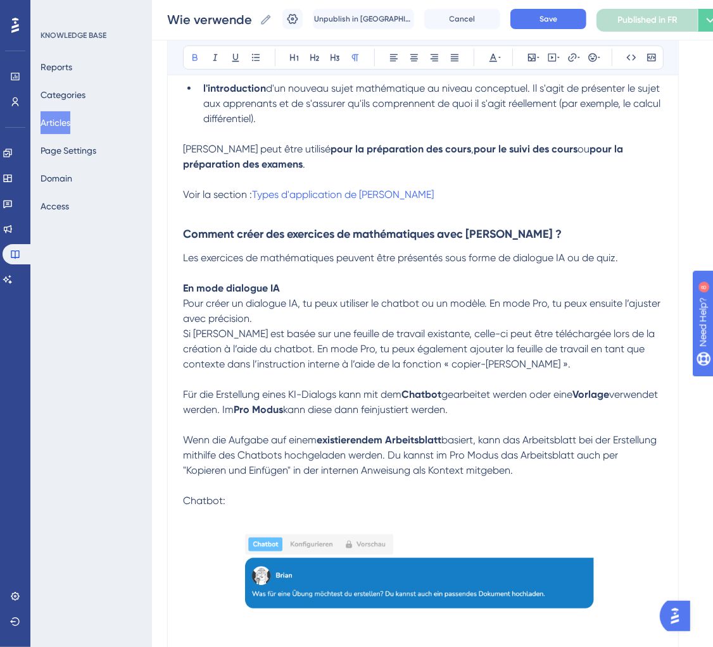
click at [315, 323] on p "Pour créer un dialogue IA, tu peux utiliser le chatbot ou un modèle. En mode Pr…" at bounding box center [423, 311] width 480 height 30
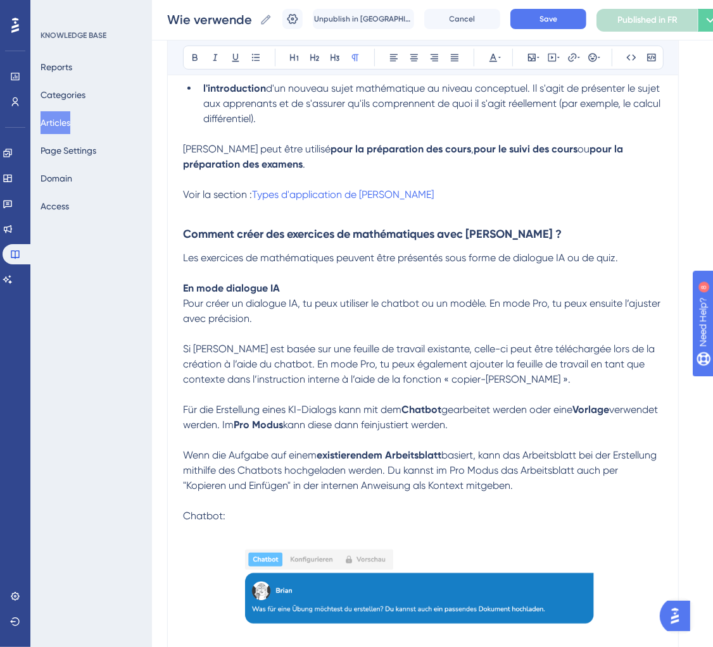
click at [408, 306] on span "Pour créer un dialogue IA, tu peux utiliser le chatbot ou un modèle. En mode Pr…" at bounding box center [423, 310] width 480 height 27
click at [466, 311] on span "ou un modèle. En mode Pro, tu peux ensuite l’ajuster avec précision." at bounding box center [420, 310] width 475 height 27
click at [465, 323] on p "Pour créer un dialogue IA, tu peux utiliser le chatbot ou un modèle . En mode P…" at bounding box center [423, 311] width 480 height 30
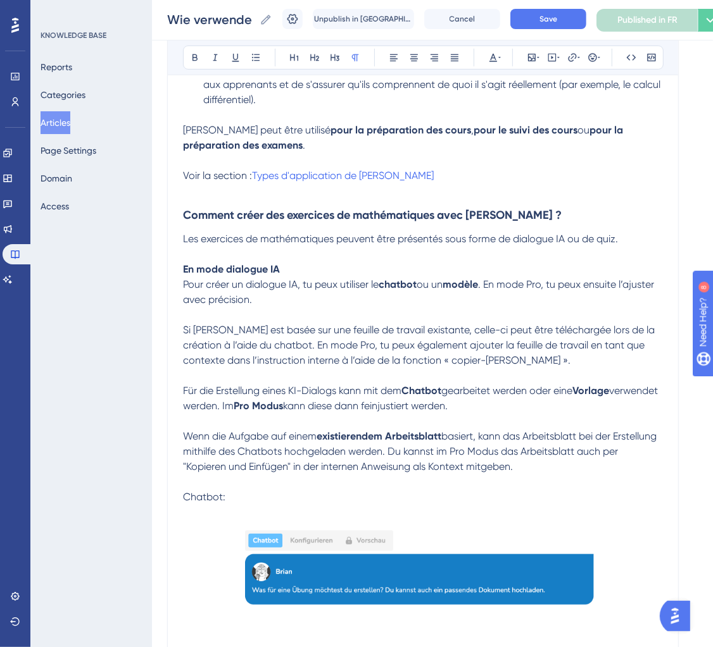
scroll to position [303, 0]
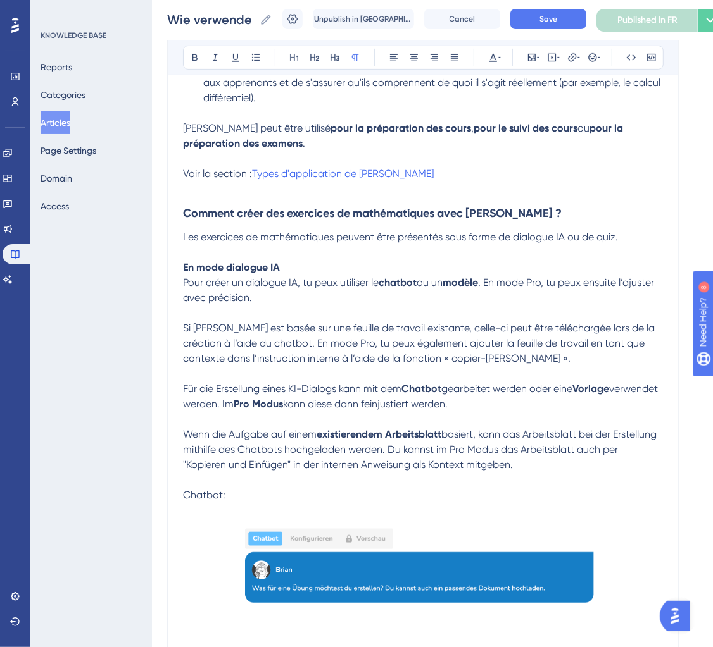
click at [265, 299] on span ". En mode Pro, tu peux ensuite l’ajuster avec précision." at bounding box center [419, 290] width 473 height 27
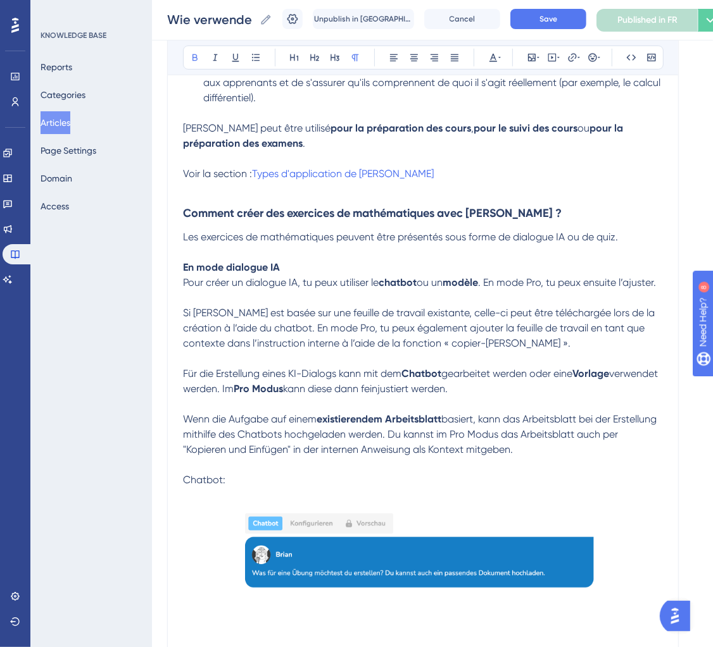
click at [384, 366] on p at bounding box center [423, 358] width 480 height 15
click at [447, 395] on span "kann diese dann feinjustiert werden." at bounding box center [365, 389] width 165 height 12
drag, startPoint x: 528, startPoint y: 403, endPoint x: 208, endPoint y: 389, distance: 321.1
click at [209, 390] on p "Für die Erstellung eines KI-Dialogs kann mit dem Chatbot gearbeitet werden oder…" at bounding box center [423, 381] width 480 height 30
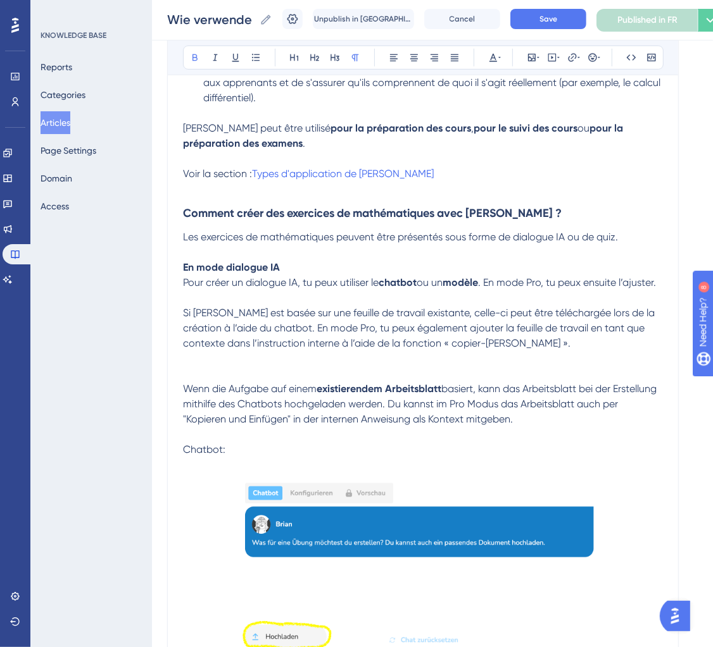
click at [320, 329] on span "Si la tâche est basée sur une feuille de travail existante, celle-ci peut être …" at bounding box center [420, 328] width 474 height 42
drag, startPoint x: 318, startPoint y: 328, endPoint x: 435, endPoint y: 332, distance: 117.1
click at [435, 332] on span "Si la tâche est basée sur une feuille de travail existante, celle-ci peut être …" at bounding box center [420, 328] width 474 height 42
click at [547, 329] on span ", celle-ci peut être téléchargée lors de la création à l’aide du chatbot. En mo…" at bounding box center [421, 328] width 477 height 42
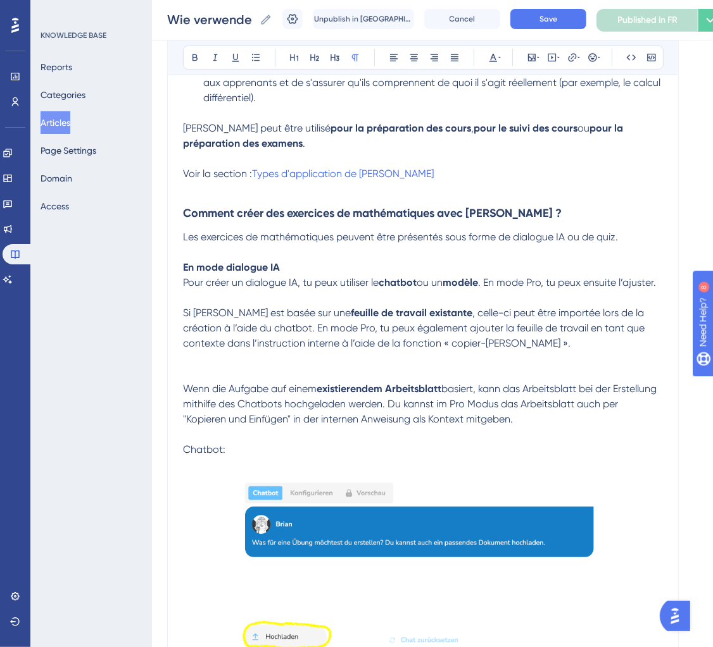
click at [557, 351] on p "Si la tâche est basée sur une feuille de travail existante , celle-ci peut être…" at bounding box center [423, 329] width 480 height 46
click at [277, 425] on span "basiert, kann das Arbeitsblatt bei der Erstellung mithilfe des Chatbots hochgel…" at bounding box center [421, 404] width 476 height 42
click at [257, 442] on p at bounding box center [423, 434] width 480 height 15
click at [542, 427] on p "Wenn die Aufgabe auf einem existierendem Arbeitsblatt basiert, kann das Arbeits…" at bounding box center [423, 405] width 480 height 46
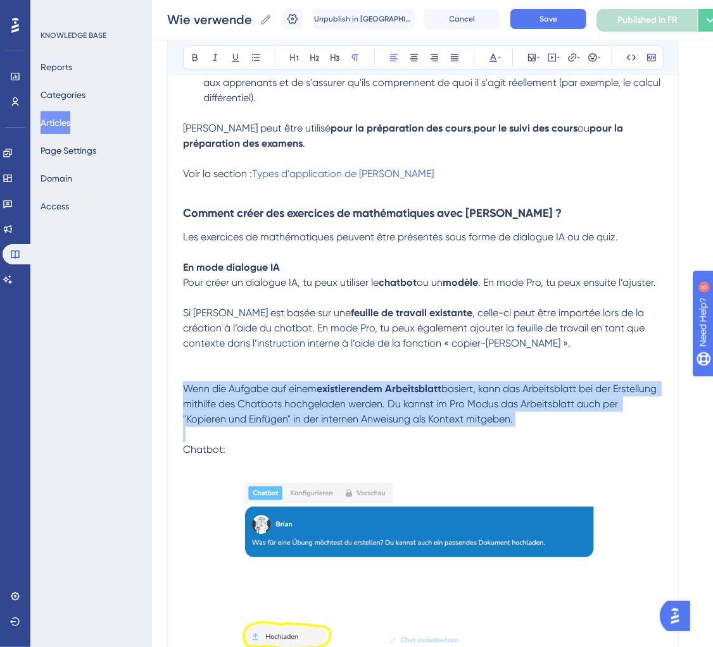
drag, startPoint x: 542, startPoint y: 437, endPoint x: 135, endPoint y: 407, distance: 408.0
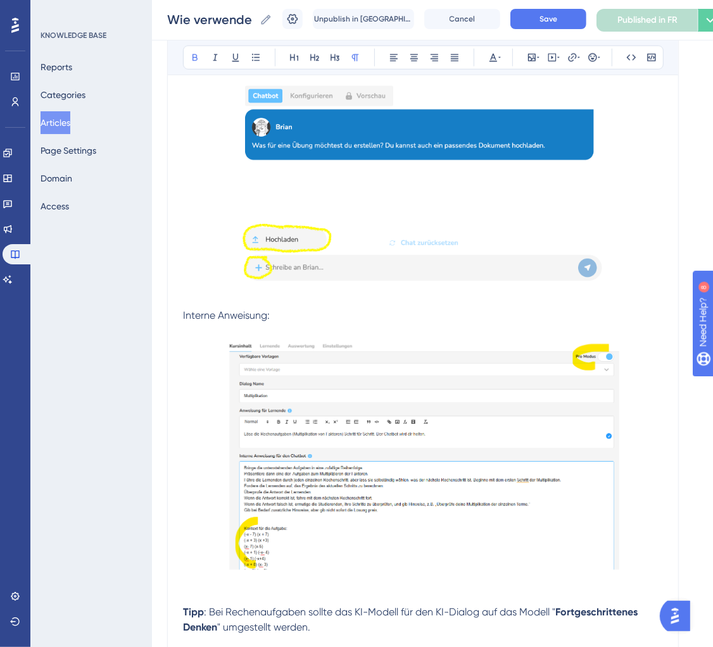
scroll to position [637, 0]
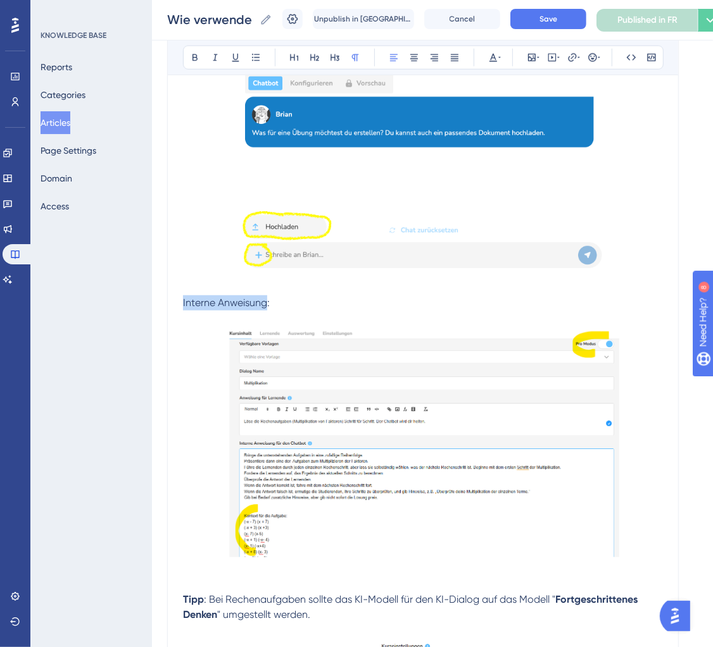
drag, startPoint x: 266, startPoint y: 318, endPoint x: 149, endPoint y: 318, distance: 117.1
click at [152, 318] on div "Performance Users Engagement Widgets Feedback Product Updates Knowledge Base AI…" at bounding box center [432, 598] width 561 height 2470
click at [309, 402] on img at bounding box center [423, 442] width 392 height 232
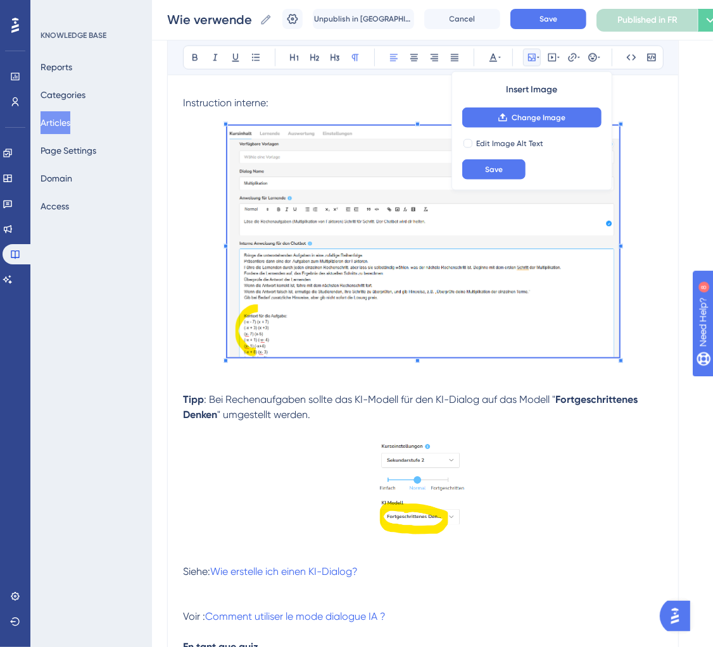
scroll to position [921, 0]
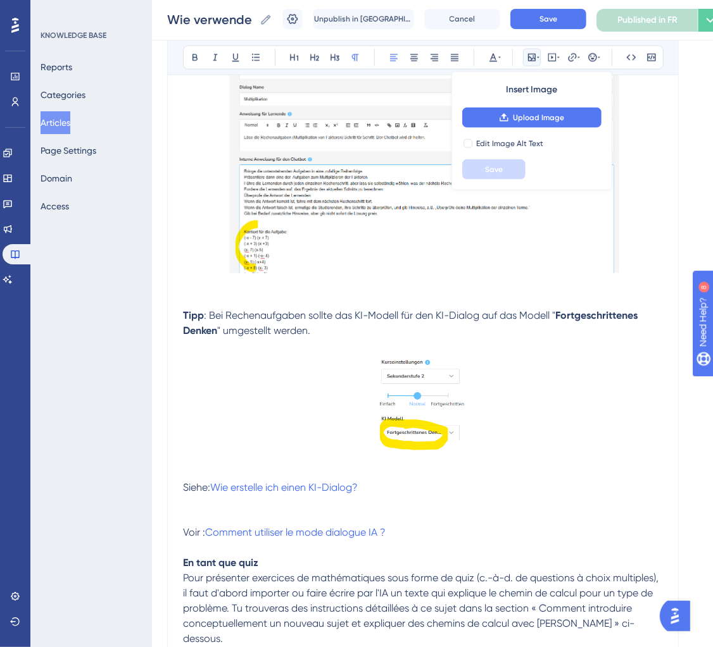
click at [330, 322] on span ": Bei Rechenaufgaben sollte das KI-Modell für den KI-Dialog auf das Modell "" at bounding box center [379, 315] width 351 height 12
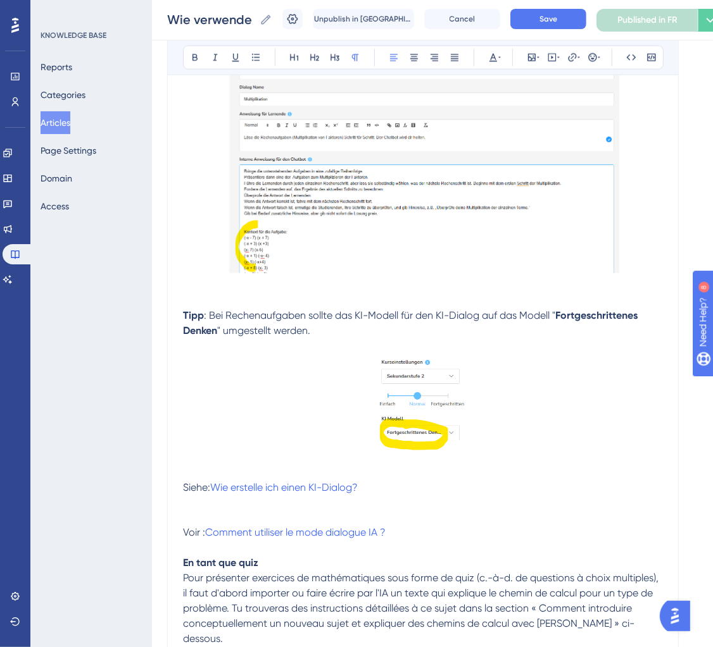
click at [254, 322] on span ": Bei Rechenaufgaben sollte das KI-Modell für den KI-Dialog auf das Modell "" at bounding box center [379, 315] width 351 height 12
drag, startPoint x: 177, startPoint y: 329, endPoint x: 320, endPoint y: 331, distance: 143.0
click at [320, 331] on div "Comment utiliser Brian pour les maths ? pour les enseignants 👩🏼‍🏫 Bold Italic U…" at bounding box center [422, 337] width 511 height 2232
click at [521, 339] on p "Tipp : Bei Rechenaufgaben sollte das KI-Modell für den KI-Dialog auf das Modell…" at bounding box center [423, 323] width 480 height 30
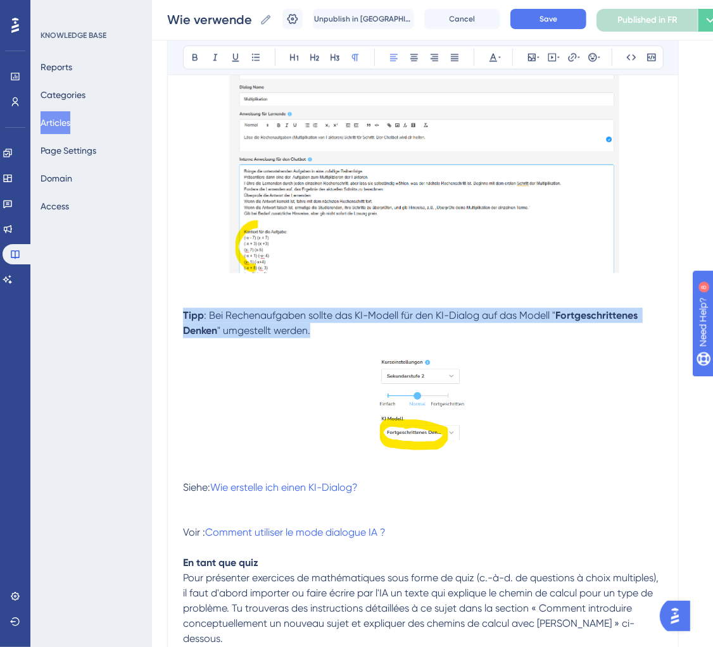
drag, startPoint x: 336, startPoint y: 349, endPoint x: 161, endPoint y: 337, distance: 175.7
click at [161, 337] on div "Performance Users Engagement Widgets Feedback Product Updates Knowledge Base AI…" at bounding box center [432, 314] width 561 height 2470
copy p "Tipp : Bei Rechenaufgaben sollte das KI-Modell für den KI-Dialog auf das Modell…"
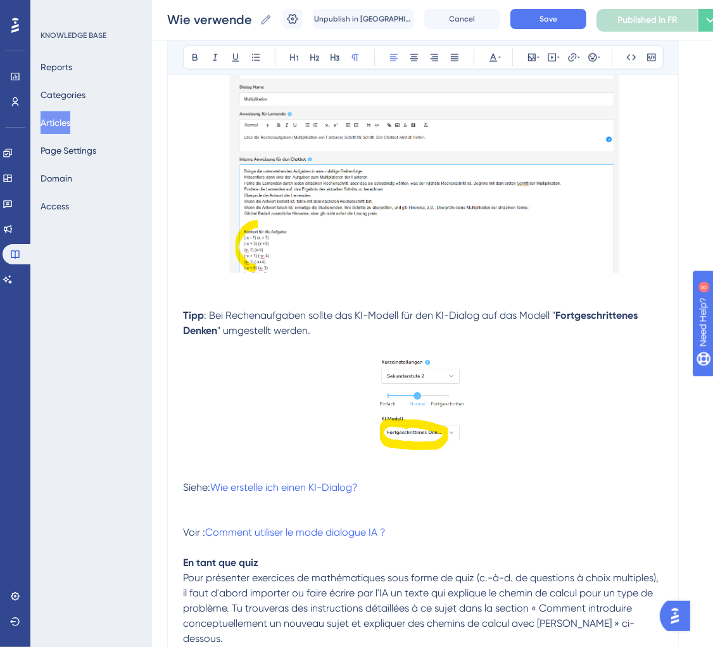
click at [323, 354] on p at bounding box center [423, 346] width 480 height 15
drag, startPoint x: 332, startPoint y: 340, endPoint x: 168, endPoint y: 334, distance: 164.7
click at [168, 334] on div "Comment utiliser Brian pour les maths ? pour les enseignants 👩🏼‍🏫 Bold Italic U…" at bounding box center [422, 337] width 511 height 2232
click at [326, 322] on span ": Bei Rechenaufgaben sollte das KI-Modell für den KI-Dialog auf das Modell "" at bounding box center [379, 315] width 351 height 12
click at [253, 374] on p at bounding box center [423, 409] width 480 height 111
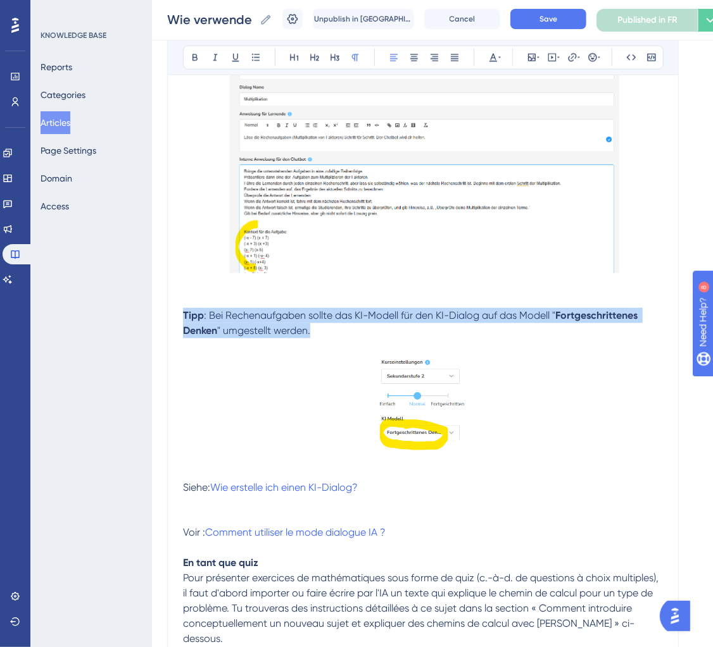
drag, startPoint x: 324, startPoint y: 350, endPoint x: 138, endPoint y: 337, distance: 186.5
click at [152, 337] on div "Performance Users Engagement Widgets Feedback Product Updates Knowledge Base AI…" at bounding box center [432, 314] width 561 height 2470
drag, startPoint x: 228, startPoint y: 333, endPoint x: 368, endPoint y: 353, distance: 141.2
click at [368, 339] on p "Conseil : pour les exercices de calcul, le modèle d'IA pour le dialogue IA doit…" at bounding box center [423, 323] width 480 height 30
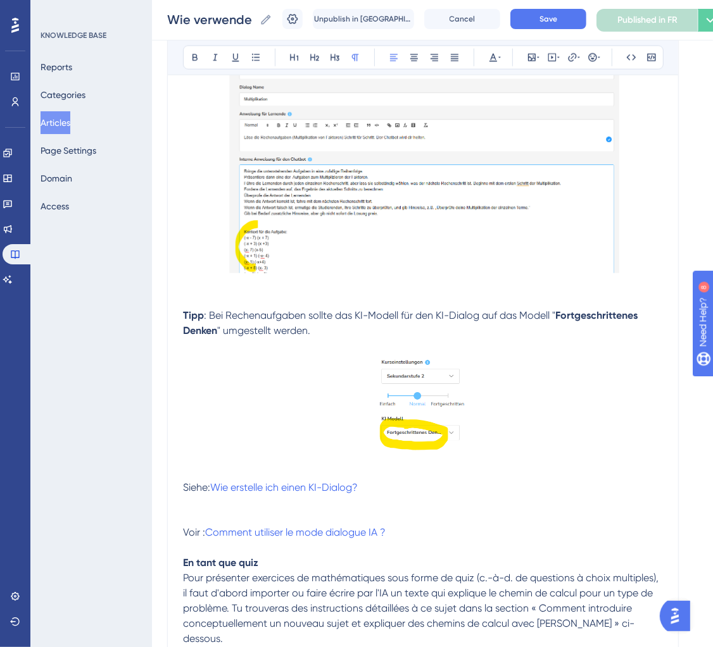
click at [333, 354] on p at bounding box center [423, 346] width 480 height 15
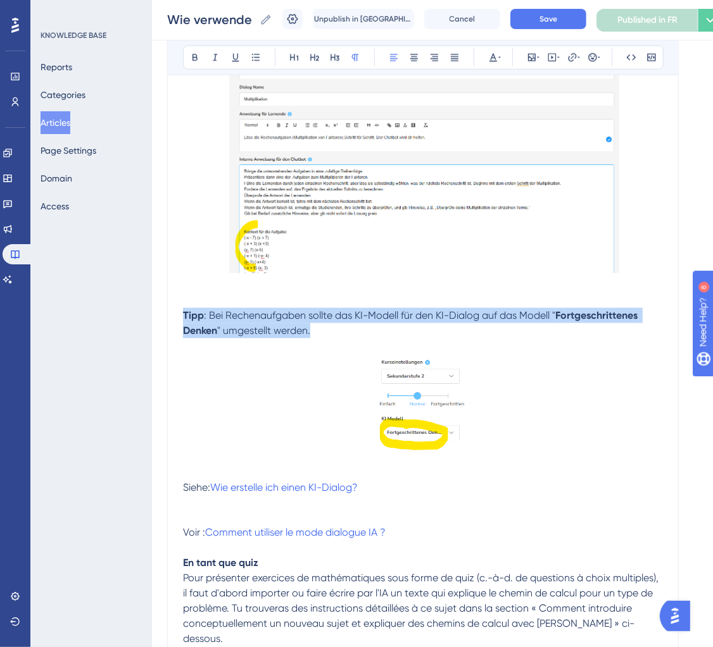
drag, startPoint x: 184, startPoint y: 331, endPoint x: 366, endPoint y: 353, distance: 184.2
click at [366, 339] on p "Tipp : Bei Rechenaufgaben sollte das KI-Modell für den KI-Dialog auf das Modell…" at bounding box center [423, 323] width 480 height 30
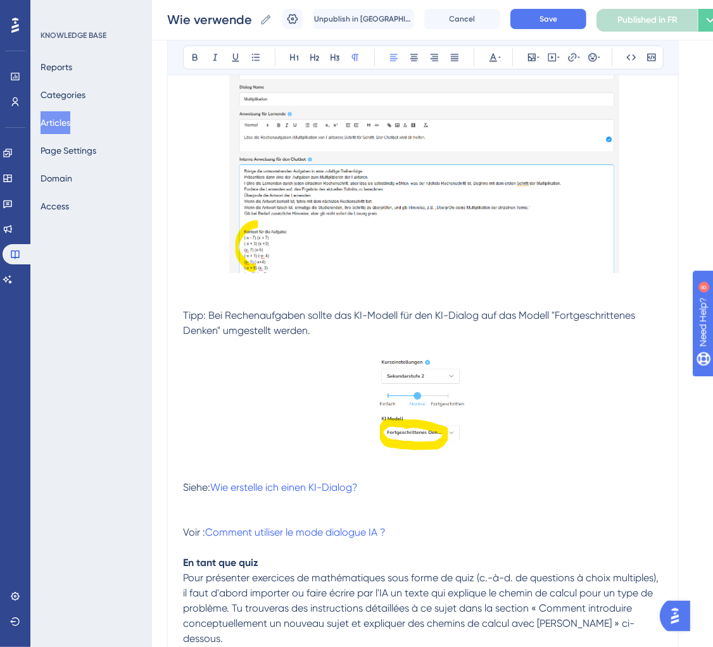
click at [192, 329] on span "Tipp: Bei Rechenaufgaben sollte das KI-Modell für den KI-Dialog auf das Modell …" at bounding box center [410, 322] width 454 height 27
click at [0, 0] on lt-div "Schließen" at bounding box center [0, 0] width 0 height 0
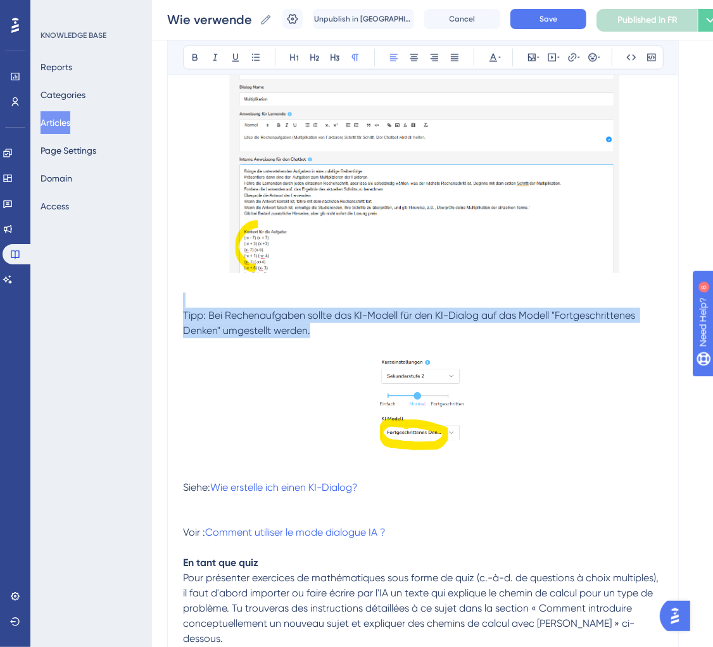
drag, startPoint x: 339, startPoint y: 349, endPoint x: 108, endPoint y: 322, distance: 232.7
click at [152, 322] on div "Performance Users Engagement Widgets Feedback Product Updates Knowledge Base AI…" at bounding box center [432, 314] width 561 height 2470
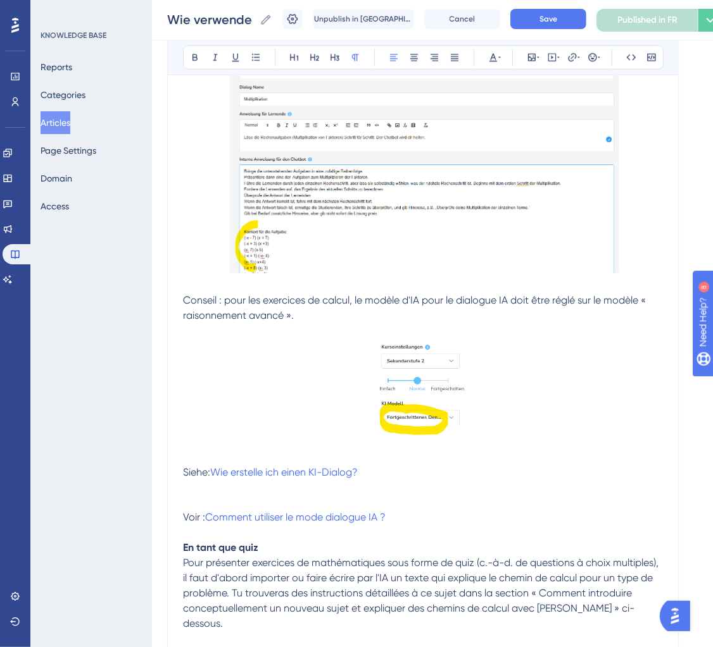
click at [184, 318] on span "Conseil : pour les exercices de calcul, le modèle d'IA pour le dialogue IA doit…" at bounding box center [415, 307] width 465 height 27
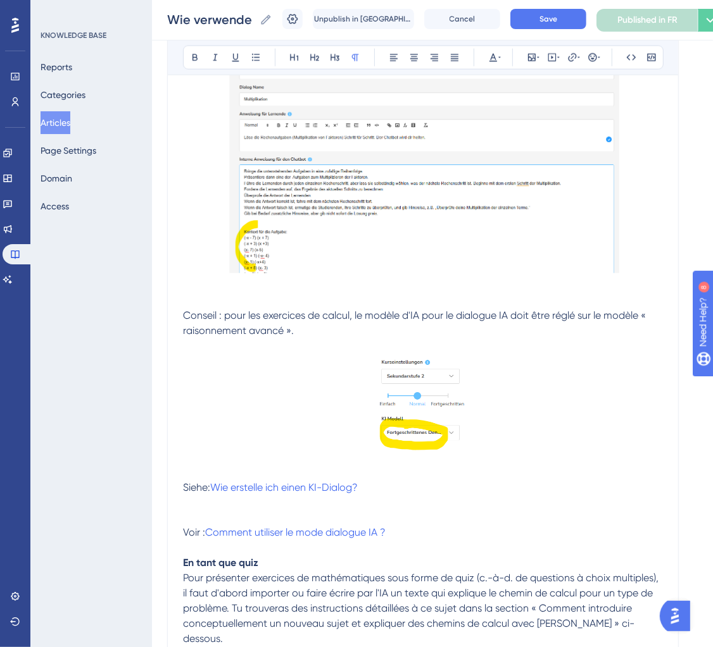
click at [192, 308] on p at bounding box center [423, 300] width 480 height 15
click at [194, 339] on p "Conseil : pour les exercices de calcul, le modèle d'IA pour le dialogue IA doit…" at bounding box center [423, 323] width 480 height 30
click at [199, 333] on span "Conseil : pour les exercices de calcul, le modèle d'IA pour le dialogue IA doit…" at bounding box center [415, 322] width 465 height 27
click at [611, 337] on span ": pour les exercices de calcul, le modèle d'IA pour le dialogue IA doit être ré…" at bounding box center [415, 322] width 464 height 27
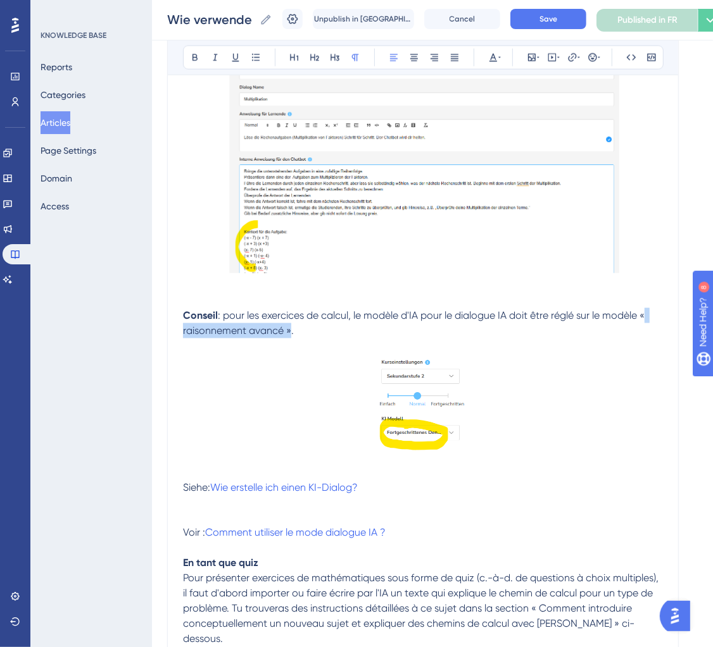
drag, startPoint x: 287, startPoint y: 348, endPoint x: 646, endPoint y: 339, distance: 359.0
click at [646, 339] on p "Conseil : pour les exercices de calcul, le modèle d'IA pour le dialogue IA doit…" at bounding box center [423, 323] width 480 height 30
drag, startPoint x: 292, startPoint y: 347, endPoint x: 276, endPoint y: 347, distance: 16.5
click at [276, 339] on p "Conseil : pour les exercices de calcul, le modèle d'IA pour le dialogue IA doit…" at bounding box center [423, 323] width 480 height 30
click at [304, 339] on p "Conseil : pour les exercices de calcul, le modèle d'IA pour le dialogue IA doit…" at bounding box center [423, 323] width 480 height 30
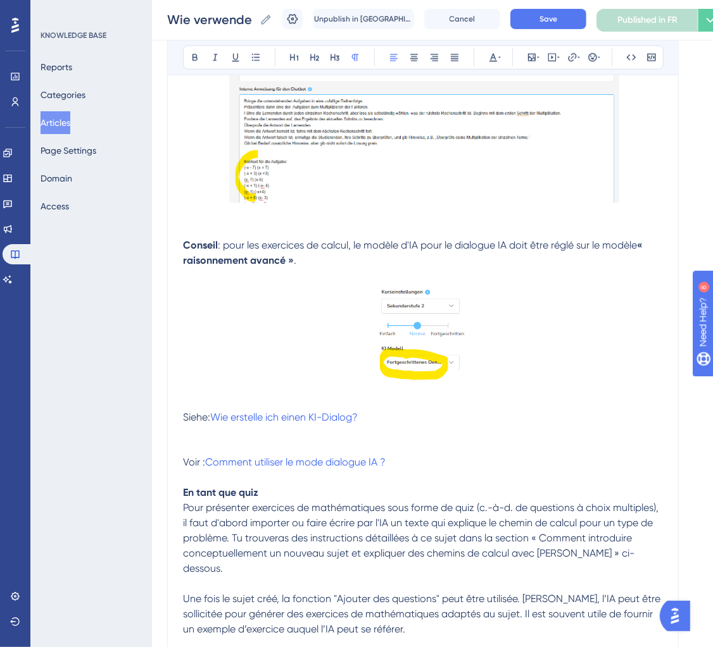
scroll to position [1003, 0]
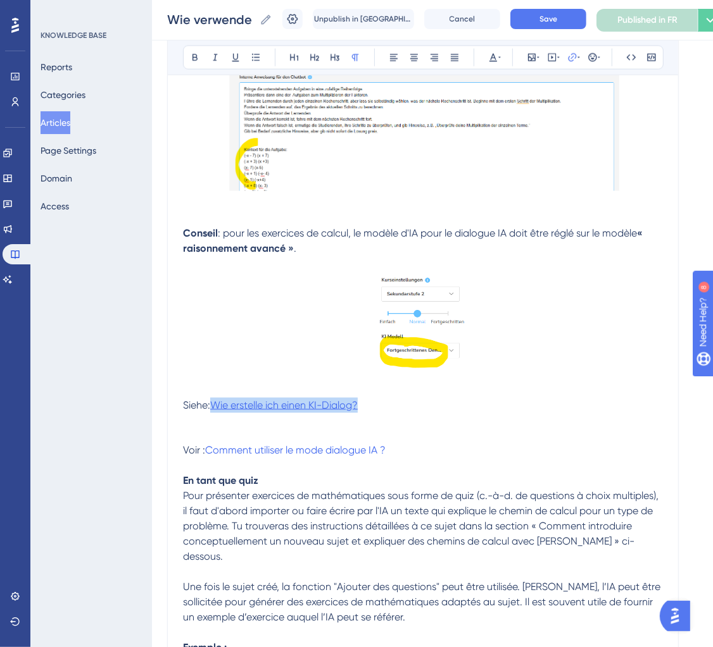
drag, startPoint x: 374, startPoint y: 421, endPoint x: 216, endPoint y: 421, distance: 157.6
click at [216, 413] on p "Siehe: Wie erstelle ich einen KI-Dialog?" at bounding box center [423, 405] width 480 height 15
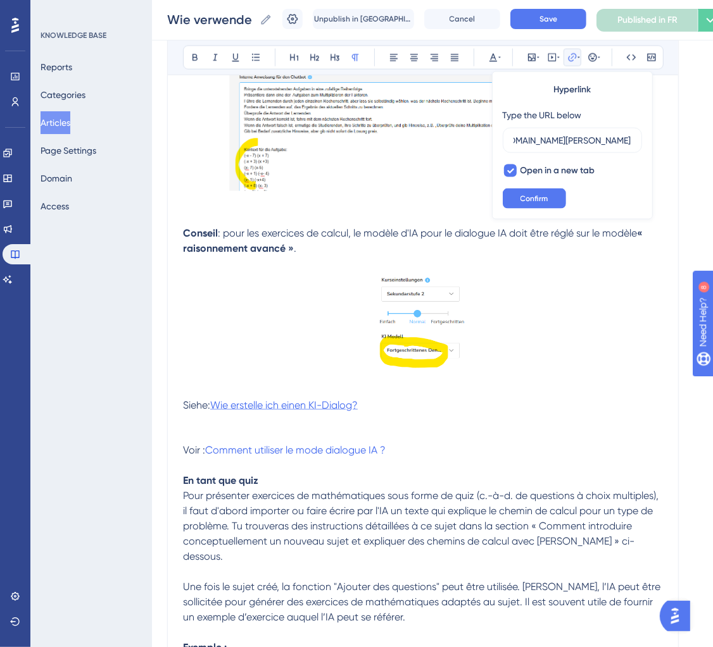
scroll to position [0, 0]
drag, startPoint x: 404, startPoint y: 421, endPoint x: 215, endPoint y: 427, distance: 188.7
click at [214, 413] on p "Siehe: Wie erstelle ich einen KI-Dialog?" at bounding box center [423, 405] width 480 height 15
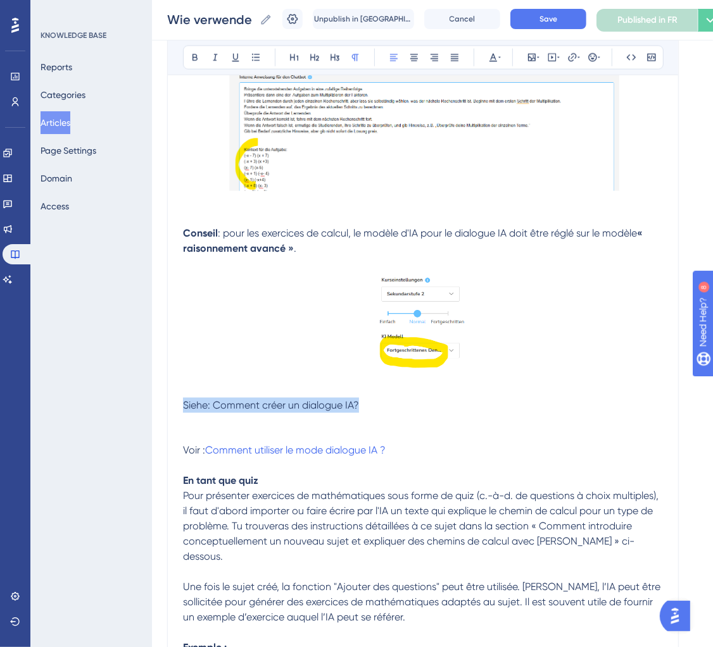
drag, startPoint x: 389, startPoint y: 421, endPoint x: 114, endPoint y: 420, distance: 274.7
click at [152, 420] on div "Performance Users Engagement Widgets Feedback Product Updates Knowledge Base AI…" at bounding box center [432, 232] width 561 height 2470
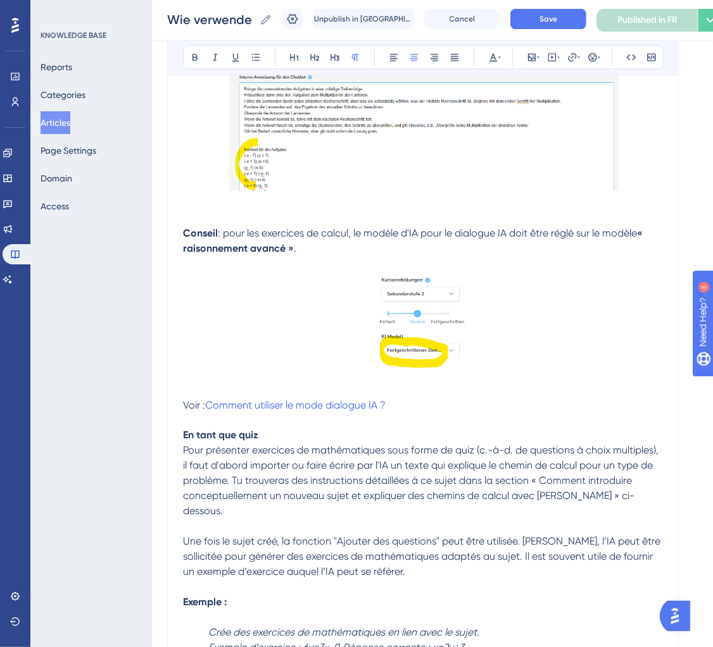
click at [413, 413] on p "Voir : Comment utiliser le mode dialogue IA ?" at bounding box center [423, 405] width 480 height 15
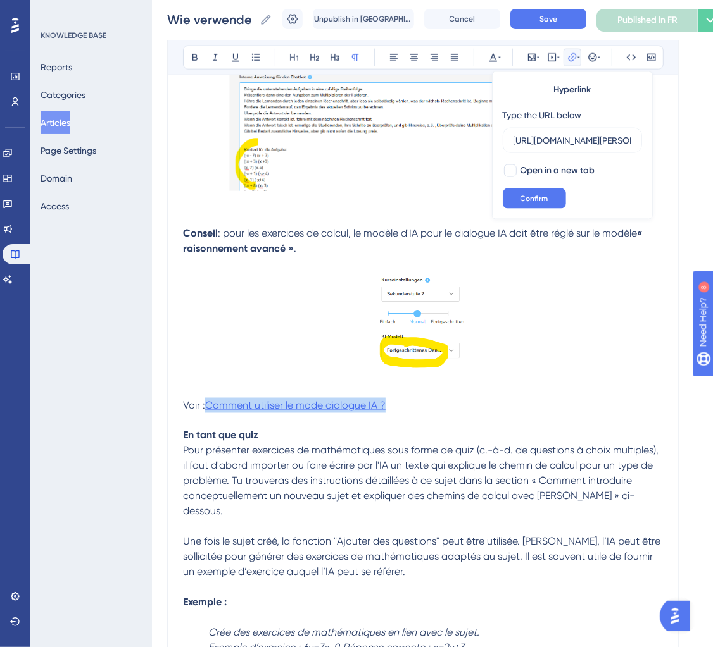
drag, startPoint x: 413, startPoint y: 417, endPoint x: 208, endPoint y: 416, distance: 205.1
click at [208, 413] on p "Voir : Comment utiliser le mode dialogue IA ?" at bounding box center [423, 405] width 480 height 15
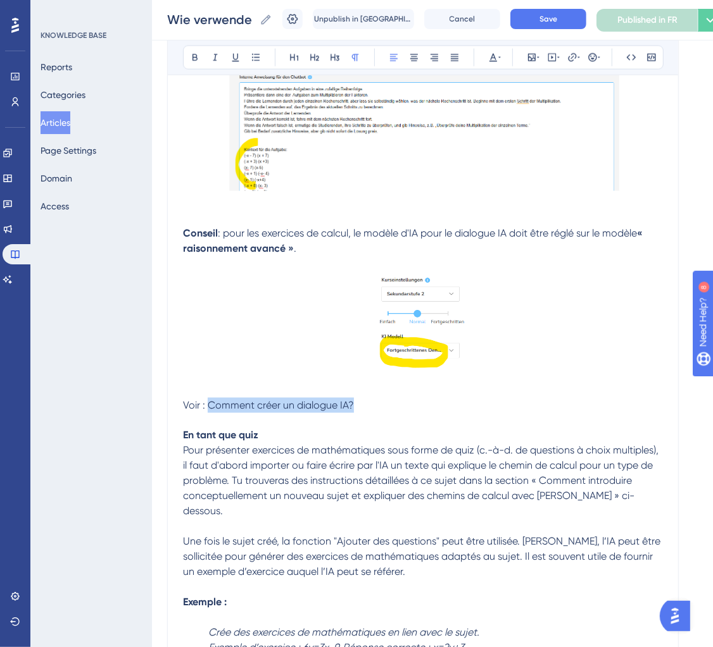
drag, startPoint x: 365, startPoint y: 421, endPoint x: 206, endPoint y: 421, distance: 158.9
click at [206, 413] on p "Voir : Comment créer un dialogue IA?" at bounding box center [423, 405] width 480 height 15
click at [577, 55] on icon at bounding box center [578, 58] width 3 height 10
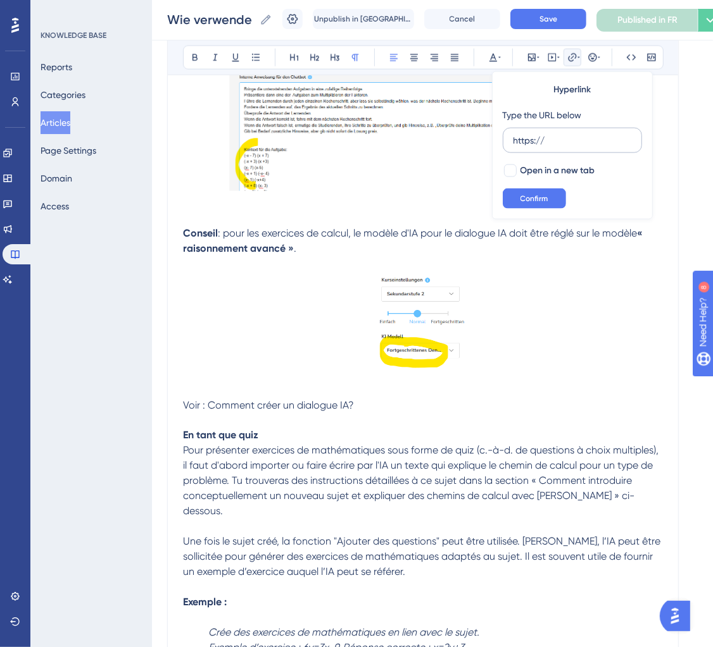
click at [541, 143] on input "https://" at bounding box center [572, 141] width 118 height 14
click at [526, 142] on input "https://" at bounding box center [572, 141] width 118 height 14
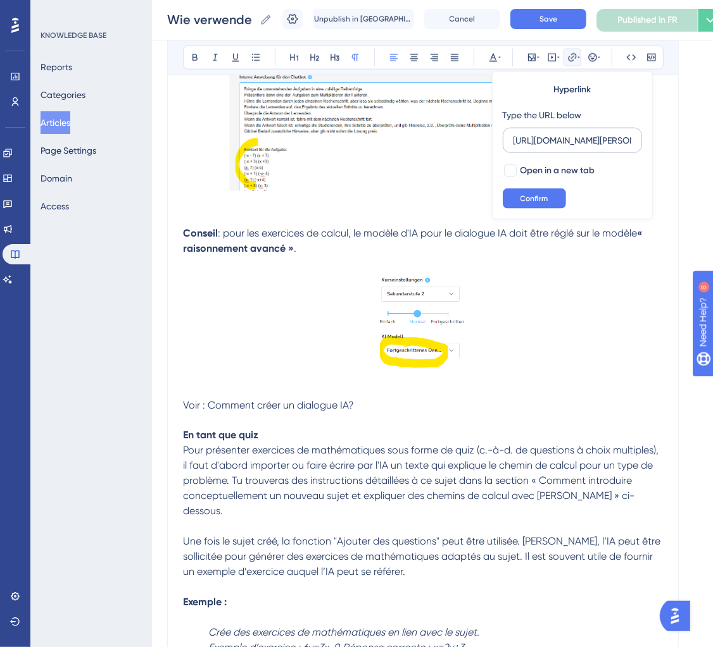
scroll to position [0, 184]
type input "https://help.brian.study/fr/articles/16794-wie-erstelle-ich-einen-kidialog"
click at [509, 165] on div at bounding box center [510, 171] width 13 height 13
checkbox input "true"
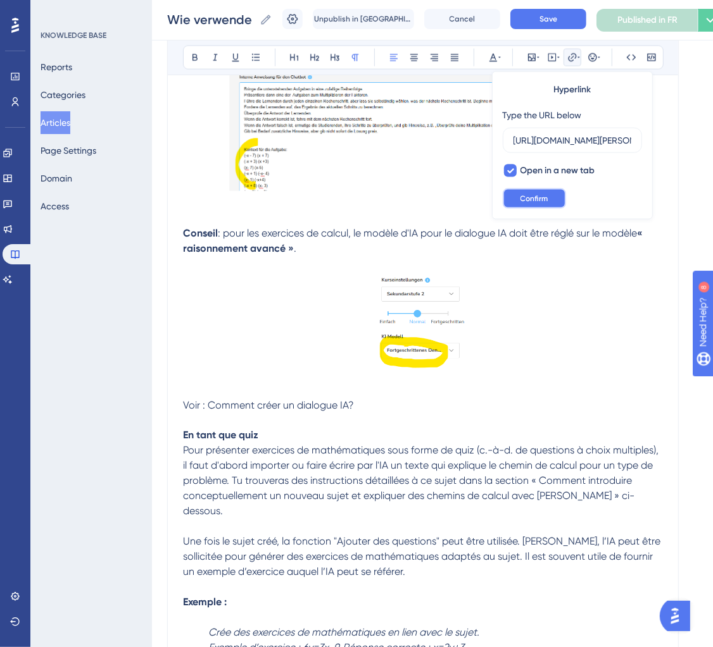
click at [533, 196] on span "Confirm" at bounding box center [534, 199] width 28 height 10
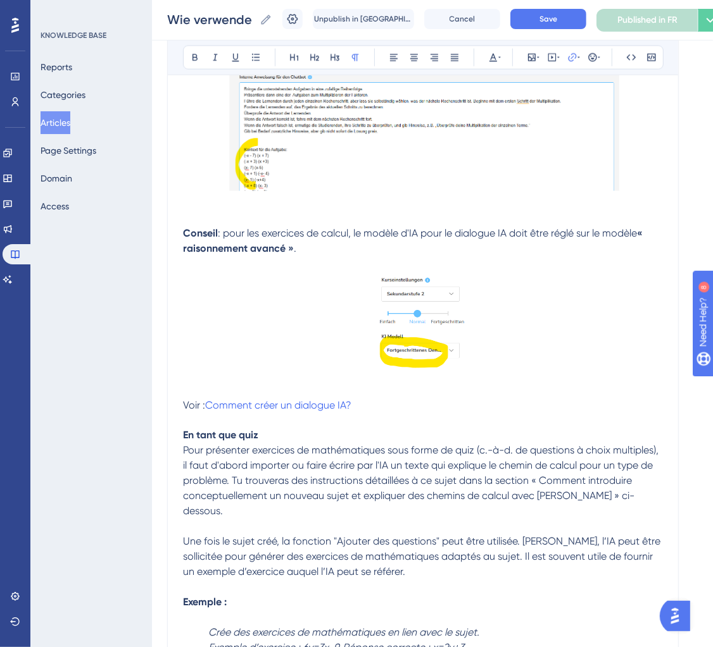
click at [370, 413] on p "Voir : Comment créer un dialogue IA?" at bounding box center [423, 405] width 480 height 15
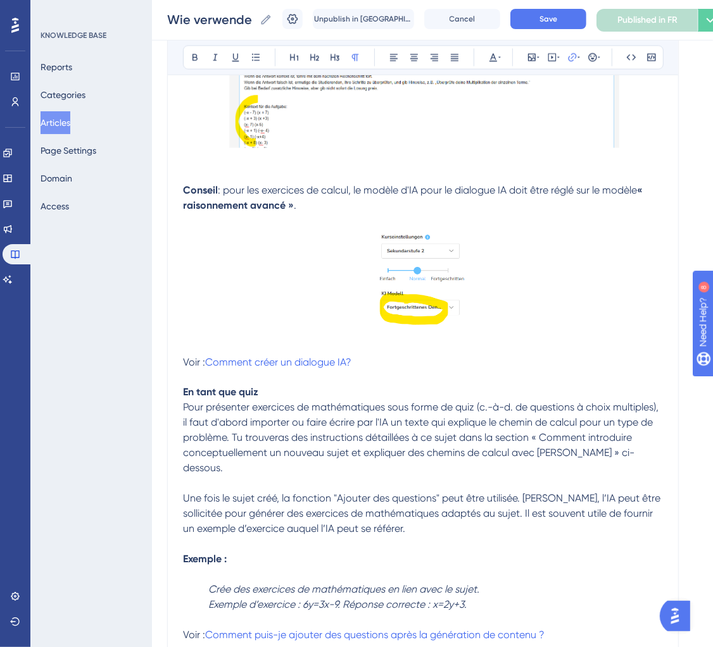
scroll to position [1048, 0]
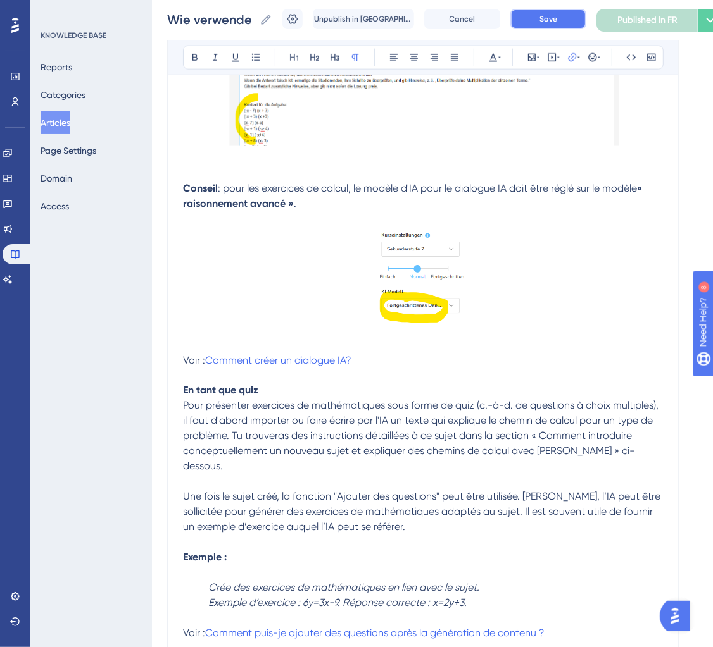
click at [538, 24] on button "Save" at bounding box center [548, 19] width 76 height 20
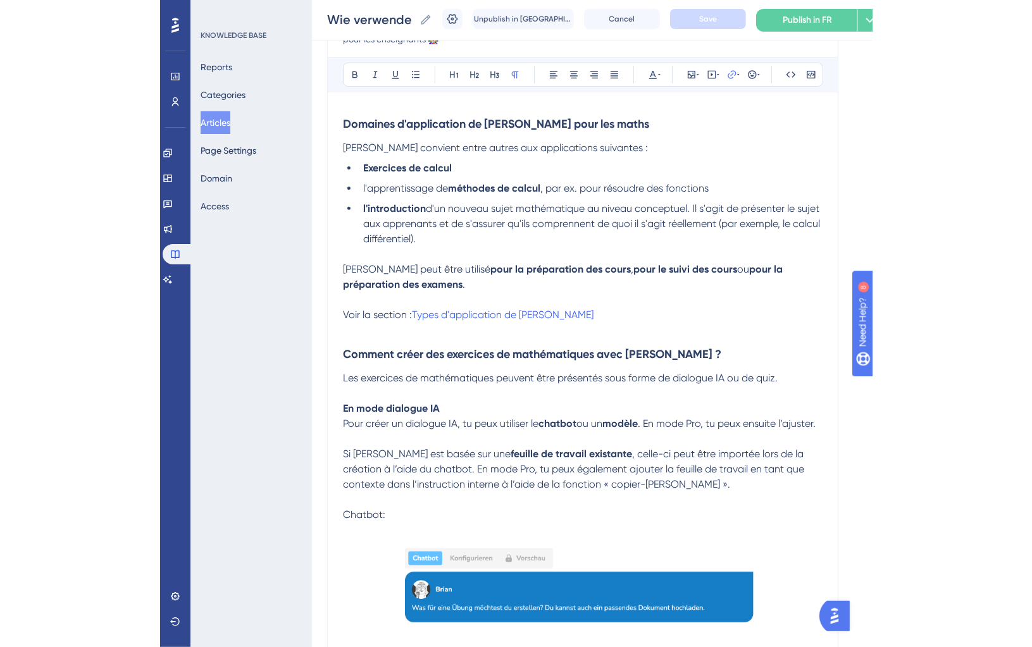
scroll to position [0, 0]
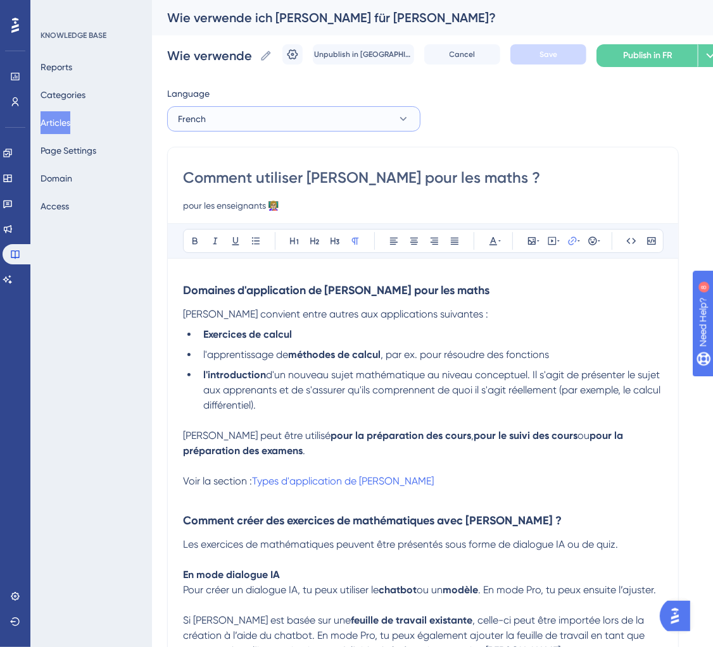
click at [282, 117] on button "French" at bounding box center [293, 118] width 253 height 25
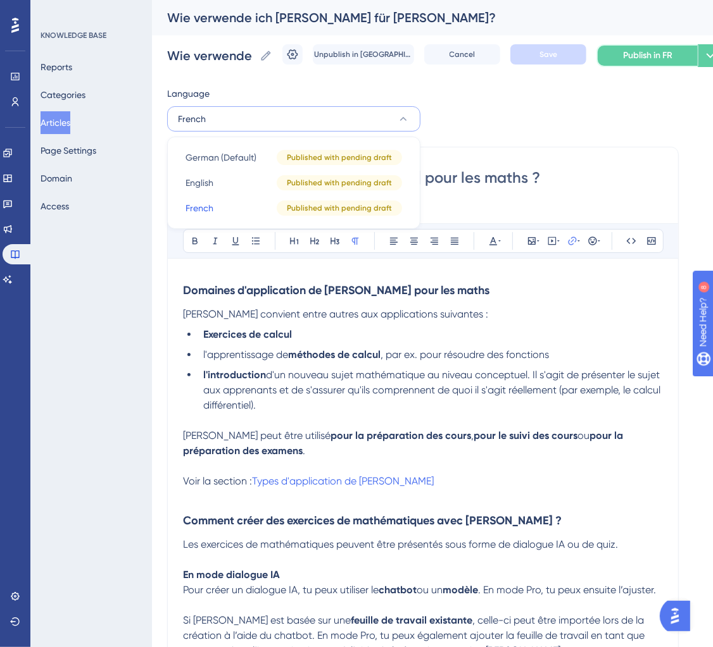
click at [611, 62] on button "Publish in FR" at bounding box center [646, 55] width 101 height 23
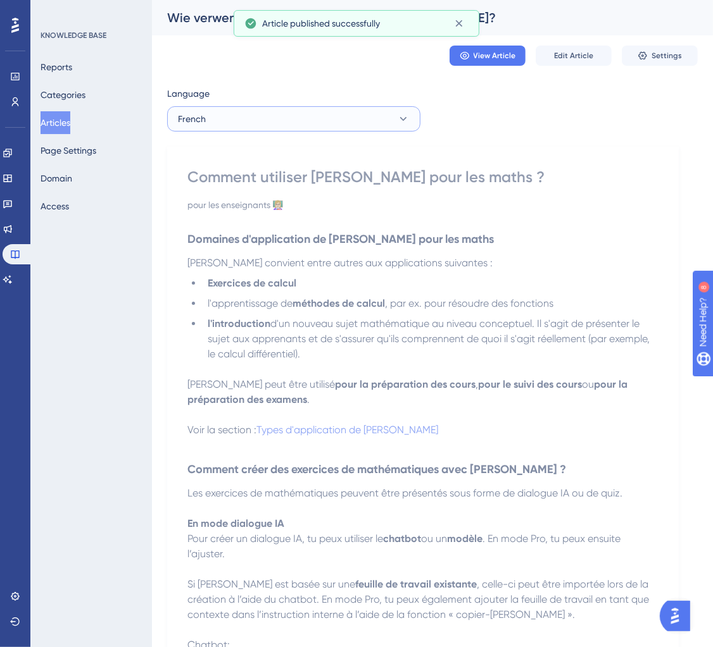
click at [266, 123] on button "French" at bounding box center [293, 118] width 253 height 25
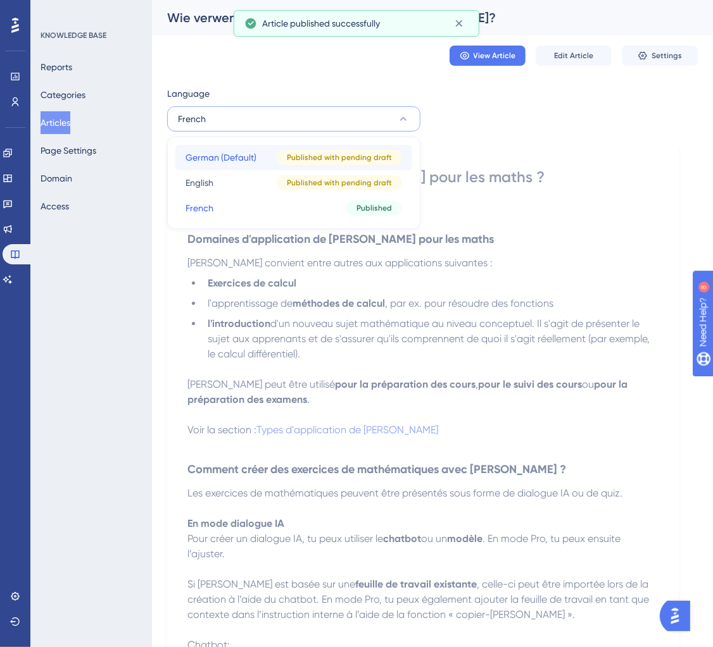
click at [253, 162] on span "German (Default)" at bounding box center [220, 157] width 71 height 15
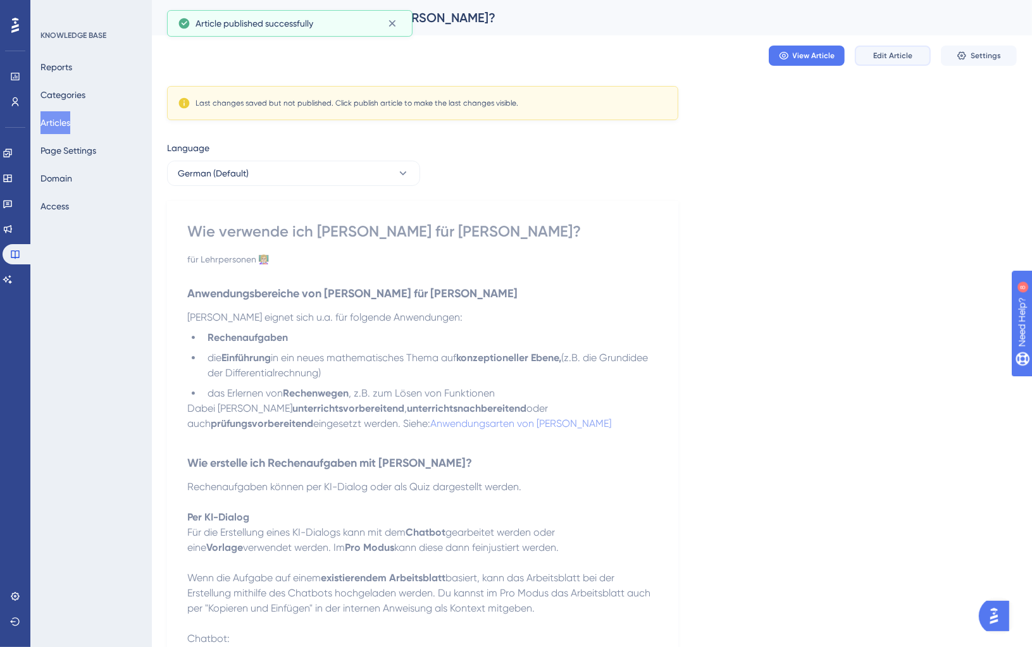
click at [712, 58] on span "Edit Article" at bounding box center [892, 56] width 39 height 10
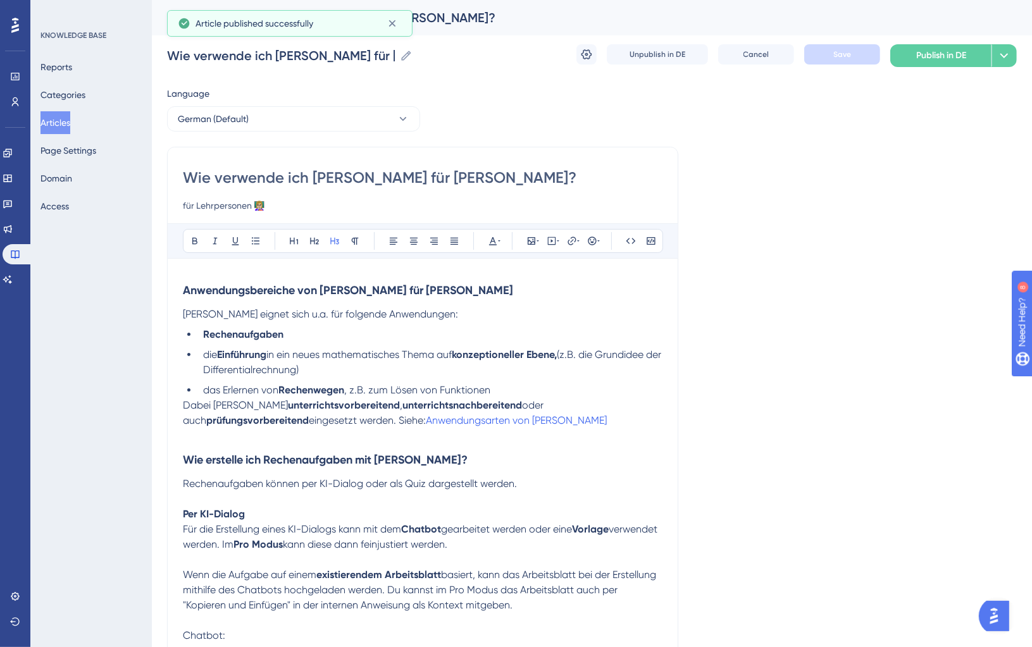
scroll to position [1560, 0]
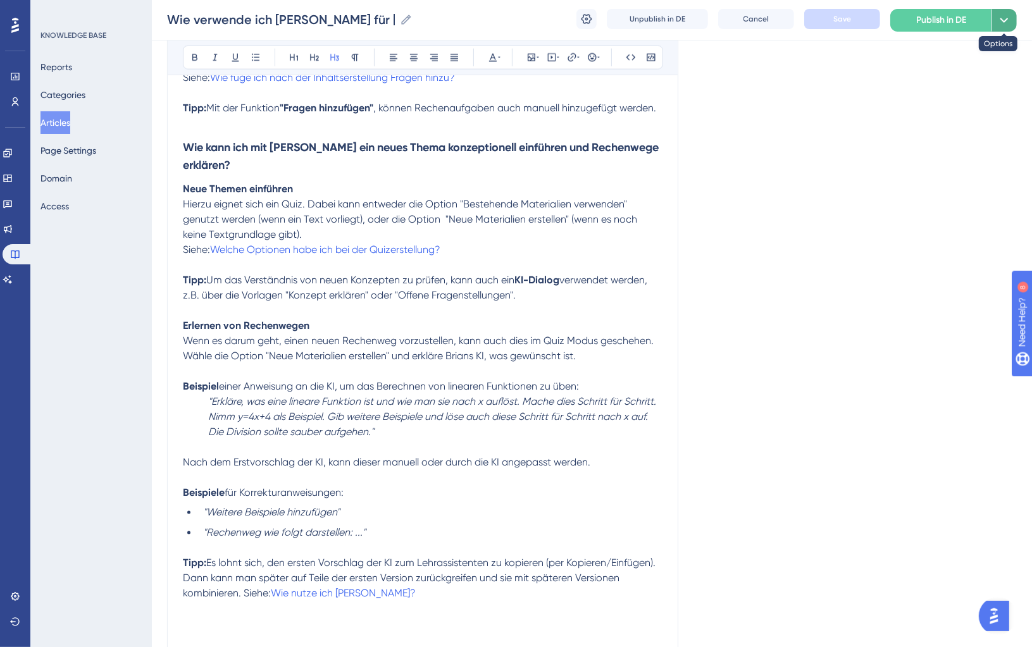
click at [712, 13] on icon at bounding box center [1004, 20] width 15 height 15
click at [712, 68] on div "Publish in all languages Publish in all languages" at bounding box center [947, 57] width 103 height 25
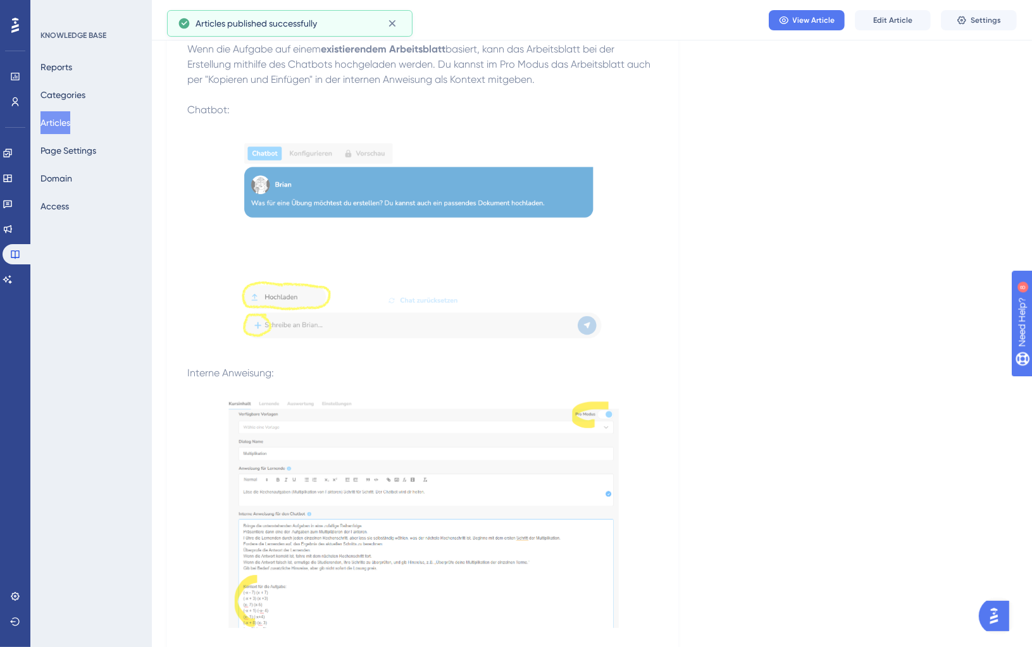
scroll to position [483, 0]
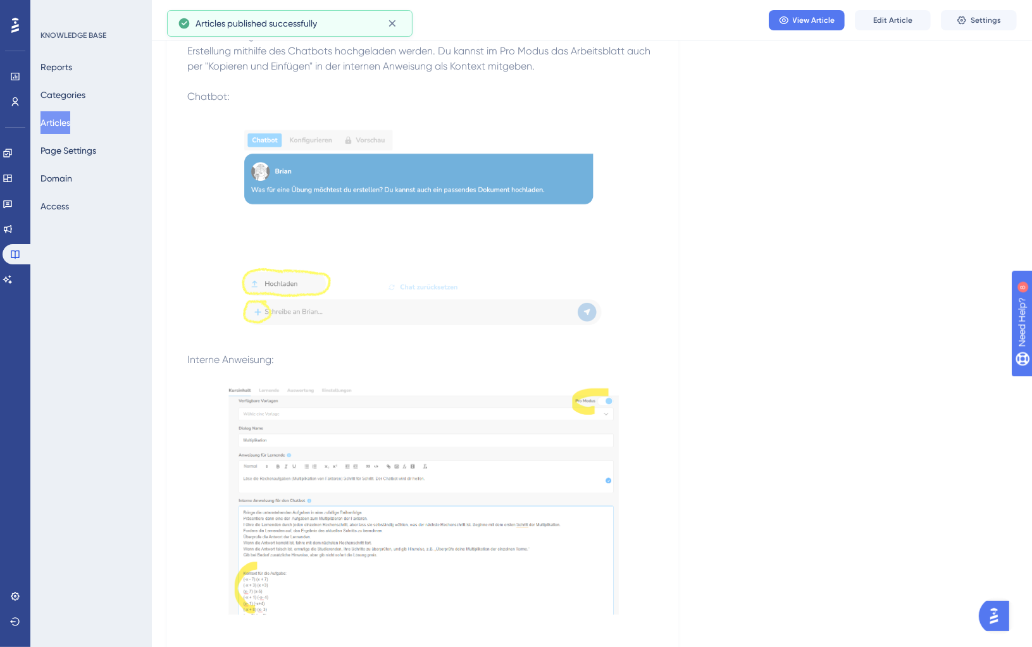
click at [58, 129] on button "Articles" at bounding box center [56, 122] width 30 height 23
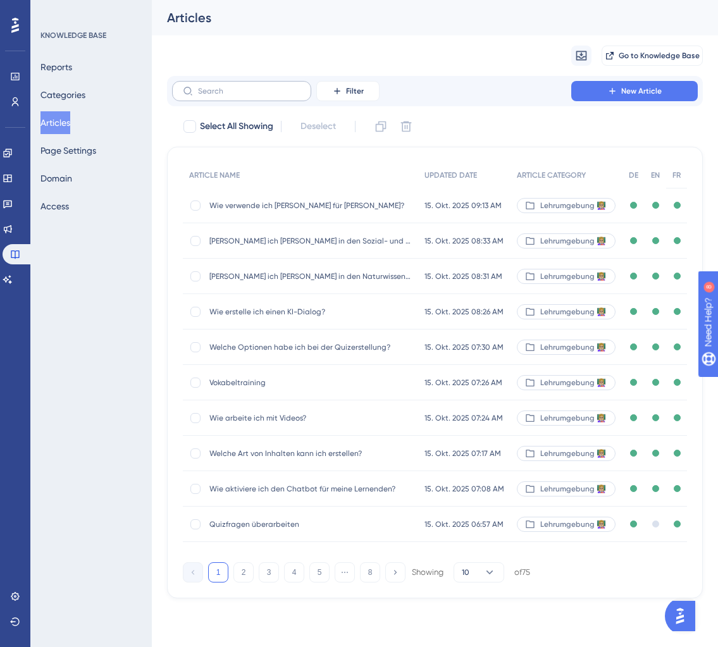
click at [41, 111] on button "Articles" at bounding box center [56, 122] width 30 height 23
click at [206, 85] on label at bounding box center [241, 91] width 139 height 20
click at [206, 87] on input "text" at bounding box center [249, 91] width 103 height 9
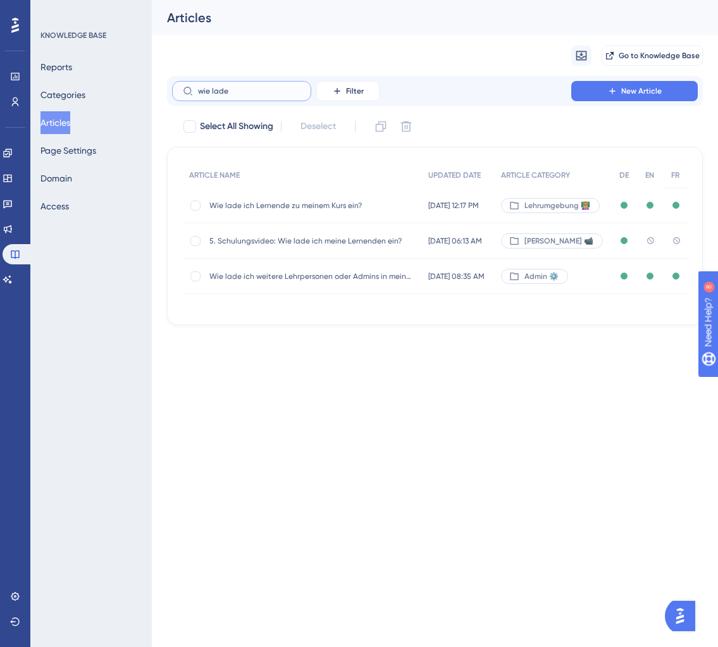
type input "wie lade"
click at [273, 208] on span "Wie lade ich Lernende zu meinem Kurs ein?" at bounding box center [310, 206] width 203 height 10
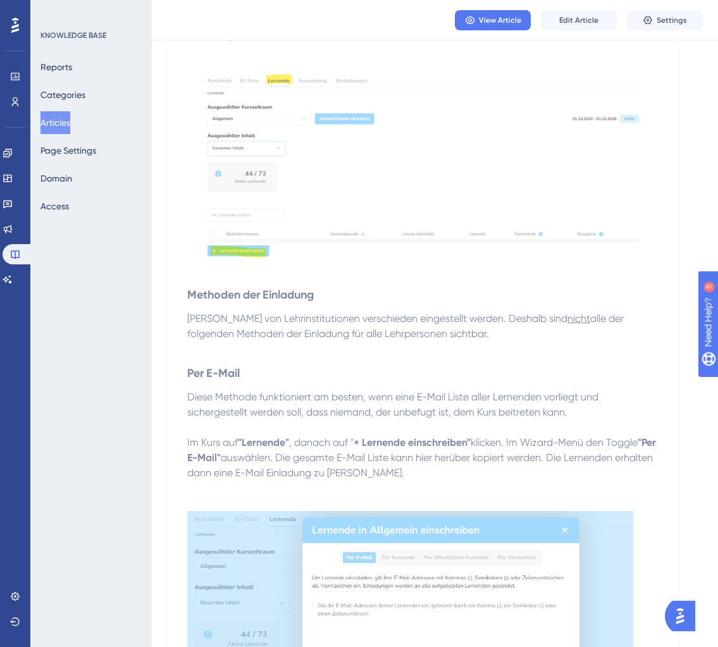
scroll to position [225, 0]
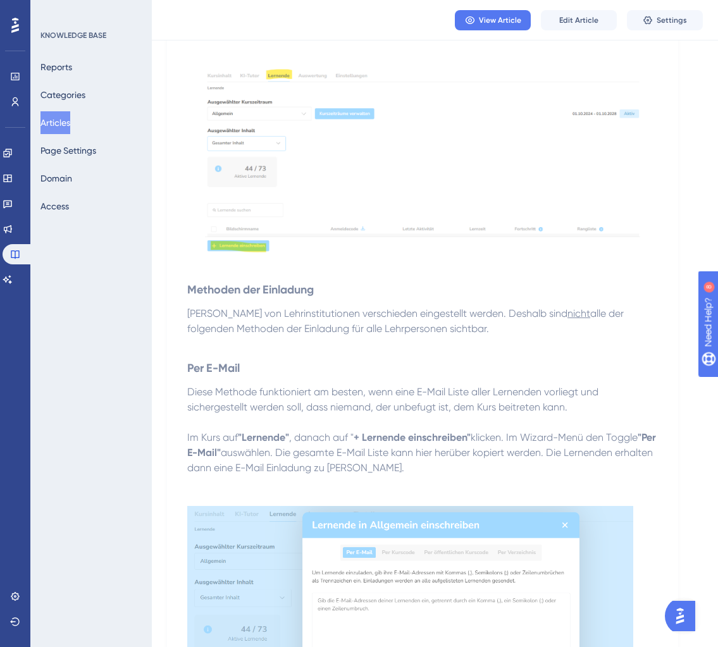
click at [70, 125] on button "Articles" at bounding box center [56, 122] width 30 height 23
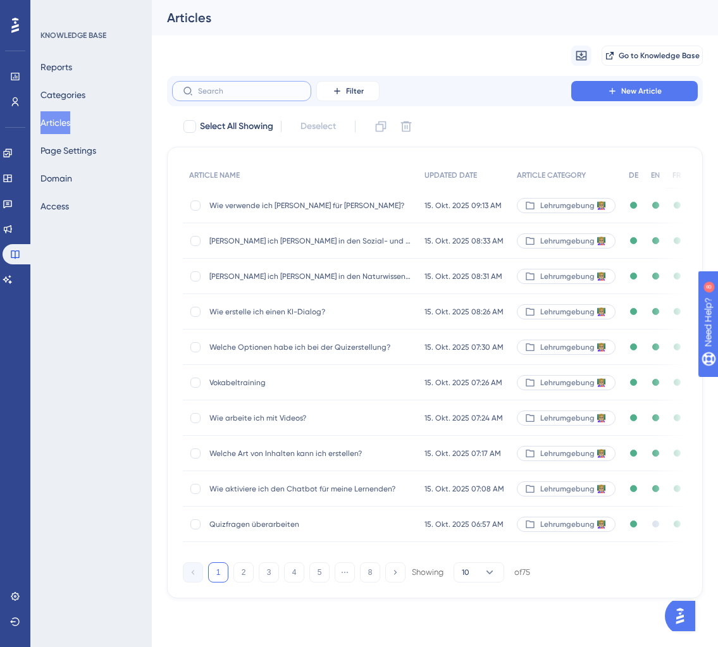
click at [256, 92] on input "text" at bounding box center [249, 91] width 103 height 9
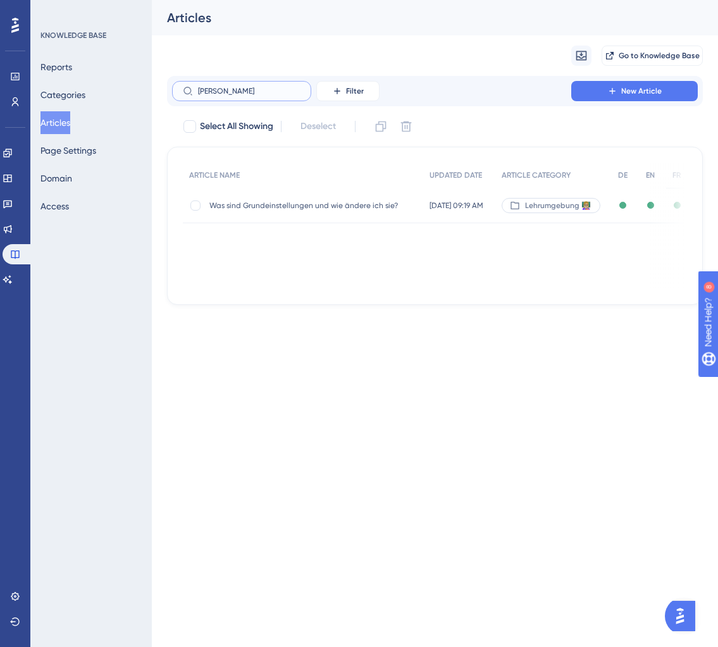
type input "grund"
click at [316, 207] on span "Was sind Grundeinstellungen und wie ändere ich sie?" at bounding box center [310, 206] width 203 height 10
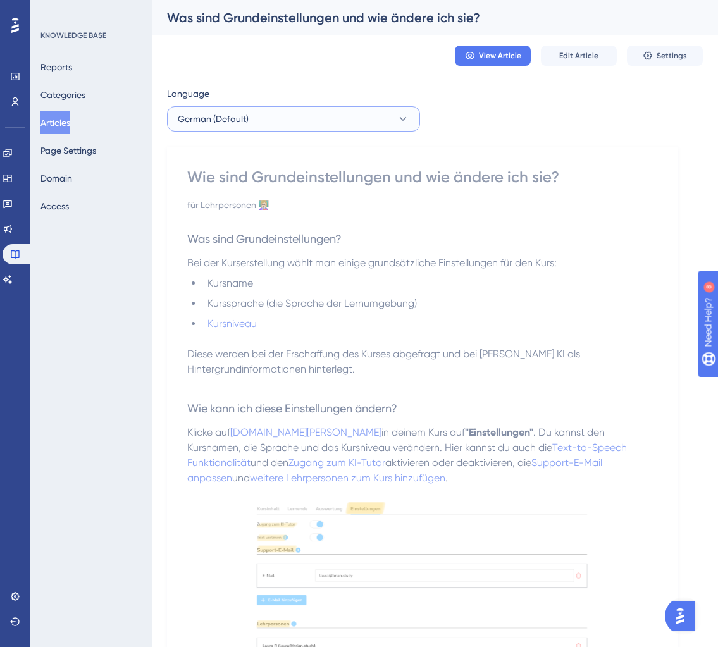
click at [386, 122] on button "German (Default)" at bounding box center [293, 118] width 253 height 25
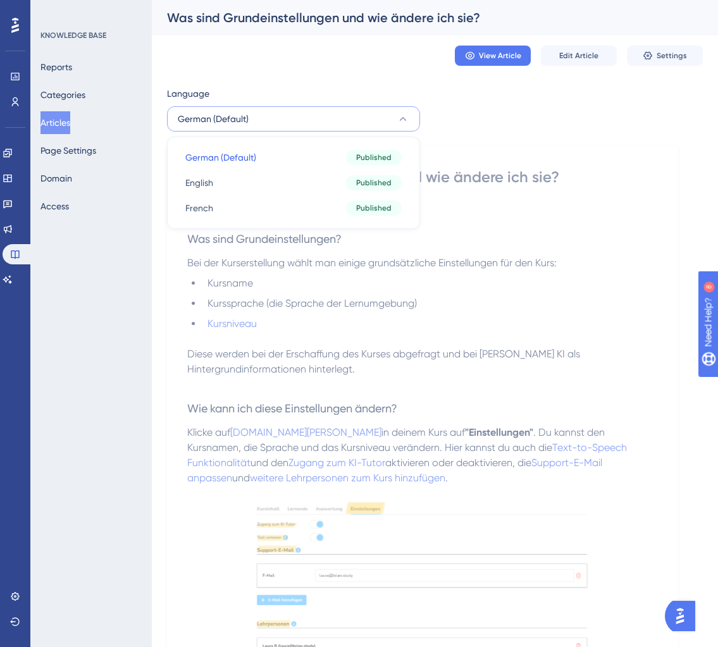
click at [520, 126] on div "Language German (Default) German (Default) German (Default) Published English E…" at bounding box center [435, 431] width 536 height 690
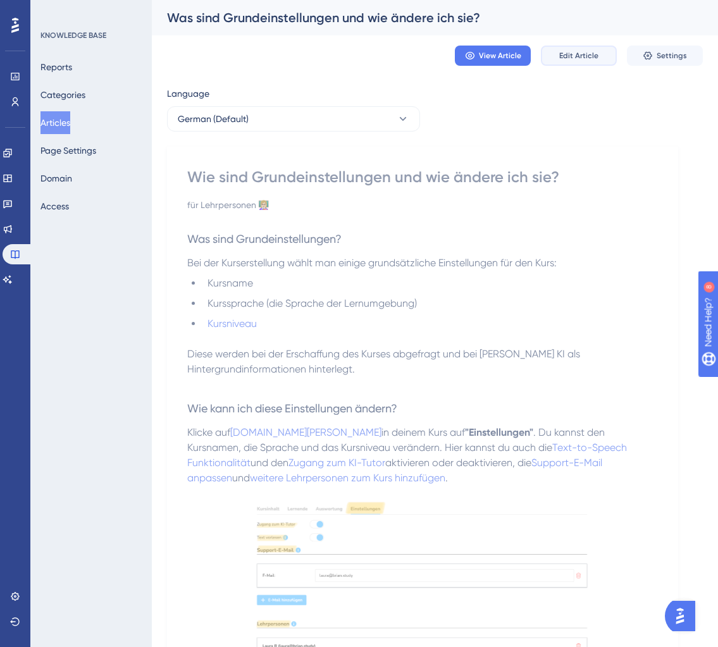
click at [599, 58] on button "Edit Article" at bounding box center [579, 56] width 76 height 20
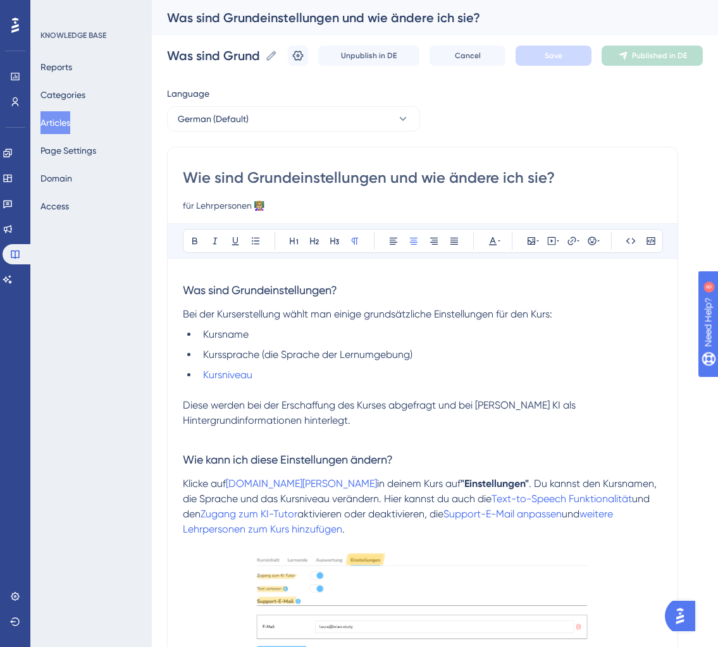
click at [209, 175] on input "Wie sind Grundeinstellungen und wie ändere ich sie?" at bounding box center [423, 178] width 480 height 20
type input "Was sind Grundeinstellungen und wie ändere ich sie?"
click at [563, 48] on button "Save" at bounding box center [554, 56] width 76 height 20
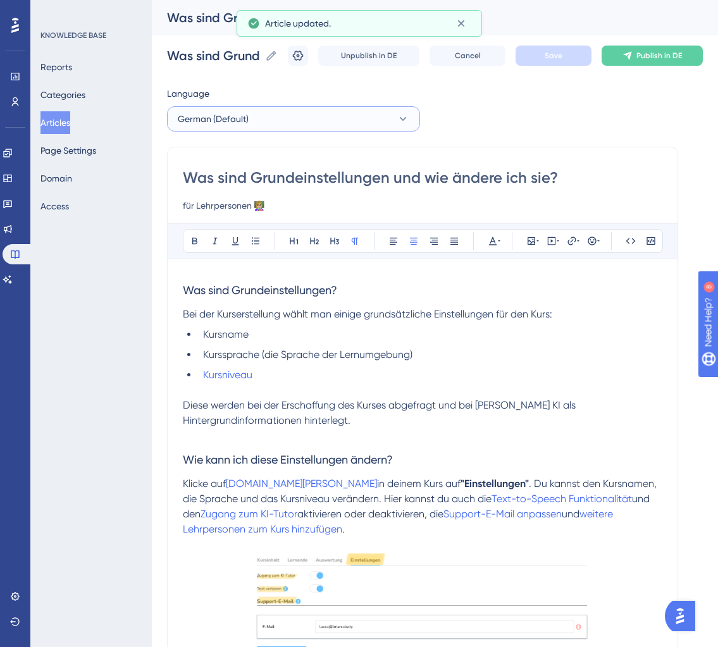
click at [375, 130] on button "German (Default)" at bounding box center [293, 118] width 253 height 25
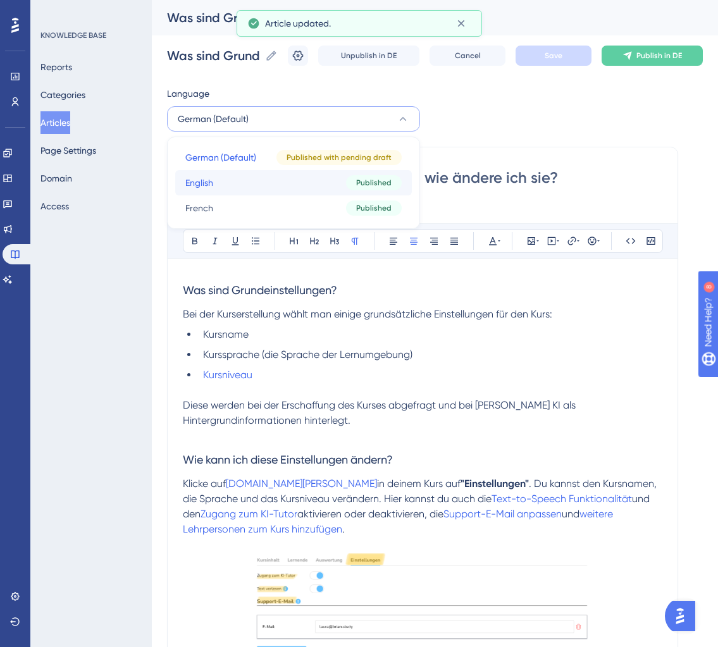
click at [316, 184] on button "English English Published" at bounding box center [293, 182] width 237 height 25
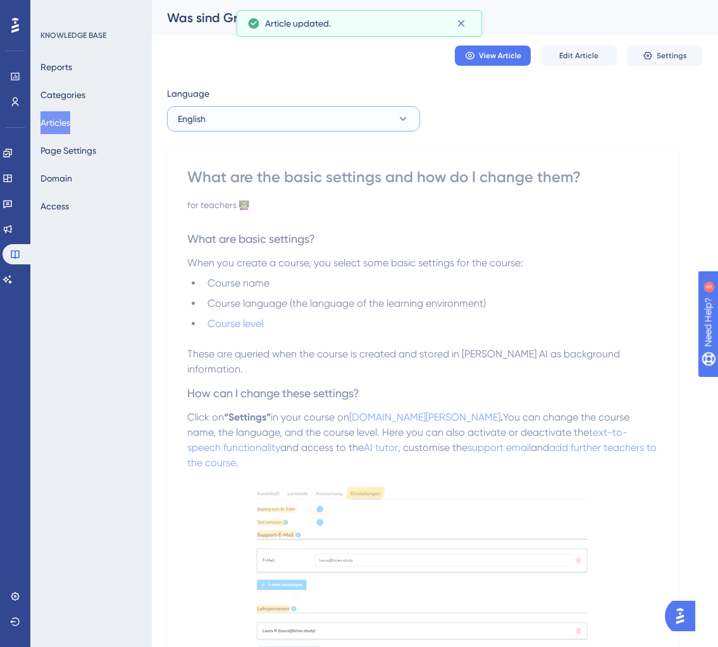
click at [398, 118] on icon at bounding box center [403, 119] width 13 height 13
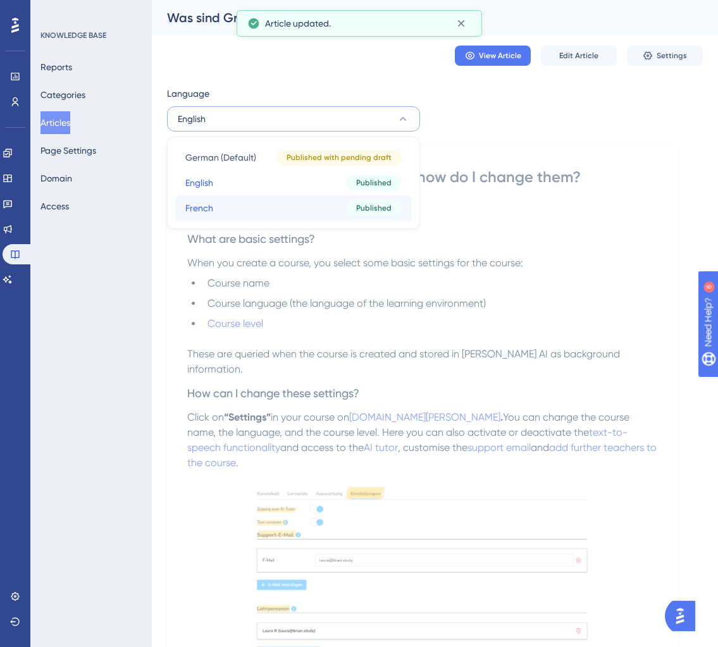
click at [316, 212] on button "French French Published" at bounding box center [293, 208] width 237 height 25
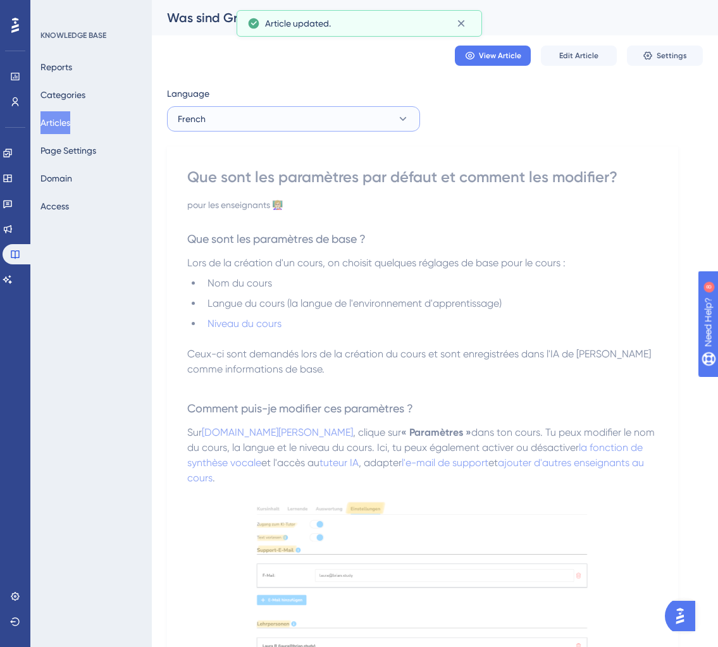
click at [384, 112] on button "French" at bounding box center [293, 118] width 253 height 25
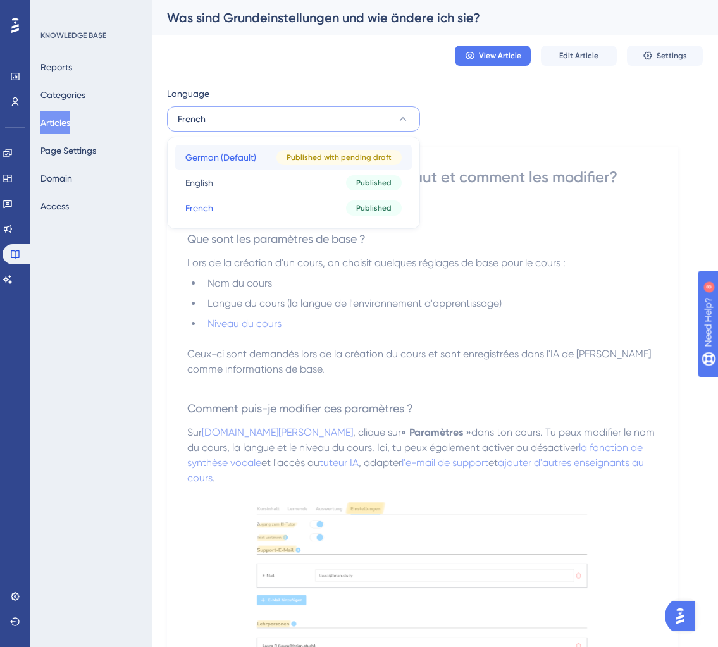
click at [246, 154] on span "German (Default)" at bounding box center [220, 157] width 71 height 15
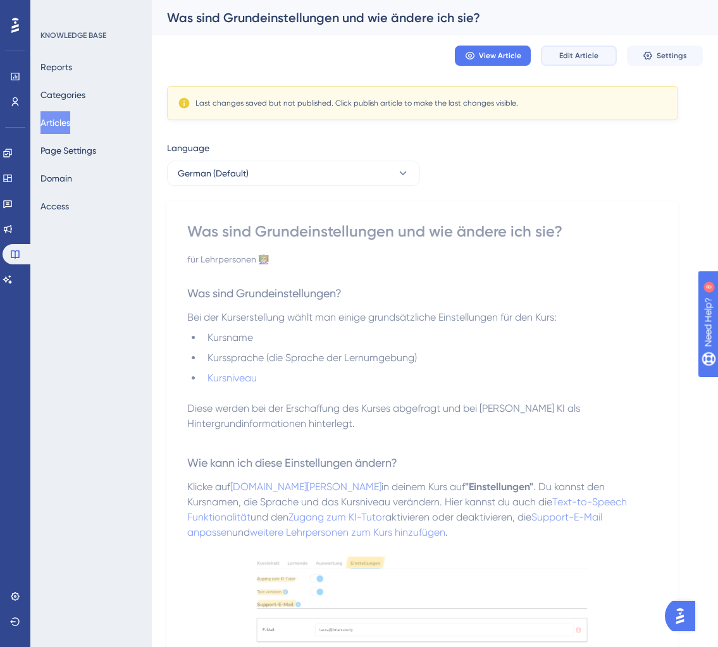
click at [594, 51] on span "Edit Article" at bounding box center [578, 56] width 39 height 10
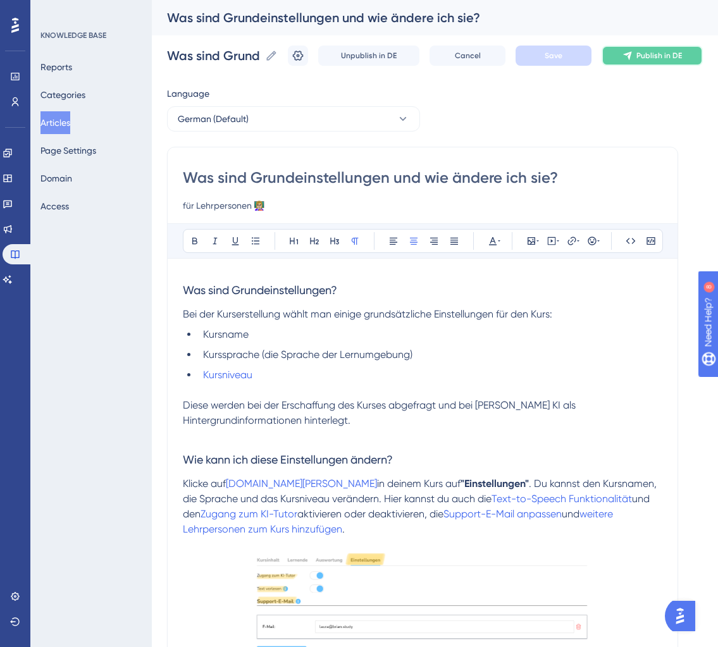
click at [692, 53] on button "Publish in DE" at bounding box center [652, 56] width 101 height 20
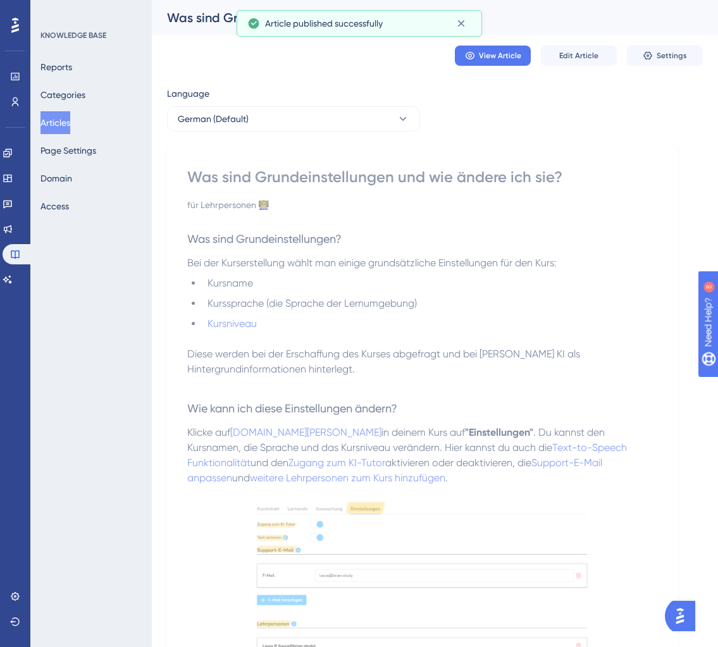
click at [58, 120] on button "Articles" at bounding box center [56, 122] width 30 height 23
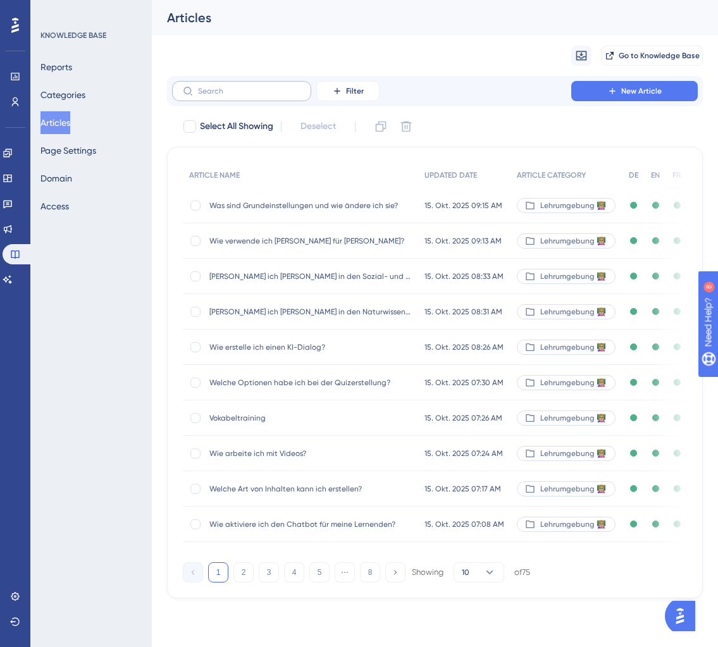
click at [250, 98] on label at bounding box center [241, 91] width 139 height 20
click at [250, 96] on input "text" at bounding box center [249, 91] width 103 height 9
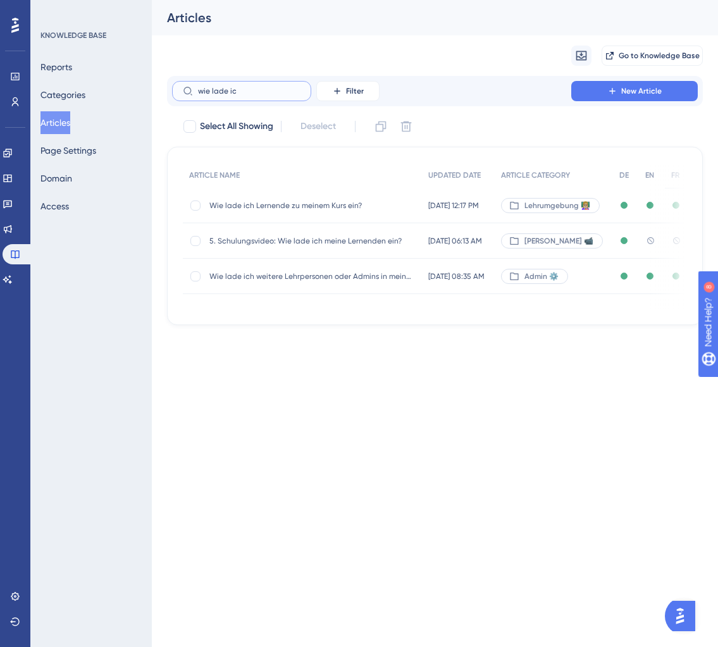
type input "wie lade icb"
checkbox input "true"
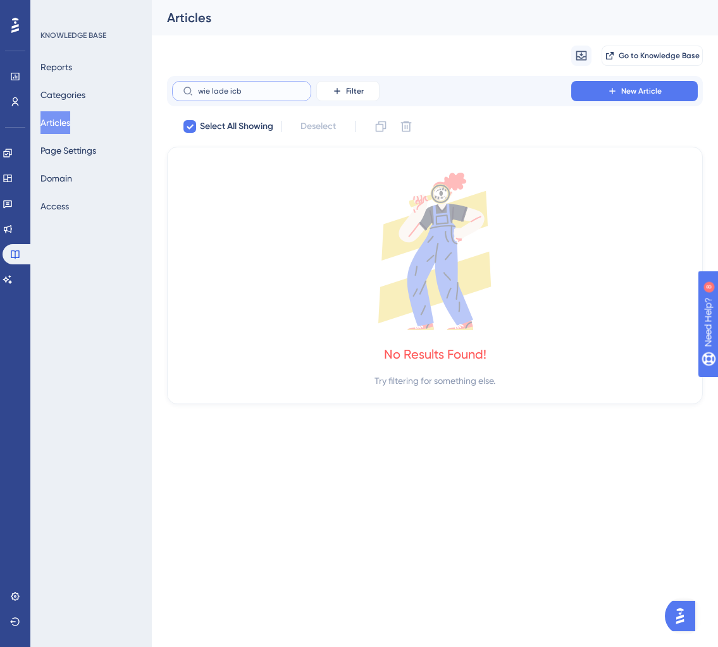
type input "wie lade ic"
checkbox input "false"
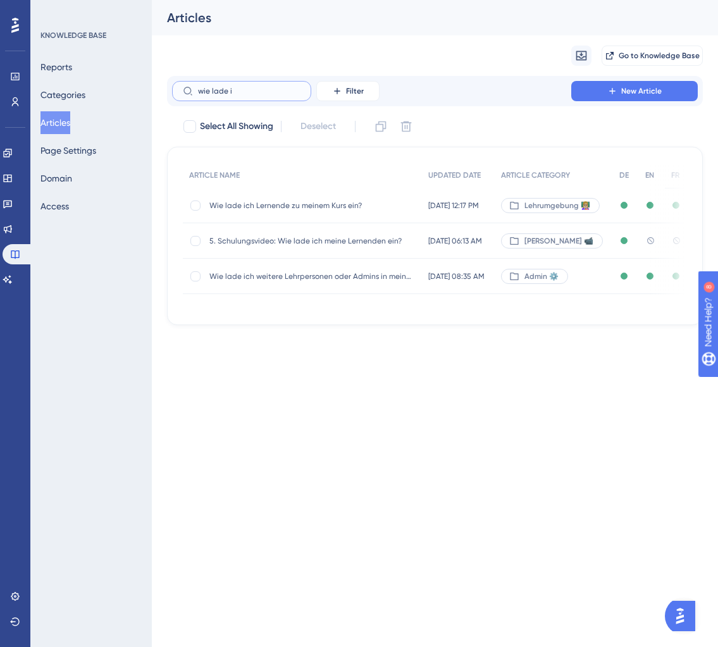
type input "wie lade i"
click at [290, 202] on span "Wie lade ich Lernende zu meinem Kurs ein?" at bounding box center [310, 206] width 203 height 10
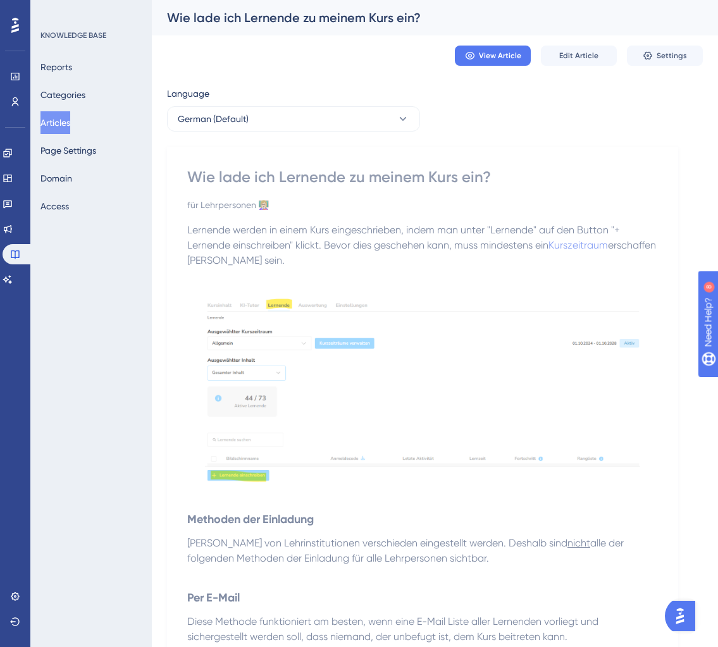
click at [64, 113] on button "Articles" at bounding box center [56, 122] width 30 height 23
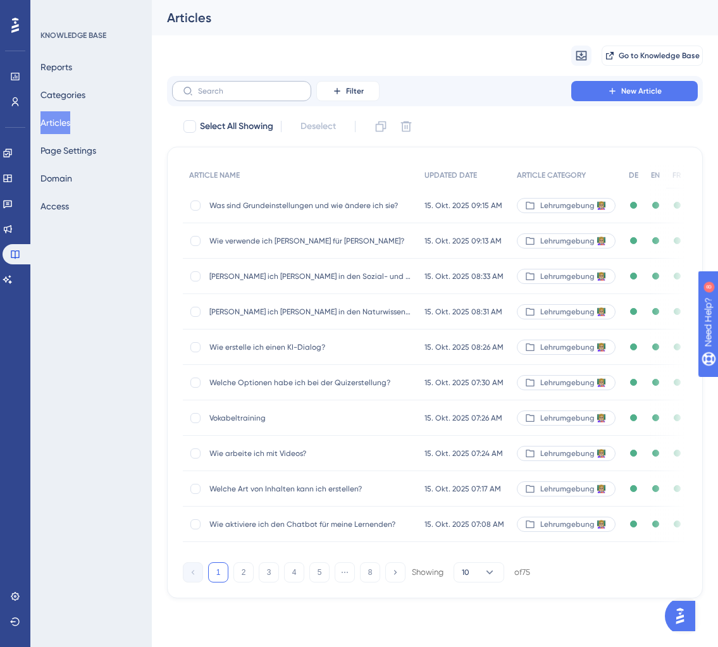
click at [234, 98] on label at bounding box center [241, 91] width 139 height 20
click at [234, 96] on input "text" at bounding box center [249, 91] width 103 height 9
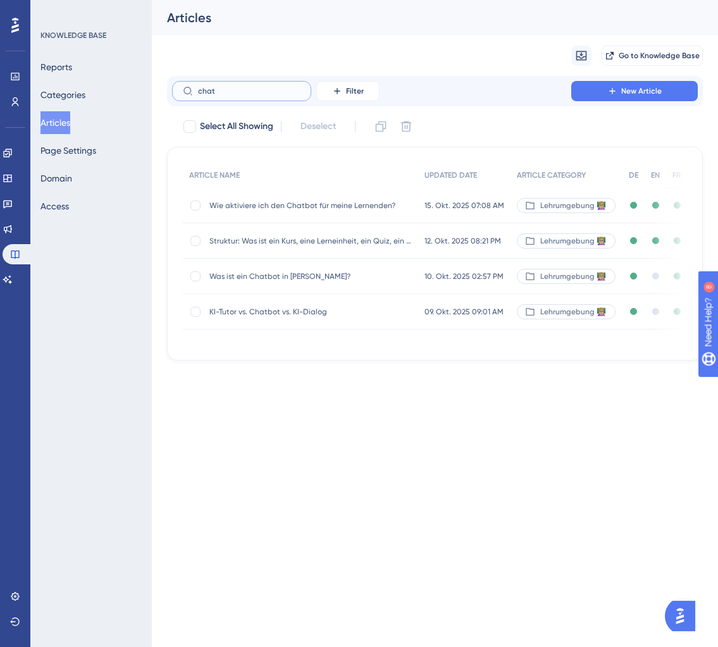
type input "chat"
click at [278, 211] on div "Wie aktiviere ich den Chatbot für meine Lernenden? Wie aktiviere ich den Chatbo…" at bounding box center [310, 205] width 203 height 35
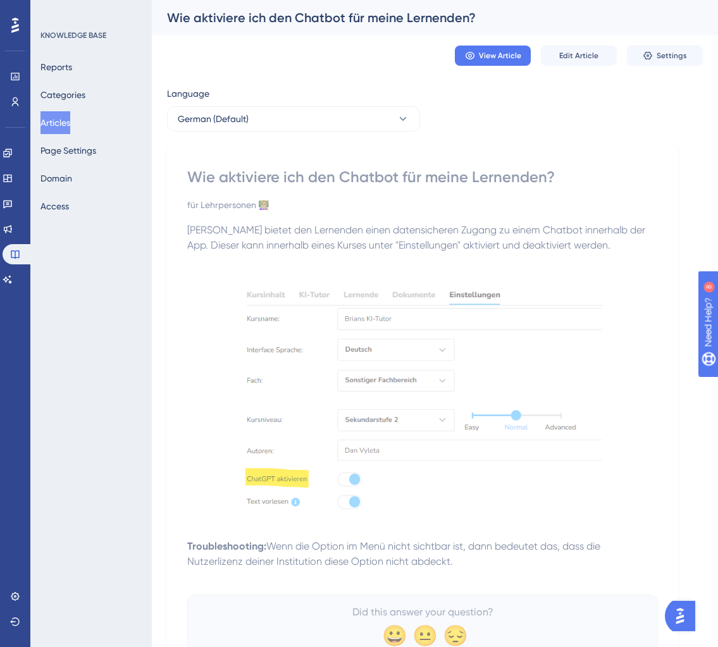
click at [61, 122] on button "Articles" at bounding box center [56, 122] width 30 height 23
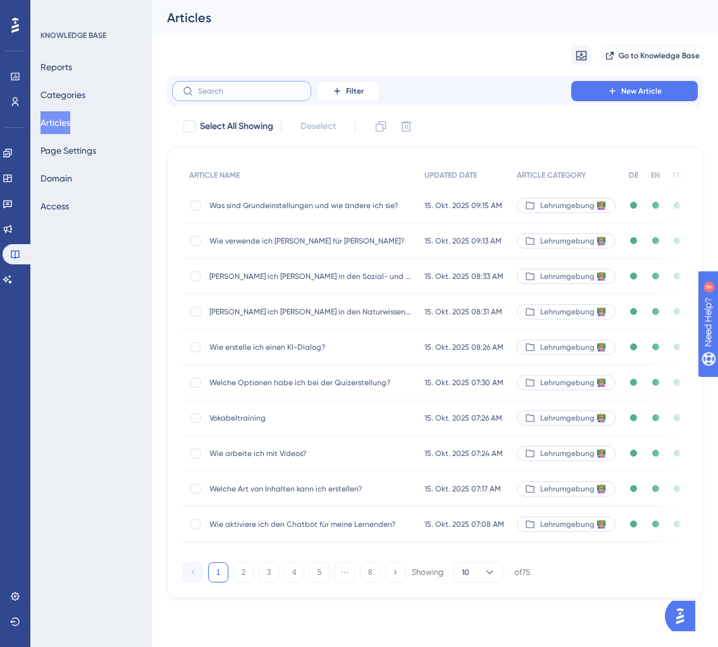
click at [229, 87] on input "text" at bounding box center [249, 91] width 103 height 9
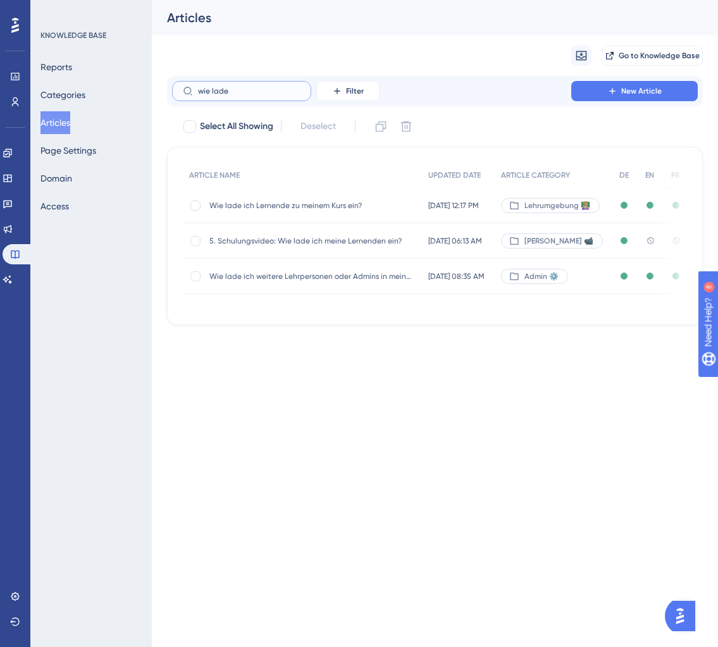
type input "wie lade"
click at [269, 197] on div "Wie lade ich Lernende zu meinem Kurs ein? Wie lade ich Lernende zu meinem Kurs …" at bounding box center [310, 205] width 203 height 35
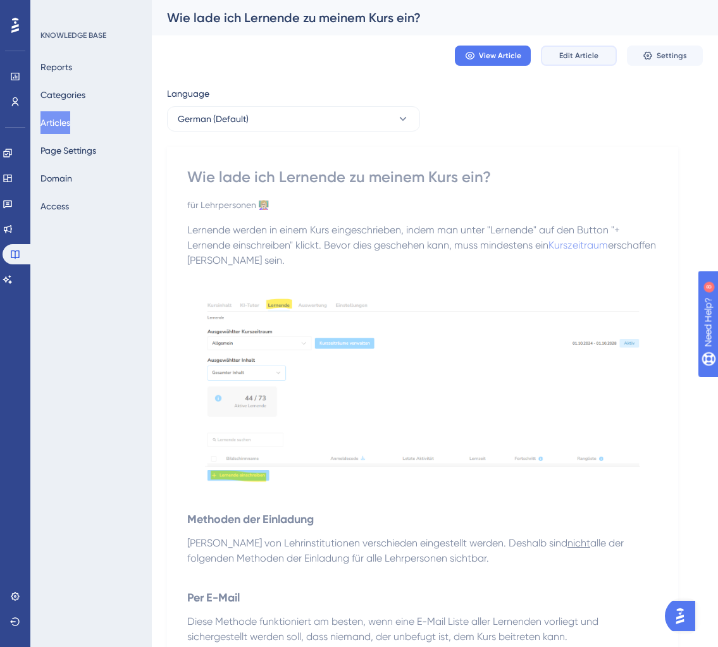
click at [582, 56] on span "Edit Article" at bounding box center [578, 56] width 39 height 10
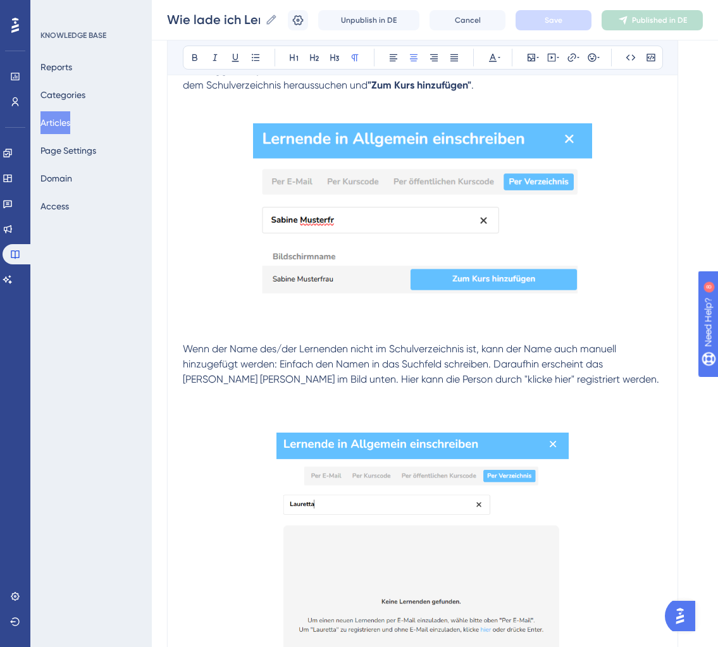
scroll to position [2481, 0]
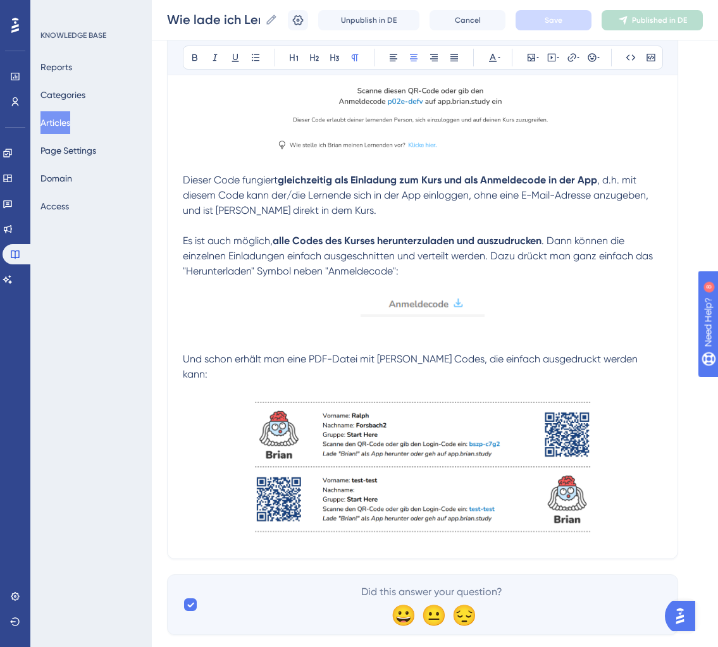
click at [625, 463] on p at bounding box center [423, 470] width 480 height 146
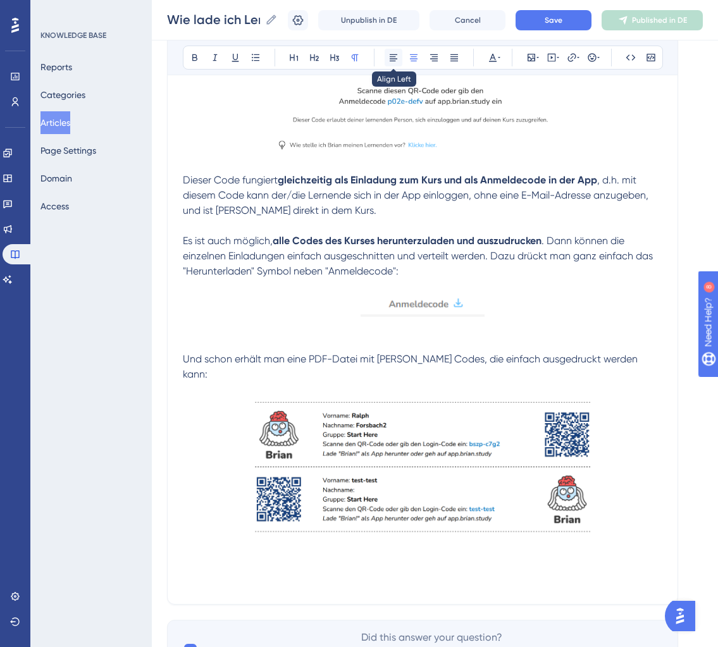
click at [390, 56] on icon at bounding box center [394, 57] width 8 height 7
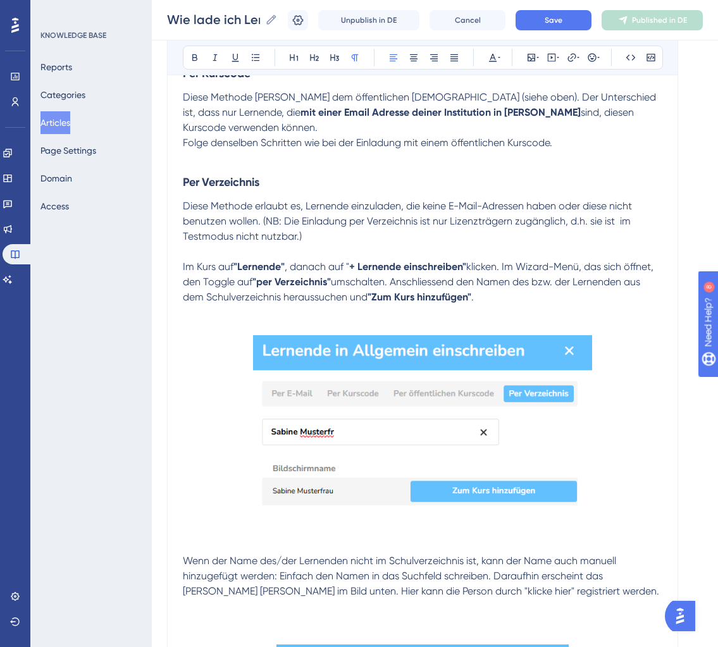
scroll to position [1266, 0]
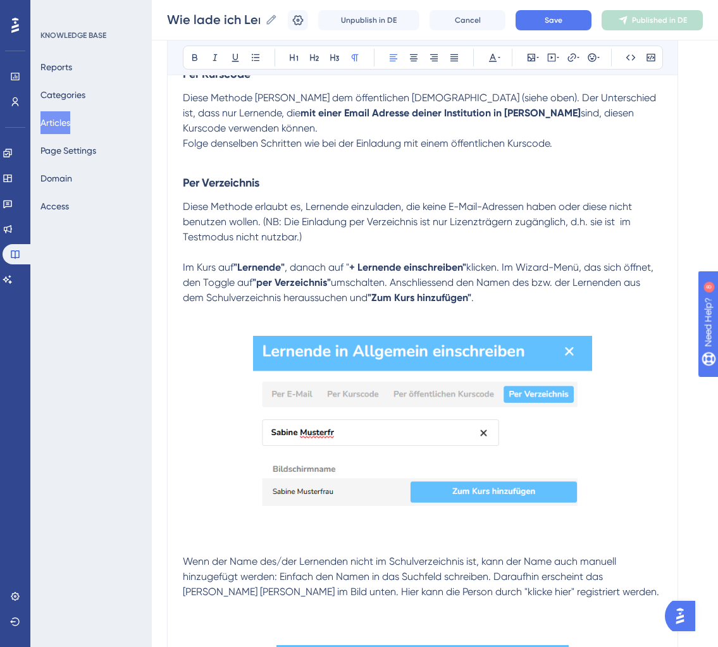
click at [351, 227] on p "Diese Methode erlaubt es, Lernende einzuladen, die keine E-Mail-Adressen haben …" at bounding box center [423, 222] width 480 height 46
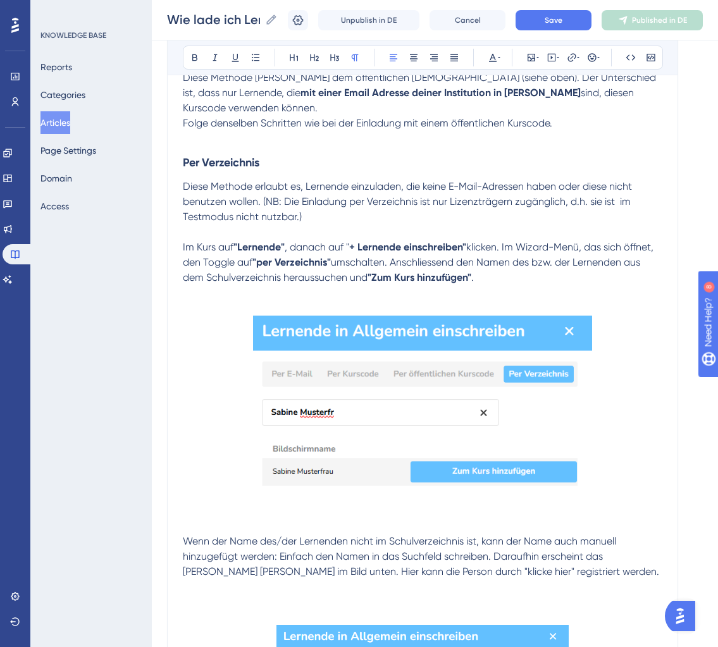
scroll to position [1285, 0]
click at [285, 150] on h3 "Per Verzeichnis" at bounding box center [423, 163] width 480 height 33
click at [397, 356] on img at bounding box center [422, 415] width 339 height 199
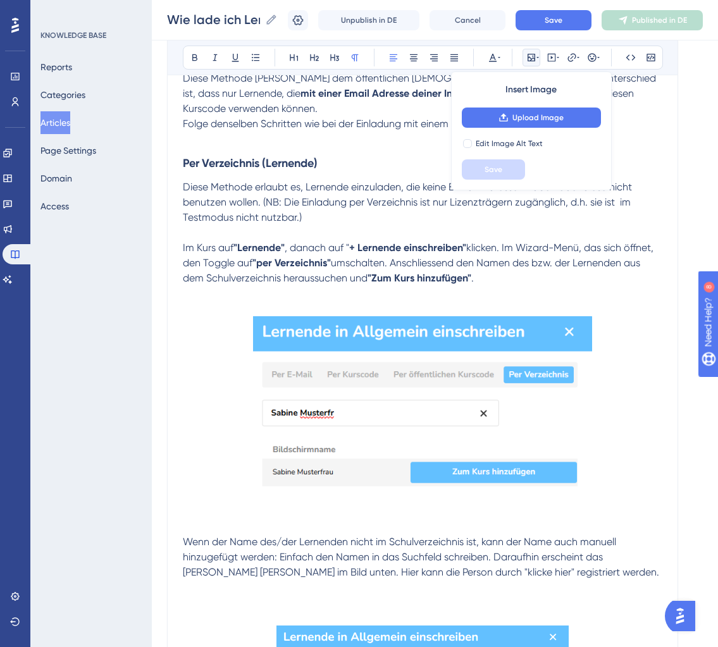
click at [508, 268] on p "Im Kurs auf "Lernende" , danach auf " + Lernende einschreiben" klicken. Im Wiza…" at bounding box center [423, 263] width 480 height 46
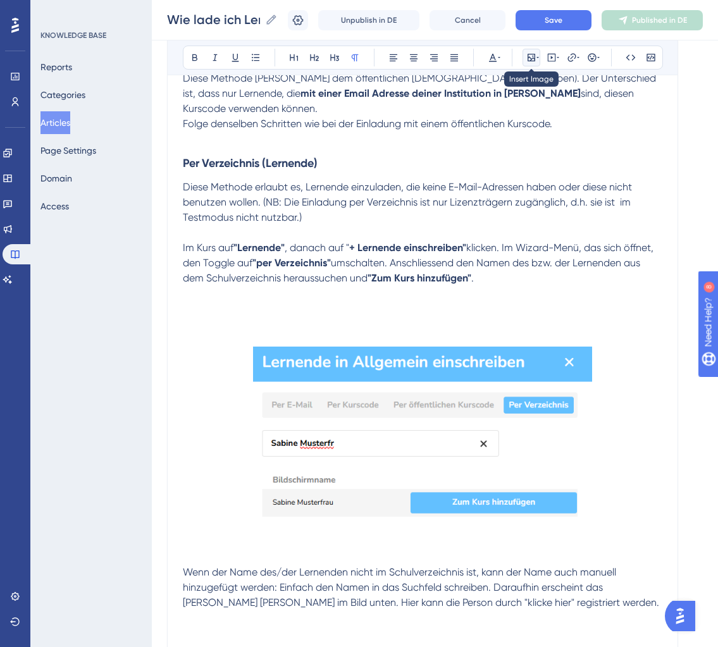
click at [533, 60] on icon at bounding box center [532, 58] width 10 height 10
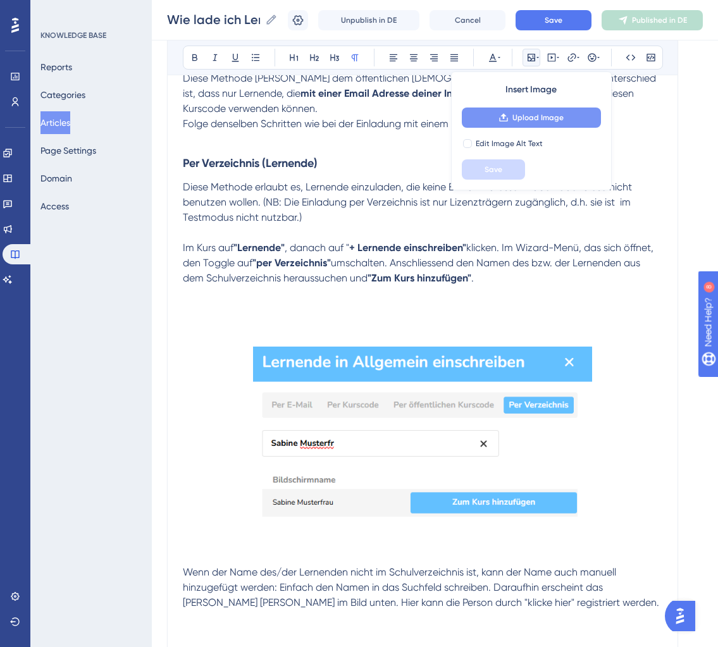
click at [530, 123] on button "Upload Image" at bounding box center [531, 118] width 139 height 20
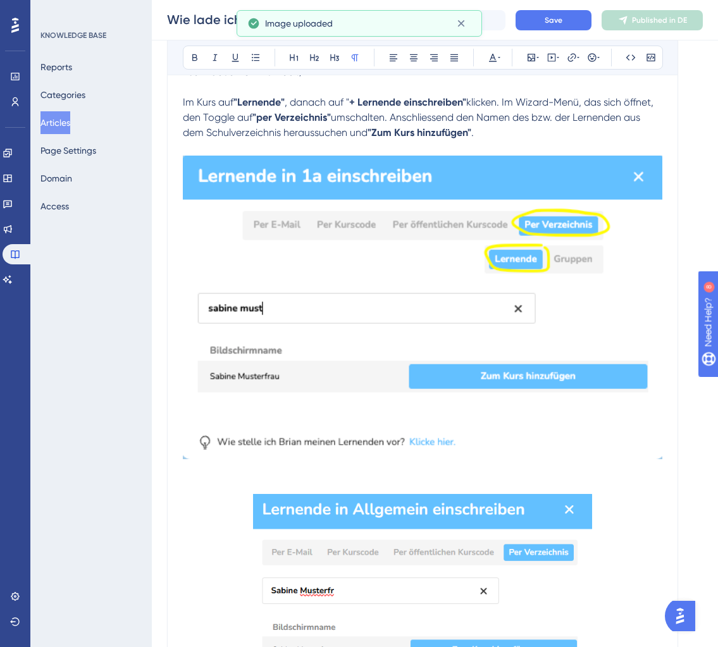
scroll to position [1432, 0]
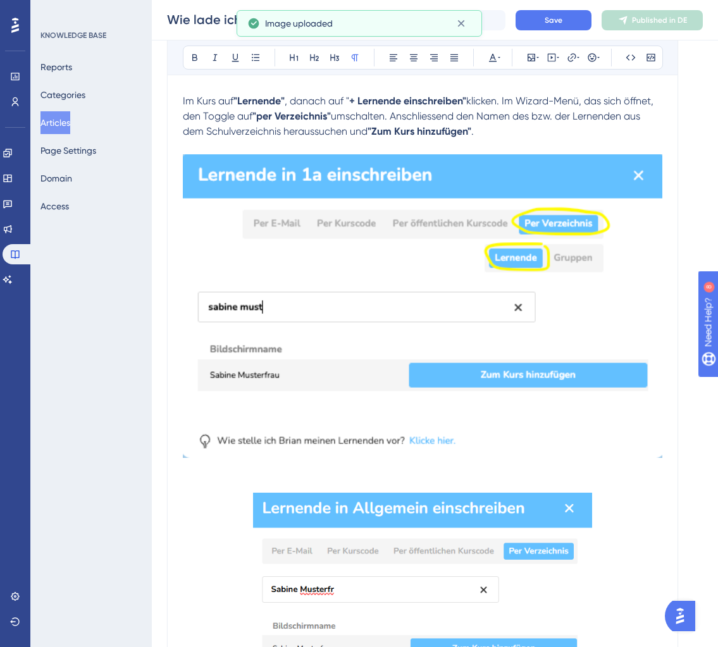
click at [345, 256] on img at bounding box center [423, 306] width 480 height 304
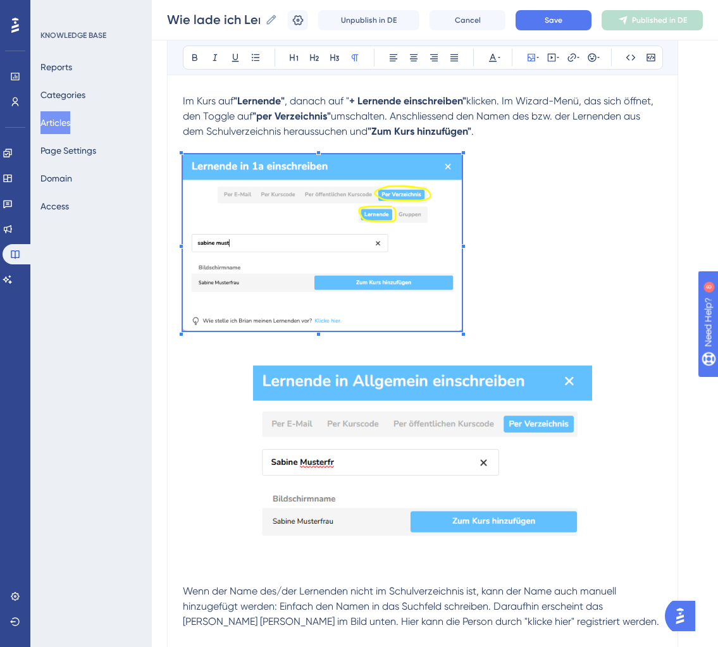
click at [463, 302] on p at bounding box center [423, 244] width 480 height 181
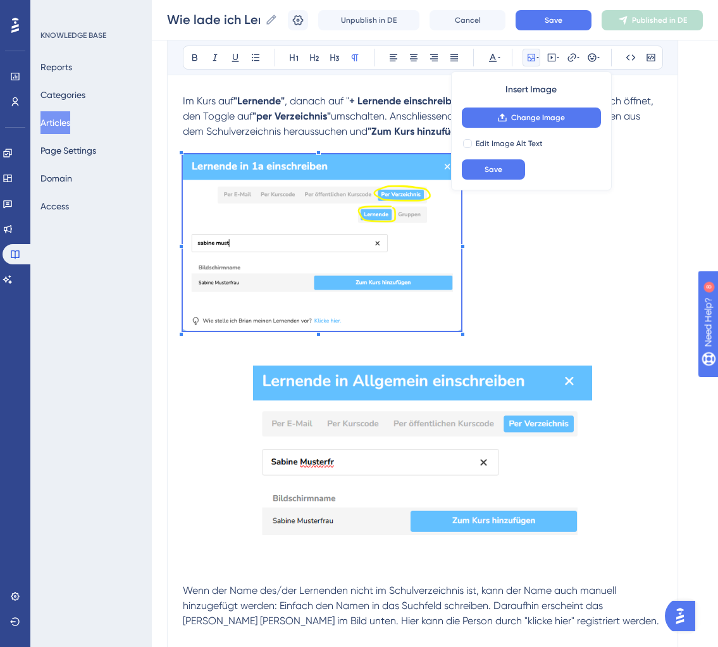
click at [406, 464] on img at bounding box center [422, 465] width 339 height 199
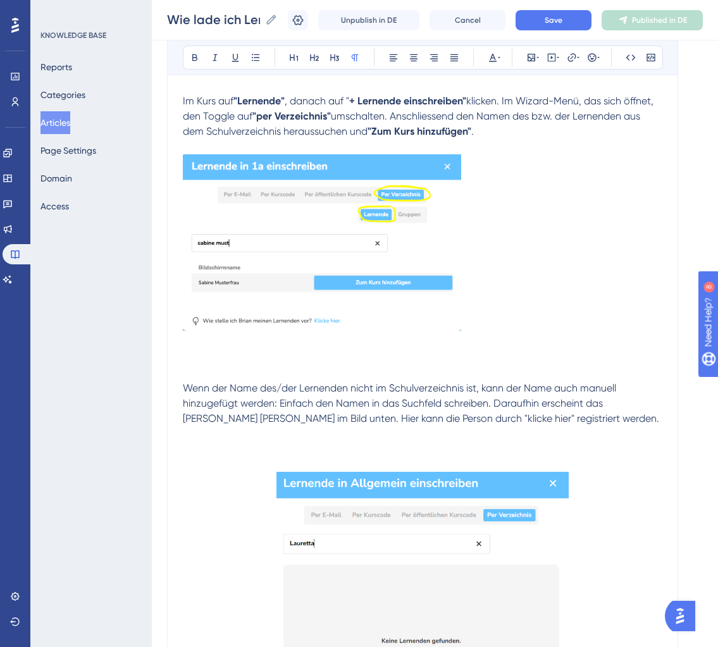
click at [377, 208] on img at bounding box center [322, 242] width 278 height 176
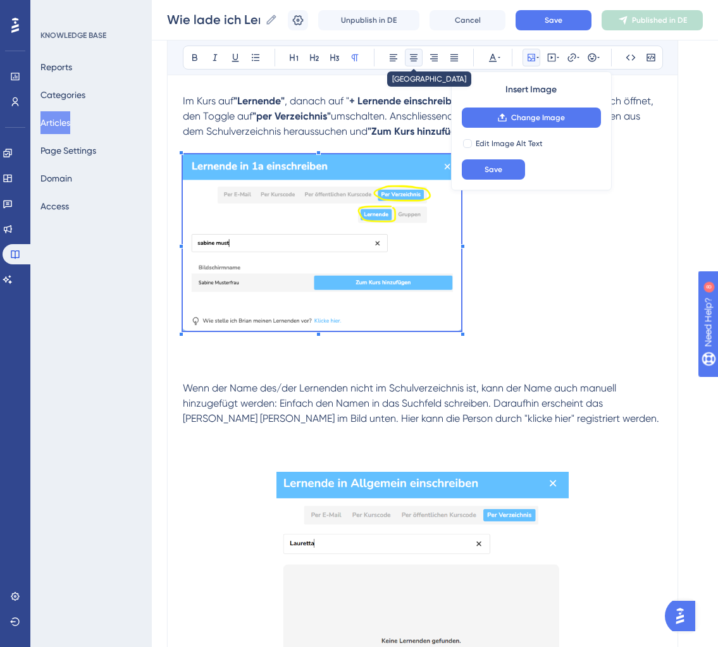
click at [411, 53] on icon at bounding box center [414, 58] width 10 height 10
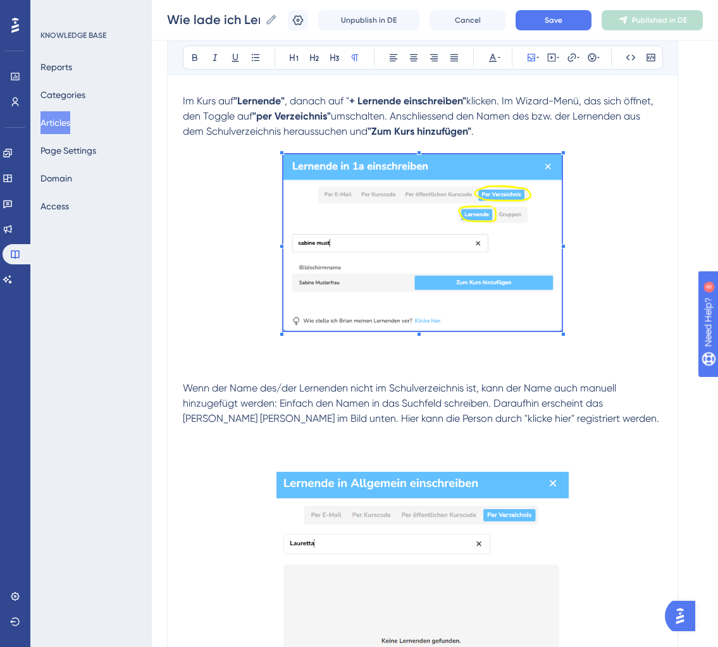
click at [599, 211] on p at bounding box center [423, 244] width 480 height 180
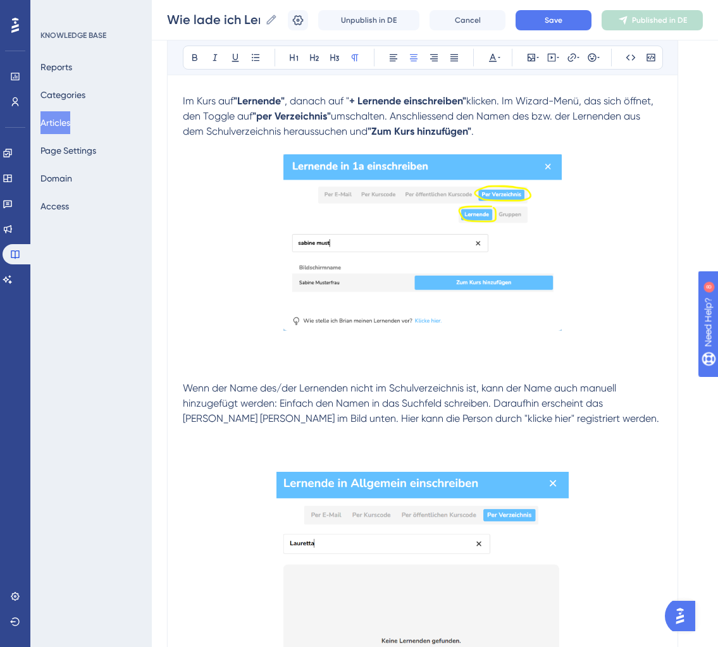
scroll to position [1336, 0]
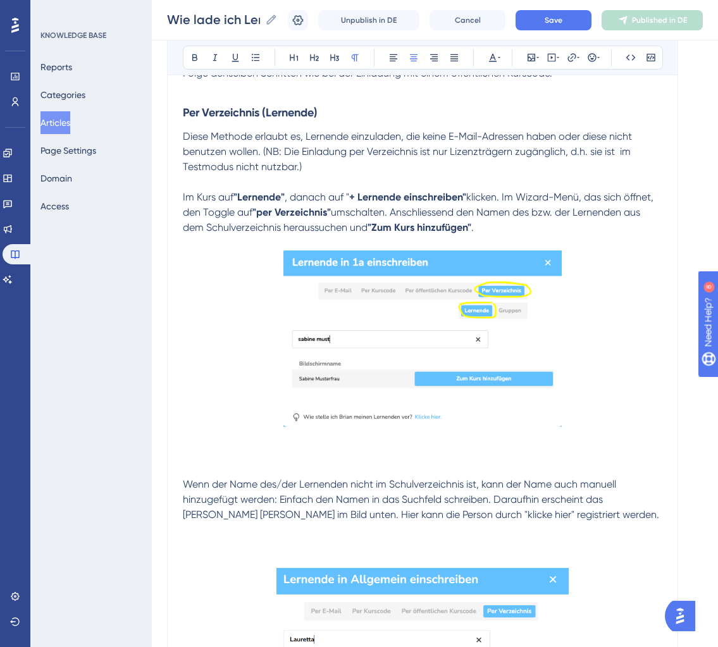
click at [337, 206] on span "umschalten. Anschliessend den Namen des bzw. der Lernenden aus dem Schulverzeic…" at bounding box center [413, 219] width 460 height 27
click at [389, 206] on span "umschalten. Anschliessend den Namen des bzw. der Lernenden aus dem Schulverzeic…" at bounding box center [413, 219] width 460 height 27
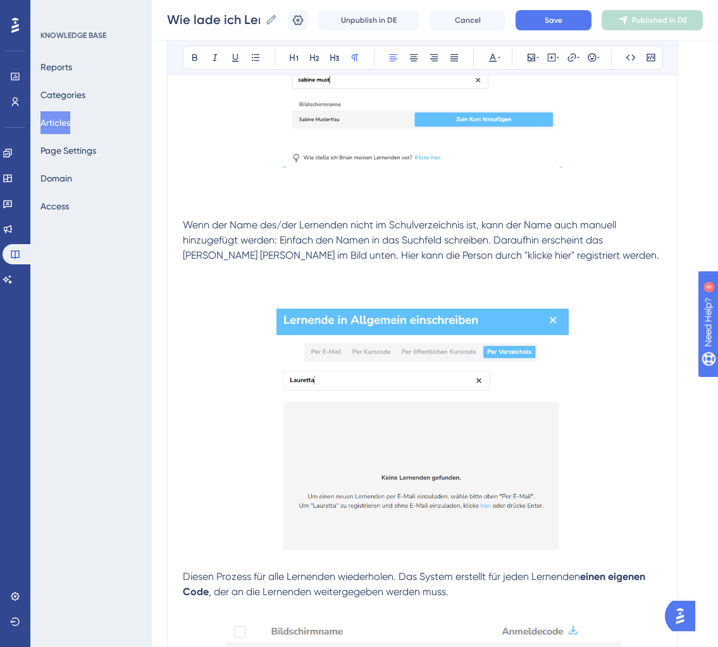
scroll to position [1606, 0]
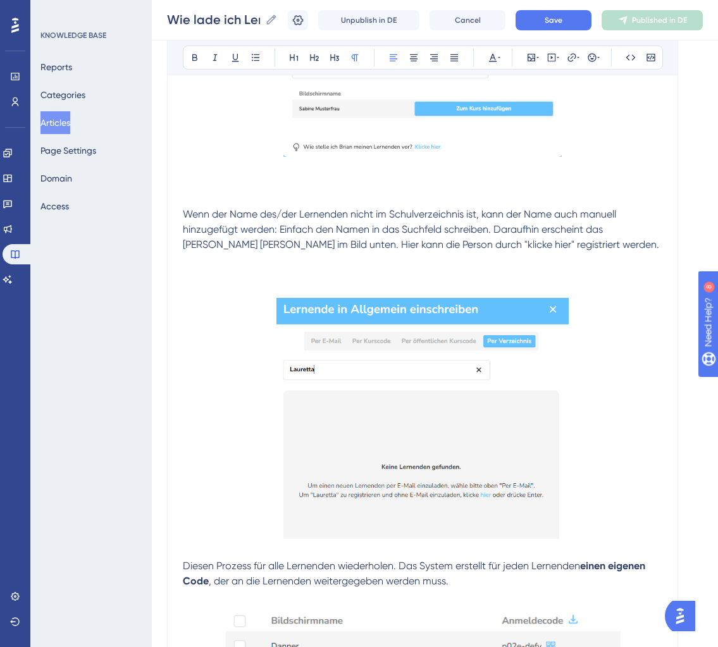
click at [441, 268] on p at bounding box center [423, 275] width 480 height 15
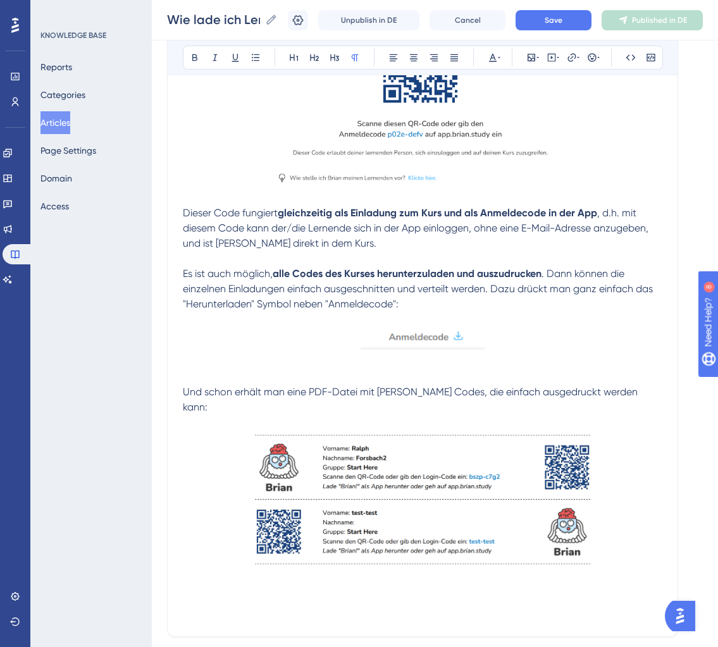
scroll to position [2504, 0]
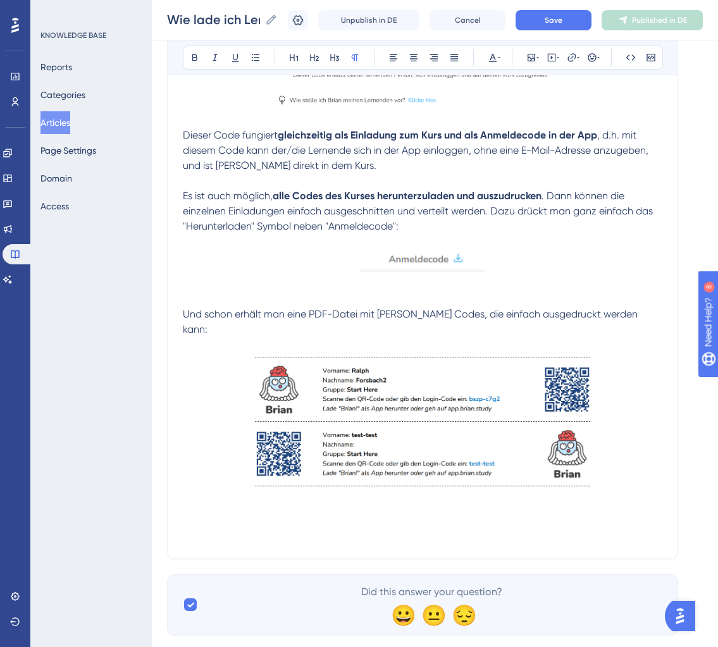
click at [389, 498] on p at bounding box center [423, 505] width 480 height 15
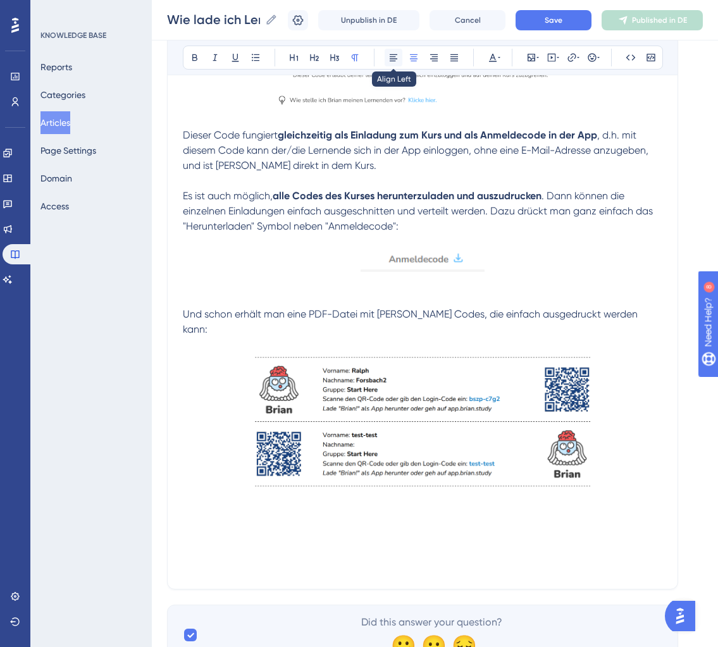
click at [390, 59] on icon at bounding box center [394, 58] width 10 height 10
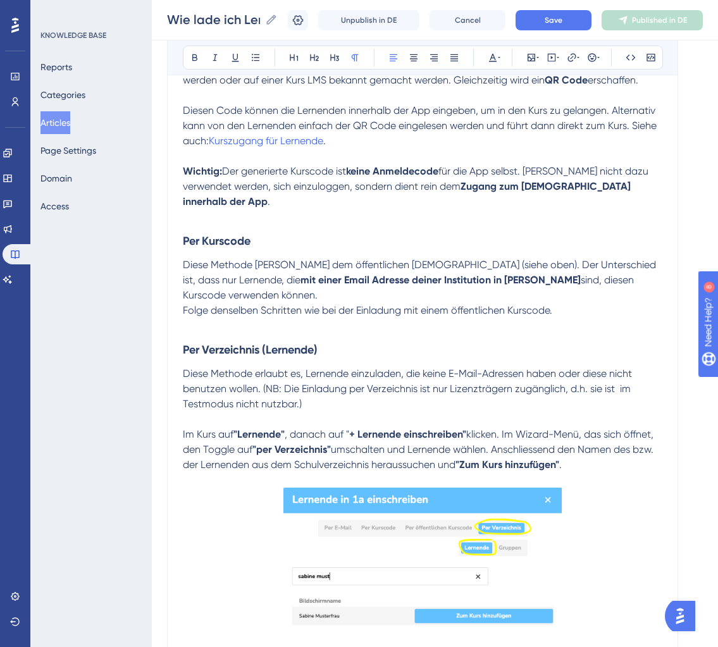
scroll to position [1104, 0]
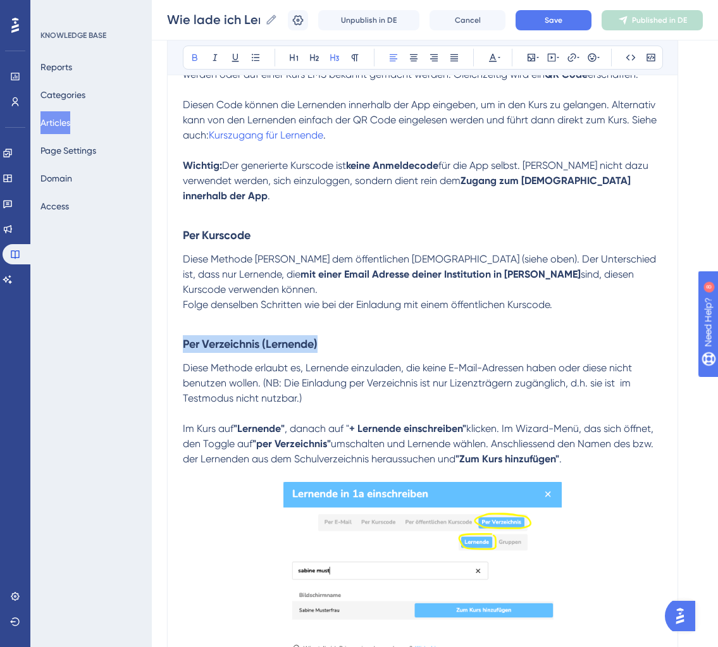
drag, startPoint x: 327, startPoint y: 337, endPoint x: 112, endPoint y: 336, distance: 214.5
click at [152, 336] on div "Performance Users Engagement Widgets Feedback Product Updates Knowledge Base AI…" at bounding box center [435, 491] width 566 height 3190
copy strong "Per Verzeichnis (Lernende)"
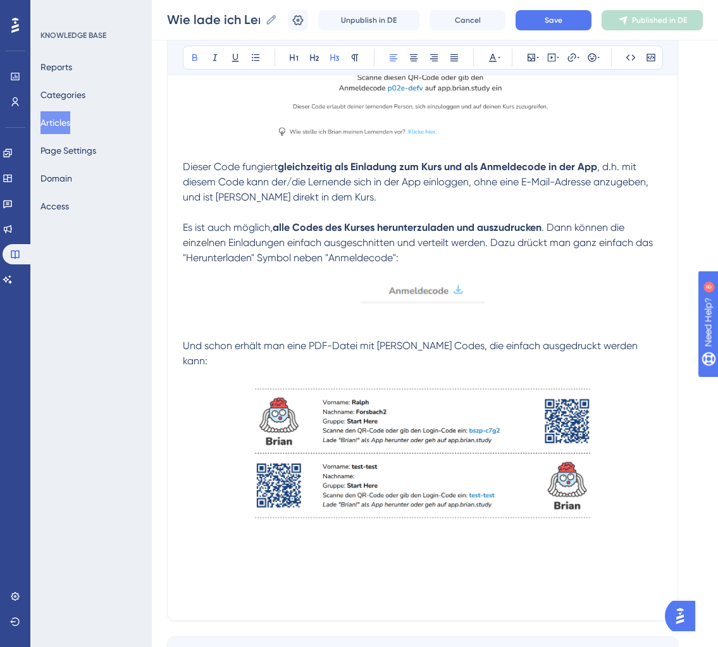
scroll to position [2533, 0]
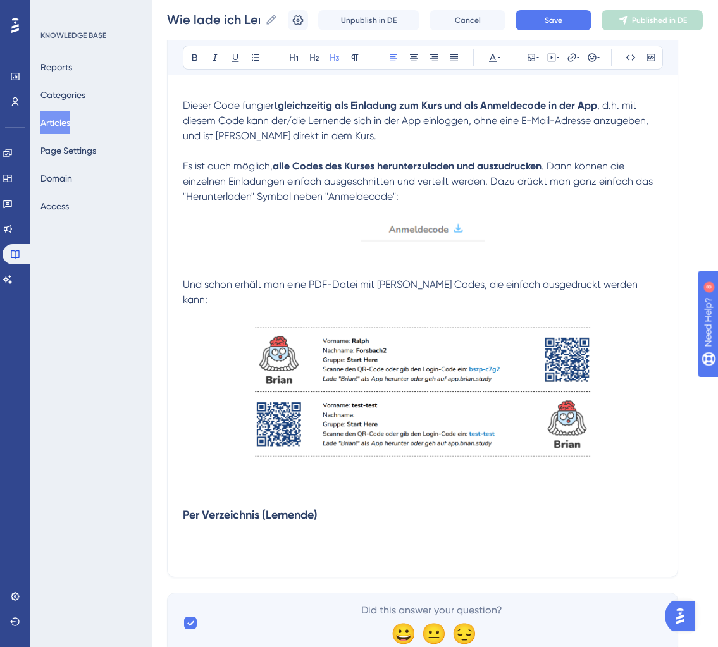
click at [303, 508] on strong "Per Verzeichnis (Lernende)" at bounding box center [250, 515] width 135 height 14
click at [396, 499] on h3 "Per Verzeichnis (Gruppe)" at bounding box center [423, 515] width 480 height 33
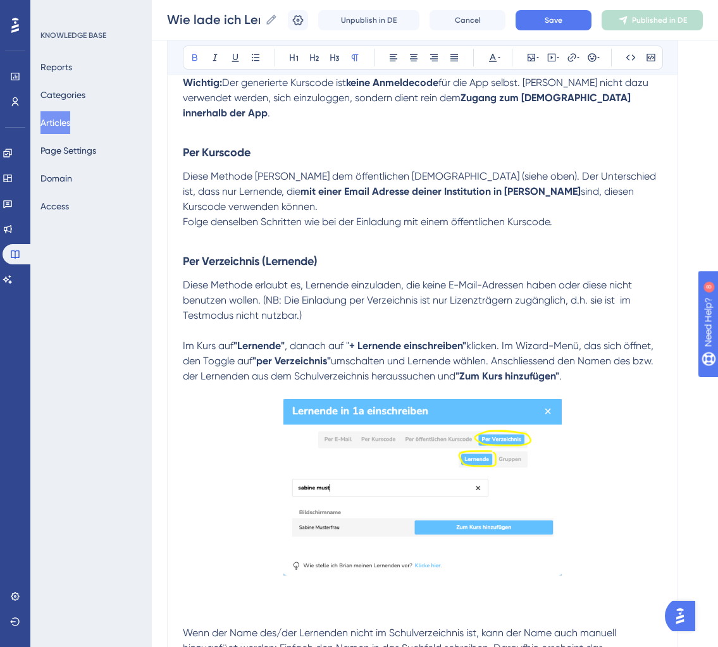
scroll to position [1189, 0]
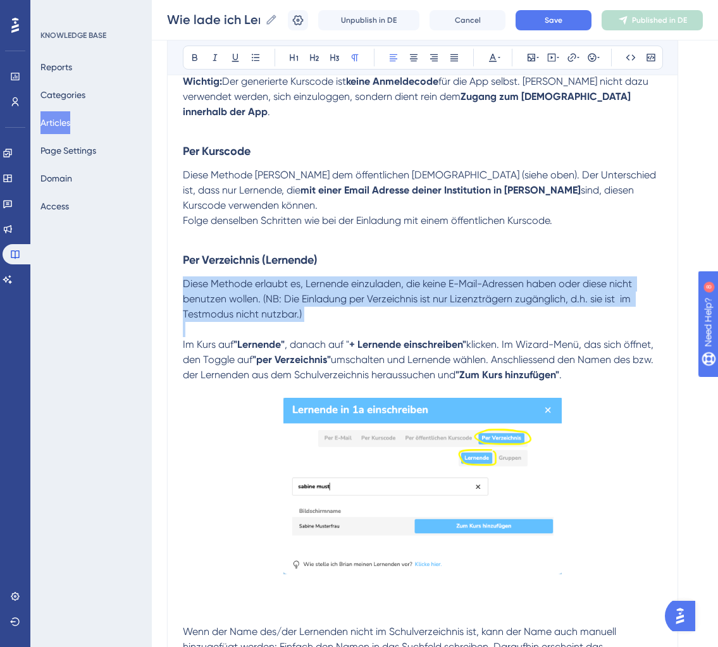
drag, startPoint x: 183, startPoint y: 272, endPoint x: 630, endPoint y: 326, distance: 450.0
click at [630, 326] on div "Lernende werden in einem Kurs eingeschrieben, indem man unter "Lernende" auf de…" at bounding box center [423, 508] width 480 height 2857
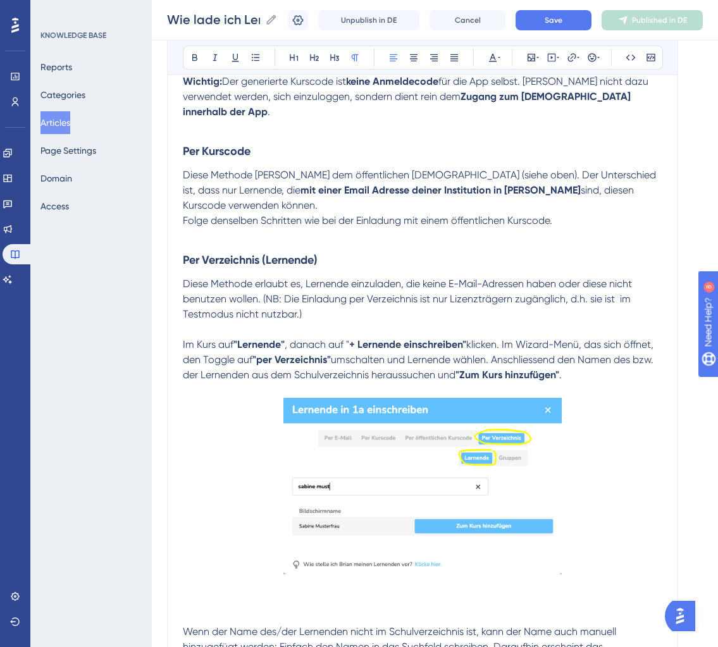
click at [589, 354] on span "umschalten und Lernende wählen. Anschliessend den Namen des bzw. der Lernenden …" at bounding box center [419, 367] width 473 height 27
drag, startPoint x: 577, startPoint y: 368, endPoint x: 179, endPoint y: 263, distance: 411.5
click at [179, 263] on div "Wie lade ich Lernende zu meinem Kurs ein? für Lehrpersonen 👩🏼‍🏫 Bold Italic Und…" at bounding box center [422, 453] width 511 height 3000
copy div "Diese Methode erlaubt es, Lernende einzuladen, die keine E-Mail-Adressen haben …"
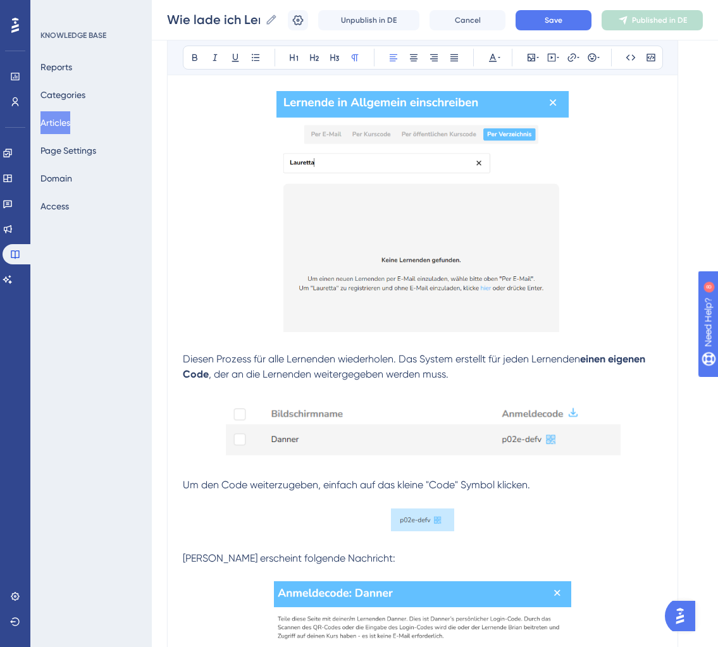
scroll to position [2583, 0]
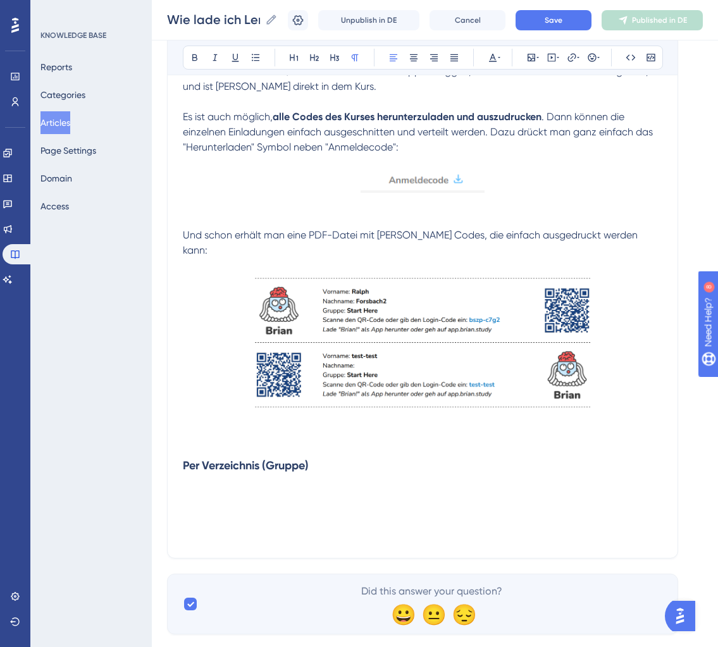
click at [216, 482] on p at bounding box center [423, 489] width 480 height 15
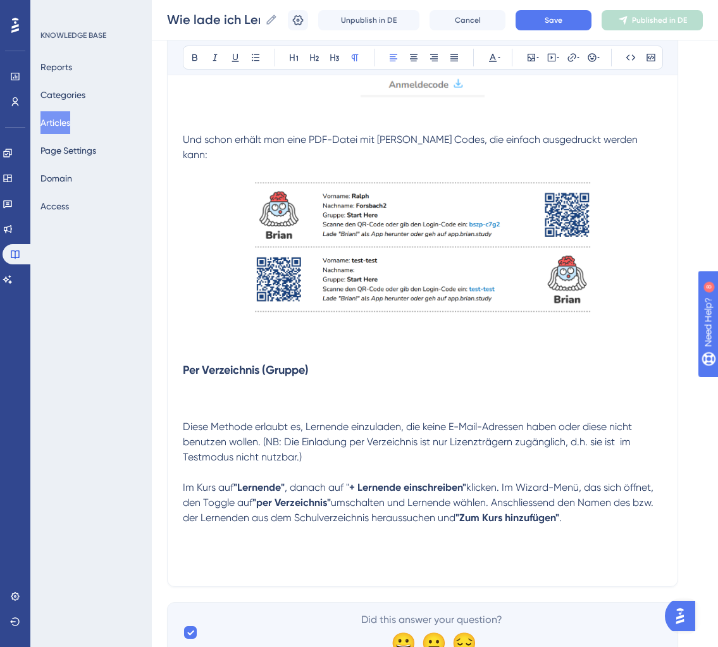
scroll to position [2707, 0]
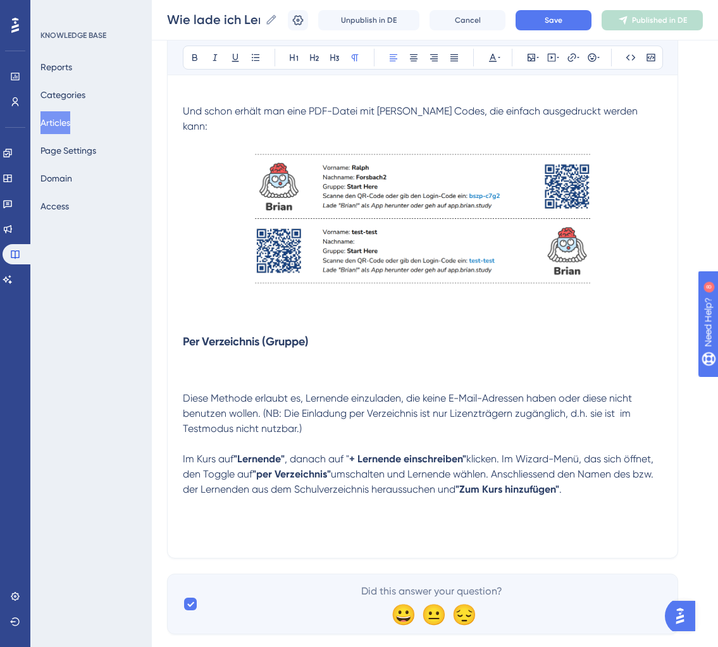
click at [185, 392] on span "Diese Methode erlaubt es, Lernende einzuladen, die keine E-Mail-Adressen haben …" at bounding box center [409, 413] width 452 height 42
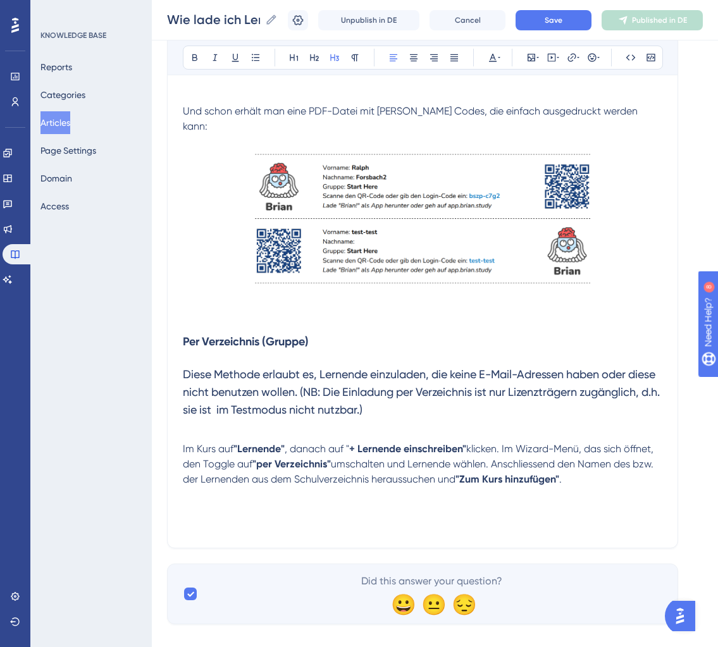
scroll to position [2697, 0]
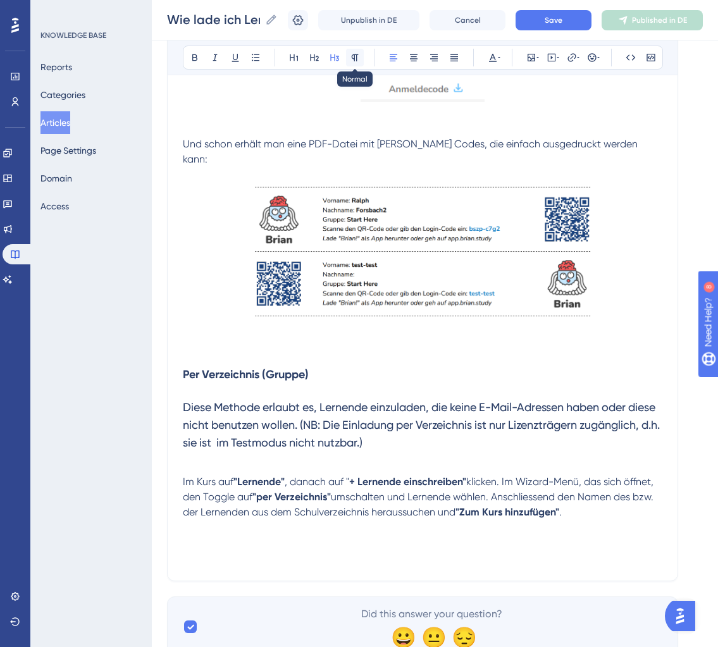
click at [357, 56] on icon at bounding box center [355, 57] width 7 height 7
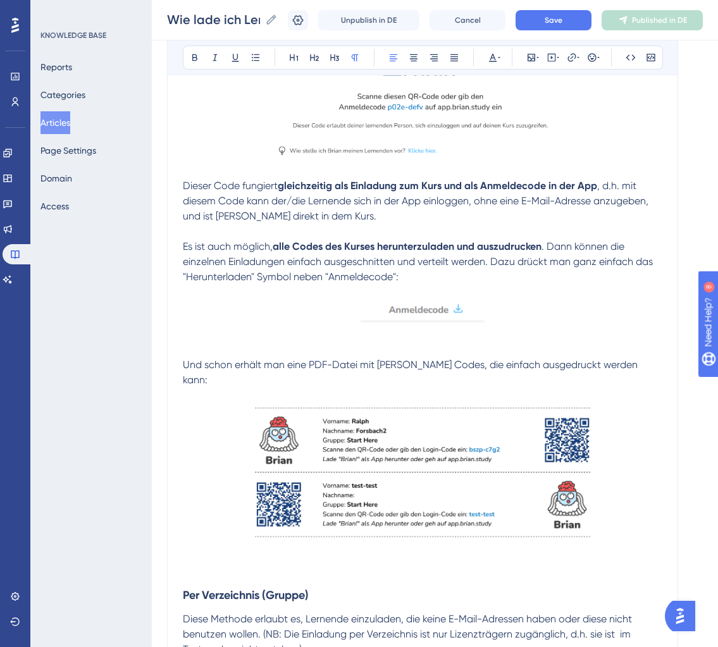
scroll to position [2674, 0]
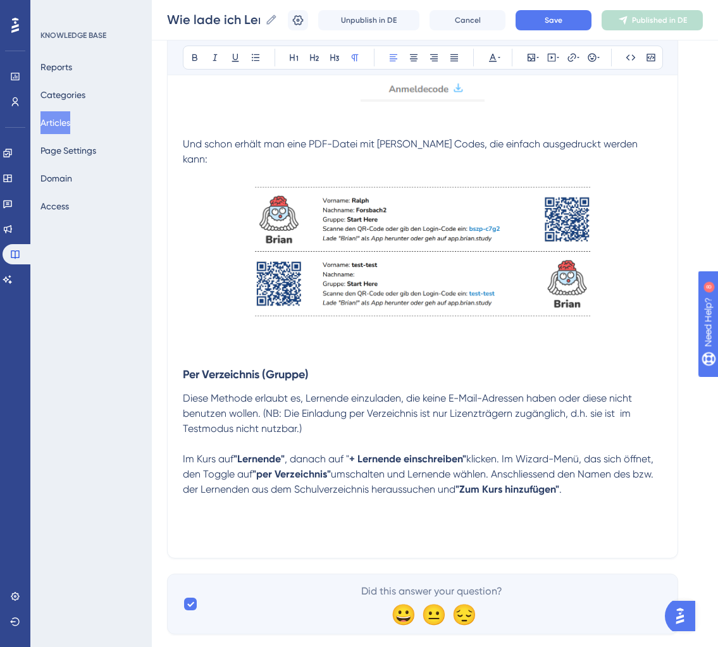
click at [307, 392] on span "Diese Methode erlaubt es, Lernende einzuladen, die keine E-Mail-Adressen haben …" at bounding box center [409, 413] width 452 height 42
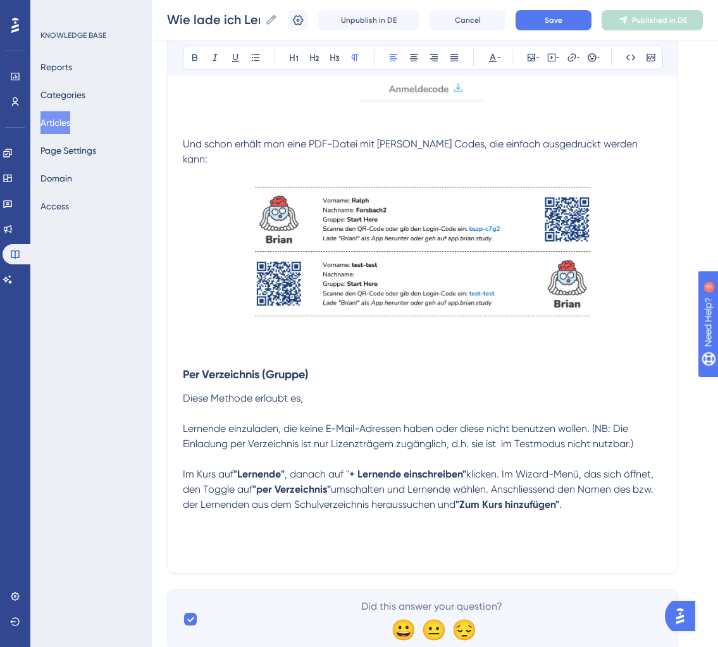
click at [329, 391] on p "Diese Methode erlaubt es," at bounding box center [423, 398] width 480 height 15
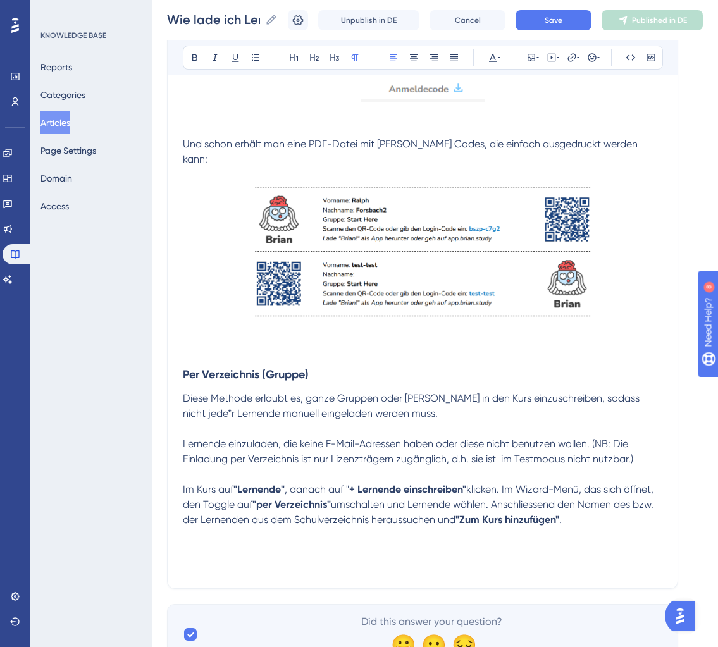
click at [431, 499] on span "umschalten und Lernende wählen. Anschliessend den Namen des bzw. der Lernenden …" at bounding box center [419, 512] width 473 height 27
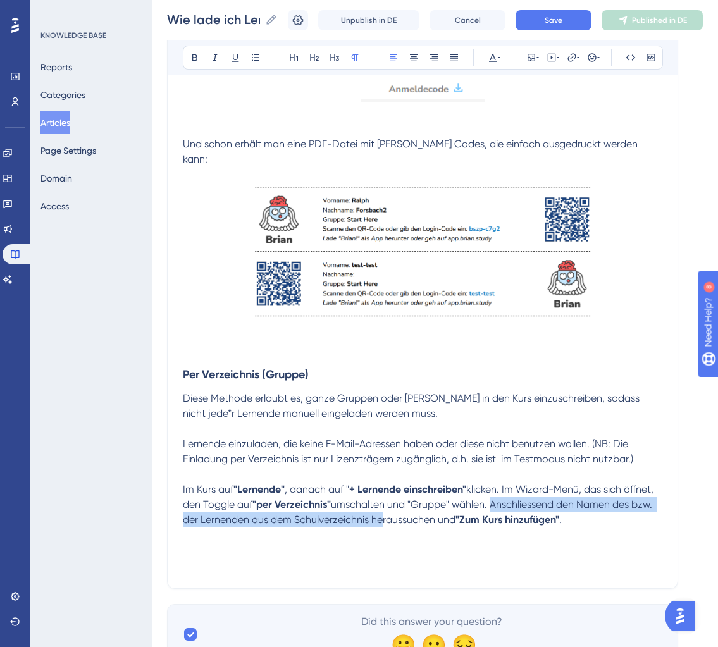
drag, startPoint x: 497, startPoint y: 477, endPoint x: 389, endPoint y: 498, distance: 110.3
click at [389, 499] on span "umschalten und "Gruppe" wählen. Anschliessend den Namen des bzw. der Lernenden …" at bounding box center [419, 512] width 472 height 27
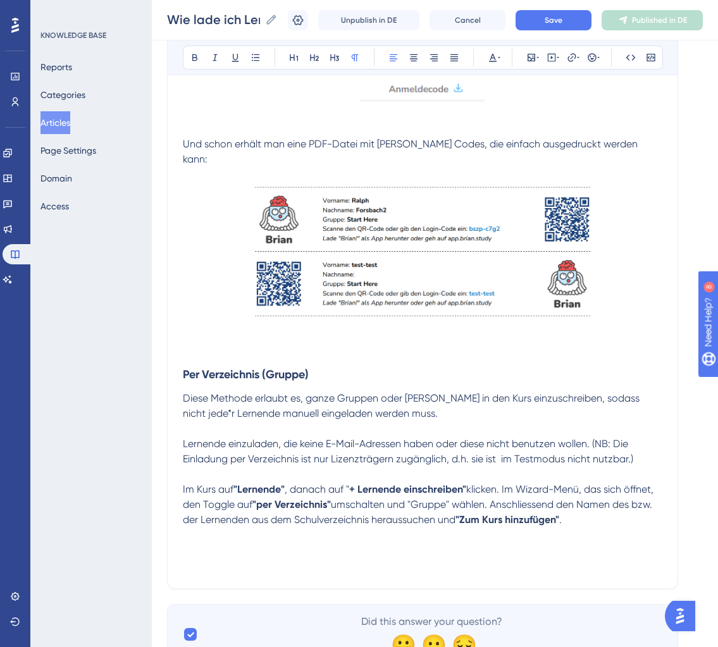
click at [637, 499] on span "umschalten und "Gruppe" wählen. Anschliessend den Namen des bzw. der Lernenden …" at bounding box center [419, 512] width 472 height 27
drag, startPoint x: 637, startPoint y: 478, endPoint x: 250, endPoint y: 492, distance: 386.9
click at [250, 499] on span "umschalten und "Gruppe" wählen. Anschliessend den Namen der bzw. der Lernenden …" at bounding box center [418, 512] width 471 height 27
click at [539, 495] on p "Im Kurs auf "Lernende" , danach auf " + Lernende einschreiben" klicken. Im Wiza…" at bounding box center [423, 505] width 480 height 46
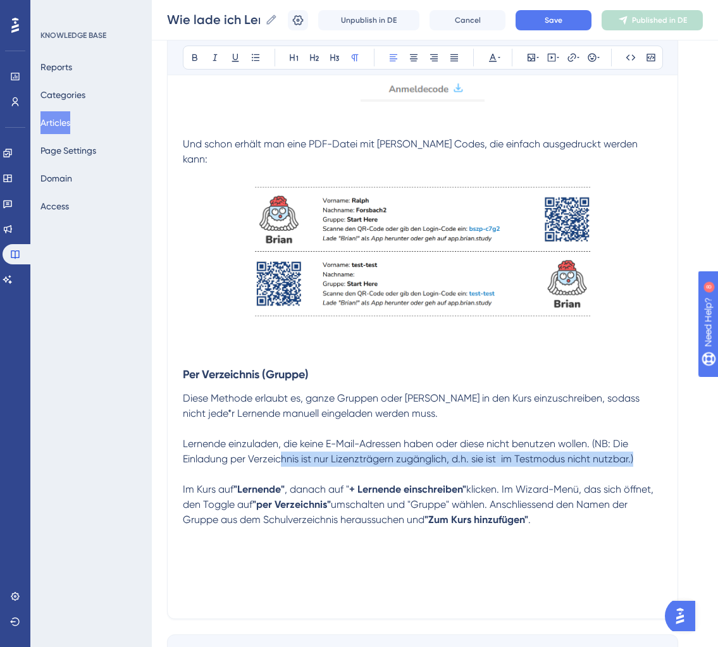
drag, startPoint x: 652, startPoint y: 430, endPoint x: 286, endPoint y: 429, distance: 366.4
click at [286, 437] on p "Lernende einzuladen, die keine E-Mail-Adressen haben oder diese nicht benutzen …" at bounding box center [423, 452] width 480 height 30
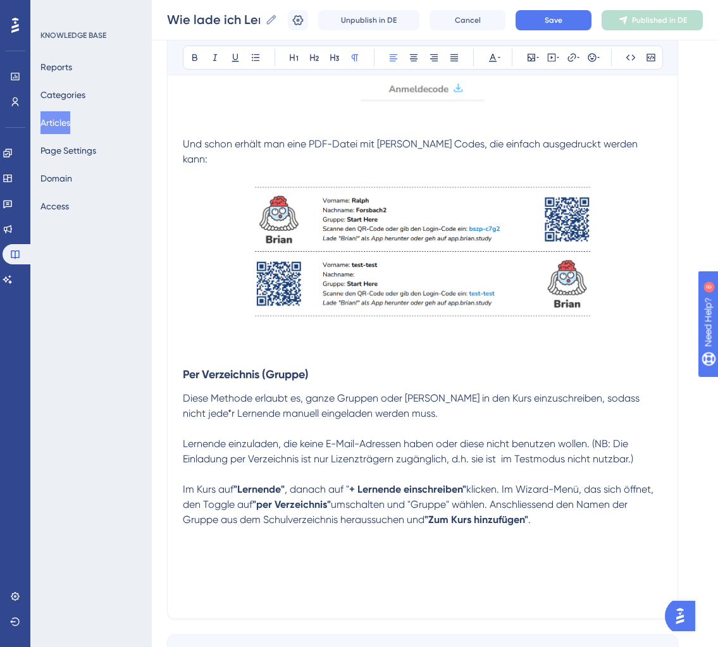
click at [625, 437] on p "Lernende einzuladen, die keine E-Mail-Adressen haben oder diese nicht benutzen …" at bounding box center [423, 452] width 480 height 30
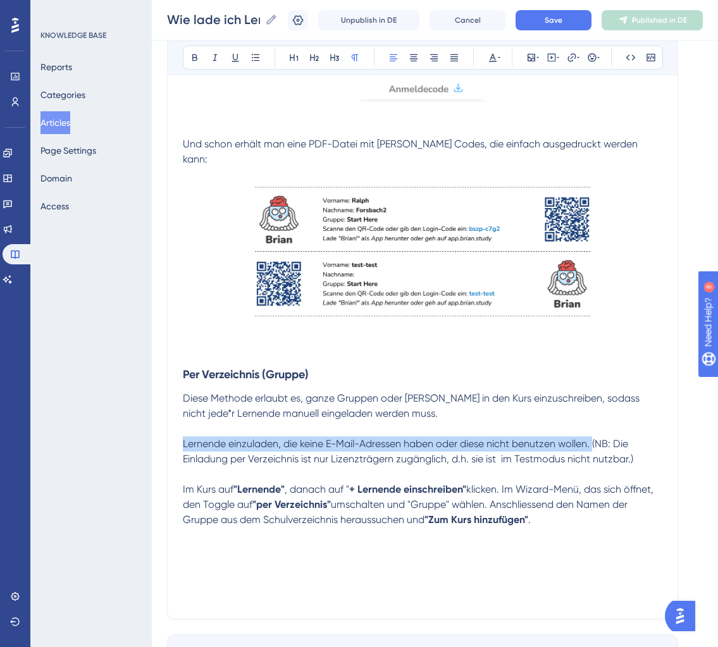
drag, startPoint x: 596, startPoint y: 416, endPoint x: 162, endPoint y: 420, distance: 434.2
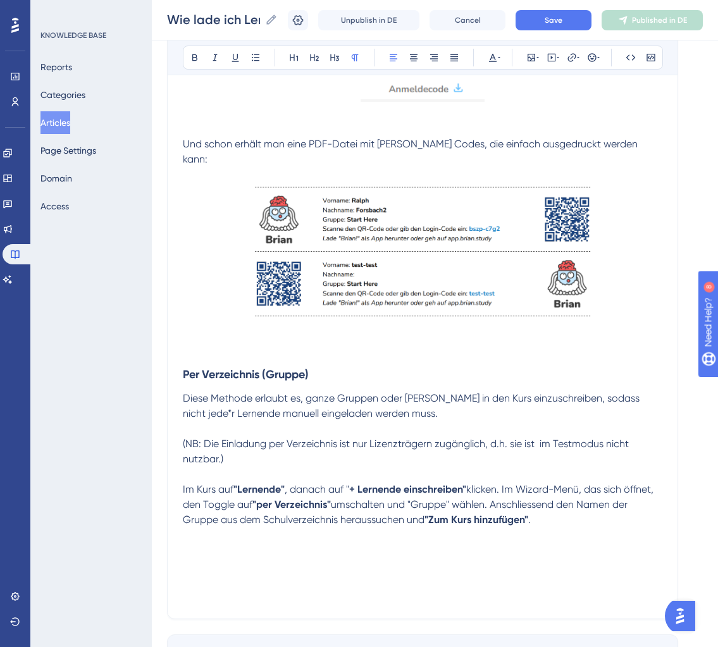
click at [442, 391] on p "Diese Methode erlaubt es, ganze Gruppen oder Klassen in den Kurs einzuschreiben…" at bounding box center [423, 406] width 480 height 30
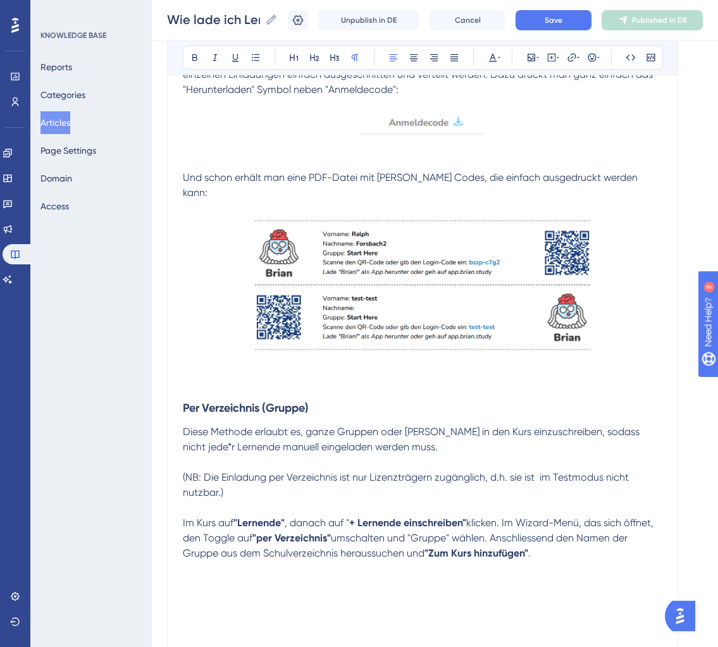
scroll to position [2656, 0]
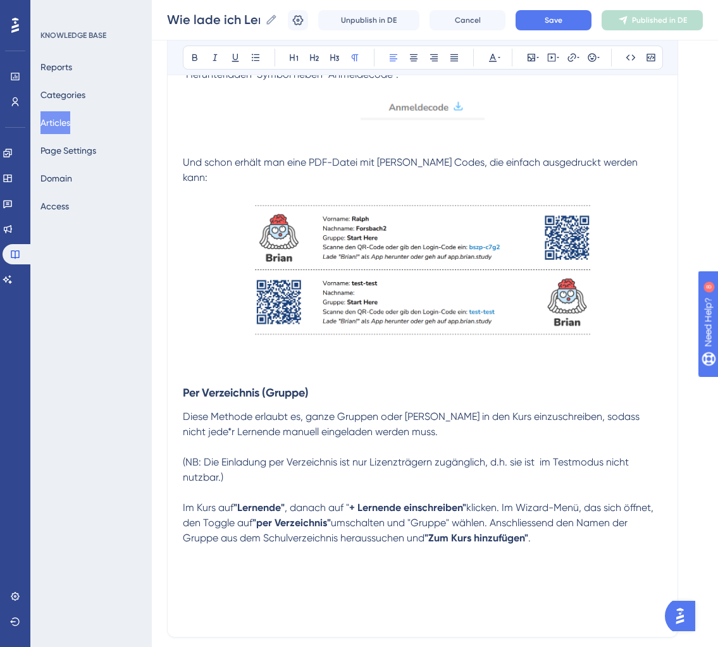
click at [358, 455] on p "(NB: Die Einladung per Verzeichnis ist nur Lizenzträgern zugänglich, d.h. sie i…" at bounding box center [423, 470] width 480 height 30
click at [448, 409] on p "Diese Methode erlaubt es, ganze Gruppen oder Klassen in den Kurs einzuschreiben…" at bounding box center [423, 424] width 480 height 30
drag, startPoint x: 387, startPoint y: 406, endPoint x: 491, endPoint y: 406, distance: 104.4
click at [491, 409] on p "Diese Methode erlaubt es, ganze Gruppen oder Klassen in den Kurs einzuschreiben…" at bounding box center [423, 424] width 480 height 30
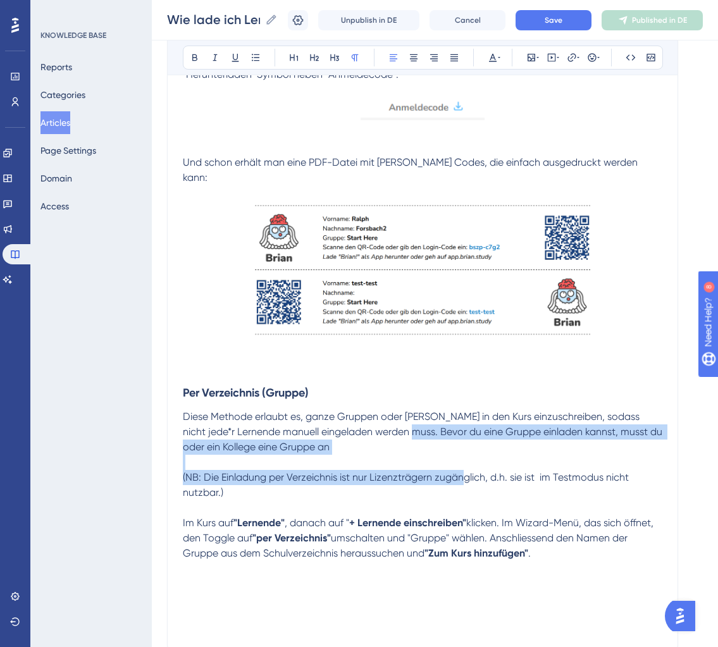
drag, startPoint x: 387, startPoint y: 409, endPoint x: 466, endPoint y: 448, distance: 87.7
click at [446, 422] on p "Diese Methode erlaubt es, ganze Gruppen oder Klassen in den Kurs einzuschreiben…" at bounding box center [423, 432] width 480 height 46
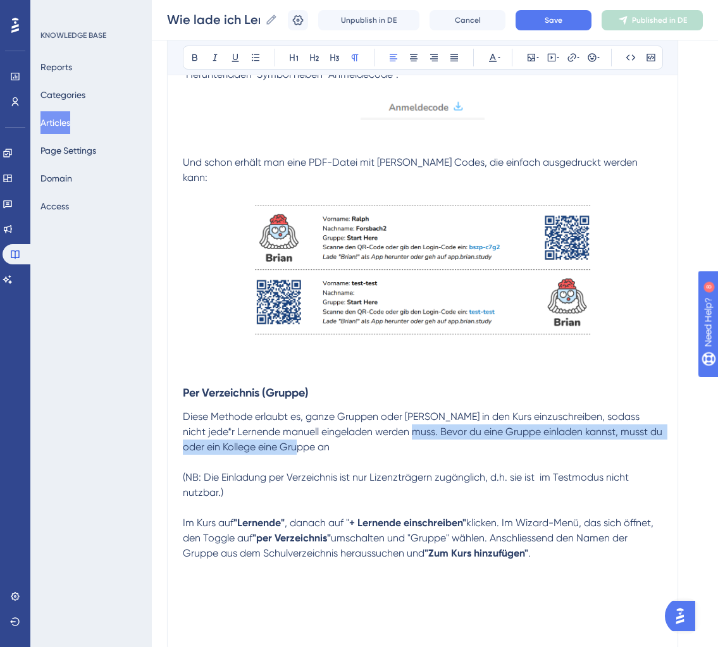
drag, startPoint x: 387, startPoint y: 404, endPoint x: 452, endPoint y: 422, distance: 67.1
click at [452, 422] on p "Diese Methode erlaubt es, ganze Gruppen oder Klassen in den Kurs einzuschreiben…" at bounding box center [423, 432] width 480 height 46
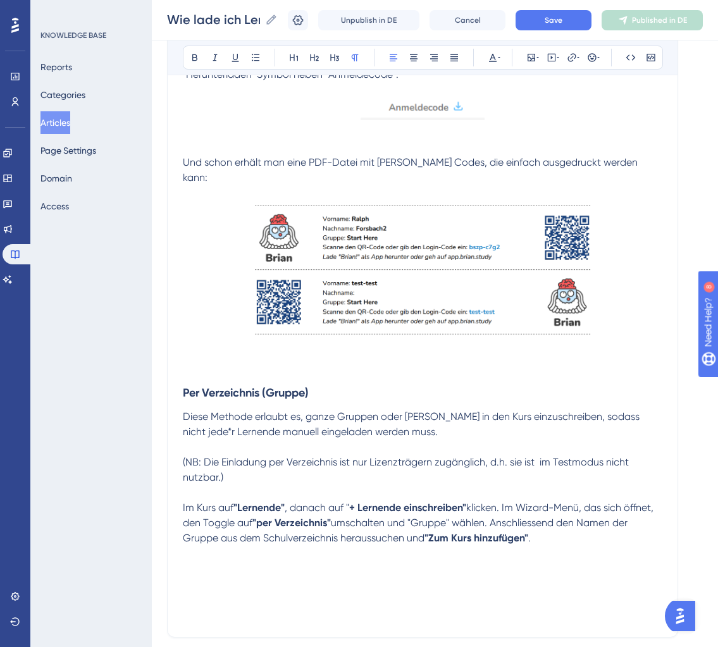
click at [189, 456] on span "(NB: Die Einladung per Verzeichnis ist nur Lizenzträgern zugänglich, d.h. sie i…" at bounding box center [407, 469] width 449 height 27
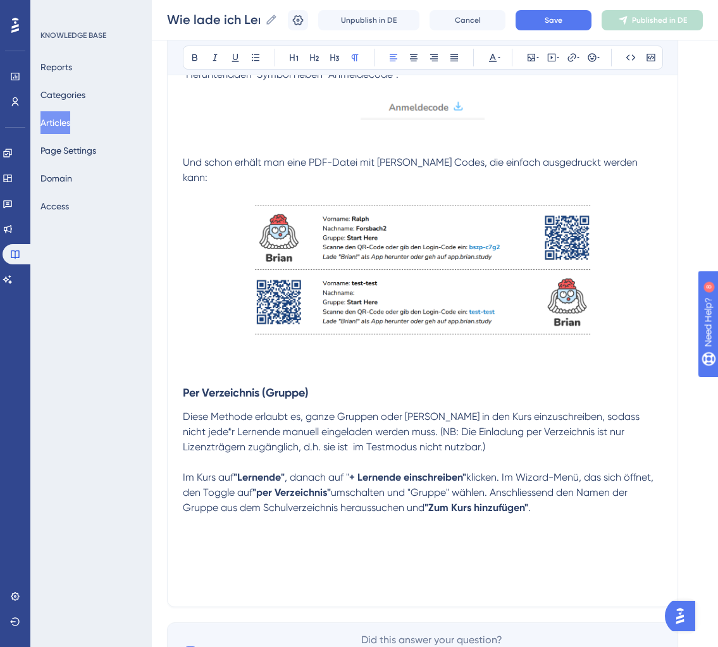
click at [578, 480] on p "Im Kurs auf "Lernende" , danach auf " + Lernende einschreiben" klicken. Im Wiza…" at bounding box center [423, 493] width 480 height 46
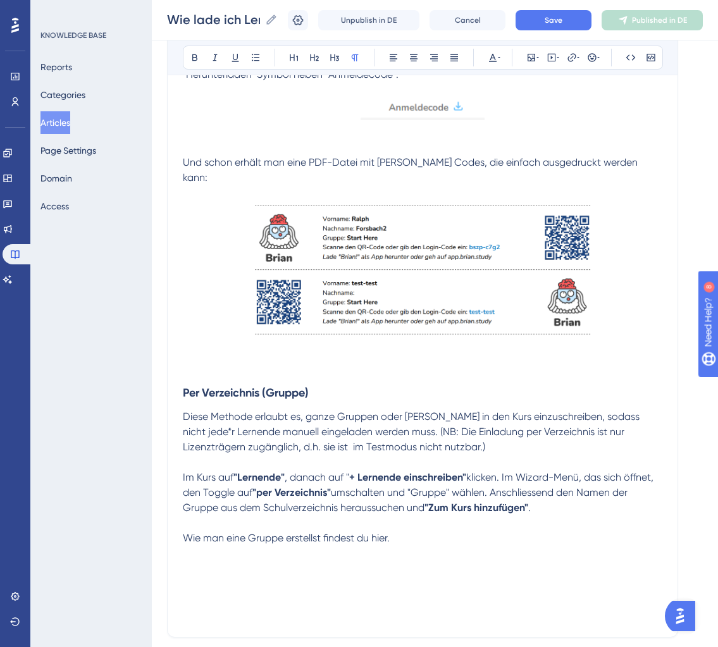
click at [400, 516] on p at bounding box center [423, 523] width 480 height 15
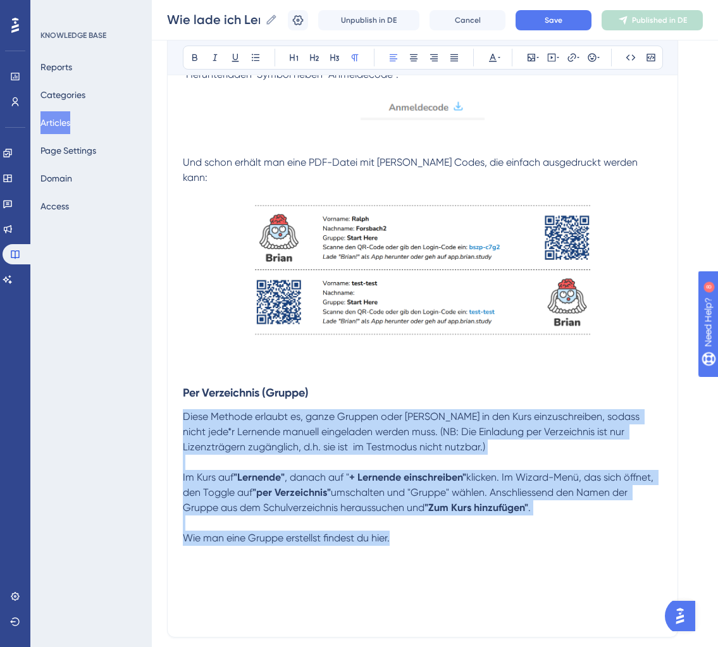
drag, startPoint x: 401, startPoint y: 508, endPoint x: 179, endPoint y: 387, distance: 252.9
copy div "Diese Methode erlaubt es, ganze Gruppen oder Klassen in den Kurs einzuschreiben…"
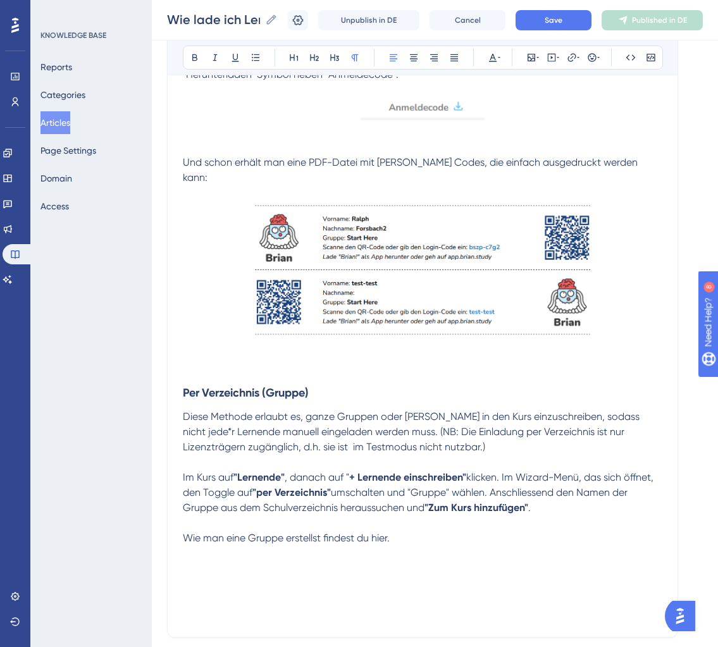
click at [443, 420] on p "Diese Methode erlaubt es, ganze Gruppen oder Klassen in den Kurs einzuschreiben…" at bounding box center [423, 432] width 480 height 46
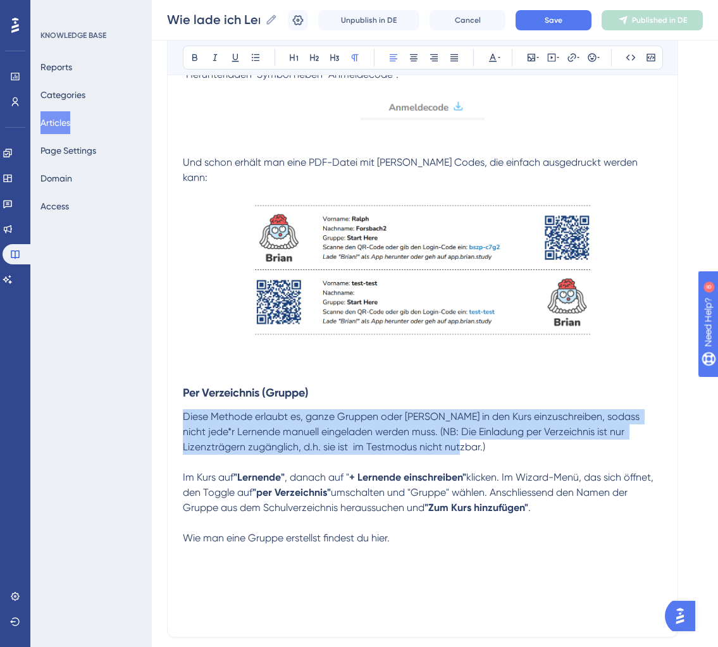
drag, startPoint x: 457, startPoint y: 417, endPoint x: 172, endPoint y: 394, distance: 285.8
click at [518, 416] on p "Diese Methode erlaubt es, ganze Gruppen oder Klassen in den Kurs einzuschreiben…" at bounding box center [423, 432] width 480 height 46
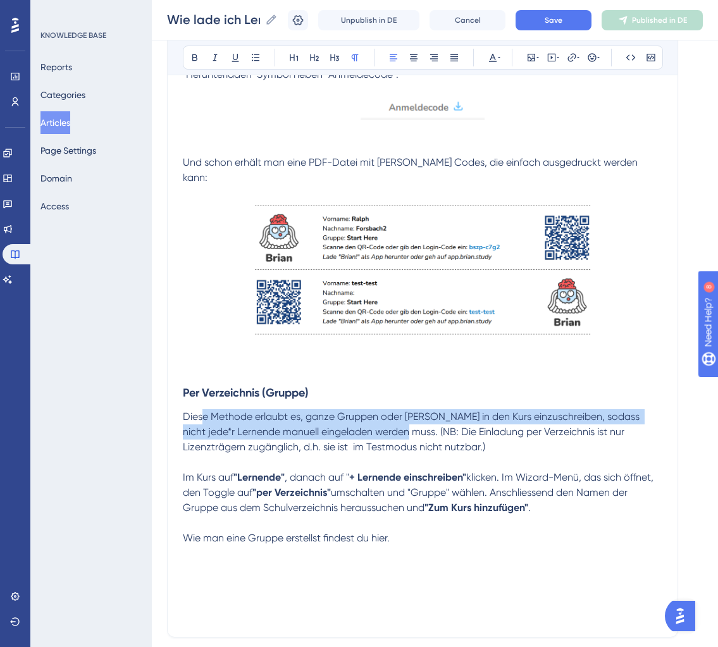
drag, startPoint x: 385, startPoint y: 406, endPoint x: 204, endPoint y: 388, distance: 181.3
click at [204, 411] on span "Diese Methode erlaubt es, ganze Gruppen oder Klassen in den Kurs einzuschreiben…" at bounding box center [412, 432] width 459 height 42
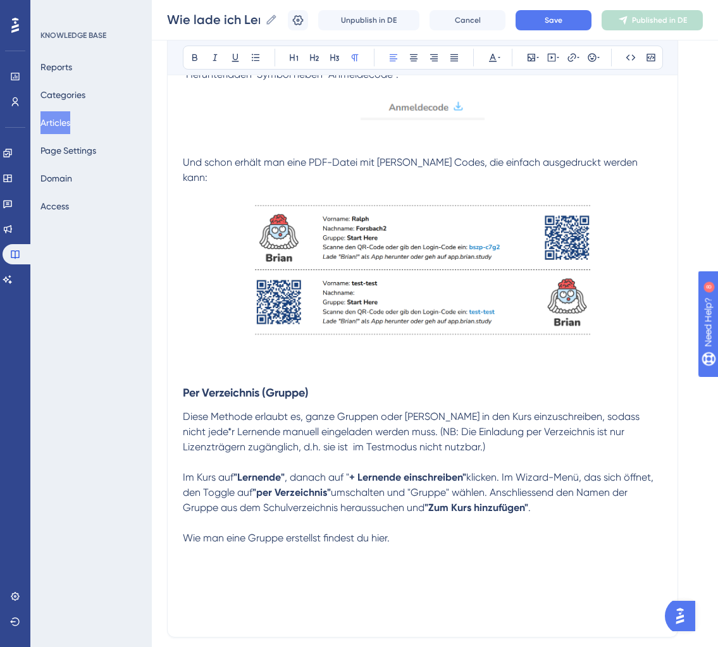
click at [314, 411] on span "Diese Methode erlaubt es, ganze Gruppen oder Klassen in den Kurs einzuschreiben…" at bounding box center [412, 432] width 459 height 42
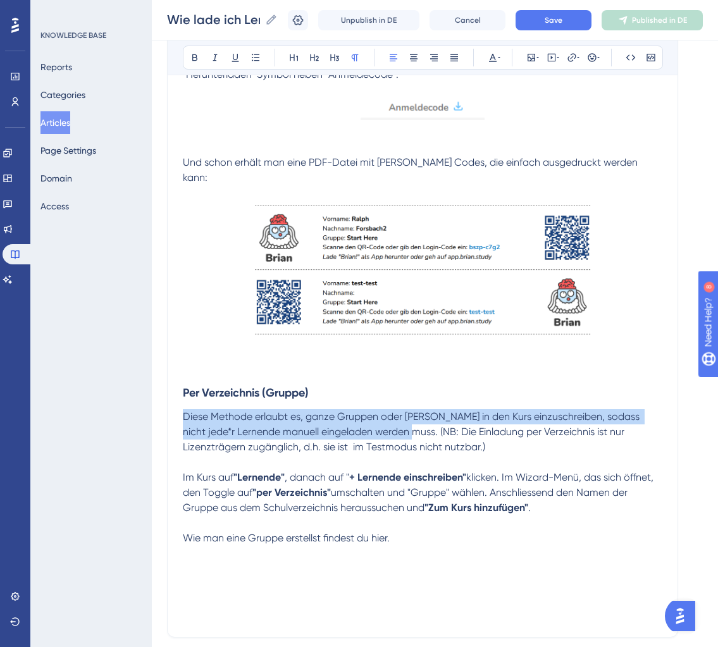
drag, startPoint x: 387, startPoint y: 406, endPoint x: 128, endPoint y: 389, distance: 258.8
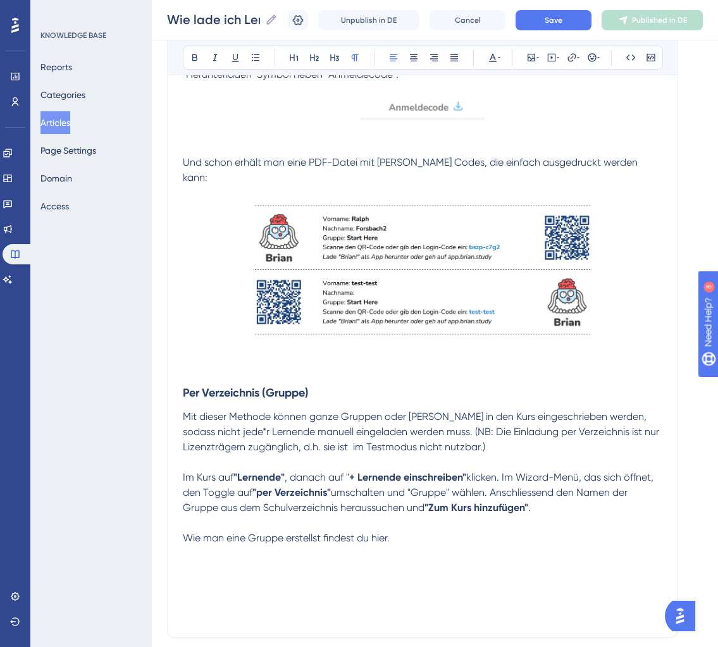
click at [528, 418] on p "Mit dieser Methode können ganze Gruppen oder Klassen in den Kurs eingeschrieben…" at bounding box center [423, 432] width 480 height 46
drag, startPoint x: 413, startPoint y: 466, endPoint x: 455, endPoint y: 463, distance: 41.8
click at [454, 487] on span "umschalten und "Gruppe" wählen. Anschliessend den Namen der Gruppe aus dem Schu…" at bounding box center [406, 500] width 447 height 27
click at [591, 480] on p "Im Kurs auf "Lernende" , danach auf " + Lernende einschreiben" klicken. Im Wiza…" at bounding box center [423, 493] width 480 height 46
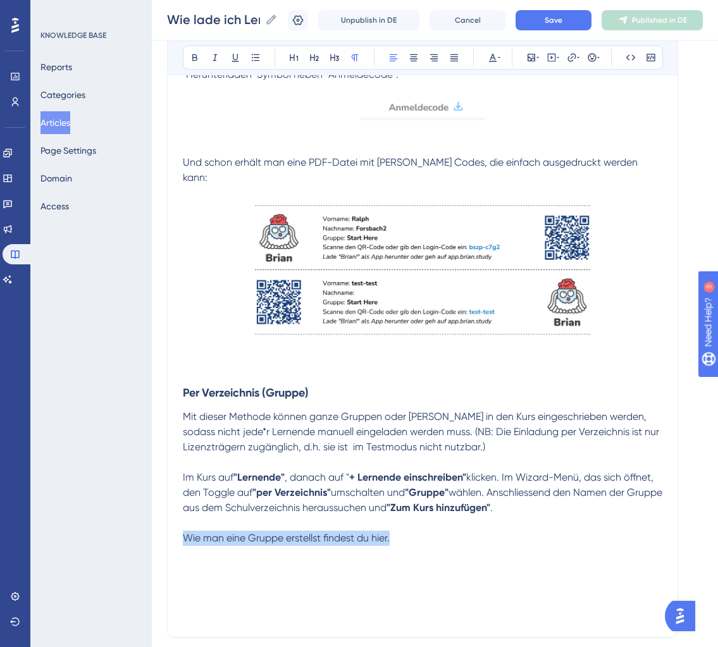
drag, startPoint x: 394, startPoint y: 510, endPoint x: 95, endPoint y: 510, distance: 299.4
click at [513, 531] on p "Wie man eine Gruppe erstellt, findest du hier." at bounding box center [423, 538] width 480 height 15
click at [373, 532] on span "Wie man eine Gruppe erstellt, findest du hier." at bounding box center [285, 538] width 205 height 12
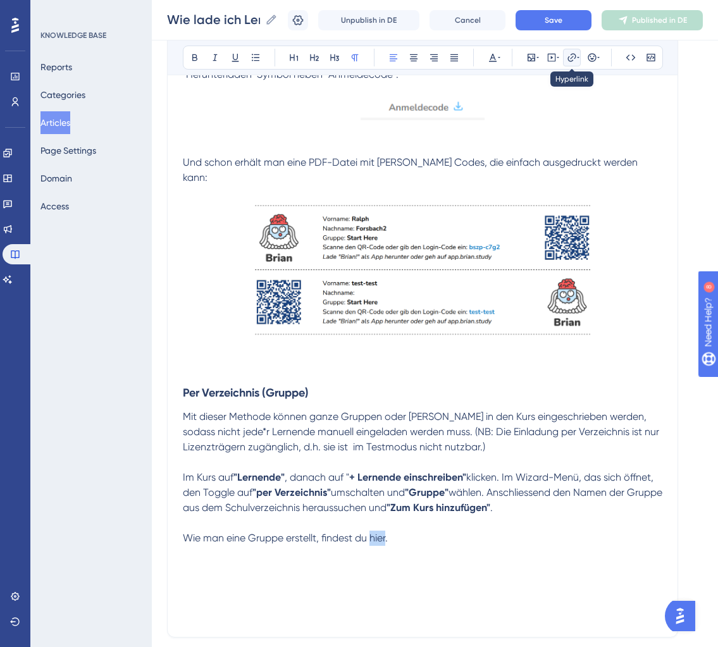
click at [572, 59] on icon at bounding box center [572, 58] width 10 height 10
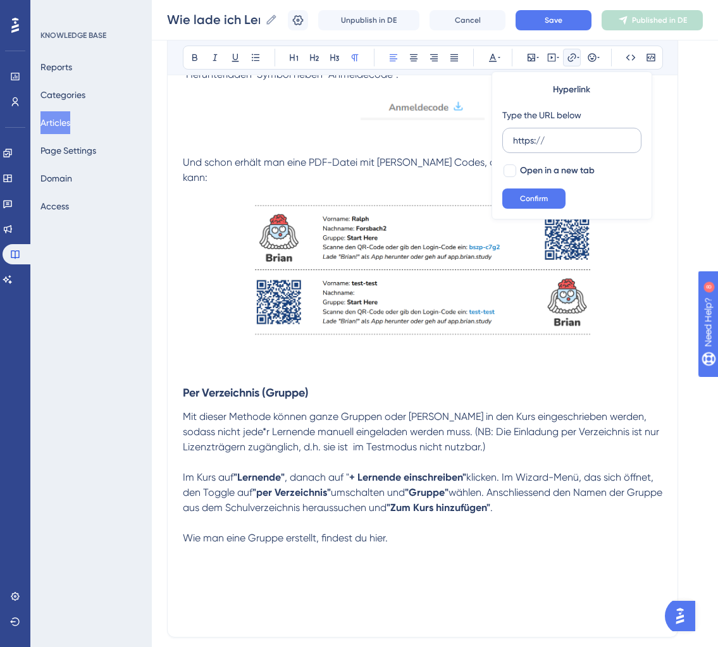
click at [534, 139] on input "https://" at bounding box center [572, 141] width 118 height 14
type input "https://help.brian.study/de/articles/16750-wie-erstelle-ich-eine-gruppe"
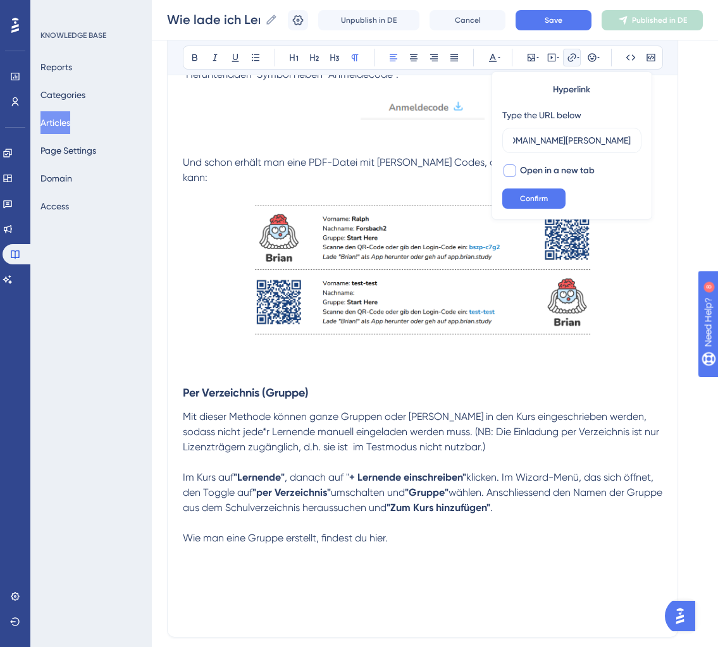
click at [516, 168] on div at bounding box center [510, 171] width 13 height 13
checkbox input "true"
click at [533, 191] on button "Confirm" at bounding box center [534, 199] width 63 height 20
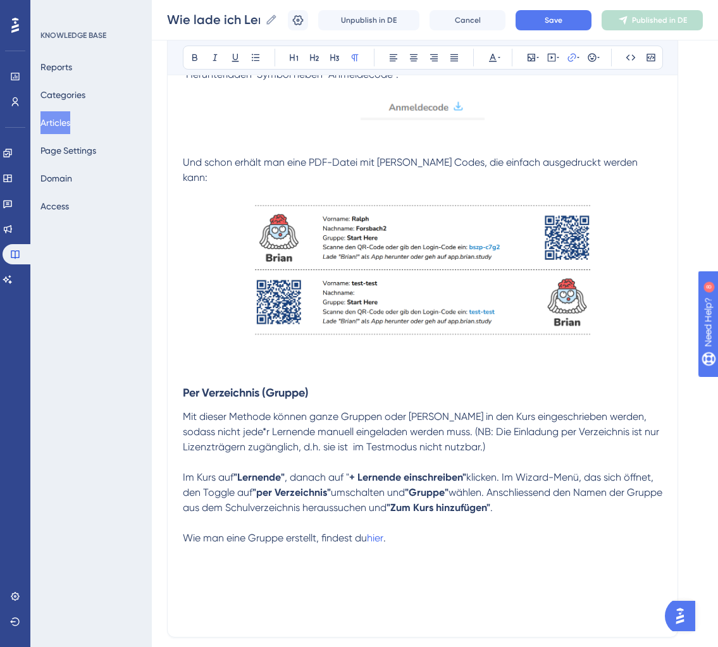
click at [396, 531] on p "Wie man eine Gruppe erstellt, findest du hier ." at bounding box center [423, 538] width 480 height 15
click at [237, 577] on p at bounding box center [423, 584] width 480 height 15
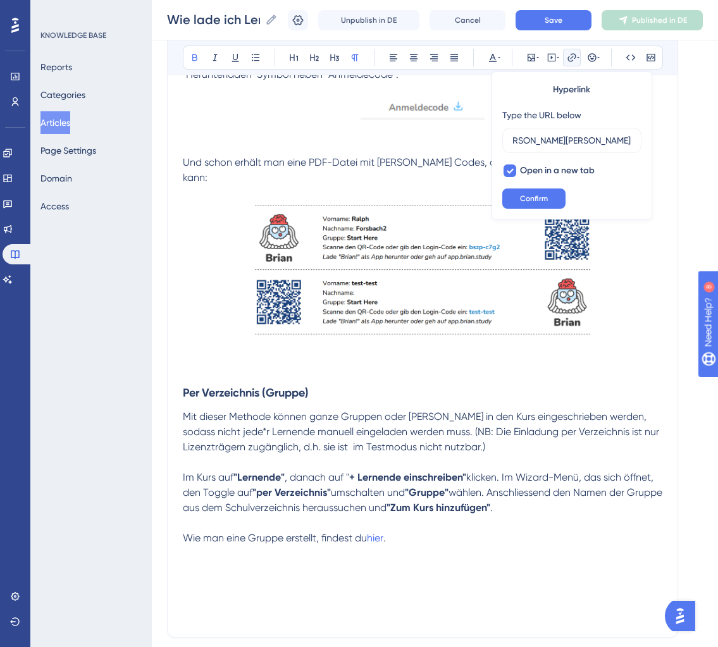
scroll to position [0, 176]
type input "https://help.brian.study/de/articles/16750-wie-erstelle-ich-eine-grupp"
click at [264, 561] on p at bounding box center [423, 568] width 480 height 15
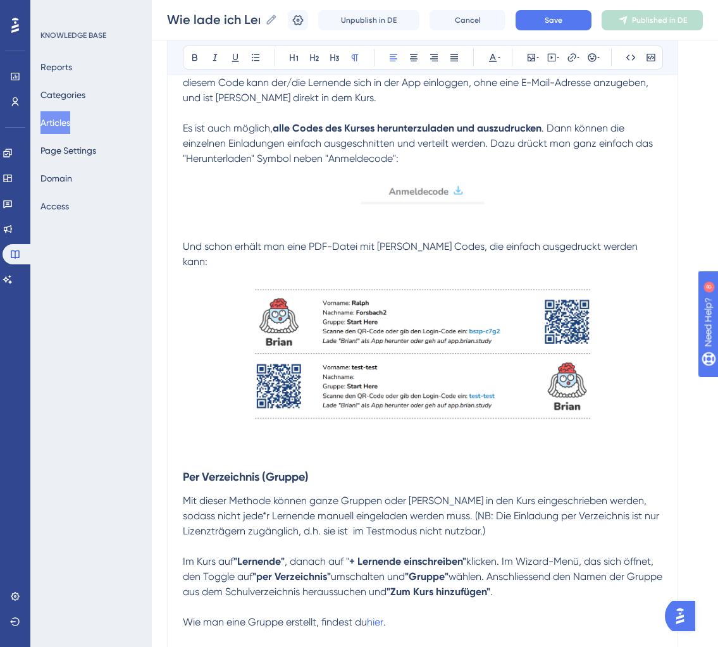
scroll to position [2704, 0]
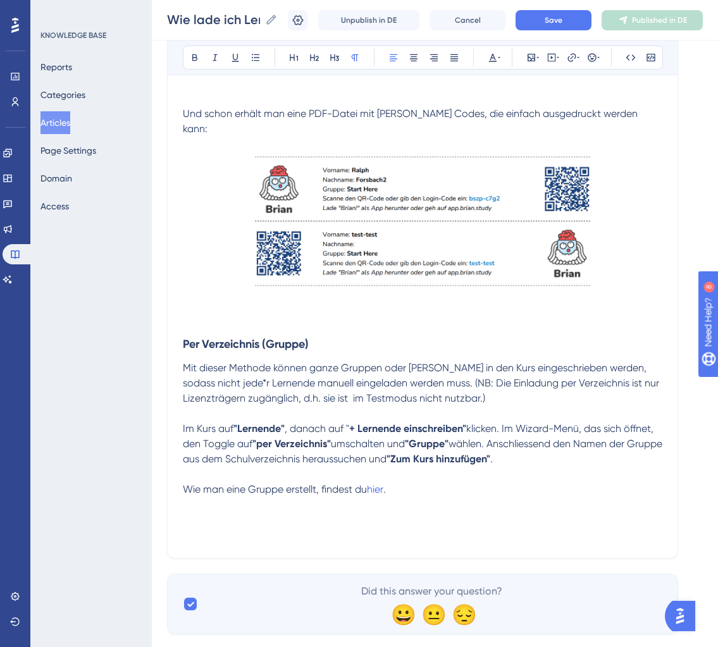
click at [553, 432] on p "Im Kurs auf "Lernende" , danach auf " + Lernende einschreiben" klicken. Im Wiza…" at bounding box center [423, 444] width 480 height 46
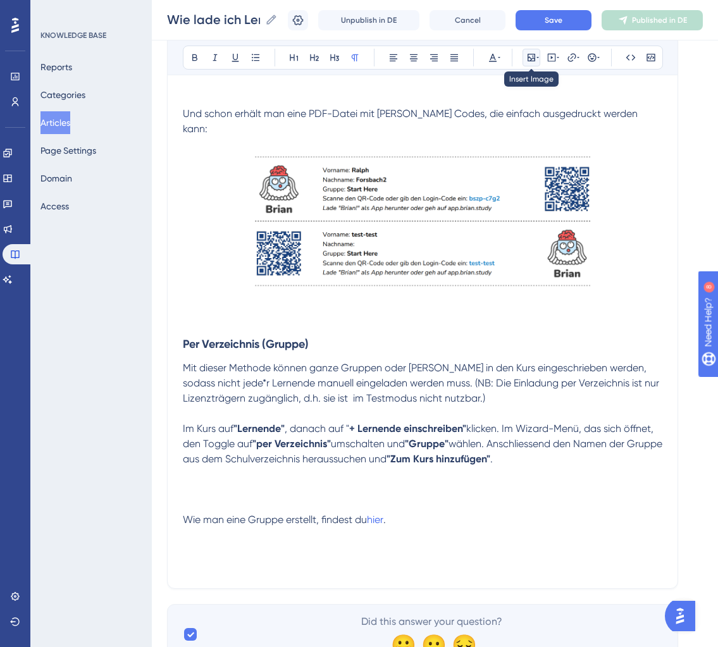
click at [530, 53] on icon at bounding box center [532, 58] width 10 height 10
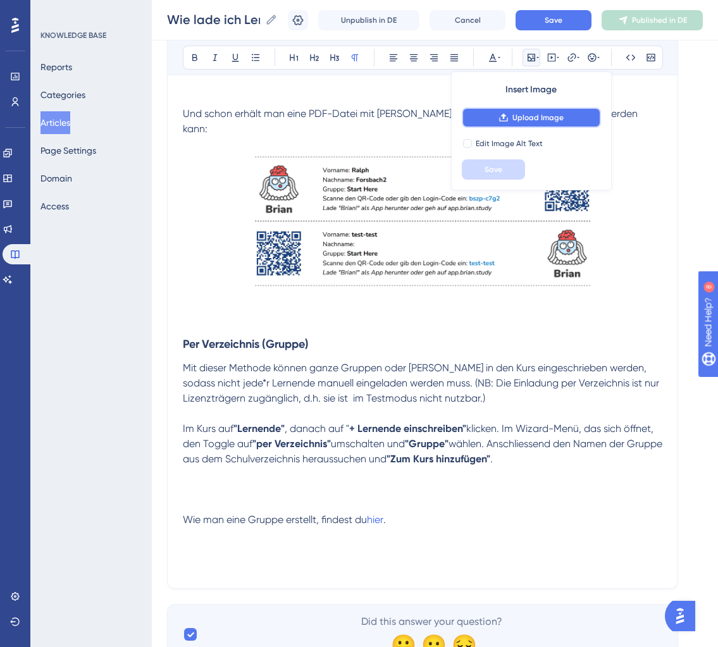
click at [533, 113] on span "Upload Image" at bounding box center [538, 118] width 51 height 10
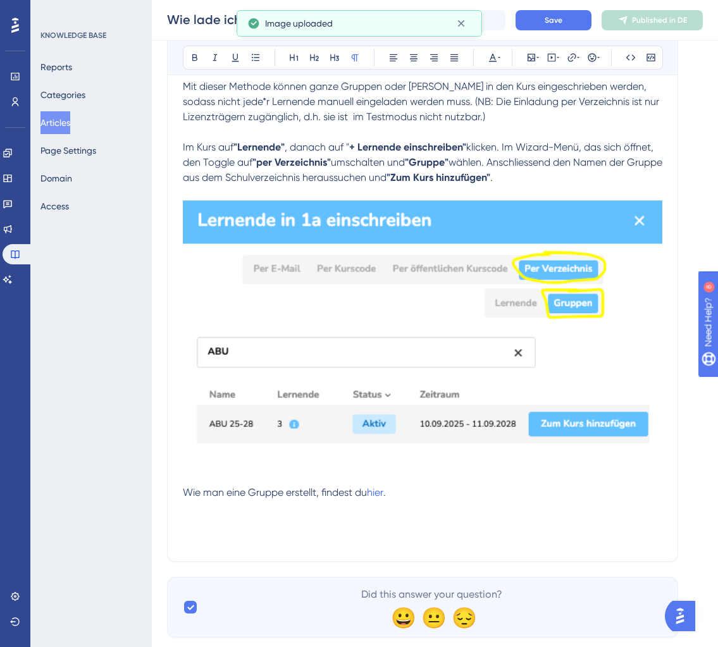
scroll to position [2988, 0]
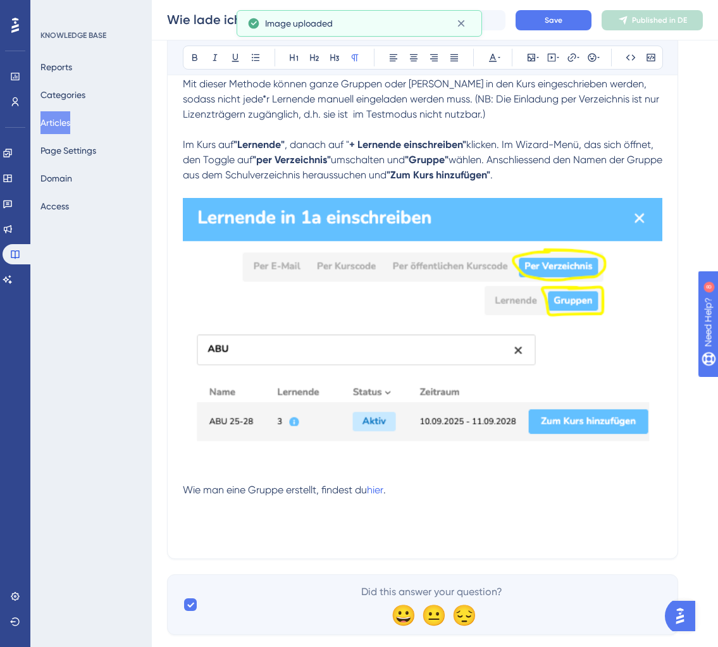
click at [458, 292] on img at bounding box center [423, 330] width 480 height 265
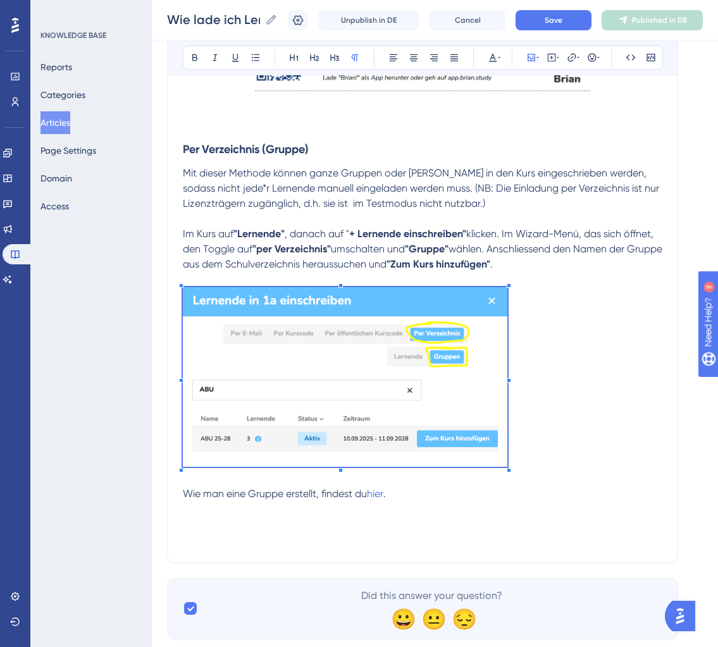
click at [498, 312] on span at bounding box center [345, 379] width 325 height 184
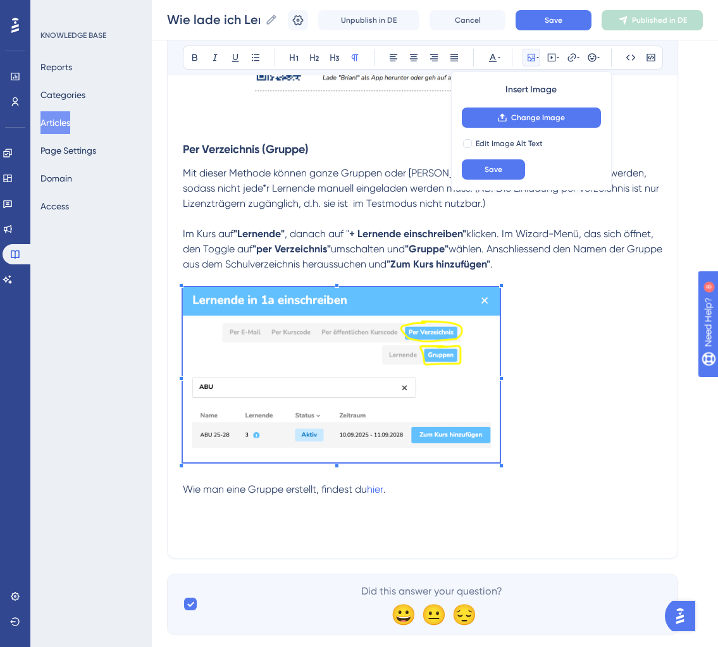
scroll to position [2899, 0]
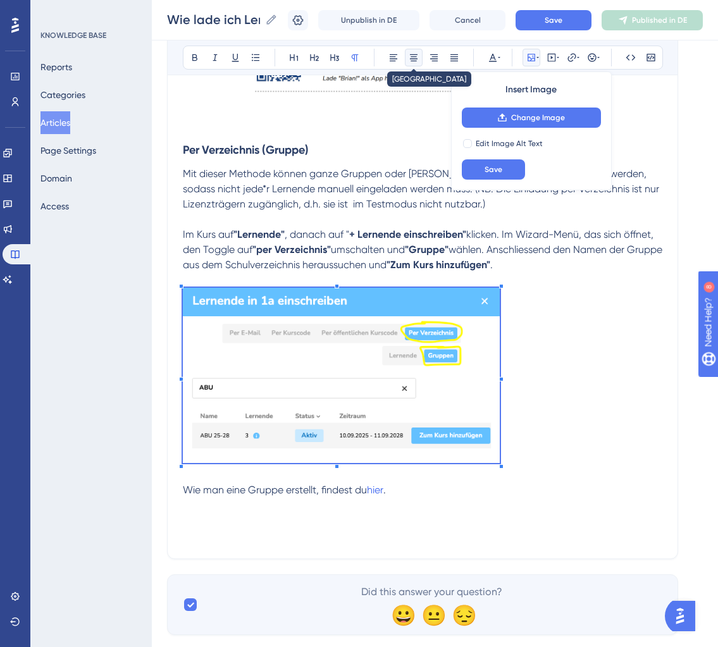
click at [416, 58] on icon at bounding box center [414, 58] width 10 height 10
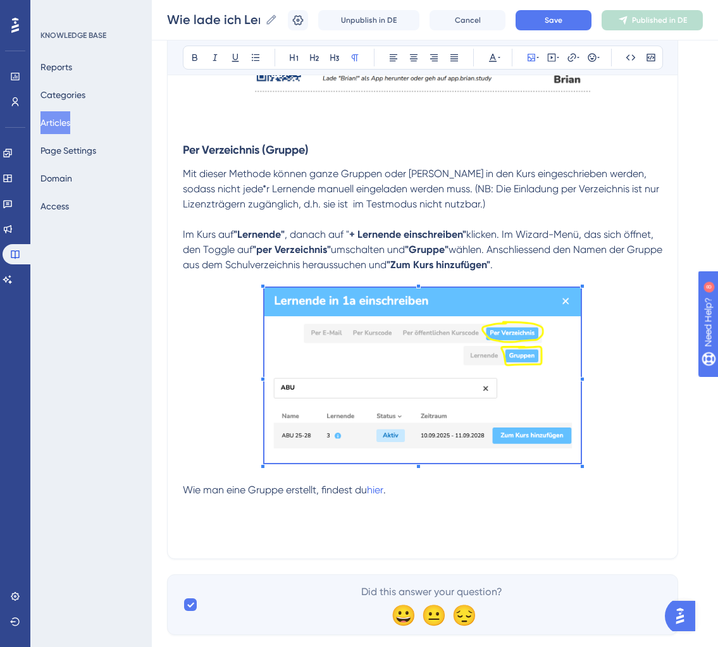
click at [608, 228] on span "klicken. Im Wizard-Menü, das sich öffnet, den Toggle auf" at bounding box center [419, 241] width 473 height 27
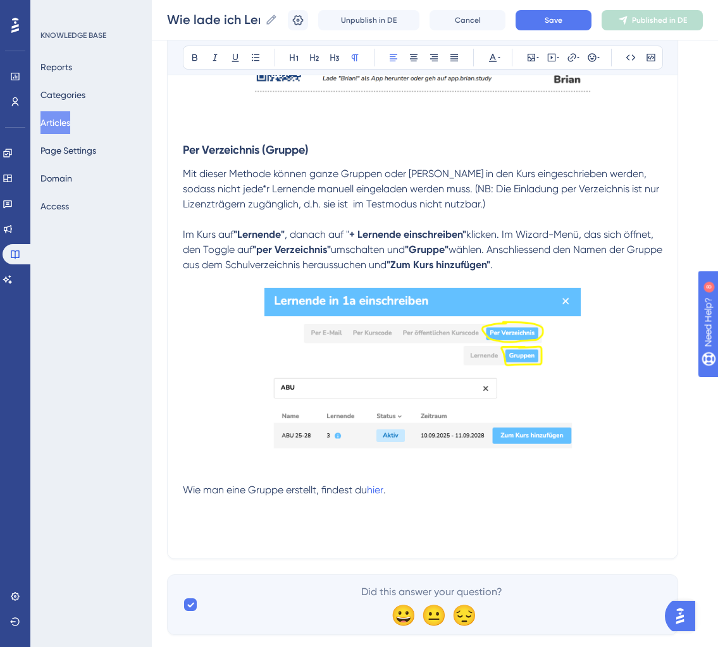
click at [301, 513] on p at bounding box center [423, 520] width 480 height 15
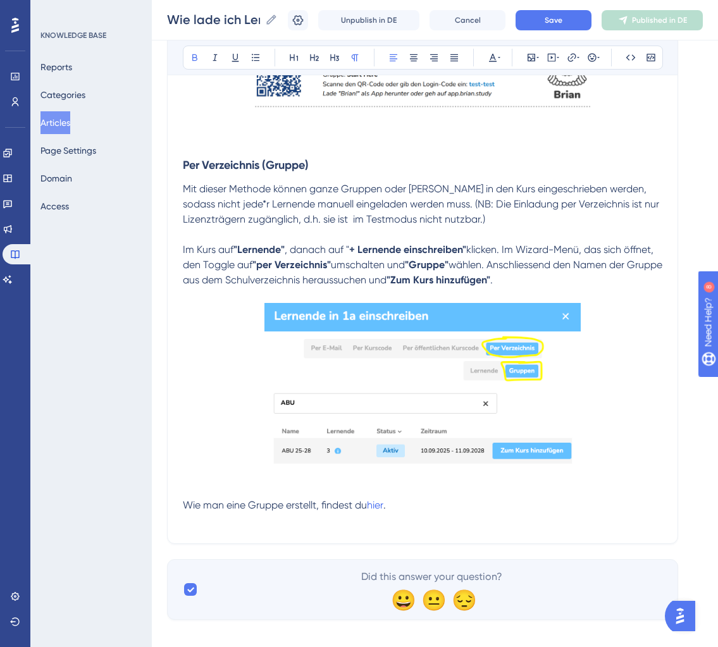
scroll to position [2868, 0]
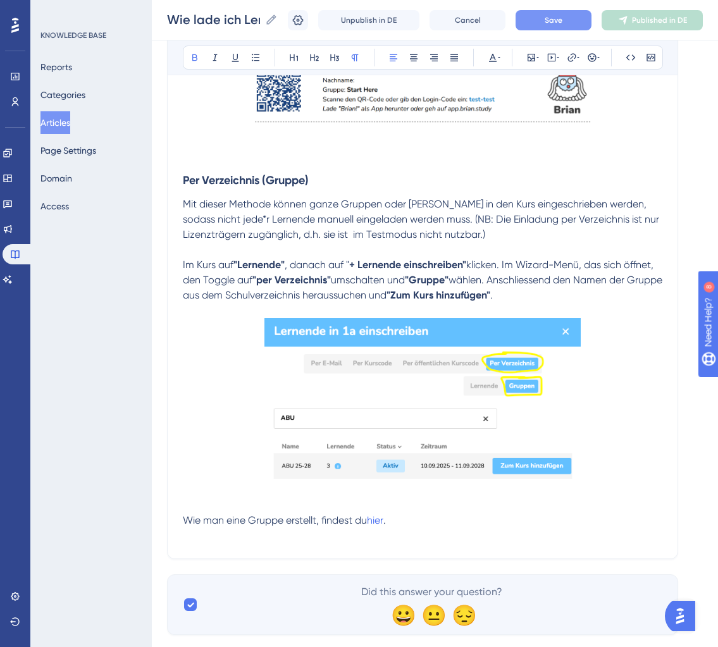
click at [556, 22] on span "Save" at bounding box center [554, 20] width 18 height 10
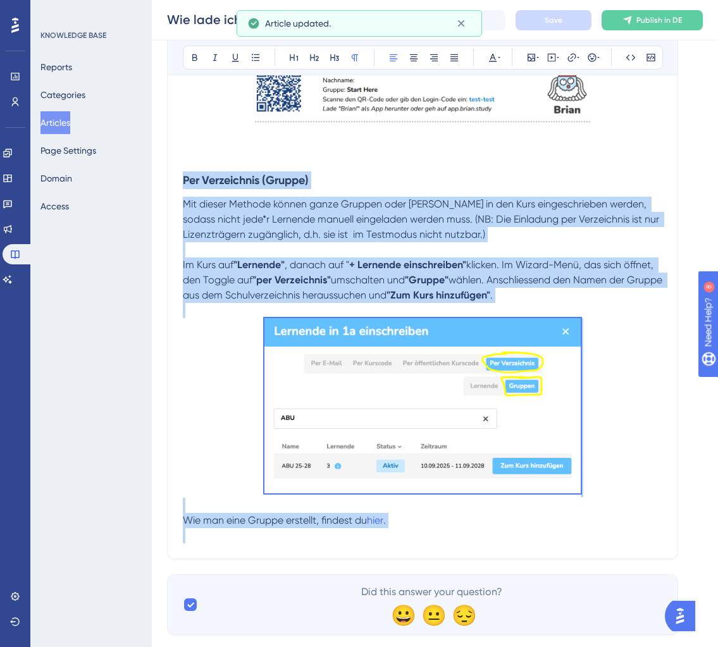
drag, startPoint x: 404, startPoint y: 503, endPoint x: 157, endPoint y: 156, distance: 426.6
click at [445, 198] on span "Mit dieser Methode können ganze Gruppen oder Klassen in den Kurs eingeschrieben…" at bounding box center [422, 219] width 479 height 42
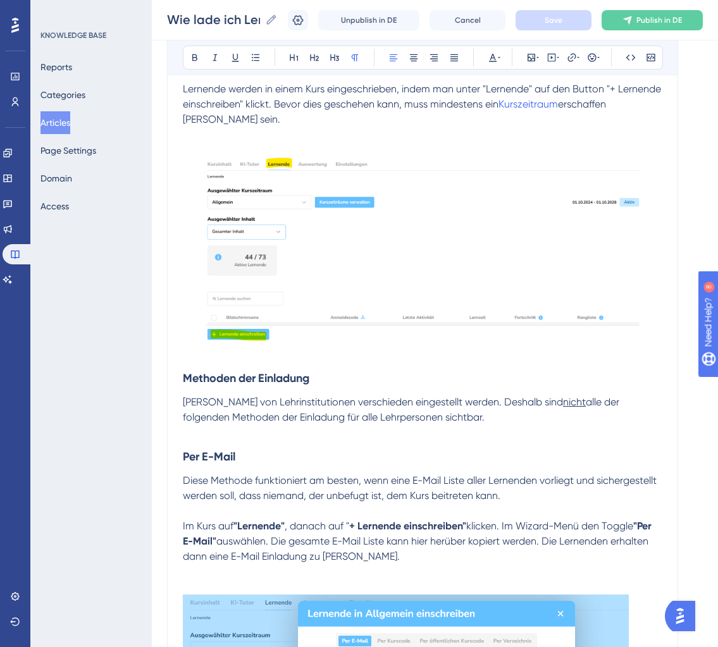
scroll to position [0, 0]
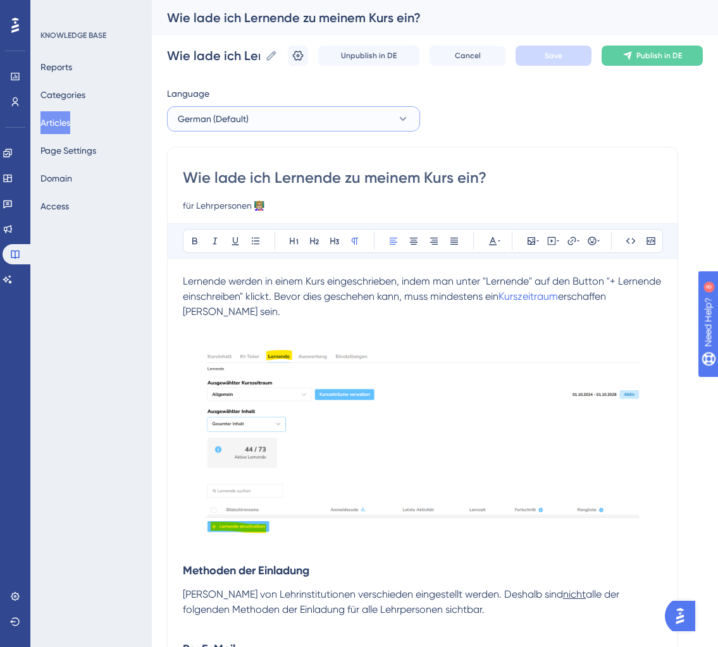
click at [273, 130] on button "German (Default)" at bounding box center [293, 118] width 253 height 25
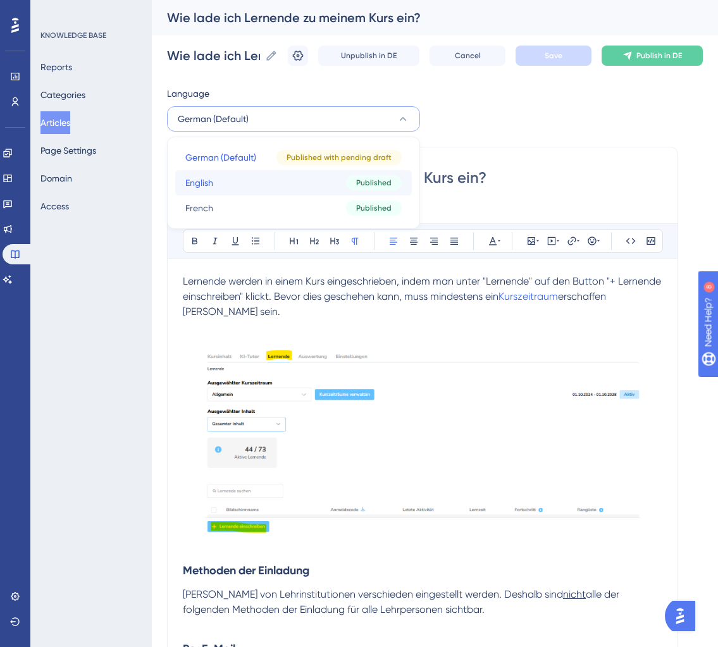
click at [251, 187] on button "English English Published" at bounding box center [293, 182] width 237 height 25
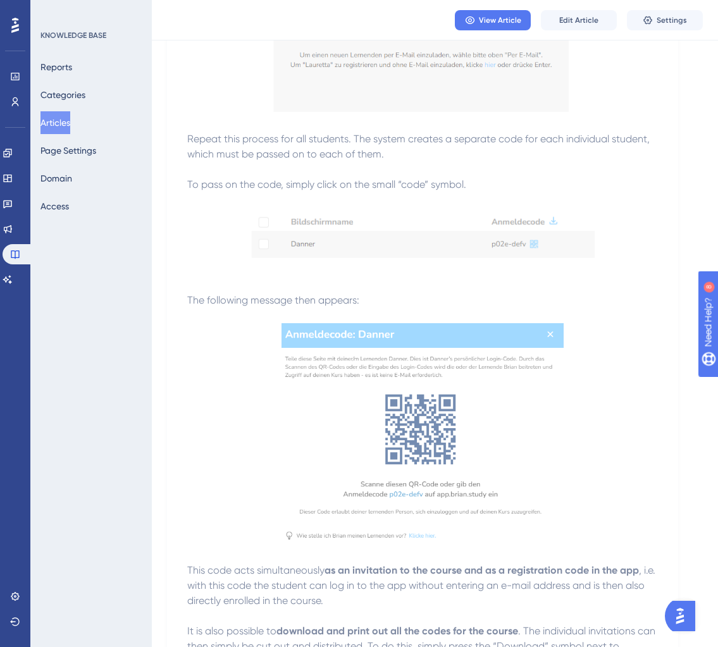
scroll to position [2339, 0]
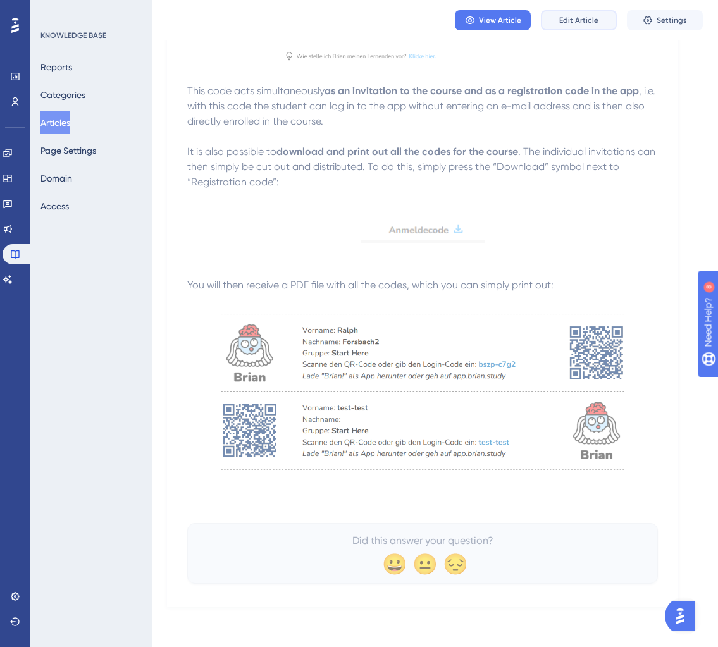
click at [587, 16] on span "Edit Article" at bounding box center [578, 20] width 39 height 10
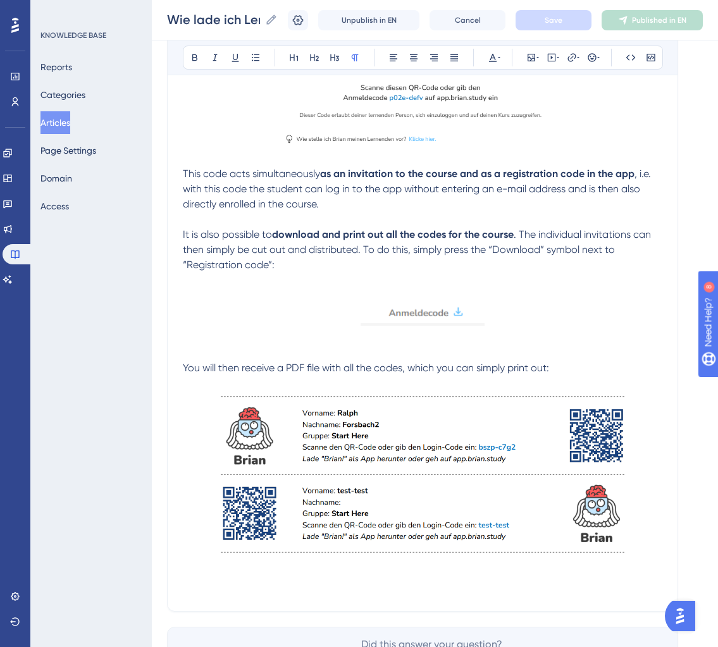
scroll to position [2390, 0]
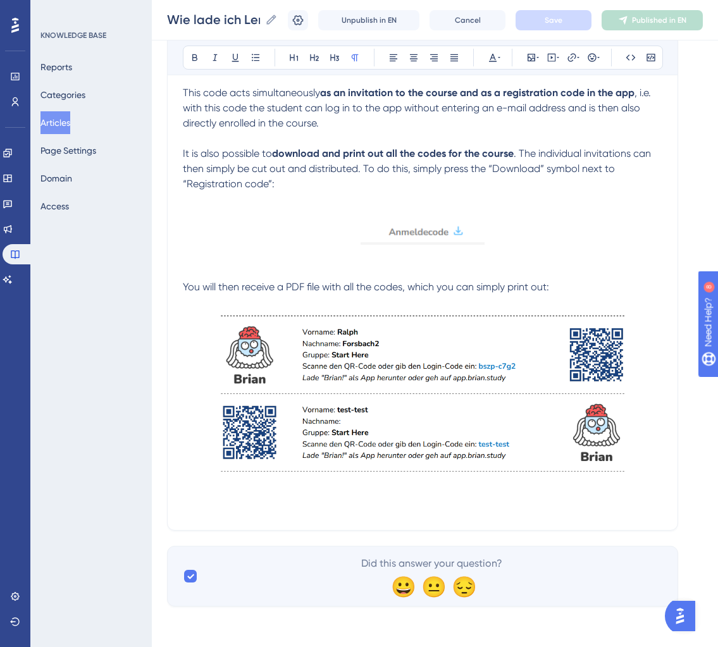
click at [347, 500] on p at bounding box center [423, 507] width 480 height 15
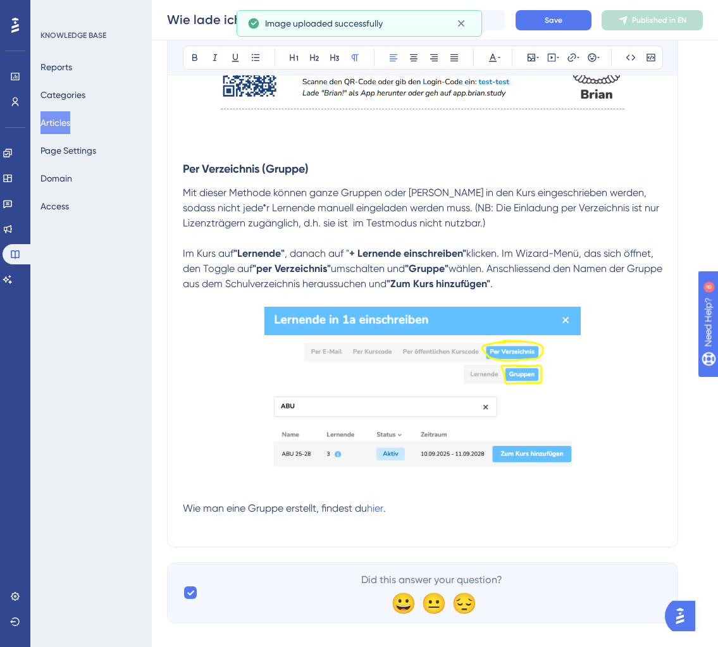
scroll to position [2751, 0]
click at [473, 313] on img at bounding box center [423, 393] width 316 height 175
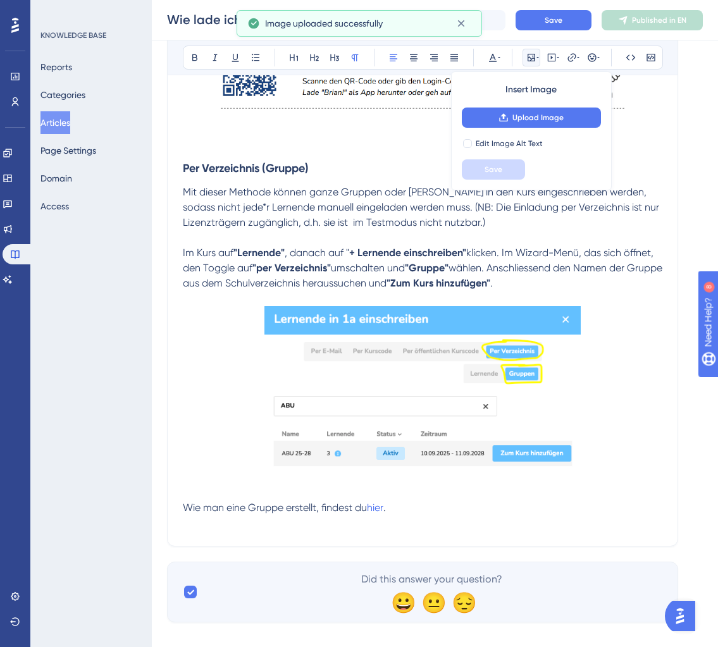
click at [544, 278] on p "Im Kurs auf "Lernende" , danach auf " + Lernende einschreiben" klicken. Im Wiza…" at bounding box center [423, 269] width 480 height 46
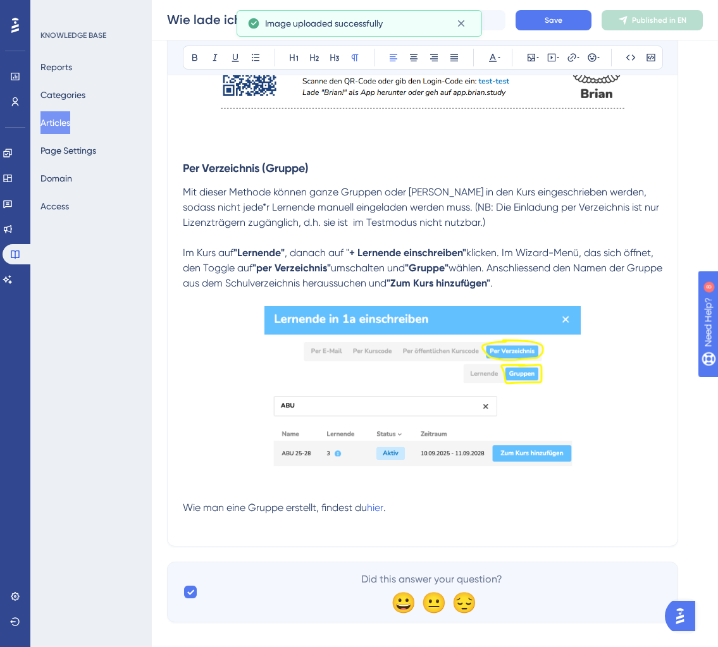
drag, startPoint x: 543, startPoint y: 286, endPoint x: 179, endPoint y: 172, distance: 381.5
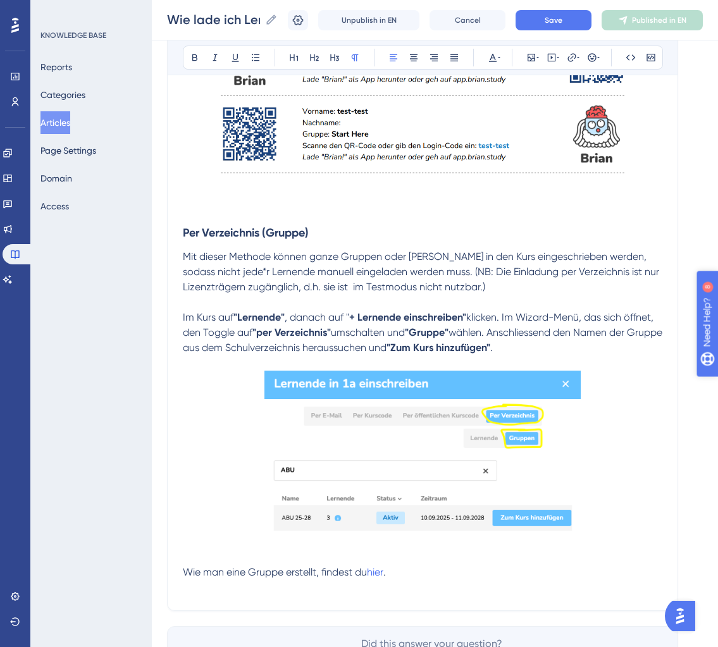
scroll to position [2769, 0]
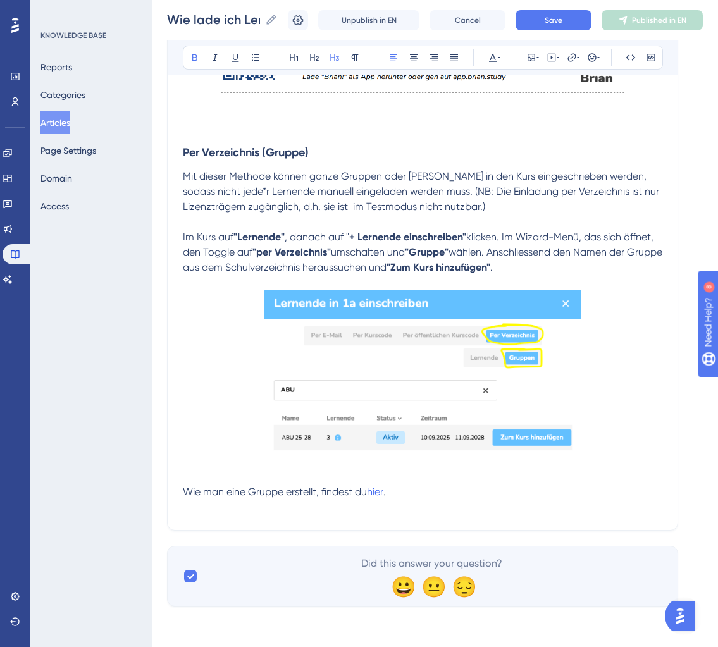
click at [333, 148] on h3 "Per Verzeichnis (Gruppe)" at bounding box center [423, 152] width 480 height 33
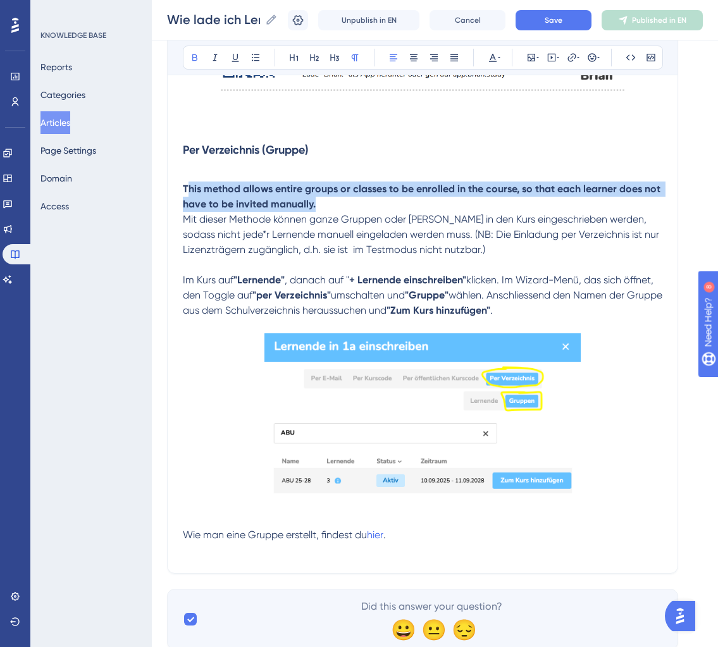
drag, startPoint x: 320, startPoint y: 205, endPoint x: 186, endPoint y: 188, distance: 135.3
click at [186, 188] on p "This method allows entire groups or classes to be enrolled in the course, so th…" at bounding box center [423, 197] width 480 height 30
click at [296, 196] on strong "This method allows entire groups or classes to be enrolled in the course, so th…" at bounding box center [423, 196] width 480 height 27
drag, startPoint x: 290, startPoint y: 204, endPoint x: 170, endPoint y: 190, distance: 121.8
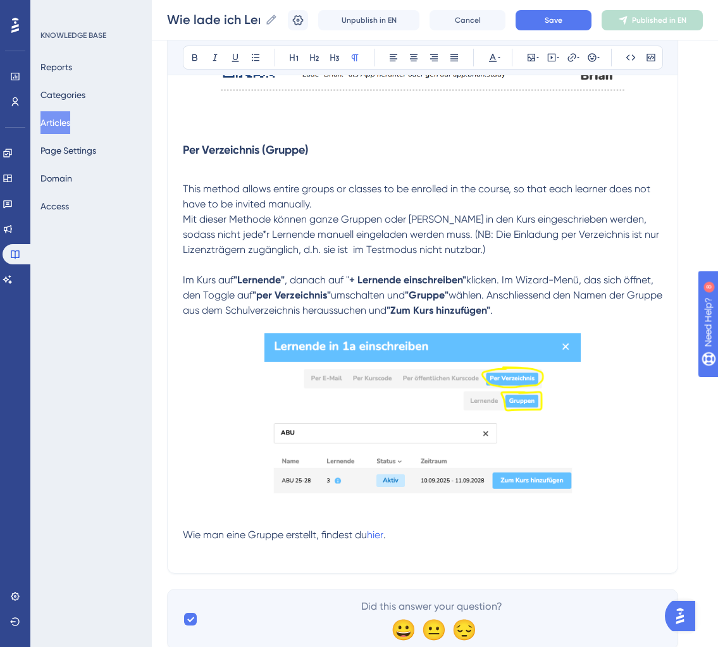
click at [247, 174] on p at bounding box center [423, 173] width 480 height 15
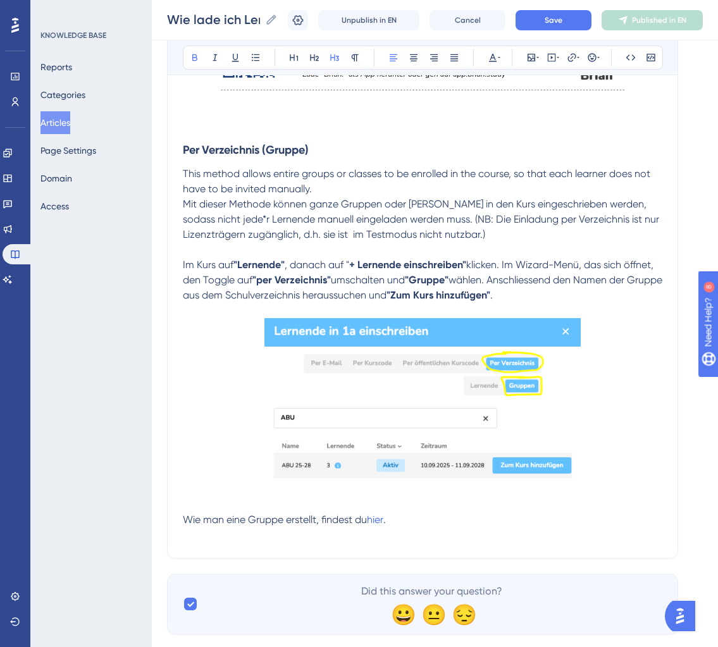
click at [235, 147] on strong "Per Verzeichnis (Gruppe)" at bounding box center [246, 150] width 126 height 14
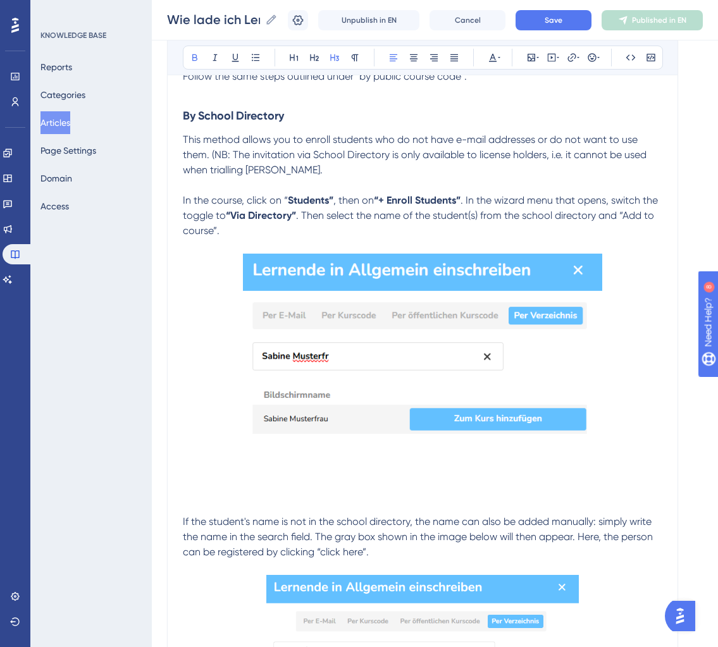
scroll to position [1127, 0]
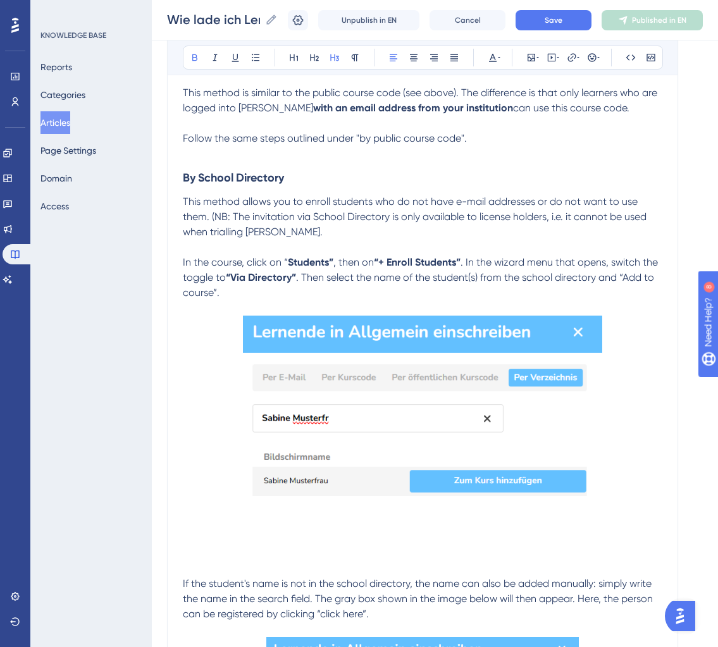
click at [197, 172] on h3 "By School Directory" at bounding box center [423, 177] width 480 height 33
click at [200, 180] on strong "By School Directory" at bounding box center [233, 178] width 101 height 14
drag, startPoint x: 200, startPoint y: 180, endPoint x: 342, endPoint y: 180, distance: 142.4
click at [342, 180] on h3 "By School Directory" at bounding box center [423, 177] width 480 height 33
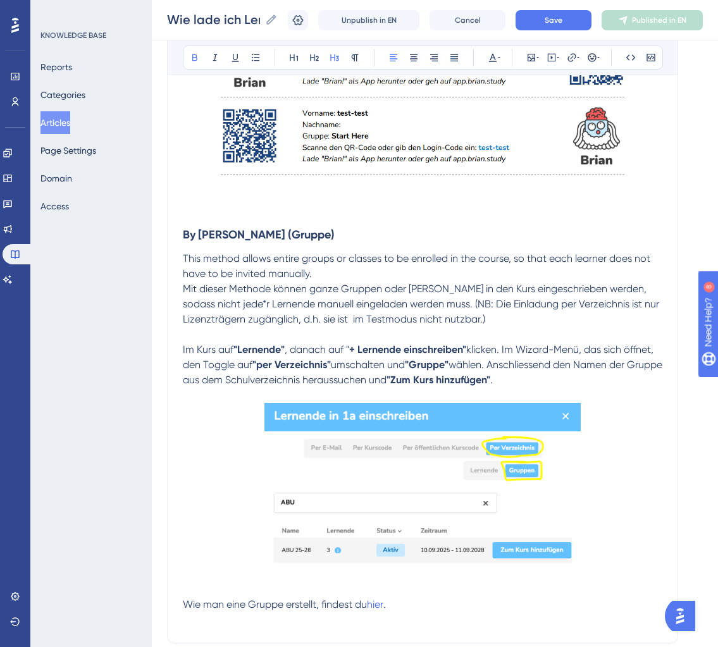
scroll to position [2687, 0]
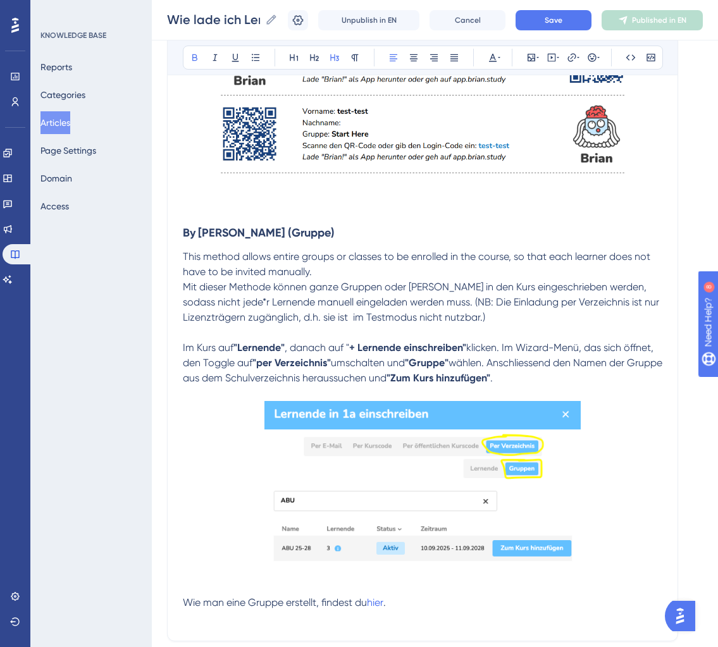
click at [201, 236] on strong "By dier (Gruppe)" at bounding box center [259, 233] width 152 height 14
drag, startPoint x: 201, startPoint y: 236, endPoint x: 302, endPoint y: 236, distance: 100.6
click at [302, 236] on h3 "By dier (Gruppe)" at bounding box center [423, 232] width 480 height 33
click at [303, 230] on h3 "By School Directory" at bounding box center [423, 232] width 480 height 33
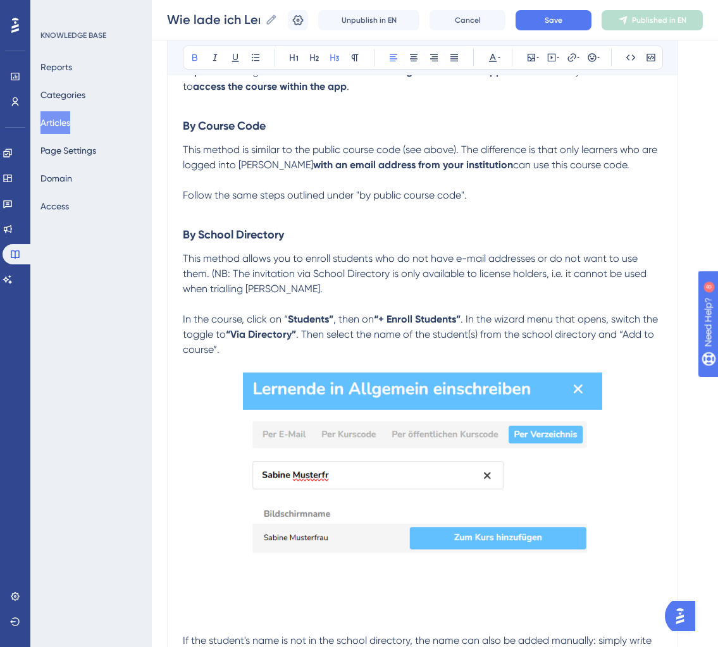
scroll to position [1025, 0]
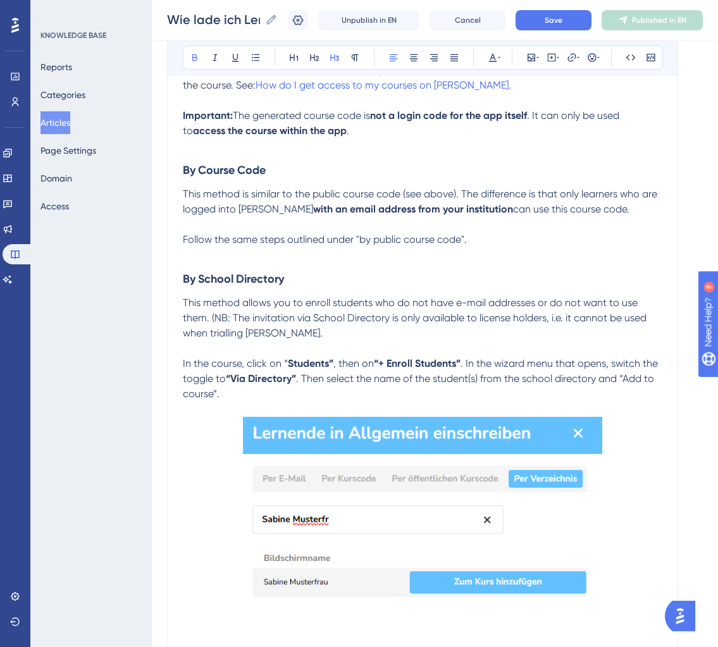
click at [325, 279] on h3 "By School Directory" at bounding box center [423, 279] width 480 height 33
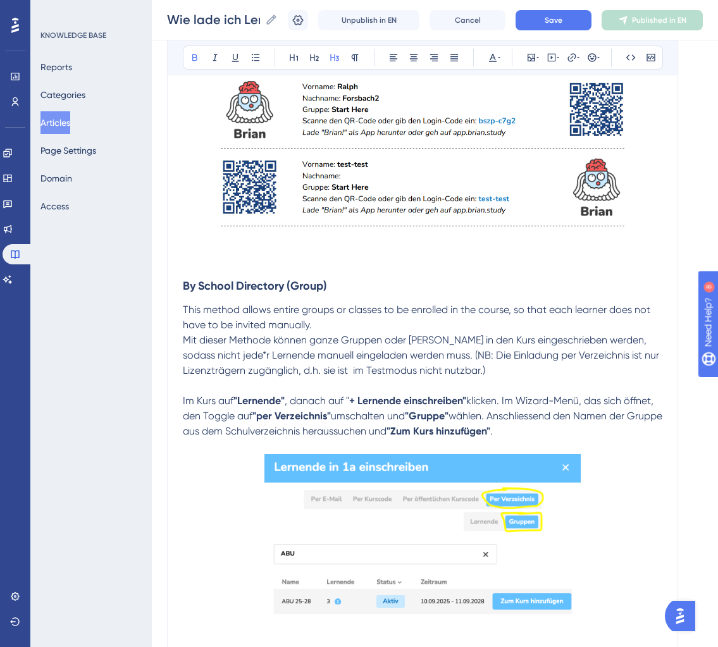
scroll to position [2799, 0]
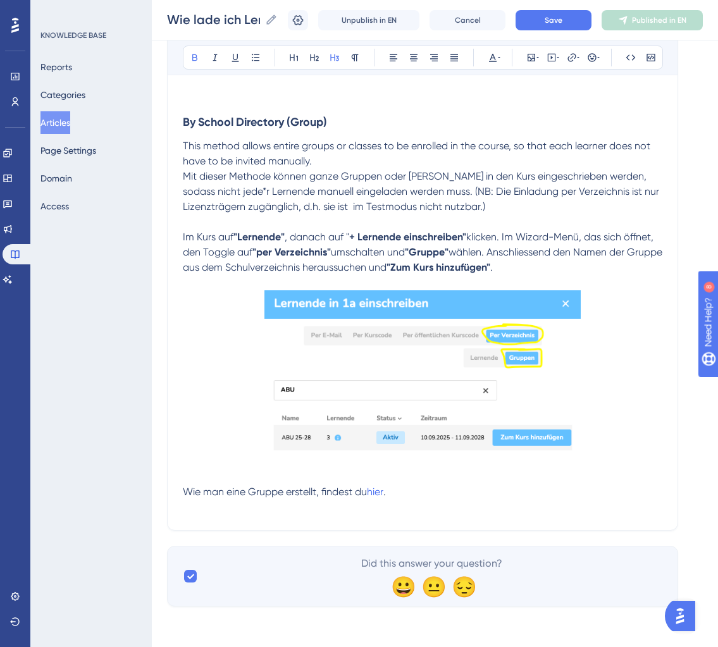
click at [388, 335] on img at bounding box center [423, 377] width 316 height 175
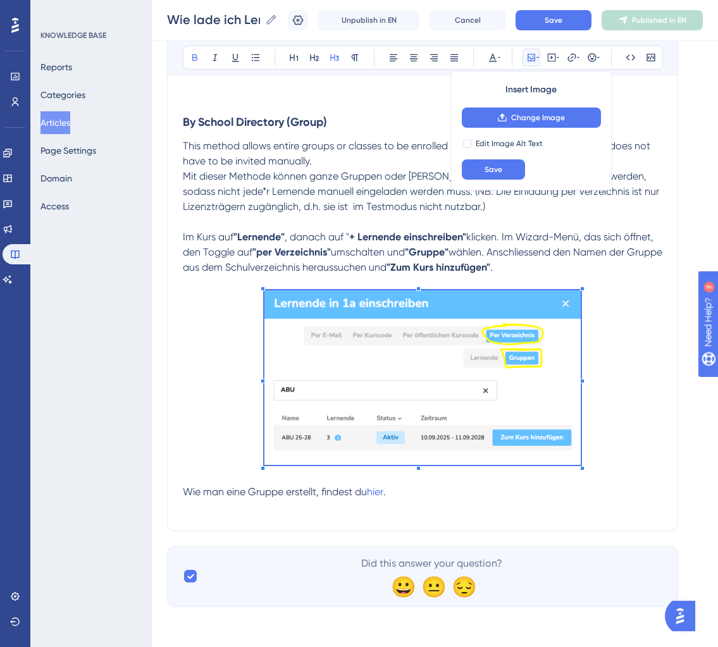
click at [635, 346] on p at bounding box center [423, 379] width 480 height 179
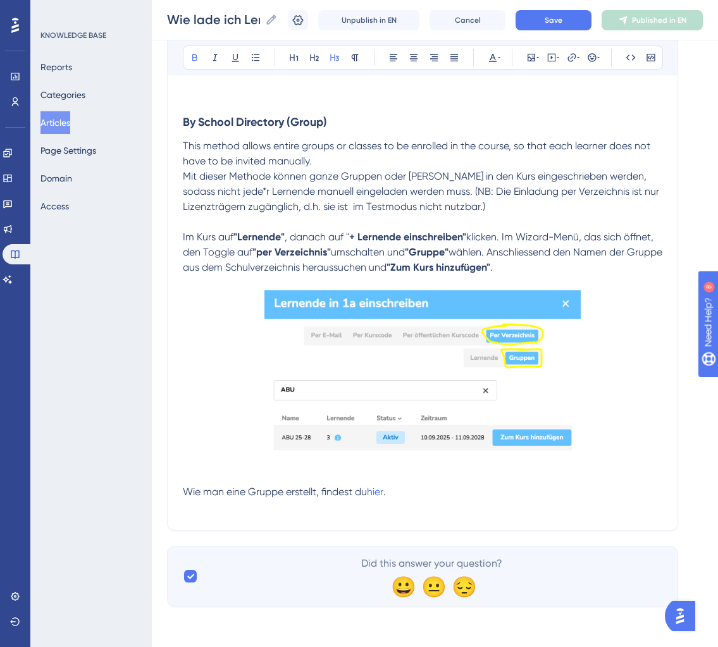
click at [327, 160] on p "This method allows entire groups or classes to be enrolled in the course, so th…" at bounding box center [423, 154] width 480 height 30
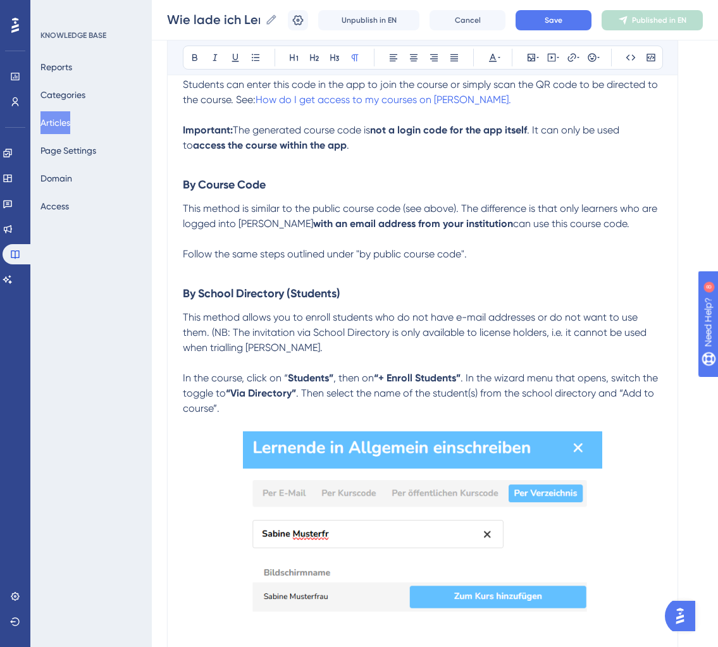
scroll to position [1026, 0]
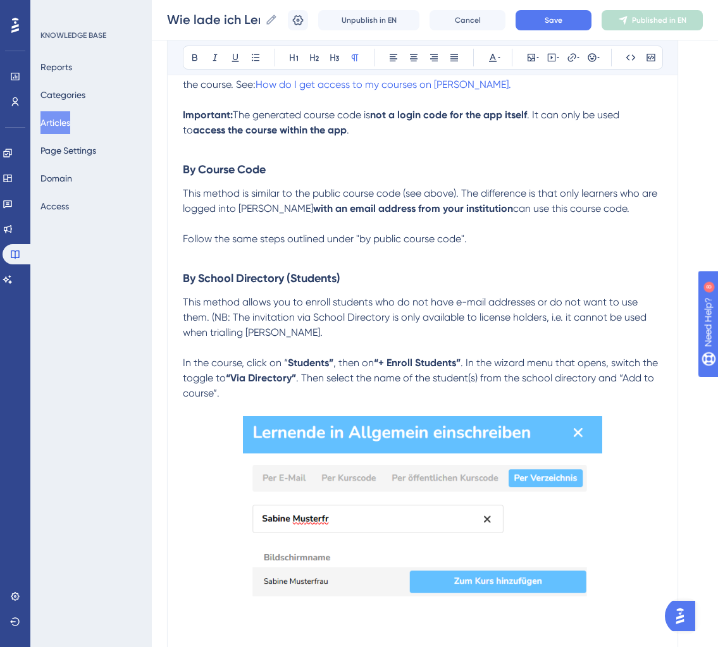
click at [313, 337] on p "This method allows you to enroll students who do not have e-mail addresses or d…" at bounding box center [423, 318] width 480 height 46
drag, startPoint x: 304, startPoint y: 343, endPoint x: 218, endPoint y: 343, distance: 85.4
click at [219, 340] on p "This method allows you to enroll students who do not have e-mail addresses or d…" at bounding box center [423, 318] width 480 height 46
click at [295, 331] on p "This method allows you to enroll students who do not have e-mail addresses or d…" at bounding box center [423, 318] width 480 height 46
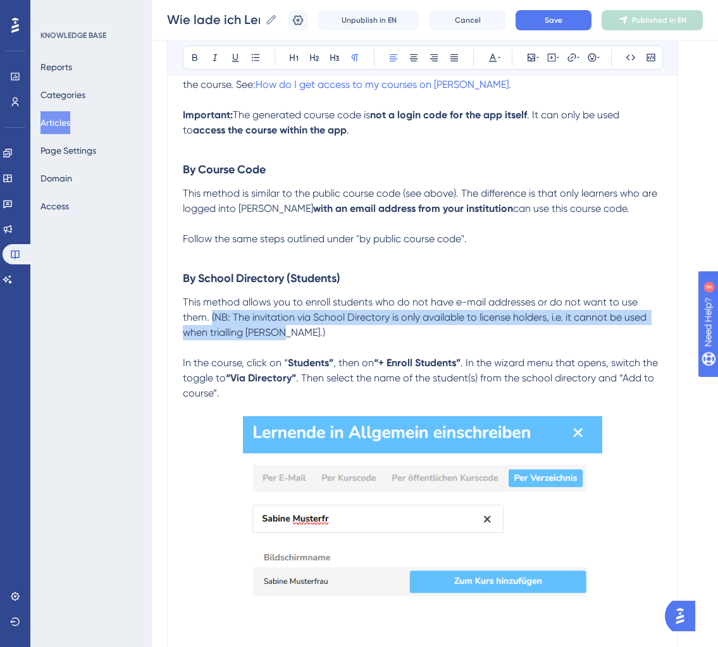
drag, startPoint x: 283, startPoint y: 336, endPoint x: 212, endPoint y: 322, distance: 72.2
click at [212, 322] on p "This method allows you to enroll students who do not have e-mail addresses or d…" at bounding box center [423, 318] width 480 height 46
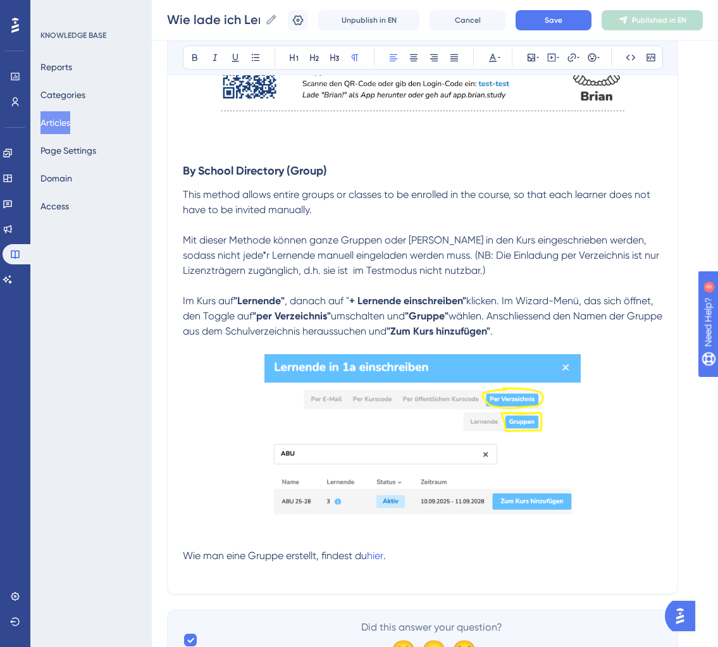
scroll to position [2719, 0]
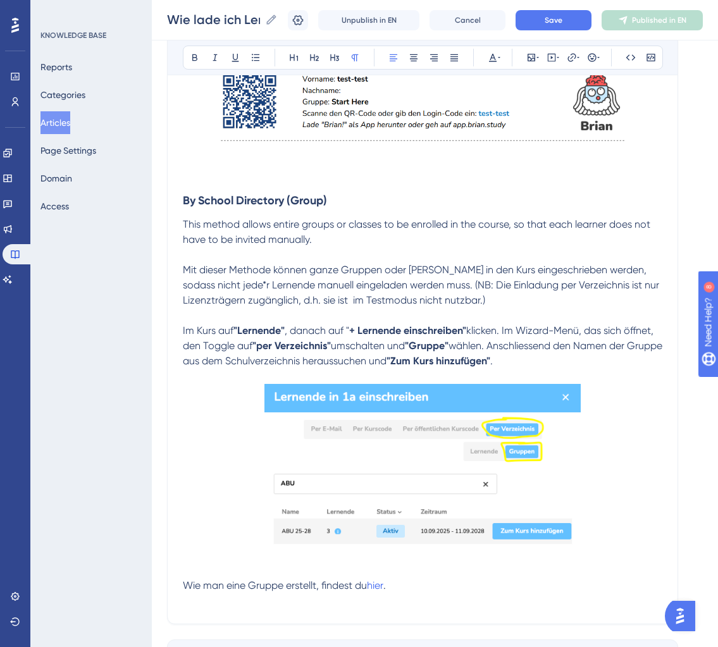
click at [359, 244] on p "This method allows entire groups or classes to be enrolled in the course, so th…" at bounding box center [423, 232] width 480 height 30
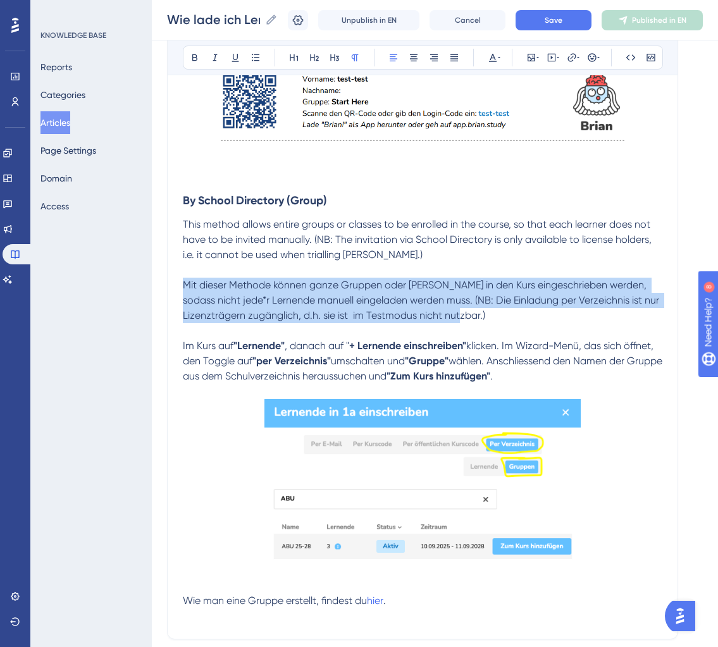
drag, startPoint x: 332, startPoint y: 323, endPoint x: 175, endPoint y: 281, distance: 162.0
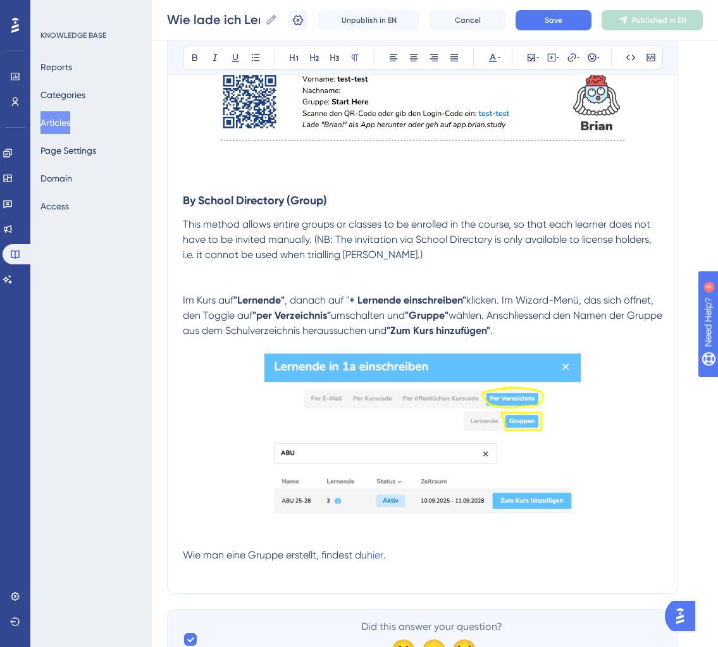
click at [592, 225] on span "This method allows entire groups or classes to be enrolled in the course, so th…" at bounding box center [418, 239] width 471 height 42
click at [470, 259] on p "This method allows entire groups or classes to be enrolled in the course, so th…" at bounding box center [423, 240] width 480 height 46
click at [423, 252] on p "This method allows entire groups or classes to be enrolled in the course, so th…" at bounding box center [423, 240] width 480 height 46
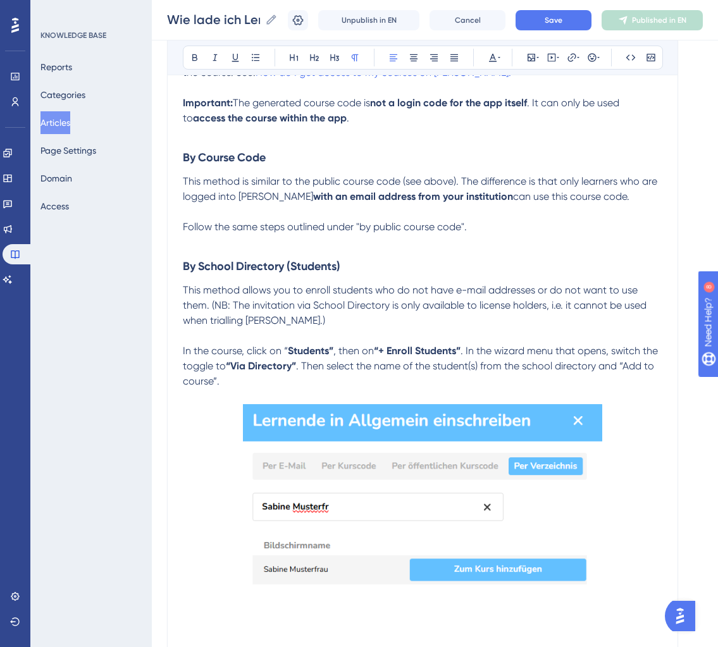
scroll to position [1033, 0]
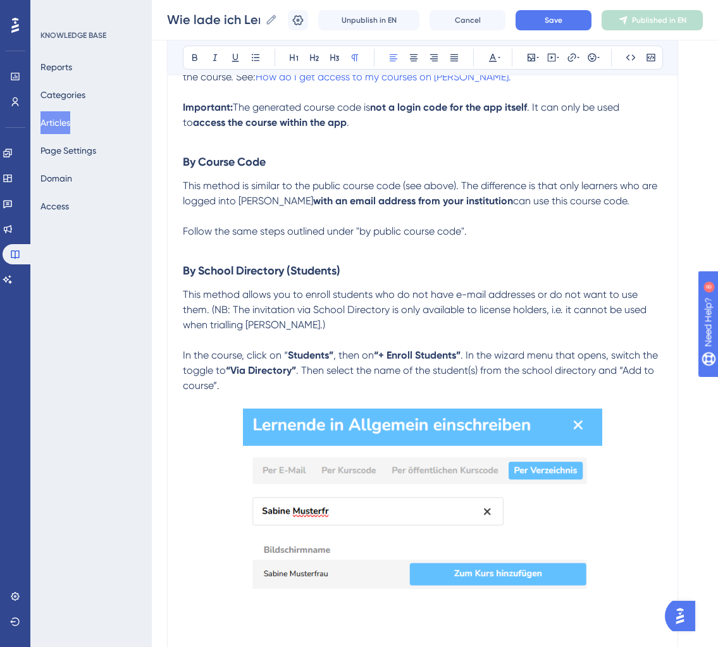
click at [297, 382] on p "In the course, click on “ Students” , then on “+ Enroll Students” . In the wiza…" at bounding box center [423, 371] width 480 height 46
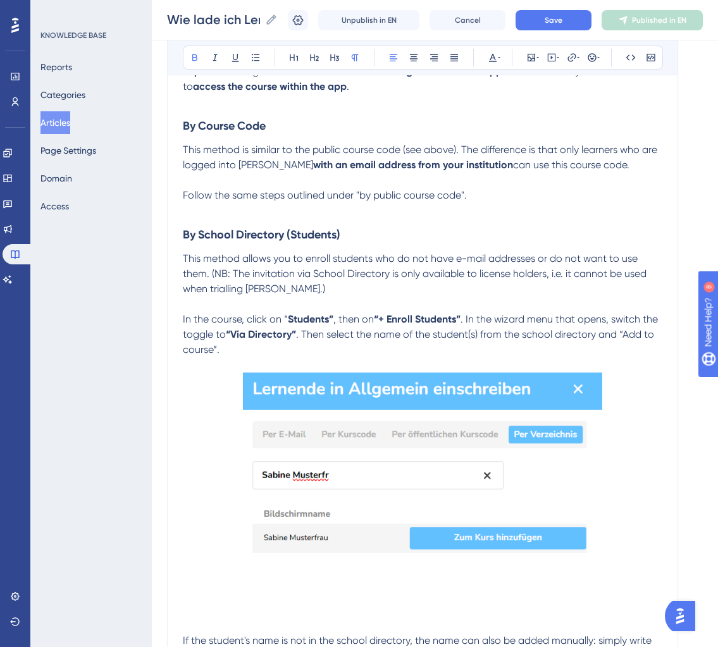
click at [299, 340] on span ". Then select the name of the student(s) from the school directory and “Add to …" at bounding box center [420, 341] width 474 height 27
click at [298, 340] on strong "“Via Directory” and choose "Students"" at bounding box center [315, 334] width 179 height 12
drag, startPoint x: 299, startPoint y: 340, endPoint x: 354, endPoint y: 341, distance: 55.1
click at [354, 340] on strong "“Via Directory” and choose "Students"" at bounding box center [315, 334] width 179 height 12
click at [354, 345] on p "In the course, click on “ Students” , then on “+ Enroll Students” . In the wiza…" at bounding box center [423, 335] width 480 height 46
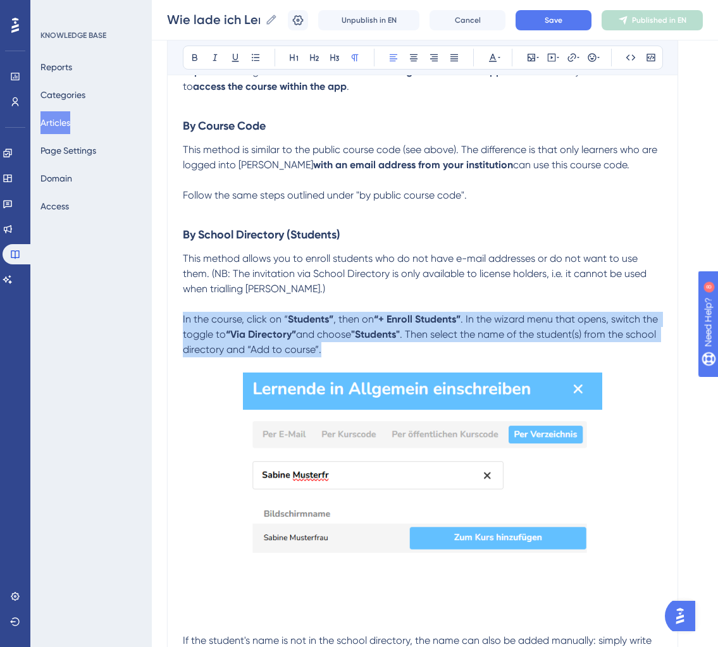
drag, startPoint x: 373, startPoint y: 357, endPoint x: 170, endPoint y: 320, distance: 205.9
click at [170, 320] on div "How do I enroll students in my course? for teachers 👩🏼‍🏫 Bold Italic Underline …" at bounding box center [422, 657] width 511 height 3171
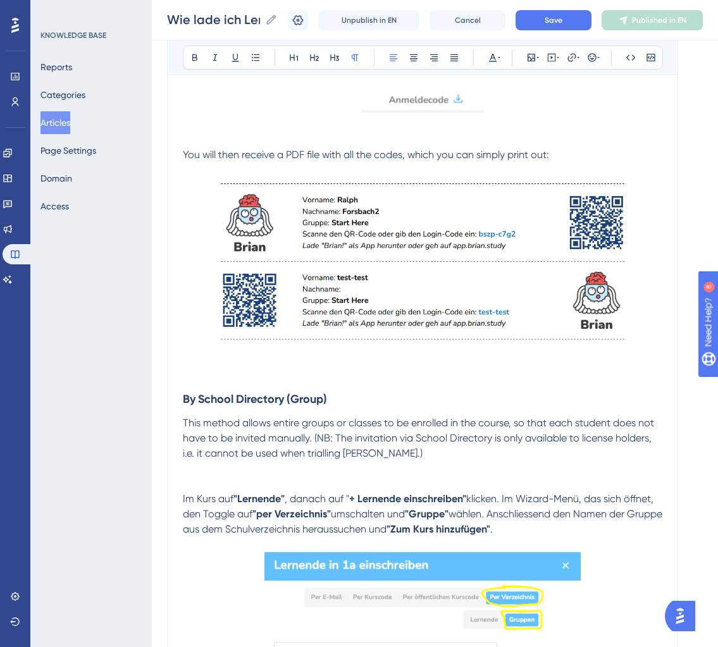
scroll to position [2785, 0]
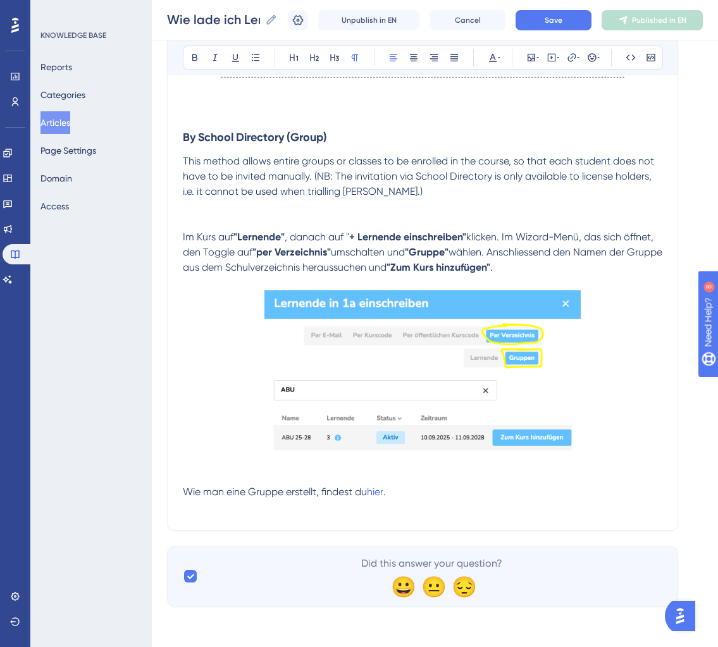
click at [412, 193] on p "This method allows entire groups or classes to be enrolled in the course, so th…" at bounding box center [423, 177] width 480 height 46
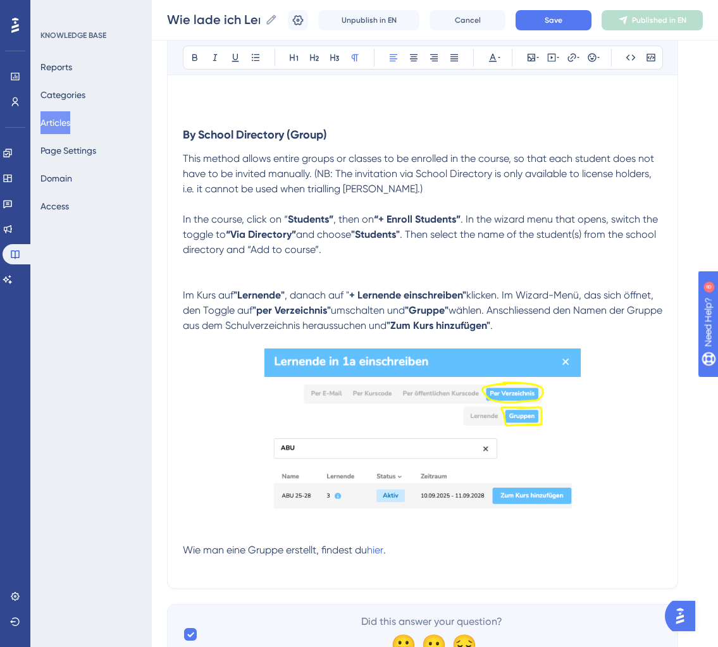
click at [380, 239] on strong ""Students"" at bounding box center [375, 234] width 49 height 12
drag, startPoint x: 532, startPoint y: 239, endPoint x: 577, endPoint y: 241, distance: 45.0
click at [577, 241] on span ". Then select the name of the student(s) from the school directory and “Add to …" at bounding box center [415, 241] width 465 height 27
click at [543, 259] on p at bounding box center [423, 265] width 480 height 15
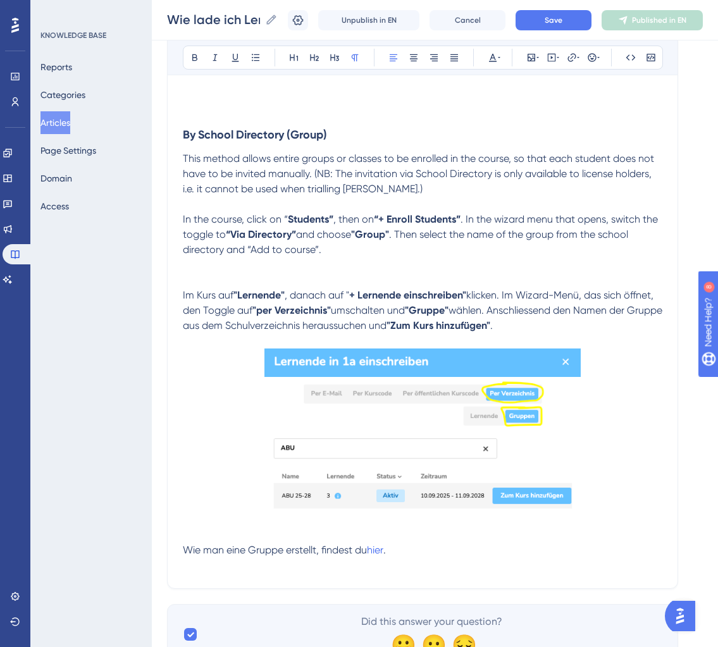
click at [425, 251] on p "In the course, click on “ Students” , then on “+ Enroll Students” . In the wiza…" at bounding box center [423, 235] width 480 height 46
click at [554, 328] on p "Im Kurs auf "Lernende" , danach auf " + Lernende einschreiben" klicken. Im Wiza…" at bounding box center [423, 311] width 480 height 46
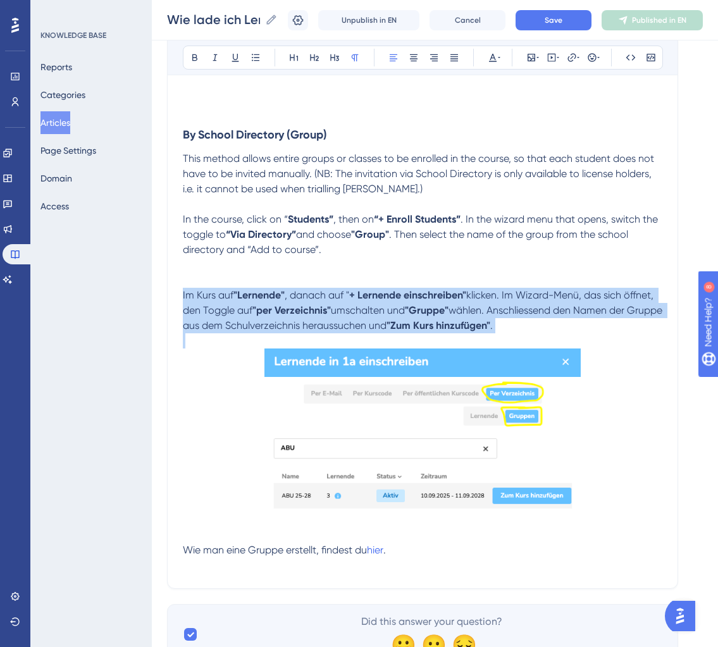
drag, startPoint x: 554, startPoint y: 328, endPoint x: 159, endPoint y: 295, distance: 395.7
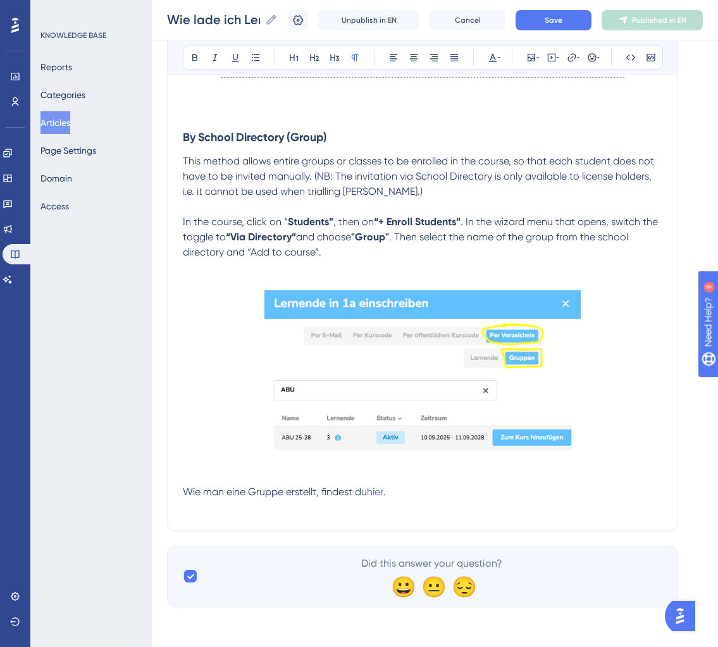
scroll to position [2769, 0]
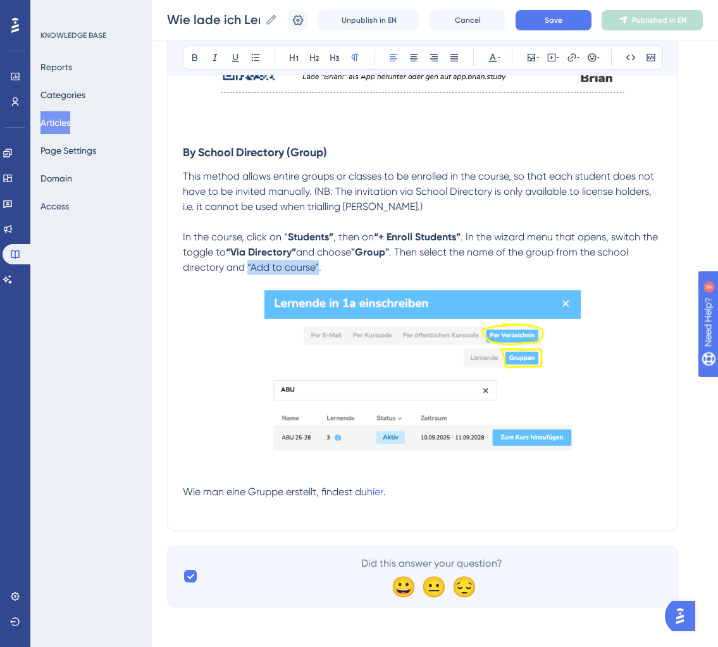
drag, startPoint x: 319, startPoint y: 265, endPoint x: 248, endPoint y: 270, distance: 71.0
click at [248, 270] on span ". Then select the name of the group from the school directory and “Add to cours…" at bounding box center [407, 259] width 448 height 27
click at [434, 270] on p "In the course, click on “ Students” , then on “+ Enroll Students” . In the wiza…" at bounding box center [423, 253] width 480 height 46
click at [397, 473] on p at bounding box center [423, 477] width 480 height 15
click at [438, 490] on p "Wie man eine Gruppe erstellt, findest du hier ." at bounding box center [423, 492] width 480 height 15
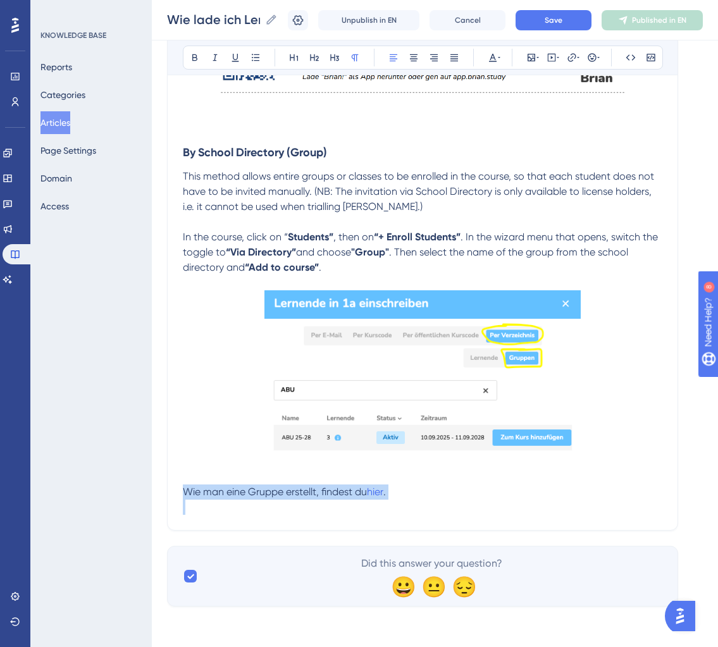
drag, startPoint x: 438, startPoint y: 490, endPoint x: 68, endPoint y: 490, distance: 369.6
click at [390, 480] on p at bounding box center [423, 477] width 480 height 15
drag, startPoint x: 332, startPoint y: 489, endPoint x: 177, endPoint y: 487, distance: 155.7
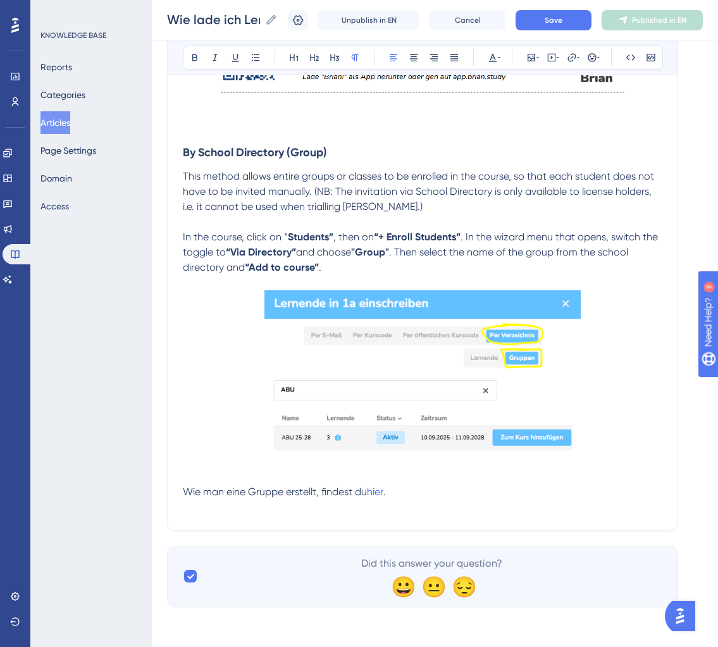
click at [442, 505] on p at bounding box center [423, 507] width 480 height 15
drag, startPoint x: 256, startPoint y: 492, endPoint x: 104, endPoint y: 480, distance: 152.9
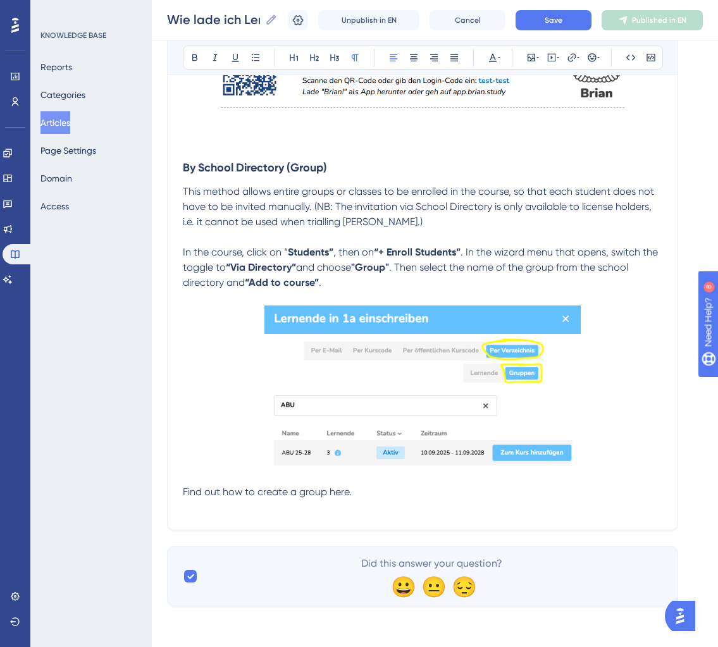
click at [185, 494] on span "Find out how to create a group here." at bounding box center [267, 492] width 169 height 12
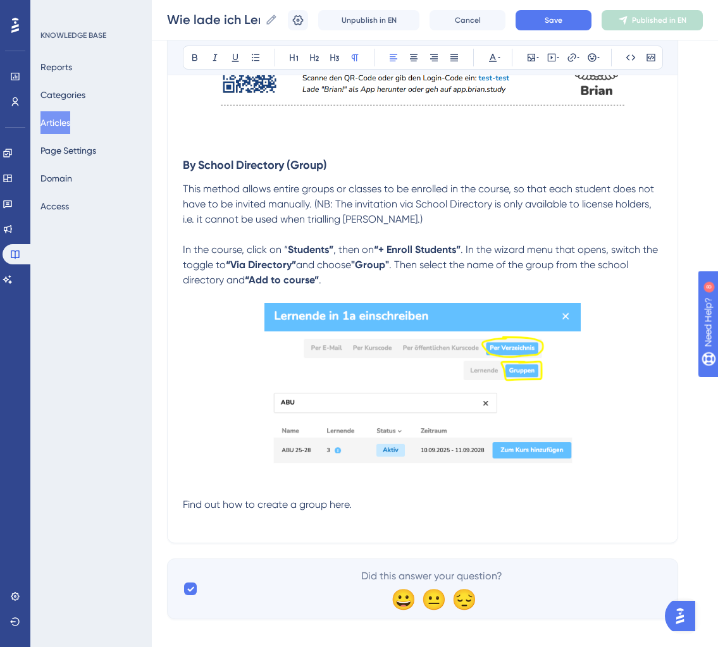
scroll to position [2769, 0]
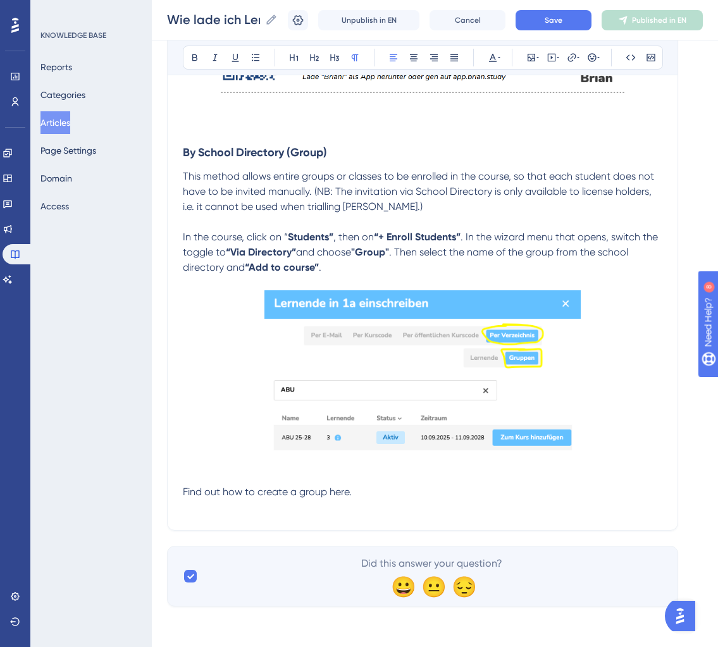
click at [342, 488] on span "Find out how to create a group here." at bounding box center [267, 492] width 169 height 12
click at [572, 59] on icon at bounding box center [572, 58] width 10 height 10
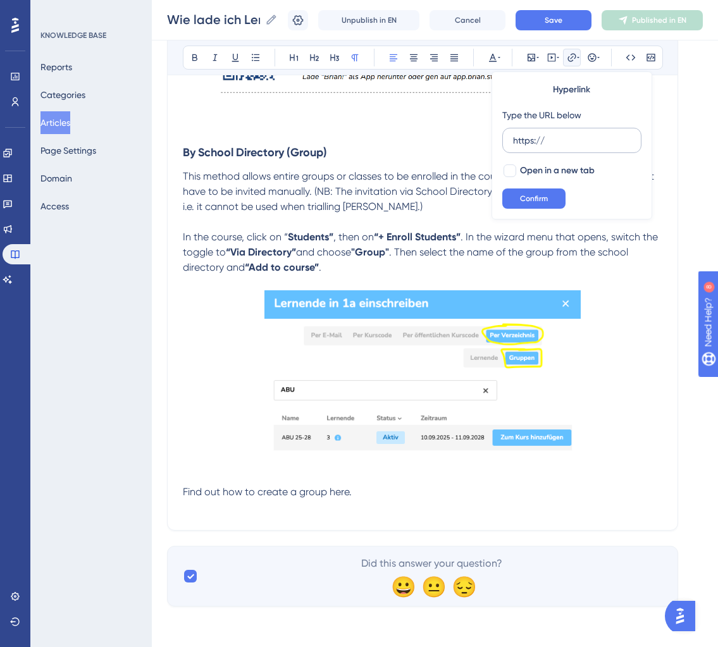
click at [528, 139] on input "https://" at bounding box center [572, 141] width 118 height 14
type input "https://help.brian.study/de/articles/16750-wie-erstelle-ich-eine-gruppe"
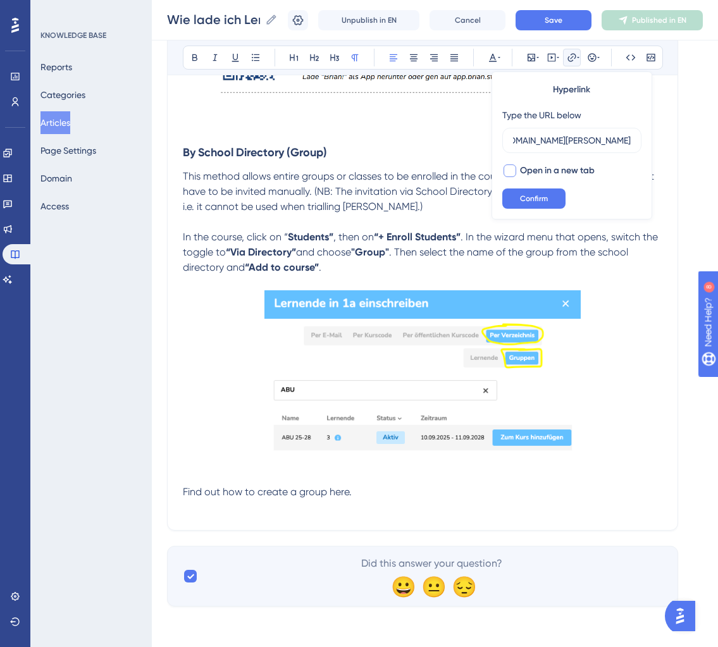
click at [507, 173] on div at bounding box center [510, 171] width 13 height 13
checkbox input "true"
click at [625, 142] on input "https://help.brian.study/de/articles/16750-wie-erstelle-ich-eine-gruppe" at bounding box center [572, 141] width 118 height 14
type input "https://help.brian.study/en/articles/16750-wie-erstelle-ich-eine-gruppe"
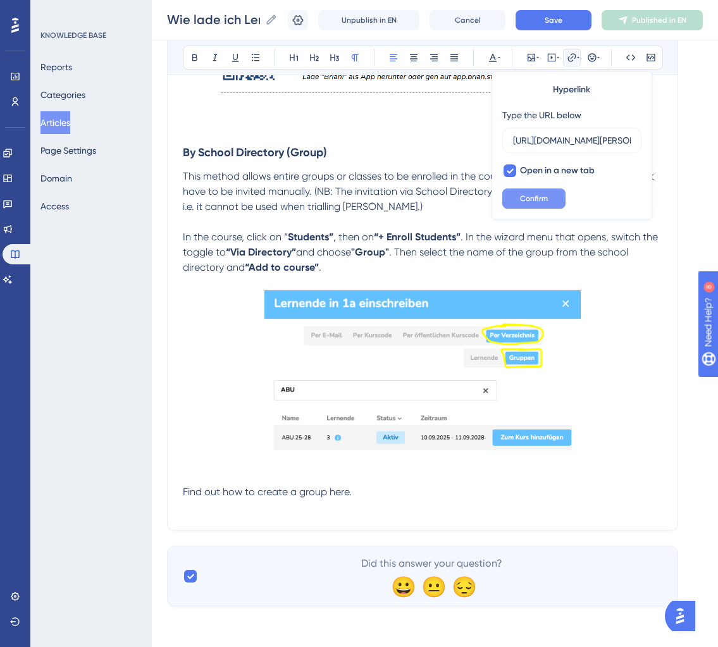
click at [519, 204] on button "Confirm" at bounding box center [534, 199] width 63 height 20
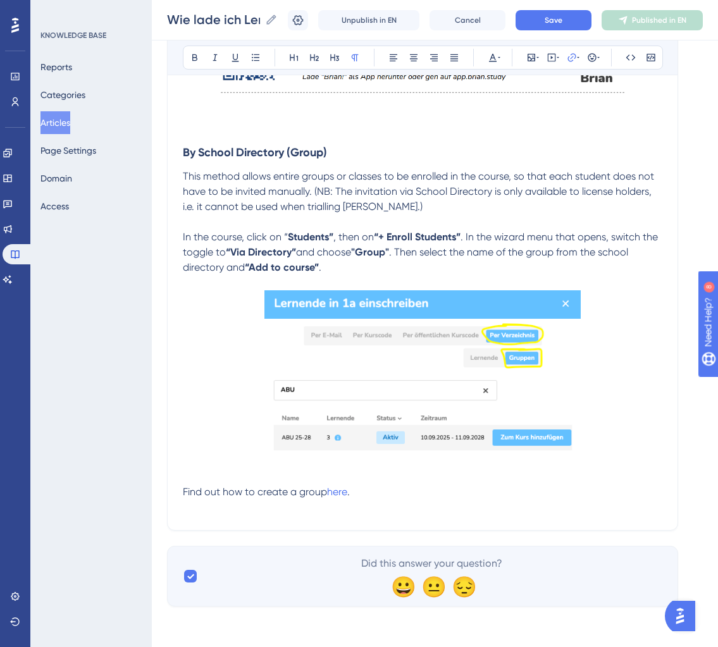
click at [399, 475] on p at bounding box center [423, 477] width 480 height 15
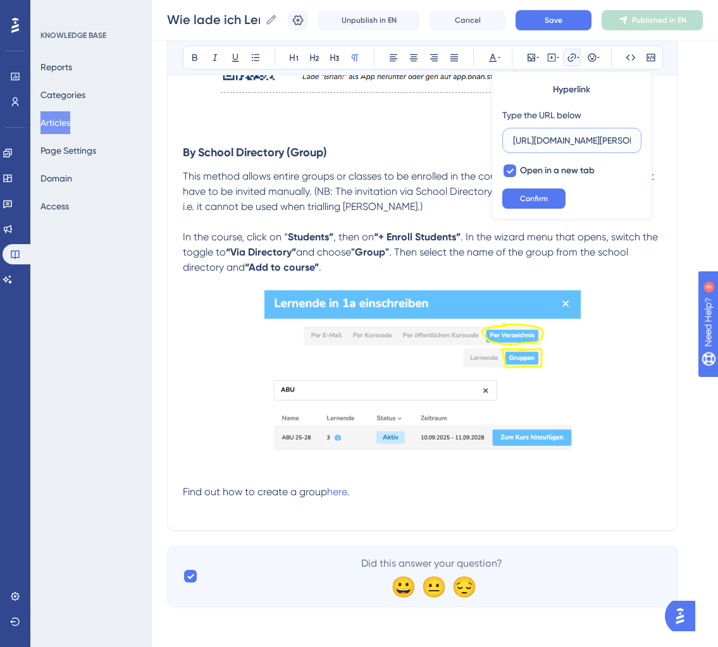
scroll to position [0, 181]
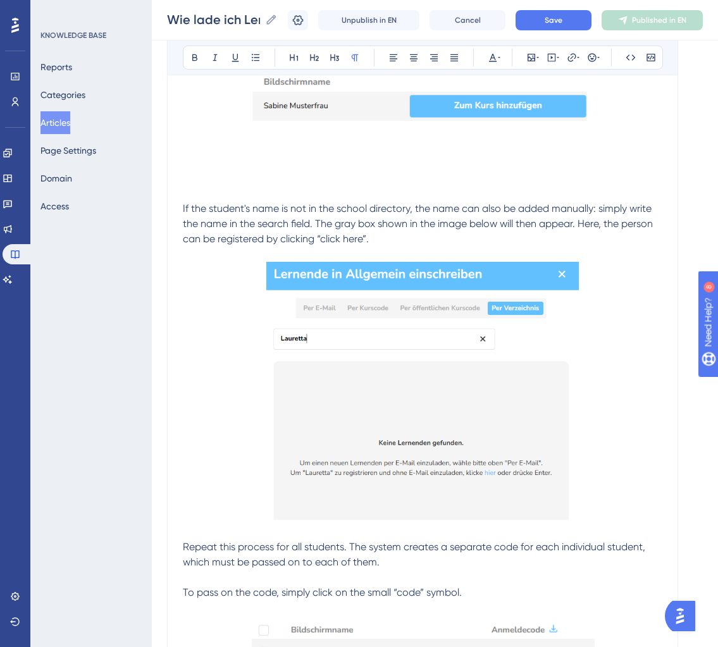
scroll to position [1501, 0]
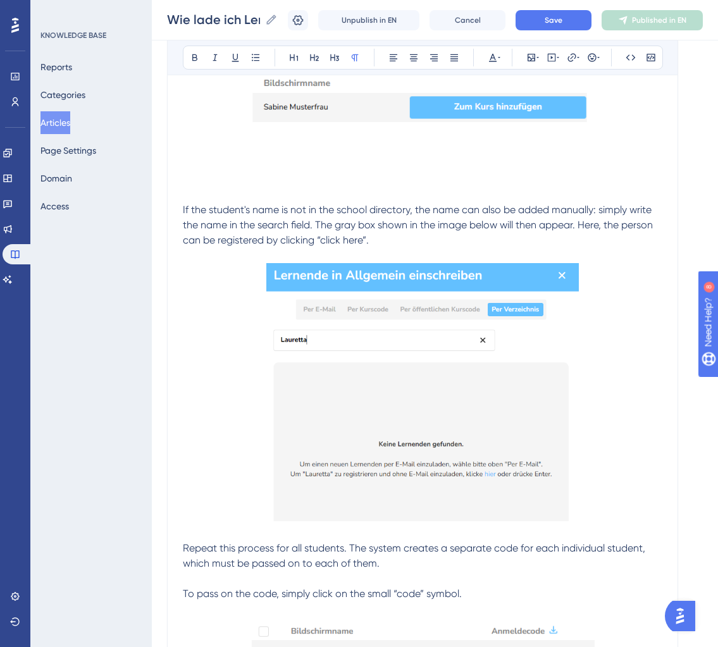
click at [365, 397] on img at bounding box center [422, 392] width 313 height 258
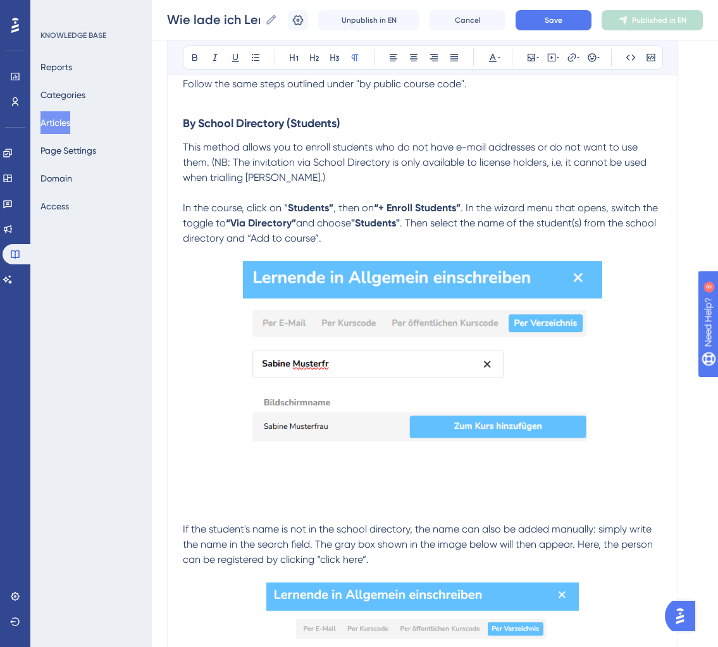
click at [440, 324] on img at bounding box center [422, 366] width 359 height 210
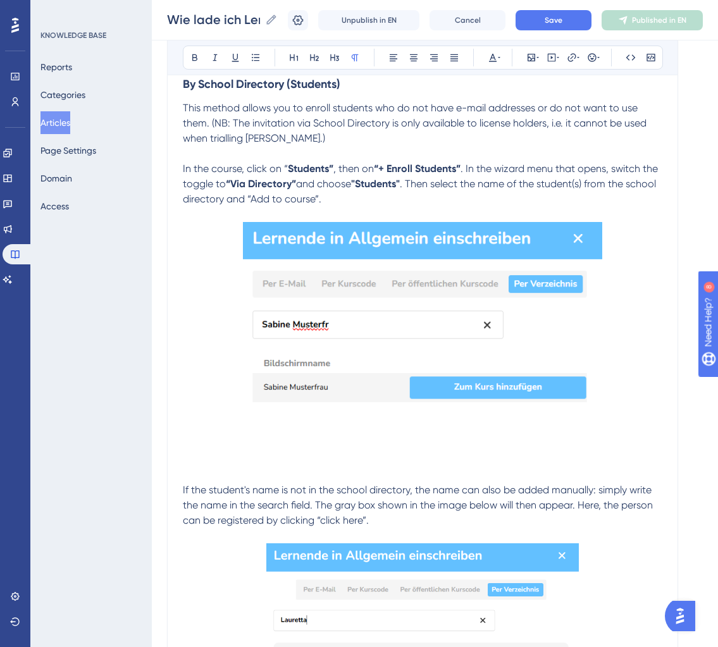
scroll to position [1220, 0]
click at [441, 315] on img at bounding box center [422, 327] width 359 height 210
click at [441, 314] on img at bounding box center [422, 327] width 359 height 210
click at [441, 313] on img at bounding box center [422, 327] width 359 height 210
click at [490, 216] on p at bounding box center [423, 214] width 480 height 15
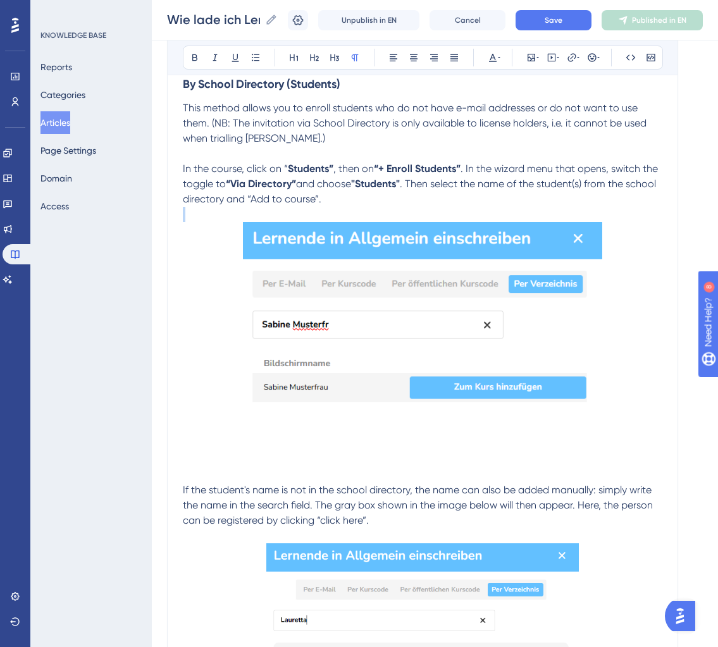
click at [490, 216] on p at bounding box center [423, 214] width 480 height 15
click at [465, 262] on img at bounding box center [422, 327] width 359 height 210
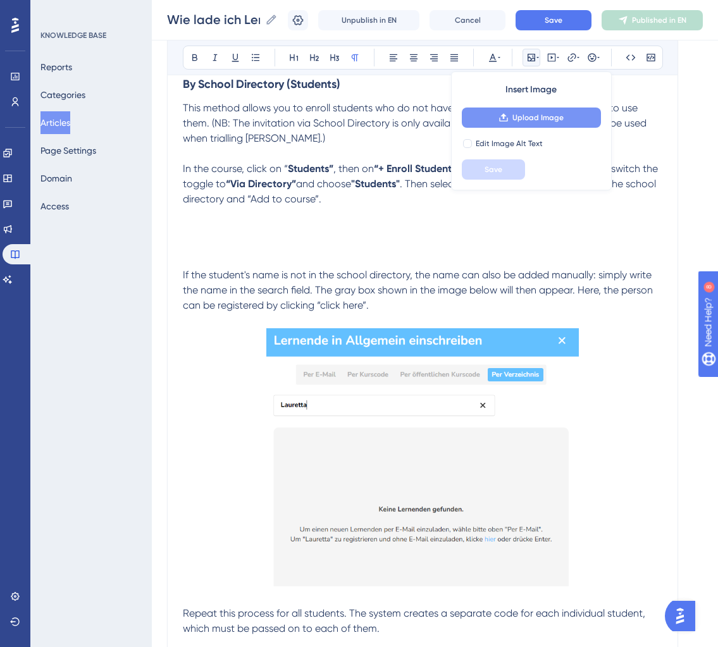
click at [534, 116] on span "Upload Image" at bounding box center [538, 118] width 51 height 10
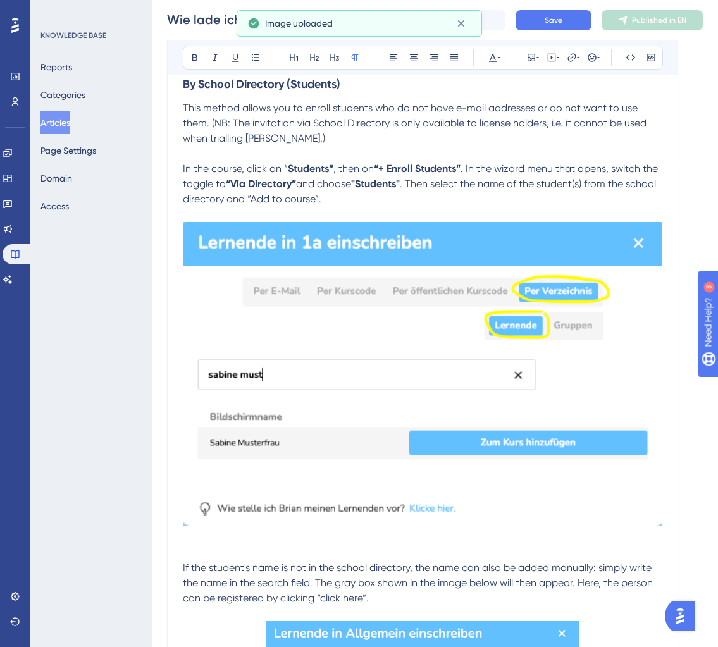
click at [290, 386] on img at bounding box center [423, 374] width 480 height 304
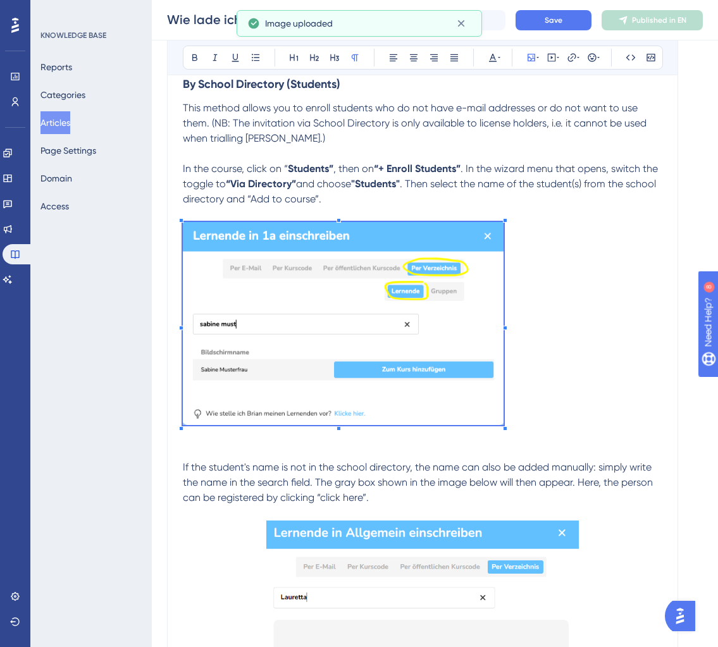
click at [504, 382] on p at bounding box center [423, 326] width 480 height 208
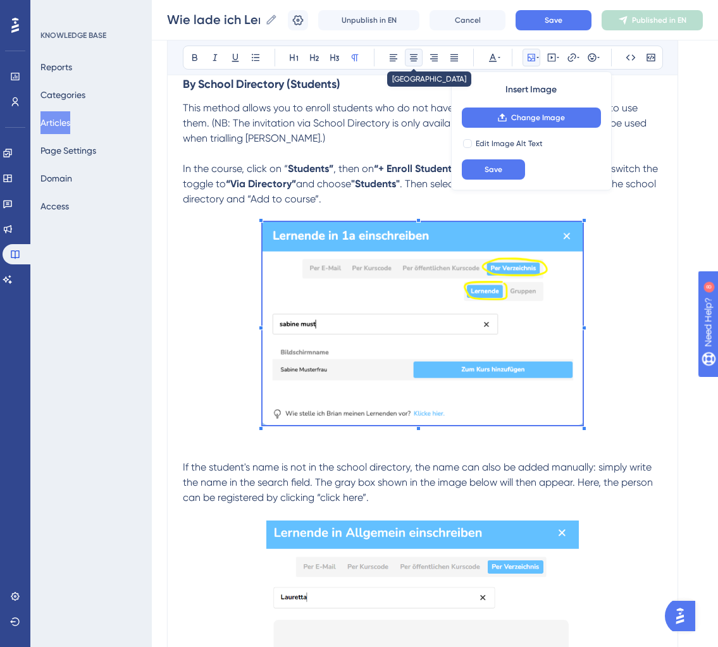
click at [418, 56] on icon at bounding box center [414, 58] width 10 height 10
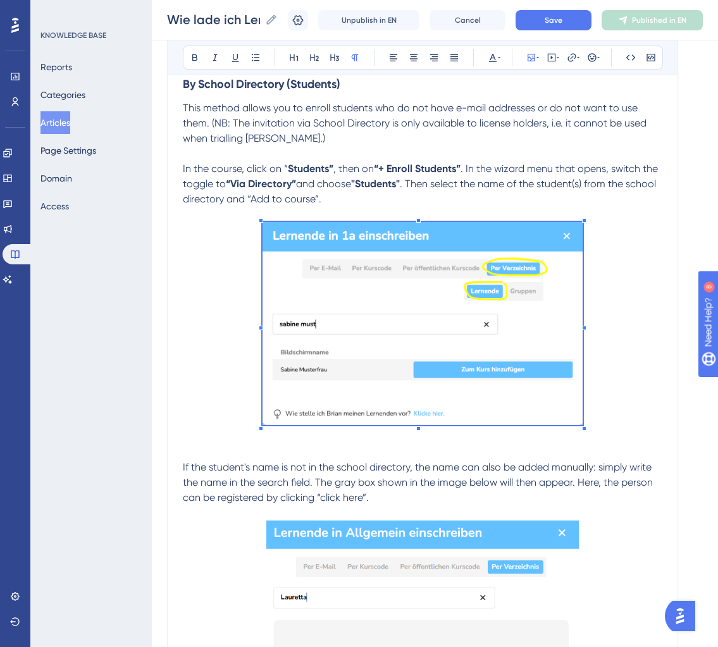
click at [595, 270] on p at bounding box center [423, 326] width 480 height 208
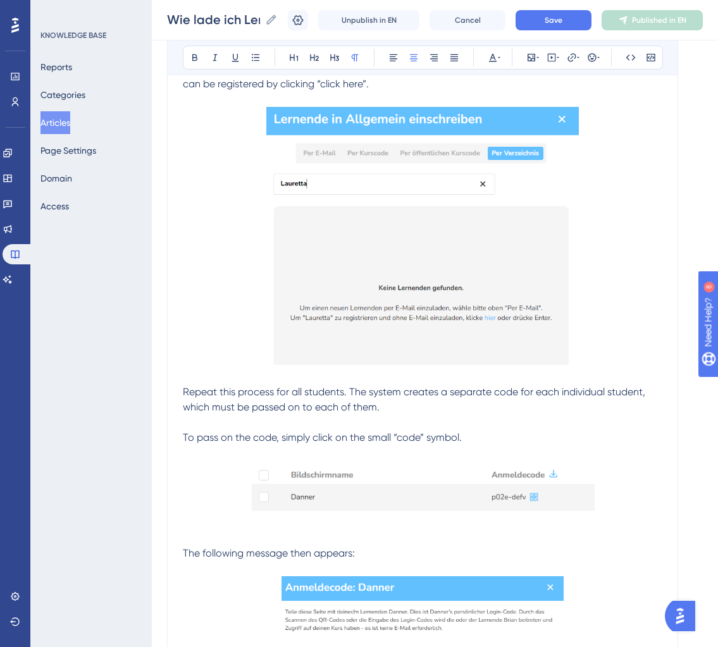
scroll to position [2747, 0]
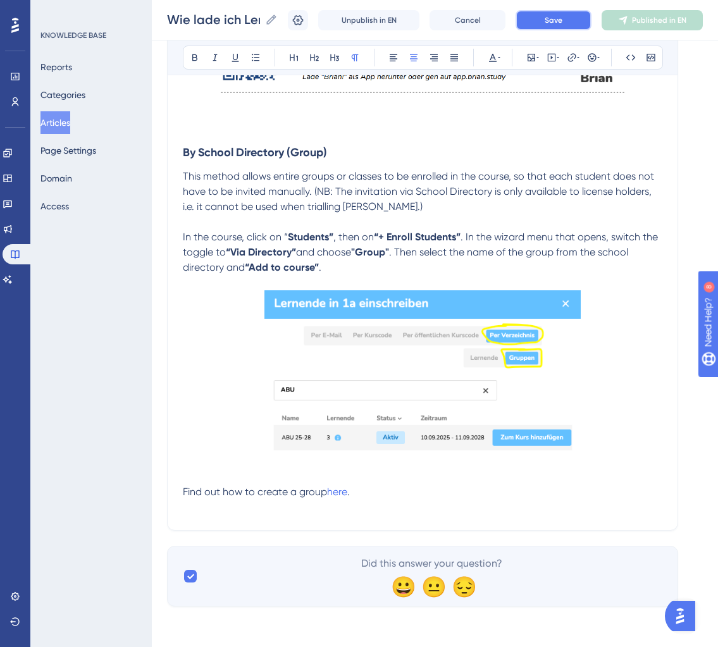
click at [563, 18] on button "Save" at bounding box center [554, 20] width 76 height 20
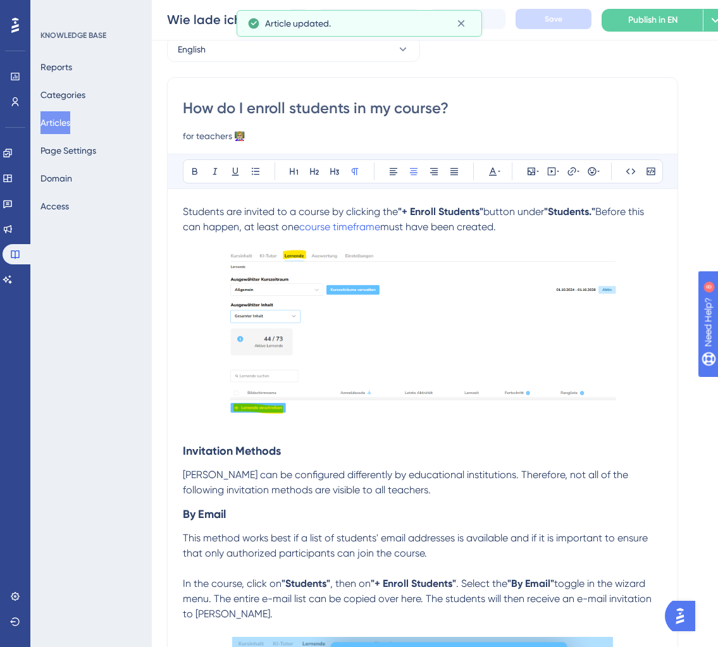
scroll to position [63, 0]
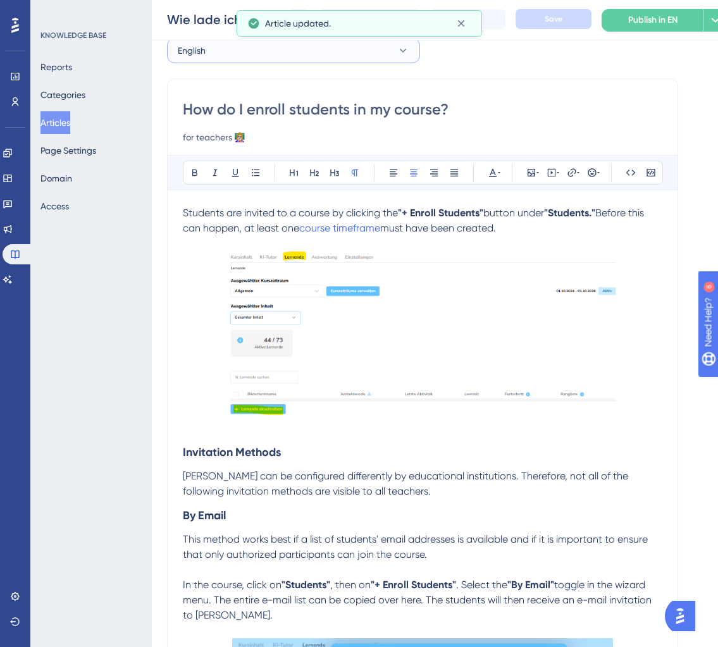
click at [340, 48] on button "English" at bounding box center [293, 50] width 253 height 25
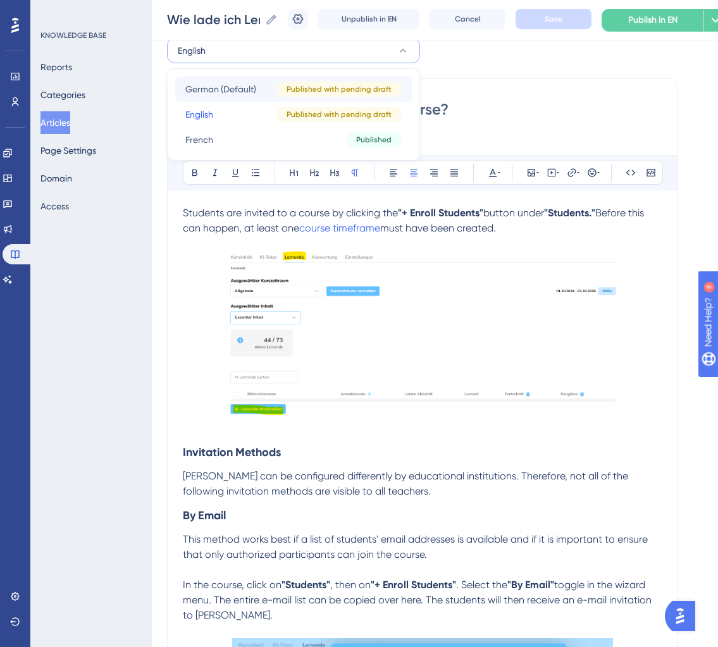
click at [239, 84] on span "German (Default)" at bounding box center [220, 89] width 71 height 15
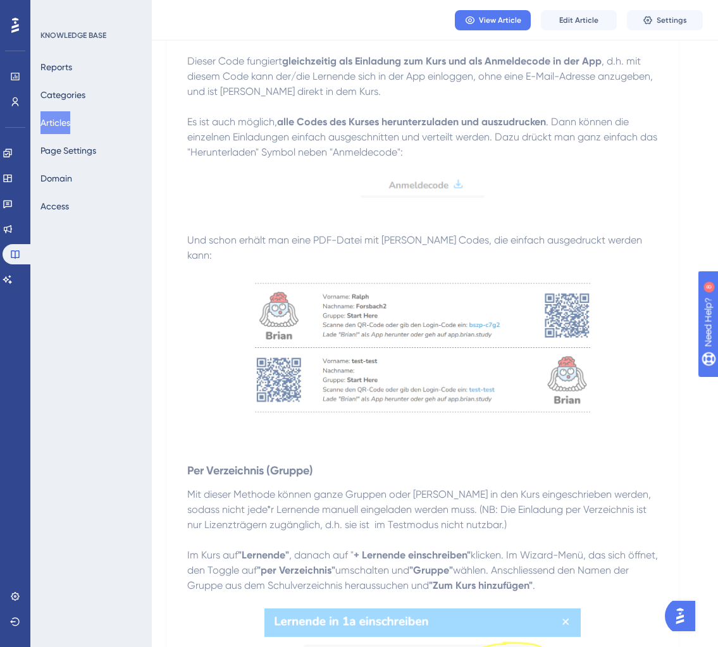
scroll to position [2872, 0]
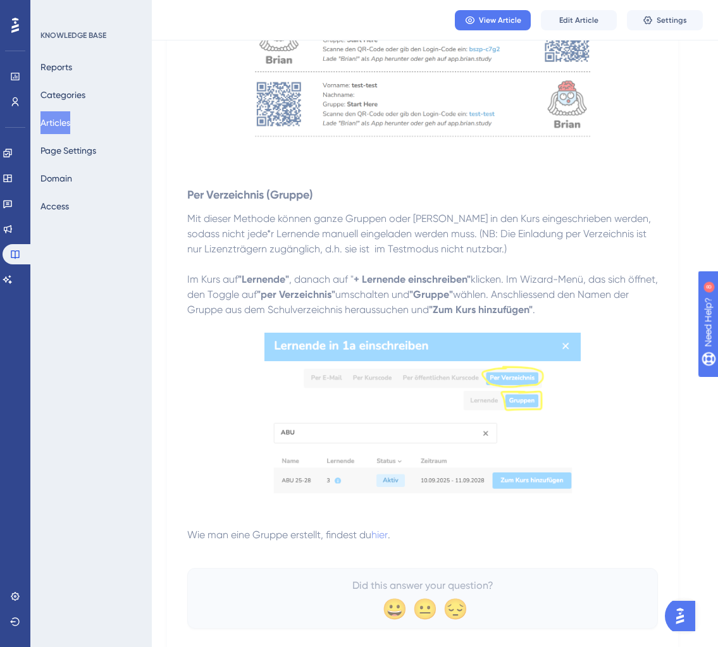
click at [237, 213] on span "Mit dieser Methode können ganze Gruppen oder Klassen in den Kurs eingeschrieben…" at bounding box center [420, 234] width 466 height 42
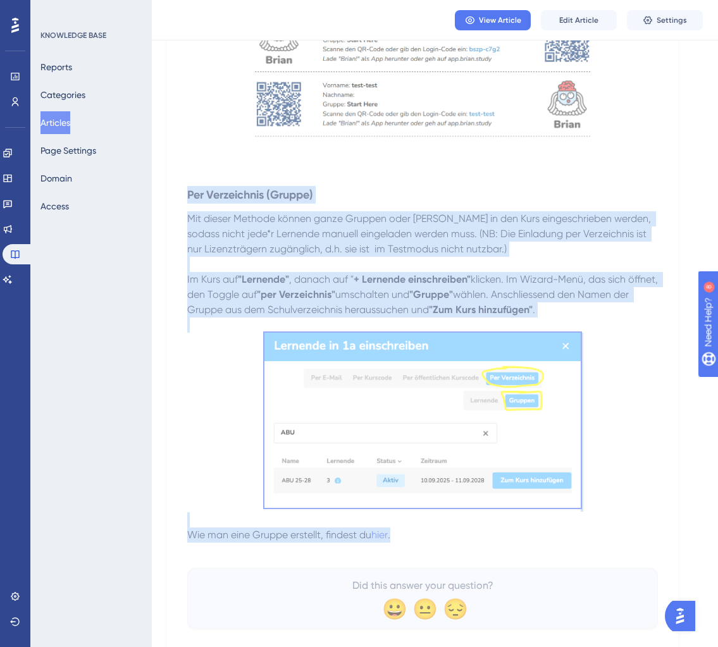
drag, startPoint x: 187, startPoint y: 153, endPoint x: 420, endPoint y: 497, distance: 415.3
click at [597, 213] on span "Mit dieser Methode können ganze Gruppen oder Klassen in den Kurs eingeschrieben…" at bounding box center [420, 234] width 466 height 42
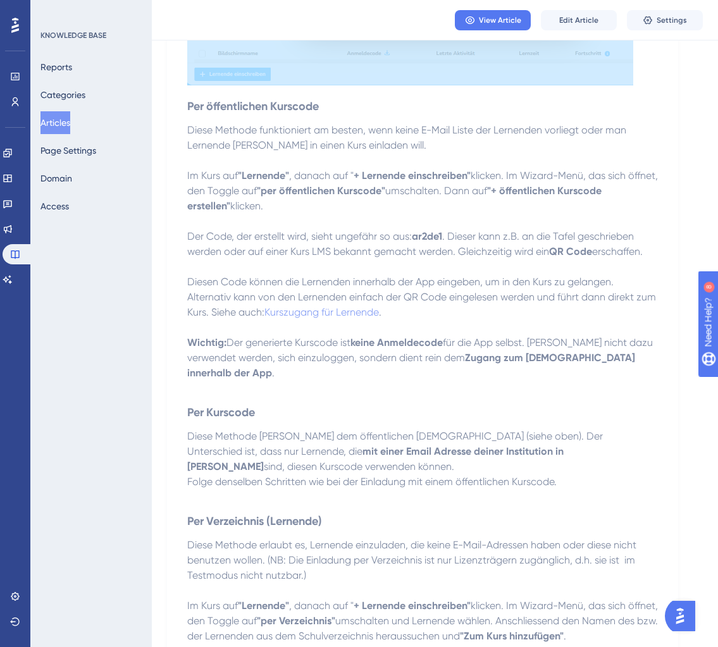
scroll to position [0, 0]
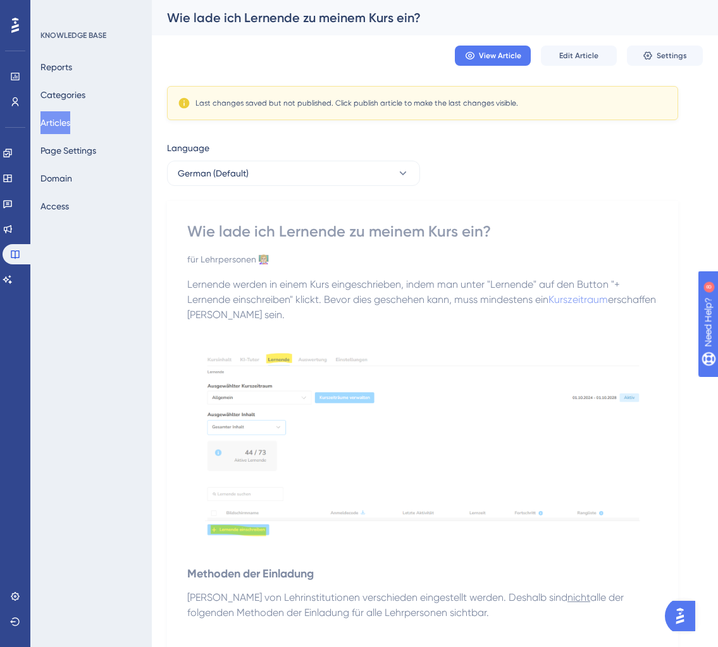
click at [240, 178] on span "German (Default)" at bounding box center [213, 173] width 71 height 15
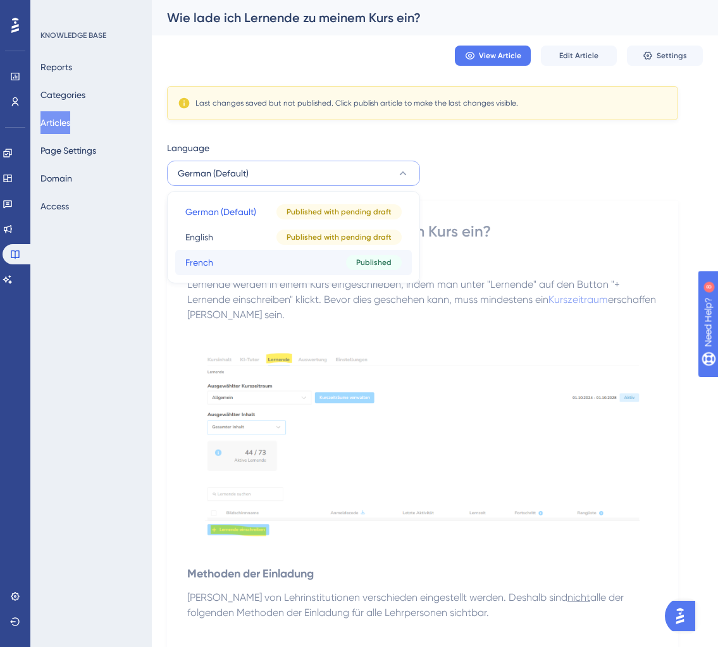
click at [230, 263] on button "French French Published" at bounding box center [293, 262] width 237 height 25
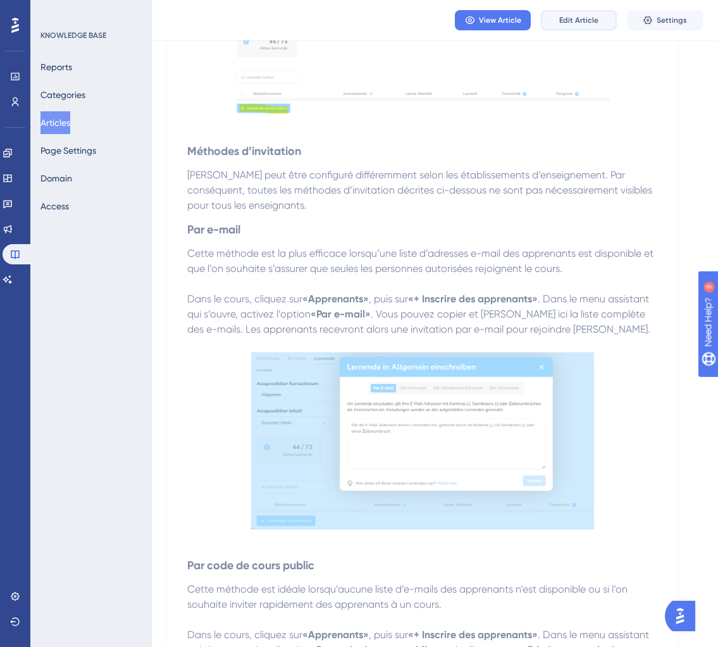
click at [601, 14] on button "Edit Article" at bounding box center [579, 20] width 76 height 20
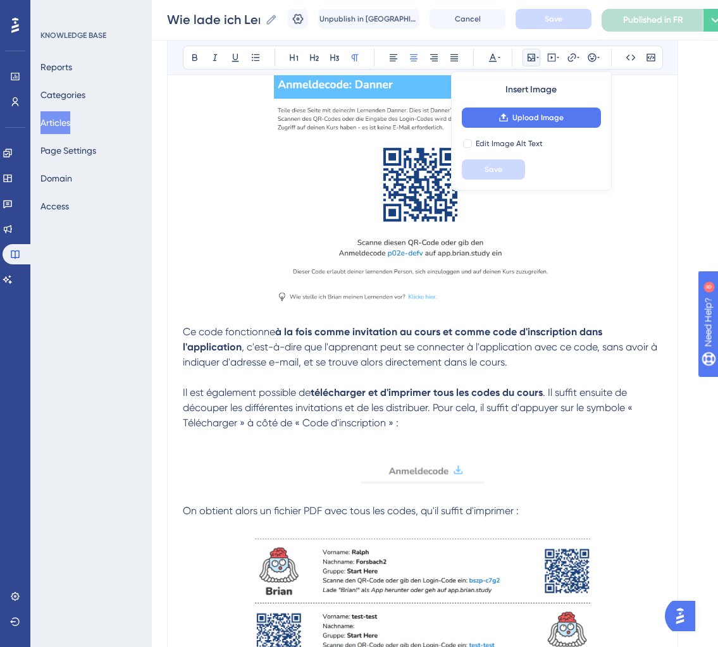
scroll to position [2373, 0]
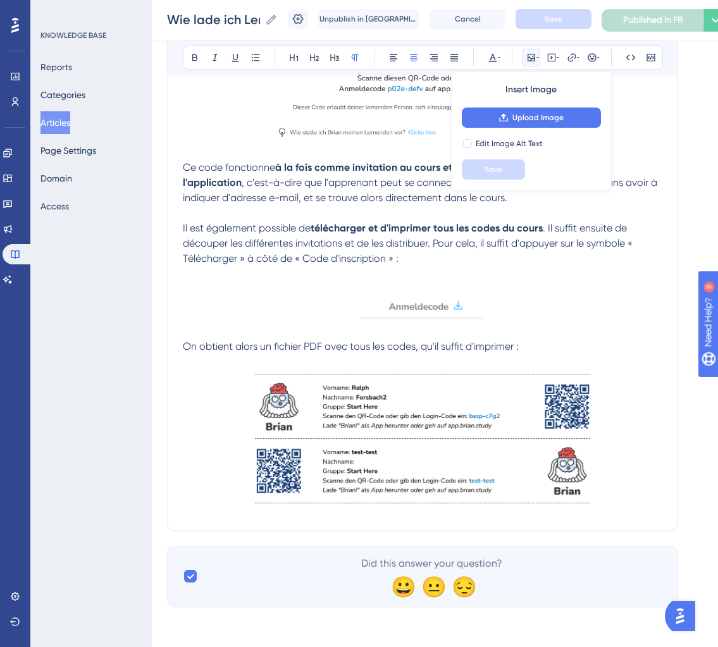
click at [618, 497] on p at bounding box center [423, 443] width 480 height 146
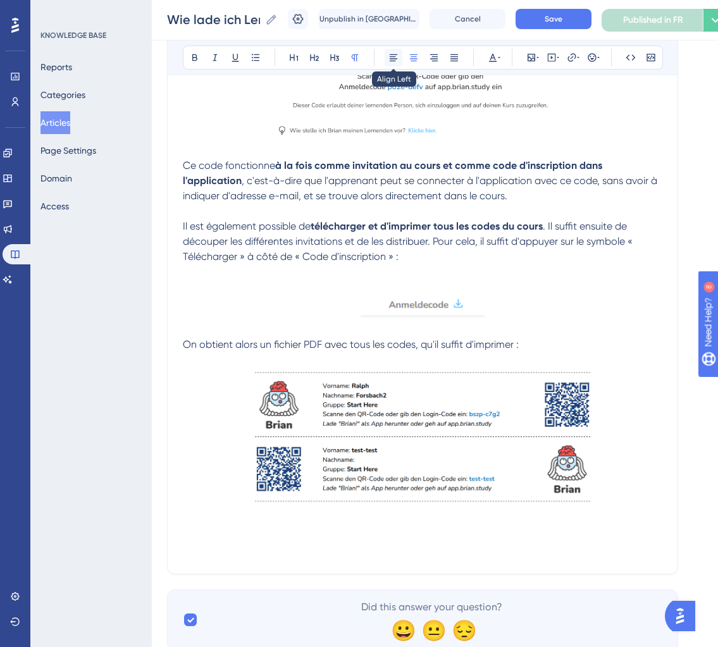
click at [396, 54] on icon at bounding box center [394, 57] width 8 height 7
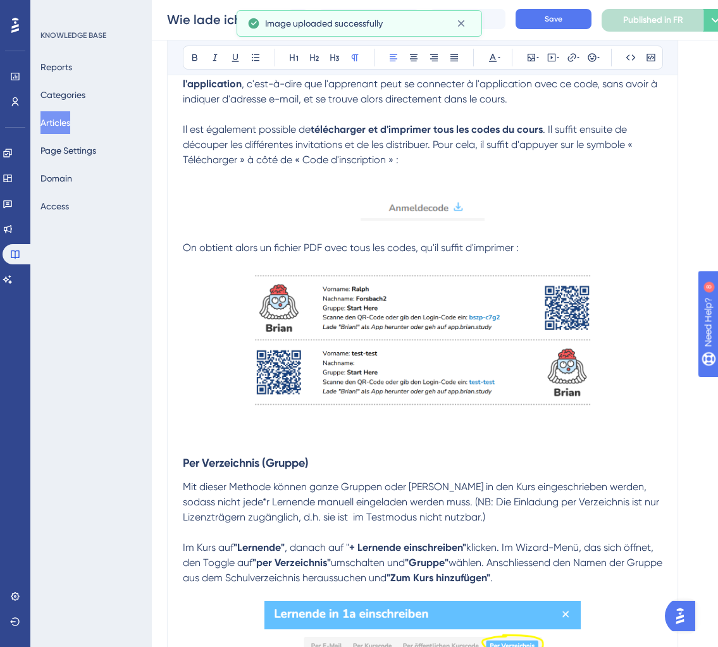
scroll to position [2768, 0]
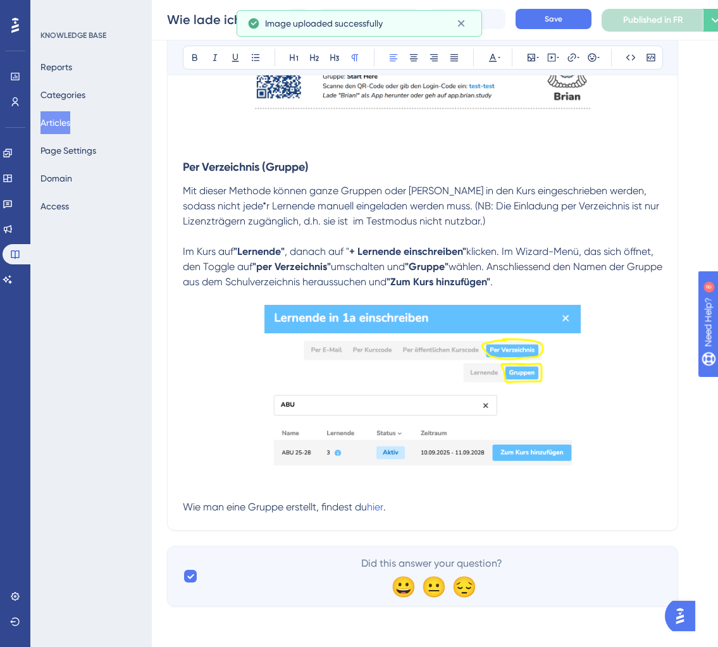
click at [297, 239] on p at bounding box center [423, 236] width 480 height 15
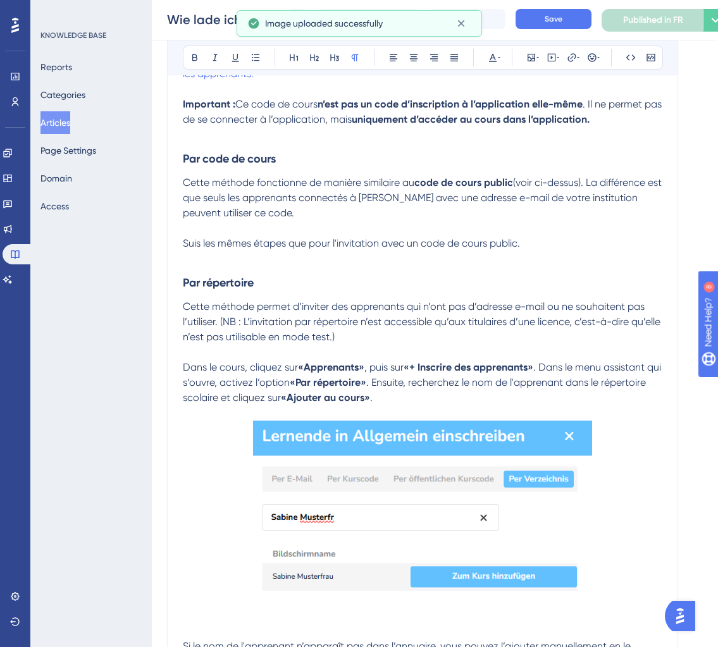
scroll to position [1089, 0]
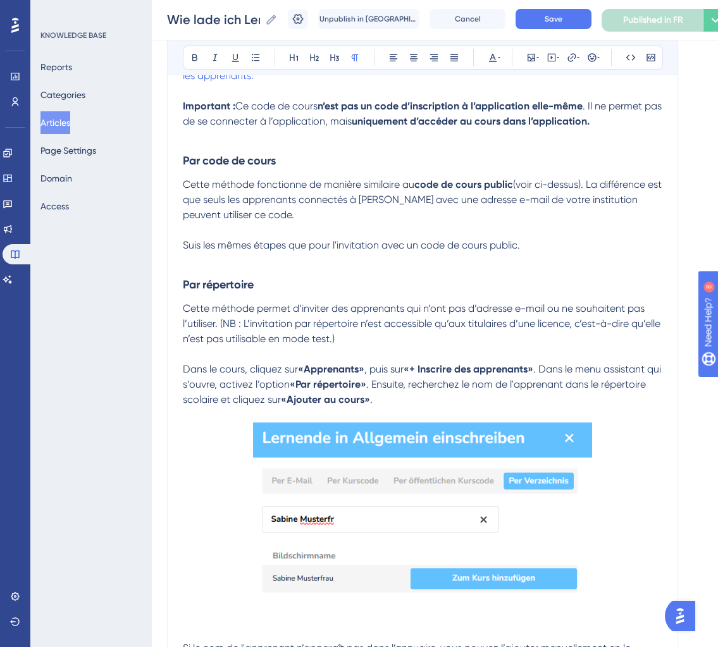
click at [269, 287] on h3 "Par répertoire" at bounding box center [423, 284] width 480 height 33
drag, startPoint x: 335, startPoint y: 289, endPoint x: 123, endPoint y: 289, distance: 212.6
click at [152, 289] on div "Performance Users Engagement Widgets Feedback Product Updates Knowledge Base AI…" at bounding box center [435, 607] width 566 height 3393
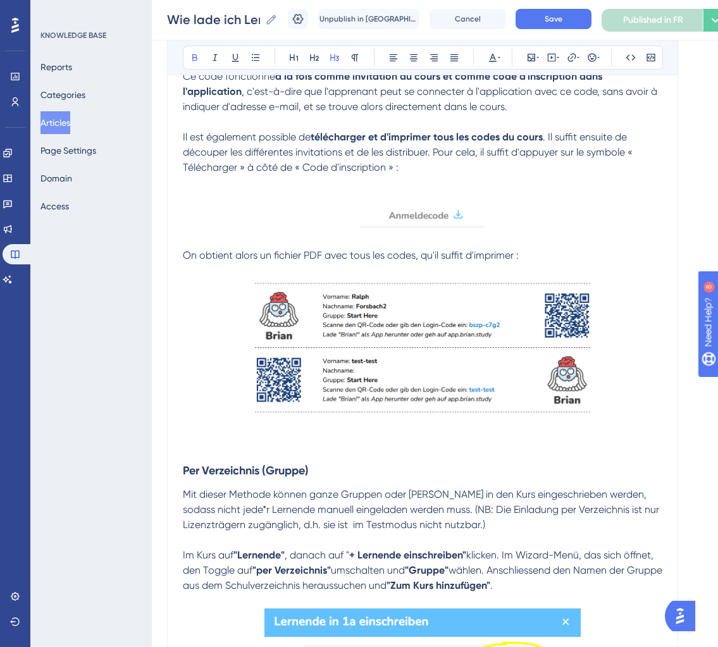
scroll to position [2482, 0]
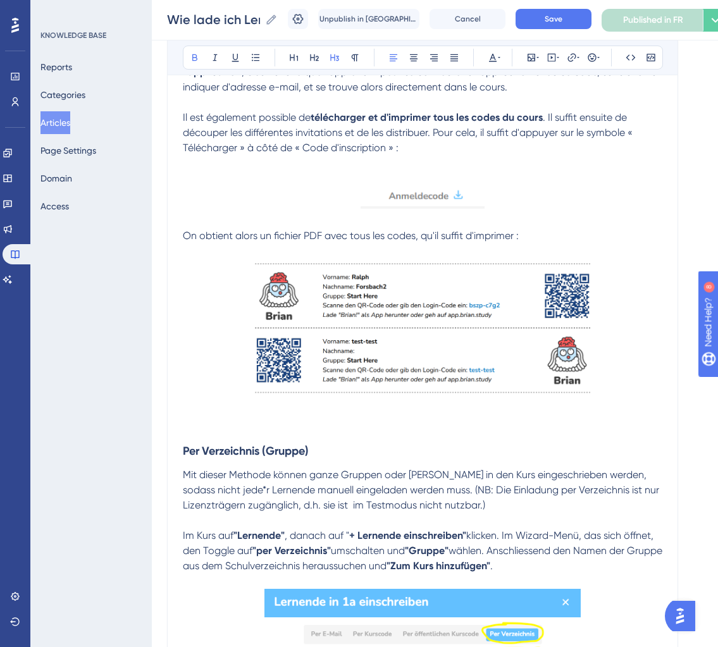
click at [315, 443] on h3 "Per Verzeichnis (Gruppe)" at bounding box center [423, 451] width 480 height 33
drag, startPoint x: 315, startPoint y: 465, endPoint x: 75, endPoint y: 455, distance: 240.0
click at [284, 449] on strong "Par répertoire (Apprenants)" at bounding box center [254, 451] width 142 height 14
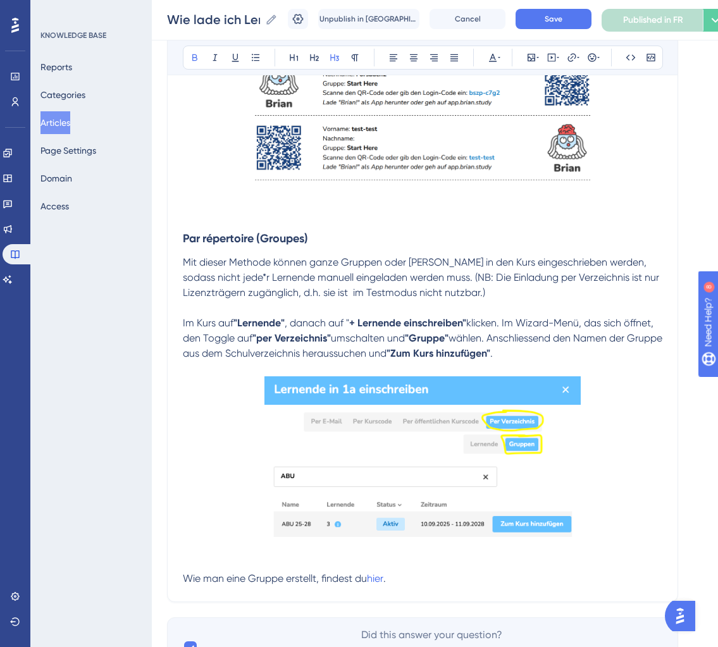
scroll to position [2698, 0]
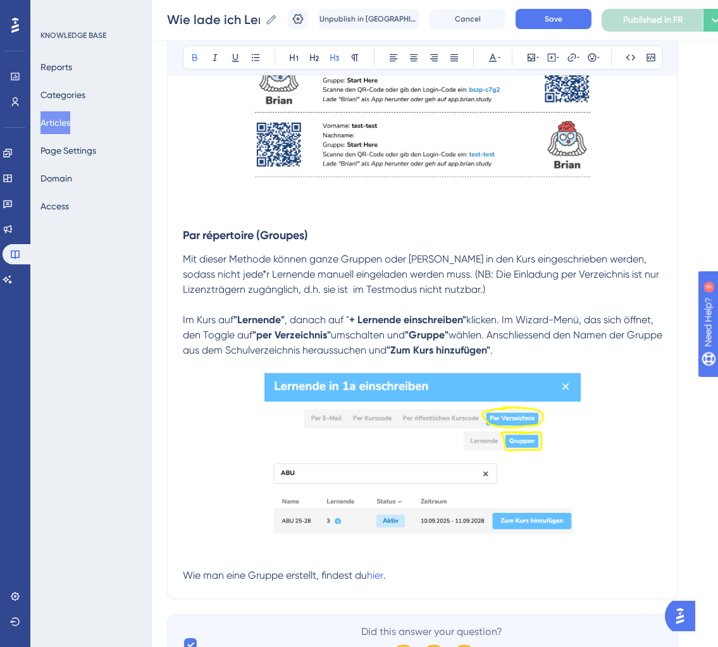
click at [533, 285] on p "Mit dieser Methode können ganze Gruppen oder Klassen in den Kurs eingeschrieben…" at bounding box center [423, 275] width 480 height 46
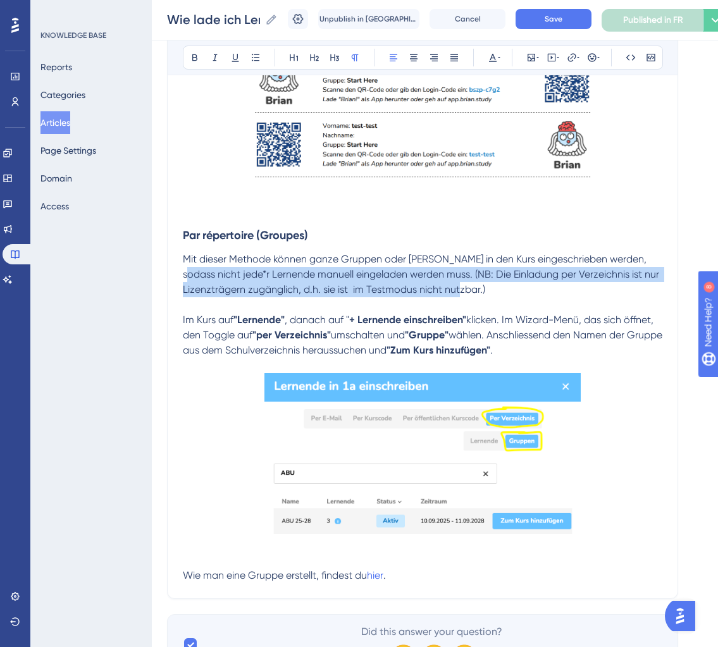
drag, startPoint x: 449, startPoint y: 296, endPoint x: 111, endPoint y: 273, distance: 338.8
click at [581, 299] on p at bounding box center [423, 304] width 480 height 15
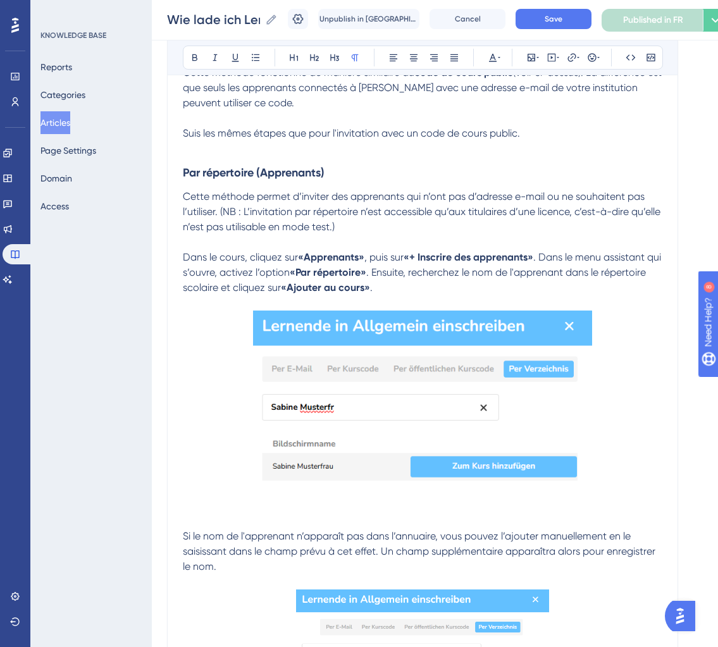
scroll to position [1153, 0]
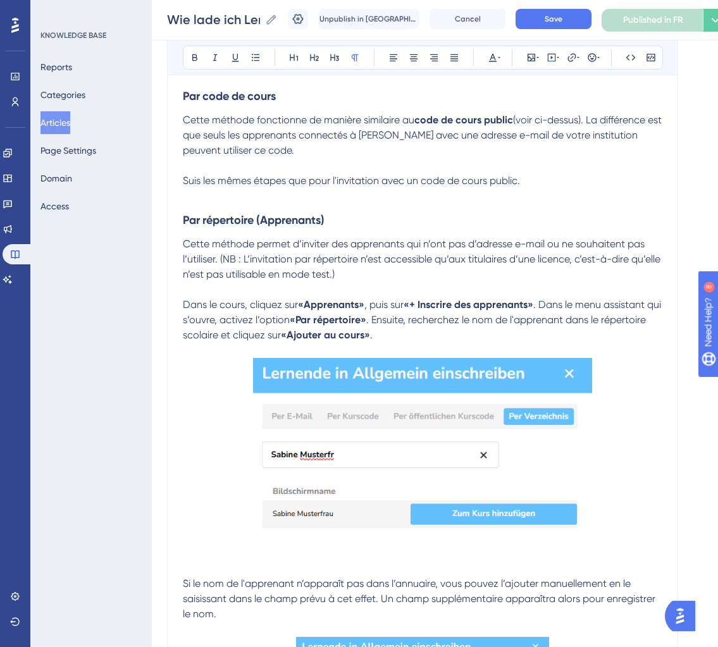
click at [421, 261] on span "Cette méthode permet d’inviter des apprenants qui n’ont pas d’adresse e-mail ou…" at bounding box center [423, 259] width 480 height 42
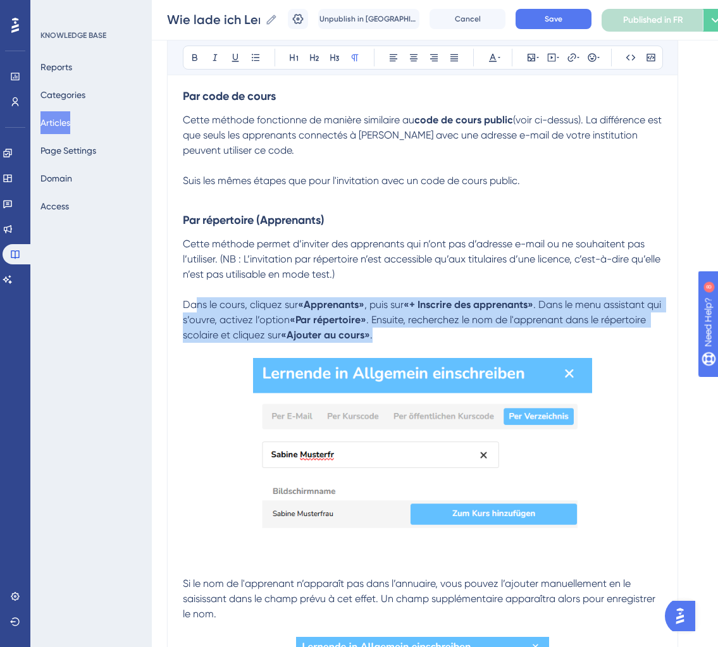
drag, startPoint x: 431, startPoint y: 339, endPoint x: 196, endPoint y: 307, distance: 237.6
click at [196, 307] on p "Dans le cours, cliquez sur «Apprenants» , puis sur «+ Inscrire des apprenants» …" at bounding box center [423, 320] width 480 height 46
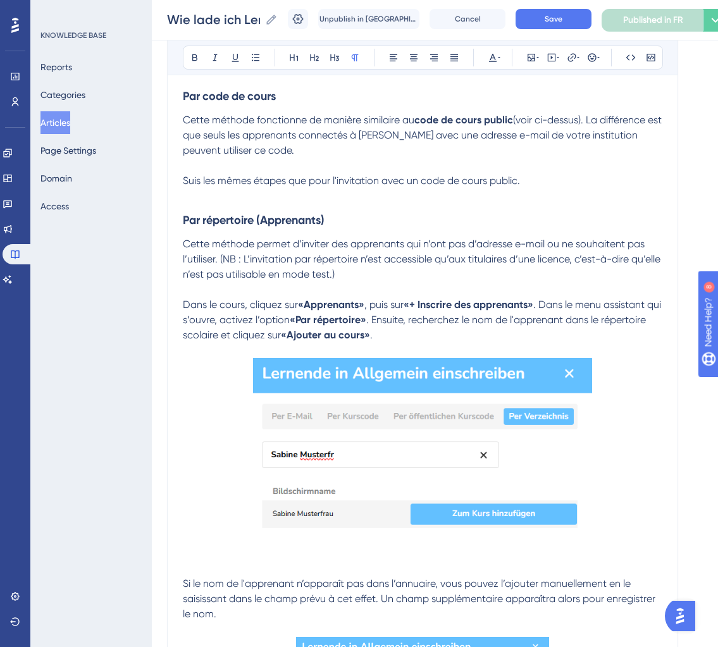
click at [452, 328] on span ". Ensuite, recherchez le nom de l'apprenant dans le répertoire scolaire et cliq…" at bounding box center [416, 327] width 466 height 27
click at [384, 325] on span ". Ensuite, recherchez le nom de l'apprenant dans le répertoire scolaire et cliq…" at bounding box center [416, 327] width 466 height 27
click at [267, 324] on span ". Dans le menu assistant qui s’ouvre, activez l’option" at bounding box center [423, 312] width 481 height 27
click at [423, 327] on span ". Ensuite, recherchez le nom de l'apprenant dans le répertoire scolaire et cliq…" at bounding box center [411, 327] width 456 height 27
drag, startPoint x: 385, startPoint y: 322, endPoint x: 421, endPoint y: 325, distance: 35.6
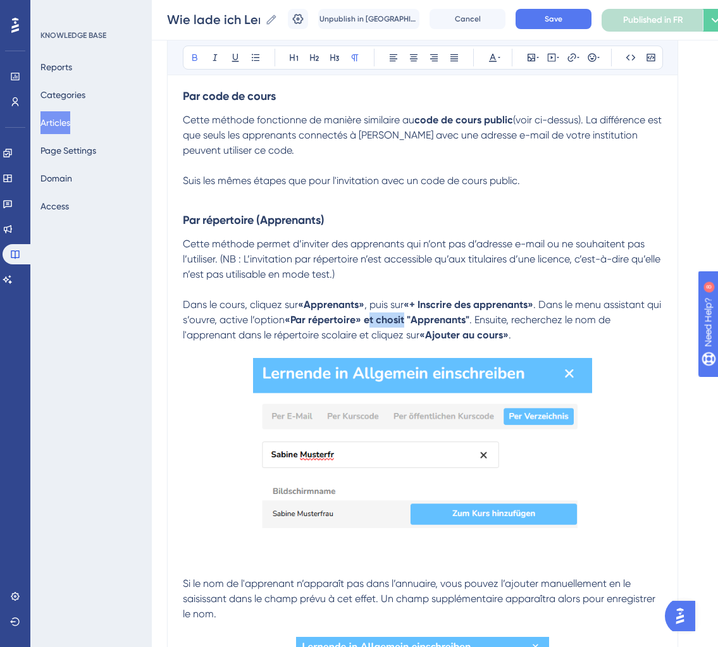
click at [421, 325] on strong "«Par répertoire» et chosit "Apprenants"" at bounding box center [377, 320] width 185 height 12
click at [382, 326] on strong "«Par répertoire» et chosit "Apprenants"" at bounding box center [377, 320] width 185 height 12
drag, startPoint x: 382, startPoint y: 328, endPoint x: 421, endPoint y: 328, distance: 39.2
click at [421, 326] on strong "«Par répertoire» et chosit "Apprenants"" at bounding box center [377, 320] width 185 height 12
click at [401, 324] on span "et chosit" at bounding box center [381, 320] width 40 height 12
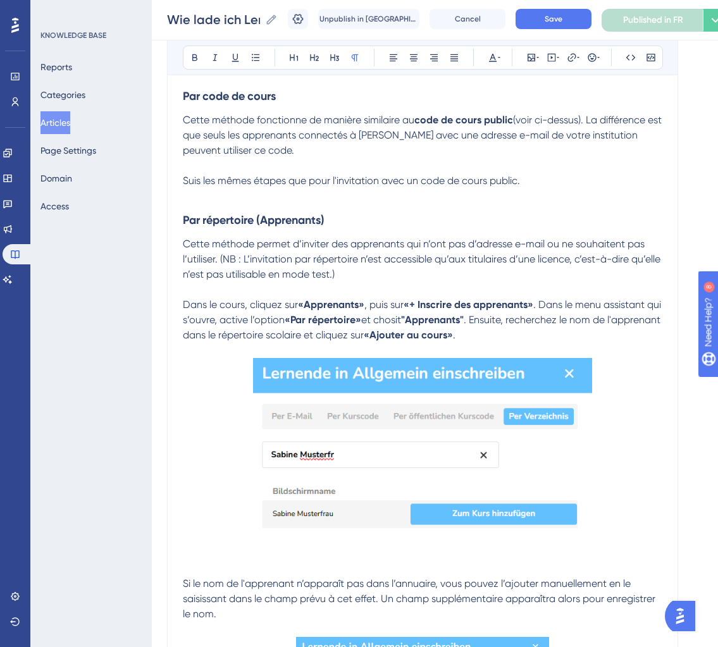
click at [0, 0] on lt-span "choisit" at bounding box center [0, 0] width 0 height 0
click at [615, 353] on p at bounding box center [423, 350] width 480 height 15
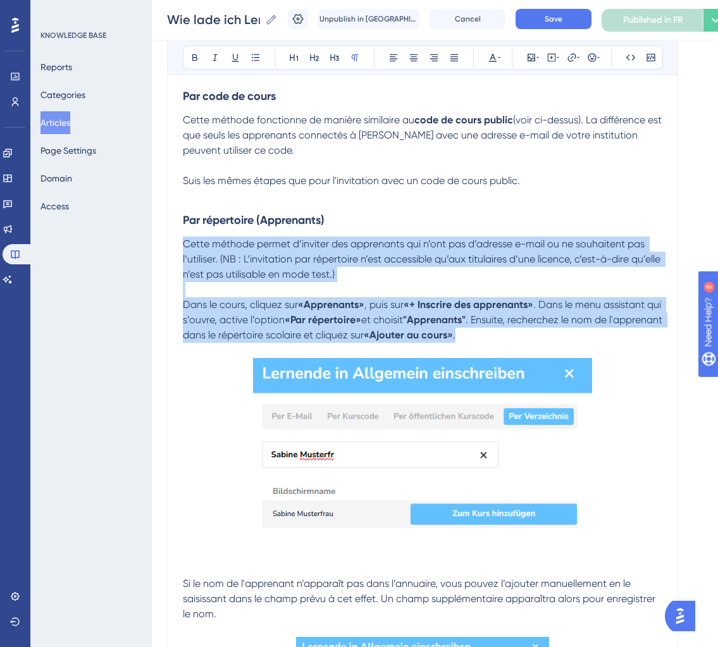
drag, startPoint x: 528, startPoint y: 337, endPoint x: 166, endPoint y: 247, distance: 373.0
click at [167, 247] on div "Comment inscrire des apprenants à mon cours? pour les enseignants 👩🏼‍🏫 Bold Ita…" at bounding box center [422, 567] width 511 height 3156
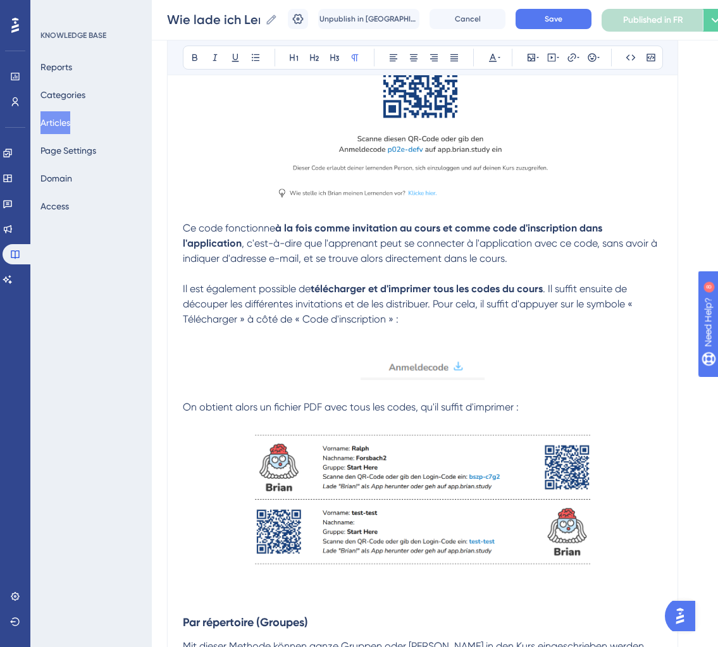
scroll to position [2768, 0]
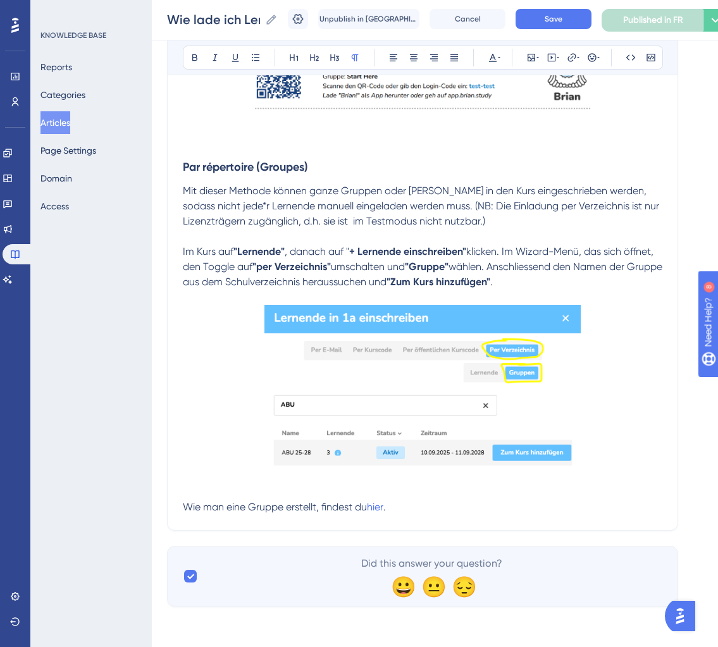
click at [328, 166] on h3 "Par répertoire (Groupes)" at bounding box center [423, 167] width 480 height 33
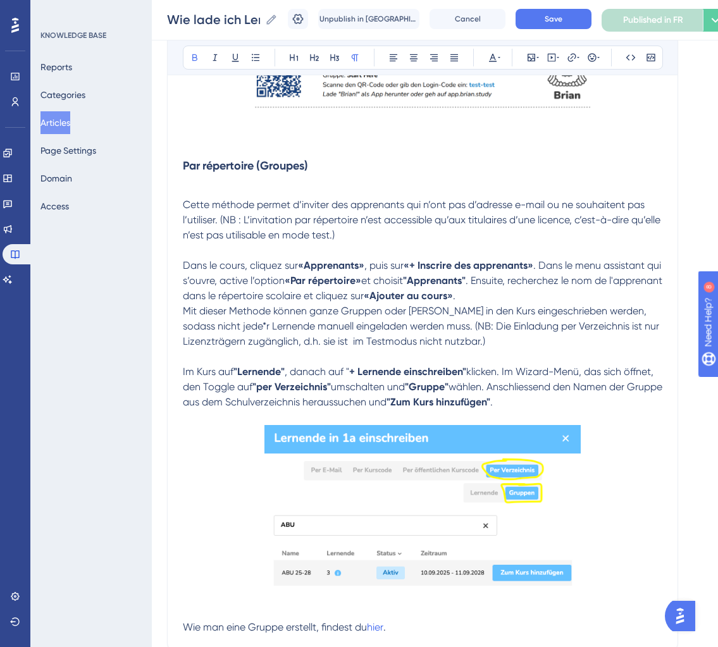
click at [195, 184] on p at bounding box center [423, 189] width 480 height 15
click at [184, 204] on span "Cette méthode permet d’inviter des apprenants qui n’ont pas d’adresse e-mail ou…" at bounding box center [423, 220] width 480 height 42
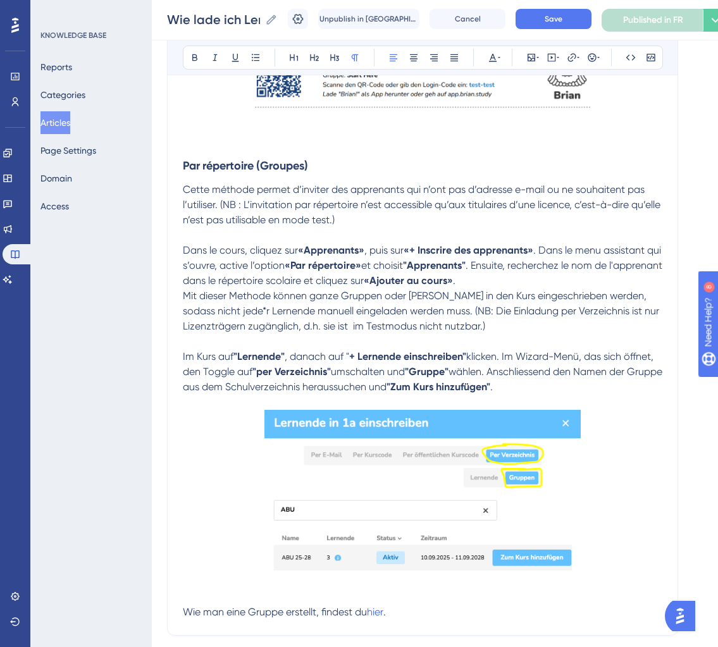
click at [533, 283] on p "Dans le cours, cliquez sur «Apprenants» , puis sur «+ Inscrire des apprenants» …" at bounding box center [423, 266] width 480 height 46
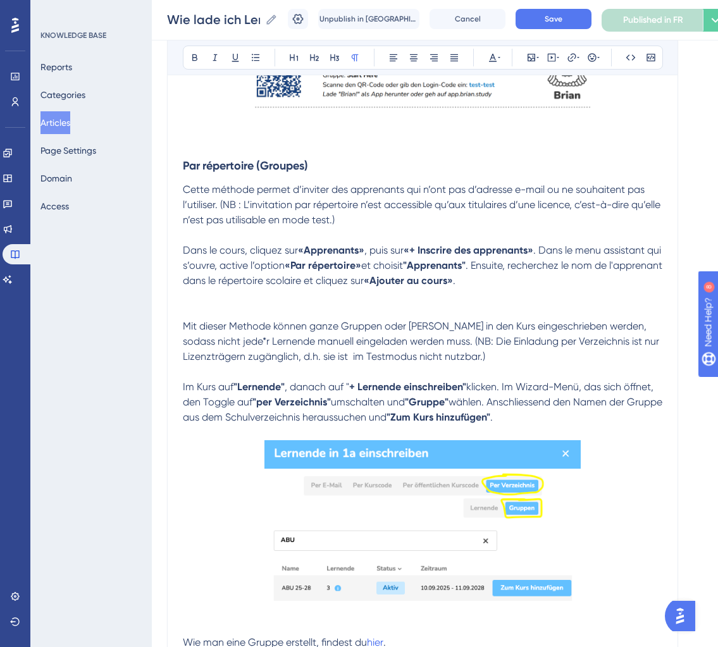
click at [529, 346] on span "Mit dieser Methode können ganze Gruppen oder Klassen in den Kurs eingeschrieben…" at bounding box center [422, 341] width 479 height 42
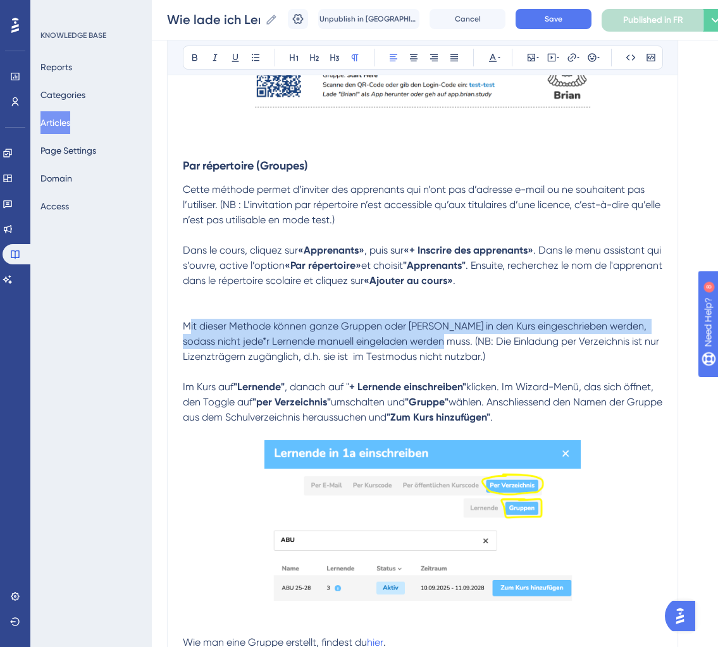
drag, startPoint x: 189, startPoint y: 325, endPoint x: 441, endPoint y: 347, distance: 252.9
click at [441, 347] on span "Mit dieser Methode können ganze Gruppen oder Klassen in den Kurs eingeschrieben…" at bounding box center [422, 341] width 479 height 42
drag, startPoint x: 441, startPoint y: 347, endPoint x: 166, endPoint y: 323, distance: 276.4
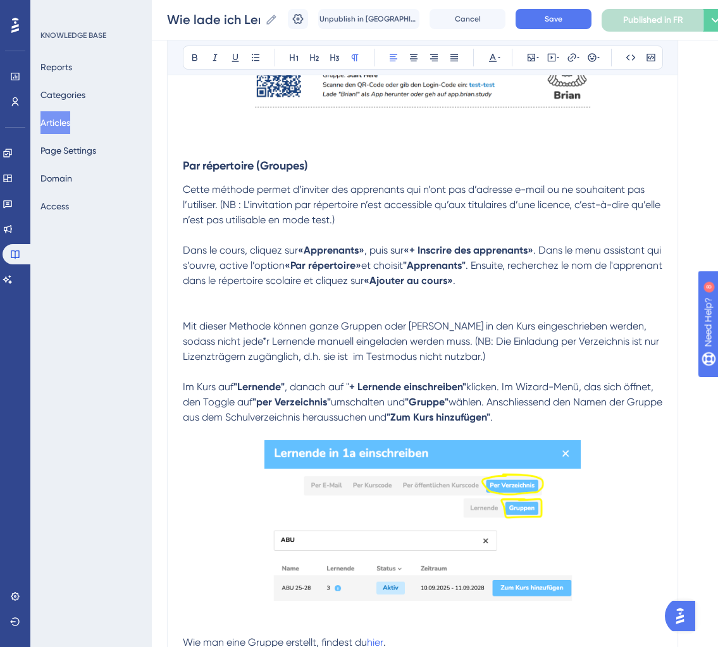
click at [239, 296] on p at bounding box center [423, 296] width 480 height 15
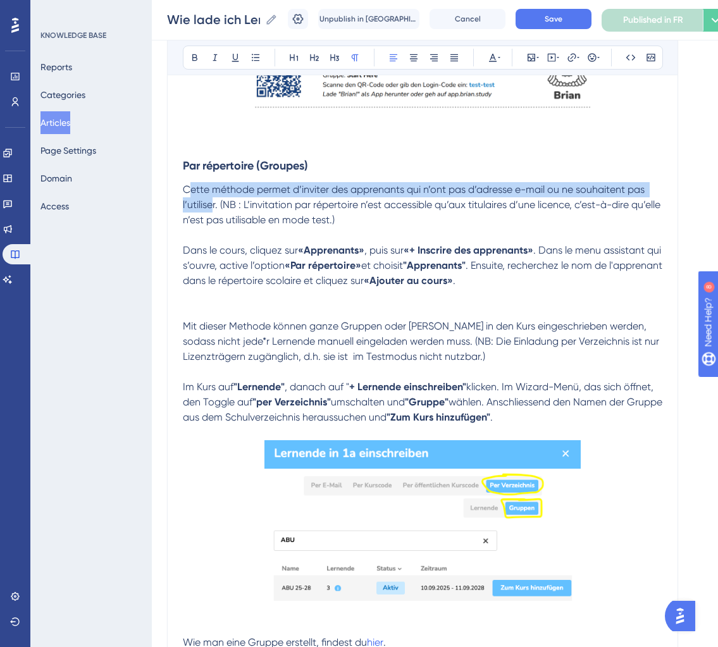
drag, startPoint x: 189, startPoint y: 189, endPoint x: 212, endPoint y: 209, distance: 30.5
click at [212, 209] on span "Cette méthode permet d’inviter des apprenants qui n’ont pas d’adresse e-mail ou…" at bounding box center [423, 205] width 480 height 42
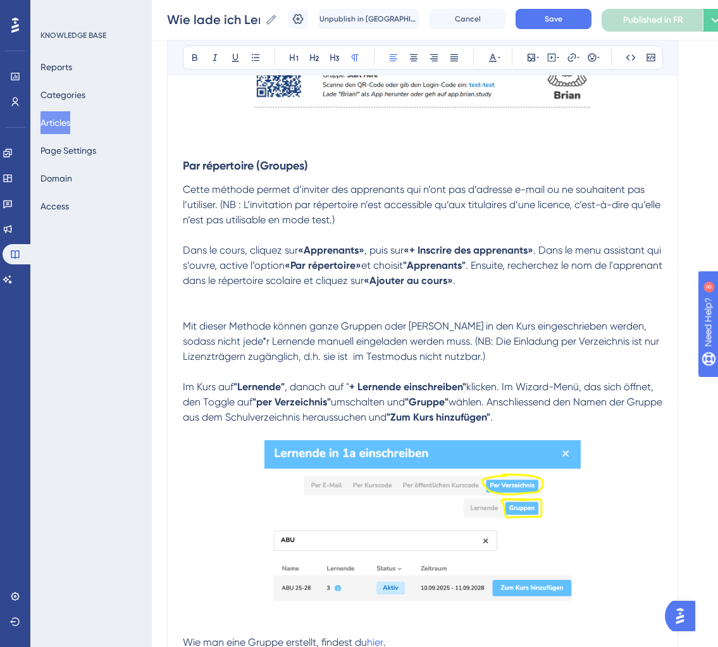
click at [220, 211] on span "Cette méthode permet d’inviter des apprenants qui n’ont pas d’adresse e-mail ou…" at bounding box center [423, 205] width 480 height 42
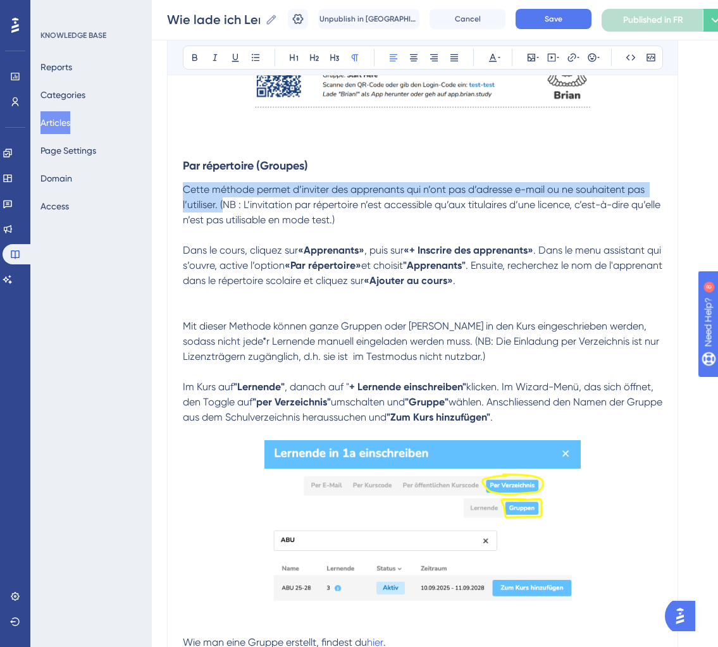
drag, startPoint x: 220, startPoint y: 211, endPoint x: 172, endPoint y: 191, distance: 52.5
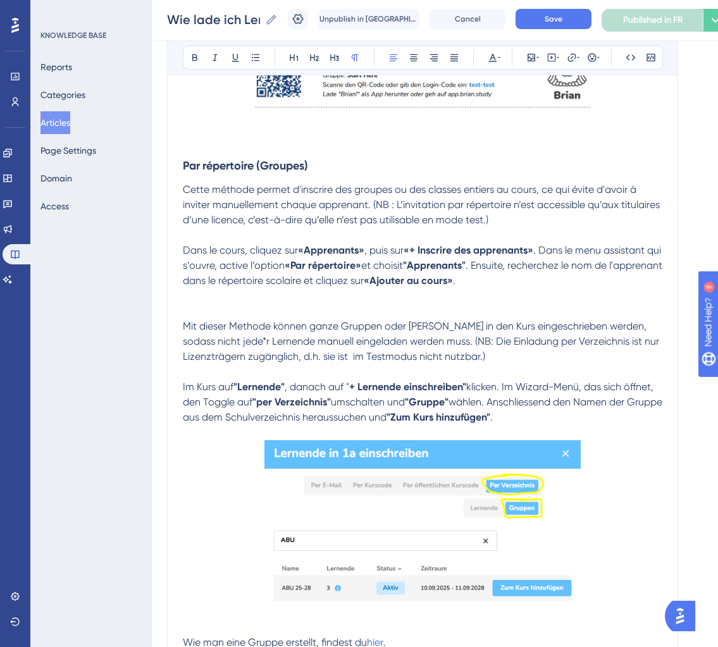
click at [512, 221] on p "Cette méthode permet d'inscrire des groupes ou des classes entiers au cours, ce…" at bounding box center [423, 205] width 480 height 46
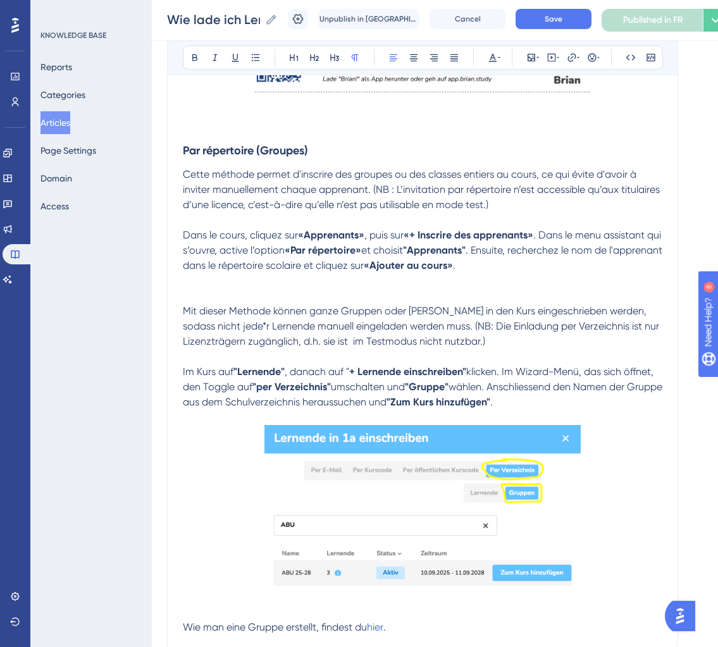
click at [281, 239] on span "Dans le cours, cliquez sur" at bounding box center [240, 235] width 115 height 12
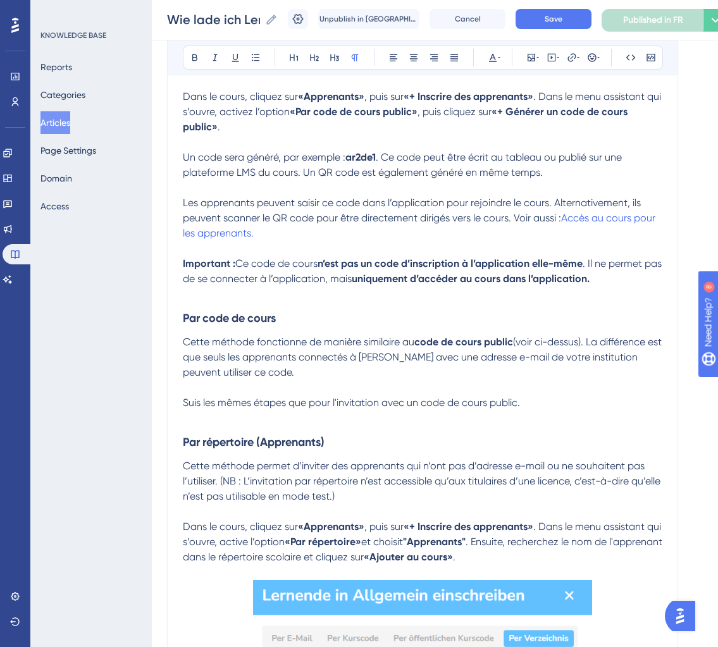
scroll to position [927, 0]
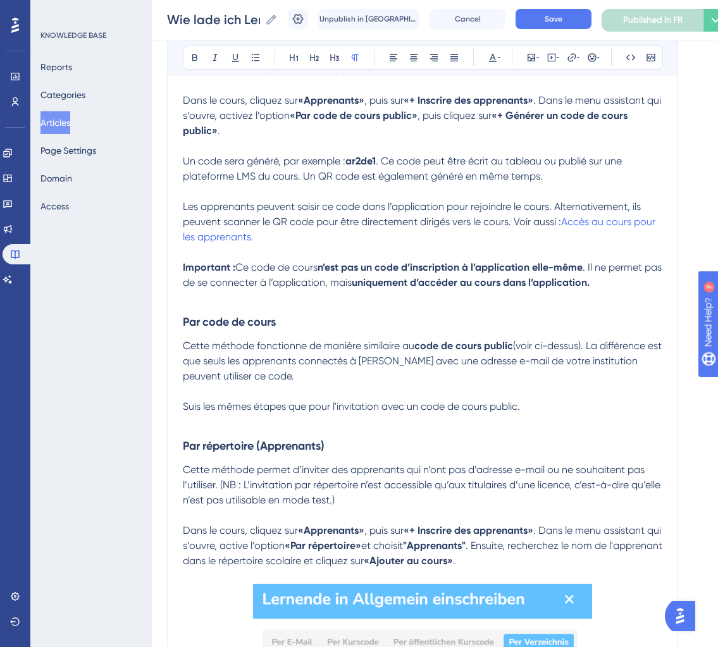
click at [281, 534] on span "Dans le cours, cliquez sur" at bounding box center [240, 531] width 115 height 12
click at [564, 548] on span ". Ensuite, recherchez le nom de l'apprenant dans le répertoire scolaire et cliq…" at bounding box center [424, 553] width 482 height 27
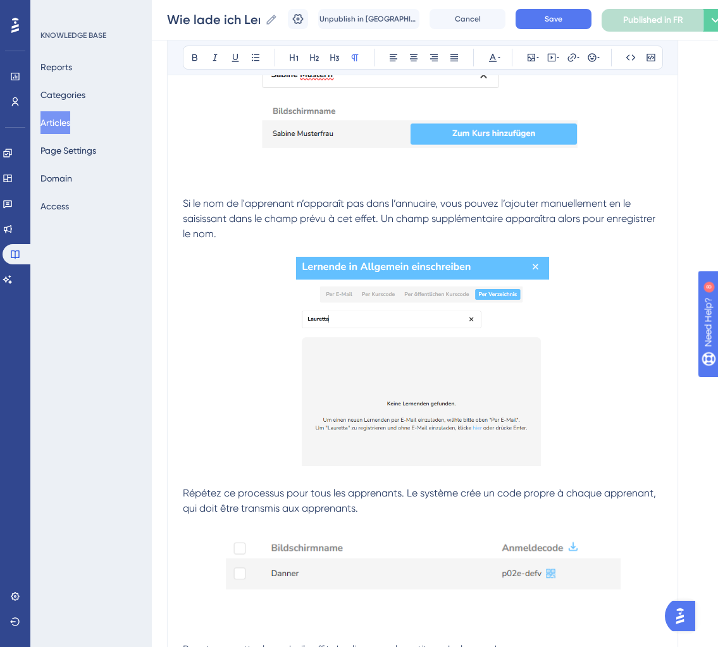
scroll to position [1535, 0]
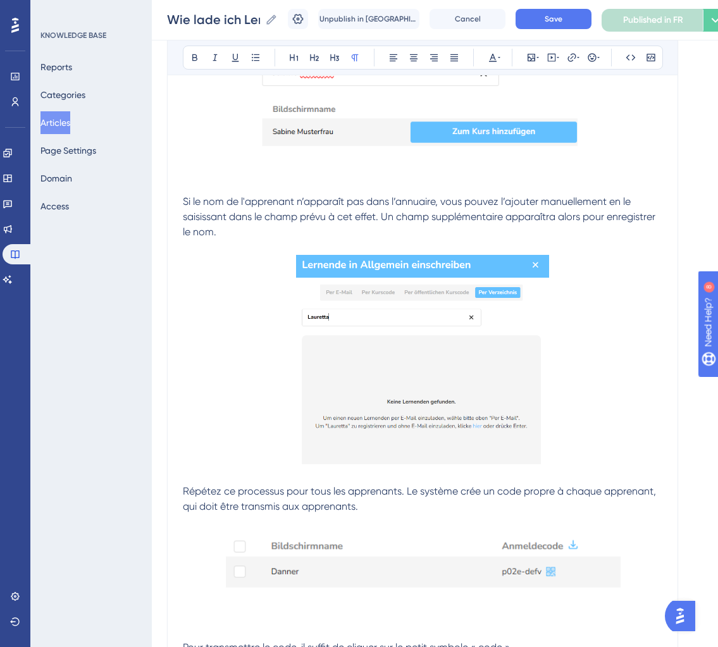
click at [456, 204] on span "Si le nom de l'apprenant n’apparaît pas dans l’annuaire, vous pouvez l’ajouter …" at bounding box center [420, 217] width 475 height 42
click at [489, 204] on span "Si le nom de l'apprenant n’apparaît pas dans l’annuaire, tu pouvez l’ajouter ma…" at bounding box center [420, 217] width 475 height 42
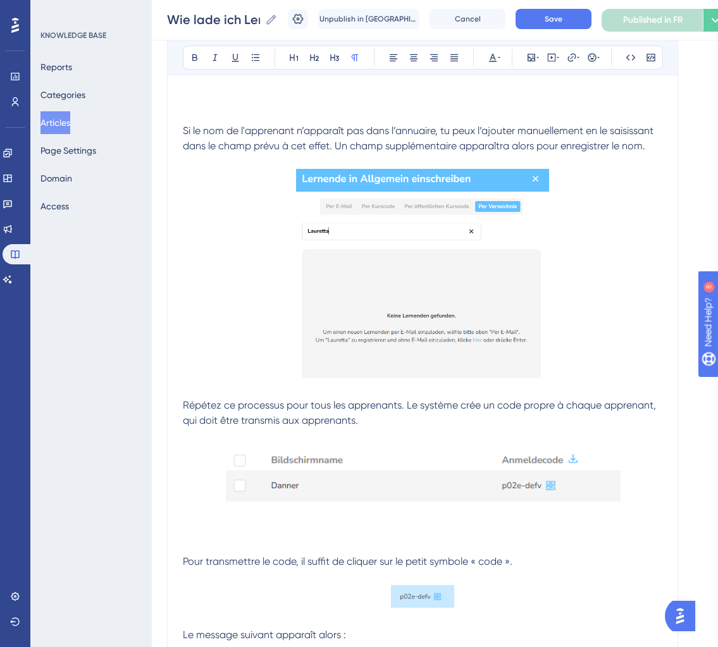
scroll to position [1612, 0]
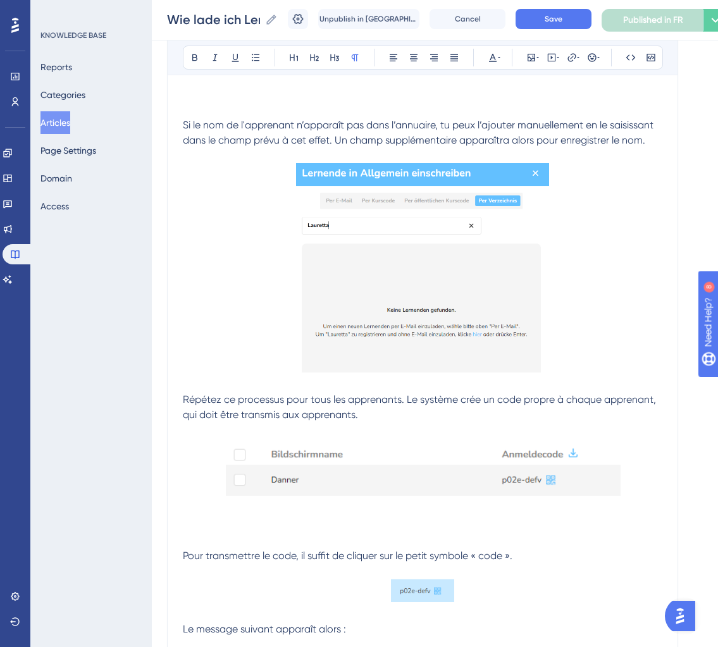
click at [221, 403] on span "Répétez ce processus pour tous les apprenants. Le système crée un code propre à…" at bounding box center [421, 407] width 476 height 27
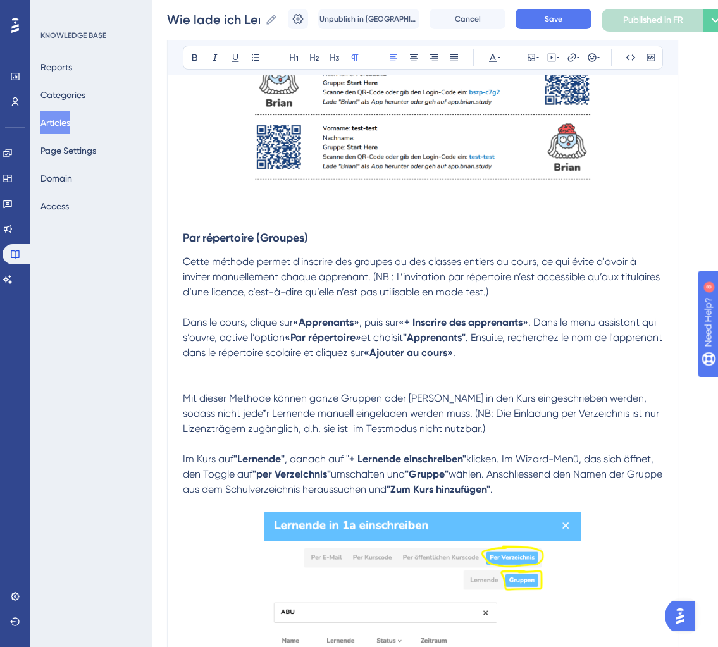
scroll to position [2685, 0]
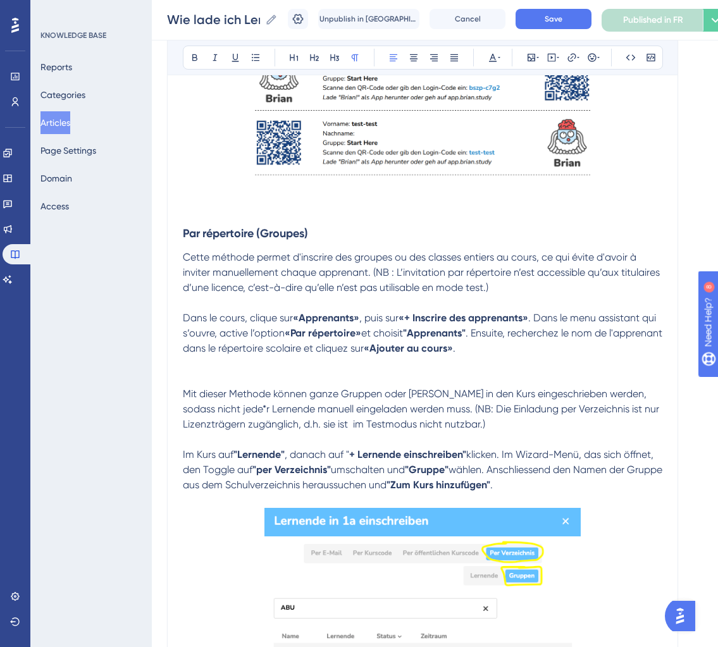
click at [289, 240] on strong "Par répertoire (Groupes)" at bounding box center [245, 234] width 125 height 14
click at [318, 243] on h3 "Par répertoire (Groupes)" at bounding box center [423, 233] width 480 height 33
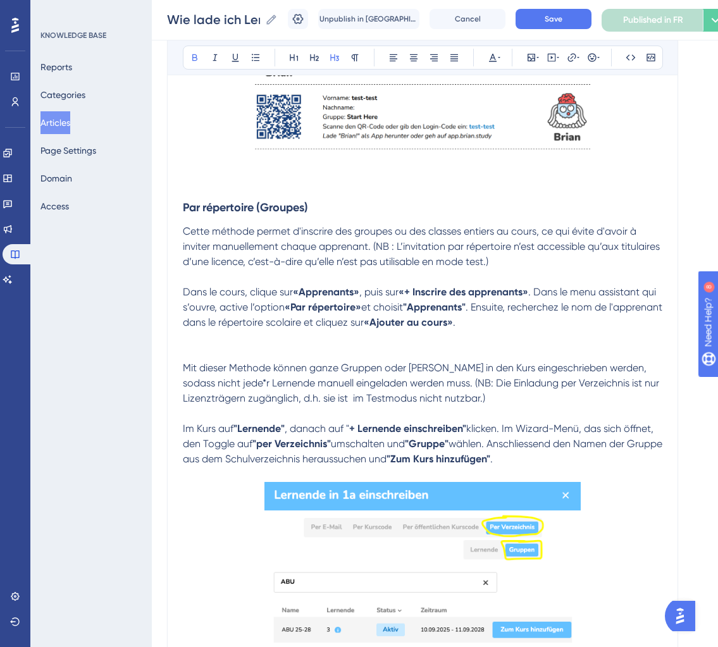
scroll to position [2719, 0]
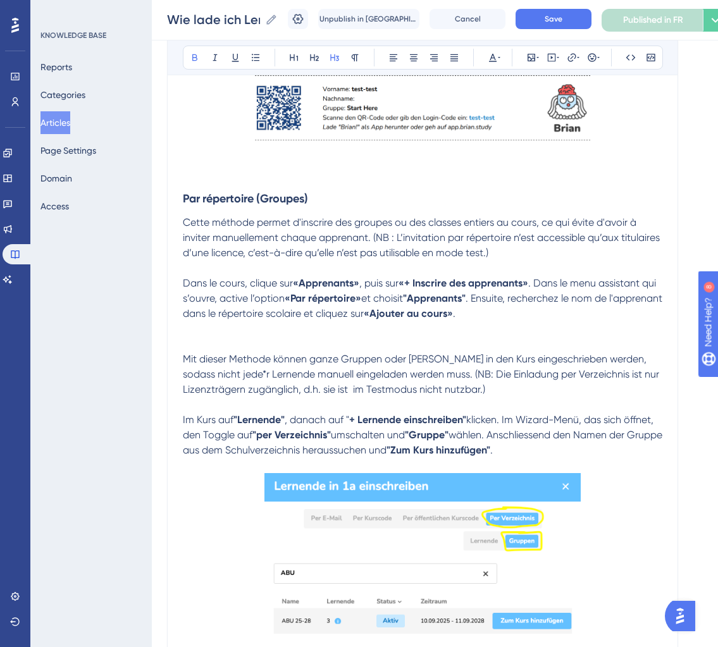
click at [447, 302] on strong ""Apprenants"" at bounding box center [434, 298] width 63 height 12
click at [549, 303] on span ". Ensuite, recherchez le nom de l'apprenant dans le répertoire scolaire et cliq…" at bounding box center [417, 305] width 468 height 27
click at [480, 318] on p "Dans le cours, clique sur «Apprenants» , puis sur «+ Inscrire des apprenants» .…" at bounding box center [423, 299] width 480 height 46
click at [617, 300] on span ". Ensuite, recherche le nom de l'apprenant dans le répertoire scolaire et cliqu…" at bounding box center [414, 305] width 463 height 27
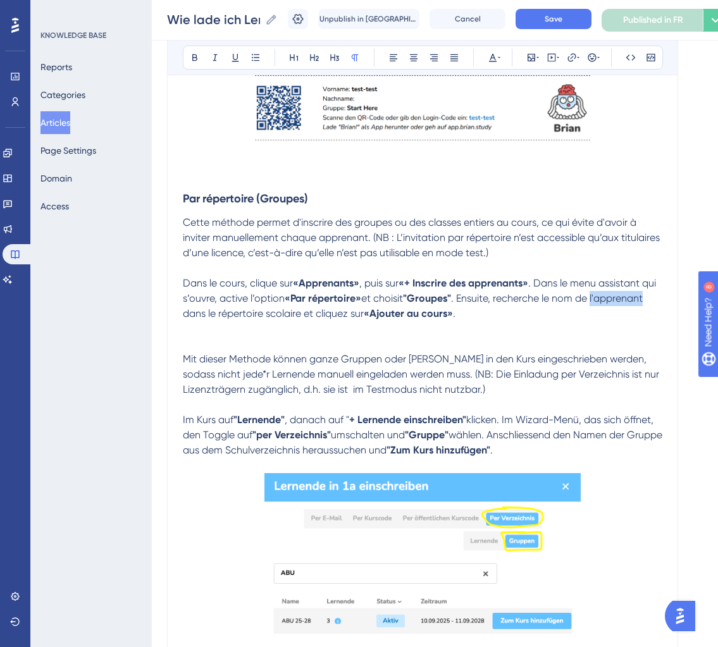
click at [617, 300] on span ". Ensuite, recherche le nom de l'apprenant dans le répertoire scolaire et cliqu…" at bounding box center [414, 305] width 463 height 27
click at [440, 322] on p "Dans le cours, clique sur «Apprenants» , puis sur «+ Inscrire des apprenants» .…" at bounding box center [423, 299] width 480 height 46
click at [326, 318] on span ". Ensuite, recherche le nom du groupe dans le répertoire scolaire et cliquez sur" at bounding box center [422, 305] width 478 height 27
click at [353, 390] on span "Mit dieser Methode können ganze Gruppen oder Klassen in den Kurs eingeschrieben…" at bounding box center [422, 374] width 479 height 42
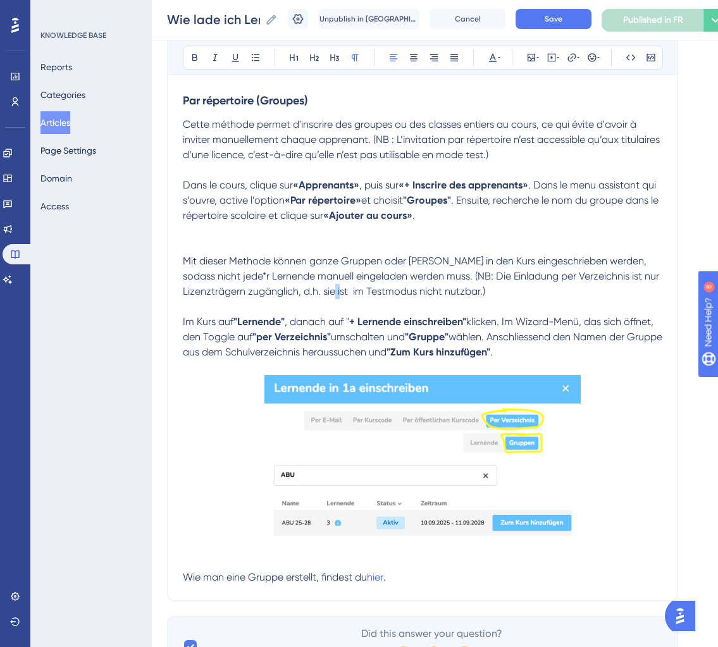
scroll to position [2829, 0]
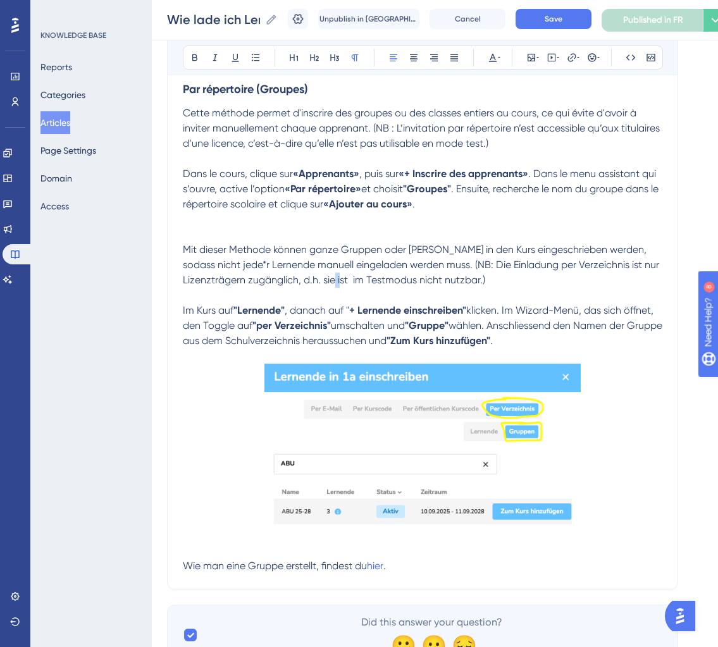
click at [474, 340] on strong ""Zum Kurs hinzufügen"" at bounding box center [439, 341] width 104 height 12
drag, startPoint x: 556, startPoint y: 343, endPoint x: 145, endPoint y: 247, distance: 421.7
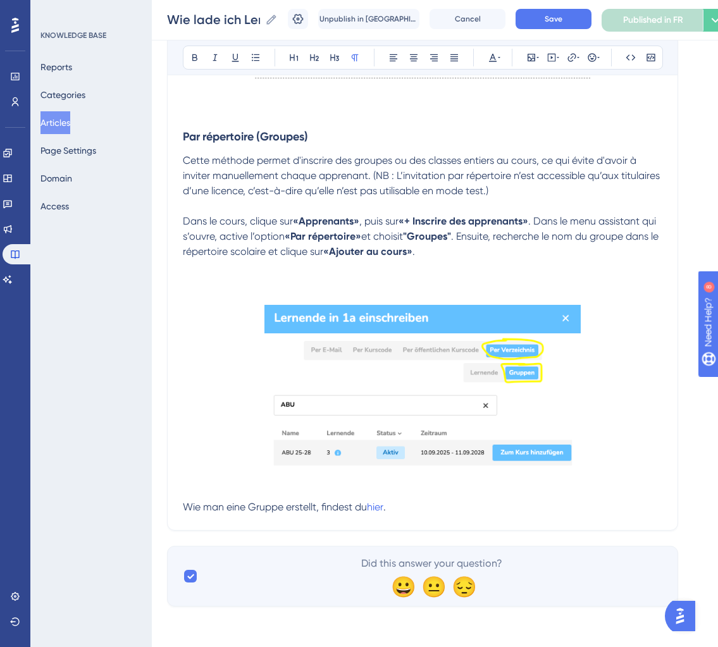
scroll to position [2783, 0]
drag, startPoint x: 402, startPoint y: 506, endPoint x: 101, endPoint y: 506, distance: 301.3
click at [407, 503] on p "Wie man eine Gruppe erstellt, findest du hier ." at bounding box center [423, 507] width 480 height 15
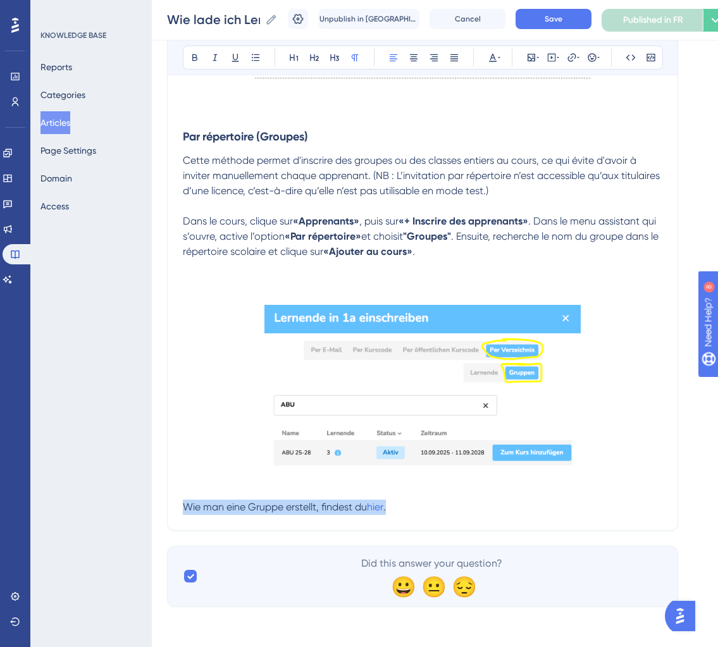
drag, startPoint x: 407, startPoint y: 503, endPoint x: 112, endPoint y: 503, distance: 294.9
click at [396, 507] on span "Pour savoir comment créer un groupe, cliquez ici." at bounding box center [295, 507] width 225 height 12
click at [571, 49] on button at bounding box center [572, 58] width 18 height 18
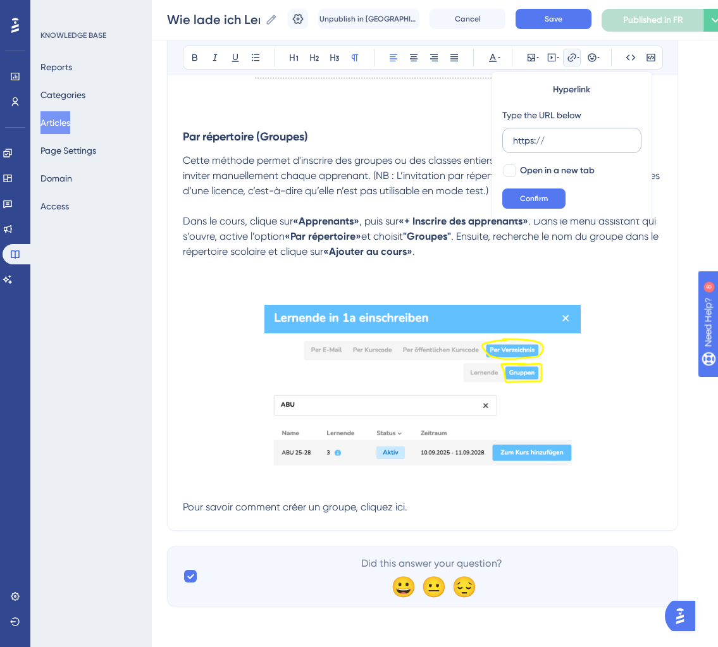
click at [527, 141] on input "https://" at bounding box center [572, 141] width 118 height 14
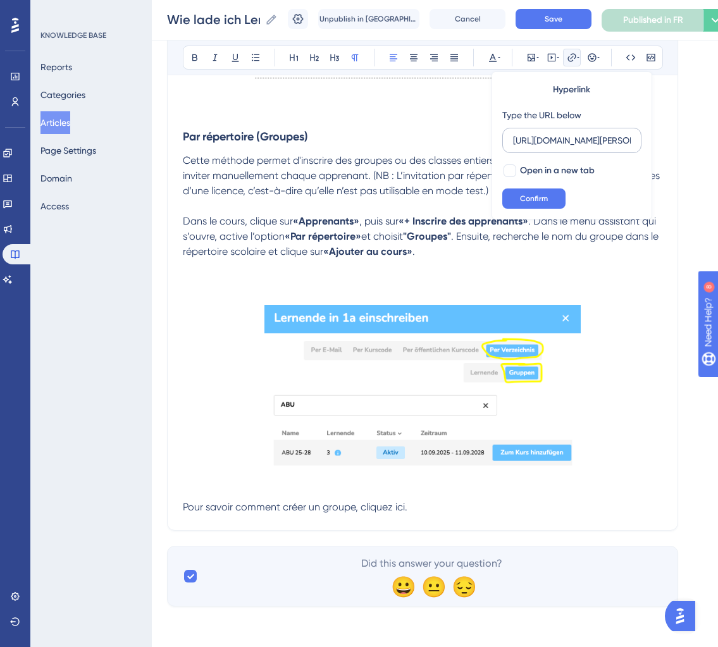
scroll to position [0, 181]
type input "https://help.brian.study/de/articles/16750-wie-erstelle-ich-eine-gruppe"
click at [513, 168] on div at bounding box center [510, 171] width 13 height 13
checkbox input "true"
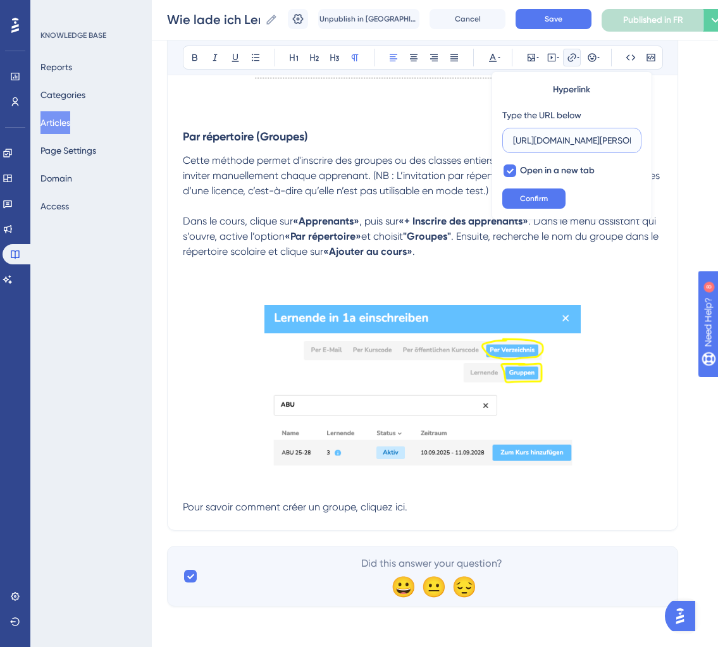
click at [627, 139] on input "https://help.brian.study/de/articles/16750-wie-erstelle-ich-eine-gruppe" at bounding box center [572, 141] width 118 height 14
type input "https://help.brian.study/fr/articles/16750-wie-erstelle-ich-eine-gruppe"
click at [540, 200] on span "Confirm" at bounding box center [534, 199] width 28 height 10
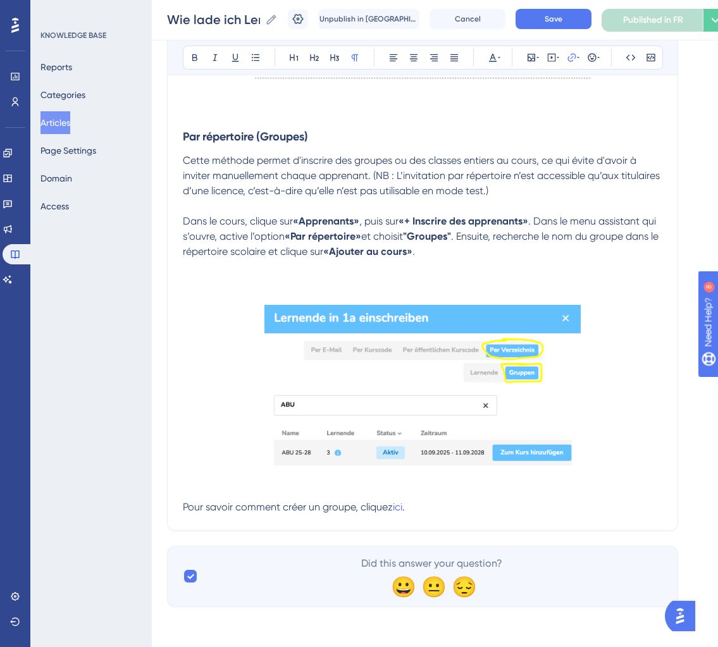
click at [501, 501] on p "Pour savoir comment créer un groupe, cliquez ici ." at bounding box center [423, 507] width 480 height 15
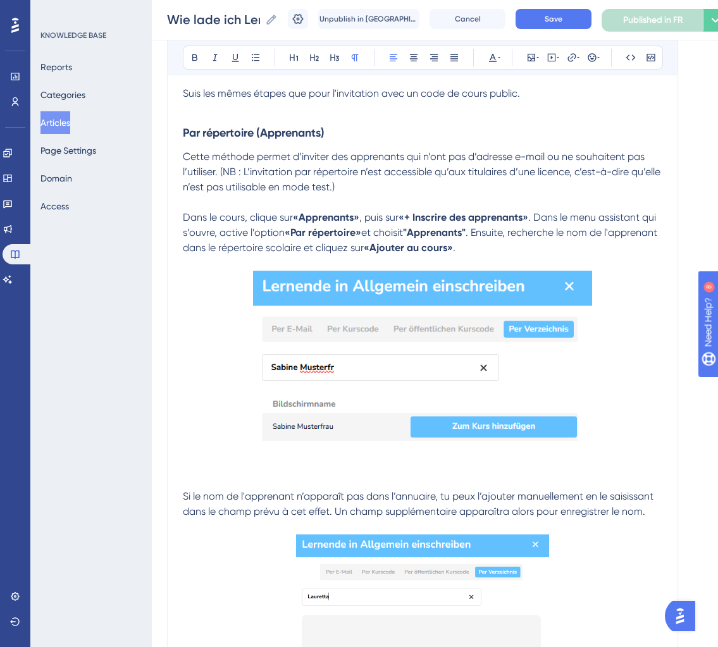
scroll to position [1239, 0]
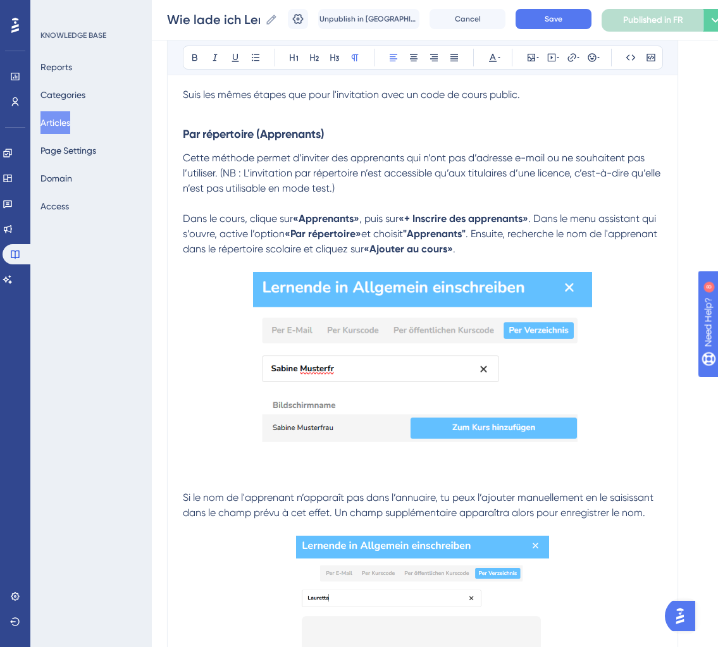
click at [366, 375] on img at bounding box center [423, 371] width 340 height 199
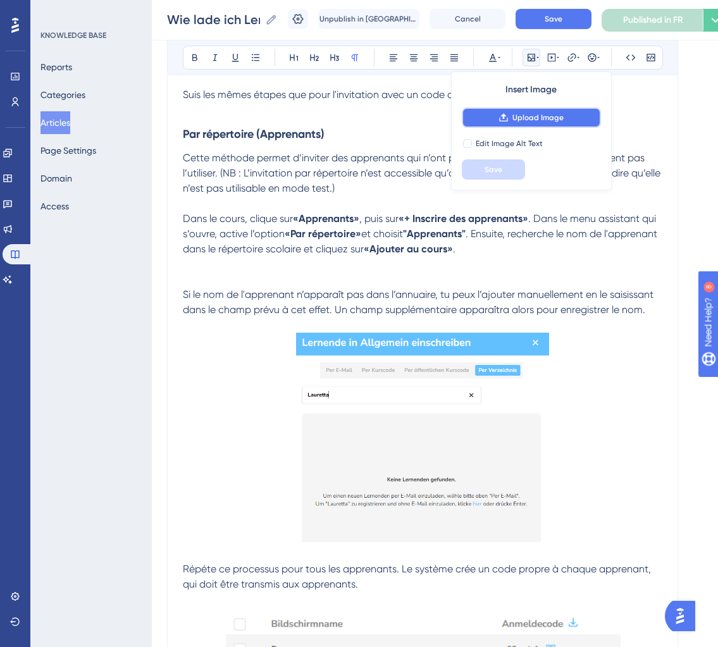
click at [521, 123] on button "Upload Image" at bounding box center [531, 118] width 139 height 20
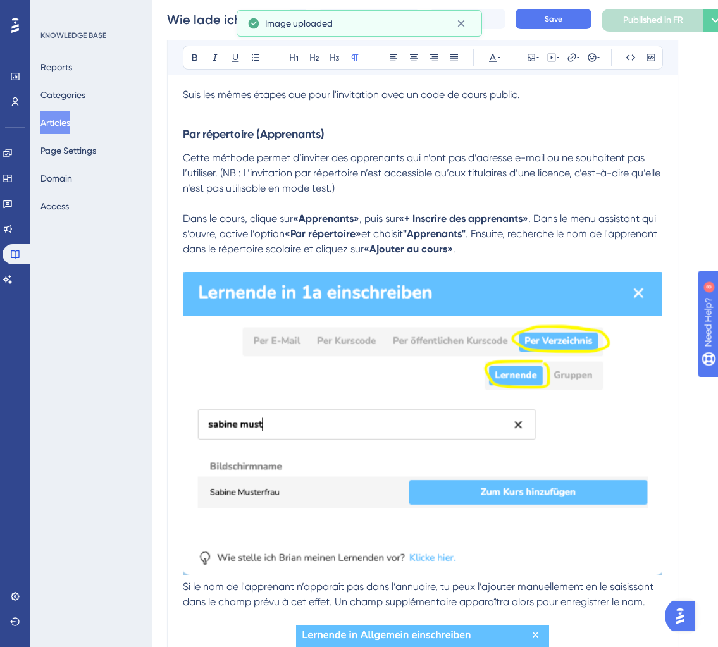
click at [415, 389] on img at bounding box center [423, 424] width 480 height 304
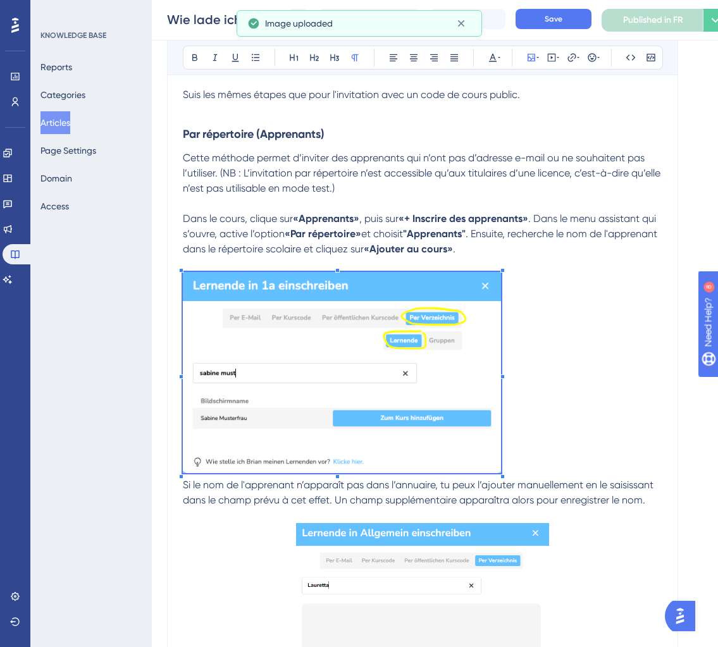
click at [504, 418] on p at bounding box center [423, 375] width 480 height 206
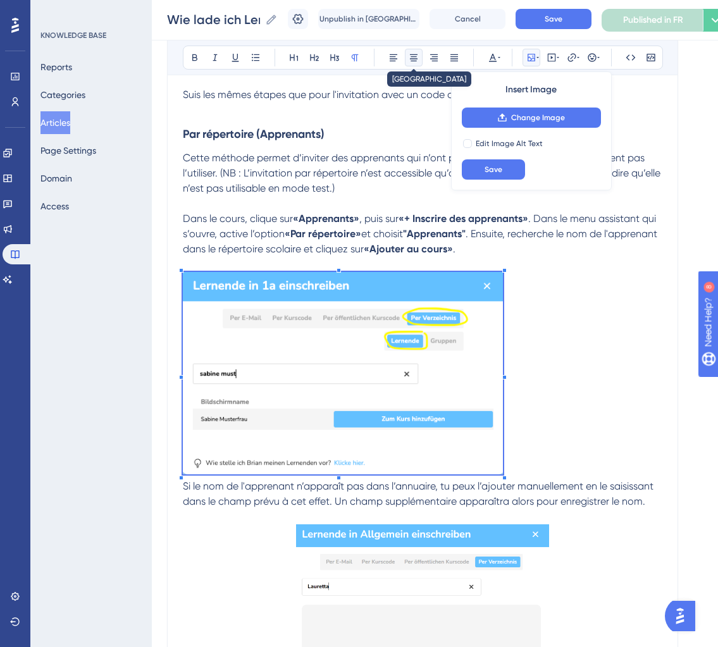
click at [414, 54] on icon at bounding box center [414, 58] width 10 height 10
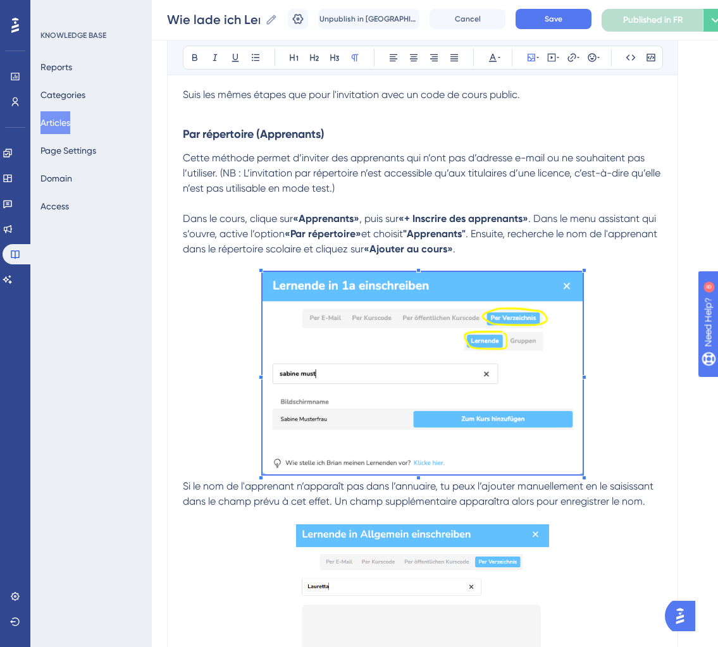
click at [638, 367] on p at bounding box center [423, 375] width 480 height 207
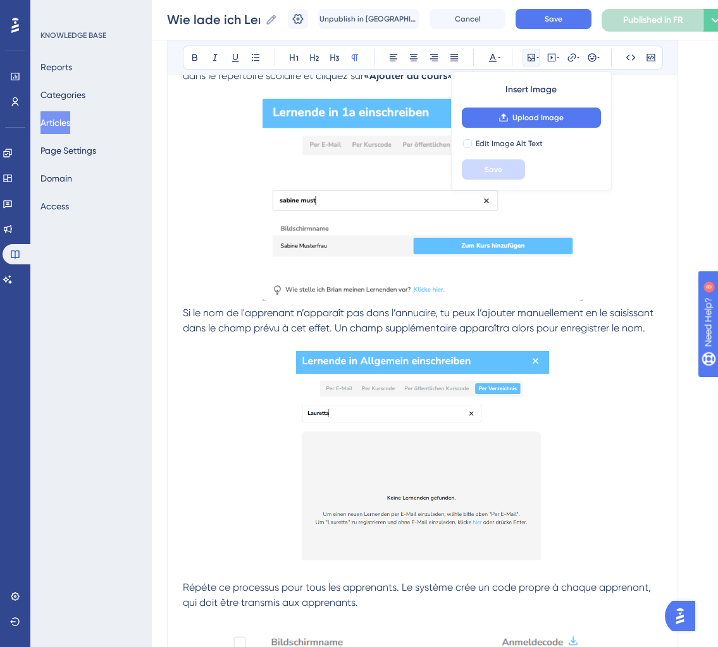
scroll to position [1386, 0]
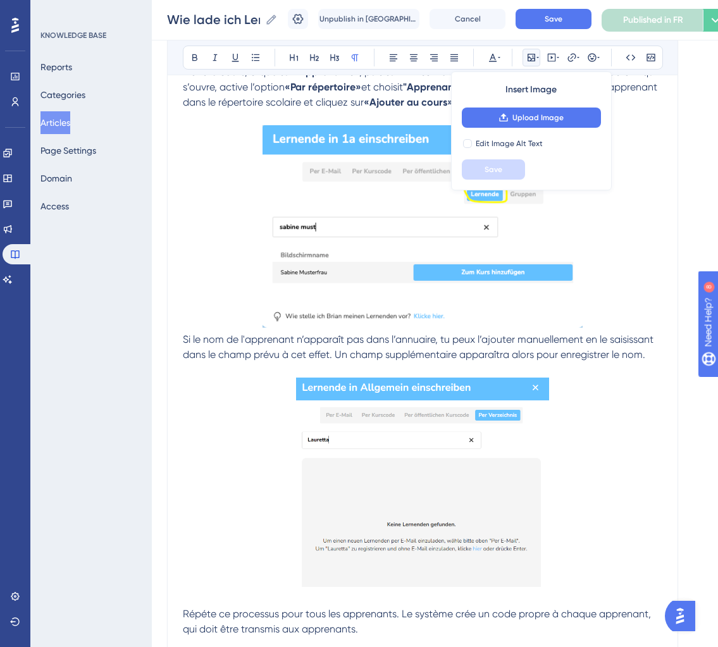
click at [184, 344] on span "Si le nom de l'apprenant n’apparaît pas dans l’annuaire, tu peux l’ajouter manu…" at bounding box center [419, 347] width 473 height 27
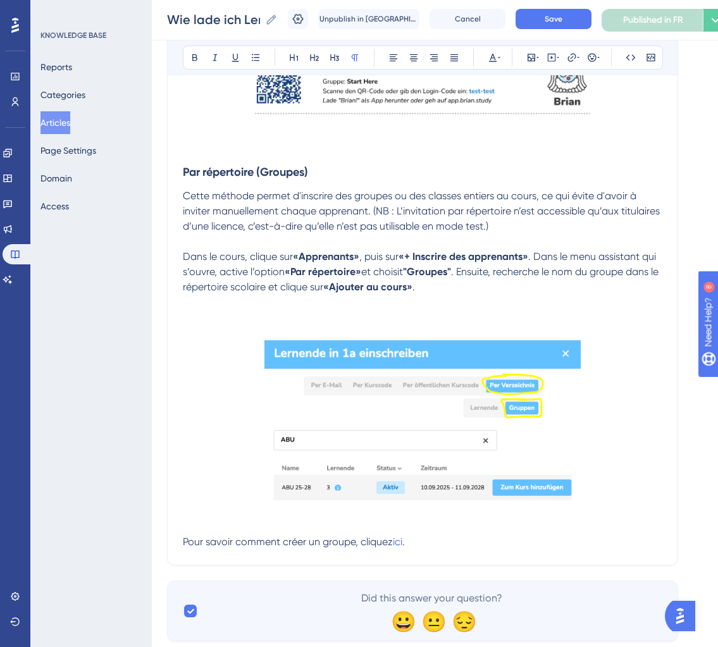
scroll to position [2787, 0]
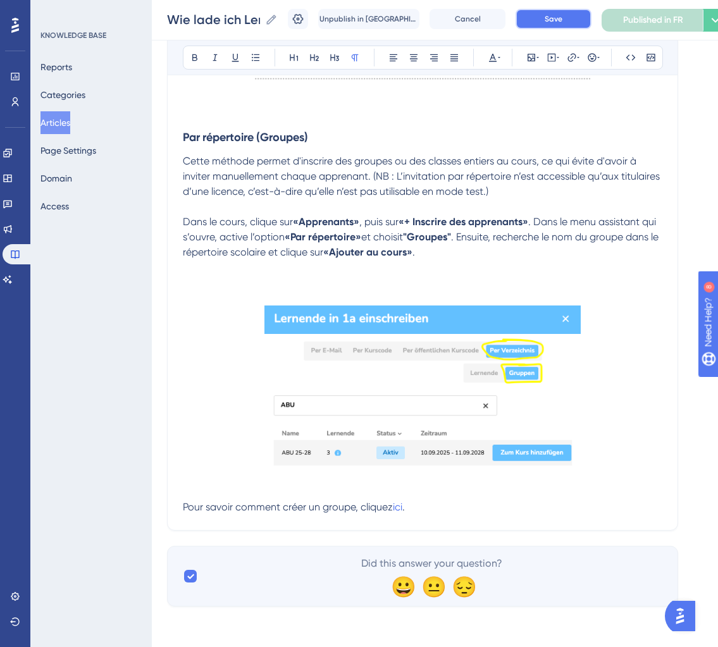
click at [550, 25] on button "Save" at bounding box center [554, 19] width 76 height 20
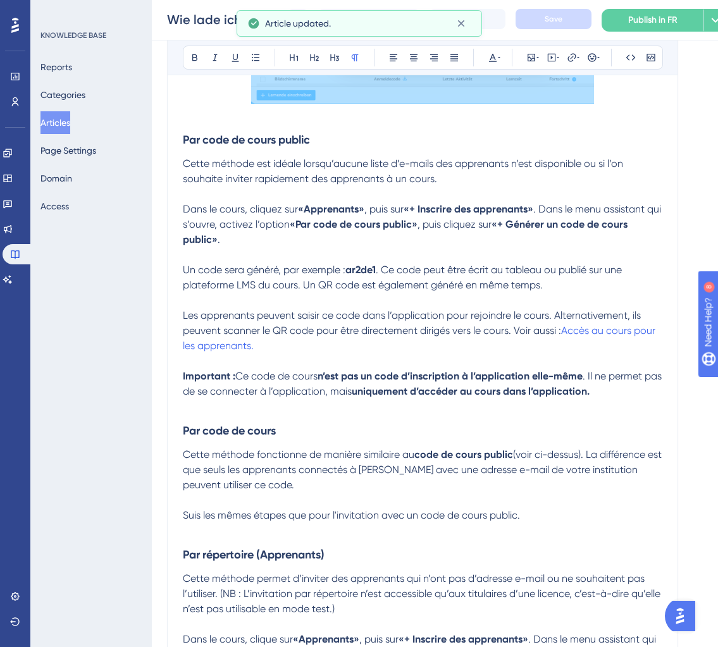
scroll to position [0, 0]
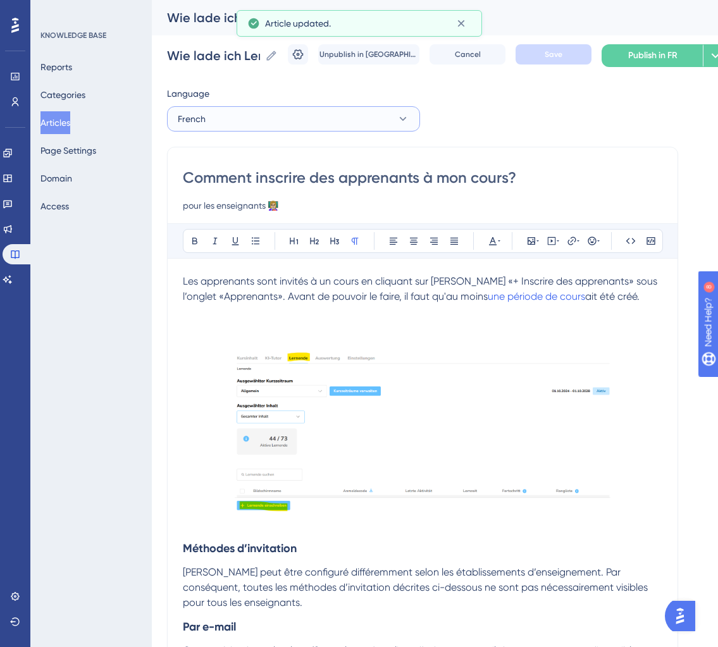
click at [296, 130] on button "French" at bounding box center [293, 118] width 253 height 25
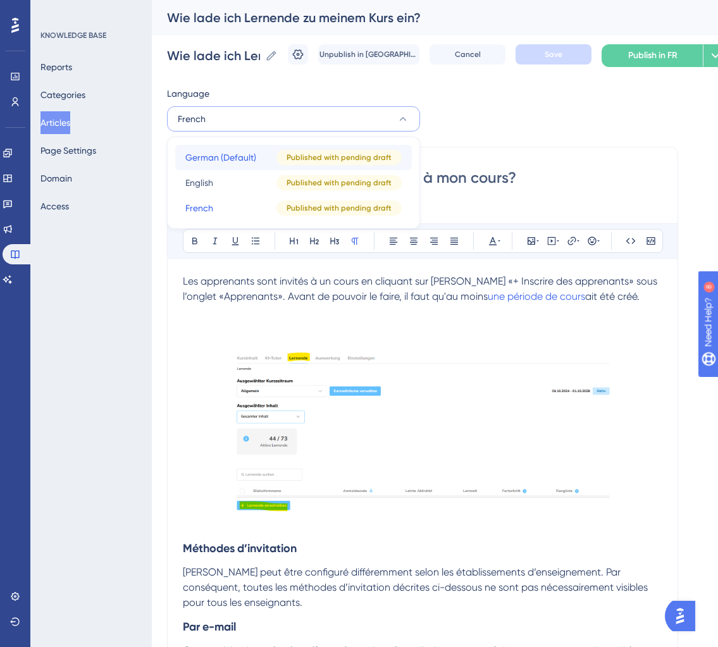
click at [201, 151] on span "German (Default)" at bounding box center [220, 157] width 71 height 15
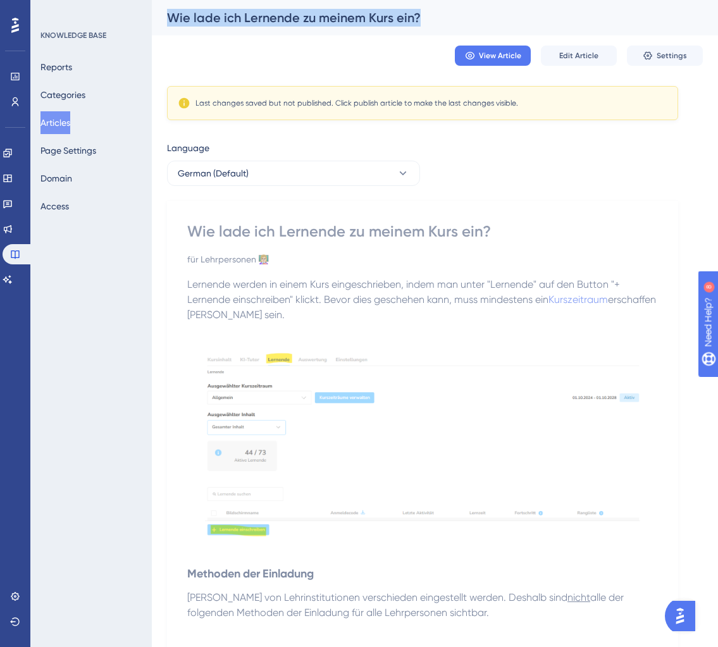
drag, startPoint x: 422, startPoint y: 22, endPoint x: 165, endPoint y: 20, distance: 257.0
click at [165, 20] on div "Wie lade ich Lernende zu meinem Kurs ein?" at bounding box center [435, 17] width 566 height 35
